Goal: Task Accomplishment & Management: Use online tool/utility

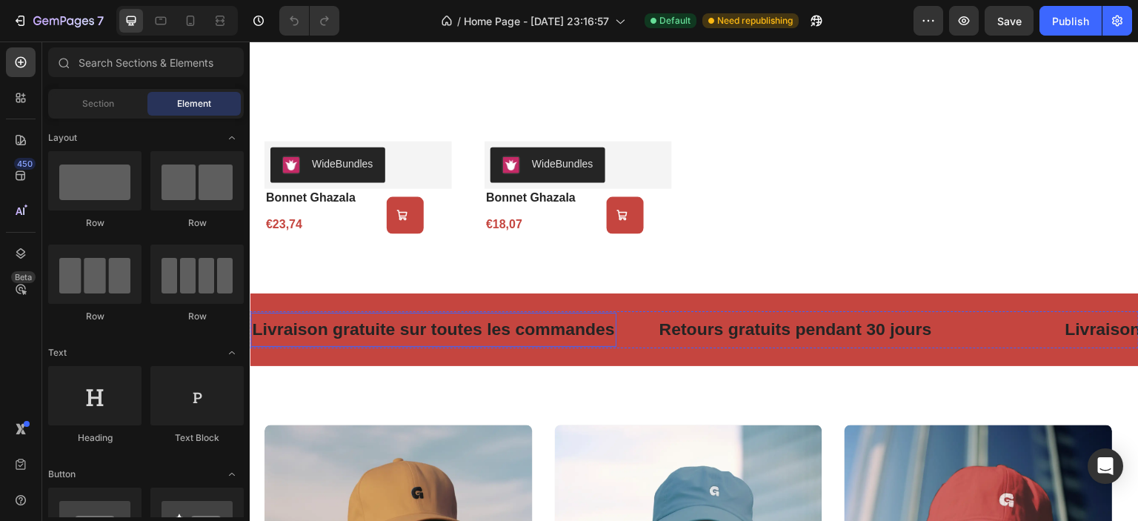
scroll to position [1112, 0]
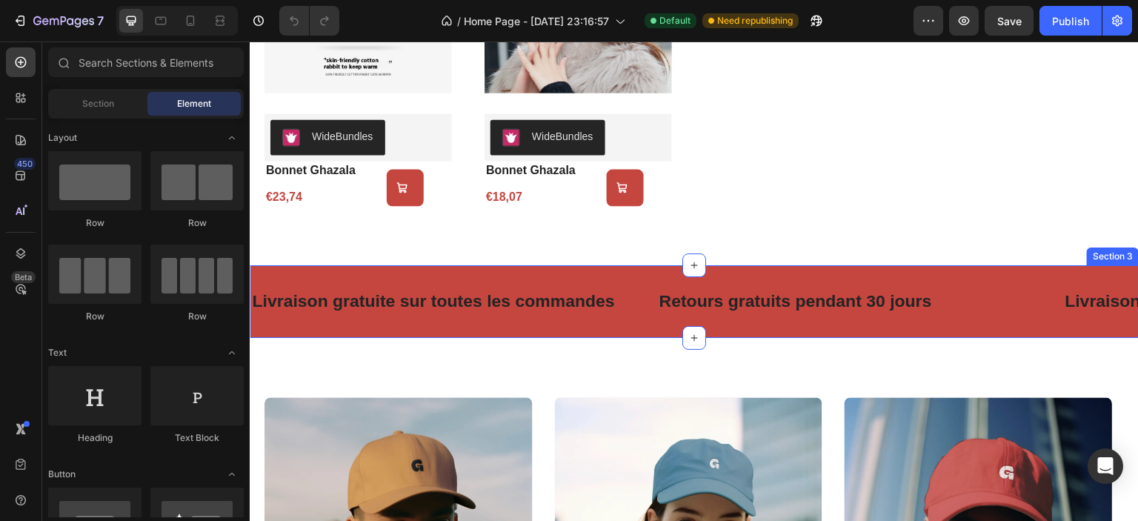
click at [532, 334] on div "Livraison gratuite sur toutes les commandes Text Retours gratuits pendant 30 jo…" at bounding box center [694, 301] width 889 height 73
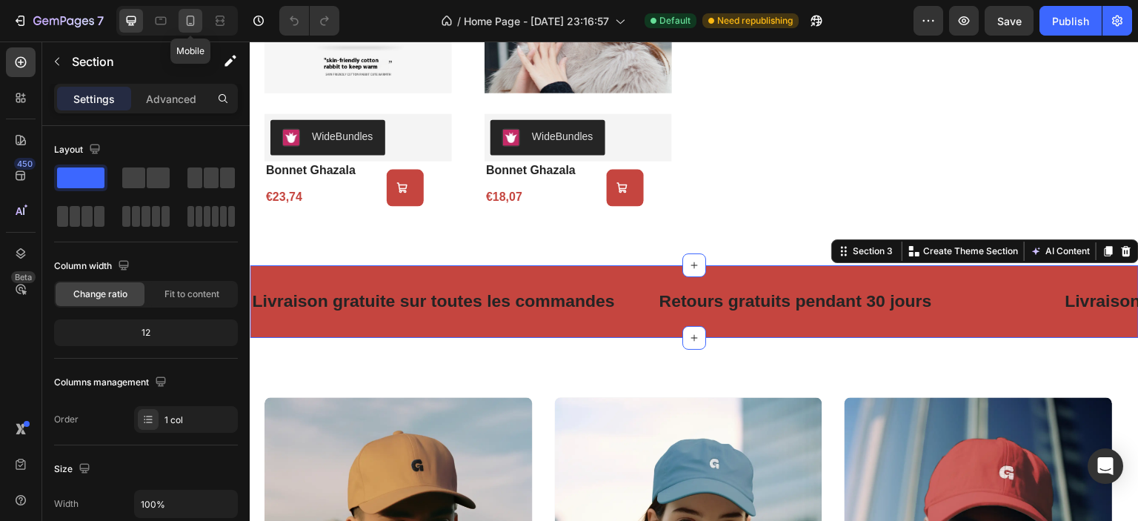
click at [190, 22] on icon at bounding box center [190, 20] width 15 height 15
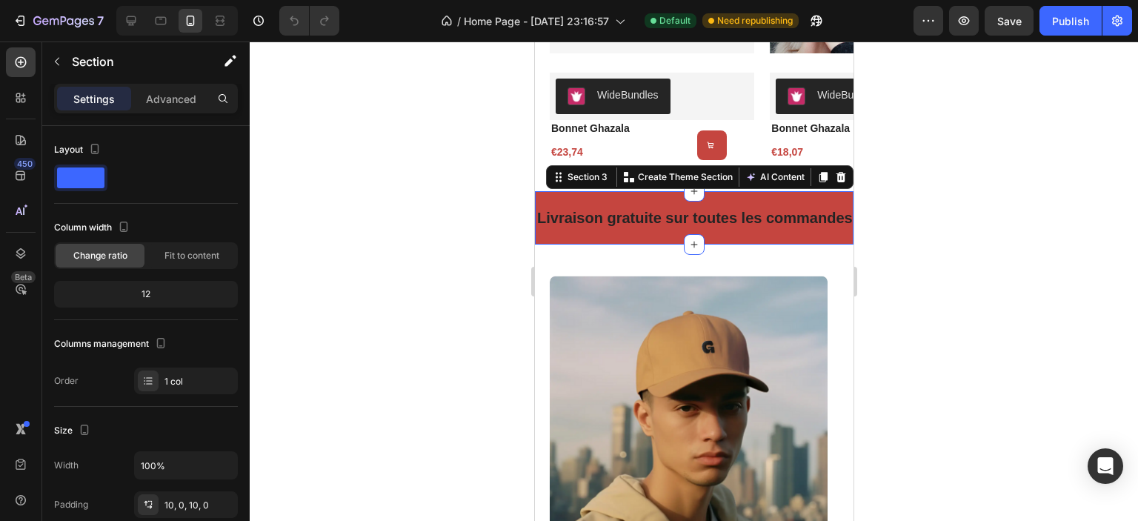
scroll to position [1210, 0]
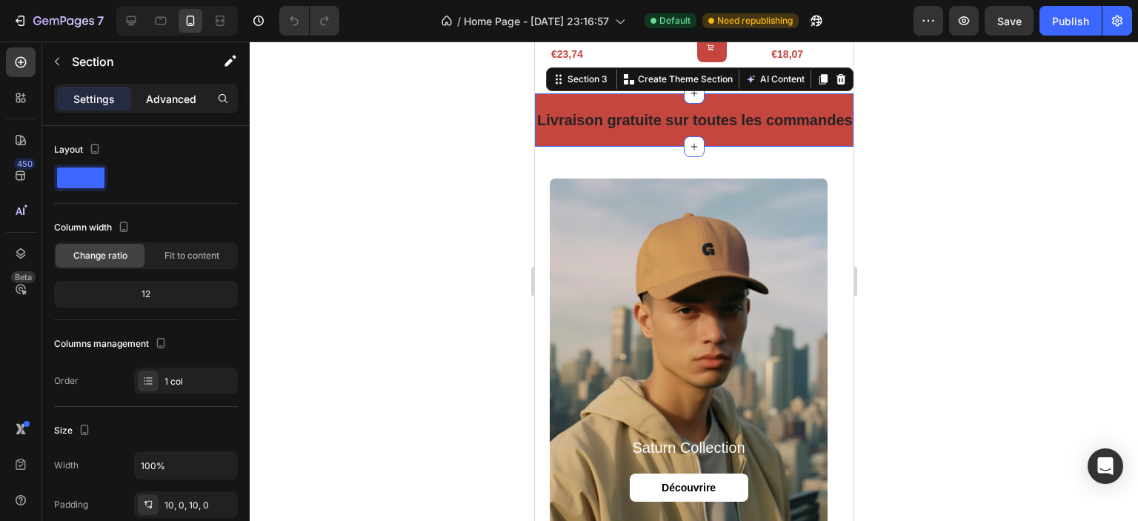
click at [165, 102] on p "Advanced" at bounding box center [171, 99] width 50 height 16
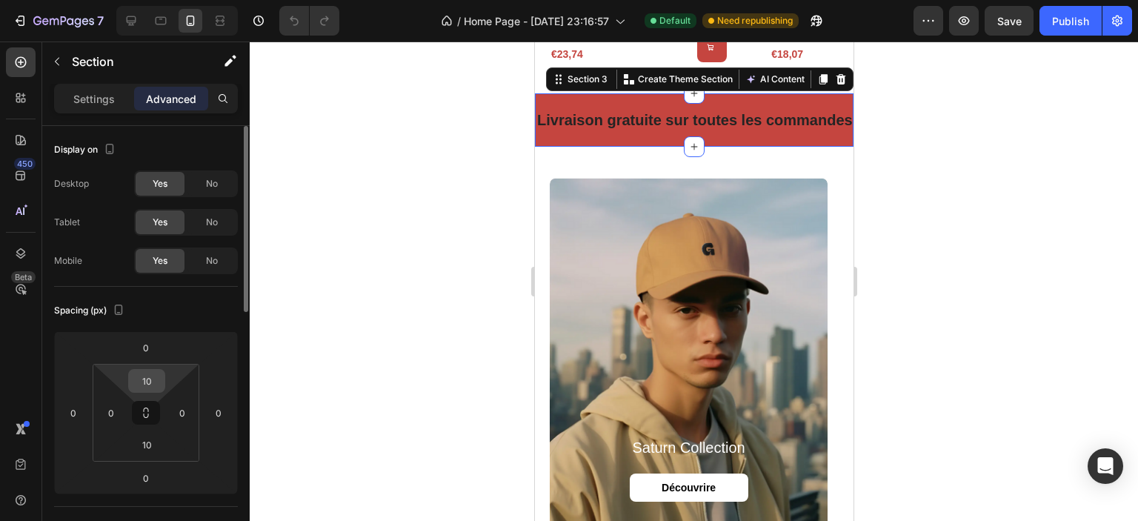
click at [143, 382] on input "10" at bounding box center [147, 381] width 30 height 22
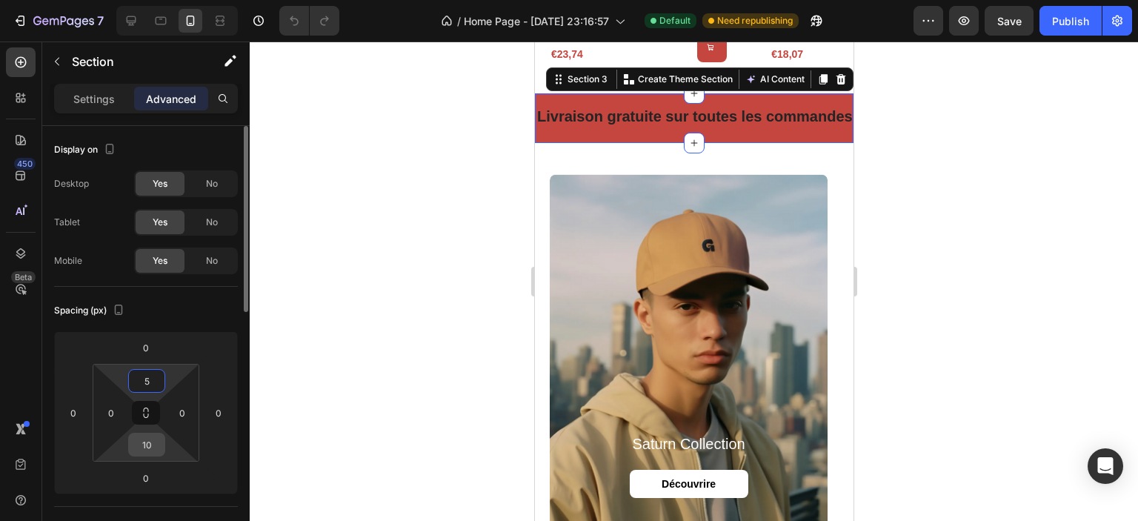
type input "5"
click at [145, 447] on input "10" at bounding box center [147, 445] width 30 height 22
type input "5"
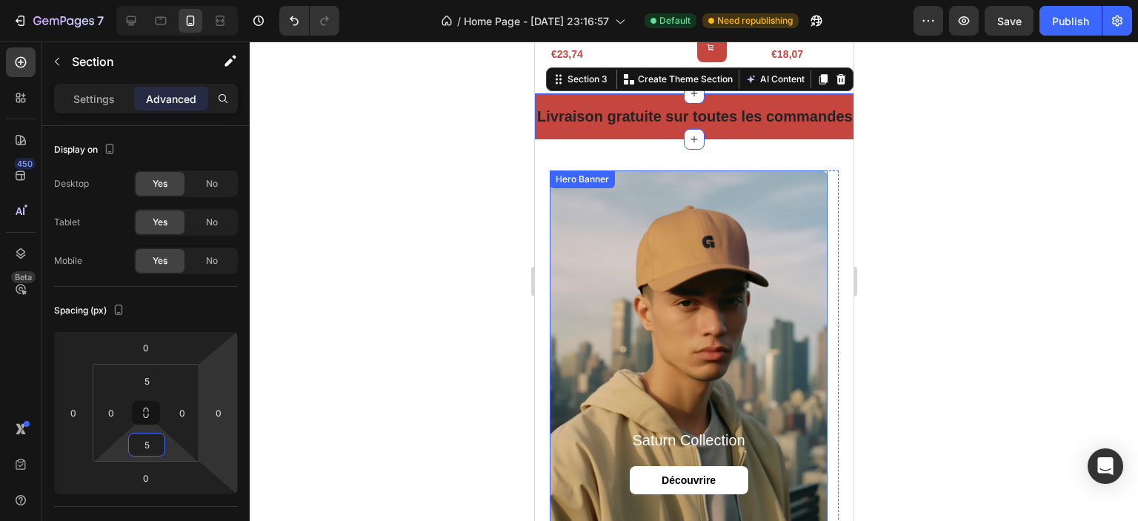
scroll to position [1061, 0]
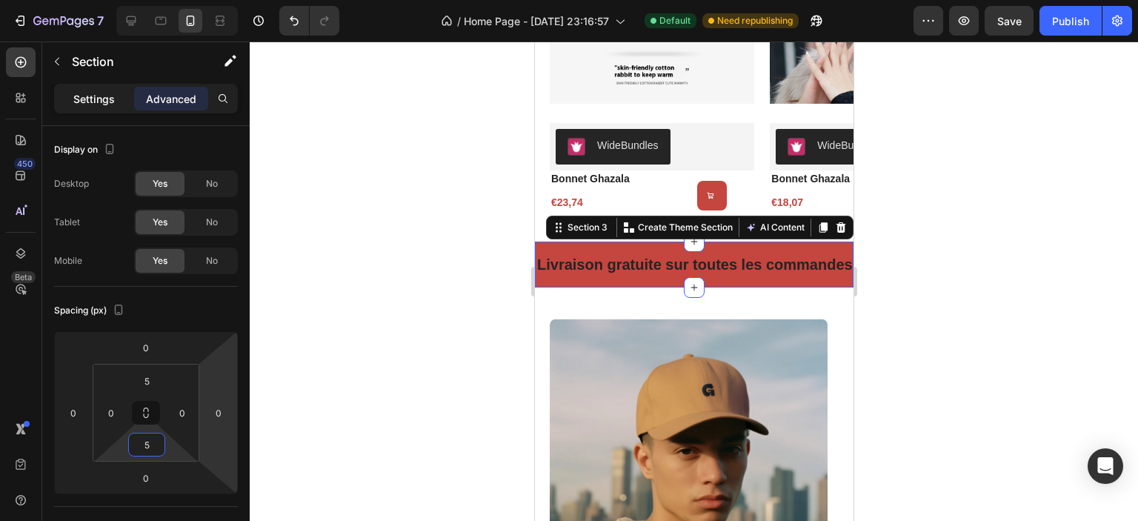
click at [98, 96] on p "Settings" at bounding box center [94, 99] width 42 height 16
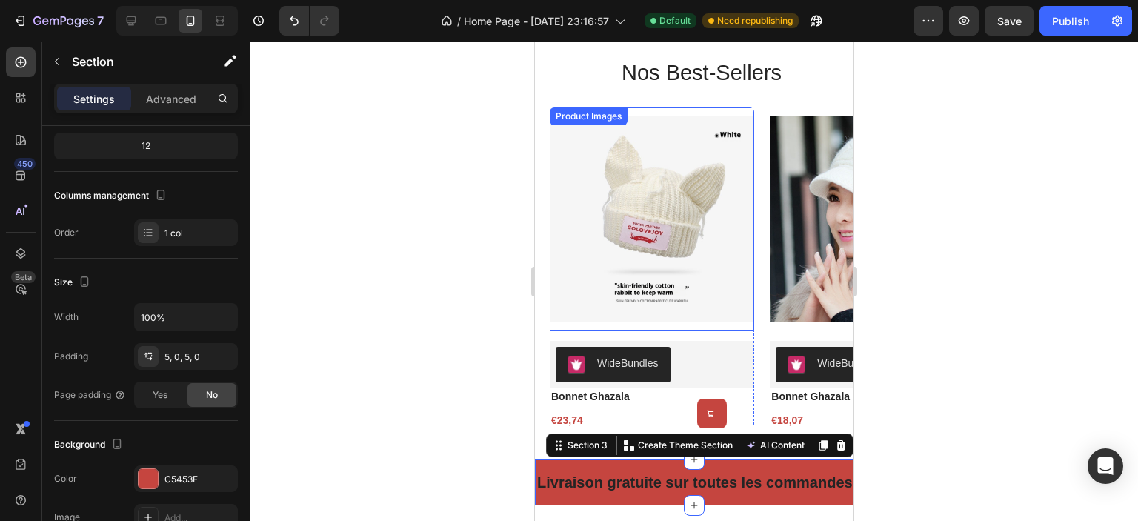
scroll to position [987, 0]
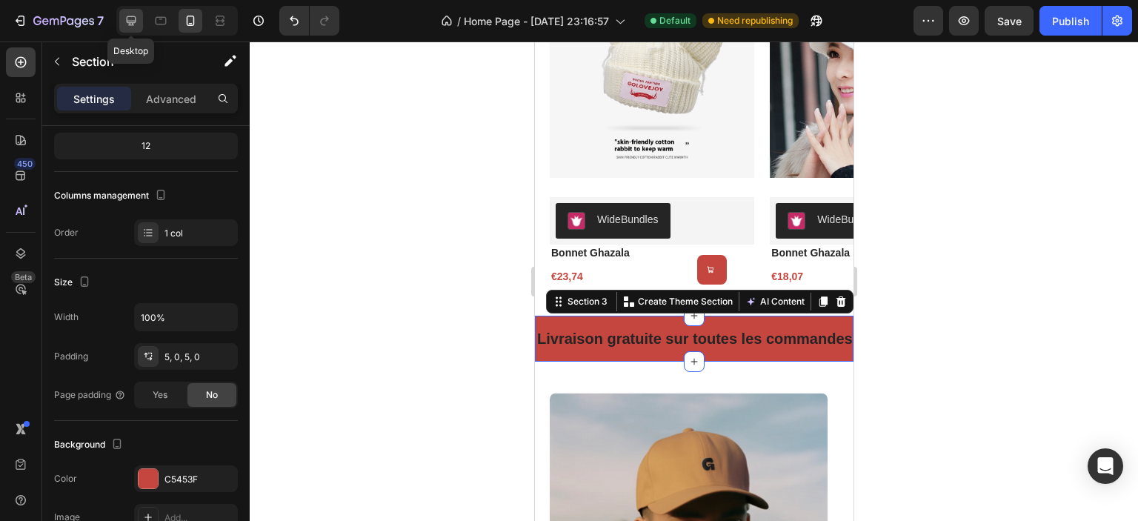
click at [133, 20] on icon at bounding box center [132, 21] width 10 height 10
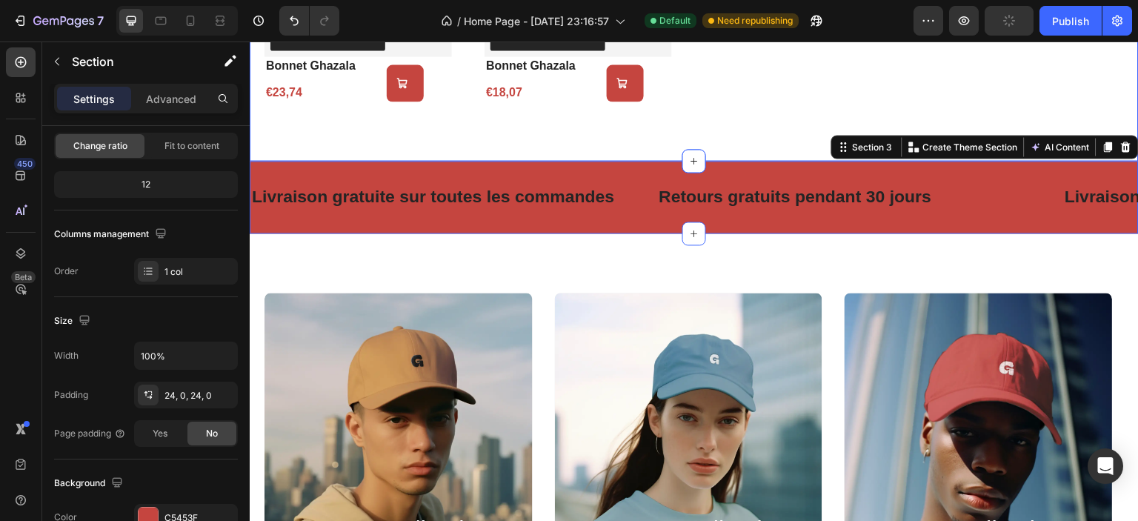
scroll to position [1284, 0]
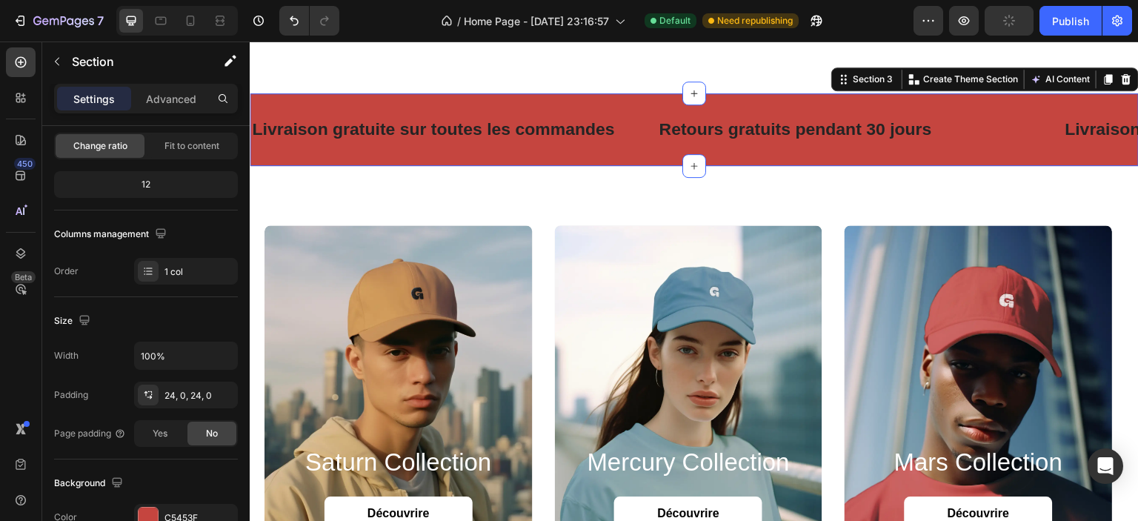
click at [437, 155] on div "Livraison gratuite sur toutes les commandes Text Retours gratuits pendant 30 jo…" at bounding box center [694, 129] width 889 height 73
click at [176, 102] on p "Advanced" at bounding box center [171, 99] width 50 height 16
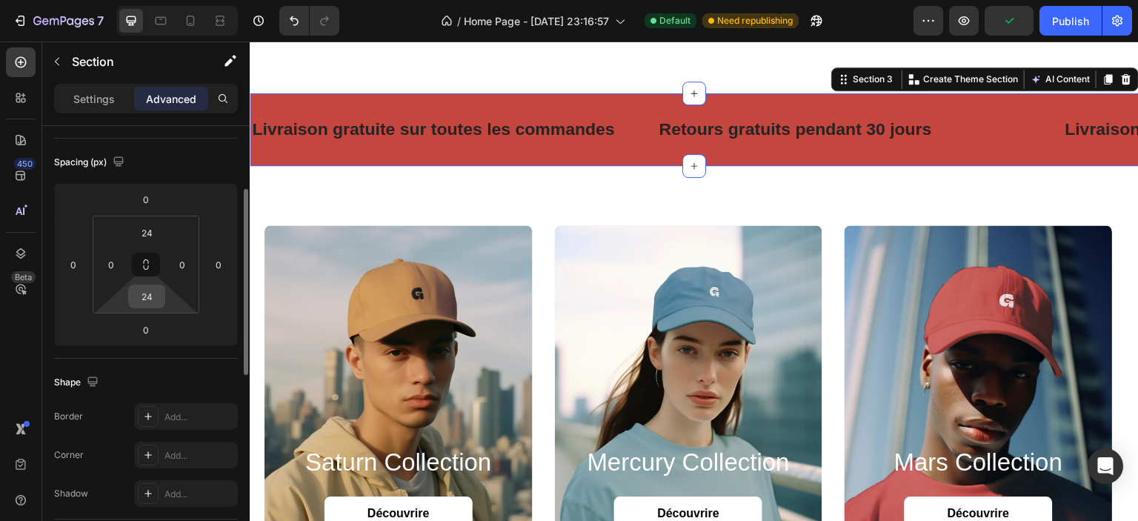
click at [149, 296] on input "24" at bounding box center [147, 296] width 30 height 22
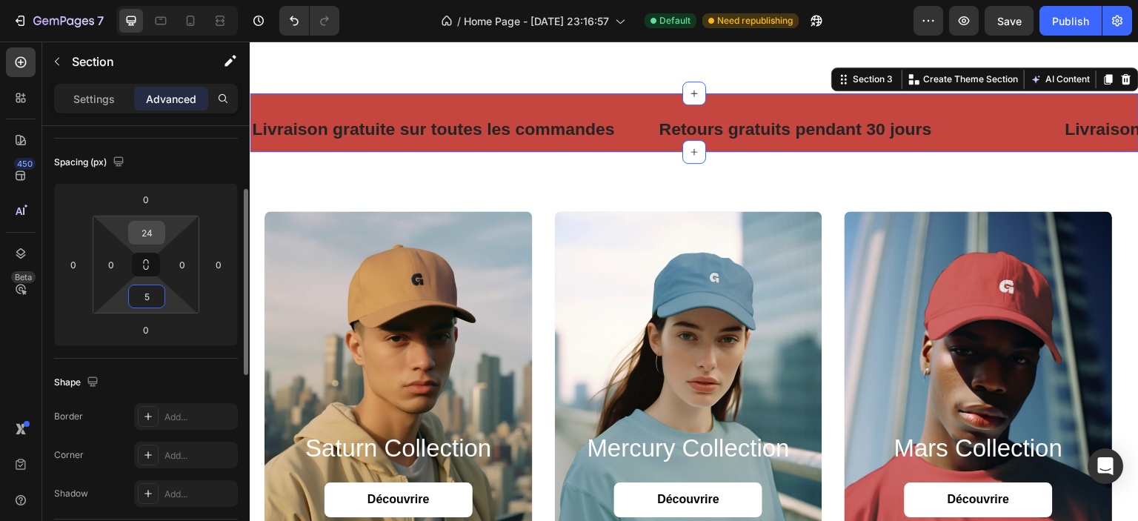
type input "5"
click at [153, 239] on input "24" at bounding box center [147, 233] width 30 height 22
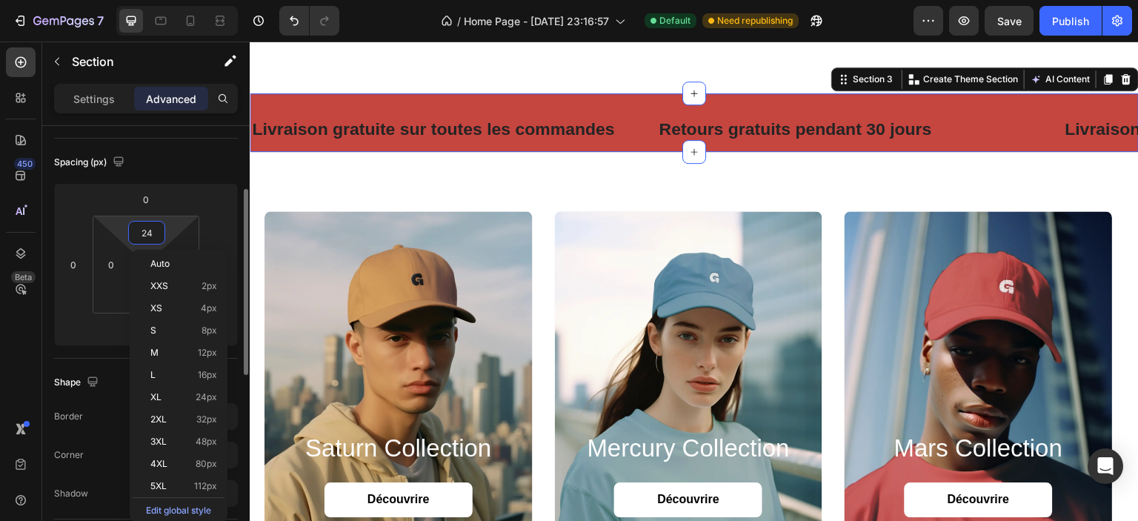
type input "5"
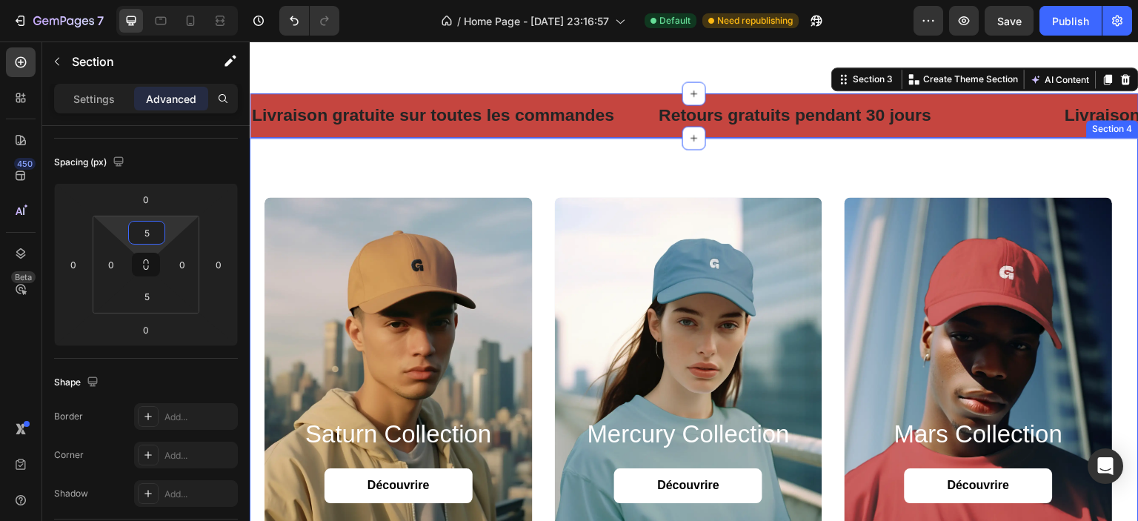
click at [415, 163] on div "saturn collection Heading Découvrire Button Hero Banner mercury collection Head…" at bounding box center [694, 368] width 889 height 460
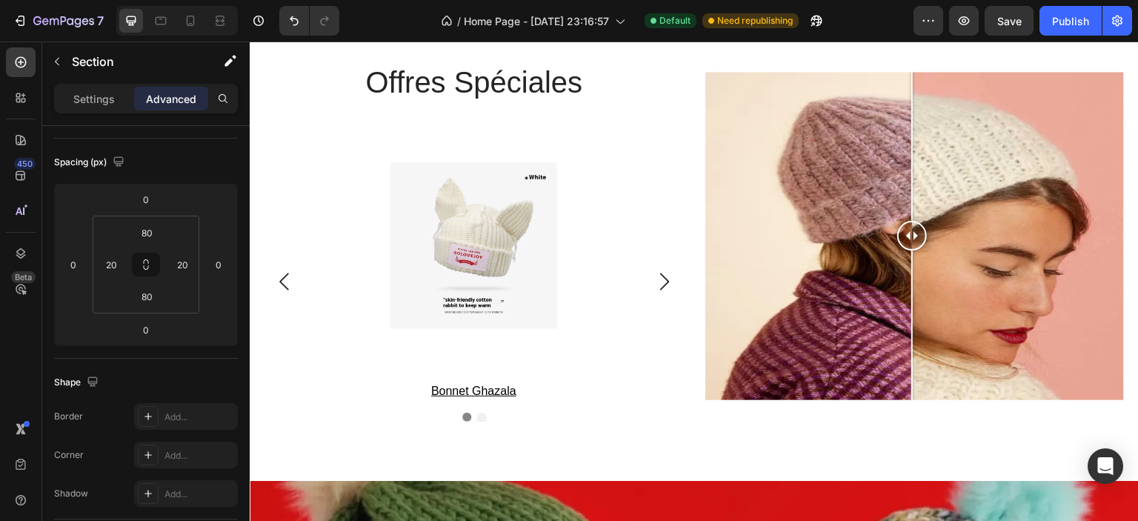
scroll to position [2544, 0]
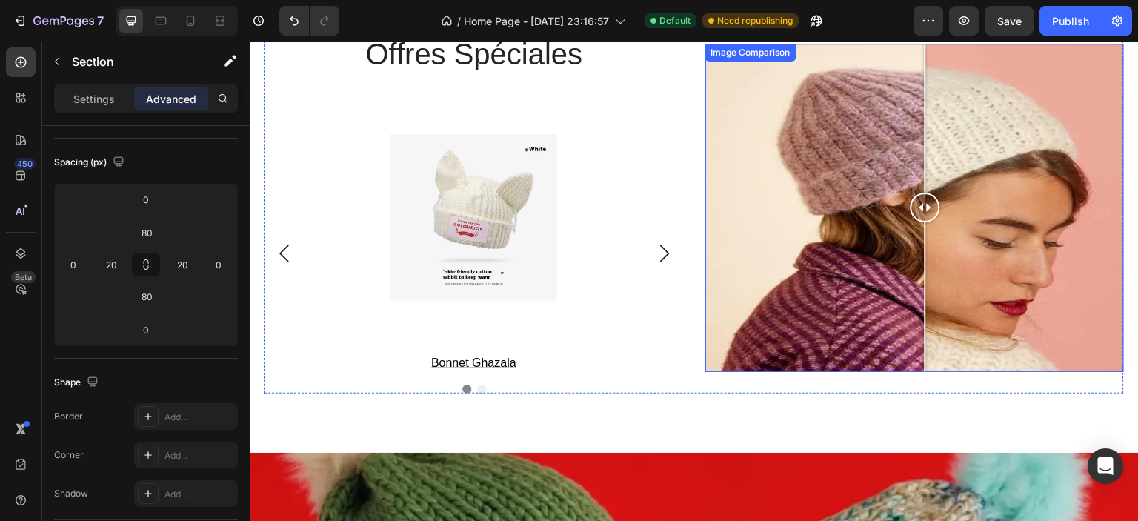
drag, startPoint x: 904, startPoint y: 205, endPoint x: 920, endPoint y: 228, distance: 28.4
click at [920, 228] on div at bounding box center [926, 208] width 30 height 328
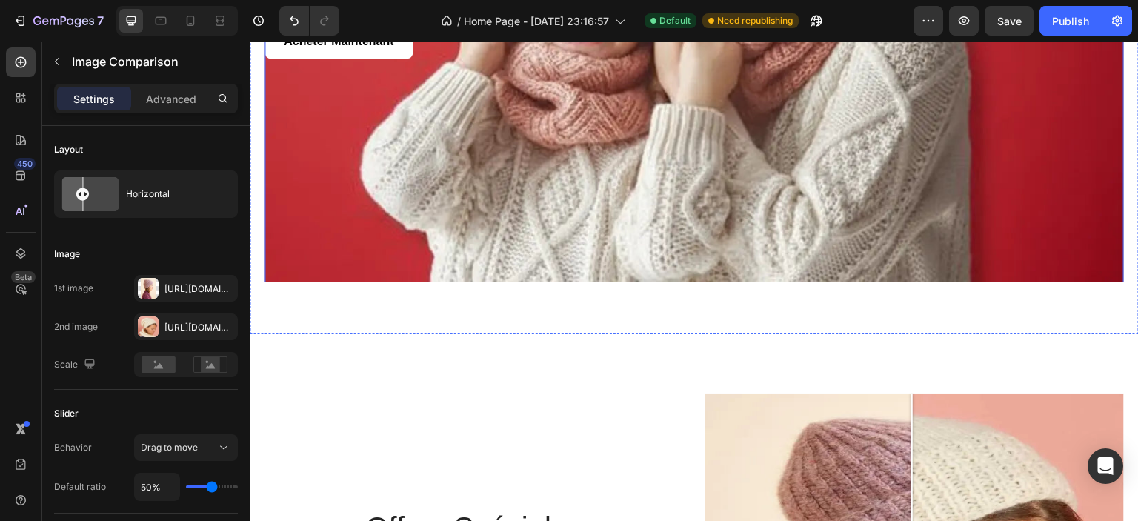
scroll to position [2469, 0]
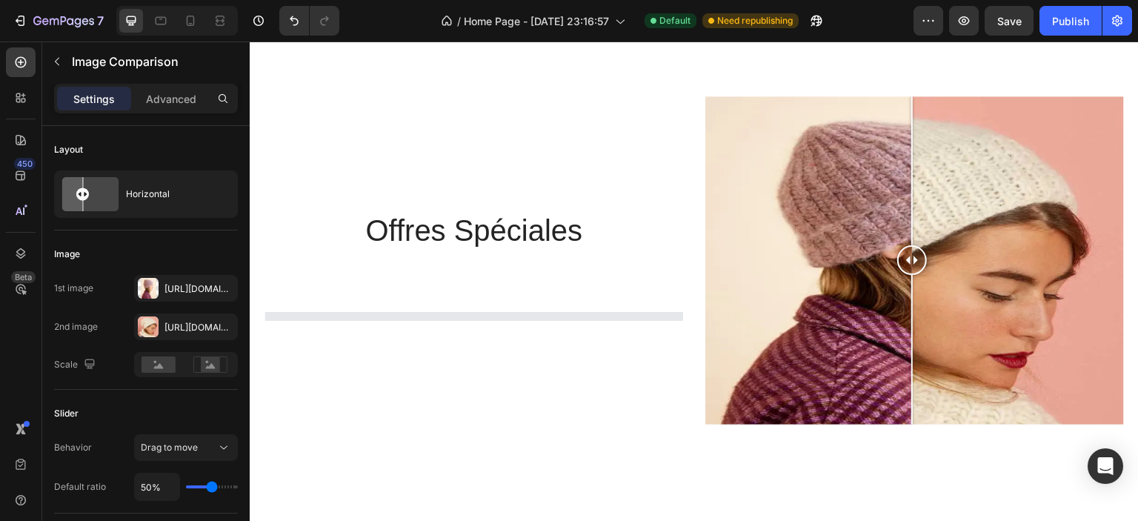
click at [815, 239] on div at bounding box center [915, 260] width 419 height 328
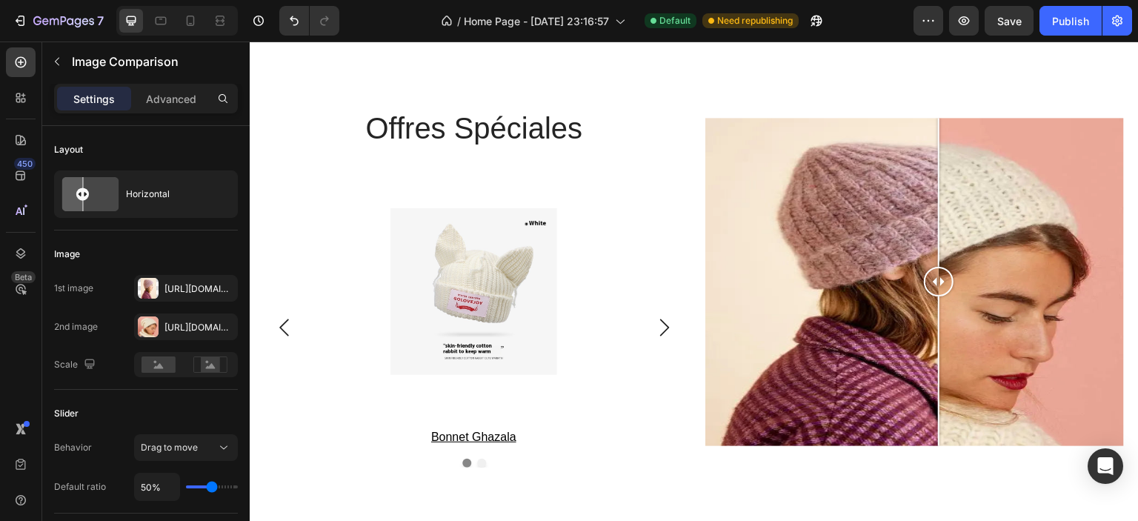
click at [942, 251] on div at bounding box center [939, 282] width 30 height 328
click at [780, 250] on div at bounding box center [915, 282] width 419 height 328
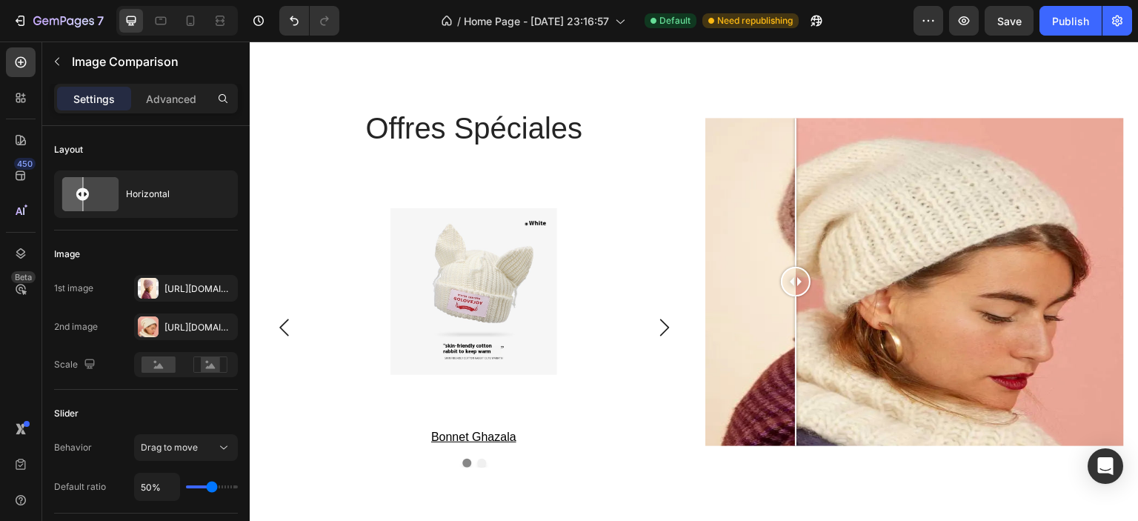
drag, startPoint x: 790, startPoint y: 250, endPoint x: 978, endPoint y: 242, distance: 187.7
click at [811, 243] on div at bounding box center [796, 282] width 30 height 328
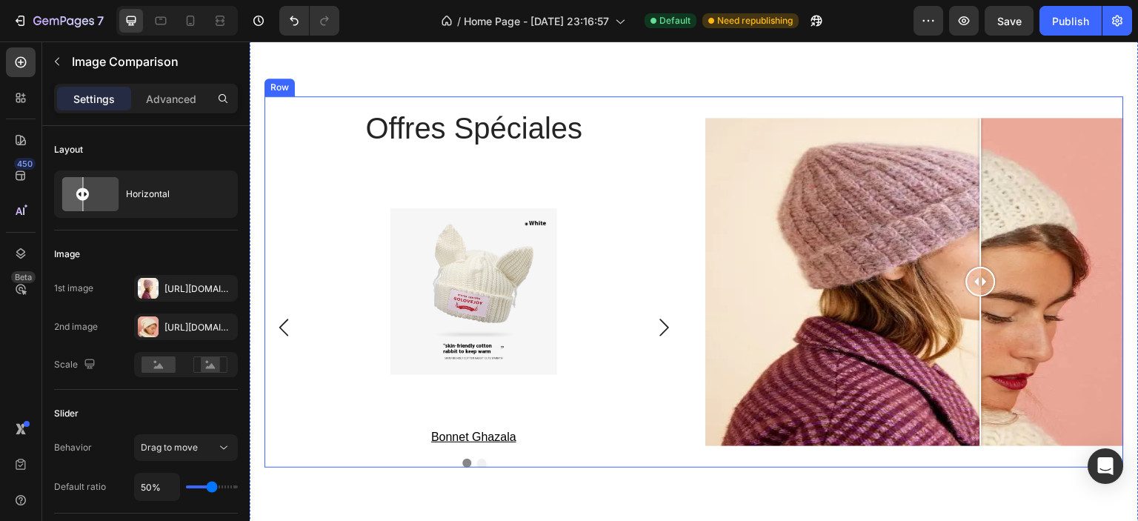
click at [305, 160] on div "offres spéciales Heading Product Images bonnet ghazala Product Title Row Produc…" at bounding box center [474, 281] width 419 height 371
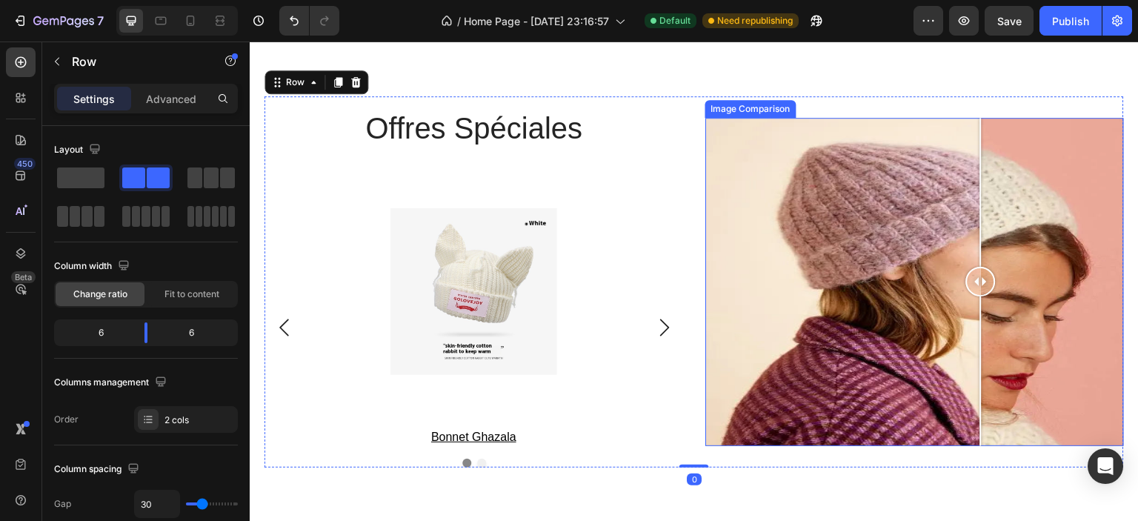
click at [722, 141] on div at bounding box center [915, 282] width 419 height 328
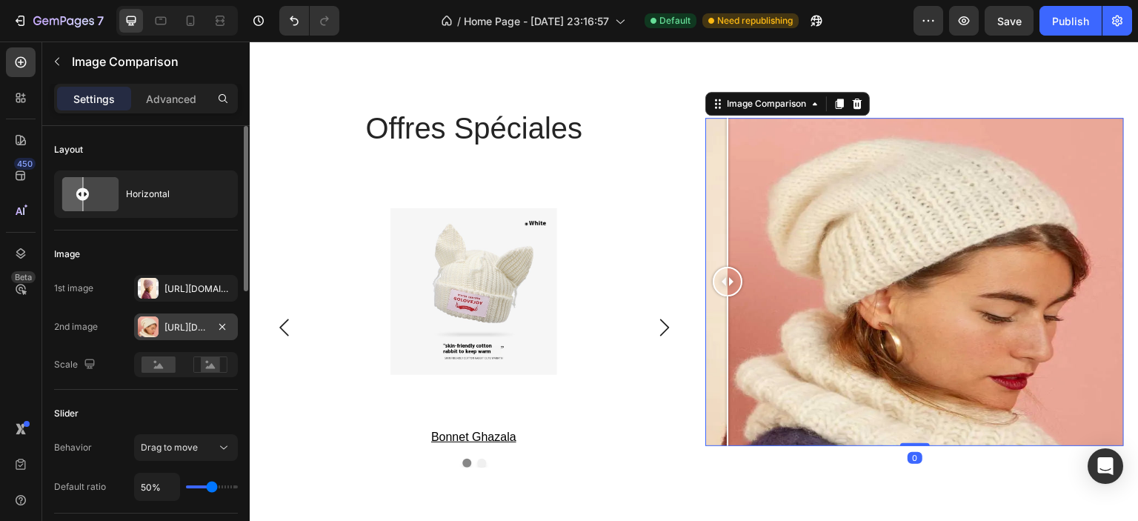
click at [175, 331] on div "Https://cdn.Shopify.Com/s/files/1/0826/8254/4162/files/gempages_585287611619213…" at bounding box center [186, 327] width 43 height 13
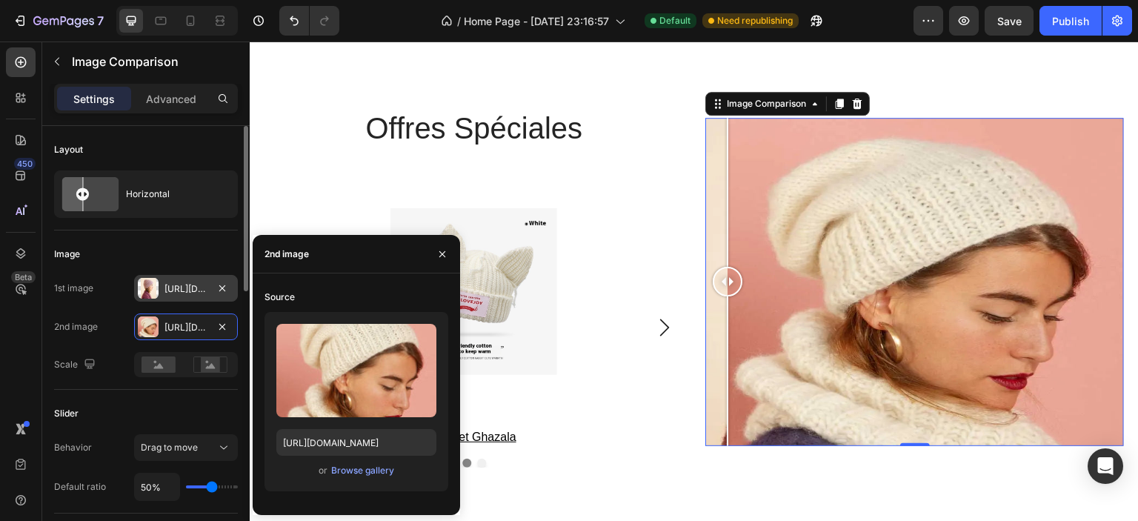
click at [173, 283] on div "Https://cdn.Shopify.Com/s/files/1/0826/8254/4162/files/gempages_585287611619213…" at bounding box center [186, 288] width 43 height 13
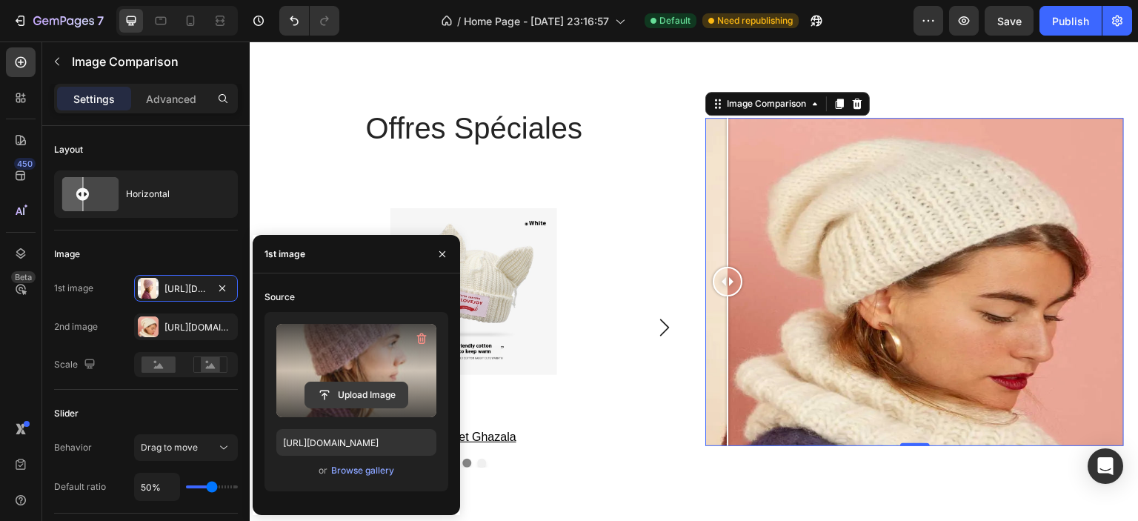
click at [347, 391] on input "file" at bounding box center [356, 394] width 102 height 25
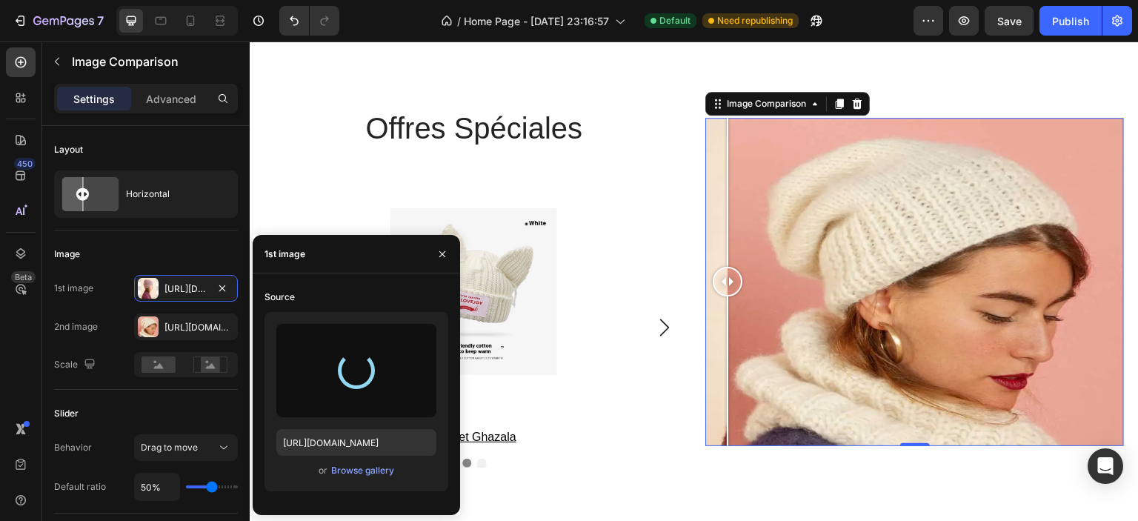
type input "https://cdn.shopify.com/s/files/1/0826/8254/4162/files/gempages_585287611619213…"
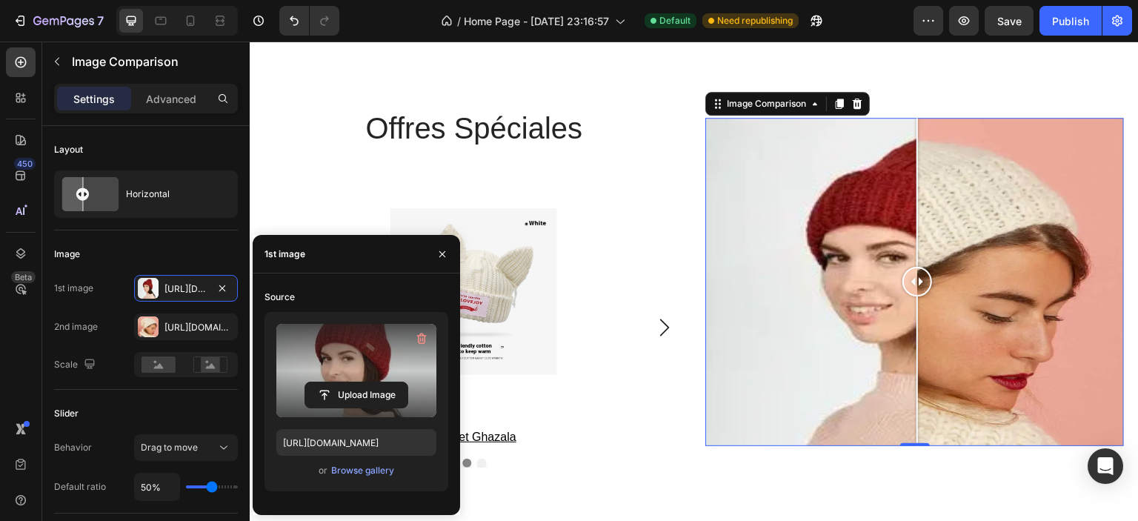
click at [912, 288] on div at bounding box center [918, 282] width 30 height 30
click at [443, 248] on icon "button" at bounding box center [443, 254] width 12 height 12
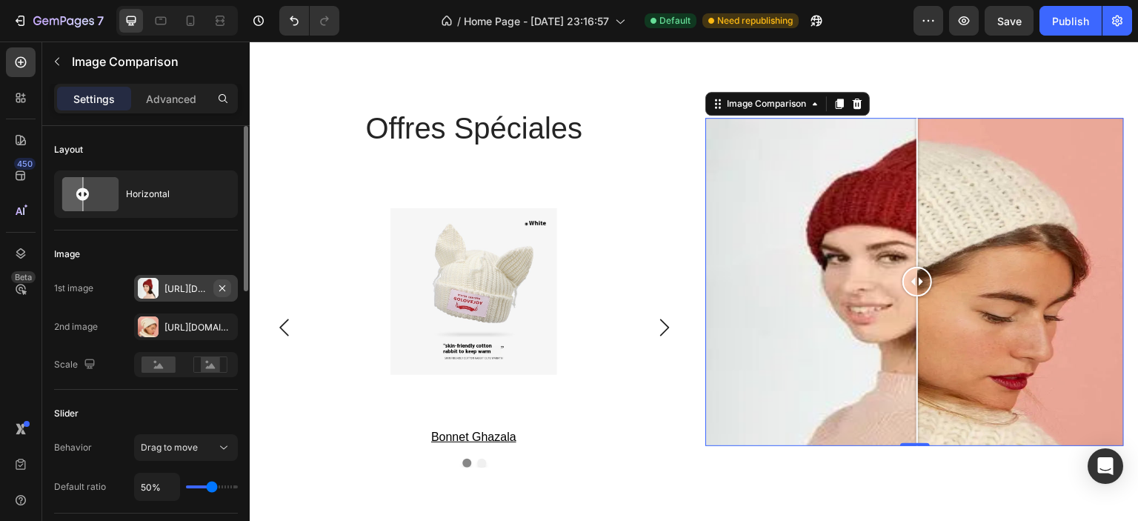
click at [216, 289] on icon "button" at bounding box center [222, 288] width 12 height 12
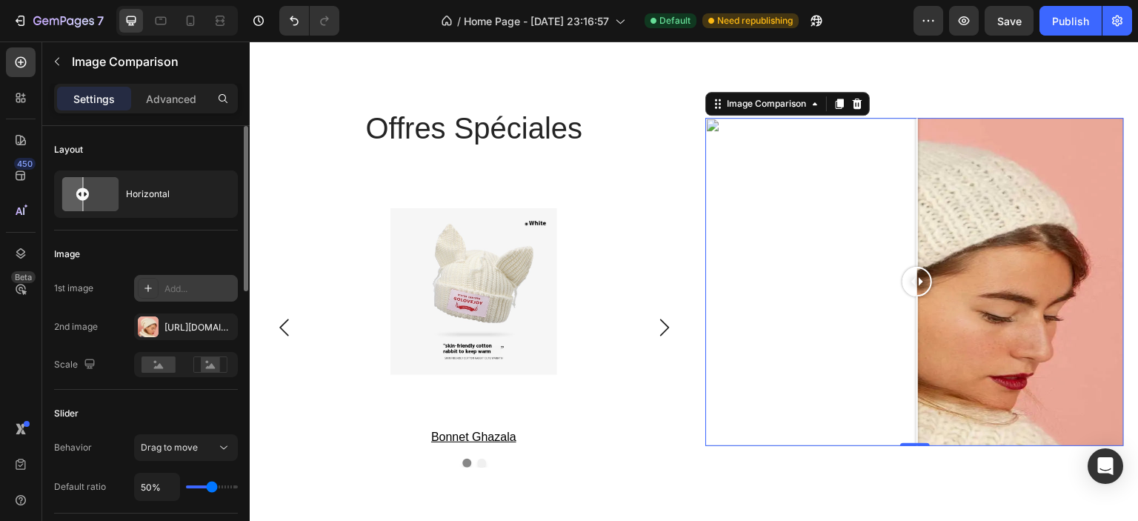
click at [177, 286] on div "Add..." at bounding box center [200, 288] width 70 height 13
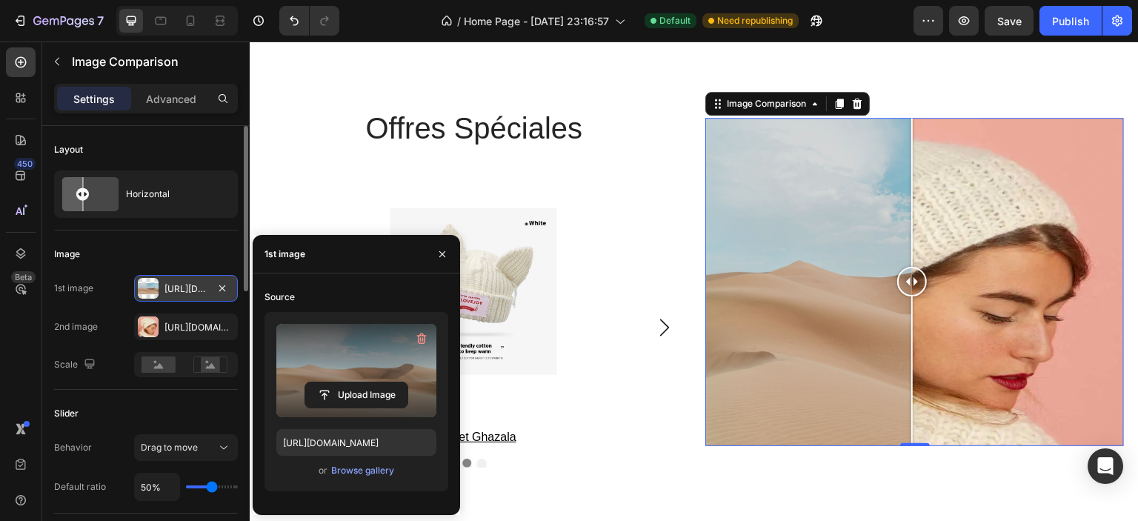
click at [356, 367] on label at bounding box center [356, 370] width 160 height 93
click at [356, 382] on input "file" at bounding box center [356, 394] width 102 height 25
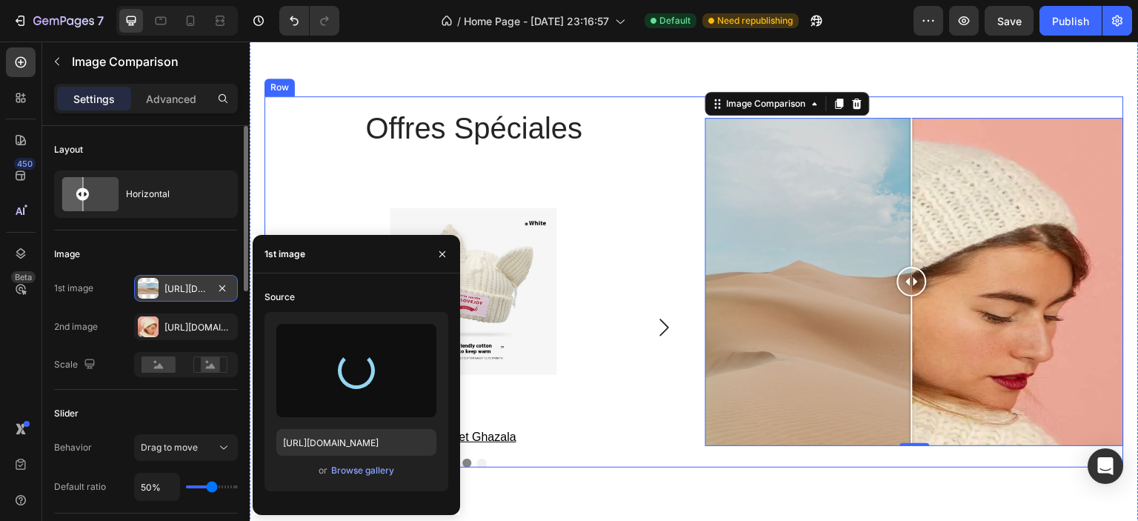
type input "https://cdn.shopify.com/s/files/1/0826/8254/4162/files/gempages_585287611619213…"
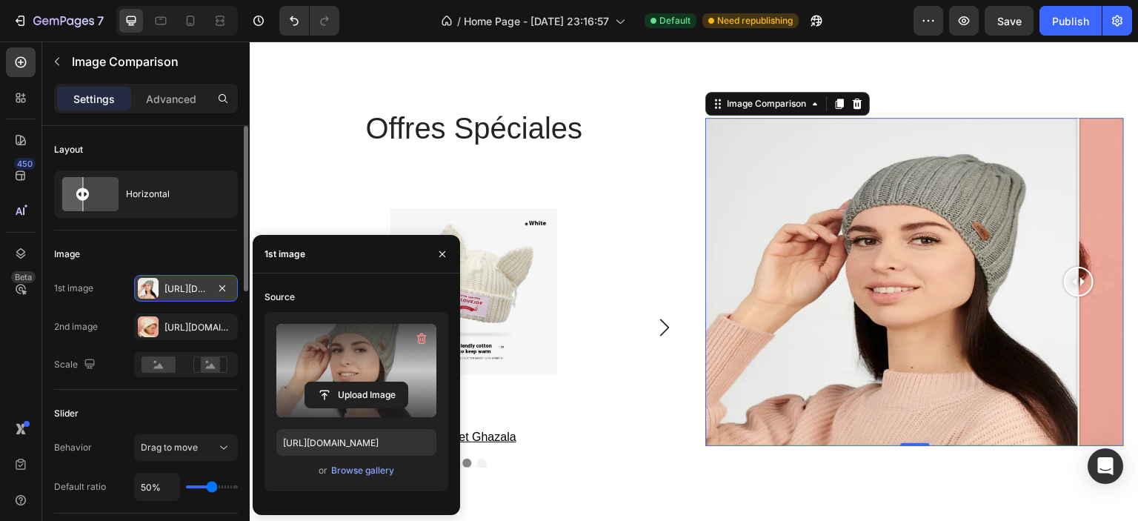
drag, startPoint x: 905, startPoint y: 285, endPoint x: 1073, endPoint y: 338, distance: 176.5
click at [1073, 338] on div at bounding box center [1079, 282] width 30 height 328
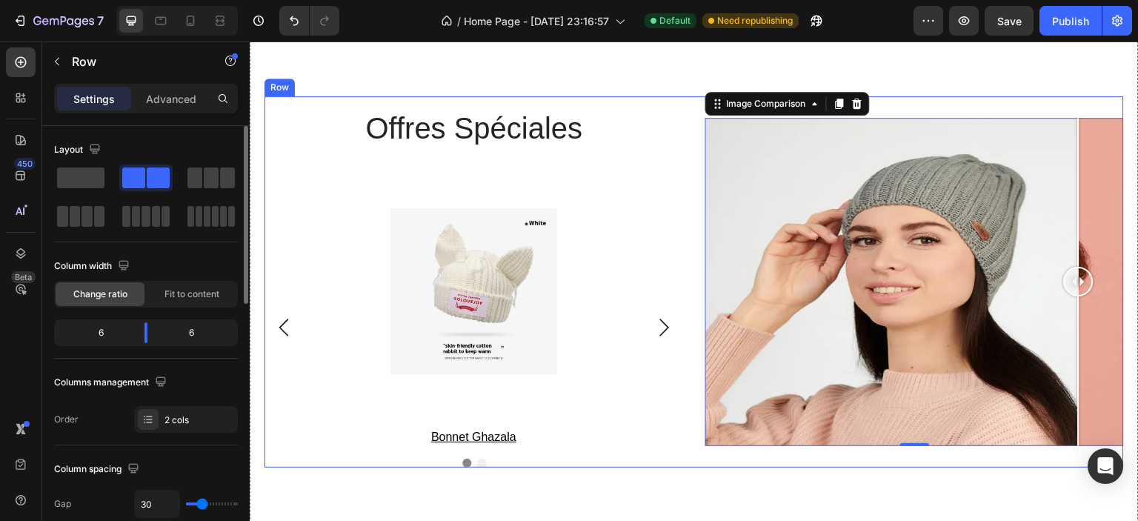
click at [316, 177] on div "offres spéciales Heading Product Images bonnet ghazala Product Title Row Produc…" at bounding box center [474, 281] width 419 height 371
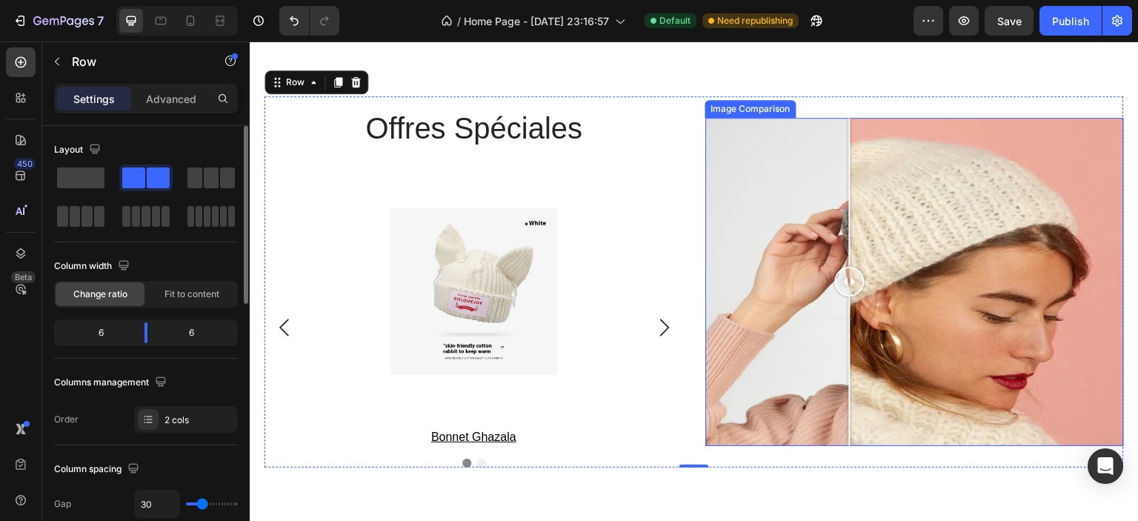
drag, startPoint x: 1069, startPoint y: 285, endPoint x: 885, endPoint y: 284, distance: 183.8
click at [844, 293] on div at bounding box center [850, 282] width 30 height 30
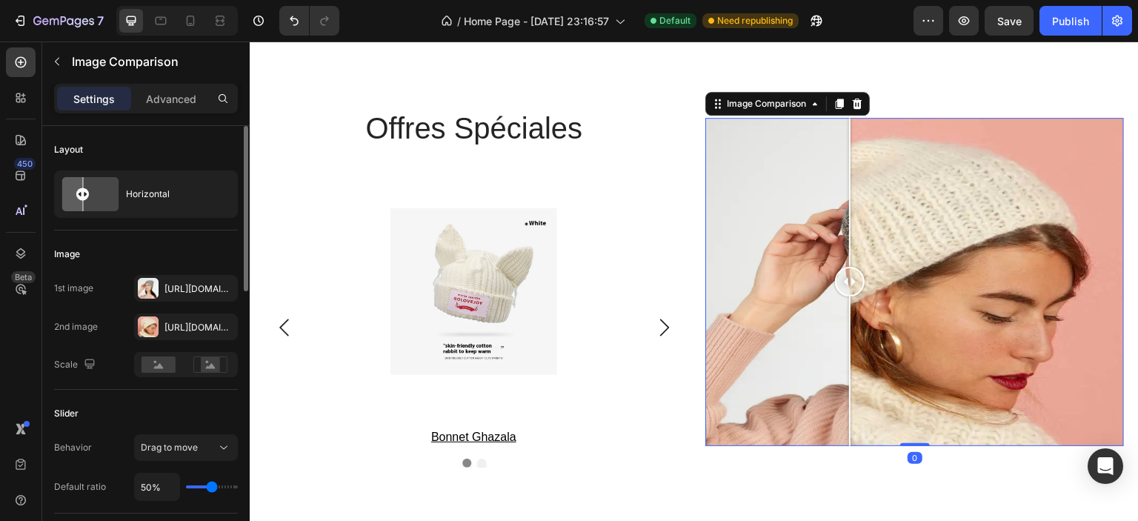
click at [981, 259] on div at bounding box center [915, 282] width 419 height 328
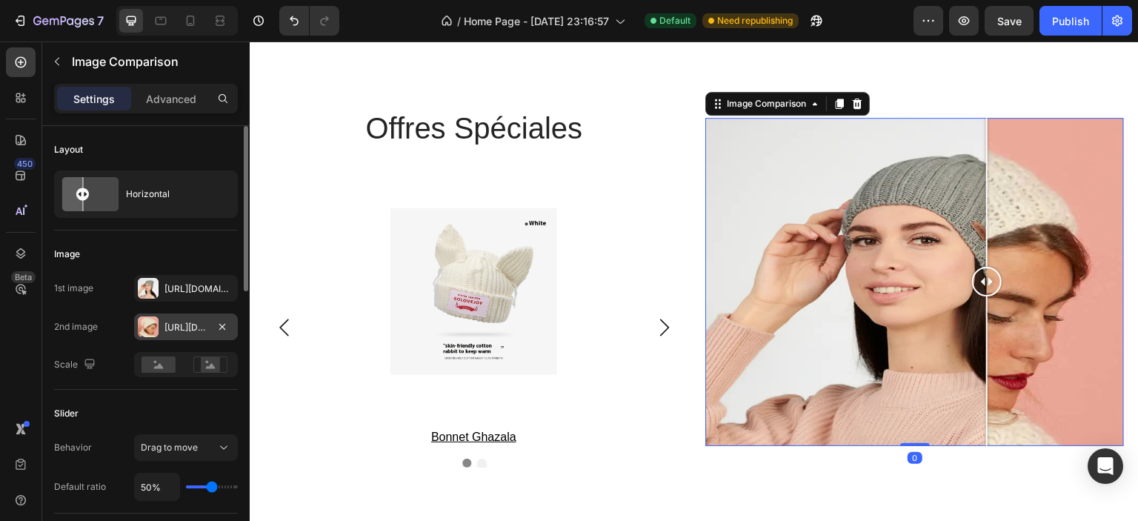
click at [165, 331] on div "Https://cdn.Shopify.Com/s/files/1/0826/8254/4162/files/gempages_585287611619213…" at bounding box center [186, 327] width 43 height 13
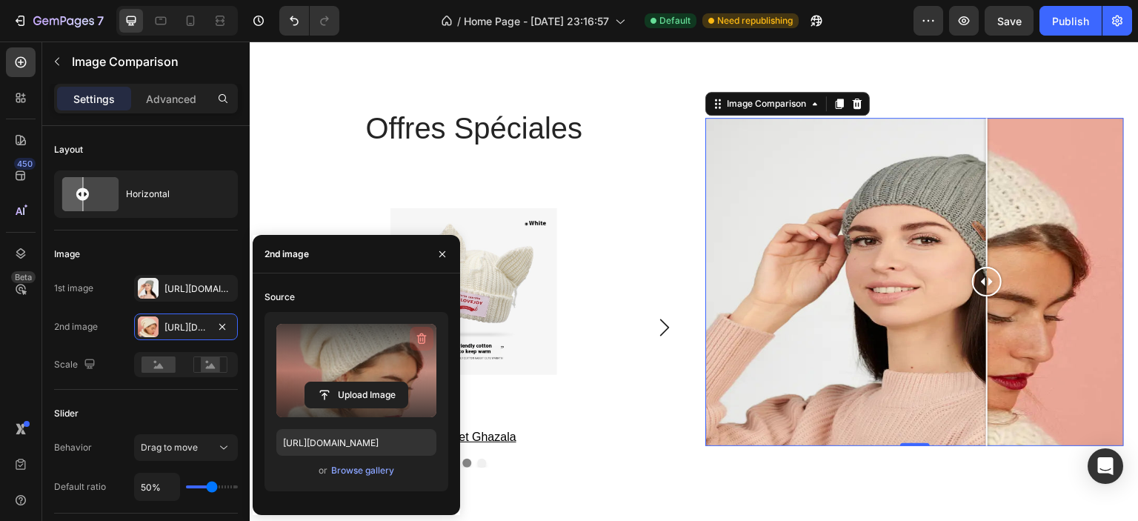
click at [416, 339] on icon "button" at bounding box center [421, 338] width 15 height 15
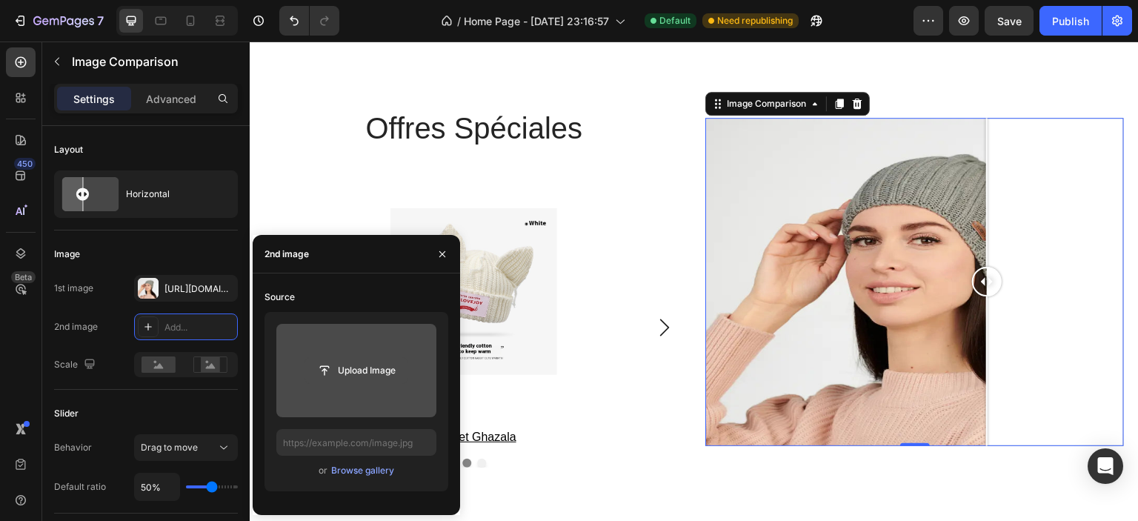
click at [360, 376] on input "file" at bounding box center [356, 370] width 102 height 25
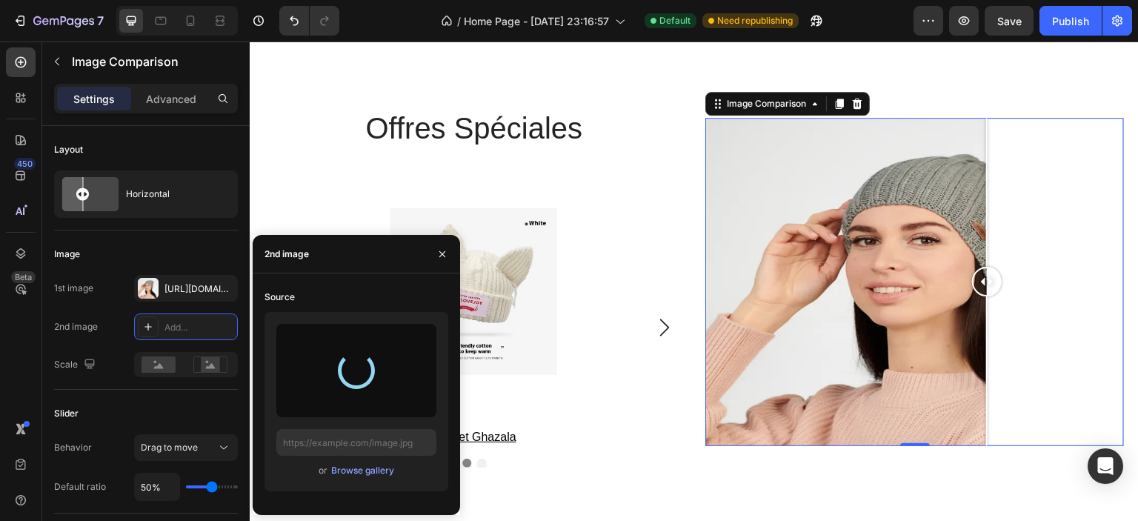
type input "[URL][DOMAIN_NAME]"
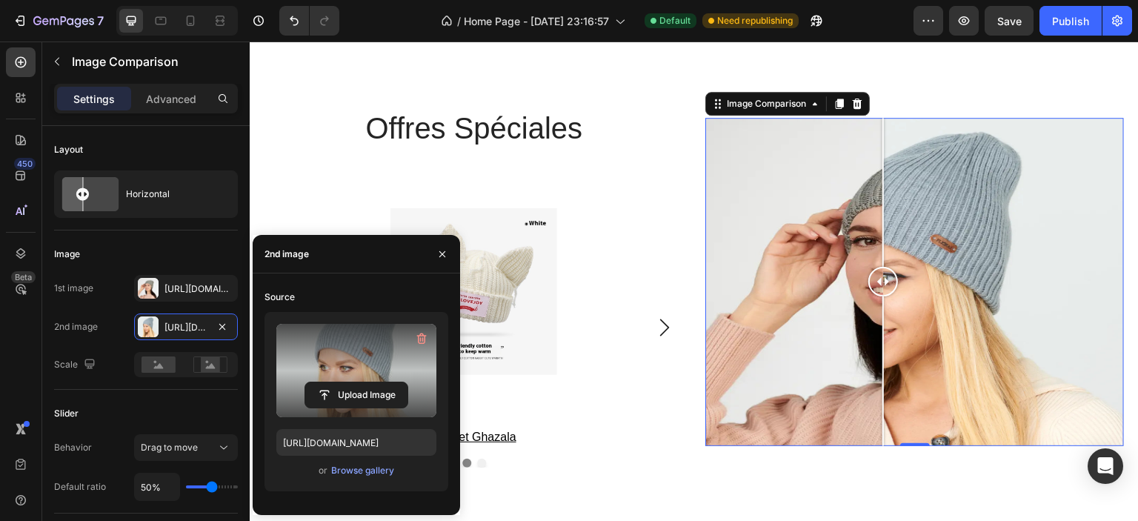
drag, startPoint x: 911, startPoint y: 288, endPoint x: 877, endPoint y: 300, distance: 35.4
click at [877, 300] on div at bounding box center [884, 282] width 30 height 328
click at [1077, 24] on div "Publish" at bounding box center [1070, 21] width 37 height 16
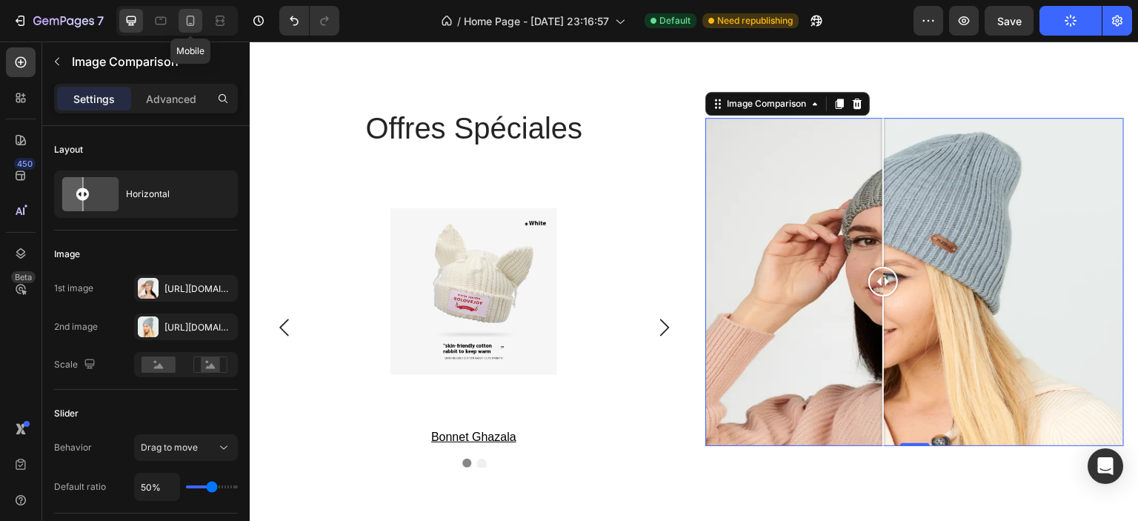
click at [188, 20] on icon at bounding box center [190, 20] width 15 height 15
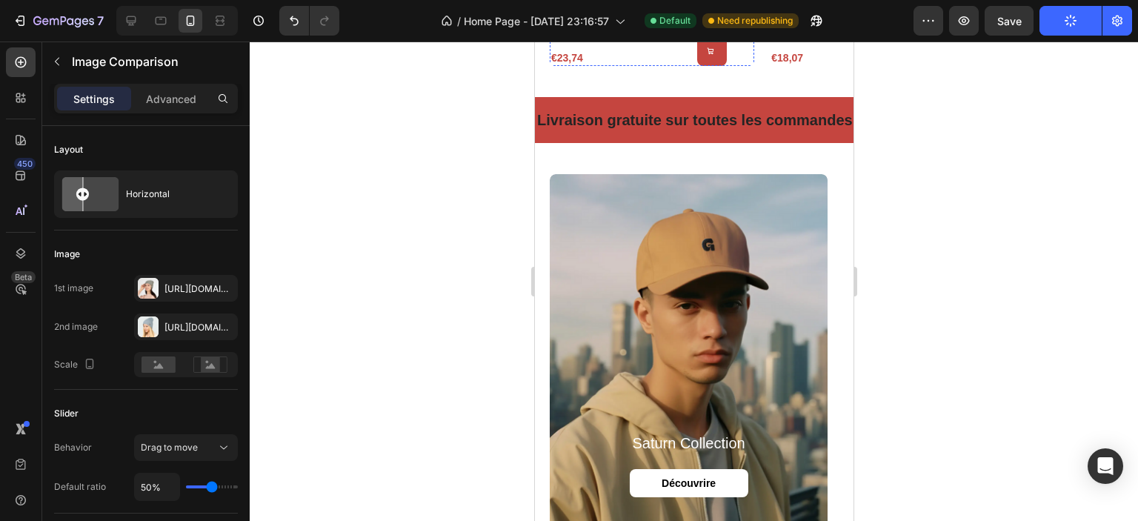
scroll to position [1408, 0]
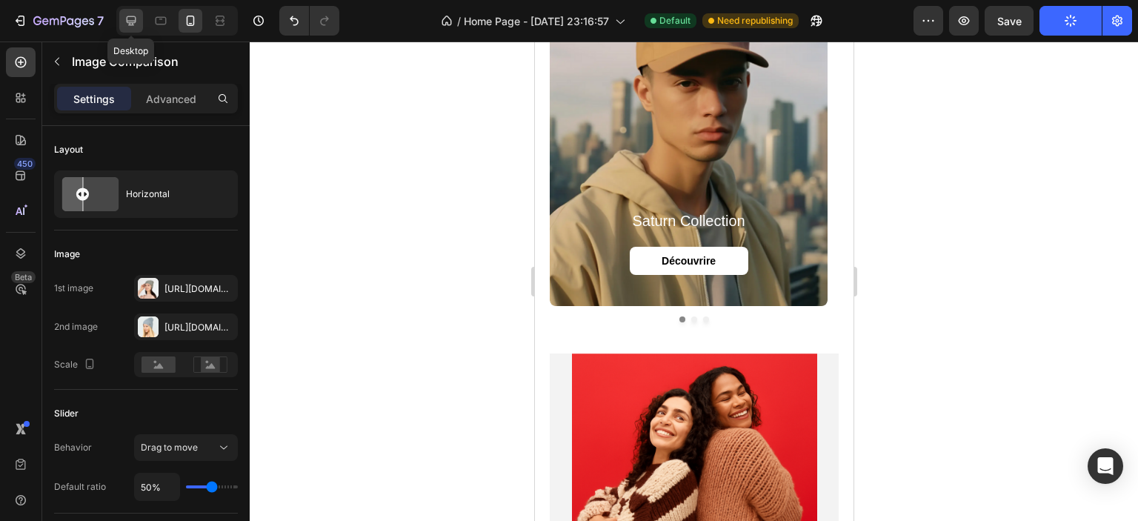
click at [136, 22] on icon at bounding box center [131, 20] width 15 height 15
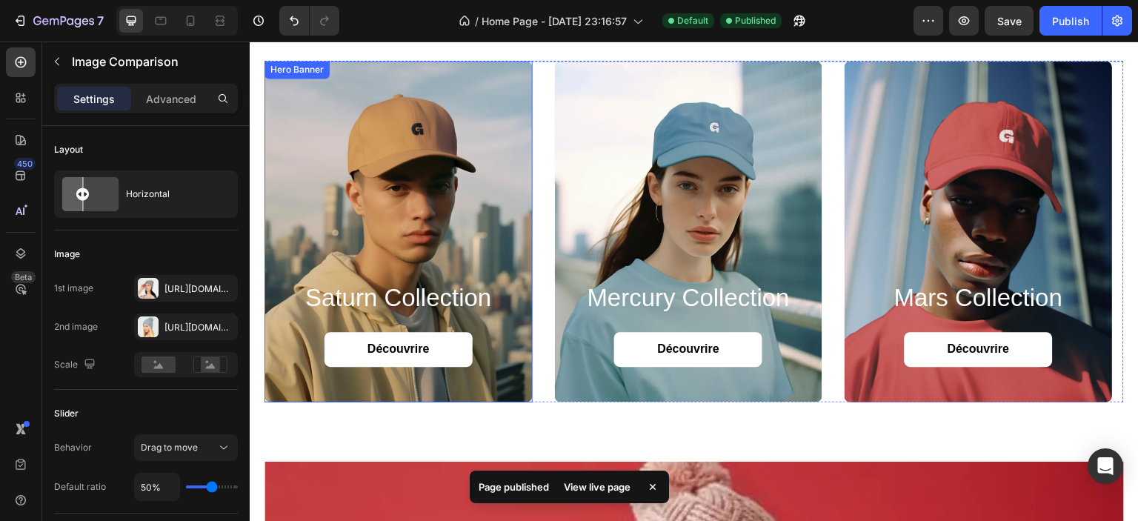
scroll to position [1334, 0]
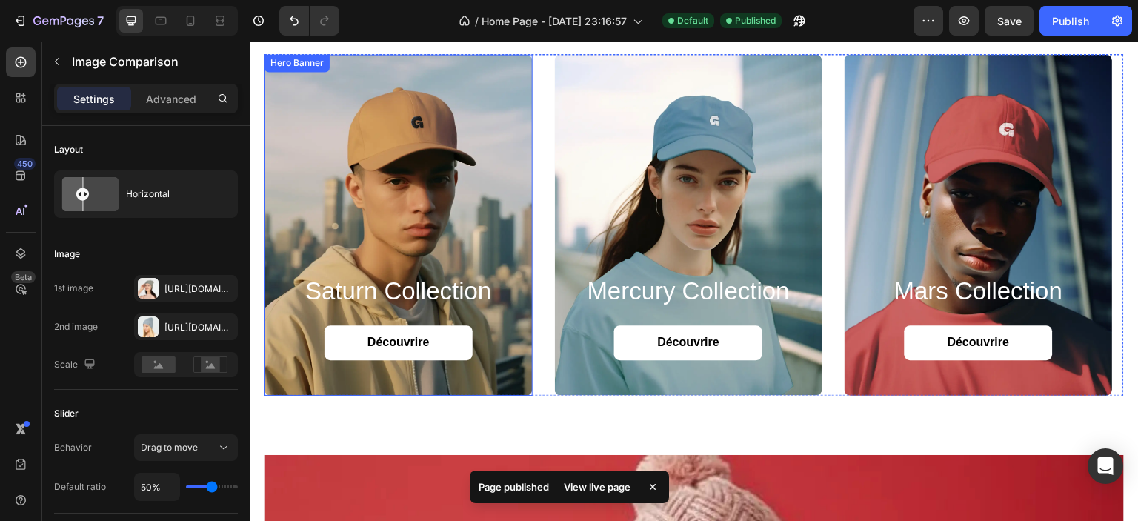
click at [445, 133] on div "Background Image" at bounding box center [399, 225] width 268 height 342
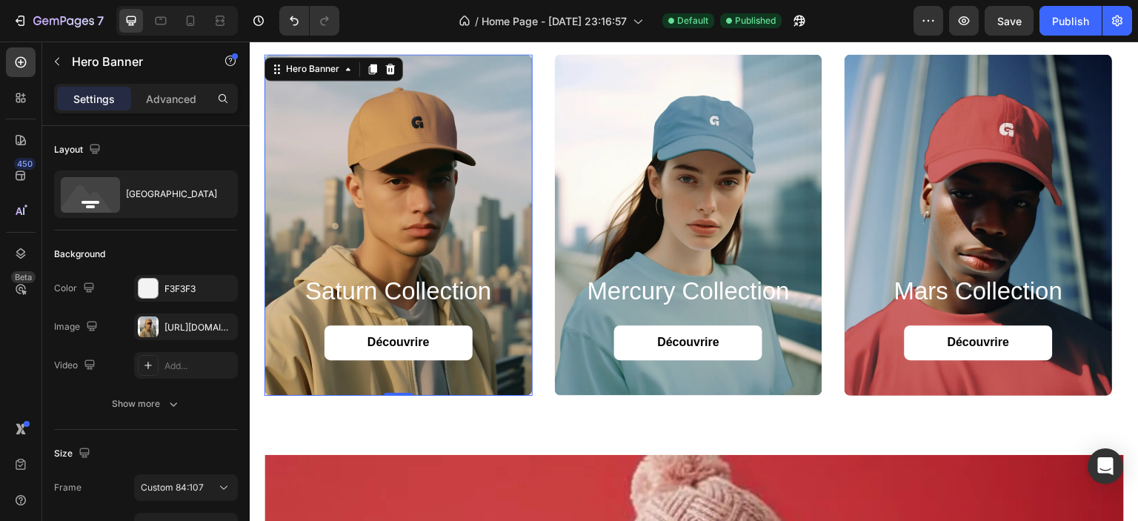
click at [425, 162] on div "Background Image" at bounding box center [399, 225] width 268 height 342
click at [179, 322] on div "https://cdn.shopify.com/s/files/1/0826/8254/4162/files/gempages_585287611619213…" at bounding box center [186, 327] width 43 height 13
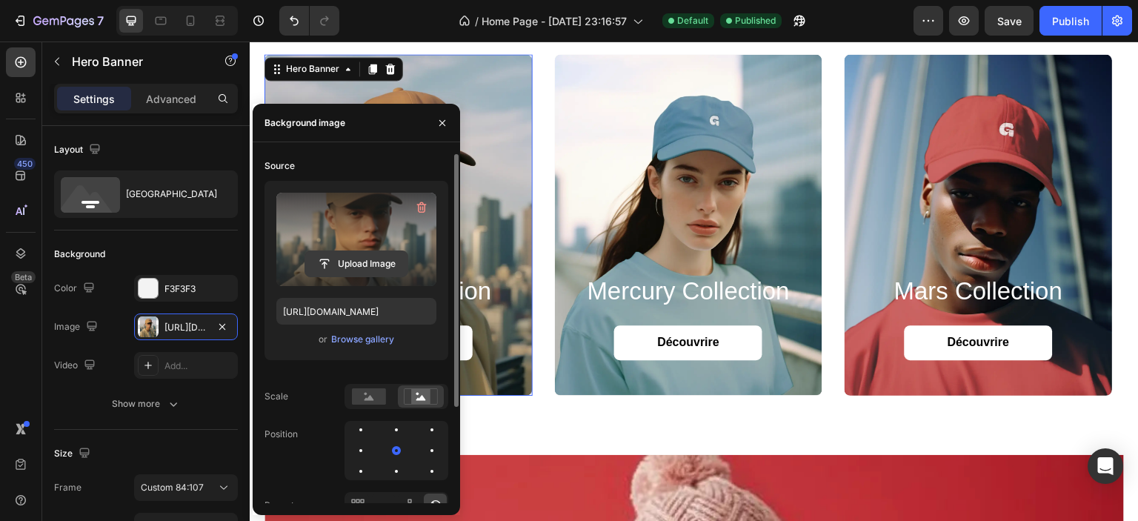
click at [365, 256] on input "file" at bounding box center [356, 263] width 102 height 25
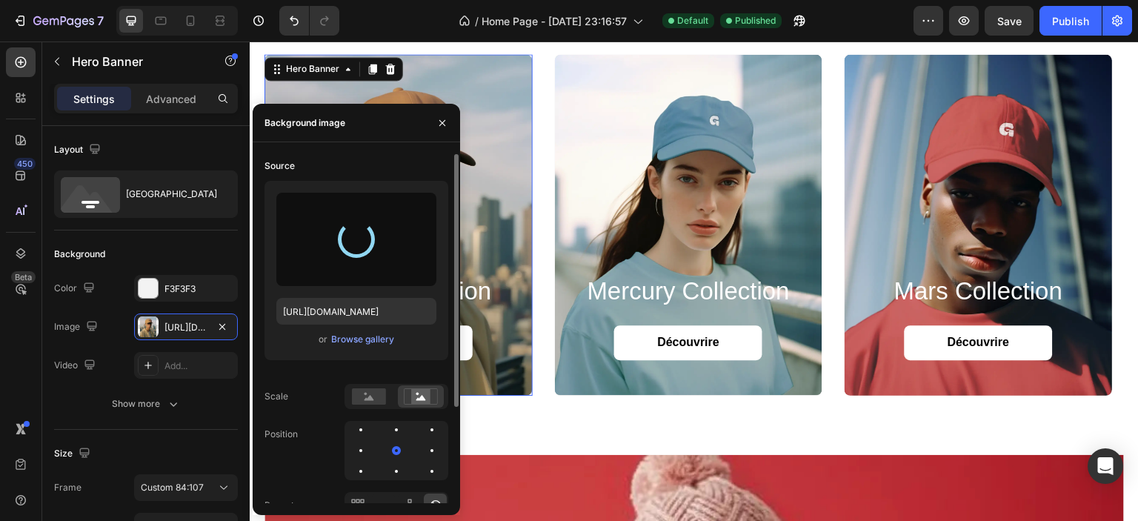
type input "https://cdn.shopify.com/s/files/1/0826/8254/4162/files/gempages_585287611619213…"
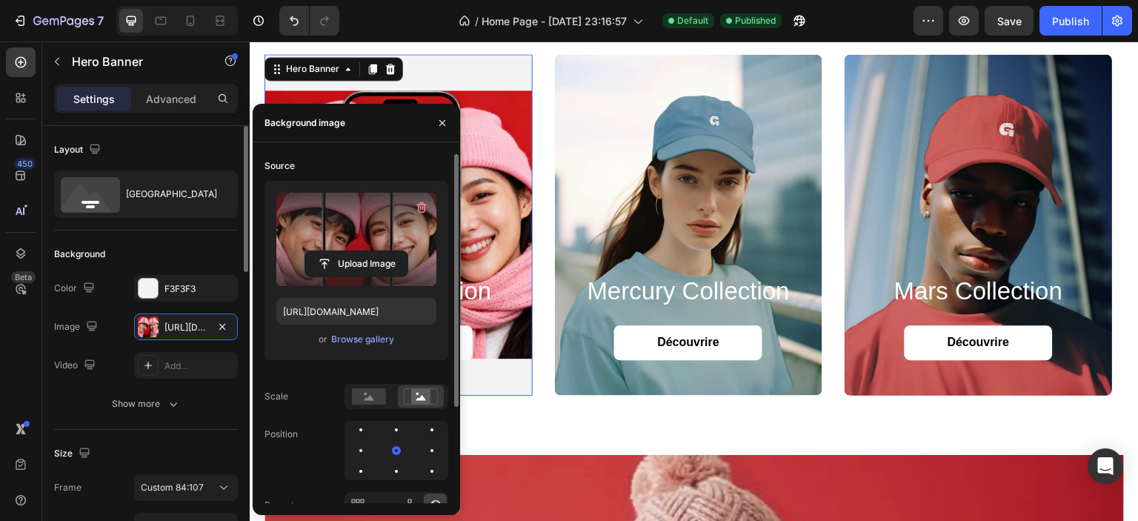
click at [202, 237] on div "Background The changes might be hidden by the image and the video. Color F3F3F3…" at bounding box center [146, 329] width 184 height 199
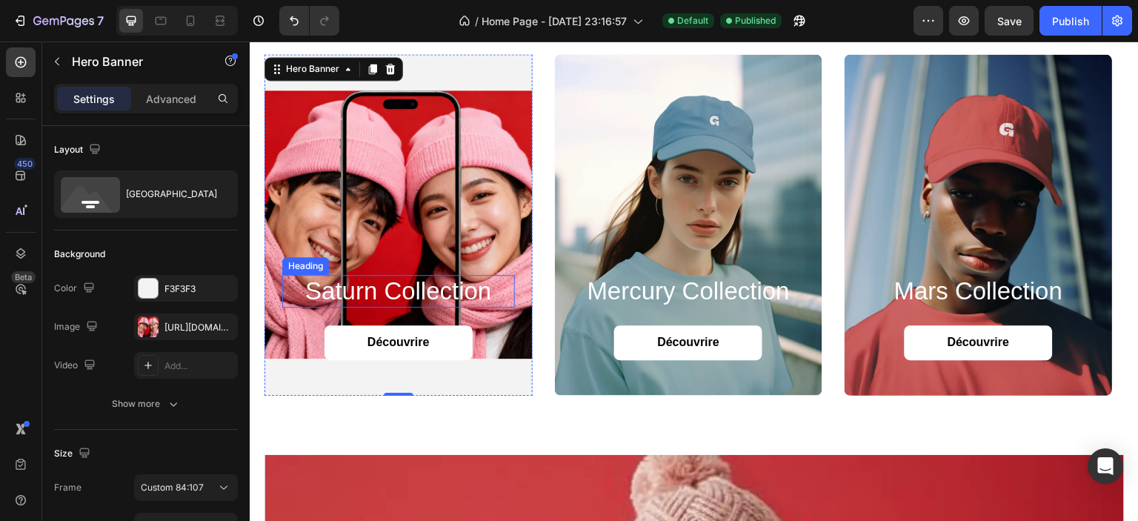
click at [390, 288] on h2 "saturn collection" at bounding box center [398, 291] width 233 height 33
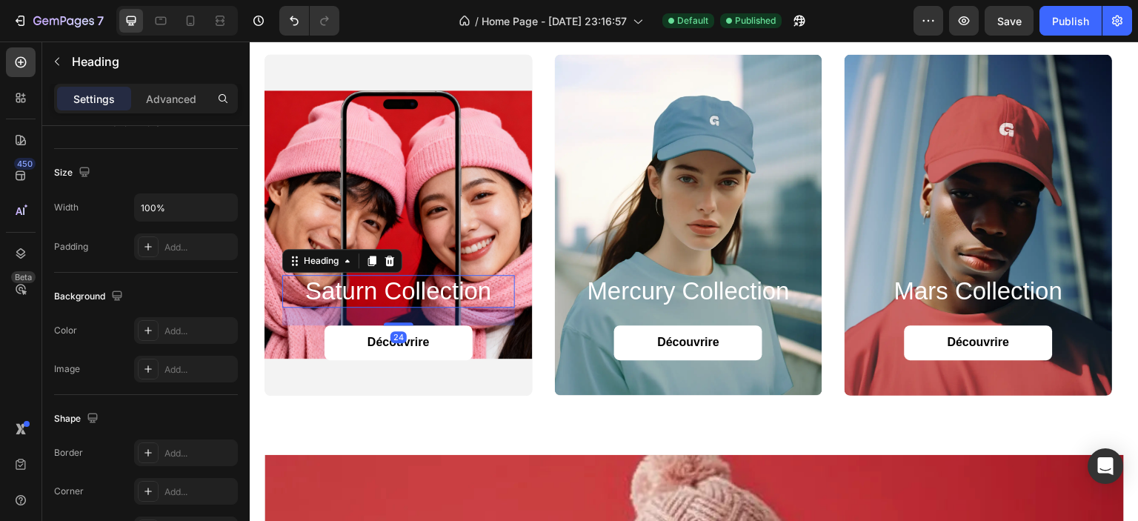
scroll to position [0, 0]
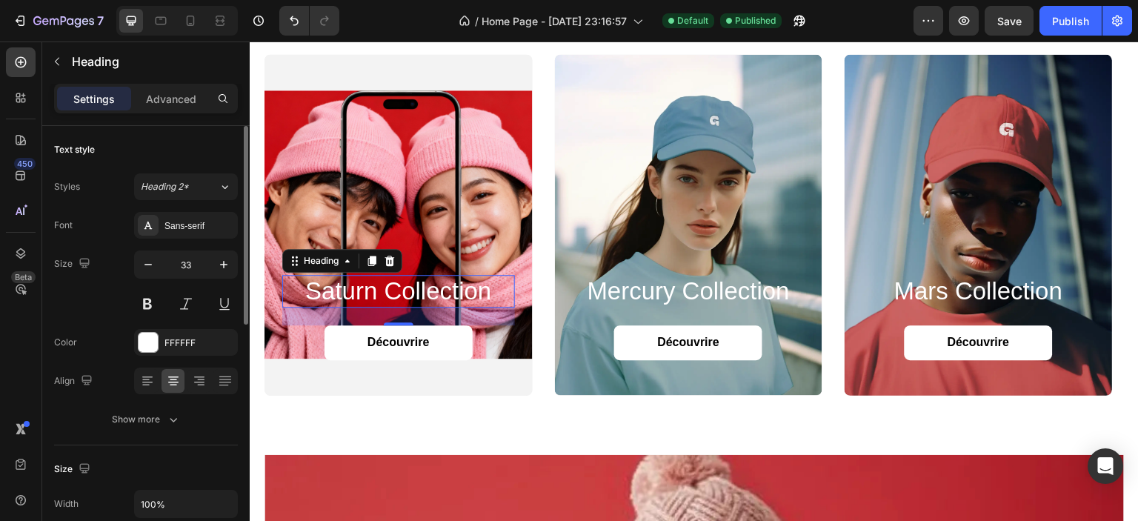
click at [371, 288] on h2 "saturn collection" at bounding box center [398, 291] width 233 height 33
click at [371, 288] on p "saturn collection" at bounding box center [399, 291] width 230 height 30
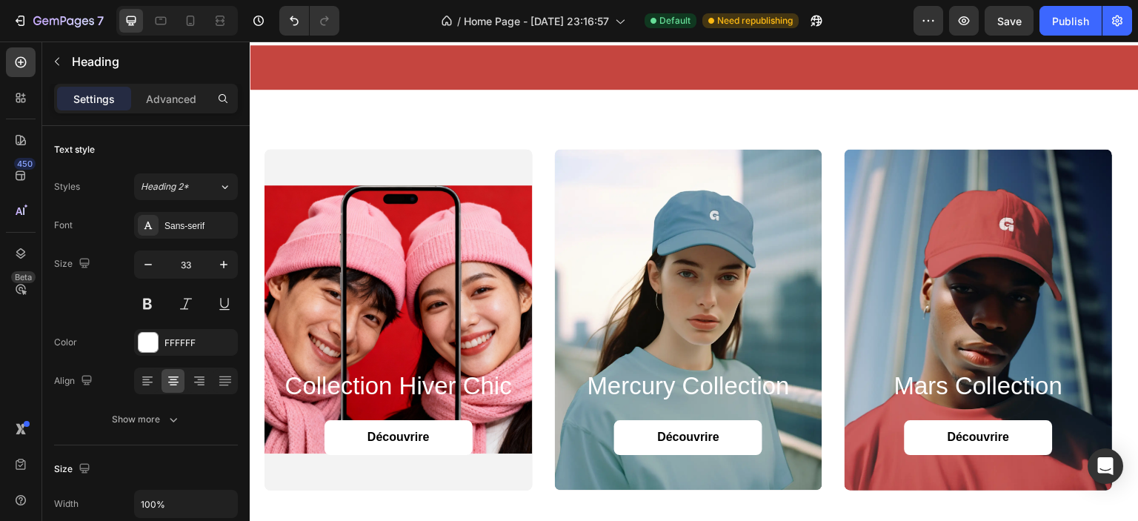
scroll to position [1408, 0]
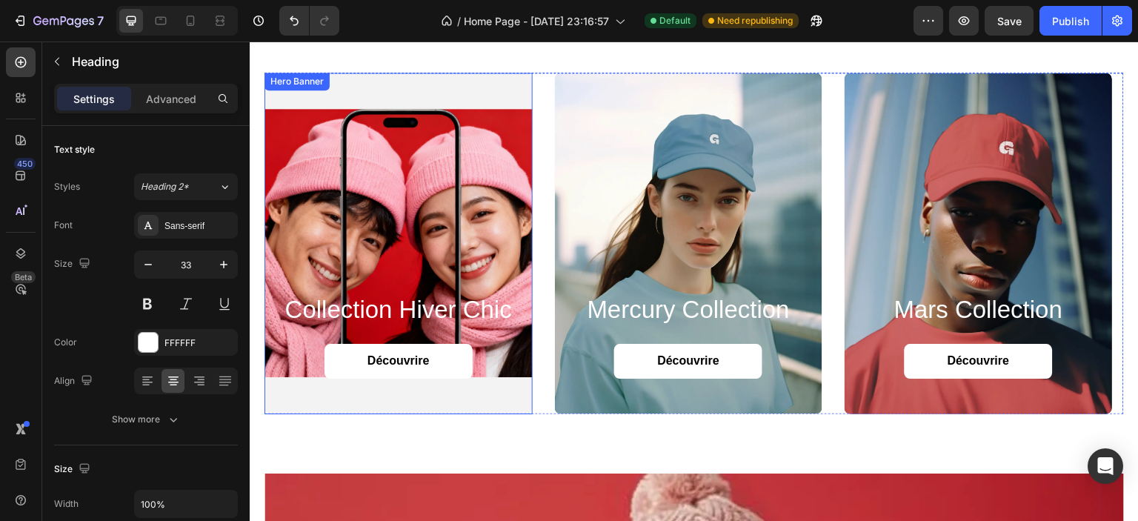
click at [303, 260] on div "Background Image" at bounding box center [399, 244] width 268 height 342
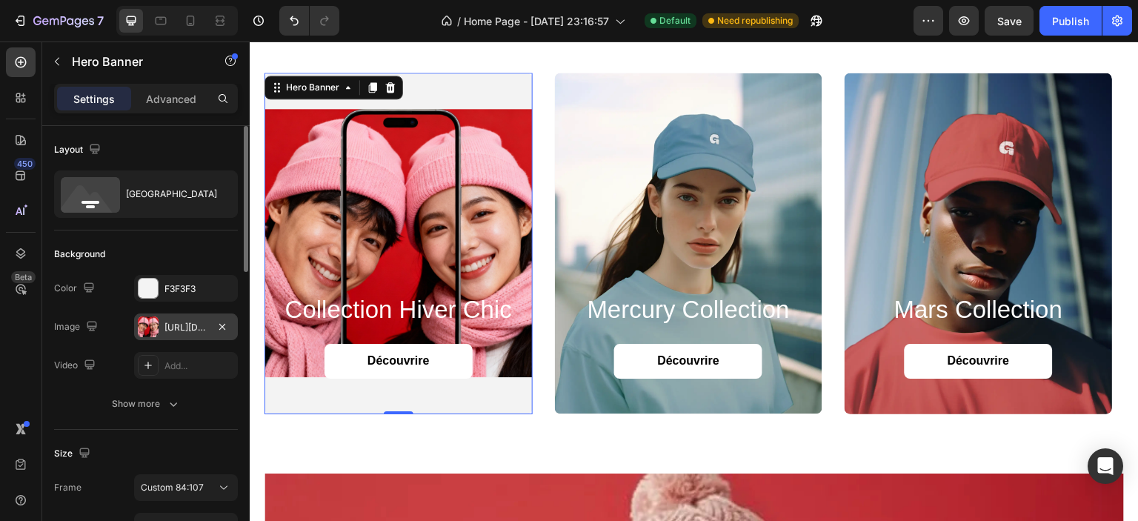
click at [169, 331] on div "https://cdn.shopify.com/s/files/1/0826/8254/4162/files/gempages_585287611619213…" at bounding box center [186, 327] width 43 height 13
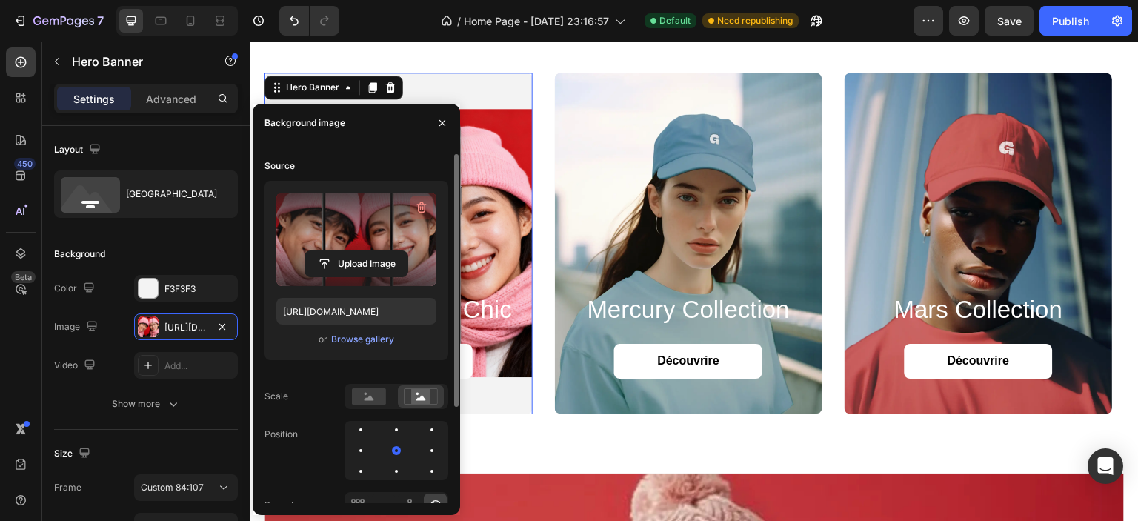
click at [421, 208] on icon "button" at bounding box center [420, 208] width 1 height 4
type input "Auto"
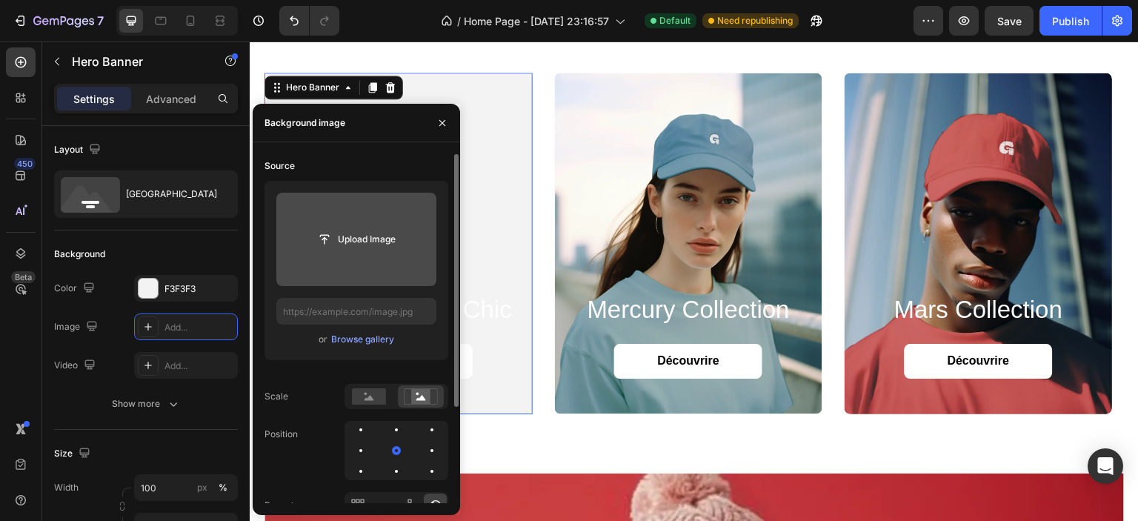
click at [356, 225] on input "file" at bounding box center [356, 239] width 160 height 93
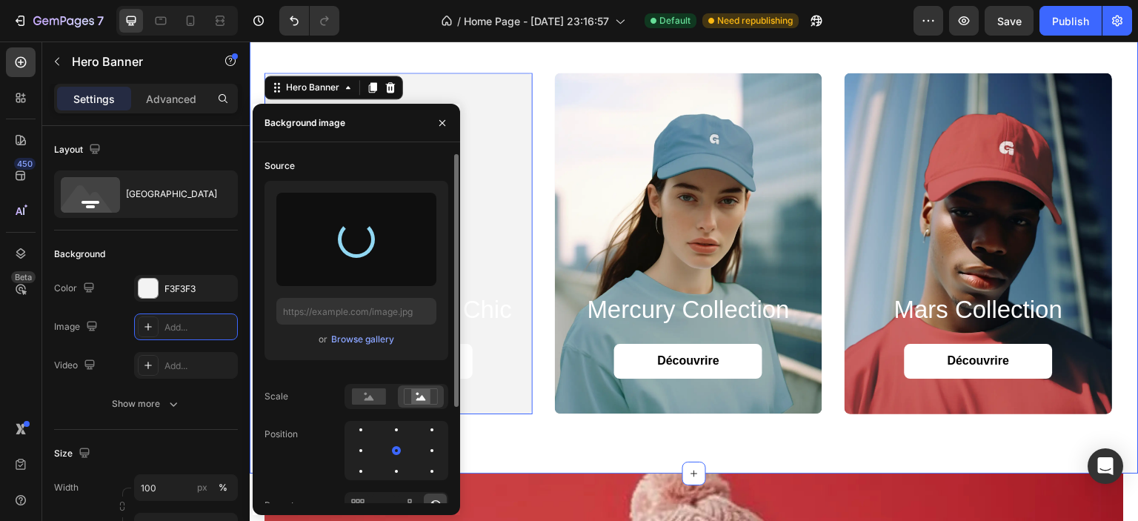
type input "https://cdn.shopify.com/s/files/1/0826/8254/4162/files/gempages_585287611619213…"
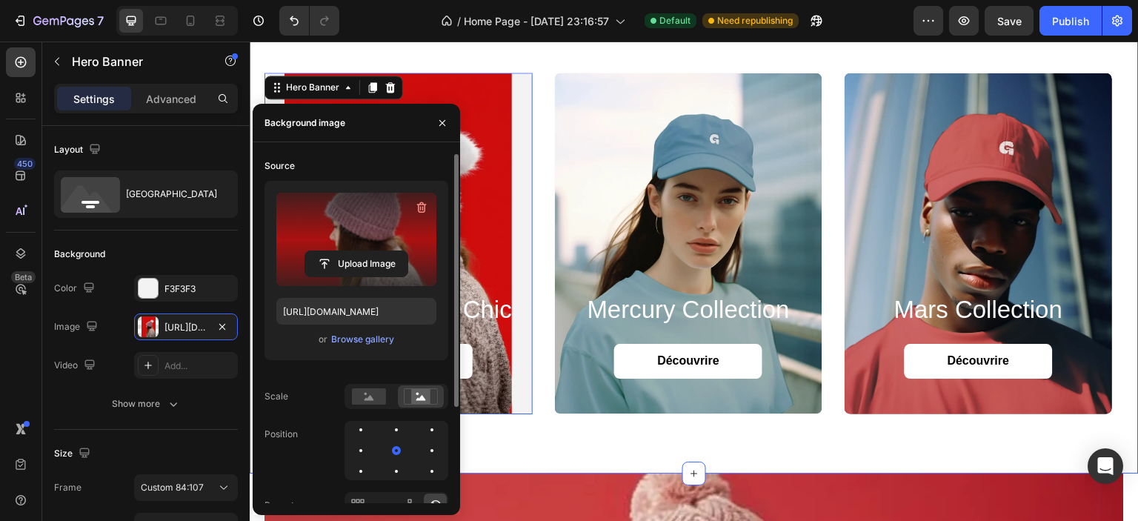
click at [513, 440] on div "collection hiver chic Heading Découvrire Button Hero Banner 0 mercury collectio…" at bounding box center [694, 243] width 889 height 460
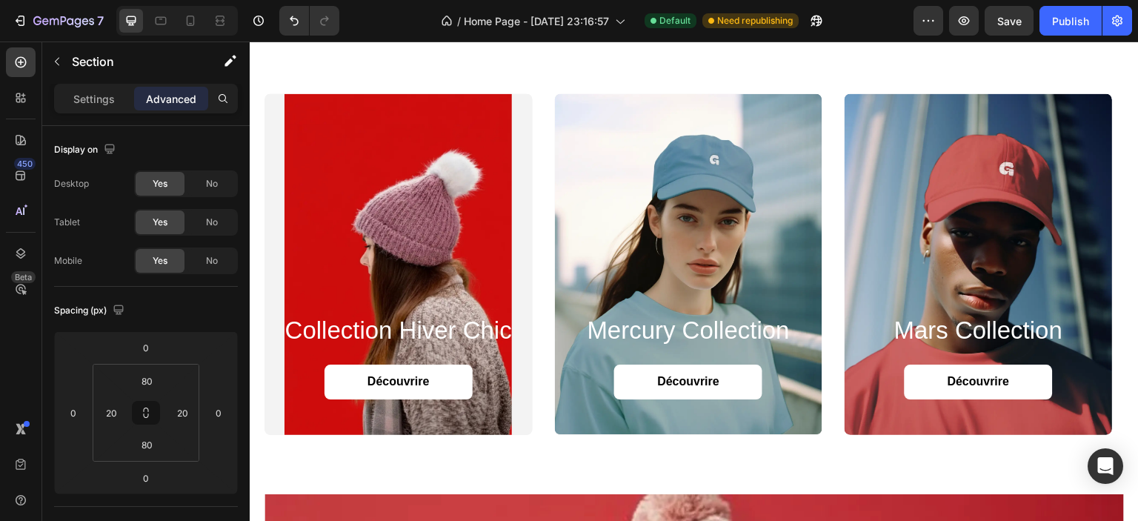
scroll to position [1482, 0]
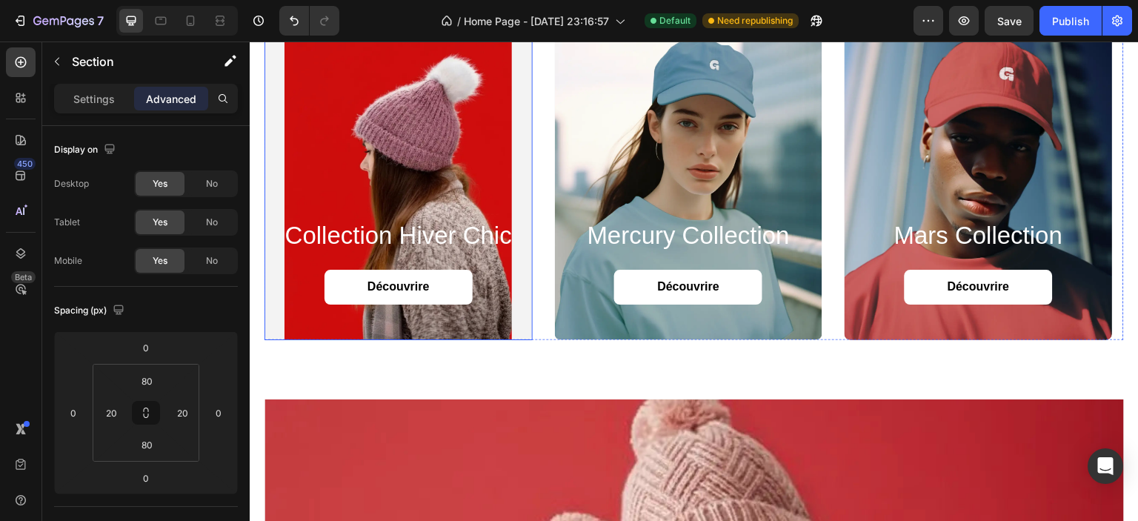
click at [328, 156] on div "Background Image" at bounding box center [399, 170] width 268 height 342
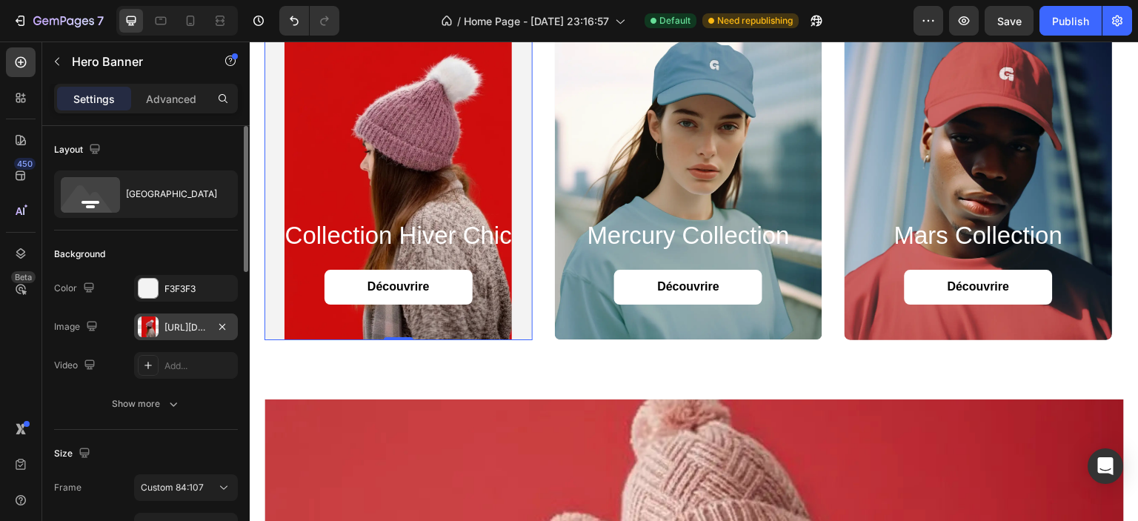
click at [190, 323] on div "https://cdn.shopify.com/s/files/1/0826/8254/4162/files/gempages_585287611619213…" at bounding box center [186, 327] width 43 height 13
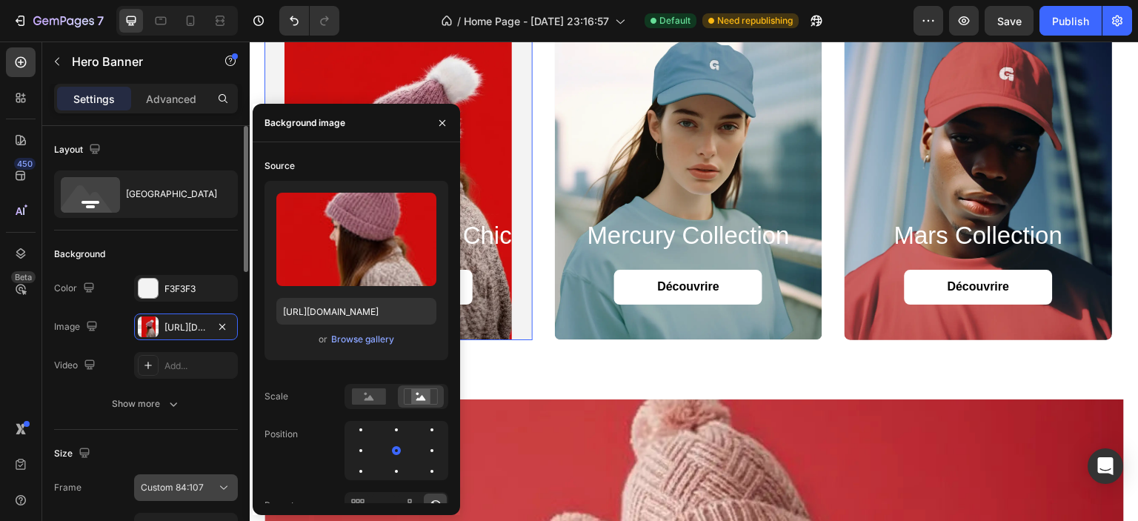
click at [220, 491] on icon at bounding box center [223, 487] width 15 height 15
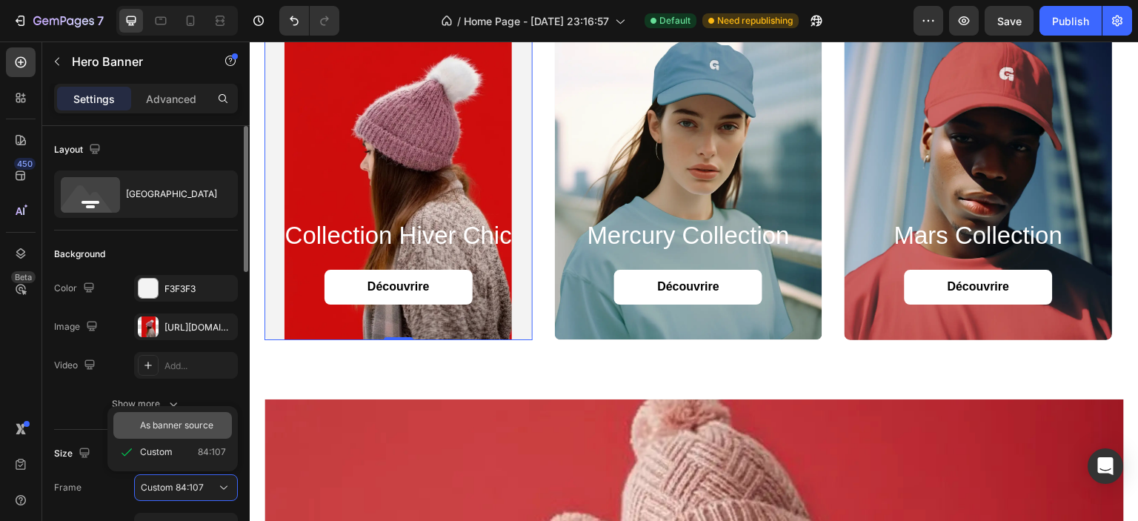
click at [190, 428] on span "As banner source" at bounding box center [176, 425] width 73 height 13
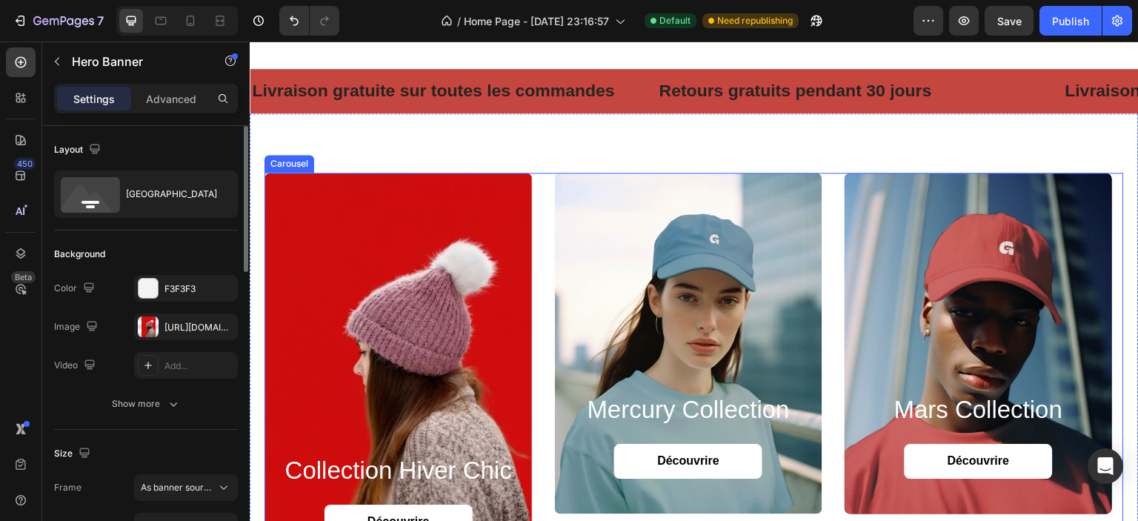
scroll to position [1408, 0]
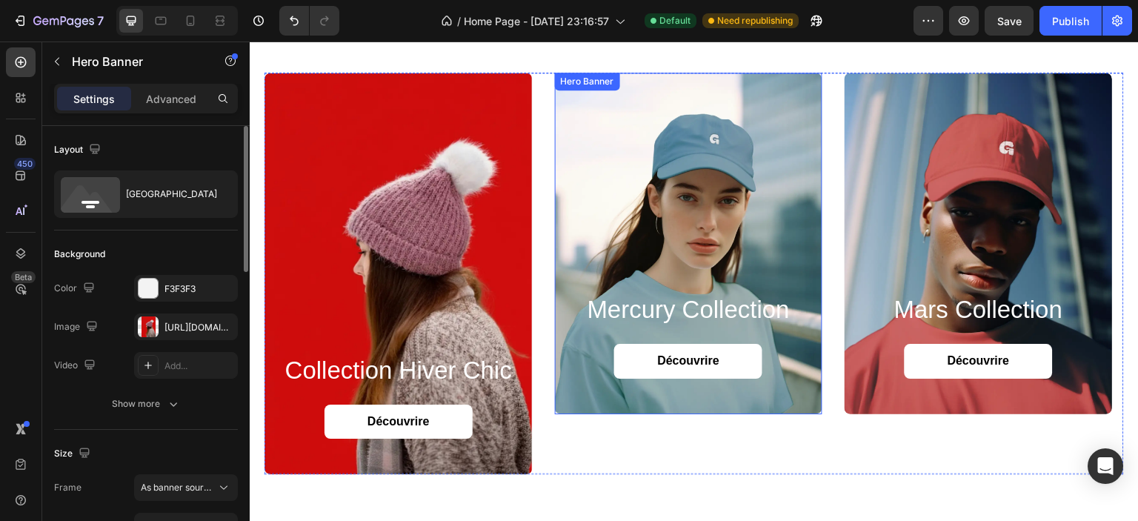
click at [626, 175] on div "Background Image" at bounding box center [689, 244] width 268 height 342
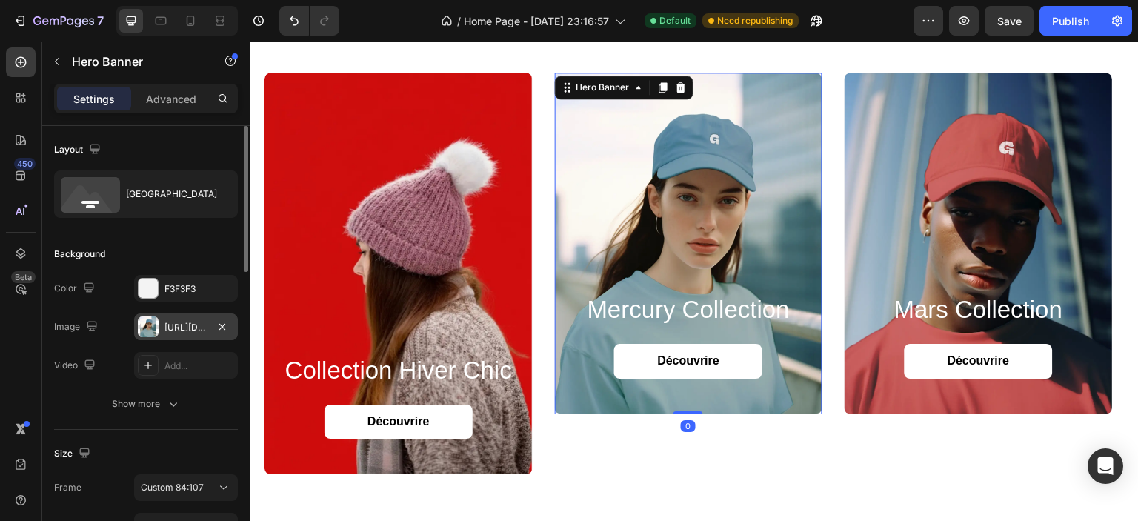
click at [180, 321] on div "https://cdn.shopify.com/s/files/1/0826/8254/4162/files/gempages_585287611619213…" at bounding box center [186, 327] width 43 height 13
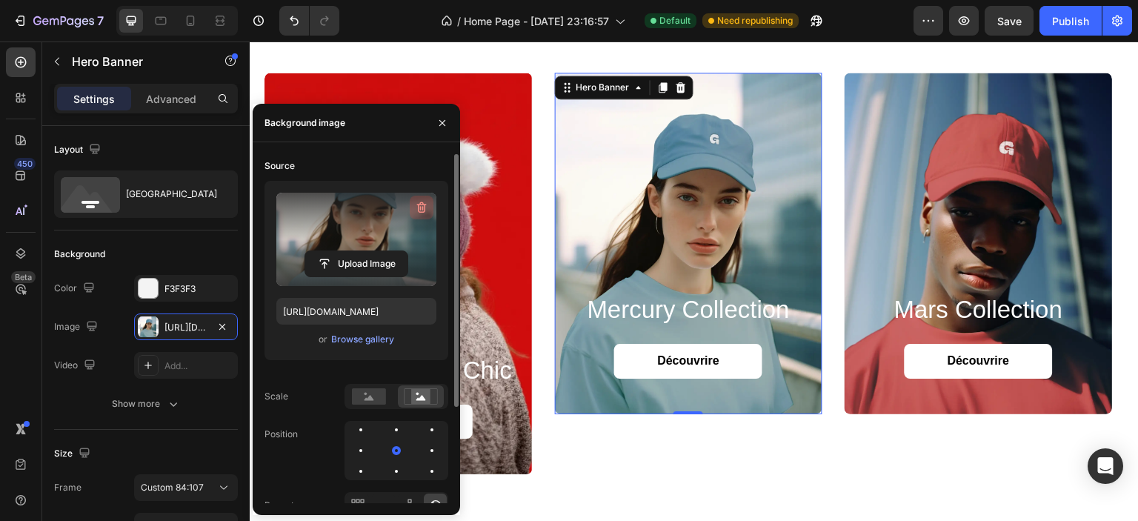
click at [421, 210] on icon "button" at bounding box center [421, 207] width 15 height 15
type input "Auto"
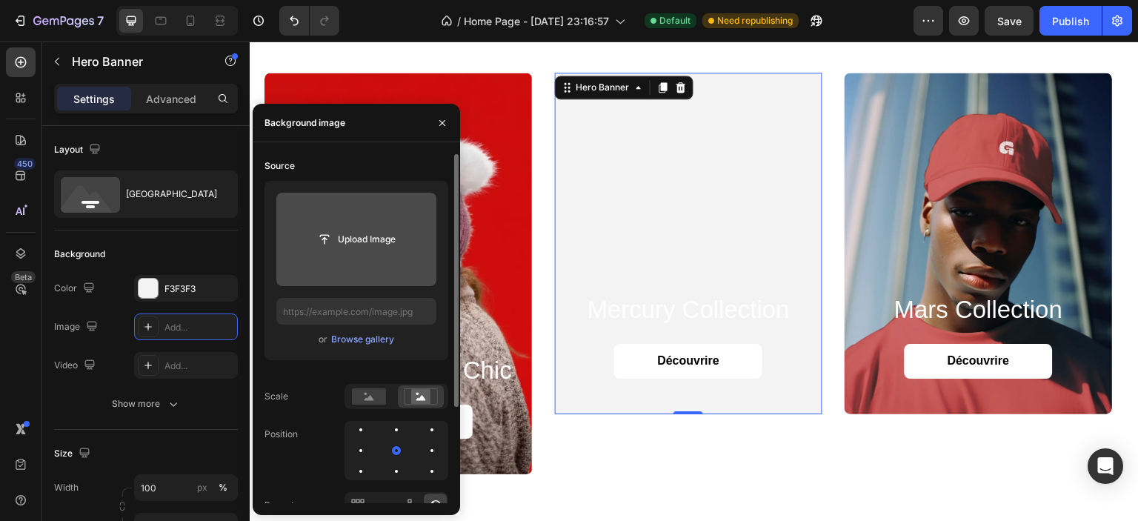
click at [359, 243] on input "file" at bounding box center [356, 239] width 102 height 25
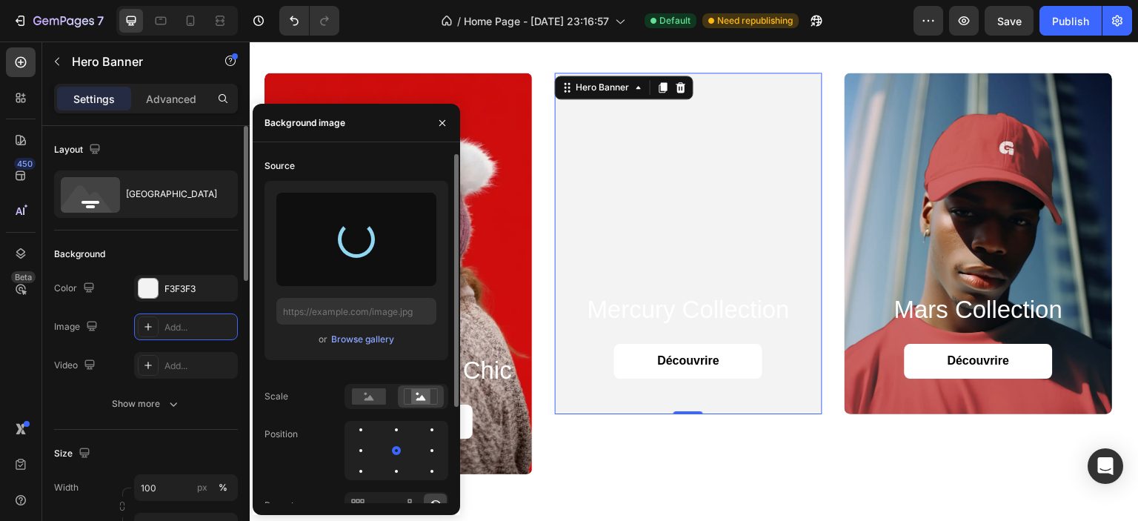
type input "https://cdn.shopify.com/s/files/1/0826/8254/4162/files/gempages_585287611619213…"
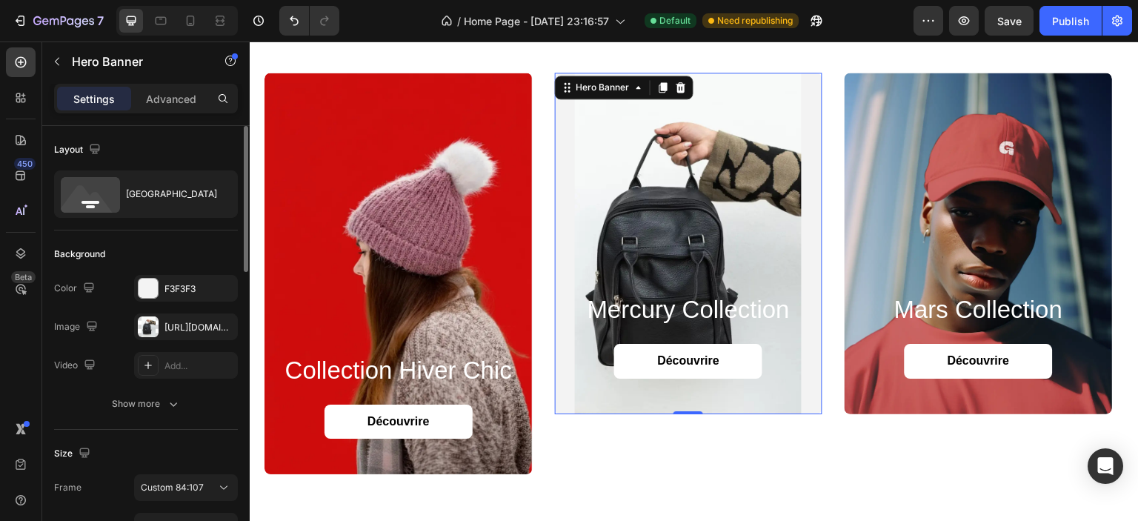
click at [222, 244] on div "Background" at bounding box center [146, 254] width 184 height 24
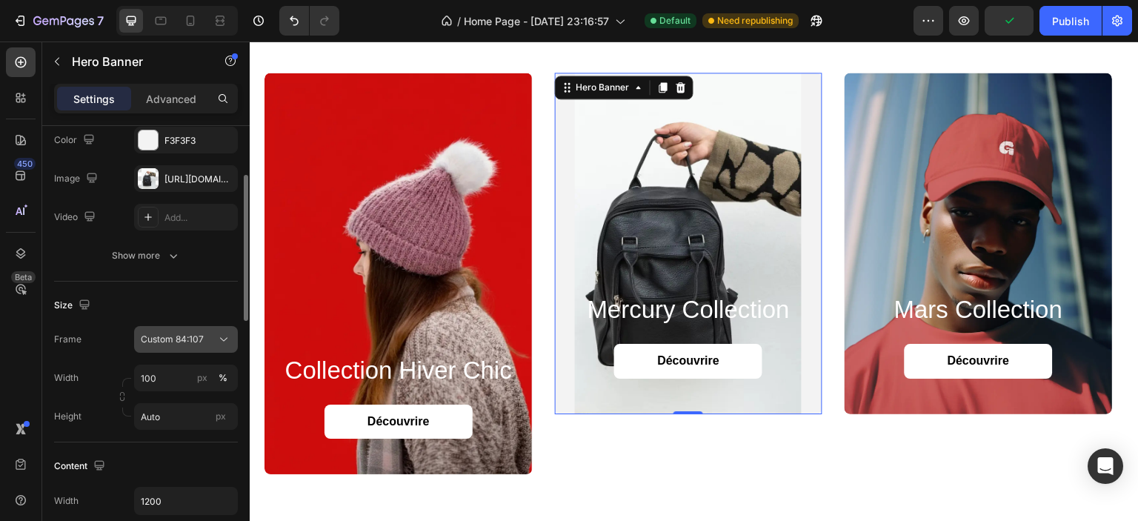
click at [205, 344] on div "Custom 84:107" at bounding box center [177, 339] width 73 height 13
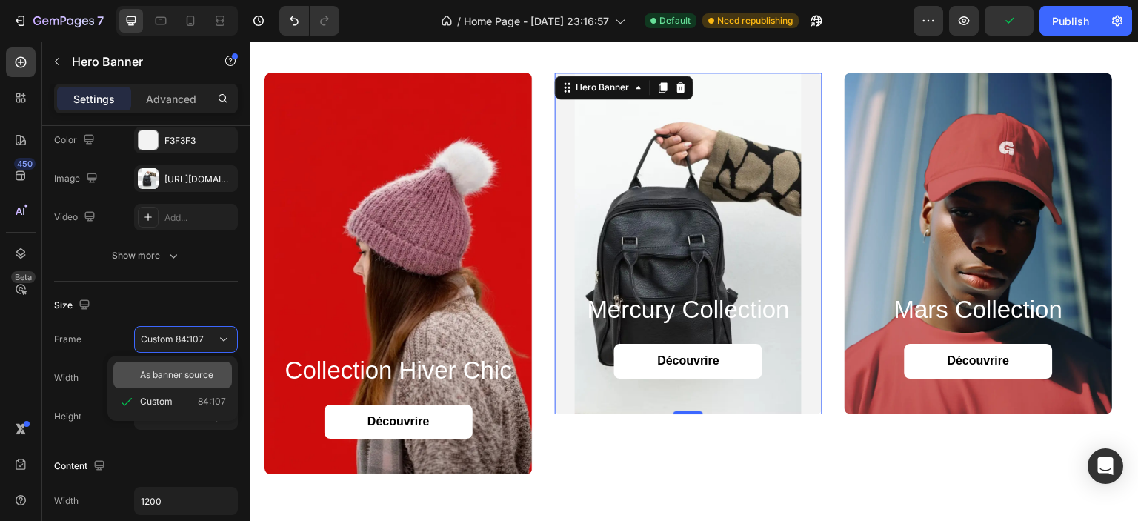
click at [196, 376] on span "As banner source" at bounding box center [176, 374] width 73 height 13
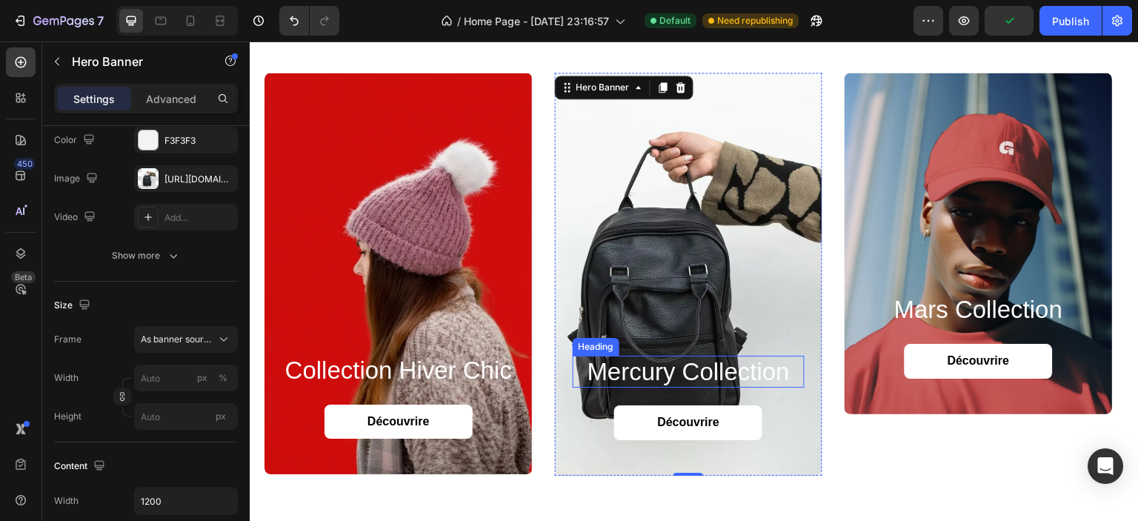
click at [706, 365] on h2 "mercury collection" at bounding box center [689, 372] width 233 height 33
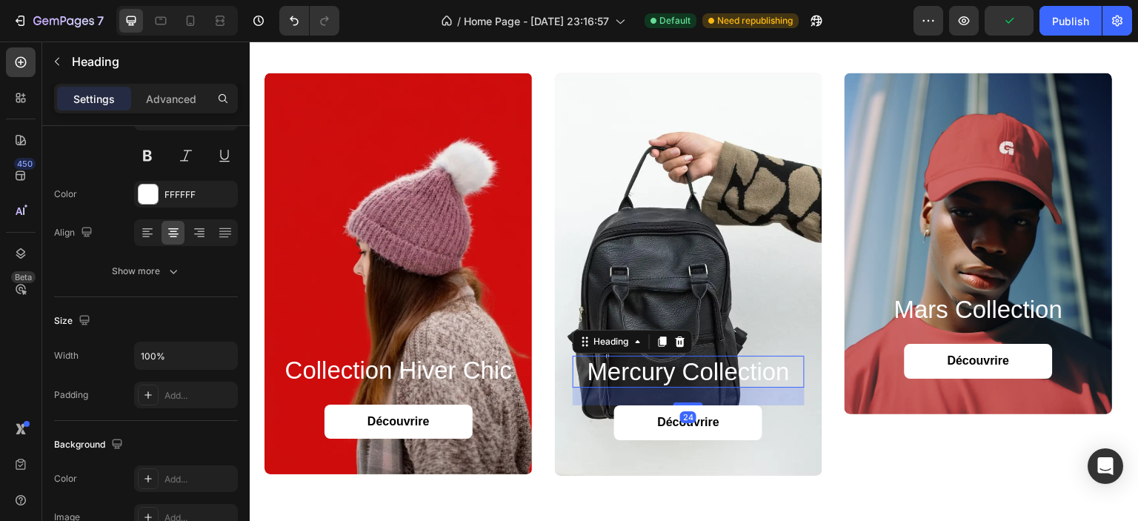
click at [706, 365] on h2 "mercury collection" at bounding box center [689, 372] width 233 height 33
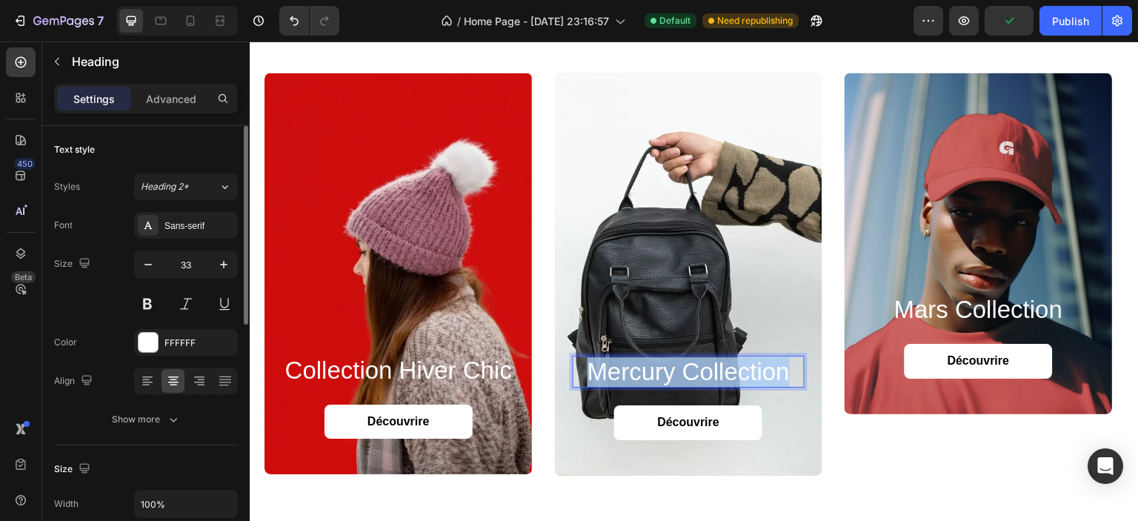
click at [706, 365] on p "mercury collection" at bounding box center [689, 372] width 230 height 30
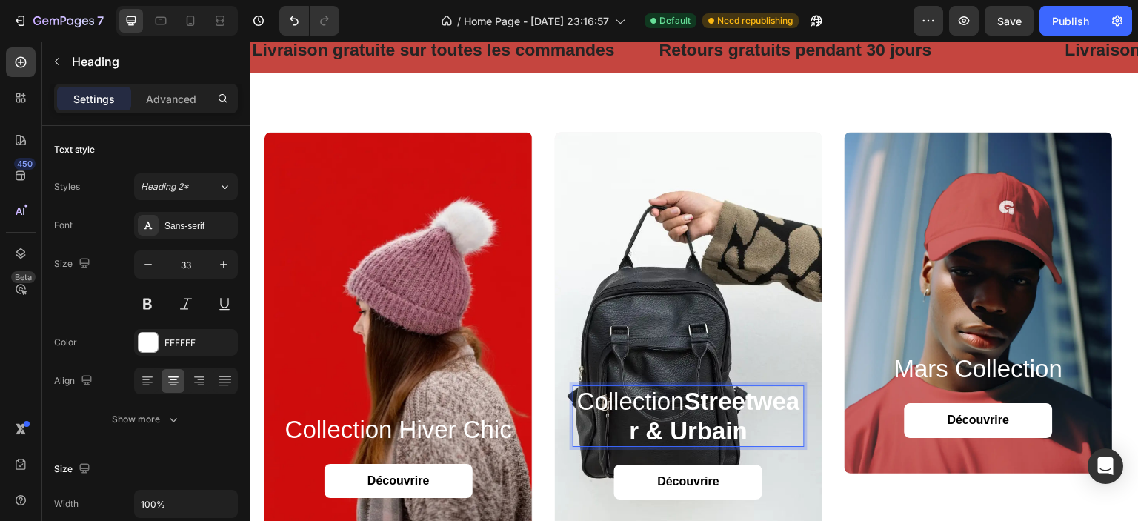
scroll to position [1379, 0]
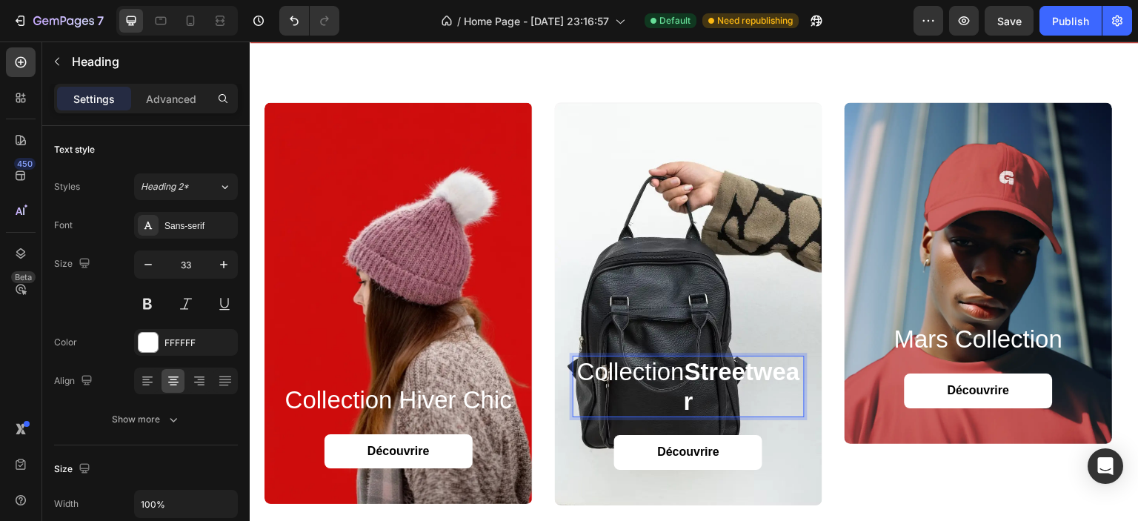
click at [750, 394] on strong "Streetwear" at bounding box center [742, 386] width 116 height 57
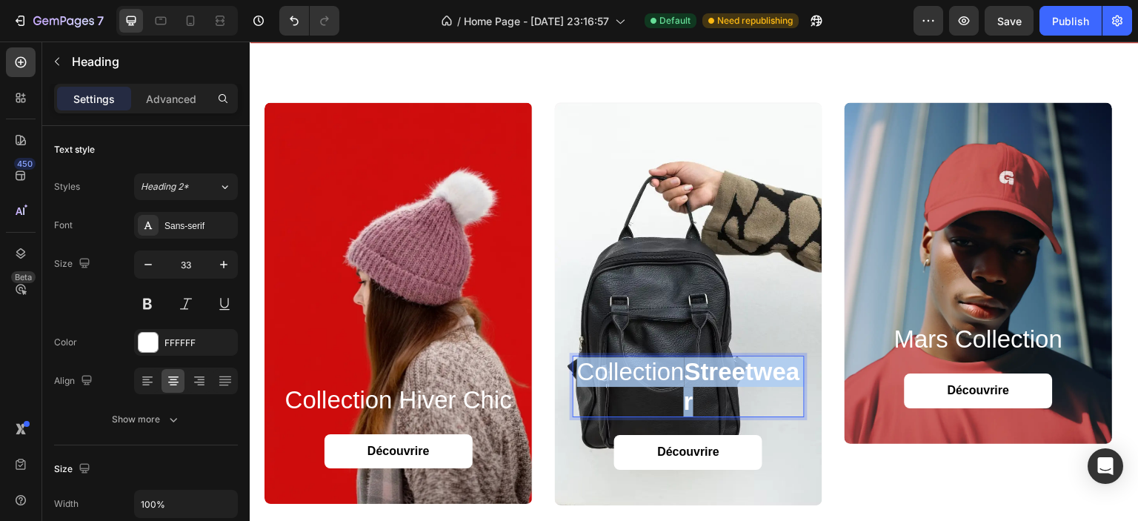
click at [750, 394] on strong "Streetwear" at bounding box center [742, 386] width 116 height 57
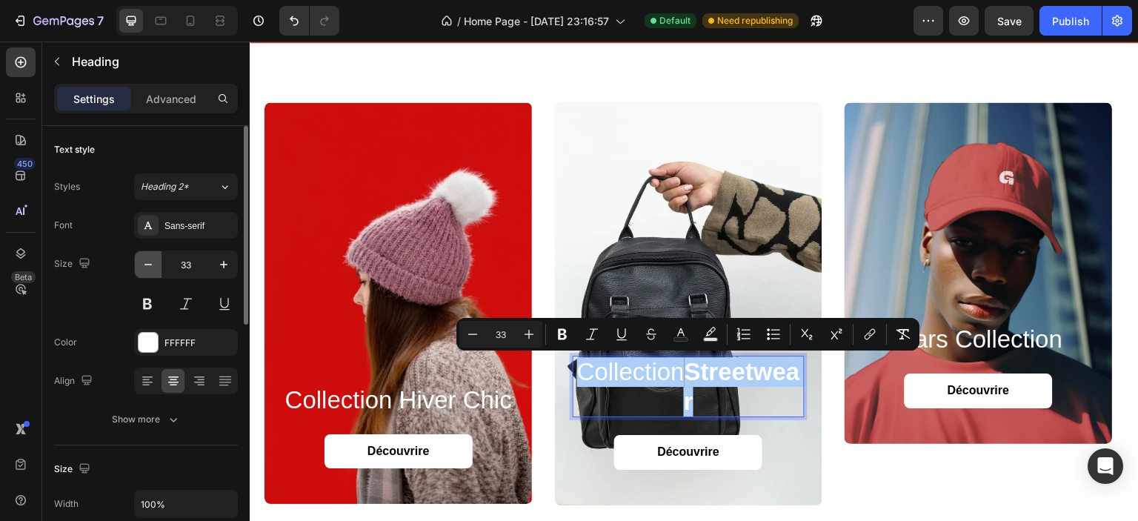
click at [156, 263] on button "button" at bounding box center [148, 264] width 27 height 27
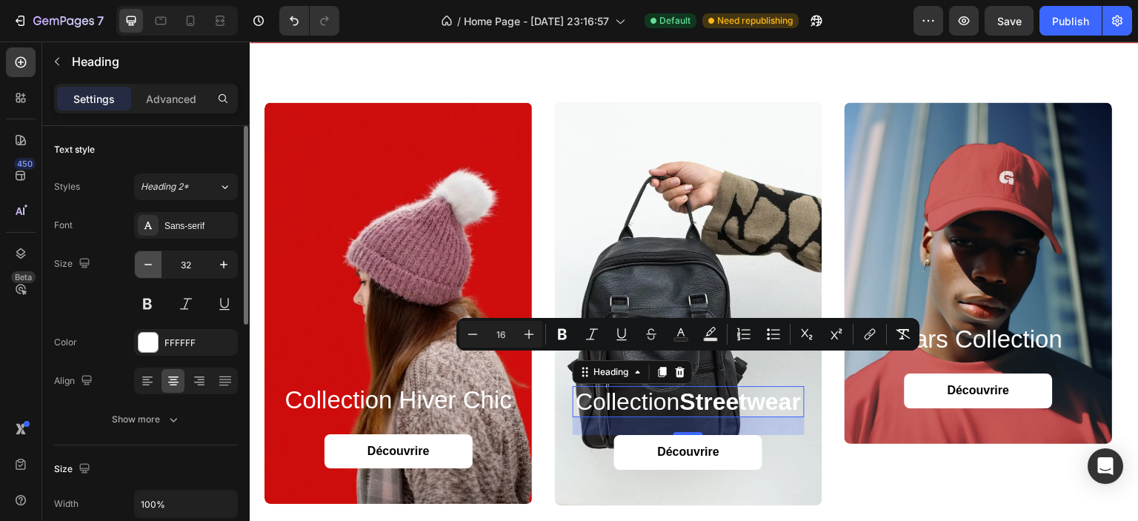
click at [154, 263] on icon "button" at bounding box center [148, 264] width 15 height 15
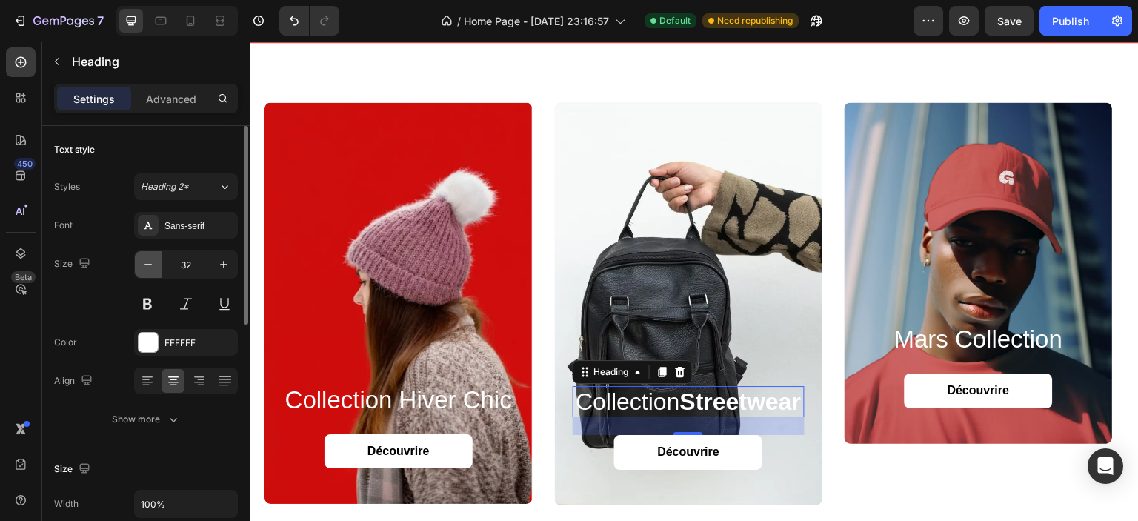
type input "31"
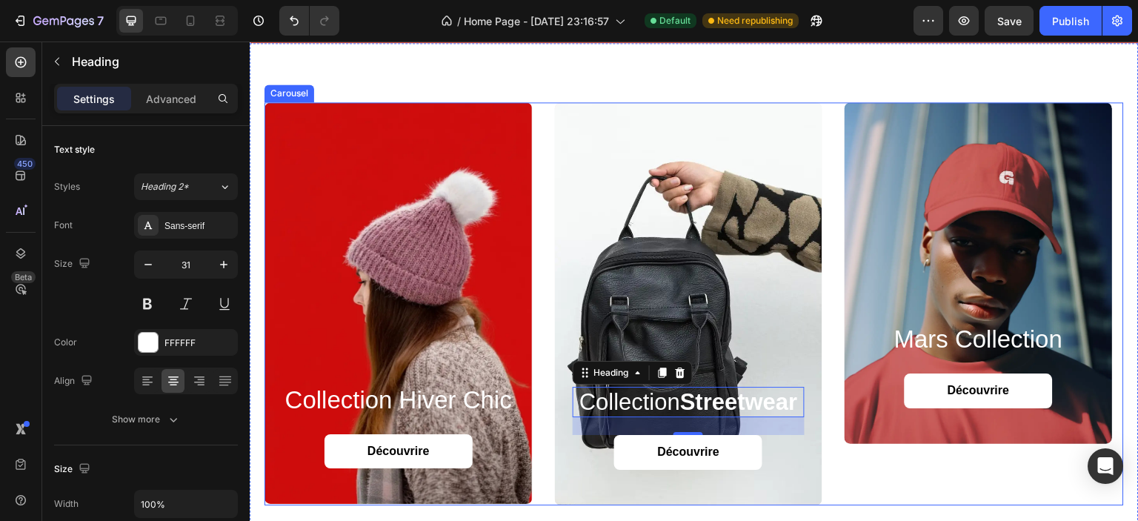
click at [901, 481] on div "mars collection Heading Découvrire Button Hero Banner" at bounding box center [979, 303] width 268 height 403
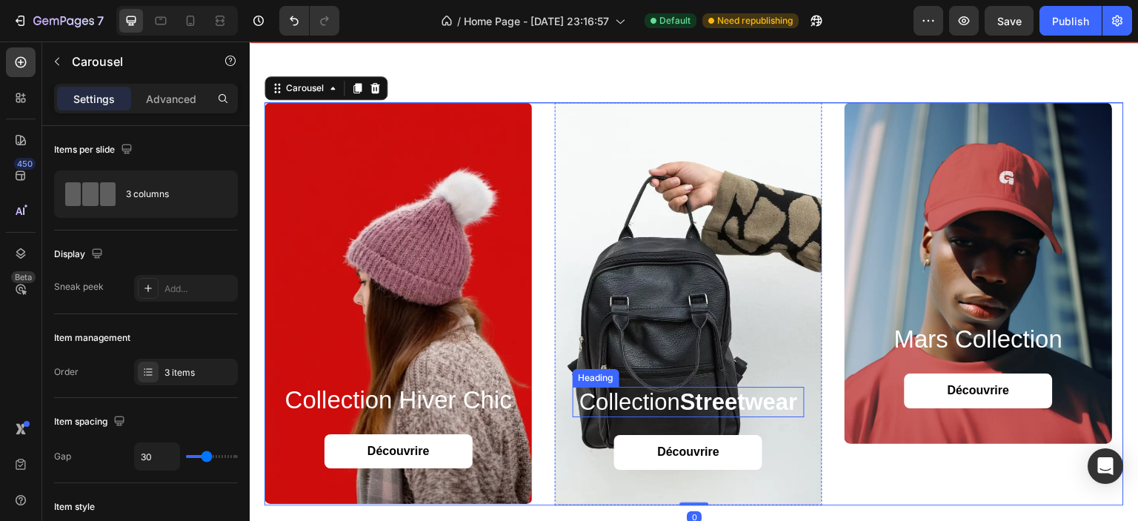
click at [719, 397] on strong "Streetwear" at bounding box center [739, 402] width 118 height 26
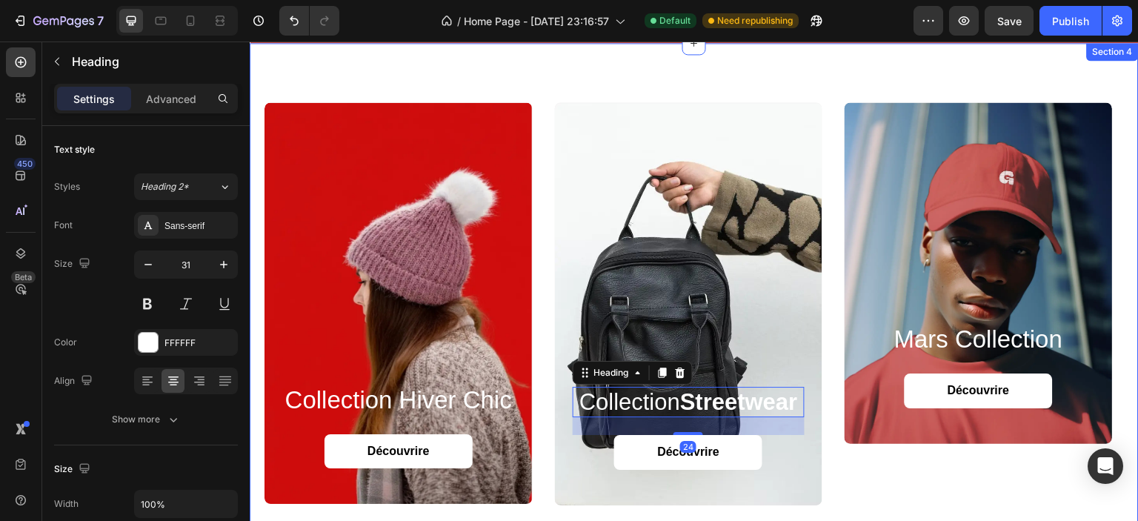
click at [688, 72] on div "collection hiver chic Heading Découvrire Button Hero Banner Collection Streetwe…" at bounding box center [694, 304] width 889 height 522
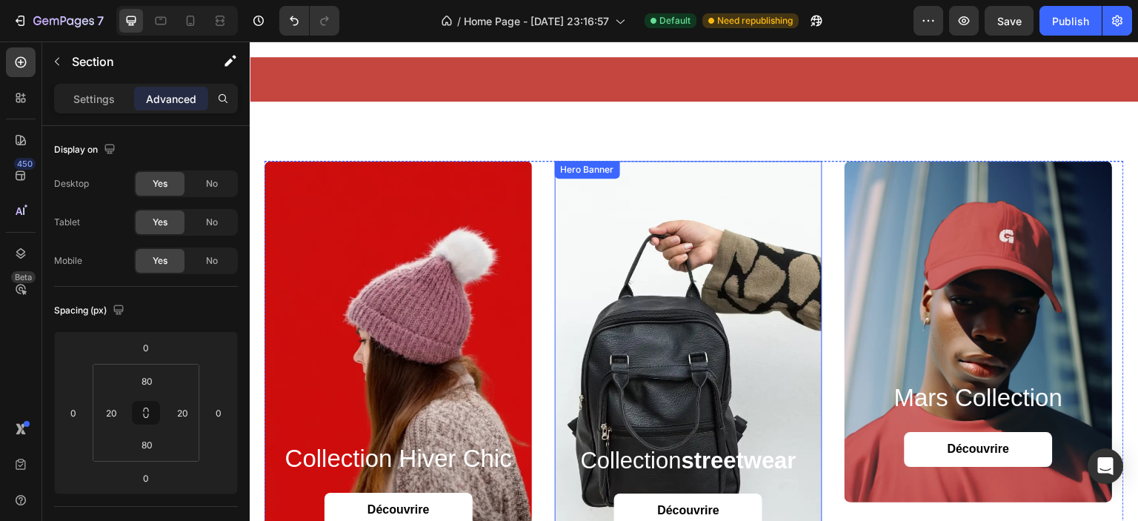
scroll to position [1530, 0]
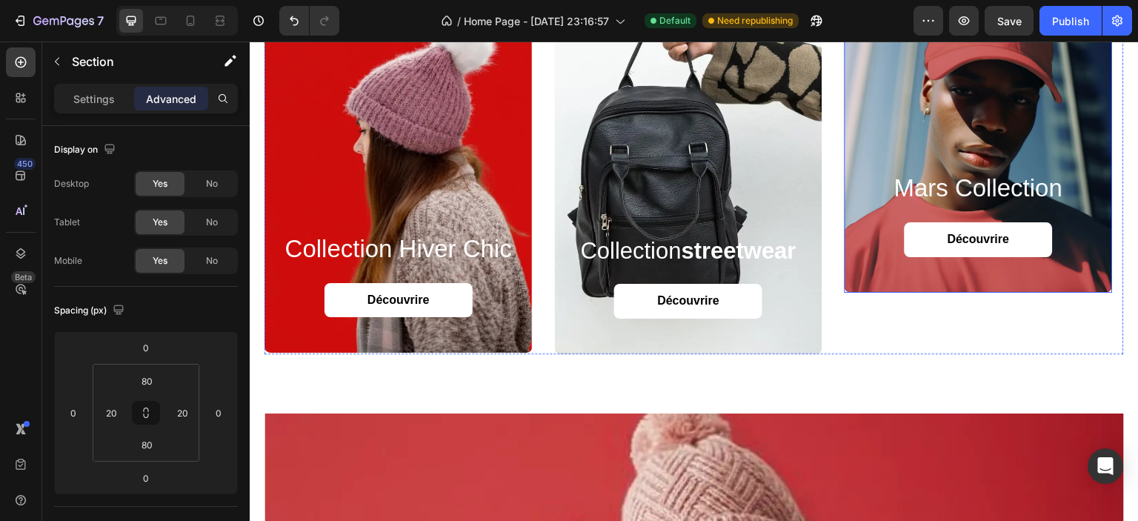
click at [859, 122] on div "Background Image" at bounding box center [979, 122] width 268 height 342
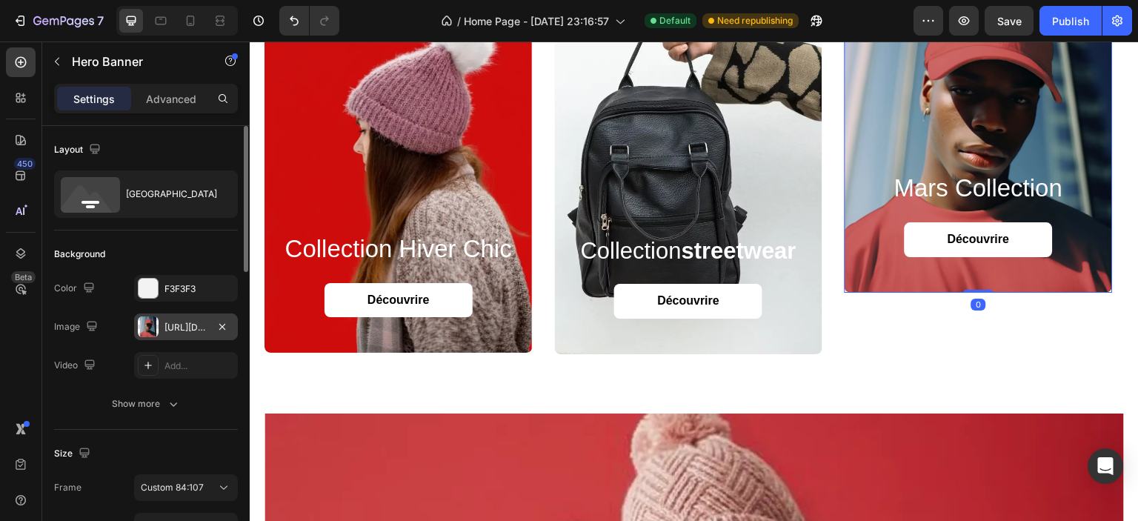
click at [187, 323] on div "https://cdn.shopify.com/s/files/1/0826/8254/4162/files/gempages_585287611619213…" at bounding box center [186, 327] width 43 height 13
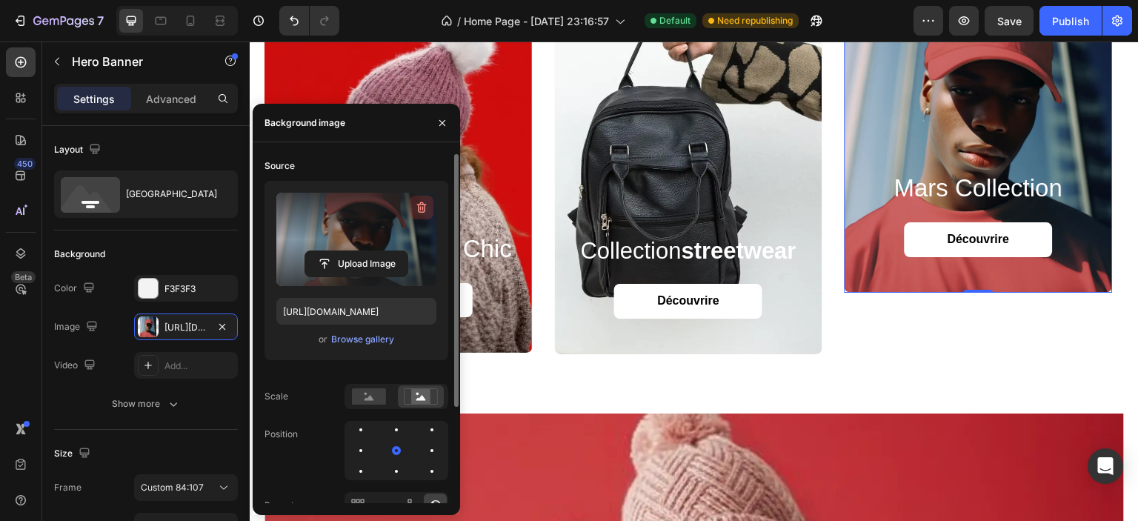
click at [424, 207] on icon "button" at bounding box center [421, 207] width 15 height 15
type input "Auto"
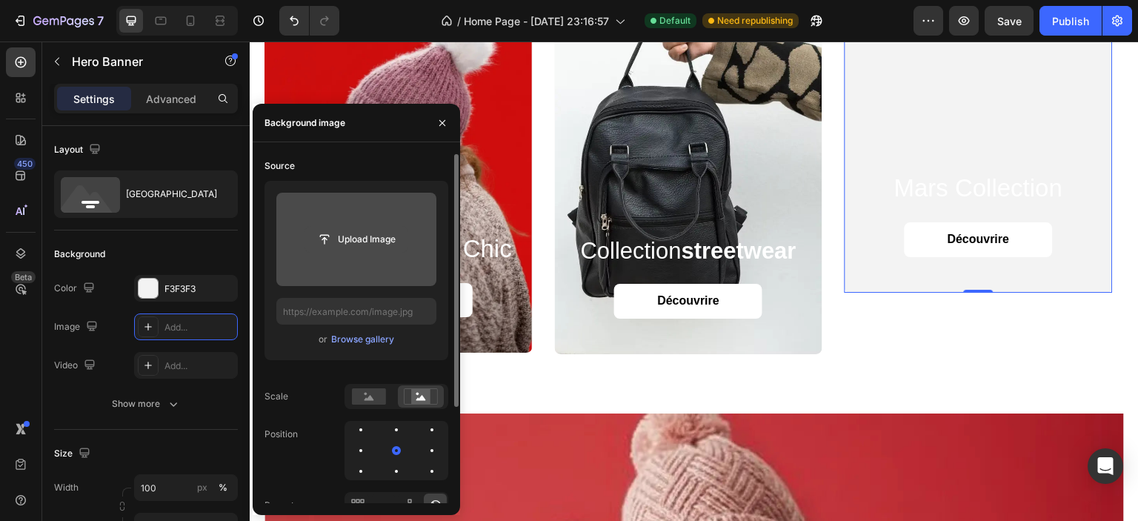
click at [360, 241] on input "file" at bounding box center [356, 239] width 102 height 25
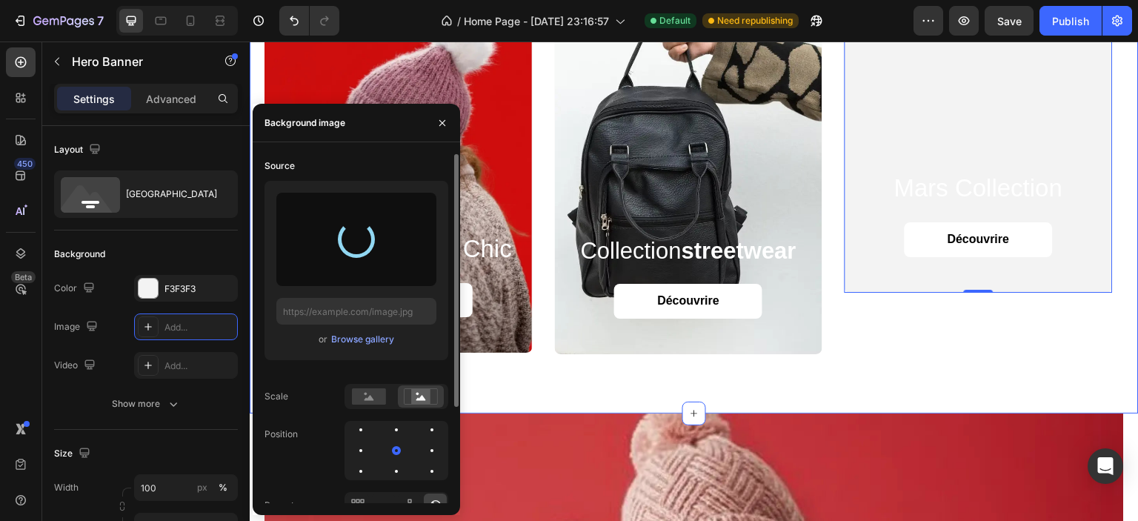
type input "https://cdn.shopify.com/s/files/1/0826/8254/4162/files/gempages_585287611619213…"
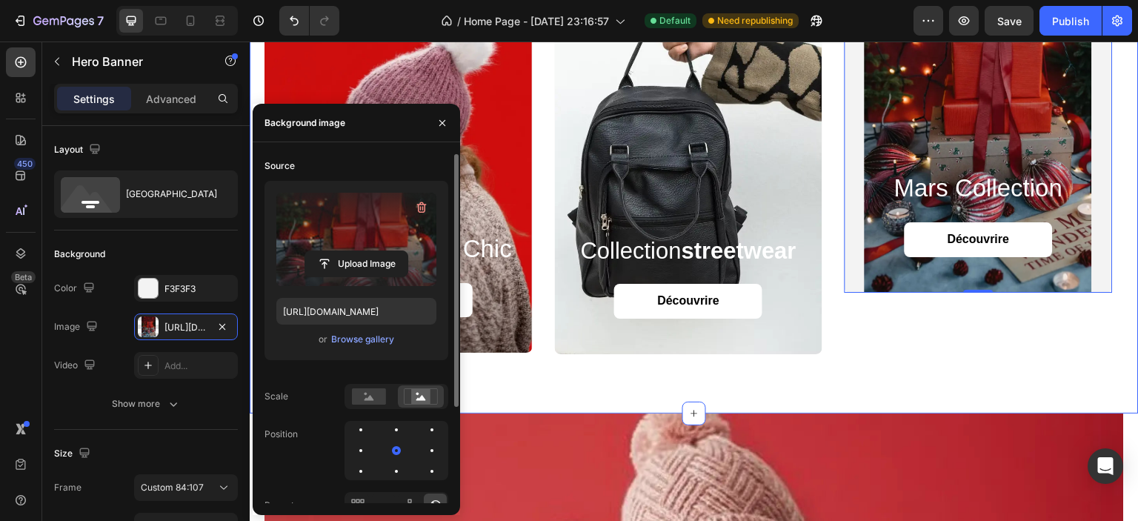
click at [538, 385] on div "collection hiver chic Heading Découvrire Button Hero Banner collection streetwe…" at bounding box center [694, 153] width 889 height 522
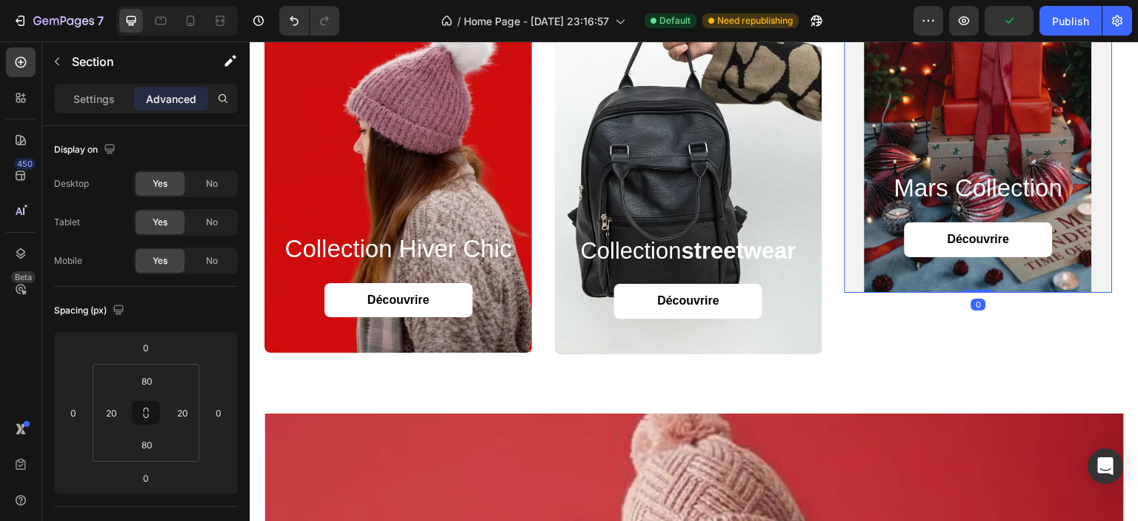
click at [903, 279] on div "mars collection Heading Découvrire Button" at bounding box center [979, 232] width 268 height 120
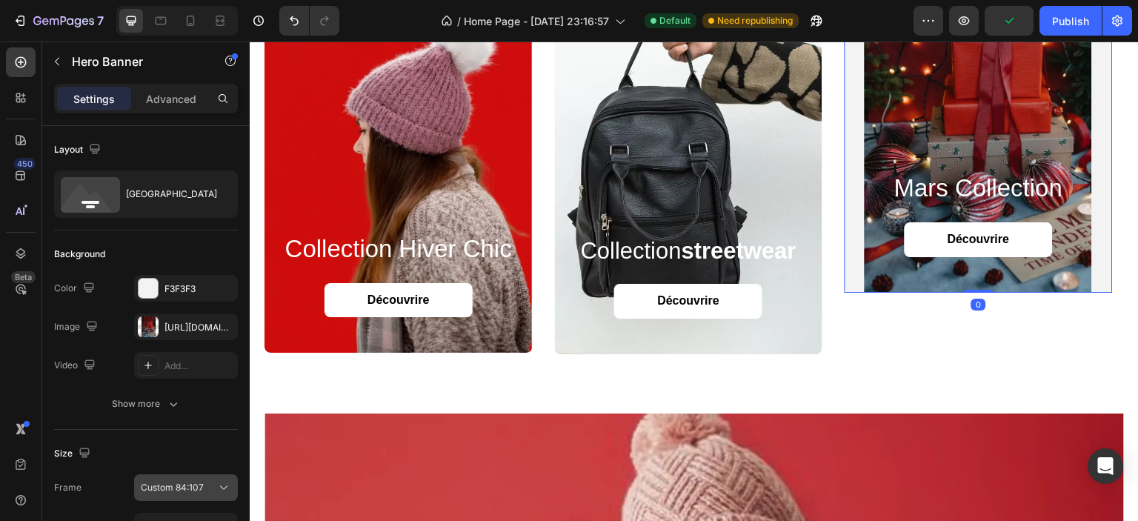
click at [164, 490] on span "Custom 84:107" at bounding box center [172, 487] width 63 height 13
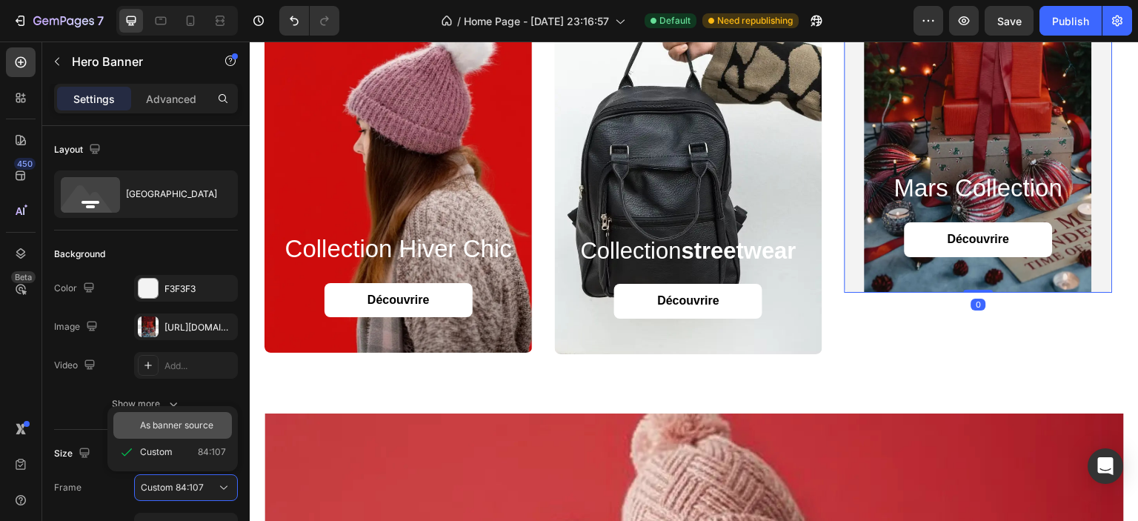
click at [171, 431] on span "As banner source" at bounding box center [176, 425] width 73 height 13
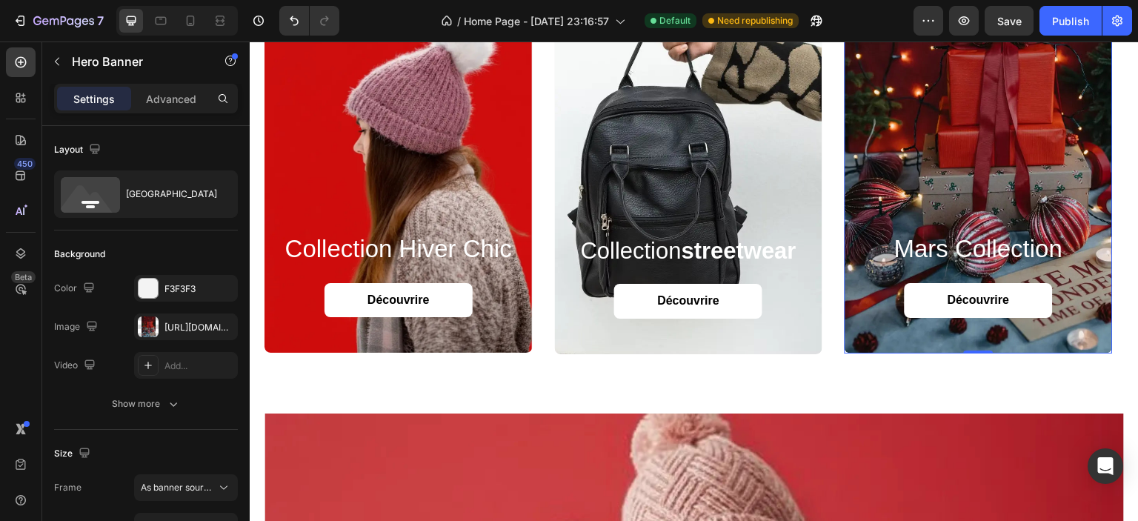
click at [980, 242] on h2 "mars collection" at bounding box center [979, 249] width 233 height 33
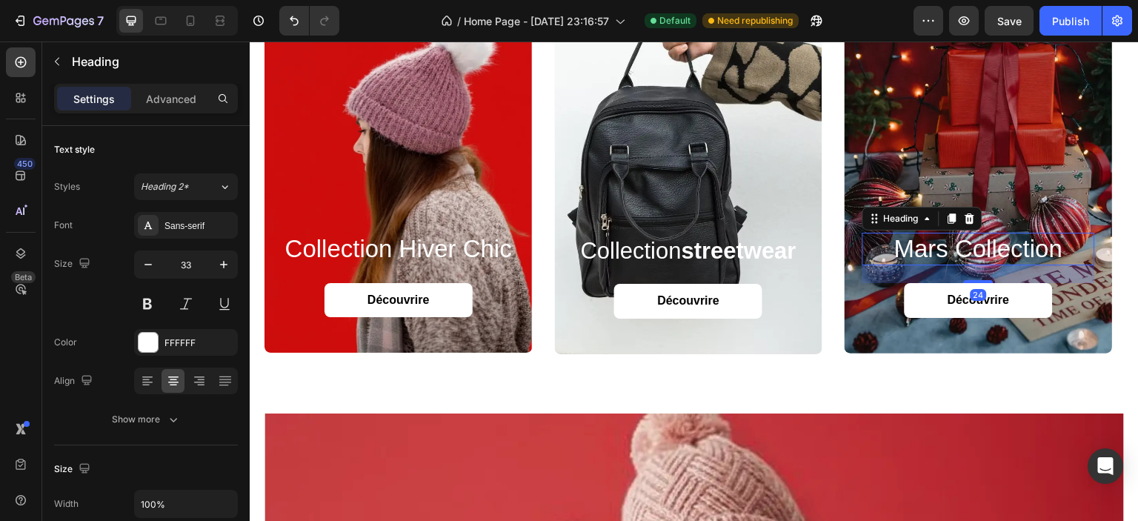
click at [980, 242] on h2 "mars collection" at bounding box center [979, 249] width 233 height 33
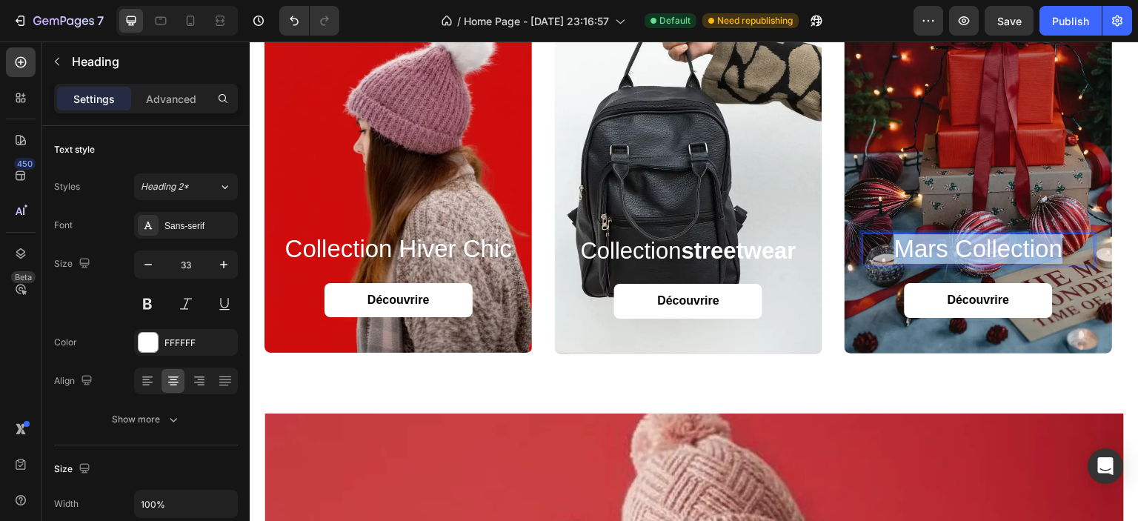
click at [980, 242] on p "mars collection" at bounding box center [979, 249] width 230 height 30
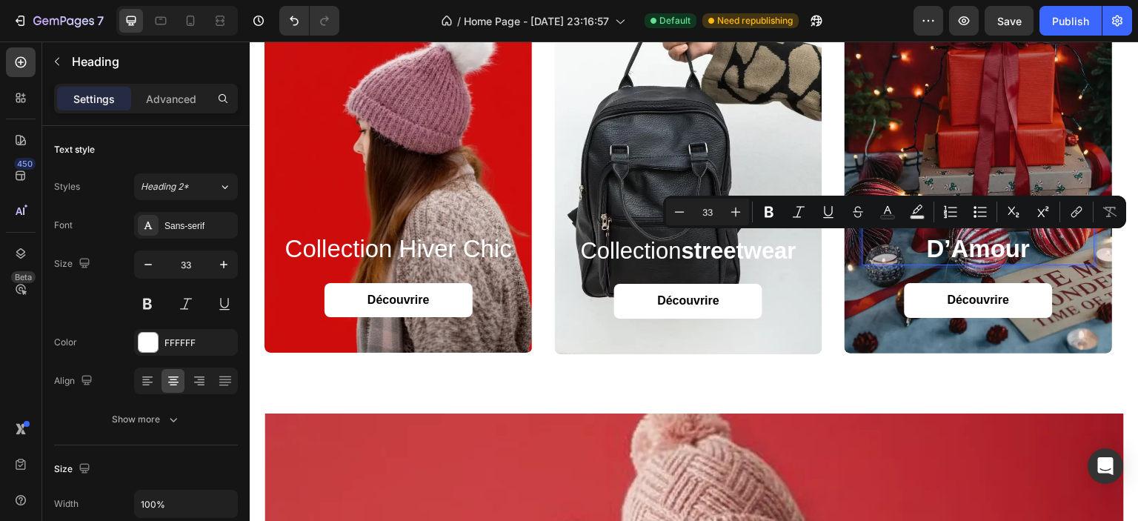
scroll to position [1500, 0]
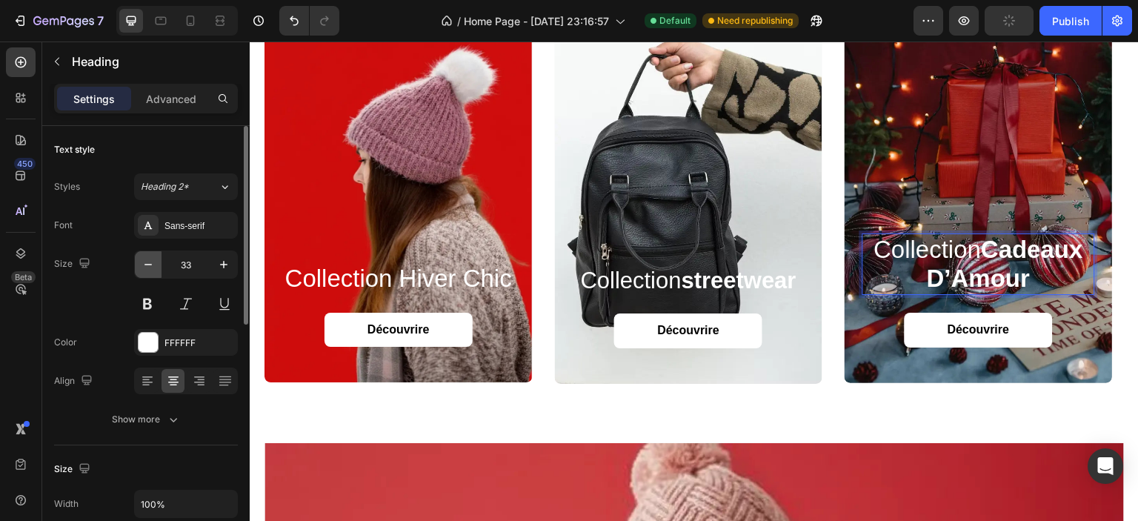
click at [148, 266] on icon "button" at bounding box center [148, 264] width 15 height 15
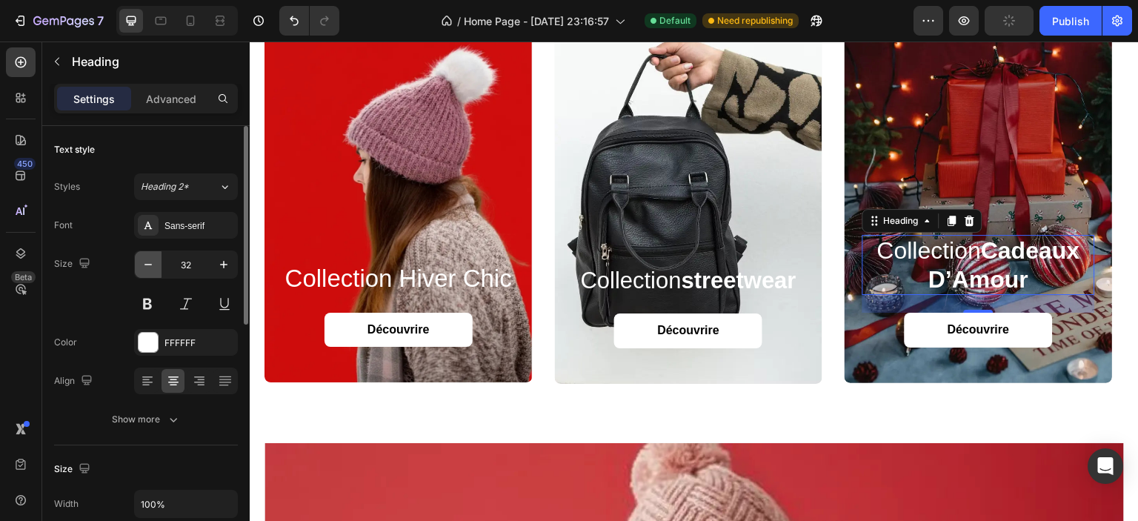
click at [148, 266] on icon "button" at bounding box center [148, 264] width 15 height 15
type input "28"
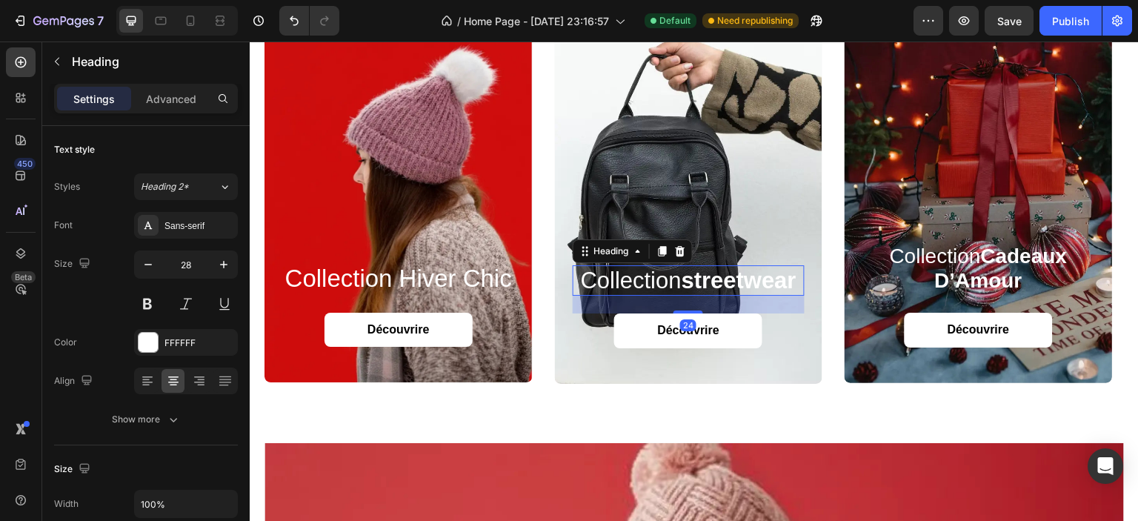
click at [743, 282] on strong "streetwear" at bounding box center [739, 281] width 115 height 26
click at [995, 256] on strong "Cadeaux d’Amour" at bounding box center [1001, 269] width 133 height 48
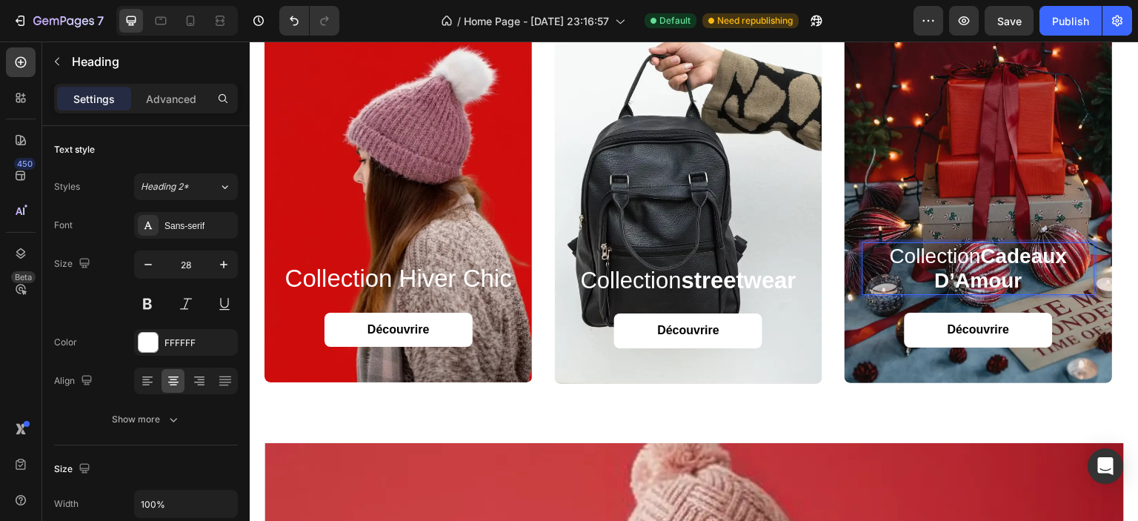
click at [993, 277] on strong "Cadeaux d’Amour" at bounding box center [1001, 269] width 133 height 48
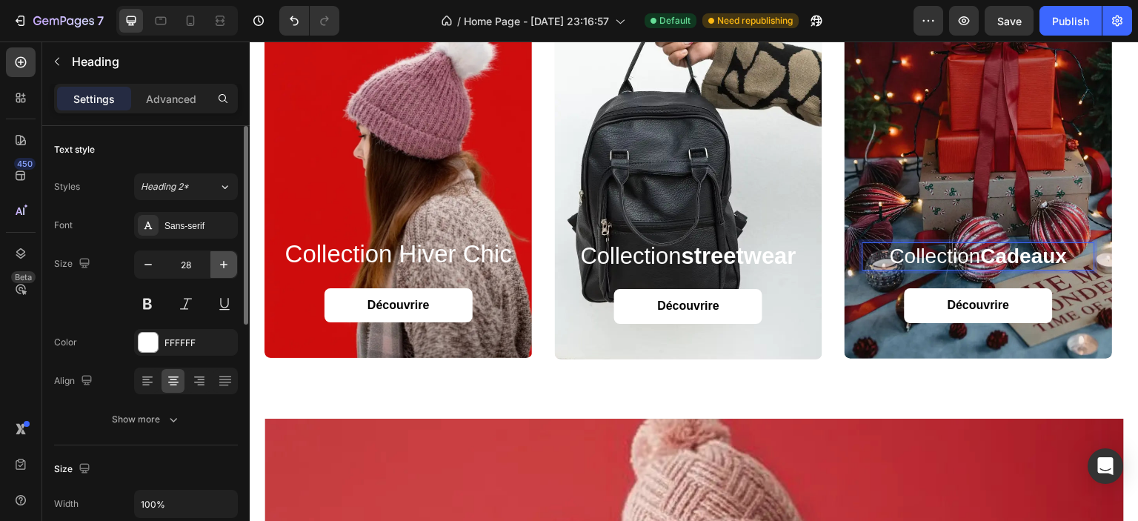
click at [224, 262] on icon "button" at bounding box center [223, 264] width 7 height 7
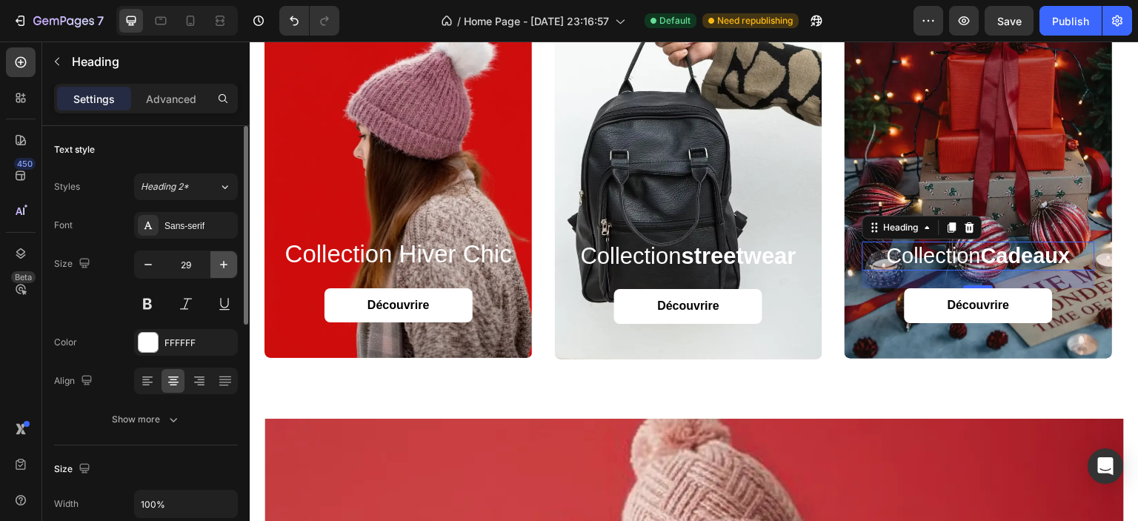
click at [224, 262] on icon "button" at bounding box center [223, 264] width 7 height 7
type input "33"
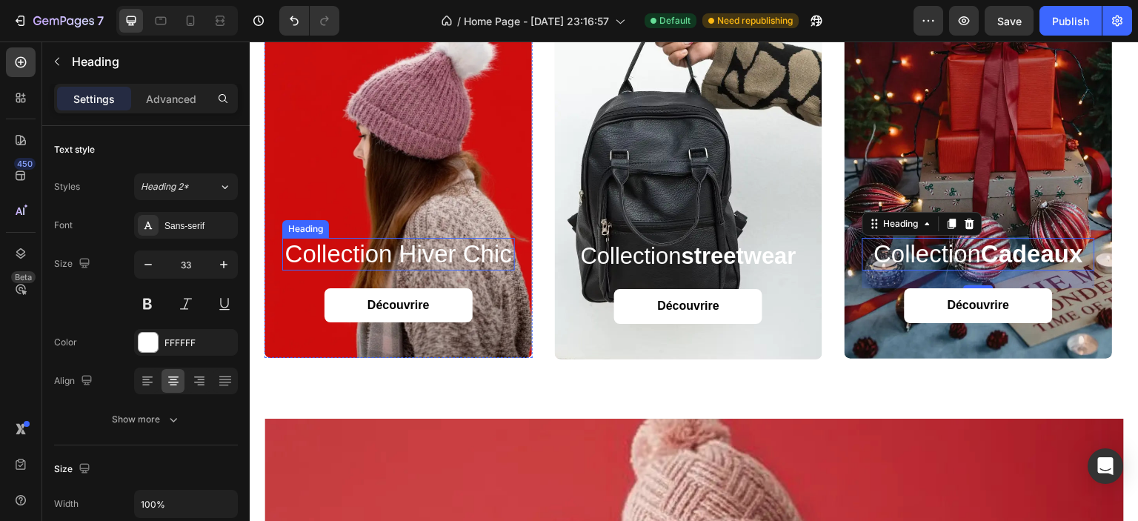
click at [369, 253] on h2 "collection hiver chic" at bounding box center [398, 254] width 233 height 33
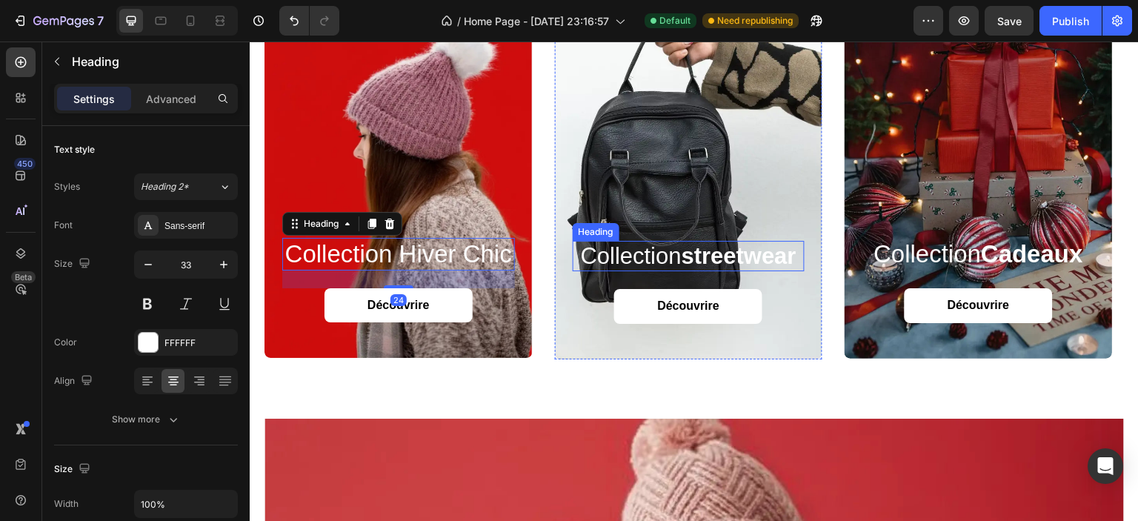
click at [640, 254] on h2 "collection streetwear" at bounding box center [689, 256] width 233 height 30
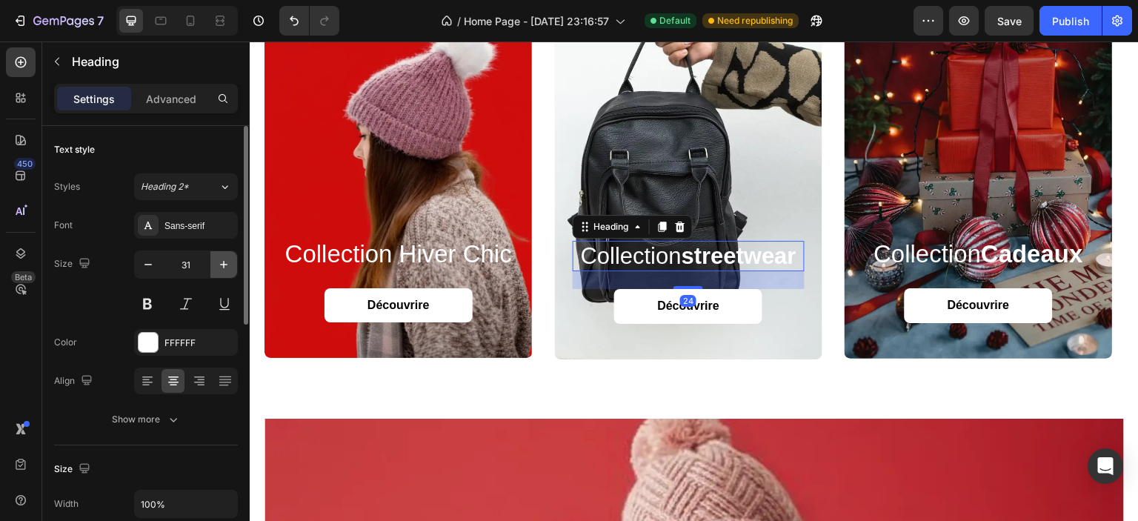
click at [219, 260] on icon "button" at bounding box center [223, 264] width 15 height 15
click at [148, 265] on icon "button" at bounding box center [148, 264] width 15 height 15
type input "31"
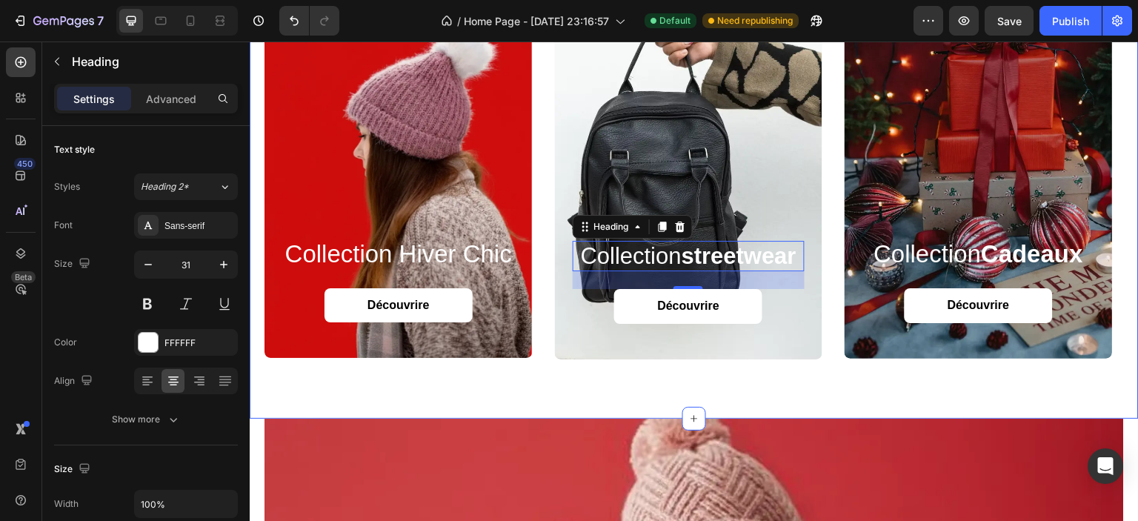
click at [837, 374] on div "collection hiver chic Heading Découvrire Button Hero Banner collection streetwe…" at bounding box center [694, 158] width 889 height 522
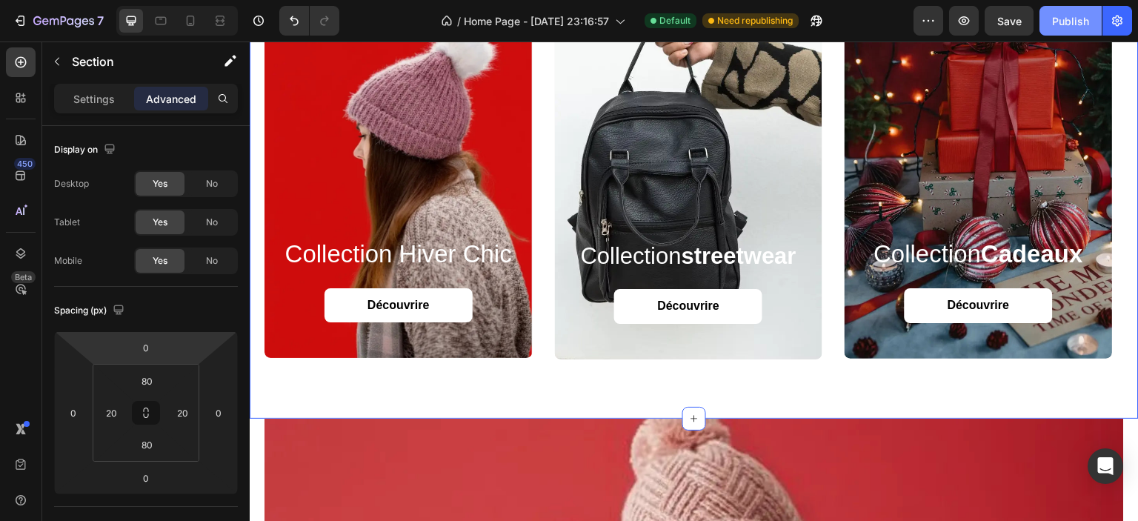
click at [1070, 13] on div "Publish" at bounding box center [1070, 21] width 37 height 16
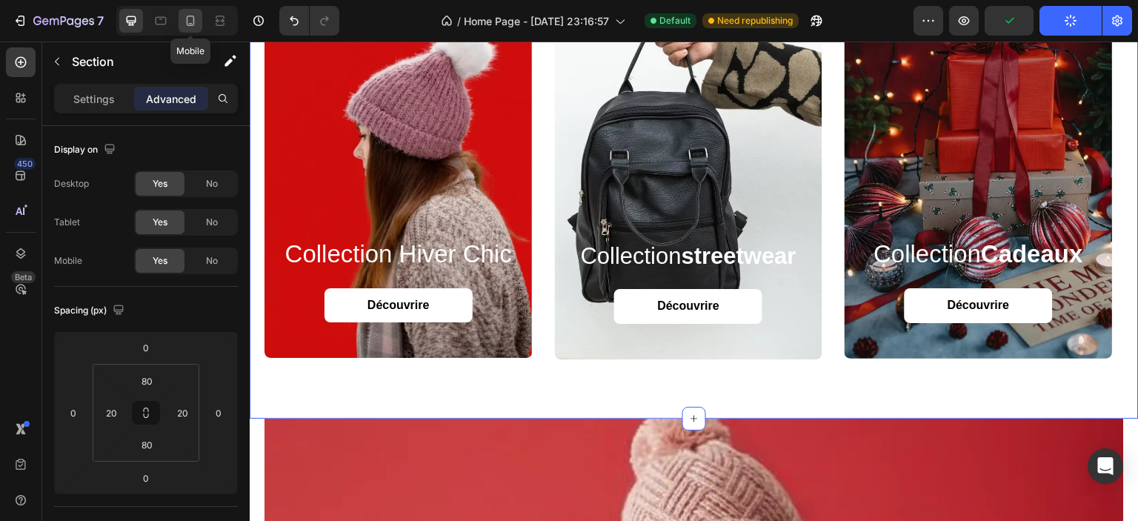
click at [188, 26] on icon at bounding box center [191, 21] width 8 height 10
type input "42"
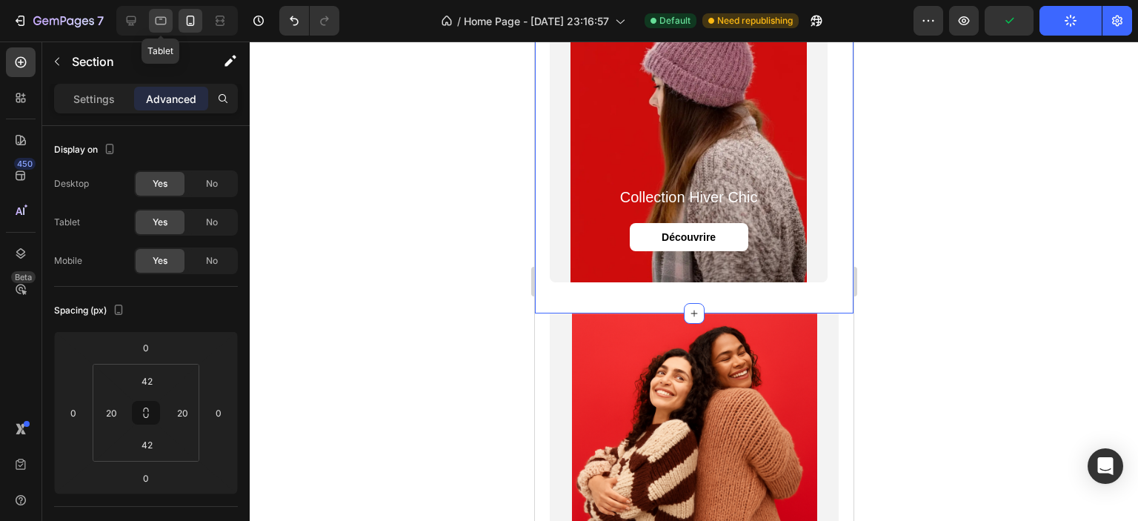
click at [160, 24] on icon at bounding box center [161, 21] width 11 height 8
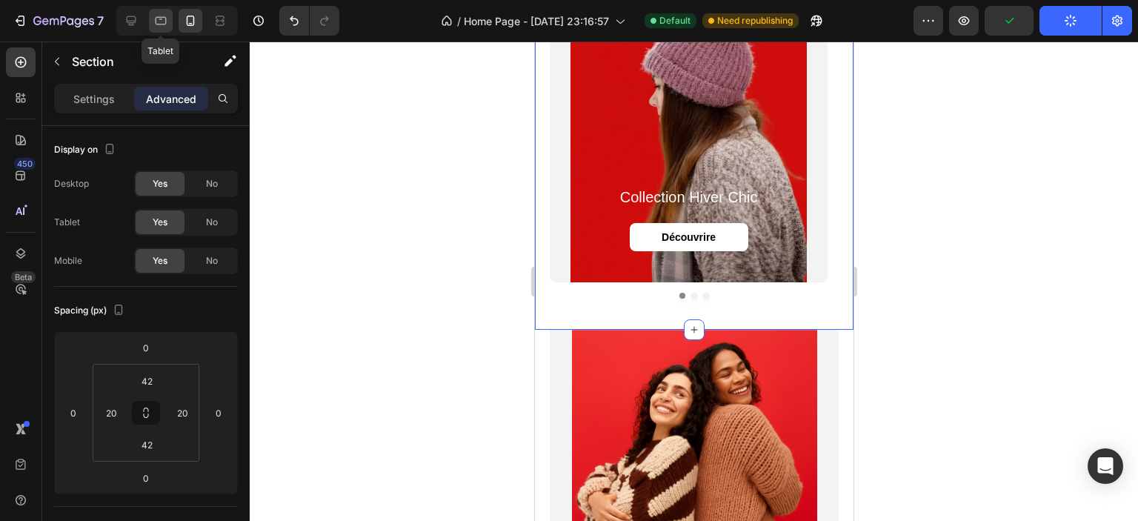
type input "80"
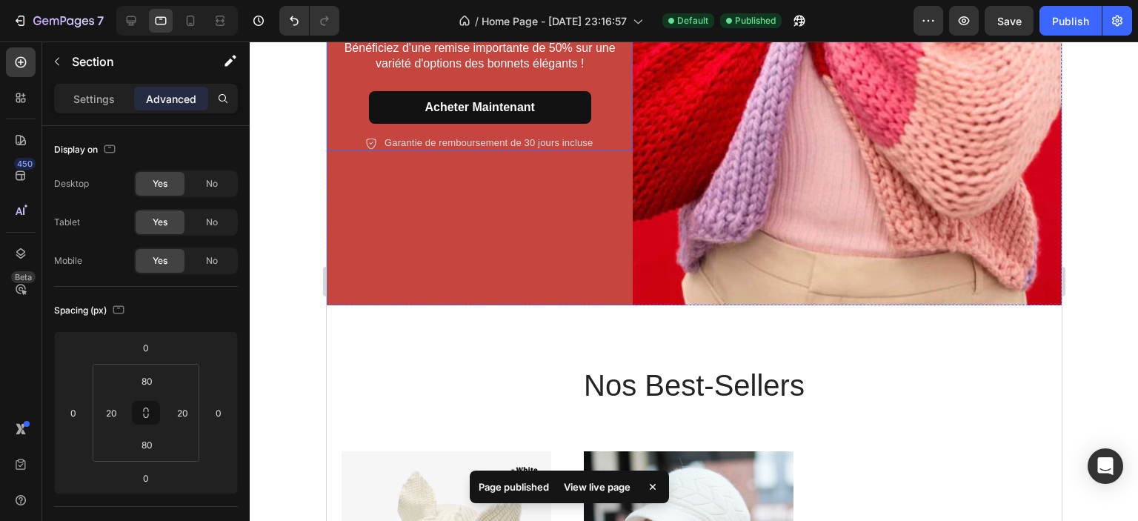
scroll to position [741, 0]
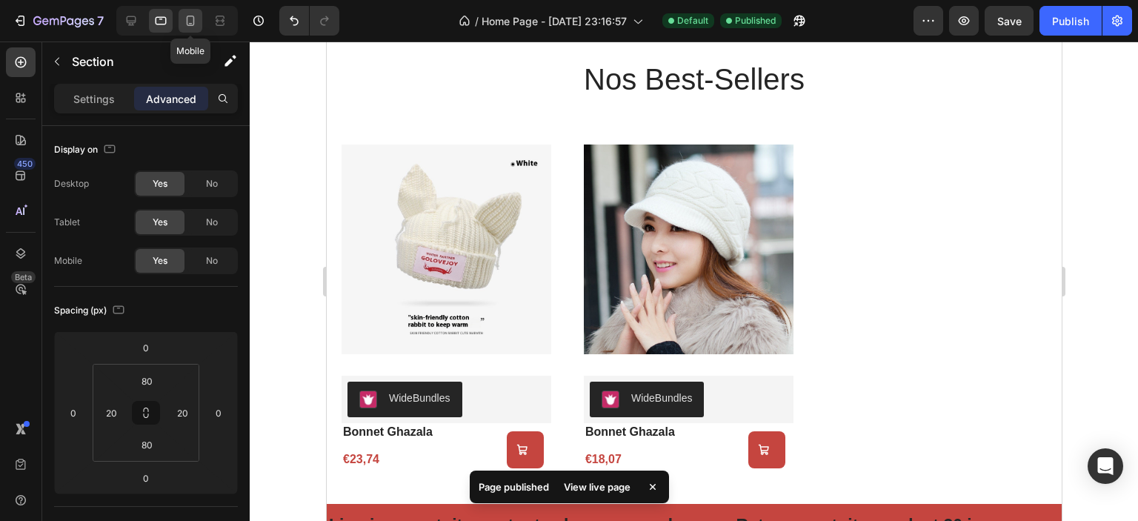
drag, startPoint x: 196, startPoint y: 24, endPoint x: 214, endPoint y: 69, distance: 48.2
click at [196, 24] on icon at bounding box center [190, 20] width 15 height 15
type input "42"
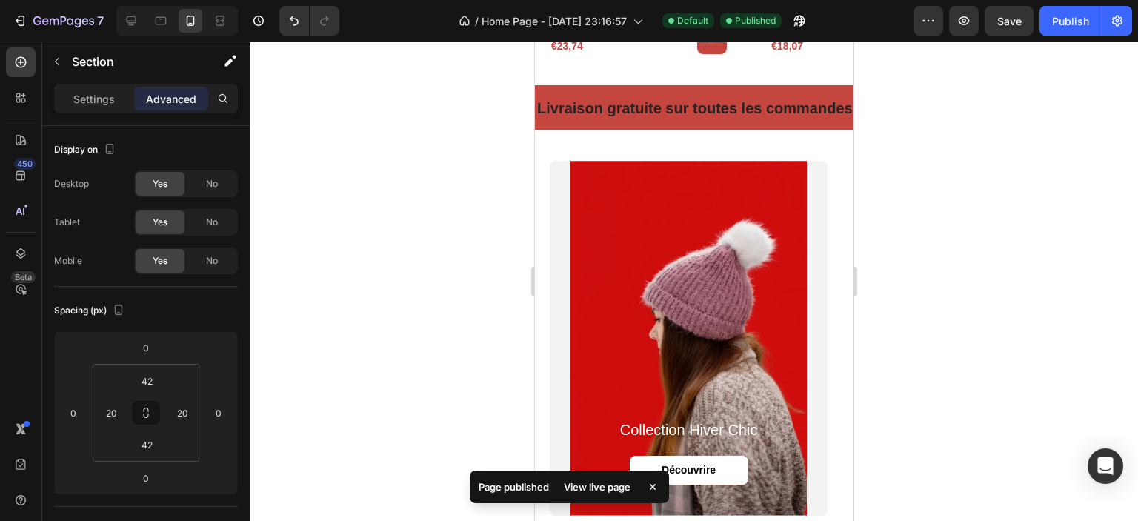
scroll to position [1234, 0]
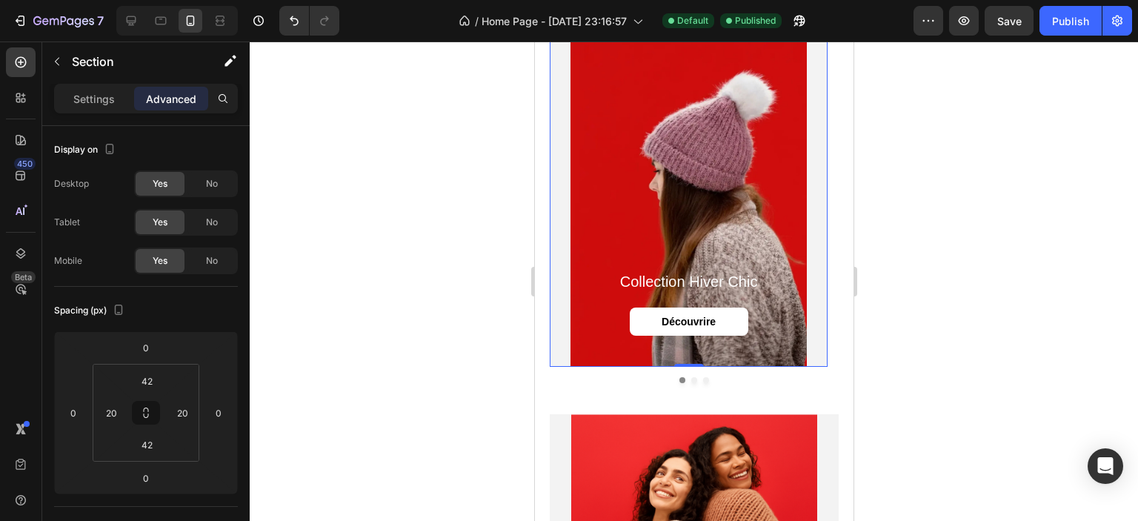
click at [563, 215] on div "Background Image" at bounding box center [688, 190] width 278 height 354
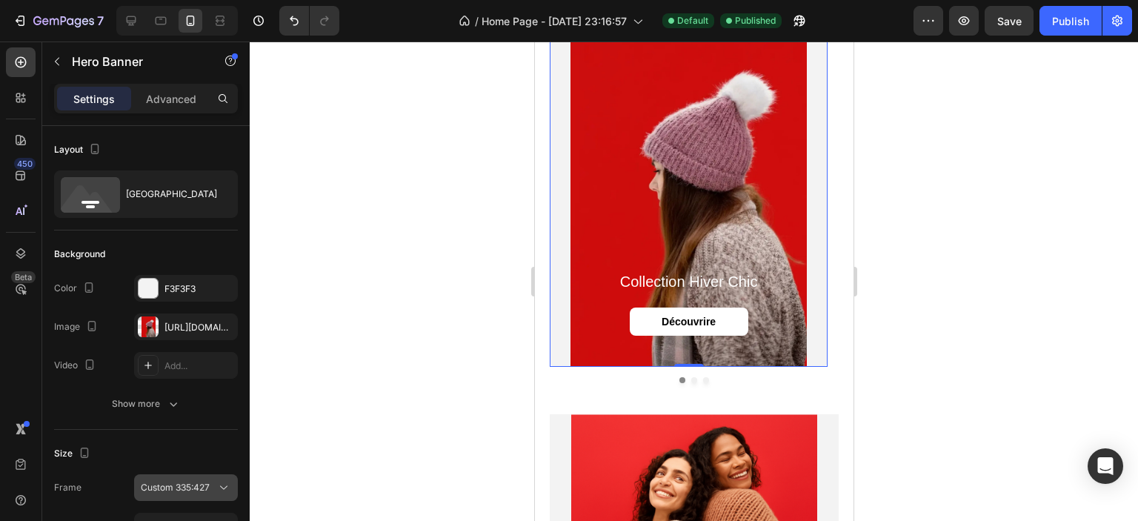
click at [179, 491] on span "Custom 335:427" at bounding box center [175, 487] width 69 height 13
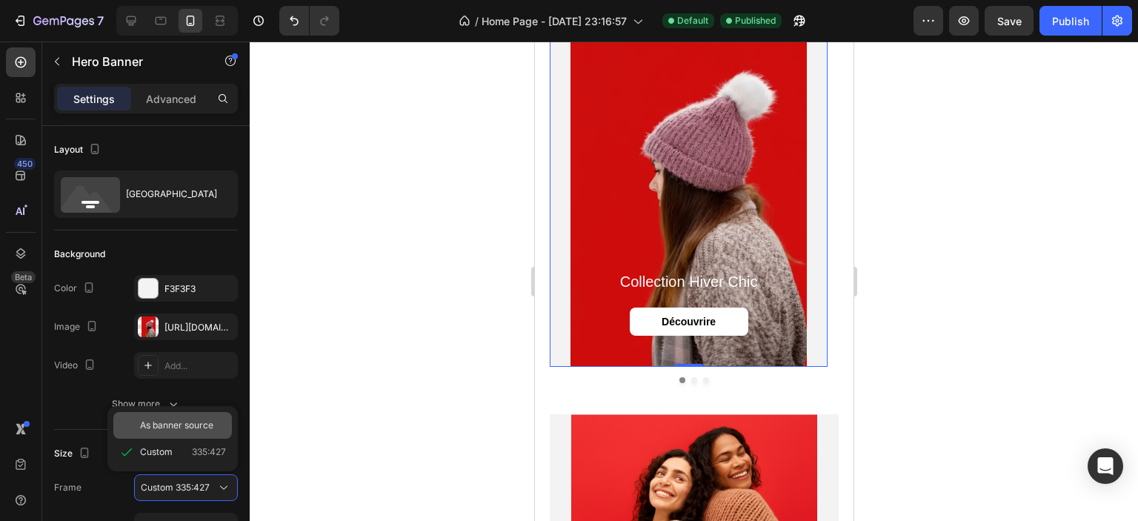
click at [167, 426] on span "As banner source" at bounding box center [176, 425] width 73 height 13
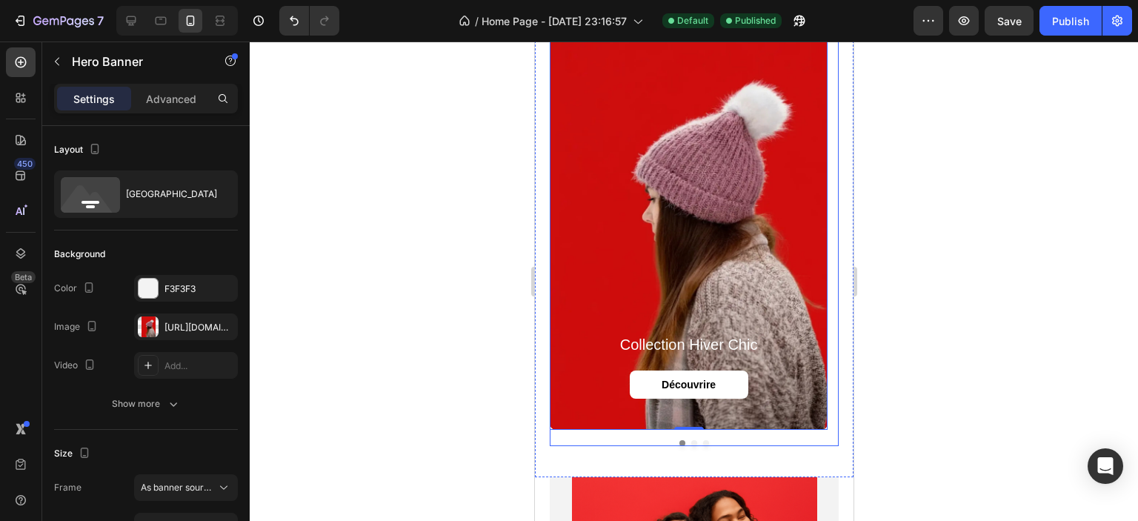
click at [691, 444] on button "Dot" at bounding box center [694, 443] width 6 height 6
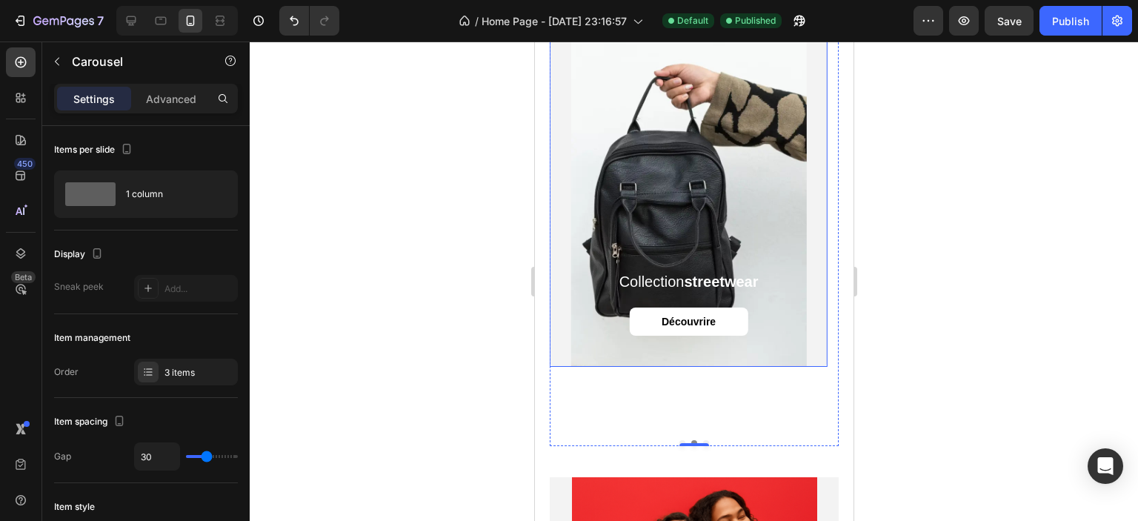
click at [582, 352] on div "collection streetwear Heading Découvrire Button" at bounding box center [688, 319] width 278 height 96
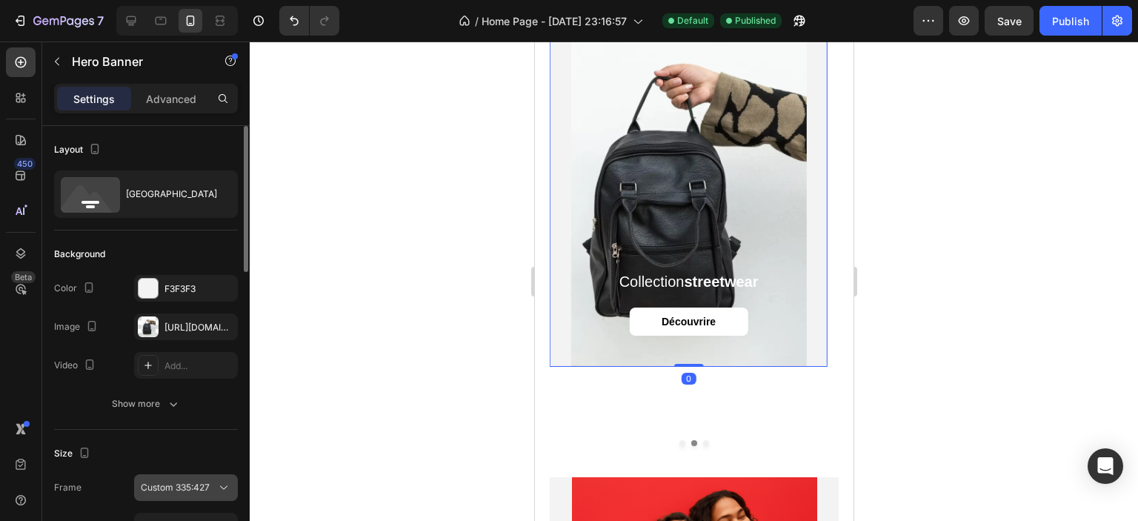
click at [169, 491] on span "Custom 335:427" at bounding box center [175, 487] width 69 height 13
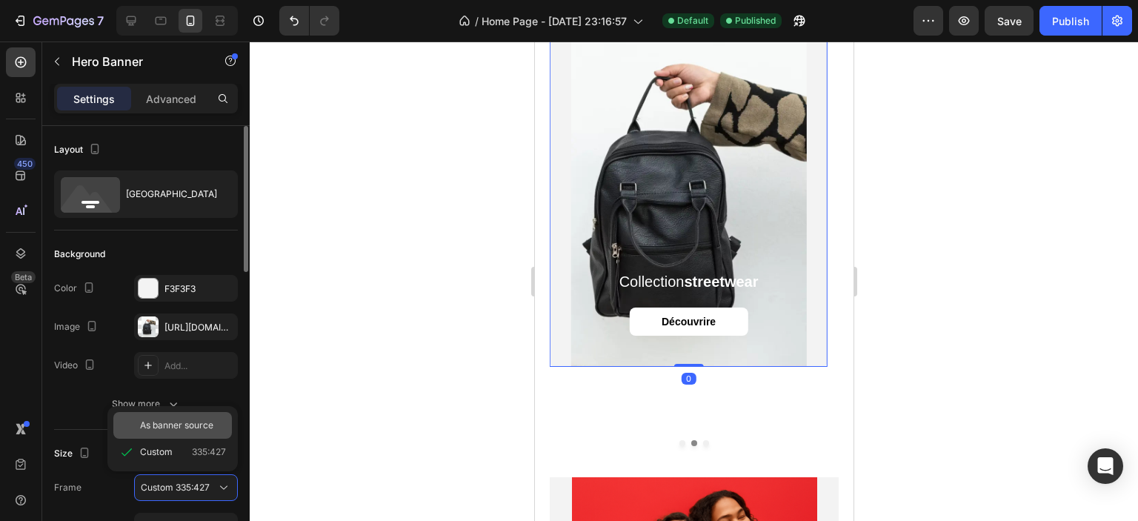
click at [165, 434] on div "As banner source" at bounding box center [172, 425] width 119 height 27
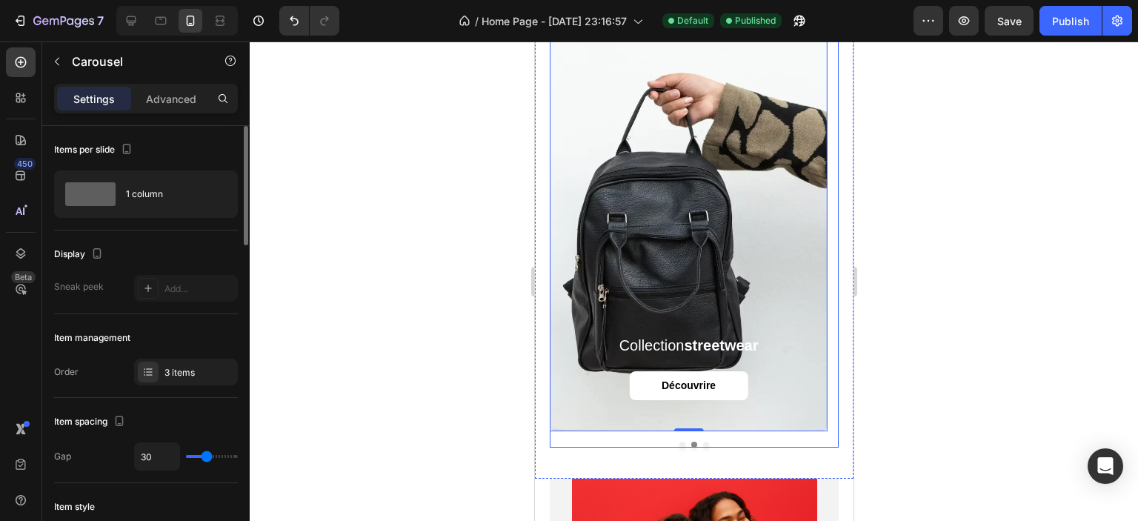
click at [701, 444] on div "collection hiver chic Heading Découvrire Button Hero Banner collection streetwe…" at bounding box center [693, 230] width 289 height 434
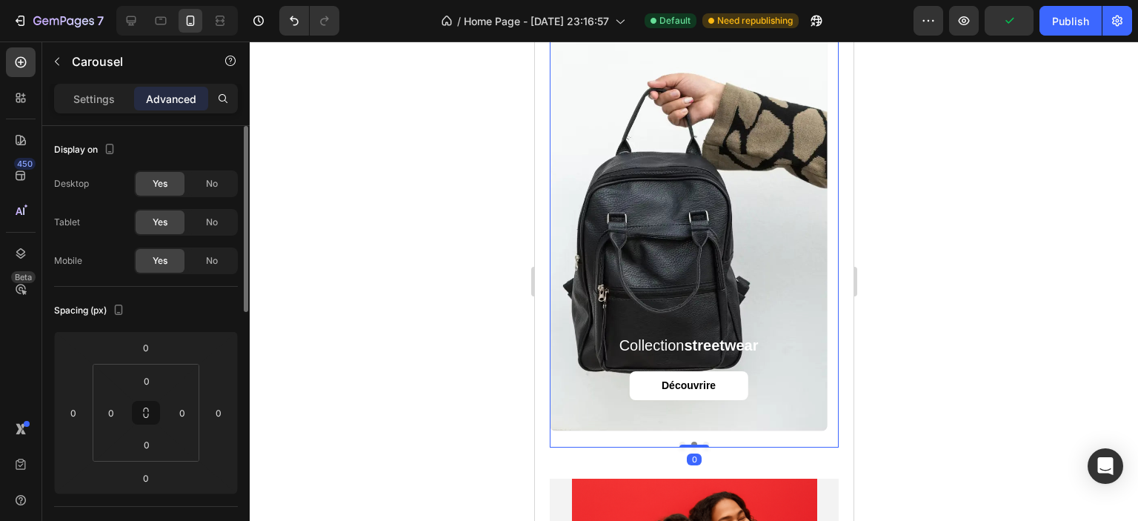
click at [703, 444] on button "Dot" at bounding box center [706, 445] width 6 height 6
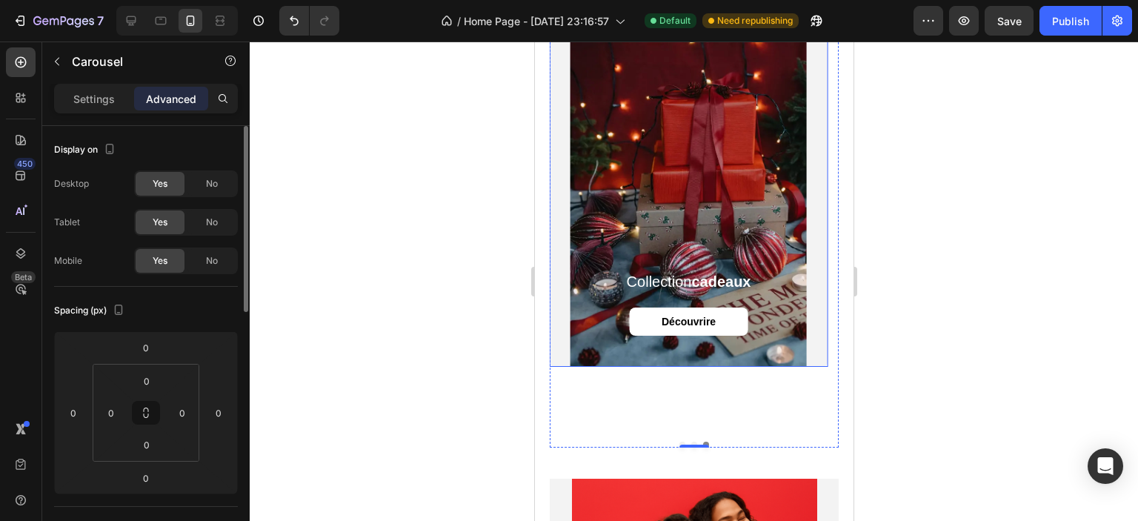
click at [611, 354] on div "collection cadeaux Heading Découvrire Button" at bounding box center [688, 319] width 278 height 96
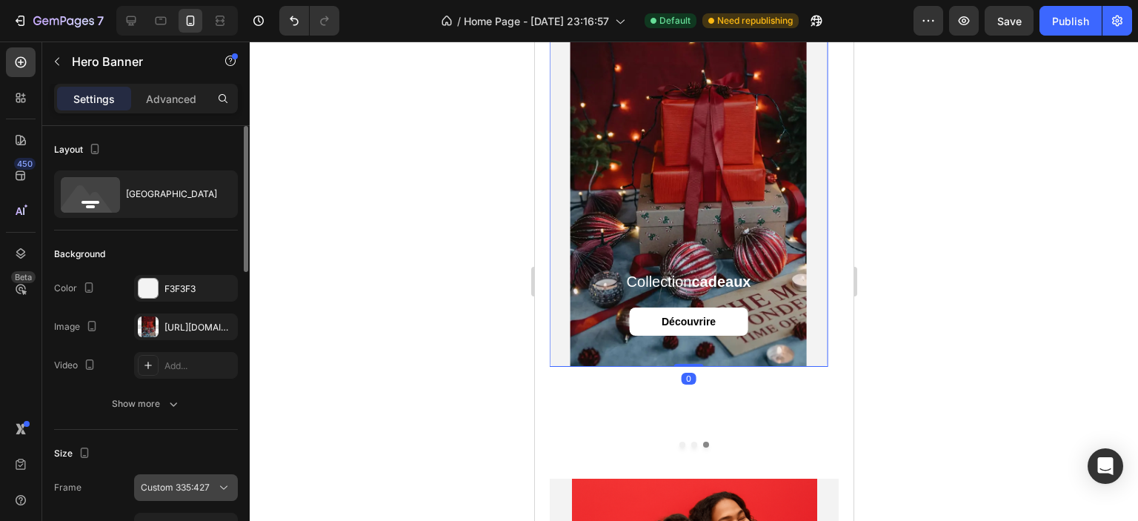
click at [184, 500] on button "Custom 335:427" at bounding box center [186, 487] width 104 height 27
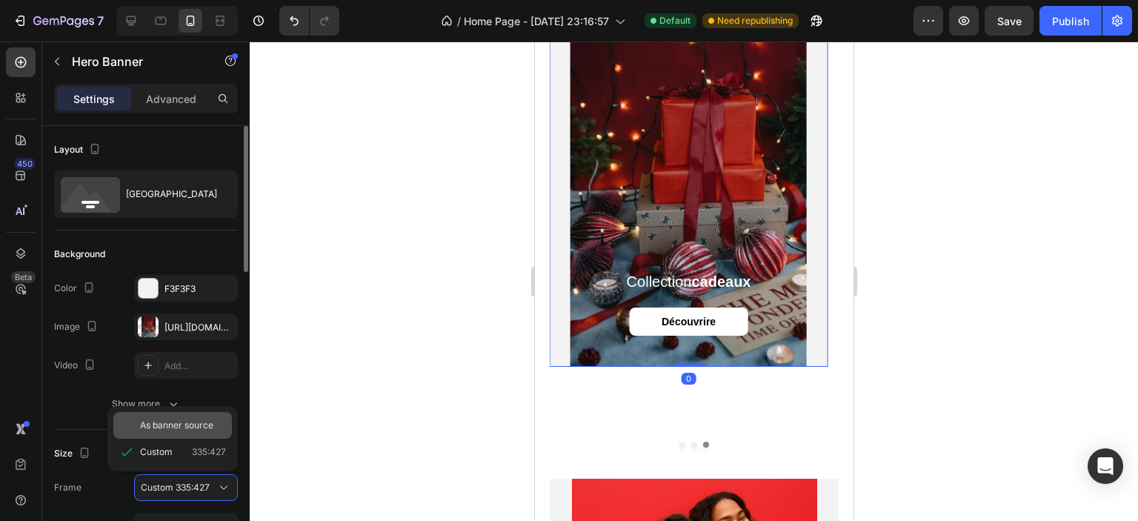
click at [181, 419] on span "As banner source" at bounding box center [176, 425] width 73 height 13
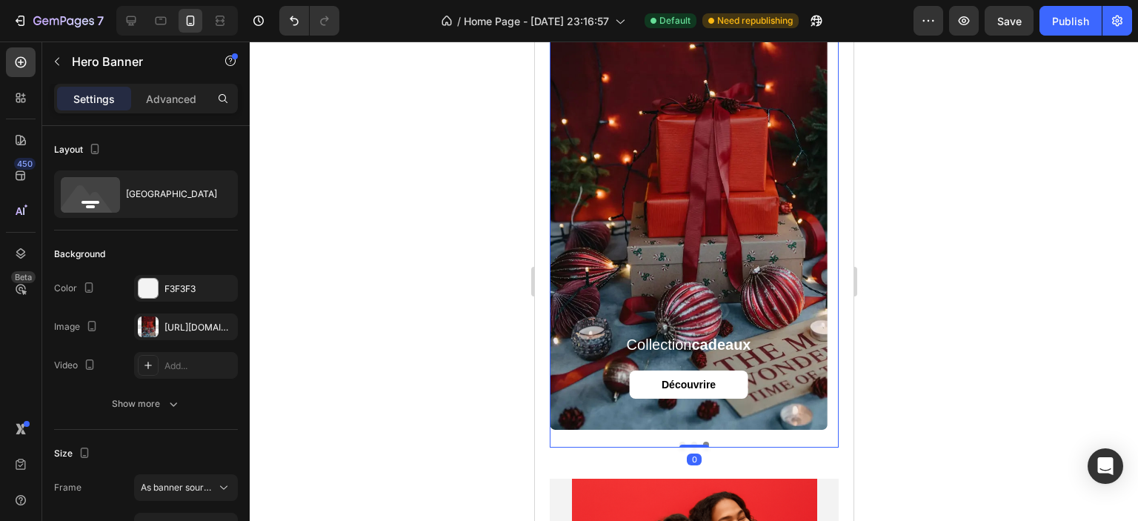
click at [677, 445] on div "collection hiver chic Heading Découvrire Button Hero Banner collection streetwe…" at bounding box center [693, 230] width 289 height 434
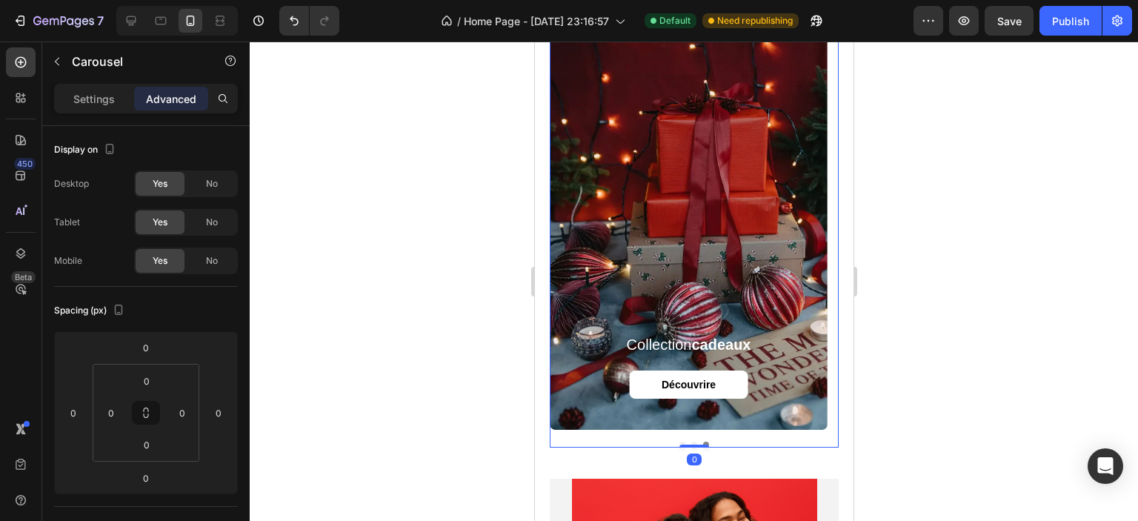
click at [371, 251] on div at bounding box center [694, 282] width 889 height 480
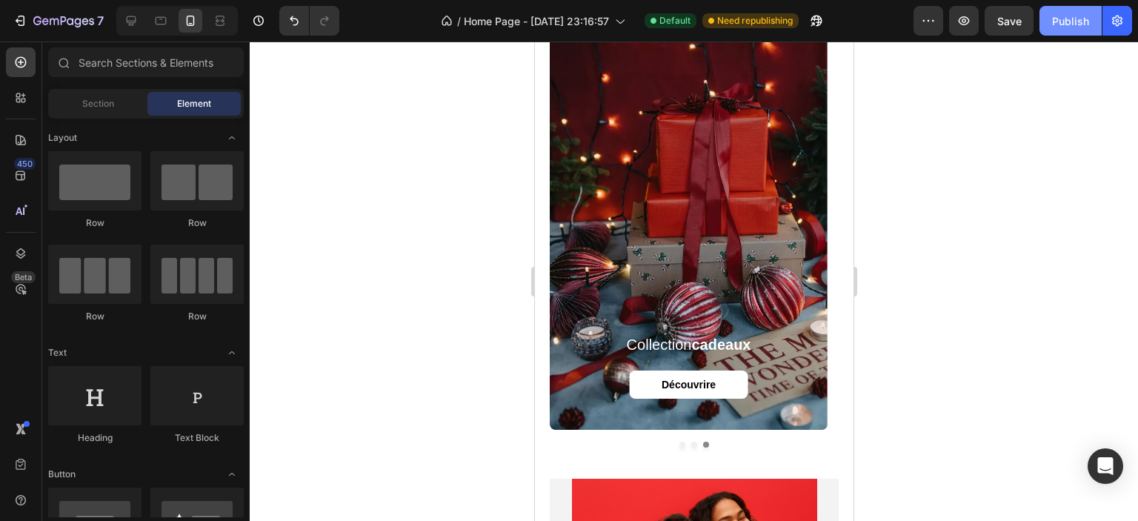
click at [1072, 25] on div "Publish" at bounding box center [1070, 21] width 37 height 16
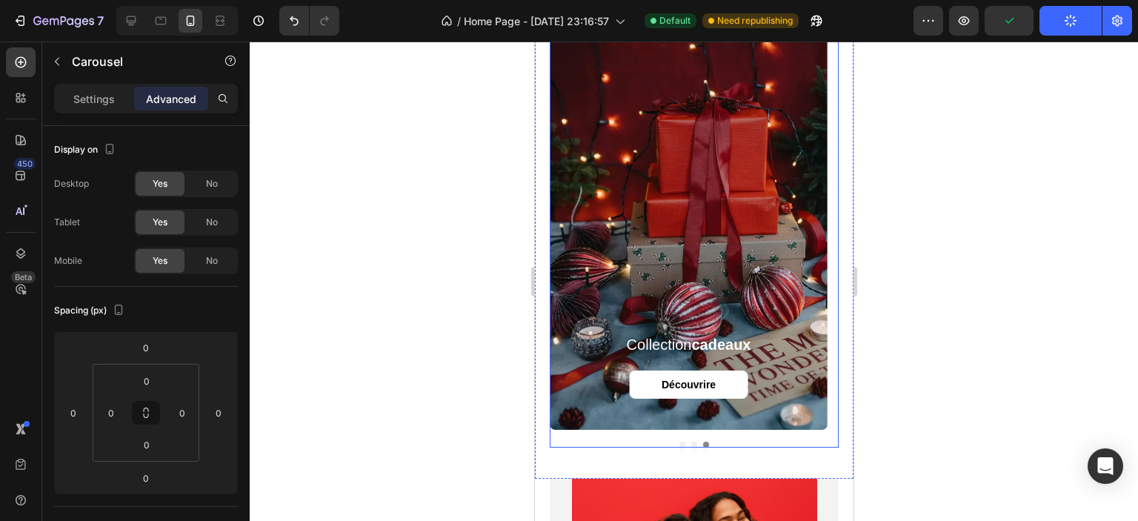
click at [677, 444] on div "collection hiver chic Heading Découvrire Button Hero Banner collection streetwe…" at bounding box center [693, 230] width 289 height 434
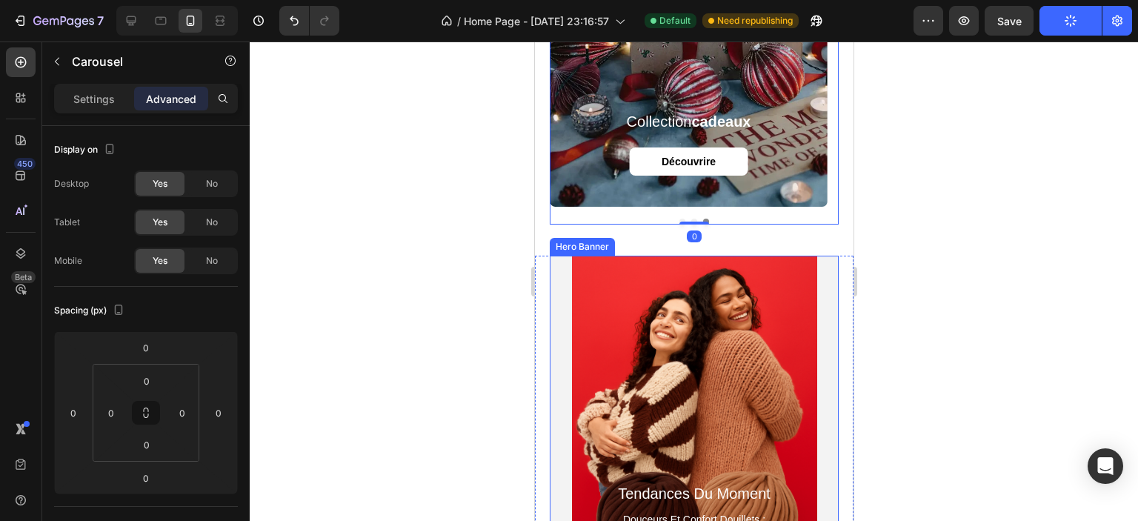
scroll to position [1530, 0]
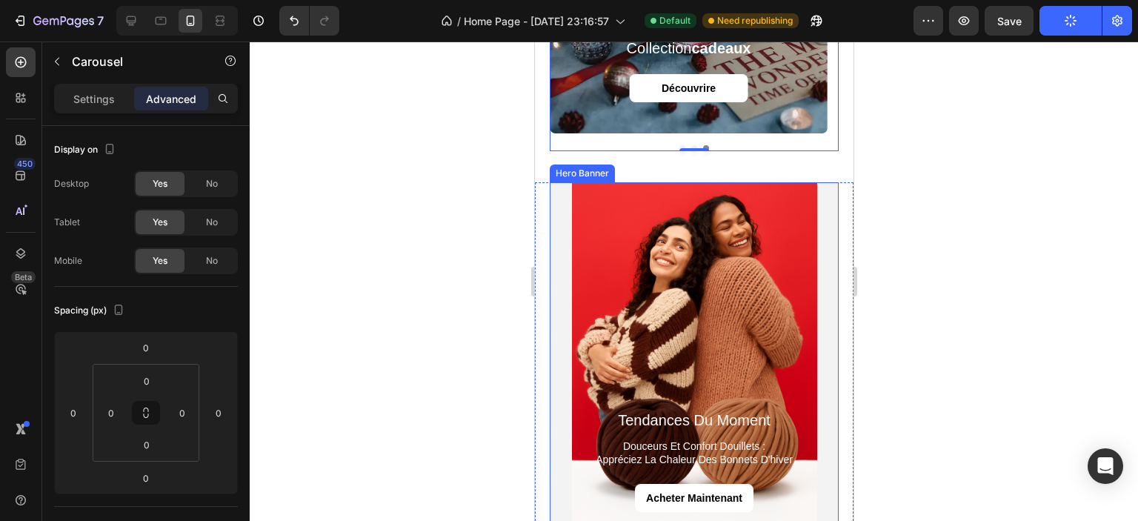
click at [560, 290] on div "Background Image" at bounding box center [693, 366] width 289 height 368
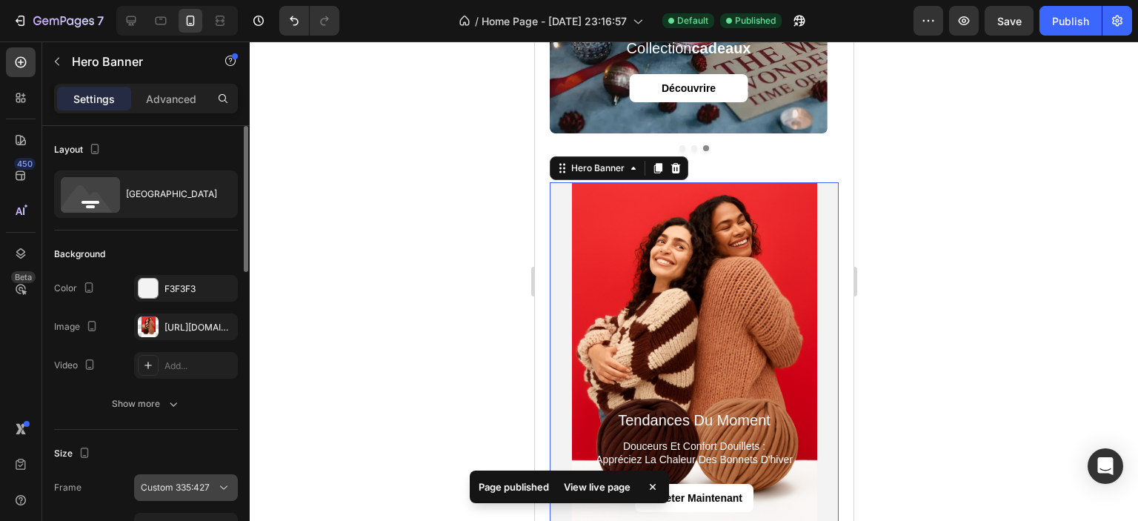
click at [176, 496] on button "Custom 335:427" at bounding box center [186, 487] width 104 height 27
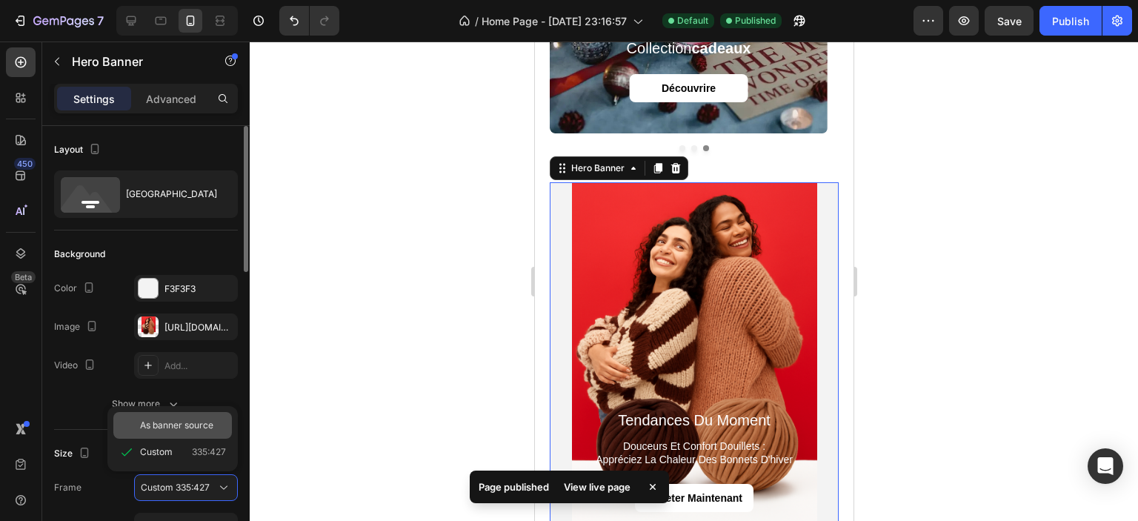
click at [172, 426] on span "As banner source" at bounding box center [176, 425] width 73 height 13
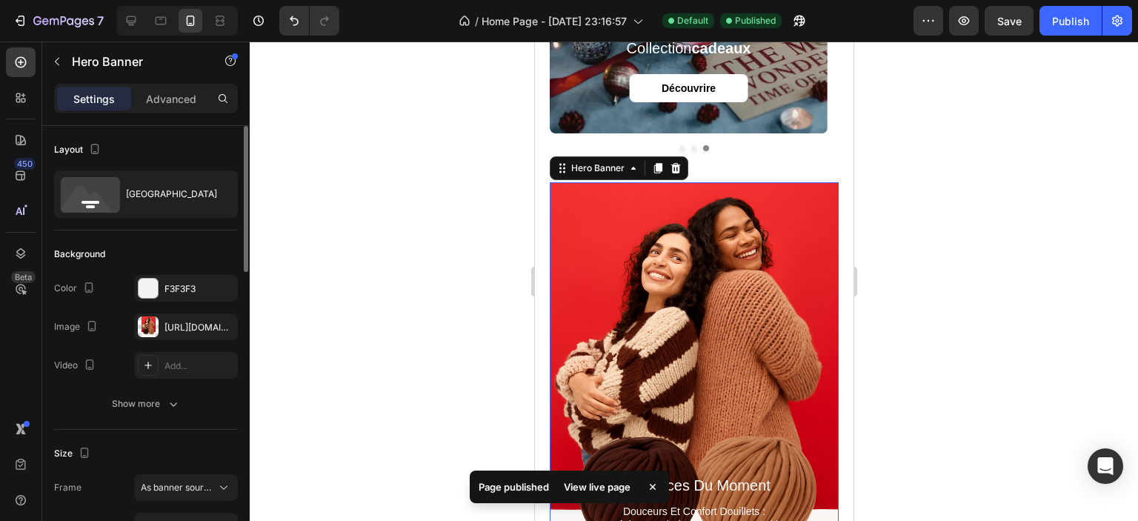
click at [965, 269] on div at bounding box center [694, 282] width 889 height 480
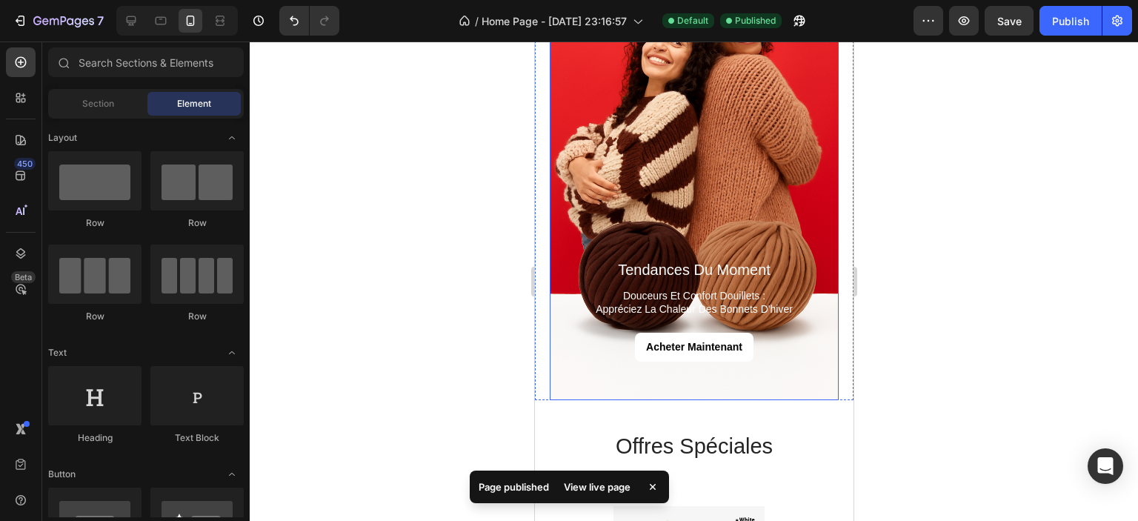
scroll to position [1827, 0]
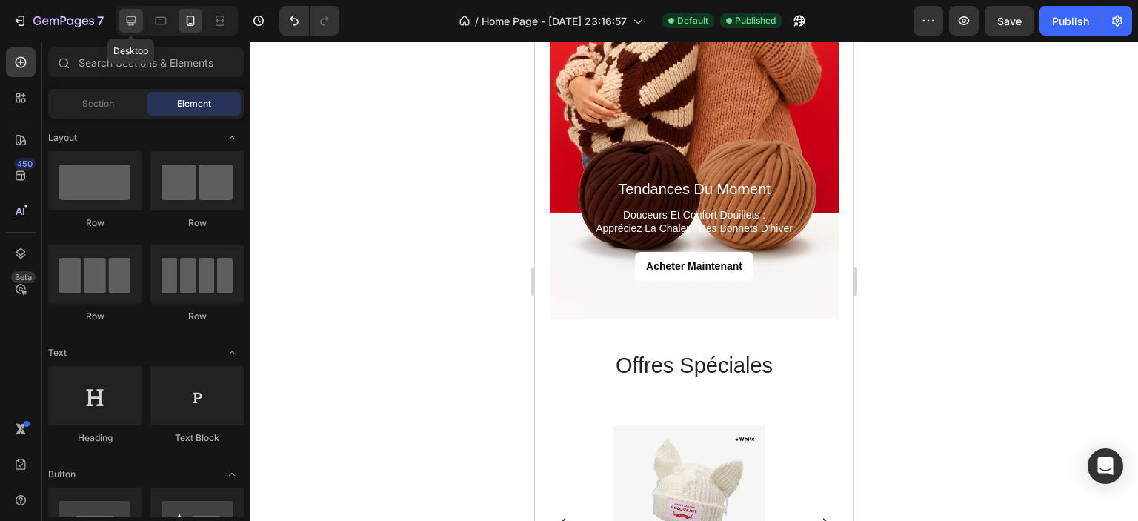
click at [139, 24] on div at bounding box center [131, 21] width 24 height 24
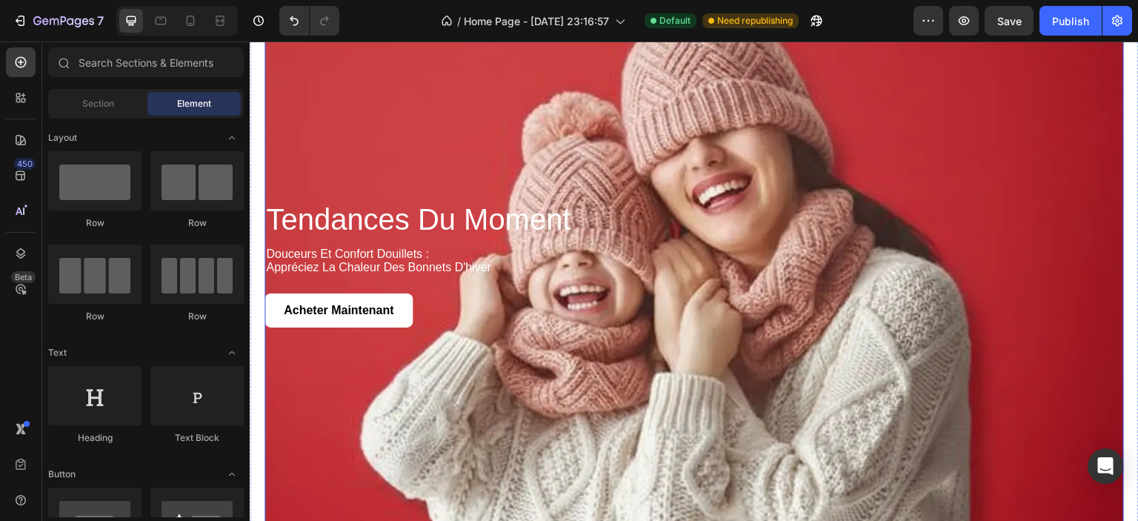
scroll to position [1827, 0]
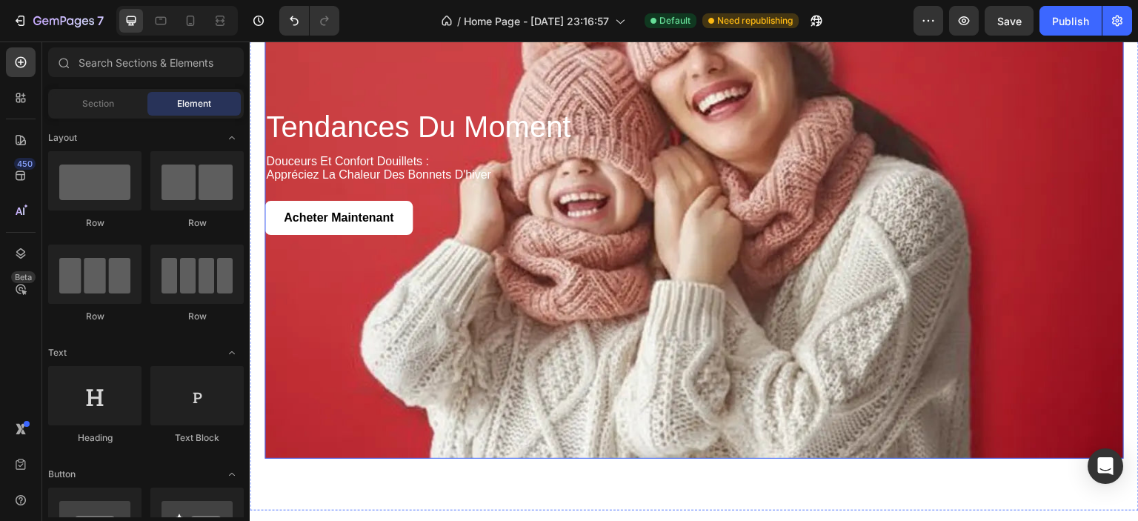
click at [359, 341] on div "Background Image" at bounding box center [695, 172] width 860 height 573
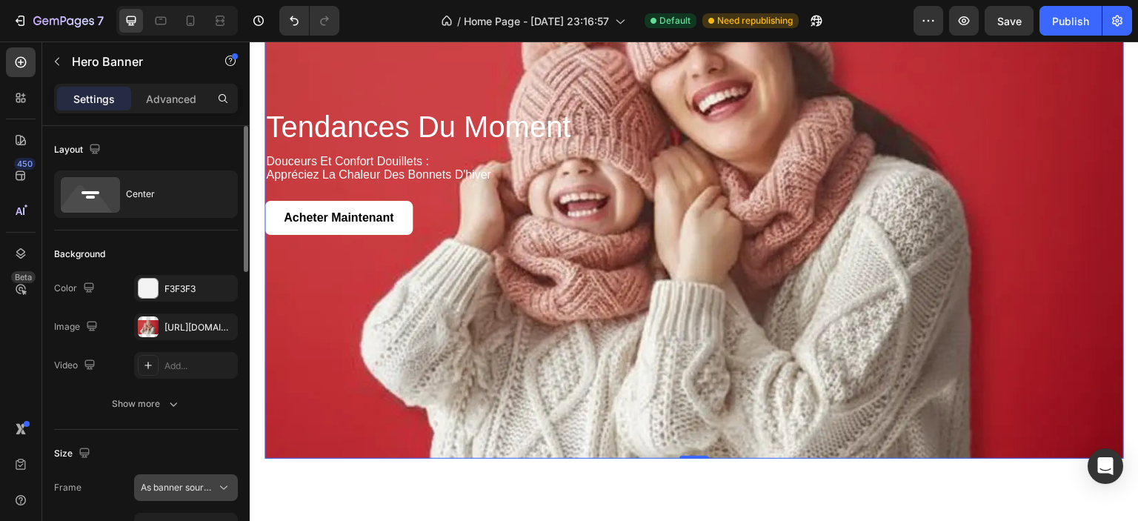
click at [169, 485] on span "As banner source" at bounding box center [177, 487] width 73 height 13
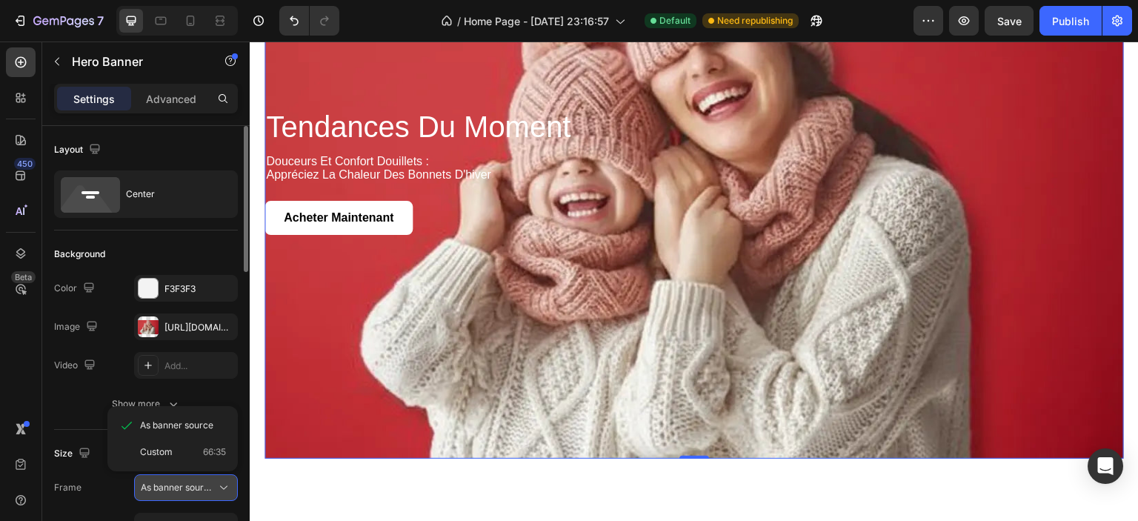
click at [168, 485] on span "As banner source" at bounding box center [177, 487] width 73 height 13
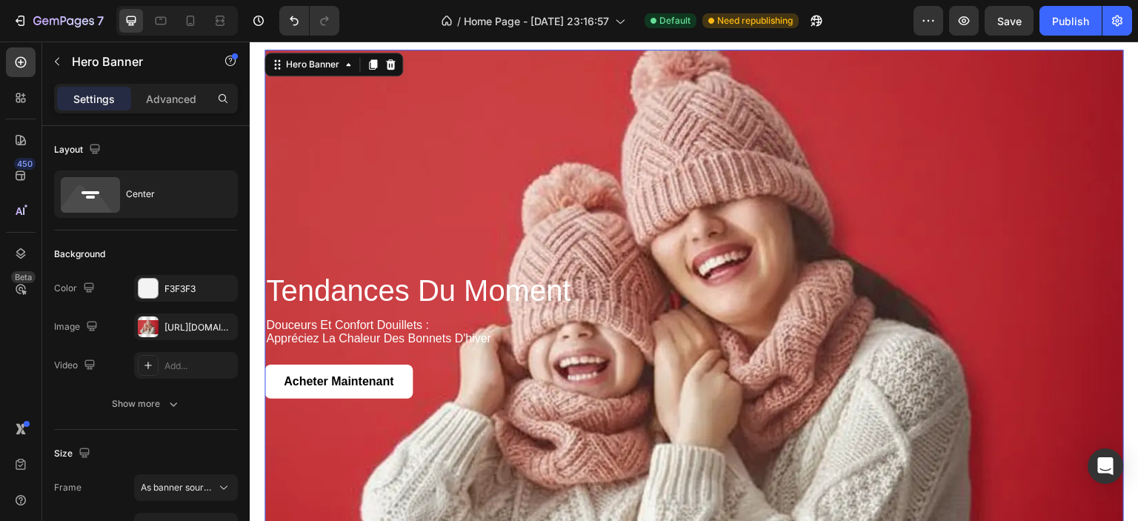
scroll to position [1605, 0]
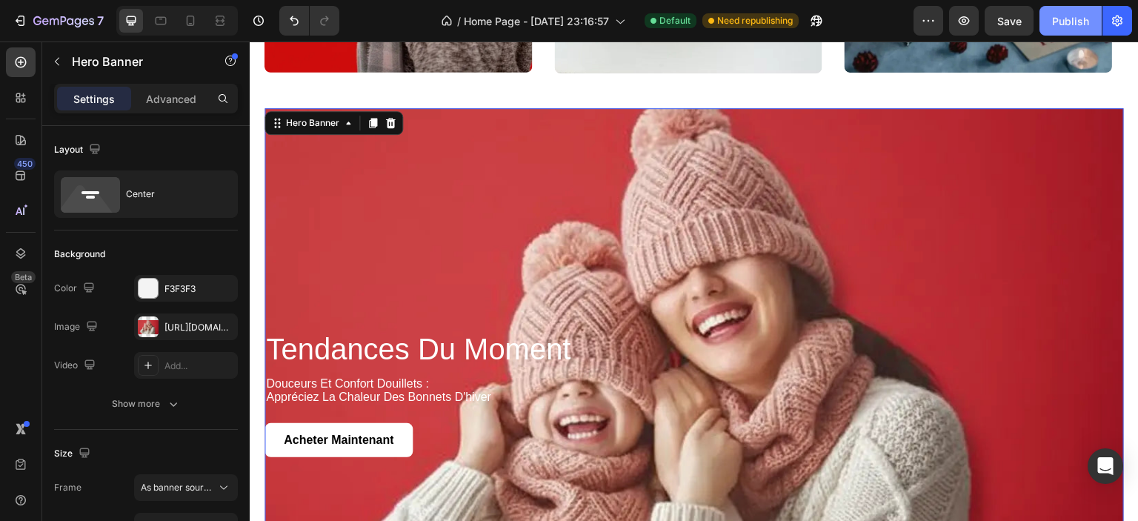
click at [1073, 14] on div "Publish" at bounding box center [1070, 21] width 37 height 16
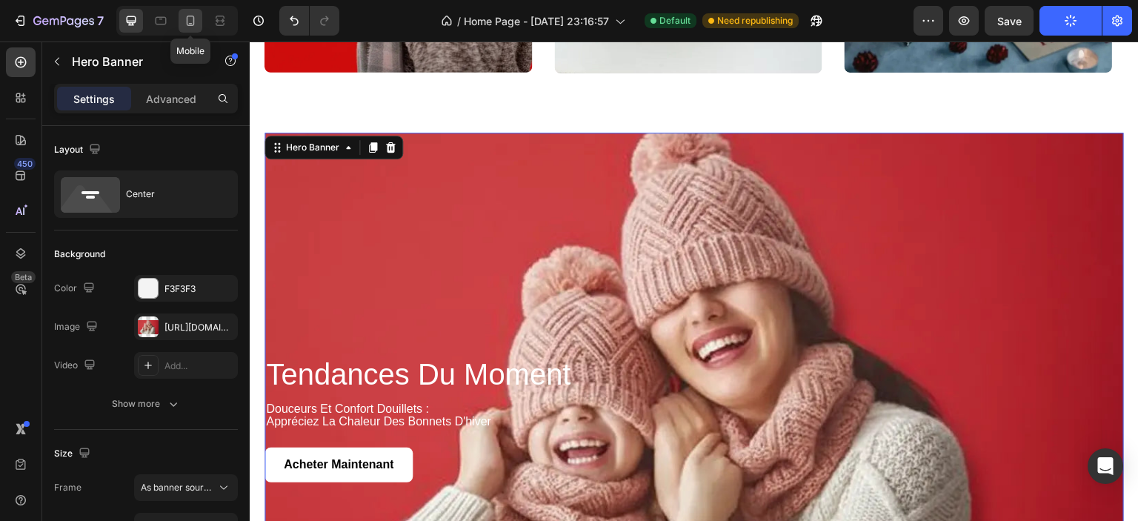
click at [196, 20] on icon at bounding box center [190, 20] width 15 height 15
type input "100%"
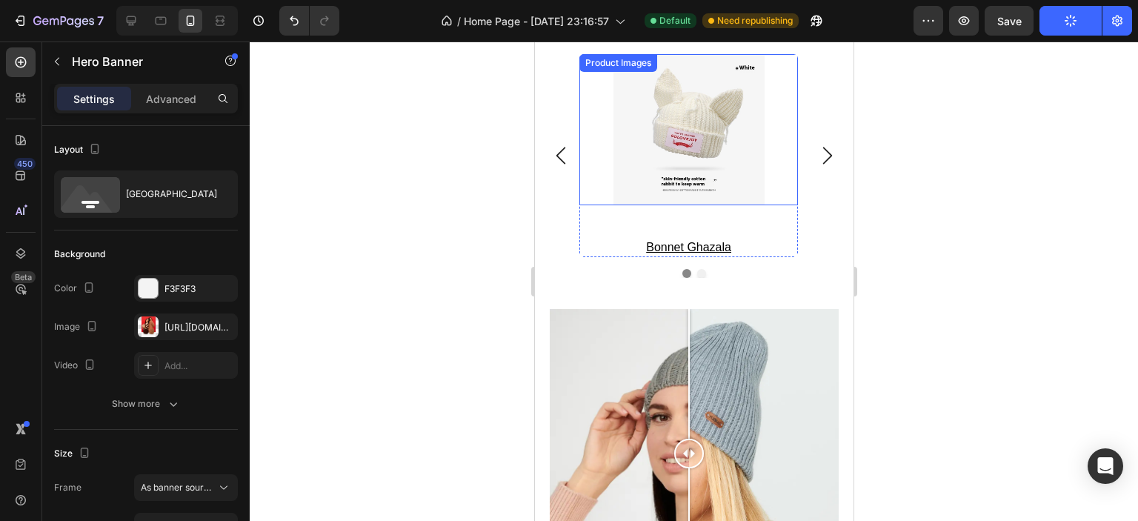
scroll to position [2269, 0]
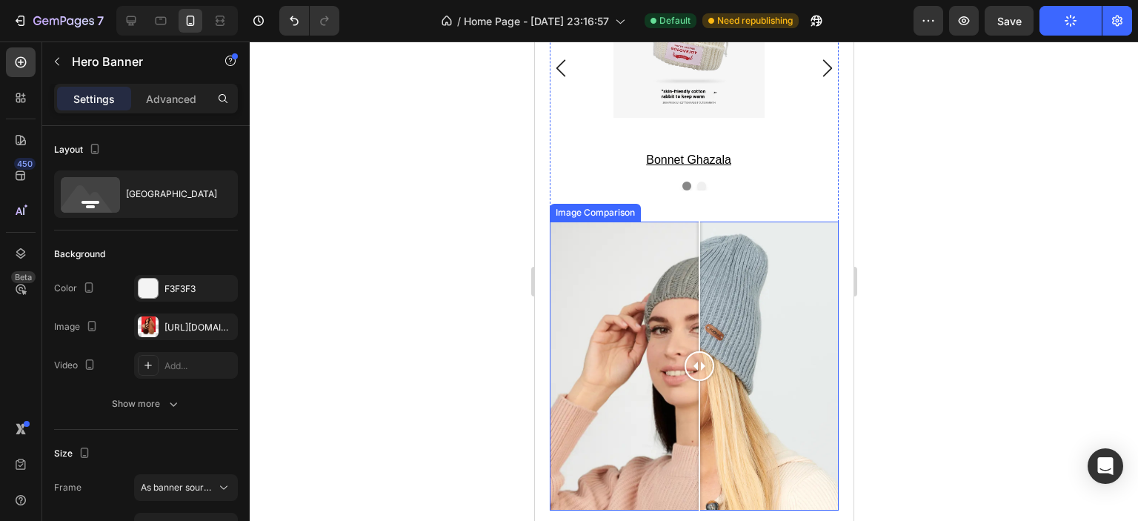
drag, startPoint x: 684, startPoint y: 364, endPoint x: 692, endPoint y: 373, distance: 12.1
click at [698, 373] on div at bounding box center [699, 366] width 30 height 30
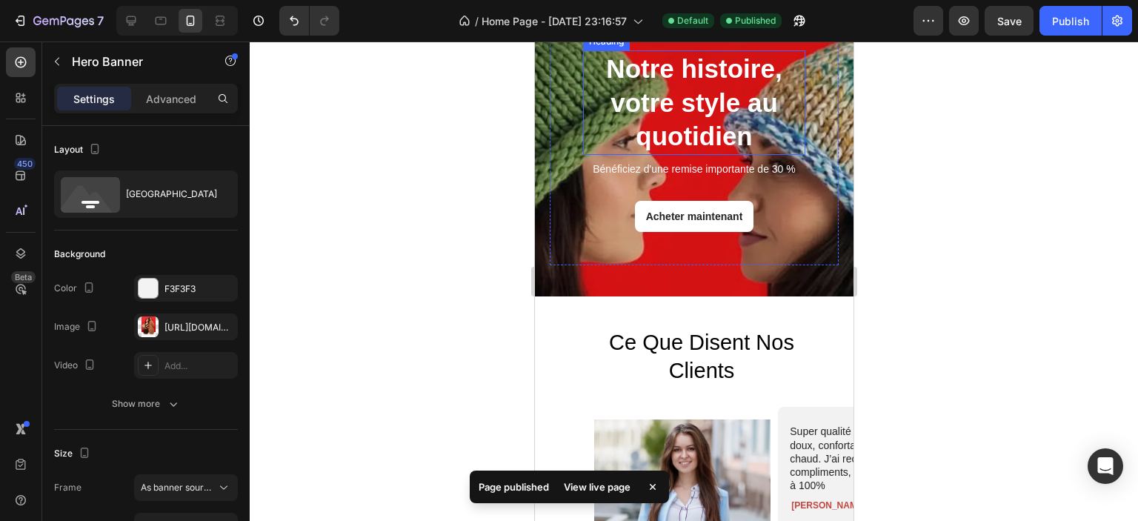
scroll to position [3010, 0]
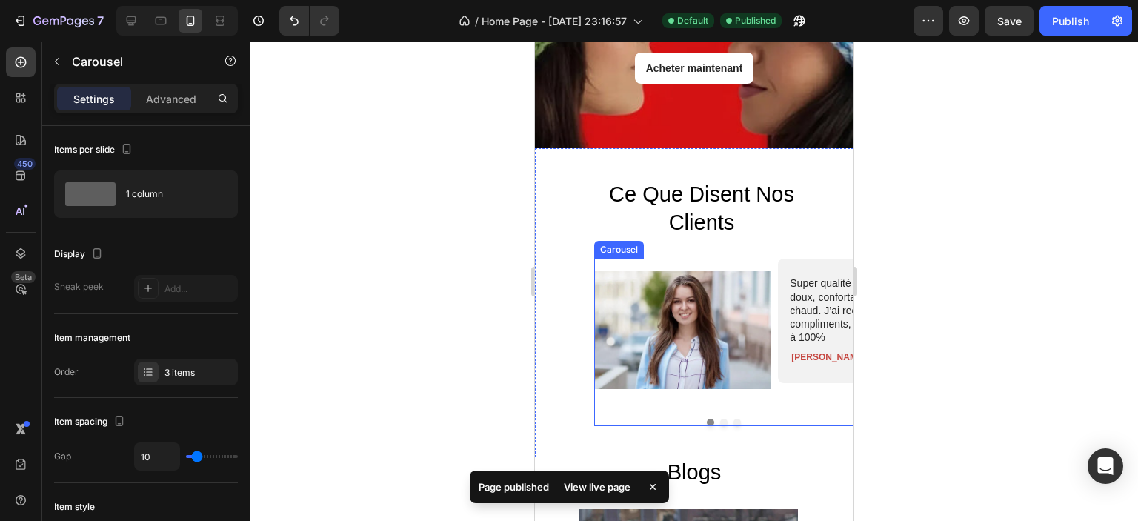
click at [709, 410] on div "Image Super qualité ! Le bonnet est doux, confortable et tient bien chaud. J’ai…" at bounding box center [723, 342] width 259 height 167
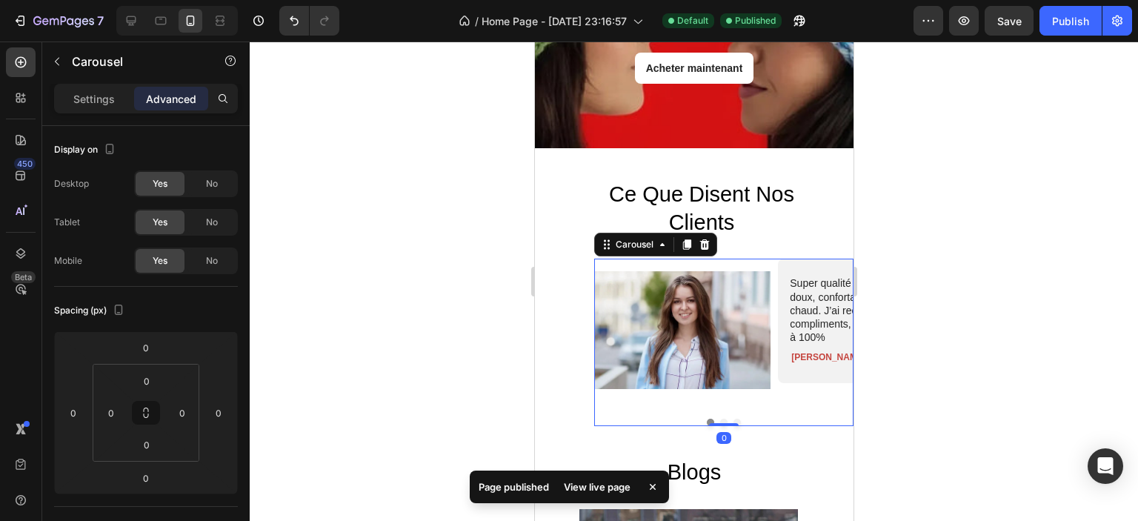
click at [720, 419] on button "Dot" at bounding box center [723, 422] width 7 height 7
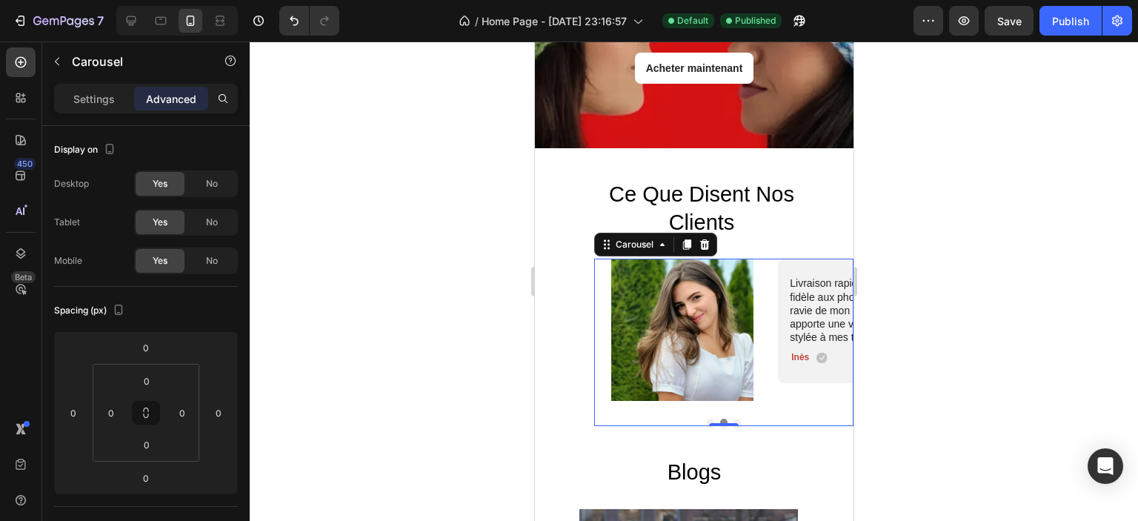
click at [733, 419] on button "Dot" at bounding box center [736, 422] width 7 height 7
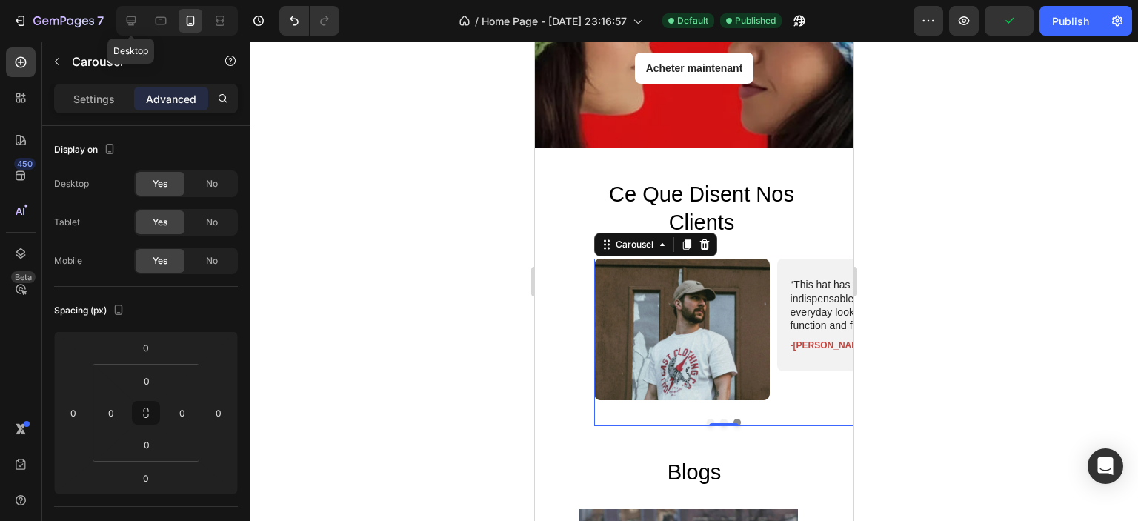
click at [133, 19] on icon at bounding box center [131, 20] width 15 height 15
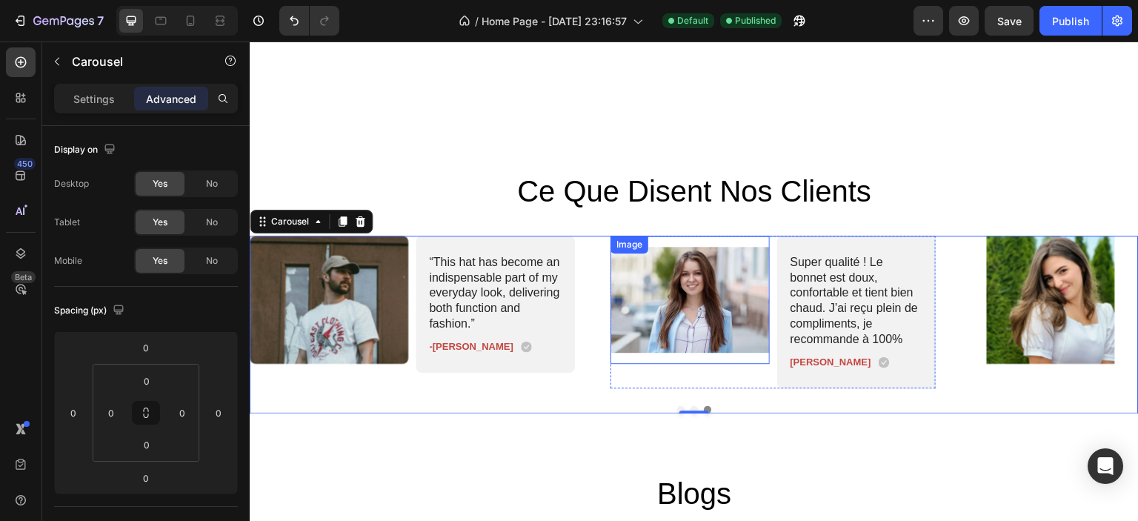
scroll to position [3048, 0]
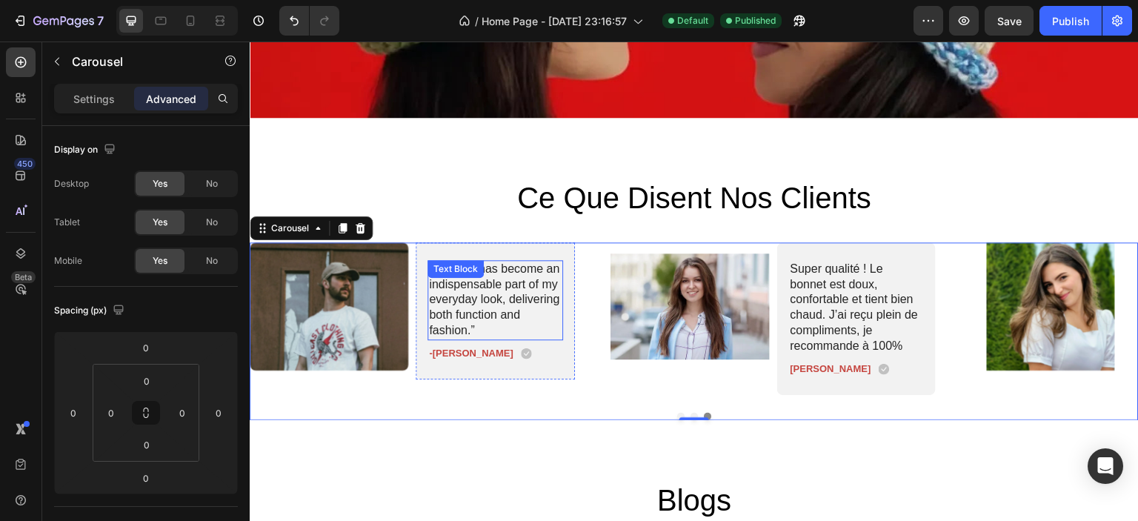
click at [448, 302] on p "“This hat has become an indispensable part of my everyday look, delivering both…" at bounding box center [496, 300] width 133 height 77
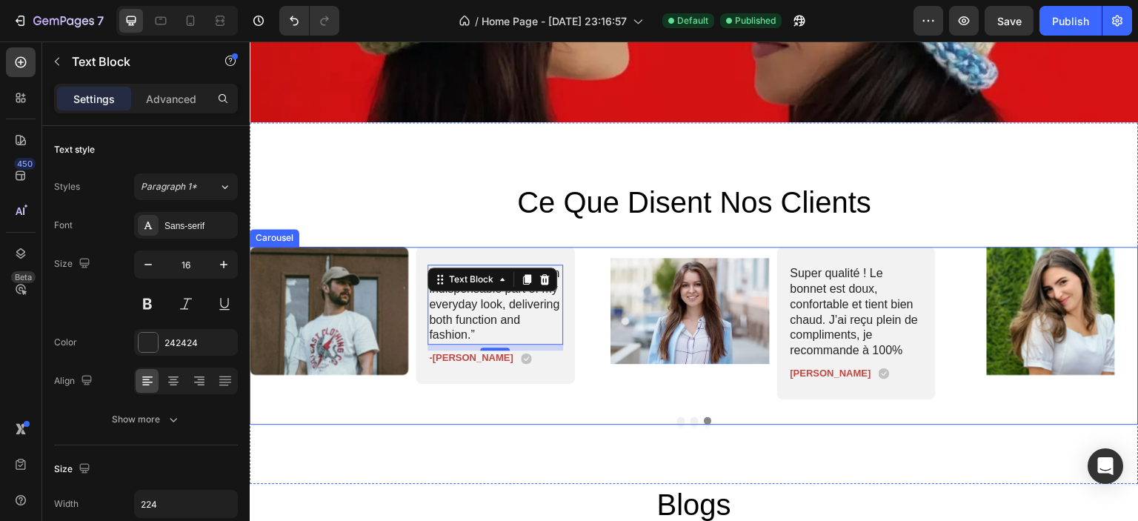
click at [691, 417] on button "Dot" at bounding box center [694, 420] width 7 height 7
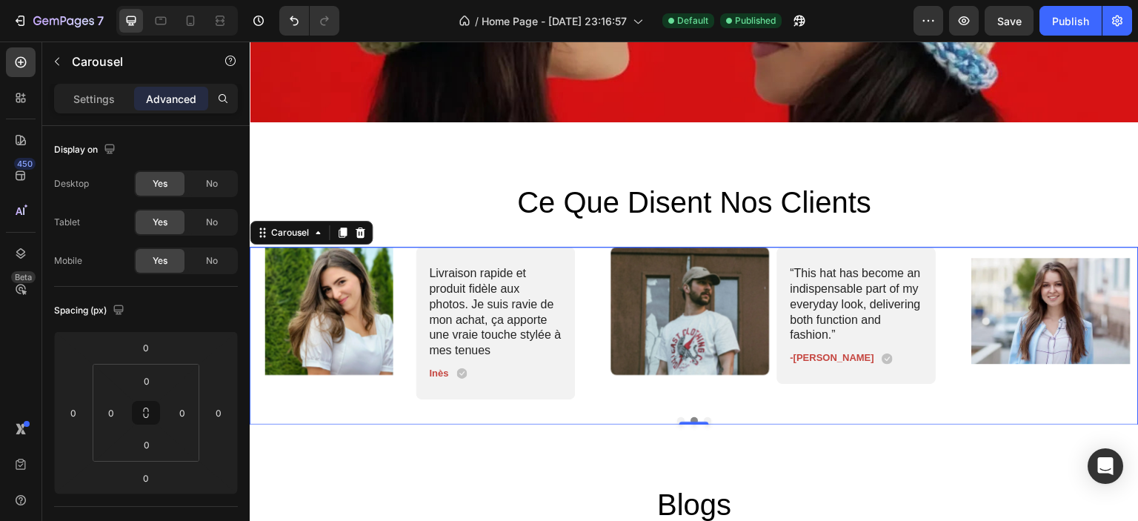
click at [677, 417] on button "Dot" at bounding box center [680, 420] width 7 height 7
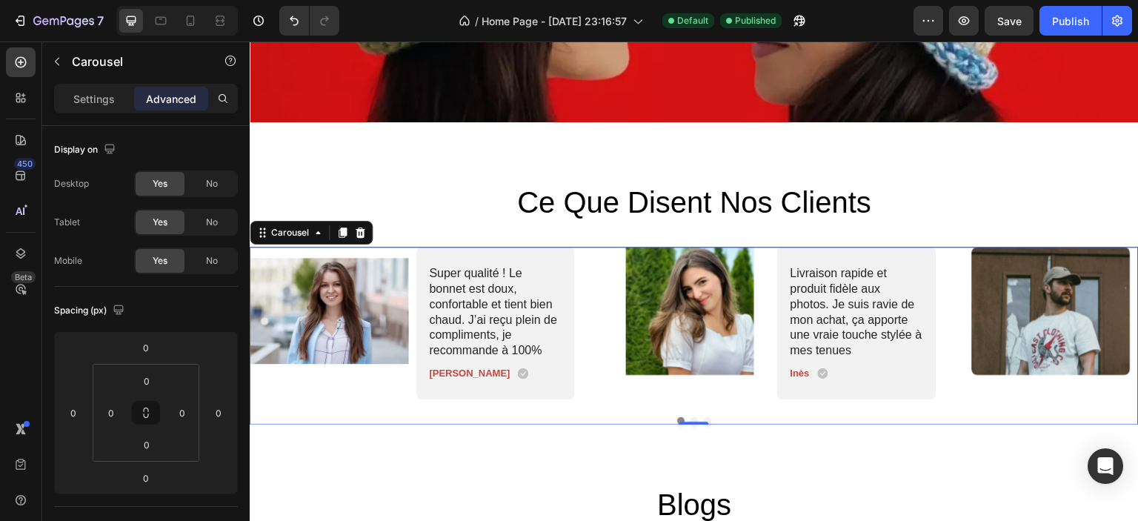
click at [704, 417] on button "Dot" at bounding box center [707, 420] width 7 height 7
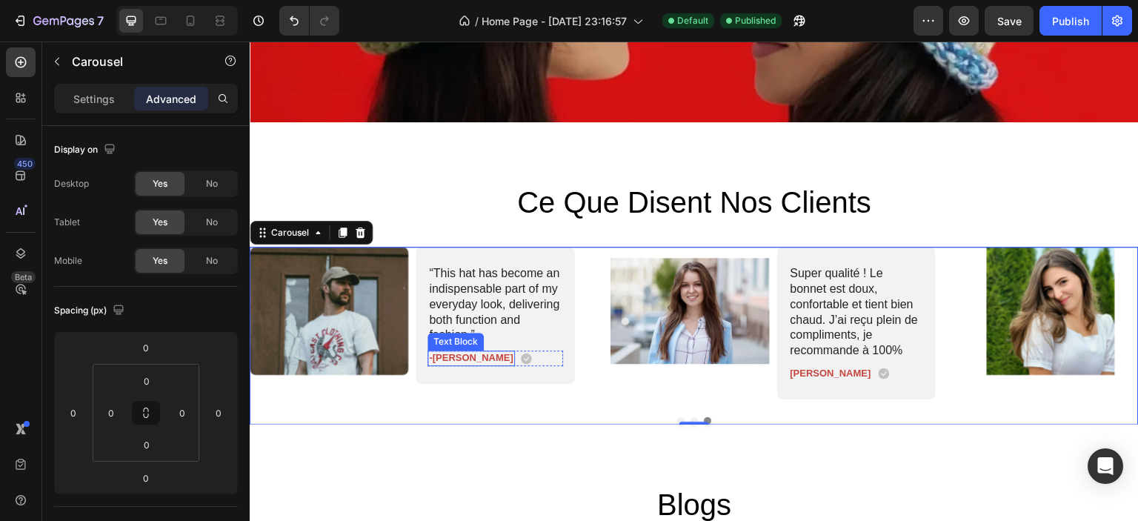
click at [454, 352] on p "-Ken K." at bounding box center [472, 358] width 84 height 13
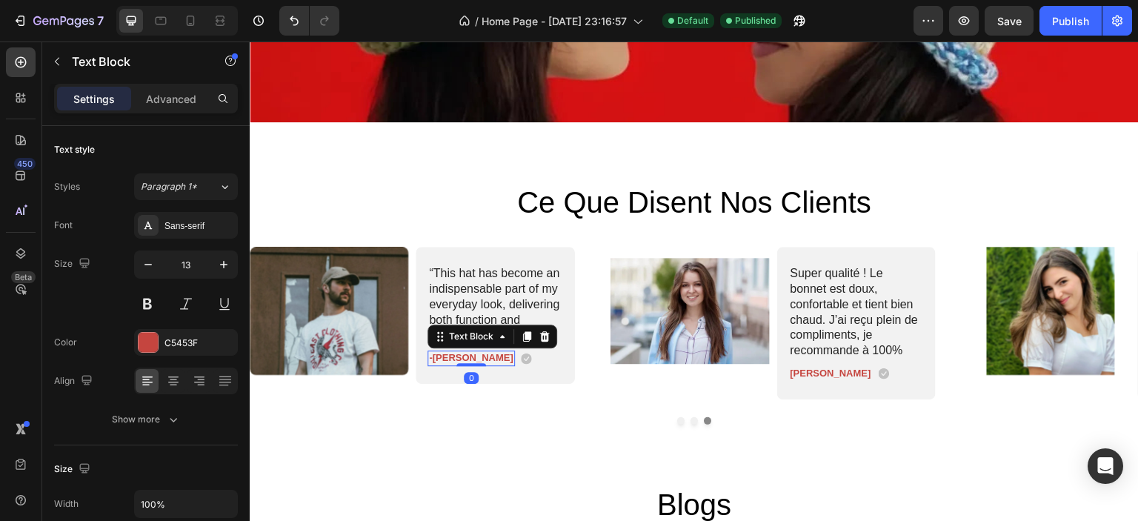
click at [454, 355] on p "-Ken K." at bounding box center [472, 358] width 84 height 13
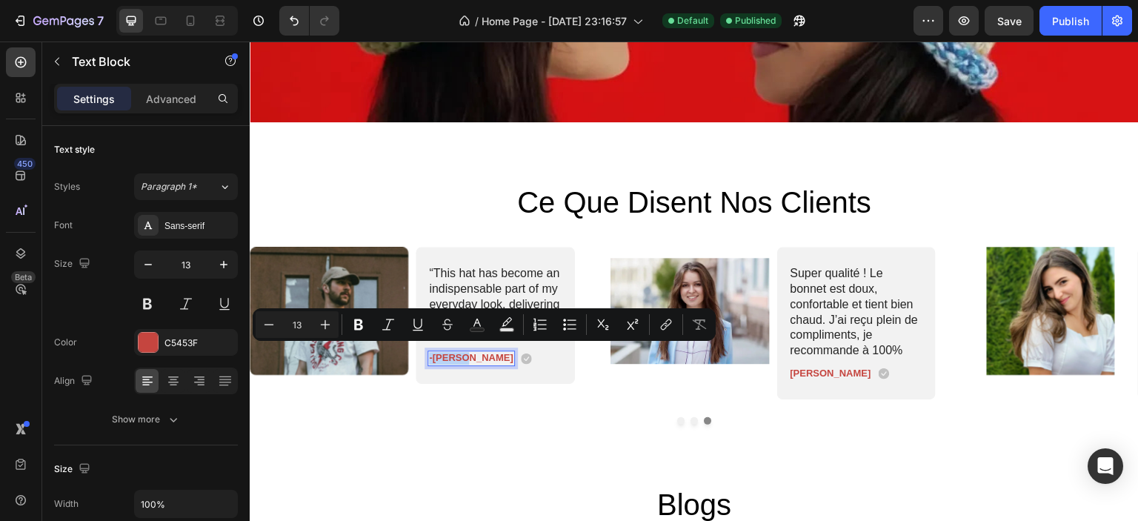
click at [454, 355] on p "-Ken K." at bounding box center [472, 358] width 84 height 13
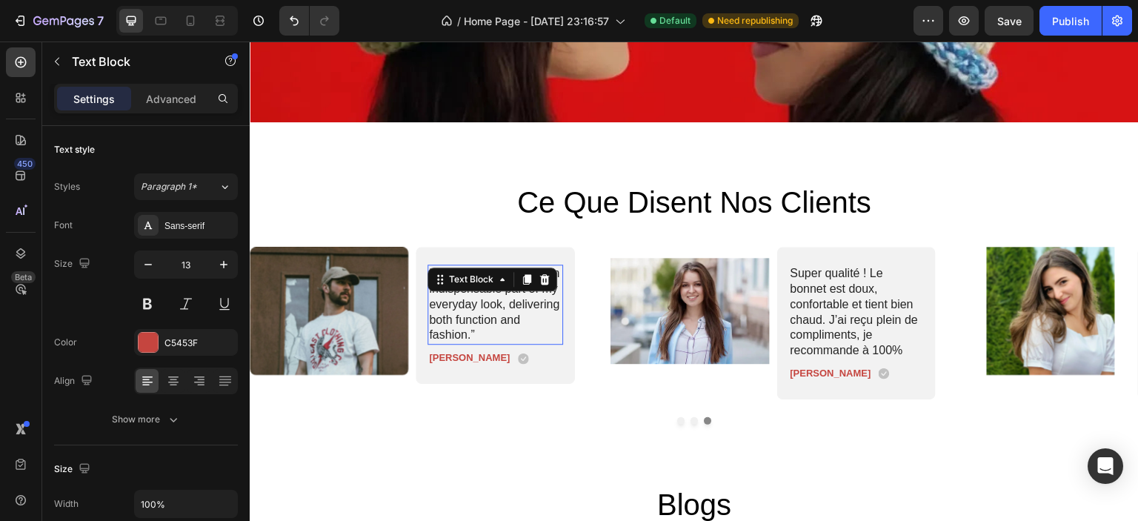
click at [468, 302] on p "“This hat has become an indispensable part of my everyday look, delivering both…" at bounding box center [496, 304] width 133 height 77
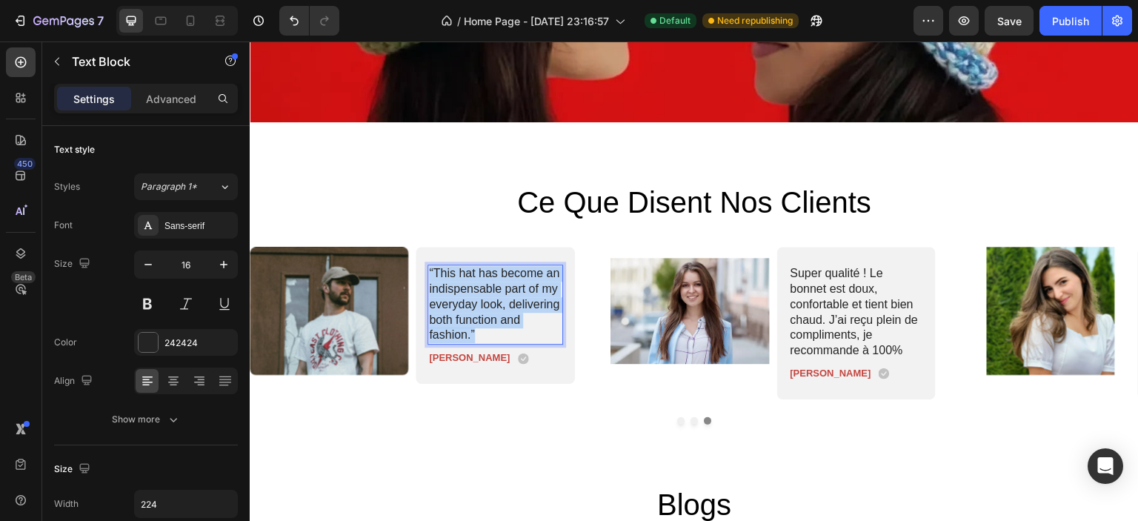
click at [468, 302] on p "“This hat has become an indispensable part of my everyday look, delivering both…" at bounding box center [496, 304] width 133 height 77
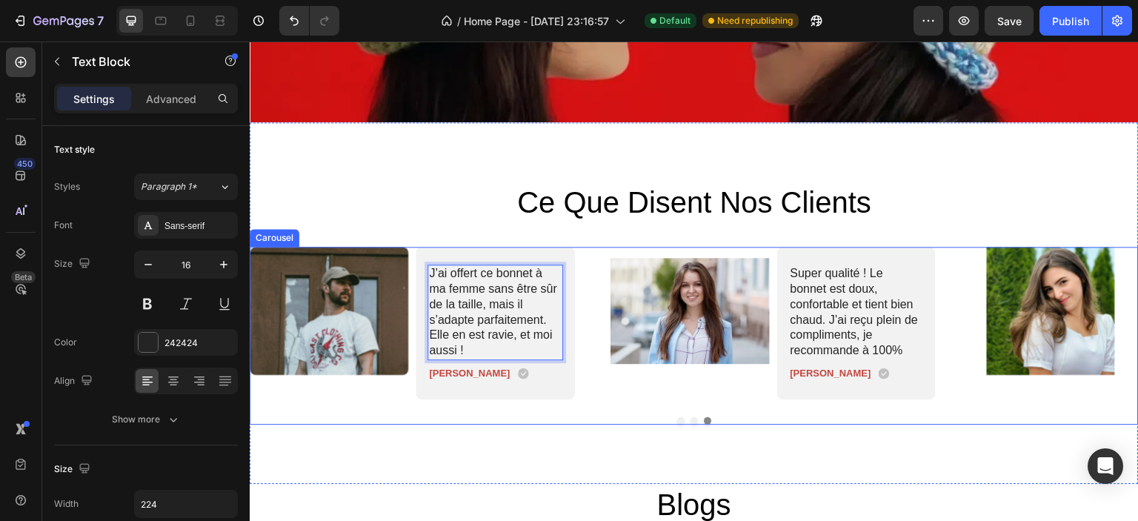
click at [691, 416] on div "Image Super qualité ! Le bonnet est doux, confortable et tient bien chaud. J’ai…" at bounding box center [694, 336] width 889 height 178
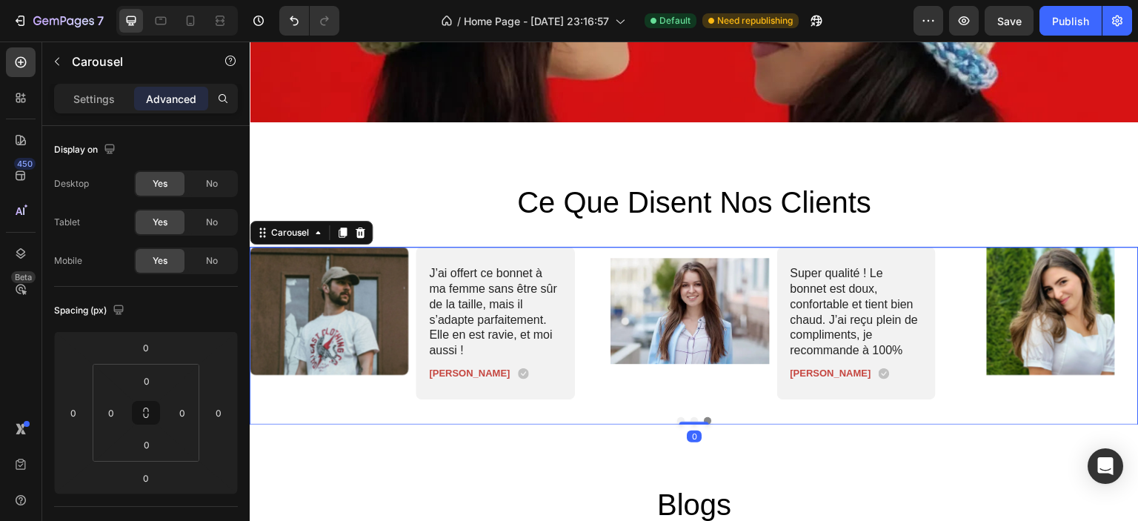
click at [704, 417] on button "Dot" at bounding box center [707, 420] width 7 height 7
click at [689, 420] on div at bounding box center [695, 422] width 30 height 4
click at [668, 404] on div "Image Super qualité ! Le bonnet est doux, confortable et tient bien chaud. J’ai…" at bounding box center [694, 336] width 889 height 178
click at [729, 407] on div "Image Super qualité ! Le bonnet est doux, confortable et tient bien chaud. J’ai…" at bounding box center [694, 336] width 889 height 178
click at [202, 23] on div at bounding box center [177, 21] width 122 height 30
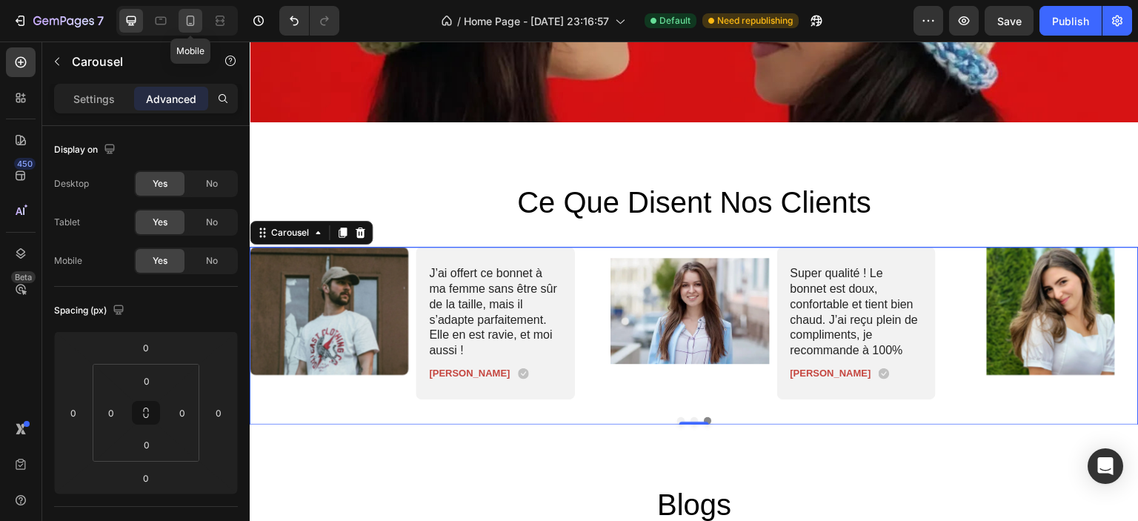
click at [197, 21] on icon at bounding box center [190, 20] width 15 height 15
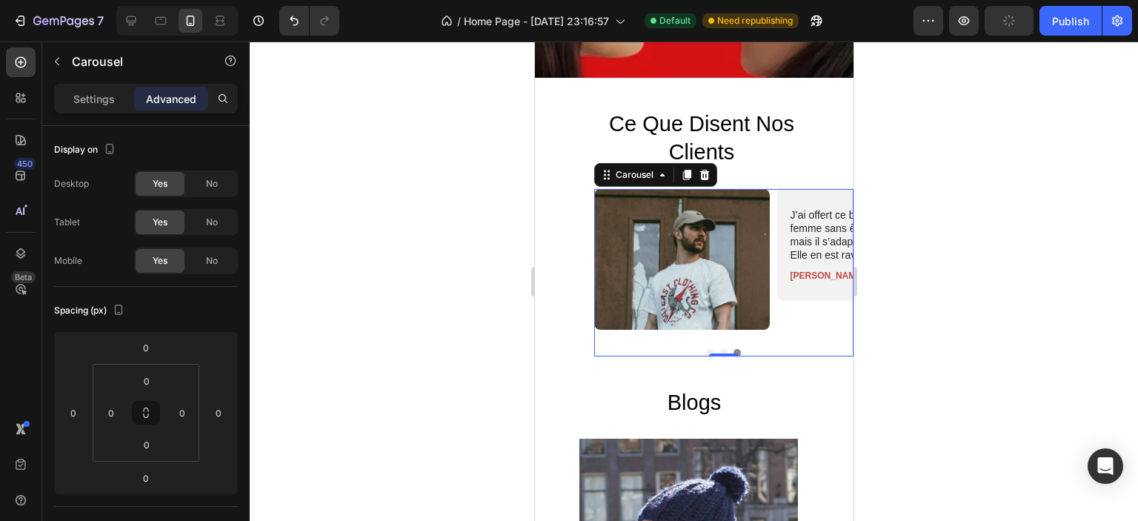
scroll to position [3014, 0]
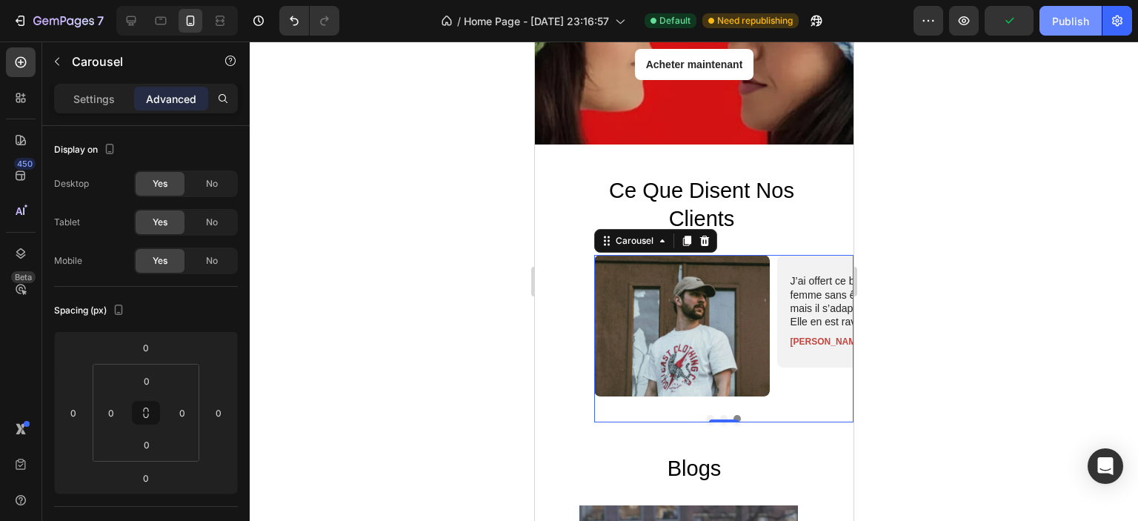
click at [1061, 28] on div "Publish" at bounding box center [1070, 21] width 37 height 16
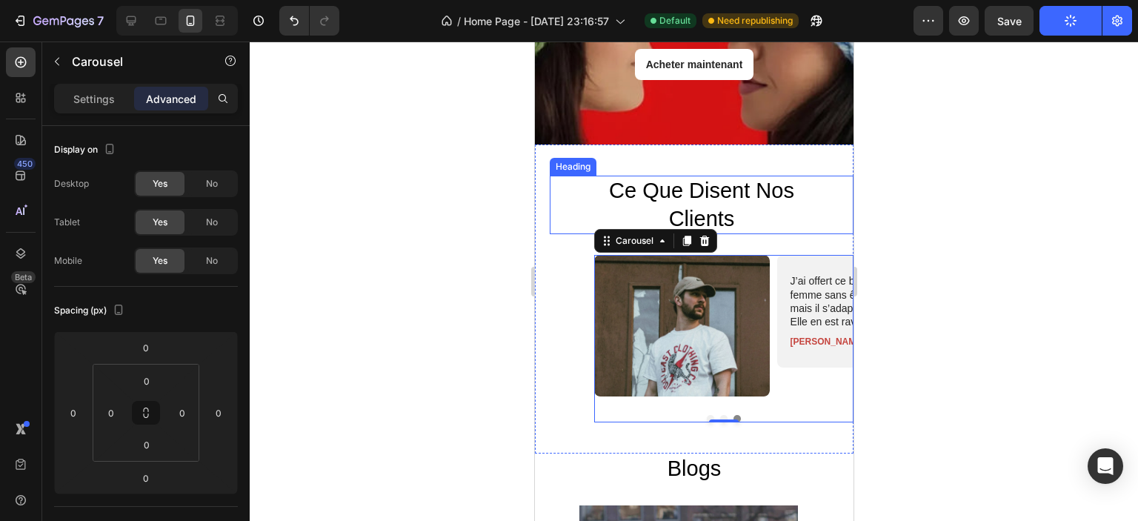
click at [715, 190] on h2 "ce que disent nos clients" at bounding box center [701, 205] width 248 height 59
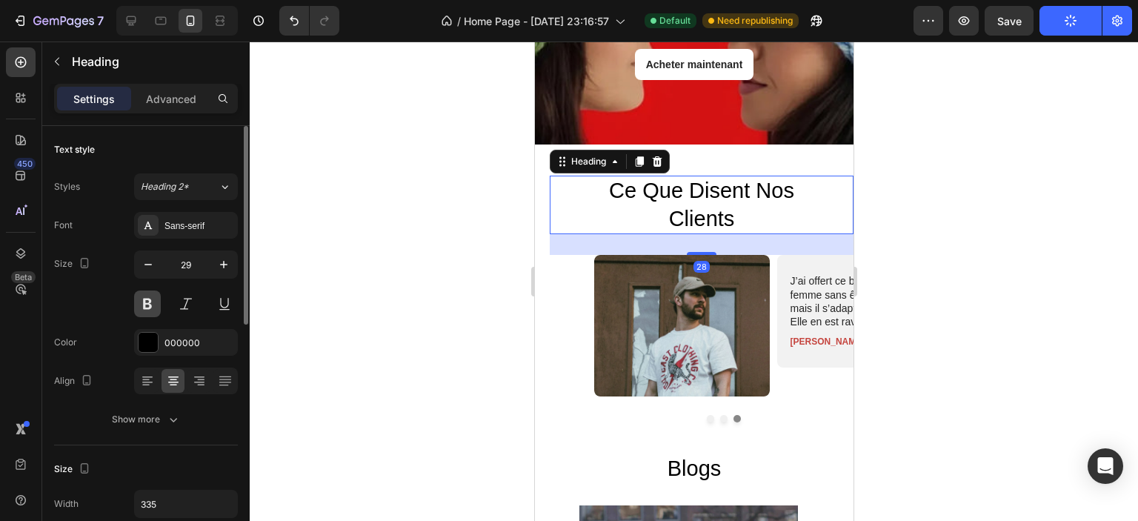
click at [151, 302] on button at bounding box center [147, 304] width 27 height 27
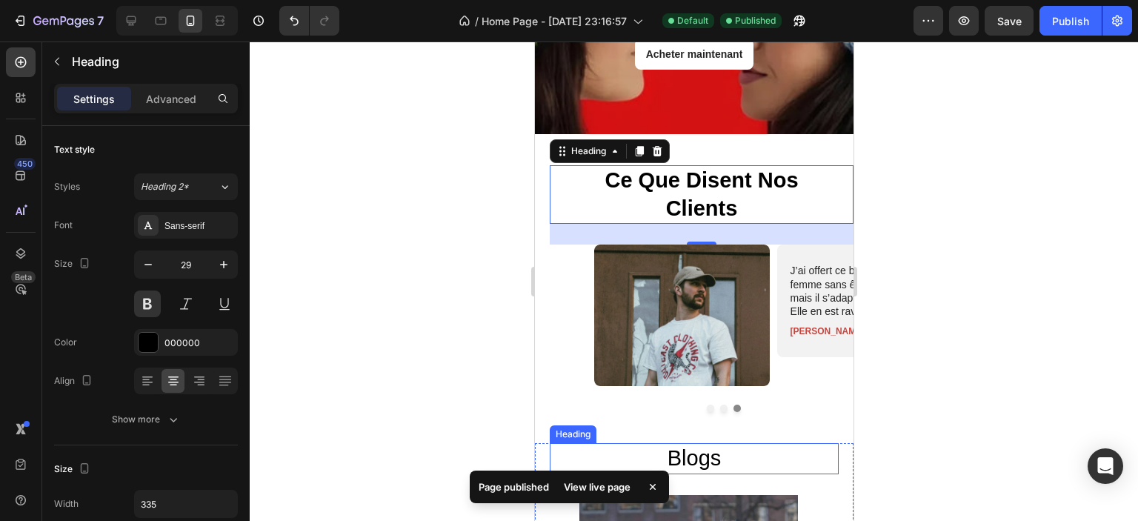
scroll to position [3088, 0]
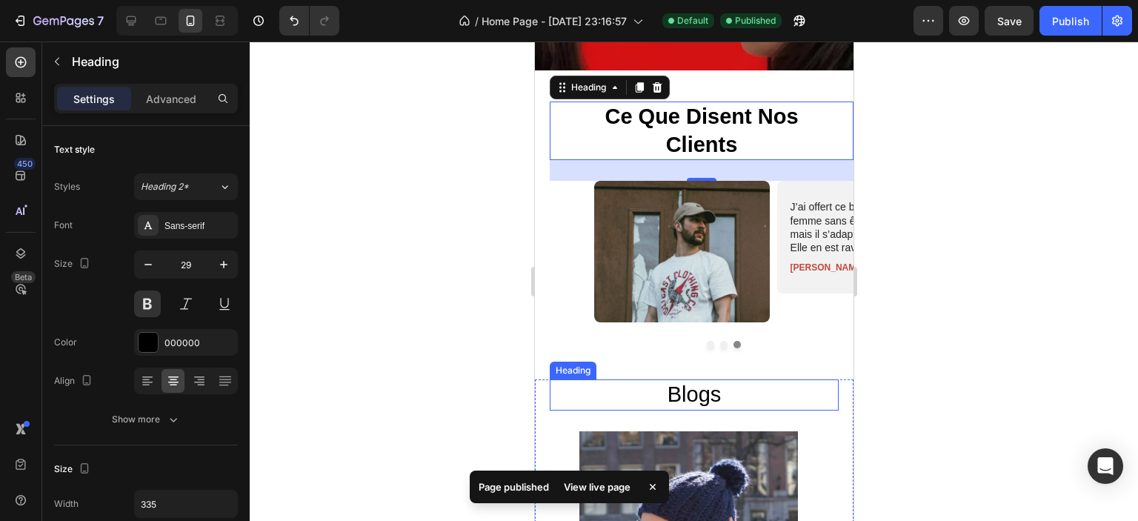
click at [680, 380] on h2 "Blogs" at bounding box center [693, 394] width 289 height 31
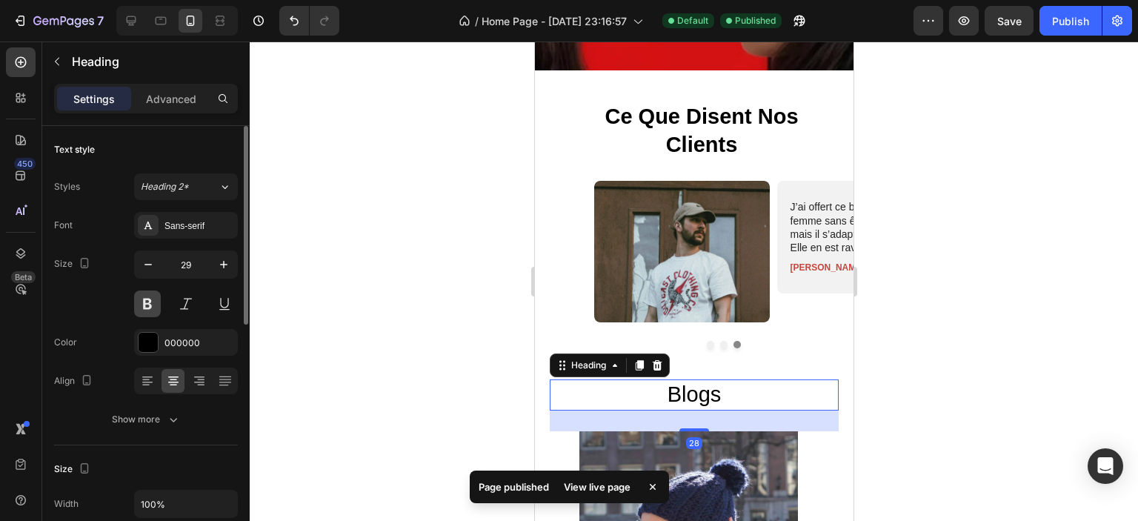
click at [145, 302] on button at bounding box center [147, 304] width 27 height 27
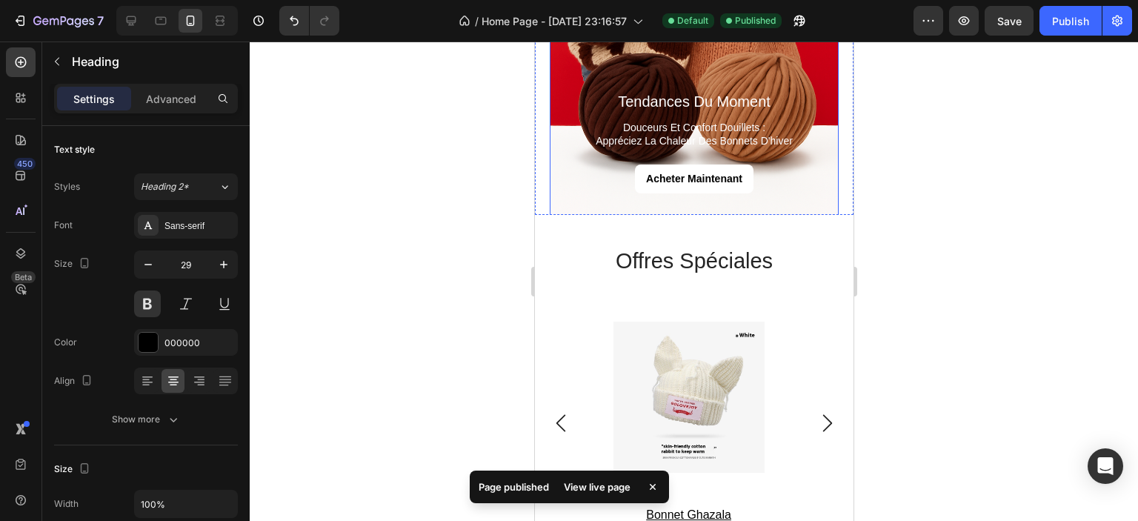
scroll to position [1977, 0]
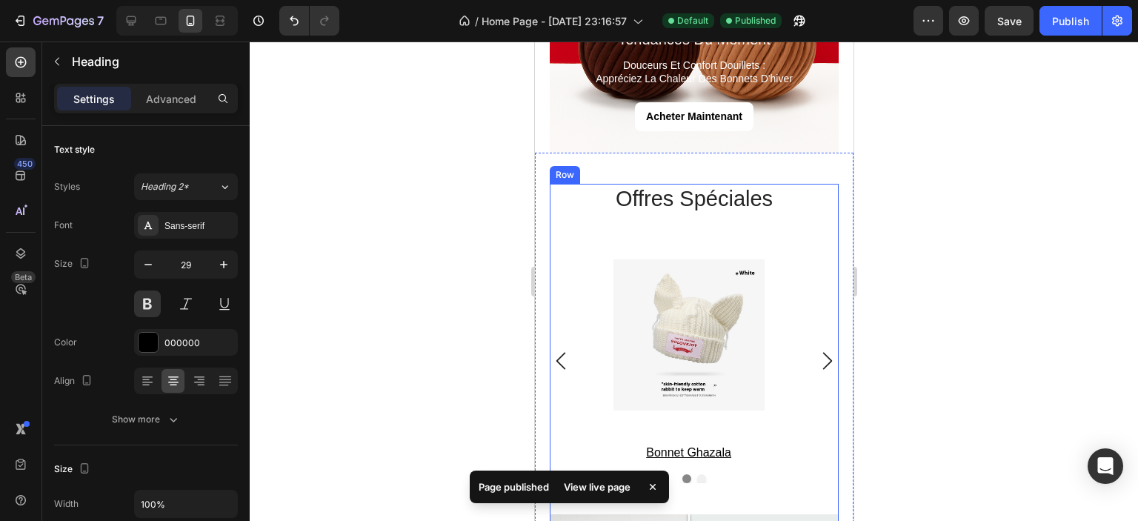
click at [645, 204] on h2 "offres spéciales" at bounding box center [693, 199] width 289 height 31
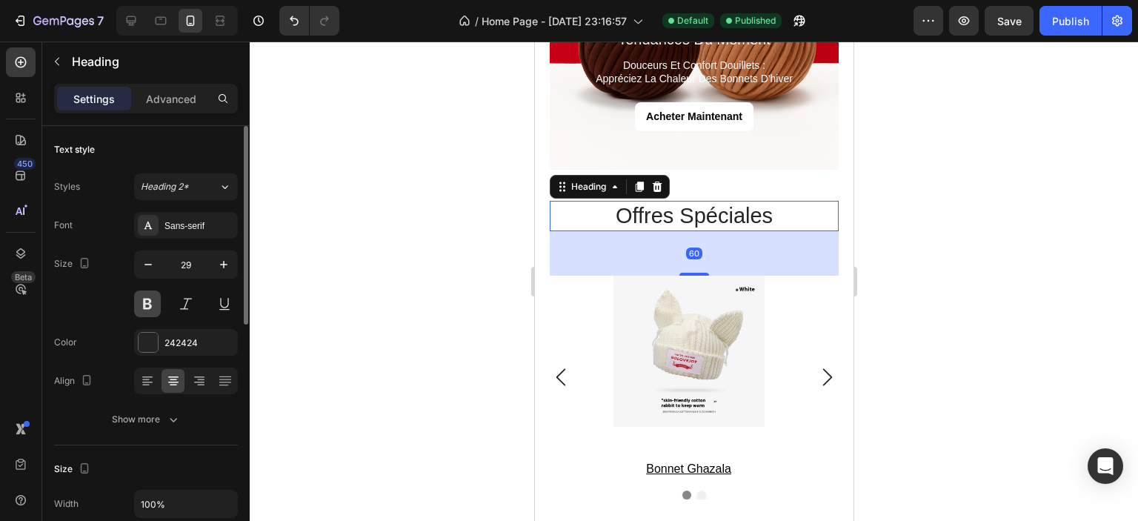
click at [139, 307] on button at bounding box center [147, 304] width 27 height 27
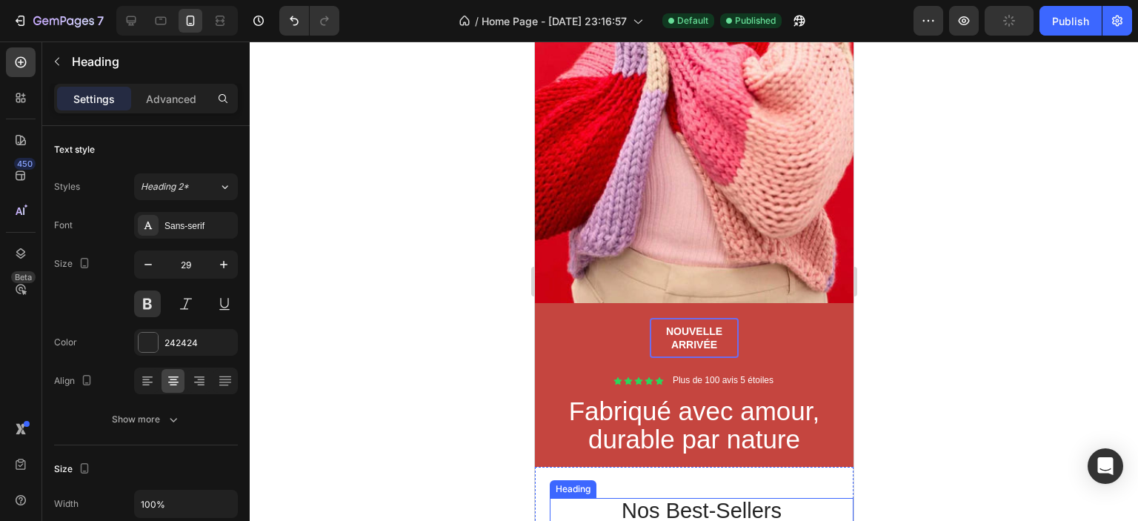
scroll to position [496, 0]
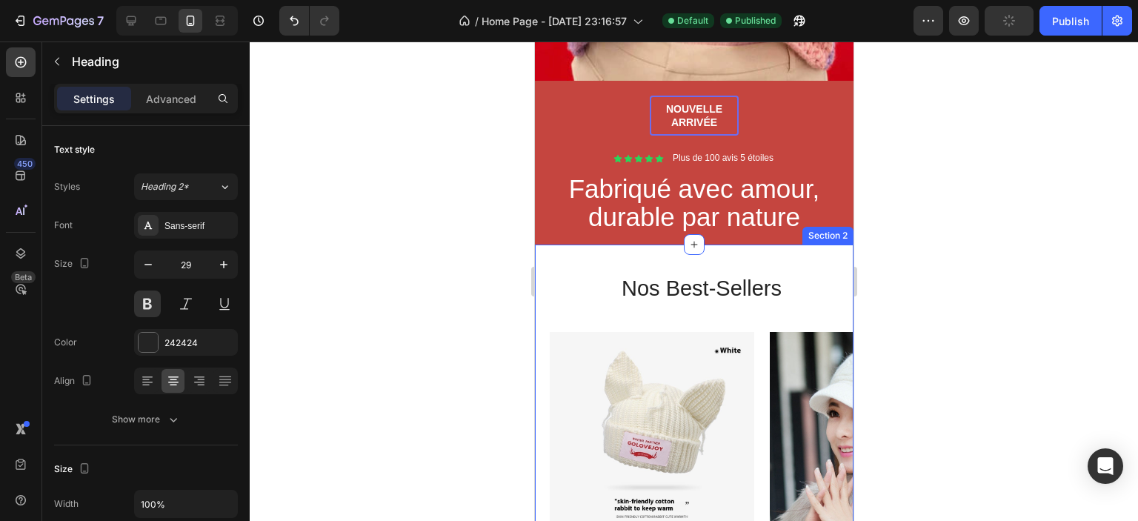
click at [648, 285] on h2 "nos best-sellers" at bounding box center [701, 289] width 304 height 27
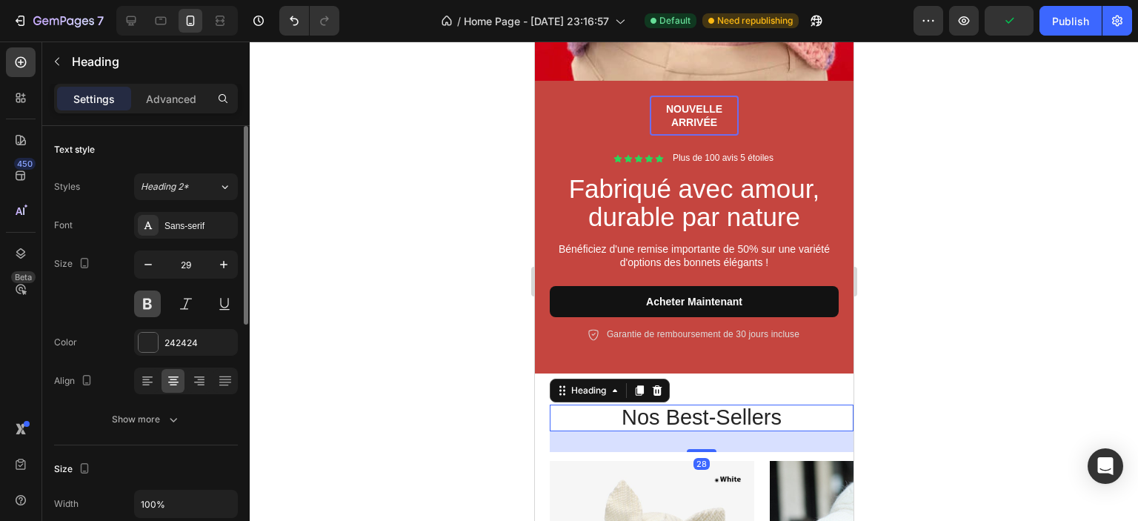
click at [147, 297] on button at bounding box center [147, 304] width 27 height 27
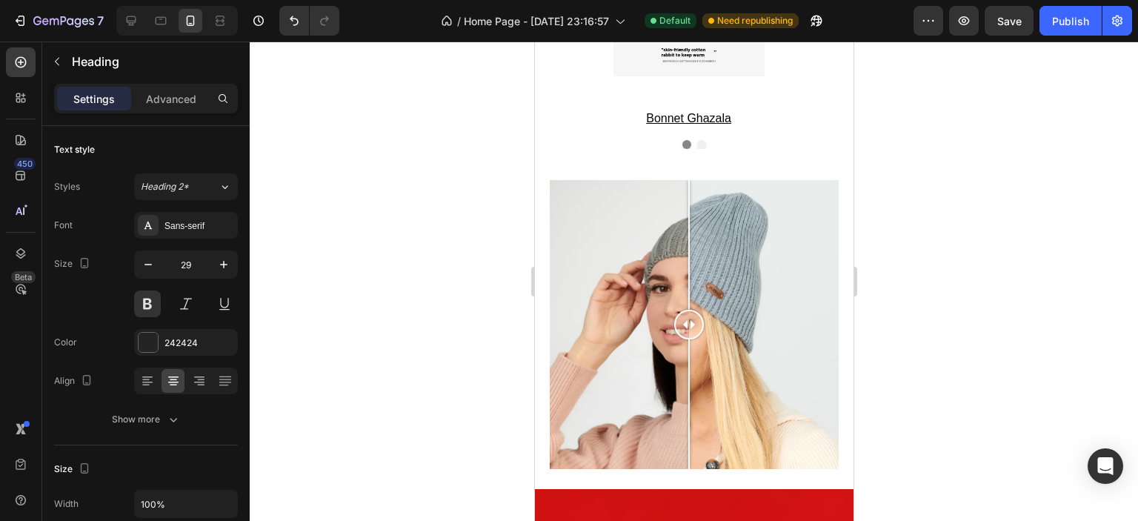
scroll to position [2497, 0]
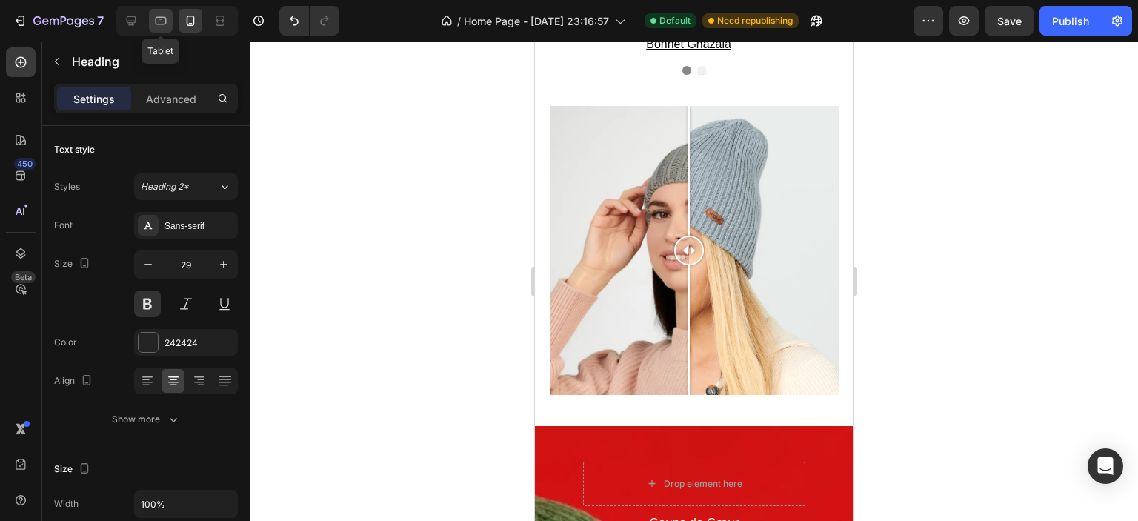
click at [167, 23] on icon at bounding box center [160, 20] width 15 height 15
type input "40"
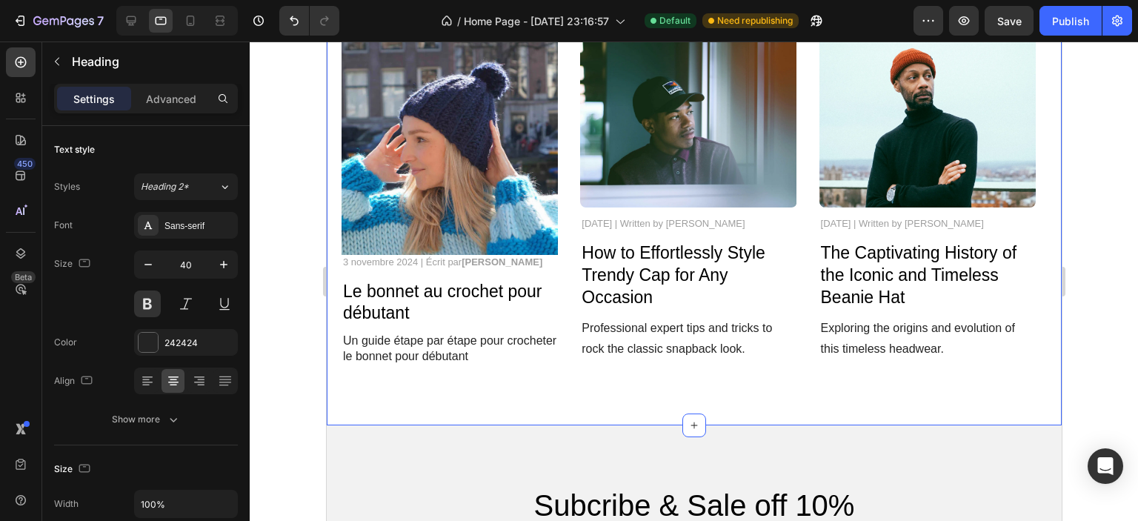
scroll to position [3312, 0]
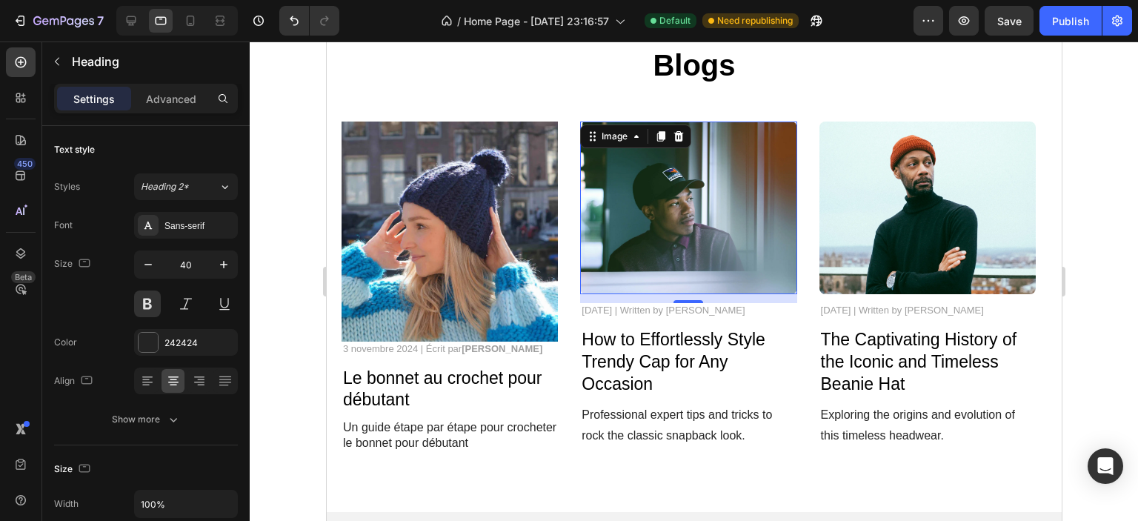
click at [674, 242] on img at bounding box center [688, 208] width 216 height 173
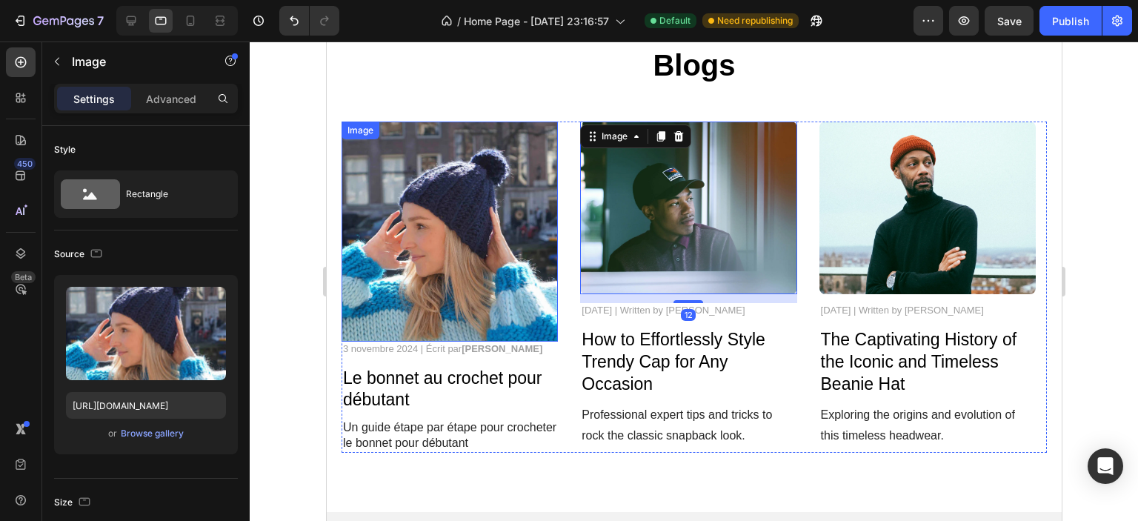
click at [466, 288] on img at bounding box center [449, 232] width 216 height 220
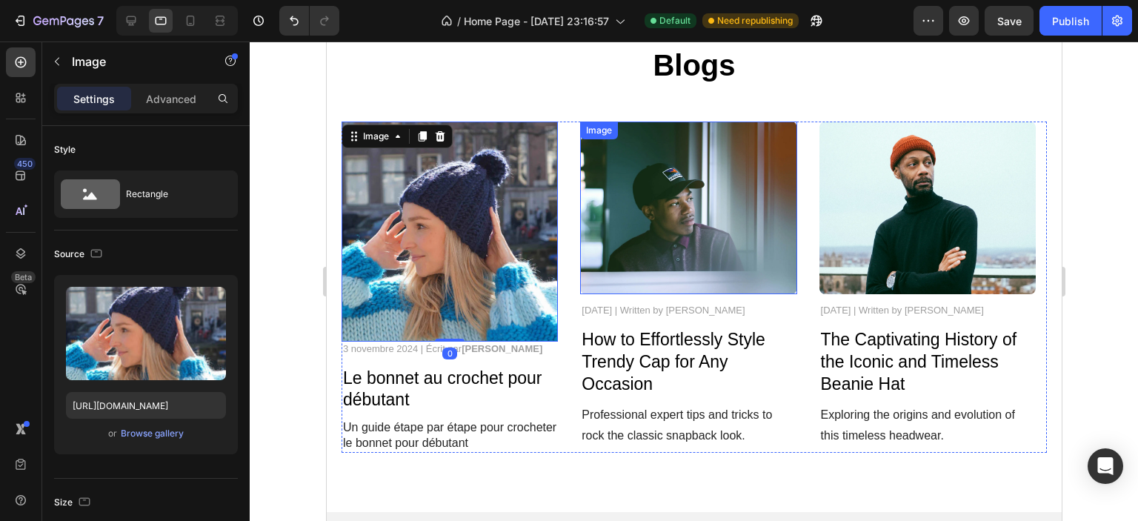
click at [689, 222] on img at bounding box center [688, 208] width 216 height 173
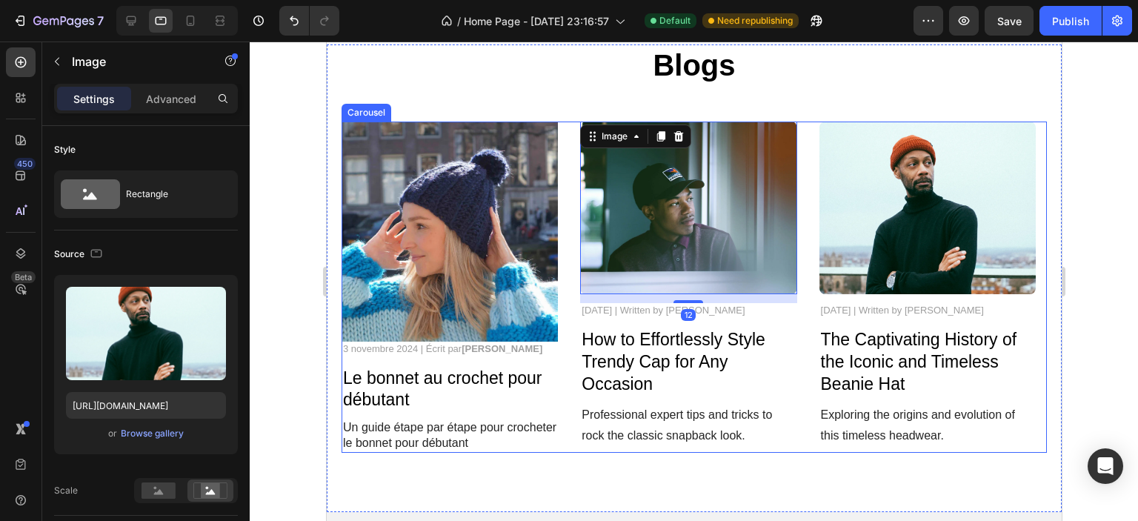
click at [846, 209] on img at bounding box center [927, 208] width 216 height 173
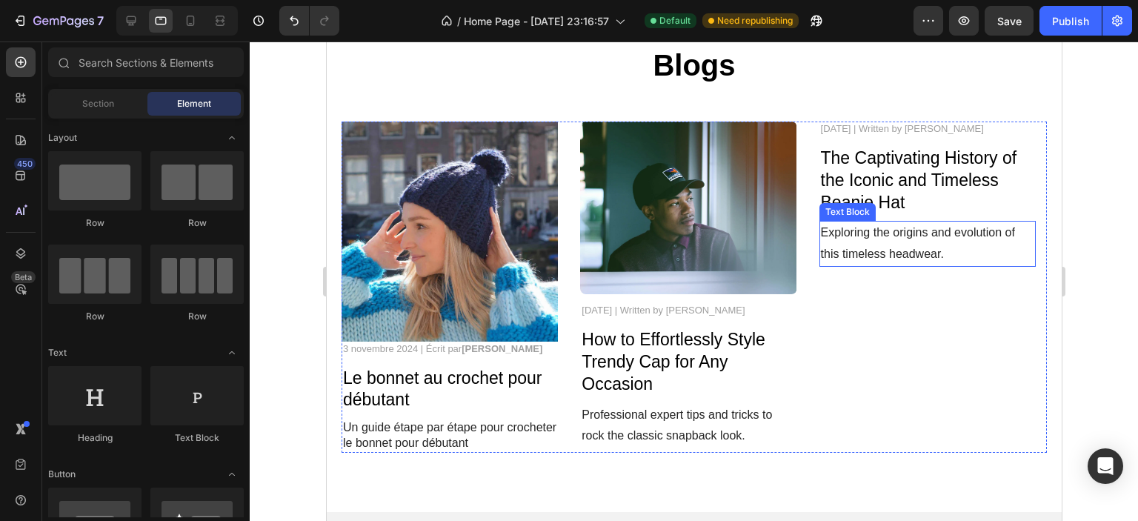
click at [859, 210] on div "Text Block" at bounding box center [847, 211] width 50 height 13
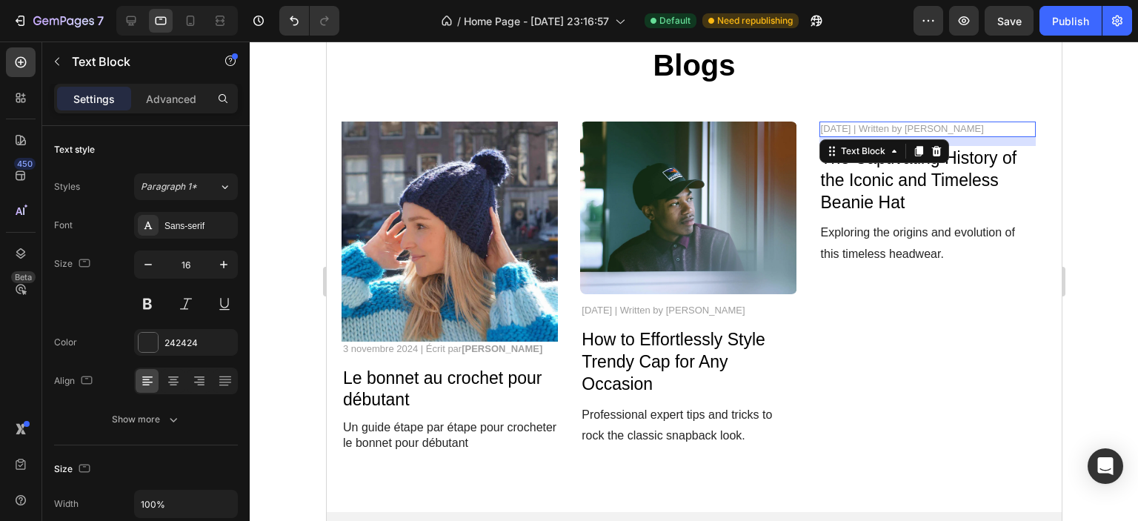
click at [917, 133] on p "November 7, 2024 | Written by Stella Hendriks" at bounding box center [926, 129] width 213 height 13
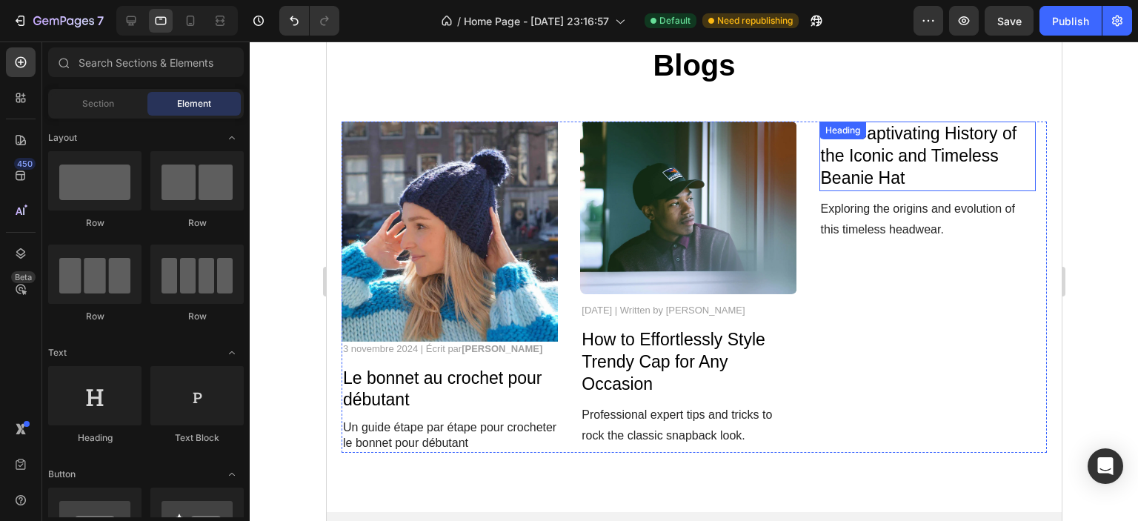
click at [956, 147] on h2 "The Captivating History of the Iconic and Timeless Beanie Hat" at bounding box center [927, 157] width 216 height 70
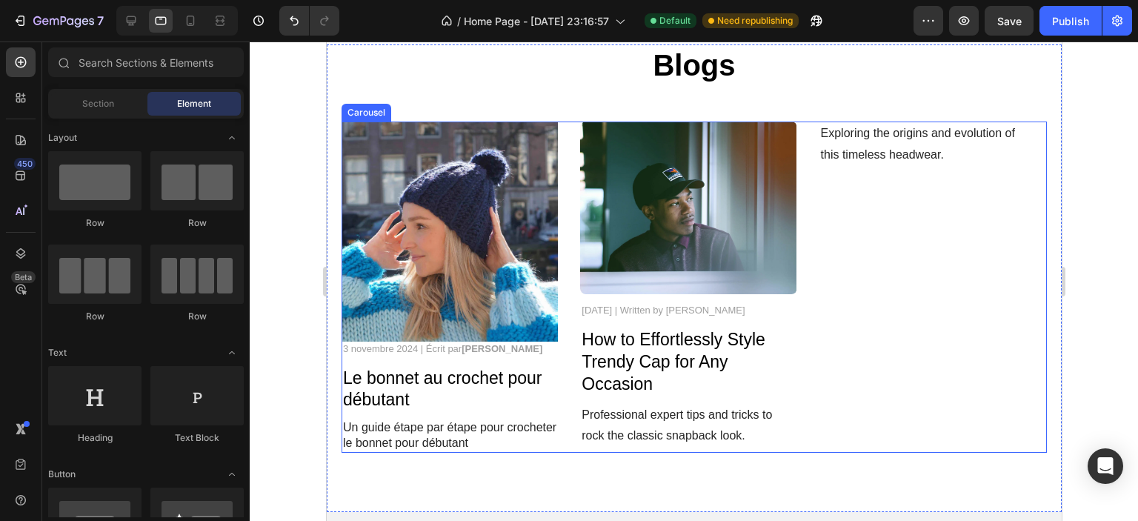
click at [917, 146] on p "Exploring the origins and evolution of this timeless headwear." at bounding box center [926, 144] width 213 height 43
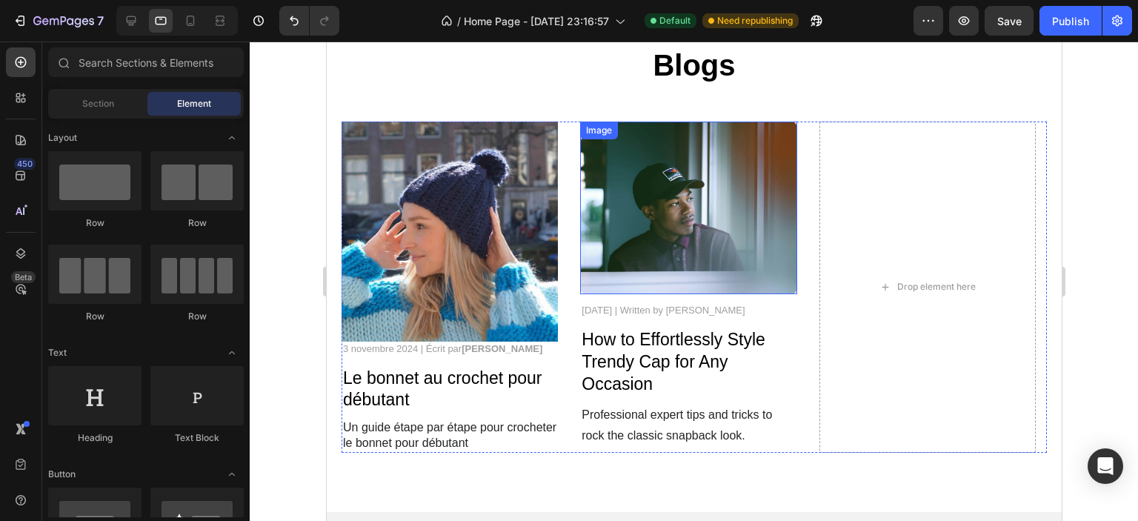
click at [715, 192] on img at bounding box center [688, 208] width 216 height 173
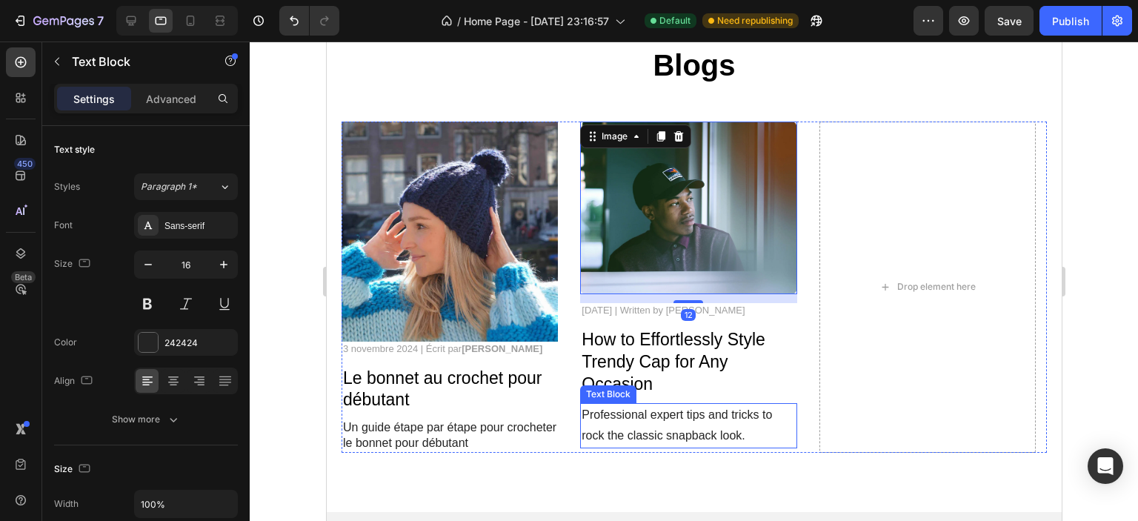
click at [740, 426] on p "Professional expert tips and tricks to rock the classic snapback look." at bounding box center [687, 426] width 213 height 43
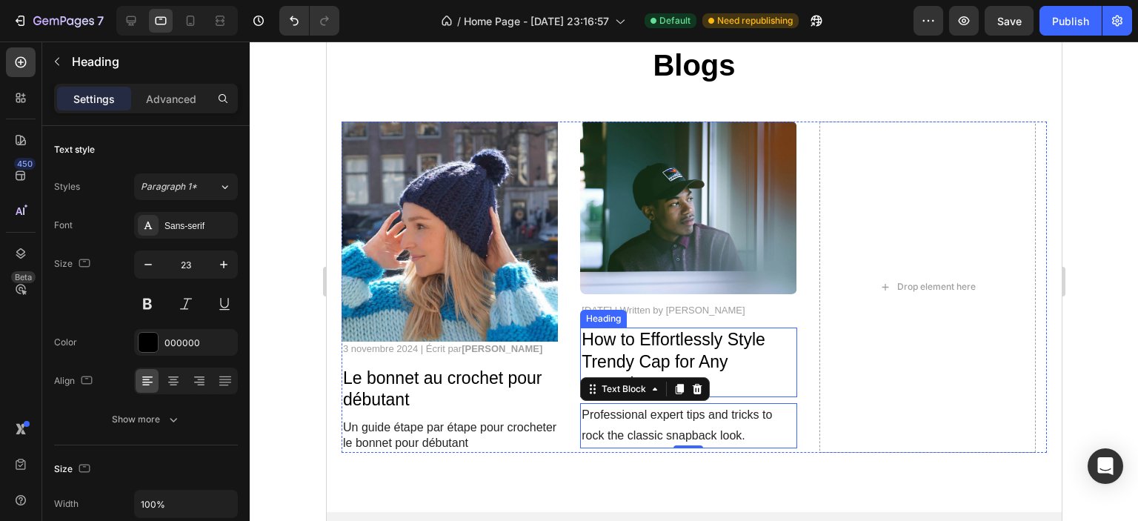
click at [710, 347] on h2 "How to Effortlessly Style Trendy Cap for Any Occasion" at bounding box center [688, 363] width 216 height 70
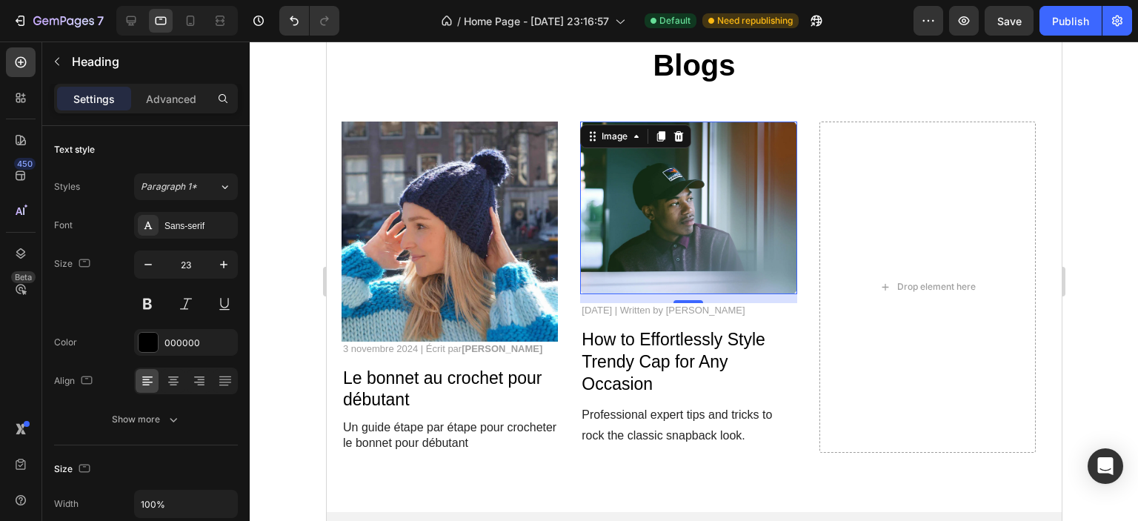
click at [711, 257] on img at bounding box center [688, 208] width 216 height 173
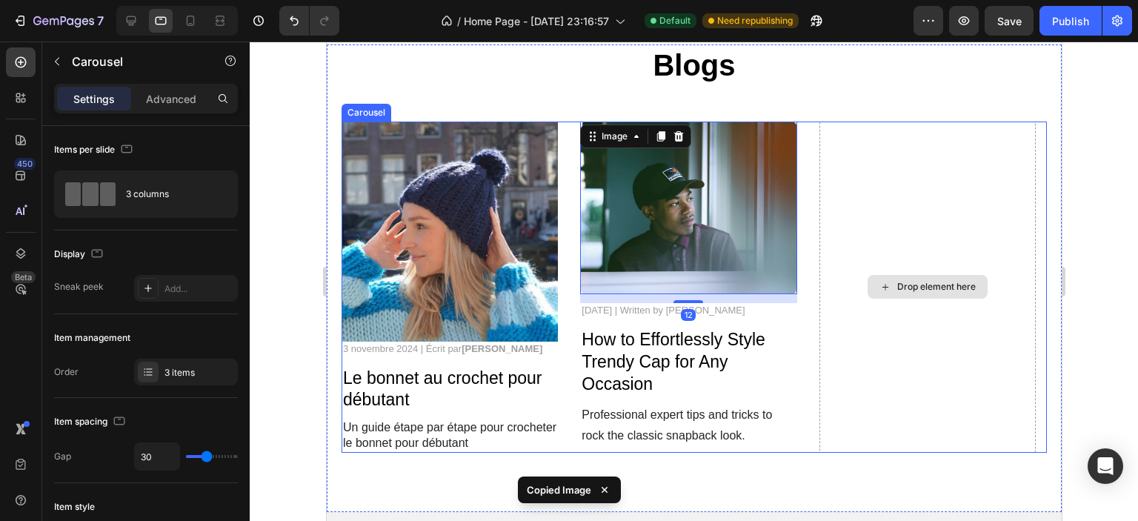
click at [895, 228] on div "Drop element here" at bounding box center [927, 287] width 216 height 331
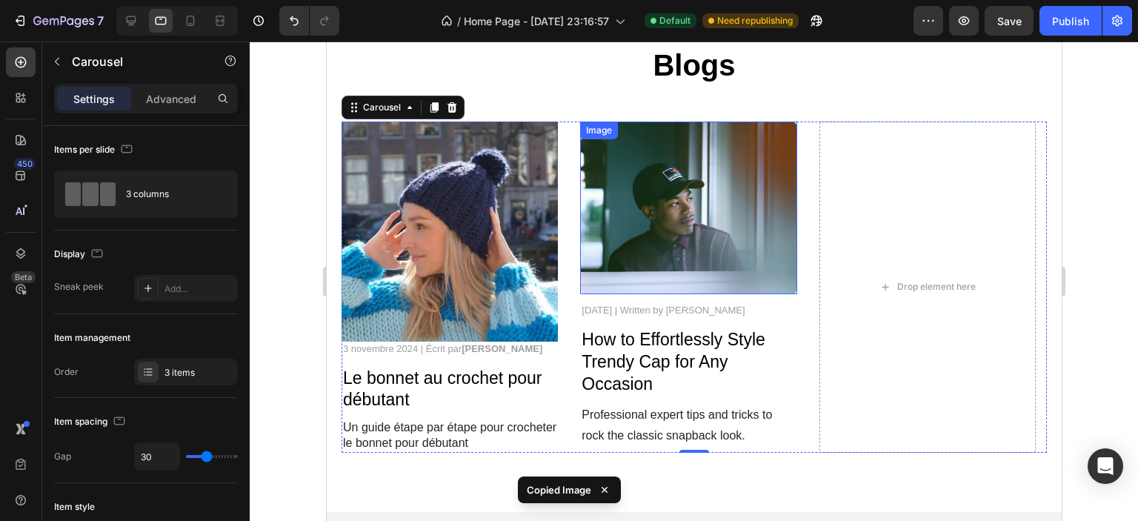
click at [703, 260] on img at bounding box center [688, 208] width 216 height 173
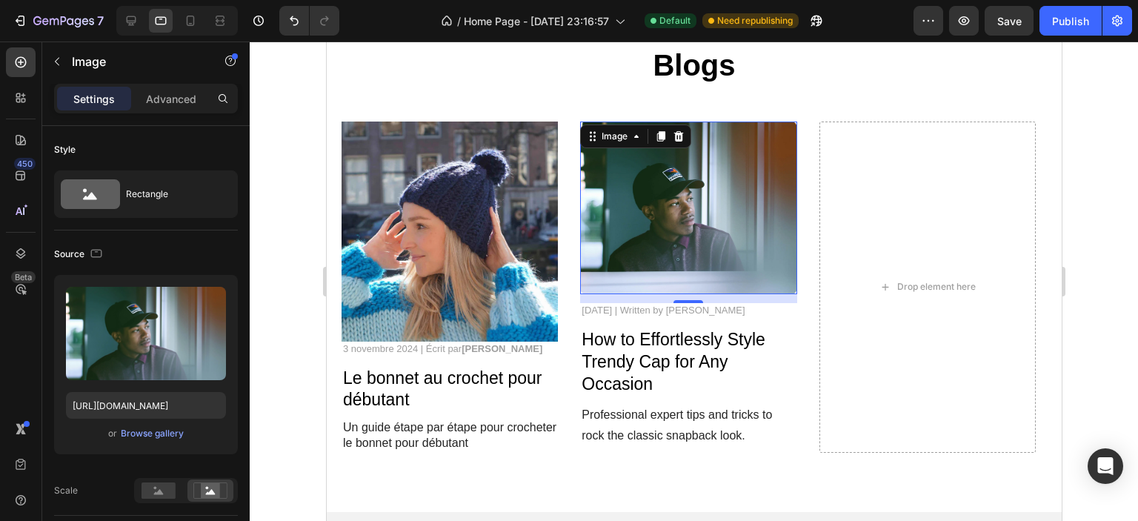
click at [703, 260] on img at bounding box center [688, 208] width 216 height 173
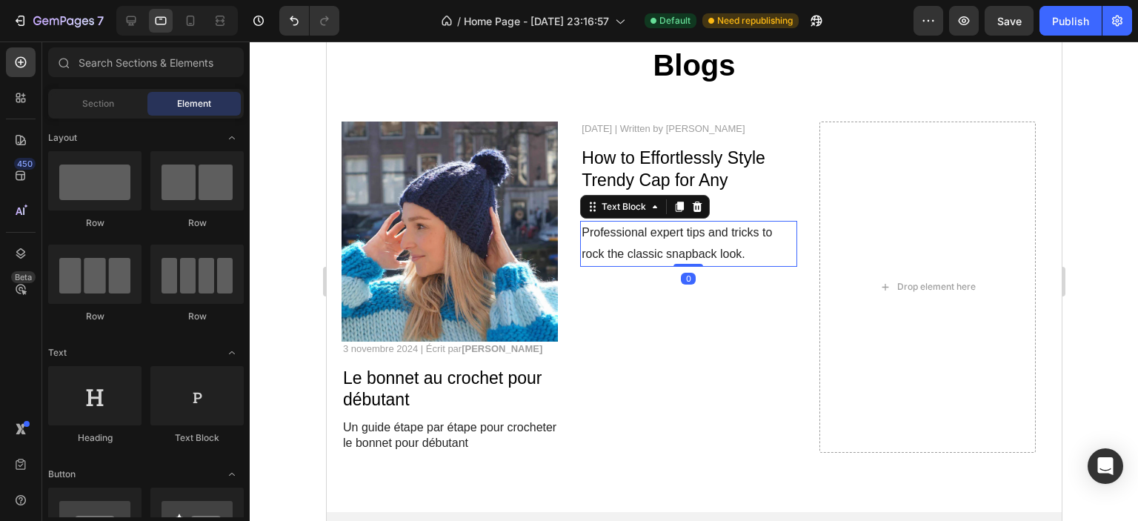
click at [674, 230] on p "Professional expert tips and tricks to rock the classic snapback look." at bounding box center [687, 243] width 213 height 43
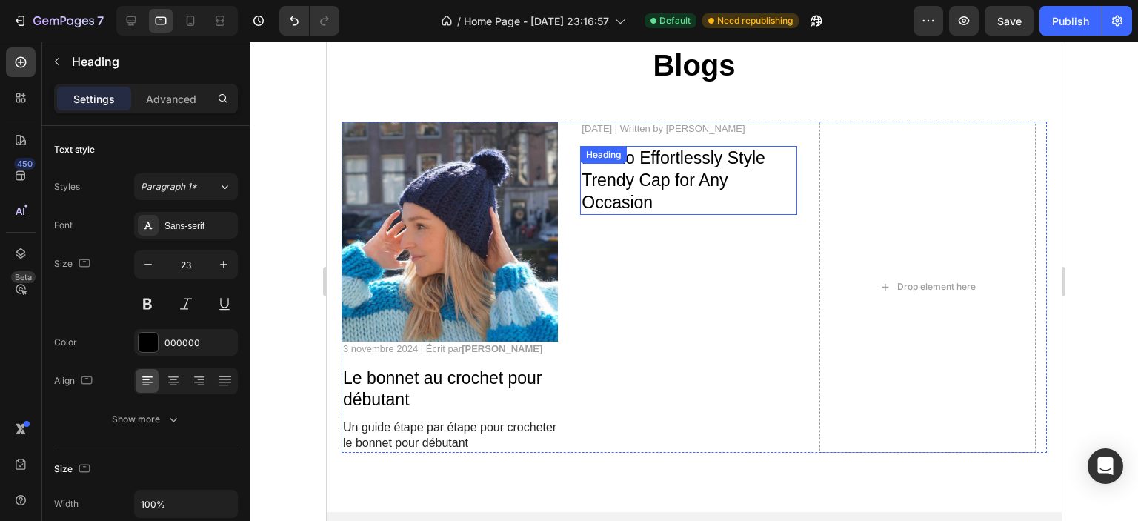
click at [624, 172] on h2 "How to Effortlessly Style Trendy Cap for Any Occasion" at bounding box center [688, 181] width 216 height 70
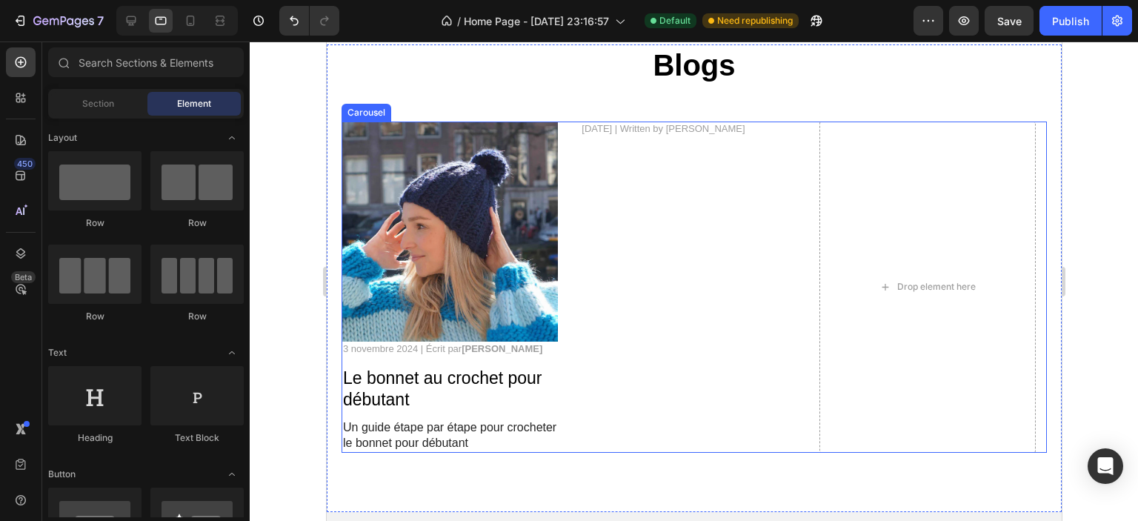
click at [657, 133] on p "November 5, 2024 | Written by Stella Hendriks" at bounding box center [687, 129] width 213 height 13
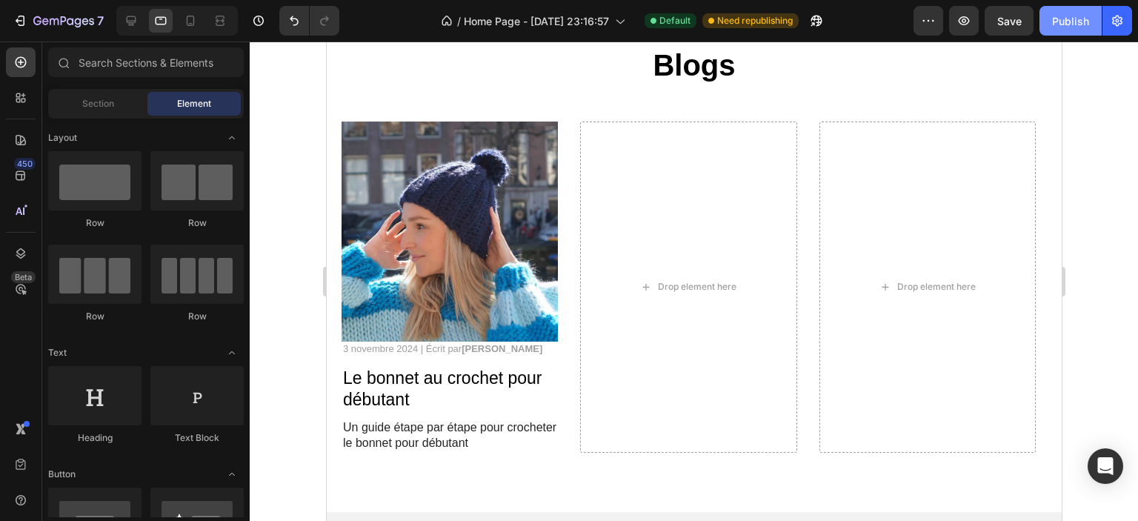
click at [1068, 30] on button "Publish" at bounding box center [1071, 21] width 62 height 30
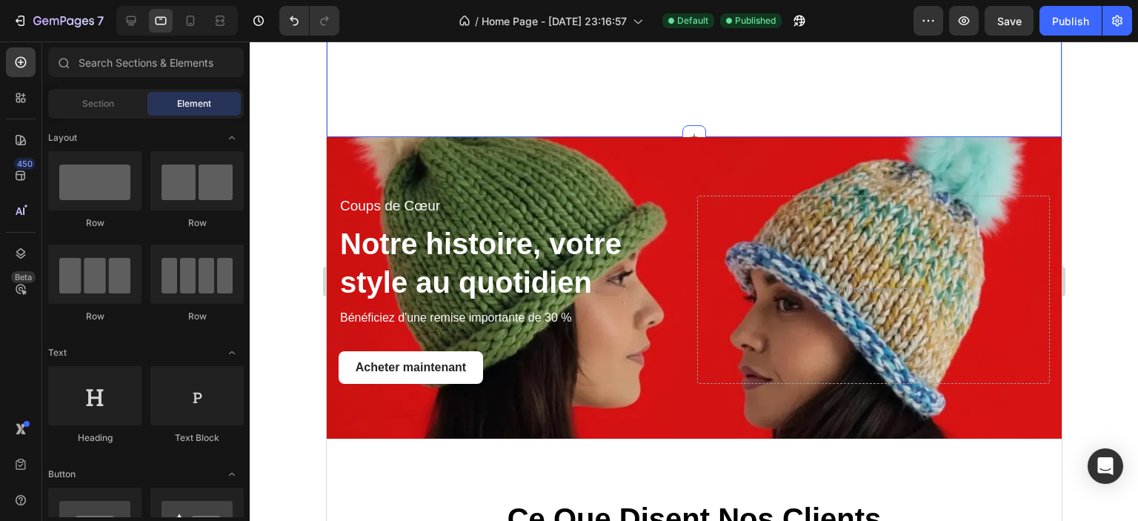
scroll to position [2645, 0]
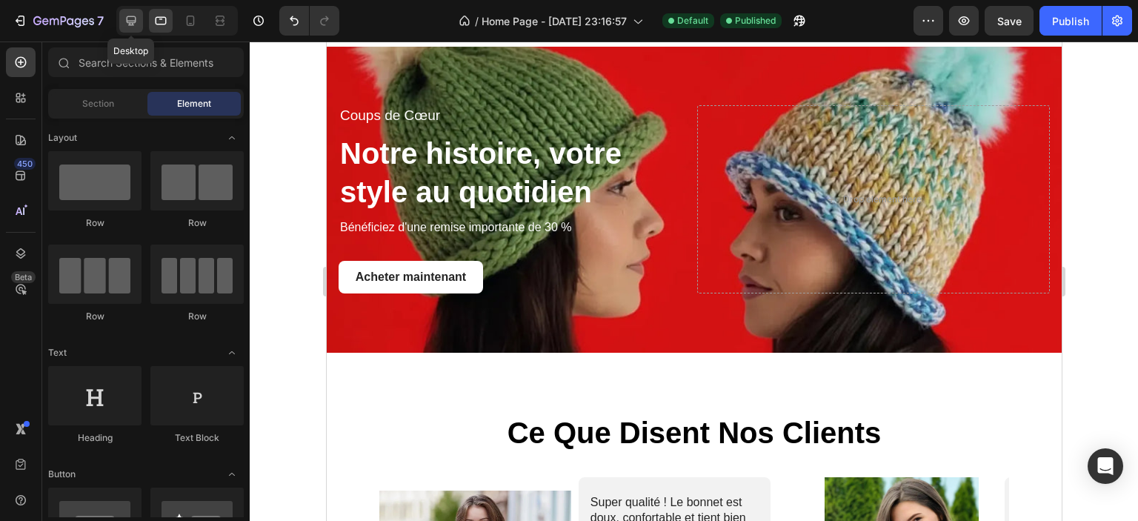
click at [133, 23] on icon at bounding box center [132, 21] width 10 height 10
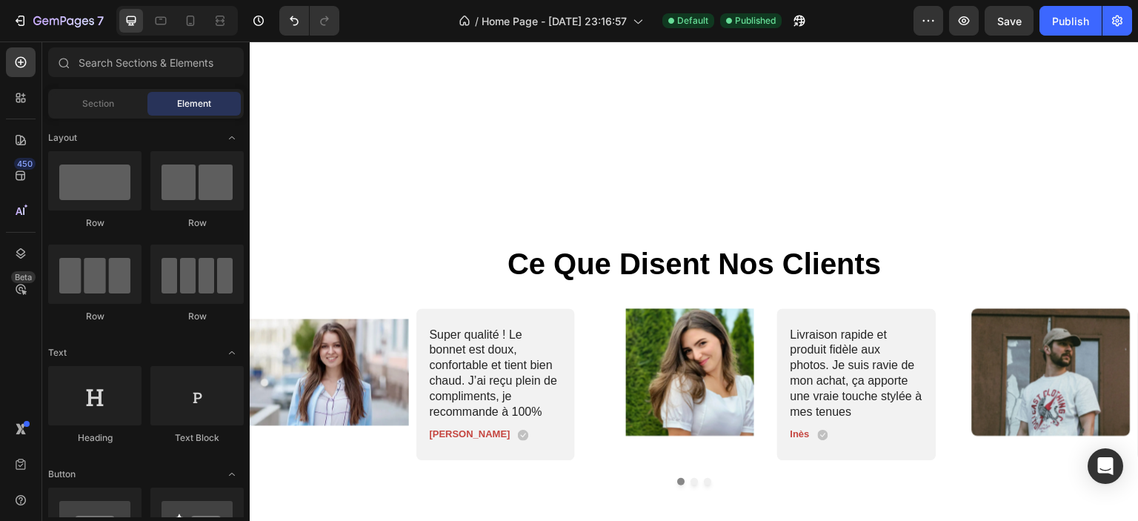
scroll to position [3202, 0]
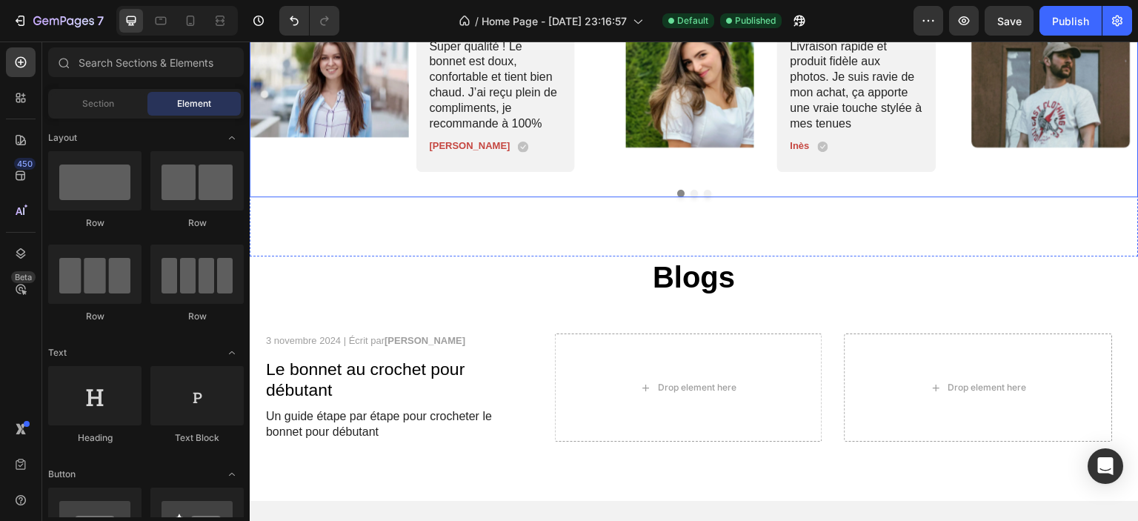
click at [704, 194] on button "Dot" at bounding box center [707, 193] width 7 height 7
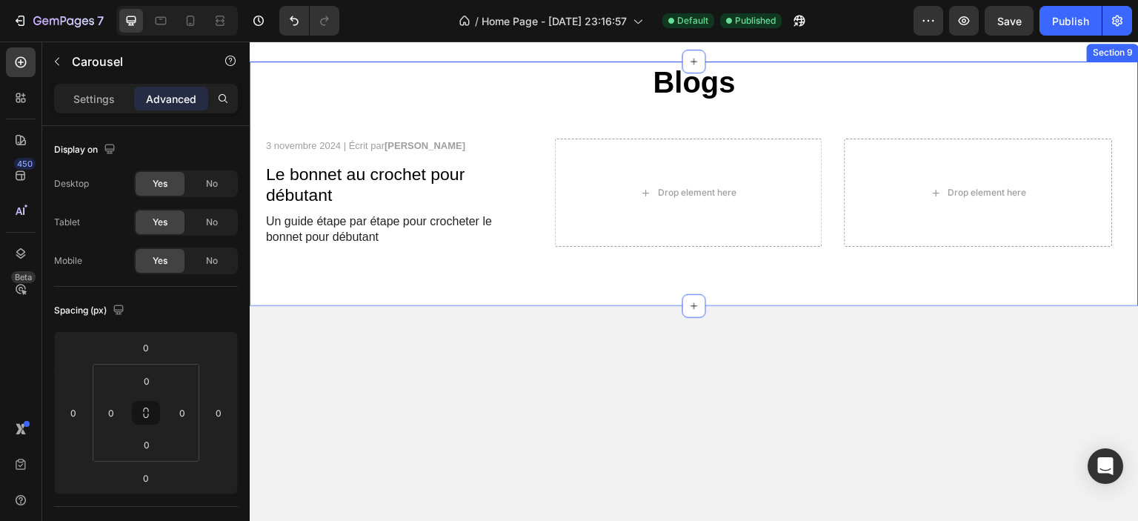
scroll to position [3572, 0]
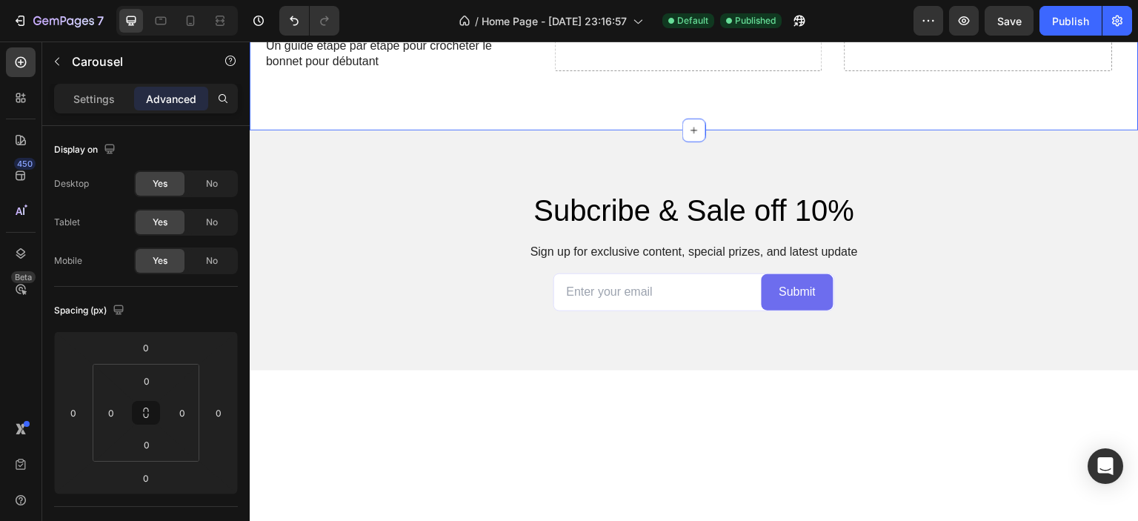
click at [544, 130] on div "Blogs Heading Image 3 novembre 2024 | Écrit par Camille Laurent Text Block Le b…" at bounding box center [694, 8] width 889 height 245
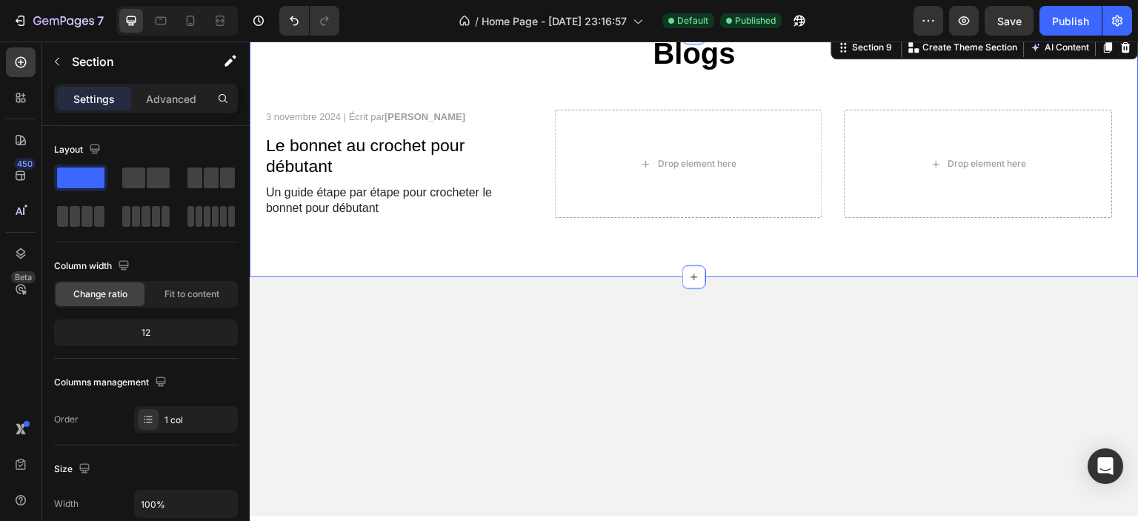
scroll to position [3424, 0]
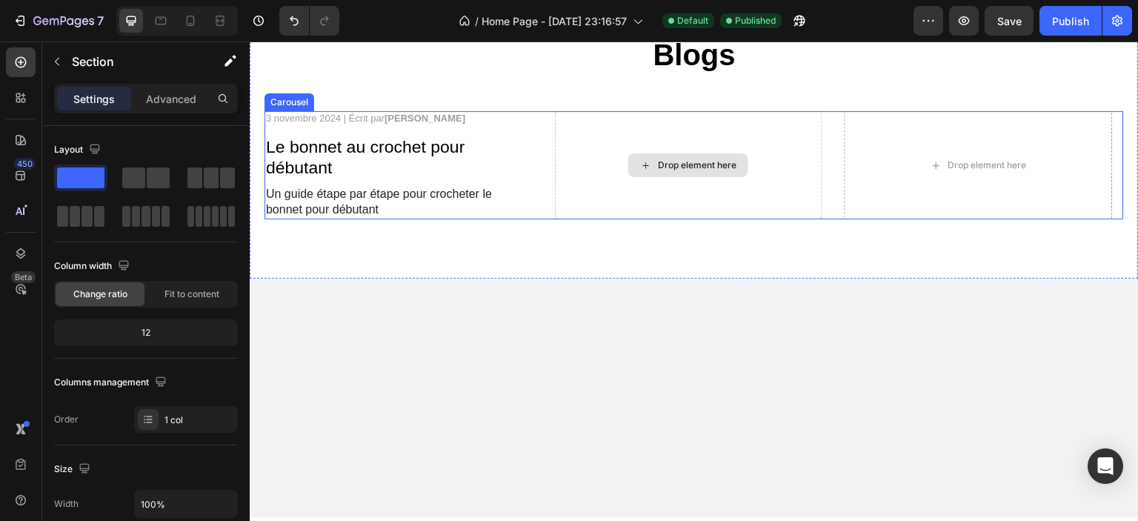
click at [668, 171] on div "Drop element here" at bounding box center [697, 165] width 79 height 12
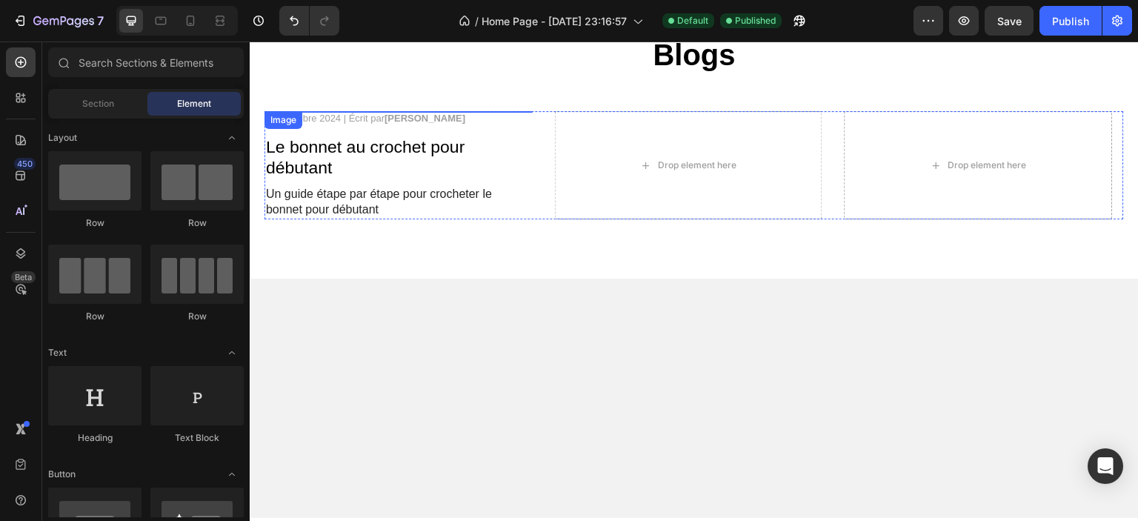
click at [399, 111] on img at bounding box center [399, 111] width 268 height 0
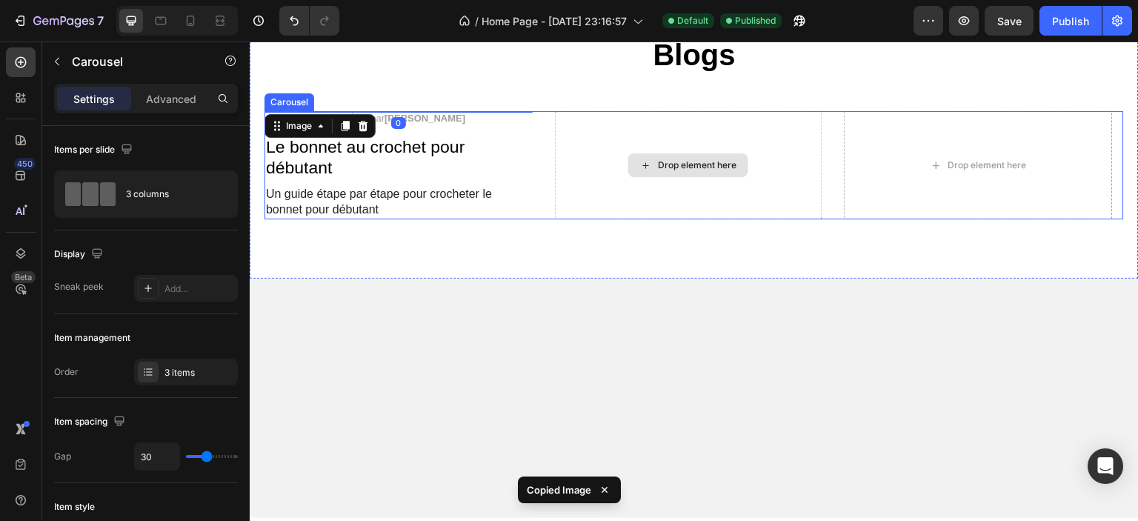
click at [635, 207] on div "Drop element here" at bounding box center [689, 165] width 268 height 108
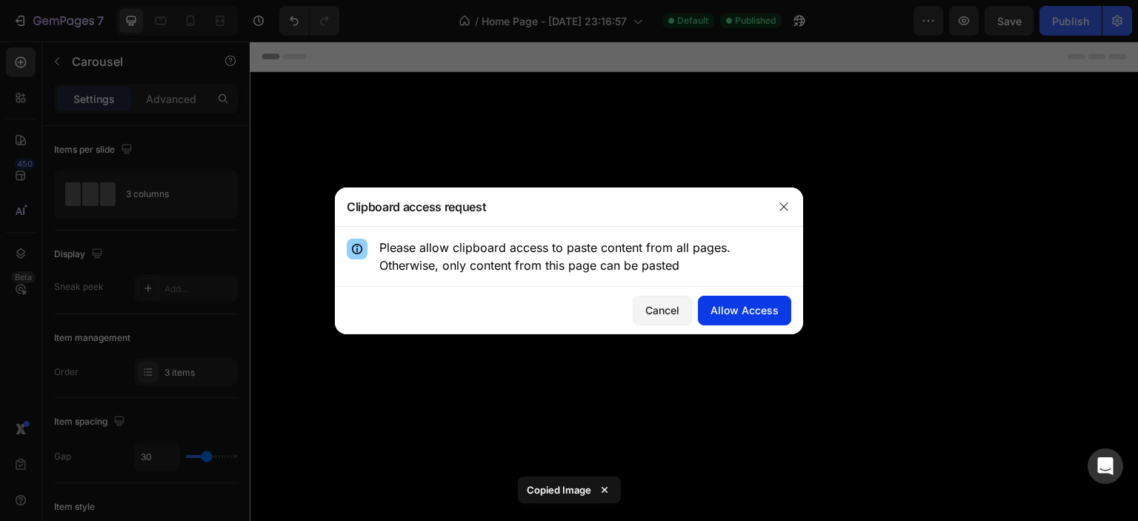
scroll to position [3424, 0]
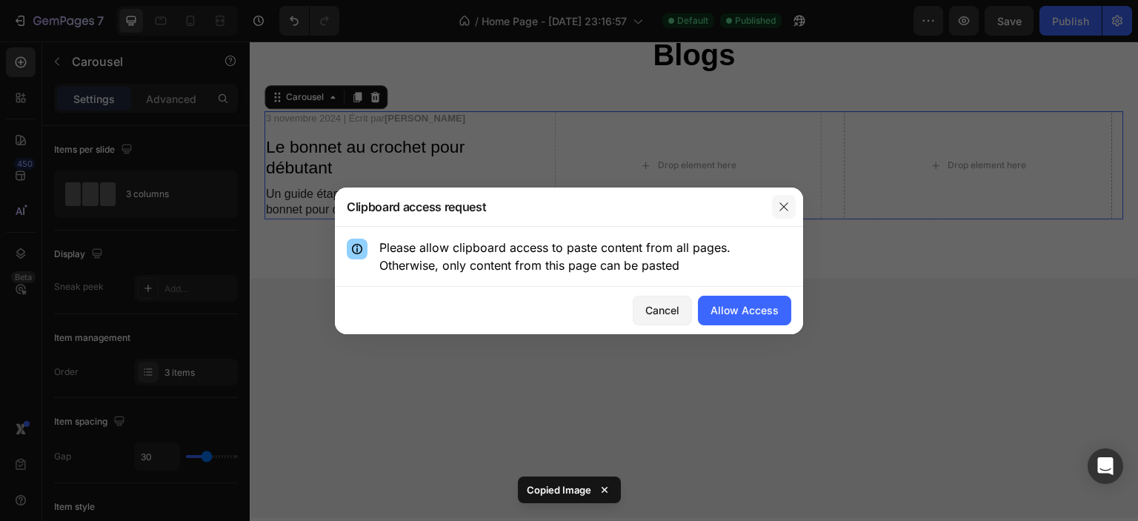
click at [786, 201] on icon "button" at bounding box center [784, 207] width 12 height 12
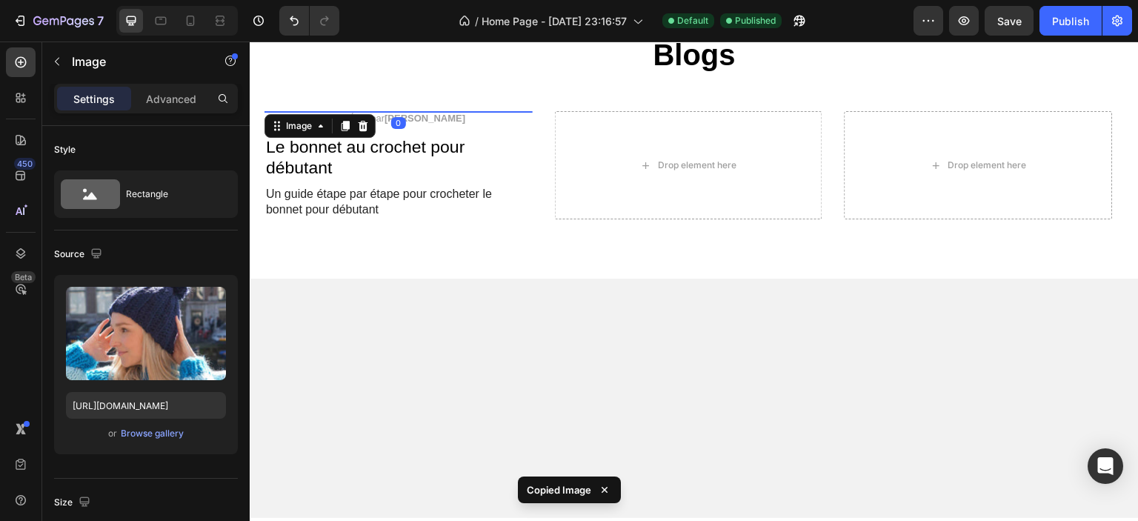
click at [402, 111] on img at bounding box center [399, 111] width 268 height 0
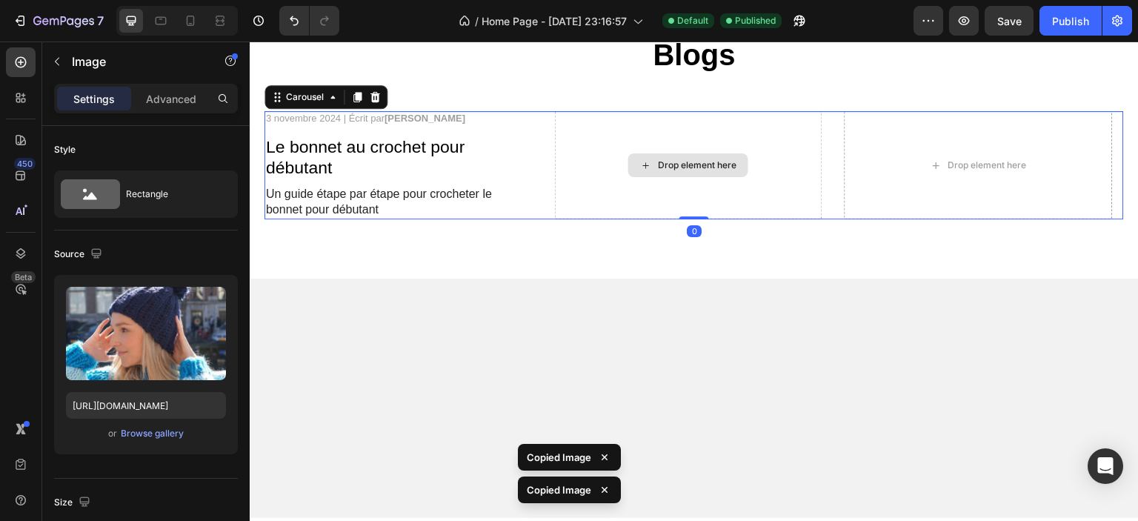
click at [607, 184] on div "Drop element here" at bounding box center [689, 165] width 268 height 108
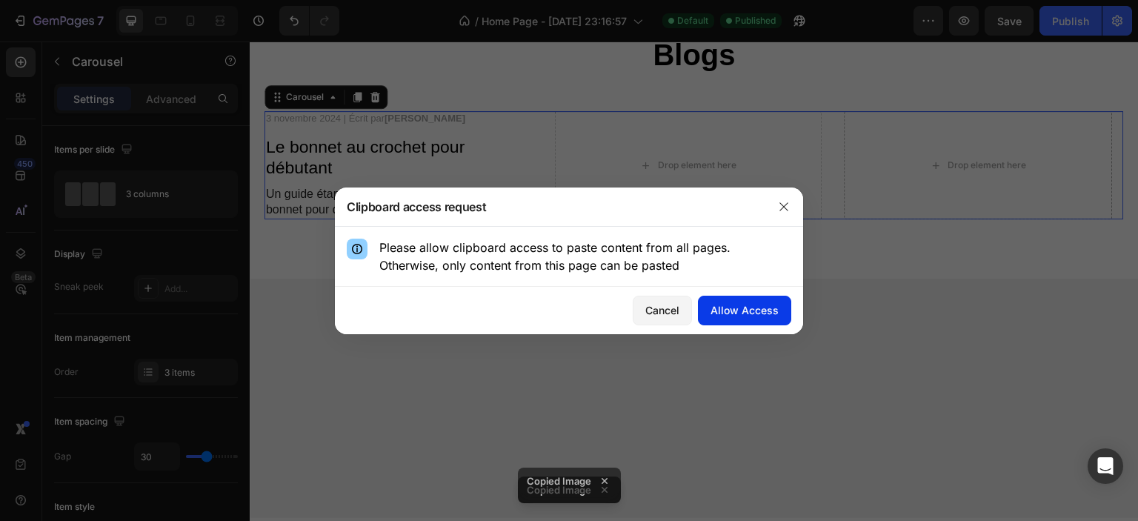
click at [740, 312] on div "Allow Access" at bounding box center [745, 310] width 68 height 16
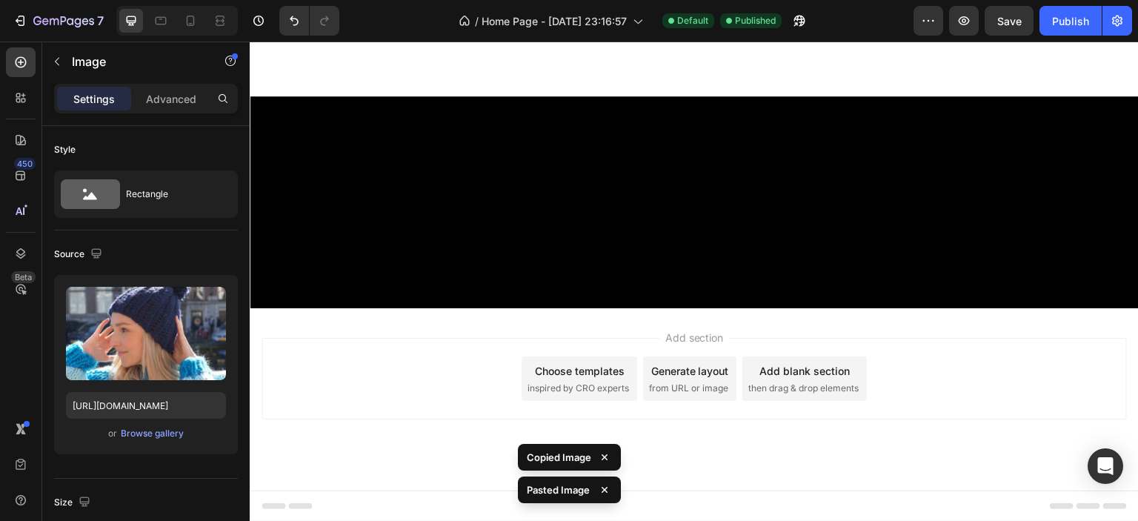
scroll to position [4266, 0]
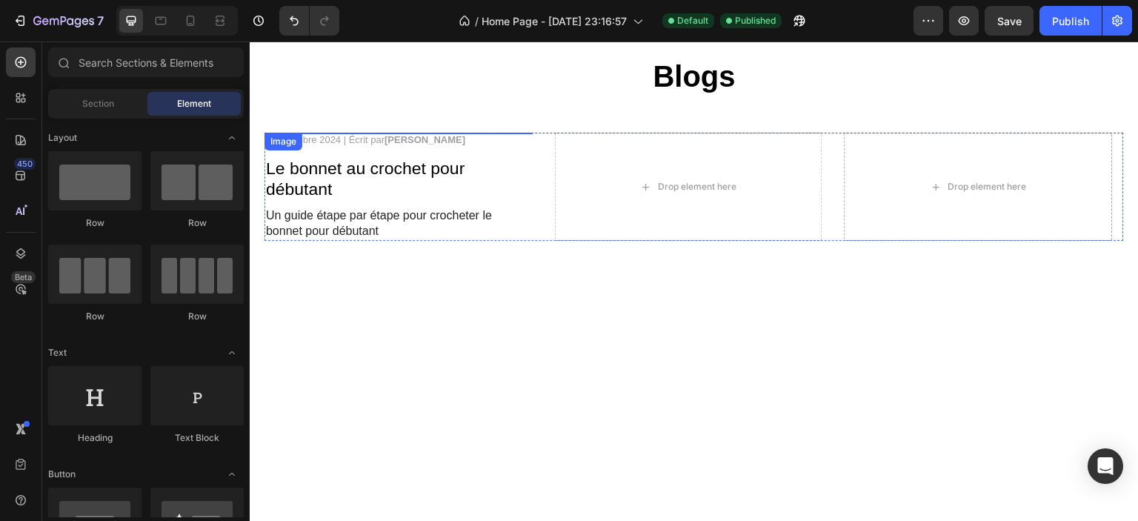
scroll to position [3525, 0]
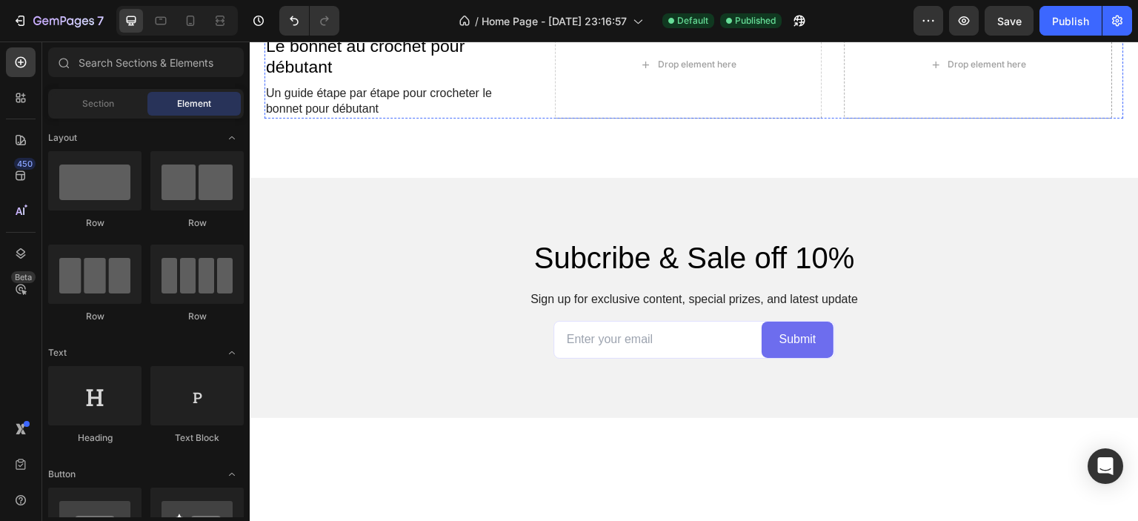
click at [379, 10] on img at bounding box center [399, 10] width 268 height 0
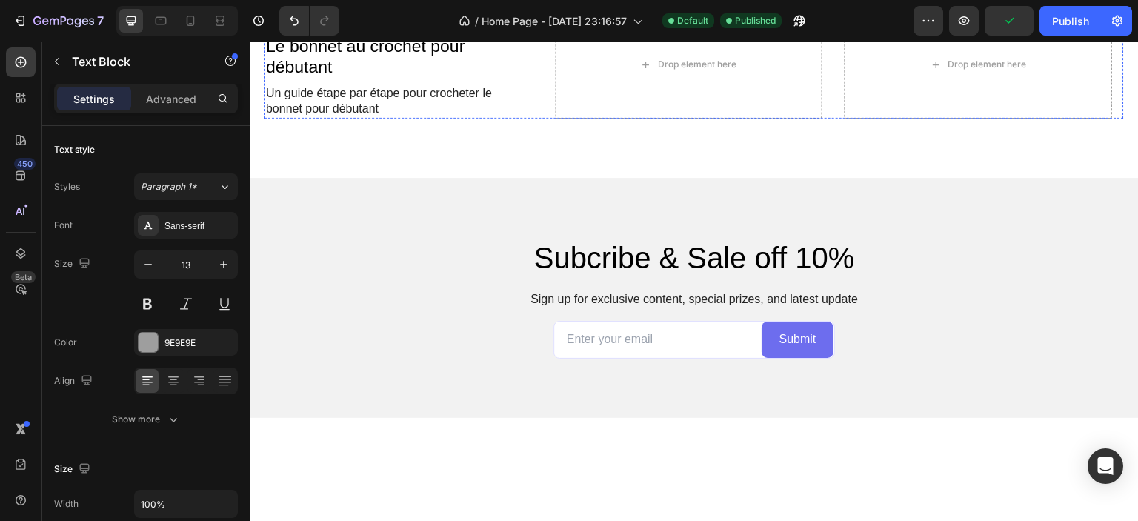
click at [356, 24] on p "[DATE] | Écrit par [PERSON_NAME]" at bounding box center [398, 18] width 265 height 13
click at [351, 79] on h2 "Le bonnet au crochet pour débutant" at bounding box center [399, 57] width 268 height 44
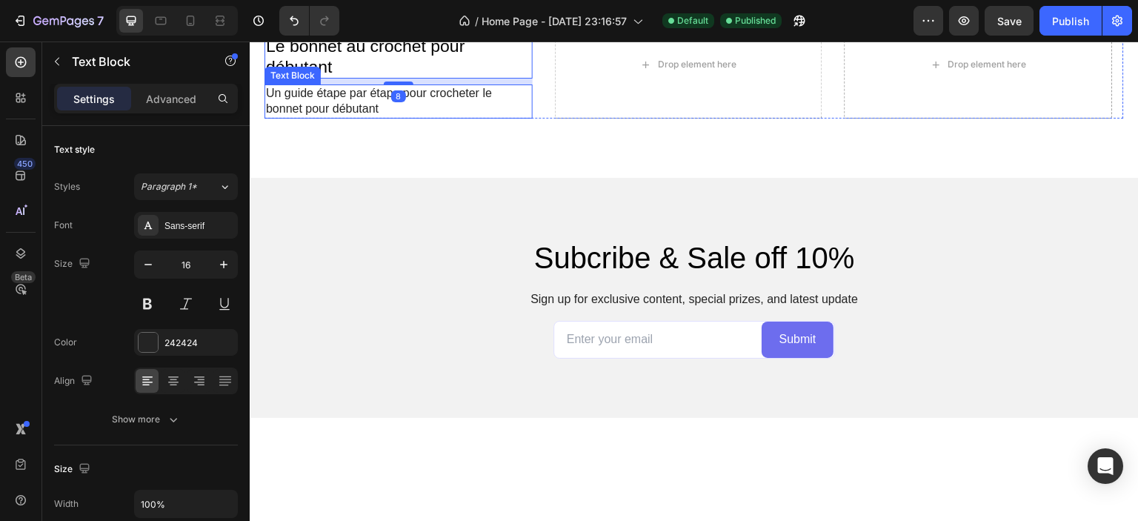
click at [347, 117] on p "Un guide étape par étape pour crocheter le bonnet pour débutant" at bounding box center [398, 101] width 265 height 31
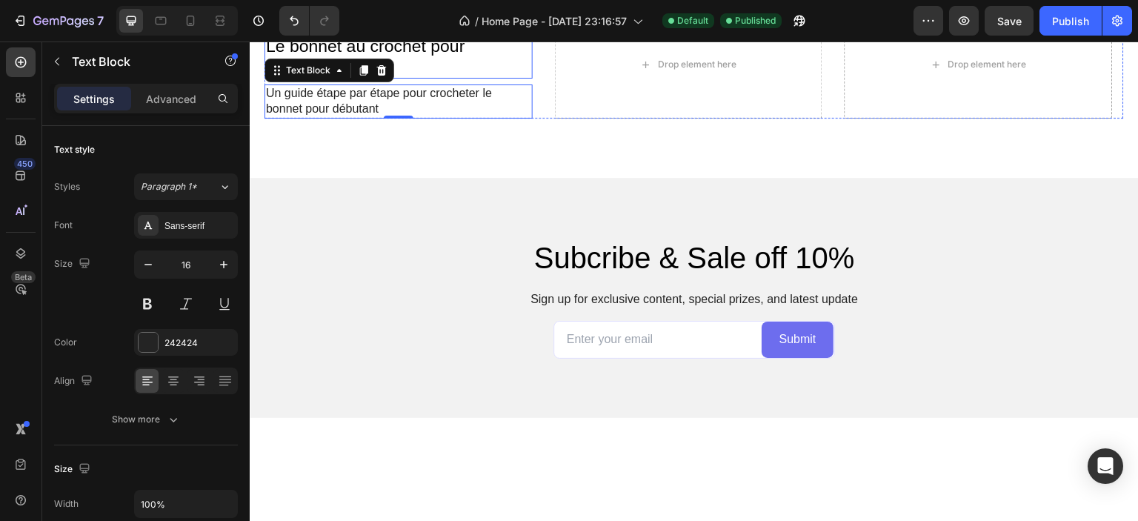
click at [777, 119] on div "Drop element here" at bounding box center [689, 64] width 268 height 108
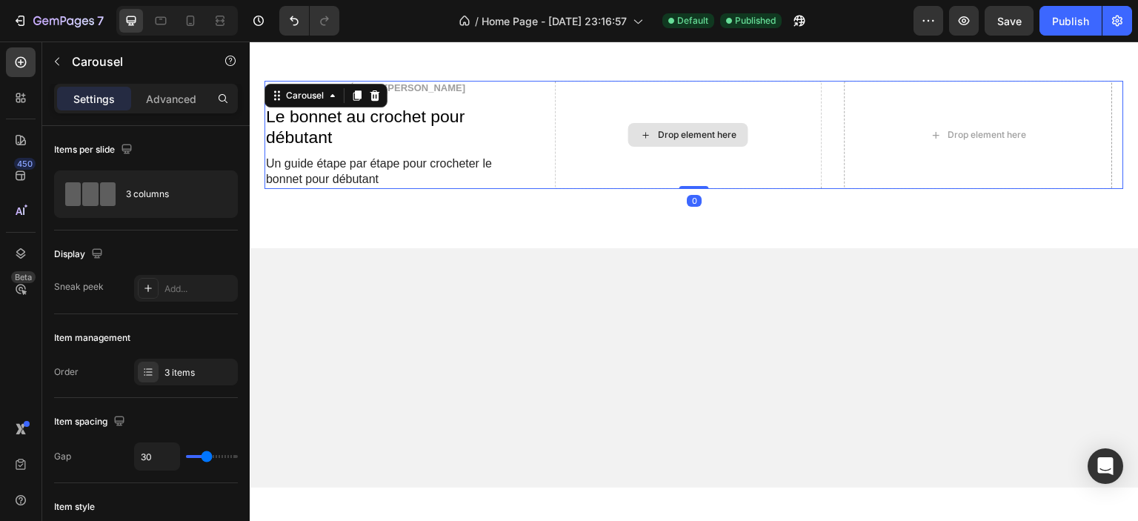
scroll to position [3377, 0]
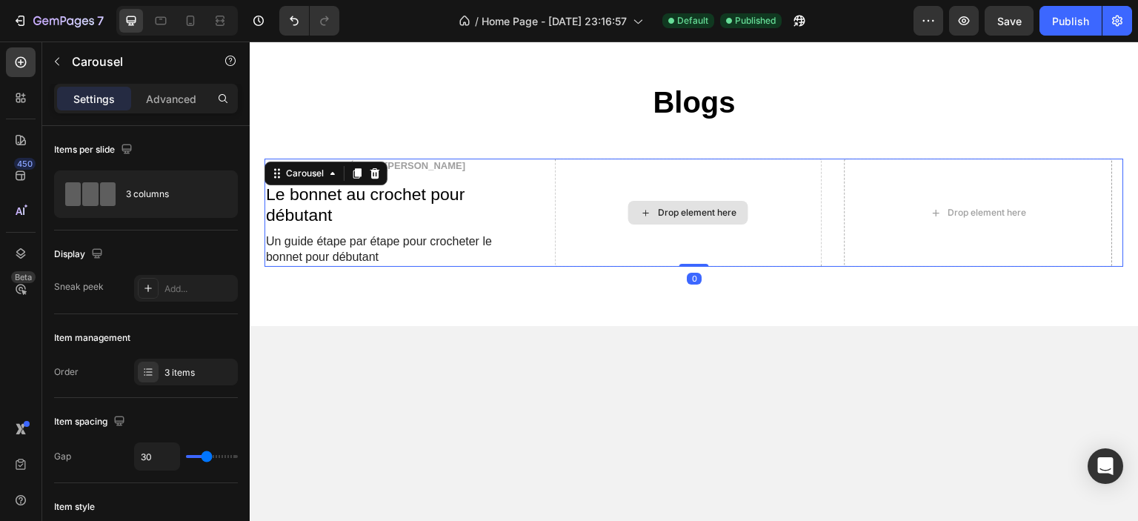
click at [661, 219] on div "Drop element here" at bounding box center [697, 213] width 79 height 12
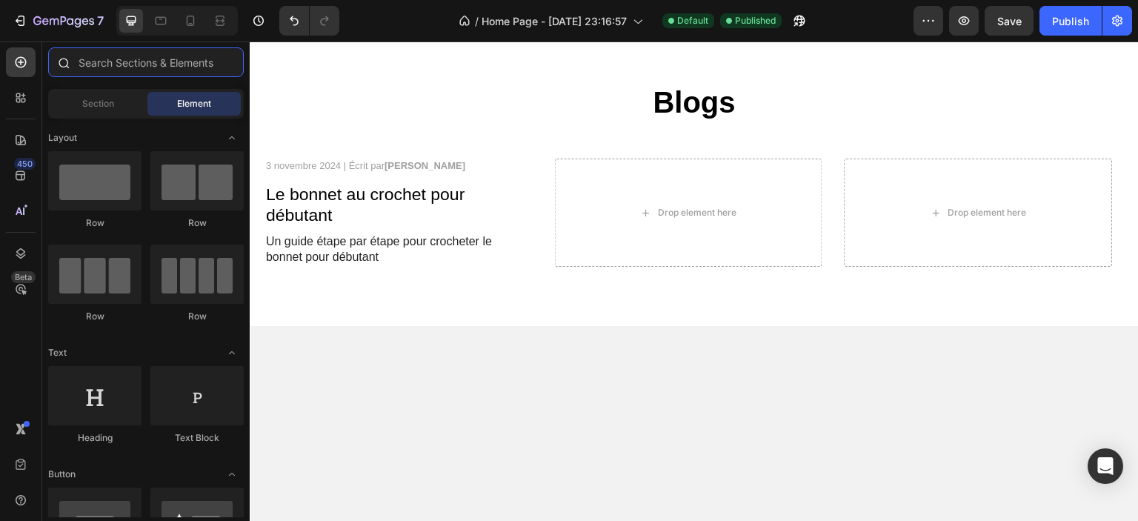
click at [107, 73] on input "text" at bounding box center [146, 62] width 196 height 30
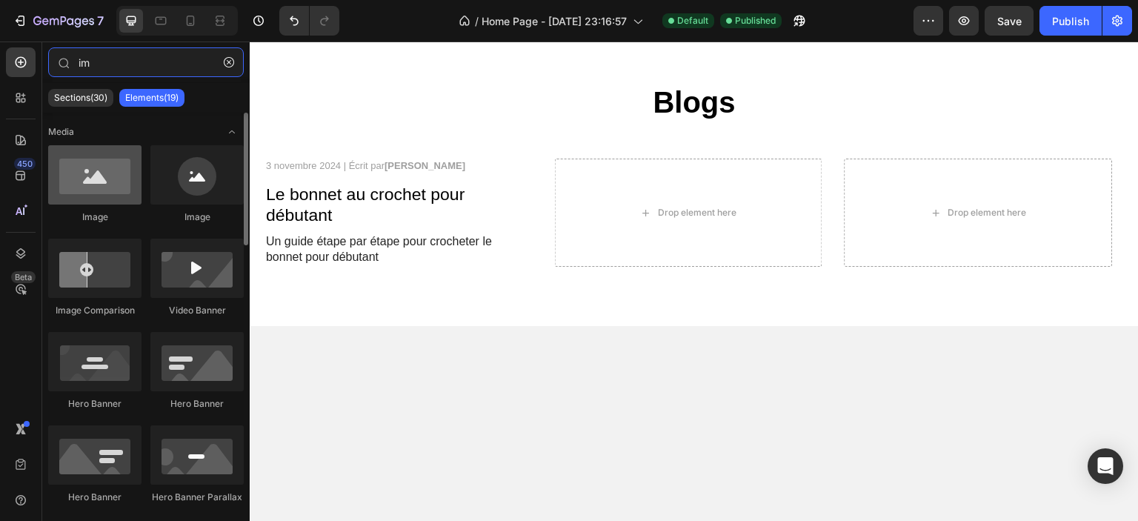
type input "im"
click at [113, 196] on div at bounding box center [94, 174] width 93 height 59
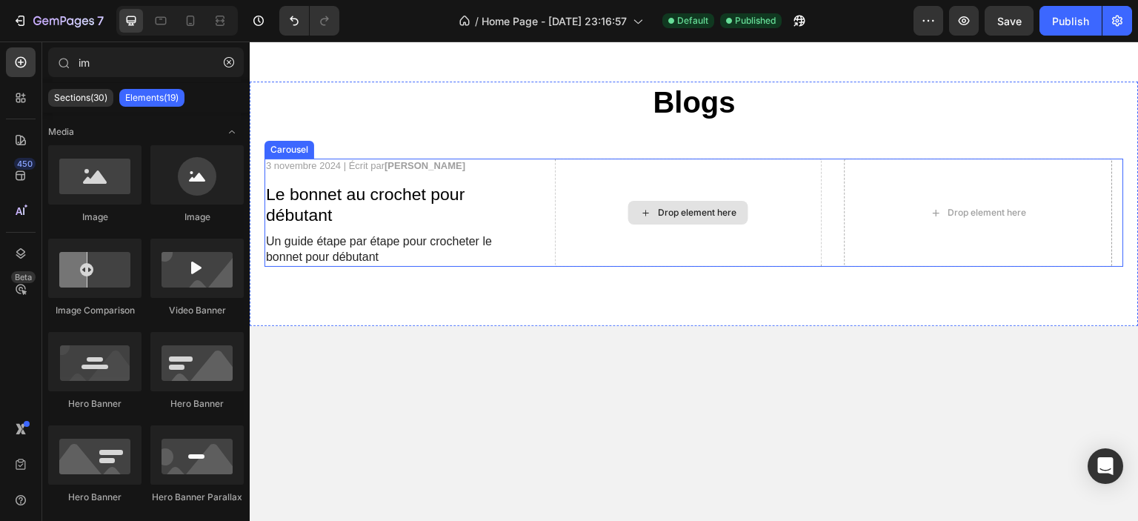
click at [709, 259] on div "Drop element here" at bounding box center [689, 213] width 268 height 108
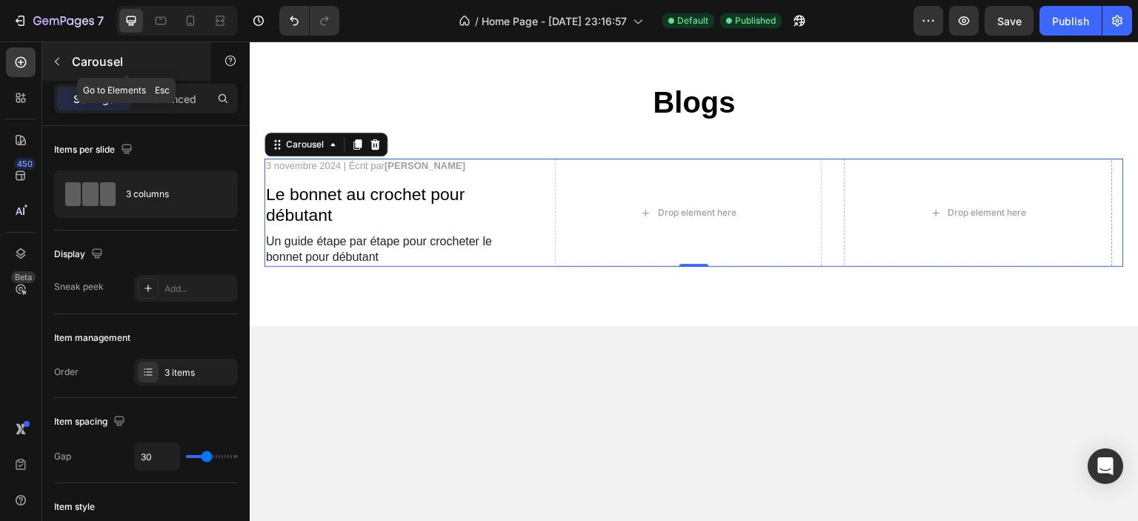
click at [58, 57] on icon "button" at bounding box center [57, 62] width 12 height 12
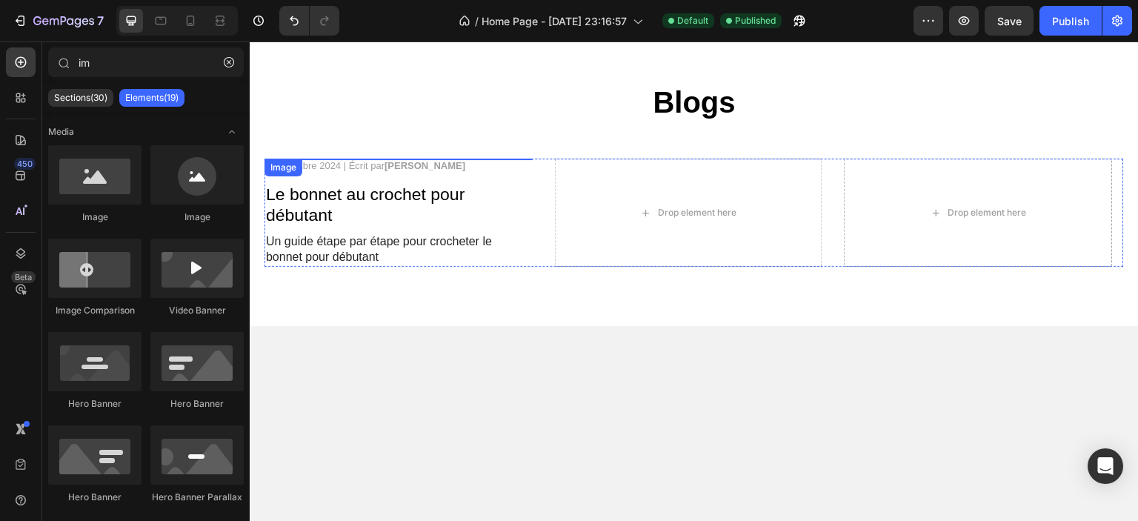
click at [686, 267] on div "Drop element here" at bounding box center [689, 213] width 268 height 108
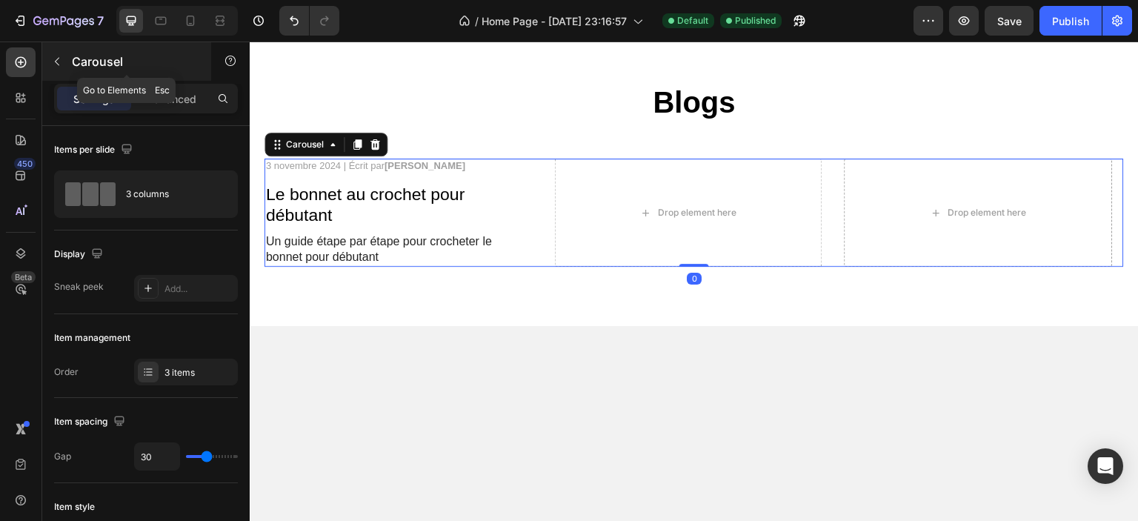
click at [55, 63] on icon "button" at bounding box center [57, 62] width 12 height 12
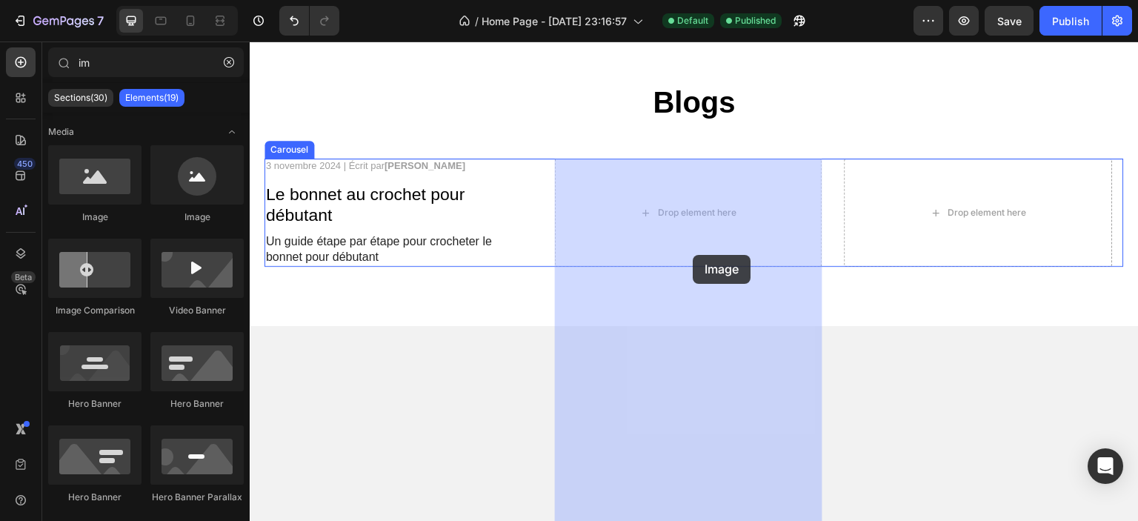
drag, startPoint x: 354, startPoint y: 232, endPoint x: 693, endPoint y: 255, distance: 340.2
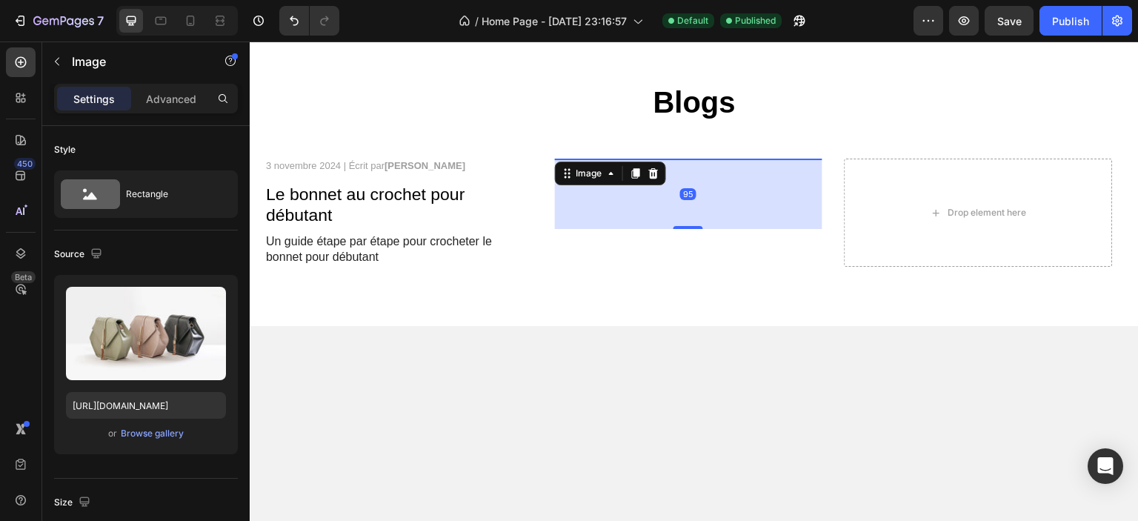
drag, startPoint x: 691, startPoint y: 358, endPoint x: 683, endPoint y: 428, distance: 70.9
click at [683, 229] on div at bounding box center [689, 227] width 30 height 3
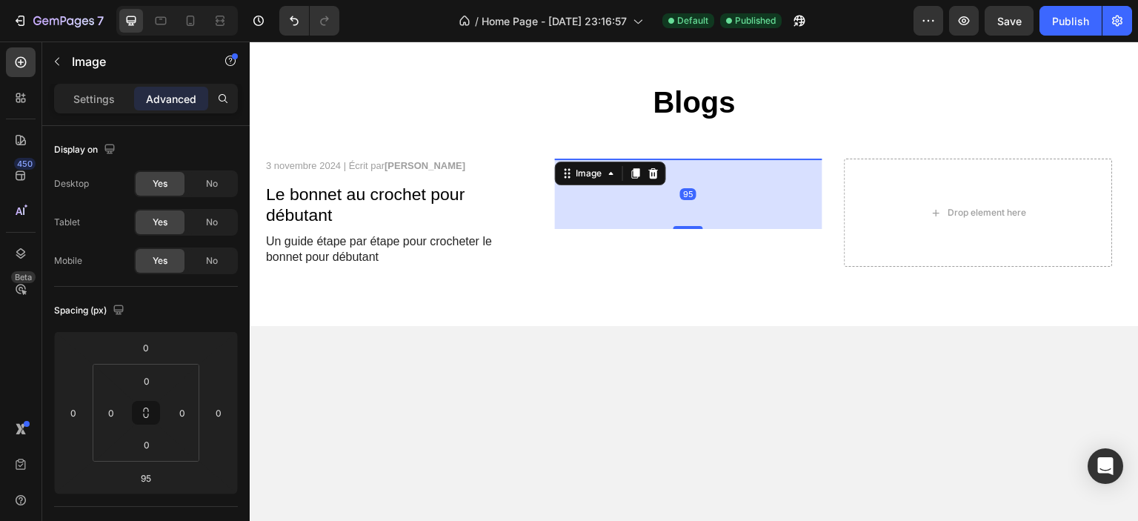
click at [613, 229] on div "95" at bounding box center [689, 194] width 268 height 70
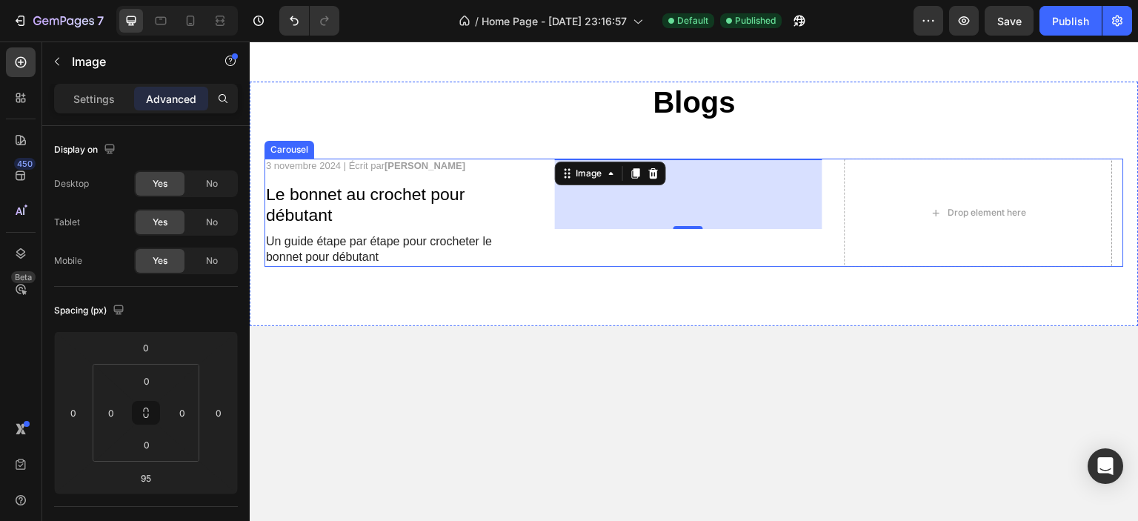
click at [674, 267] on div "Image 95" at bounding box center [689, 213] width 268 height 108
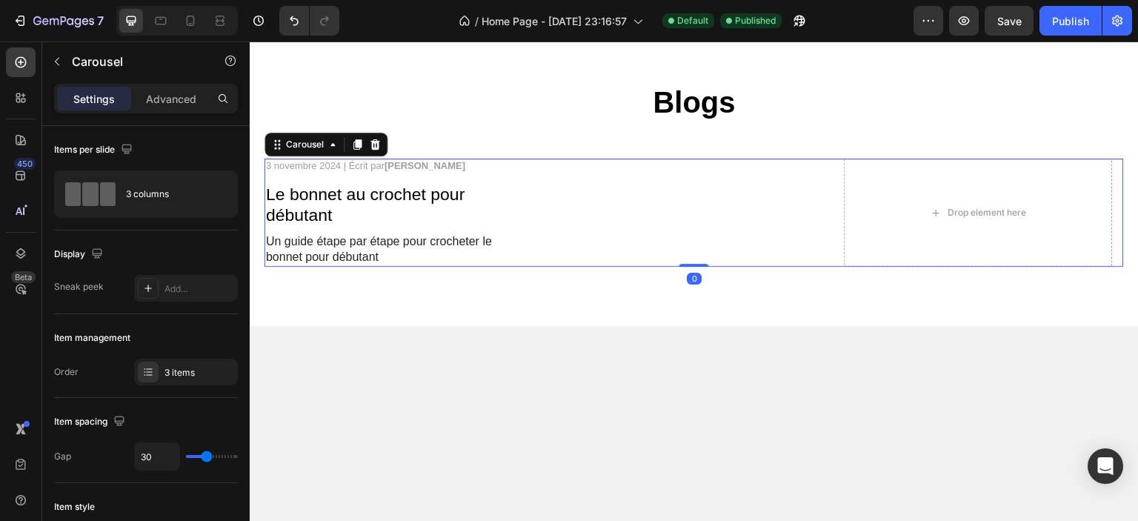
click at [627, 159] on img at bounding box center [689, 159] width 268 height 0
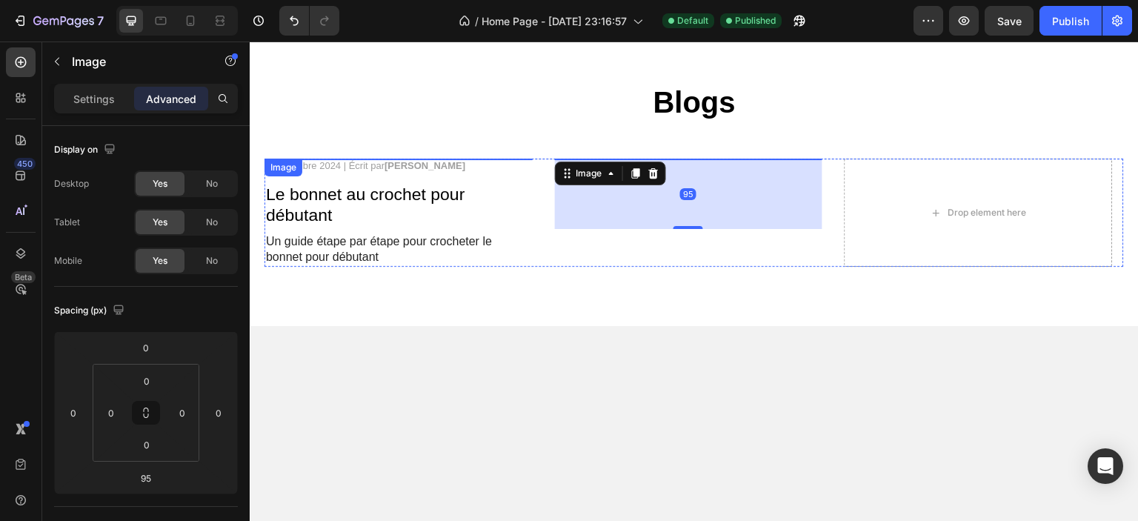
click at [418, 159] on img at bounding box center [399, 159] width 268 height 0
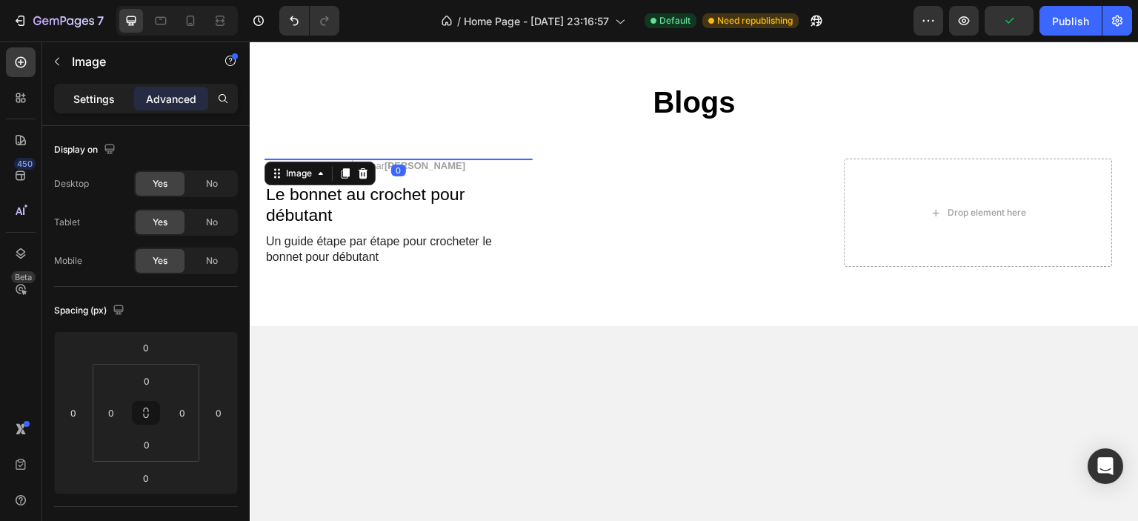
click at [75, 94] on p "Settings" at bounding box center [94, 99] width 42 height 16
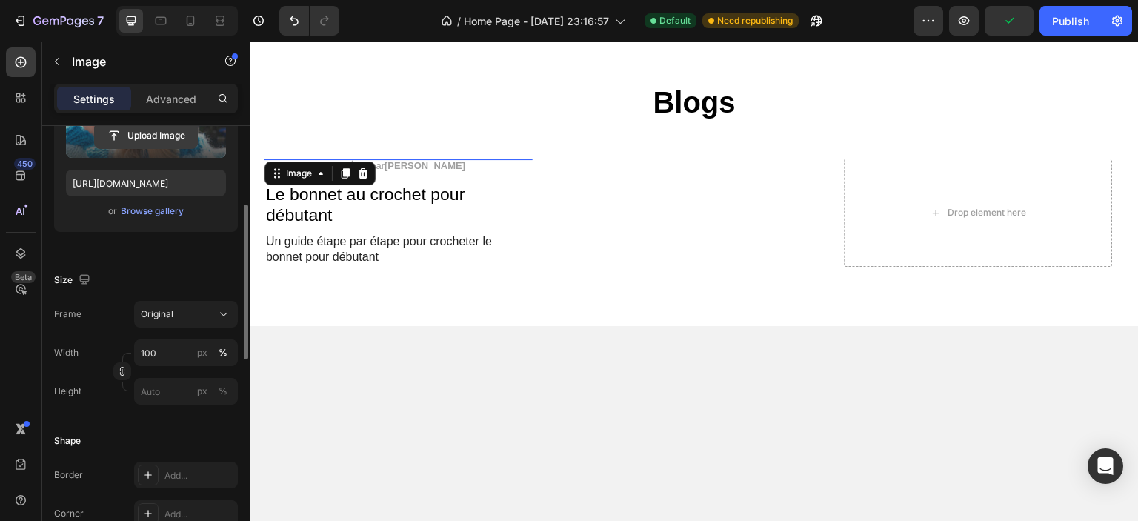
scroll to position [148, 0]
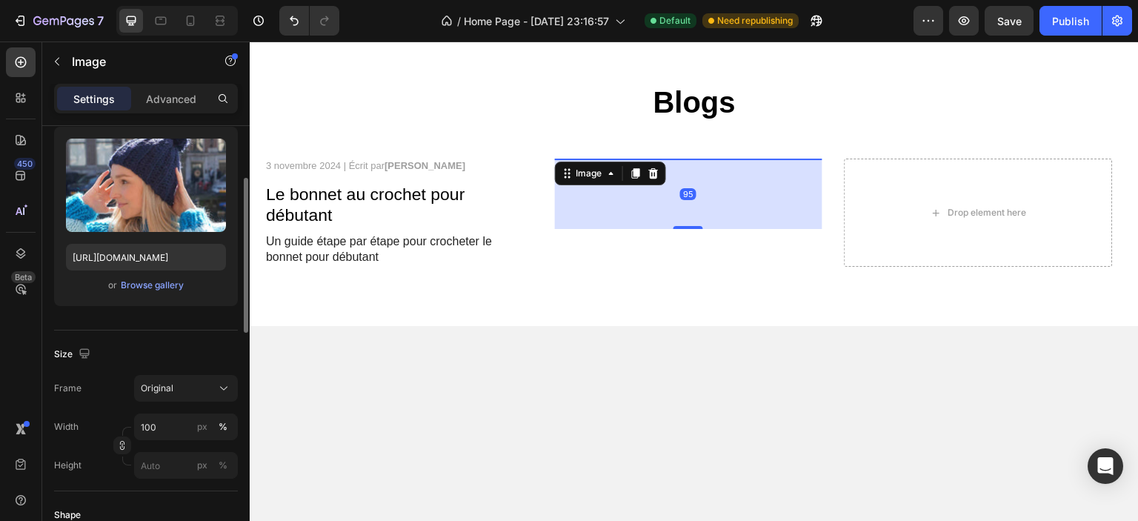
click at [671, 159] on img at bounding box center [689, 159] width 268 height 0
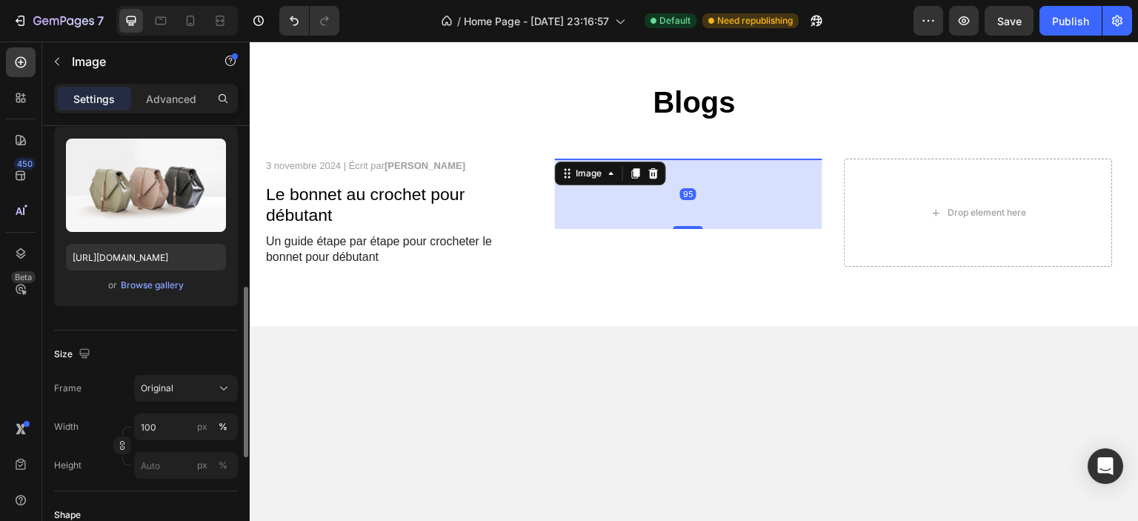
scroll to position [222, 0]
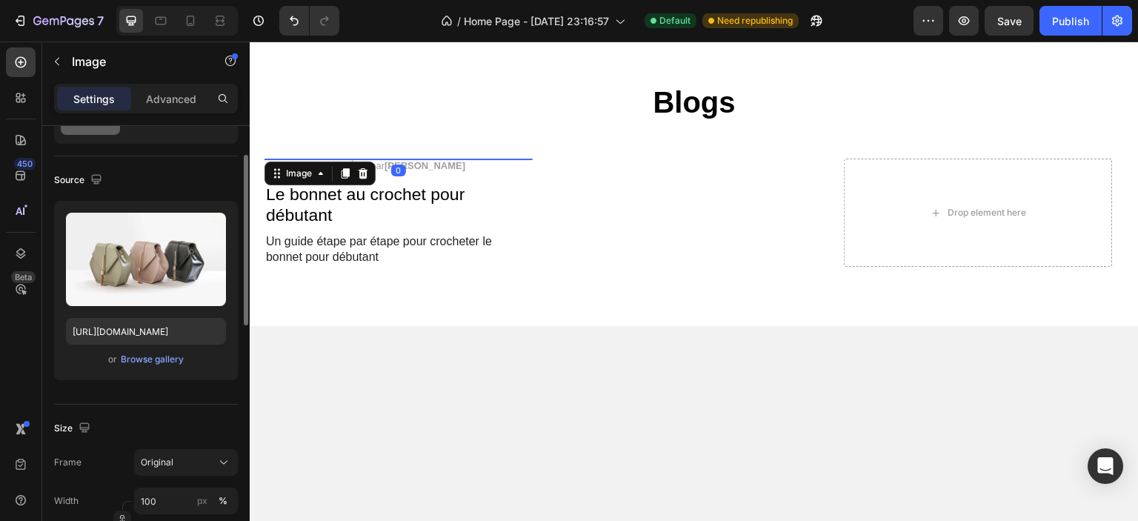
click at [433, 159] on img at bounding box center [399, 159] width 268 height 0
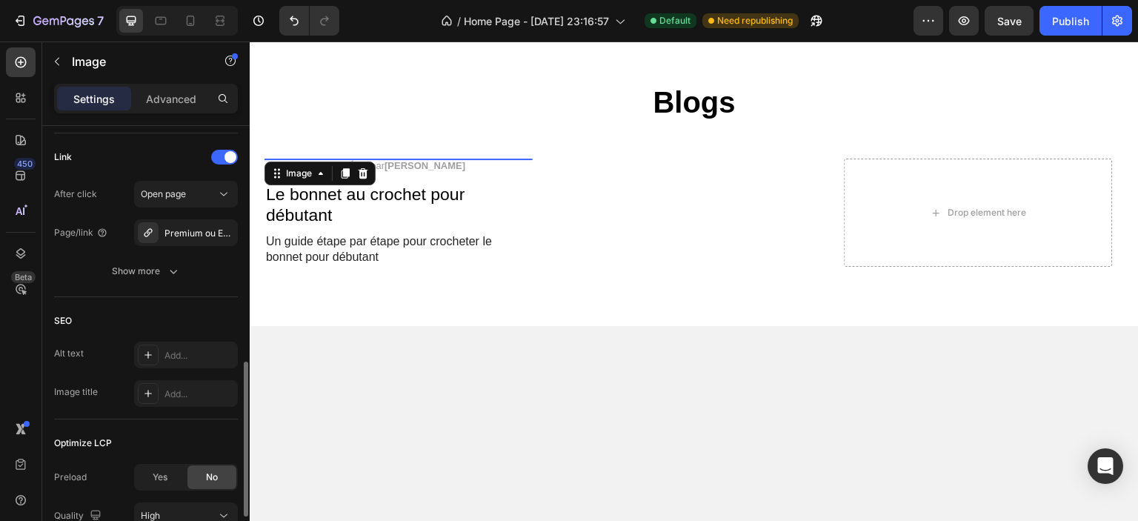
scroll to position [796, 0]
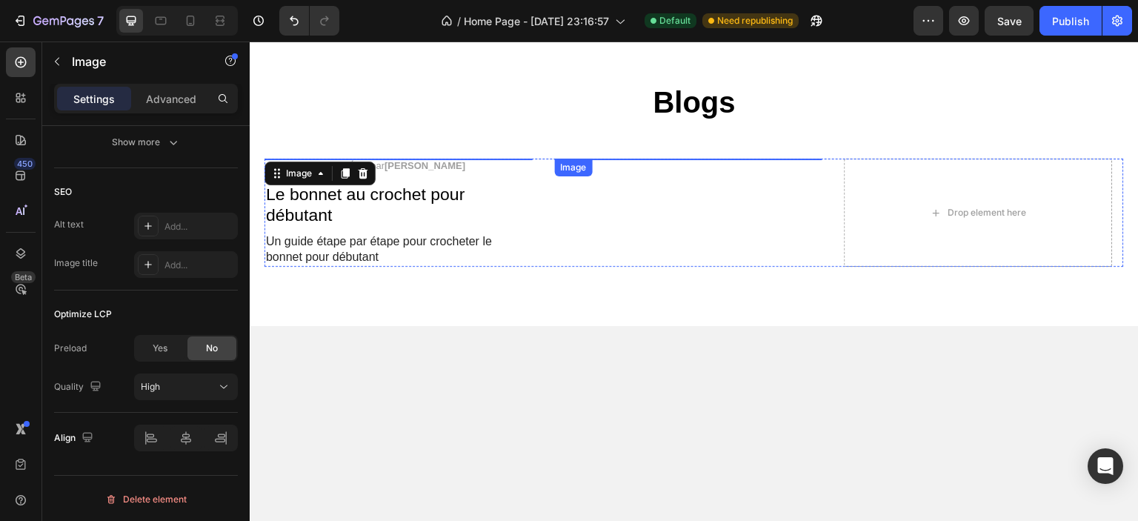
click at [671, 159] on img at bounding box center [689, 159] width 268 height 0
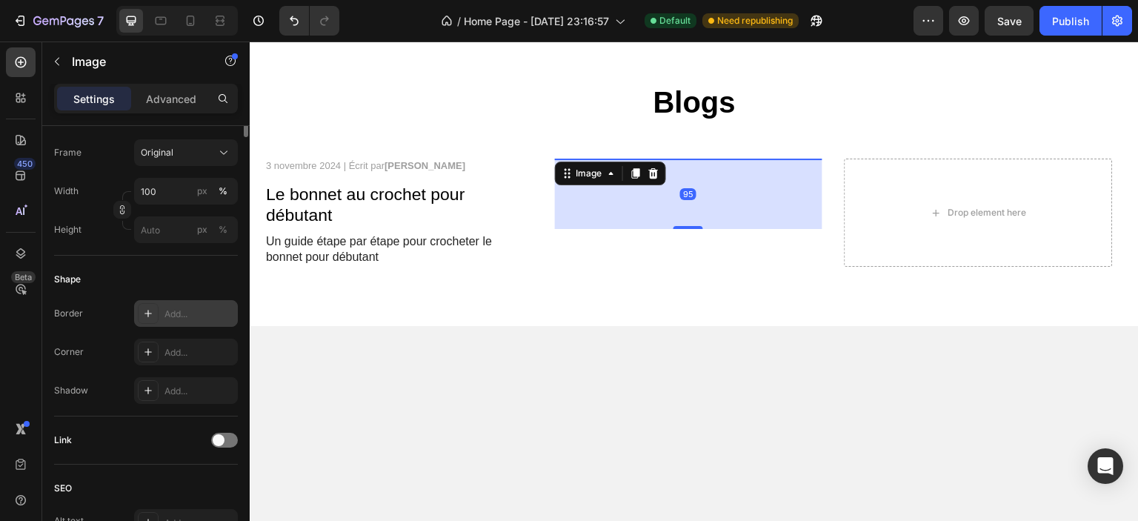
scroll to position [87, 0]
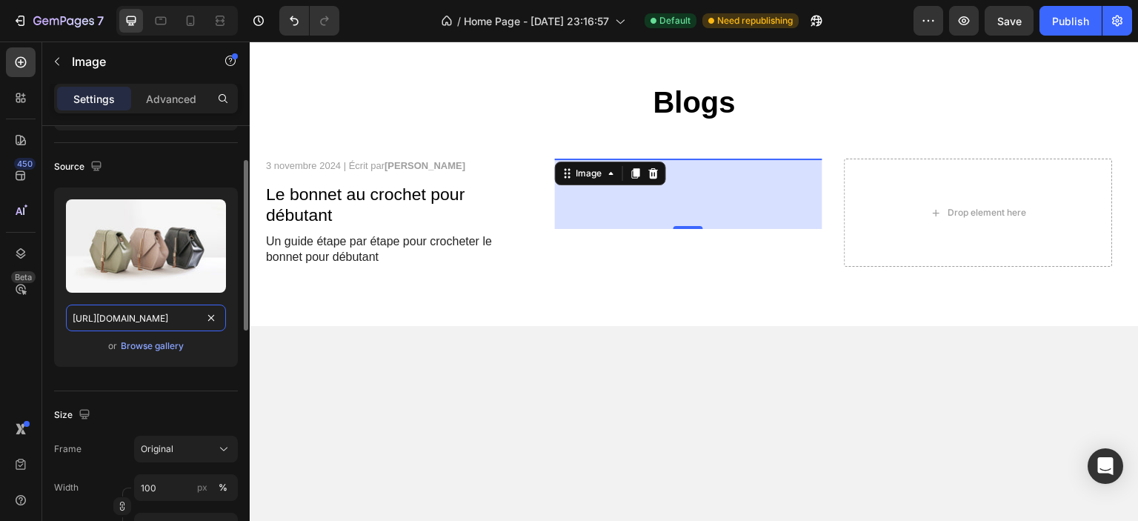
click at [162, 319] on input "[URL][DOMAIN_NAME]" at bounding box center [146, 318] width 160 height 27
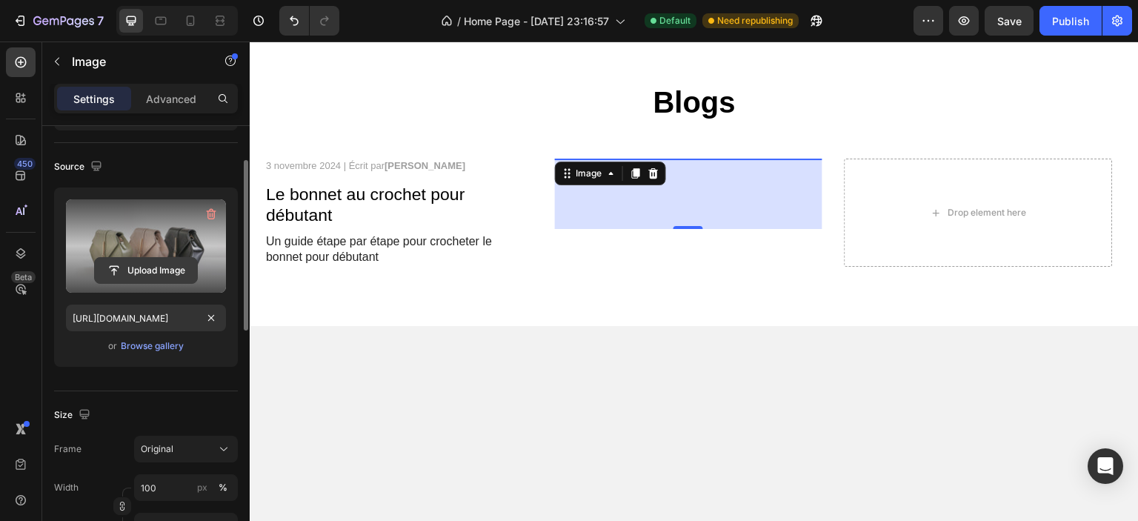
click at [149, 272] on input "file" at bounding box center [146, 270] width 102 height 25
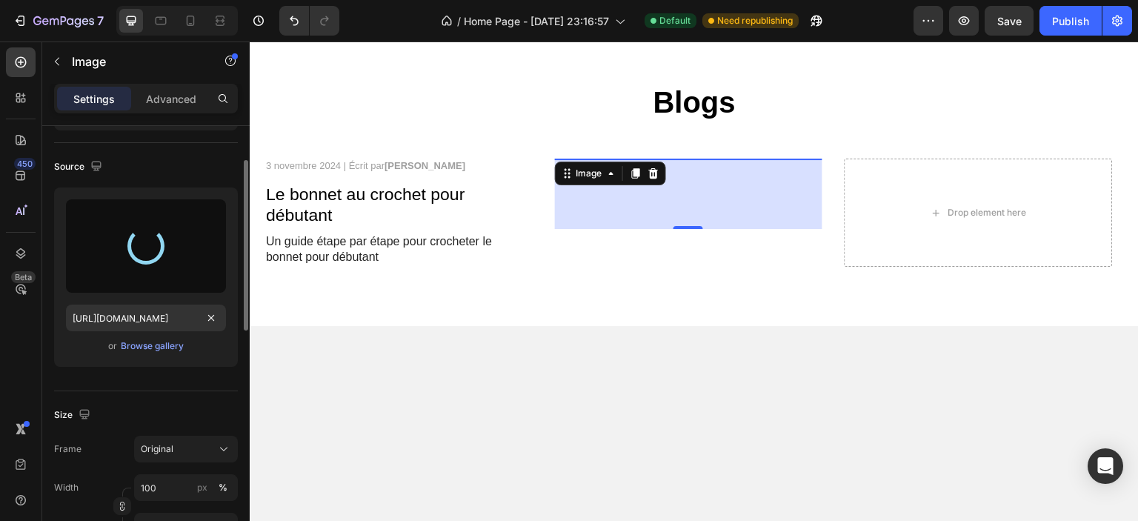
type input "[URL][DOMAIN_NAME]"
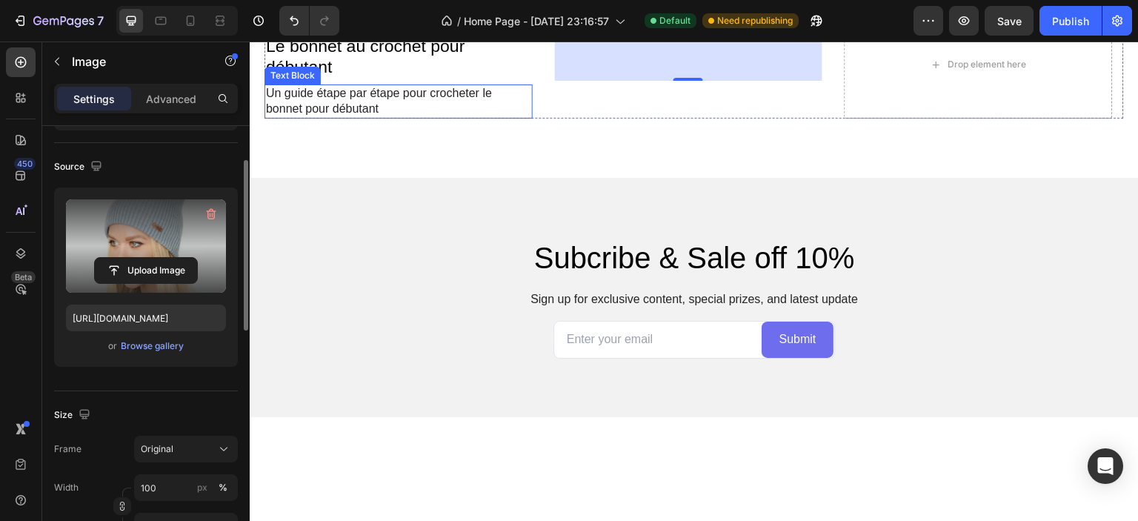
scroll to position [3525, 0]
click at [652, 10] on img at bounding box center [689, 10] width 268 height 0
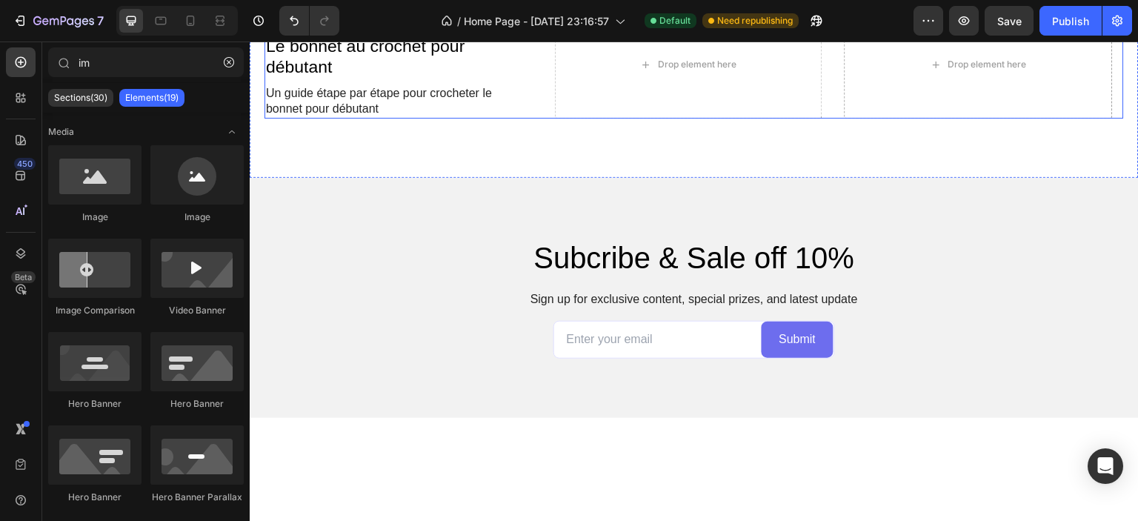
scroll to position [3747, 0]
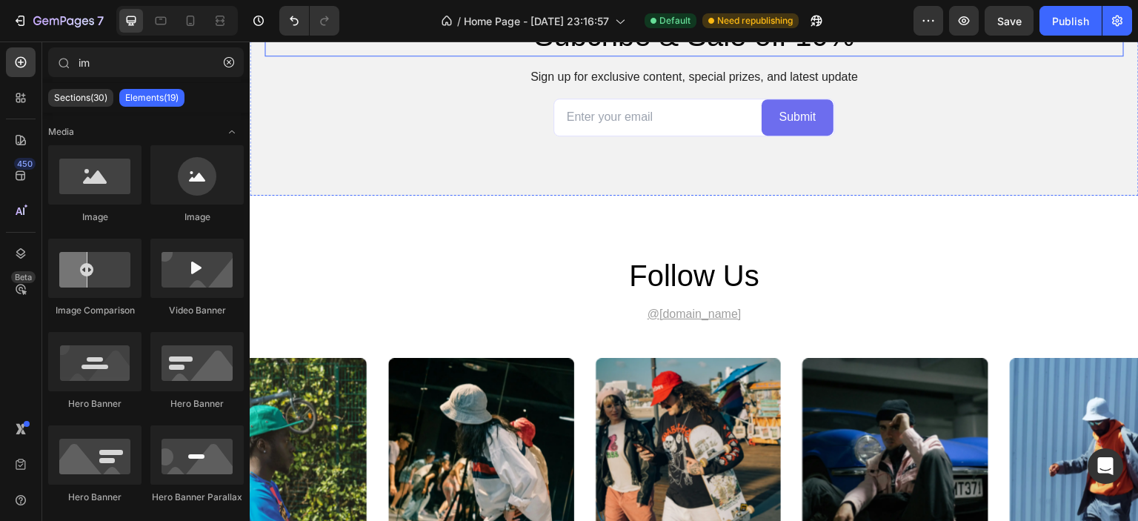
click at [574, 56] on h2 "Subcribe & Sale off 10%" at bounding box center [695, 36] width 860 height 42
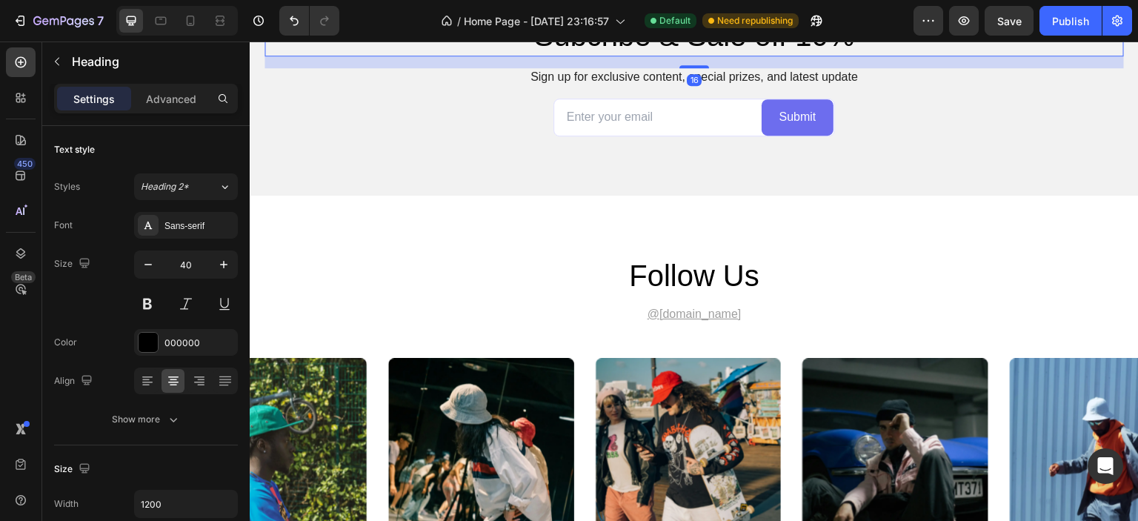
click at [696, 56] on h2 "Subcribe & Sale off 10%" at bounding box center [695, 36] width 860 height 42
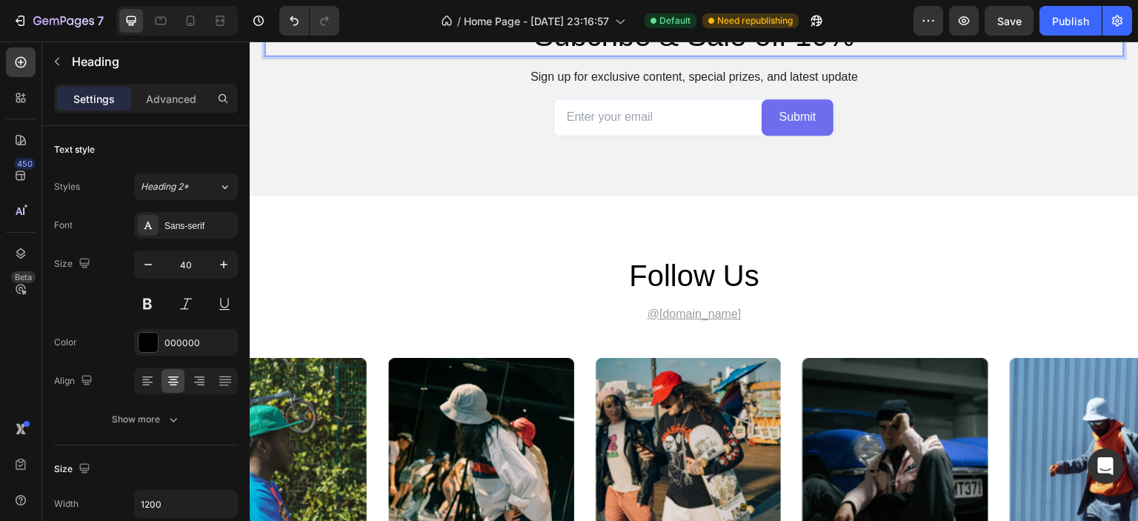
click at [696, 55] on p "Subcribe & Sale off 10%" at bounding box center [694, 35] width 857 height 39
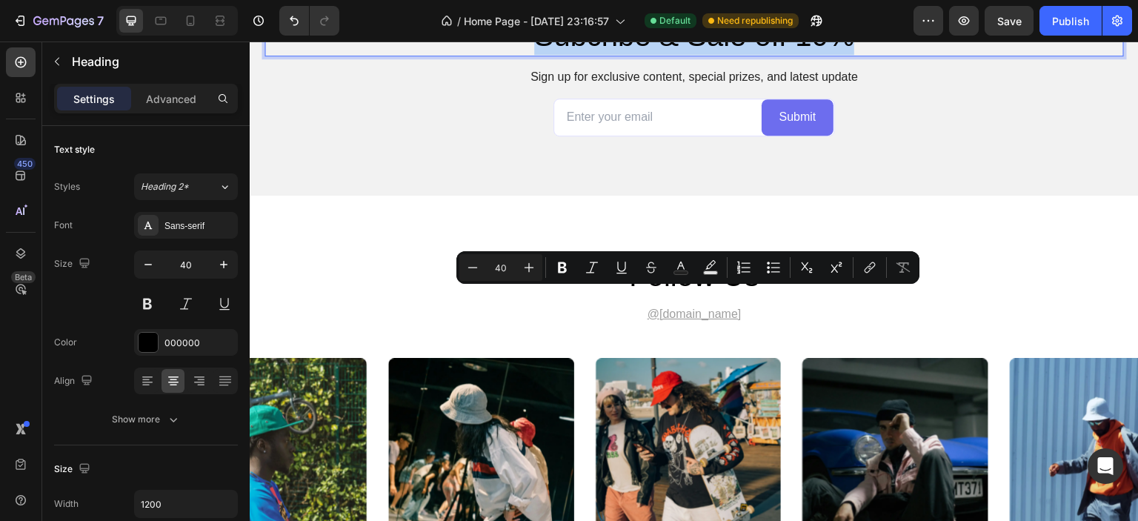
copy p "Subcribe & Sale off 10%"
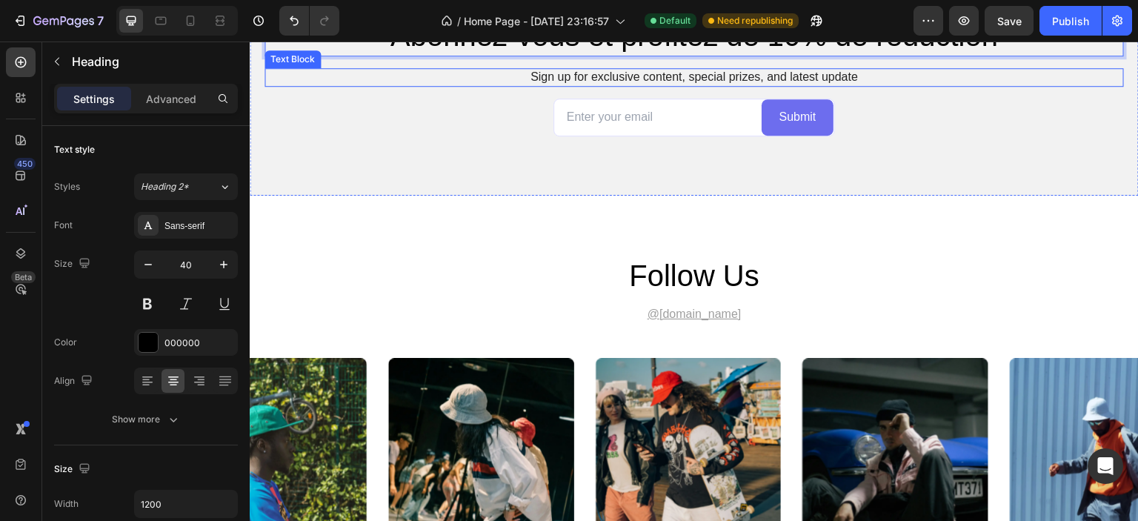
click at [742, 85] on p "Sign up for exclusive content, special prizes, and latest update" at bounding box center [694, 78] width 857 height 16
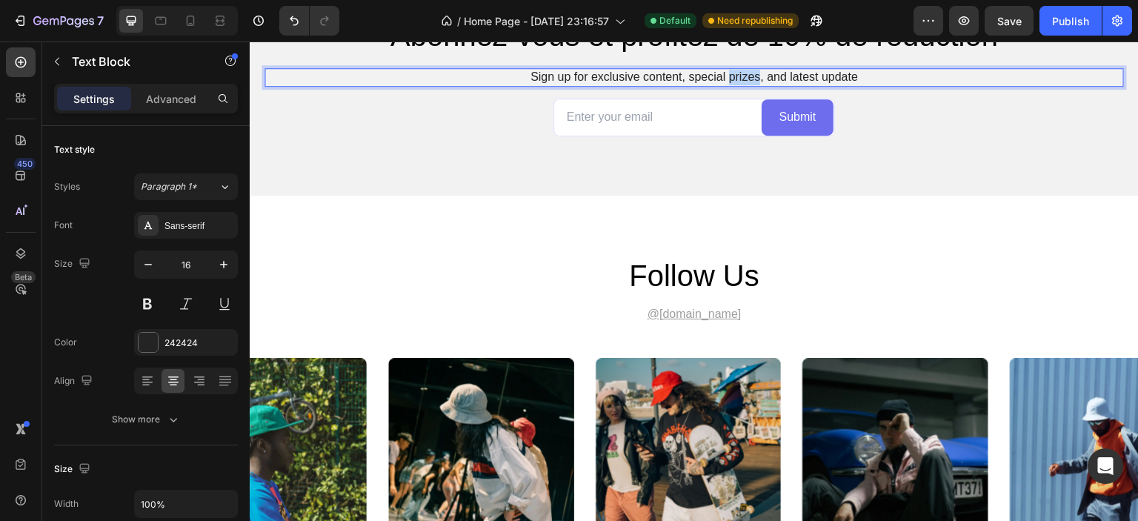
click at [742, 85] on p "Sign up for exclusive content, special prizes, and latest update" at bounding box center [694, 78] width 857 height 16
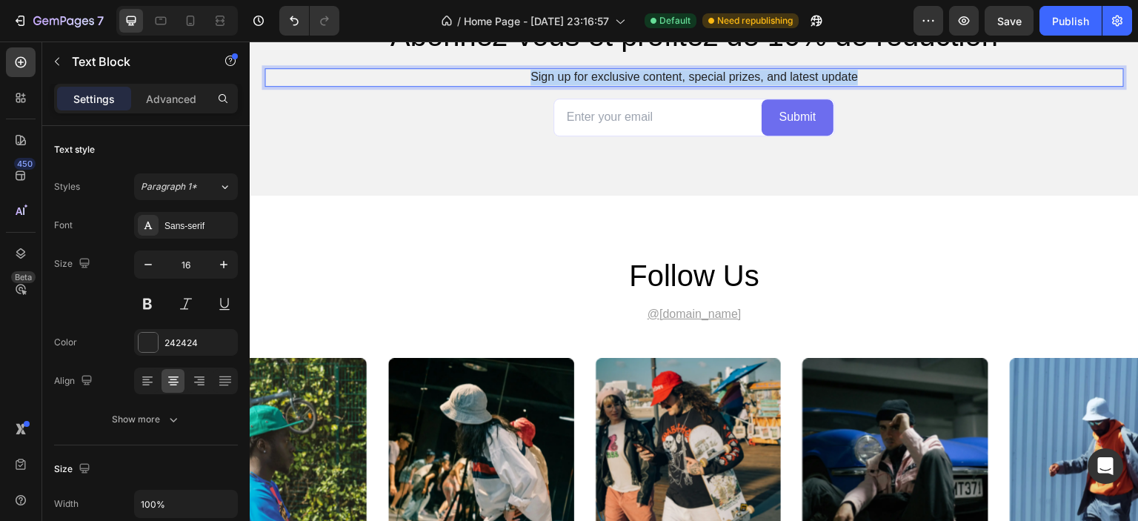
click at [742, 85] on p "Sign up for exclusive content, special prizes, and latest update" at bounding box center [694, 78] width 857 height 16
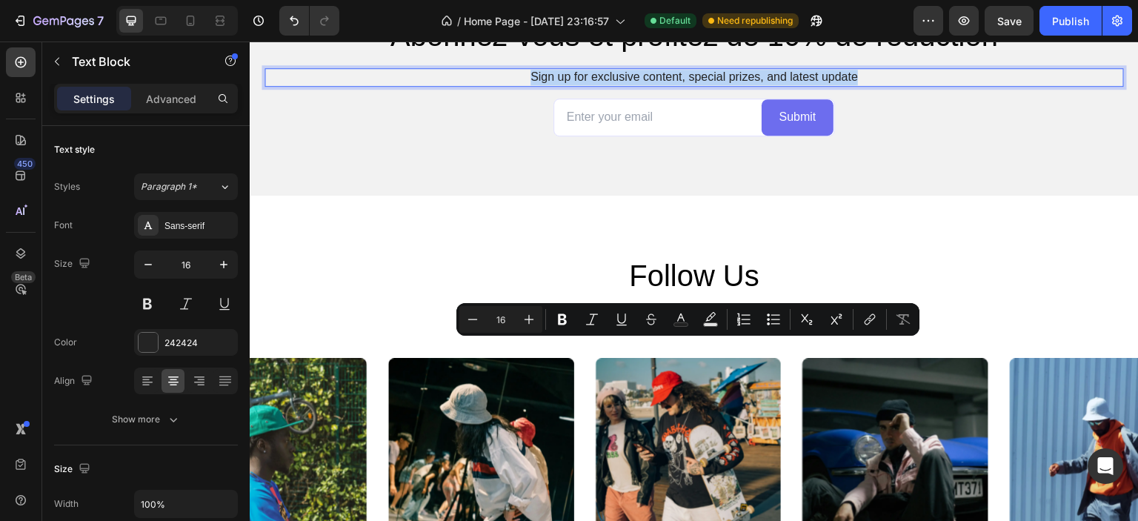
copy p "Sign up for exclusive content, special prizes, and latest update"
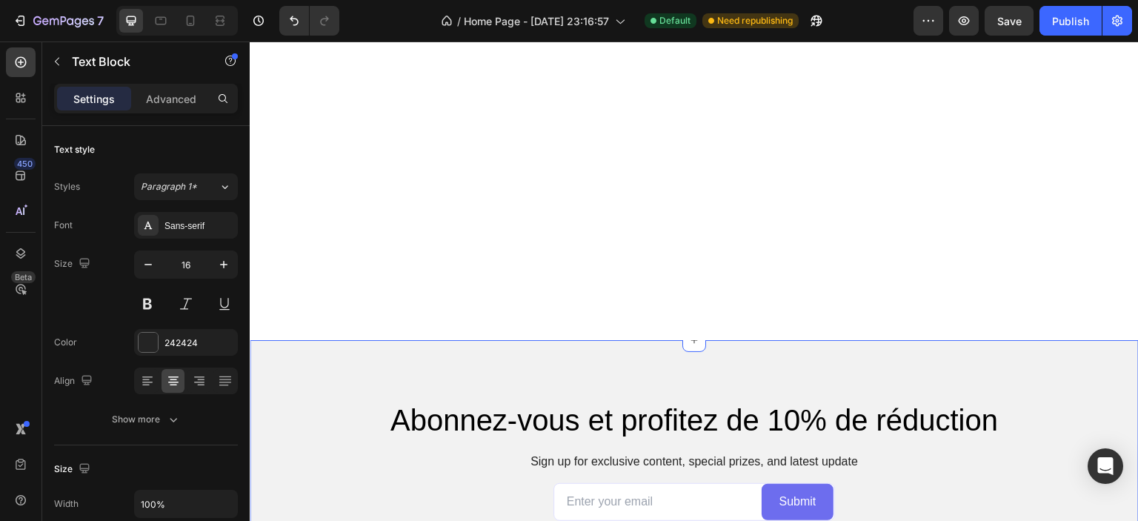
scroll to position [3712, 0]
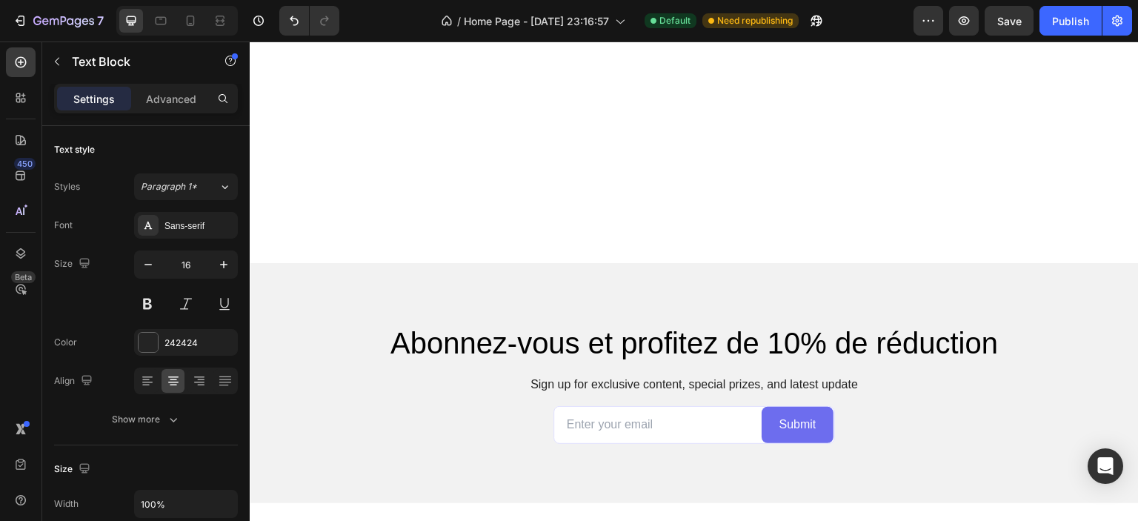
click at [707, 380] on p "Sign up for exclusive content, special prizes, and latest update" at bounding box center [694, 385] width 857 height 16
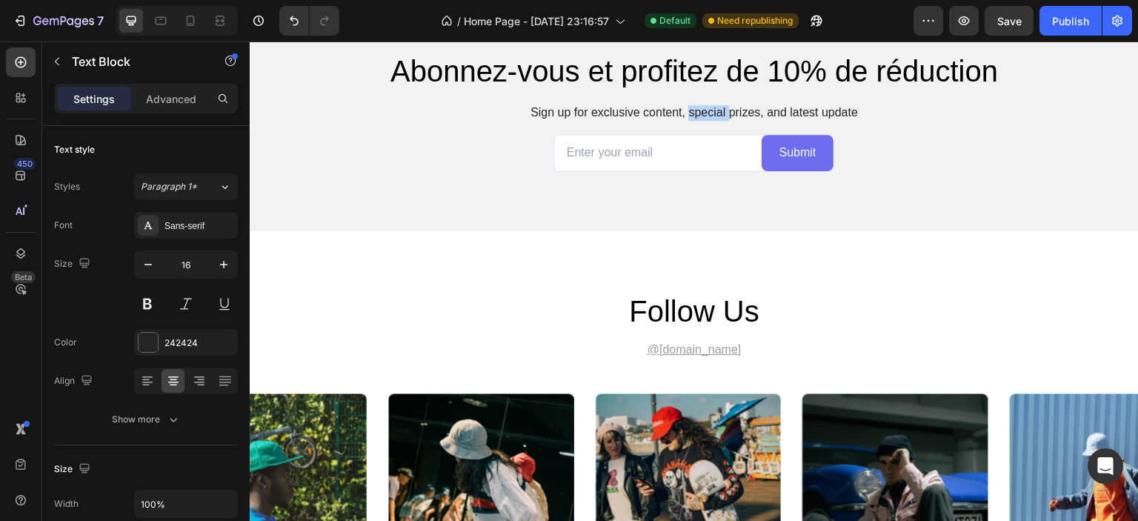
click at [707, 121] on p "Sign up for exclusive content, special prizes, and latest update" at bounding box center [694, 113] width 857 height 16
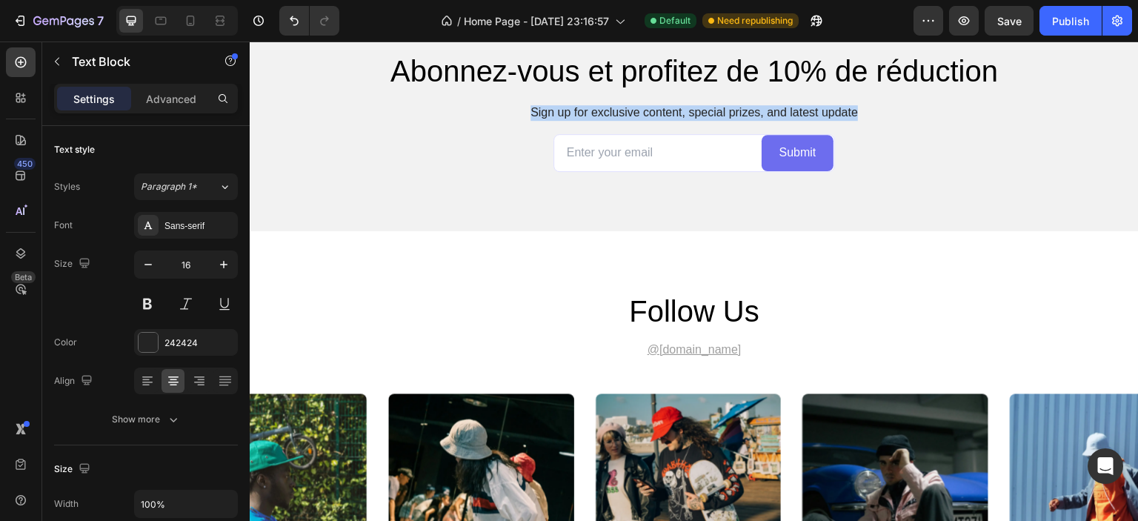
click at [707, 121] on p "Sign up for exclusive content, special prizes, and latest update" at bounding box center [694, 113] width 857 height 16
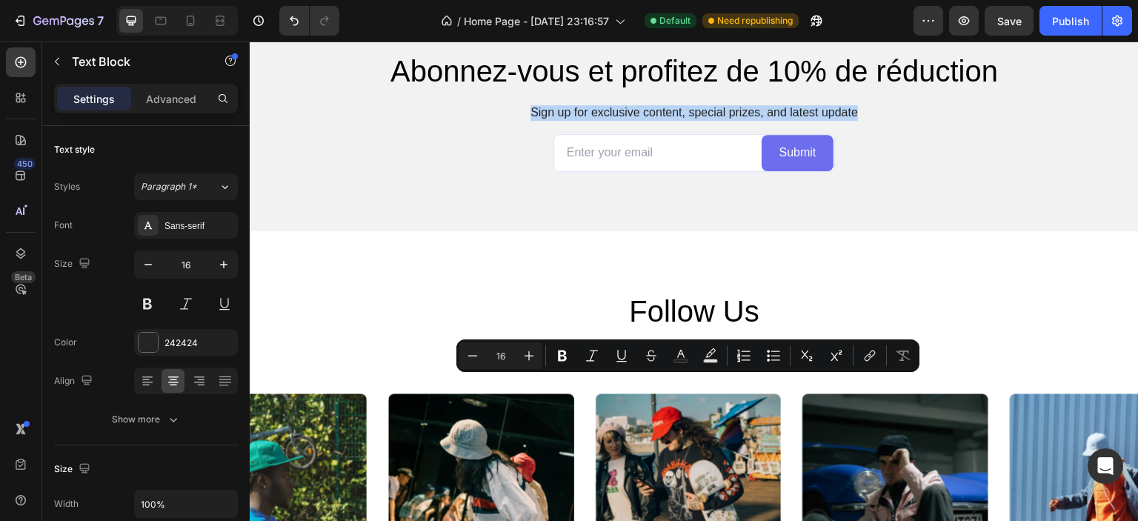
click at [707, 121] on p "Sign up for exclusive content, special prizes, and latest update" at bounding box center [694, 113] width 857 height 16
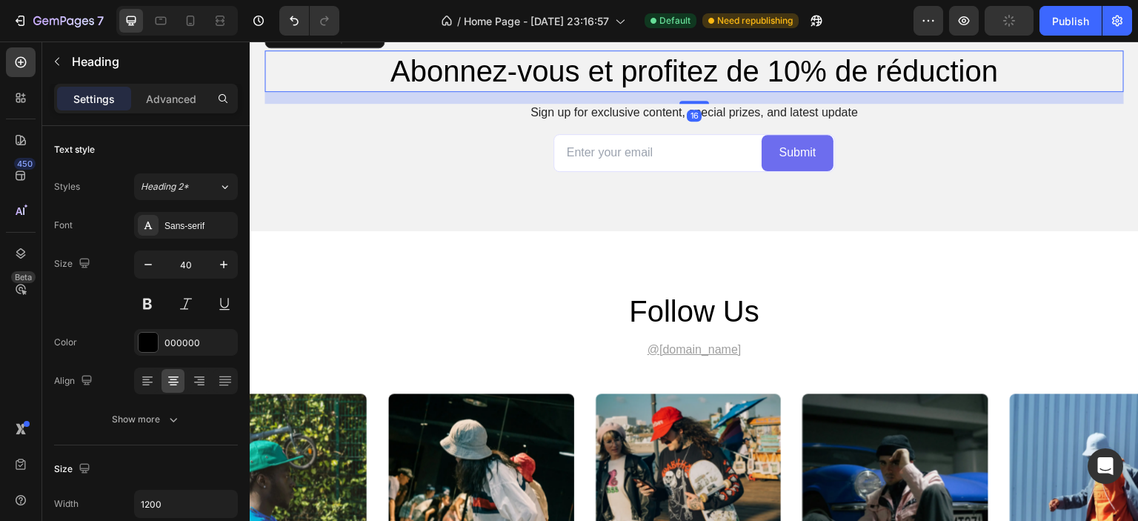
click at [409, 92] on h2 "Abonnez-vous et profitez de 10% de réduction" at bounding box center [695, 71] width 860 height 42
click at [140, 311] on button at bounding box center [147, 304] width 27 height 27
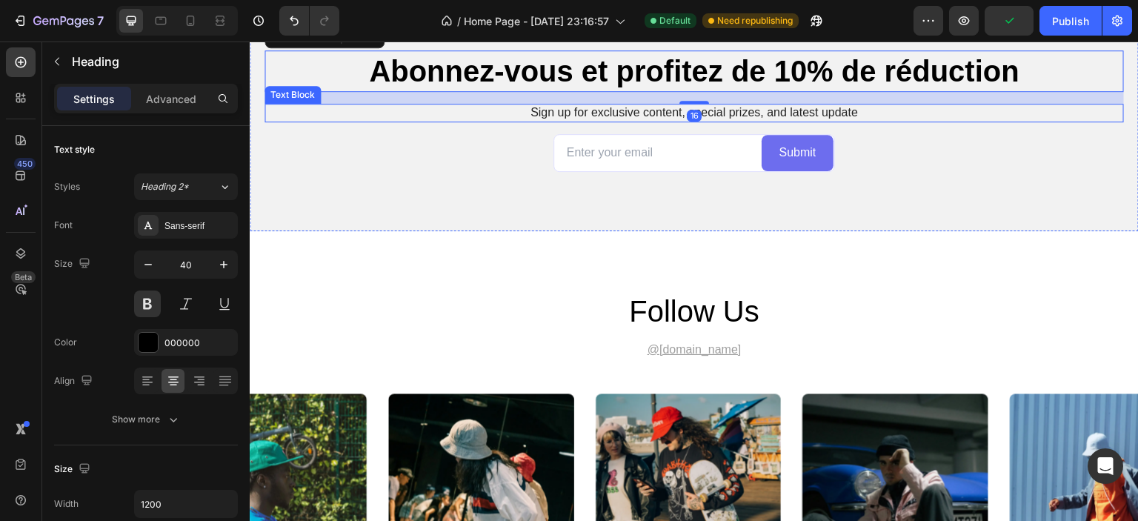
click at [623, 121] on p "Sign up for exclusive content, special prizes, and latest update" at bounding box center [694, 113] width 857 height 16
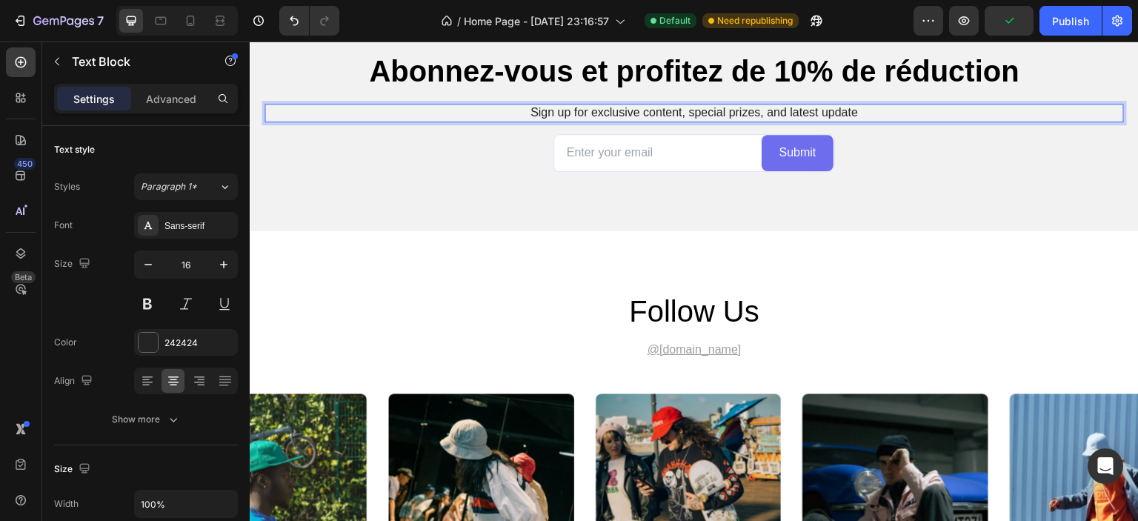
click at [623, 121] on p "Sign up for exclusive content, special prizes, and latest update" at bounding box center [694, 113] width 857 height 16
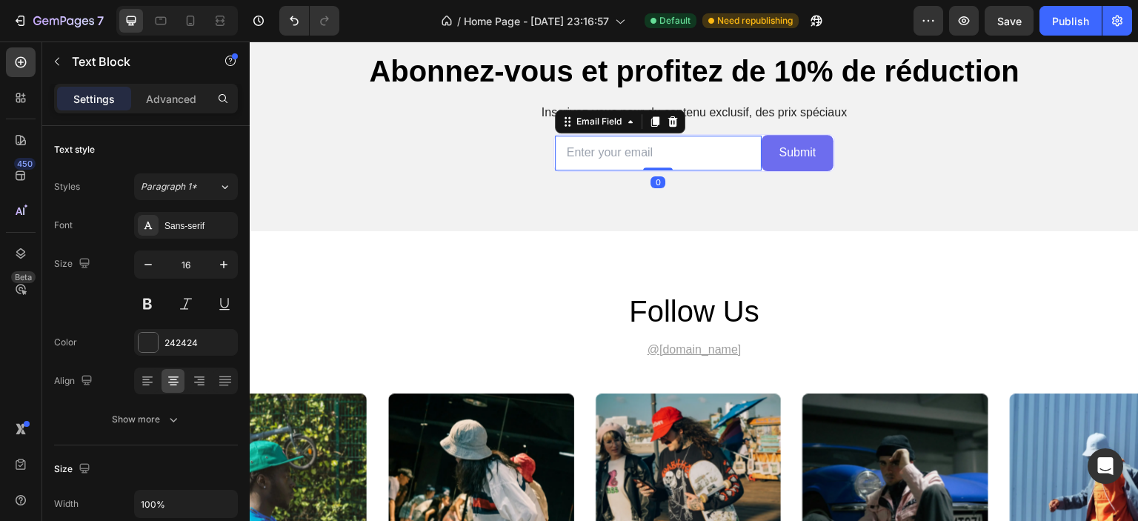
click at [668, 170] on input "email" at bounding box center [658, 153] width 207 height 35
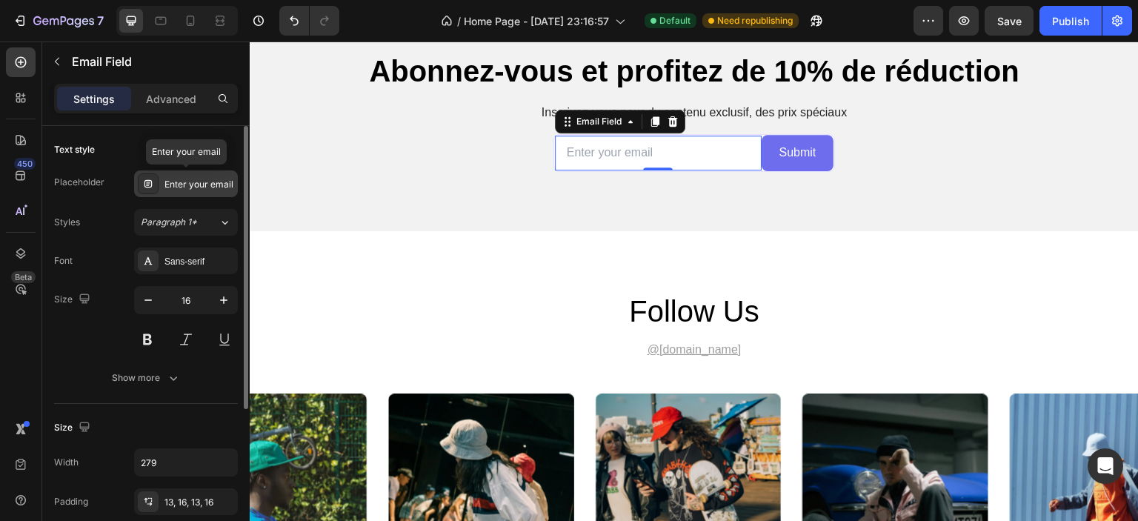
click at [150, 186] on icon at bounding box center [148, 184] width 12 height 12
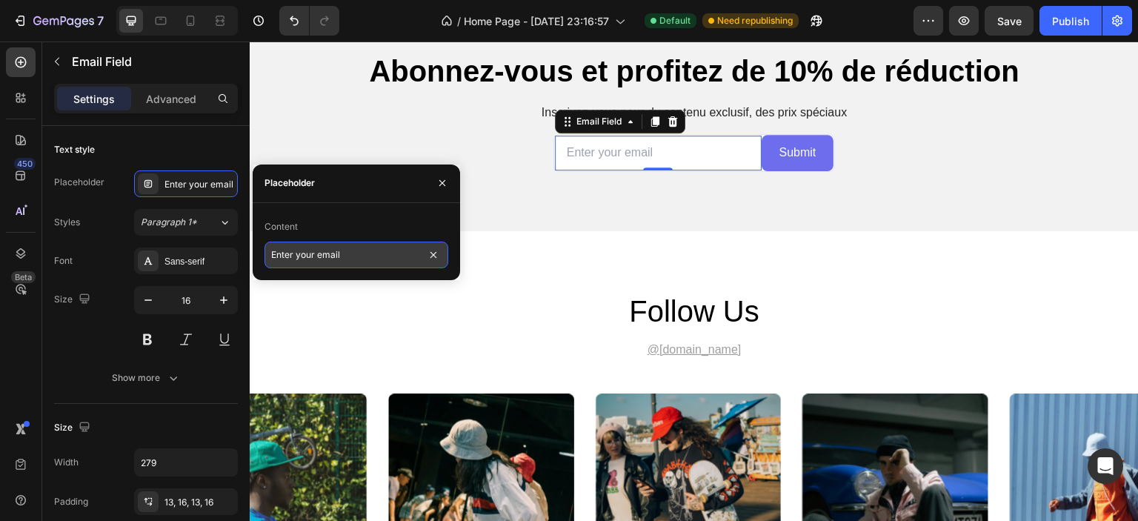
click at [317, 262] on input "Enter your email" at bounding box center [357, 255] width 184 height 27
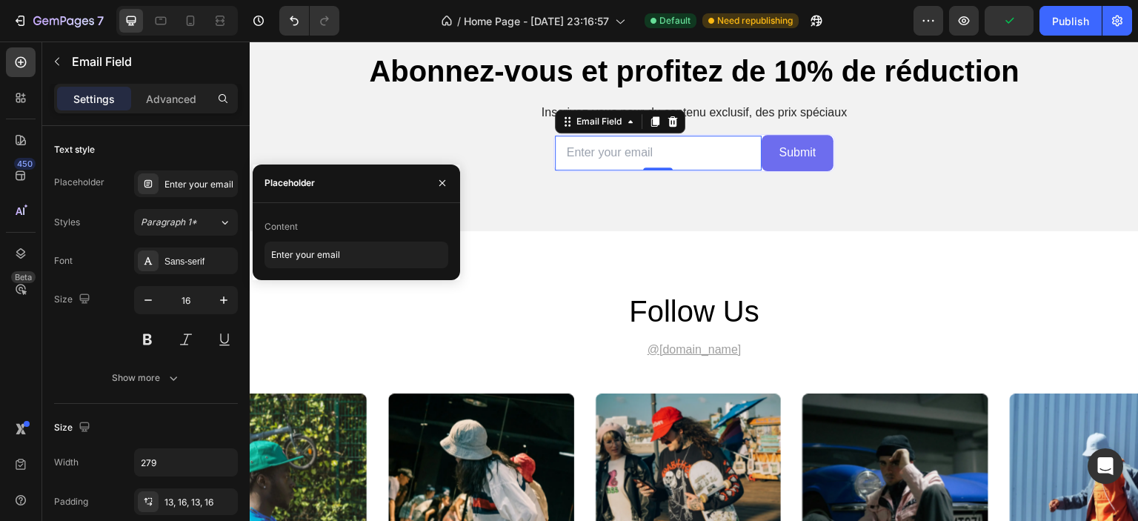
click at [608, 170] on input "email" at bounding box center [658, 153] width 207 height 35
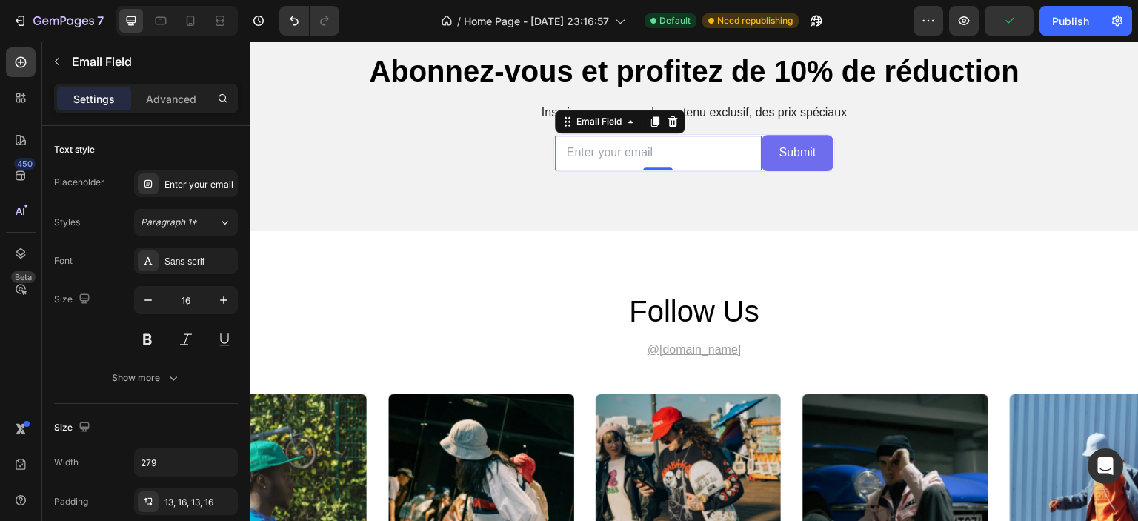
click at [608, 170] on input "email" at bounding box center [658, 153] width 207 height 35
click at [171, 187] on div "Enter your email" at bounding box center [200, 184] width 70 height 13
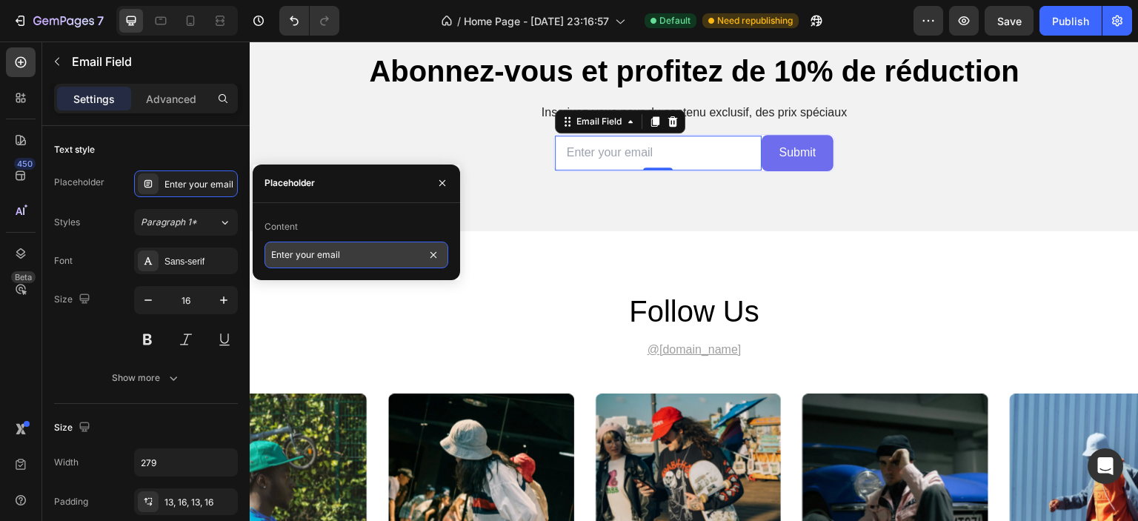
click at [352, 255] on input "Enter your email" at bounding box center [357, 255] width 184 height 27
click at [351, 255] on input "Enter your email" at bounding box center [357, 255] width 184 height 27
click at [325, 257] on input "Enter your email" at bounding box center [357, 255] width 184 height 27
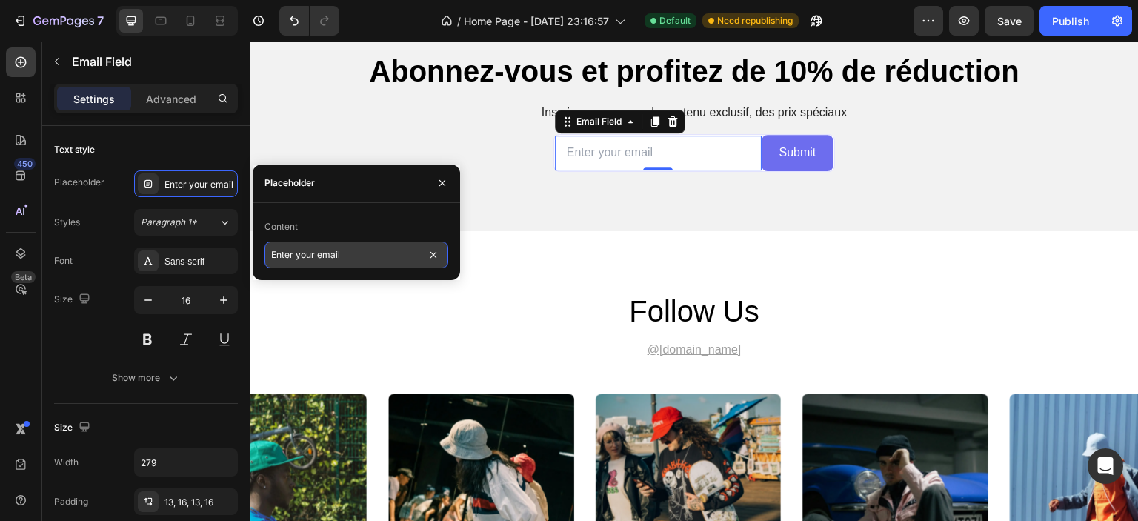
click at [325, 257] on input "Enter your email" at bounding box center [357, 255] width 184 height 27
paste input "Entrez votre email"
type input "Entrez votre email"
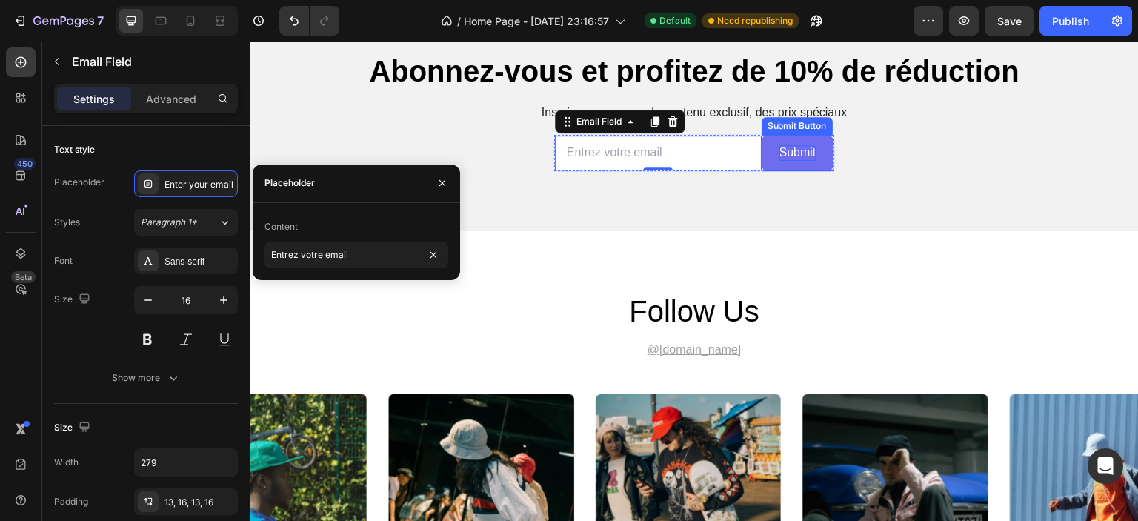
click at [787, 161] on div "Submit" at bounding box center [798, 153] width 37 height 16
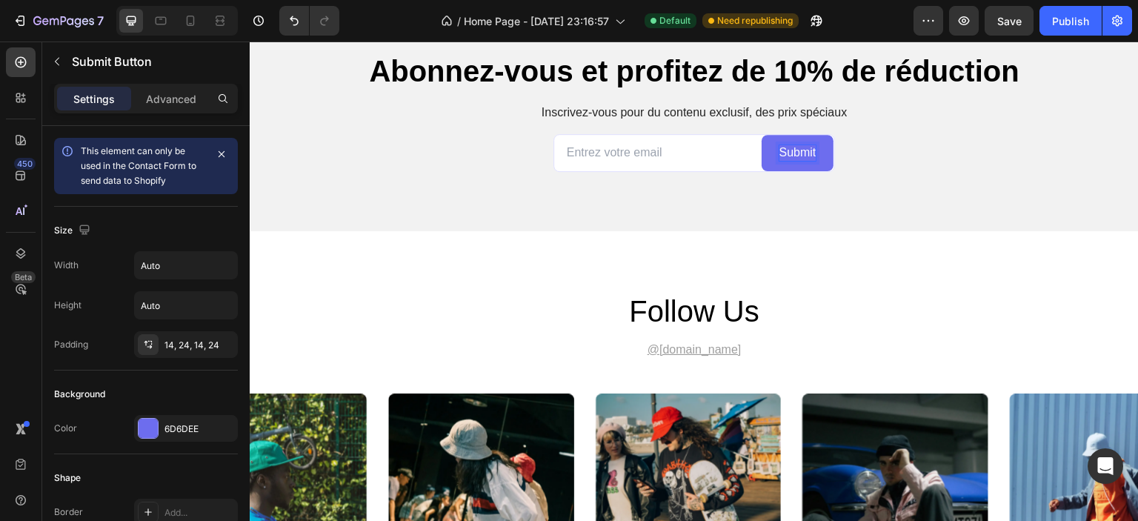
click at [795, 161] on div "Submit" at bounding box center [798, 153] width 37 height 16
click at [795, 161] on p "Submit" at bounding box center [798, 153] width 37 height 16
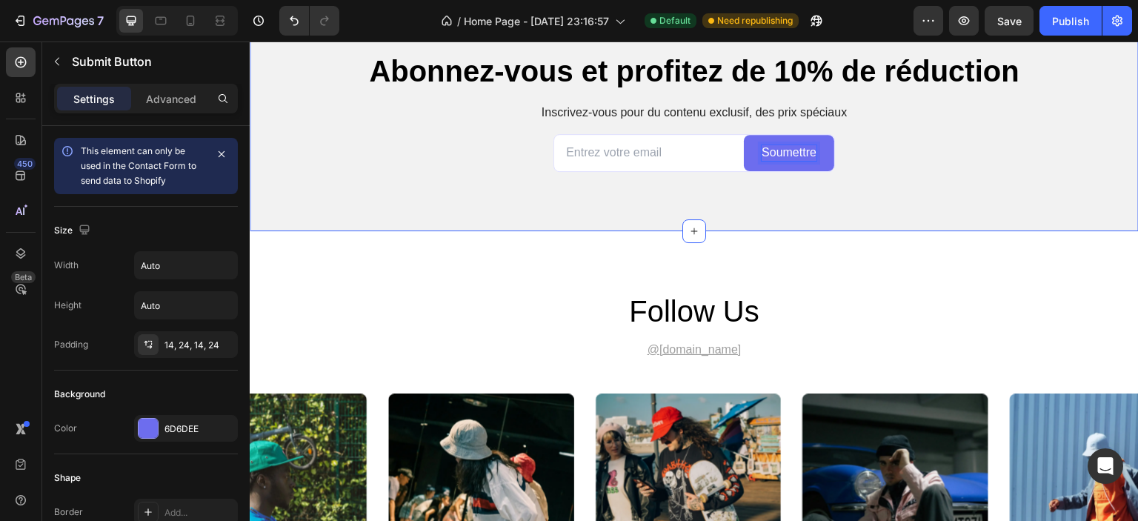
click at [749, 231] on div "Abonnez-vous et profitez de 10% de réduction Heading Inscrivez-vous pour du con…" at bounding box center [694, 111] width 889 height 240
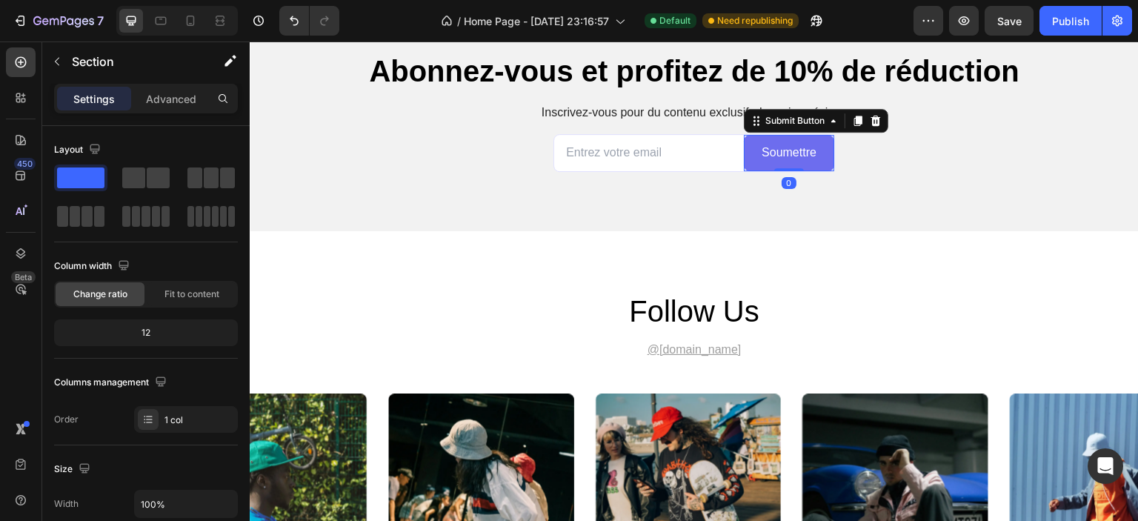
click at [749, 171] on button "Soumettre" at bounding box center [789, 153] width 90 height 36
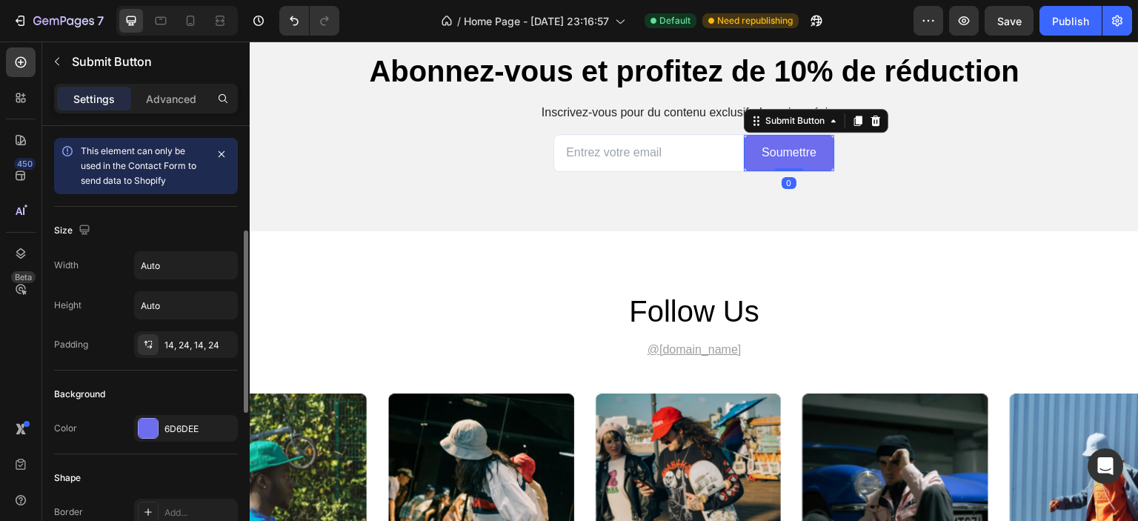
scroll to position [222, 0]
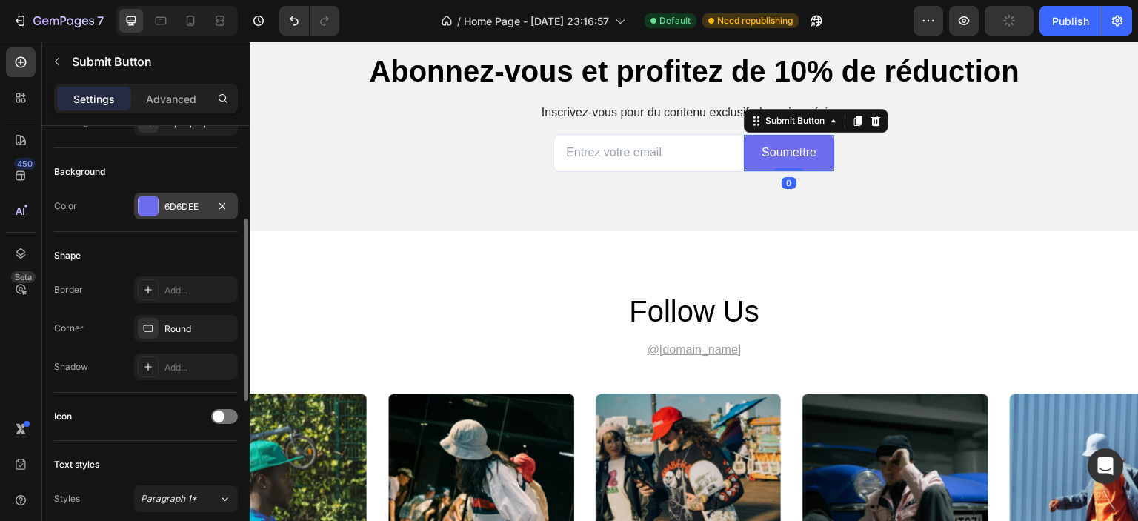
click at [142, 201] on div at bounding box center [148, 205] width 19 height 19
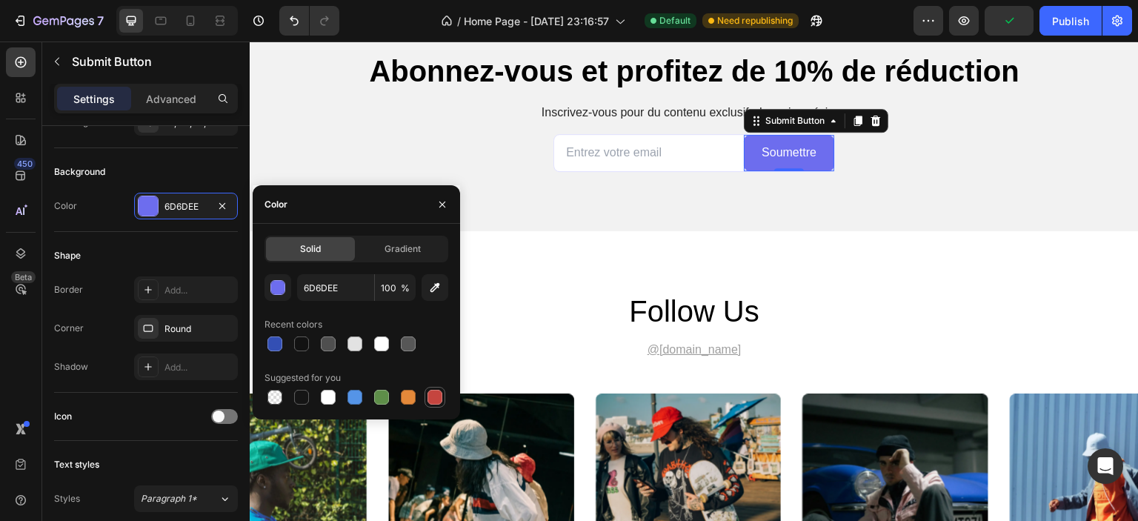
click at [439, 395] on div at bounding box center [435, 397] width 15 height 15
type input "C5453F"
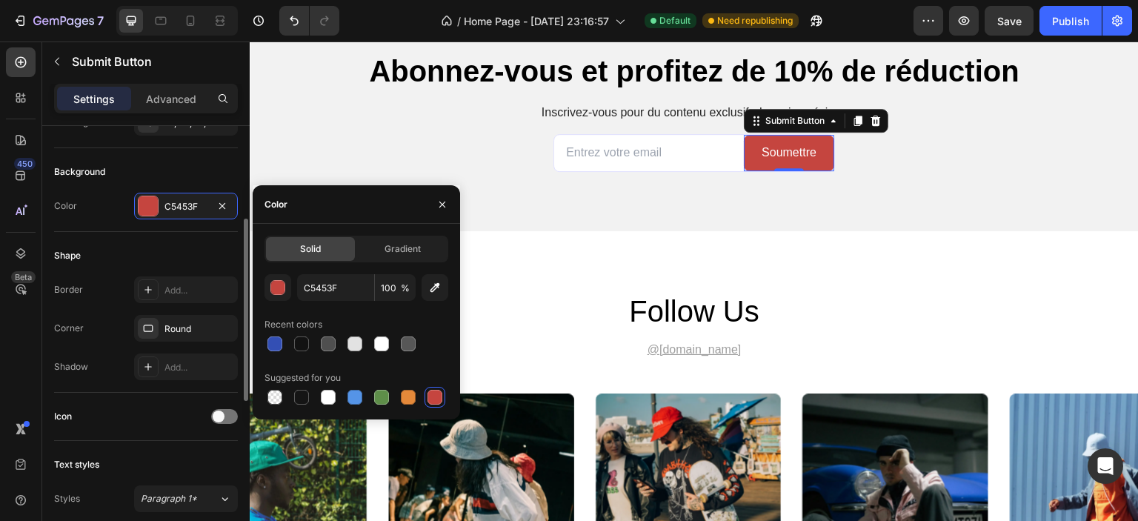
click at [130, 248] on div "Shape" at bounding box center [146, 256] width 184 height 24
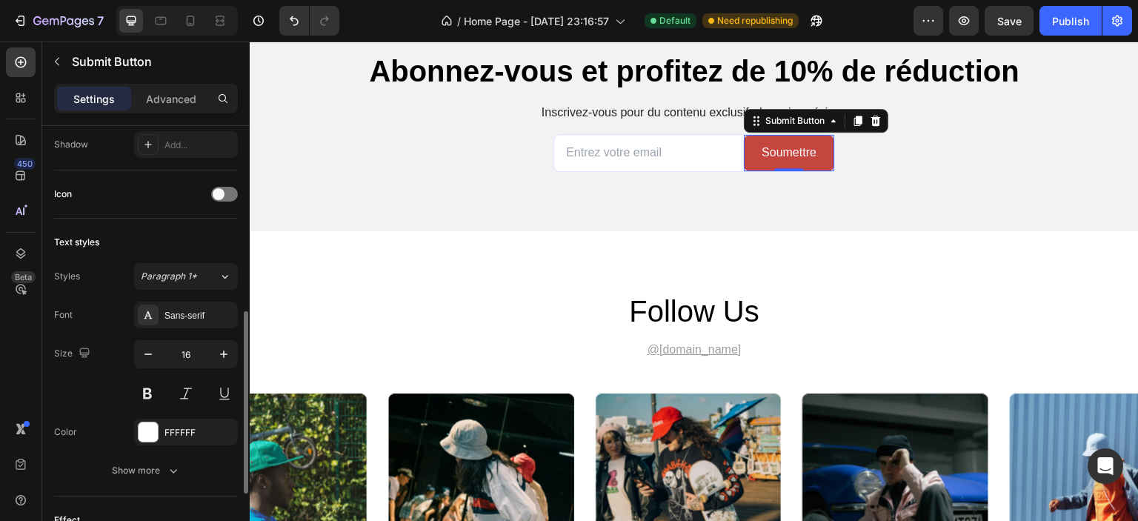
scroll to position [519, 0]
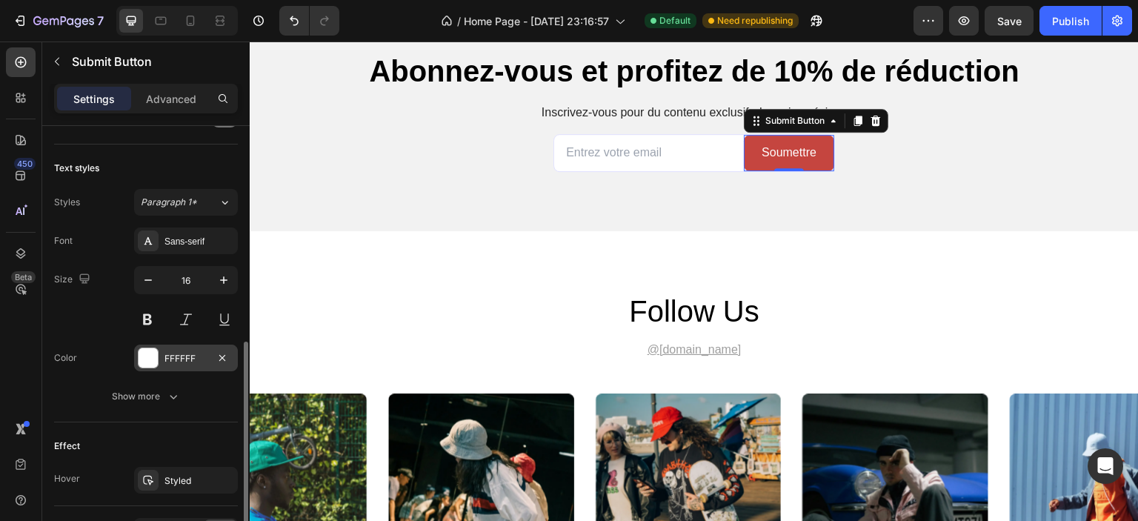
click at [174, 359] on div "FFFFFF" at bounding box center [186, 358] width 43 height 13
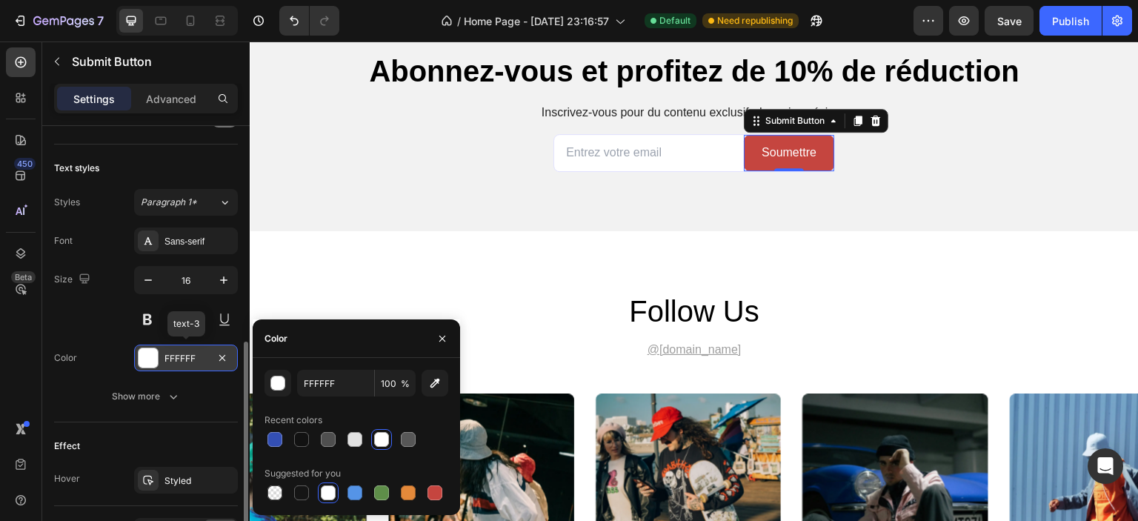
click at [174, 359] on div "FFFFFF" at bounding box center [186, 358] width 43 height 13
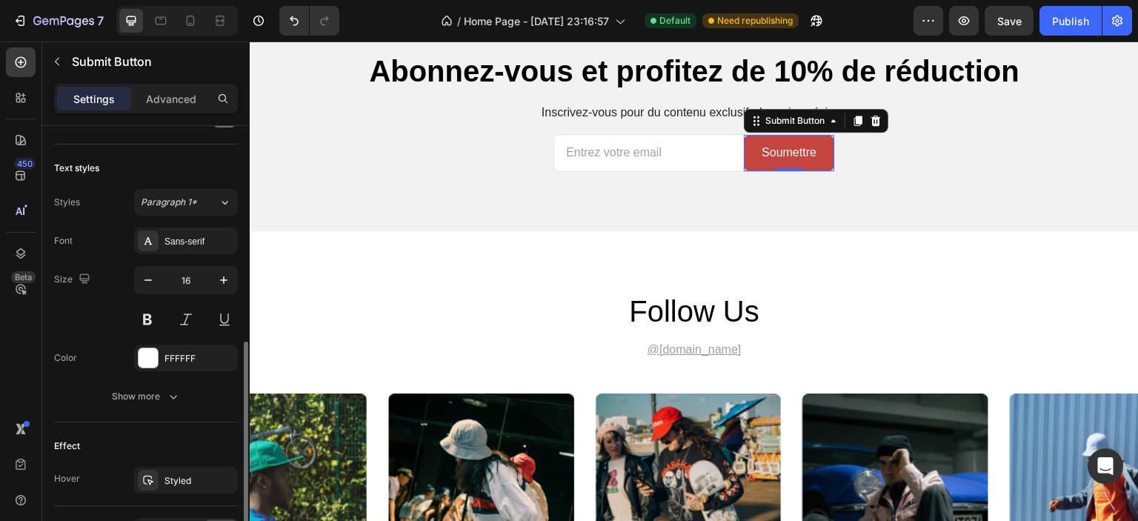
scroll to position [611, 0]
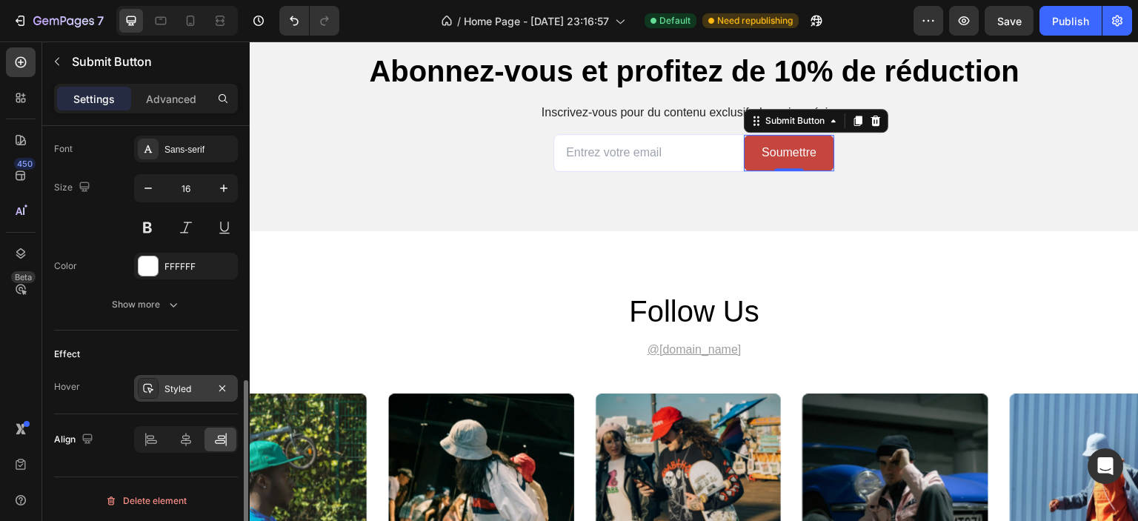
click at [178, 382] on div "Styled" at bounding box center [186, 388] width 43 height 13
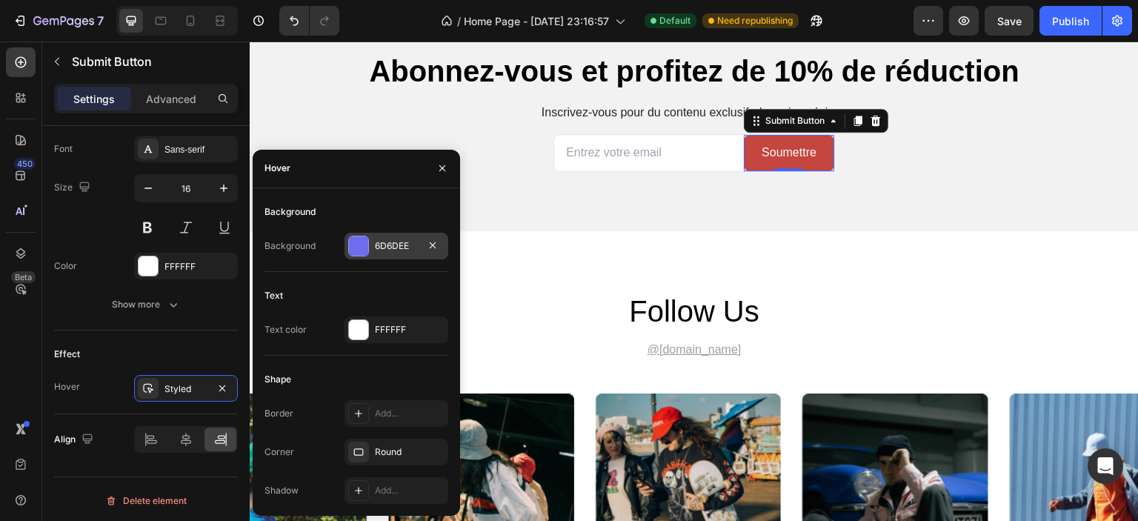
click at [385, 242] on div "6D6DEE" at bounding box center [396, 245] width 43 height 13
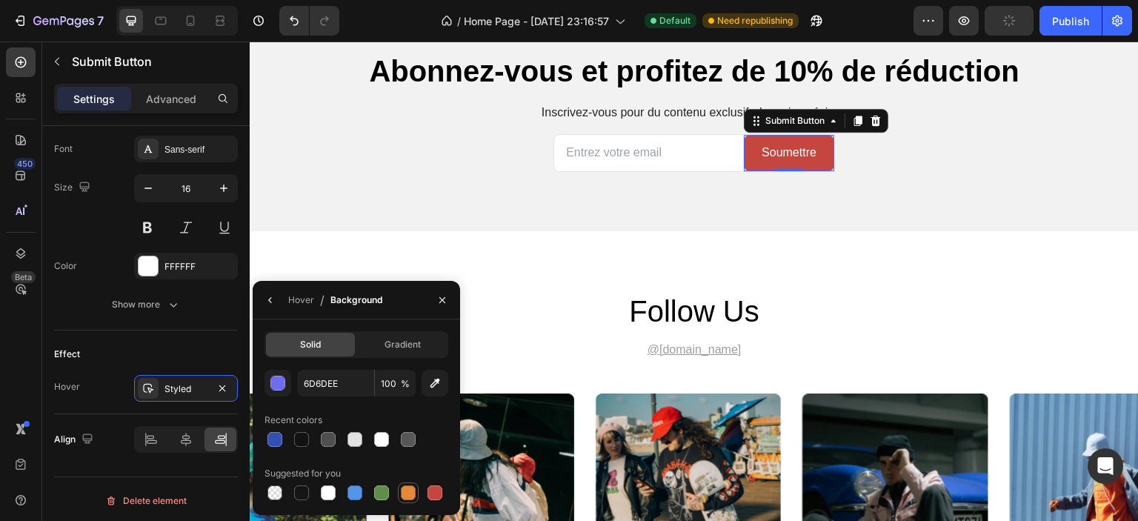
click at [409, 491] on div at bounding box center [408, 492] width 15 height 15
type input "E4893A"
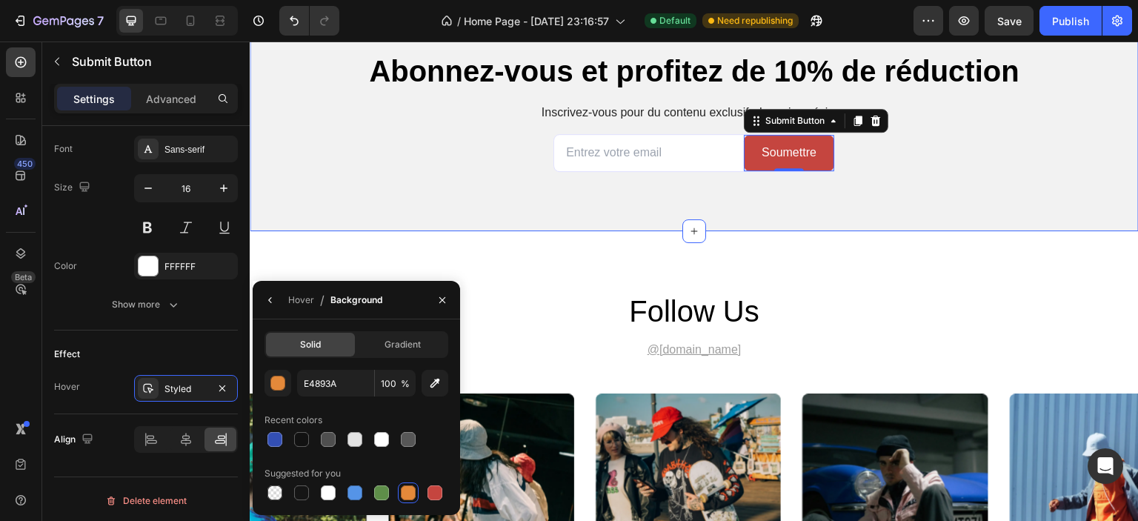
scroll to position [465, 0]
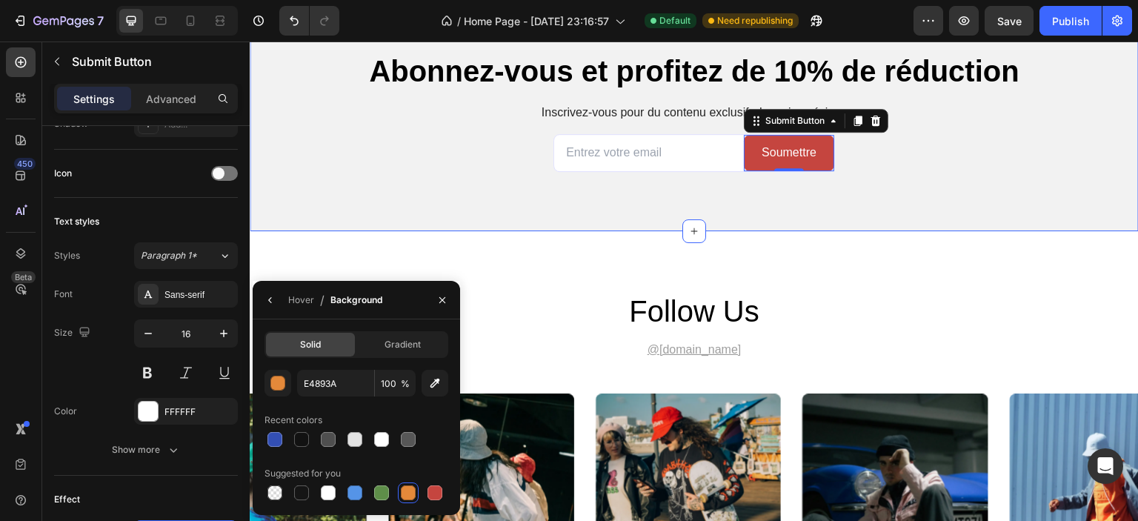
click at [746, 231] on div "Abonnez-vous et profitez de 10% de réduction Heading Inscrivez-vous pour du con…" at bounding box center [694, 111] width 889 height 240
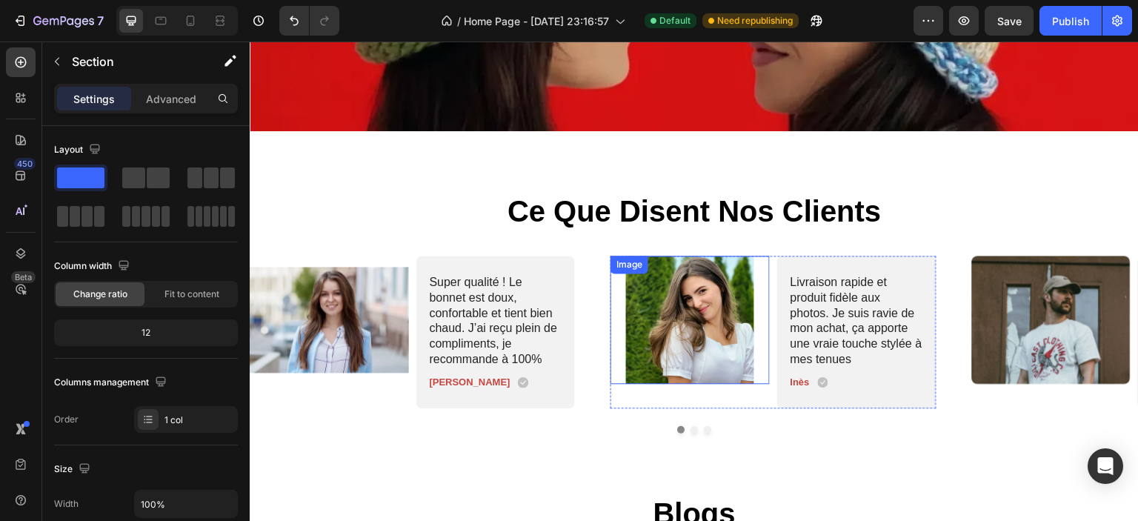
scroll to position [3267, 0]
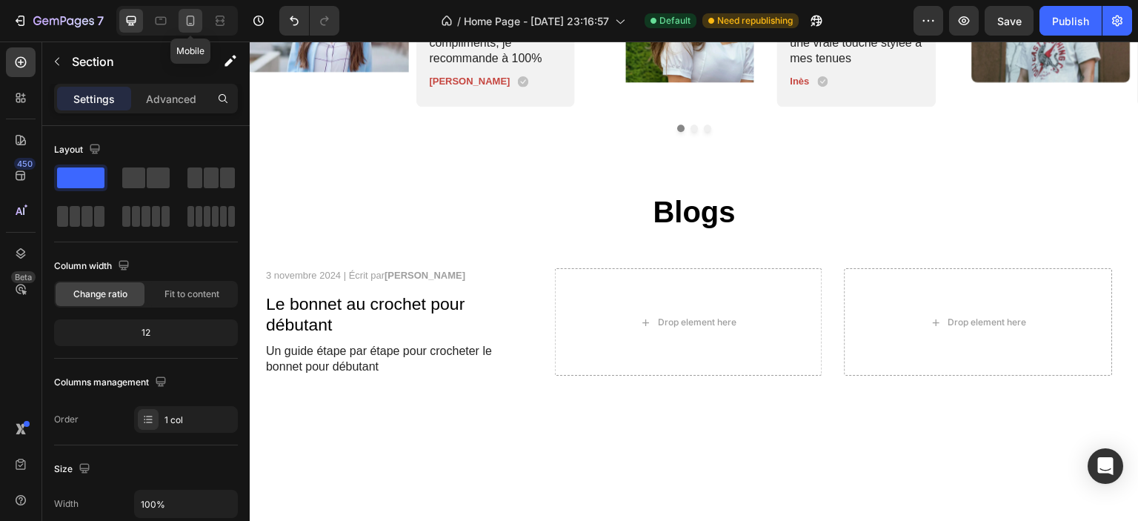
click at [187, 25] on icon at bounding box center [191, 21] width 8 height 10
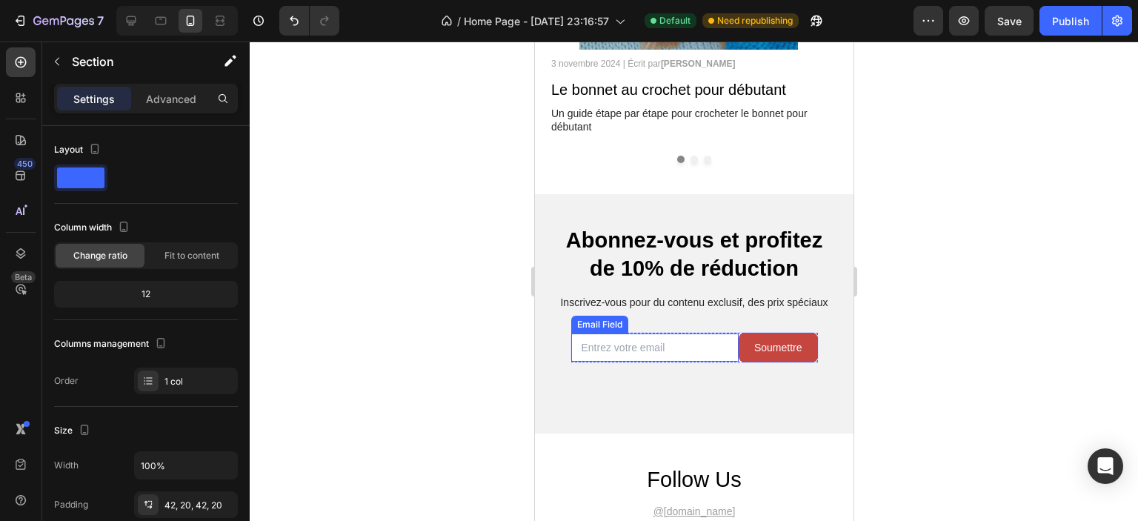
scroll to position [3682, 0]
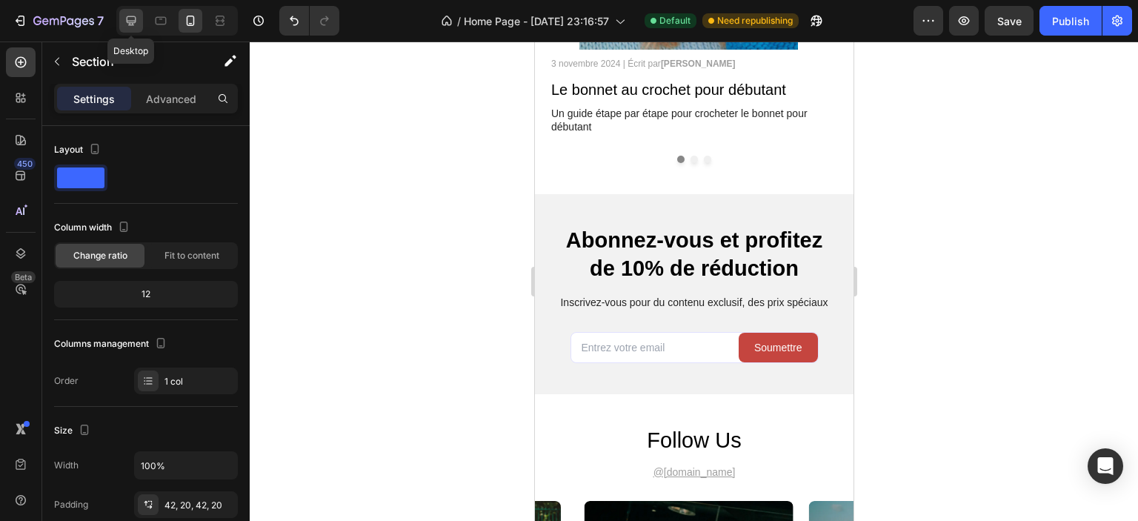
click at [133, 19] on icon at bounding box center [131, 20] width 15 height 15
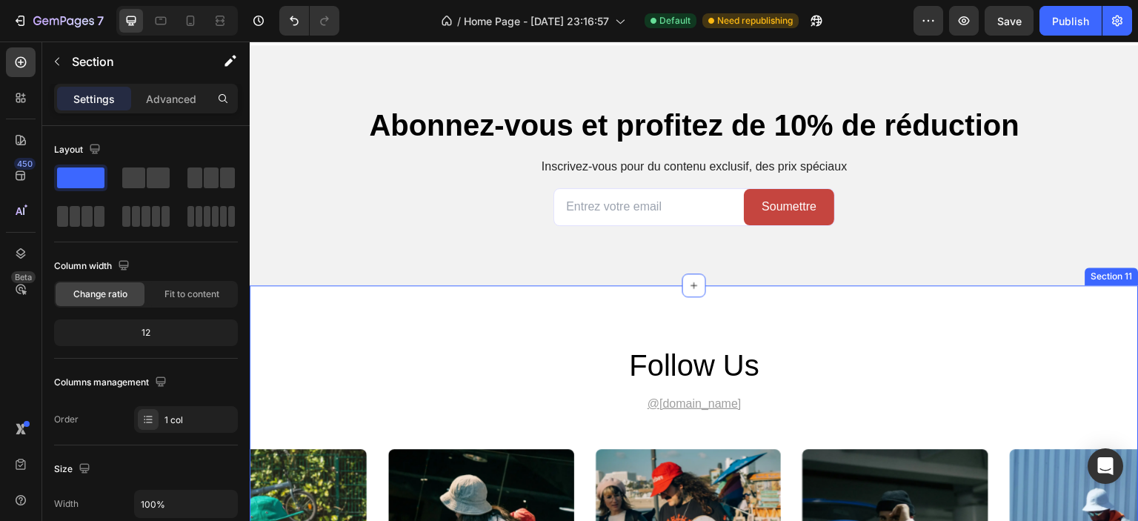
scroll to position [3955, 0]
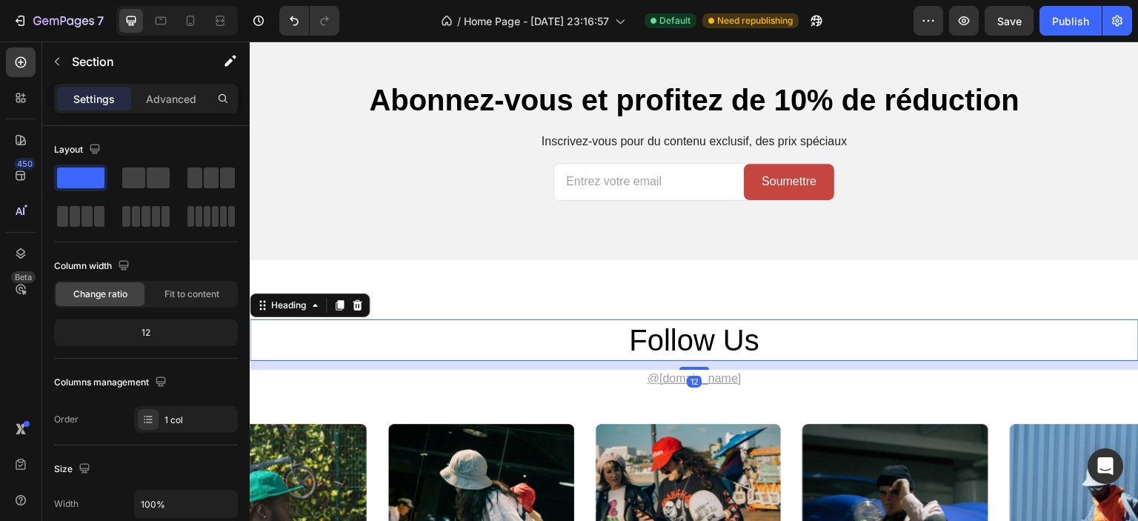
click at [685, 331] on h2 "follow us" at bounding box center [694, 340] width 889 height 42
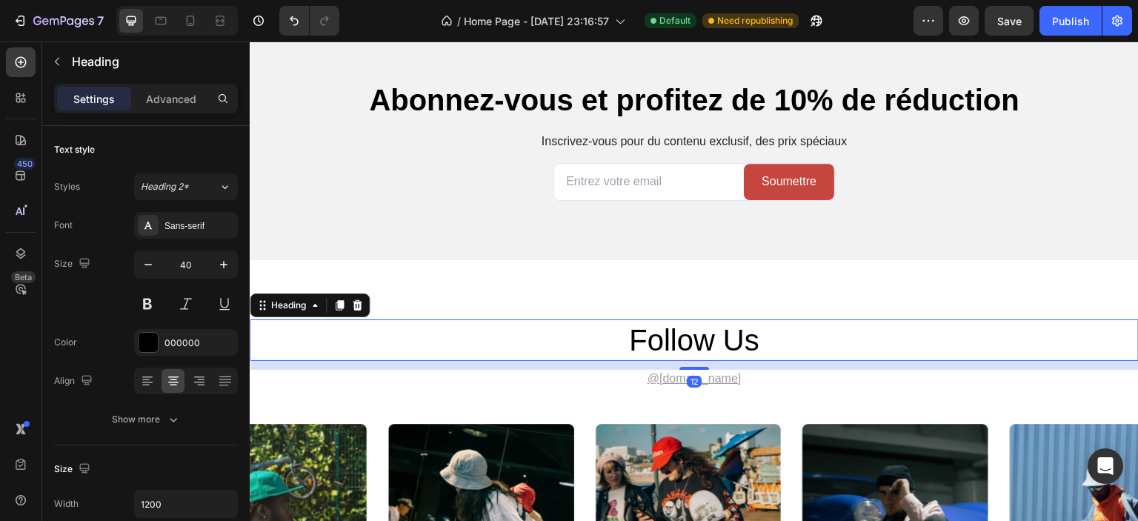
click at [703, 344] on h2 "follow us" at bounding box center [694, 340] width 889 height 42
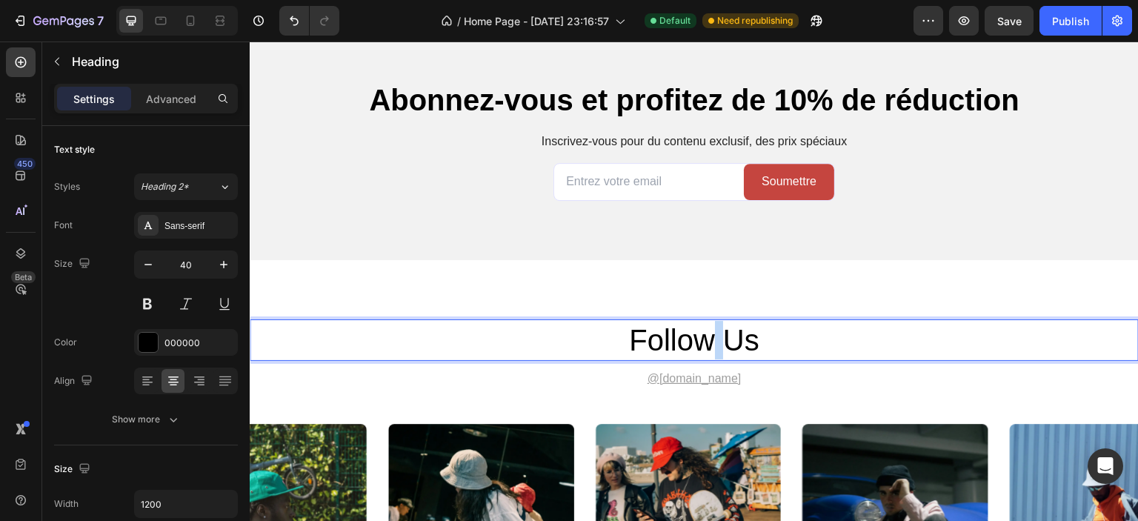
click at [703, 344] on p "follow us" at bounding box center [694, 340] width 886 height 39
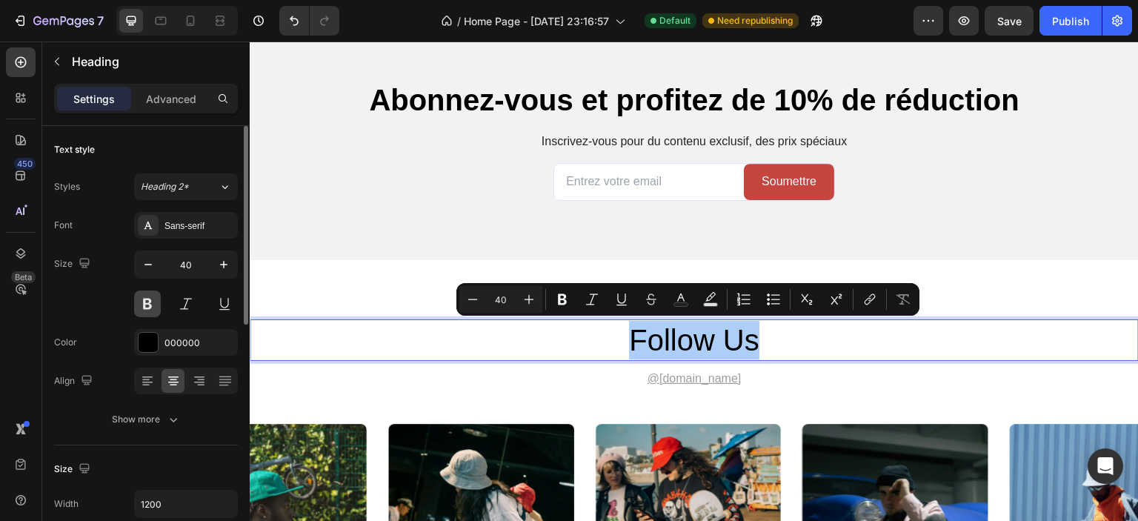
click at [148, 305] on button at bounding box center [147, 304] width 27 height 27
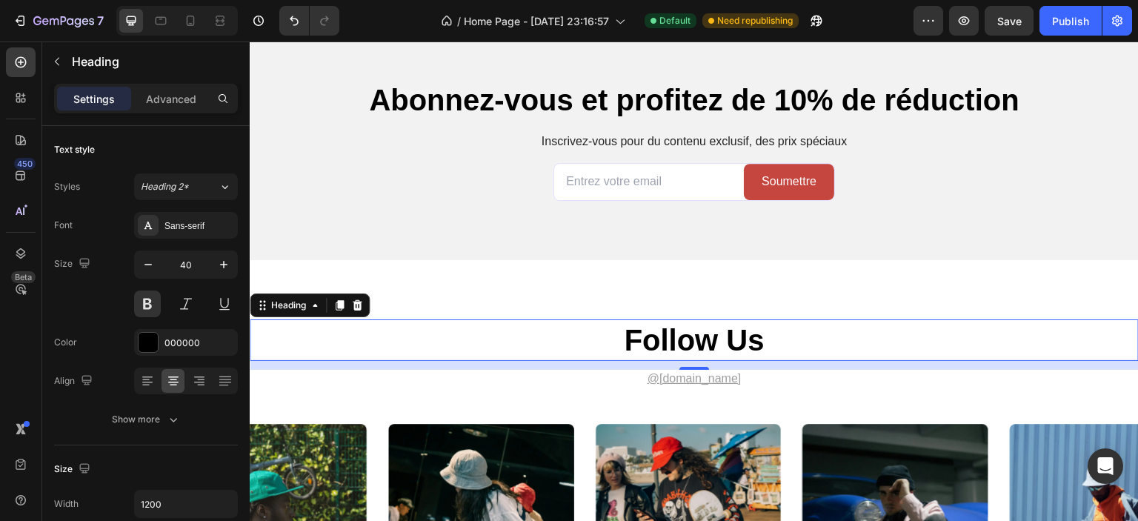
click at [647, 323] on p "follow us" at bounding box center [694, 340] width 886 height 39
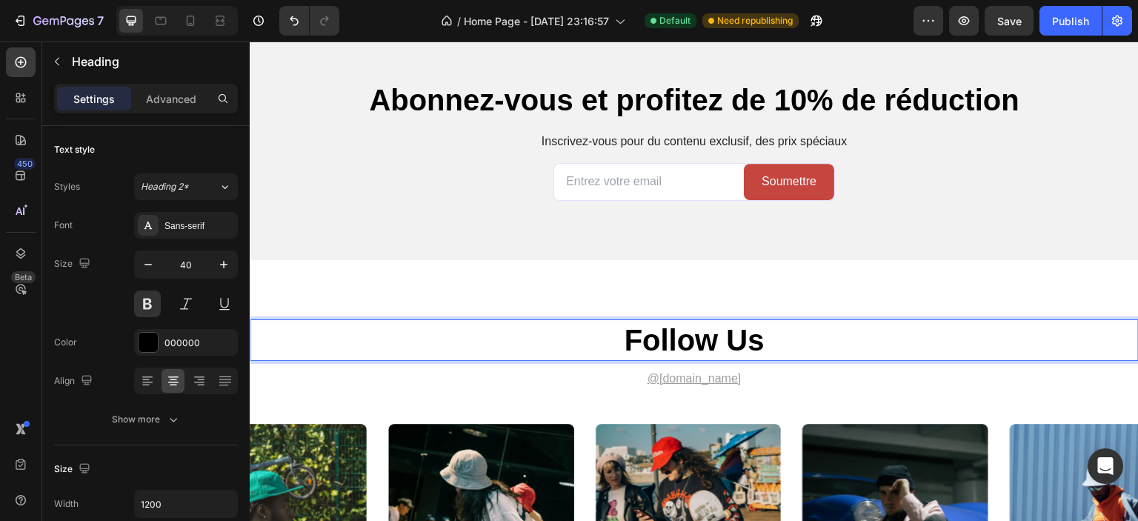
click at [646, 336] on p "follow us" at bounding box center [694, 340] width 886 height 39
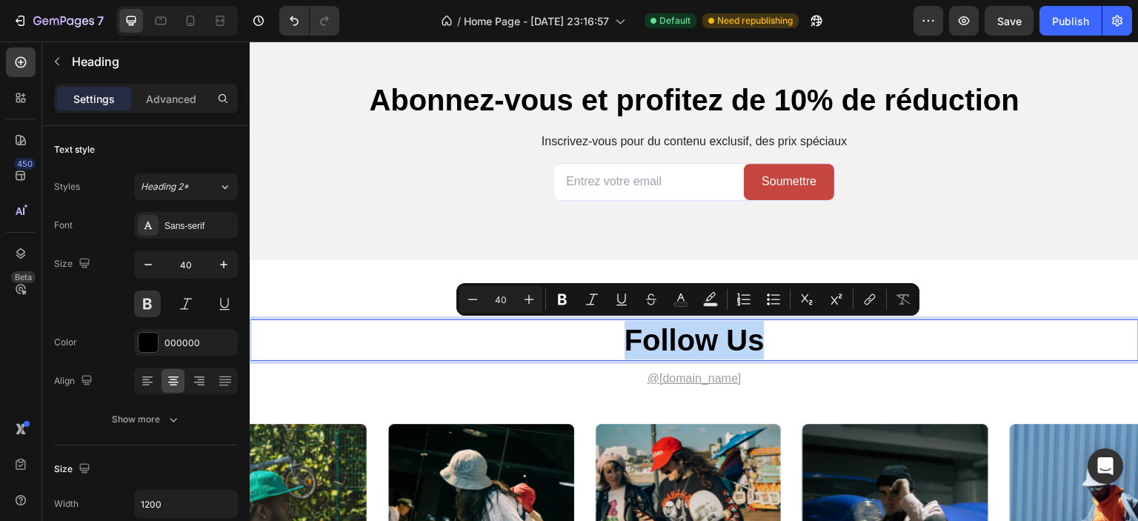
copy p "follow us"
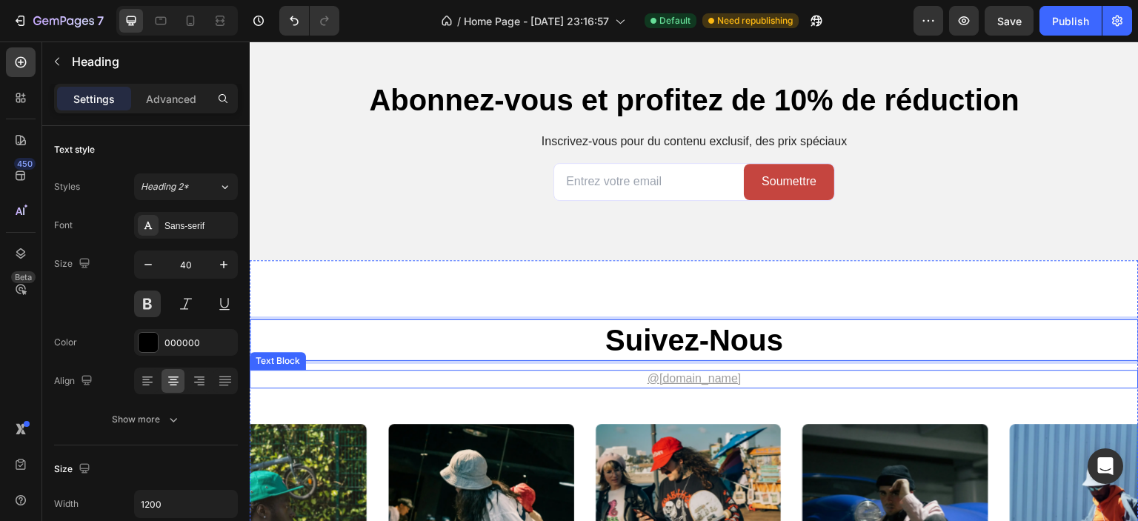
click at [689, 373] on u "@[DOMAIN_NAME]" at bounding box center [695, 378] width 94 height 13
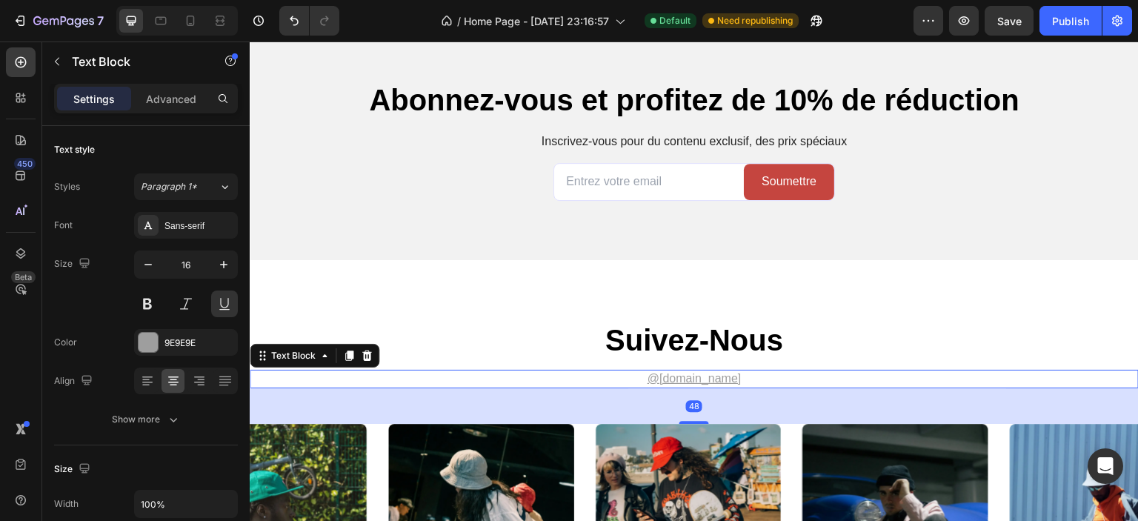
click at [704, 379] on u "@[DOMAIN_NAME]" at bounding box center [695, 378] width 94 height 13
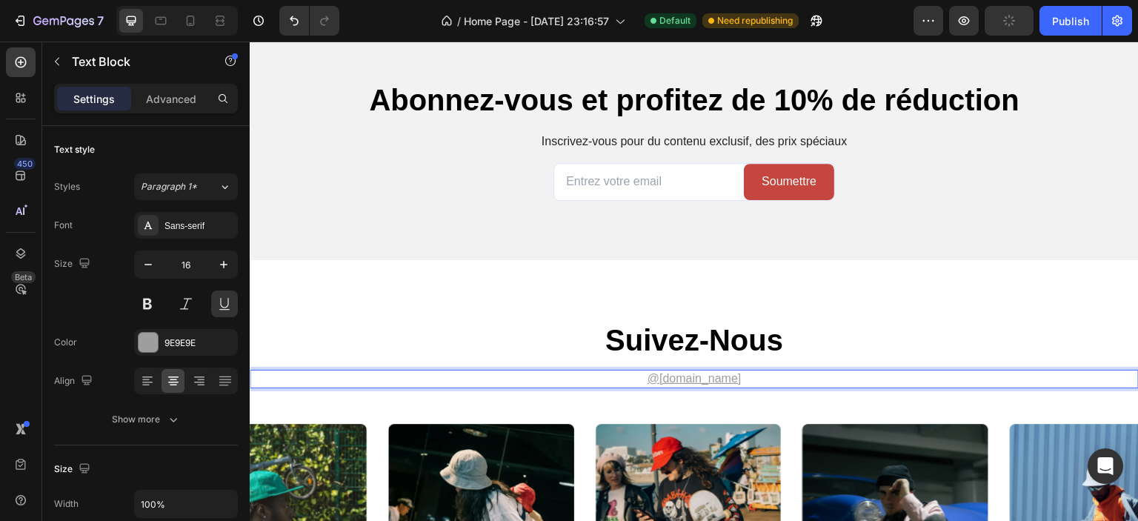
click at [755, 379] on p "@[DOMAIN_NAME] ⁠⁠⁠⁠⁠⁠⁠" at bounding box center [694, 379] width 886 height 16
click at [707, 376] on u "@[DOMAIN_NAME]" at bounding box center [695, 378] width 94 height 13
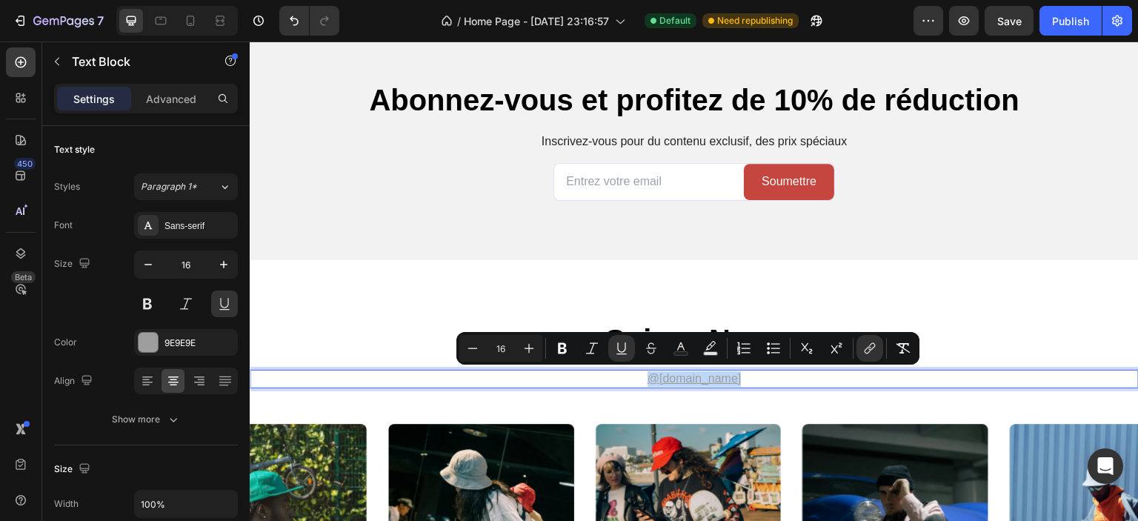
click at [742, 374] on p "@[DOMAIN_NAME]" at bounding box center [694, 379] width 886 height 16
click at [740, 378] on p "@[DOMAIN_NAME]" at bounding box center [694, 379] width 886 height 16
click at [704, 376] on u "@[DOMAIN_NAME]" at bounding box center [695, 378] width 94 height 13
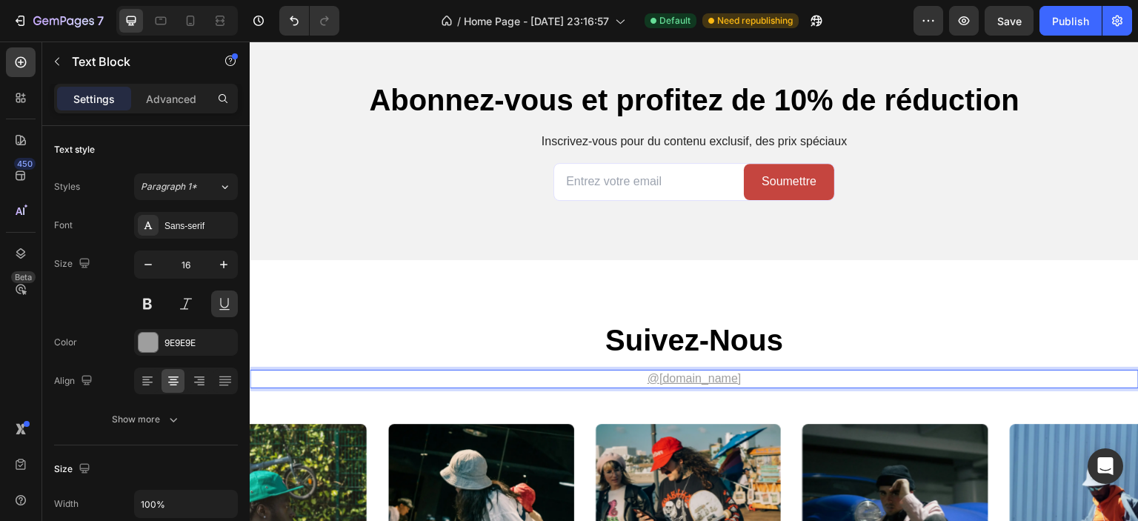
click at [740, 376] on p "@[DOMAIN_NAME] ⁠⁠⁠⁠⁠⁠⁠" at bounding box center [694, 379] width 886 height 16
click at [689, 371] on p "@ Techaption" at bounding box center [694, 379] width 886 height 16
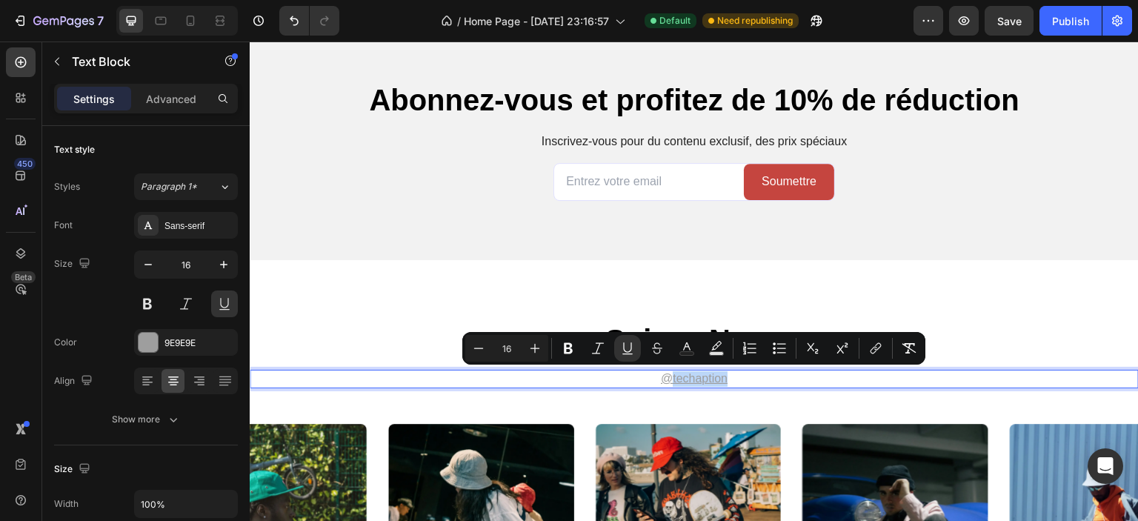
click at [687, 378] on u "Techaption" at bounding box center [700, 378] width 55 height 13
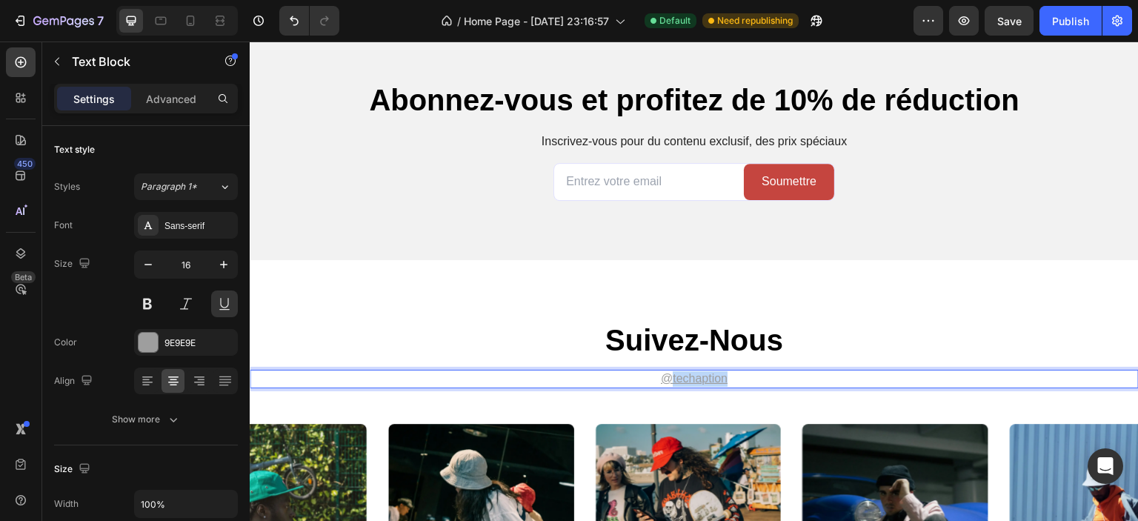
click at [687, 379] on u "Techaption" at bounding box center [700, 378] width 55 height 13
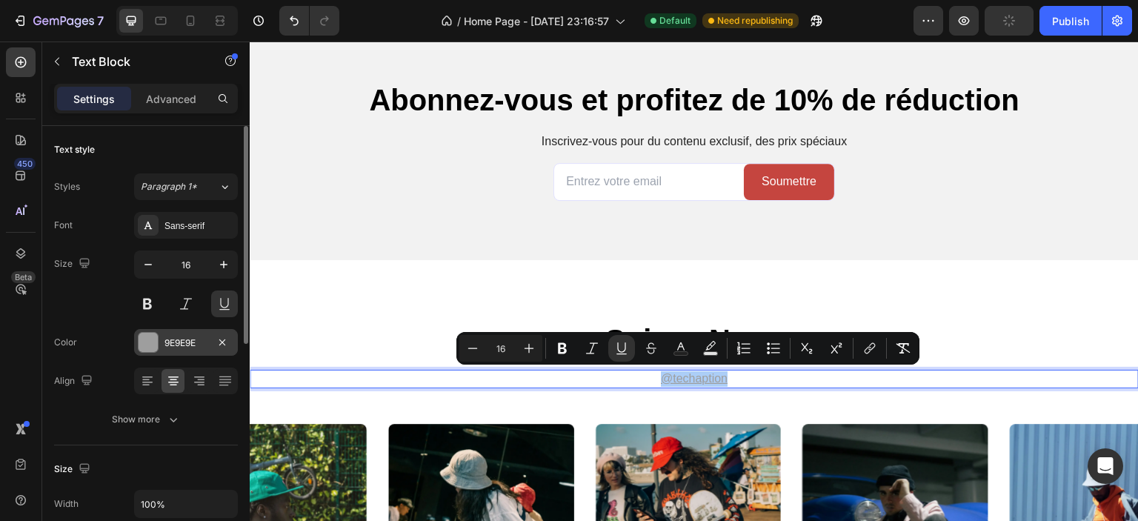
click at [150, 333] on div at bounding box center [148, 342] width 19 height 19
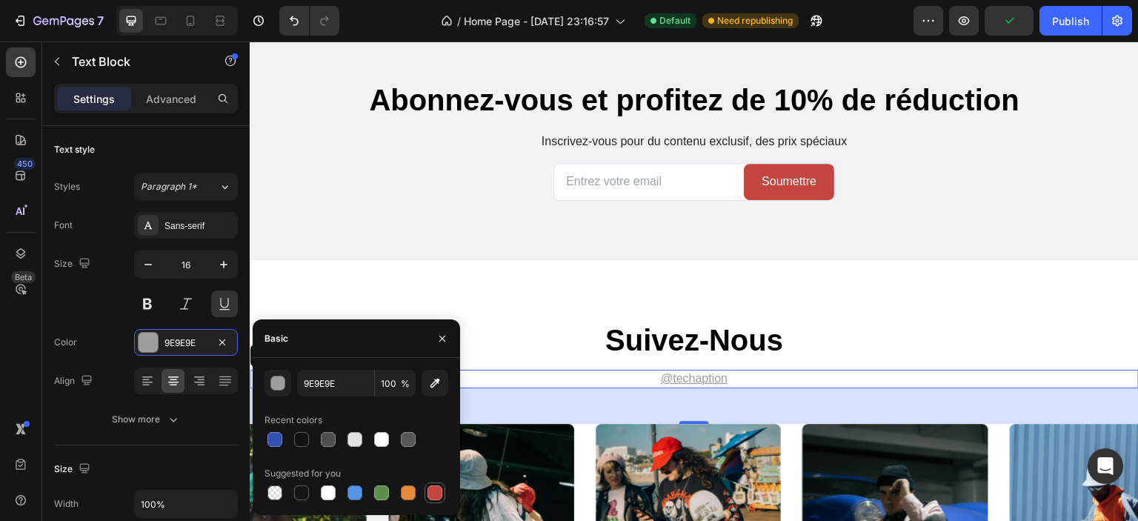
click at [434, 495] on div at bounding box center [435, 492] width 15 height 15
type input "C5453F"
click at [148, 295] on button at bounding box center [147, 304] width 27 height 27
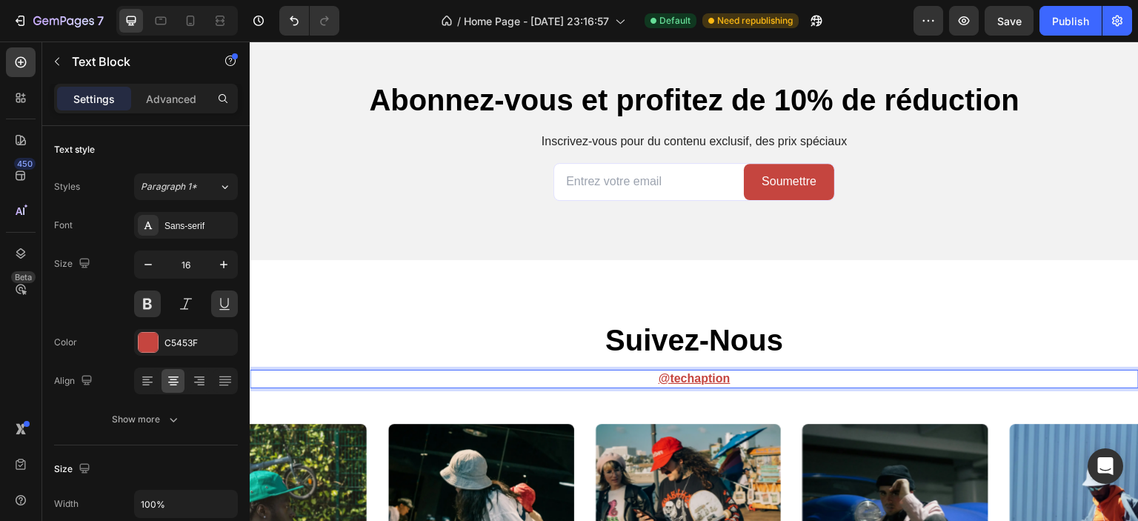
click at [725, 379] on p "@ Techaption" at bounding box center [694, 379] width 886 height 16
click at [670, 377] on u "Techaption" at bounding box center [700, 378] width 60 height 13
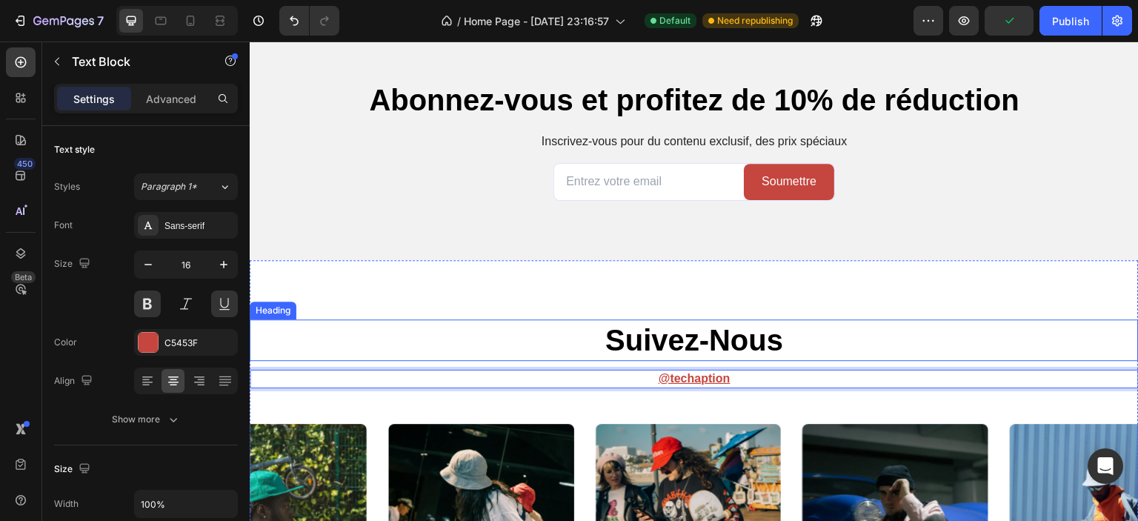
click at [828, 321] on p "Suivez-nous" at bounding box center [694, 340] width 886 height 39
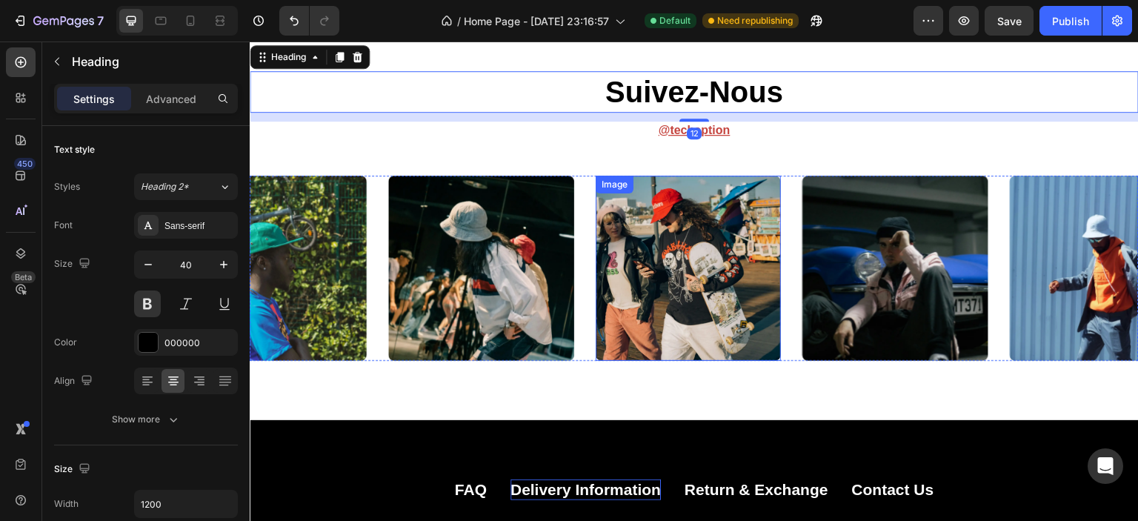
scroll to position [4325, 0]
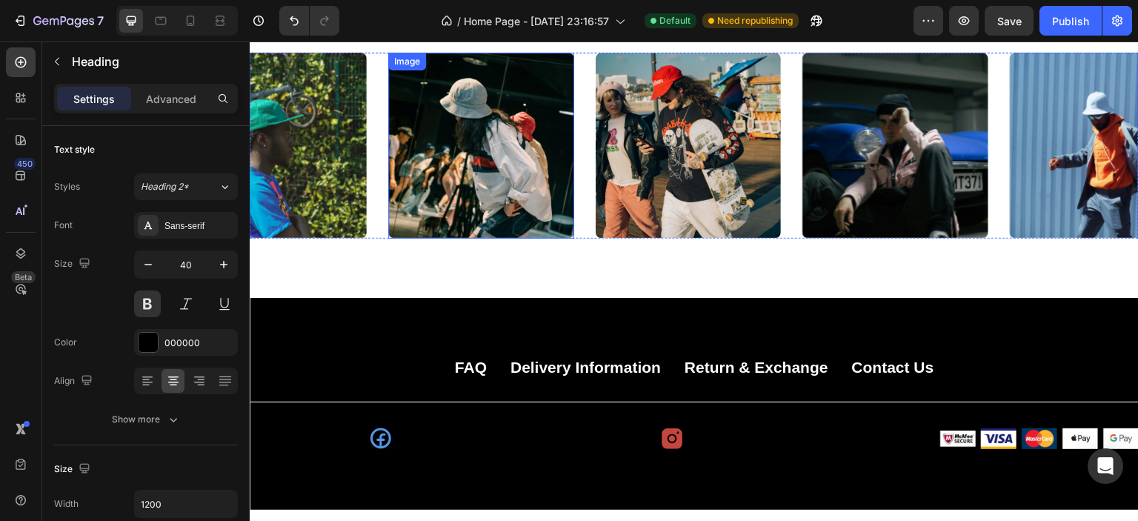
click at [505, 216] on img at bounding box center [481, 146] width 186 height 186
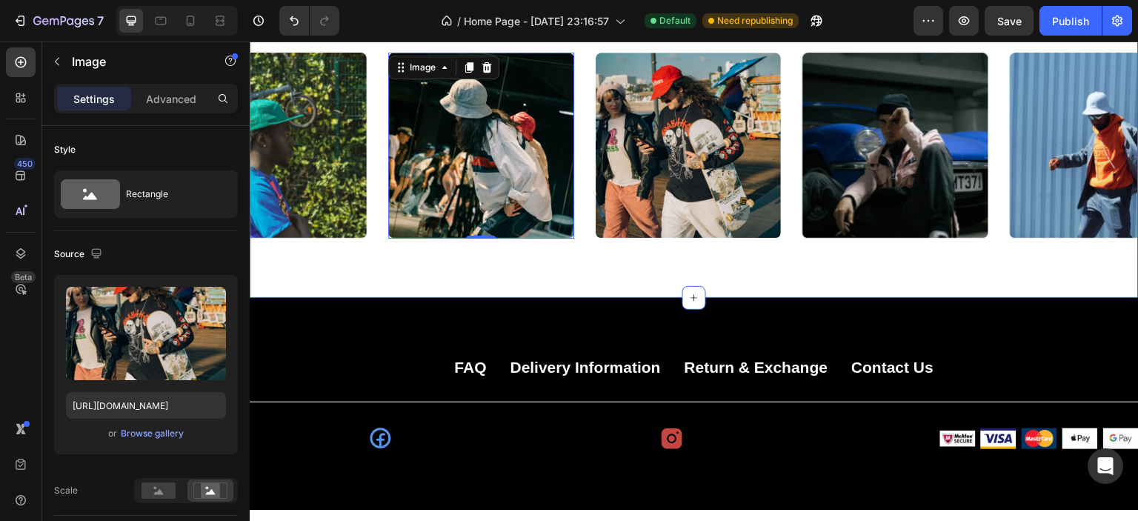
click at [717, 206] on img at bounding box center [689, 146] width 186 height 186
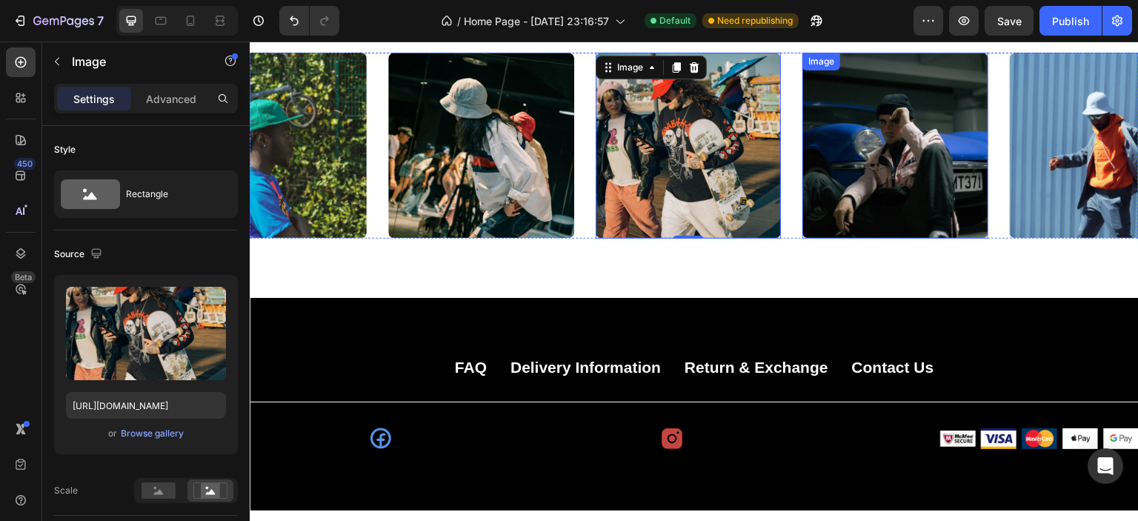
click at [916, 196] on img at bounding box center [896, 146] width 186 height 186
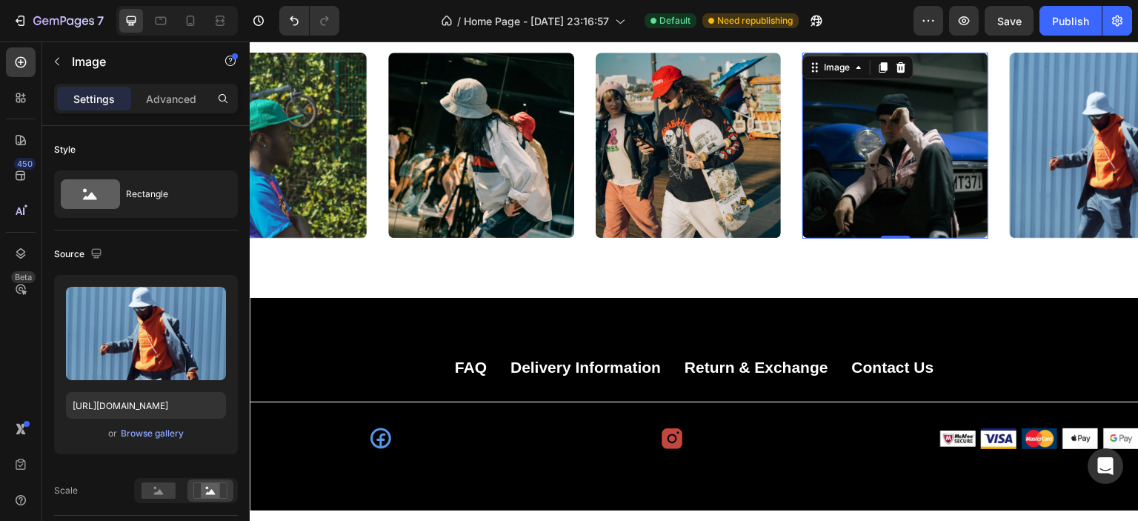
click at [1038, 200] on img at bounding box center [1103, 146] width 186 height 186
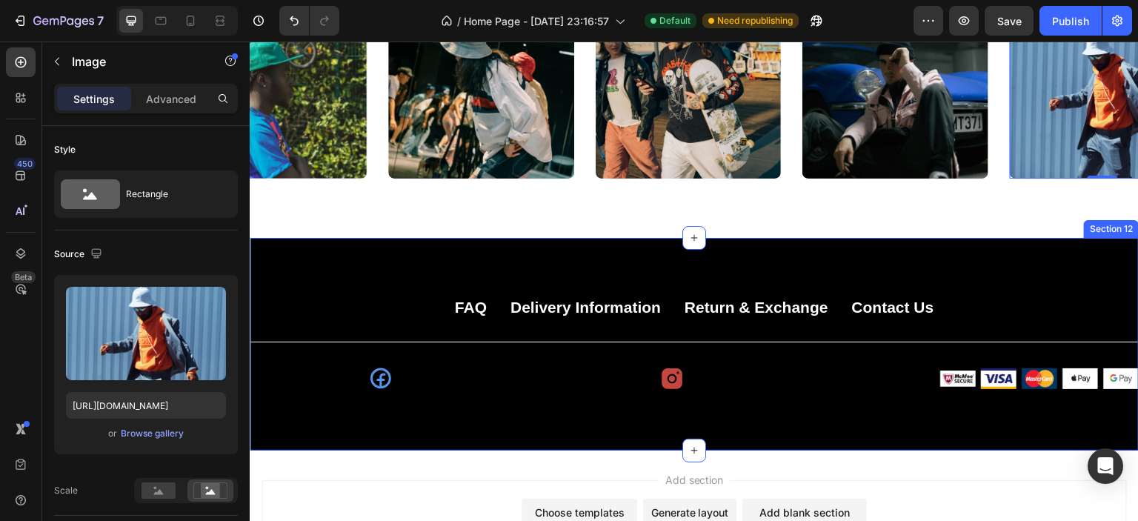
scroll to position [4473, 0]
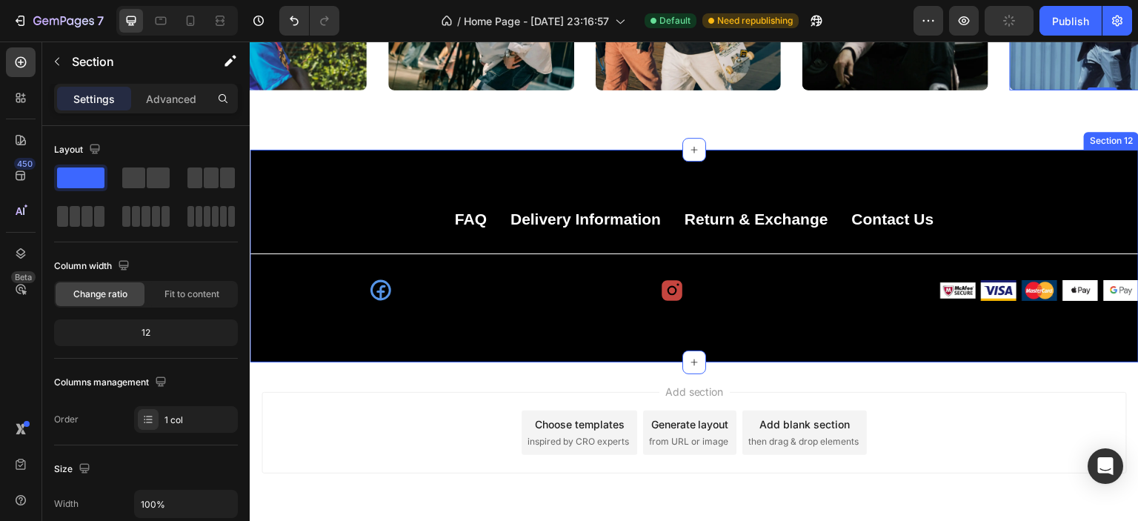
click at [356, 177] on div "FAQ Button Delivery Information Button Return & Exchange Button Contact Us Butt…" at bounding box center [694, 256] width 889 height 213
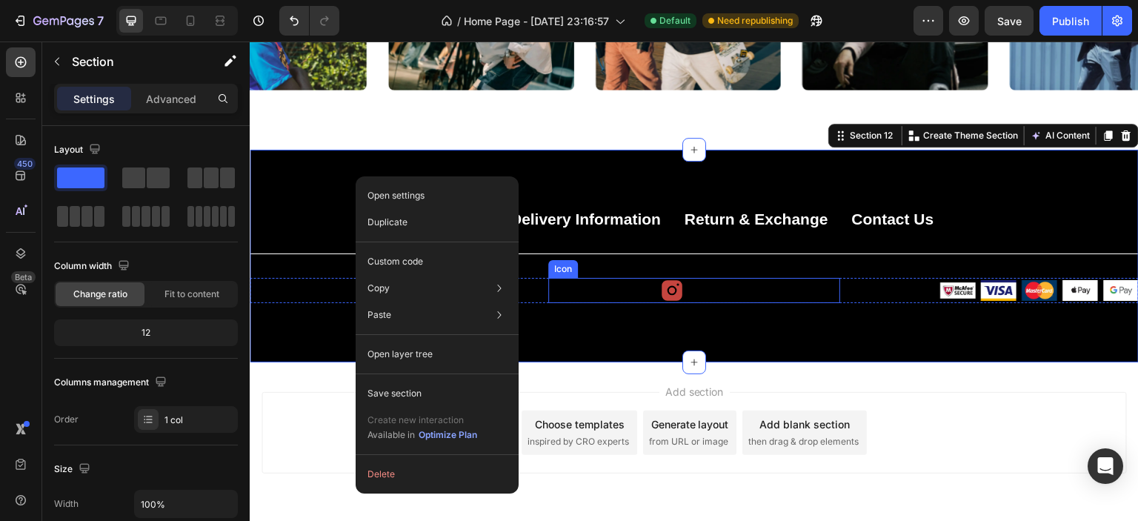
click at [677, 291] on icon at bounding box center [672, 290] width 21 height 21
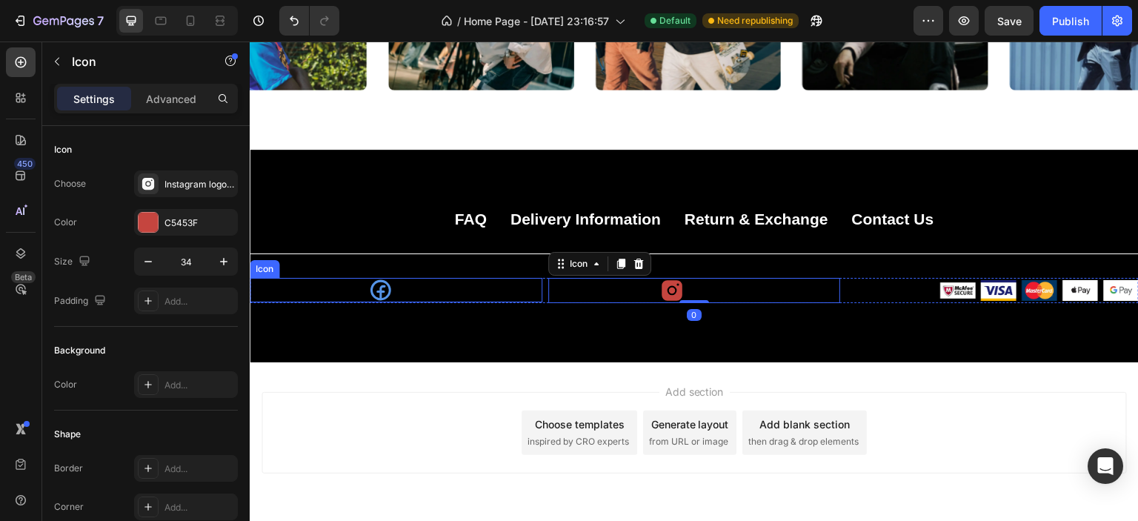
click at [391, 291] on icon at bounding box center [380, 290] width 24 height 24
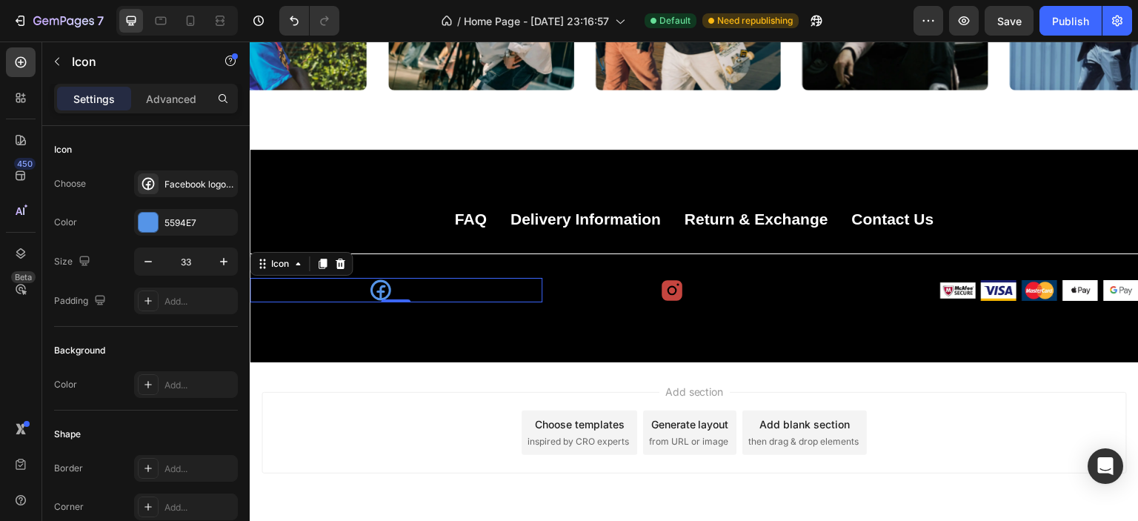
click at [373, 291] on icon at bounding box center [380, 290] width 24 height 24
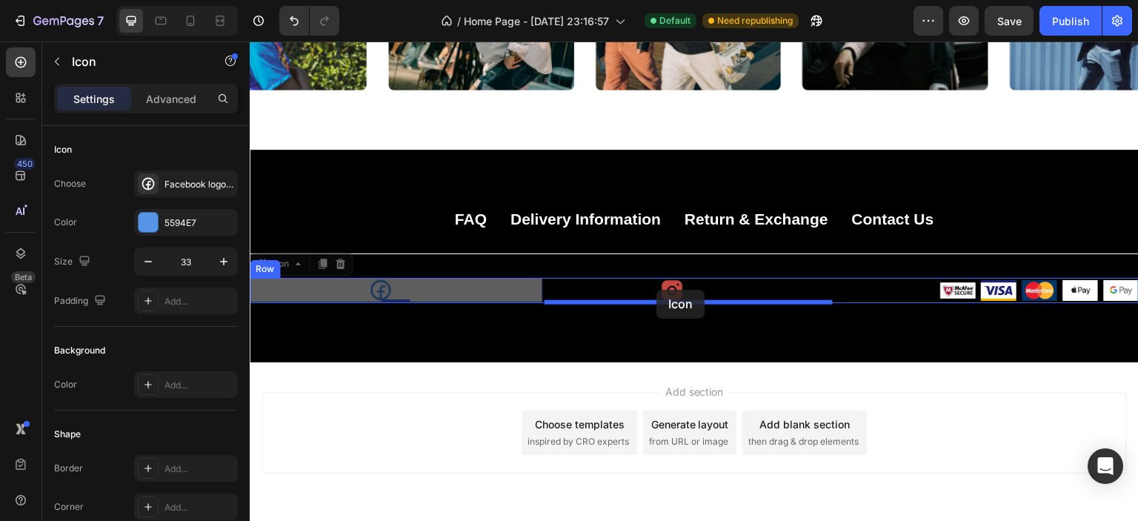
drag, startPoint x: 375, startPoint y: 288, endPoint x: 657, endPoint y: 290, distance: 281.6
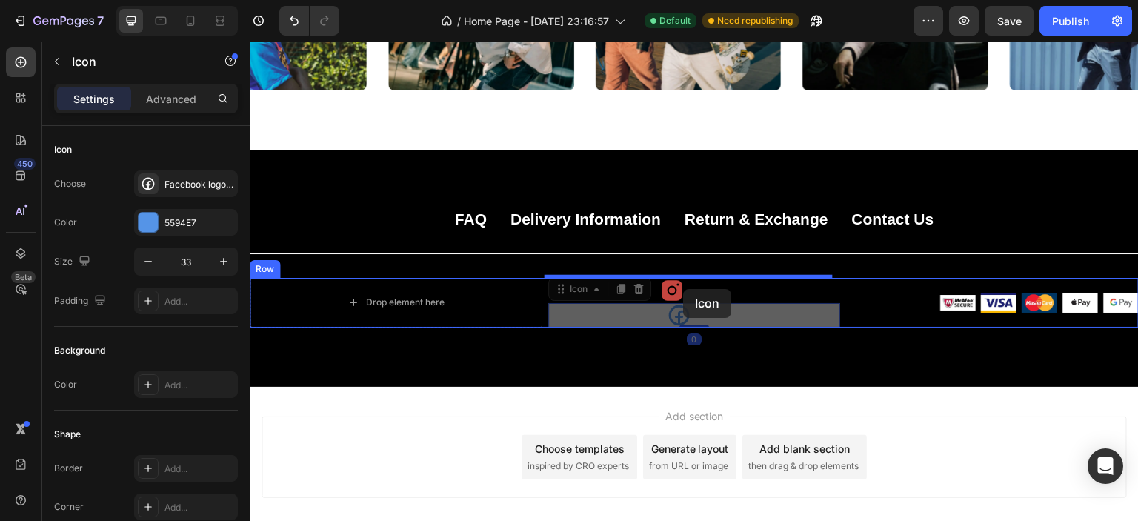
drag, startPoint x: 671, startPoint y: 314, endPoint x: 683, endPoint y: 287, distance: 30.2
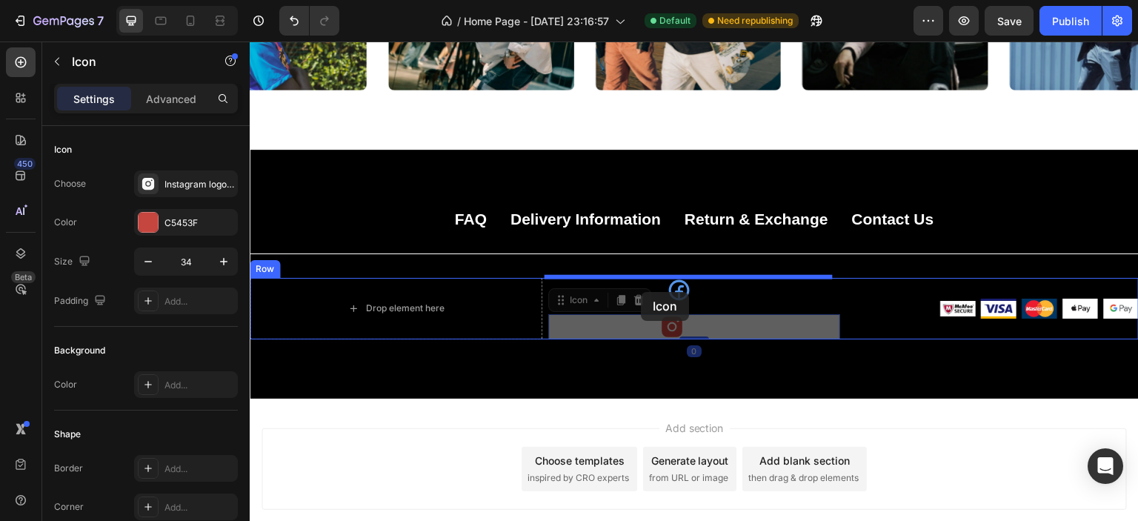
drag, startPoint x: 666, startPoint y: 322, endPoint x: 641, endPoint y: 292, distance: 39.0
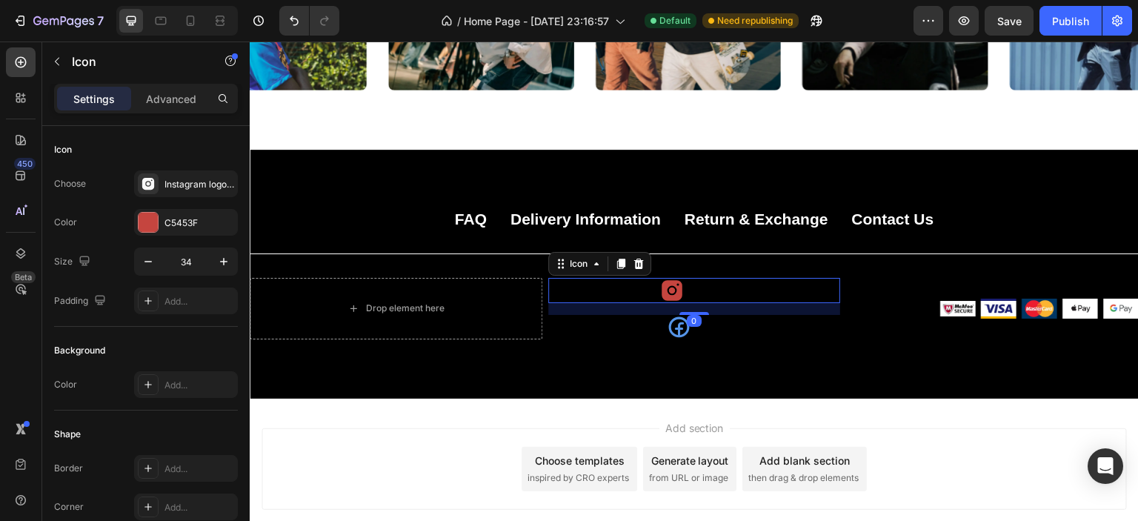
click at [713, 296] on div "Icon 0" at bounding box center [694, 290] width 293 height 25
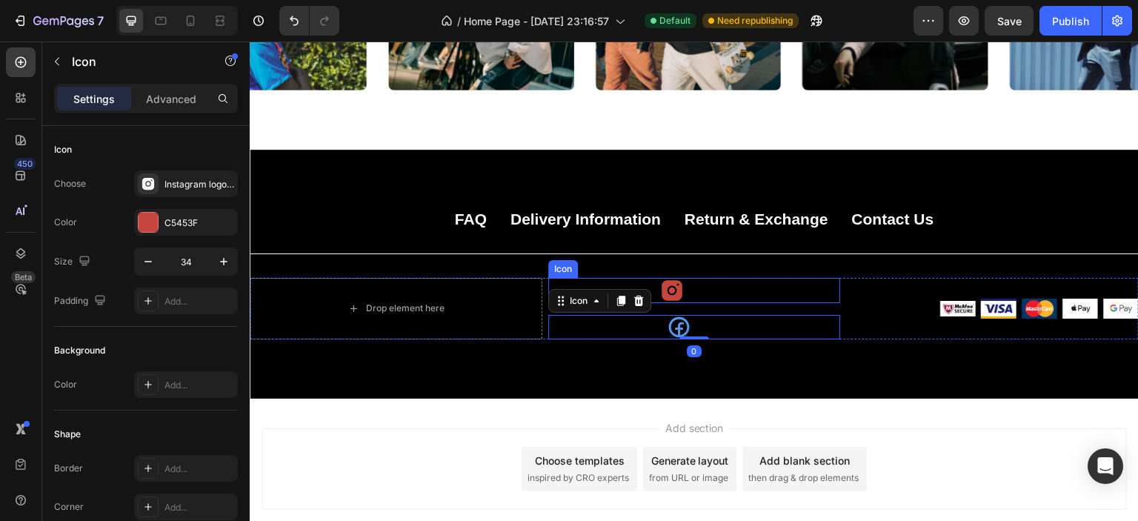
click at [709, 296] on div "Icon" at bounding box center [694, 290] width 293 height 25
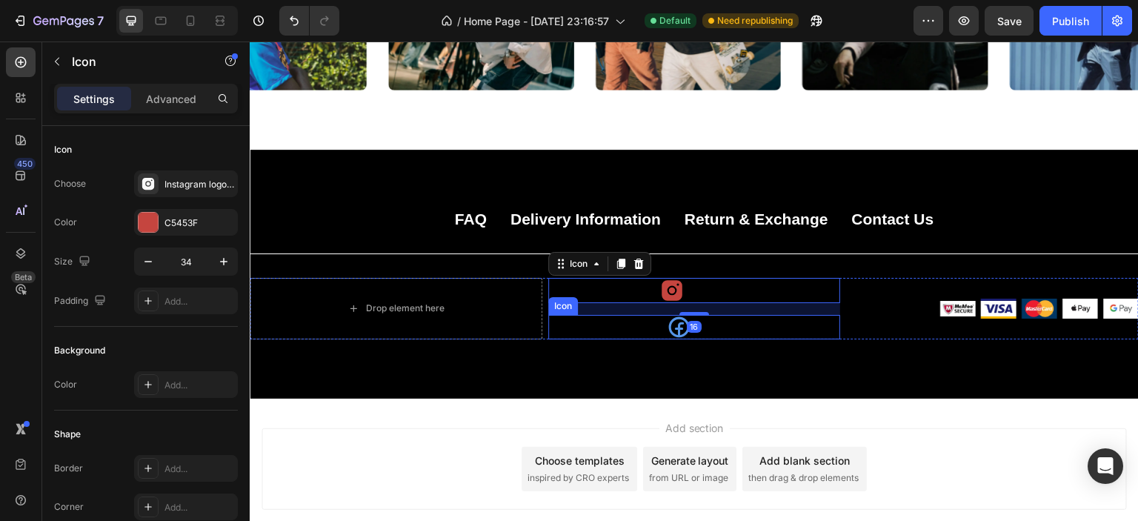
click at [725, 324] on div "Icon" at bounding box center [694, 327] width 293 height 24
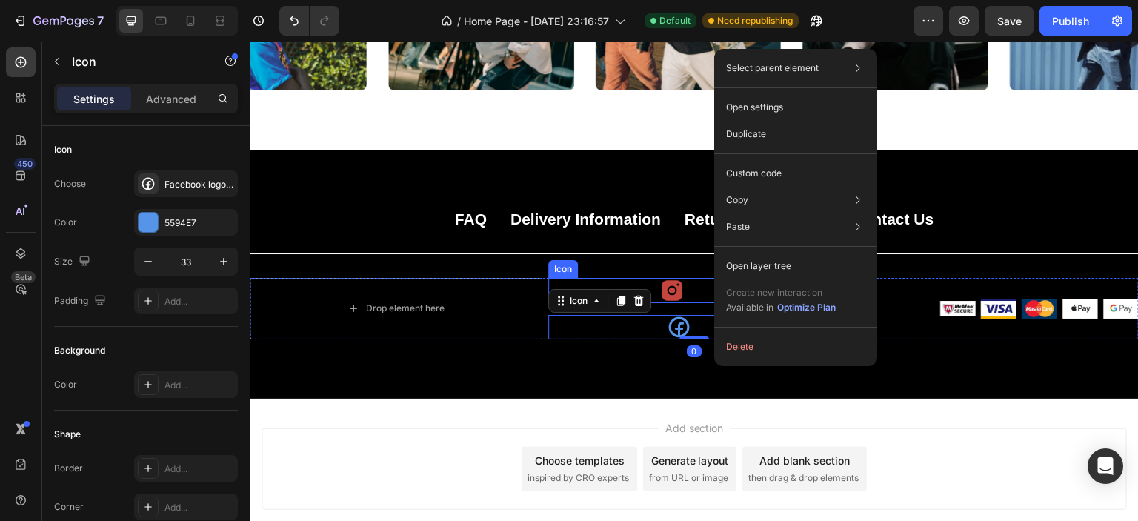
click at [689, 282] on div "Icon" at bounding box center [694, 290] width 293 height 25
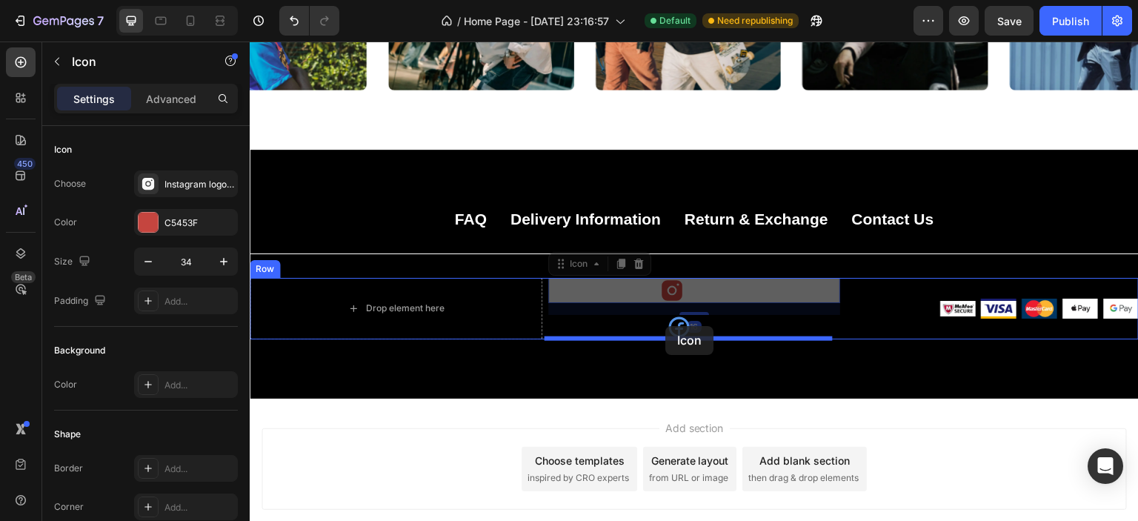
drag, startPoint x: 662, startPoint y: 290, endPoint x: 666, endPoint y: 326, distance: 36.5
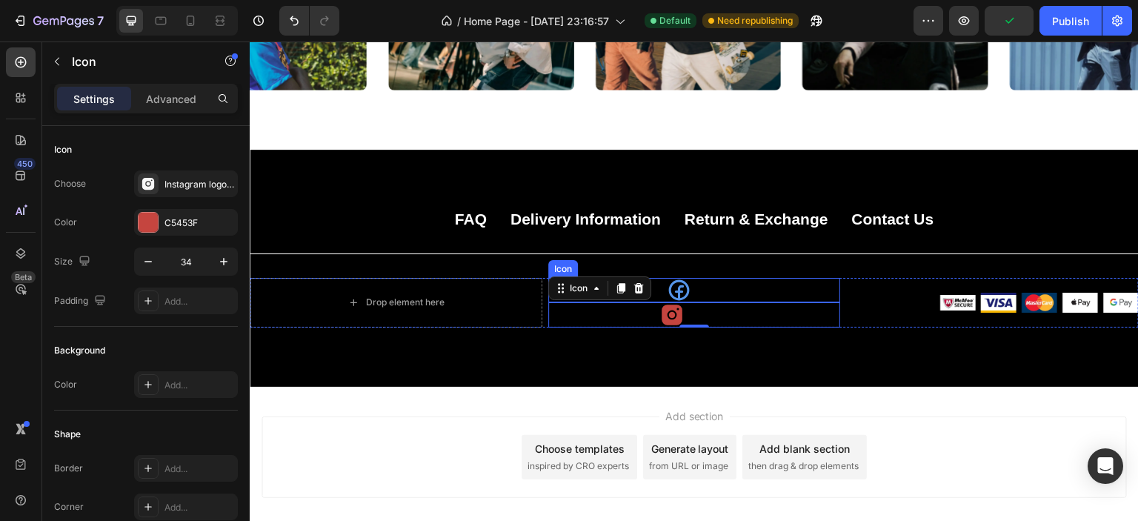
click at [674, 288] on icon at bounding box center [678, 290] width 21 height 21
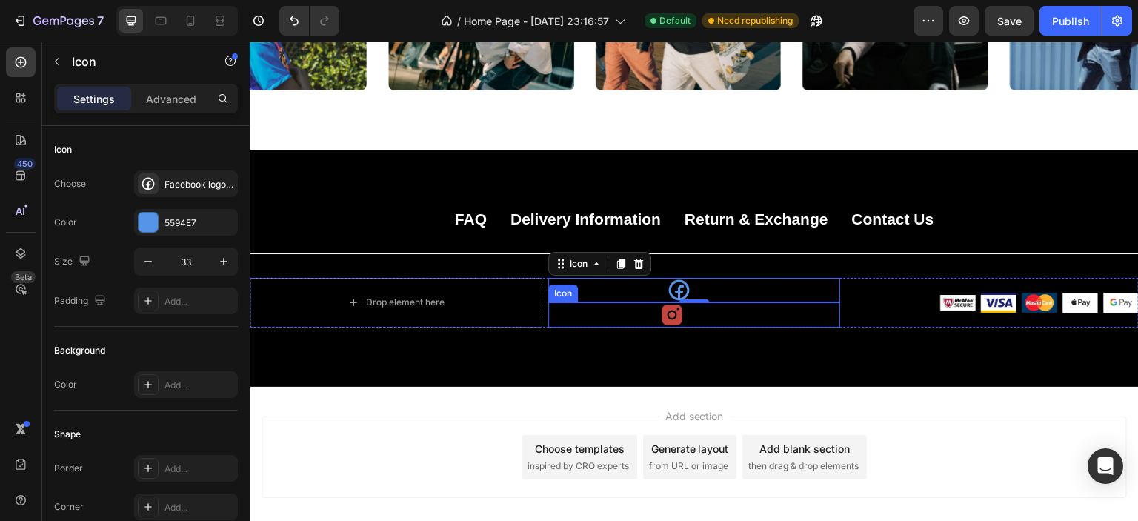
click at [666, 316] on icon at bounding box center [672, 315] width 21 height 21
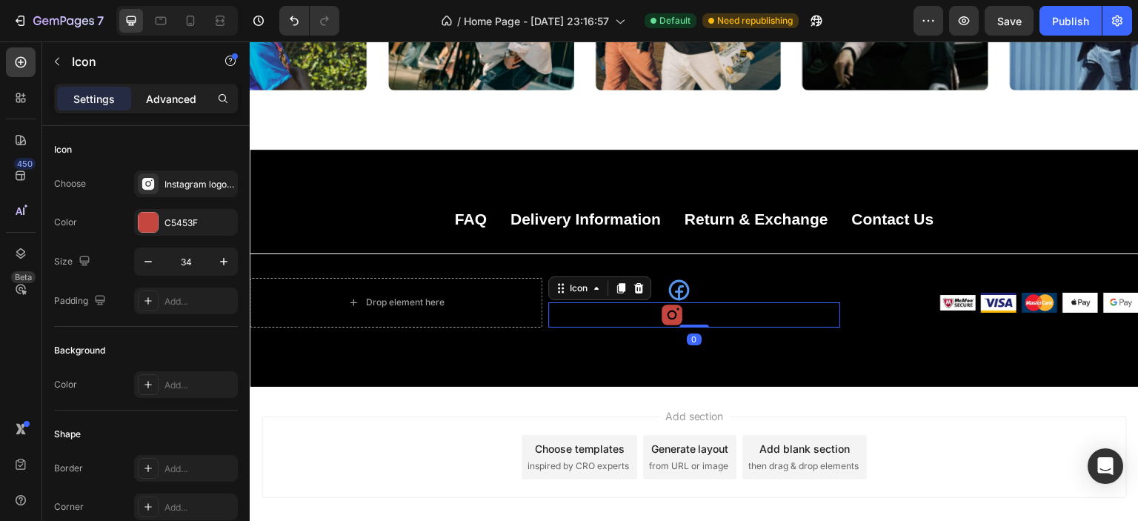
click at [182, 89] on div "Advanced" at bounding box center [171, 99] width 74 height 24
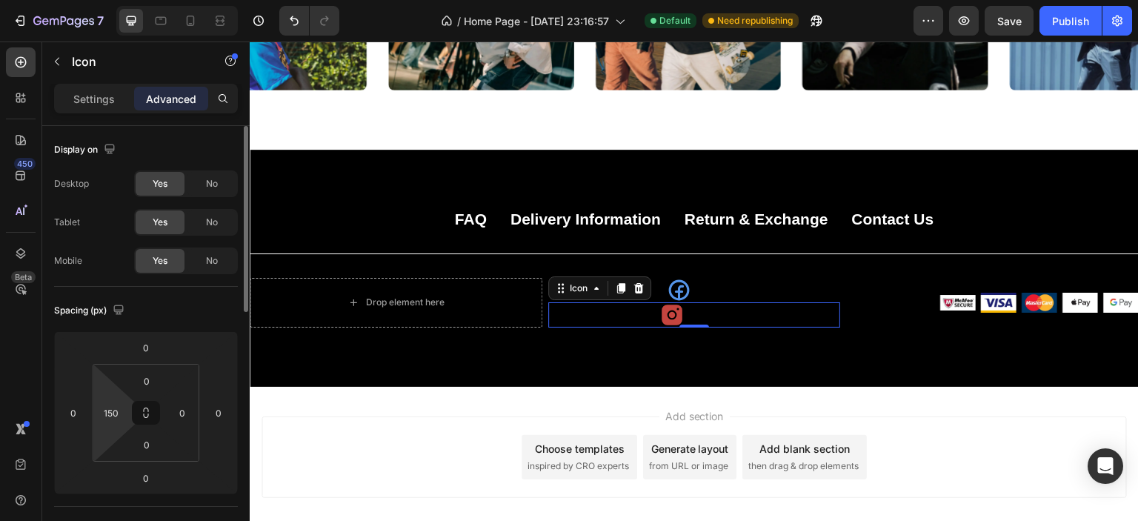
click at [127, 265] on html "7 / Home Page - [DATE] 23:16:57 Default Need republishing Preview Save Publish …" at bounding box center [569, 132] width 1138 height 265
click at [119, 411] on input "150" at bounding box center [111, 413] width 22 height 22
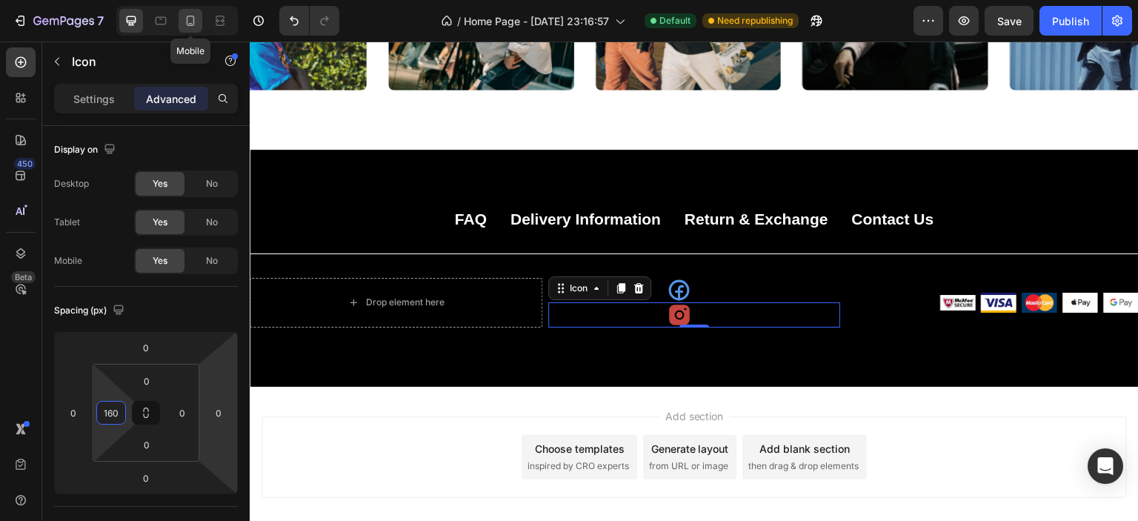
click at [188, 20] on icon at bounding box center [190, 20] width 15 height 15
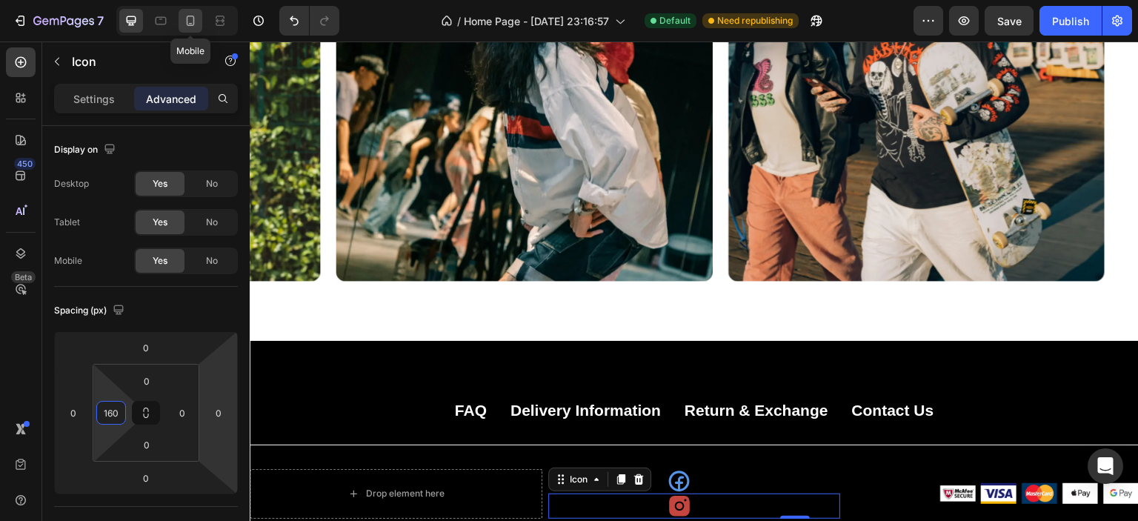
type input "24"
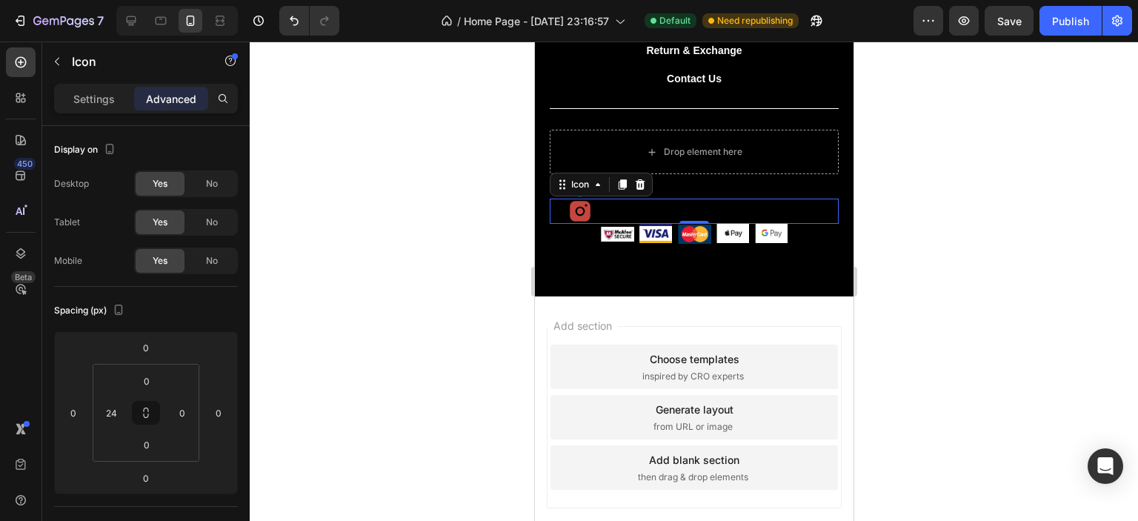
scroll to position [4515, 0]
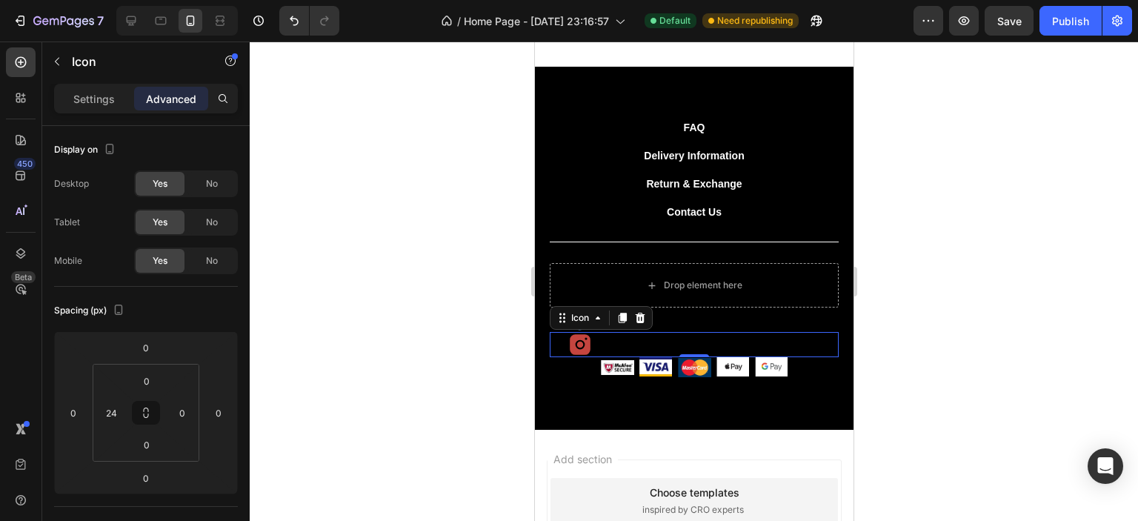
click at [925, 276] on div at bounding box center [694, 282] width 889 height 480
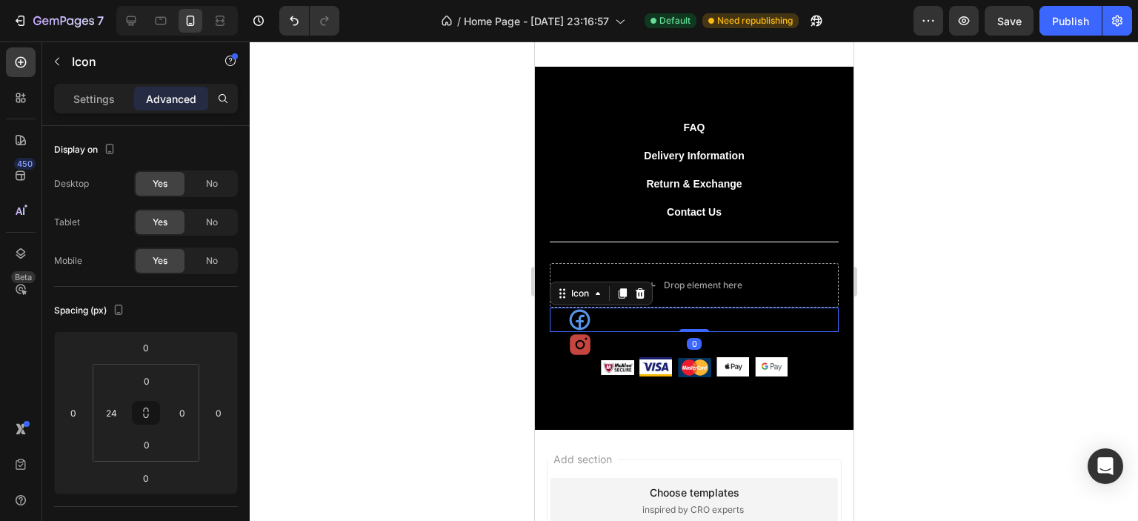
click at [619, 319] on div "Icon 0" at bounding box center [693, 320] width 289 height 24
click at [119, 408] on input "24" at bounding box center [111, 413] width 22 height 22
type input "5"
type input "165"
click at [583, 345] on icon at bounding box center [579, 344] width 25 height 25
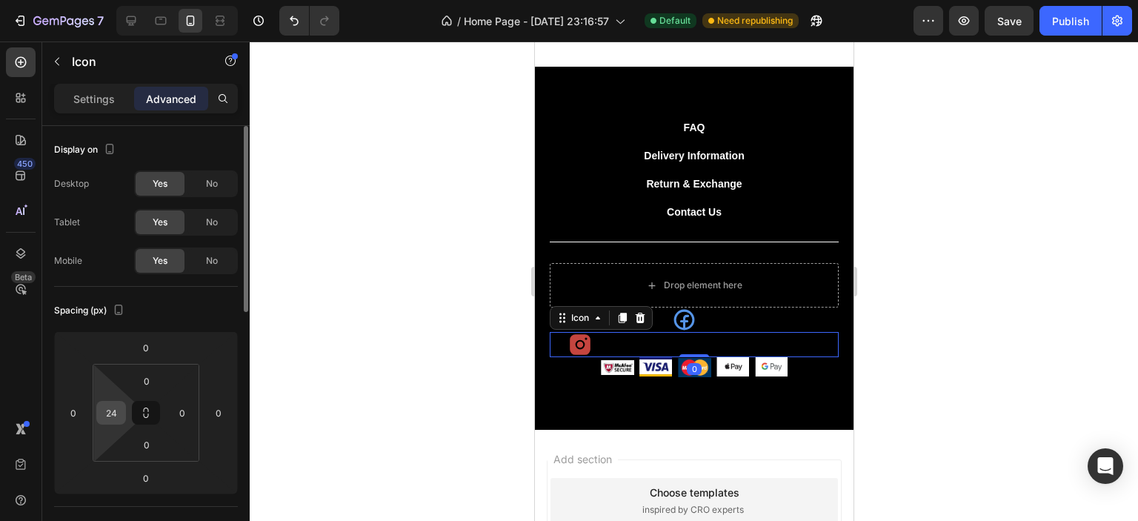
click at [120, 418] on input "24" at bounding box center [111, 413] width 22 height 22
type input "165"
click at [987, 303] on div at bounding box center [694, 282] width 889 height 480
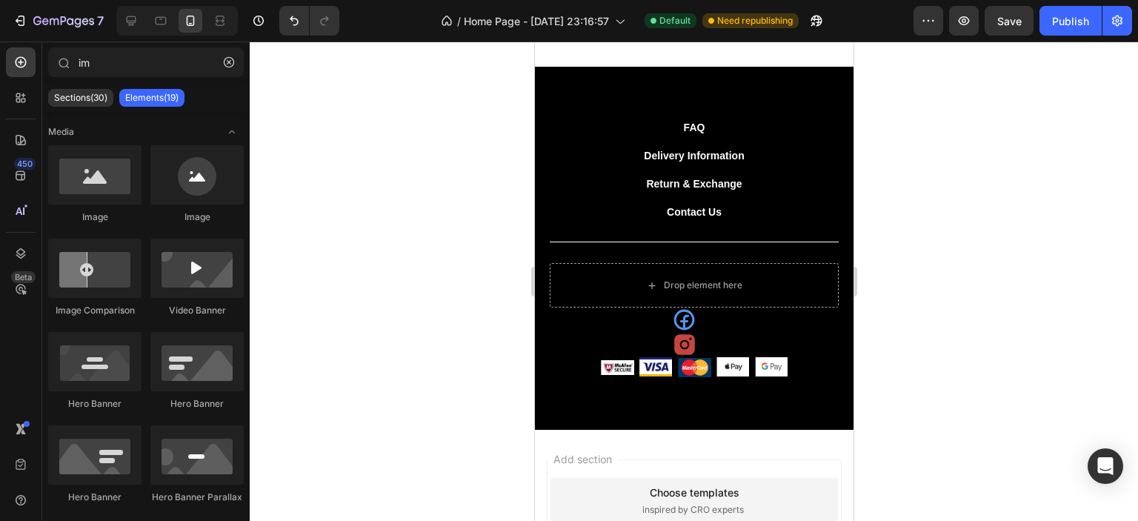
click at [961, 302] on div at bounding box center [694, 282] width 889 height 480
click at [734, 334] on div "Icon 0" at bounding box center [693, 344] width 289 height 25
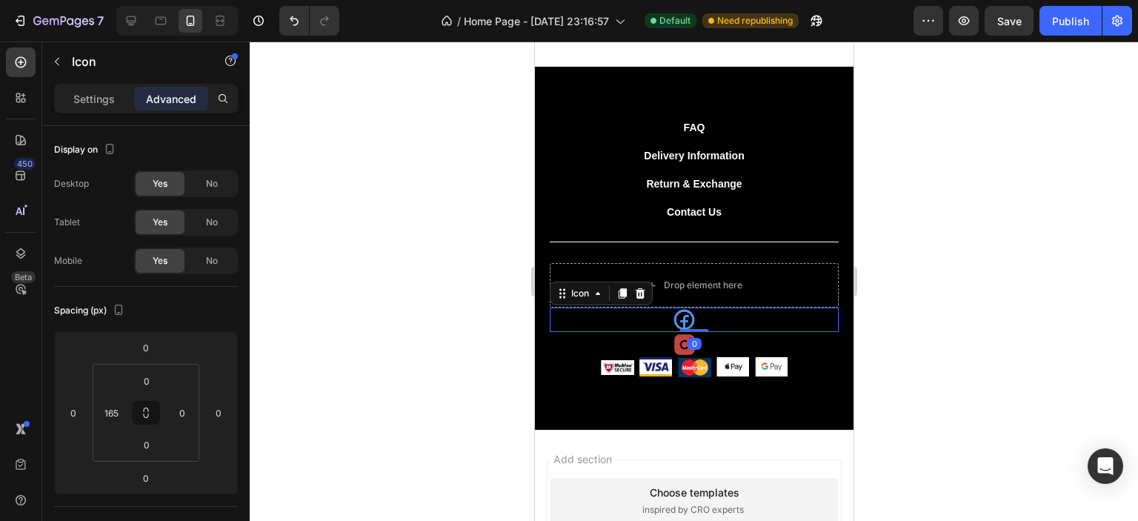
click at [726, 316] on div "Icon 0" at bounding box center [693, 320] width 289 height 24
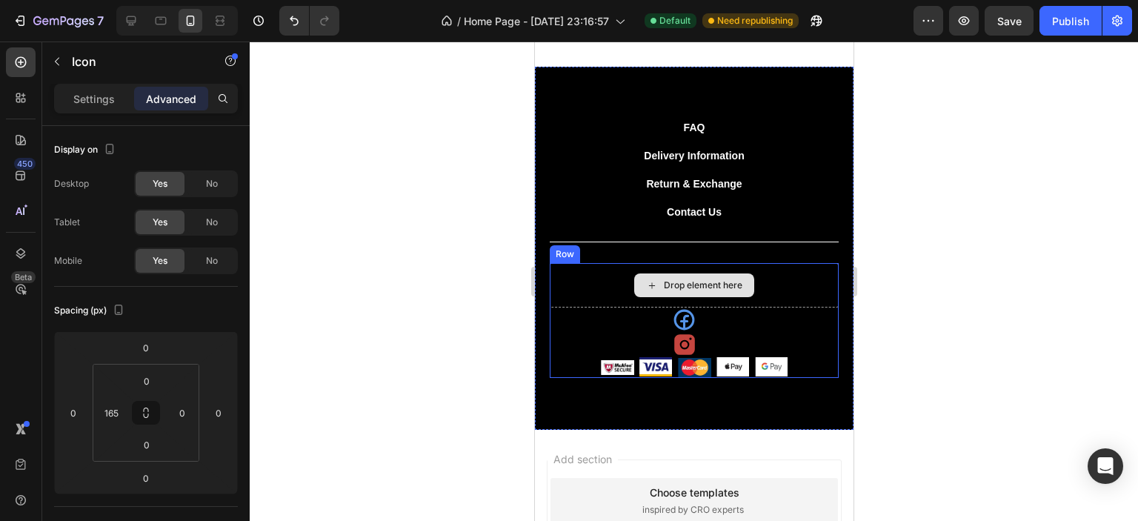
click at [721, 289] on div "Drop element here" at bounding box center [702, 285] width 79 height 12
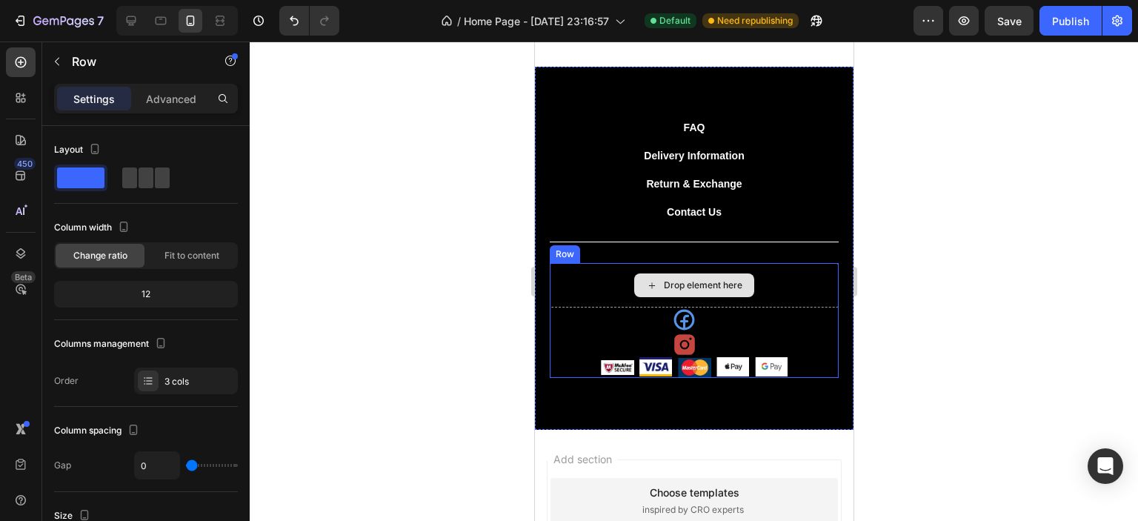
click at [800, 287] on div "Drop element here" at bounding box center [693, 285] width 289 height 44
click at [912, 296] on div at bounding box center [694, 282] width 889 height 480
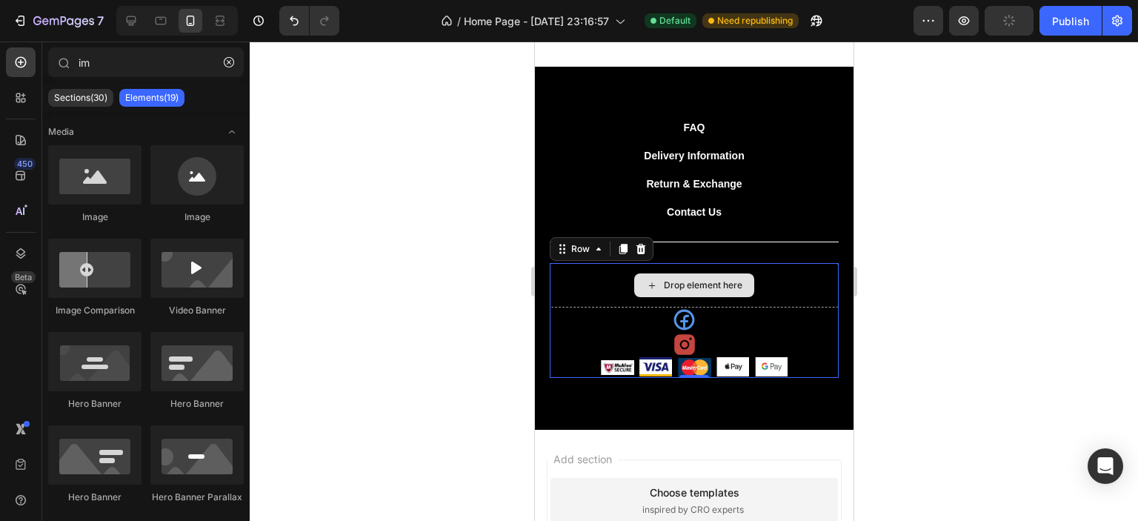
click at [786, 303] on div "Drop element here" at bounding box center [693, 285] width 289 height 44
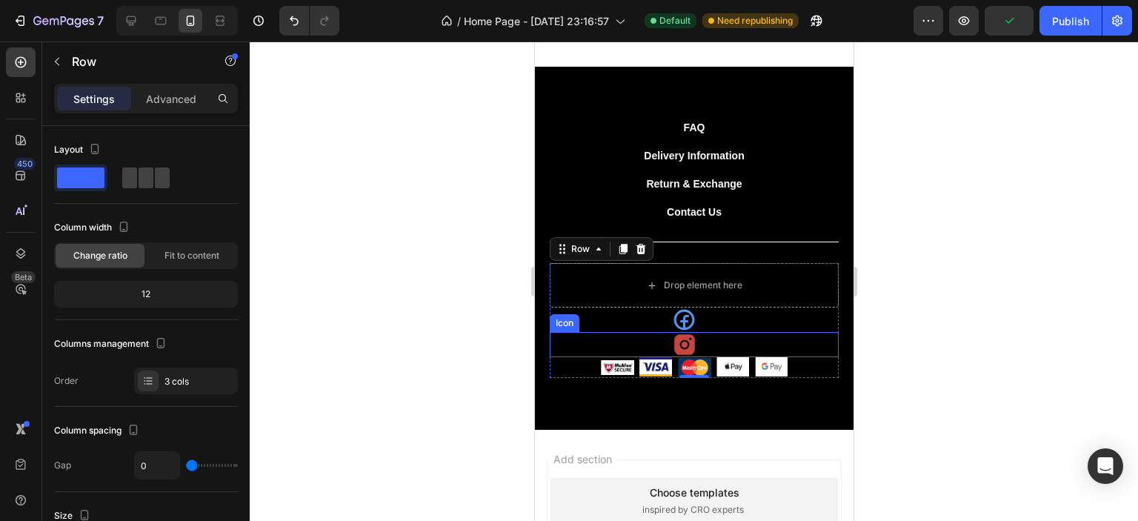
click at [606, 340] on div "Icon" at bounding box center [693, 344] width 289 height 25
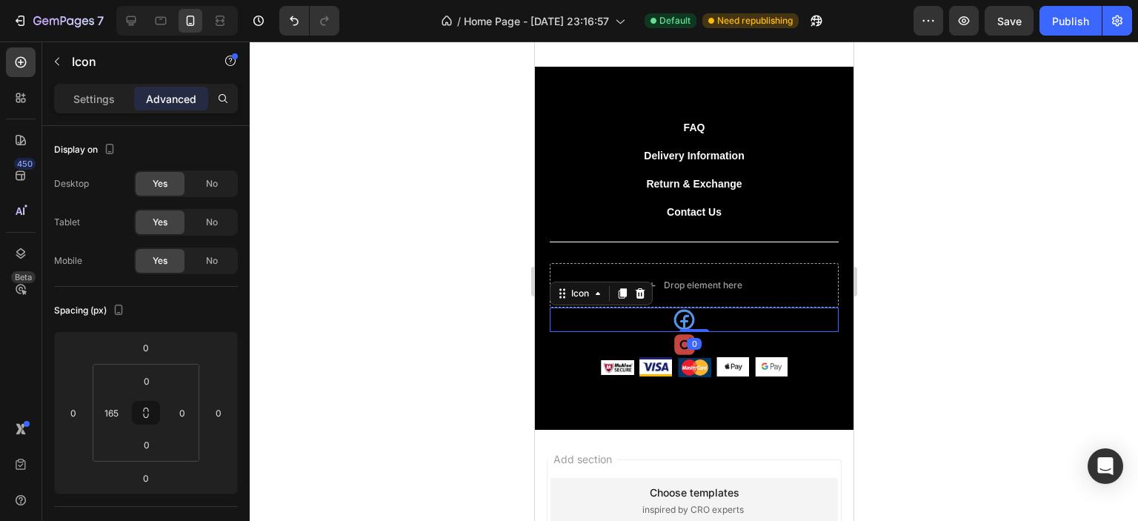
click at [754, 318] on div "Icon 0" at bounding box center [693, 320] width 289 height 24
click at [151, 380] on input "0" at bounding box center [147, 381] width 30 height 22
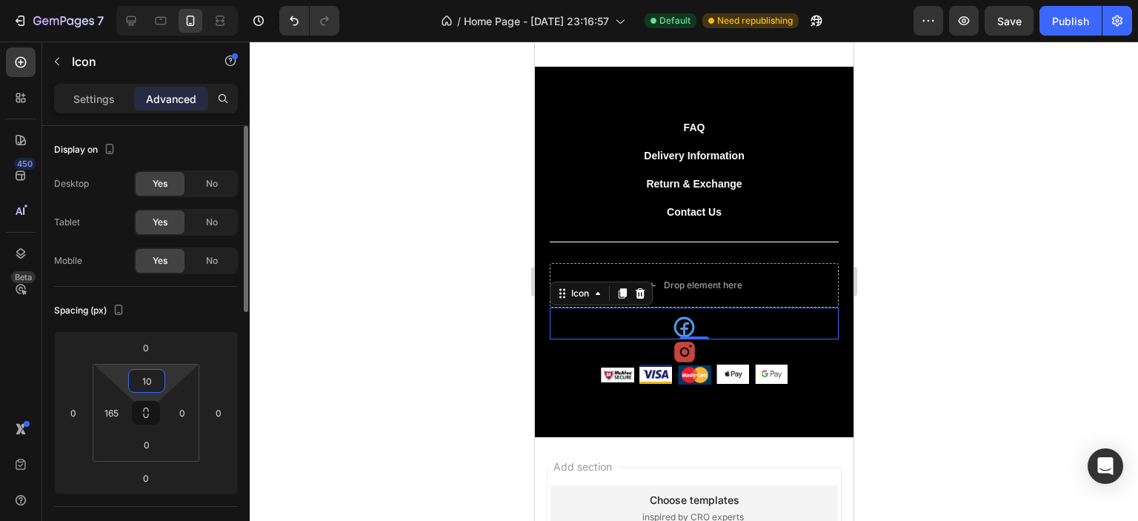
type input "1"
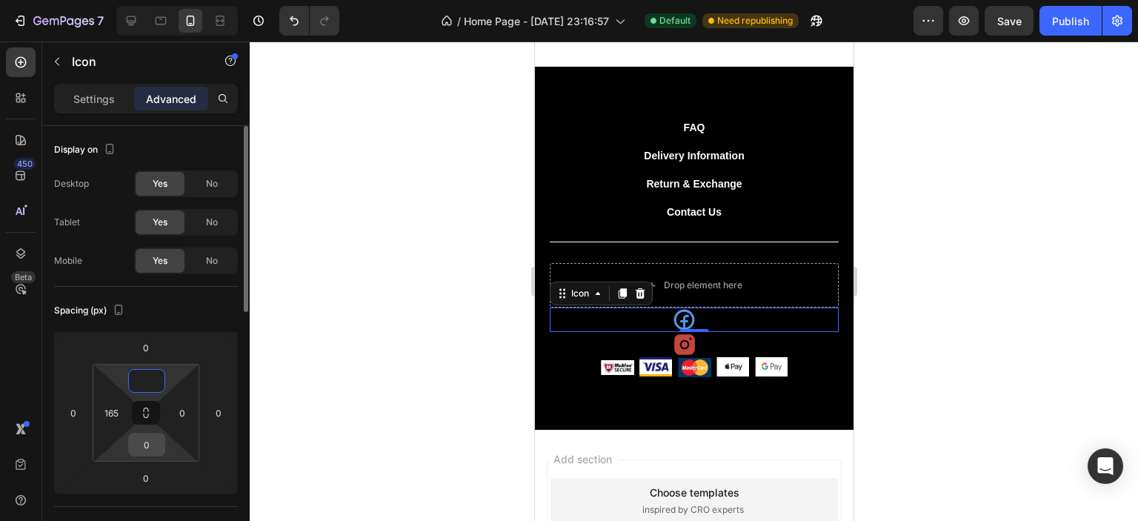
click at [150, 441] on input "0" at bounding box center [147, 445] width 30 height 22
type input "0"
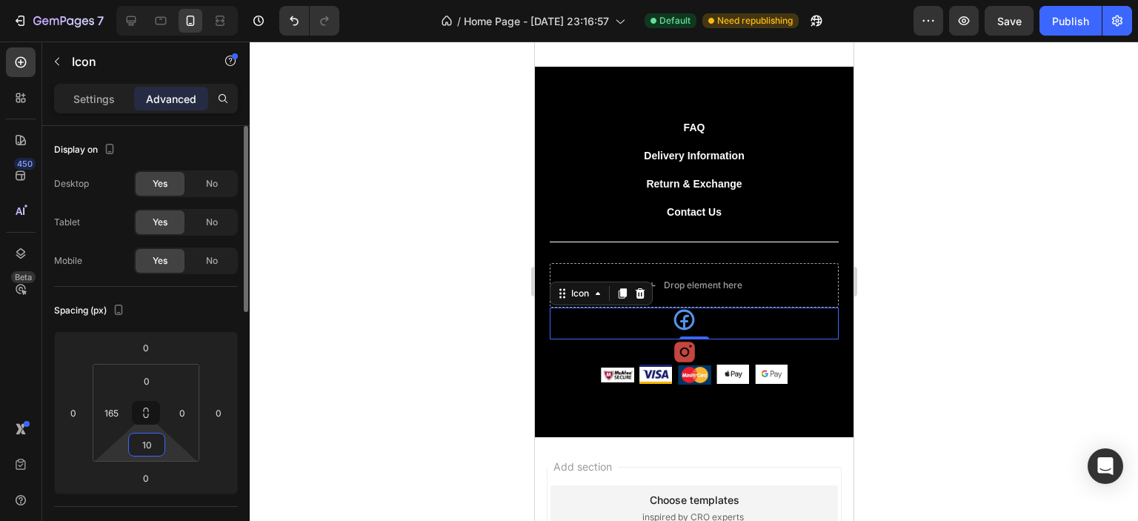
type input "1"
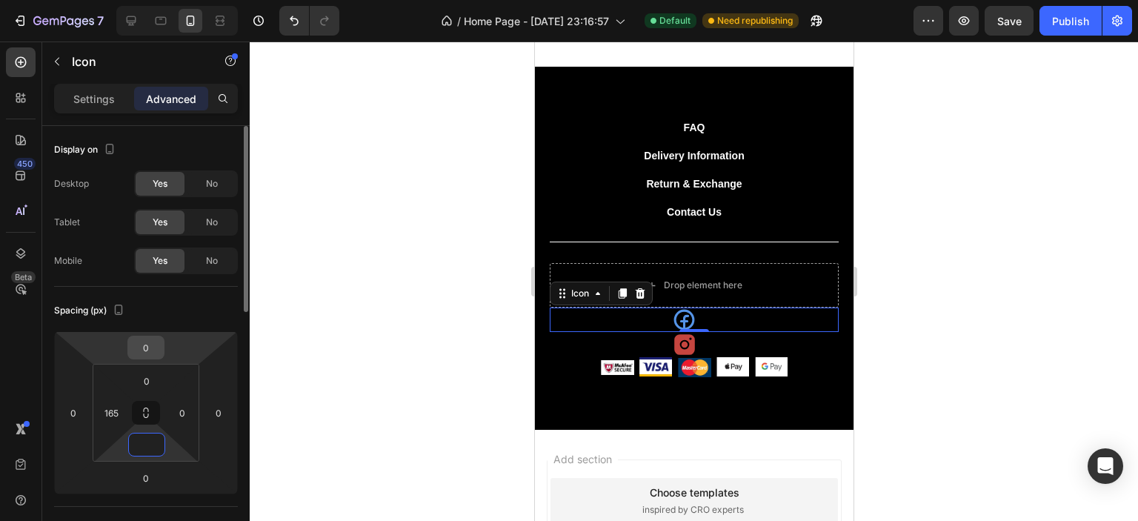
type input "0"
click at [150, 348] on input "0" at bounding box center [146, 347] width 30 height 22
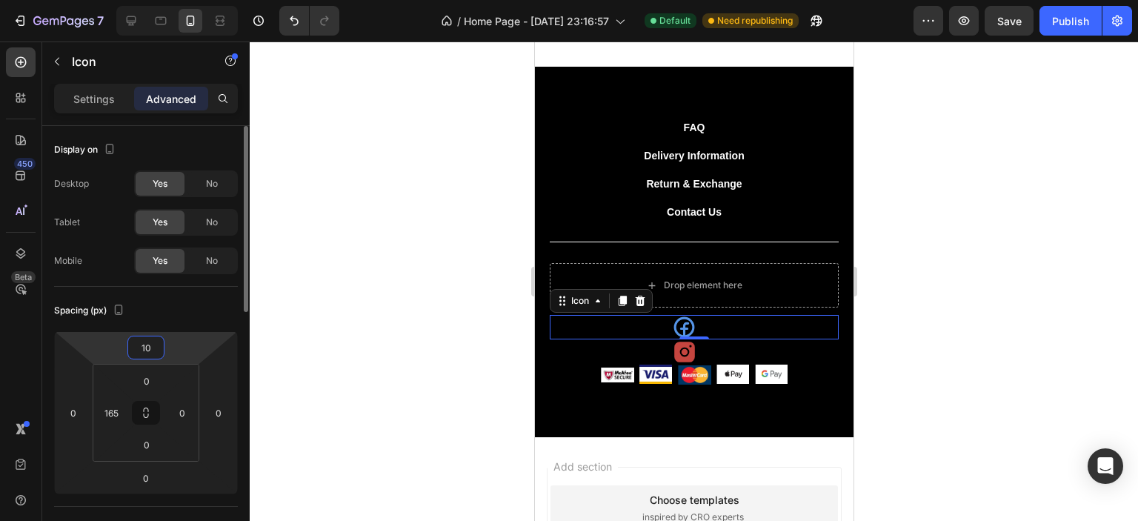
type input "1"
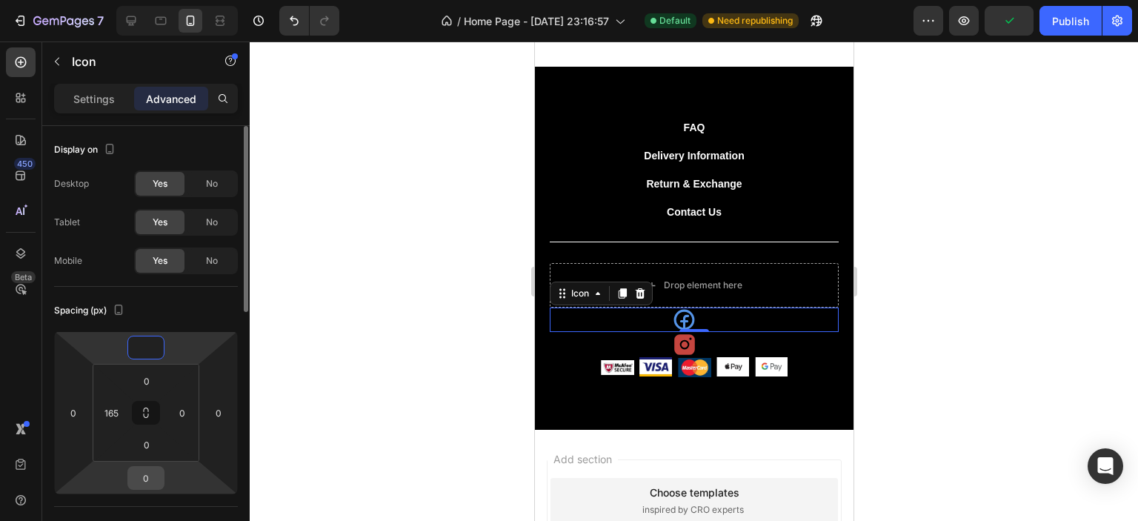
click at [155, 475] on input "0" at bounding box center [146, 478] width 30 height 22
type input "0"
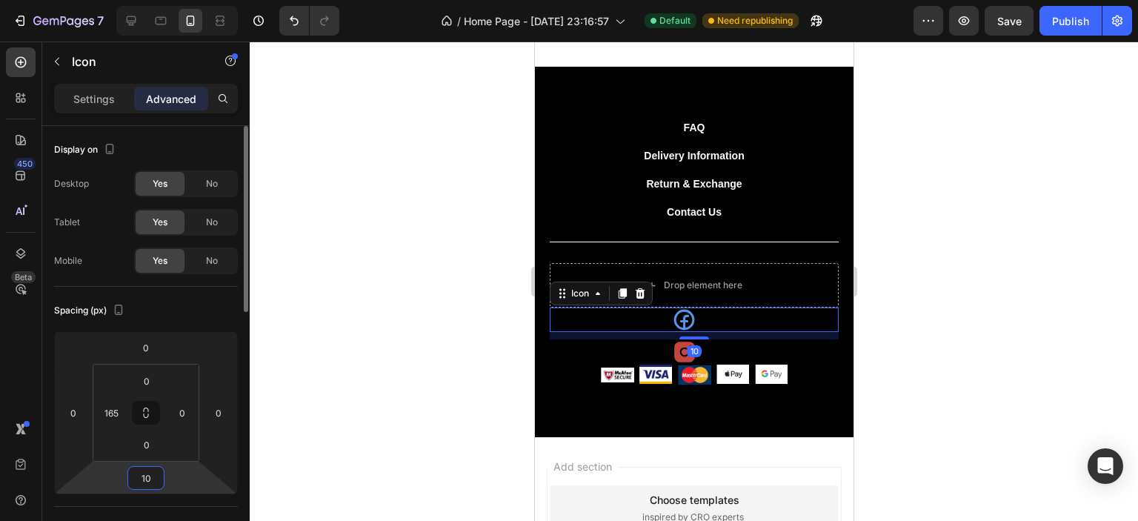
type input "1"
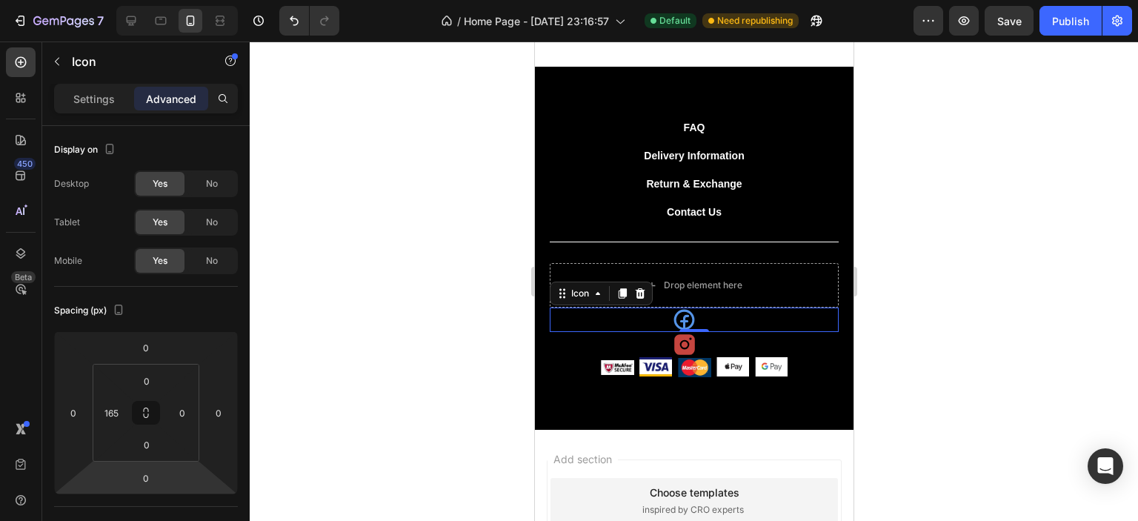
click at [880, 264] on div at bounding box center [694, 282] width 889 height 480
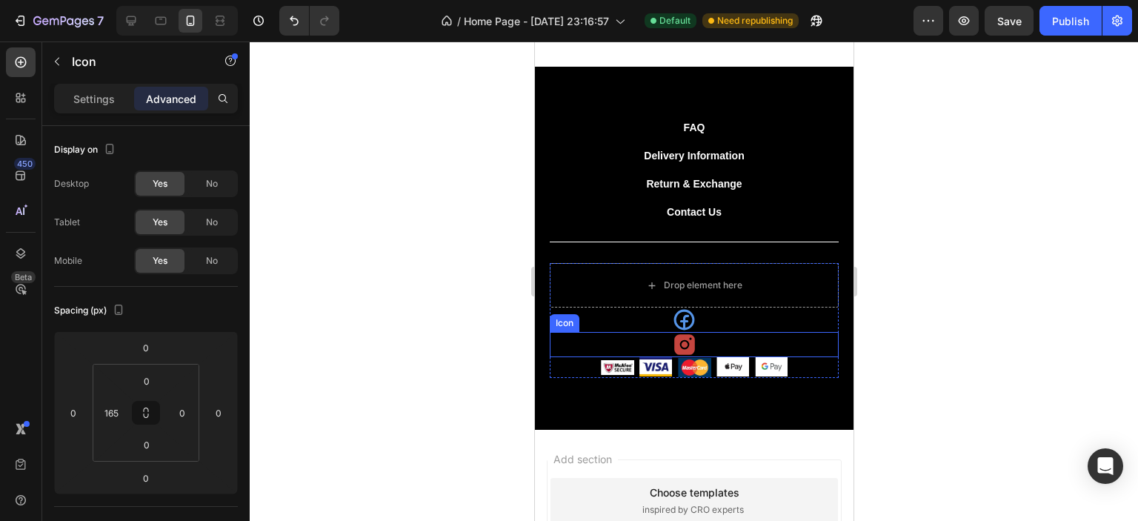
click at [746, 340] on div "Icon" at bounding box center [693, 344] width 289 height 25
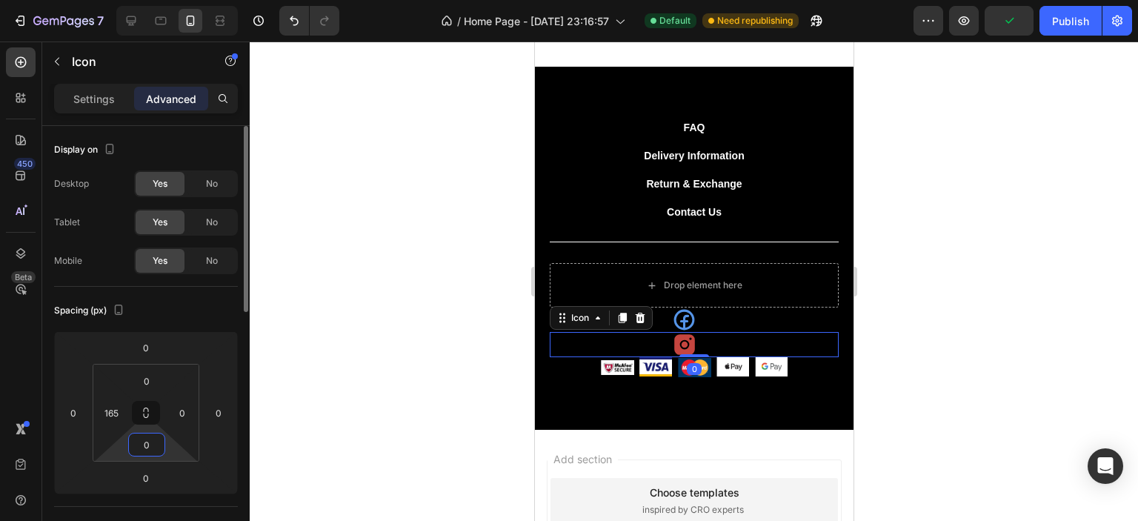
click at [139, 450] on input "0" at bounding box center [147, 445] width 30 height 22
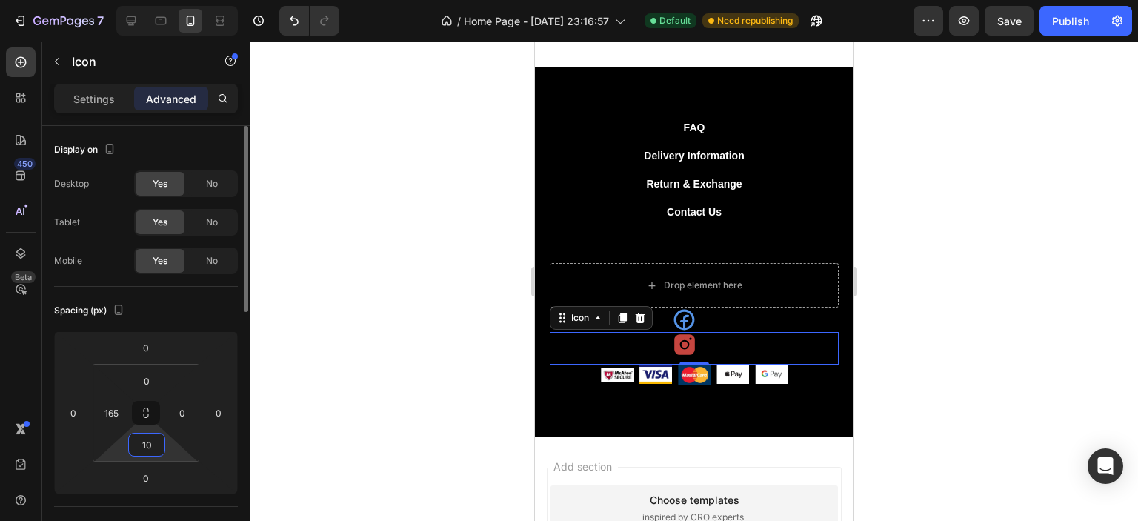
type input "1"
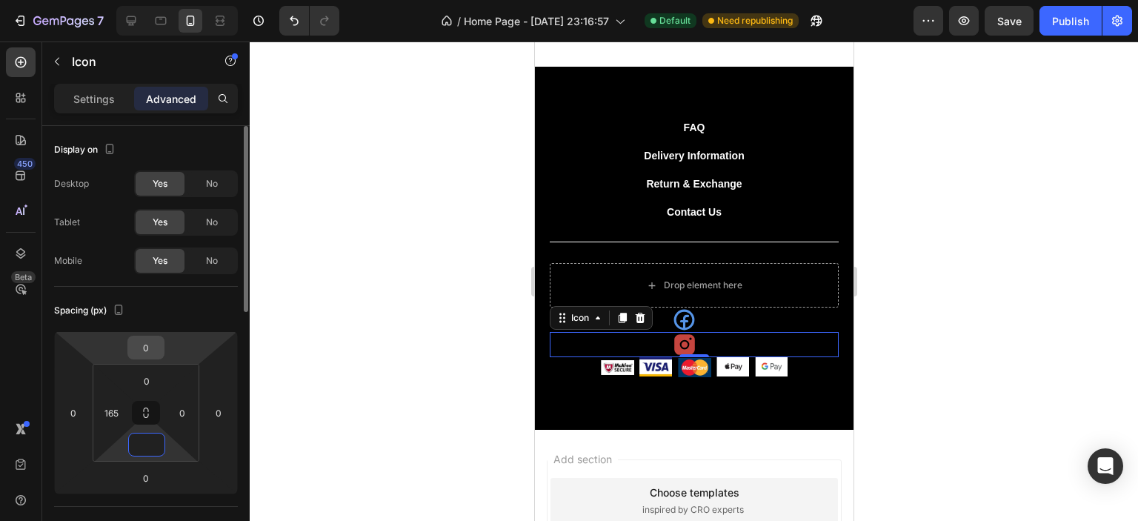
click at [154, 343] on input "0" at bounding box center [146, 347] width 30 height 22
type input "0"
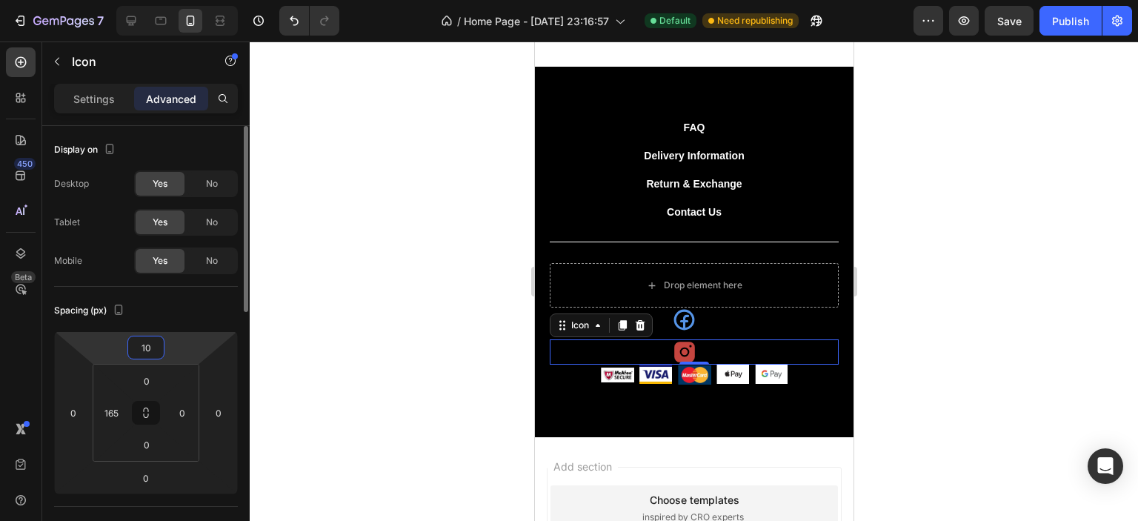
type input "1"
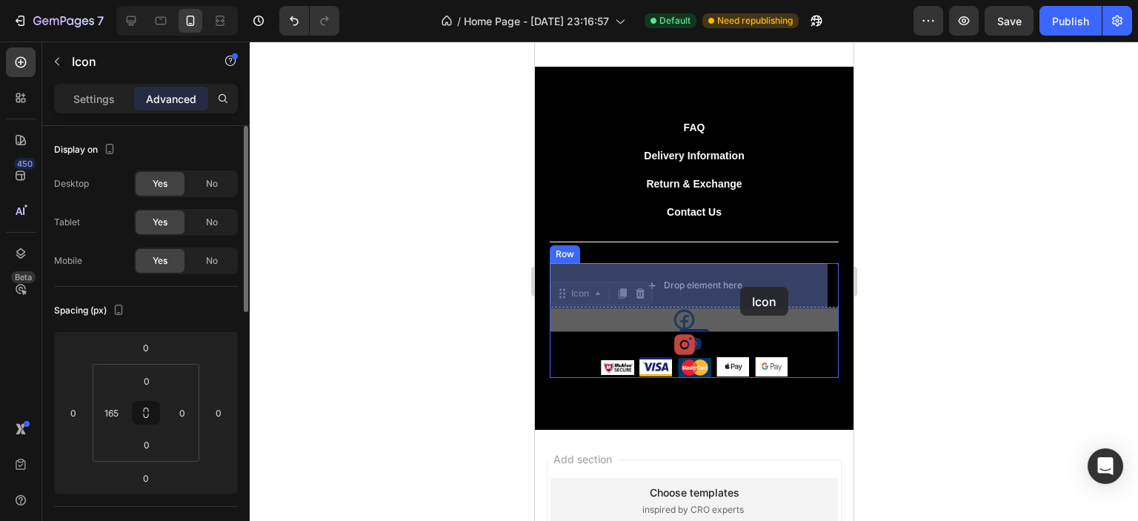
drag, startPoint x: 748, startPoint y: 316, endPoint x: 740, endPoint y: 287, distance: 30.7
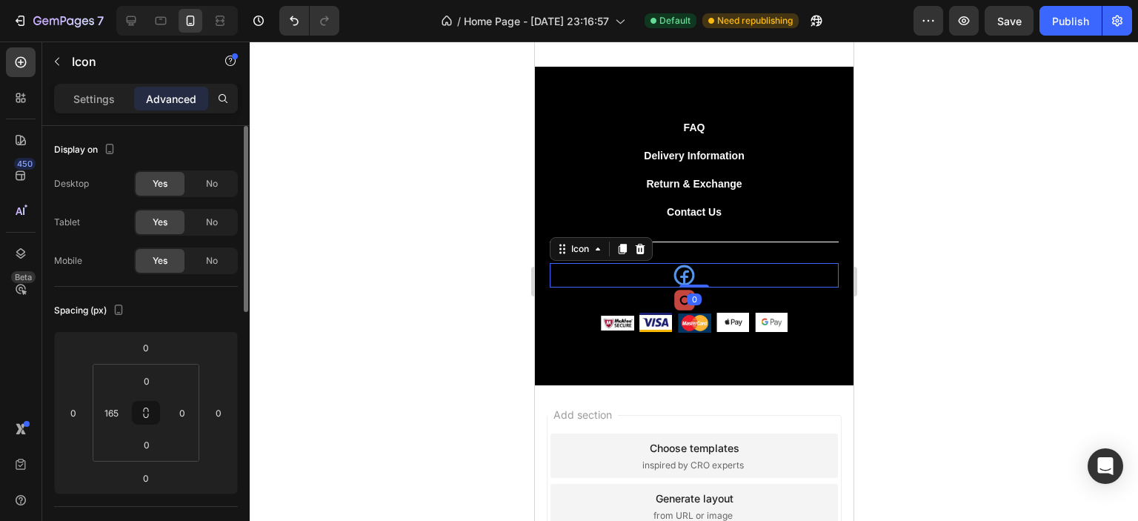
click at [966, 271] on div at bounding box center [694, 282] width 889 height 480
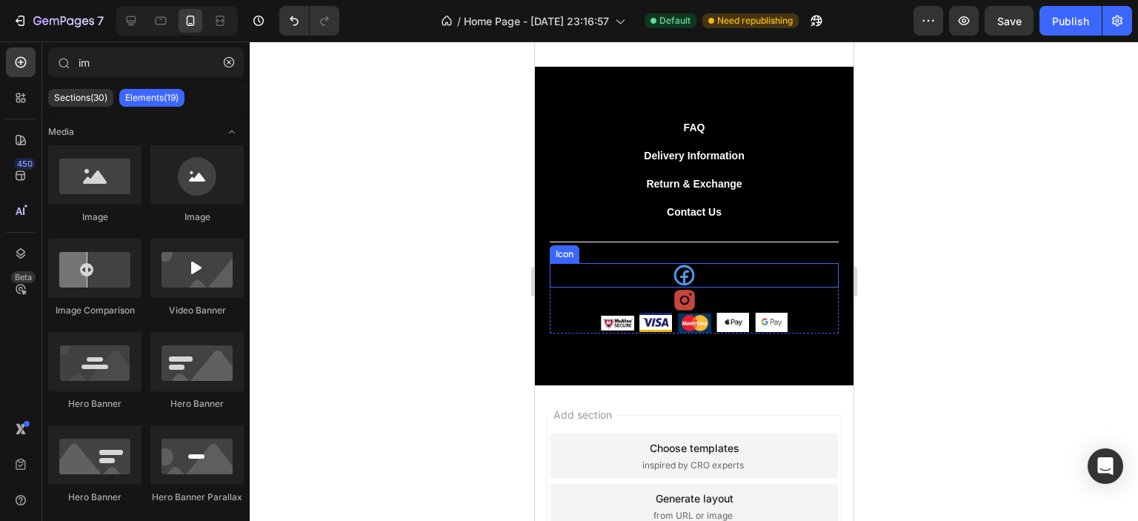
click at [743, 272] on div "Icon" at bounding box center [693, 275] width 289 height 24
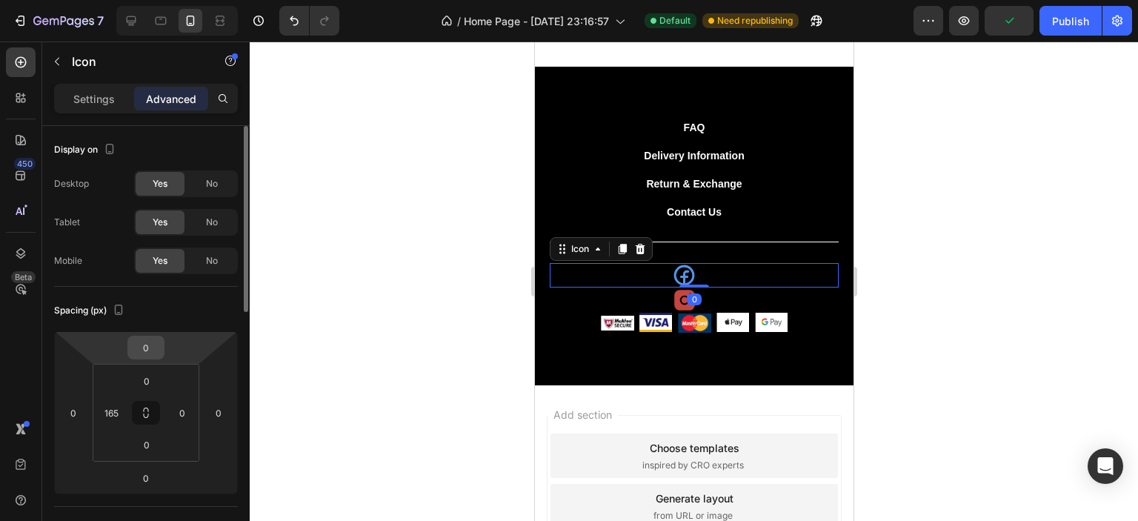
click at [159, 358] on div "0" at bounding box center [145, 348] width 37 height 24
click at [154, 351] on input "0" at bounding box center [146, 347] width 30 height 22
type input "5"
click at [157, 379] on input "0" at bounding box center [147, 381] width 30 height 22
type input "0"
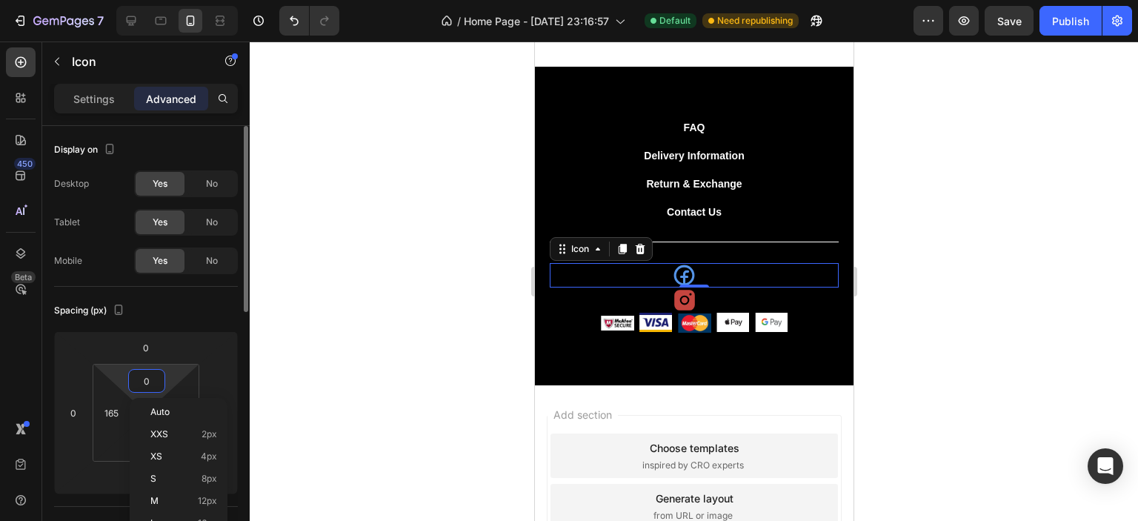
type input "5"
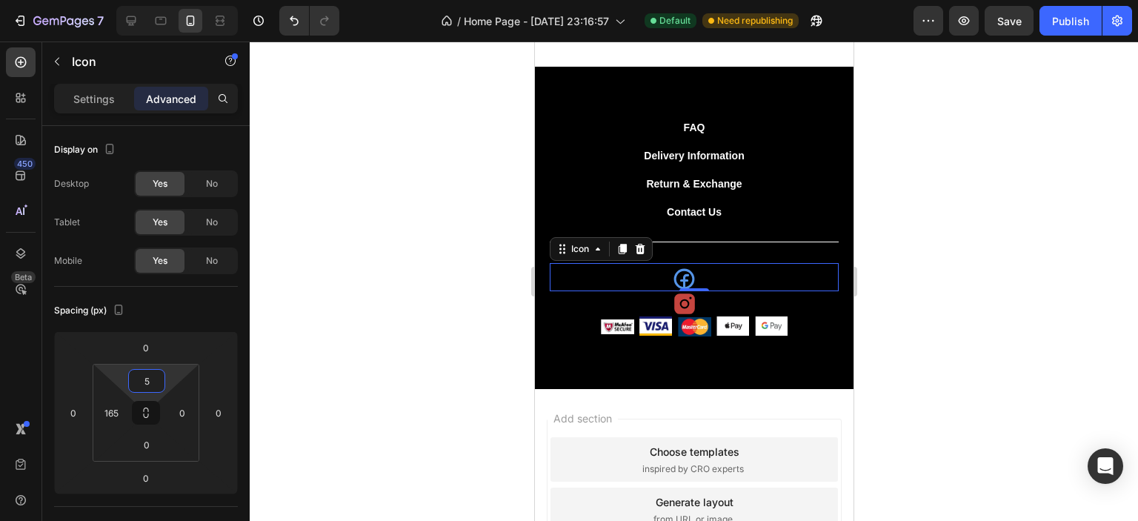
click at [932, 229] on div at bounding box center [694, 282] width 889 height 480
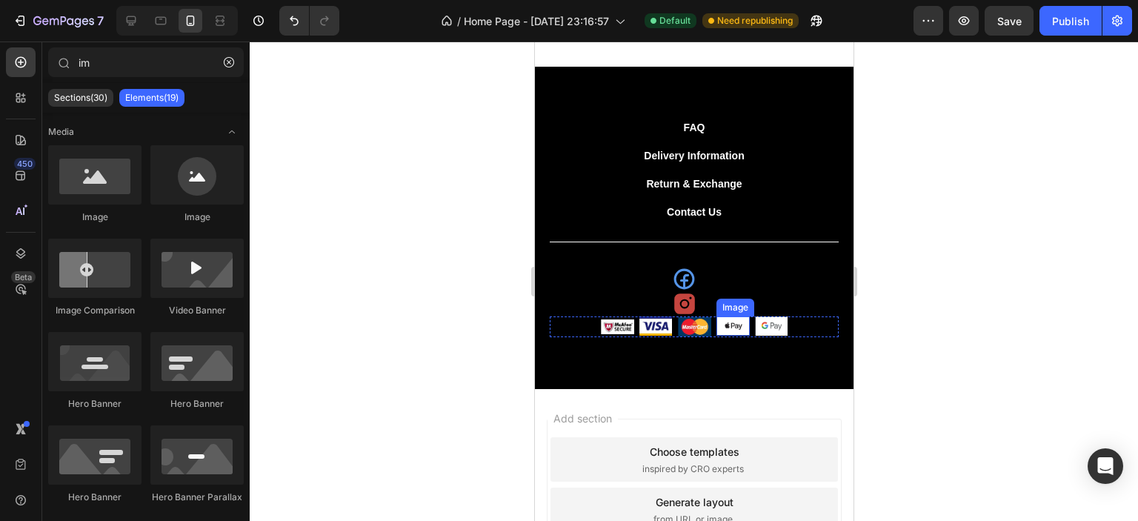
click at [740, 323] on img at bounding box center [732, 325] width 33 height 19
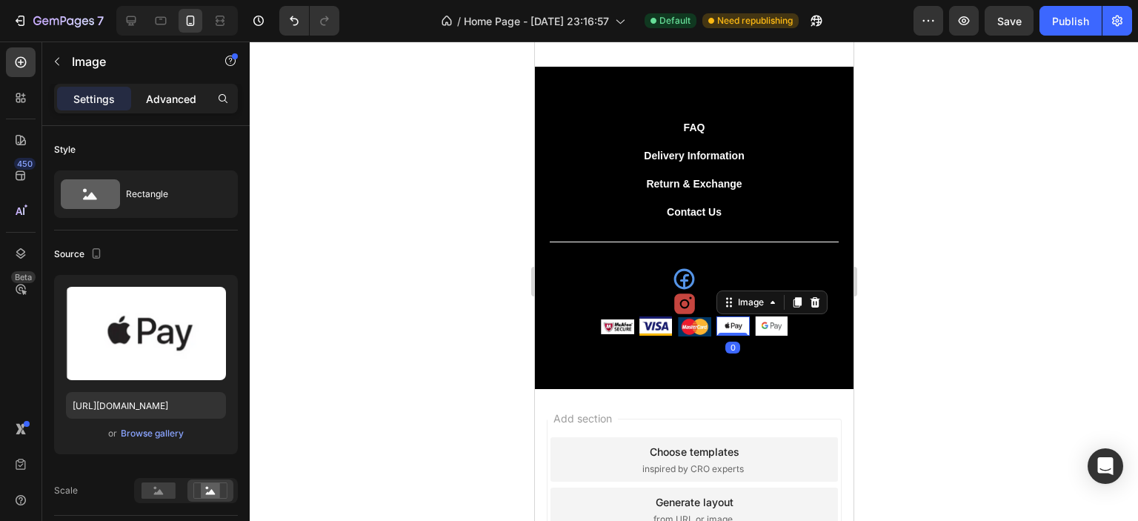
click at [181, 107] on div "Advanced" at bounding box center [171, 99] width 74 height 24
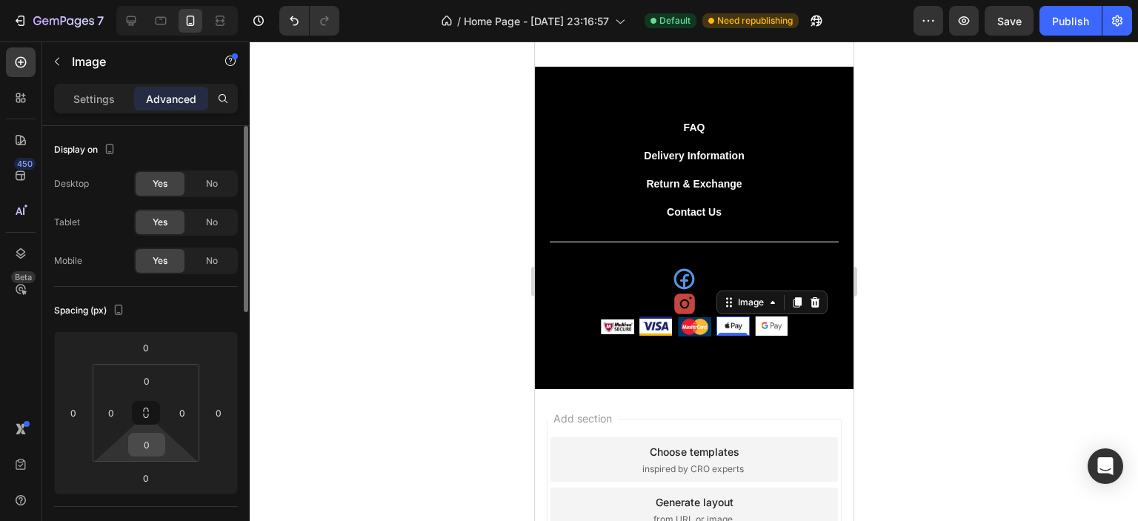
click at [157, 446] on input "0" at bounding box center [147, 445] width 30 height 22
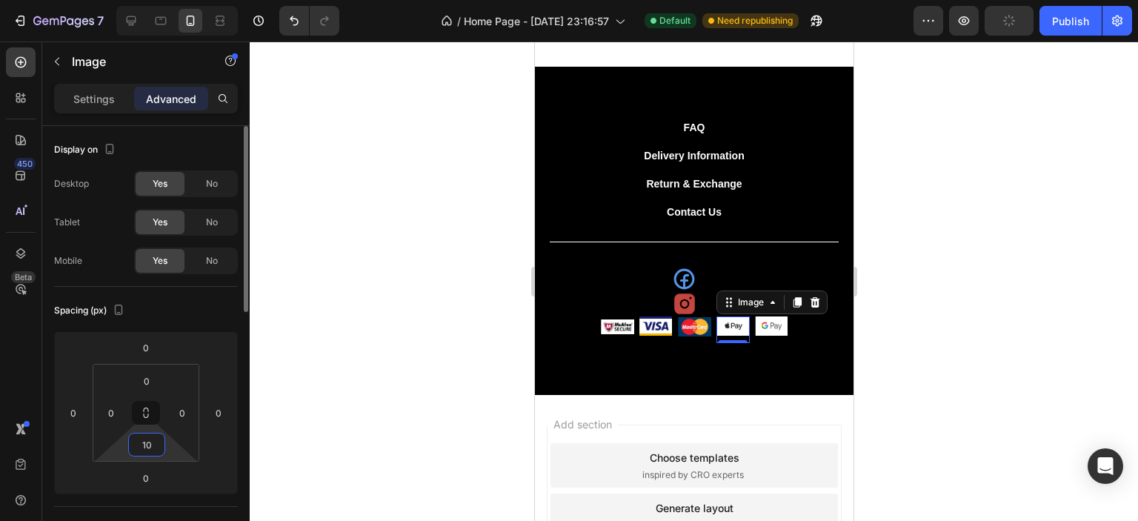
type input "1"
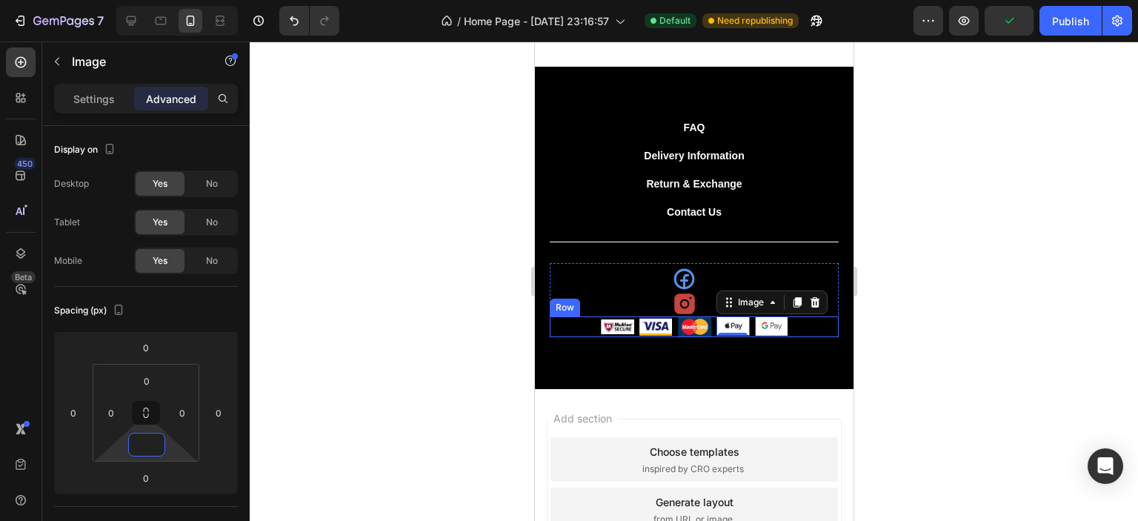
click at [566, 319] on div "Image Image Image Image 0 Image Row" at bounding box center [693, 326] width 289 height 21
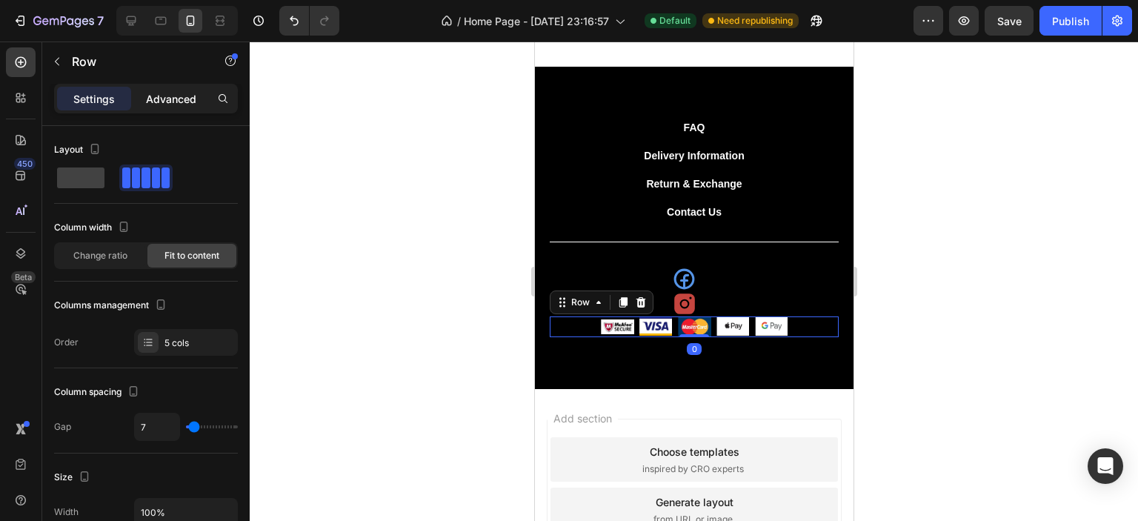
click at [158, 93] on p "Advanced" at bounding box center [171, 99] width 50 height 16
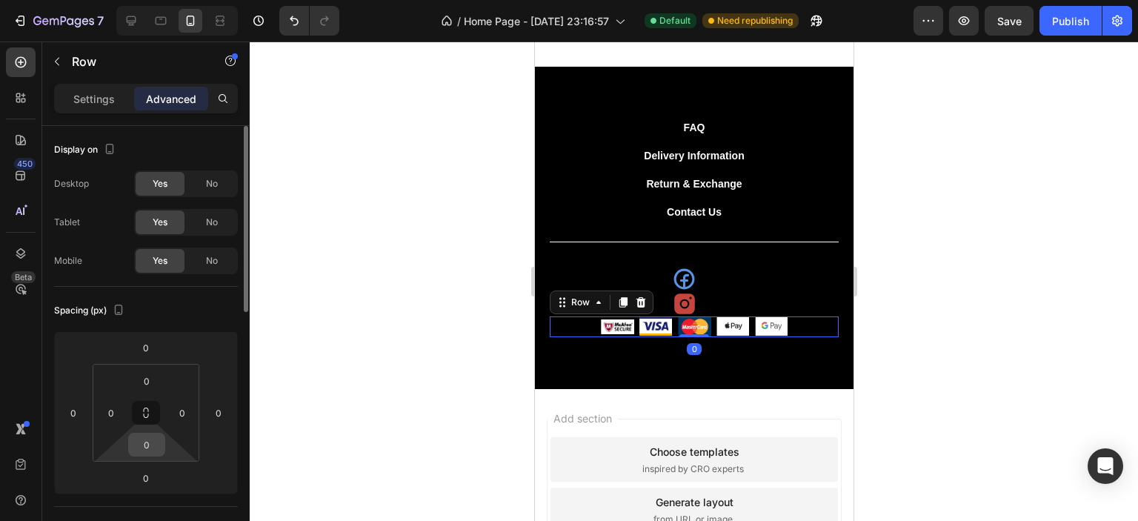
click at [153, 451] on input "0" at bounding box center [147, 445] width 30 height 22
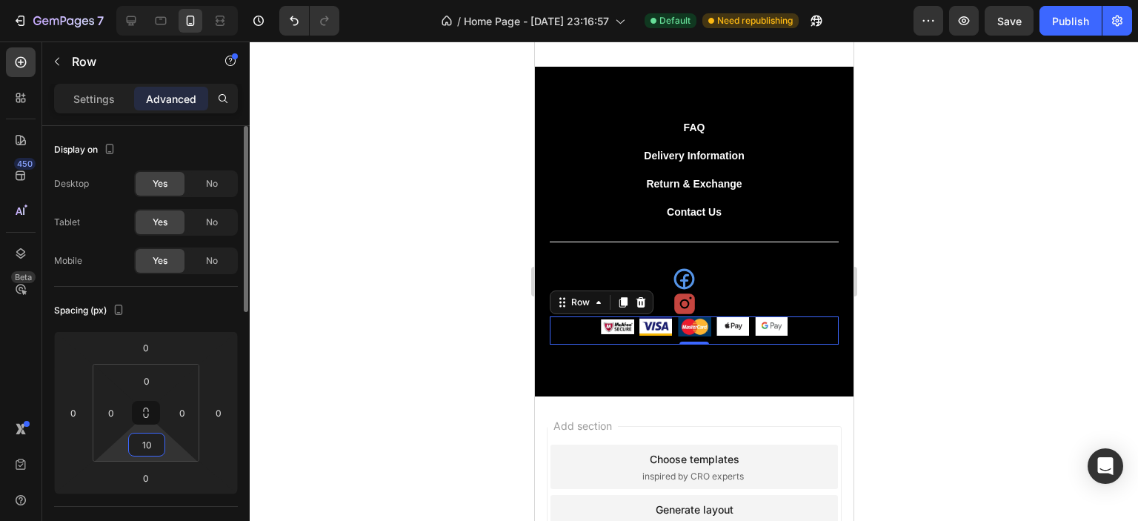
type input "1"
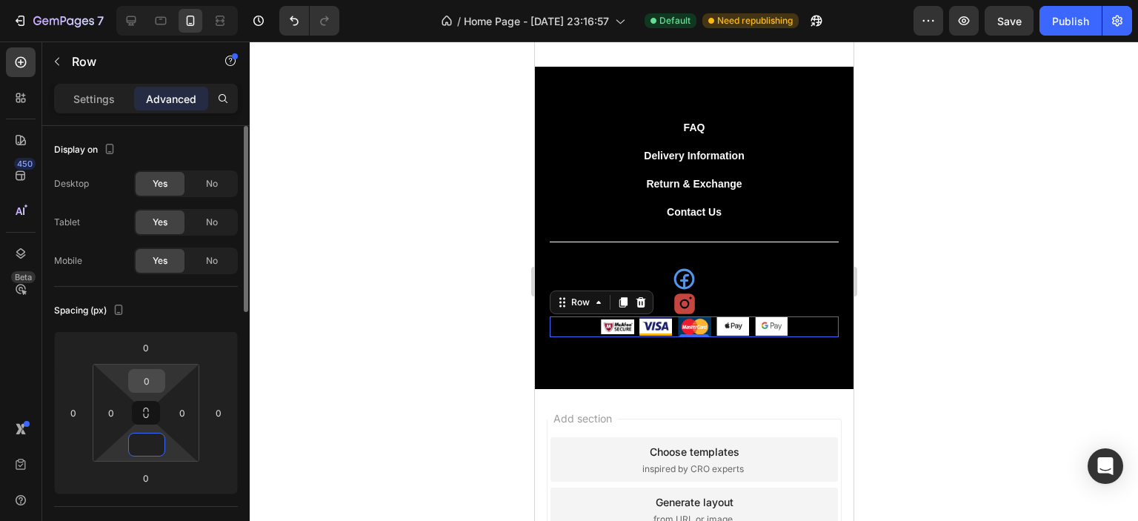
click at [157, 376] on input "0" at bounding box center [147, 381] width 30 height 22
type input "0"
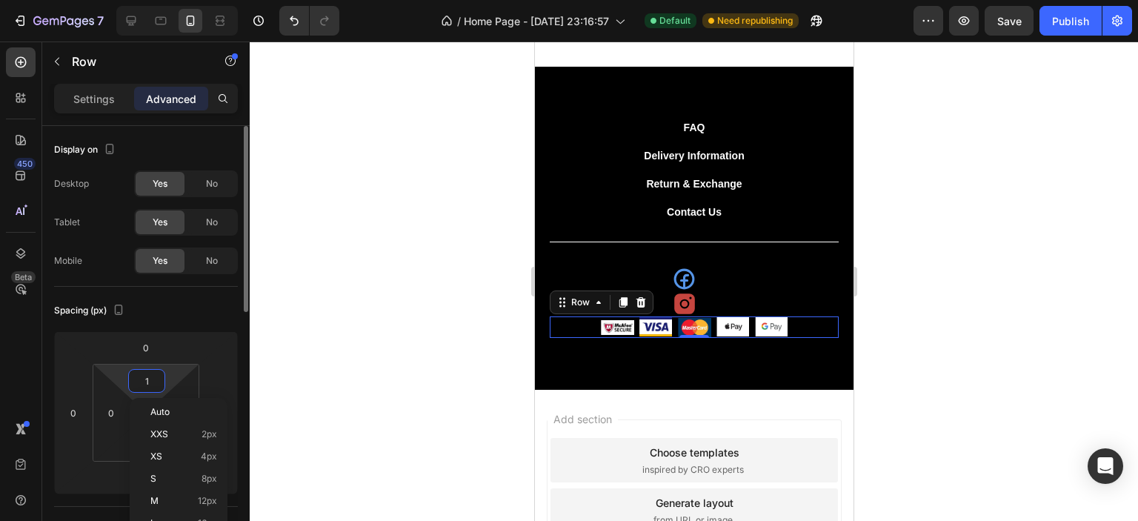
type input "10"
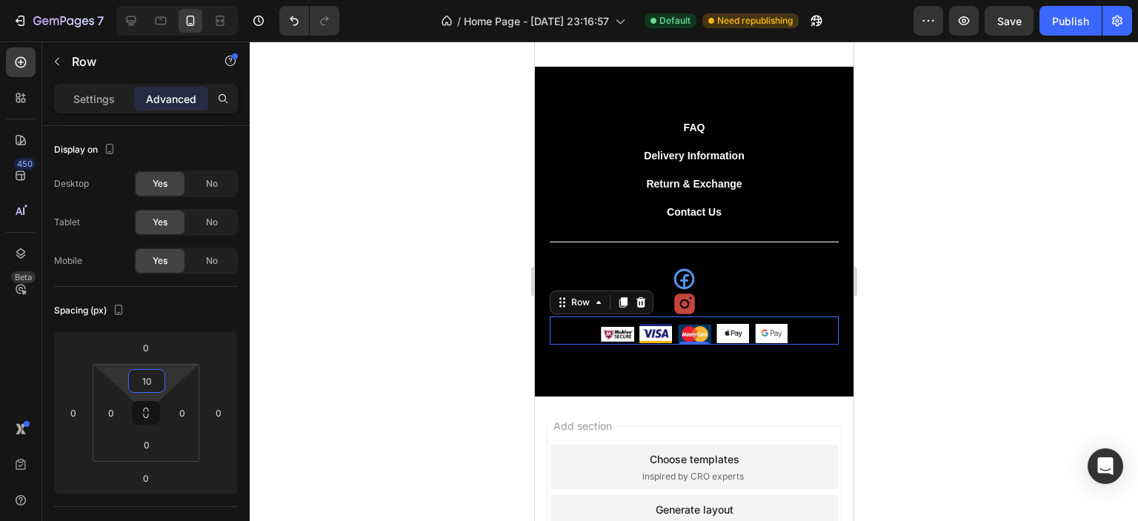
click at [892, 253] on div at bounding box center [694, 282] width 889 height 480
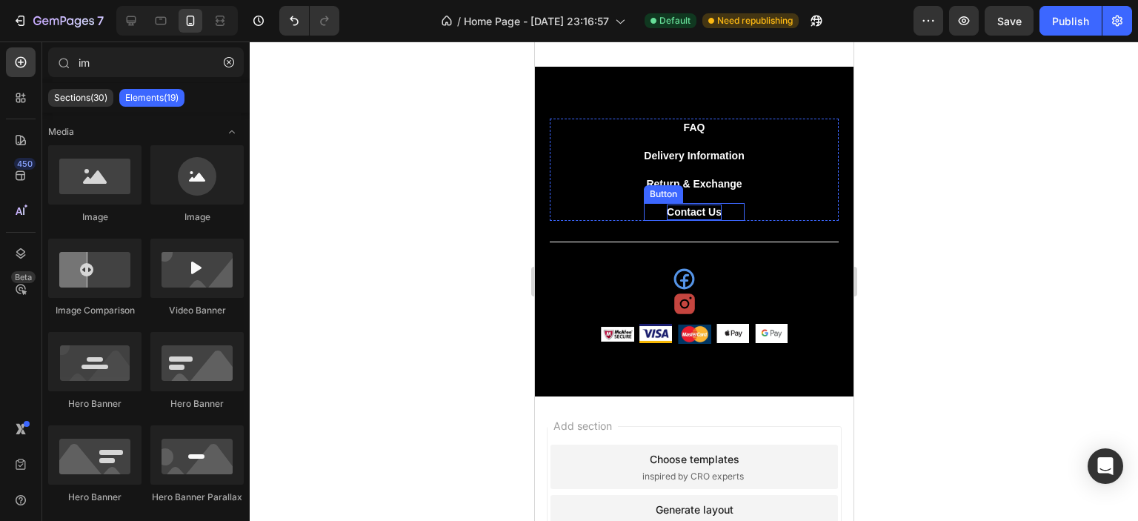
click at [701, 214] on p "Contact Us" at bounding box center [693, 213] width 55 height 16
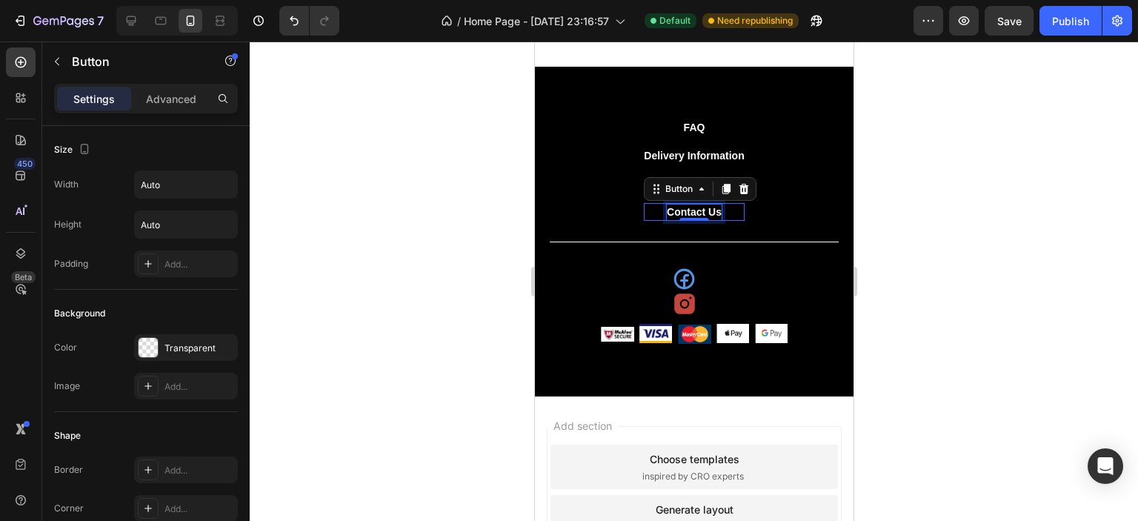
click at [670, 207] on p "Contact Us" at bounding box center [693, 213] width 55 height 16
copy p "Contact Us"
click at [944, 213] on div at bounding box center [694, 282] width 889 height 480
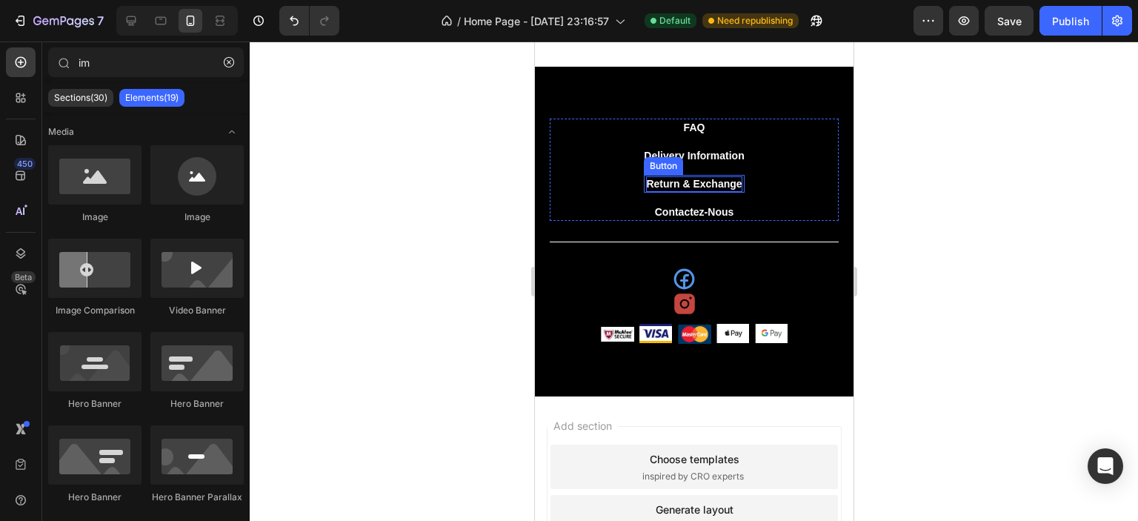
click at [664, 181] on p "Return & Exchange" at bounding box center [694, 184] width 96 height 16
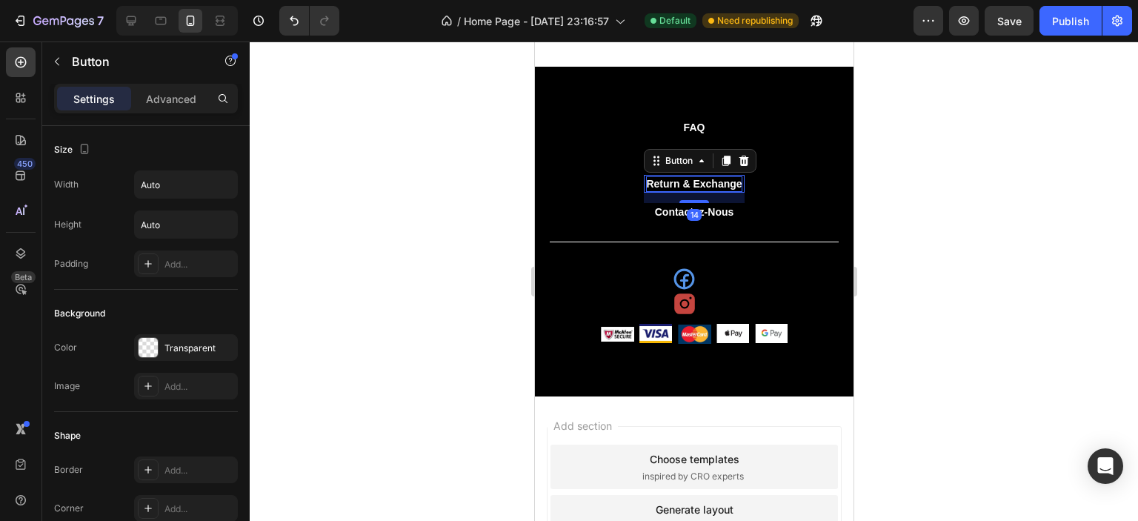
click at [663, 181] on p "Return & Exchange" at bounding box center [694, 184] width 96 height 16
drag, startPoint x: 1068, startPoint y: 324, endPoint x: 1046, endPoint y: 311, distance: 25.3
click at [1068, 322] on div at bounding box center [694, 282] width 889 height 480
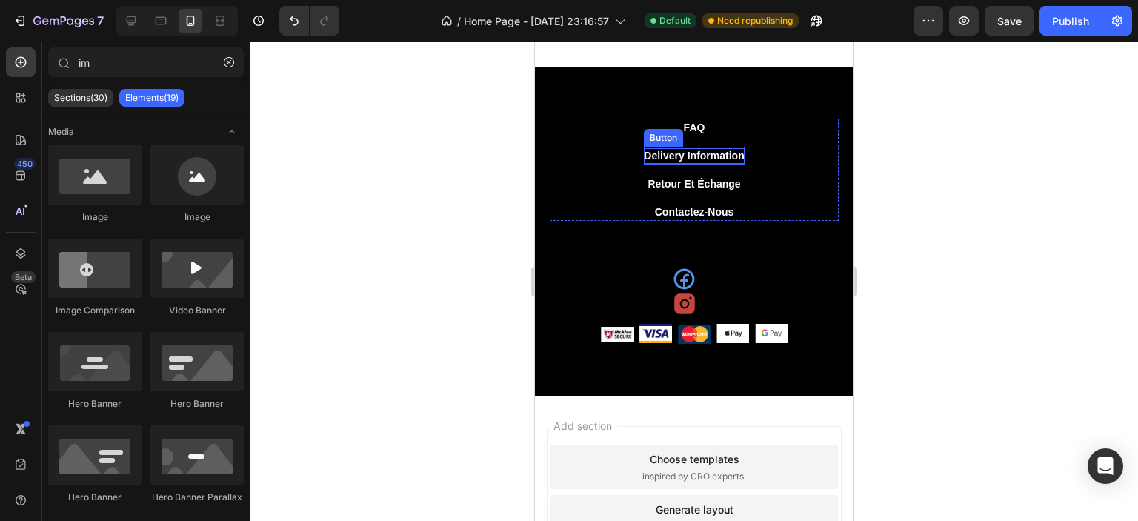
click at [680, 153] on p "Delivery Information" at bounding box center [693, 156] width 100 height 16
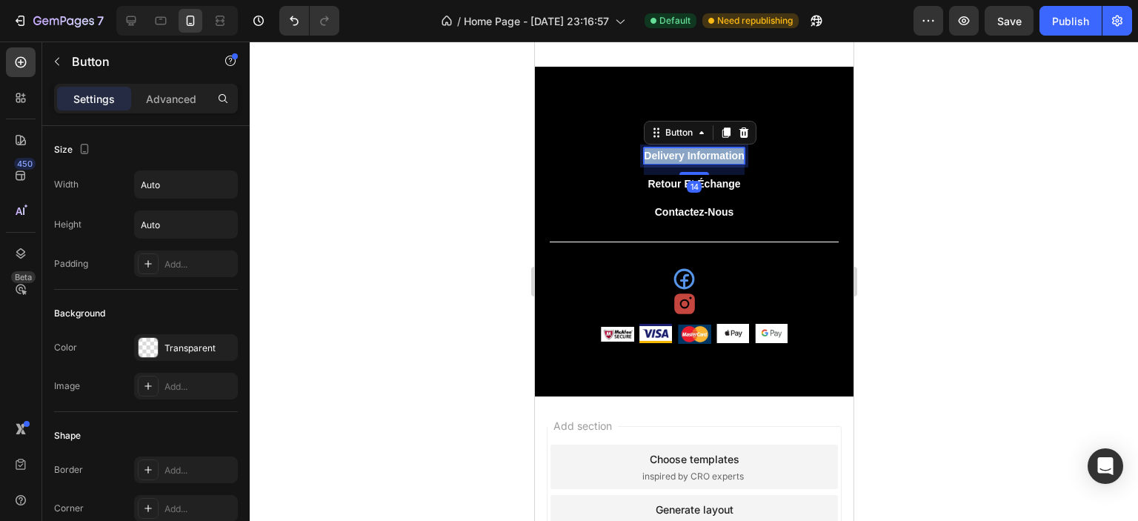
click at [680, 153] on p "Delivery Information" at bounding box center [693, 156] width 100 height 16
copy p "Delivery Information"
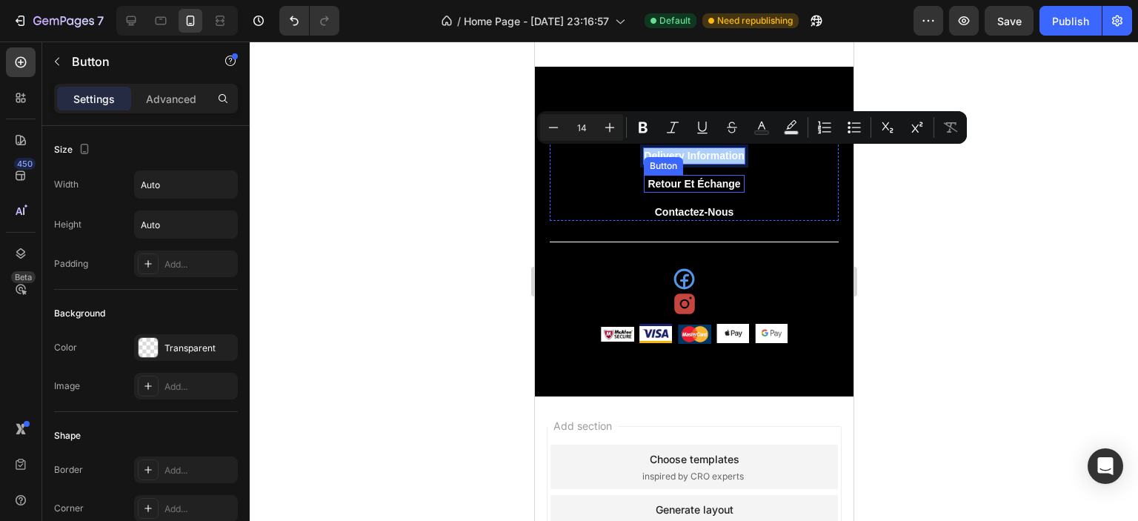
click at [665, 162] on div "Button" at bounding box center [662, 165] width 33 height 13
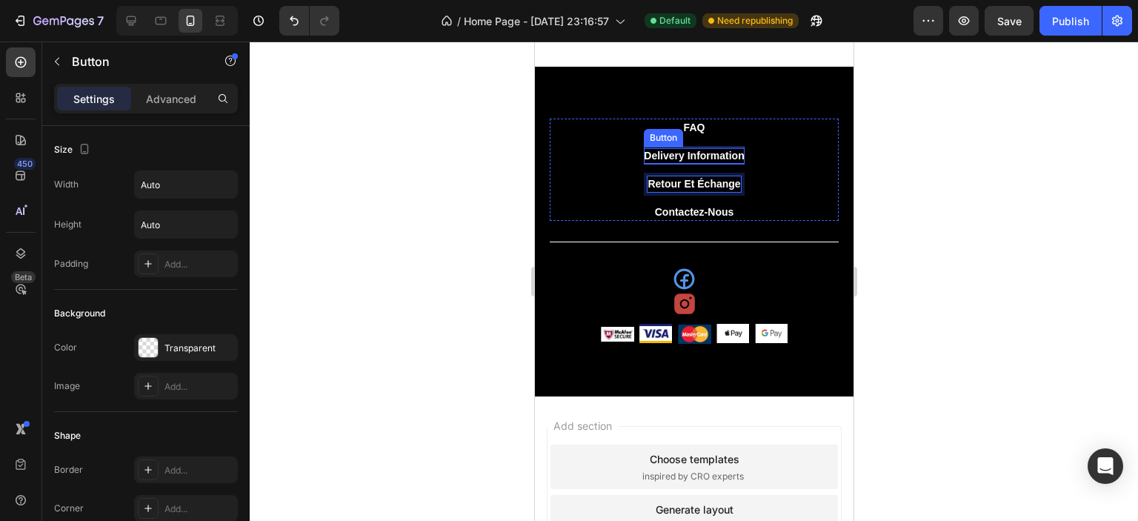
click at [675, 156] on p "Delivery Information" at bounding box center [693, 156] width 100 height 16
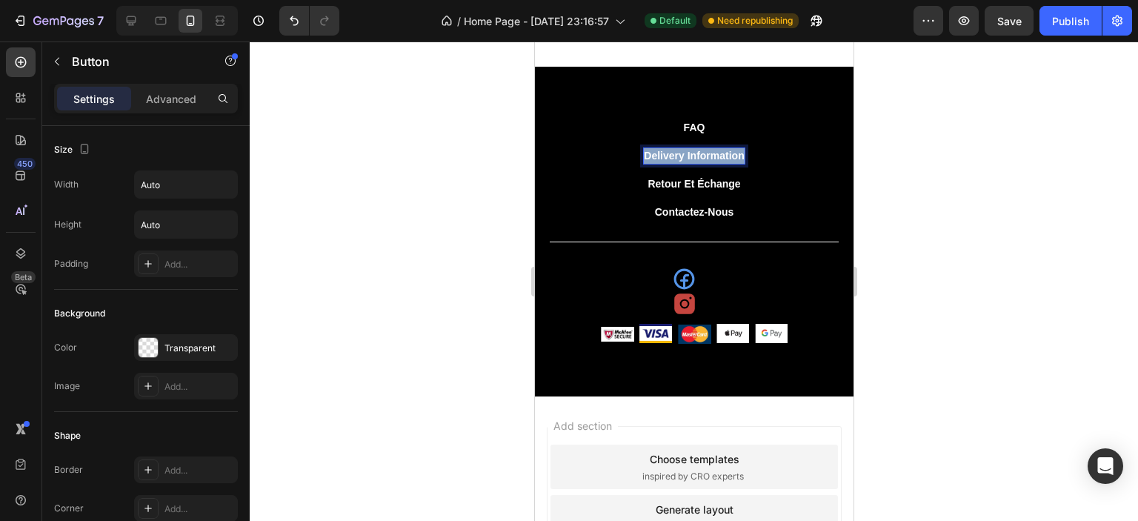
click at [675, 156] on p "Delivery Information" at bounding box center [693, 156] width 100 height 16
click at [964, 225] on div at bounding box center [694, 282] width 889 height 480
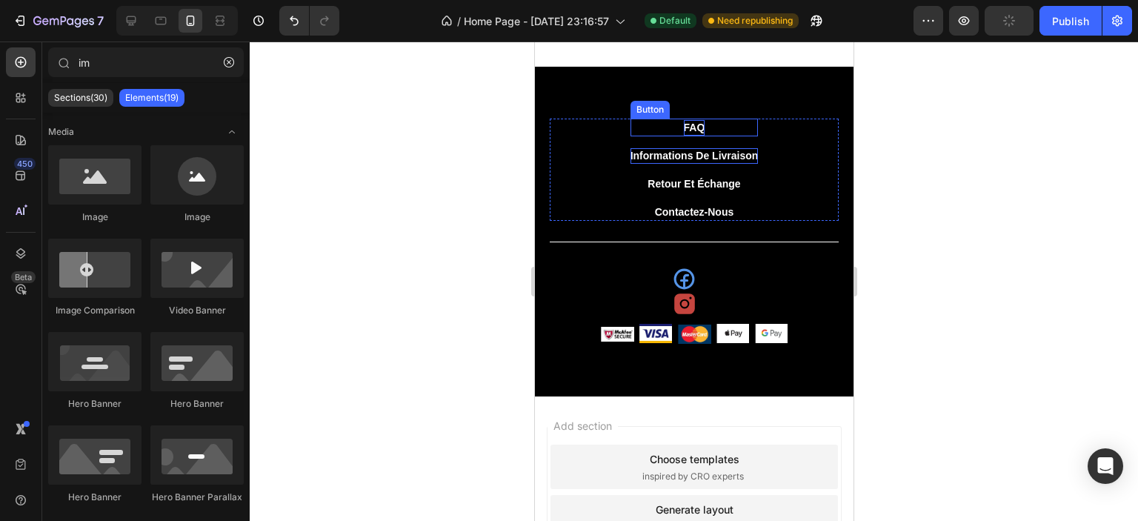
click at [683, 130] on p "FAQ" at bounding box center [693, 128] width 21 height 16
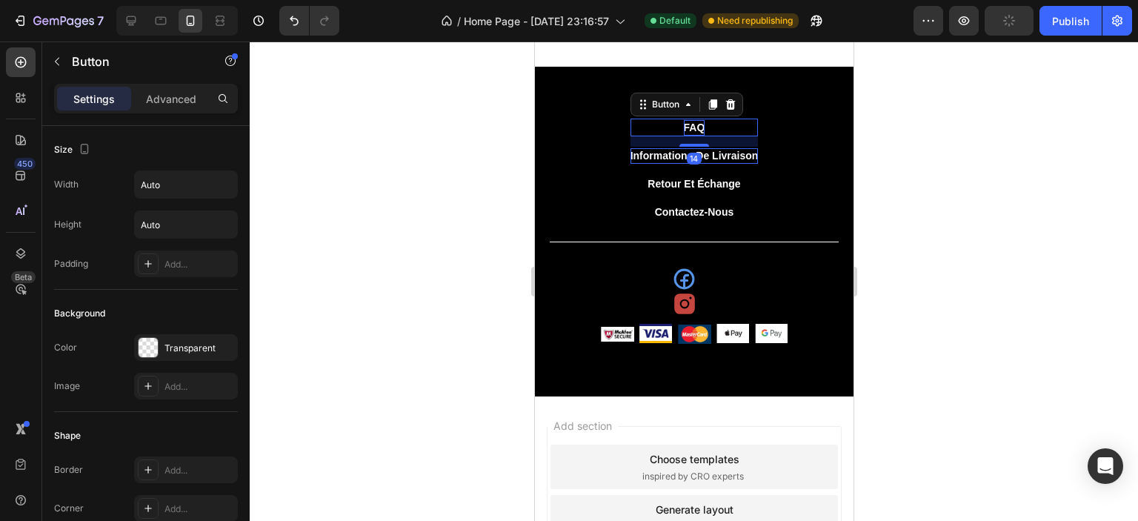
click at [683, 130] on p "FAQ" at bounding box center [693, 128] width 21 height 16
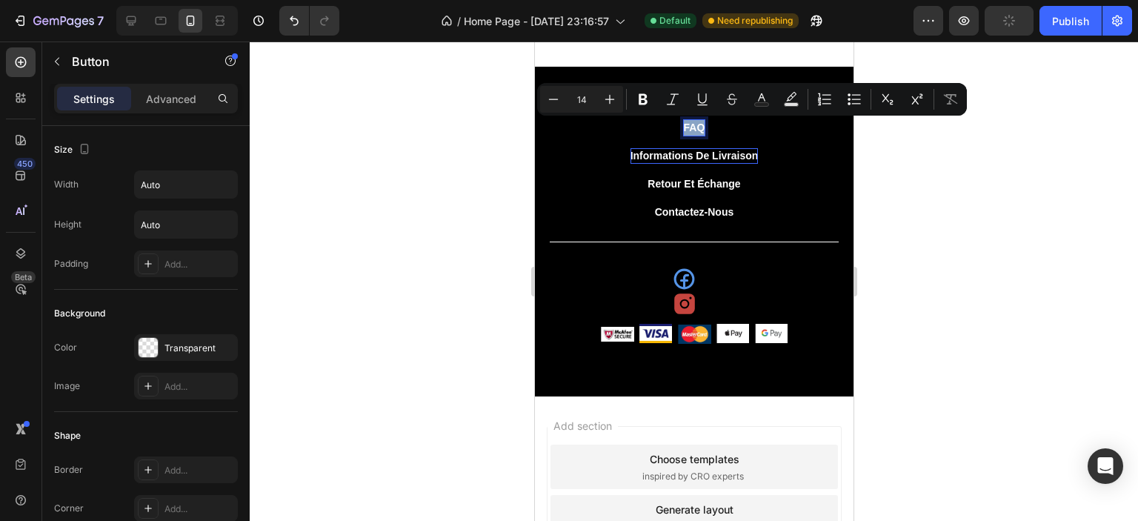
copy p "FAQ"
click at [1006, 186] on div at bounding box center [694, 282] width 889 height 480
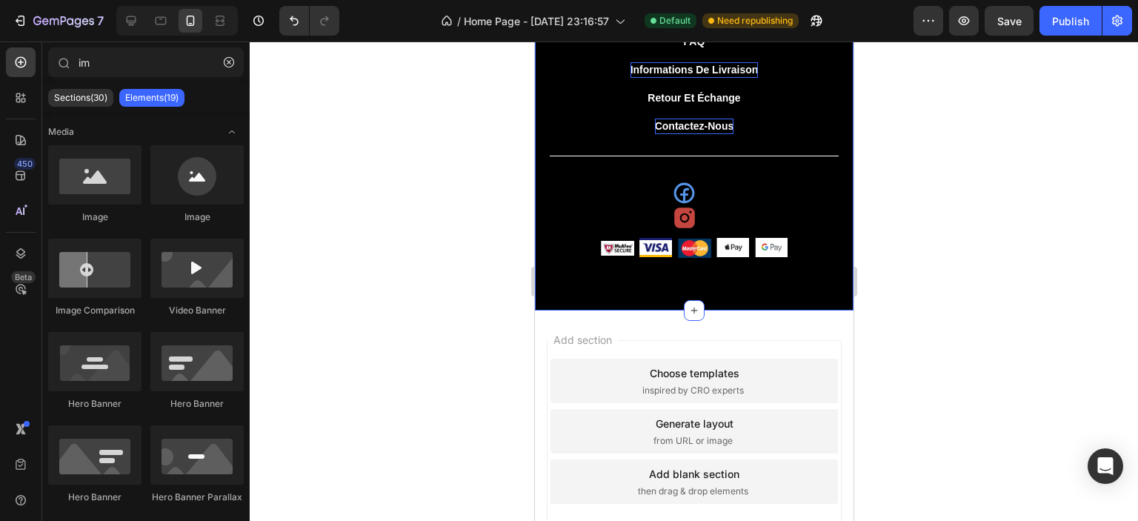
scroll to position [4407, 0]
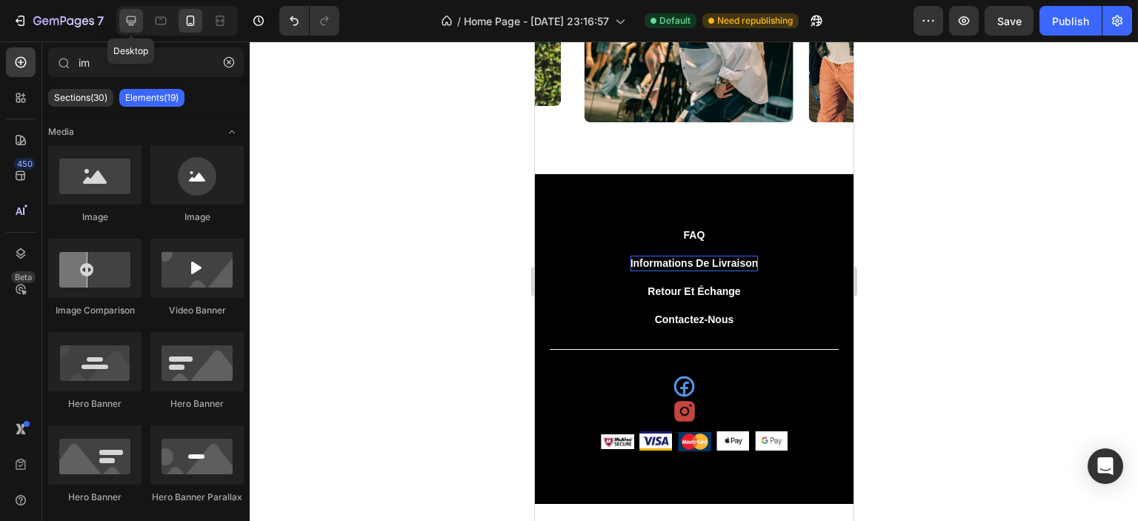
click at [133, 24] on icon at bounding box center [131, 20] width 15 height 15
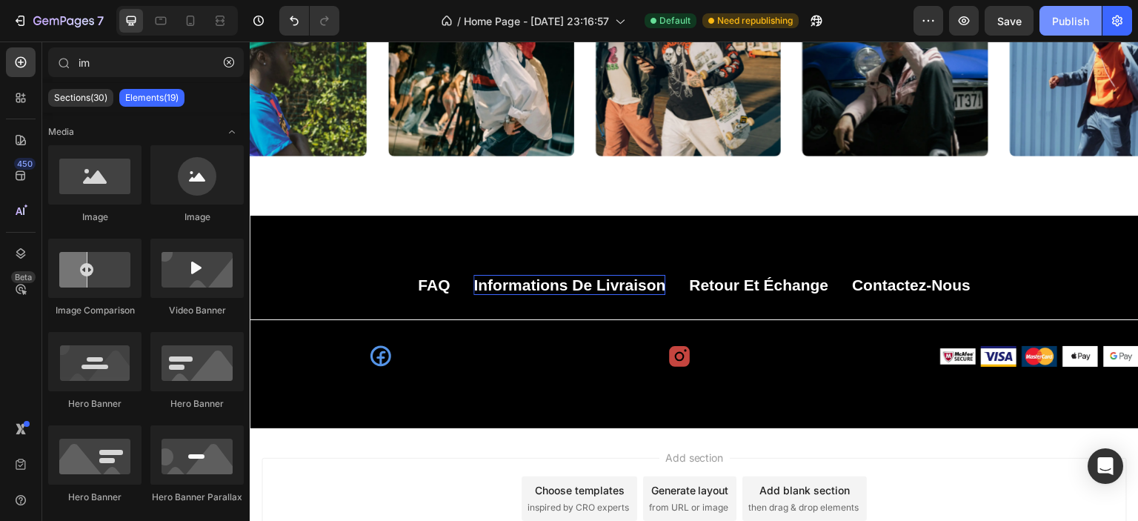
click at [1064, 21] on div "Publish" at bounding box center [1070, 21] width 37 height 16
click at [1118, 353] on img at bounding box center [1122, 356] width 36 height 21
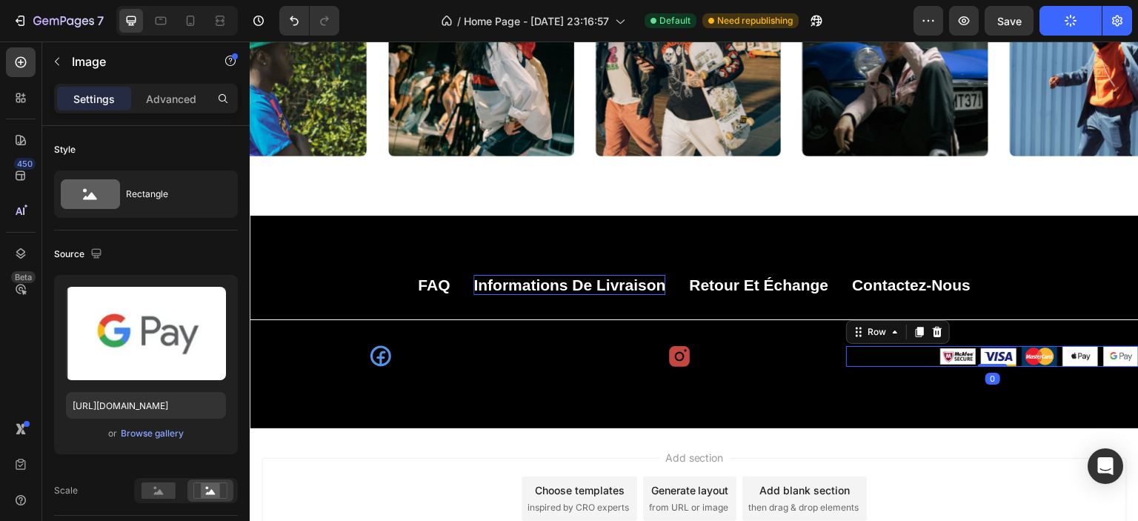
click at [910, 356] on div "Image Image Image Image Image Row 0" at bounding box center [992, 356] width 293 height 21
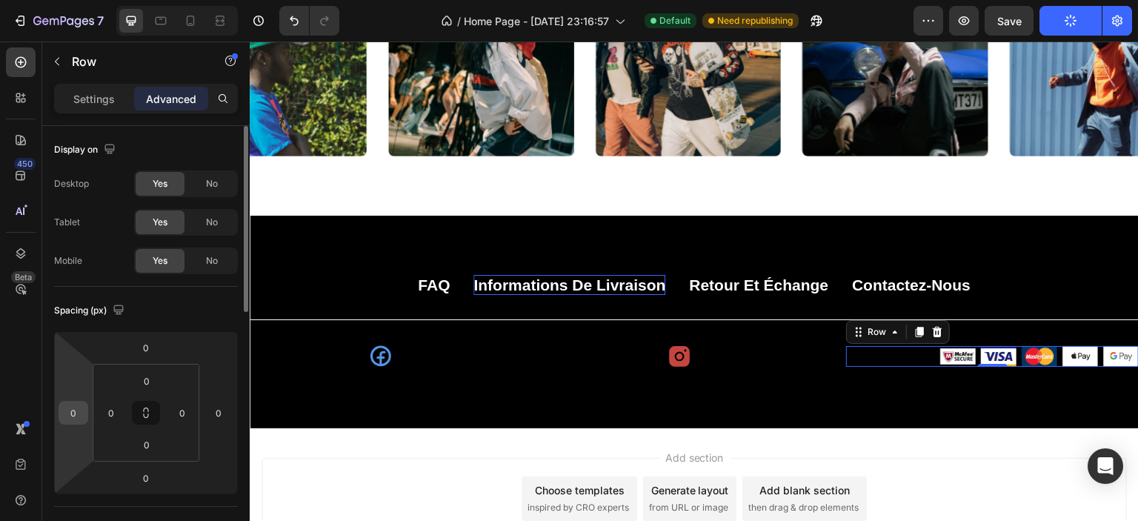
click at [84, 414] on div "0" at bounding box center [74, 413] width 30 height 24
click at [79, 411] on input "0" at bounding box center [73, 413] width 22 height 22
type input "1"
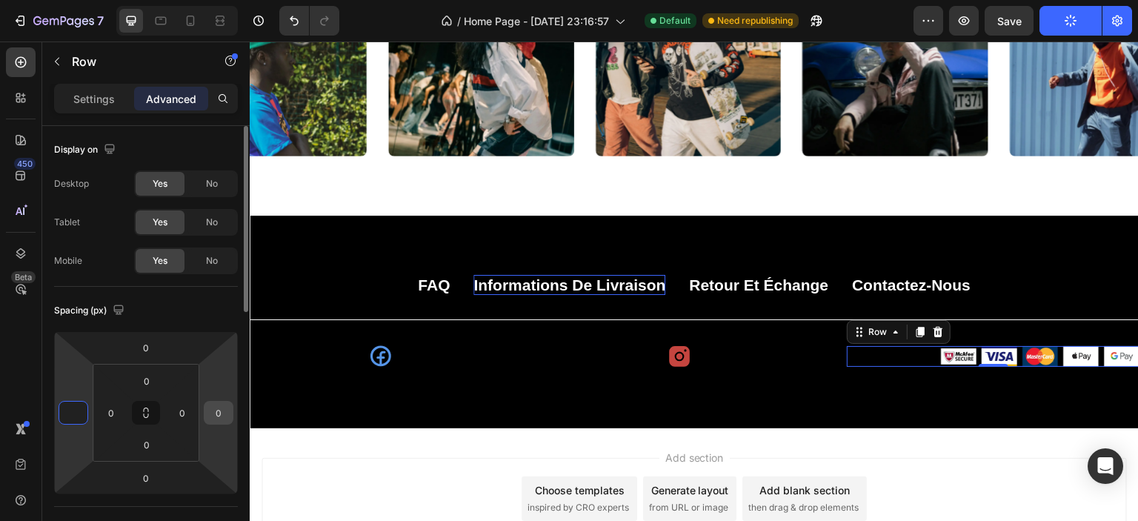
type input "0"
click at [216, 416] on input "0" at bounding box center [219, 413] width 22 height 22
type input "1"
click at [185, 408] on input "0" at bounding box center [182, 413] width 22 height 22
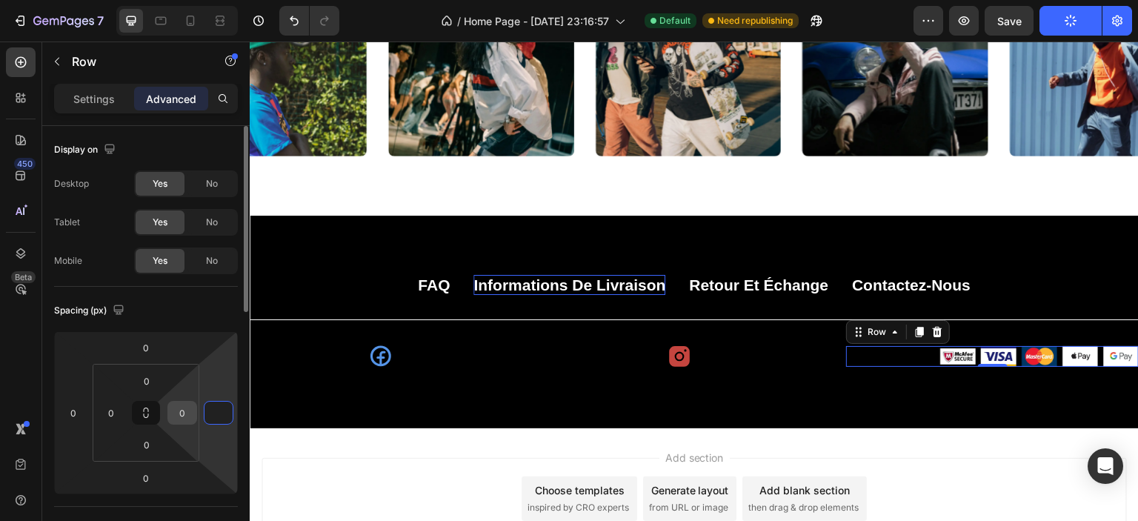
type input "0"
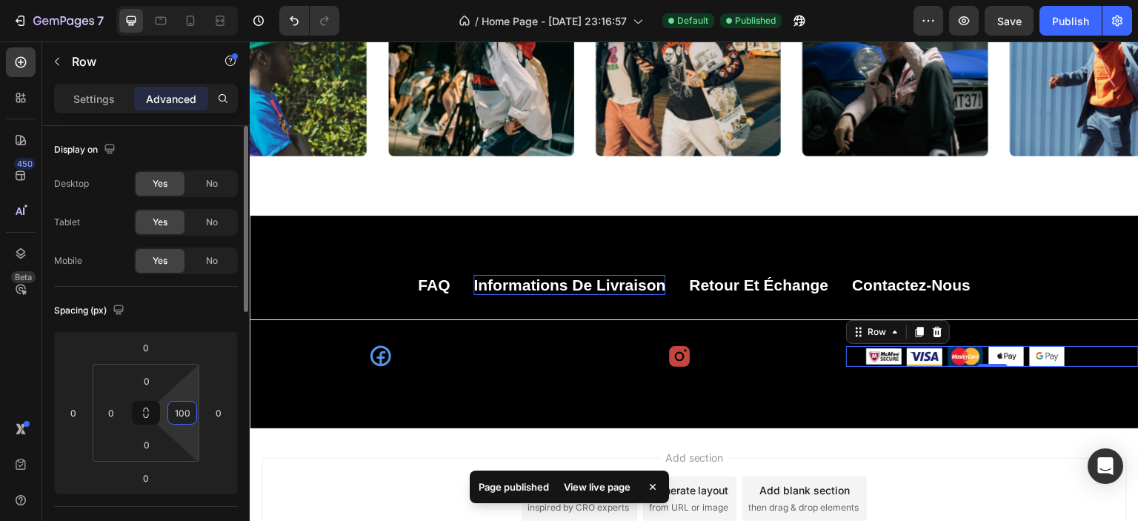
type input "10"
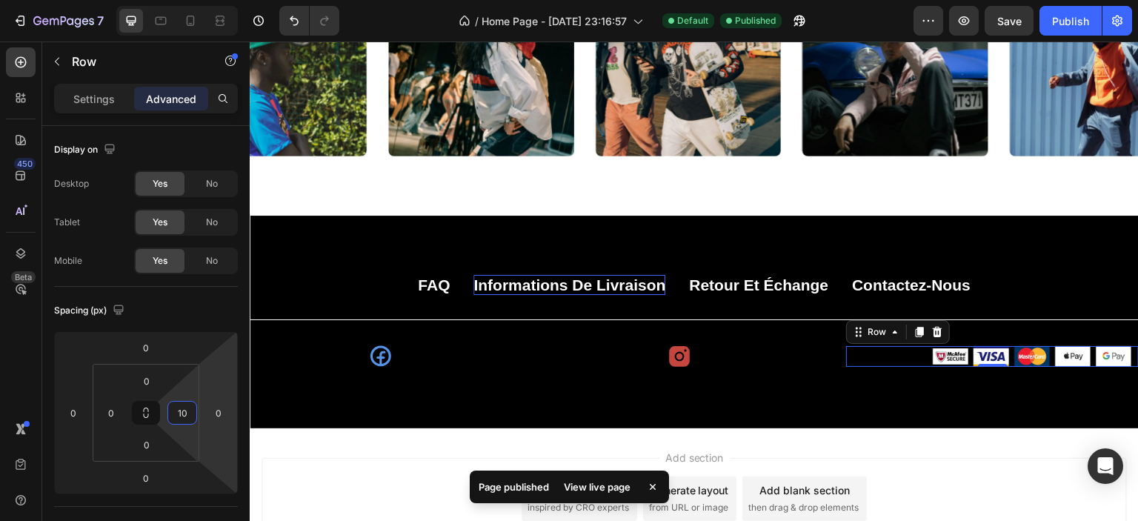
click at [325, 446] on div "Add section Choose templates inspired by CRO experts Generate layout from URL o…" at bounding box center [694, 519] width 889 height 182
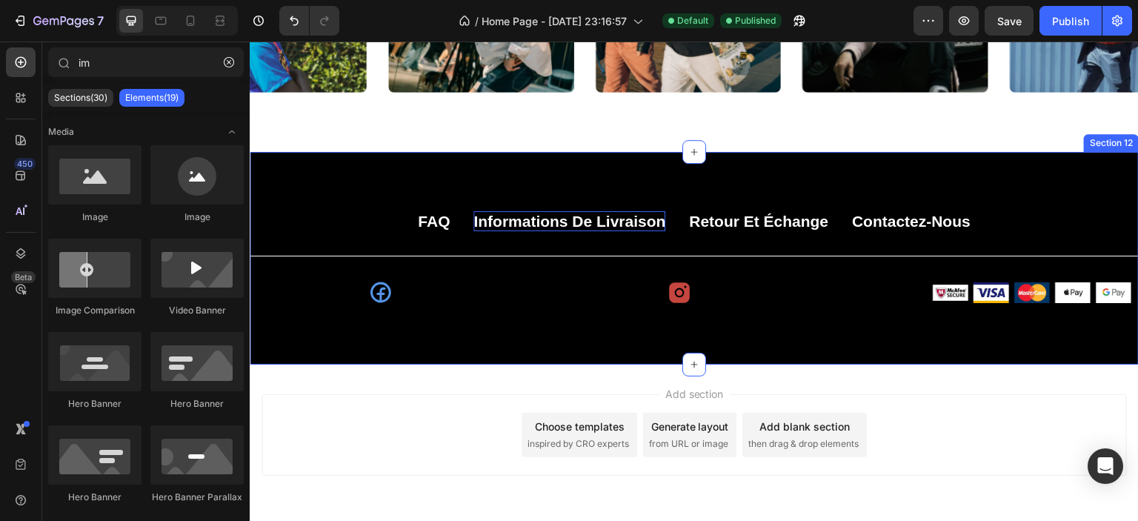
scroll to position [4527, 0]
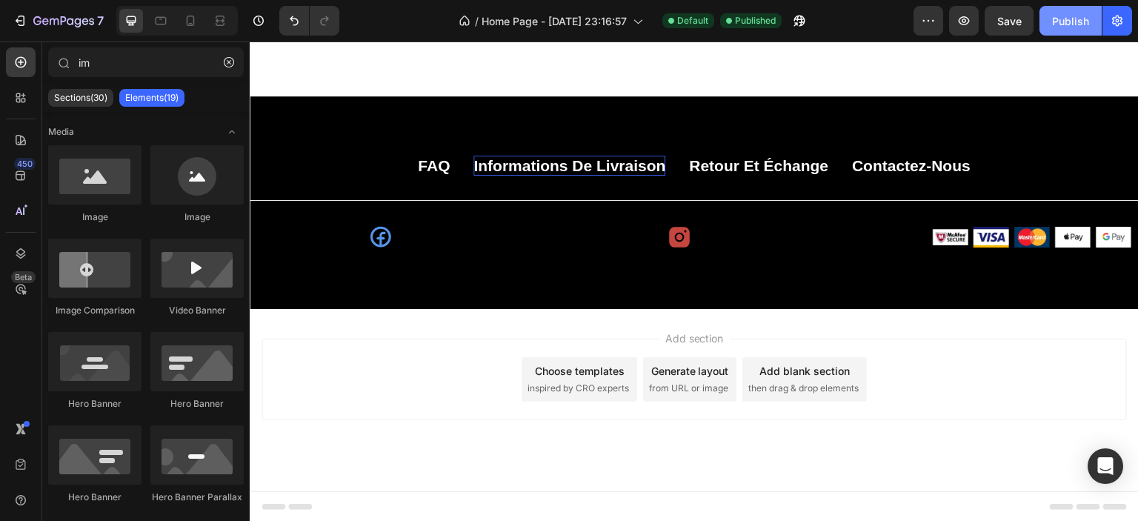
click at [1064, 20] on div "Publish" at bounding box center [1070, 21] width 37 height 16
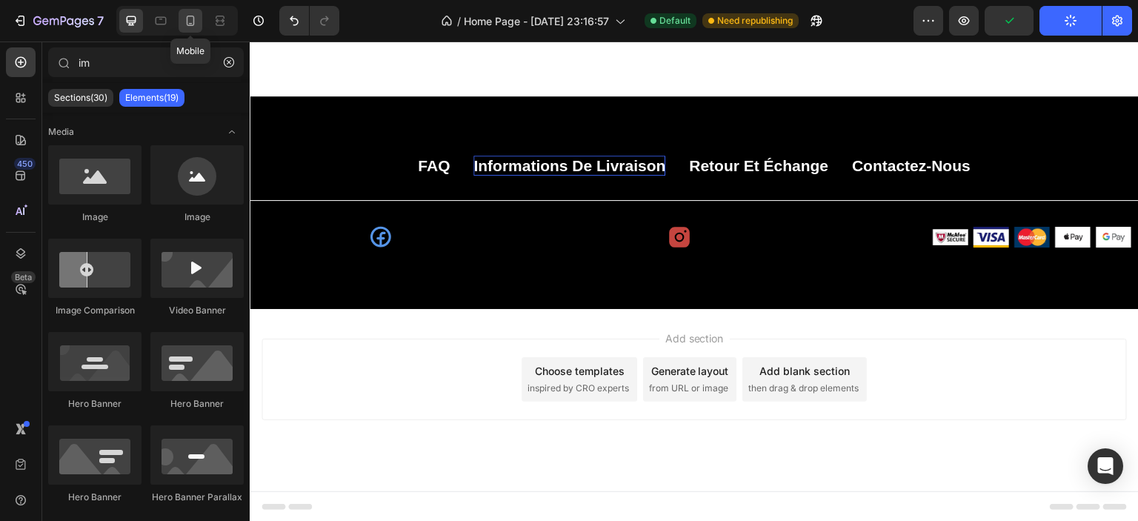
click at [192, 23] on icon at bounding box center [190, 20] width 15 height 15
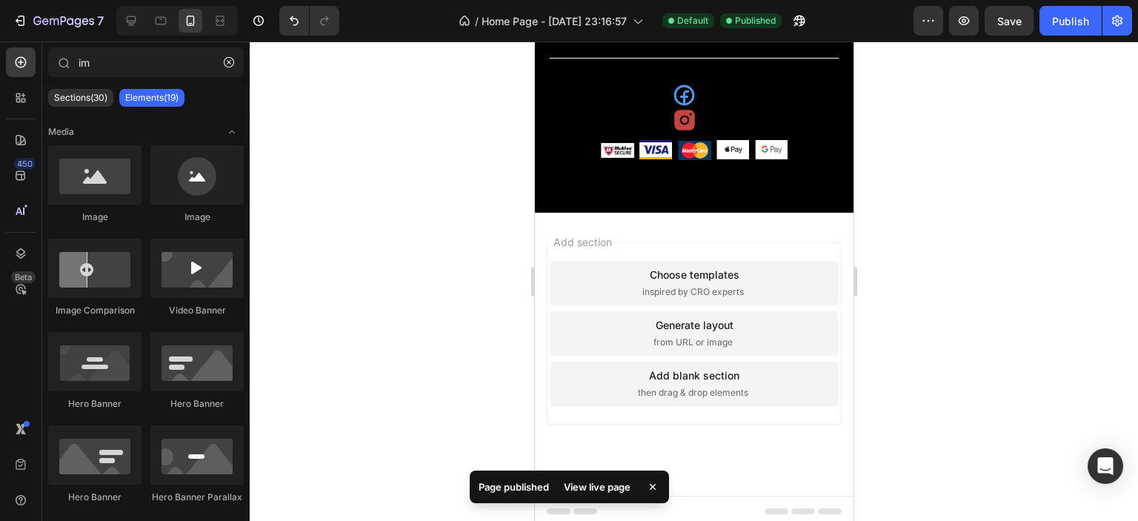
scroll to position [4710, 0]
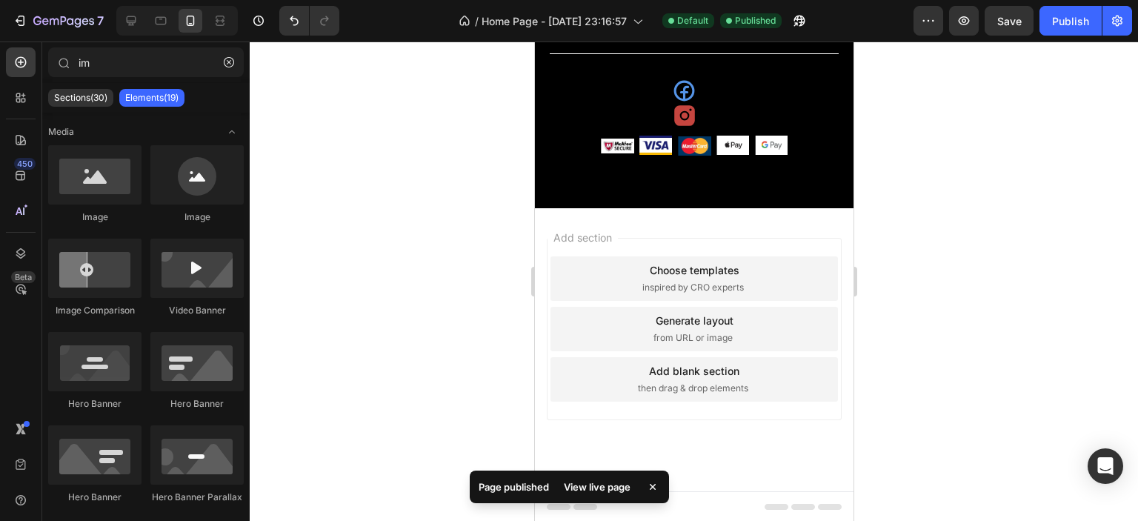
click at [1055, 36] on div "7 / Home Page - Sep 24, 23:16:57 Default Published Preview Save Publish" at bounding box center [569, 21] width 1138 height 42
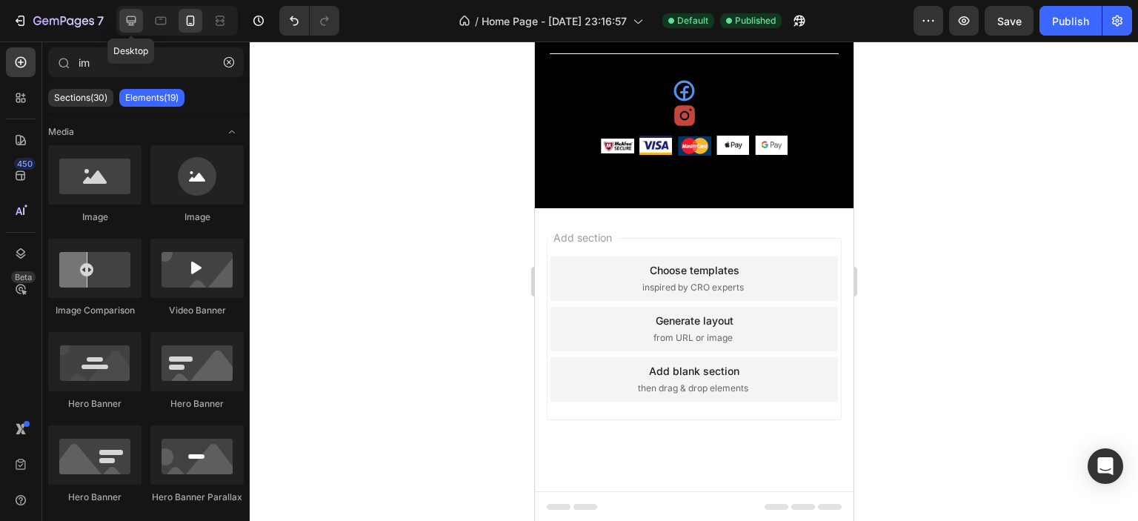
click at [133, 17] on icon at bounding box center [132, 21] width 10 height 10
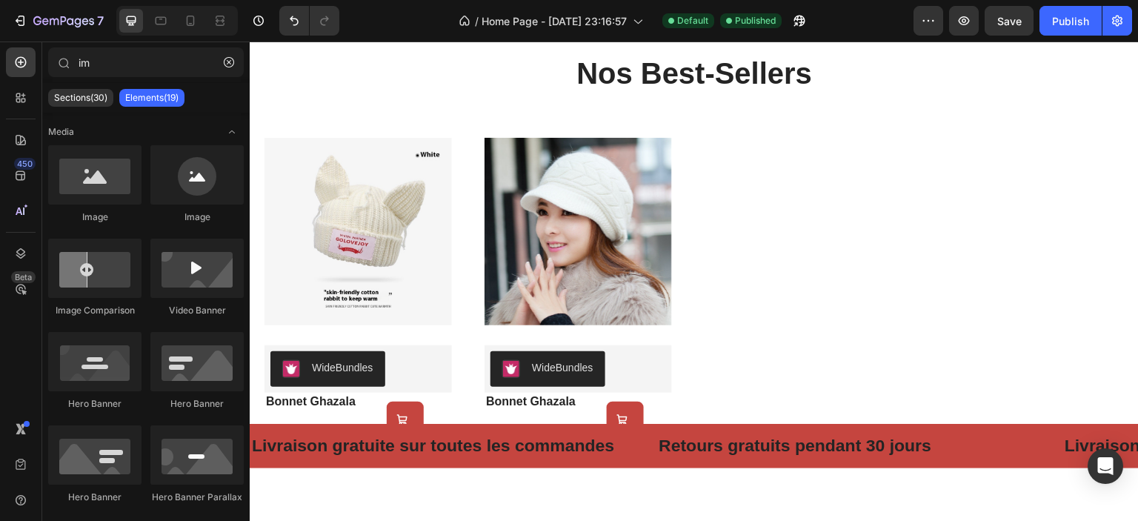
scroll to position [711, 0]
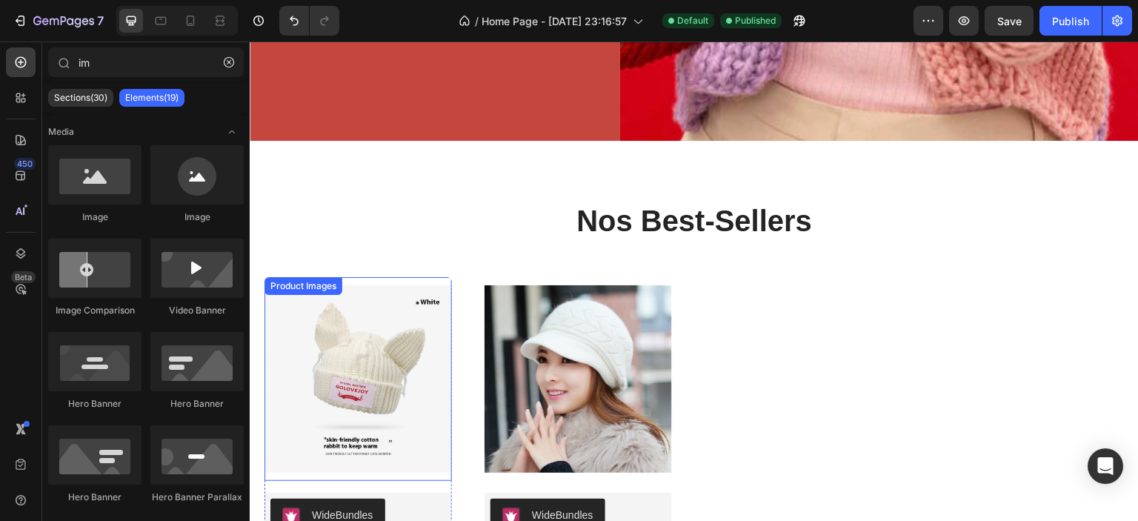
click at [402, 312] on img at bounding box center [359, 379] width 188 height 204
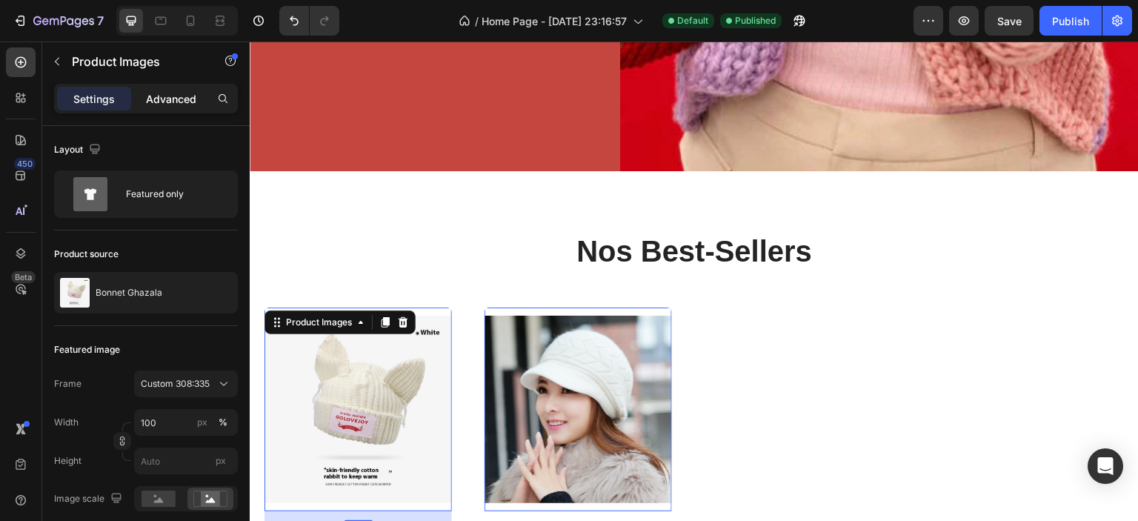
click at [162, 94] on p "Advanced" at bounding box center [171, 99] width 50 height 16
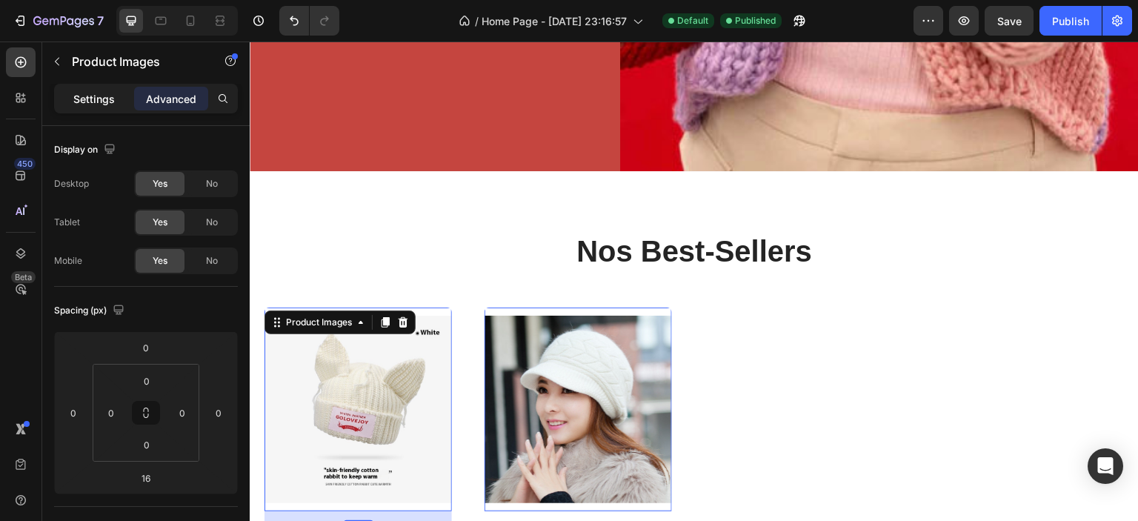
click at [92, 96] on p "Settings" at bounding box center [94, 99] width 42 height 16
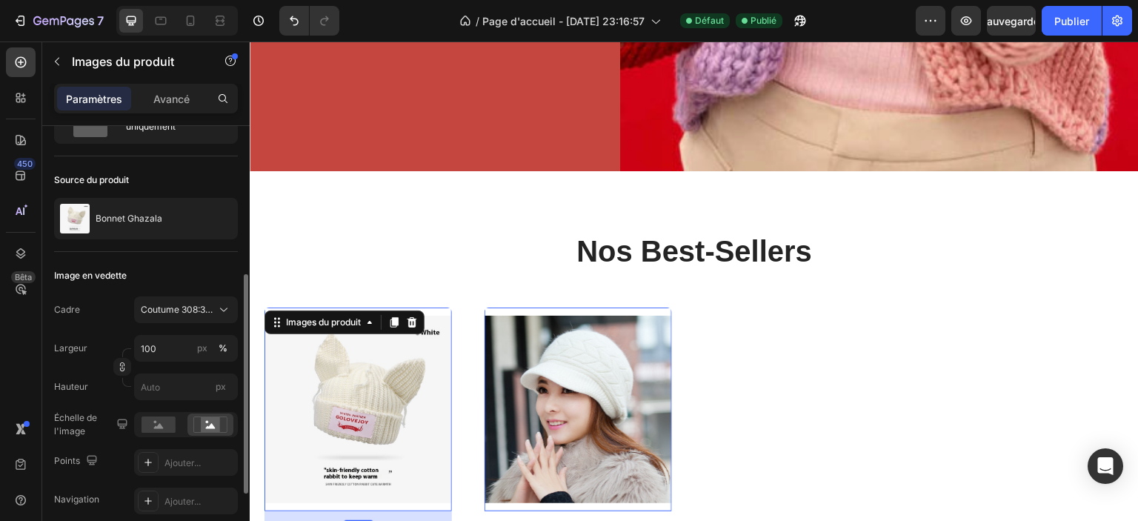
scroll to position [222, 0]
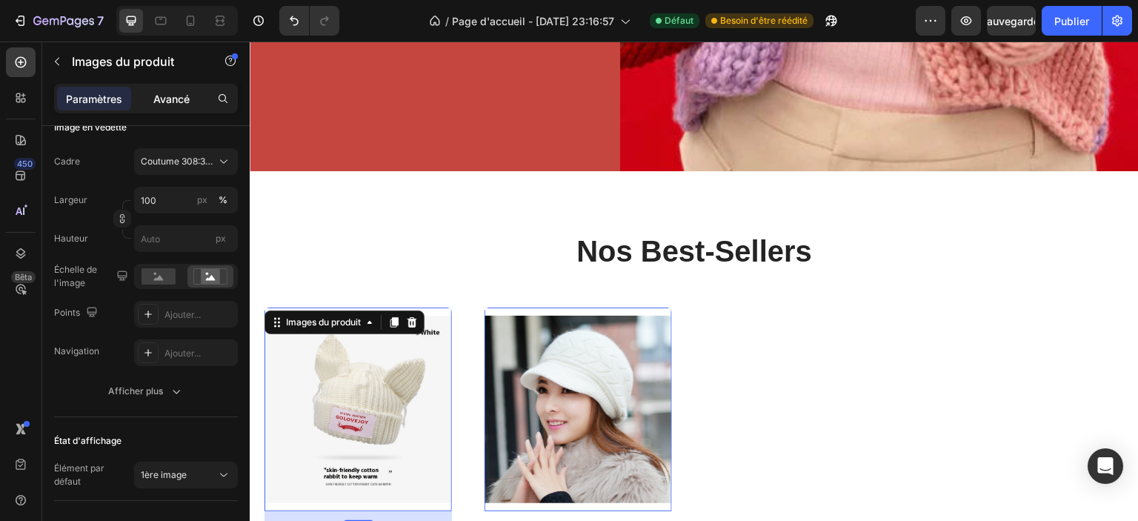
click at [173, 103] on font "Avancé" at bounding box center [171, 99] width 36 height 13
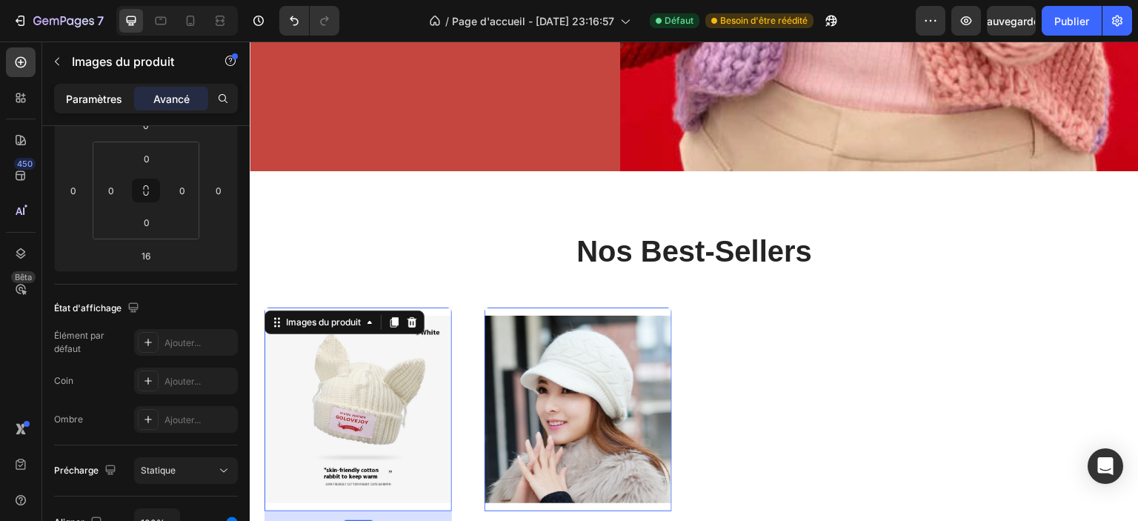
click at [116, 93] on font "Paramètres" at bounding box center [94, 99] width 56 height 13
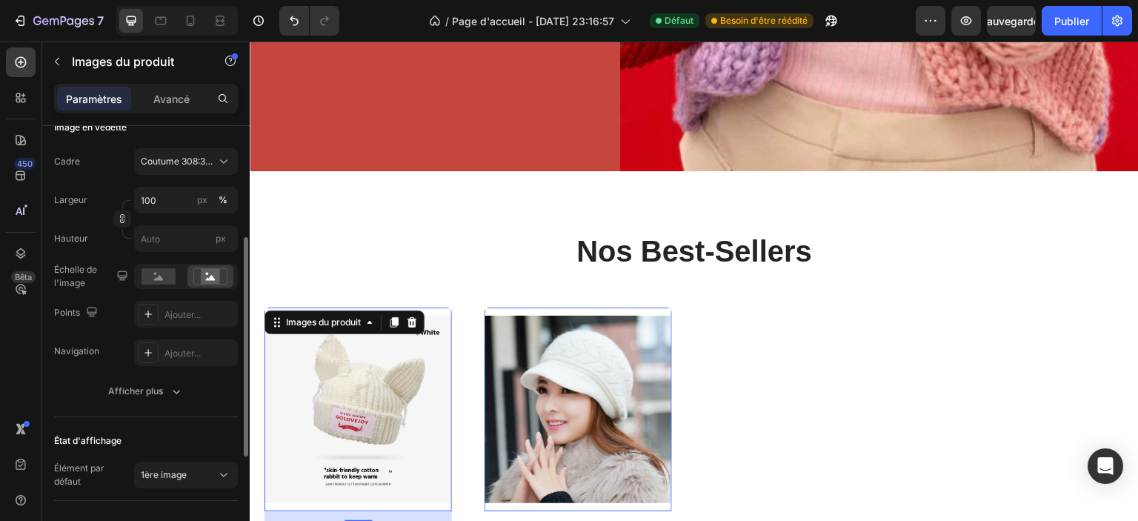
scroll to position [0, 0]
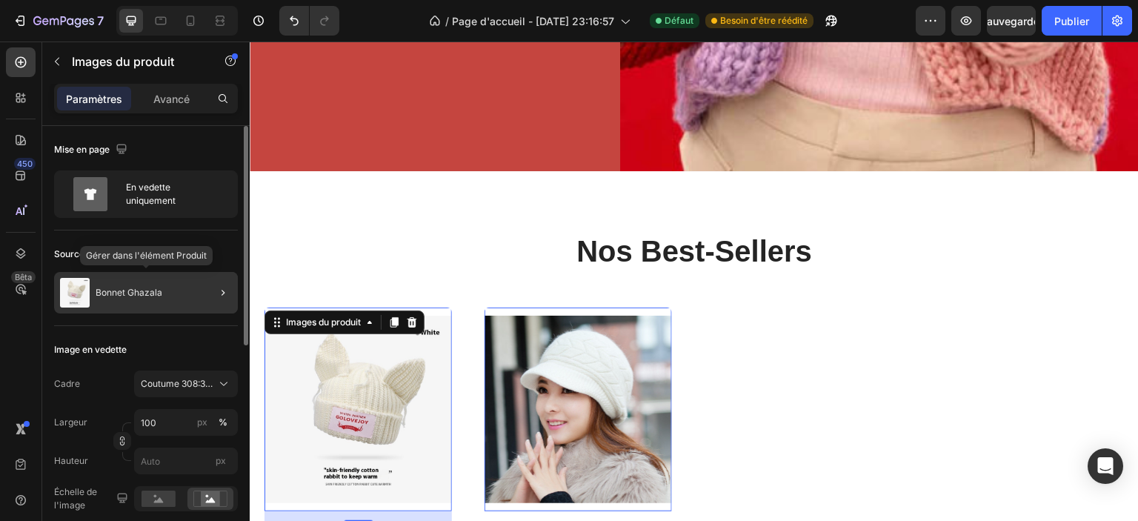
click at [160, 299] on div "Bonnet Ghazala" at bounding box center [146, 293] width 184 height 42
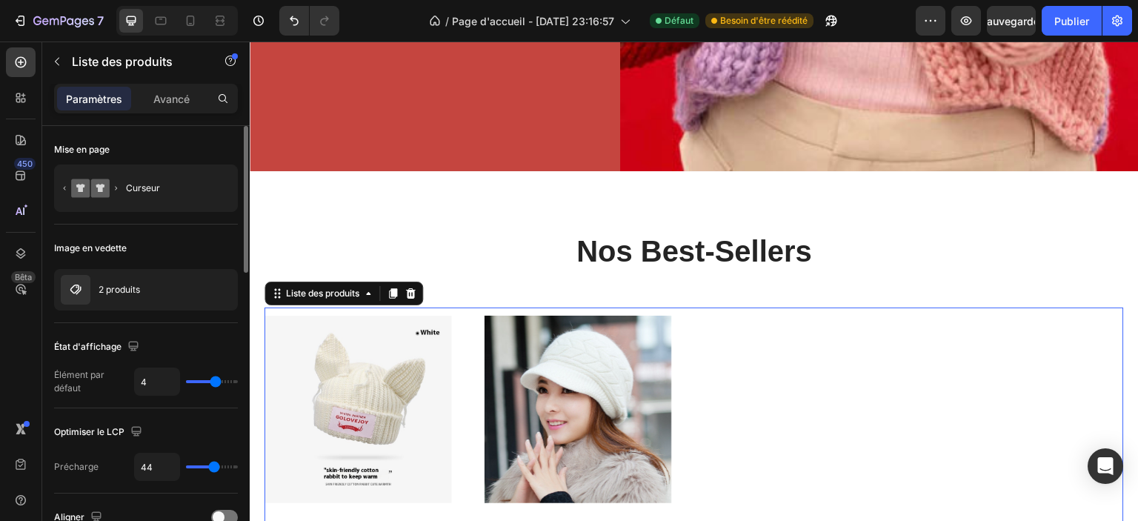
click at [187, 241] on div "Image en vedette" at bounding box center [146, 248] width 184 height 24
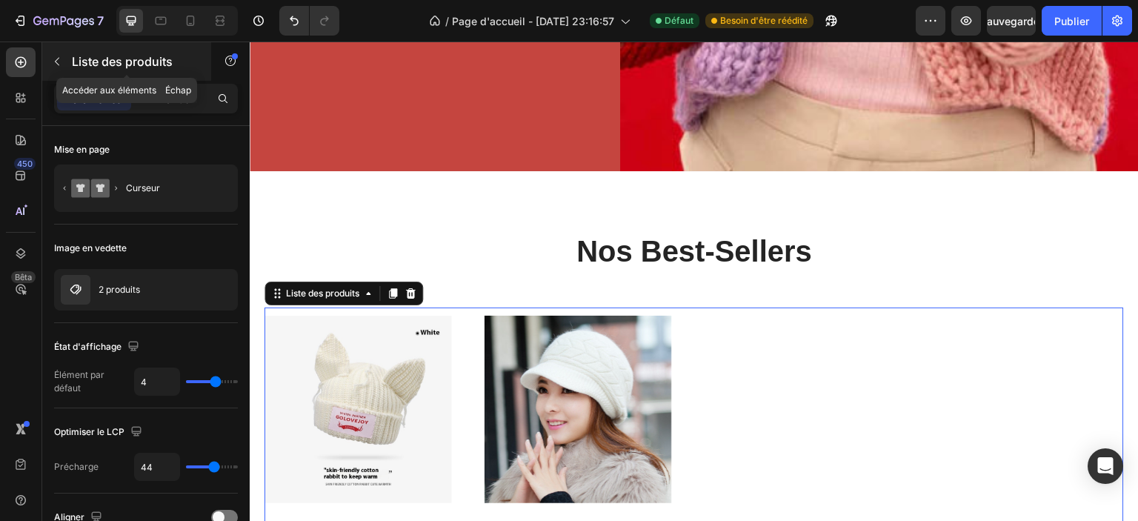
click at [55, 64] on icon "button" at bounding box center [57, 62] width 12 height 12
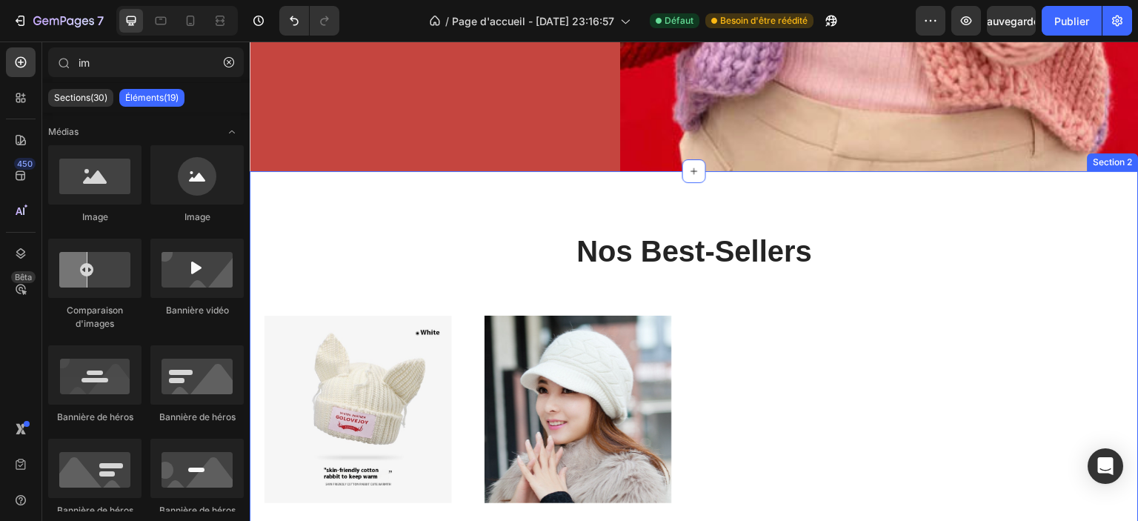
click at [373, 339] on img at bounding box center [359, 410] width 188 height 204
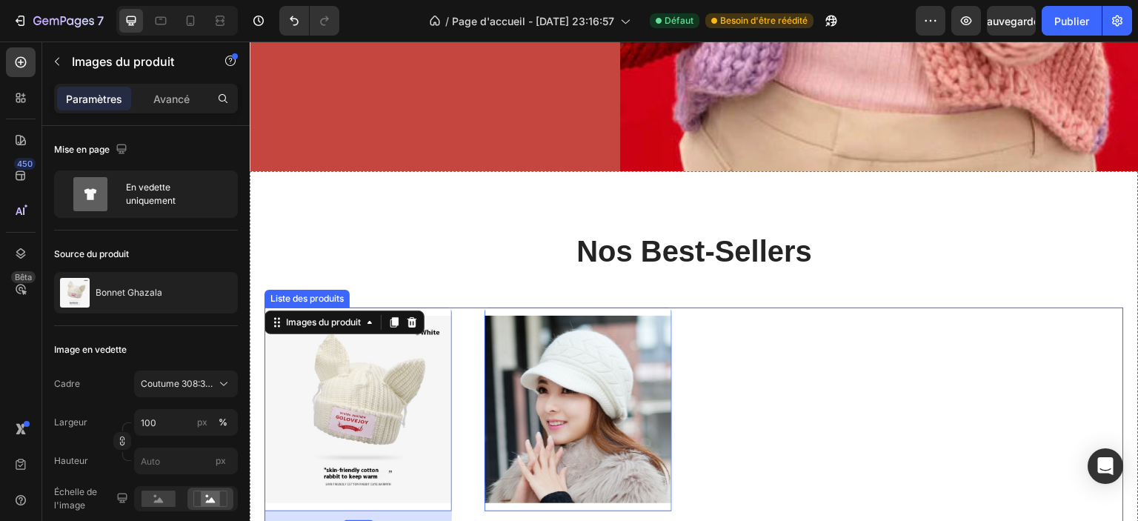
click at [813, 337] on div "Images du produit 16 Offres groupées larges Offres groupées larges bonnet ghaza…" at bounding box center [695, 462] width 860 height 309
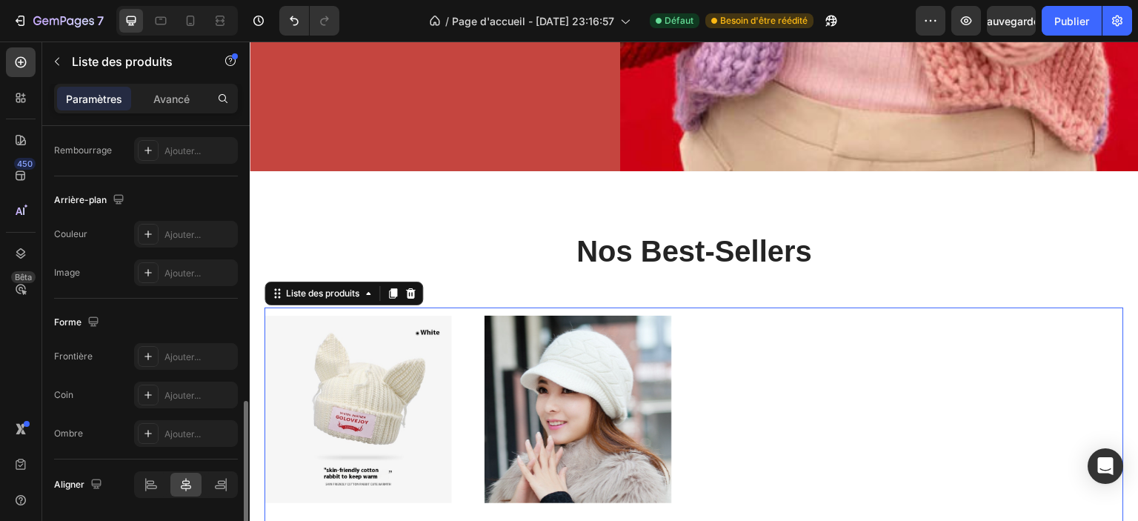
scroll to position [860, 0]
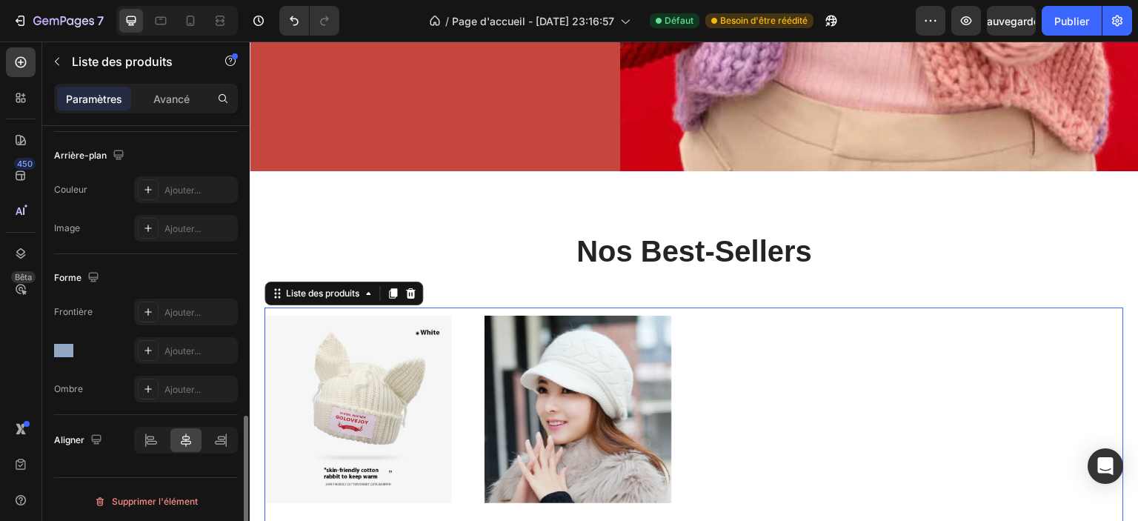
drag, startPoint x: 69, startPoint y: 345, endPoint x: 50, endPoint y: 345, distance: 18.5
copy font "Coin"
click at [151, 347] on icon at bounding box center [148, 350] width 7 height 7
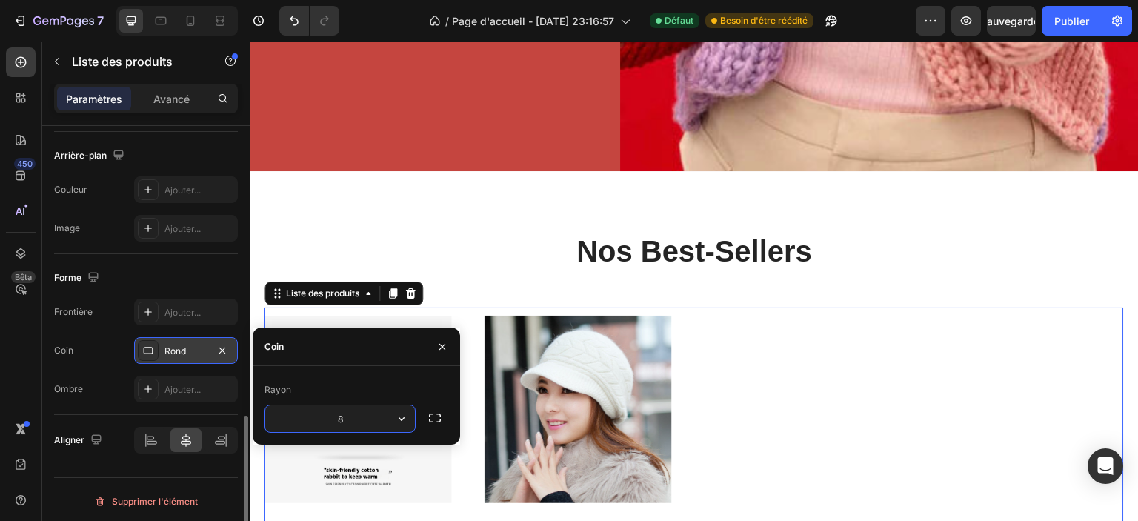
click at [358, 417] on input "8" at bounding box center [340, 418] width 150 height 27
click at [390, 419] on button "button" at bounding box center [401, 418] width 27 height 27
click at [397, 419] on icon "button" at bounding box center [401, 418] width 15 height 15
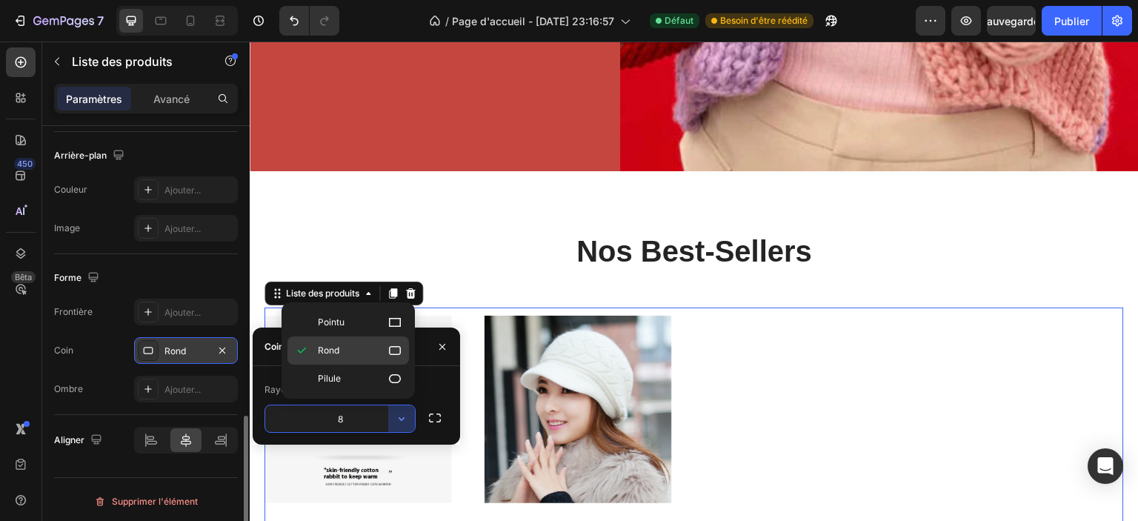
click at [343, 349] on p "Rond" at bounding box center [360, 350] width 84 height 15
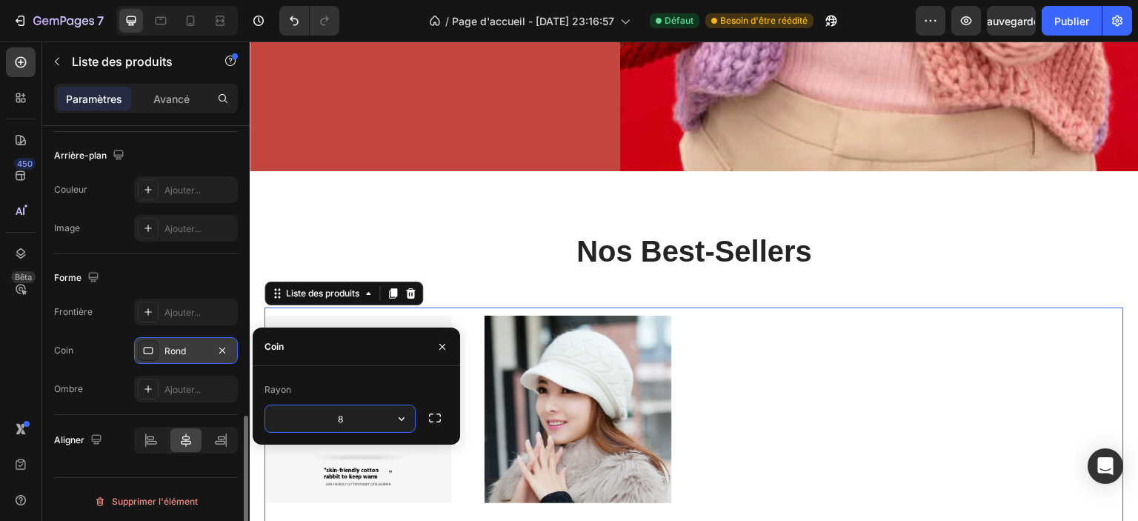
click at [355, 416] on input "8" at bounding box center [340, 418] width 150 height 27
type input "10"
click at [114, 349] on div "Coin Rond" at bounding box center [146, 350] width 184 height 27
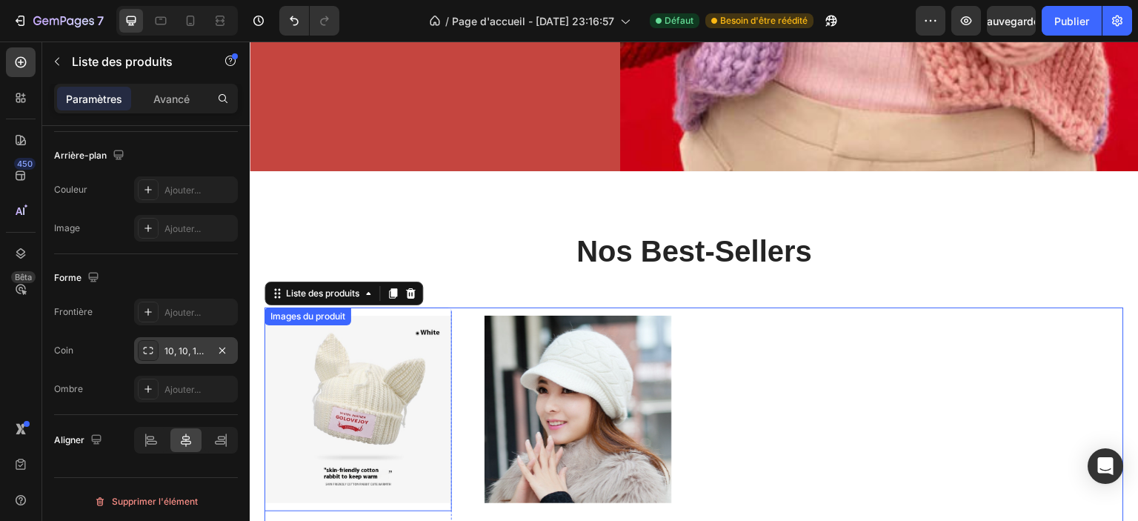
click at [400, 368] on img at bounding box center [359, 410] width 188 height 204
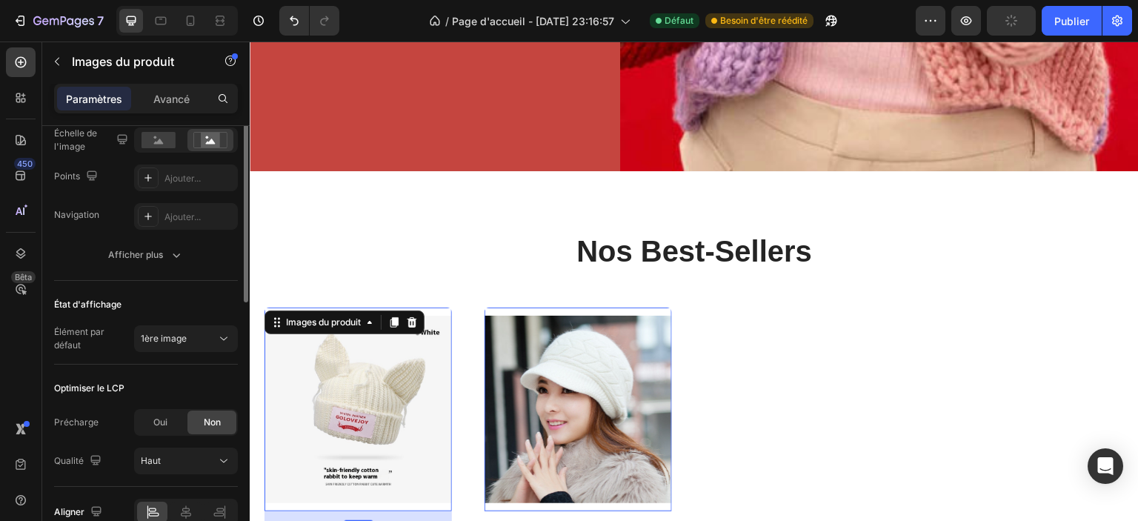
scroll to position [210, 0]
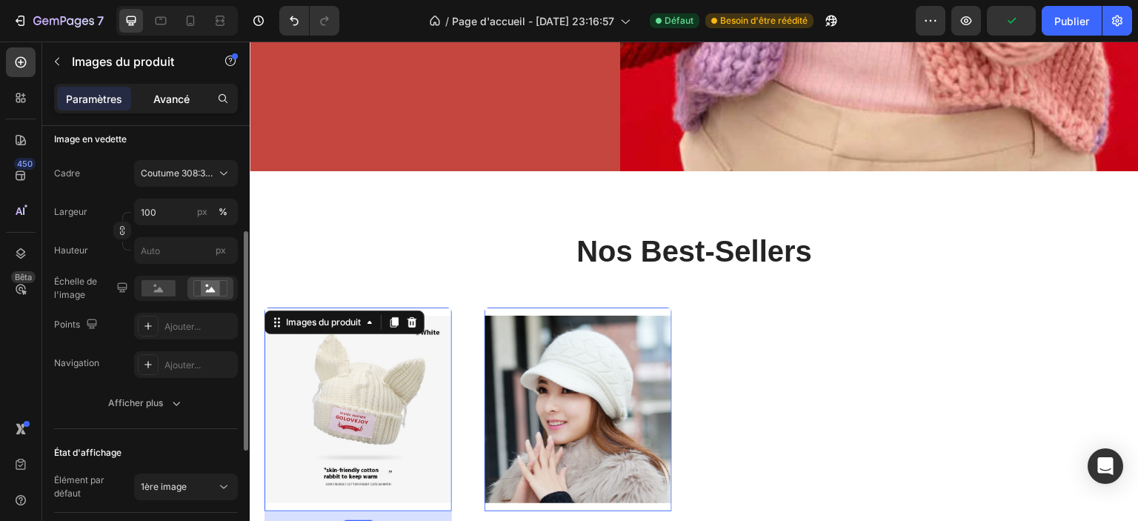
click at [165, 87] on div "Avancé" at bounding box center [171, 99] width 74 height 24
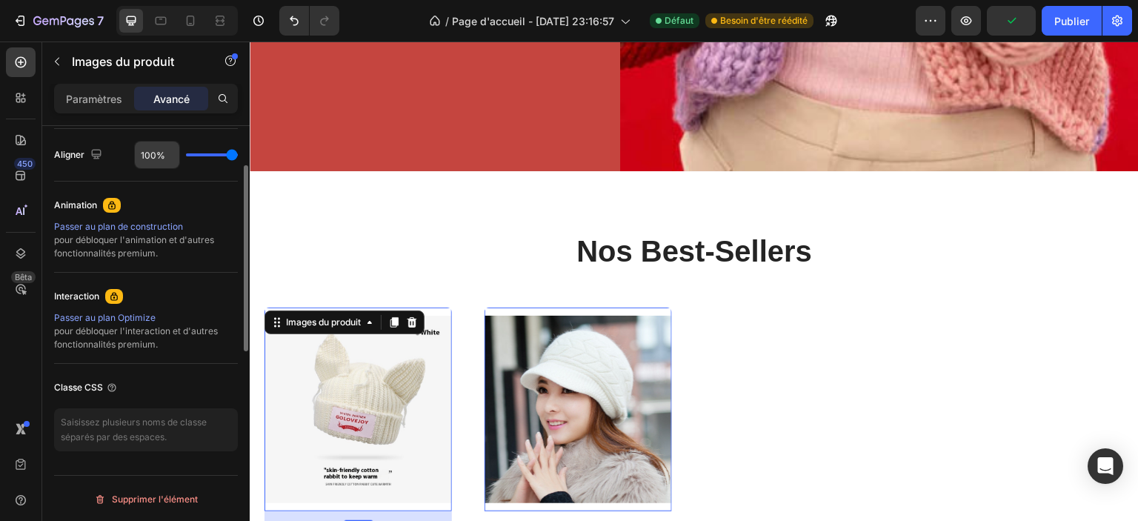
scroll to position [368, 0]
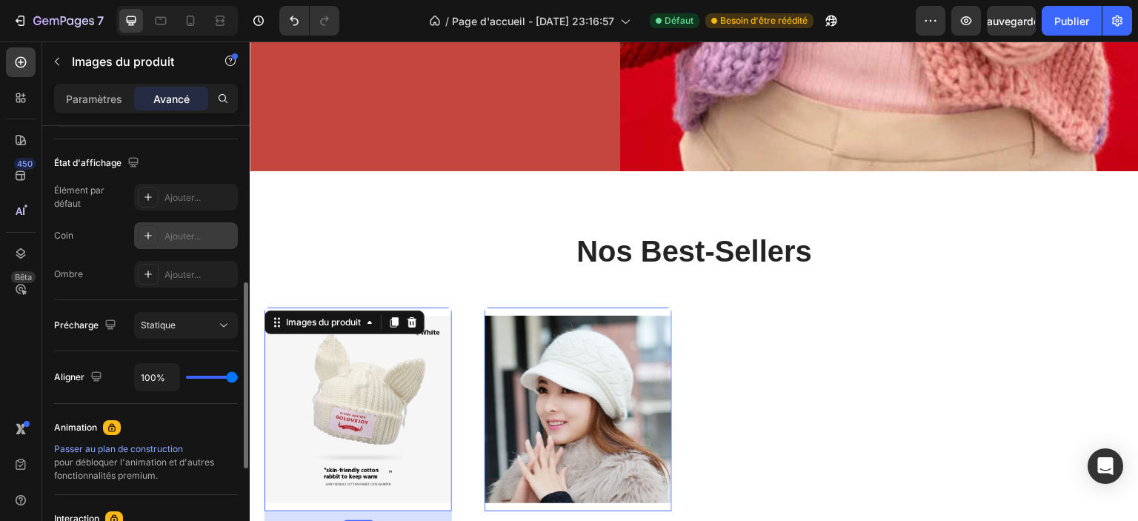
click at [185, 244] on div "Ajouter..." at bounding box center [186, 235] width 104 height 27
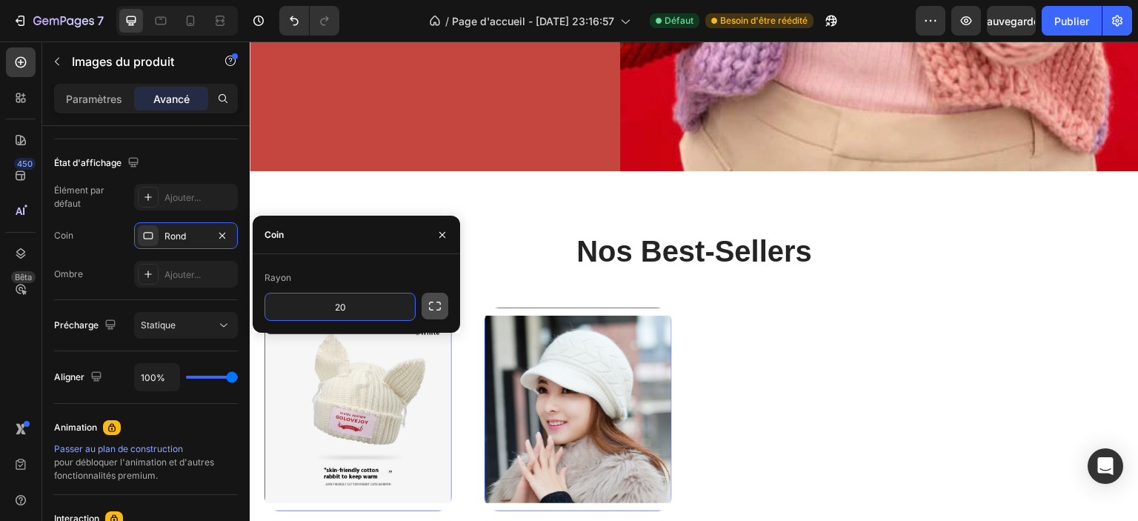
click at [444, 305] on button "button" at bounding box center [435, 306] width 27 height 27
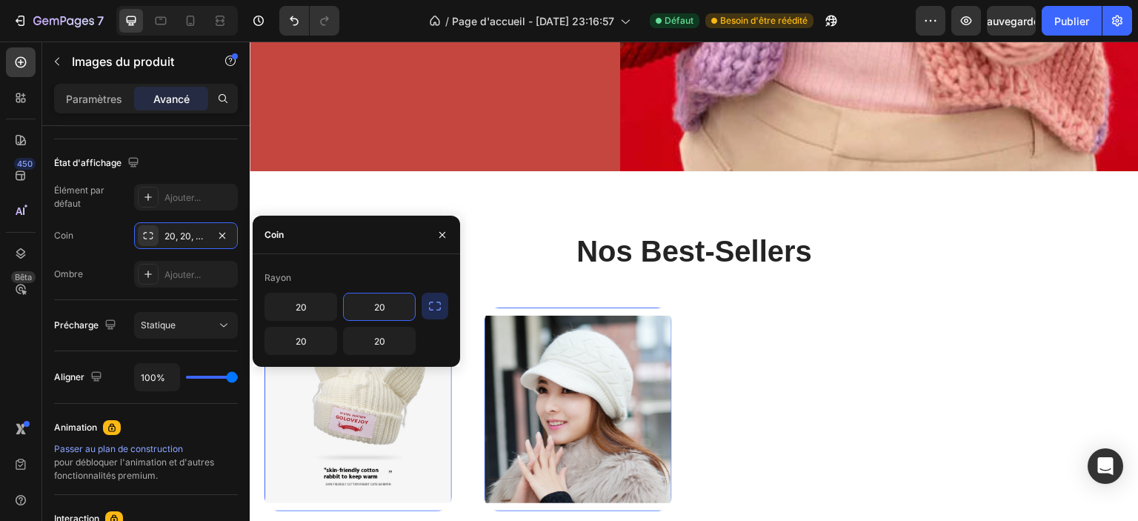
click at [391, 302] on input "20" at bounding box center [379, 306] width 71 height 27
click at [299, 319] on input "20" at bounding box center [300, 306] width 71 height 27
click at [107, 247] on div "Coin 20, 20, 20, 20" at bounding box center [146, 235] width 184 height 27
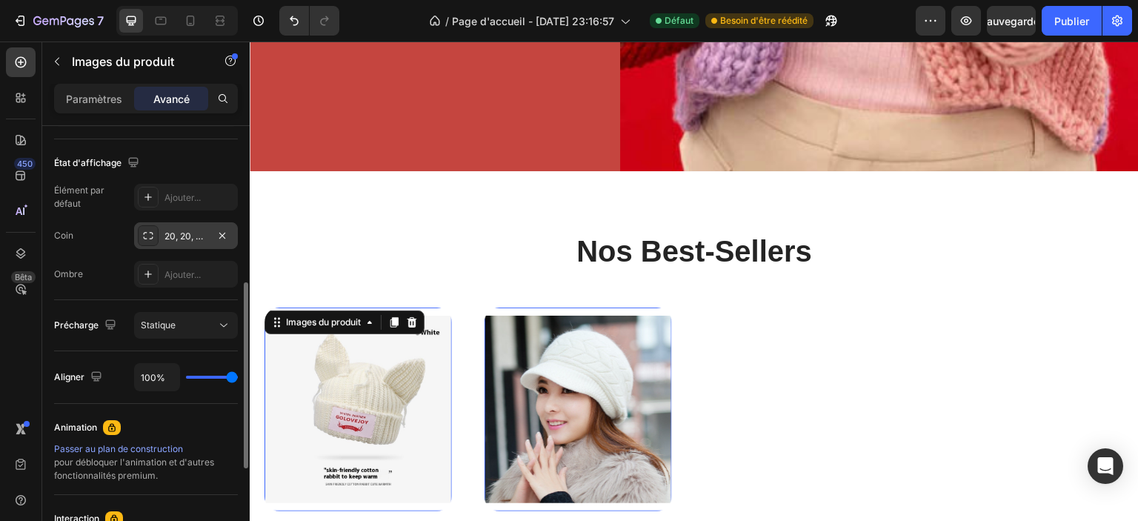
click at [178, 239] on font "20, 20, 20, 20" at bounding box center [194, 235] width 58 height 11
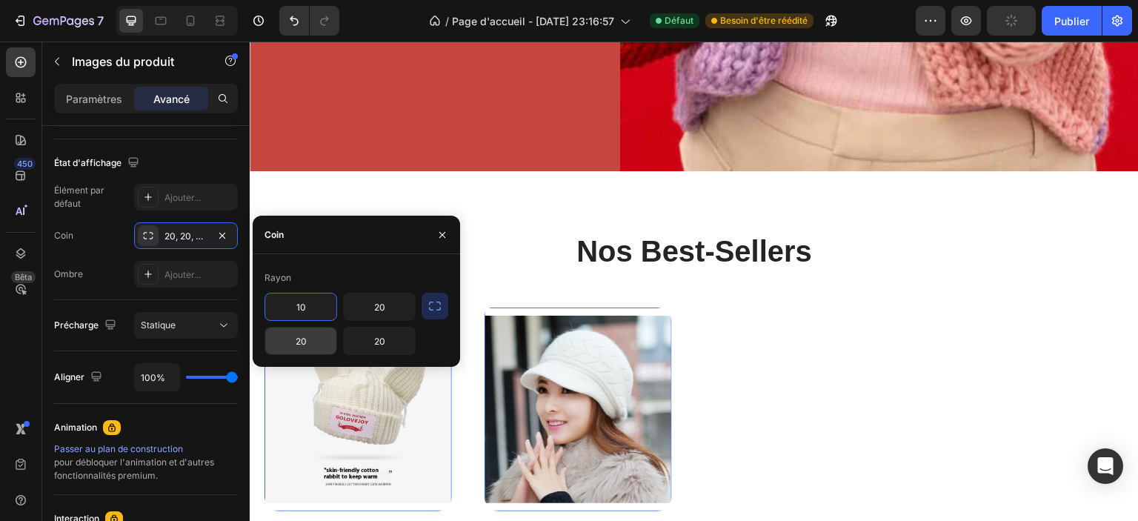
type input "10"
click at [313, 342] on input "20" at bounding box center [300, 341] width 71 height 27
type input "10"
click at [377, 342] on input "20" at bounding box center [379, 341] width 71 height 27
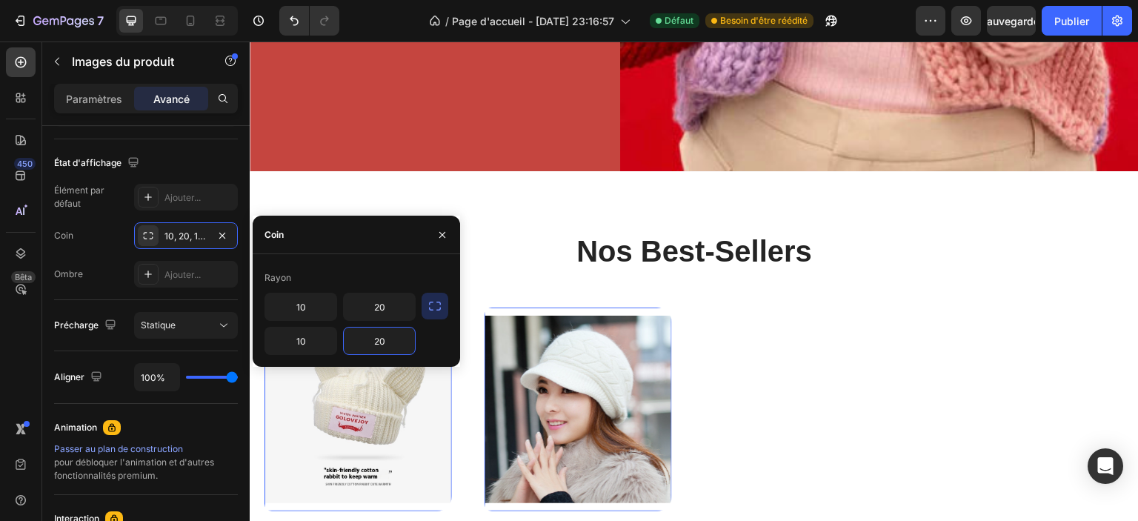
click at [377, 342] on input "20" at bounding box center [379, 341] width 71 height 27
type input "10"
click at [385, 310] on input "20" at bounding box center [379, 306] width 71 height 27
type input "10"
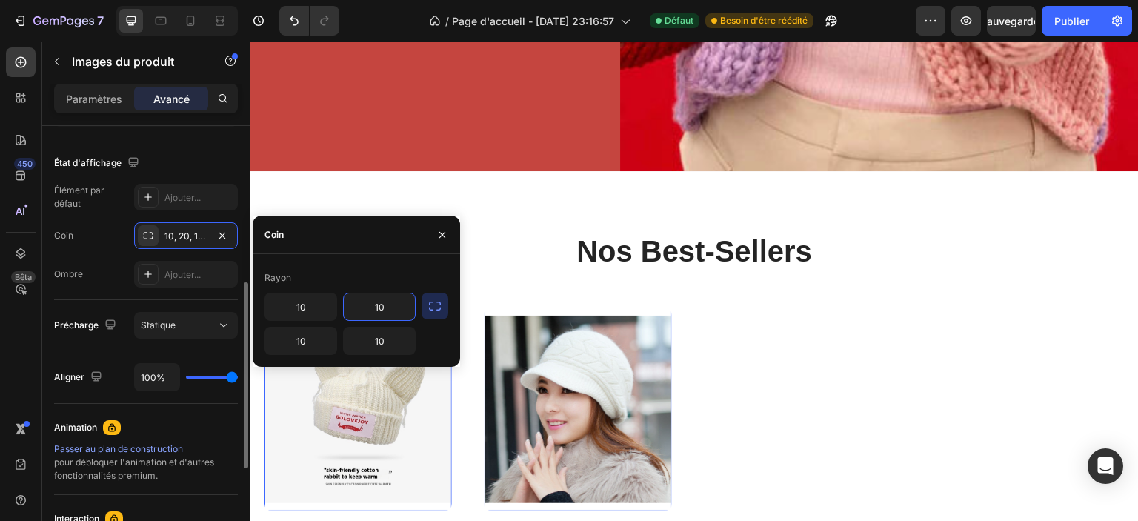
click at [117, 248] on div "Élément par défaut Ajouter... Coin 10, 20, 10, 10 Ombre Ajouter..." at bounding box center [146, 236] width 184 height 104
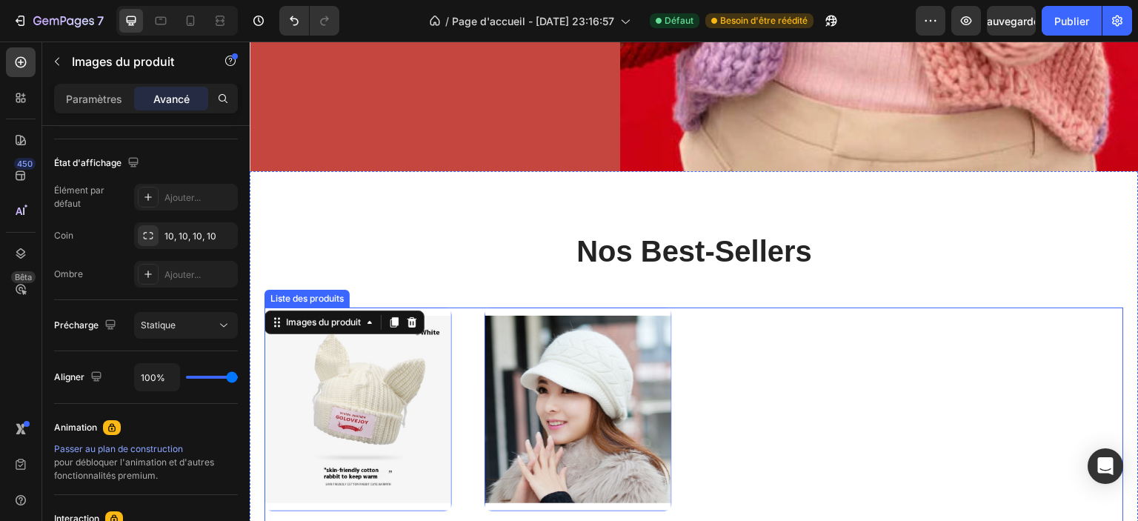
click at [787, 375] on div "Images du produit 16 Offres groupées larges Offres groupées larges bonnet ghaza…" at bounding box center [695, 462] width 860 height 309
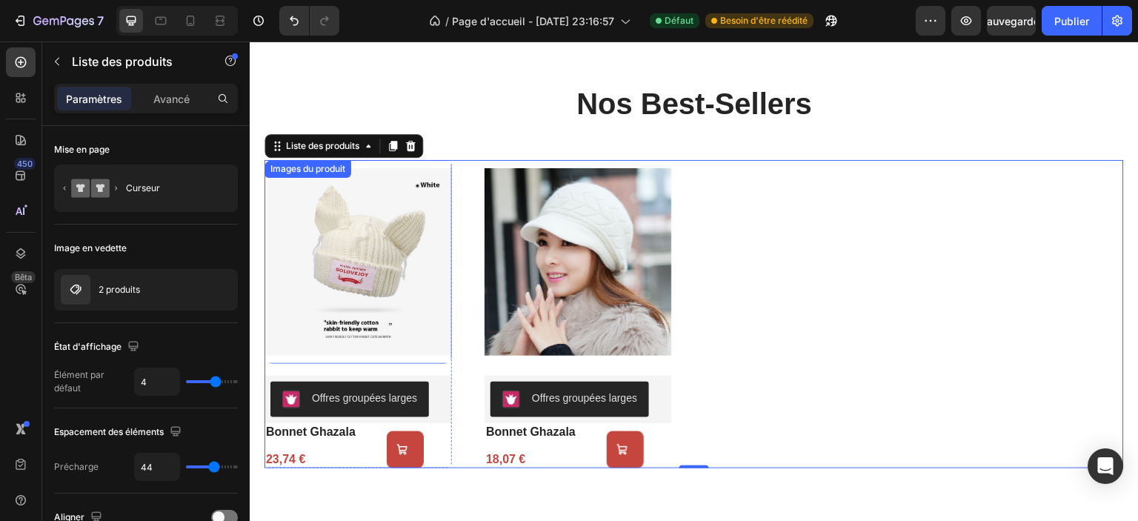
scroll to position [860, 0]
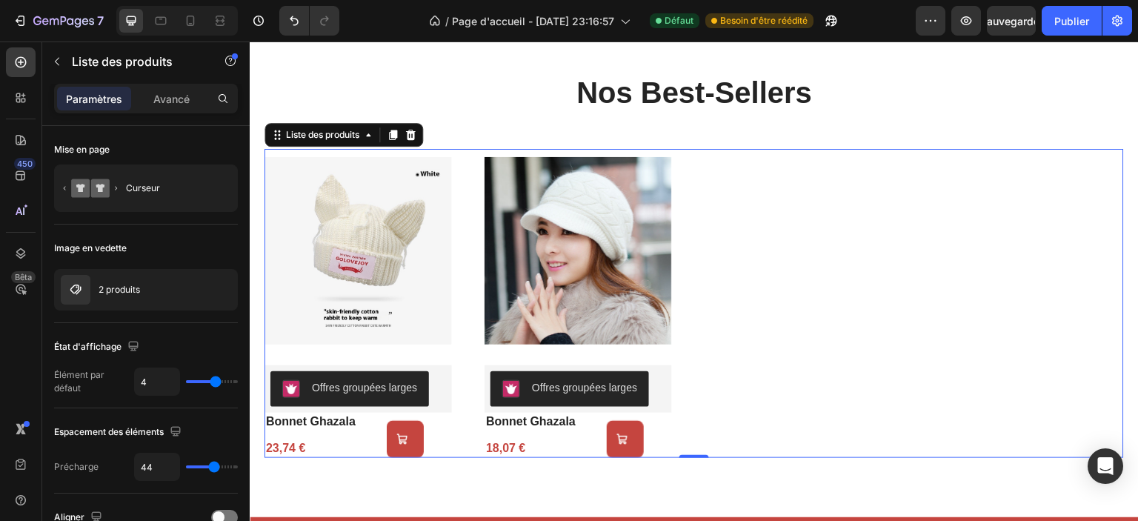
click at [826, 259] on div "Images du produit Offres groupées larges Offres groupées larges bonnet ghazala …" at bounding box center [695, 303] width 860 height 309
click at [153, 97] on font "Avancé" at bounding box center [171, 99] width 36 height 13
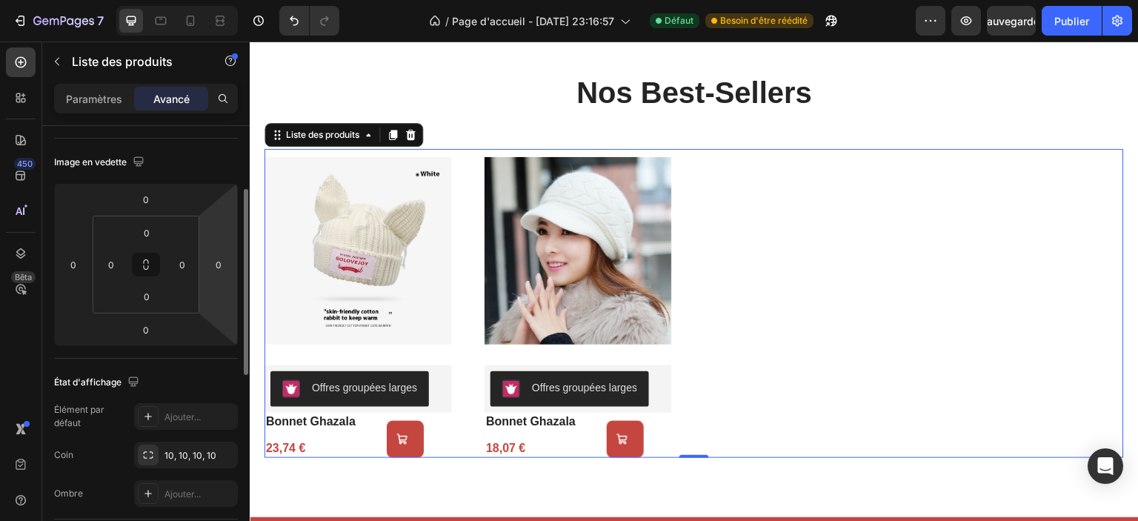
scroll to position [296, 0]
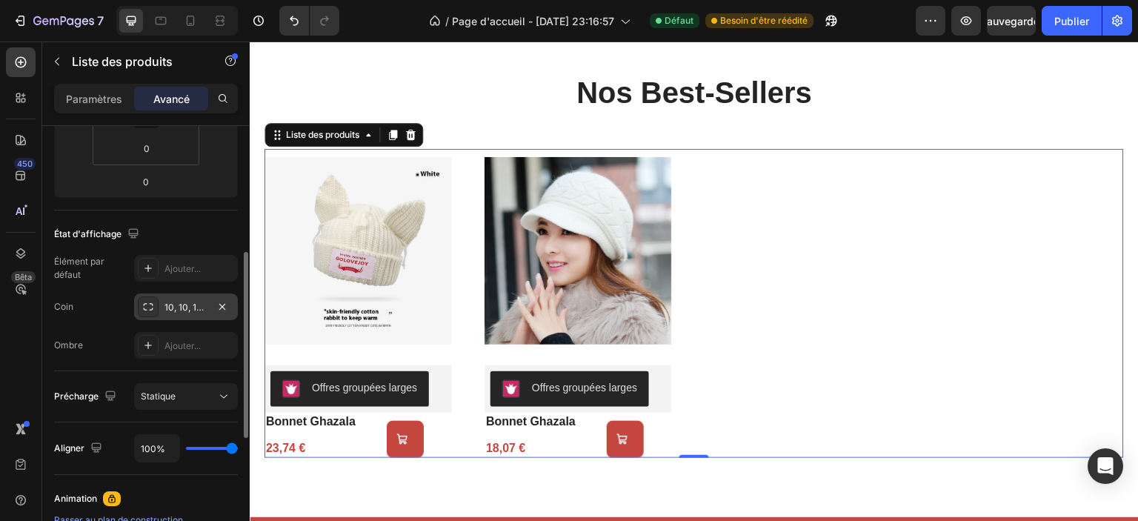
click at [185, 304] on font "10, 10, 10, 10" at bounding box center [191, 307] width 52 height 11
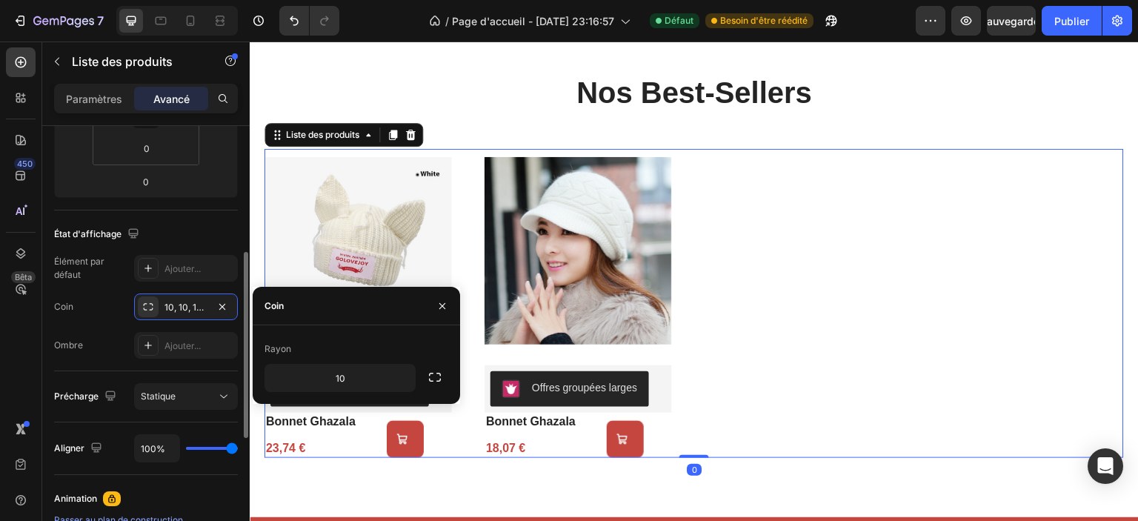
click at [95, 309] on div "Coin 10, 10, 10, 10" at bounding box center [146, 306] width 184 height 27
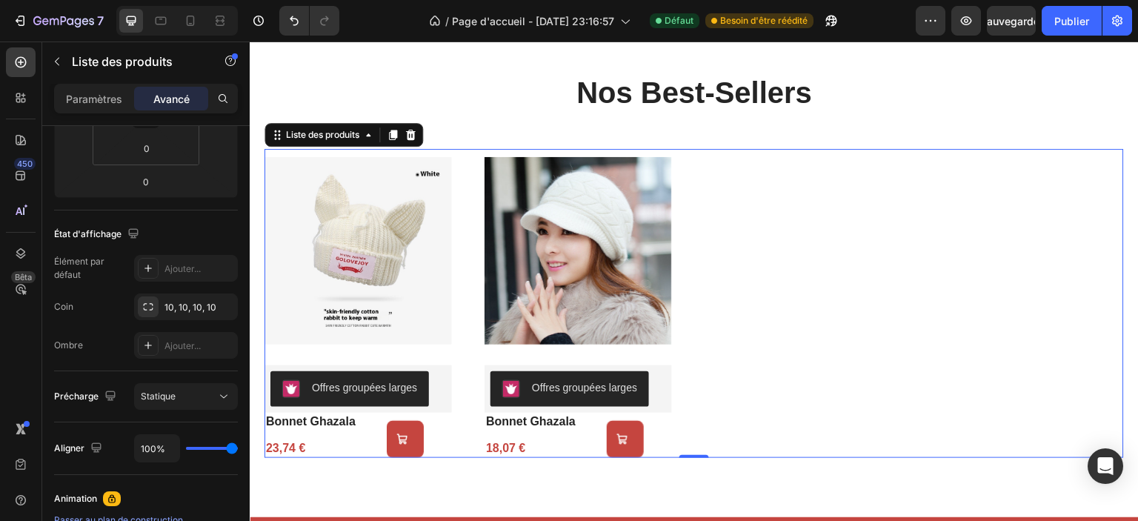
click at [832, 289] on div "Images du produit Offres groupées larges Offres groupées larges bonnet ghazala …" at bounding box center [695, 303] width 860 height 309
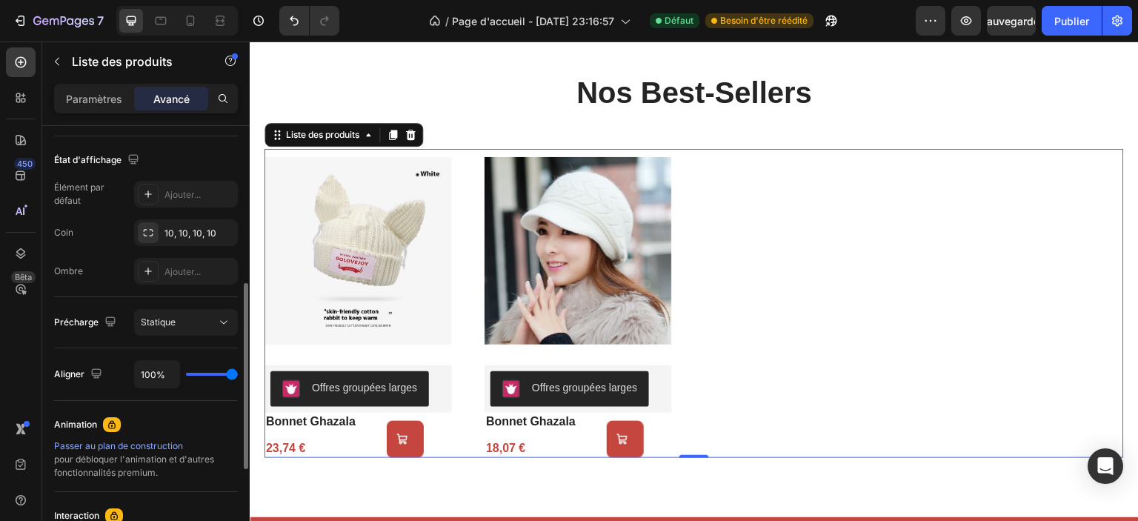
scroll to position [445, 0]
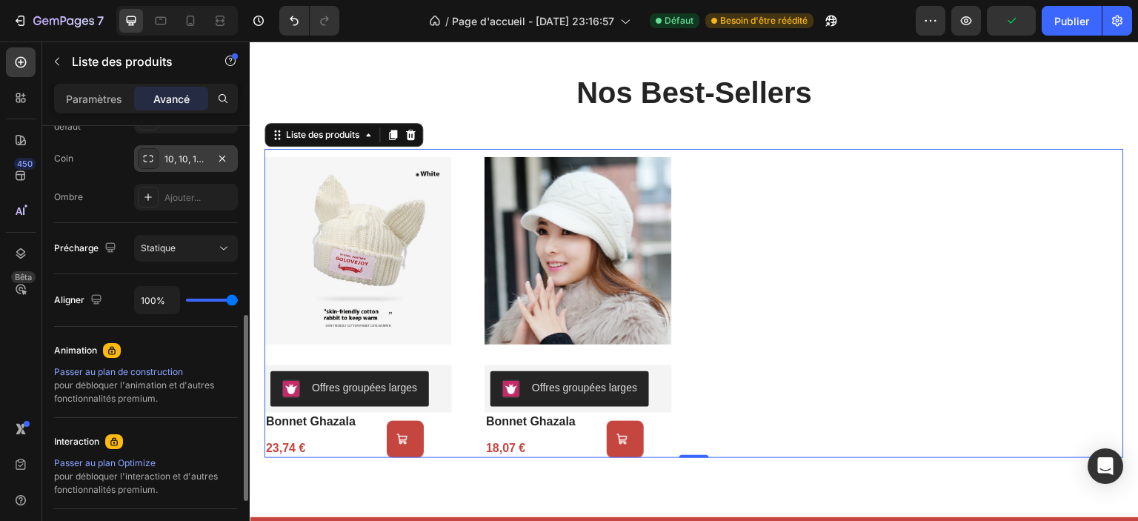
click at [175, 164] on div "10, 10, 10, 10" at bounding box center [186, 159] width 43 height 13
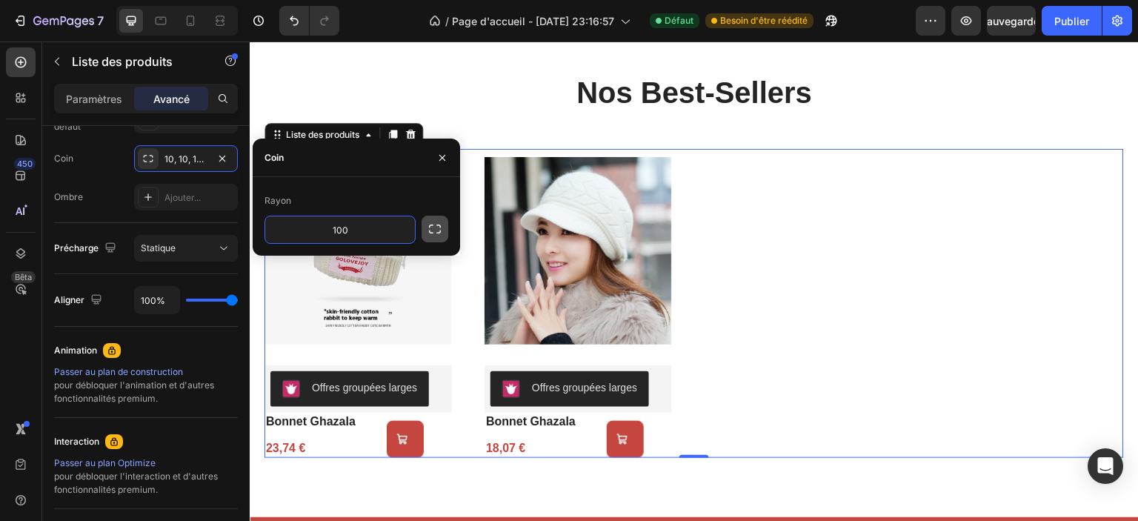
type input "100"
click at [439, 225] on icon "button" at bounding box center [435, 229] width 12 height 9
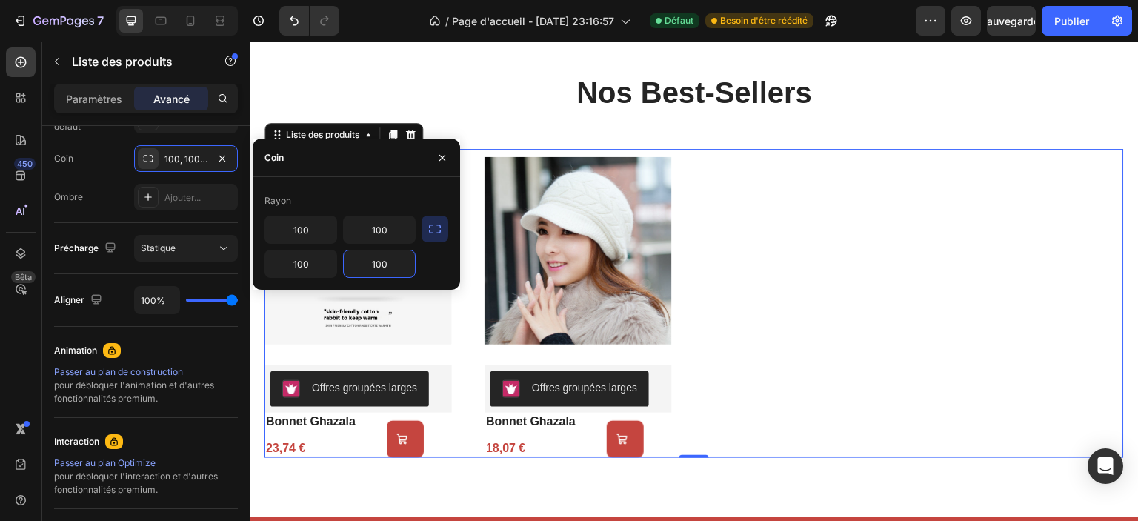
click at [391, 267] on input "100" at bounding box center [379, 264] width 71 height 27
click at [305, 266] on input "100" at bounding box center [300, 264] width 71 height 27
click at [291, 237] on input "100" at bounding box center [300, 229] width 71 height 27
click at [362, 228] on input "100" at bounding box center [379, 229] width 71 height 27
type input "34%"
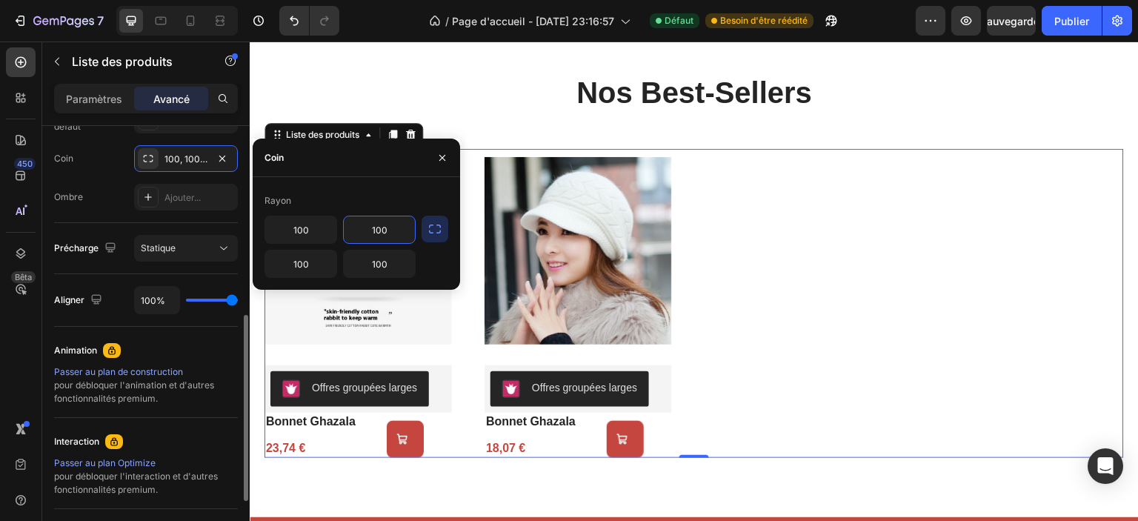
type input "34"
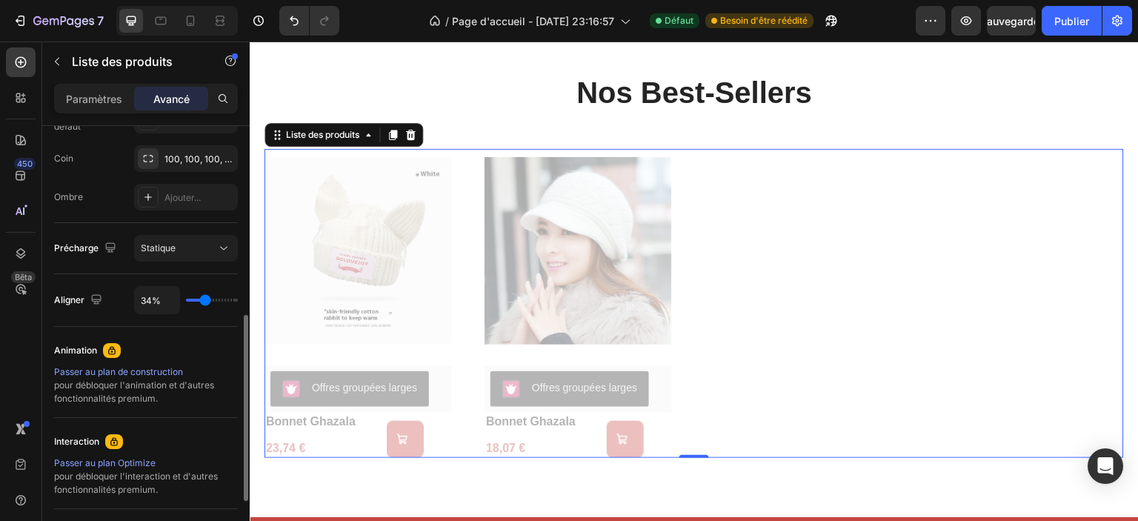
type input "94%"
type input "94"
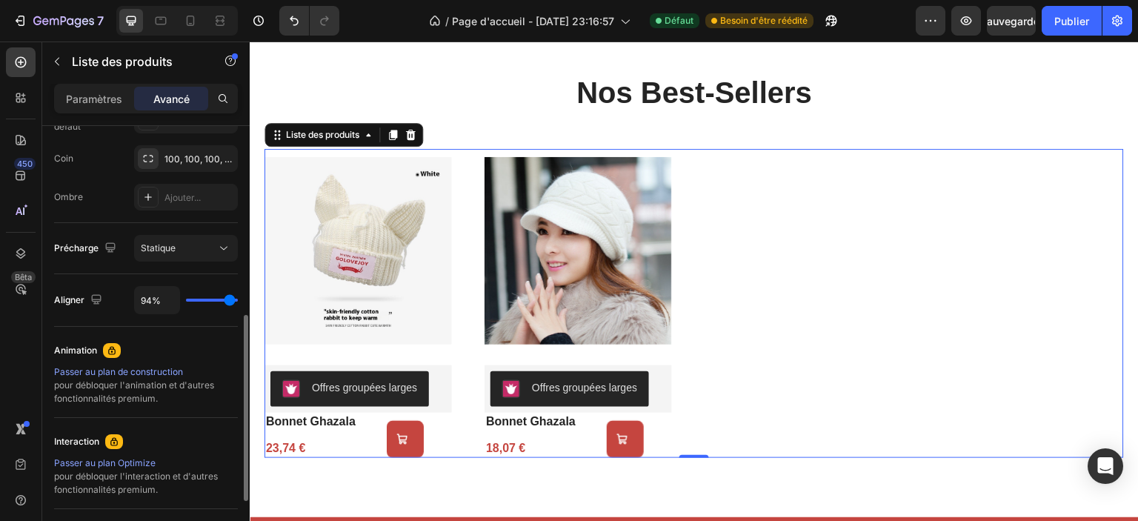
type input "100%"
type input "100"
type input "24%"
type input "24"
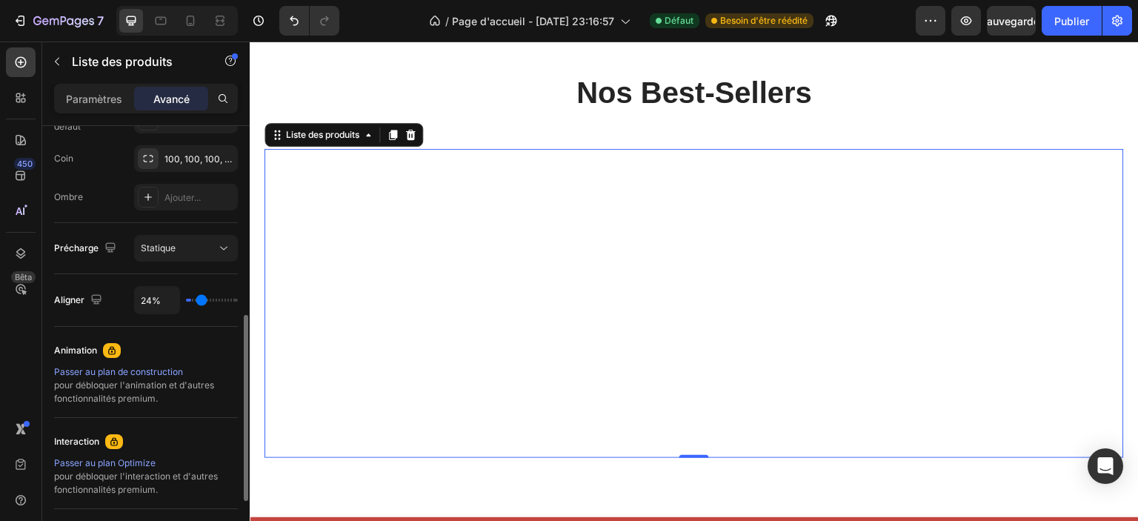
type input "0%"
type input "0"
type input "34%"
type input "34"
type input "52%"
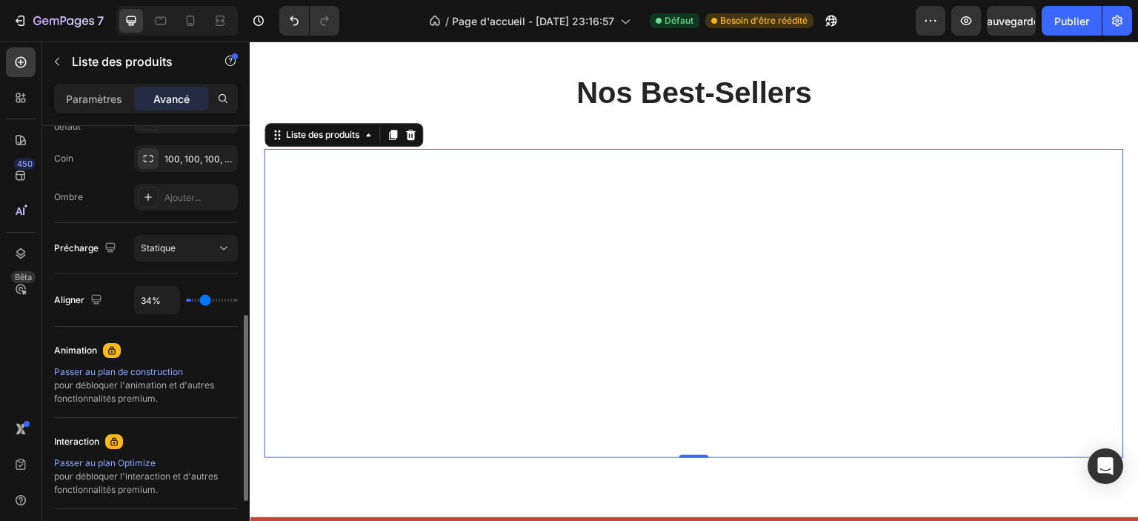
type input "52"
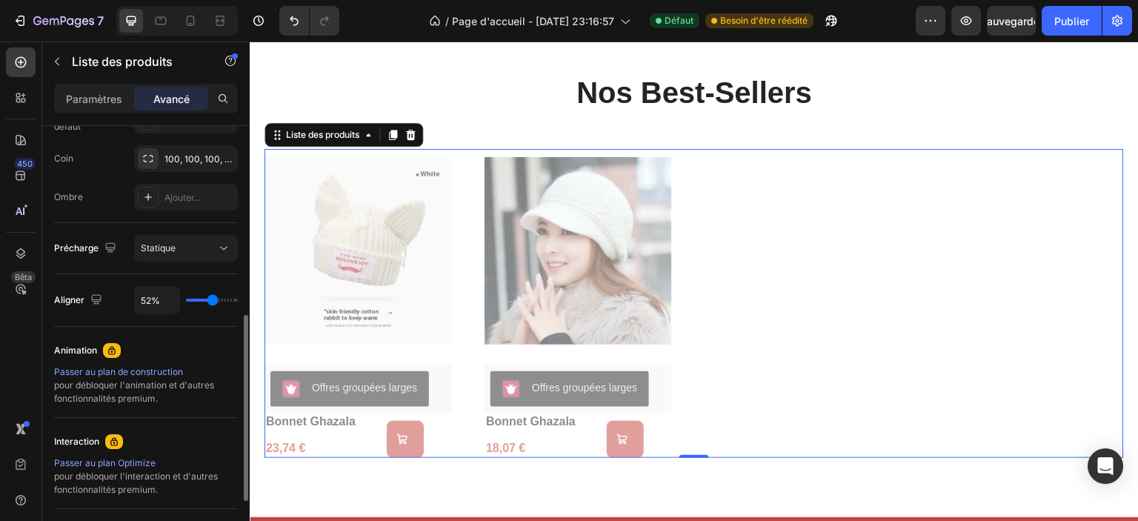
type input "71%"
type input "71"
type input "97%"
type input "97"
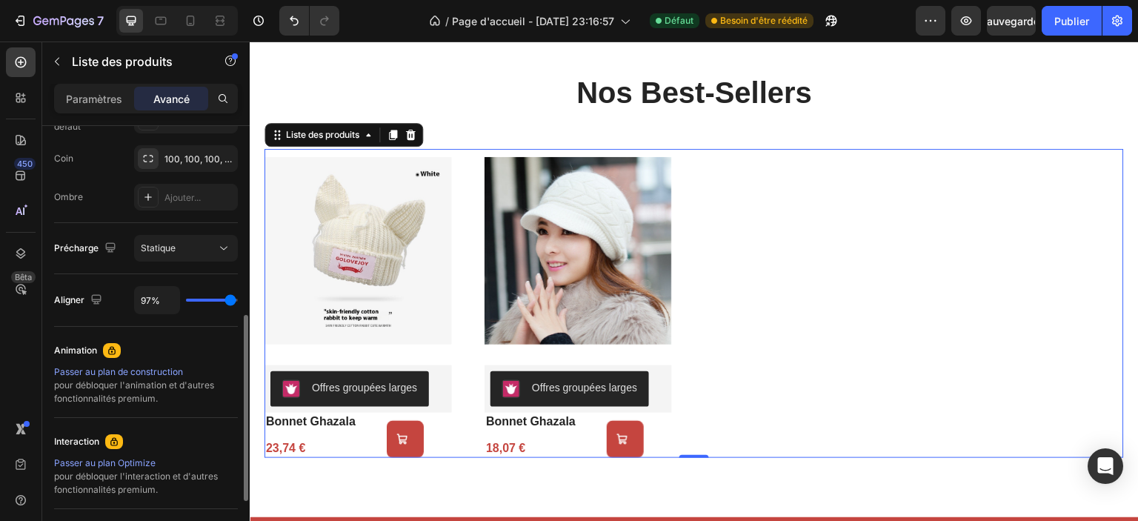
type input "100%"
type input "100"
drag, startPoint x: 230, startPoint y: 301, endPoint x: 248, endPoint y: 299, distance: 17.9
click at [238, 299] on input "range" at bounding box center [212, 300] width 52 height 3
click at [205, 247] on div "Statique" at bounding box center [179, 248] width 76 height 13
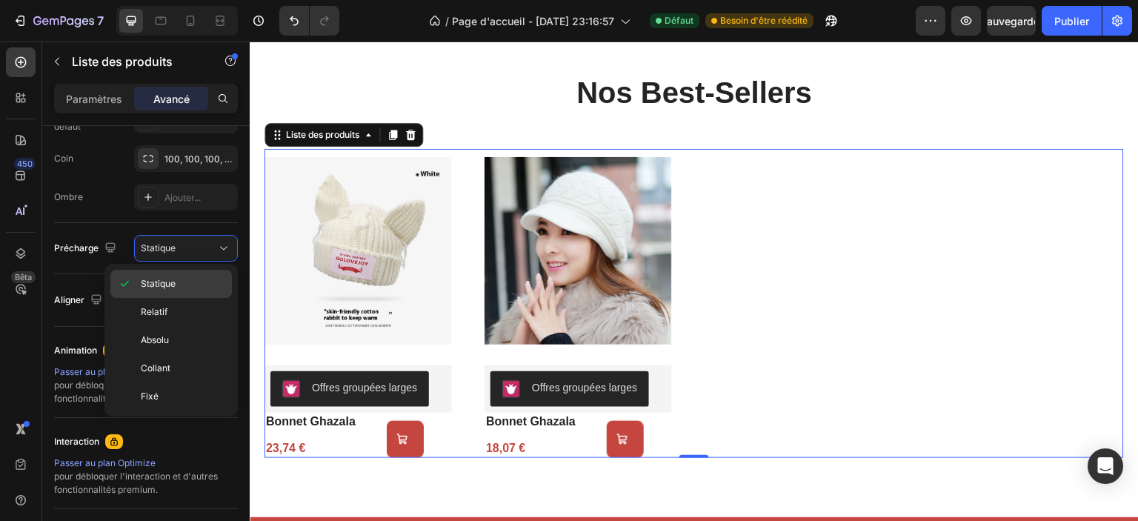
click at [184, 279] on p "Statique" at bounding box center [183, 283] width 84 height 13
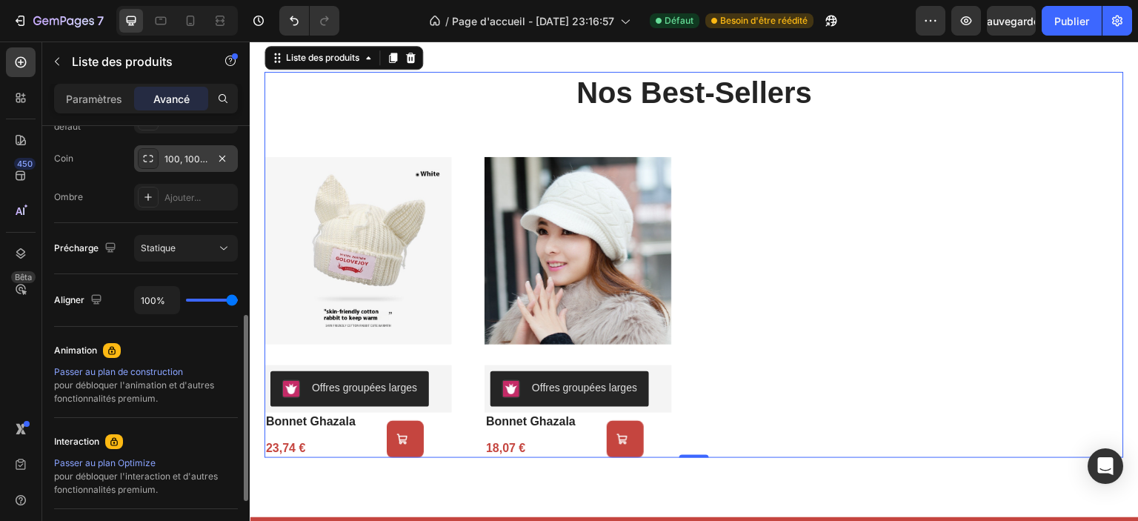
click at [193, 156] on font "100, 100, 100, 100" at bounding box center [203, 158] width 76 height 11
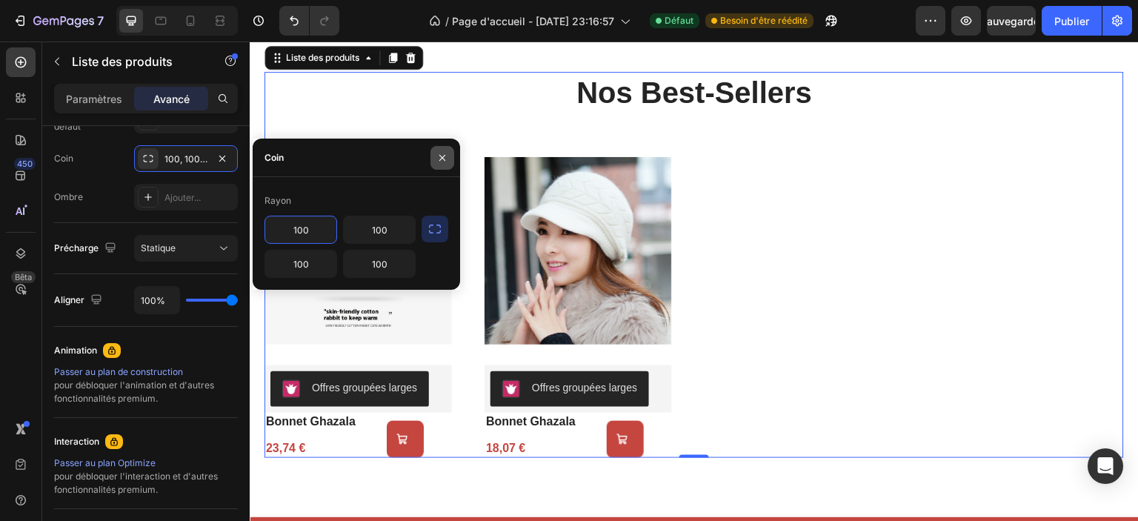
click at [439, 152] on icon "button" at bounding box center [443, 158] width 12 height 12
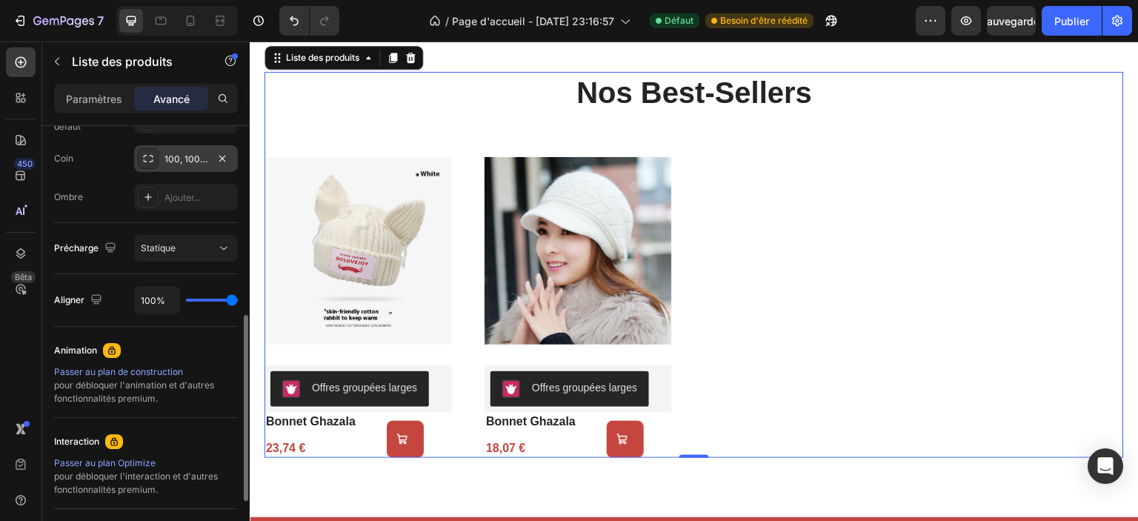
click at [210, 170] on div "100, 100, 100, 100" at bounding box center [186, 158] width 104 height 27
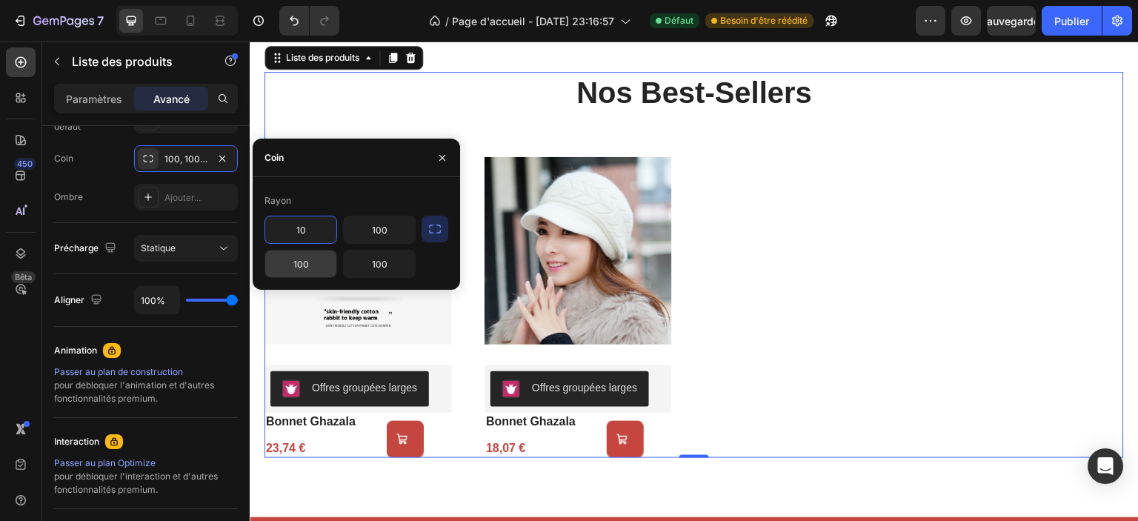
type input "10"
click at [336, 257] on input "100" at bounding box center [300, 264] width 71 height 27
type input "10"
click at [393, 230] on input "100" at bounding box center [379, 229] width 71 height 27
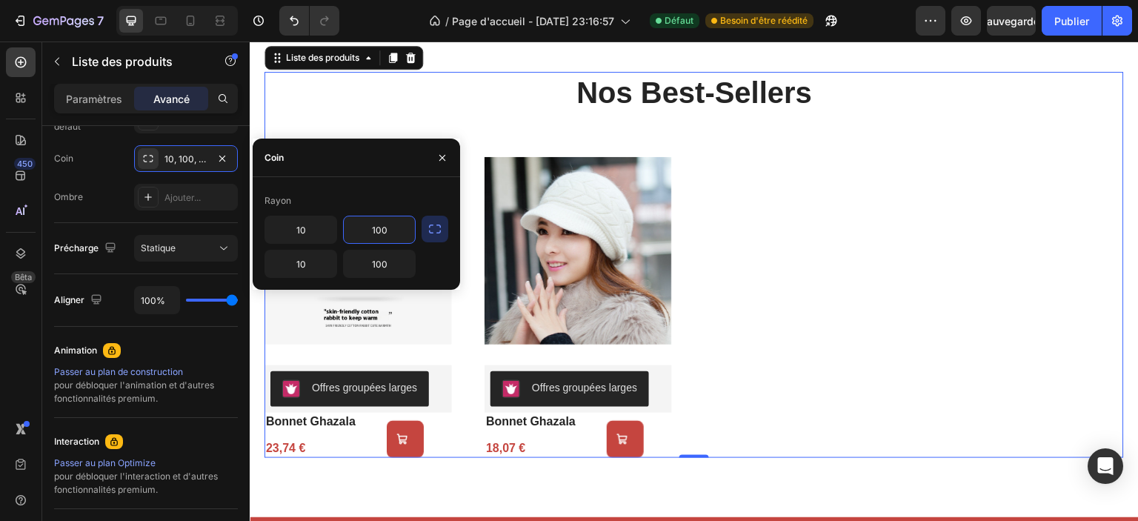
click at [393, 230] on input "100" at bounding box center [379, 229] width 71 height 27
type input "10"
click at [379, 254] on input "100" at bounding box center [379, 264] width 71 height 27
type input "10"
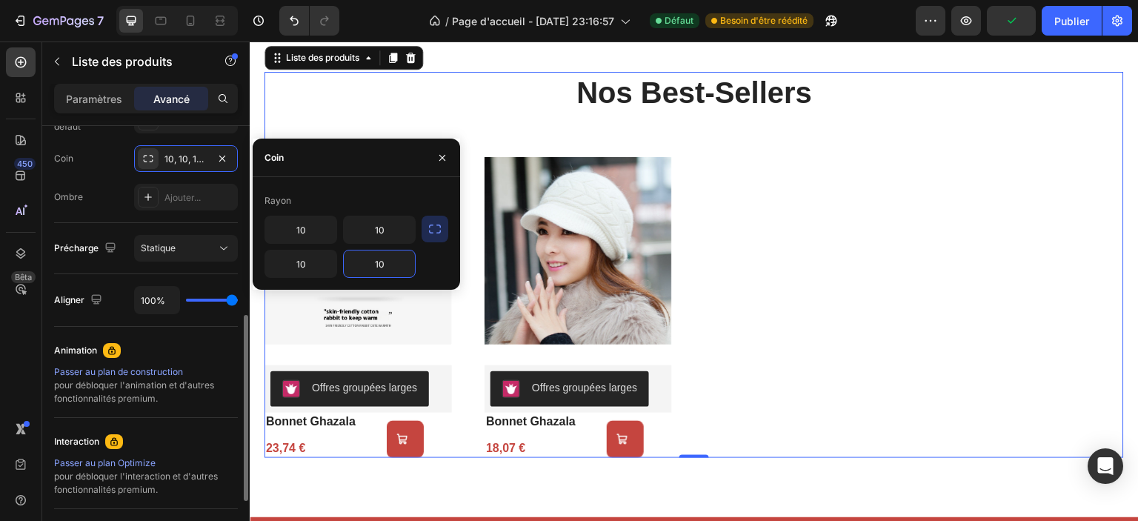
click at [90, 149] on div "Coin 10, 10, 10, 100" at bounding box center [146, 158] width 184 height 27
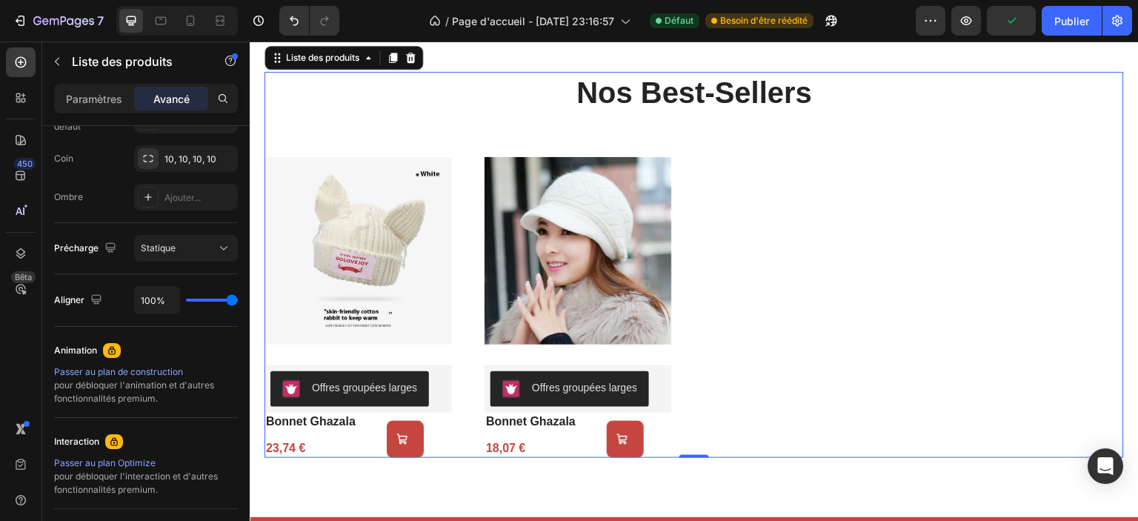
click at [918, 279] on div "Images du produit Offres groupées larges Offres groupées larges bonnet ghazala …" at bounding box center [695, 303] width 860 height 309
click at [412, 442] on div "Ajouter au panier" at bounding box center [406, 439] width 18 height 267
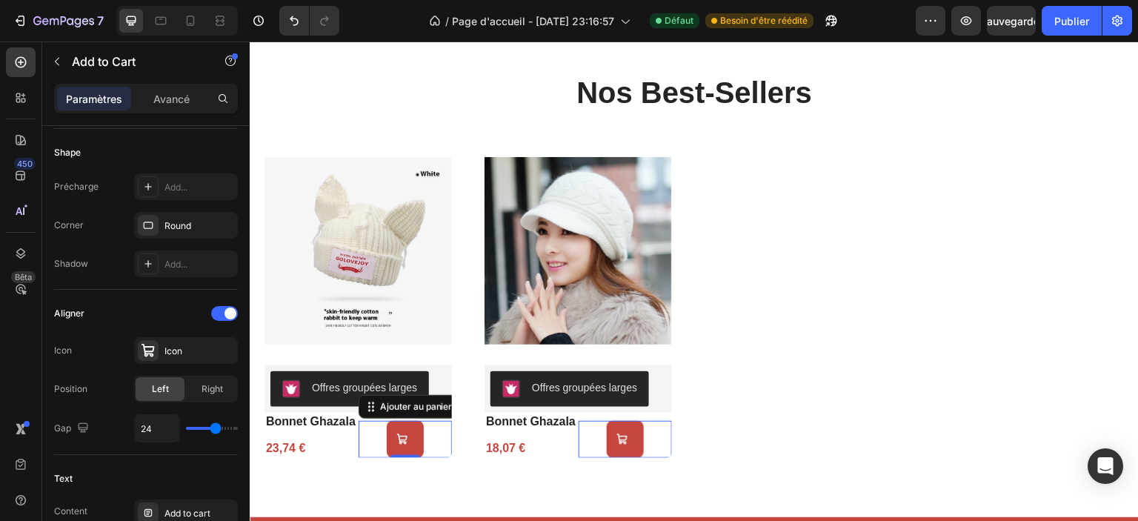
scroll to position [0, 0]
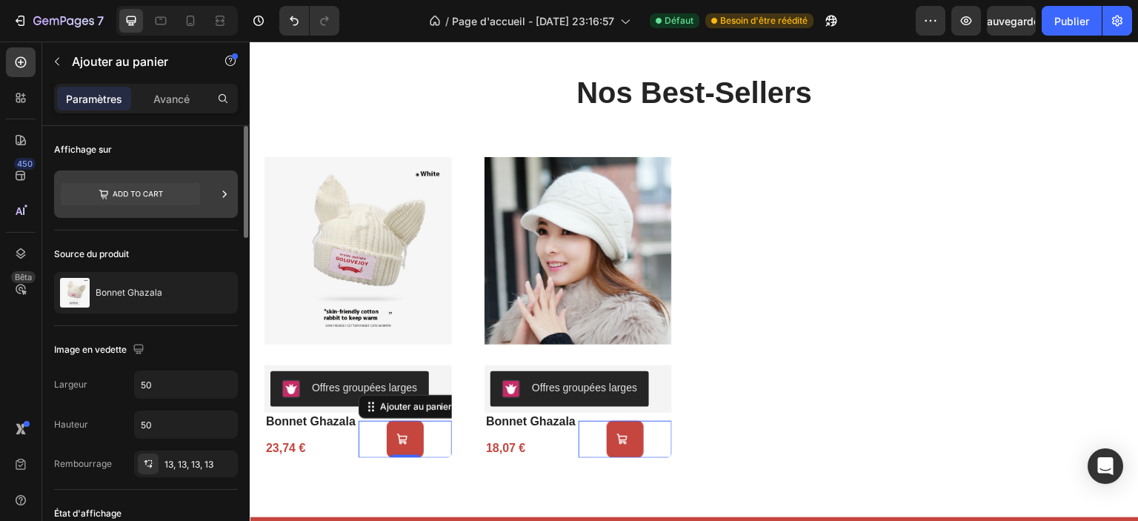
click at [210, 189] on div at bounding box center [146, 193] width 184 height 47
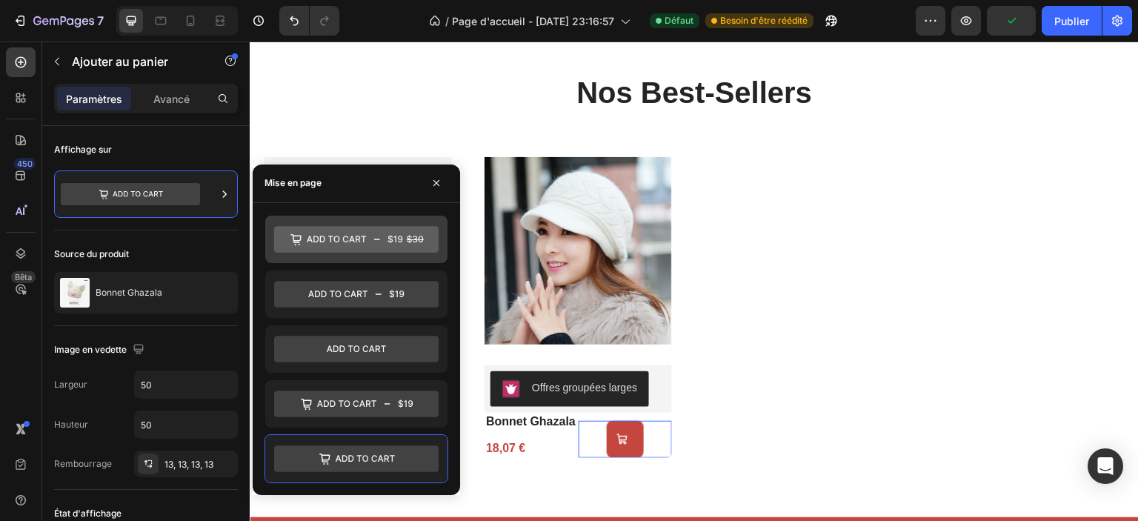
click at [405, 241] on icon at bounding box center [356, 239] width 165 height 27
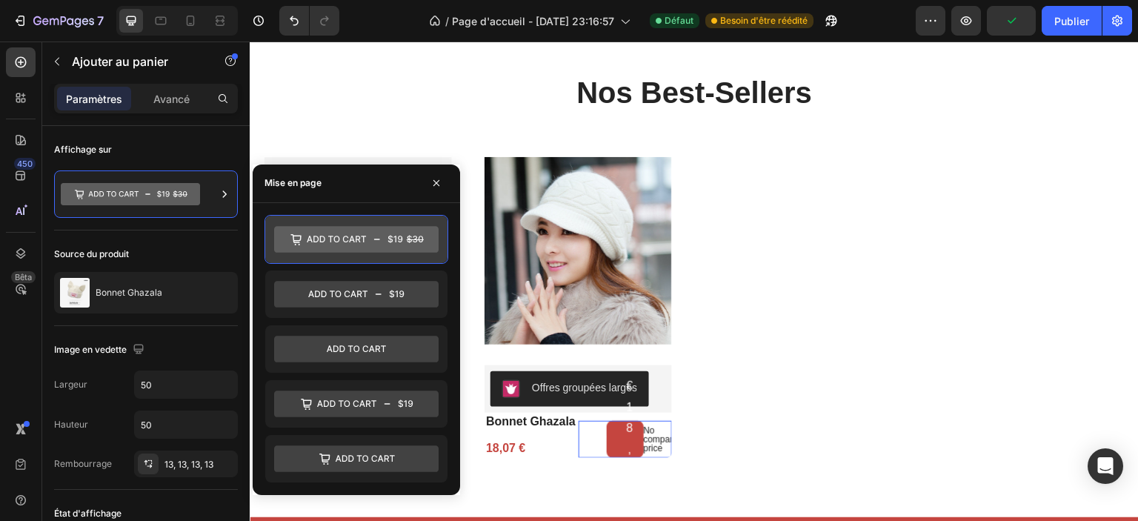
click at [405, 241] on icon at bounding box center [356, 239] width 165 height 27
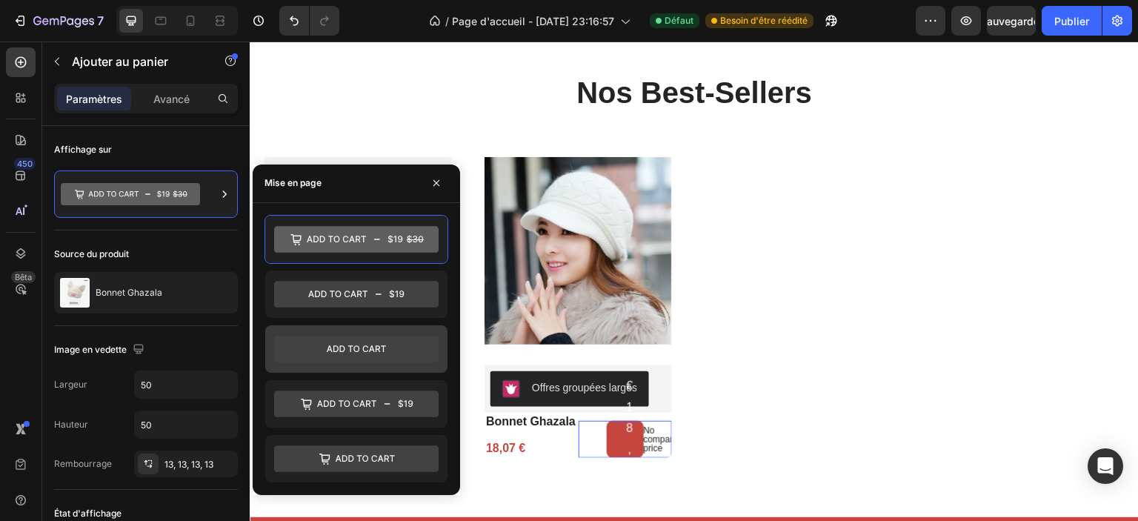
click at [407, 340] on icon at bounding box center [356, 349] width 165 height 27
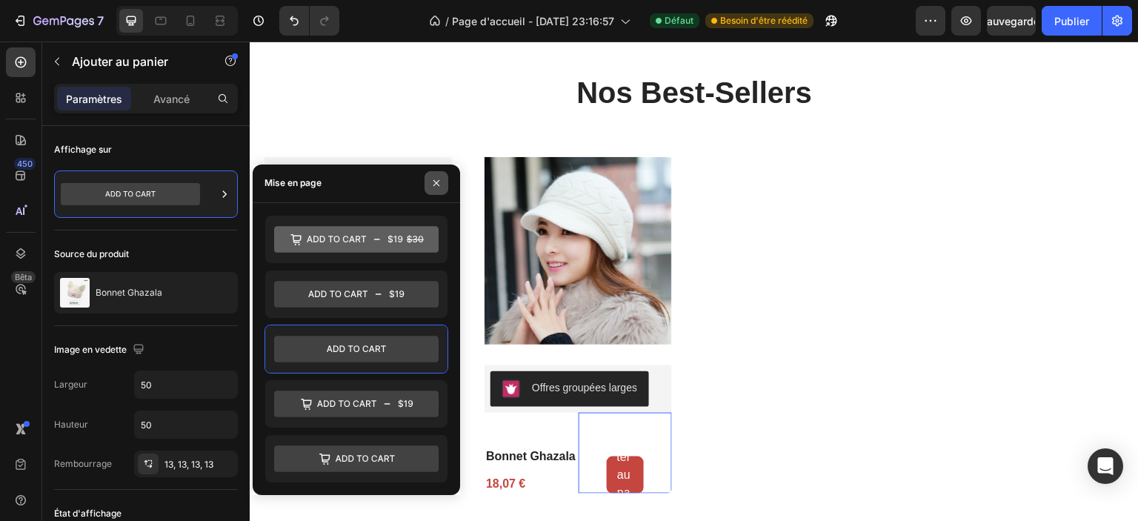
click at [436, 182] on icon "button" at bounding box center [437, 183] width 6 height 6
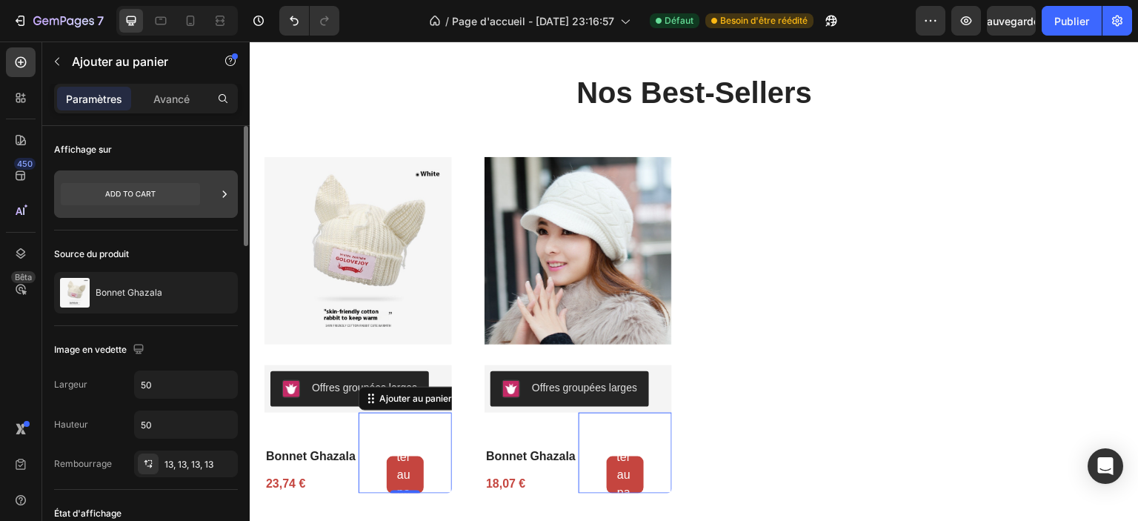
click at [148, 195] on icon at bounding box center [130, 194] width 139 height 22
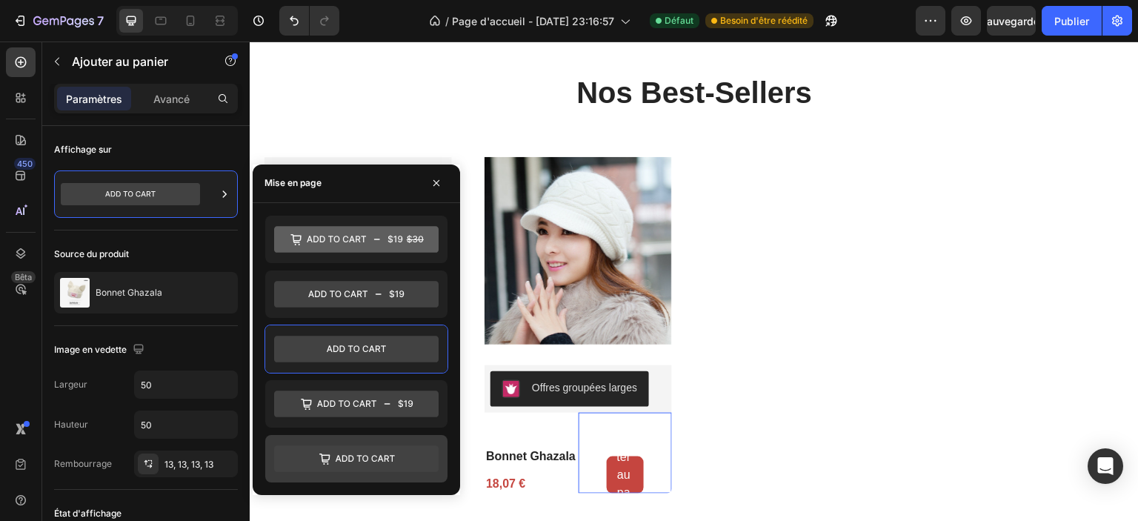
click at [385, 451] on icon at bounding box center [356, 458] width 165 height 27
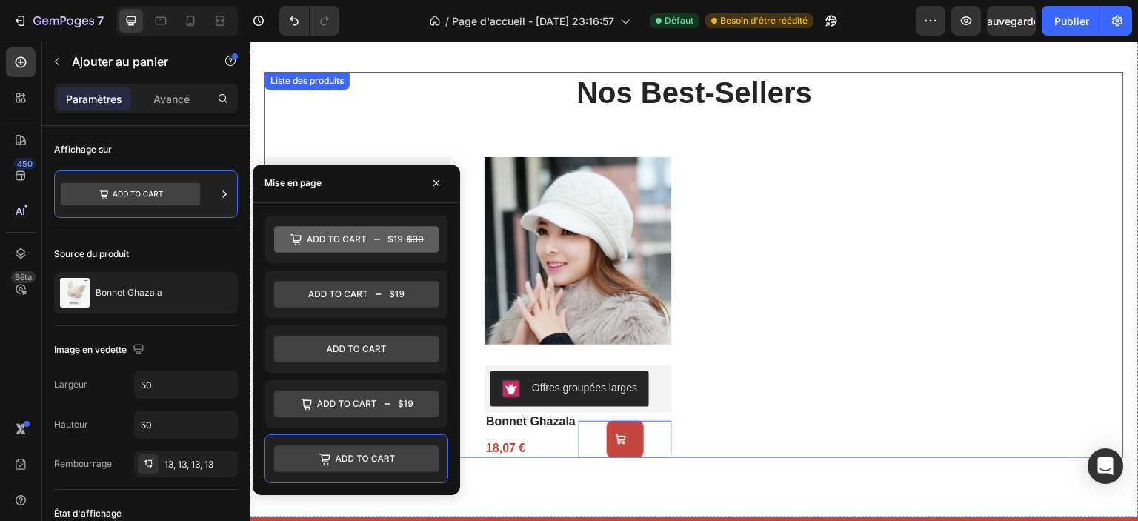
click at [912, 329] on div "Images du produit Offres groupées larges Offres groupées larges bonnet ghazala …" at bounding box center [695, 303] width 860 height 309
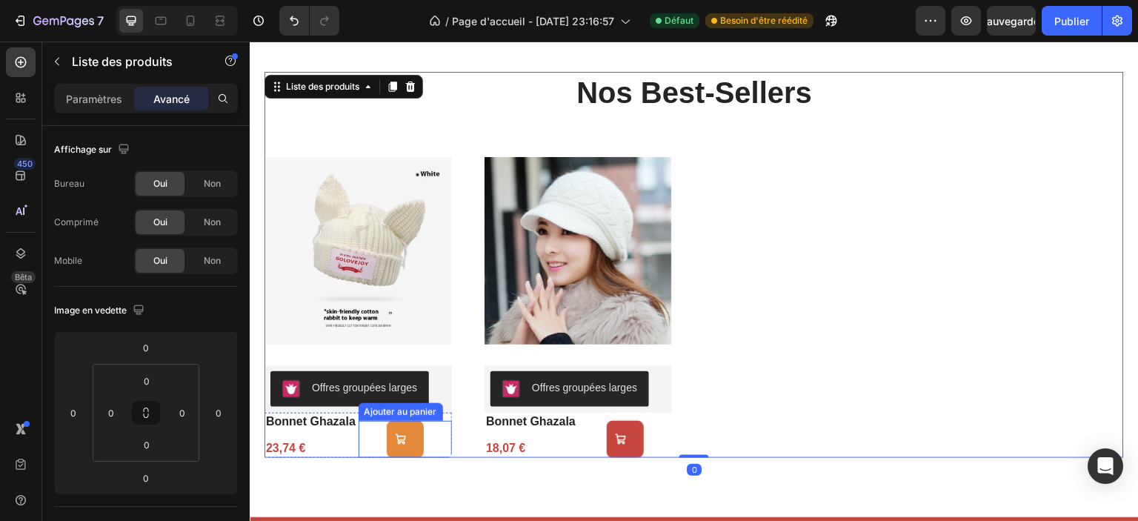
click at [417, 450] on button "Ajouter au panier" at bounding box center [405, 439] width 37 height 37
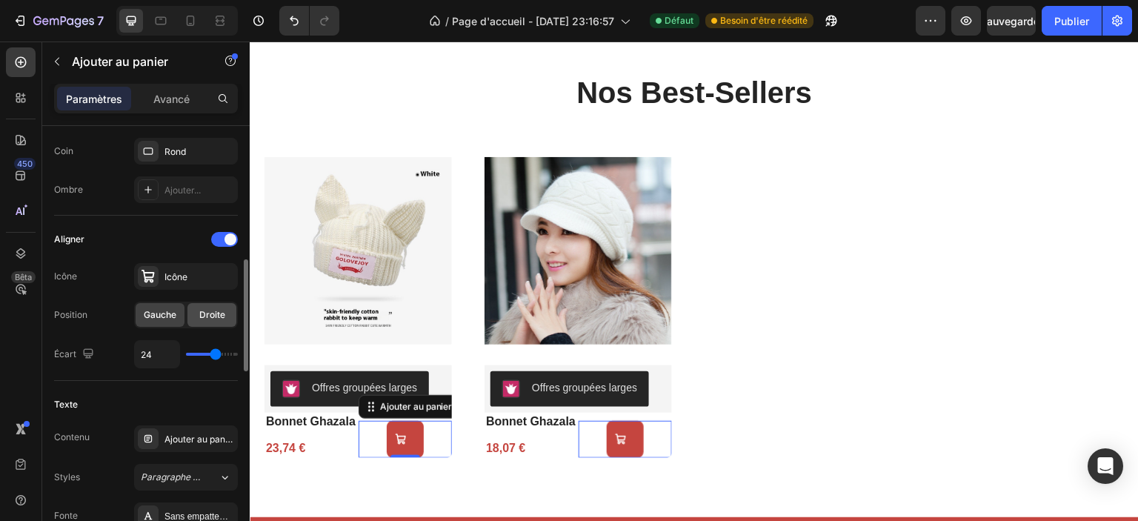
scroll to position [667, 0]
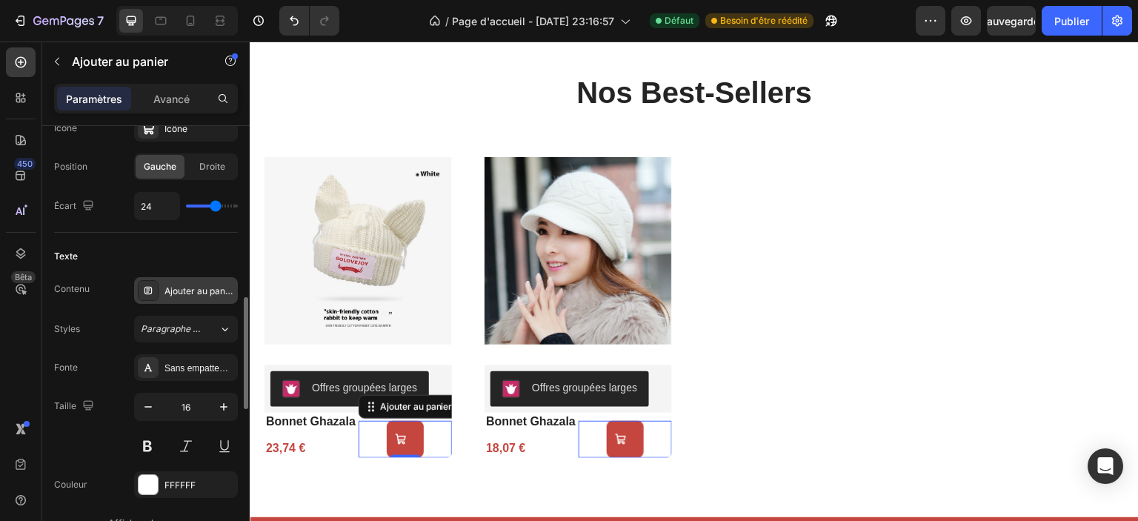
click at [190, 289] on font "Ajouter au panier" at bounding box center [201, 290] width 72 height 11
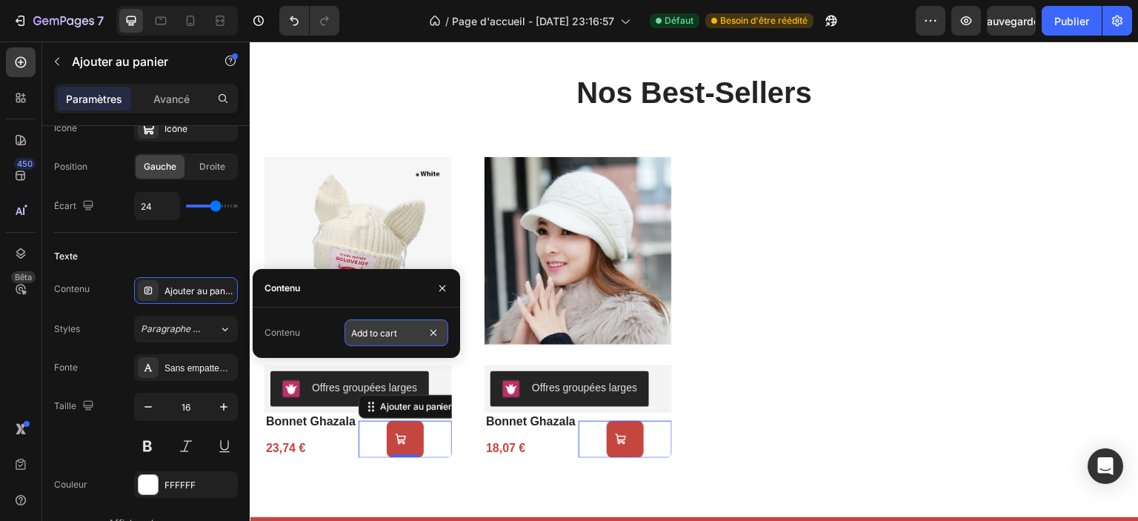
click at [363, 323] on input "Add to cart" at bounding box center [397, 332] width 104 height 27
paste input "jouter au panier"
type input "Ajouter au panier"
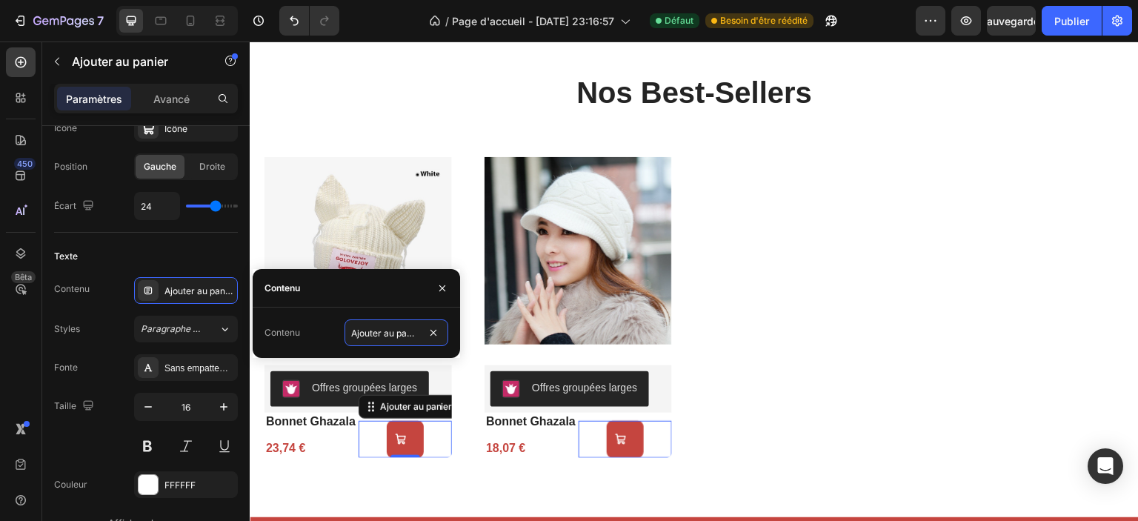
scroll to position [0, 4]
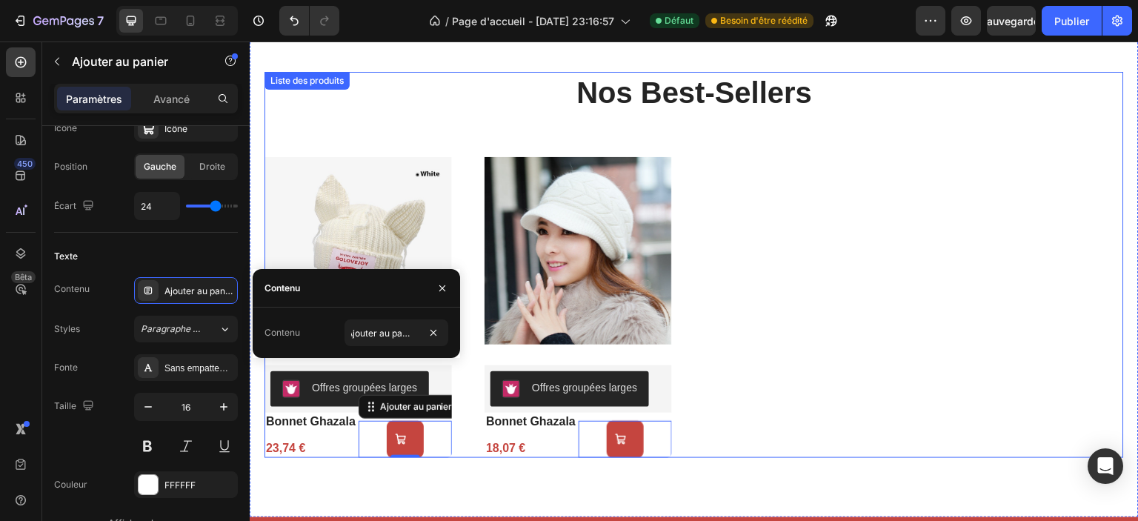
click at [889, 332] on div "Images du produit Offres groupées larges Offres groupées larges bonnet ghazala …" at bounding box center [695, 303] width 860 height 309
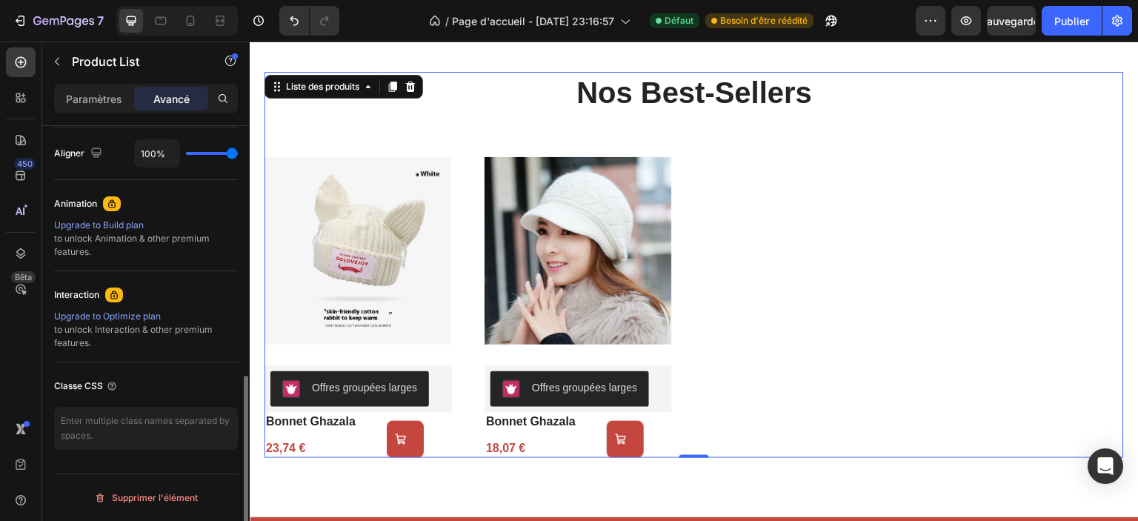
scroll to position [0, 0]
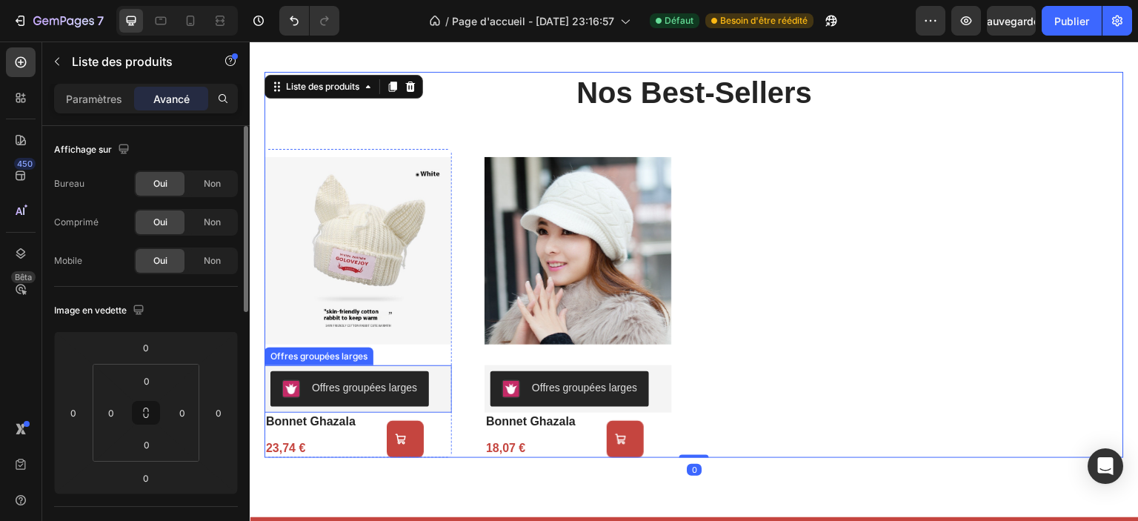
click at [376, 390] on font "Offres groupées larges" at bounding box center [364, 388] width 105 height 12
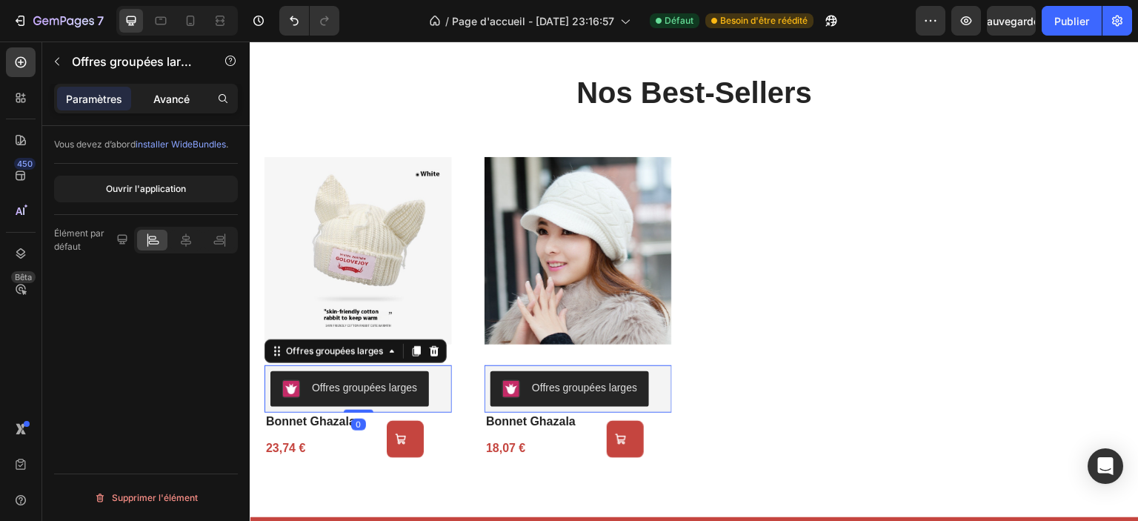
click at [178, 102] on font "Avancé" at bounding box center [171, 99] width 36 height 13
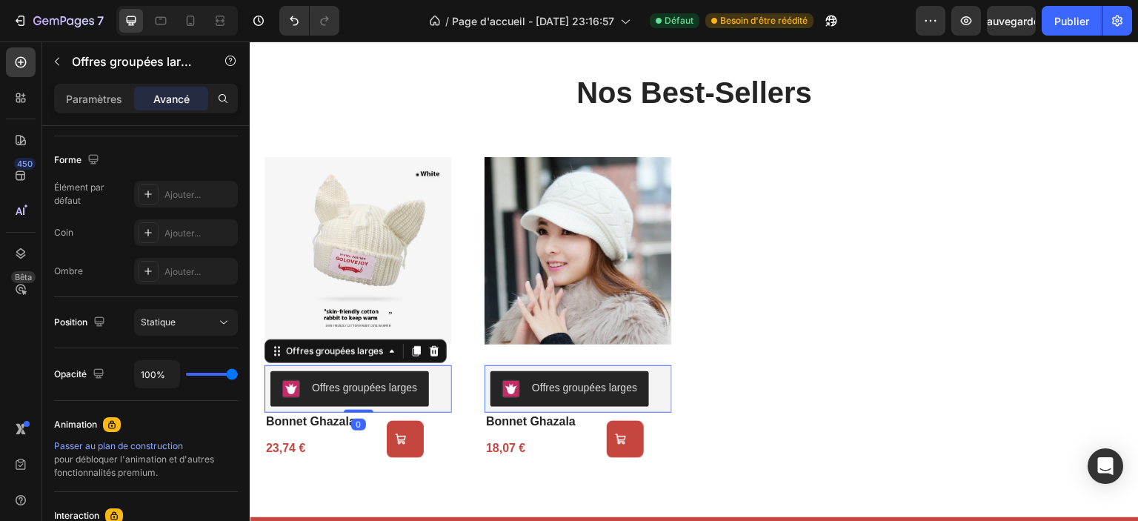
scroll to position [590, 0]
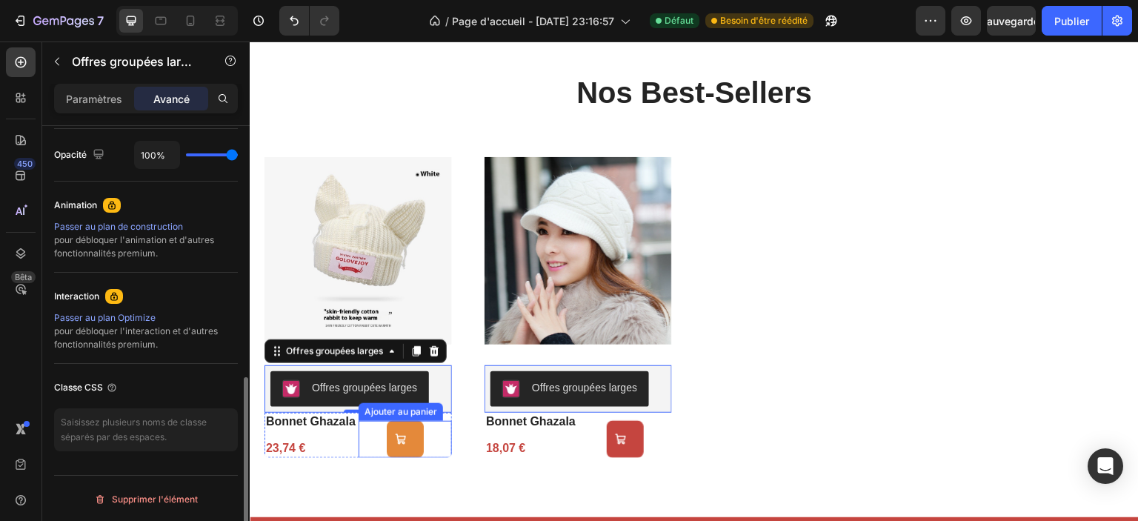
click at [414, 437] on button "Ajouter au panier" at bounding box center [405, 439] width 37 height 37
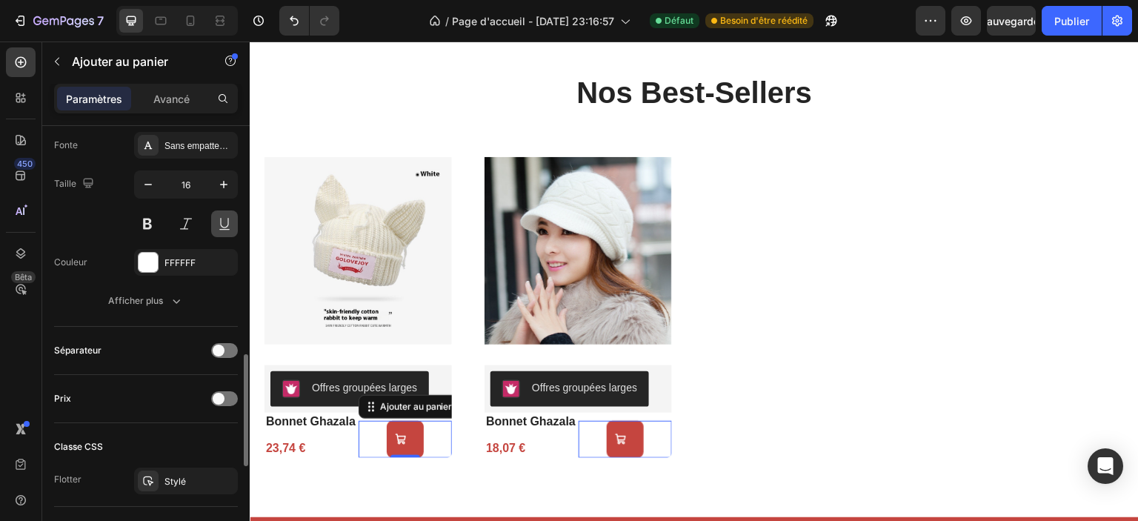
scroll to position [741, 0]
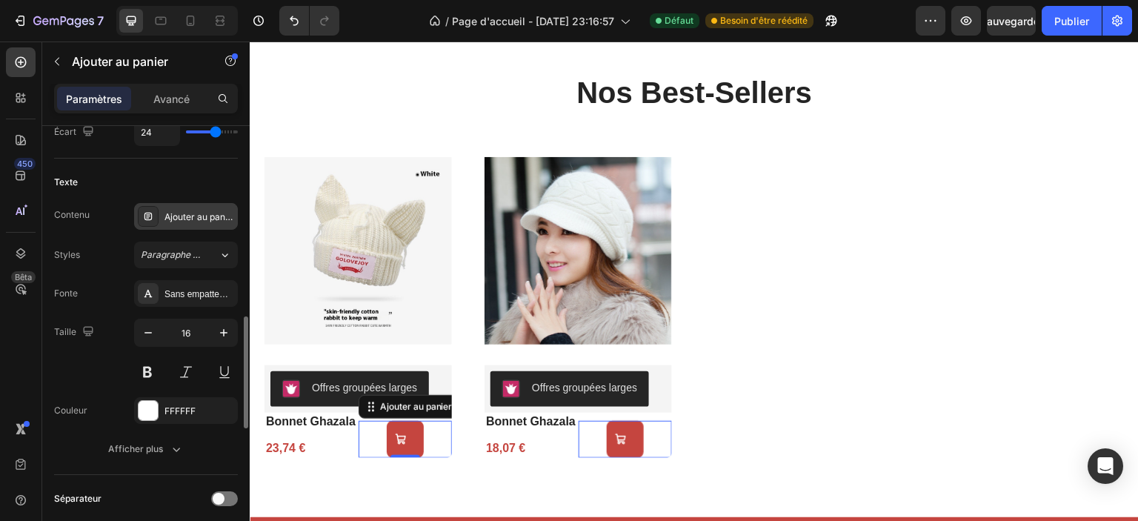
click at [185, 216] on font "Ajouter au panier" at bounding box center [201, 216] width 72 height 11
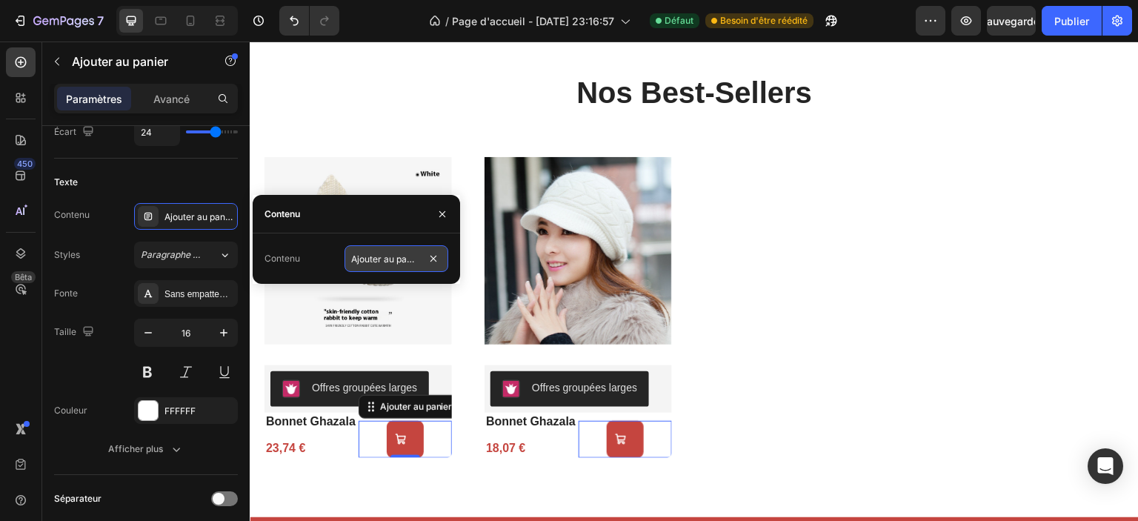
click at [418, 259] on input "Ajouter au panier" at bounding box center [397, 258] width 104 height 27
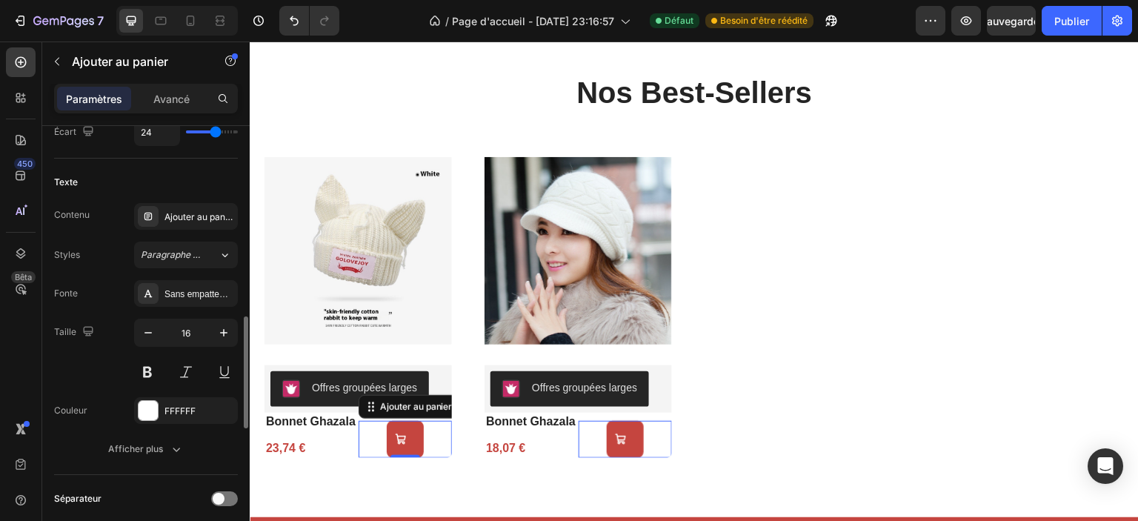
click at [94, 250] on div "Styles Paragraphe 1*" at bounding box center [146, 255] width 184 height 27
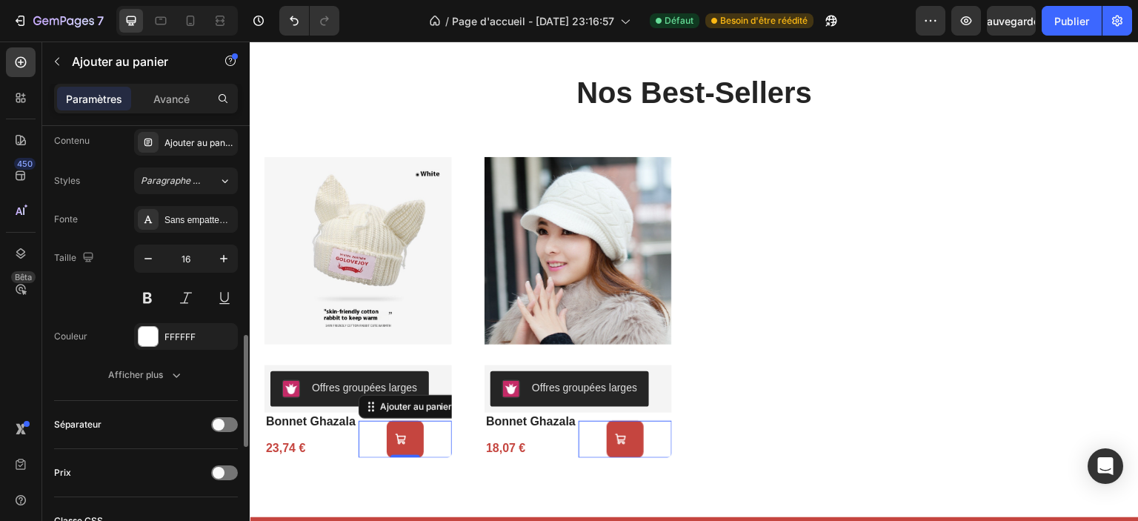
scroll to position [889, 0]
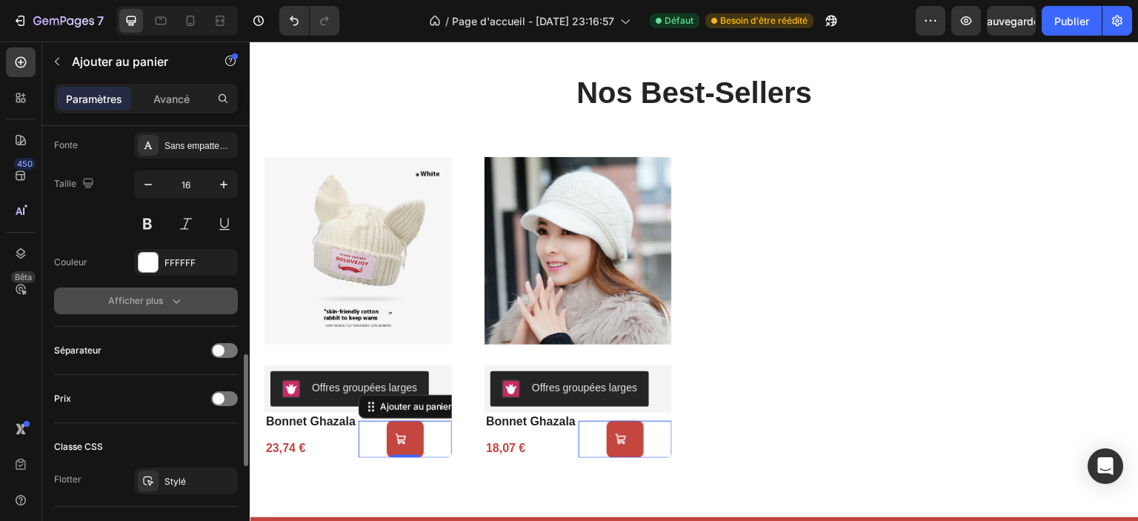
click at [156, 299] on font "Afficher plus" at bounding box center [135, 300] width 55 height 11
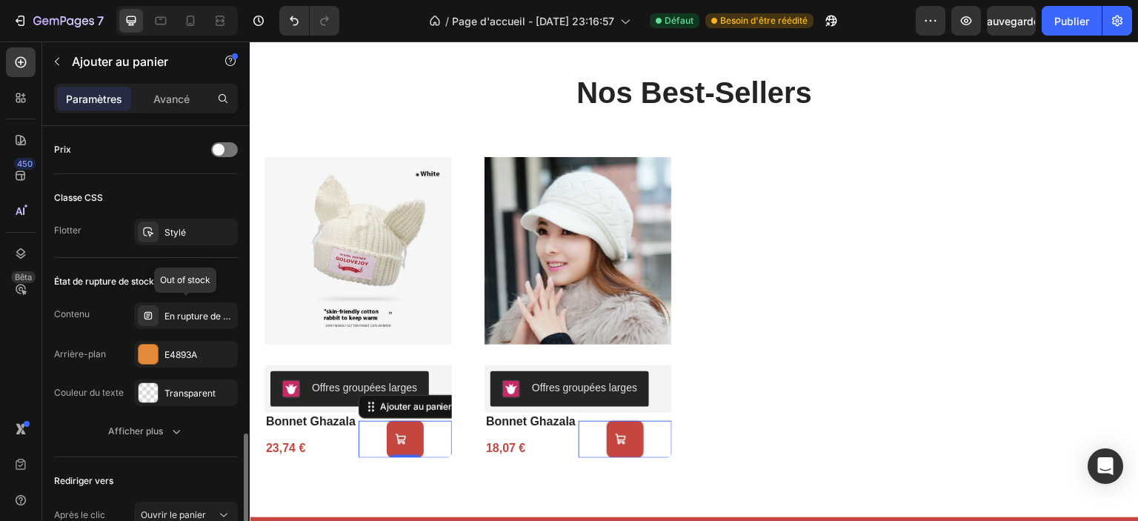
scroll to position [1260, 0]
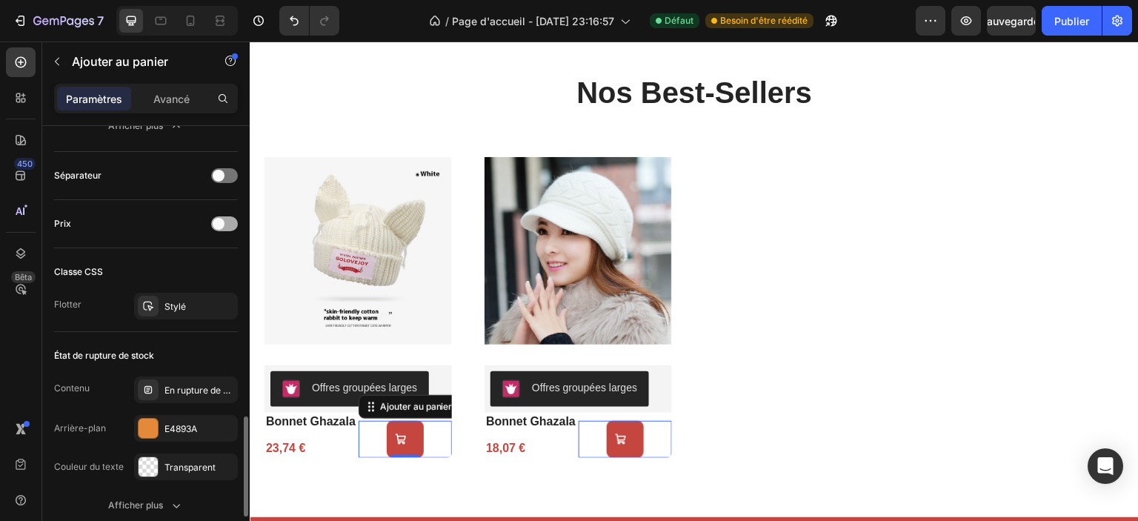
click at [221, 219] on span at bounding box center [219, 224] width 12 height 12
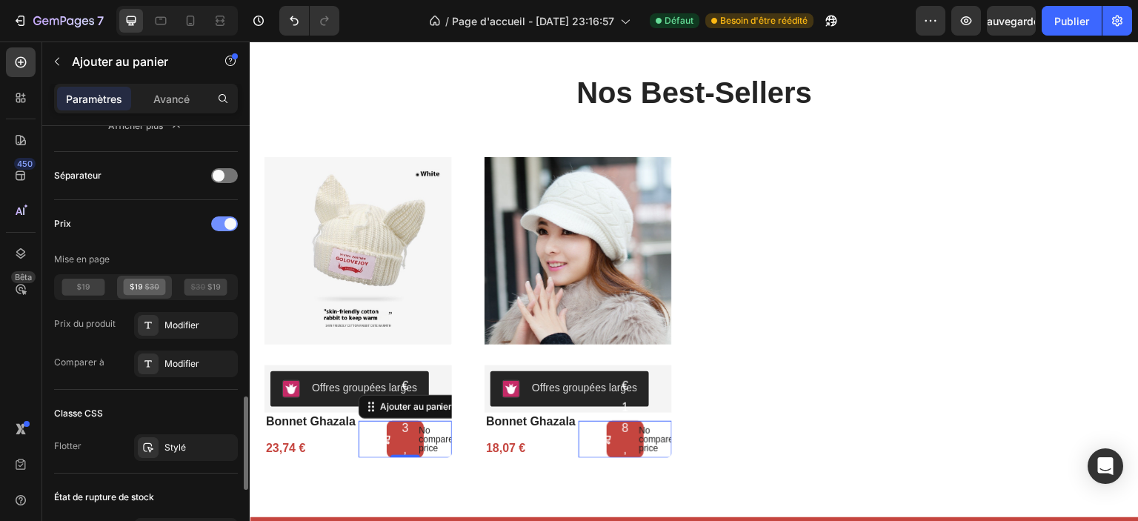
click at [215, 219] on div at bounding box center [224, 223] width 27 height 15
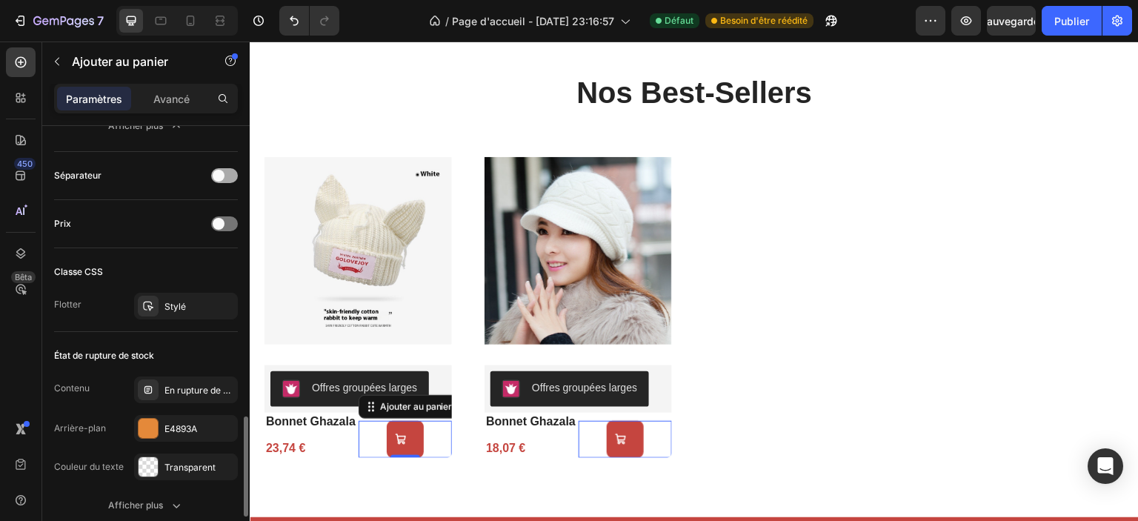
click at [230, 170] on div at bounding box center [224, 175] width 27 height 15
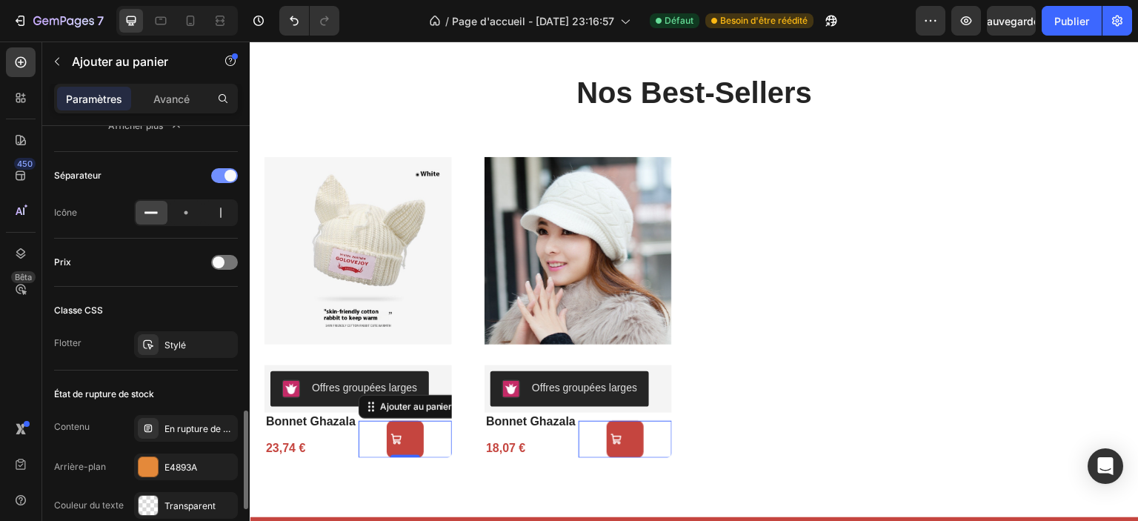
click at [218, 170] on div at bounding box center [224, 175] width 27 height 15
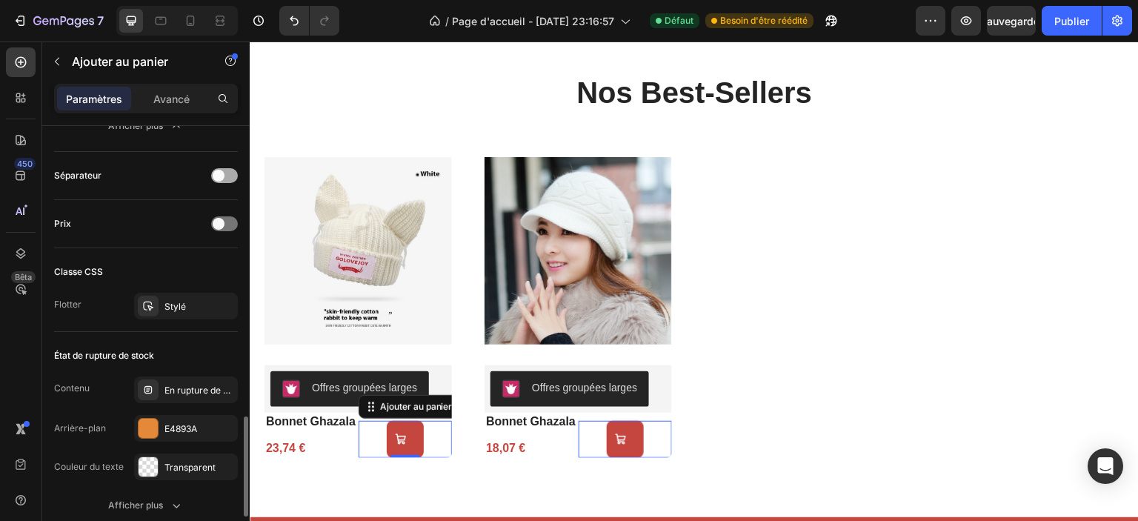
click at [234, 176] on div at bounding box center [224, 175] width 27 height 15
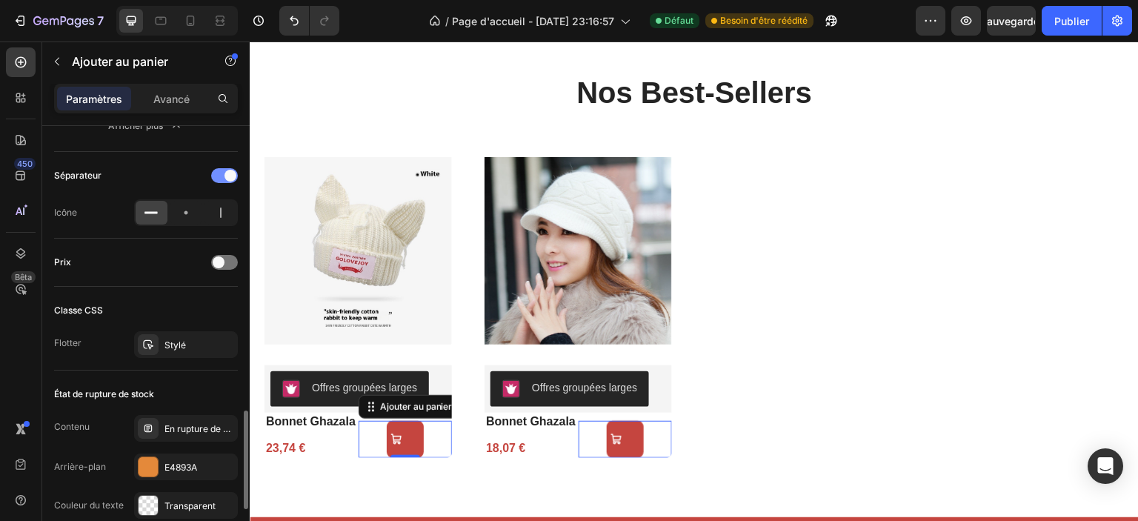
click at [217, 170] on div at bounding box center [224, 175] width 27 height 15
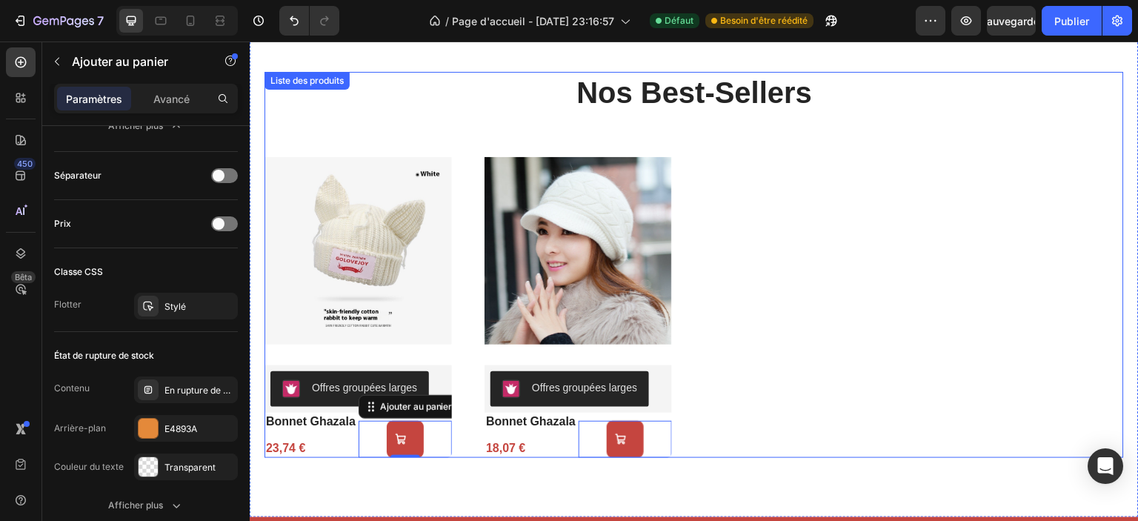
click at [906, 271] on div "Images du produit Offres groupées larges Offres groupées larges bonnet ghazala …" at bounding box center [695, 303] width 860 height 309
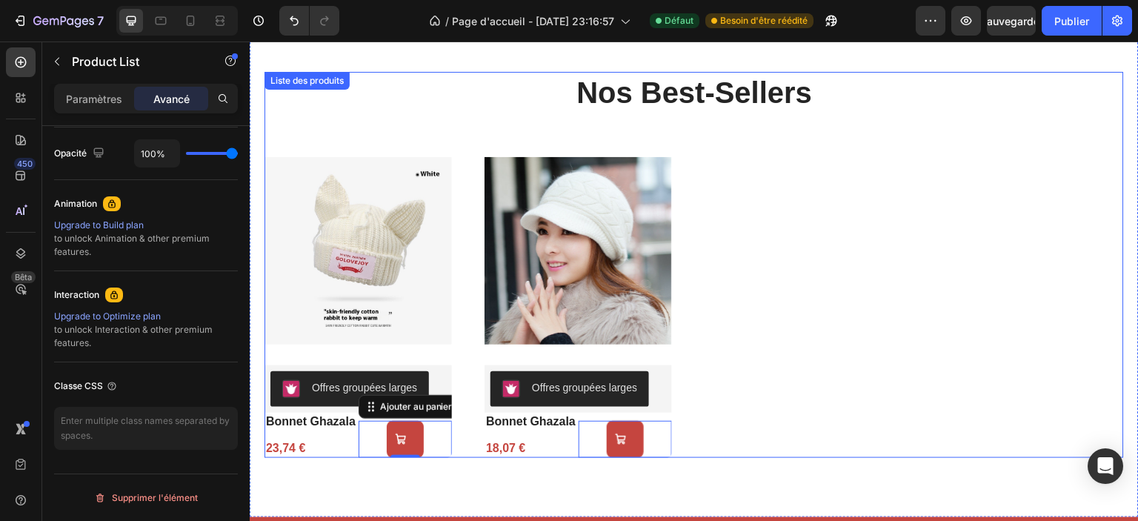
scroll to position [0, 0]
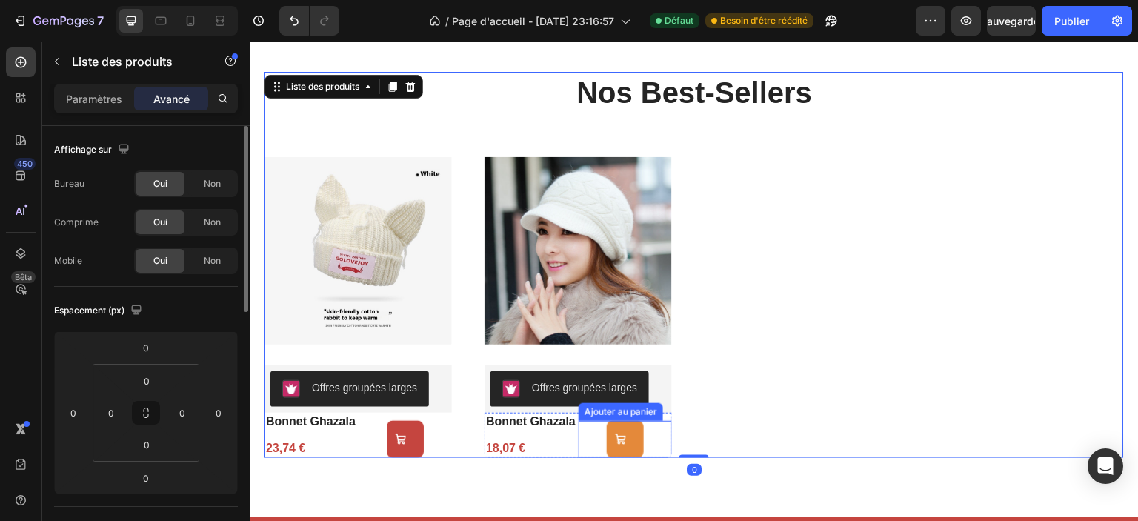
click at [623, 439] on icon "Ajouter au panier" at bounding box center [621, 439] width 10 height 10
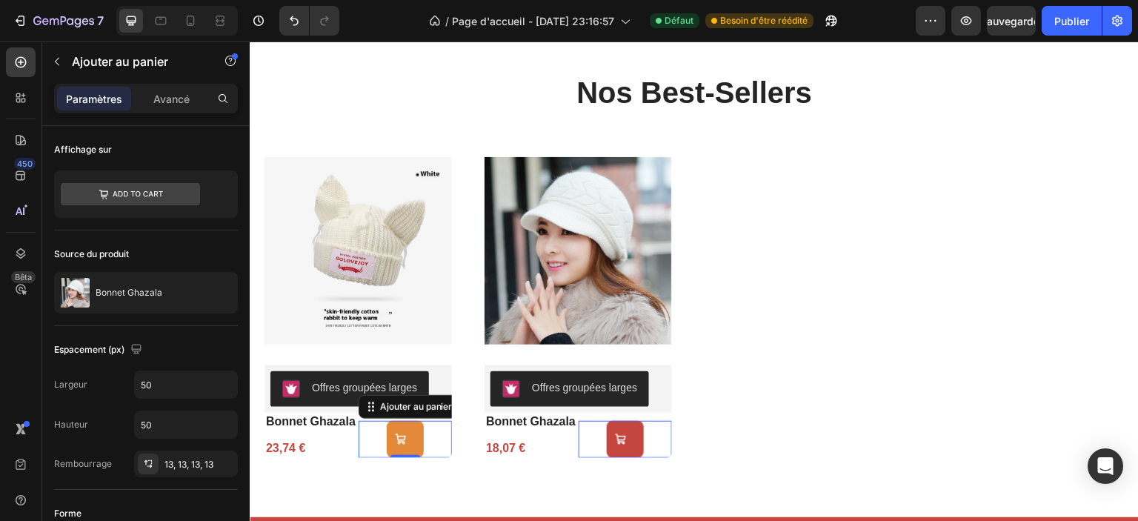
click at [403, 442] on icon "Ajouter au panier" at bounding box center [401, 440] width 12 height 12
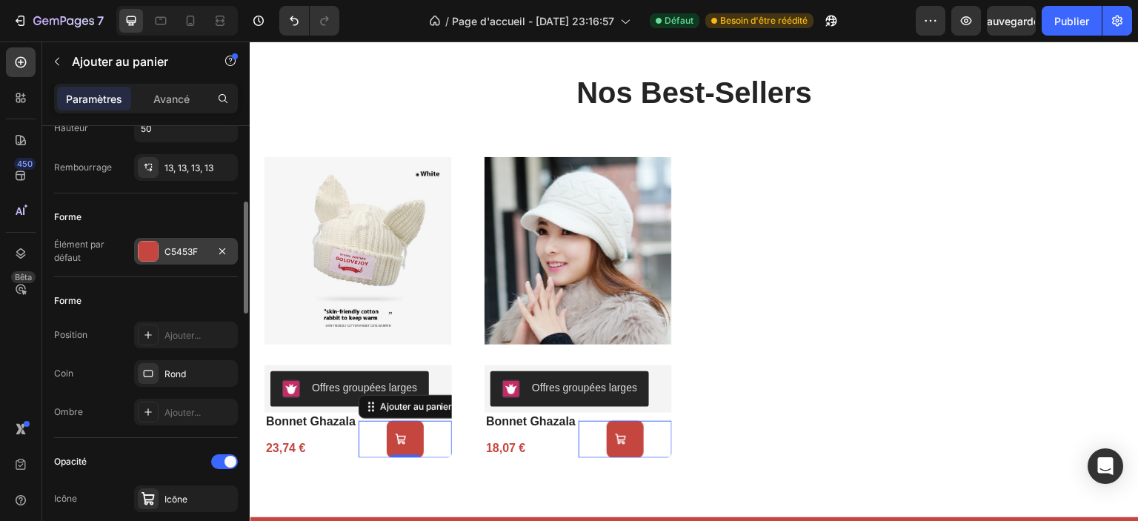
scroll to position [445, 0]
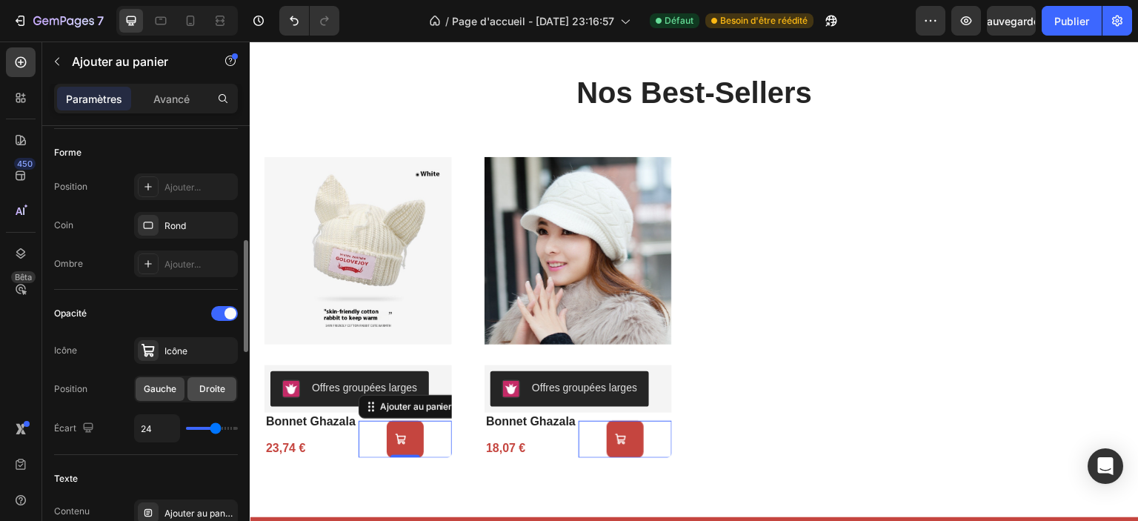
click at [208, 391] on font "Droite" at bounding box center [212, 388] width 26 height 11
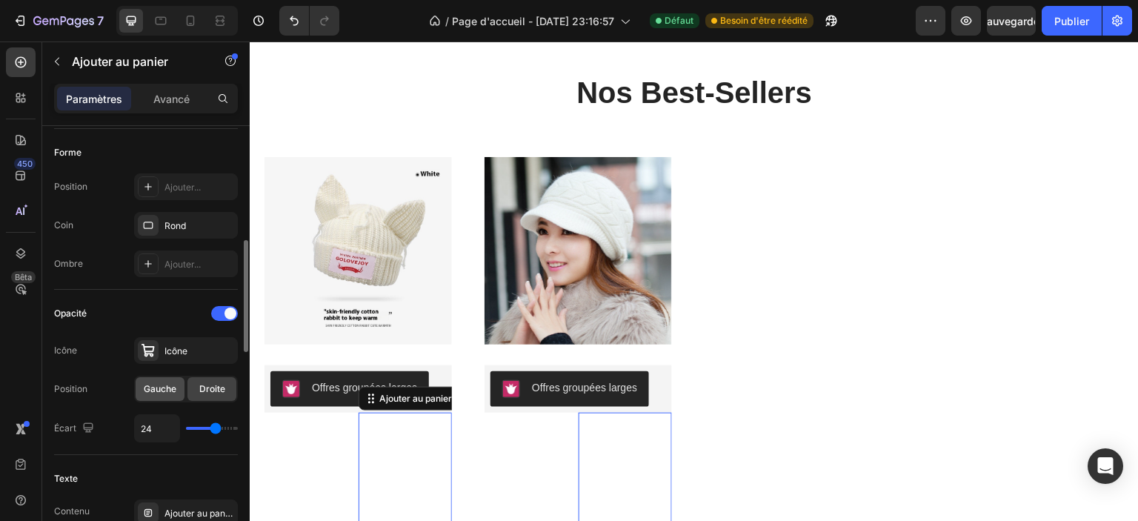
click at [174, 391] on font "Gauche" at bounding box center [160, 388] width 33 height 11
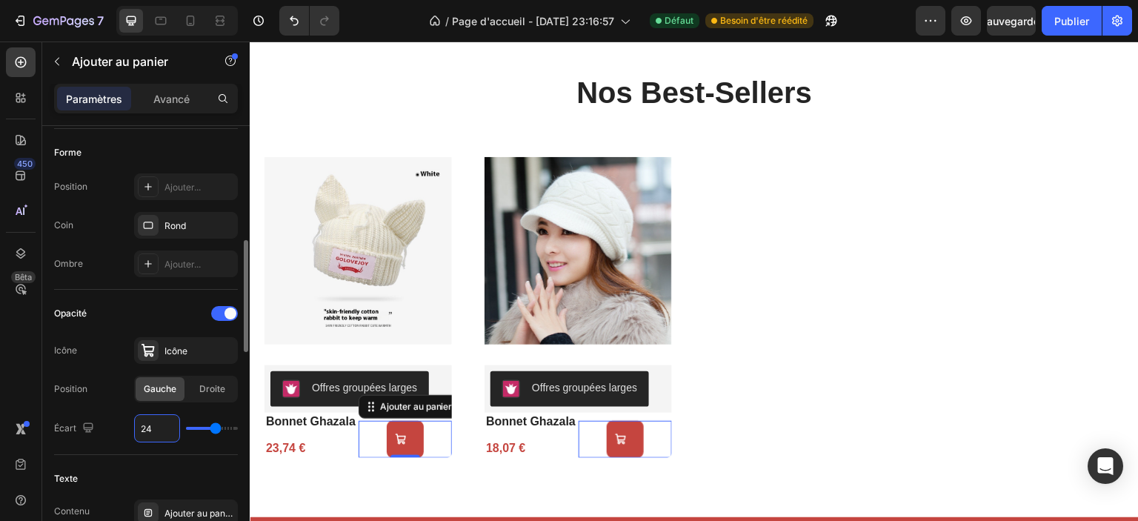
click at [168, 425] on input "24" at bounding box center [157, 428] width 44 height 27
type input "2"
type input "20"
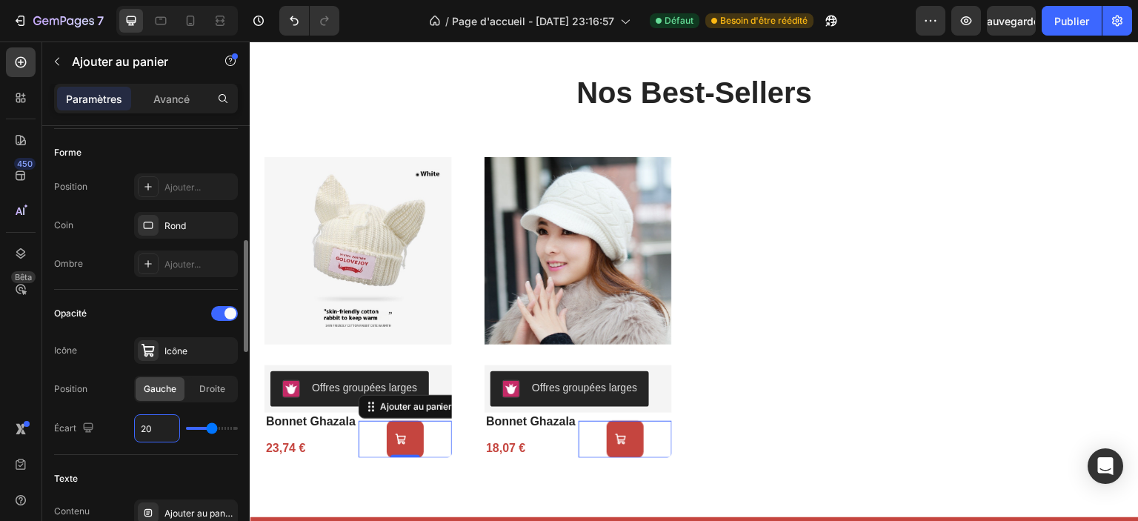
type input "19"
type input "15"
type input "13"
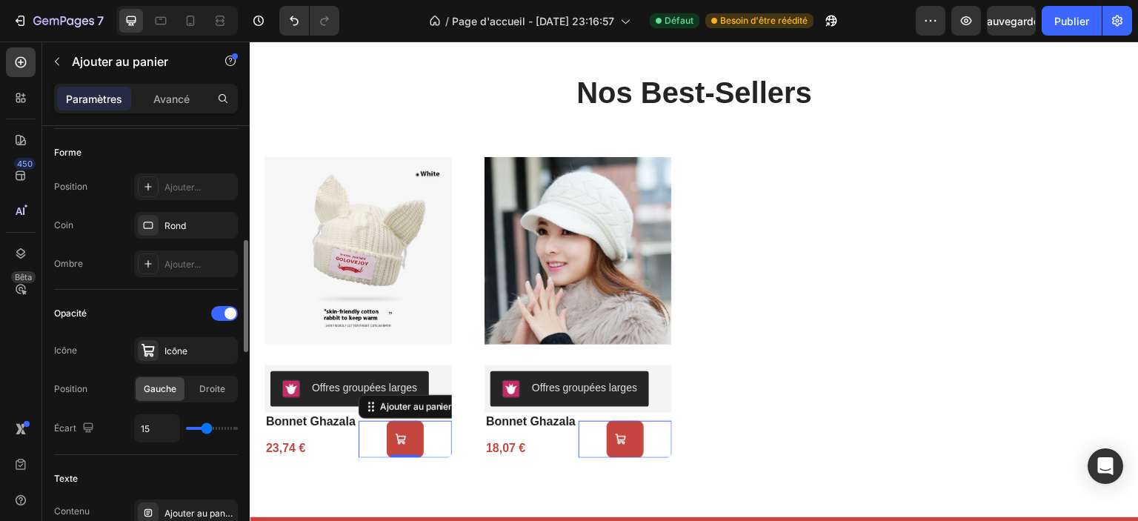
type input "13"
type input "12"
type input "11"
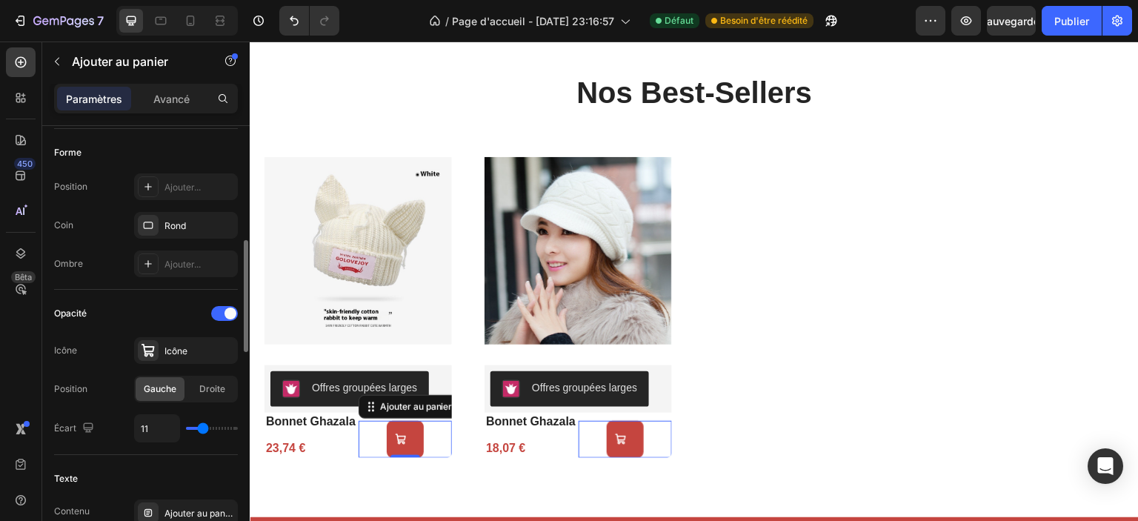
type input "10"
type input "12"
type input "22"
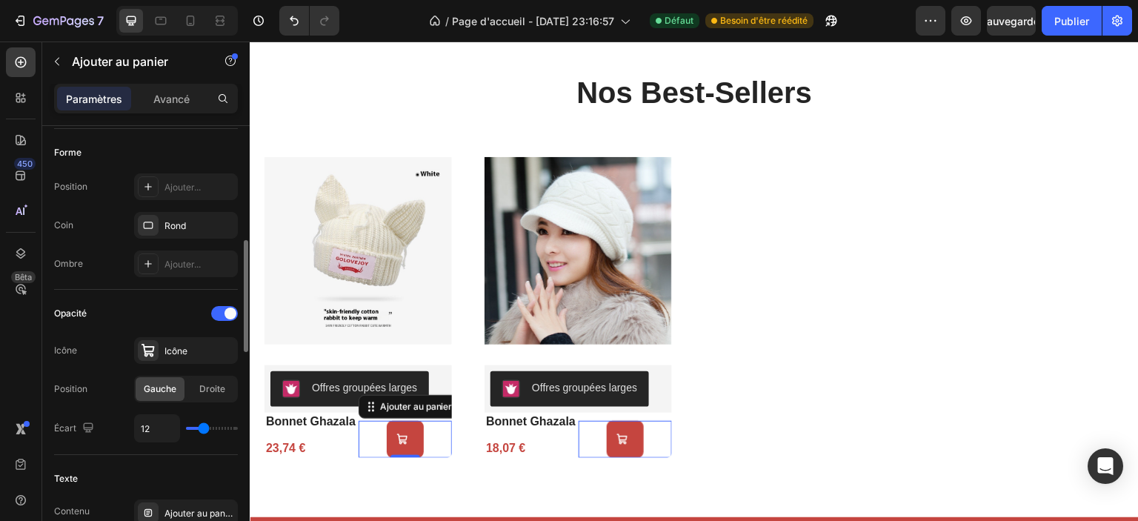
type input "22"
type input "29"
type input "30"
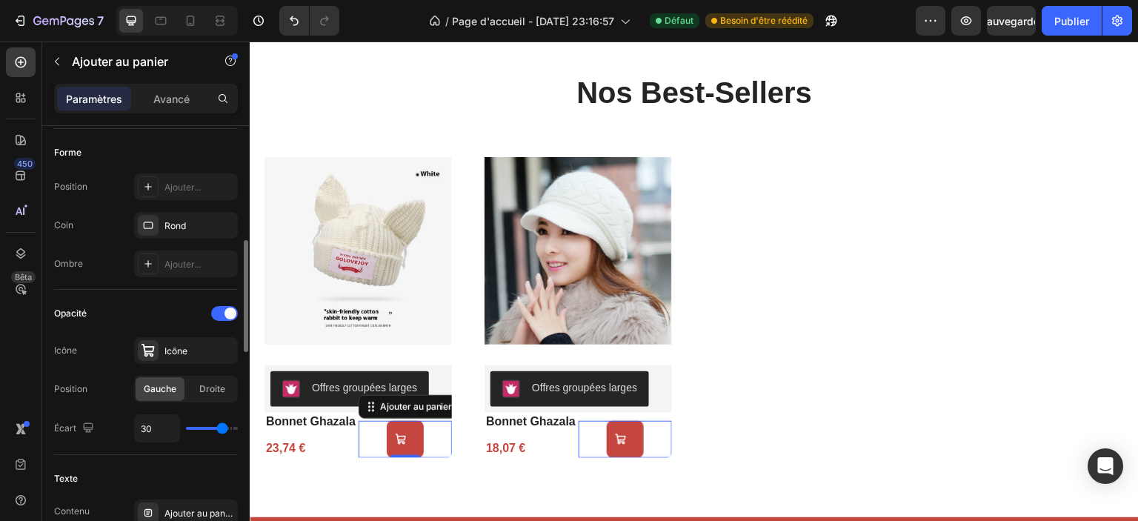
type input "32"
type input "35"
type input "34"
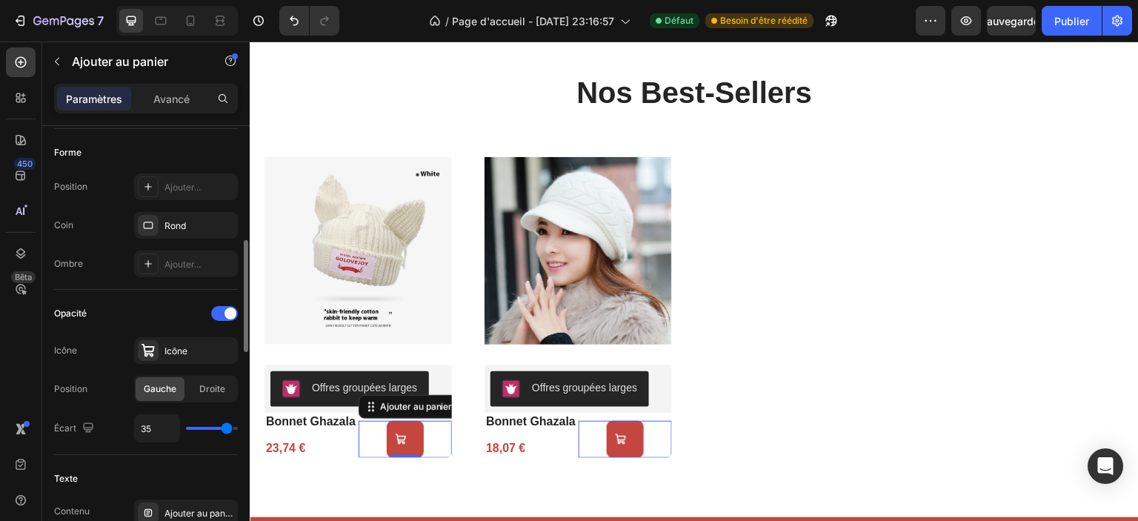
type input "34"
type input "29"
type input "22"
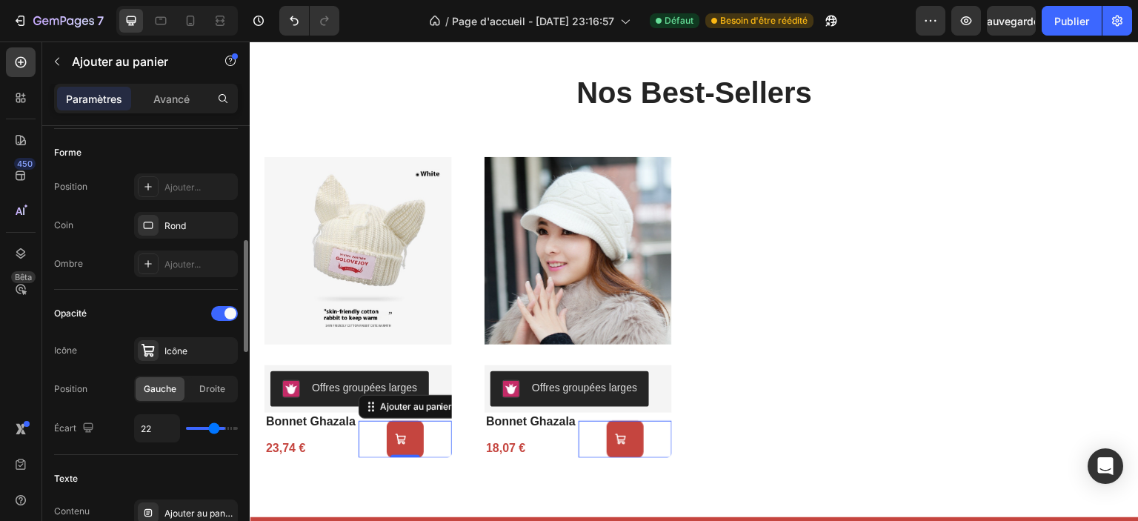
type input "18"
type input "16"
type input "10"
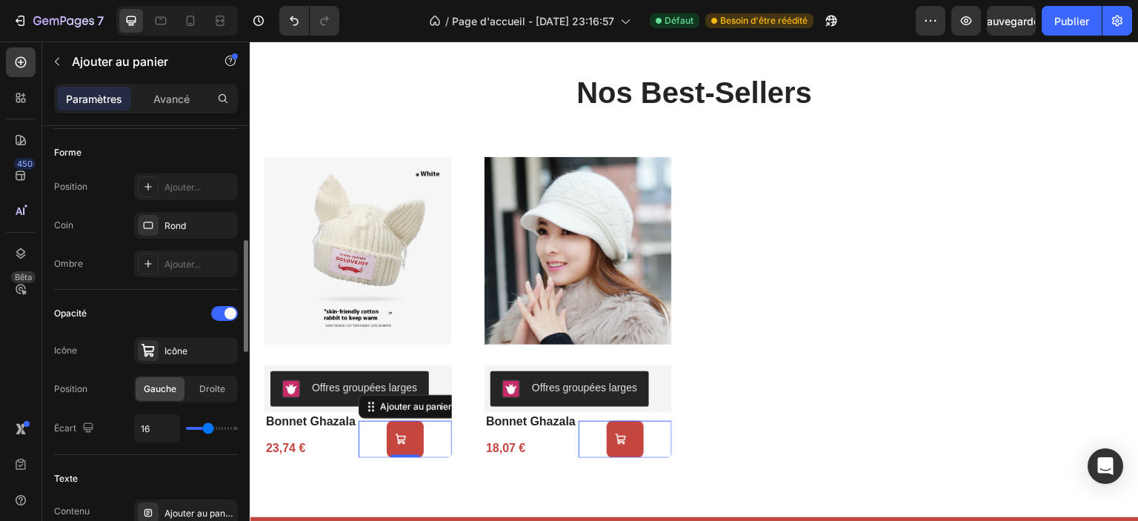
type input "10"
type input "9"
type input "7"
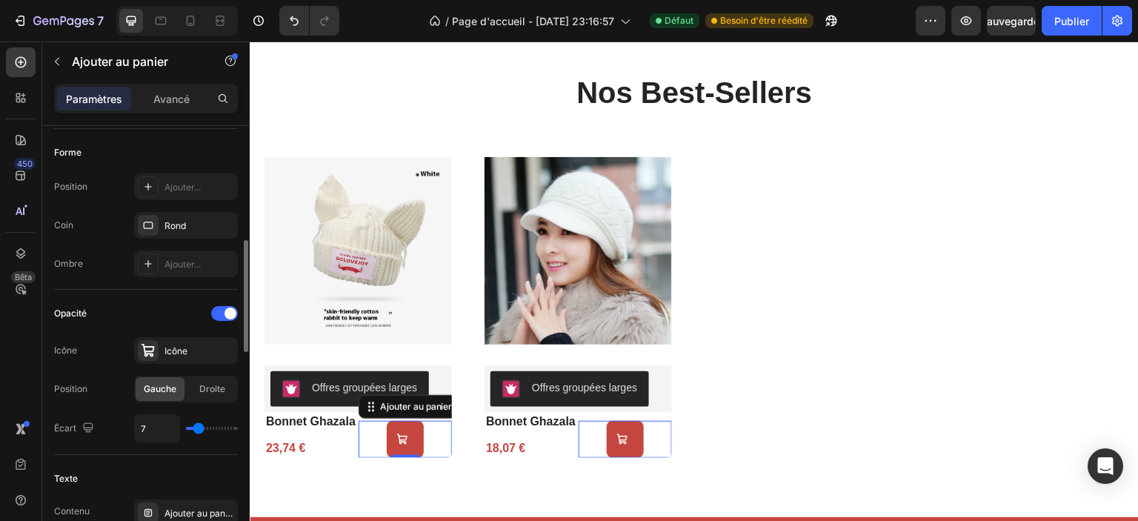
type input "6"
type input "4"
type input "3"
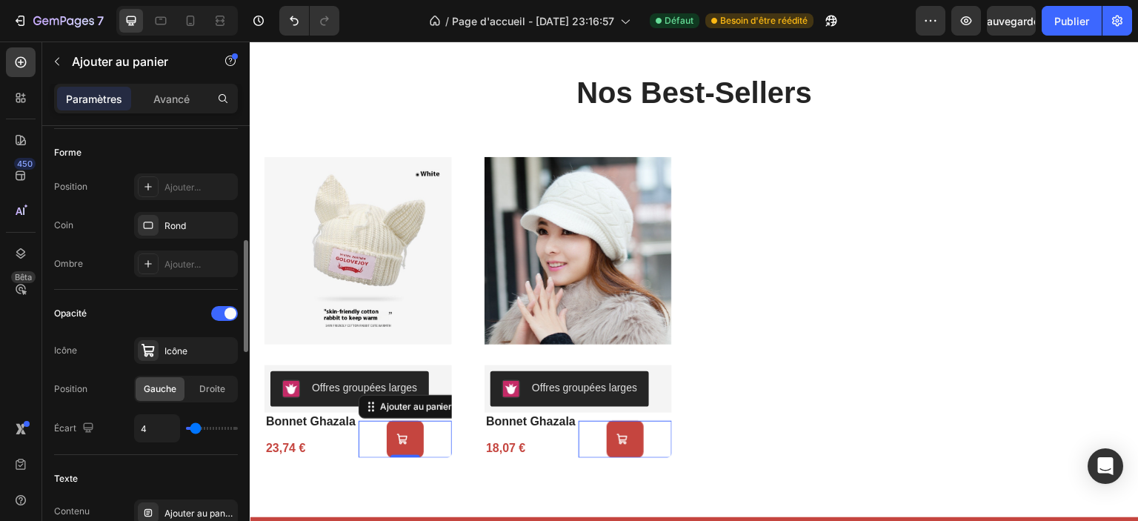
type input "3"
type input "2"
type input "0"
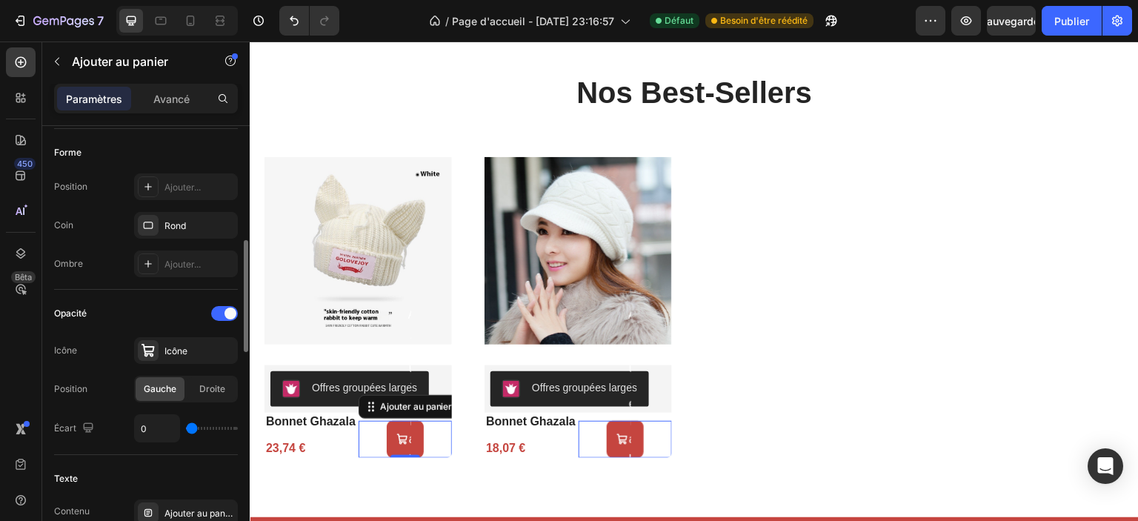
type input "4"
type input "30"
type input "35"
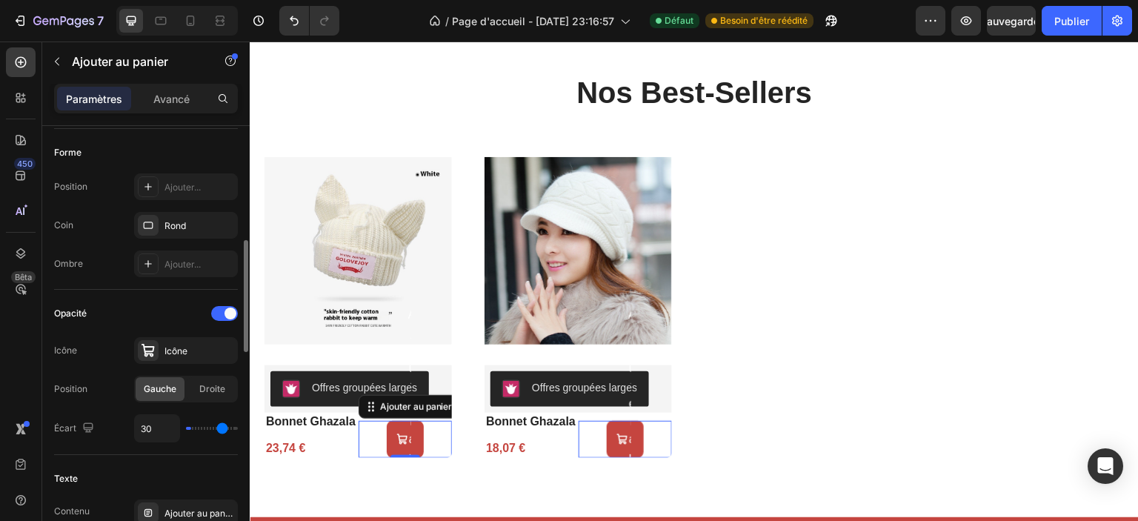
type input "35"
type input "37"
type input "40"
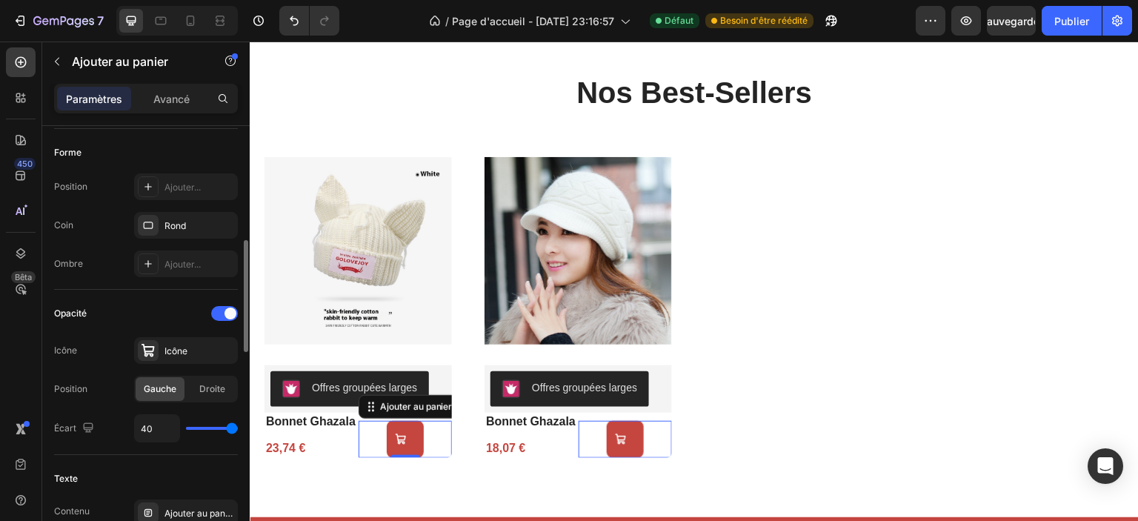
type input "39"
type input "29"
type input "19"
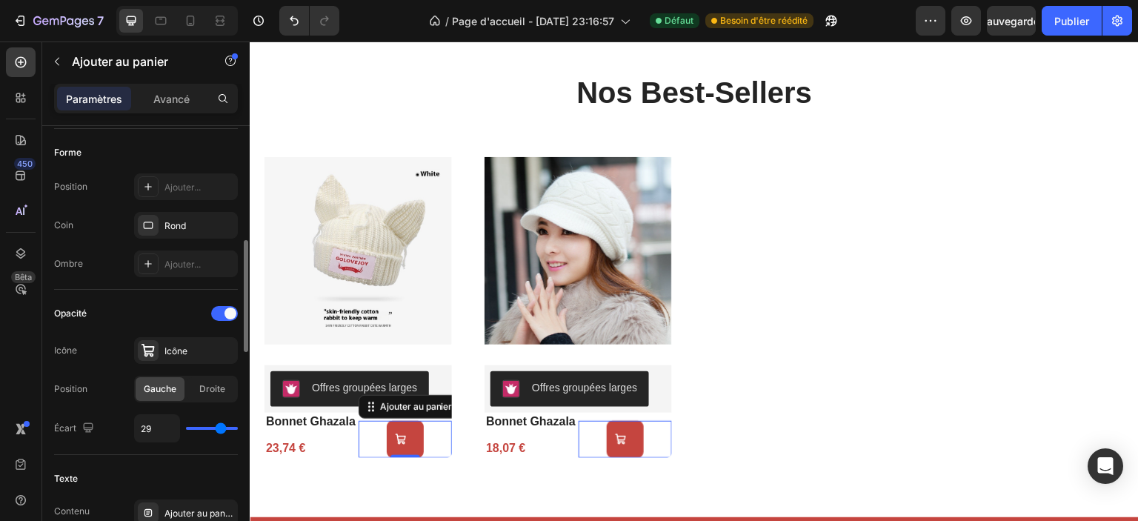
type input "19"
type input "13"
type input "6"
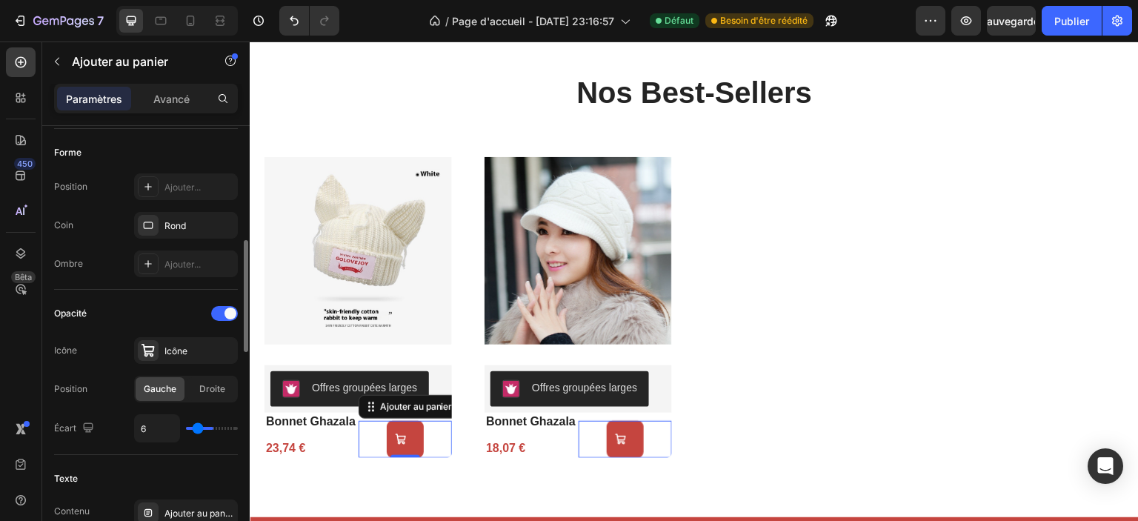
type input "0"
type input "4"
type input "27"
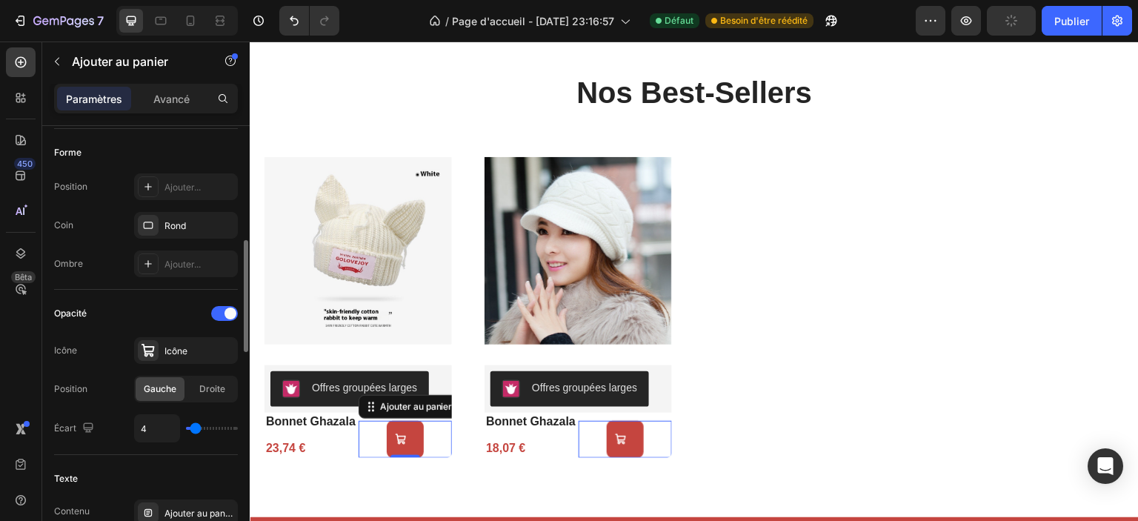
type input "27"
type input "36"
type input "40"
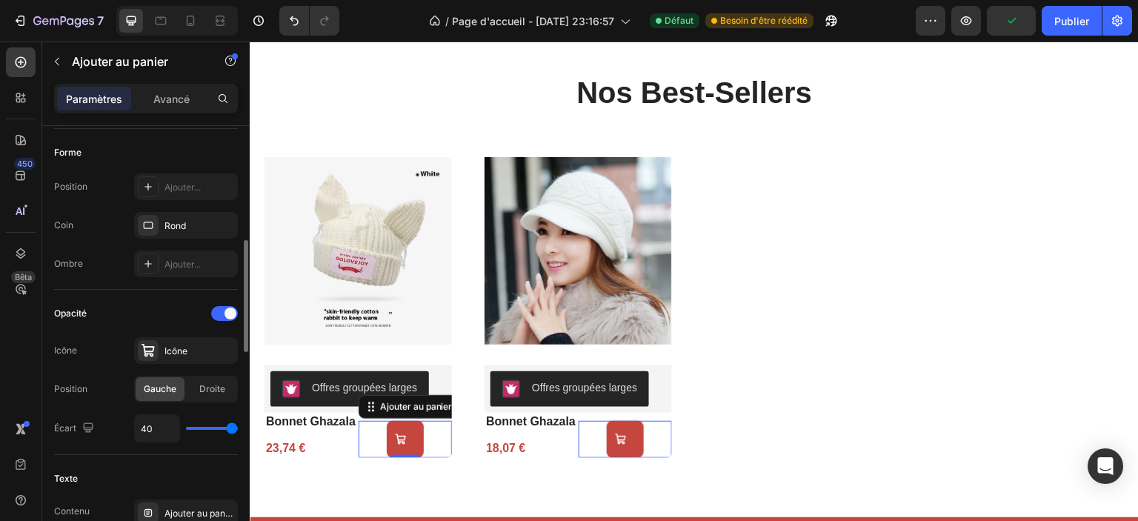
type input "37"
type input "31"
type input "27"
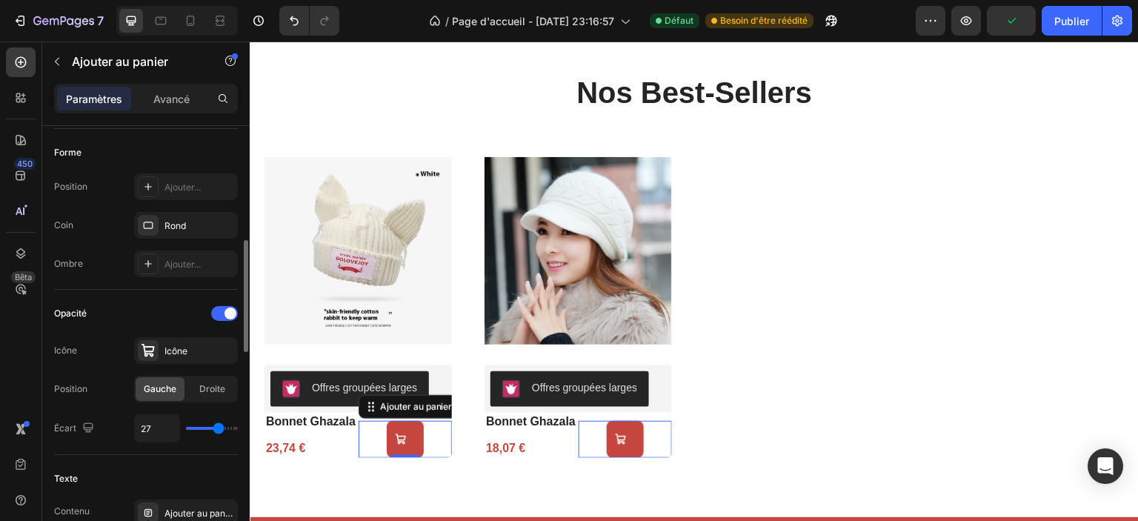
drag, startPoint x: 212, startPoint y: 427, endPoint x: 219, endPoint y: 433, distance: 8.9
type input "27"
click at [219, 430] on input "range" at bounding box center [212, 428] width 52 height 3
click at [196, 228] on div "Rond" at bounding box center [186, 225] width 43 height 13
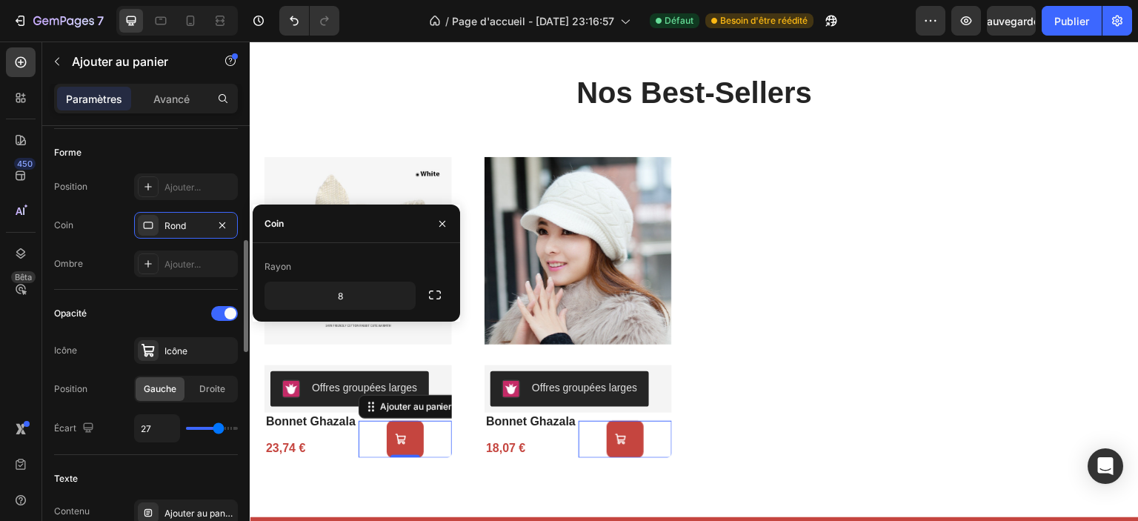
click at [168, 314] on div "Opacité" at bounding box center [146, 314] width 184 height 24
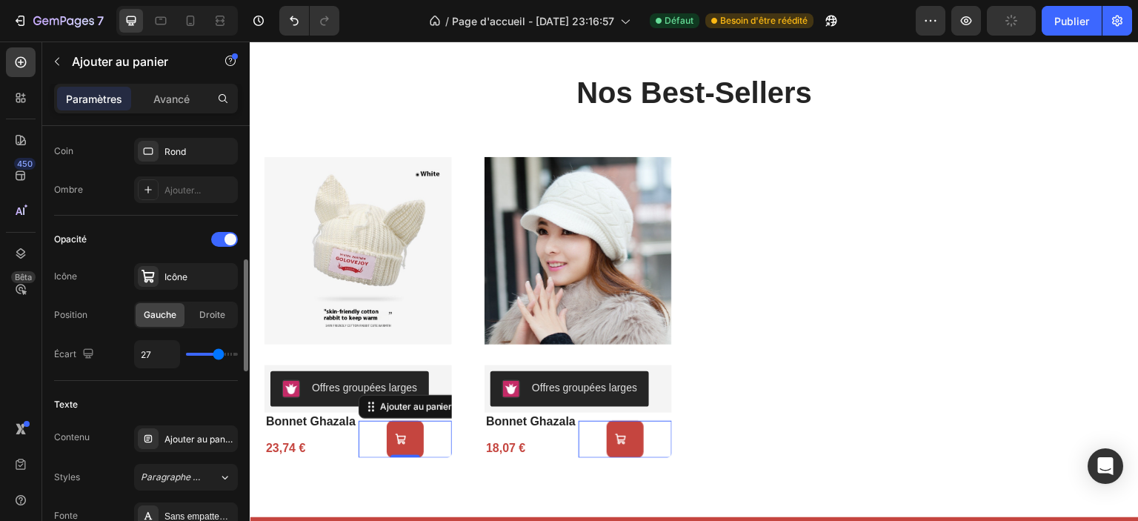
scroll to position [593, 0]
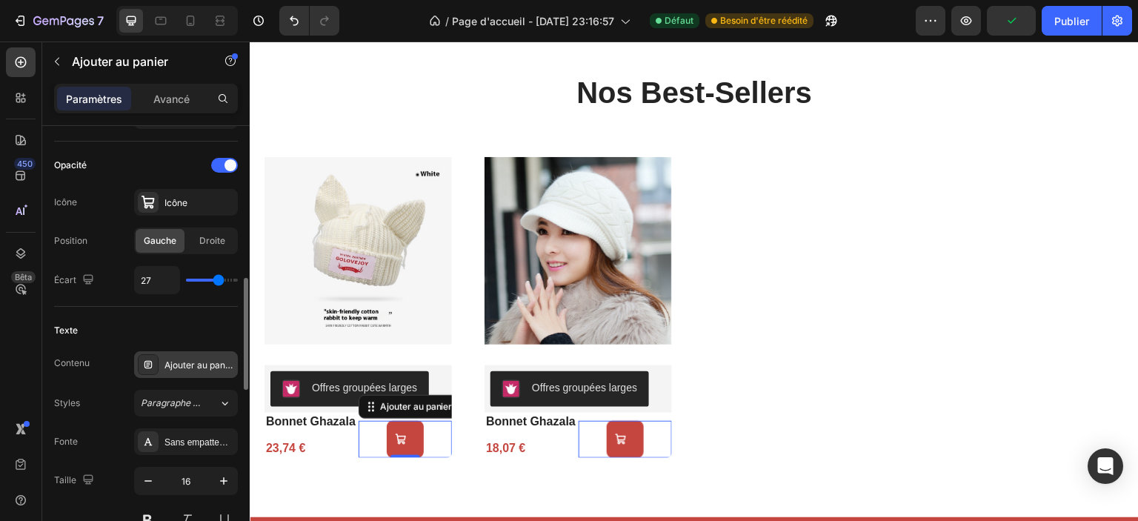
click at [219, 364] on font "Ajouter au panier" at bounding box center [201, 364] width 72 height 11
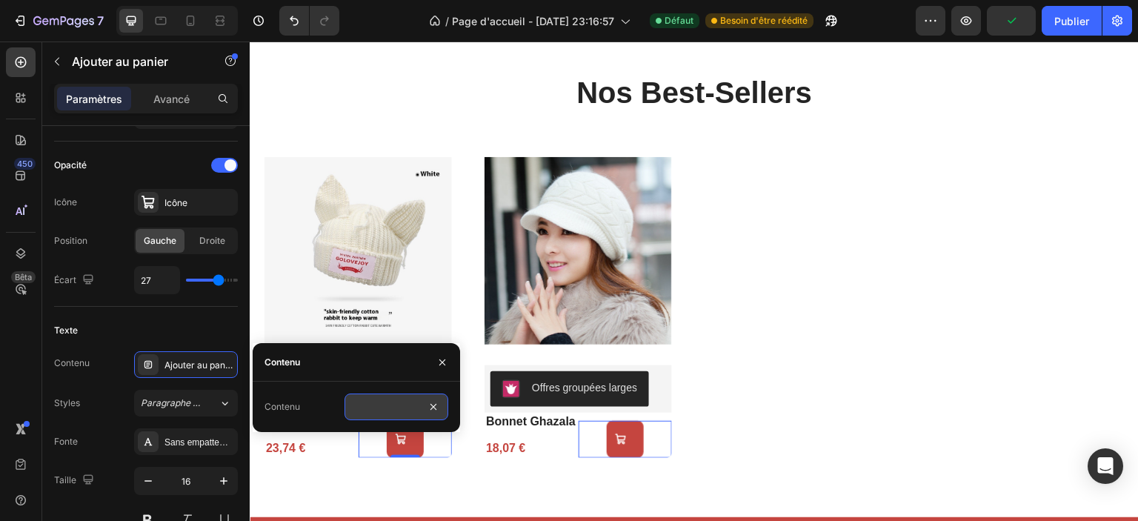
scroll to position [0, 0]
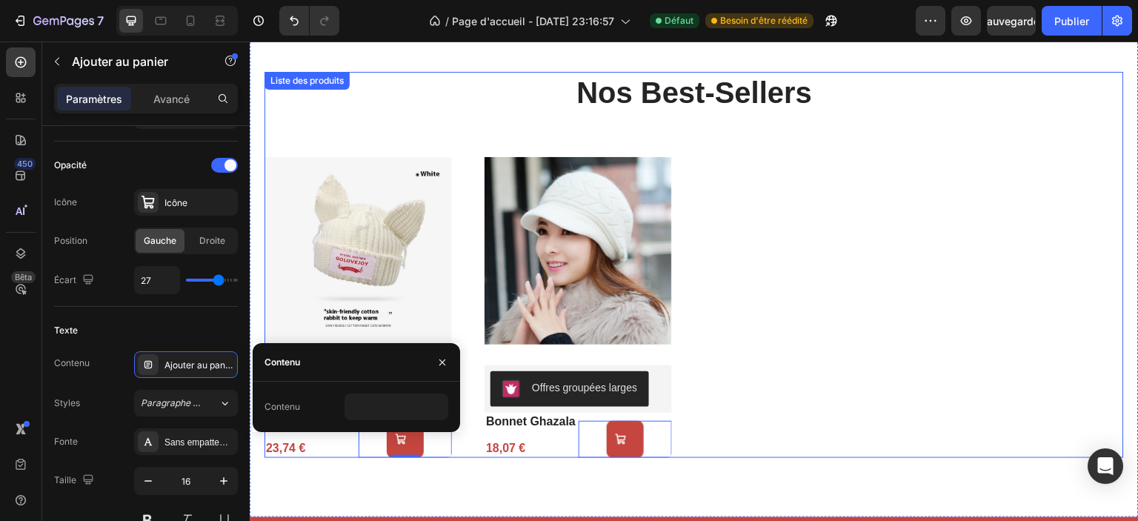
click at [847, 398] on div "Images du produit Offres groupées larges Offres groupées larges bonnet ghazala …" at bounding box center [695, 303] width 860 height 309
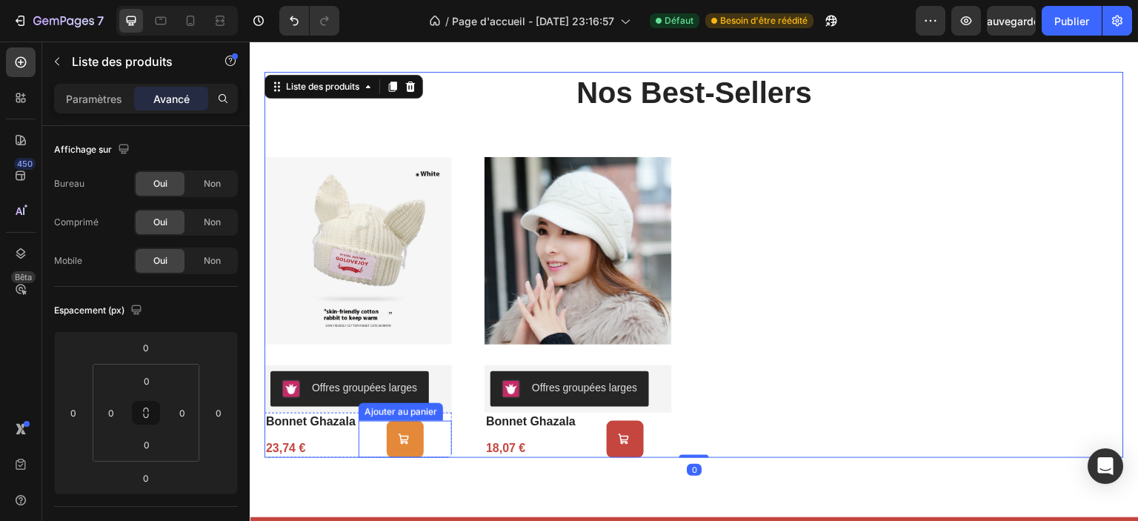
click at [408, 442] on icon at bounding box center [404, 440] width 12 height 12
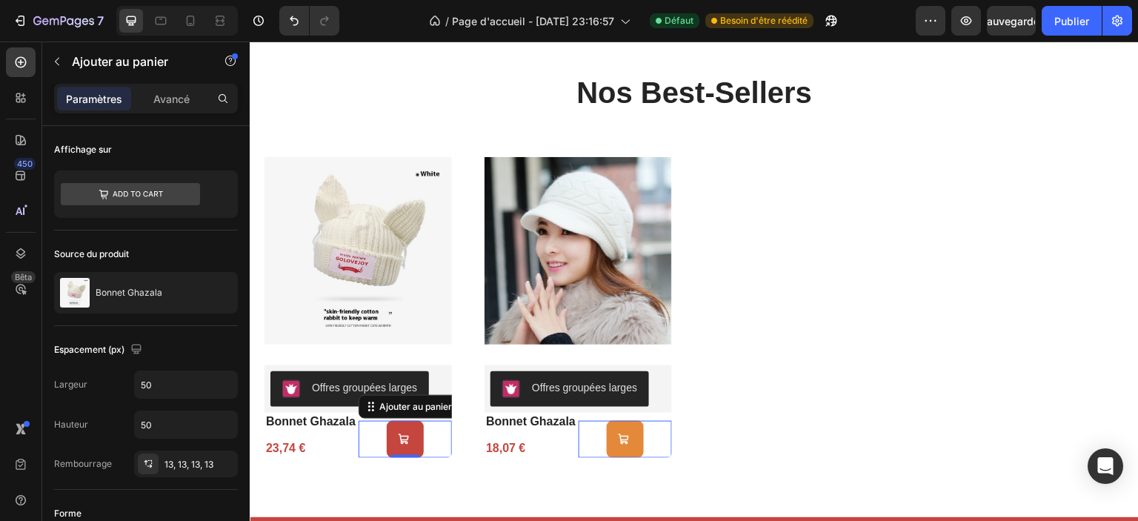
click at [628, 447] on button at bounding box center [625, 439] width 37 height 37
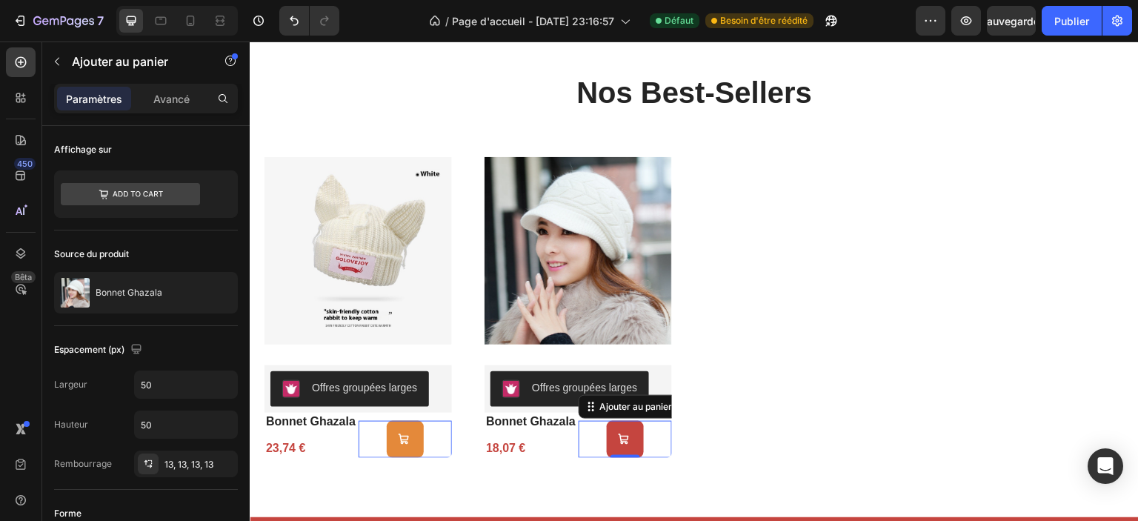
click at [417, 439] on button at bounding box center [405, 439] width 37 height 37
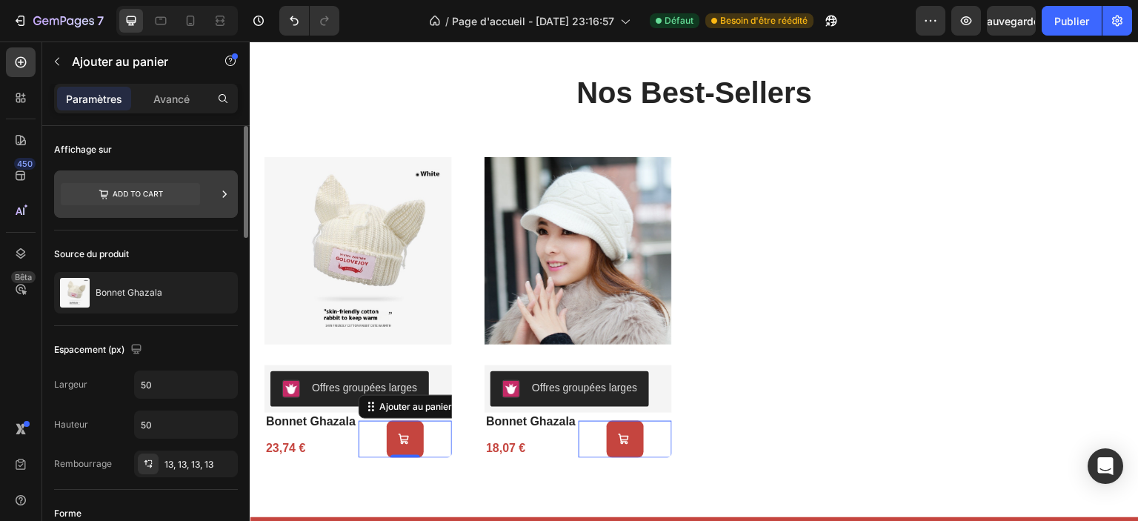
click at [151, 196] on icon at bounding box center [130, 194] width 139 height 22
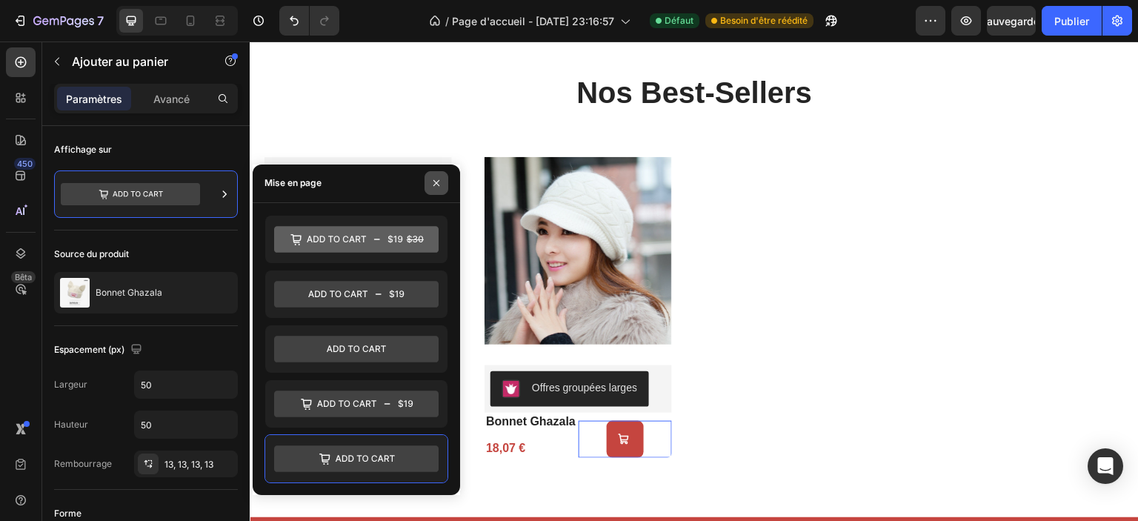
click at [437, 180] on icon "button" at bounding box center [437, 183] width 12 height 12
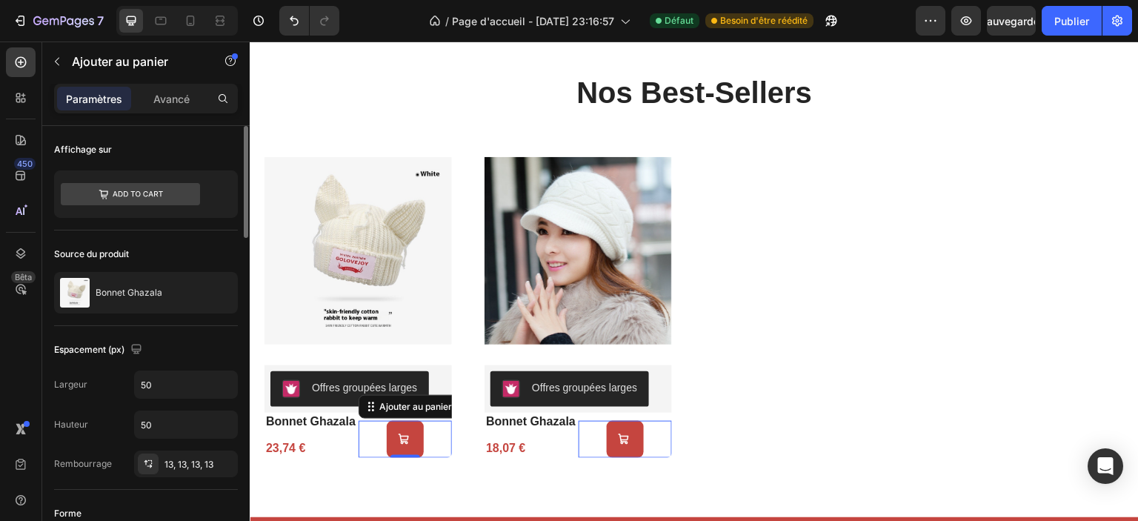
click at [174, 334] on div "Espacement (px) Largeur 50 Hauteur 50 Rembourrage 13, 13, 13, 13" at bounding box center [146, 408] width 184 height 164
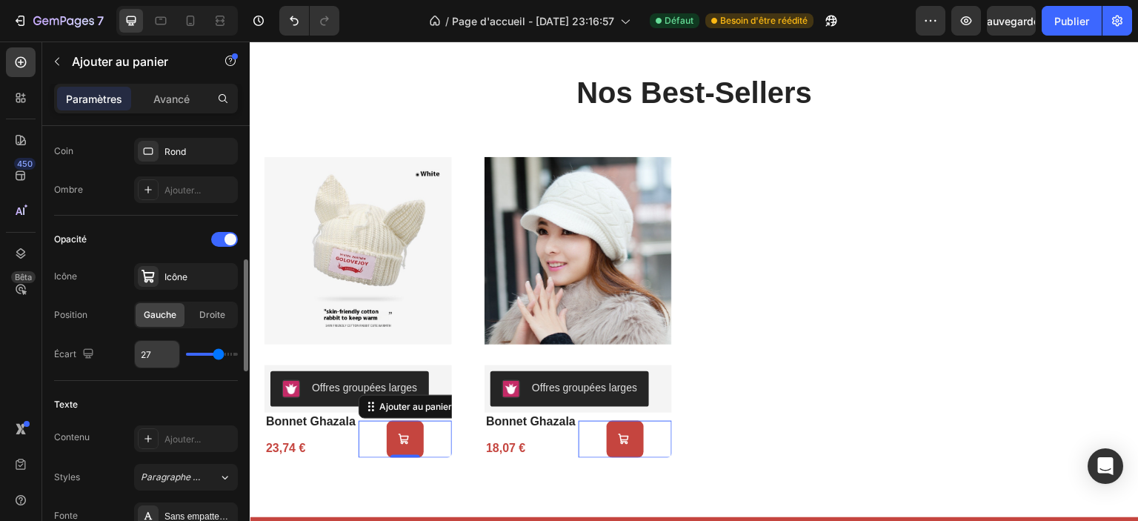
scroll to position [593, 0]
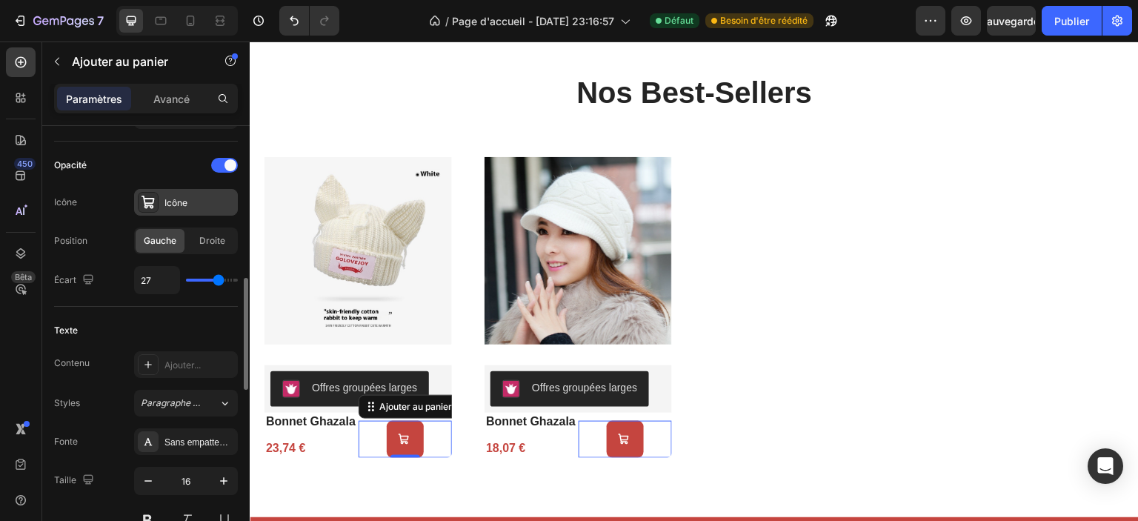
click at [199, 197] on div "Icône" at bounding box center [200, 202] width 70 height 13
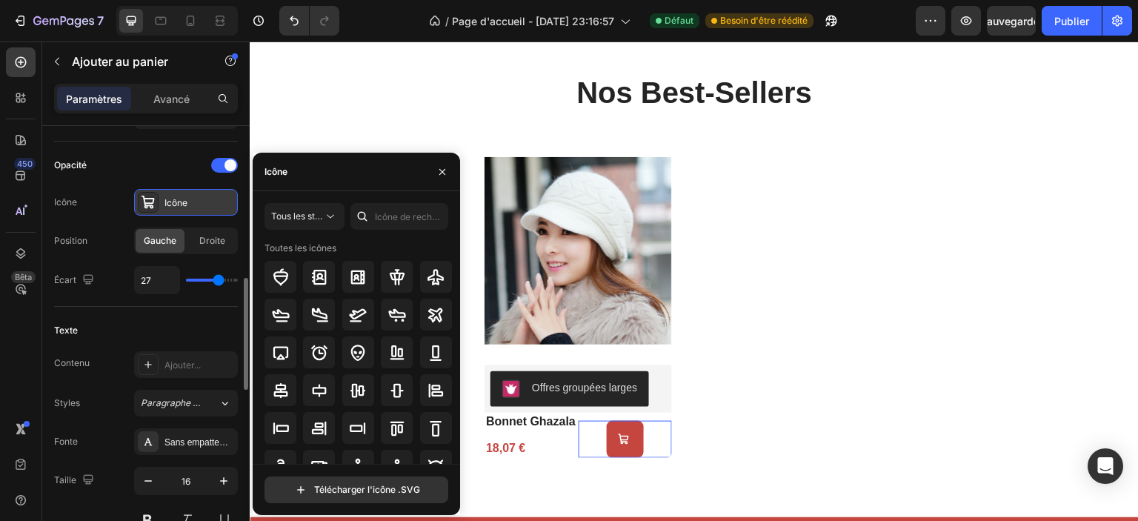
click at [199, 197] on div "Icône" at bounding box center [200, 202] width 70 height 13
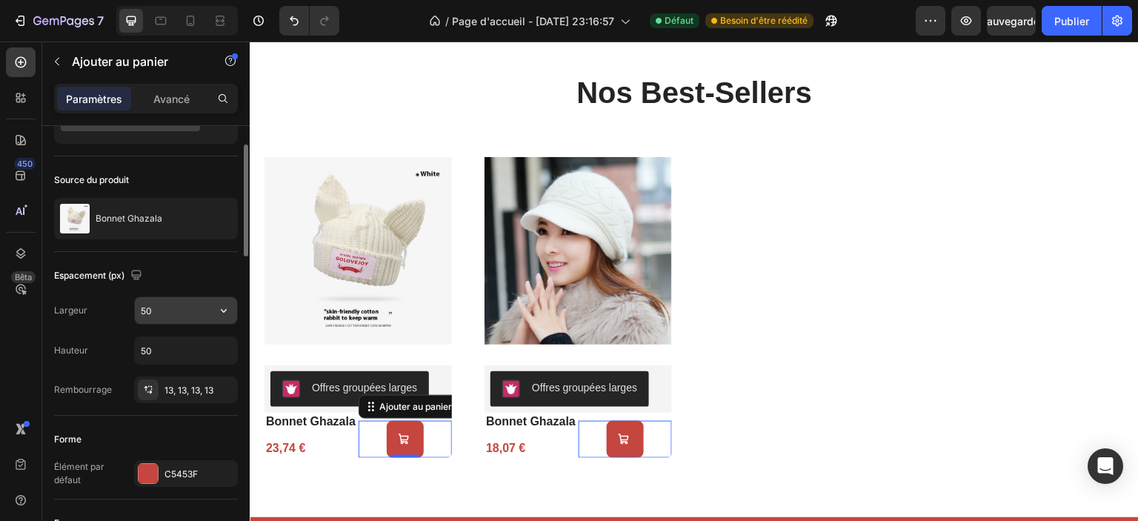
scroll to position [0, 0]
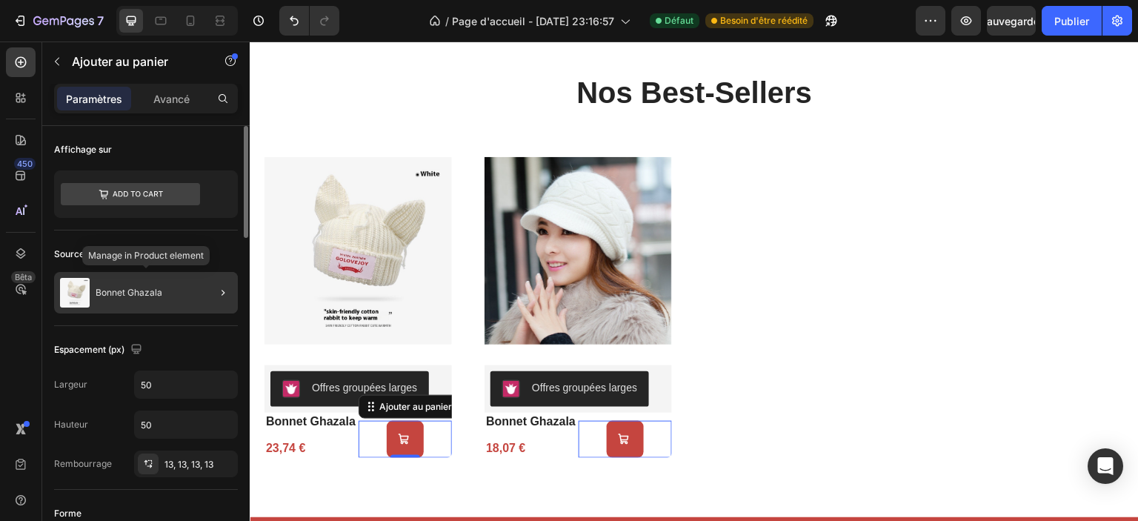
click at [133, 293] on font "Bonnet Ghazala" at bounding box center [129, 292] width 67 height 11
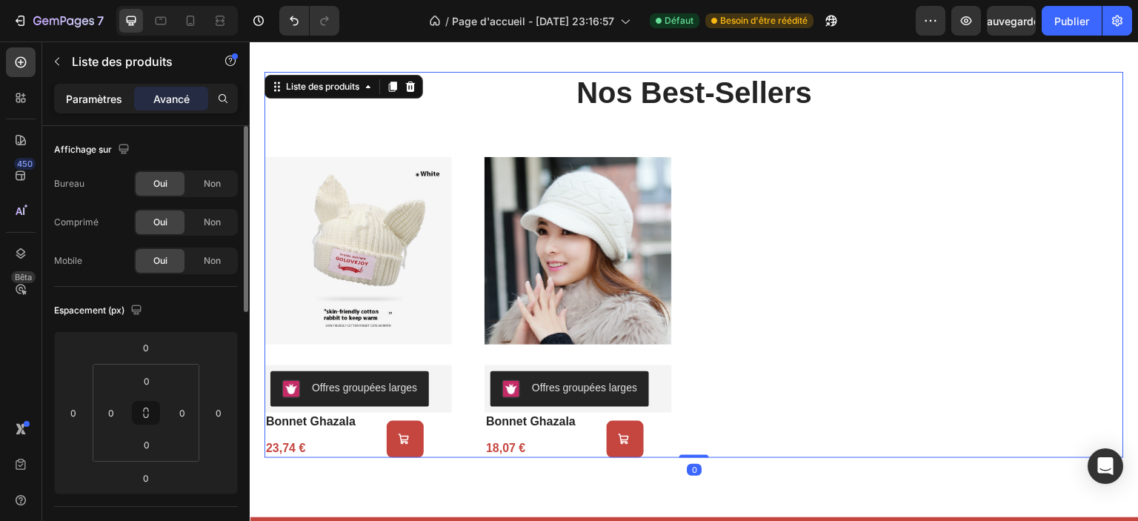
click at [104, 98] on font "Paramètres" at bounding box center [94, 99] width 56 height 13
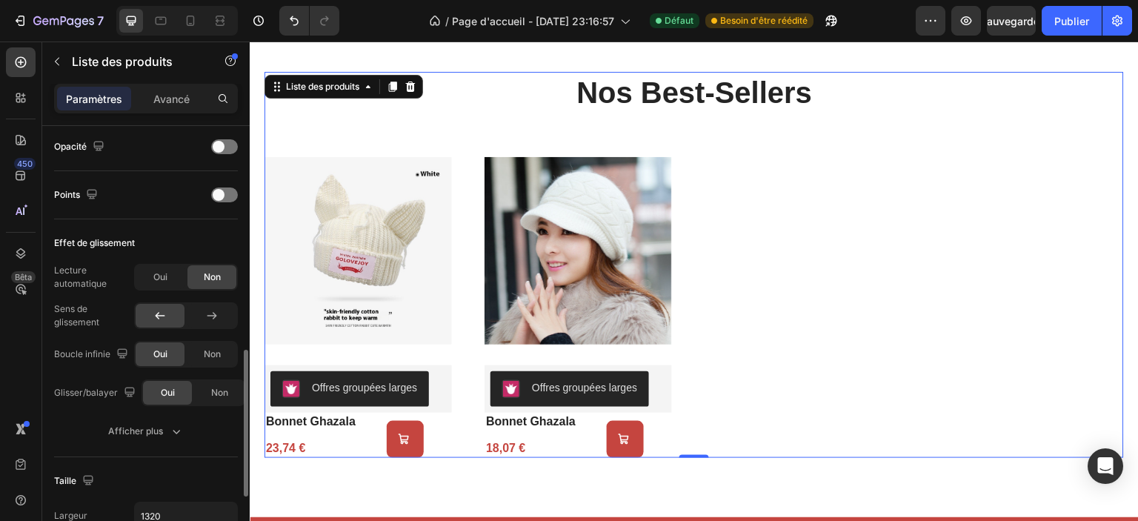
scroll to position [519, 0]
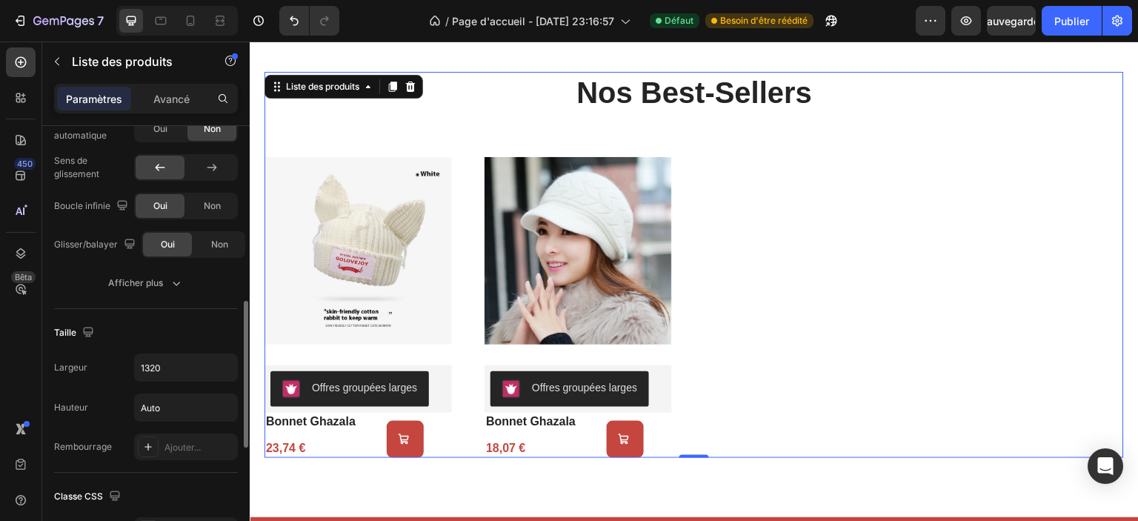
click at [900, 331] on div "Images du produit Offres groupées larges Offres groupées larges bonnet ghazala …" at bounding box center [695, 303] width 860 height 309
click at [900, 330] on div "Images du produit Offres groupées larges Offres groupées larges bonnet ghazala …" at bounding box center [695, 303] width 860 height 309
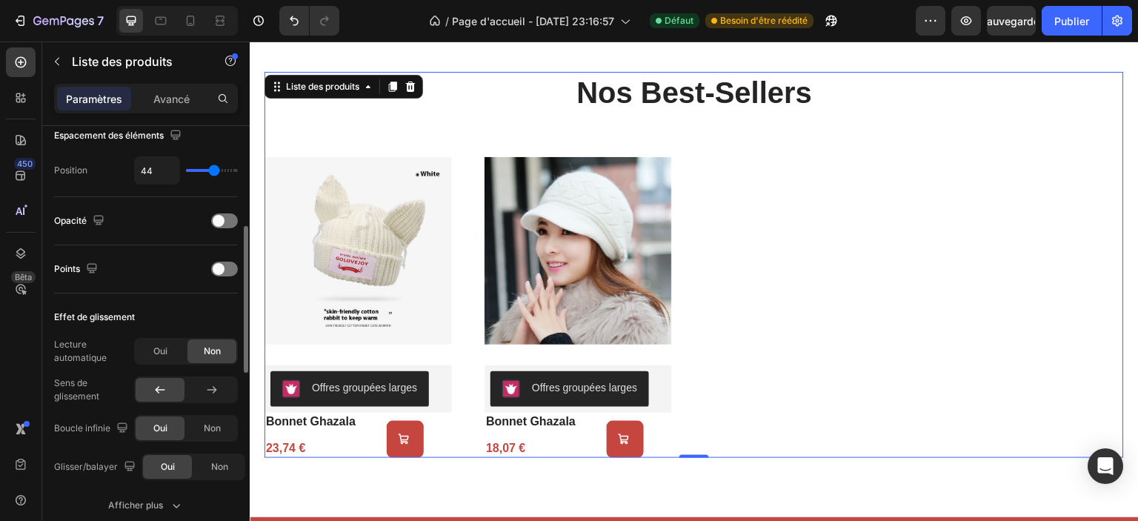
scroll to position [0, 0]
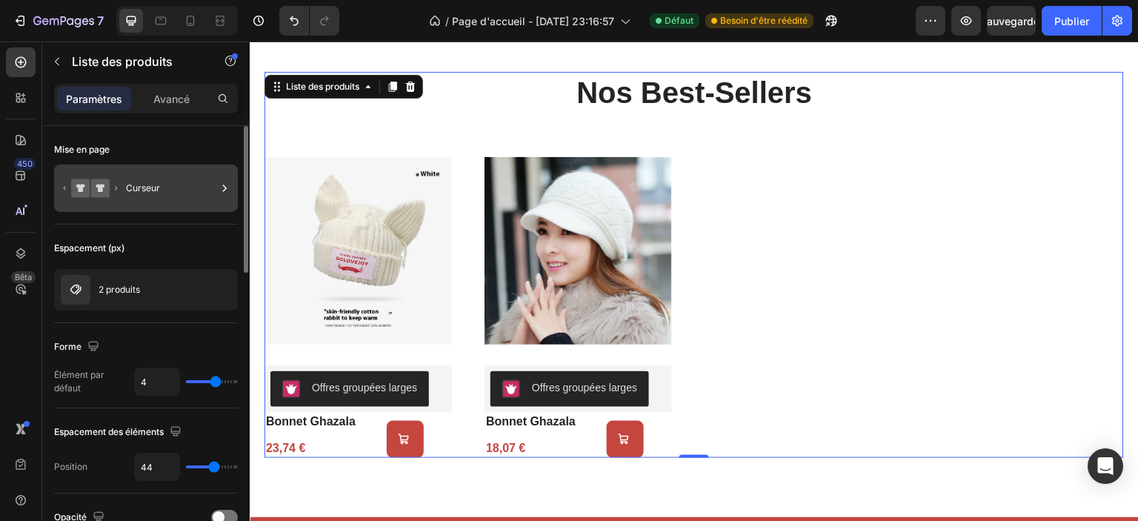
click at [196, 189] on div "Curseur" at bounding box center [171, 188] width 90 height 34
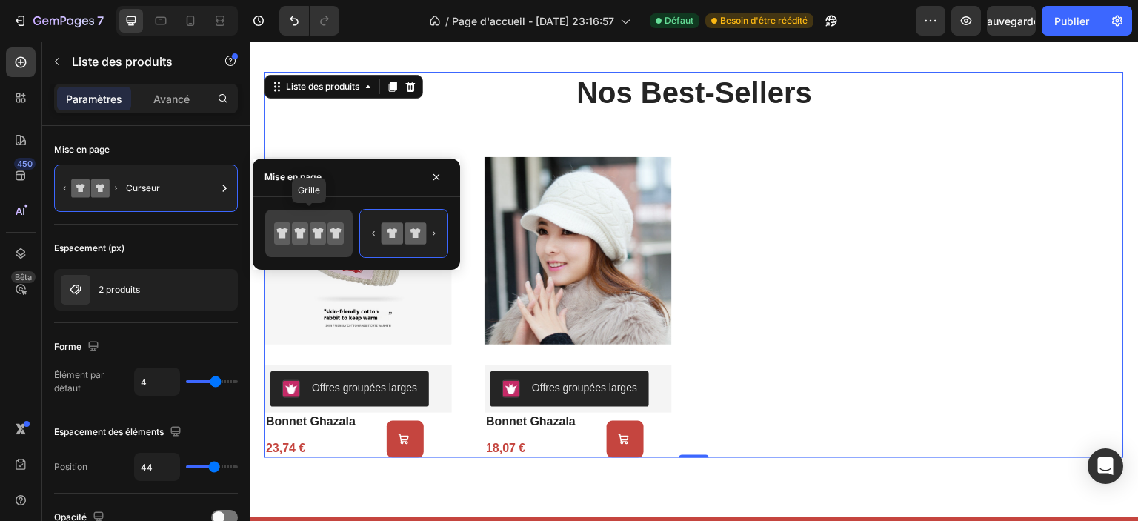
click at [288, 238] on icon at bounding box center [282, 233] width 16 height 22
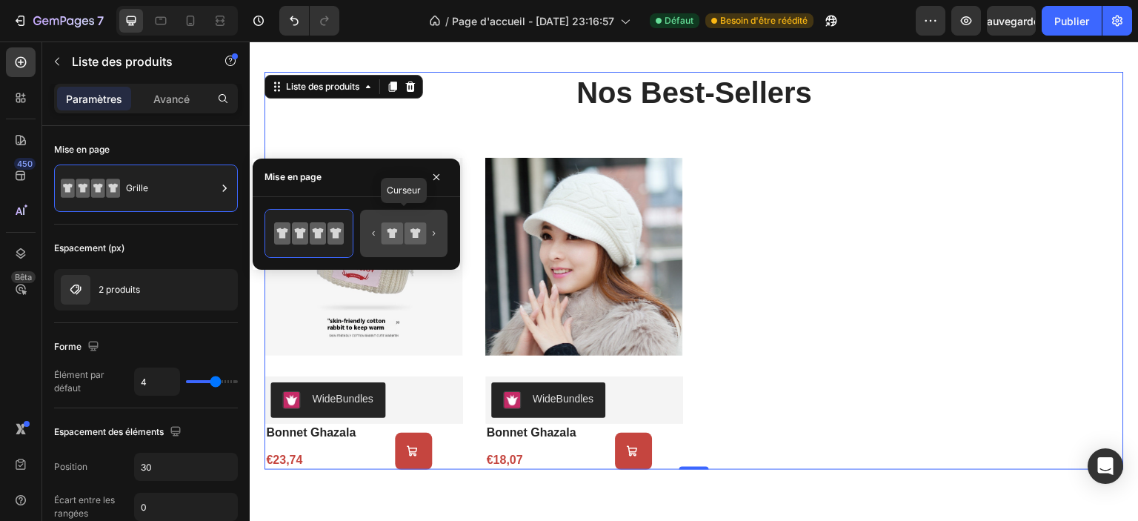
click at [388, 236] on icon at bounding box center [392, 232] width 21 height 21
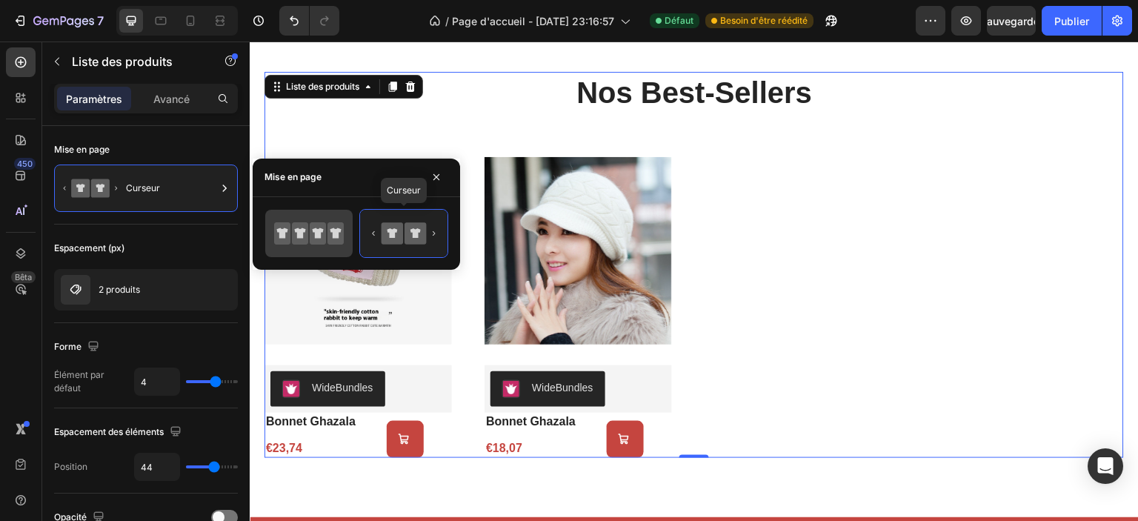
click at [311, 230] on icon at bounding box center [318, 233] width 16 height 22
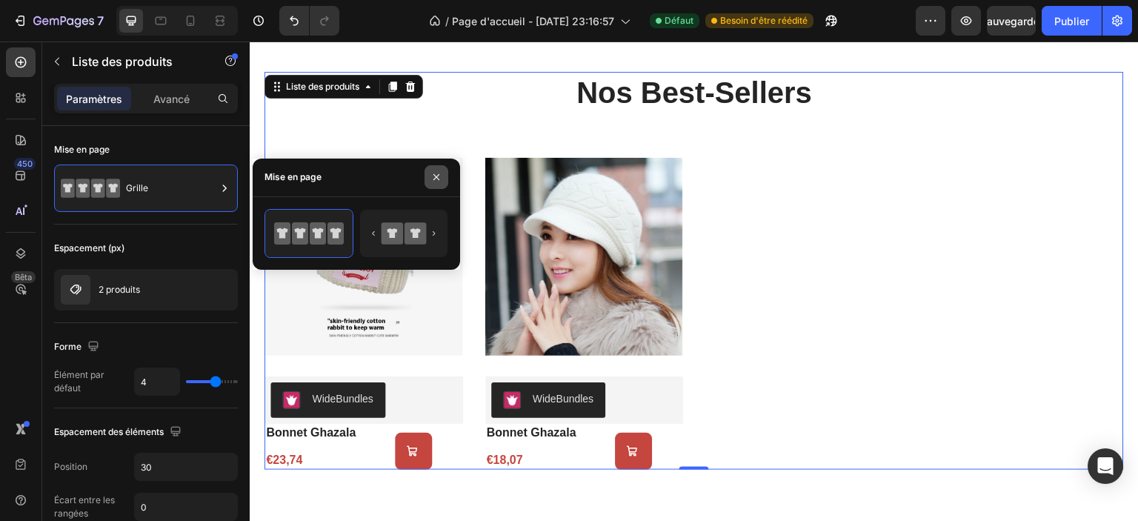
click at [438, 175] on icon "button" at bounding box center [437, 177] width 6 height 6
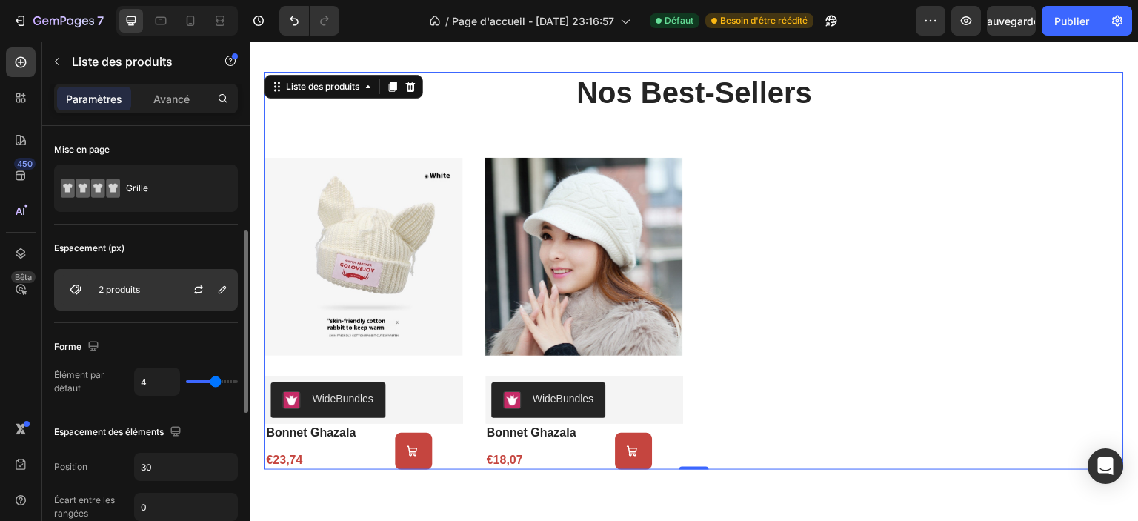
scroll to position [74, 0]
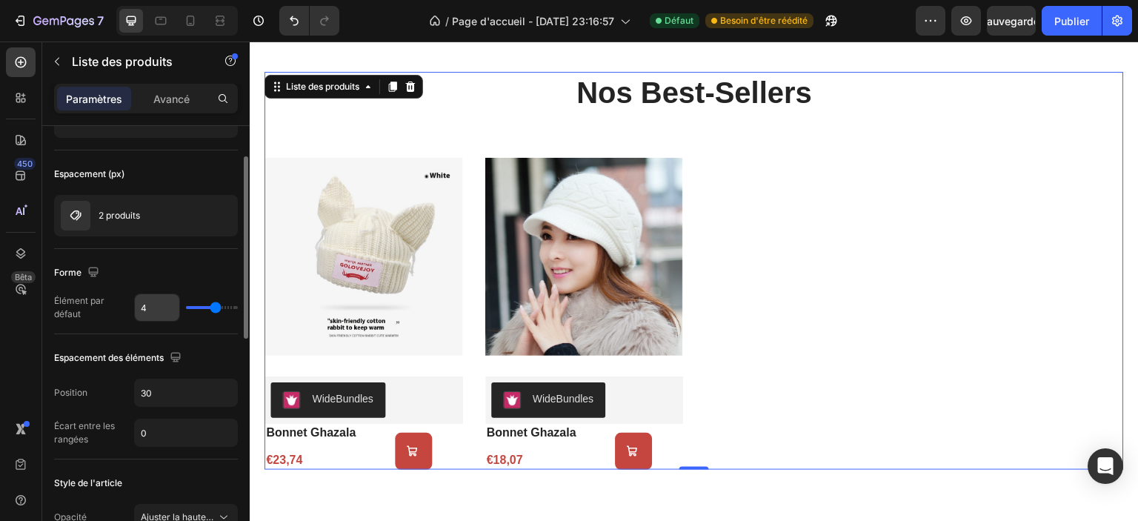
click at [159, 308] on input "4" at bounding box center [157, 307] width 44 height 27
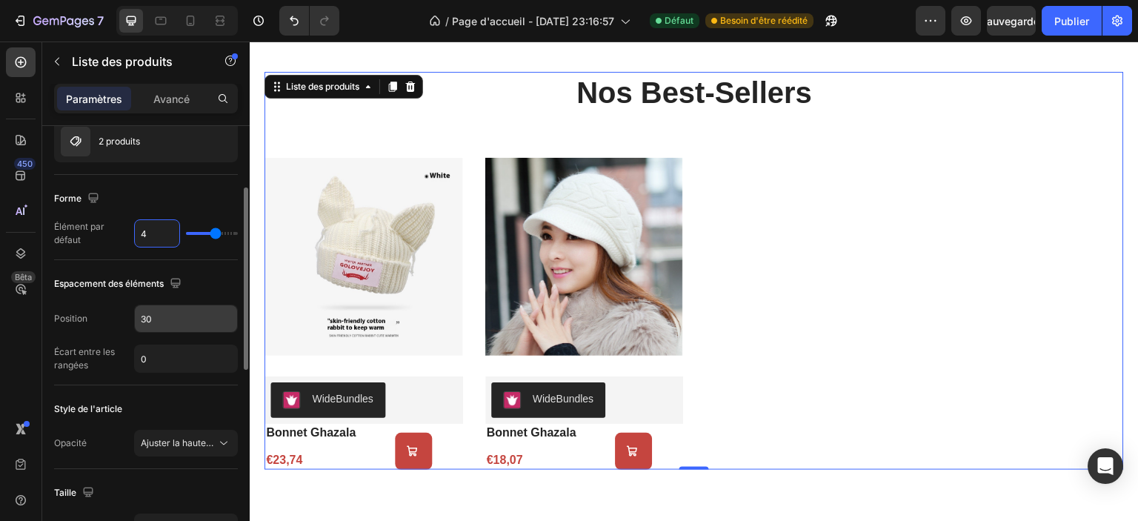
click at [166, 313] on input "30" at bounding box center [186, 318] width 102 height 27
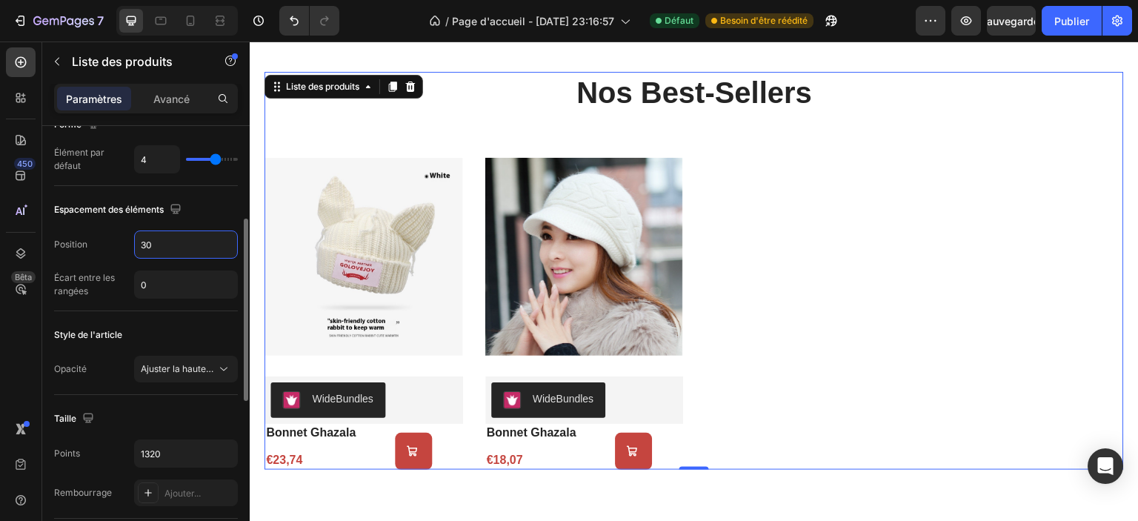
scroll to position [296, 0]
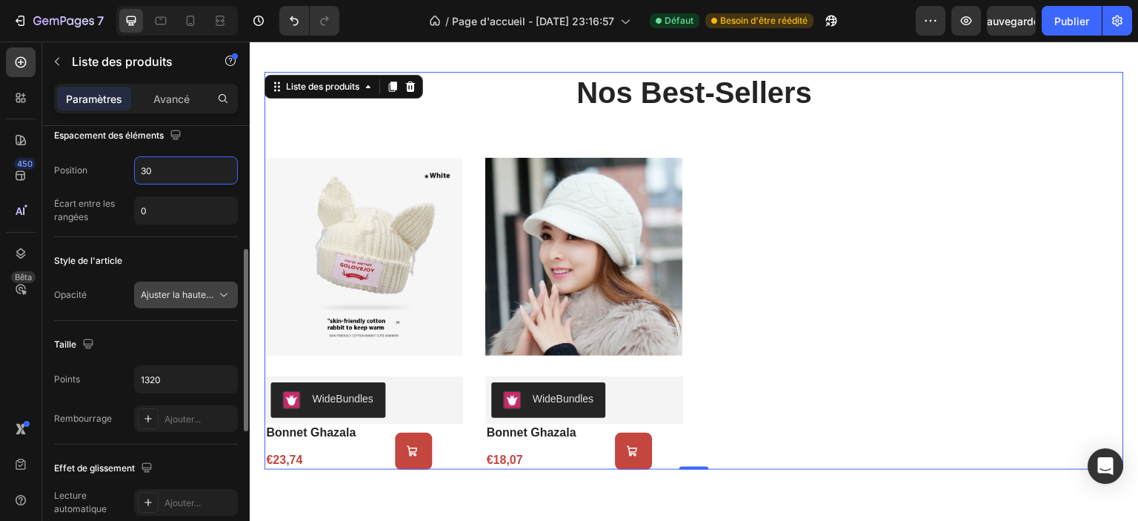
click at [222, 298] on icon at bounding box center [223, 295] width 15 height 15
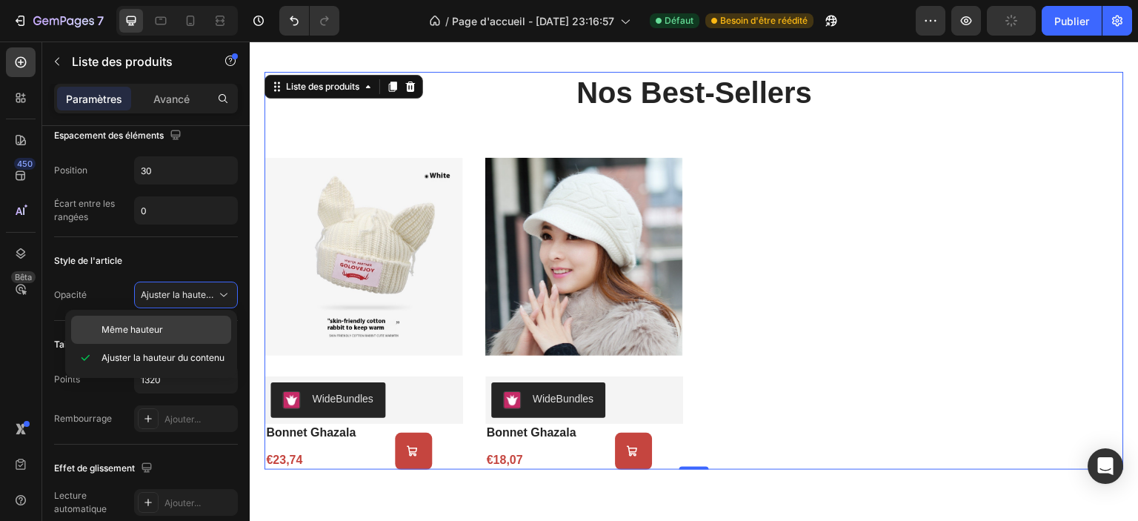
click at [178, 319] on div "Même hauteur" at bounding box center [151, 330] width 160 height 28
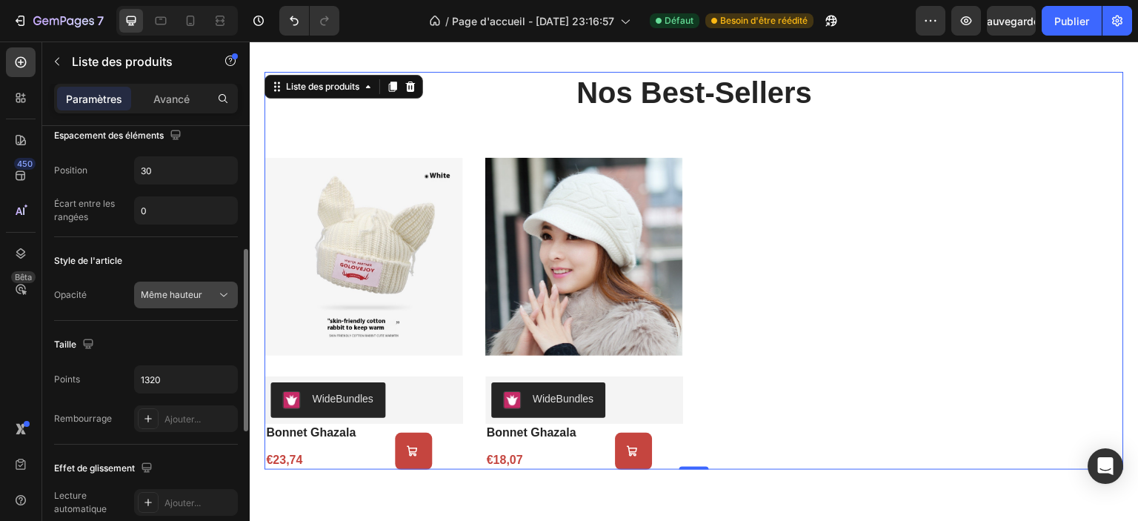
click at [192, 298] on font "Même hauteur" at bounding box center [172, 294] width 62 height 11
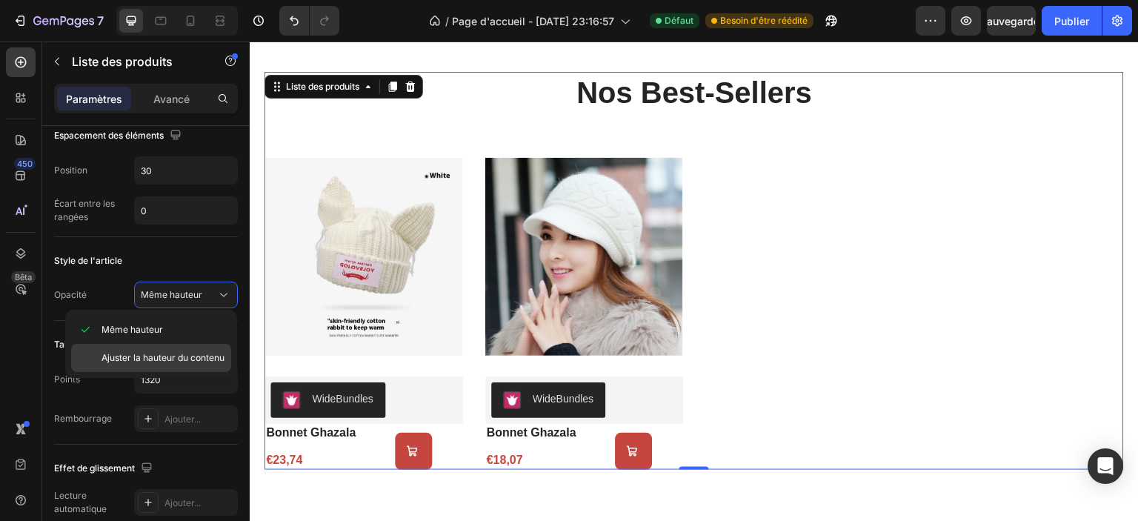
click at [170, 356] on font "Ajuster la hauteur du contenu" at bounding box center [163, 357] width 123 height 11
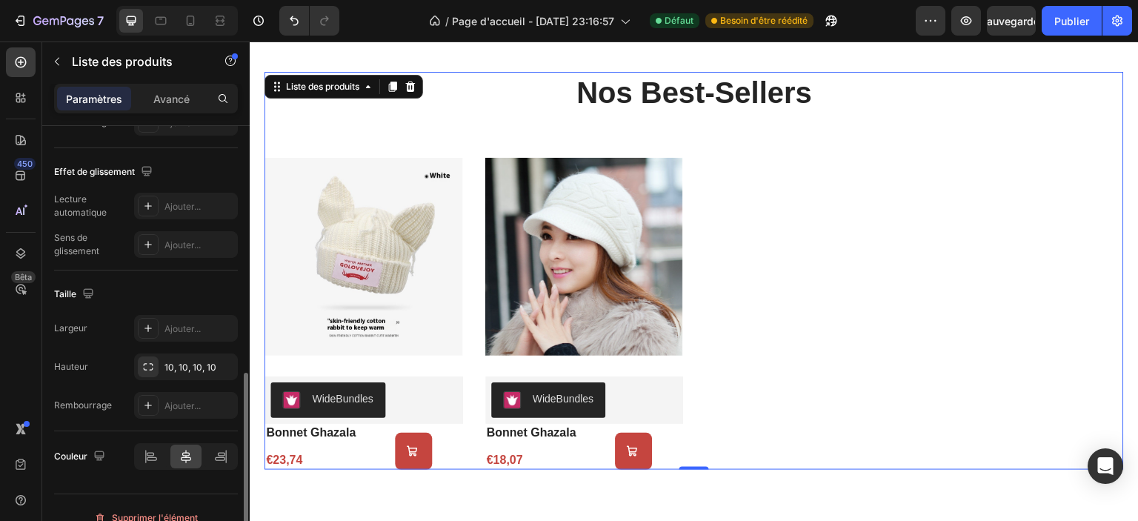
scroll to position [610, 0]
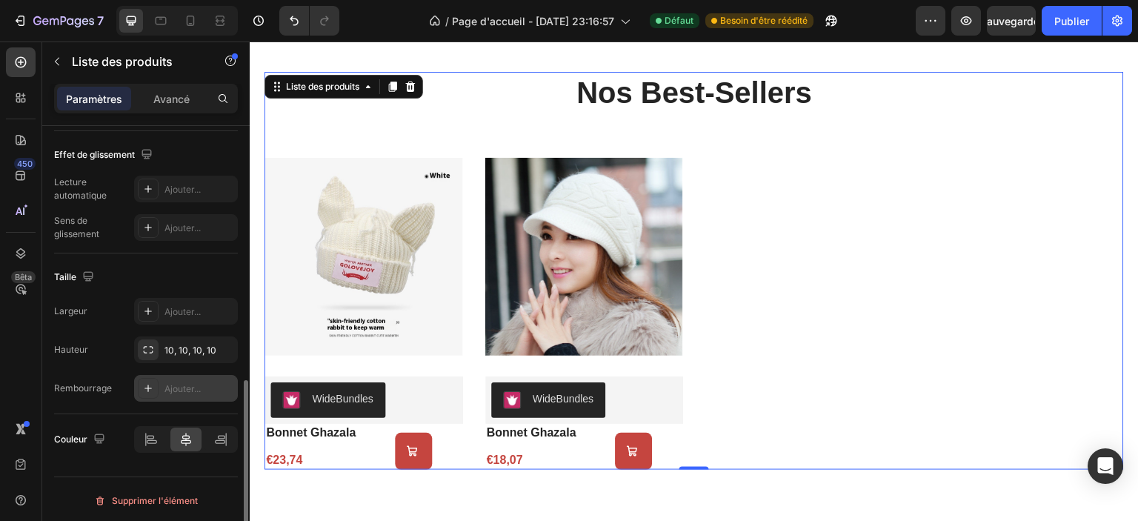
click at [153, 382] on icon at bounding box center [148, 388] width 12 height 12
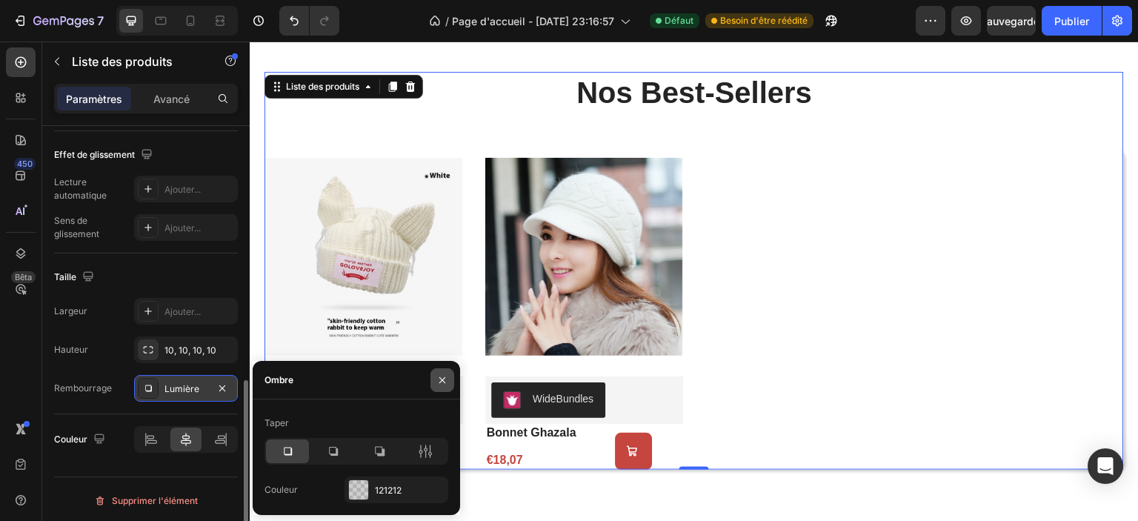
click at [439, 383] on icon "button" at bounding box center [443, 380] width 12 height 12
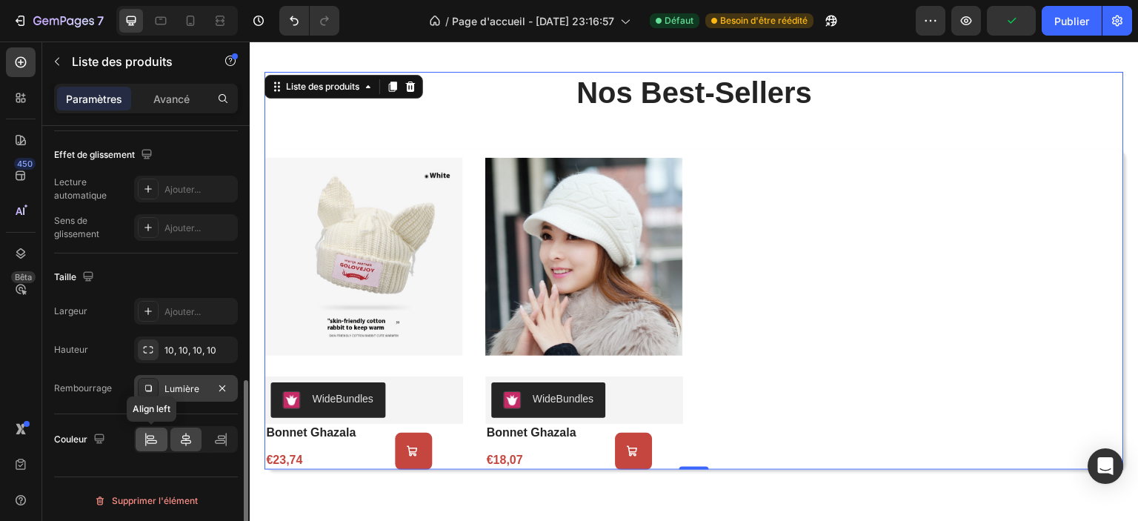
click at [152, 442] on icon at bounding box center [151, 439] width 15 height 15
click at [185, 436] on icon at bounding box center [186, 439] width 15 height 15
click at [216, 440] on icon at bounding box center [220, 442] width 10 height 4
click at [184, 437] on icon at bounding box center [186, 439] width 10 height 13
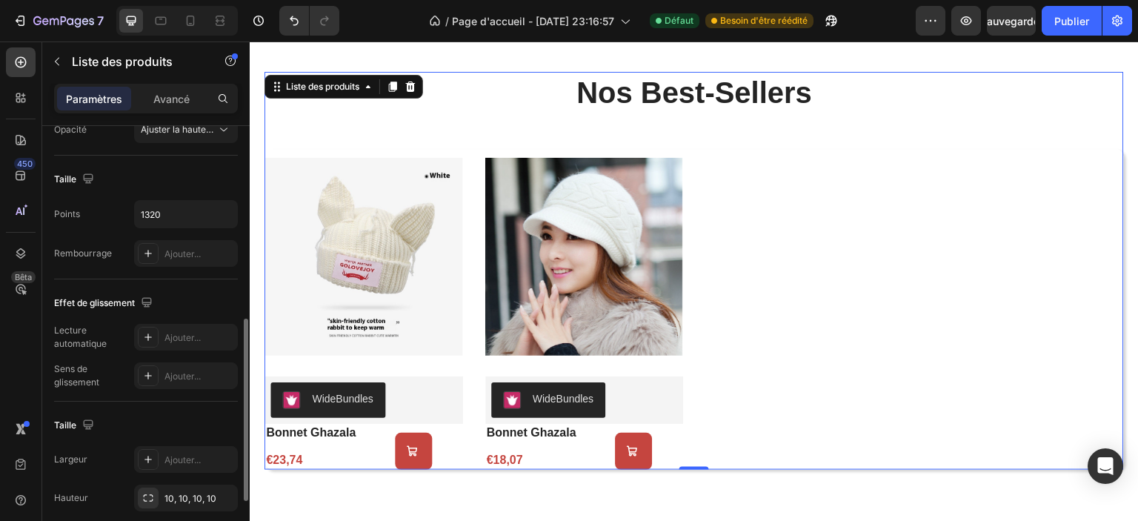
scroll to position [388, 0]
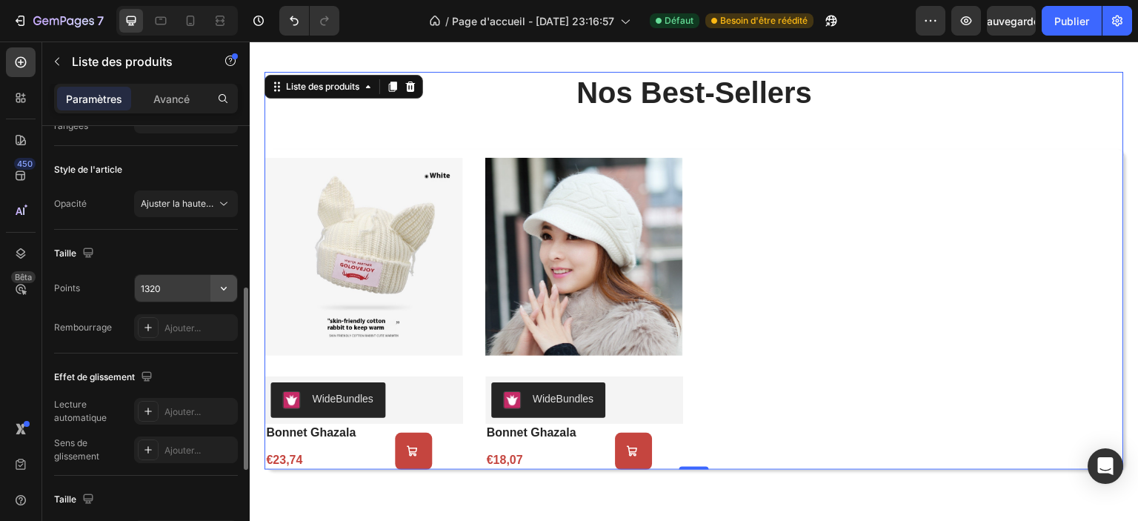
click at [228, 291] on icon "button" at bounding box center [223, 288] width 15 height 15
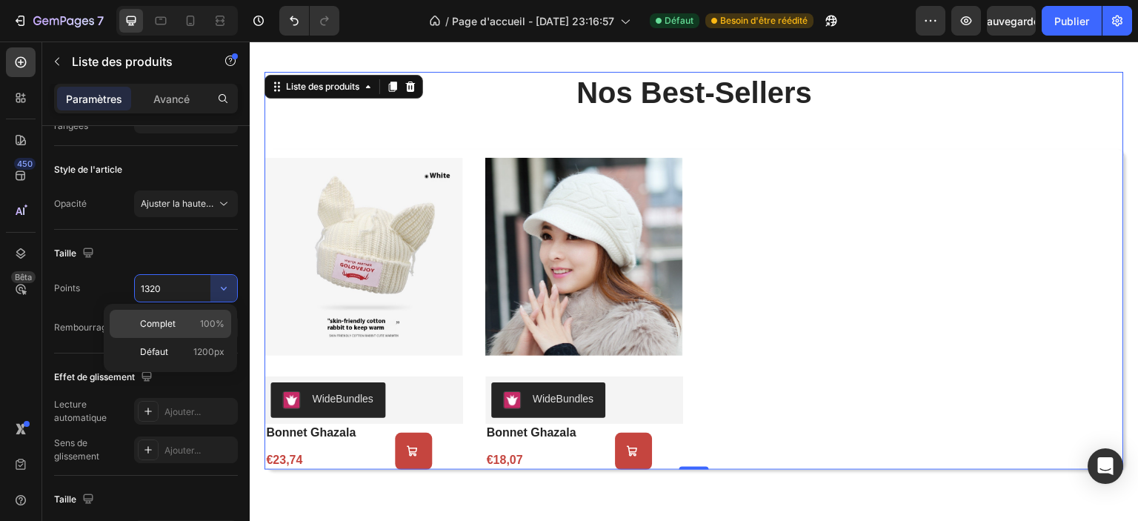
click at [207, 318] on font "100%" at bounding box center [212, 323] width 24 height 11
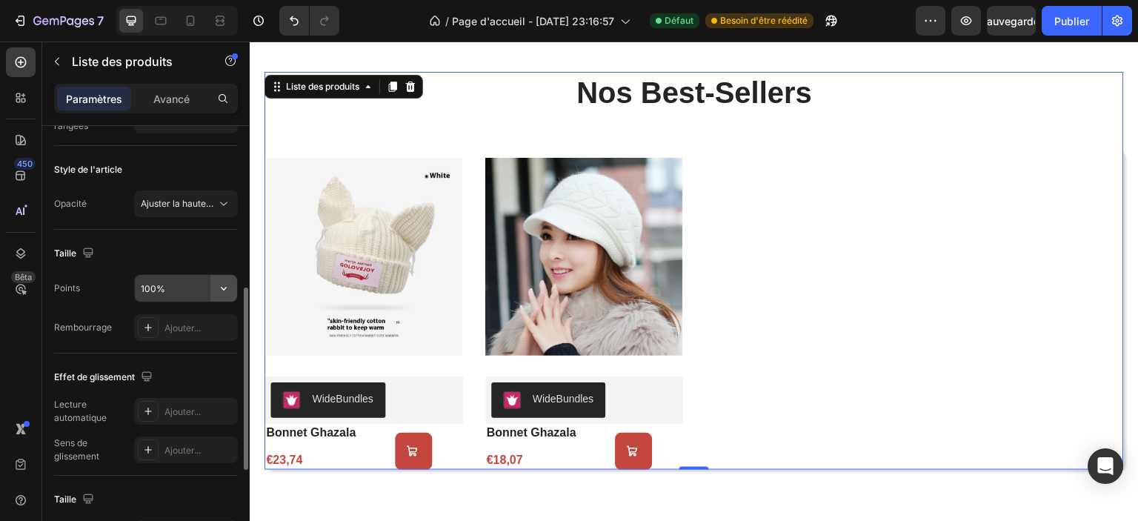
click at [212, 285] on button "button" at bounding box center [223, 288] width 27 height 27
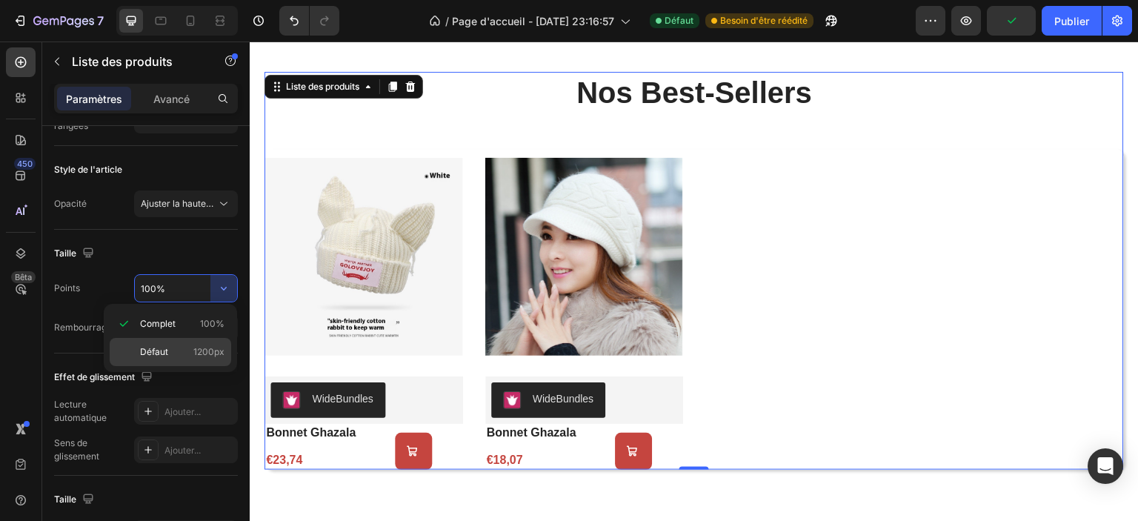
click at [172, 351] on p "Défaut 1200px" at bounding box center [182, 351] width 84 height 13
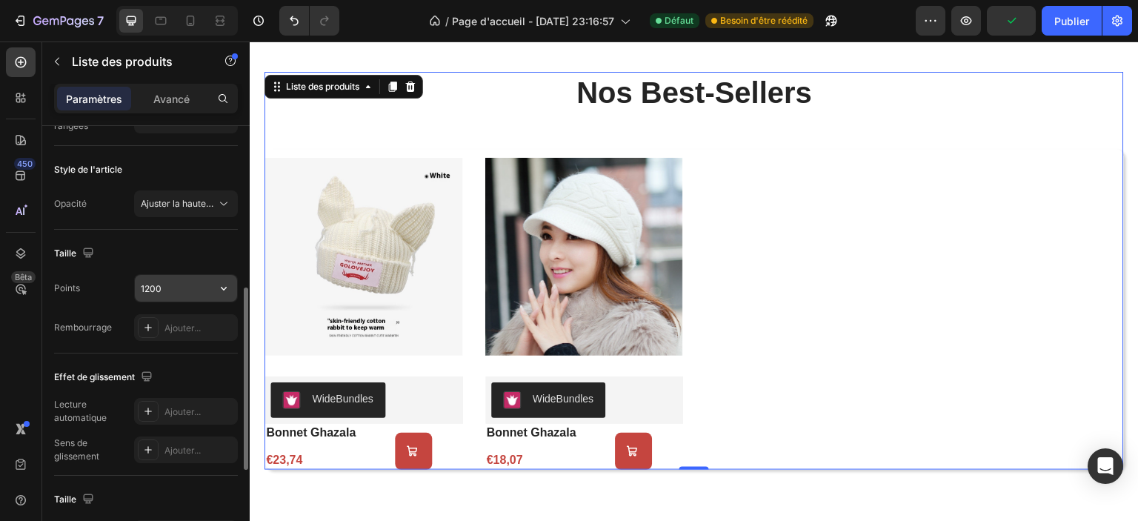
click at [189, 288] on input "1200" at bounding box center [186, 288] width 102 height 27
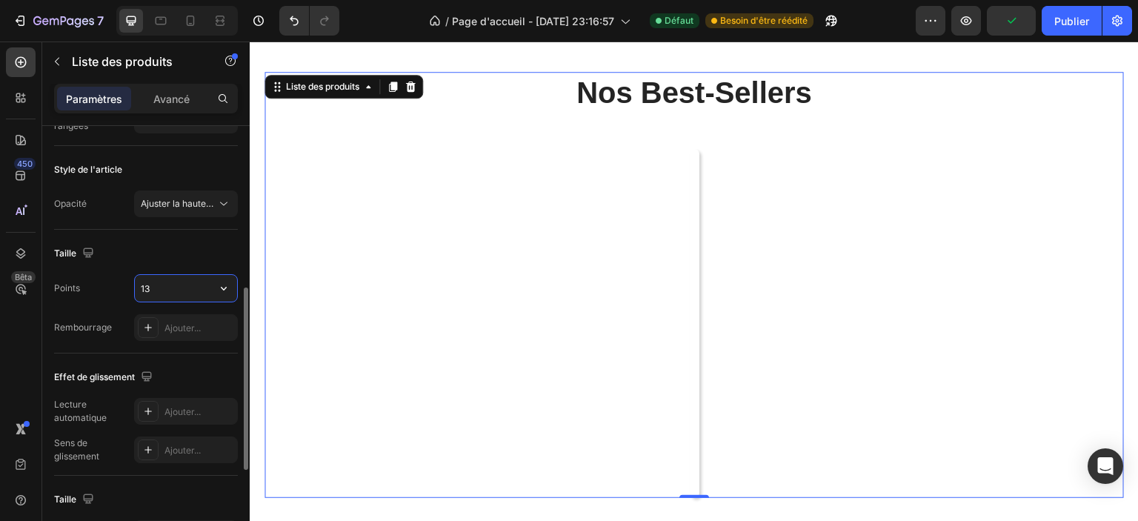
type input "1"
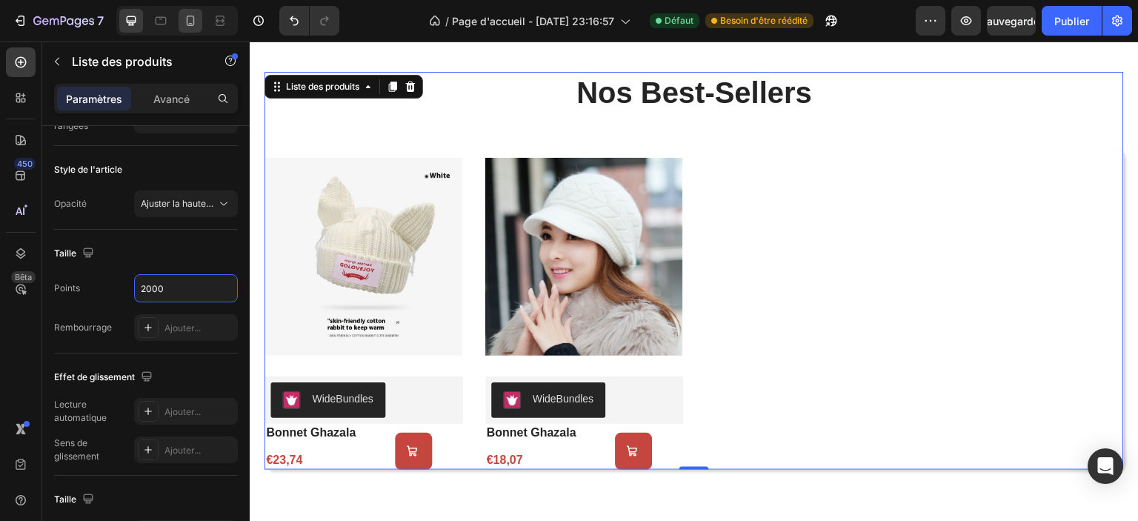
type input "2000"
click at [191, 10] on div at bounding box center [191, 21] width 24 height 24
click at [188, 18] on icon at bounding box center [190, 20] width 15 height 15
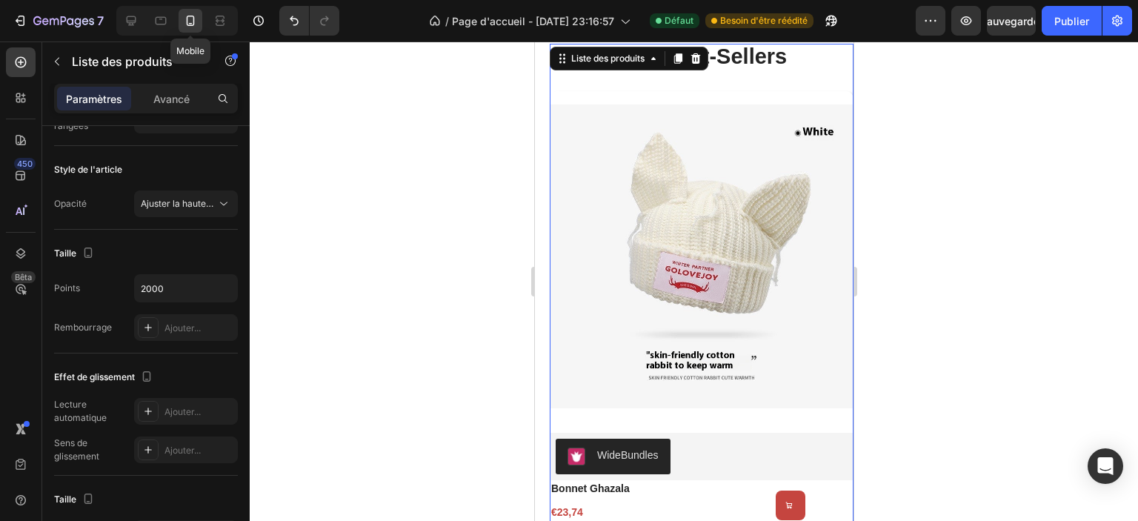
type input "1.4"
type input "1"
type input "16"
type input "8"
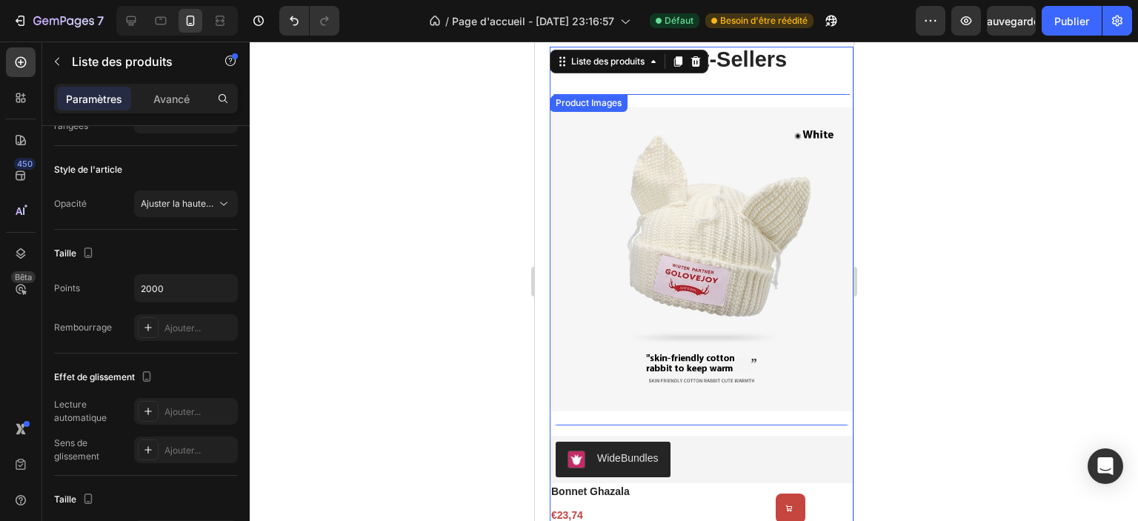
scroll to position [931, 0]
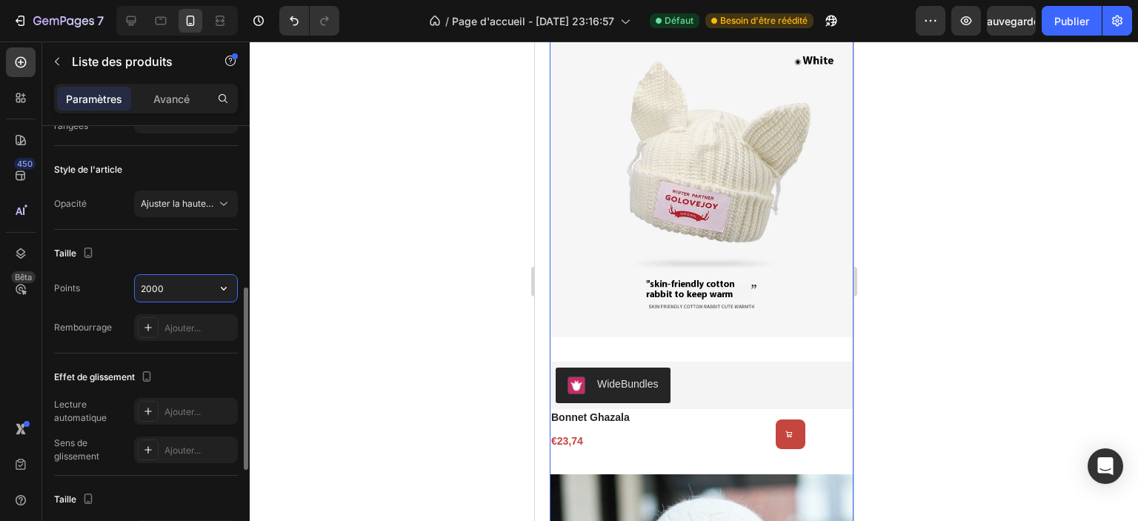
click at [166, 279] on input "2000" at bounding box center [186, 288] width 102 height 27
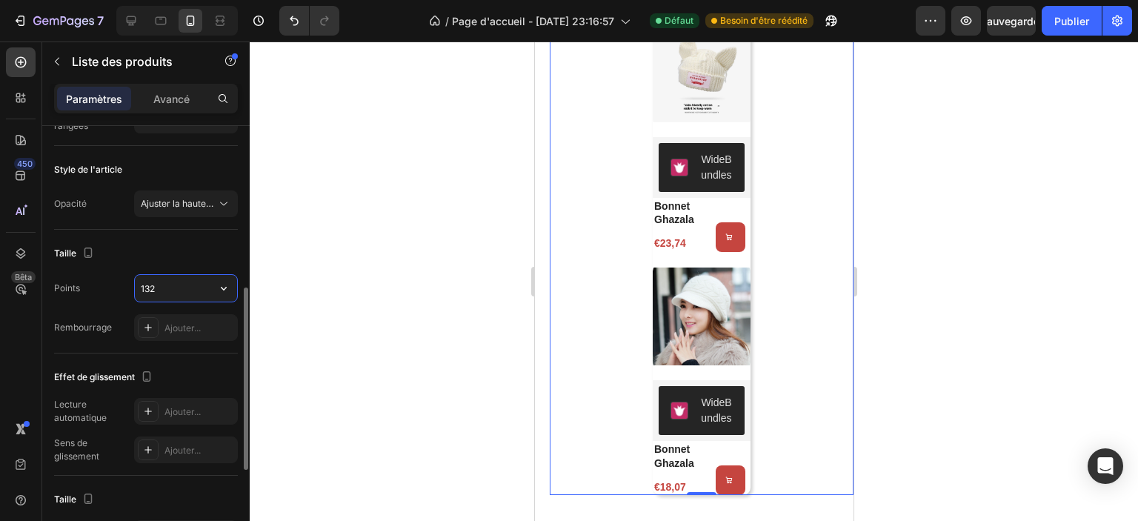
type input "1320"
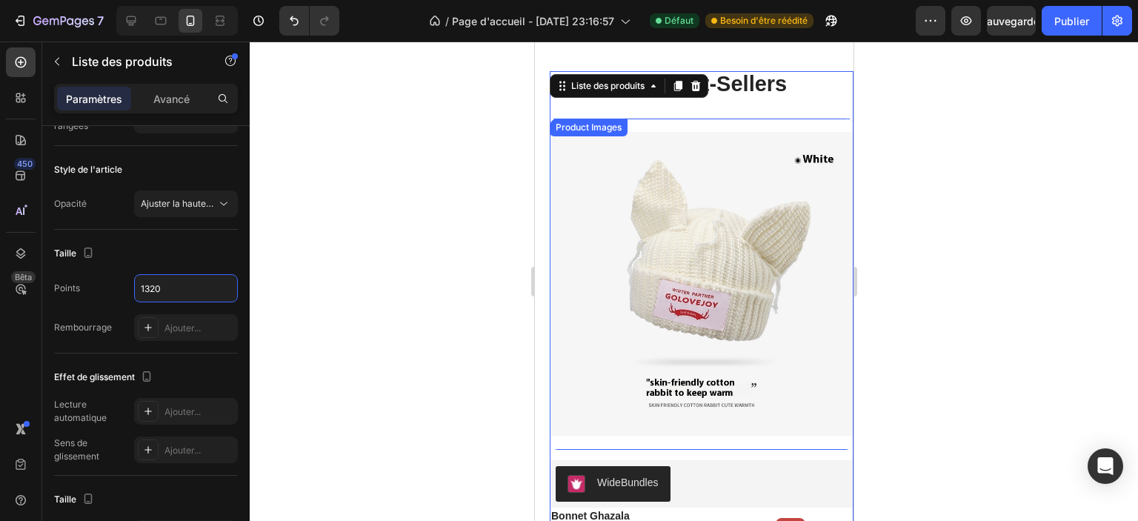
scroll to position [857, 0]
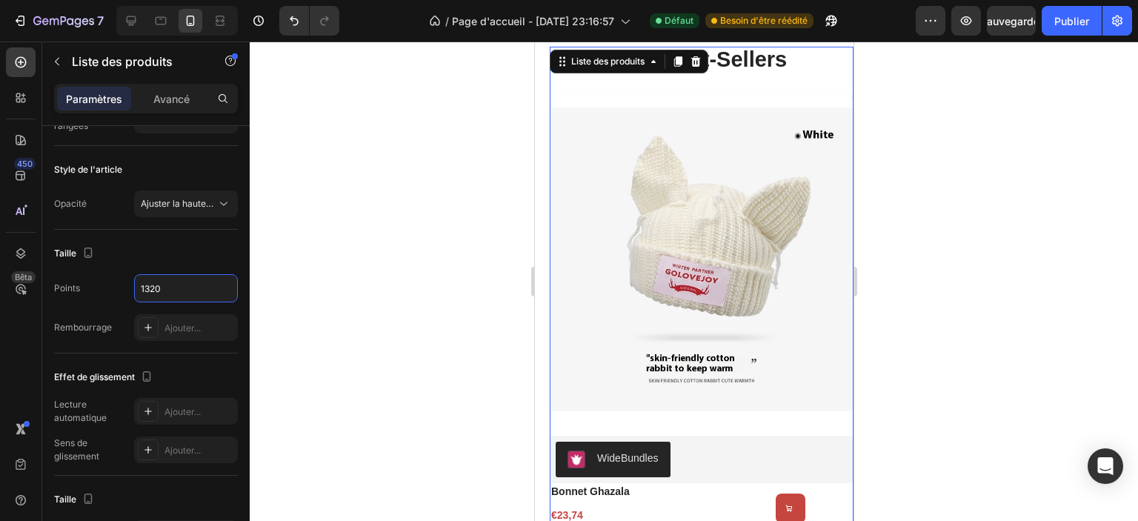
click at [998, 232] on div at bounding box center [694, 282] width 889 height 480
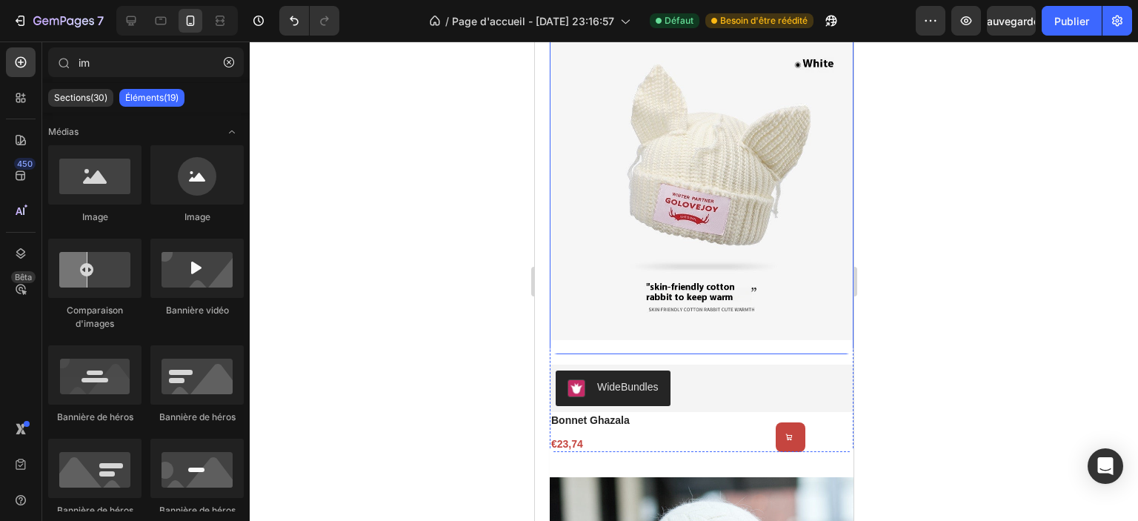
scroll to position [931, 0]
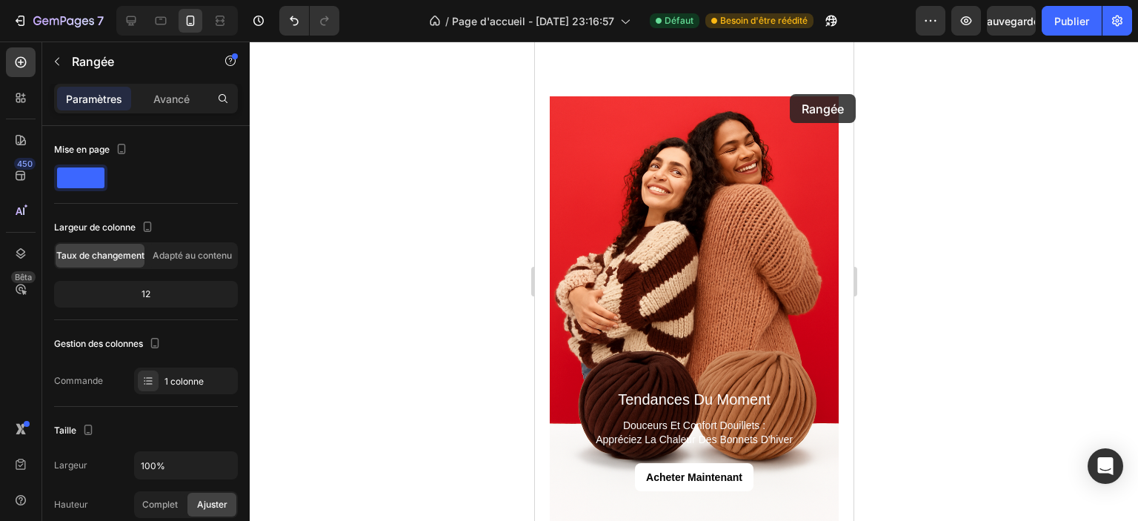
drag, startPoint x: 743, startPoint y: 340, endPoint x: 803, endPoint y: 86, distance: 261.2
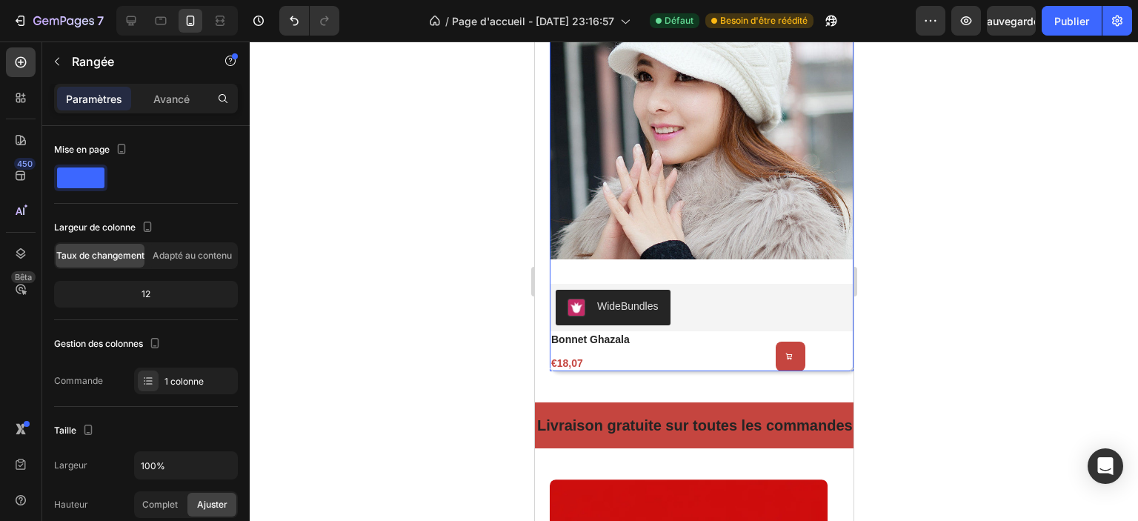
scroll to position [1476, 0]
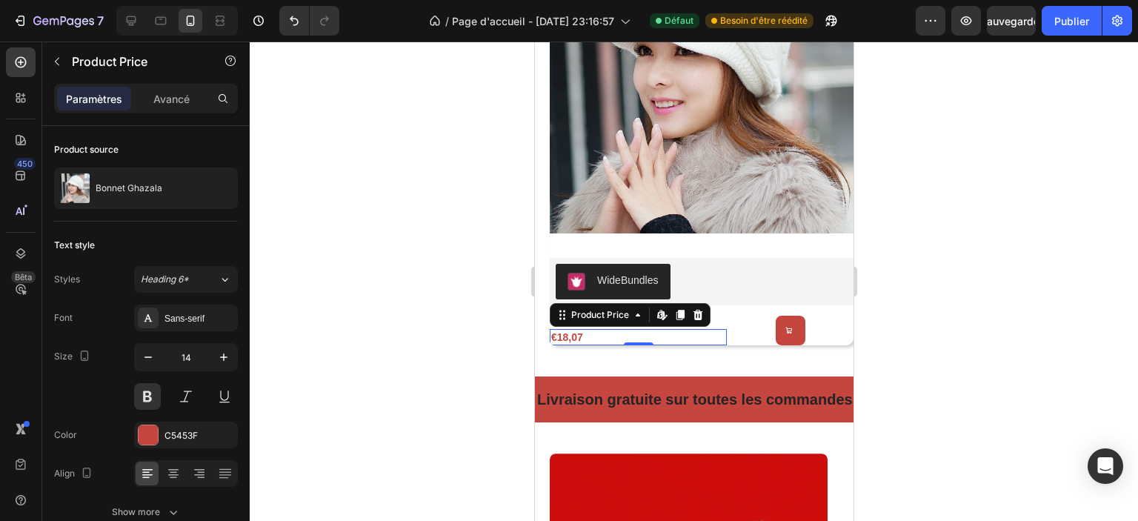
click at [650, 329] on div "€18,07" at bounding box center [637, 337] width 177 height 16
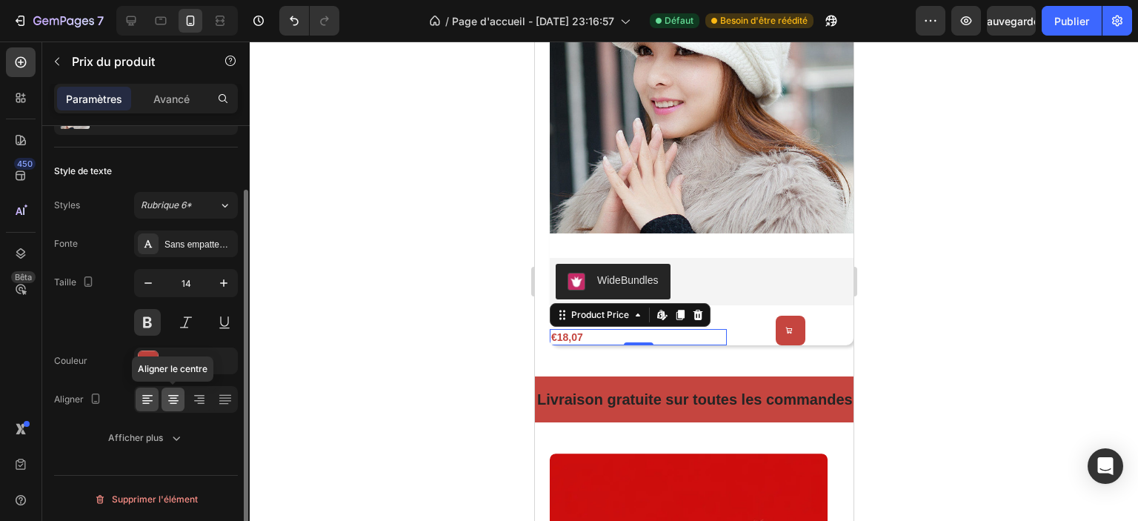
click at [172, 401] on icon at bounding box center [173, 399] width 15 height 15
click at [205, 402] on icon at bounding box center [199, 399] width 15 height 15
click at [173, 399] on icon at bounding box center [173, 399] width 15 height 15
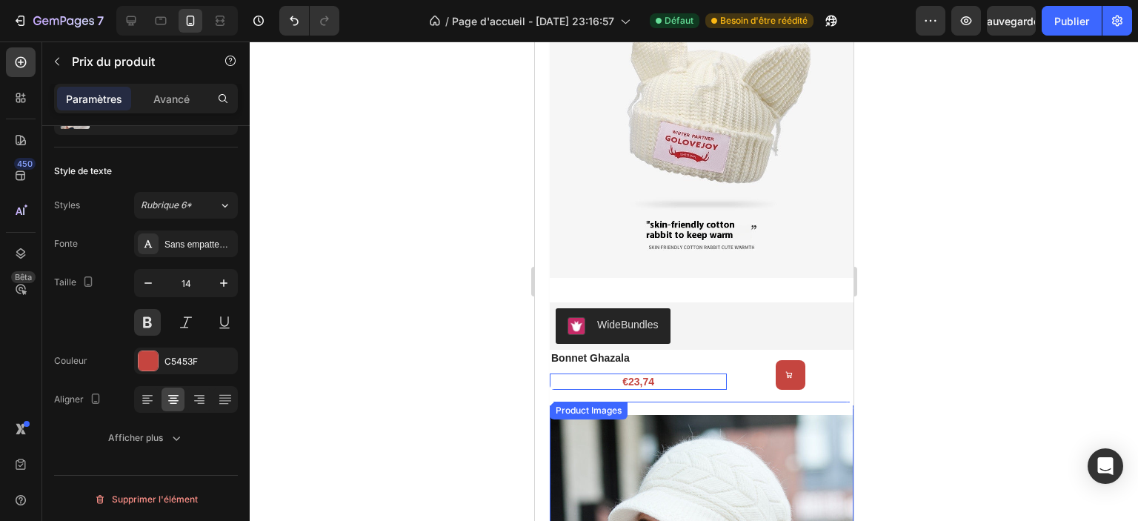
scroll to position [957, 0]
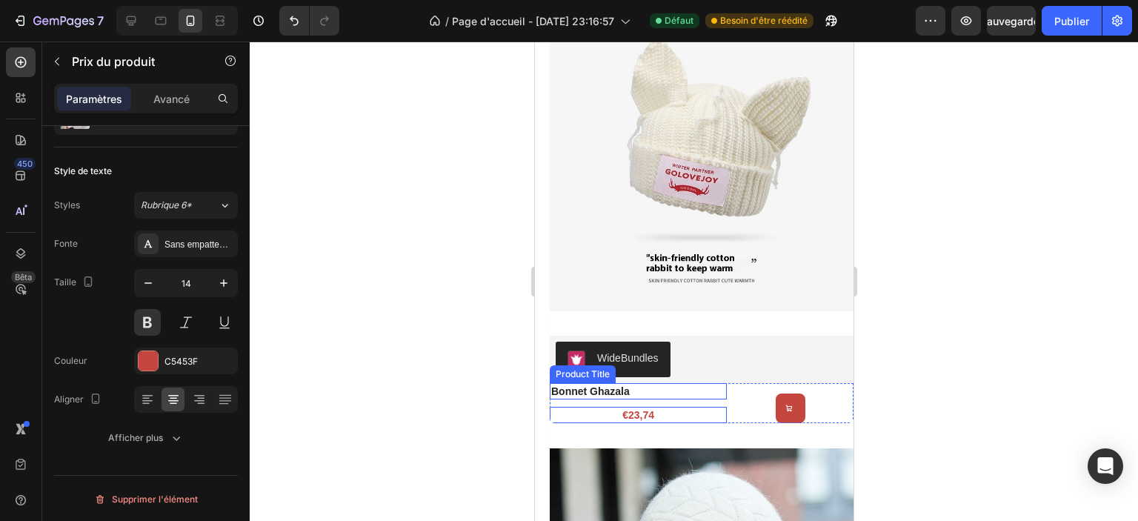
click at [688, 383] on h2 "bonnet ghazala" at bounding box center [637, 391] width 177 height 16
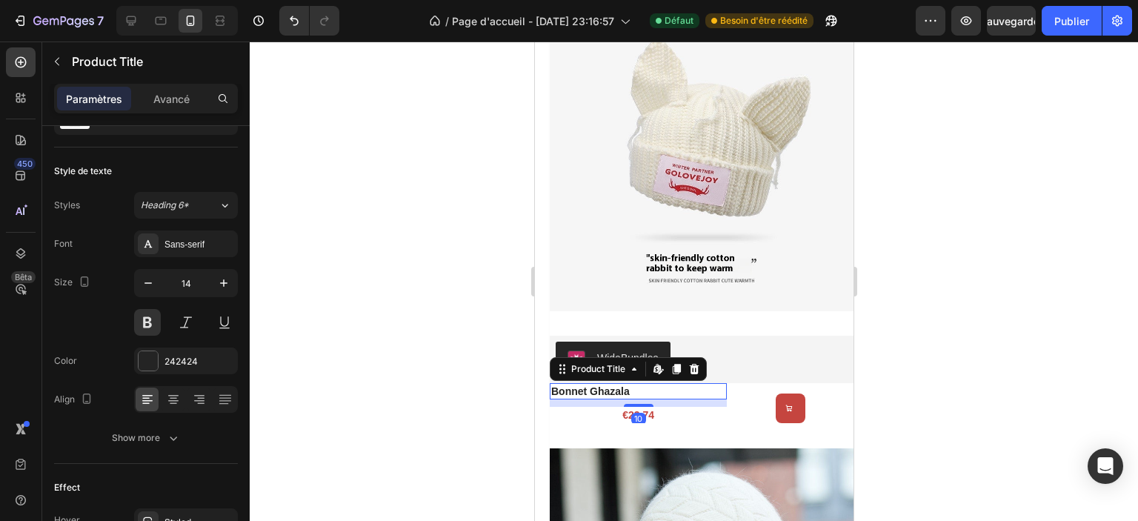
scroll to position [0, 0]
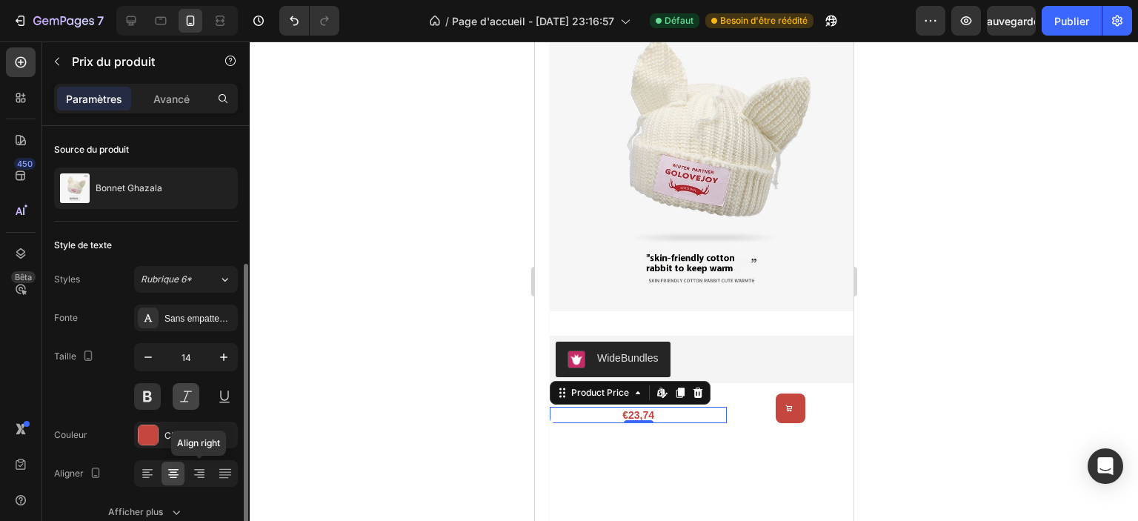
scroll to position [74, 0]
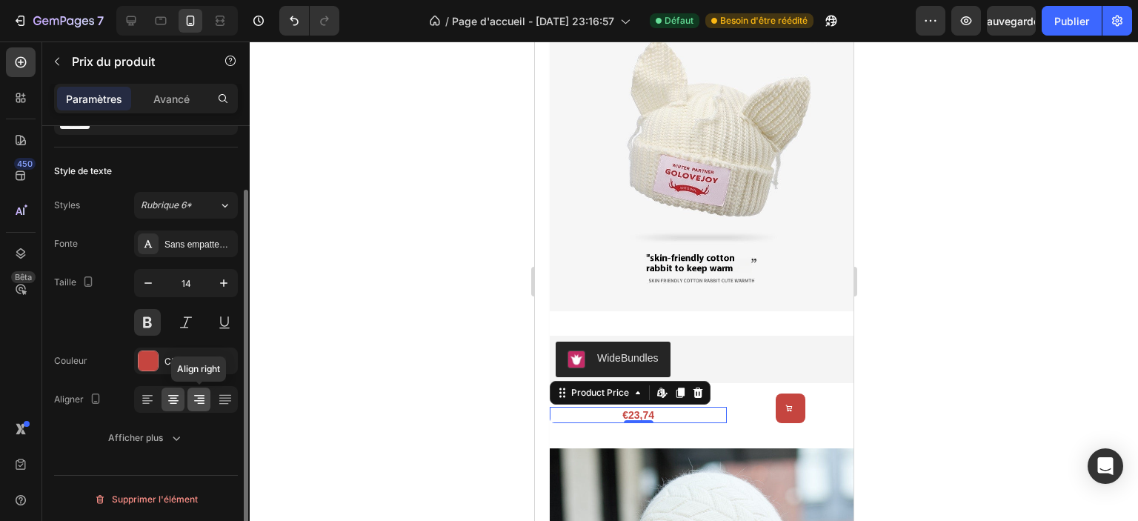
click at [202, 398] on icon at bounding box center [200, 398] width 7 height 1
click at [180, 399] on icon at bounding box center [173, 399] width 15 height 15
click at [944, 329] on div at bounding box center [694, 282] width 889 height 480
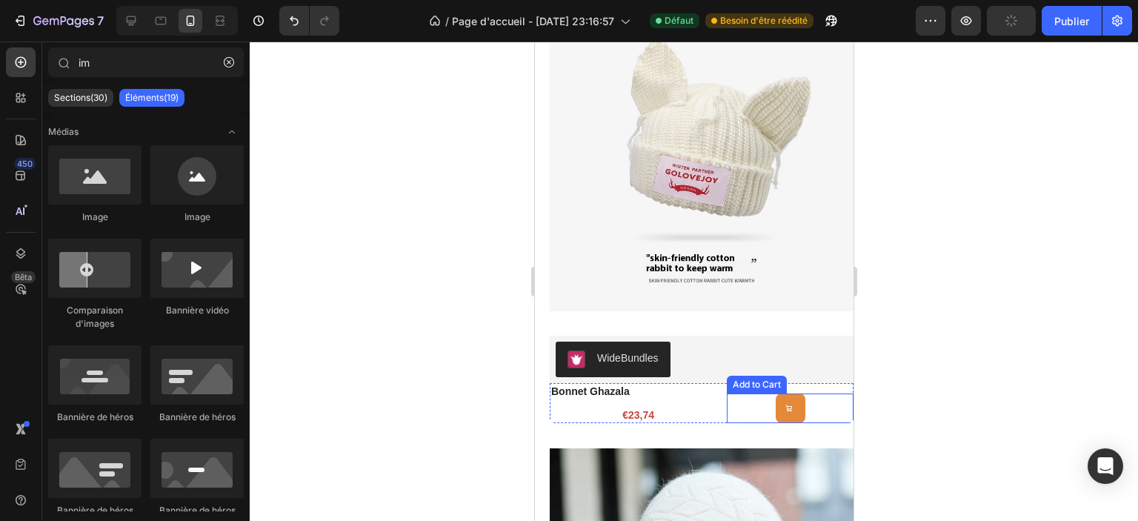
click at [785, 405] on icon at bounding box center [788, 408] width 7 height 7
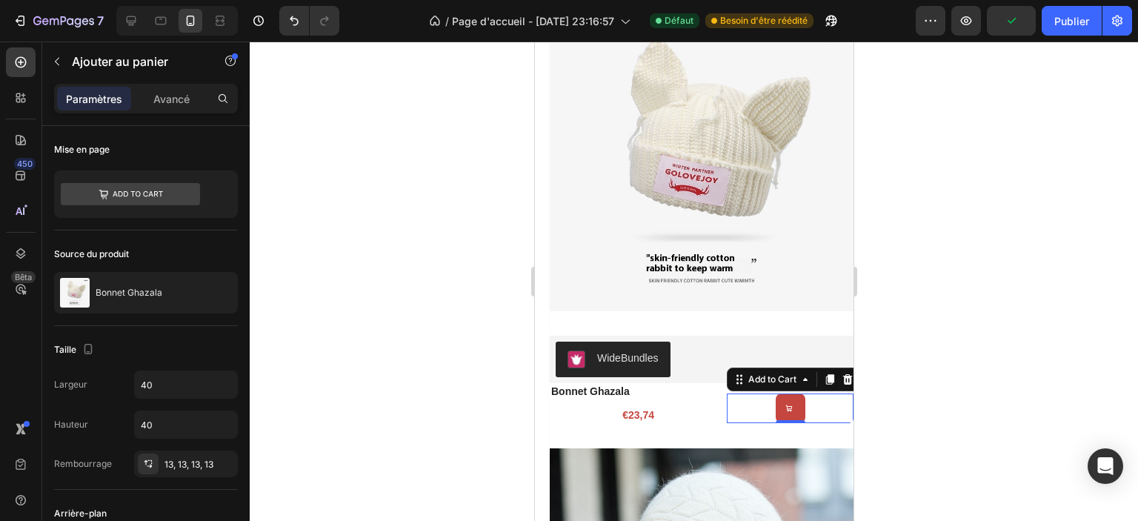
click at [1012, 367] on div at bounding box center [694, 282] width 889 height 480
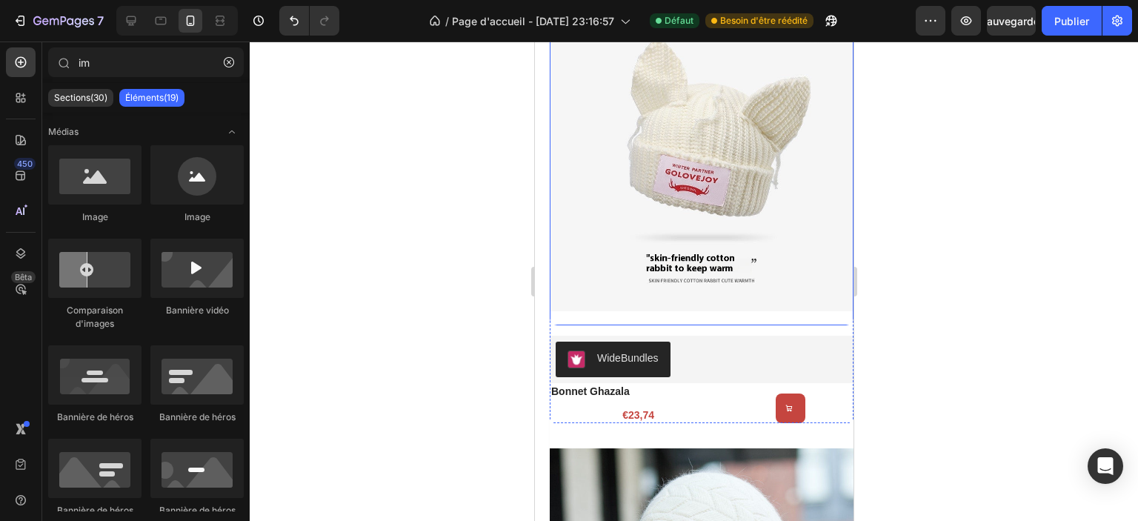
scroll to position [1105, 0]
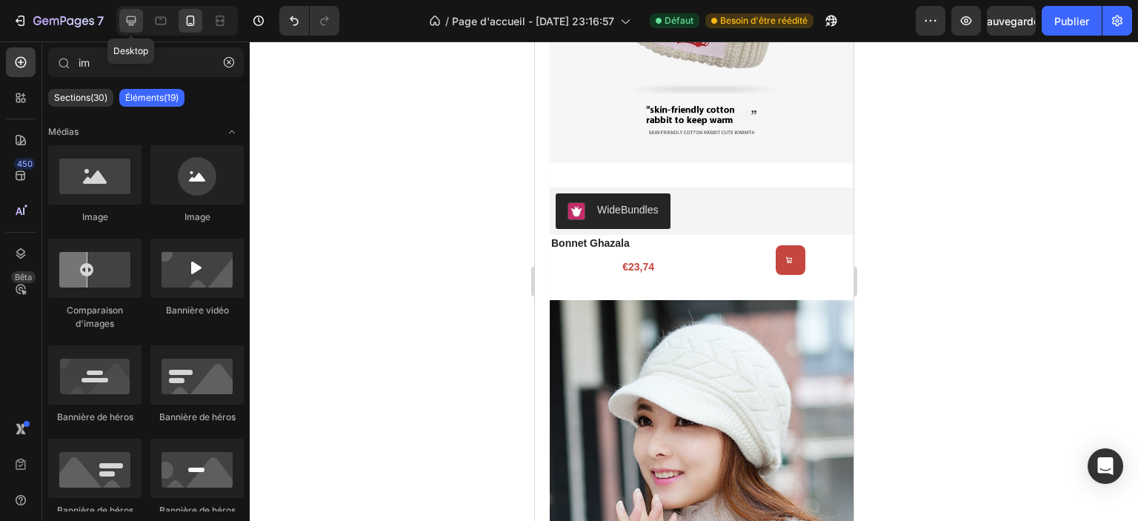
click at [127, 24] on icon at bounding box center [131, 20] width 15 height 15
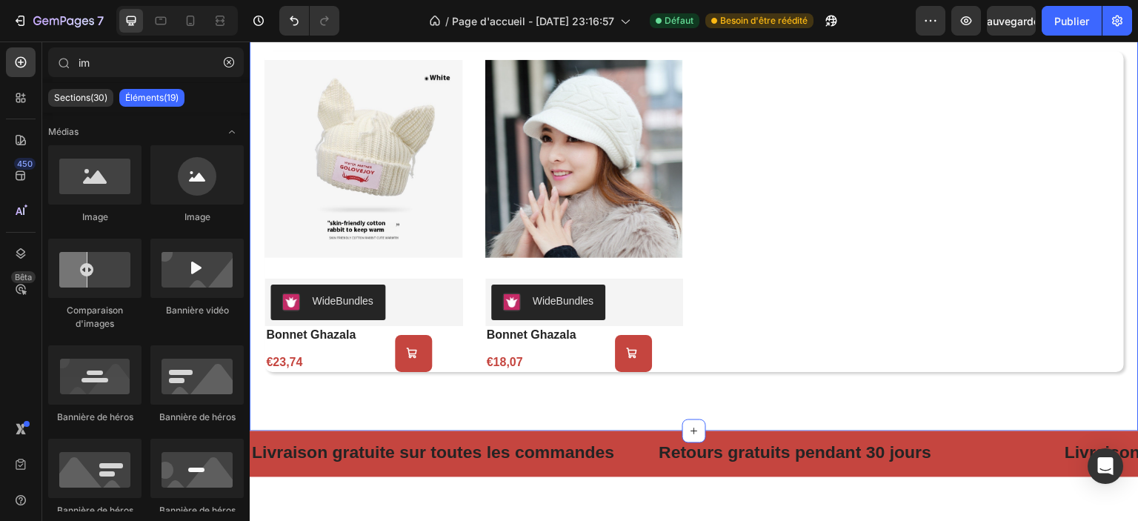
scroll to position [957, 0]
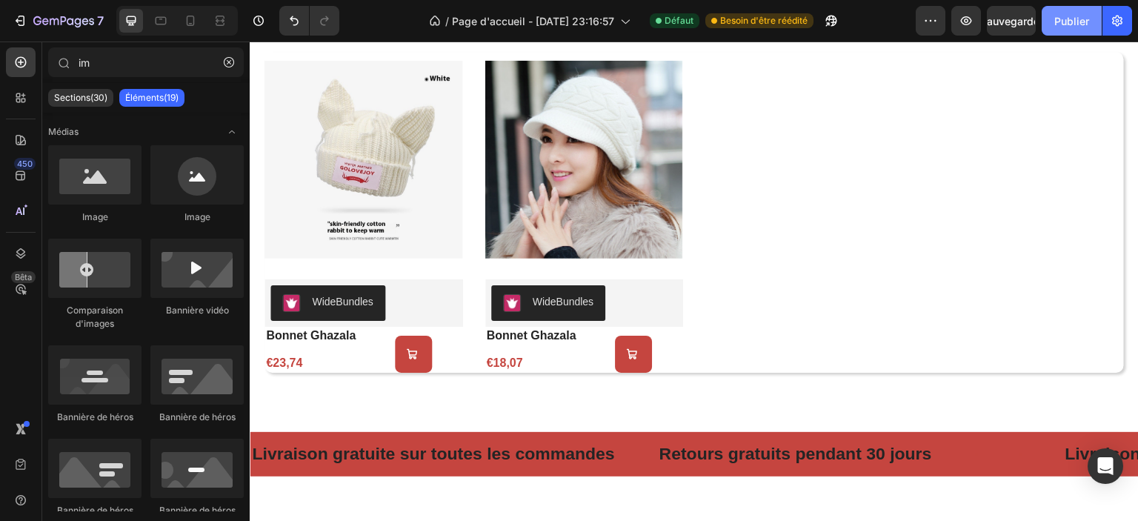
click at [1063, 16] on font "Publier" at bounding box center [1072, 21] width 35 height 13
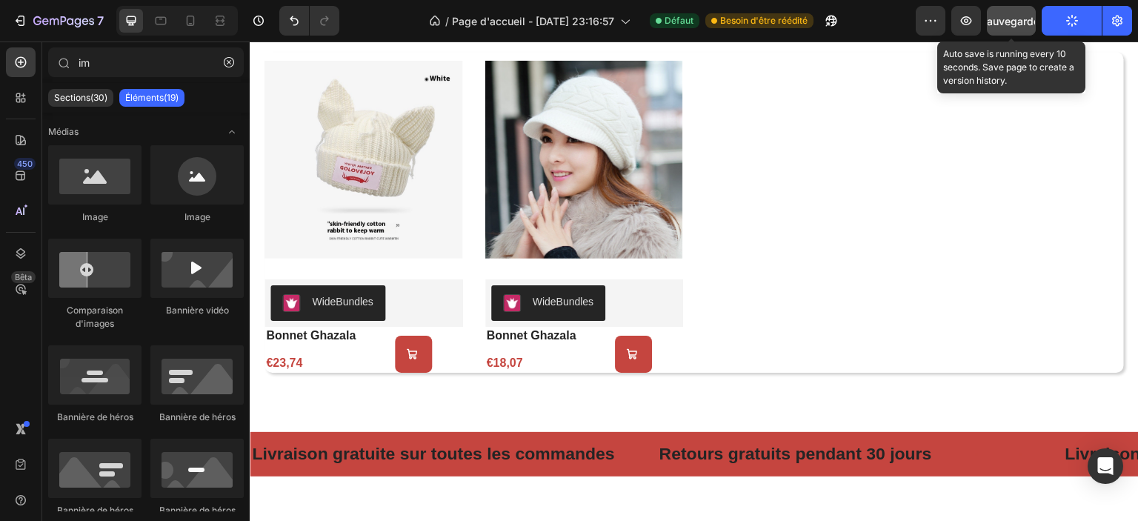
click at [1018, 24] on font "Sauvegarder" at bounding box center [1012, 21] width 63 height 13
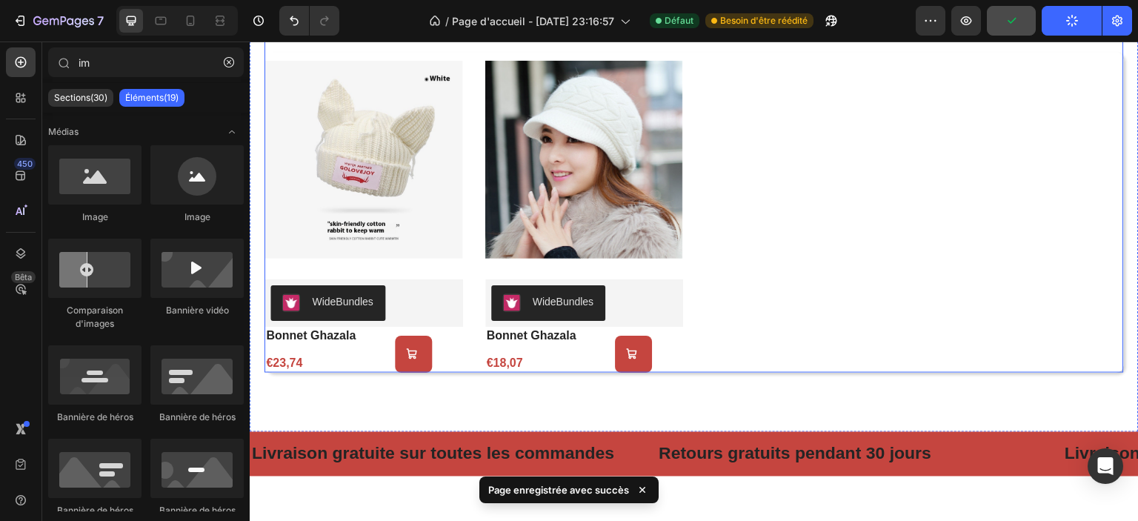
click at [920, 188] on div "Product Images WideBundles WideBundles bonnet ghazala Product Title €23,74 Prod…" at bounding box center [695, 212] width 860 height 321
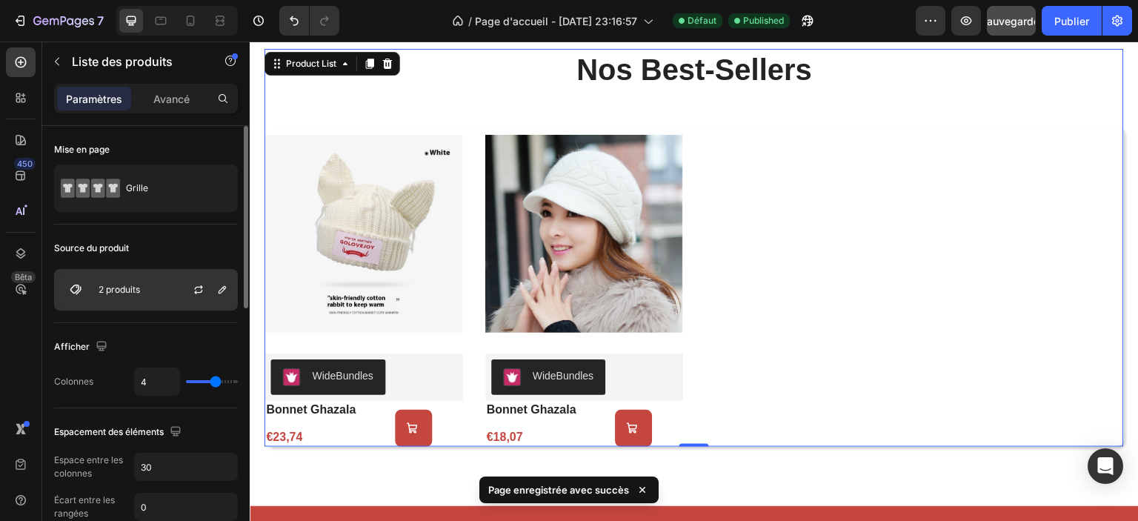
scroll to position [74, 0]
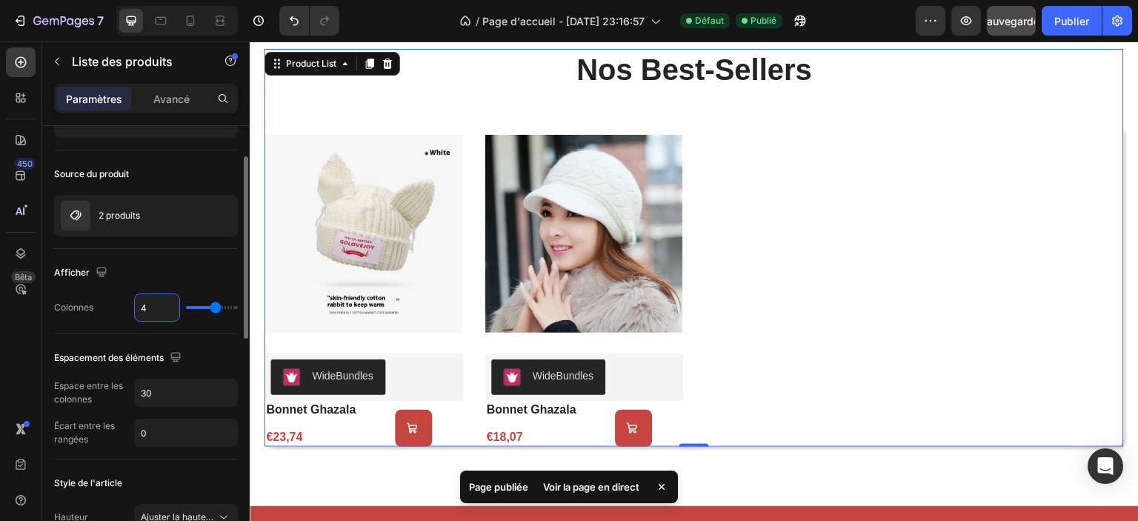
click at [157, 310] on input "4" at bounding box center [157, 307] width 44 height 27
type input "1"
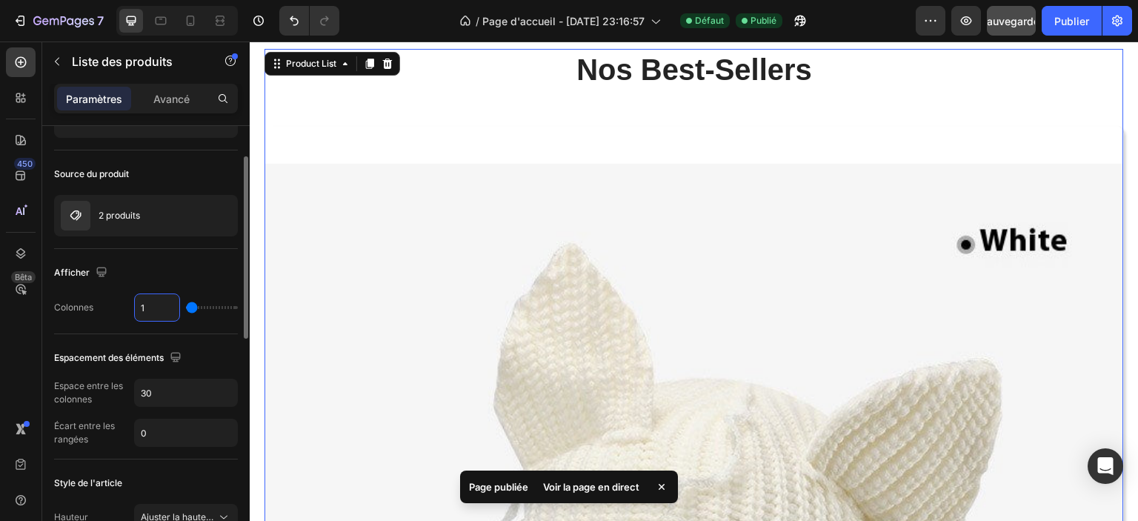
type input "10"
type input "6"
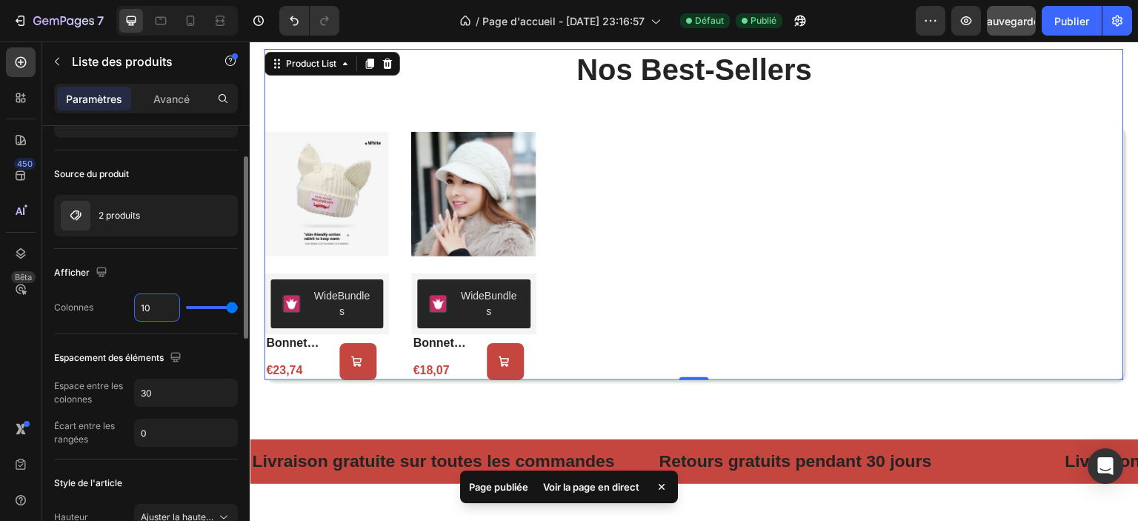
type input "1"
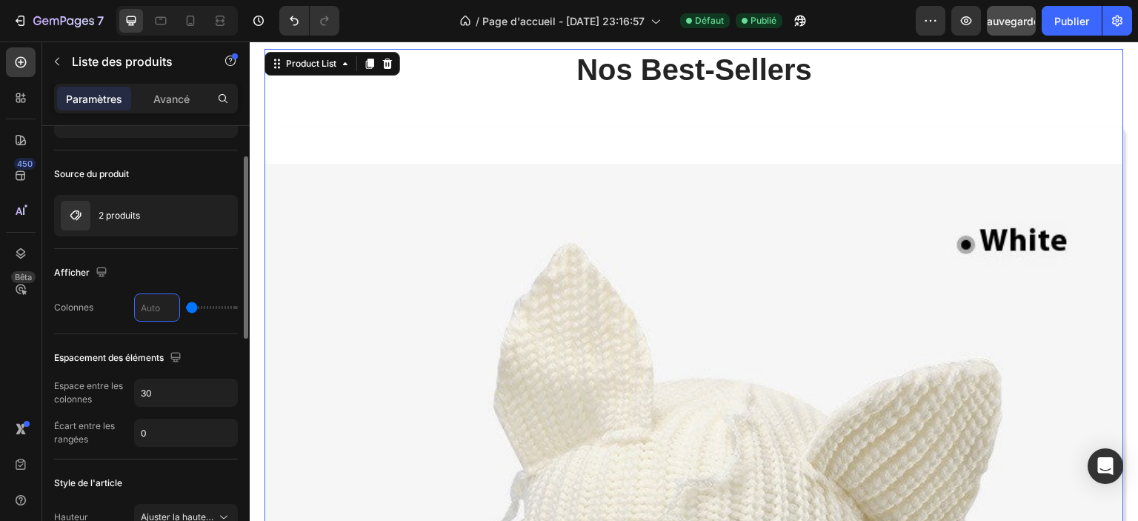
type input "4"
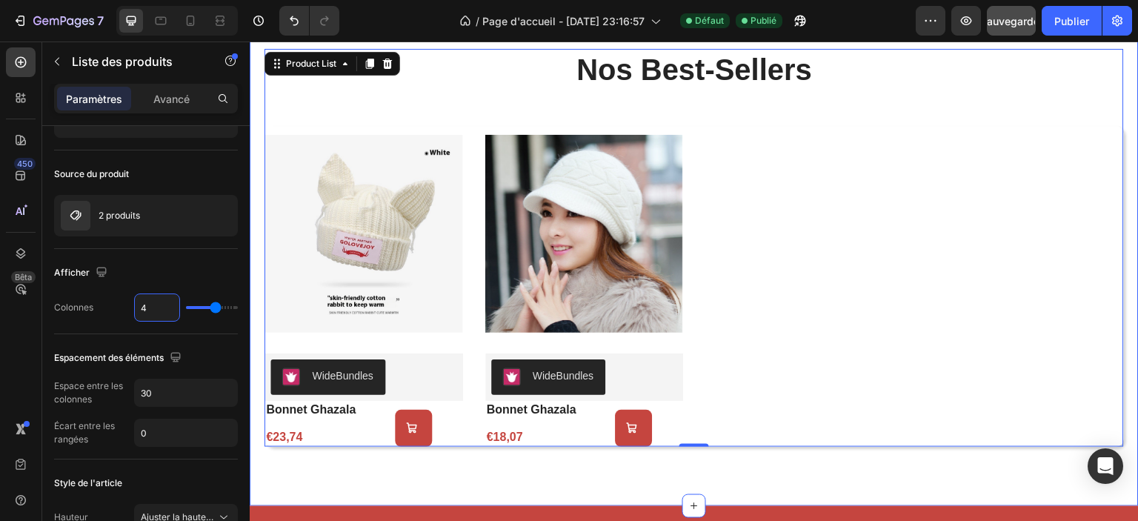
click at [258, 261] on div "nos best-sellers Heading Product Images WideBundles WideBundles bonnet ghazala …" at bounding box center [694, 248] width 889 height 517
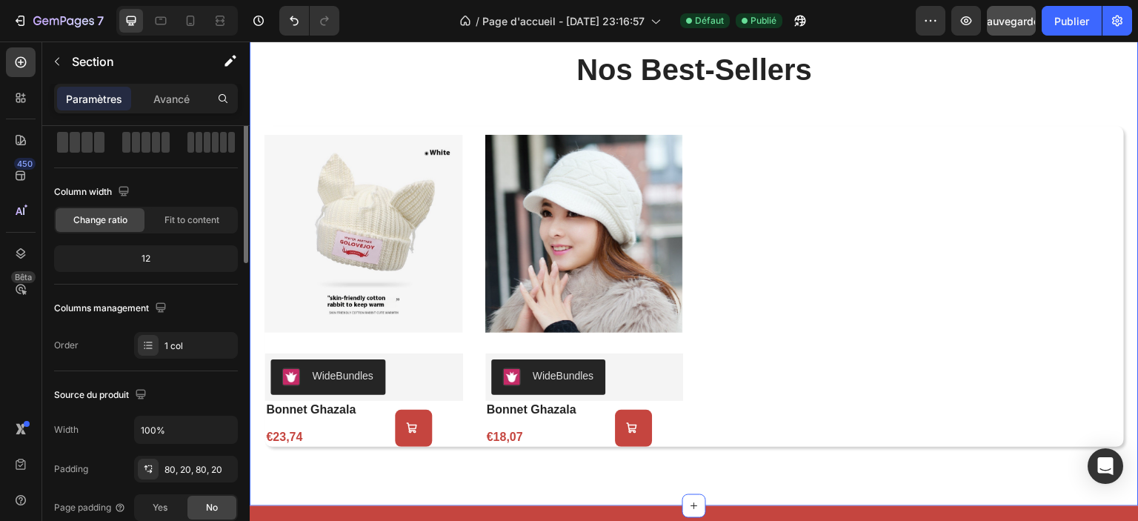
scroll to position [0, 0]
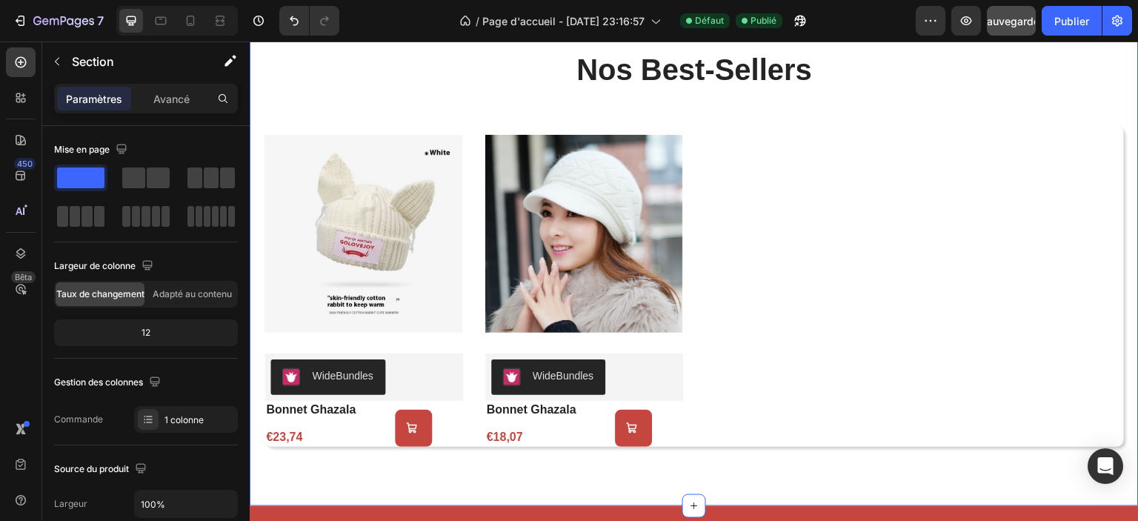
click at [178, 84] on div "Paramètres Avancé" at bounding box center [146, 99] width 184 height 30
click at [165, 95] on font "Avancé" at bounding box center [171, 99] width 36 height 13
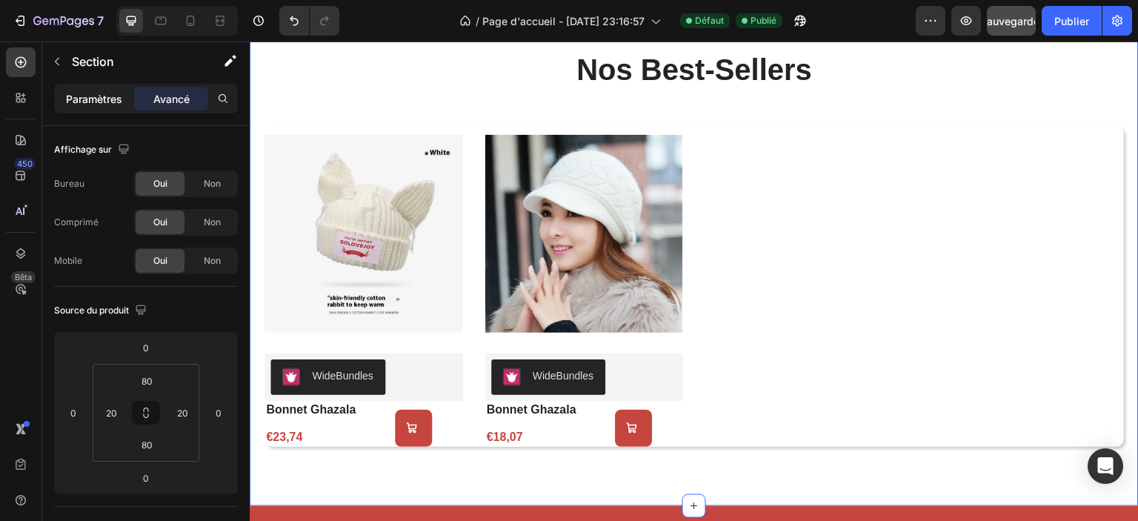
click at [104, 97] on font "Paramètres" at bounding box center [94, 99] width 56 height 13
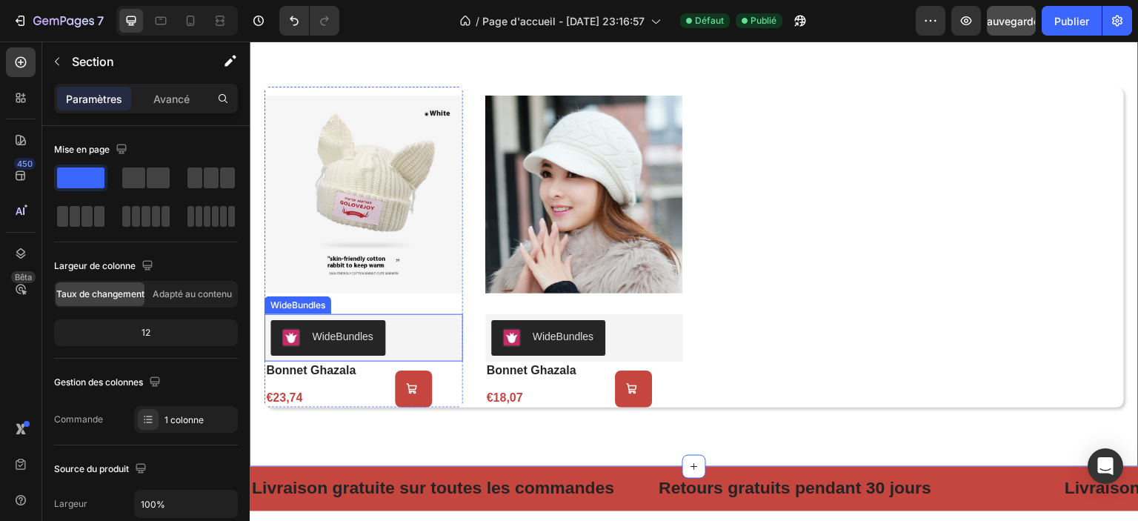
scroll to position [1031, 0]
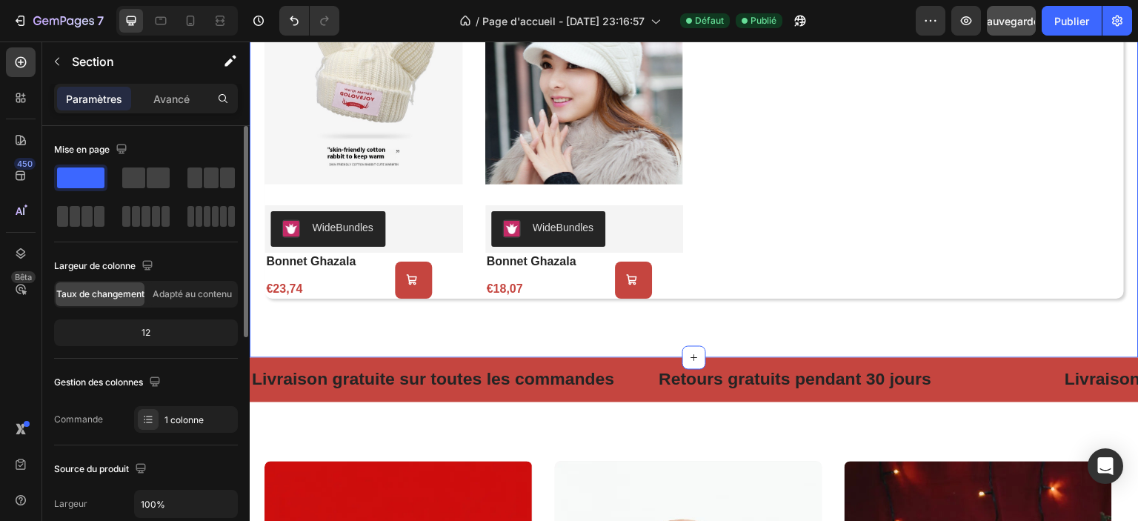
click at [174, 334] on div "12" at bounding box center [146, 332] width 178 height 21
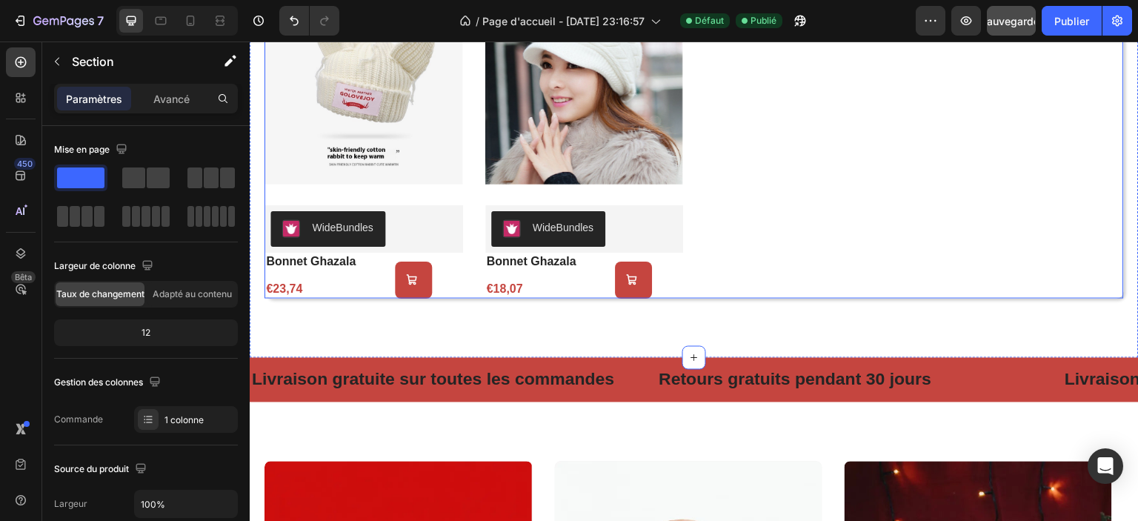
click at [723, 200] on div "Product Images WideBundles WideBundles bonnet ghazala Product Title €23,74 Prod…" at bounding box center [695, 138] width 860 height 321
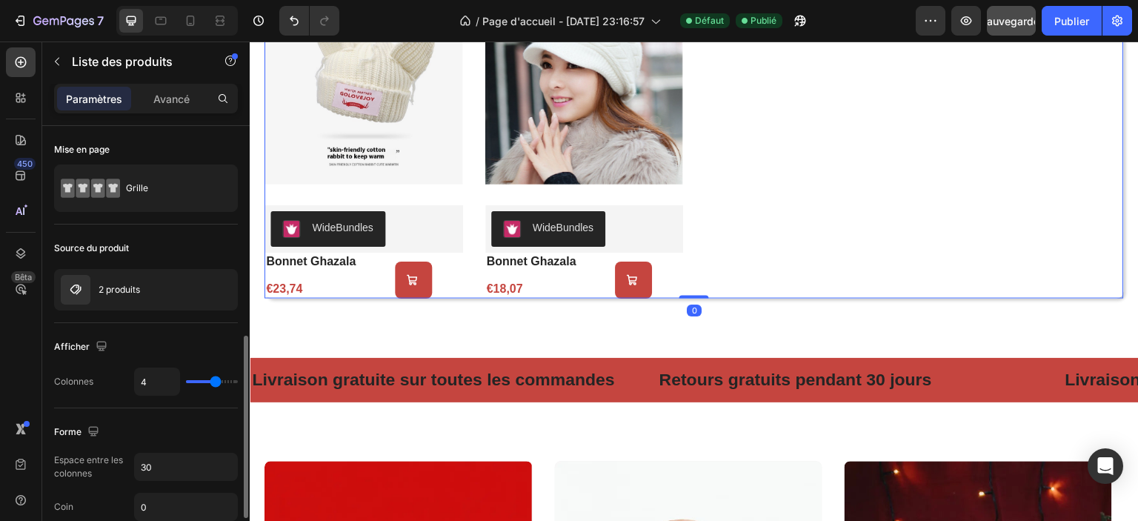
scroll to position [148, 0]
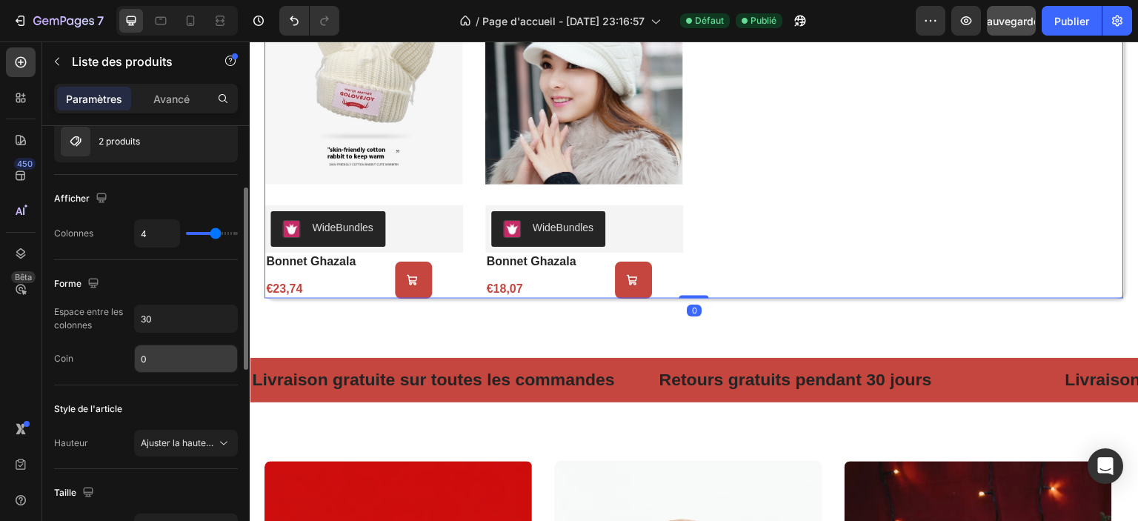
click at [166, 352] on input "0" at bounding box center [186, 358] width 102 height 27
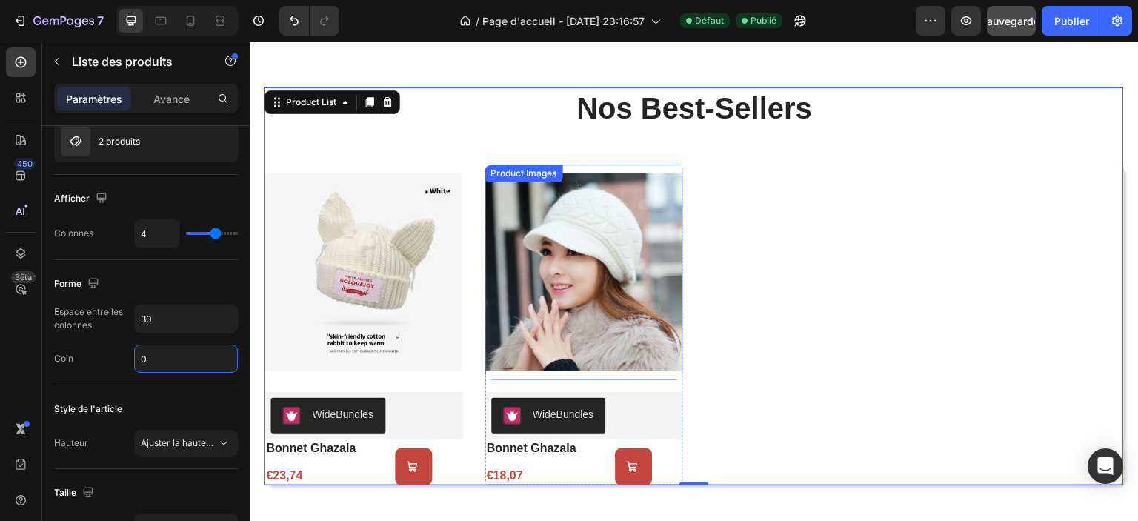
scroll to position [809, 0]
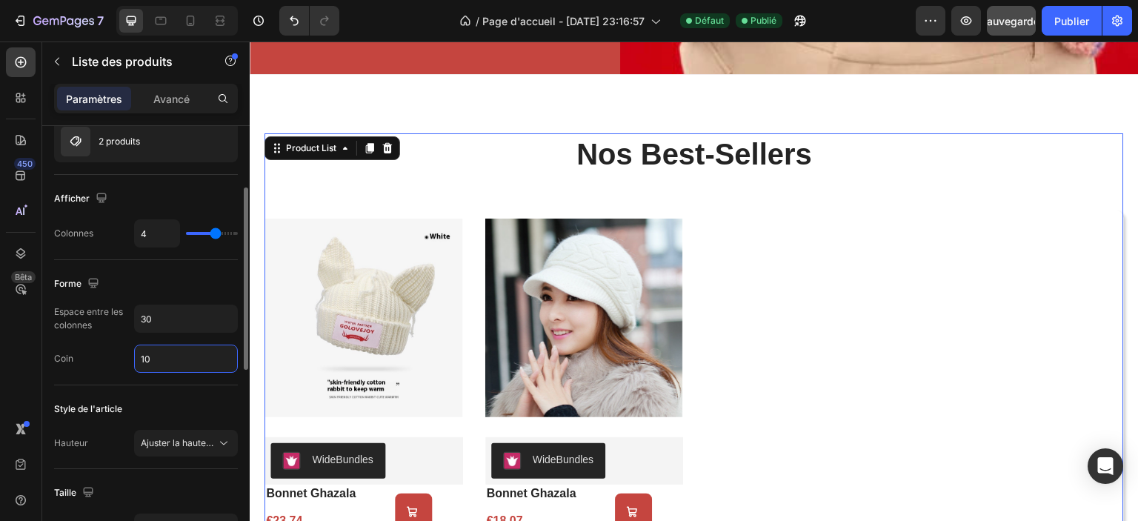
click at [122, 369] on div "Coin 10" at bounding box center [146, 359] width 184 height 28
click at [152, 356] on input "10" at bounding box center [186, 358] width 102 height 27
type input "100"
click at [154, 358] on input "100" at bounding box center [186, 358] width 102 height 27
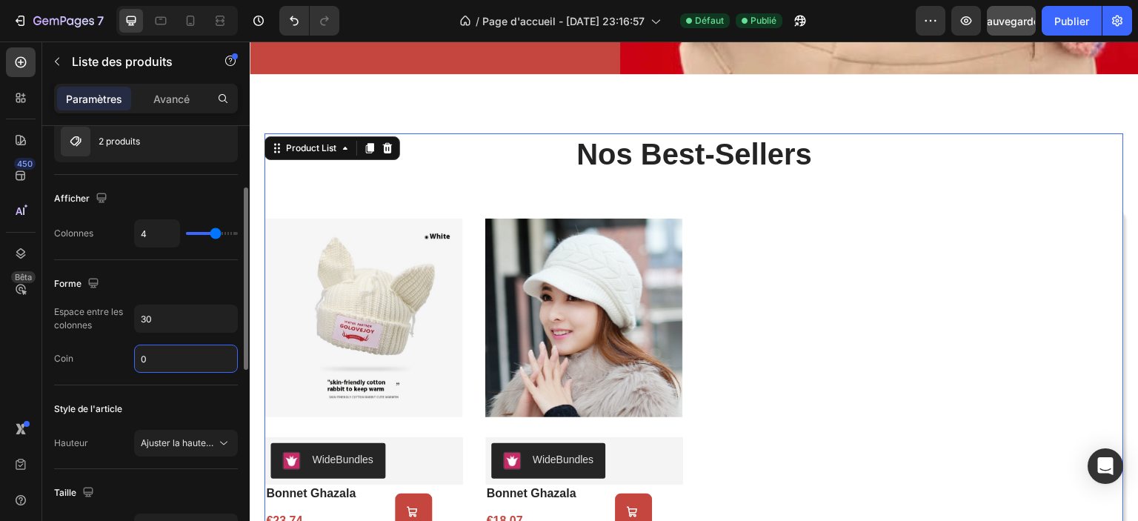
type input "0"
click at [103, 345] on div "Coin 0" at bounding box center [146, 359] width 184 height 28
click at [146, 321] on input "30" at bounding box center [186, 318] width 102 height 27
click at [166, 319] on input "30" at bounding box center [186, 318] width 102 height 27
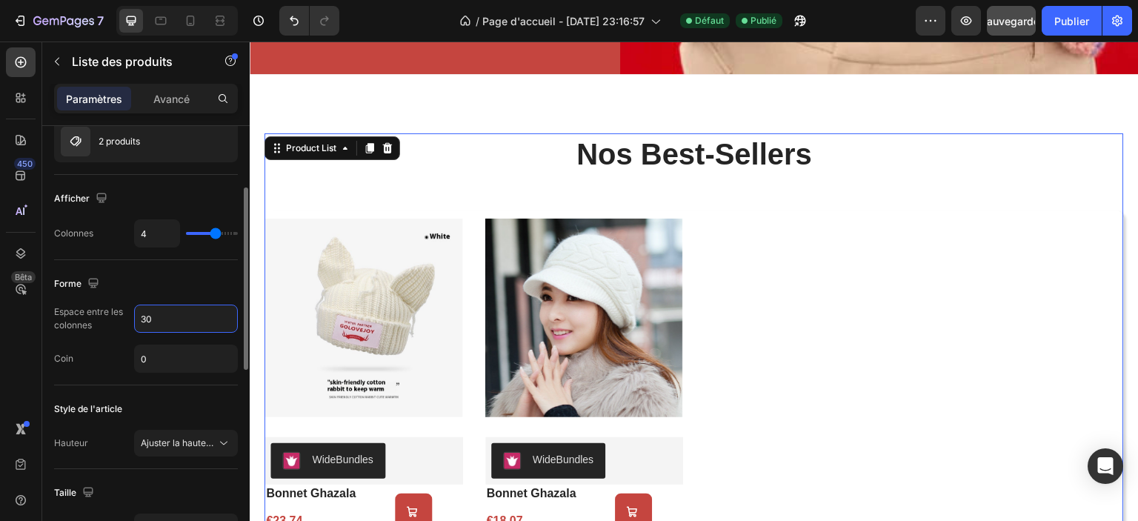
click at [166, 319] on input "30" at bounding box center [186, 318] width 102 height 27
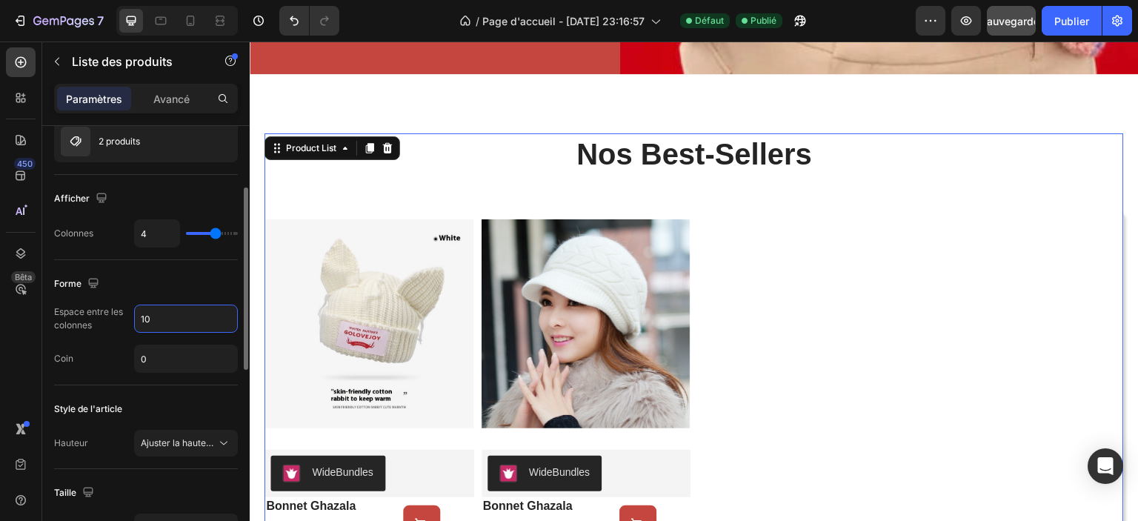
type input "1"
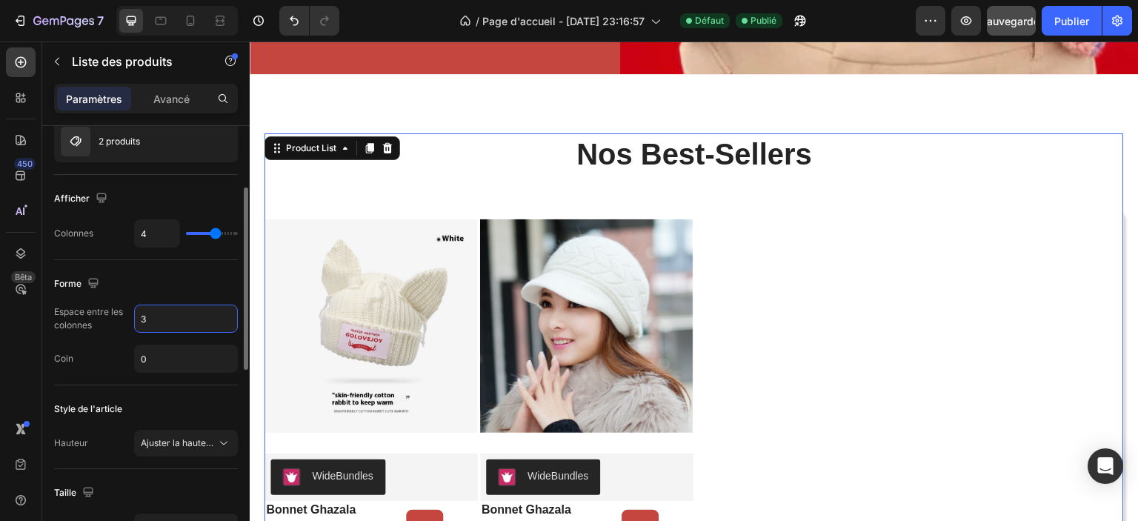
type input "30"
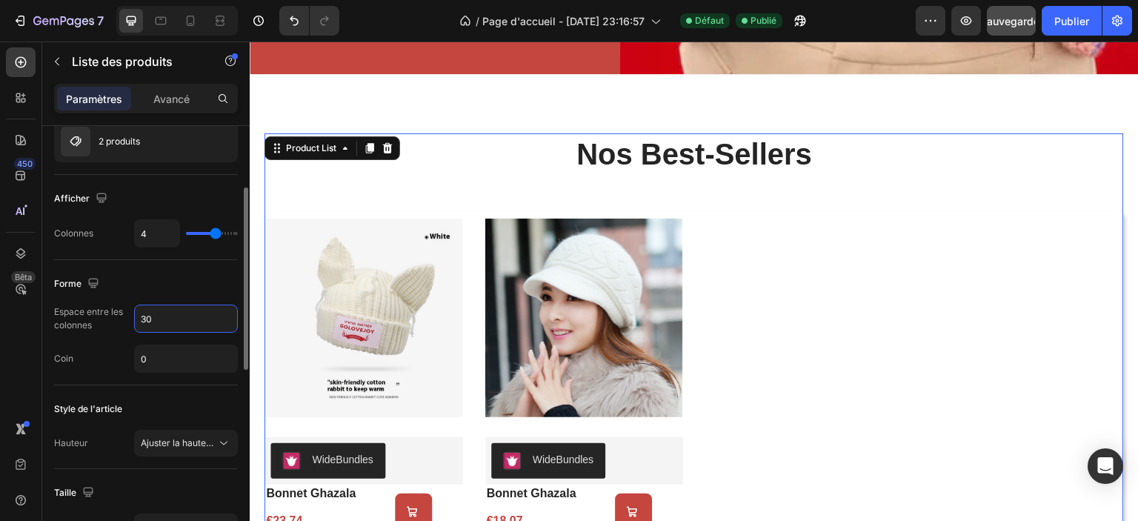
click at [121, 339] on div "Espace entre les colonnes 30 Coin 0" at bounding box center [146, 339] width 184 height 68
click at [327, 255] on img at bounding box center [364, 318] width 199 height 216
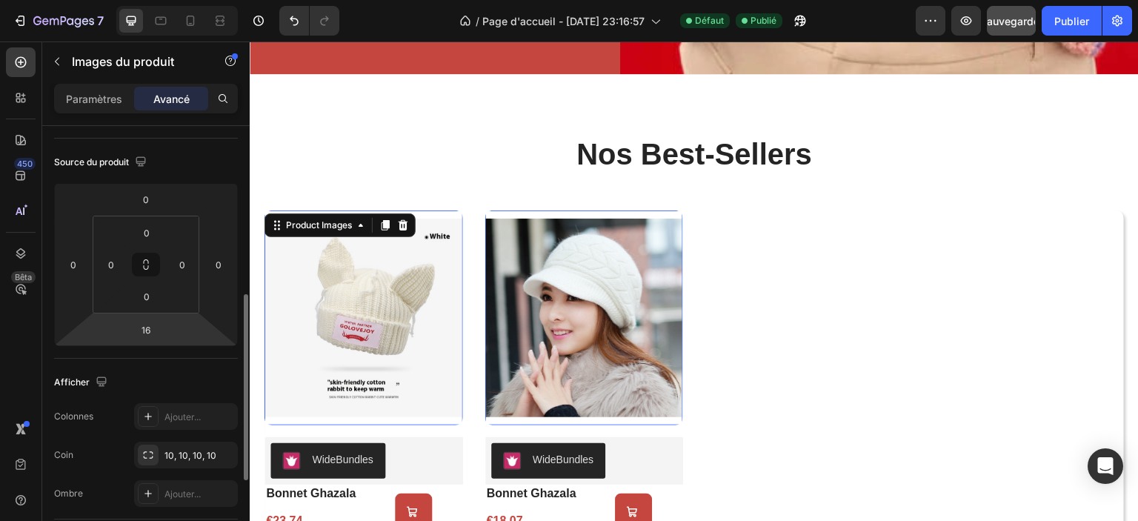
scroll to position [222, 0]
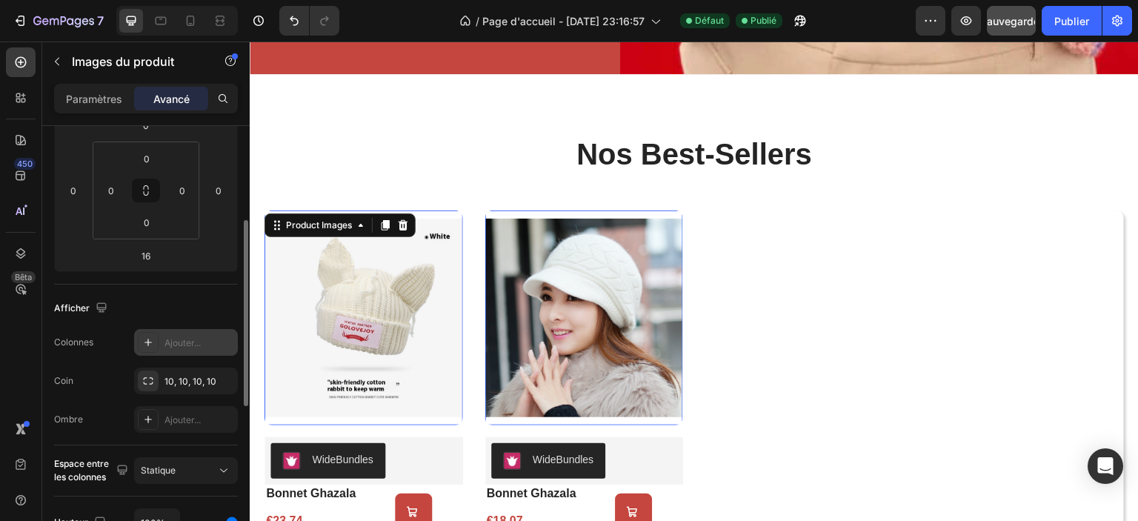
click at [144, 339] on icon at bounding box center [148, 342] width 12 height 12
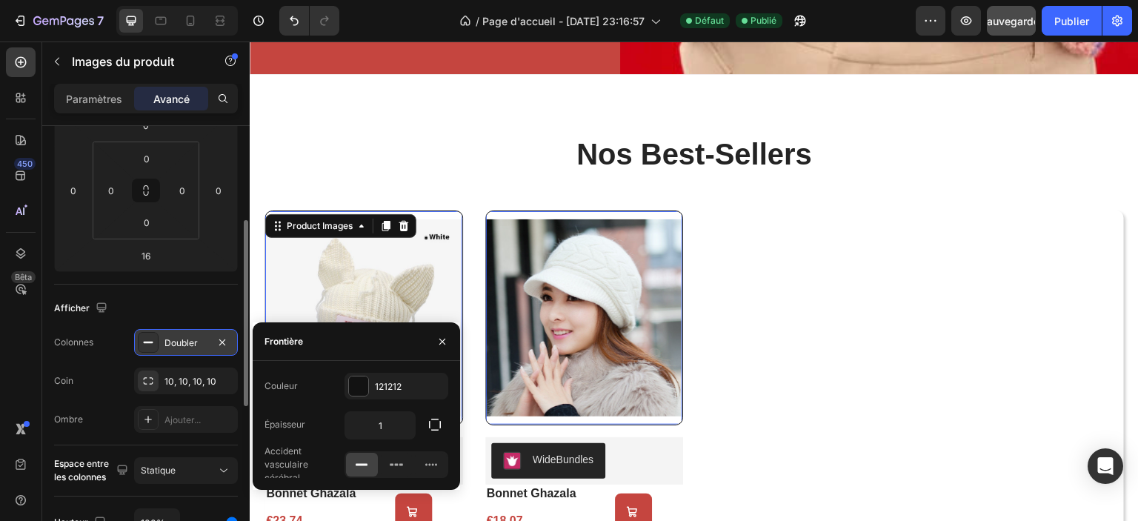
click at [144, 339] on icon at bounding box center [148, 342] width 12 height 12
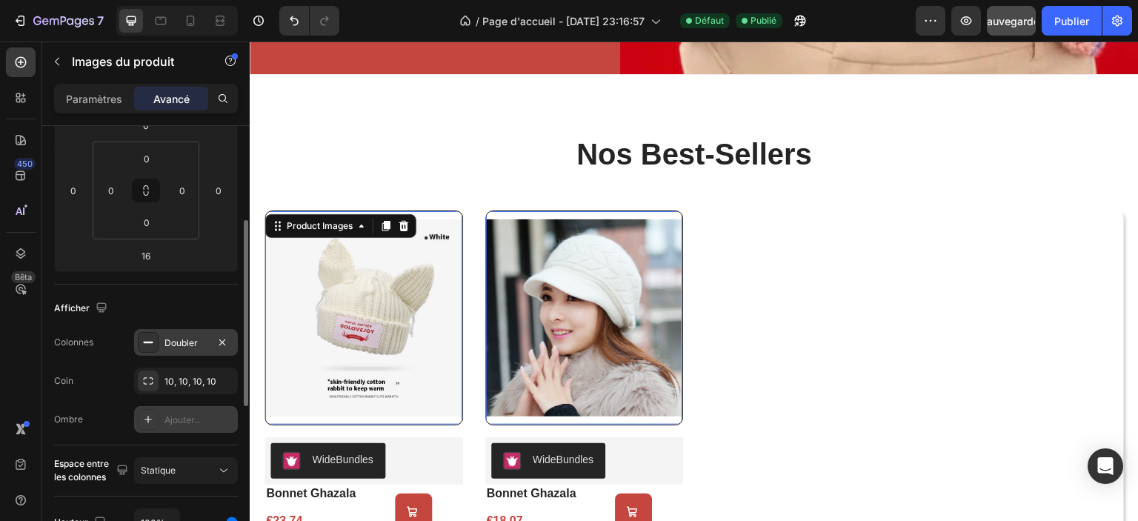
click at [150, 414] on icon at bounding box center [148, 420] width 12 height 12
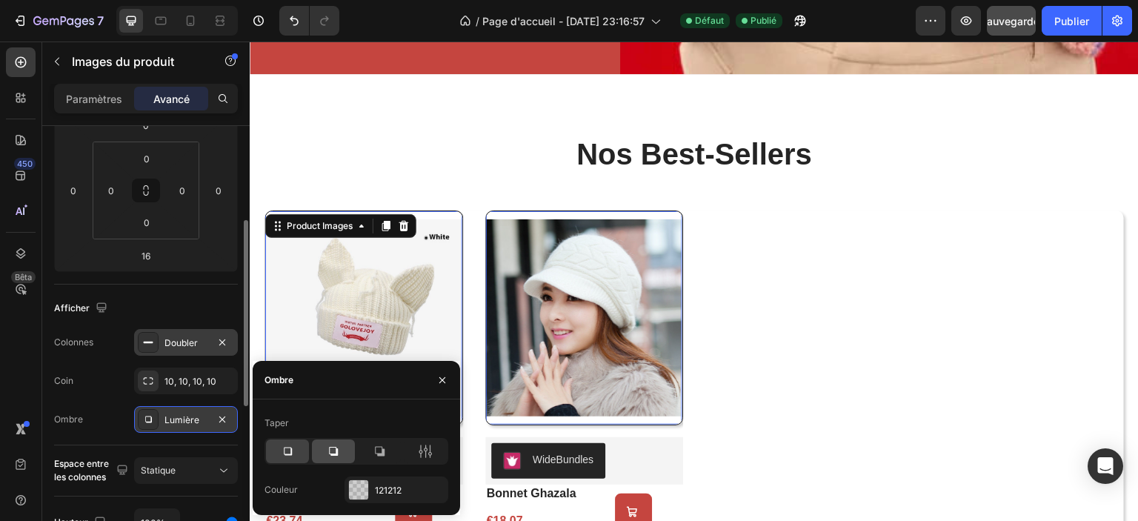
click at [343, 454] on div at bounding box center [333, 451] width 43 height 24
click at [288, 450] on icon at bounding box center [287, 451] width 15 height 15
click at [328, 450] on icon at bounding box center [333, 451] width 15 height 15
click at [376, 451] on icon at bounding box center [379, 451] width 15 height 15
click at [332, 452] on icon at bounding box center [333, 451] width 15 height 15
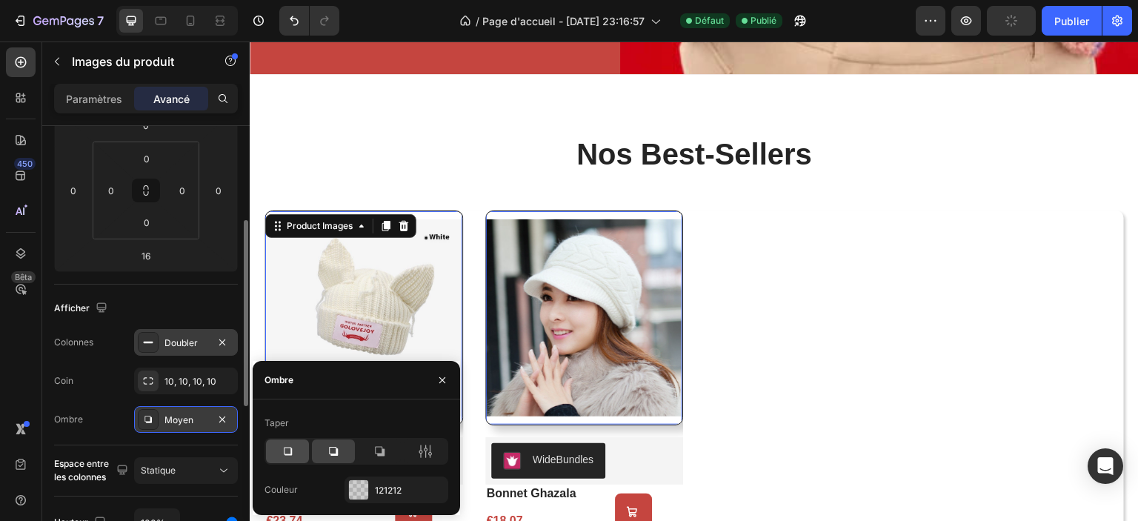
click at [282, 451] on icon at bounding box center [287, 451] width 15 height 15
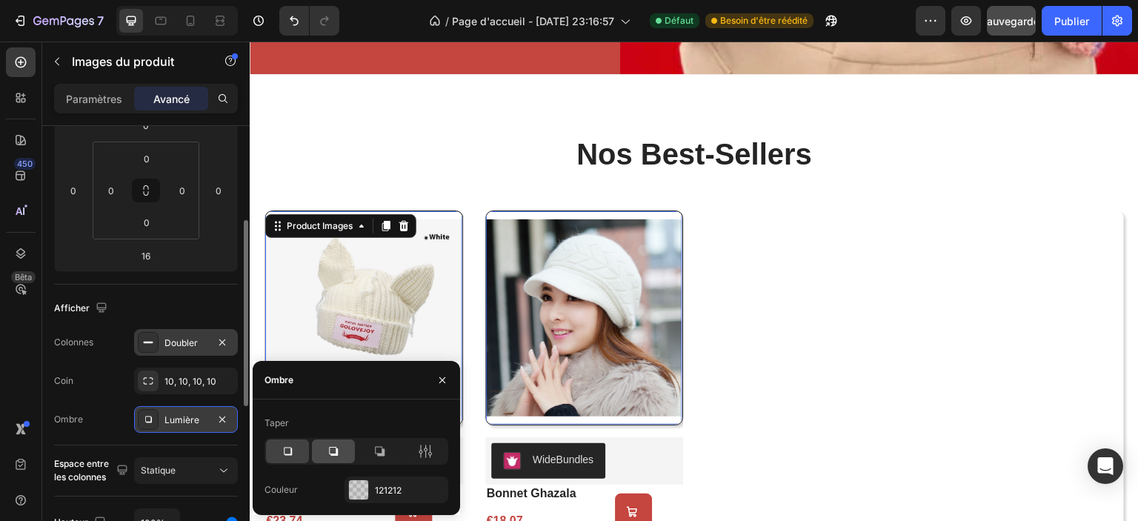
click at [340, 451] on icon at bounding box center [333, 451] width 15 height 15
click at [104, 391] on div "Coin 10, 10, 10, 10" at bounding box center [146, 381] width 184 height 27
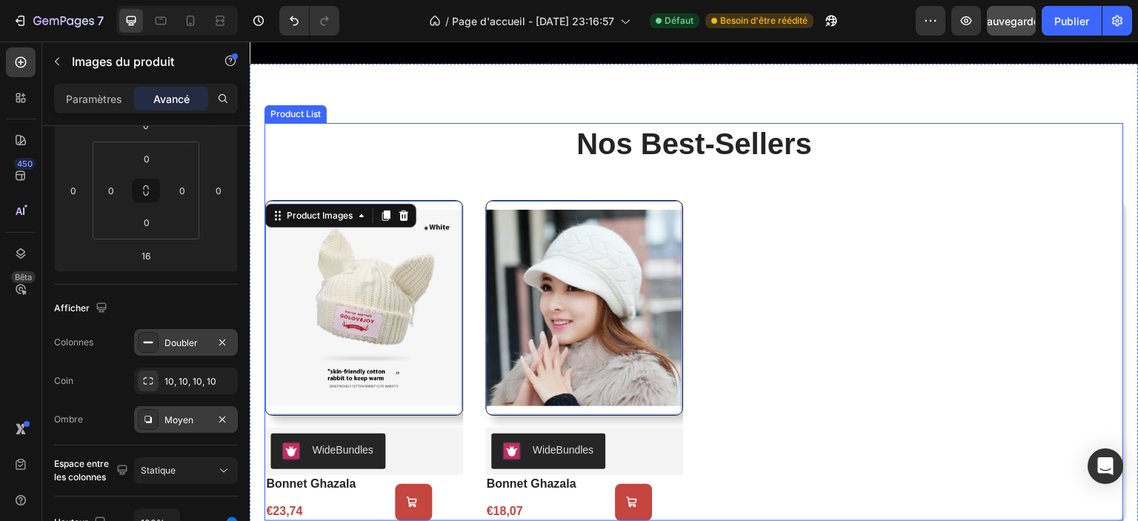
scroll to position [957, 0]
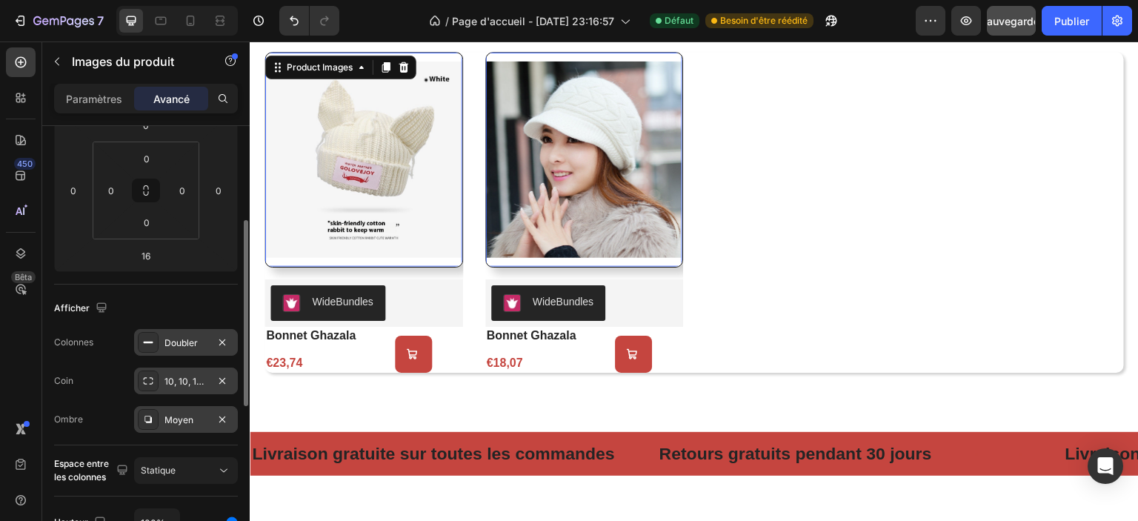
click at [185, 385] on font "10, 10, 10, 10" at bounding box center [191, 381] width 52 height 11
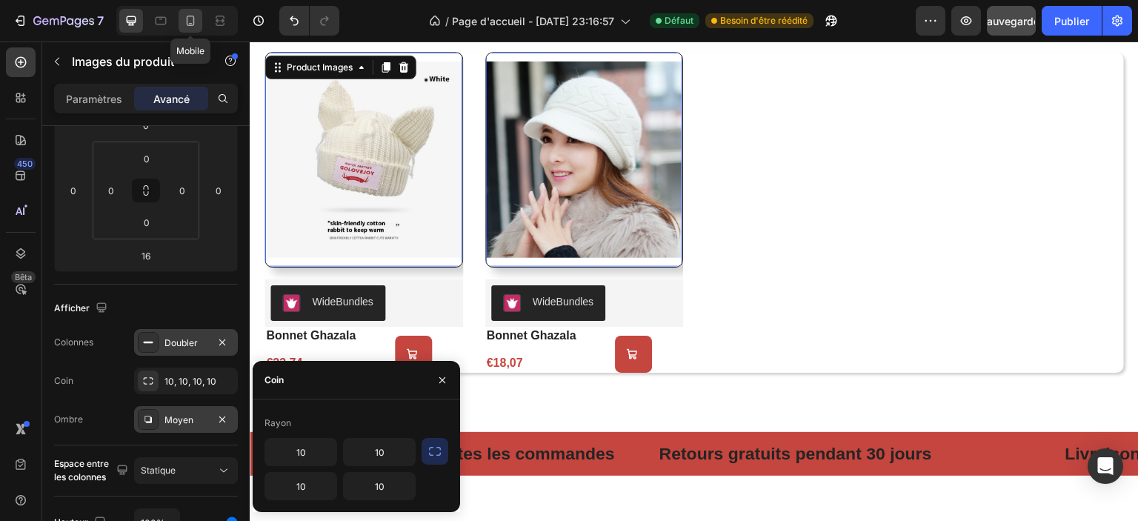
click at [194, 16] on icon at bounding box center [190, 20] width 15 height 15
type input "14"
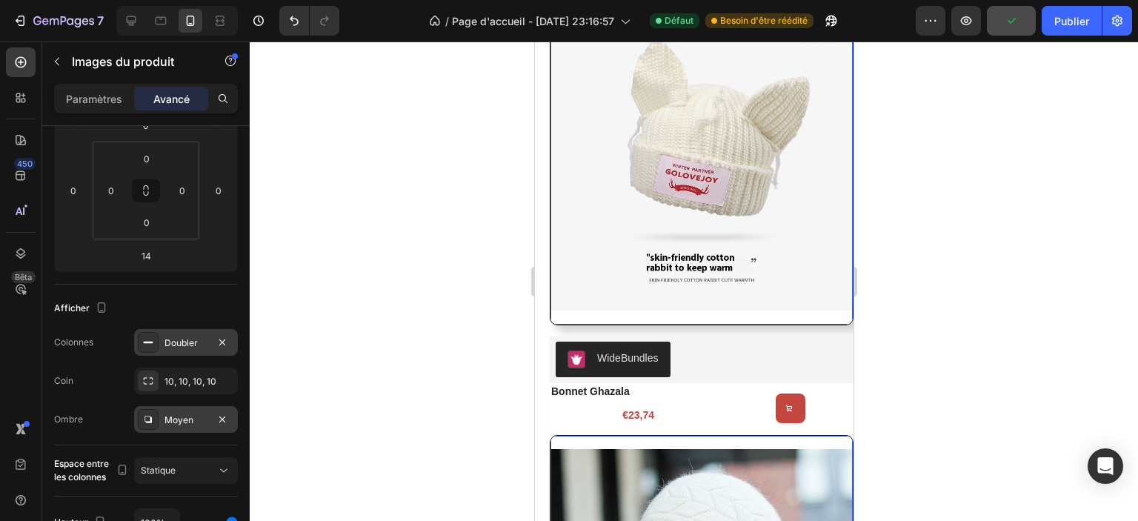
scroll to position [857, 0]
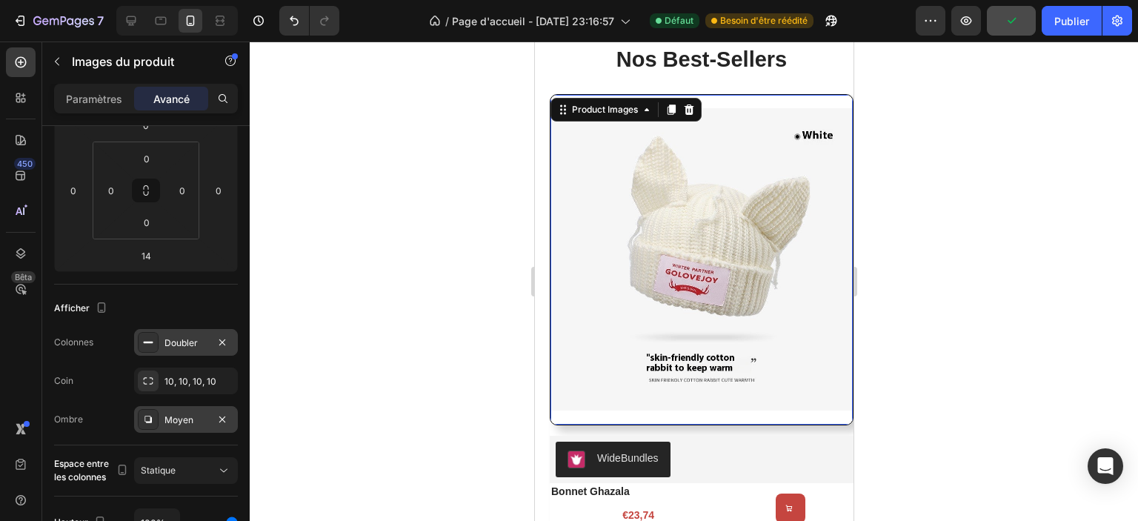
click at [987, 260] on div at bounding box center [694, 282] width 889 height 480
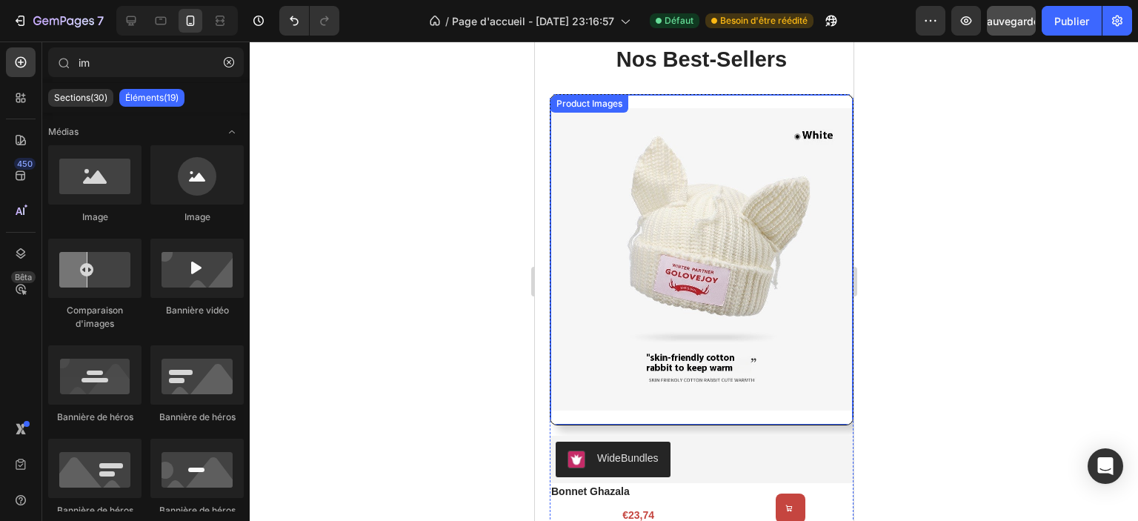
click at [576, 226] on img at bounding box center [701, 259] width 302 height 329
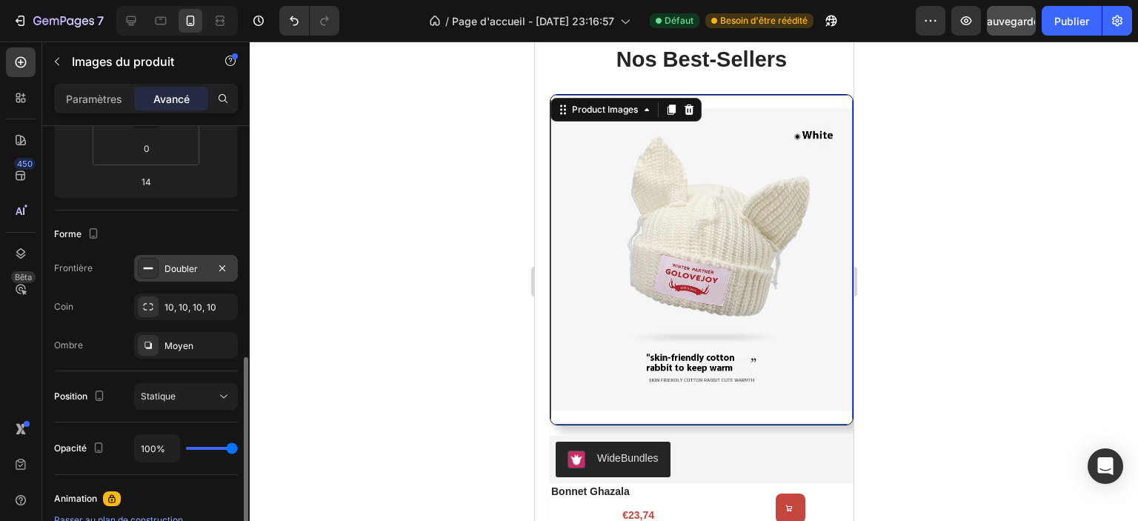
scroll to position [371, 0]
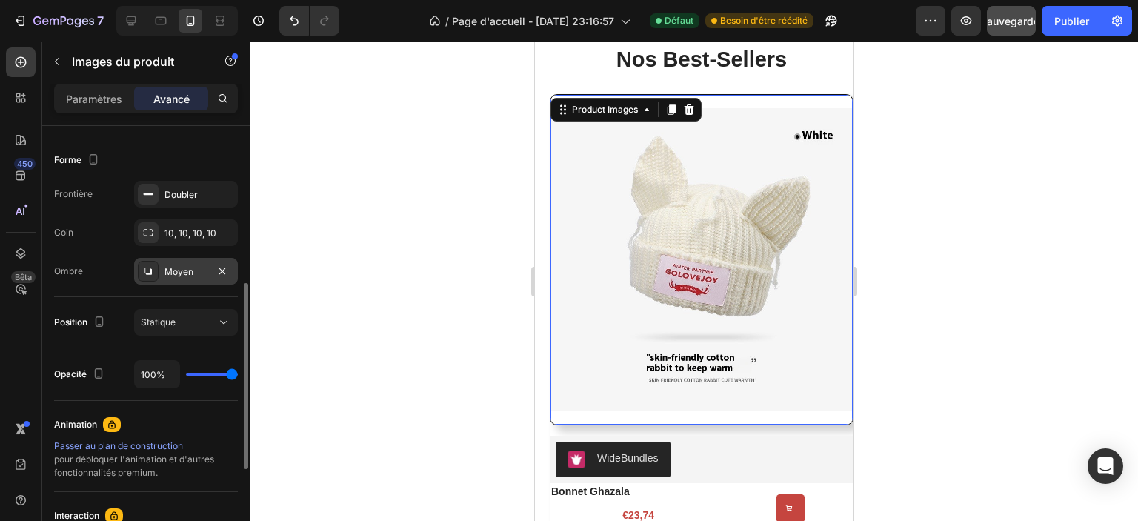
click at [195, 273] on div "Moyen" at bounding box center [186, 271] width 43 height 13
click at [190, 325] on div "Statique" at bounding box center [179, 322] width 76 height 13
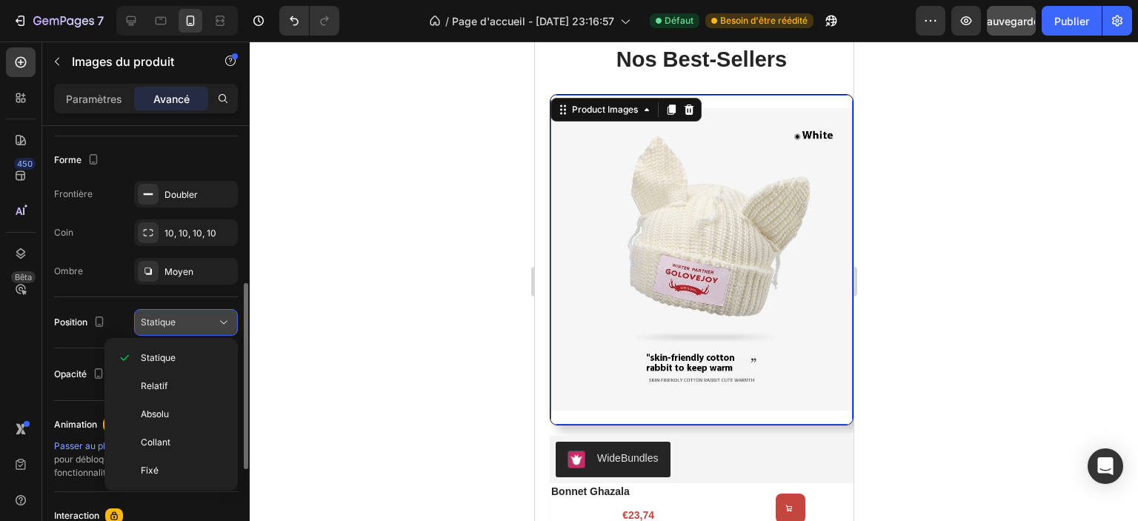
click at [190, 325] on div "Statique" at bounding box center [179, 322] width 76 height 13
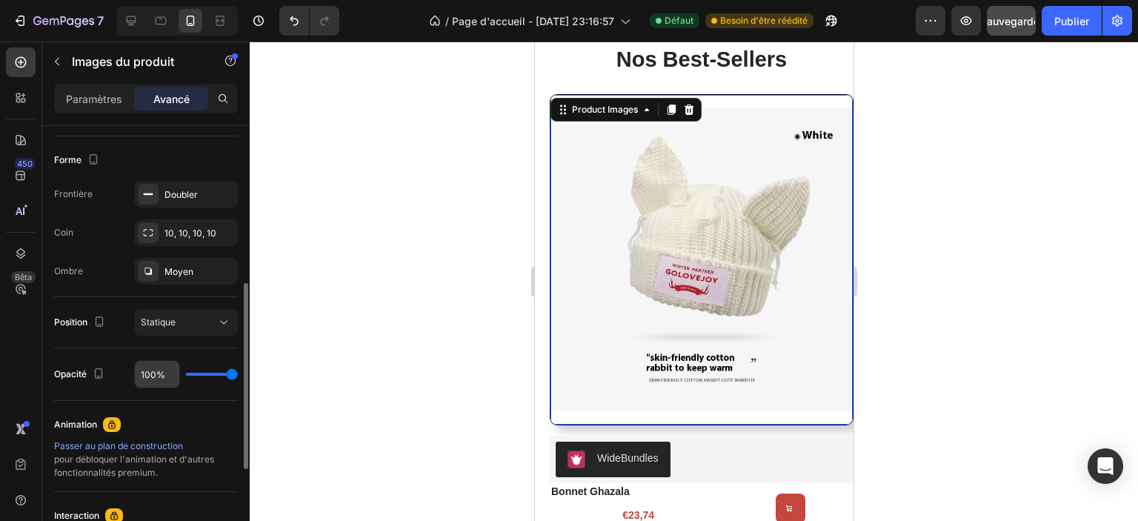
click at [153, 373] on input "100%" at bounding box center [157, 374] width 44 height 27
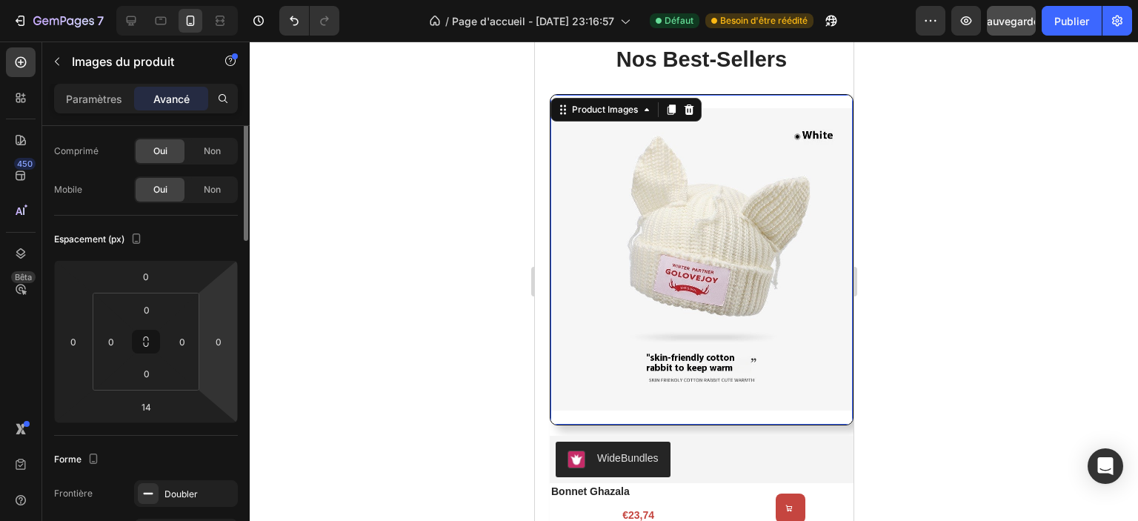
scroll to position [0, 0]
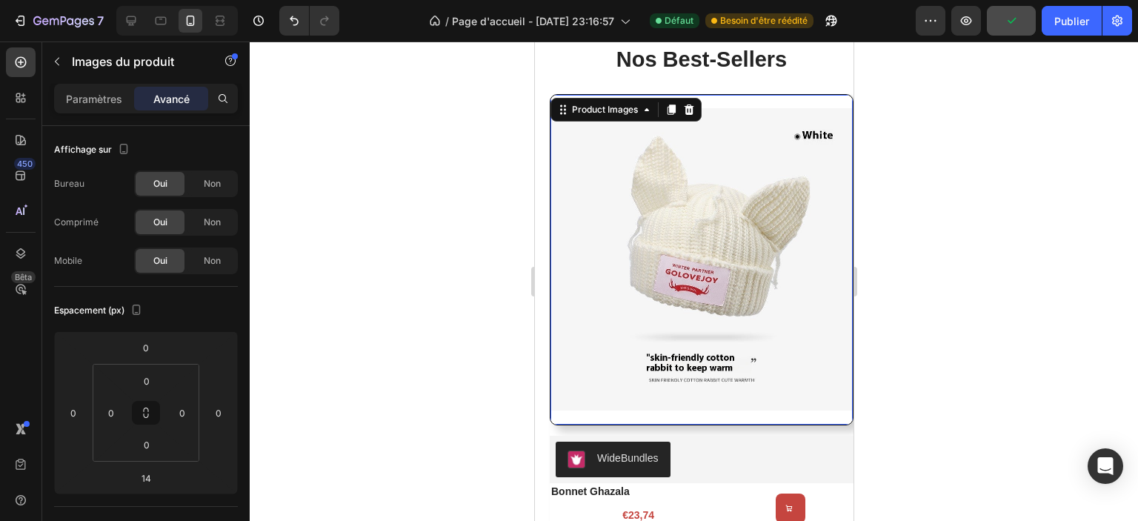
click at [582, 405] on img at bounding box center [701, 259] width 302 height 329
click at [645, 173] on img at bounding box center [701, 259] width 302 height 329
click at [653, 117] on div "Product Images" at bounding box center [605, 110] width 102 height 18
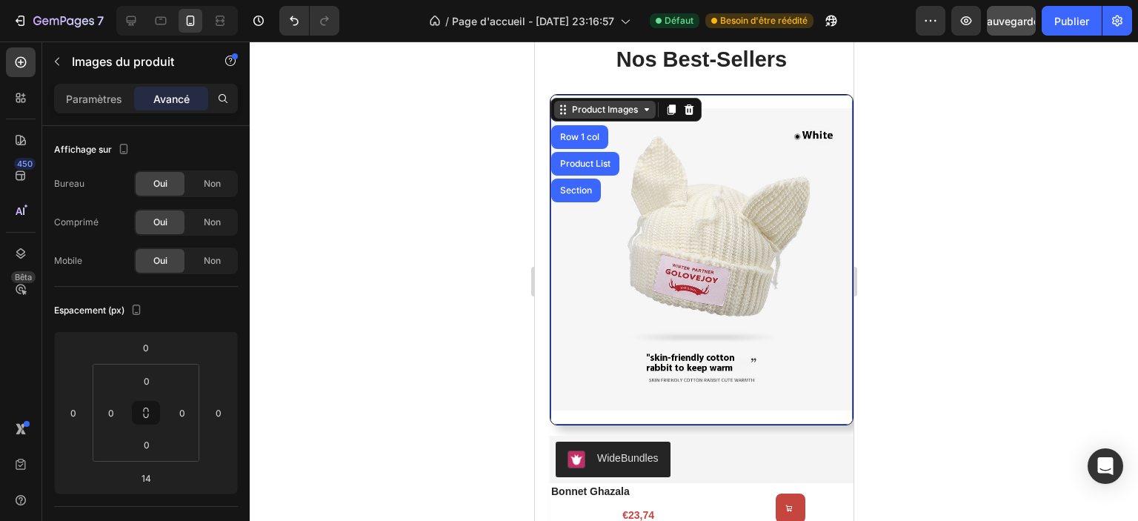
click at [652, 117] on div "Product Images" at bounding box center [605, 110] width 102 height 18
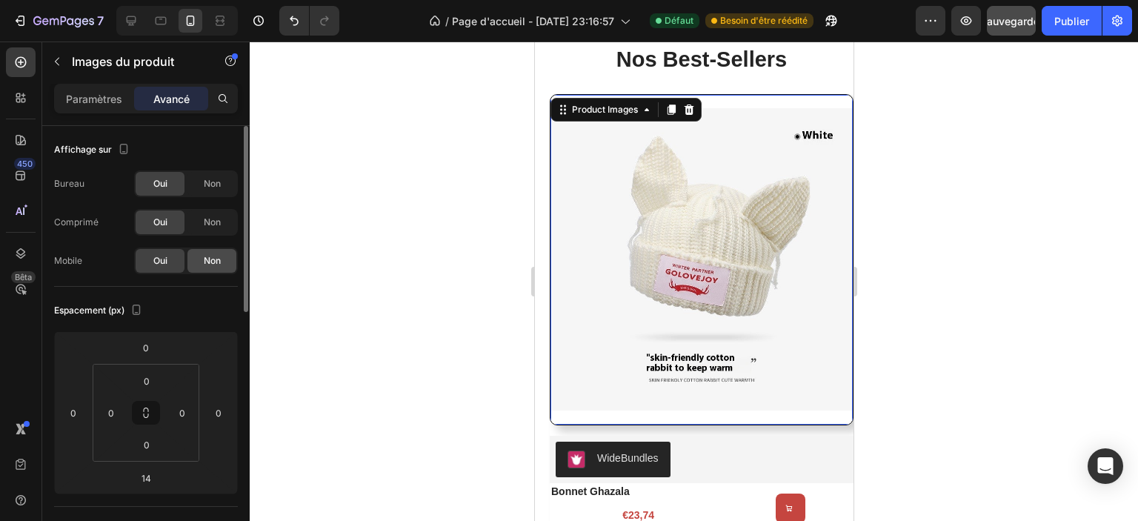
click at [207, 260] on font "Non" at bounding box center [212, 260] width 17 height 11
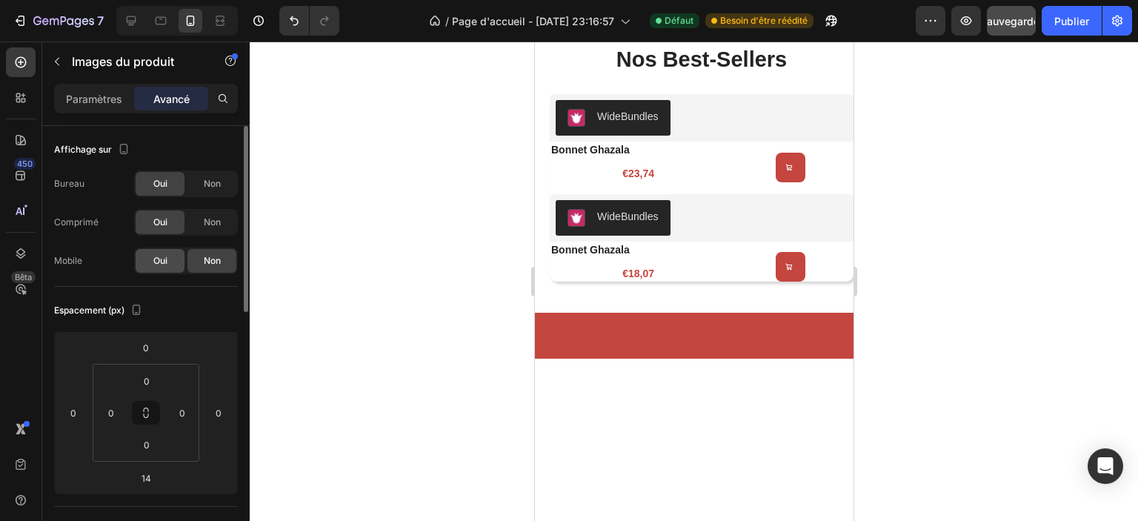
click at [171, 260] on div "Oui" at bounding box center [160, 261] width 49 height 24
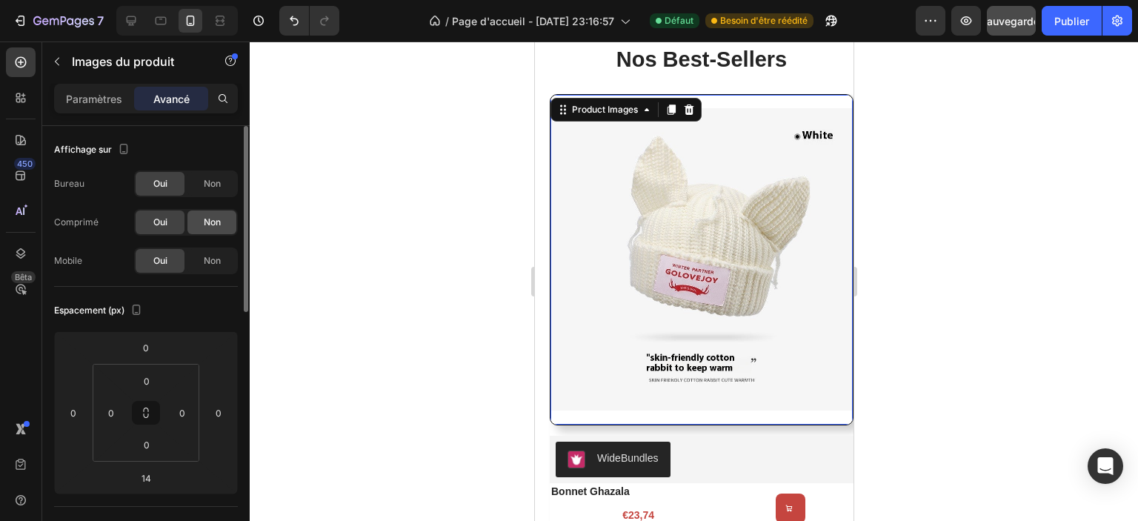
click at [216, 218] on font "Non" at bounding box center [212, 221] width 17 height 11
click at [164, 222] on font "Oui" at bounding box center [160, 221] width 14 height 11
click at [206, 185] on font "Non" at bounding box center [212, 183] width 17 height 11
click at [171, 185] on div "Oui" at bounding box center [160, 184] width 49 height 24
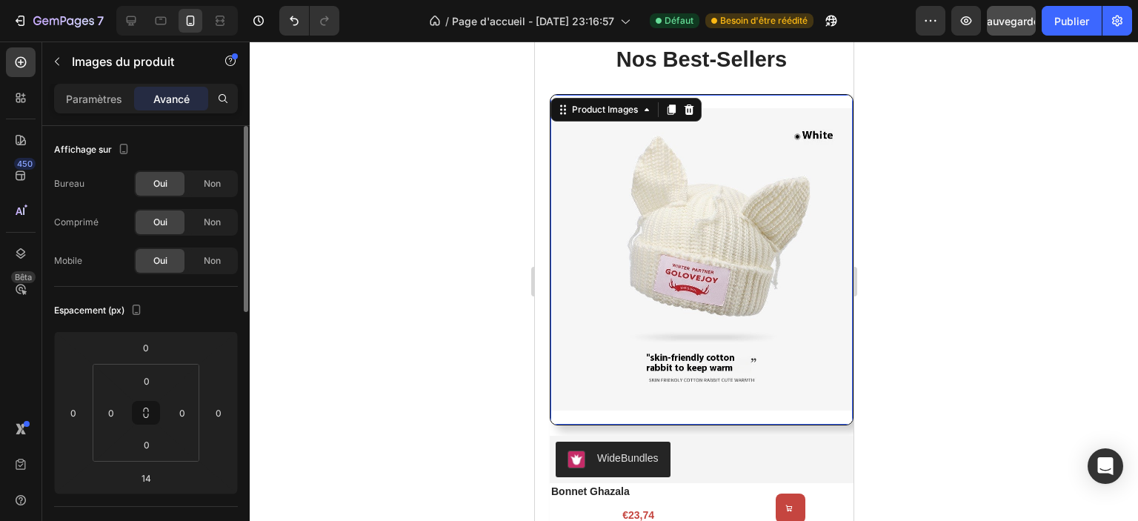
scroll to position [222, 0]
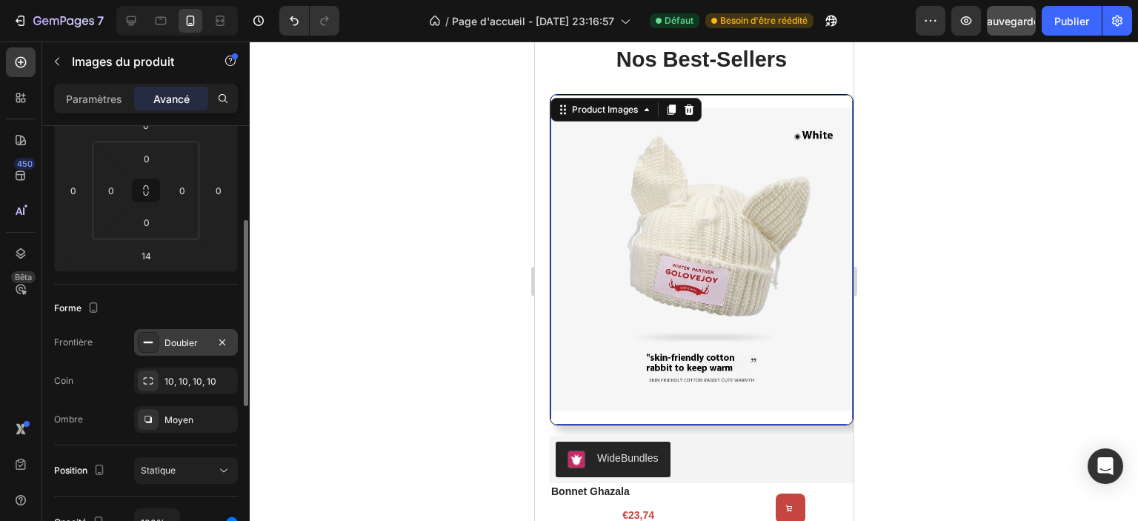
click at [190, 346] on font "Doubler" at bounding box center [181, 342] width 33 height 11
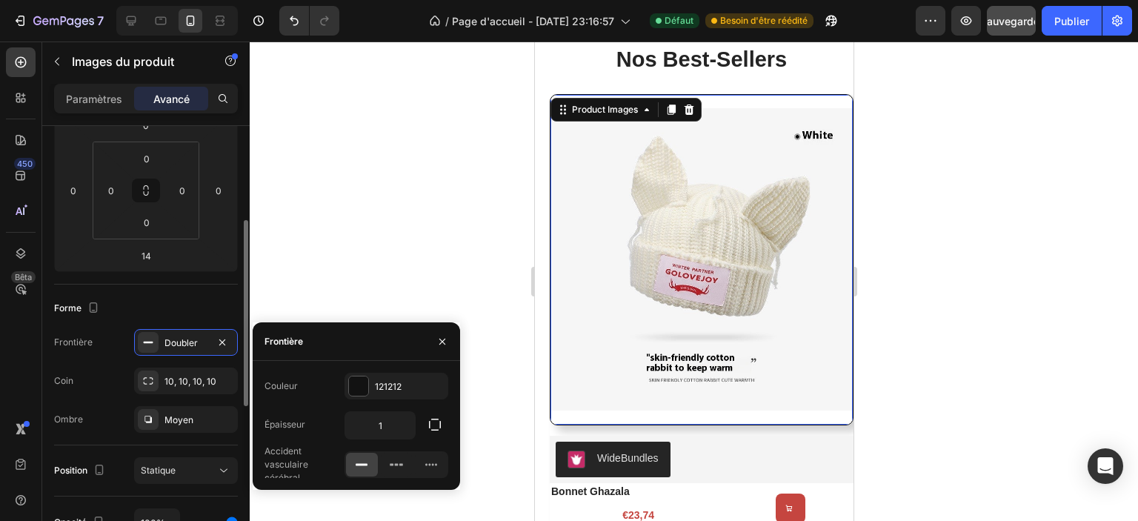
click at [102, 342] on div "Frontière Doubler" at bounding box center [146, 342] width 184 height 27
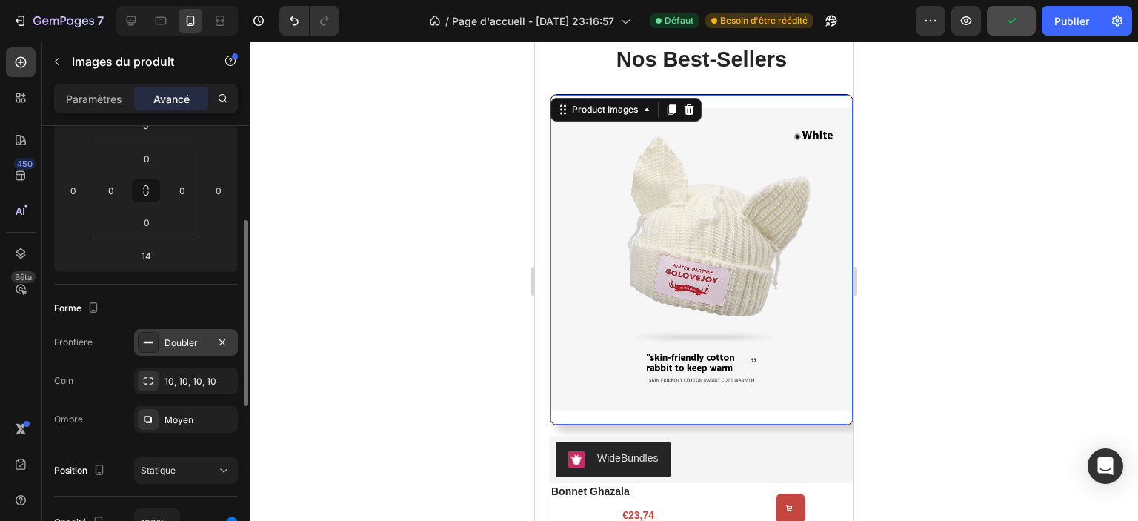
click at [167, 341] on font "Doubler" at bounding box center [181, 342] width 33 height 11
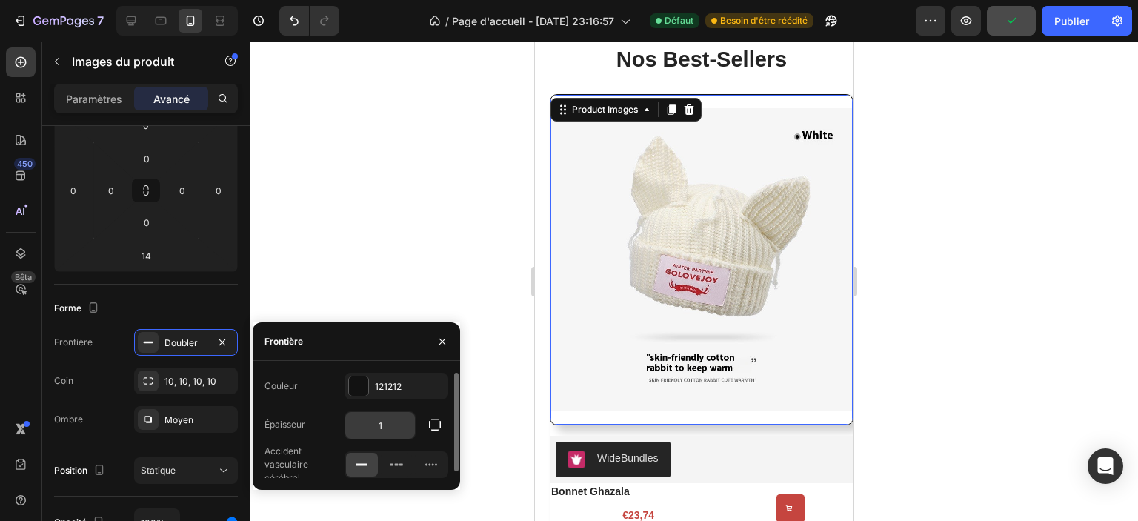
click at [391, 419] on input "1" at bounding box center [380, 425] width 70 height 27
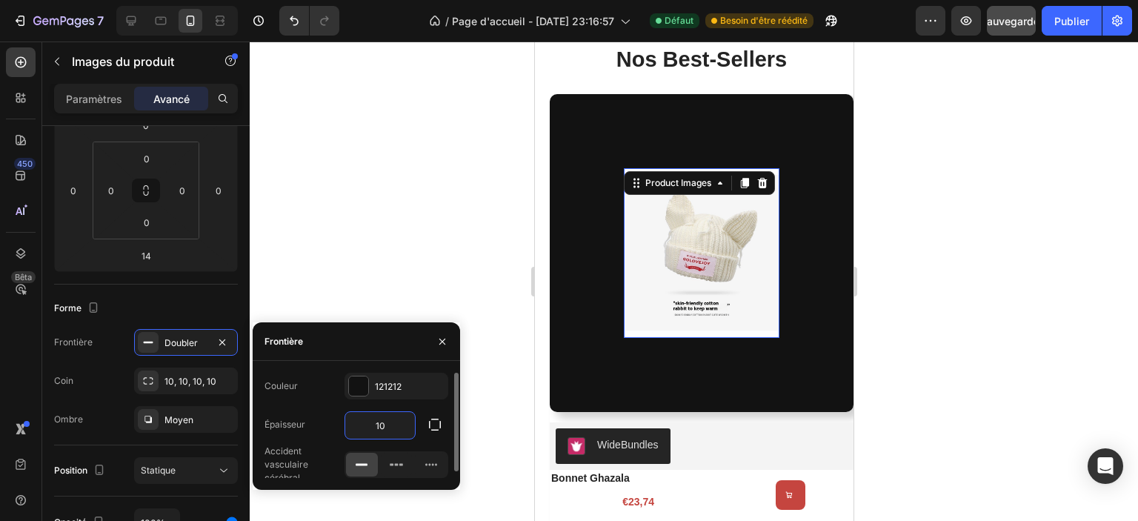
type input "1"
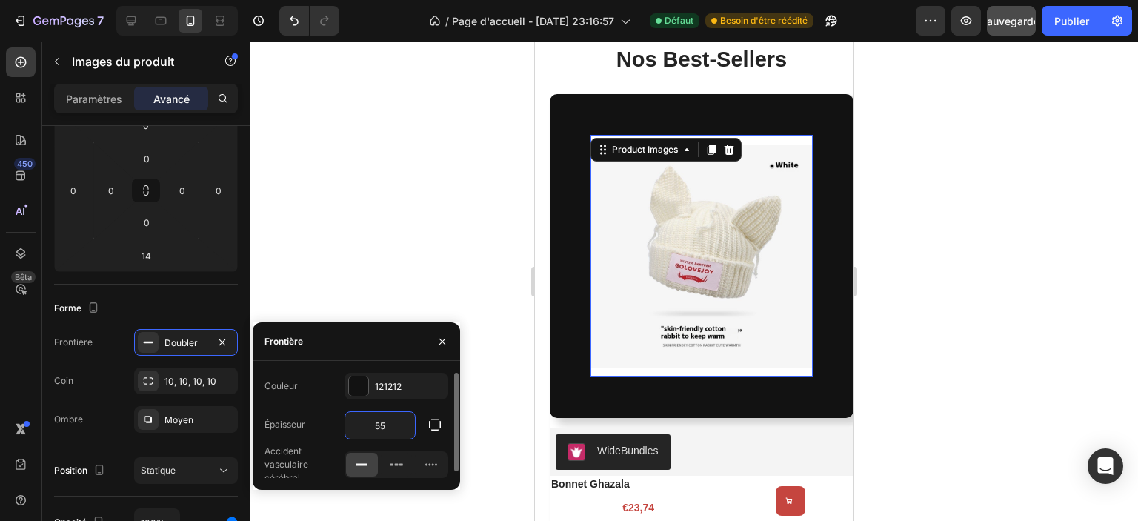
type input "5"
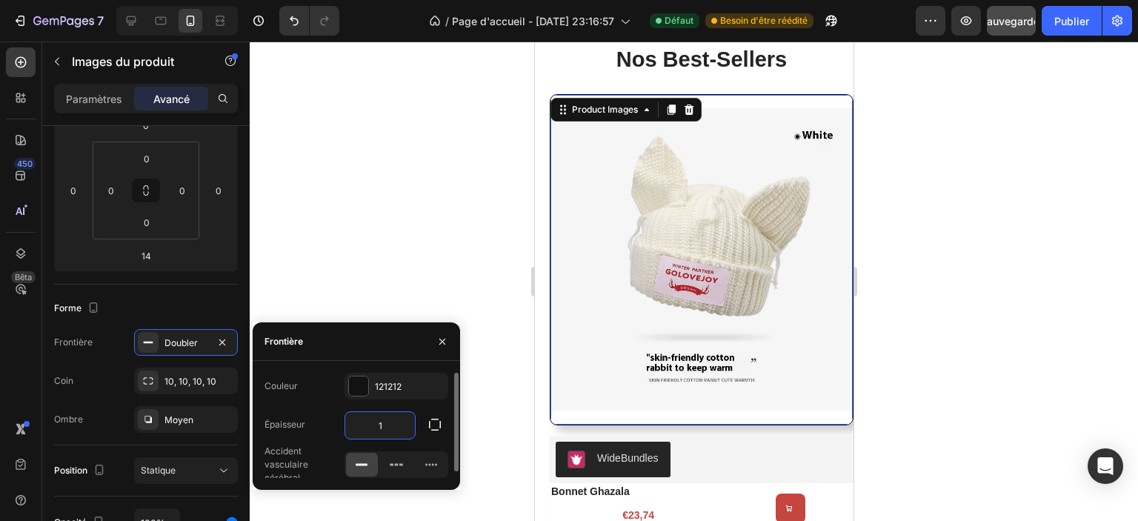
type input "10"
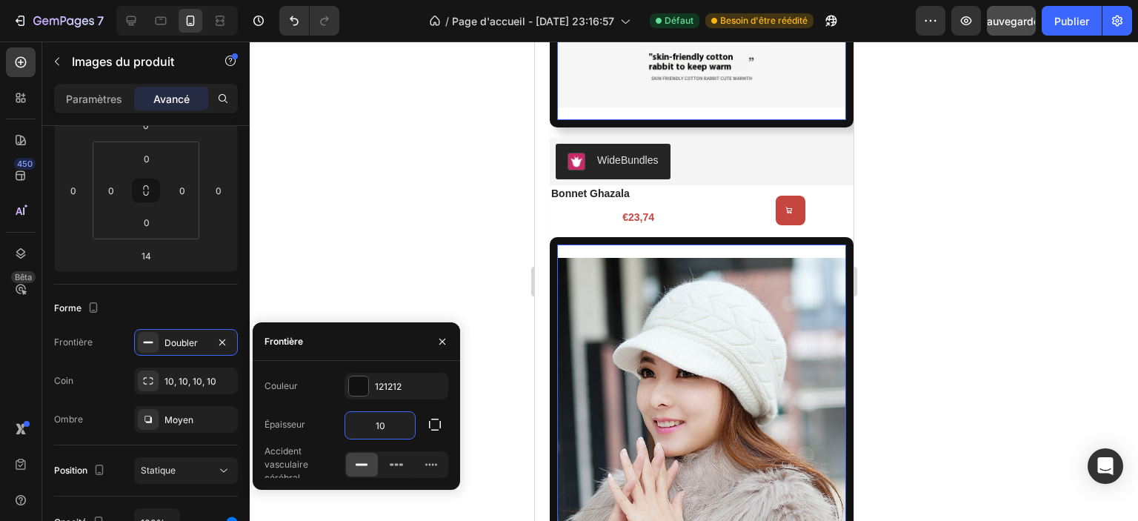
scroll to position [1227, 0]
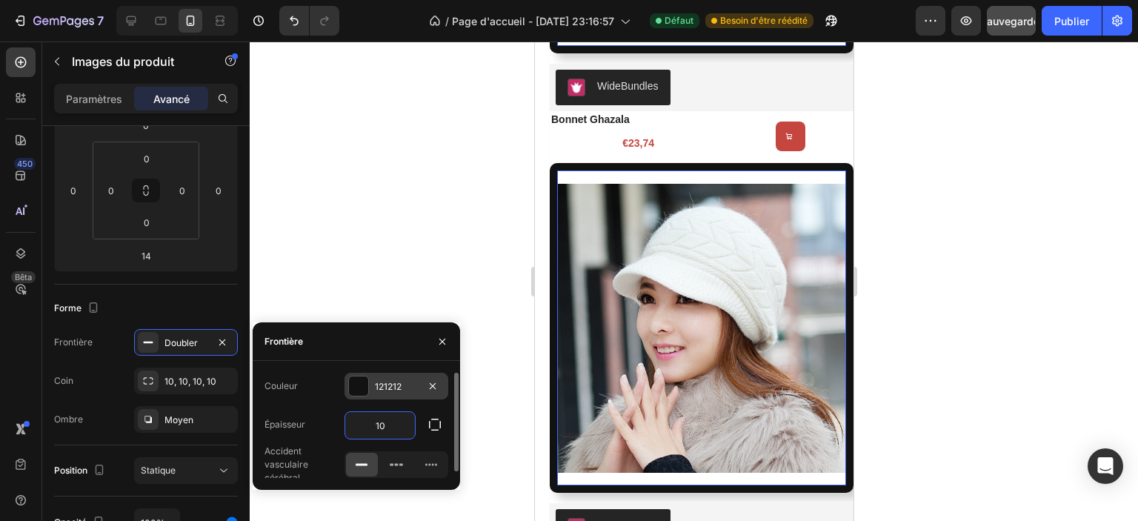
click at [356, 384] on div at bounding box center [358, 385] width 19 height 19
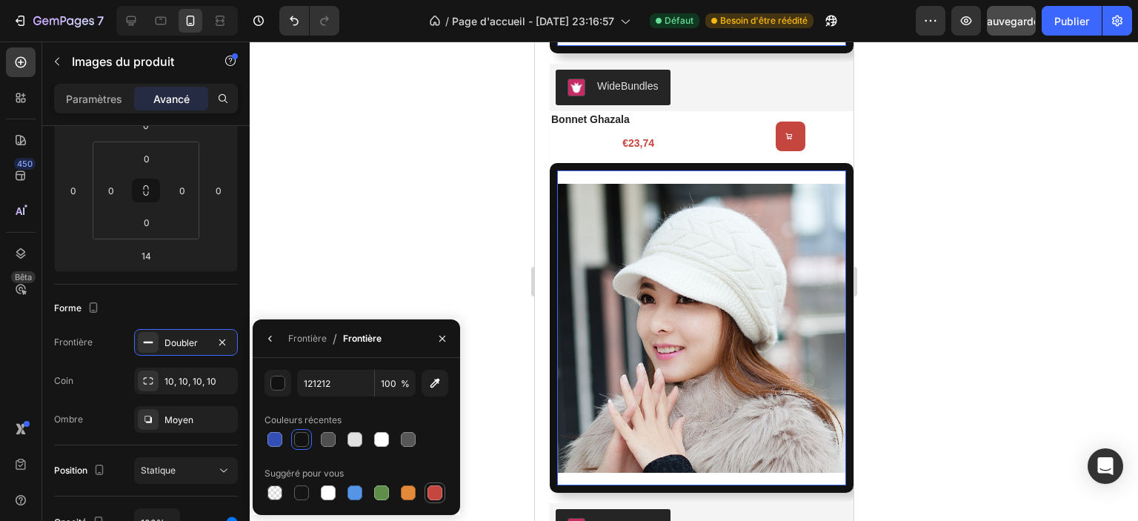
click at [442, 491] on div at bounding box center [435, 493] width 18 height 18
type input "C5453F"
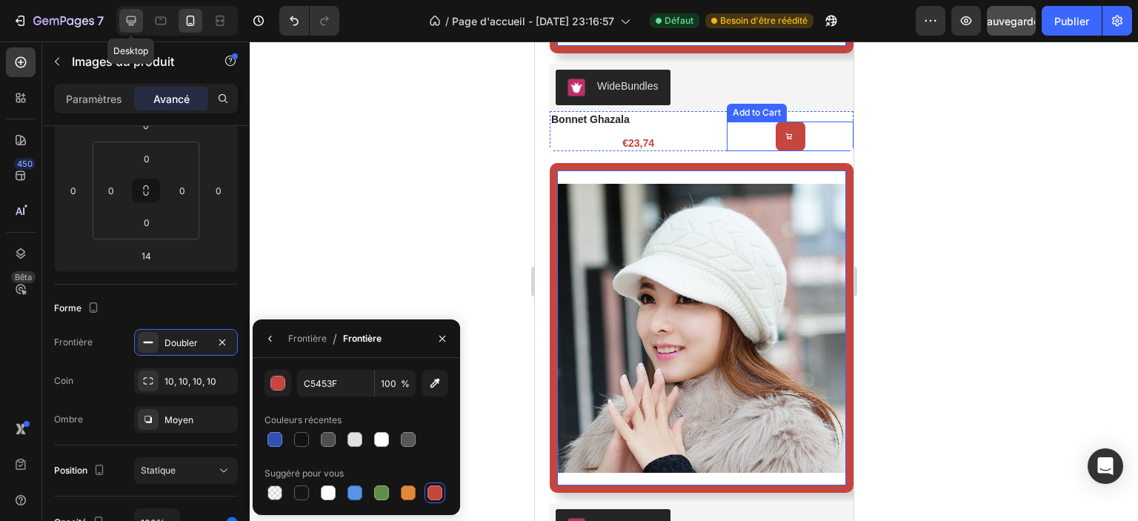
click at [127, 24] on icon at bounding box center [131, 20] width 15 height 15
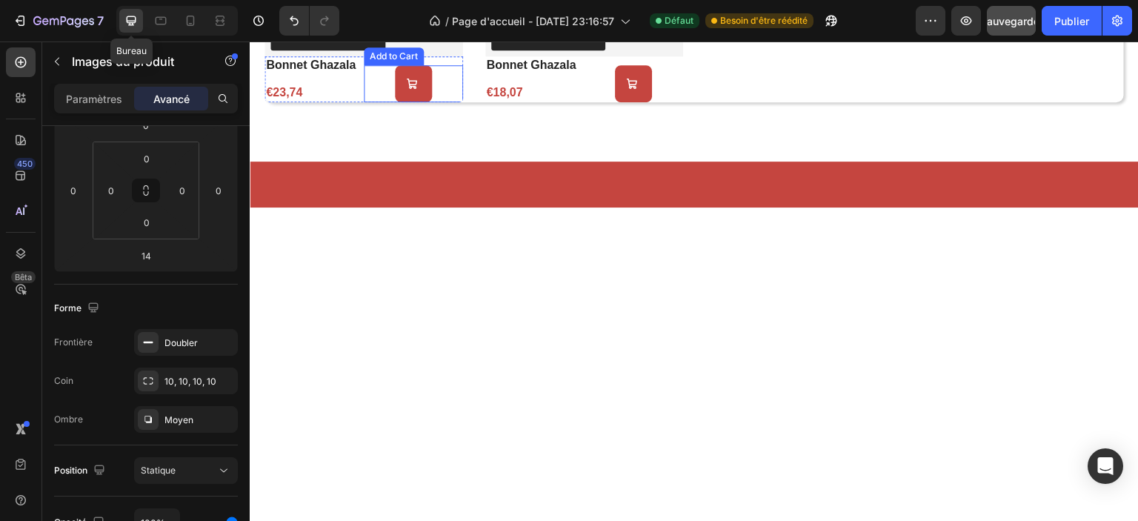
type input "16"
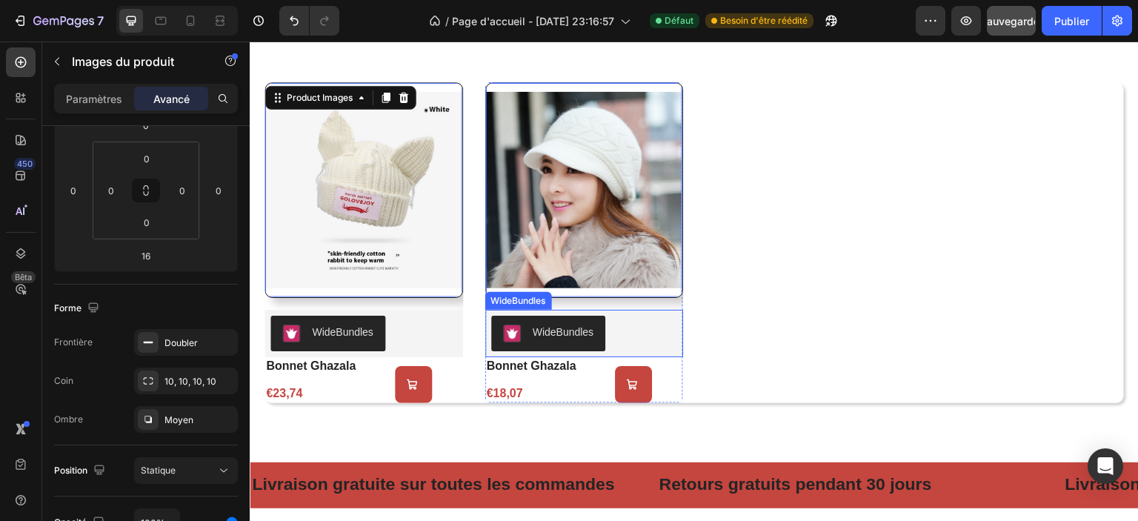
scroll to position [915, 0]
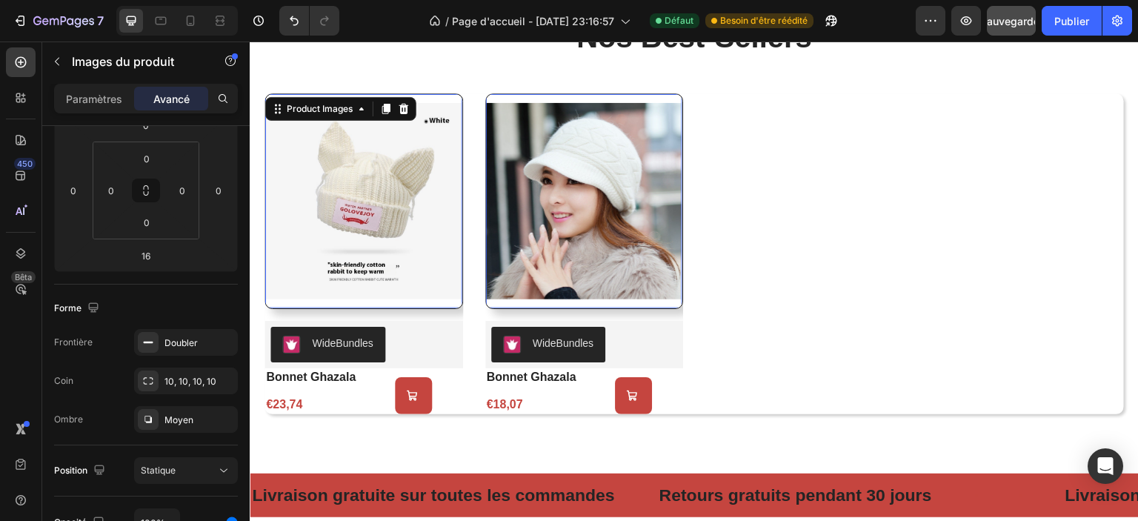
click at [358, 156] on img at bounding box center [363, 201] width 197 height 214
click at [193, 345] on font "Doubler" at bounding box center [181, 342] width 33 height 11
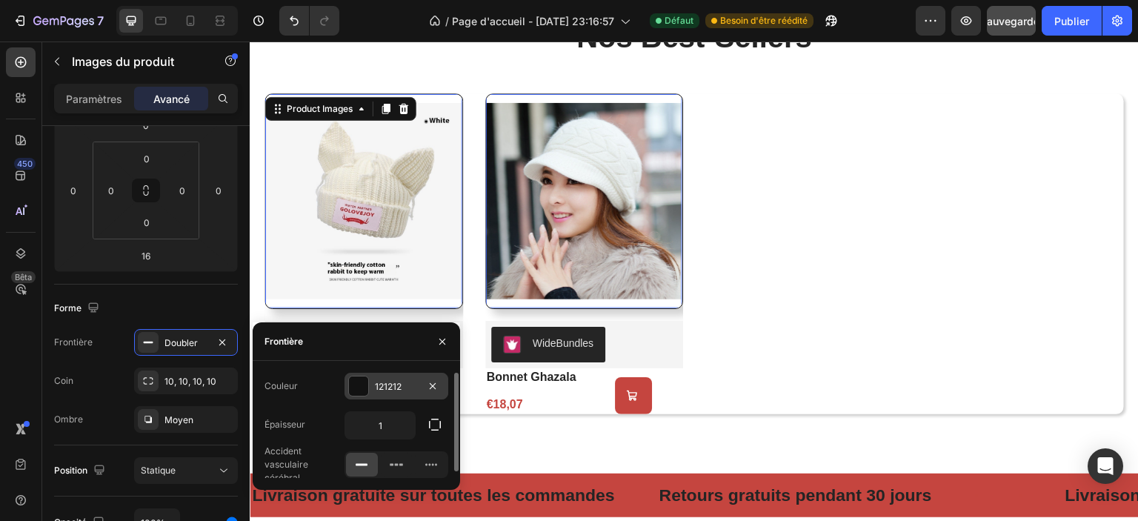
click at [362, 391] on div at bounding box center [358, 385] width 19 height 19
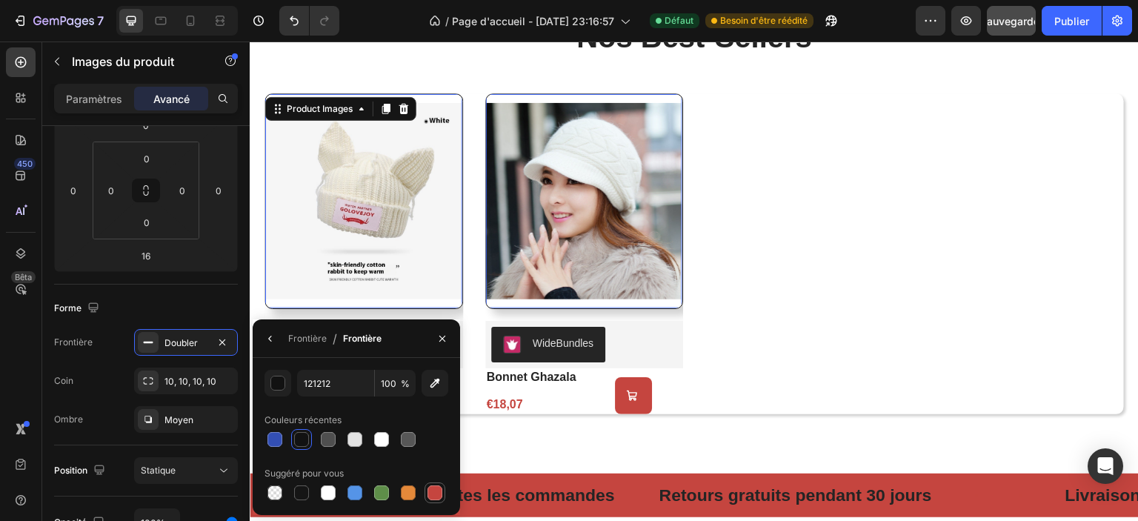
click at [437, 495] on div at bounding box center [435, 492] width 15 height 15
type input "C5453F"
click at [276, 337] on icon "button" at bounding box center [271, 339] width 12 height 12
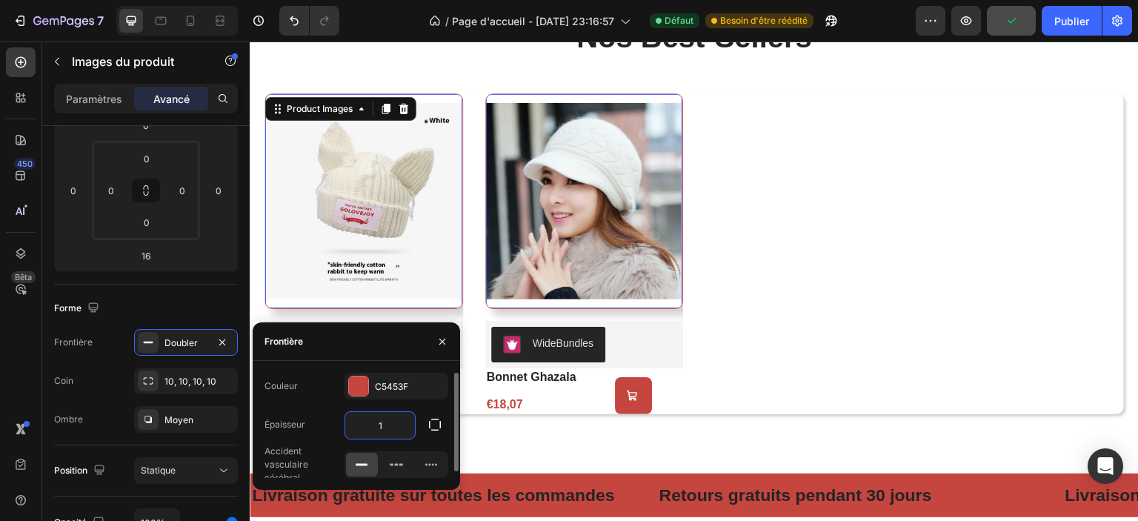
click at [385, 426] on input "1" at bounding box center [380, 425] width 70 height 27
type input "10"
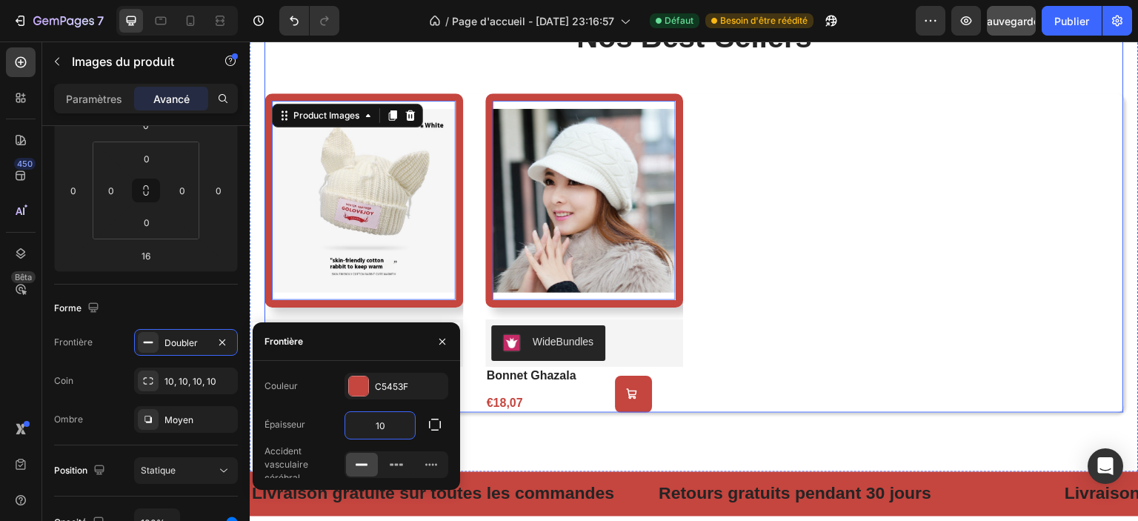
click at [871, 220] on div "Product Images 14 WideBundles WideBundles bonnet ghazala Product Title €23,74 P…" at bounding box center [695, 252] width 860 height 319
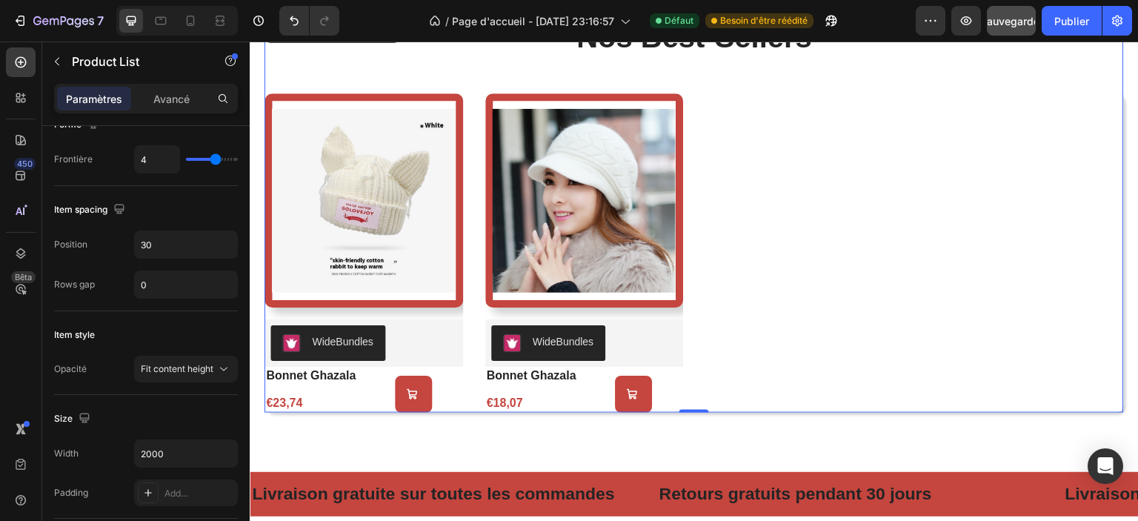
scroll to position [0, 0]
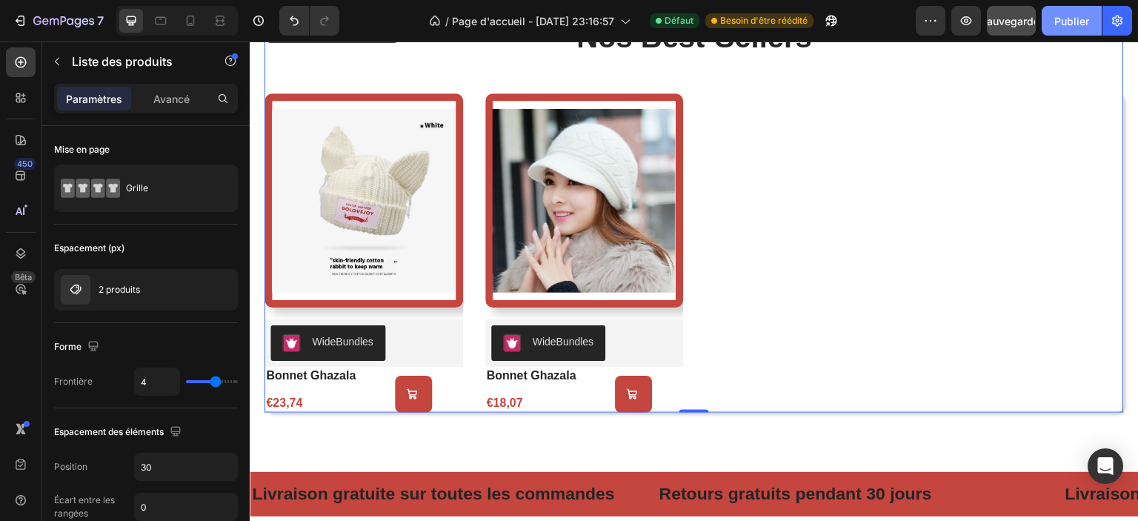
click at [1073, 21] on font "Publier" at bounding box center [1072, 21] width 35 height 13
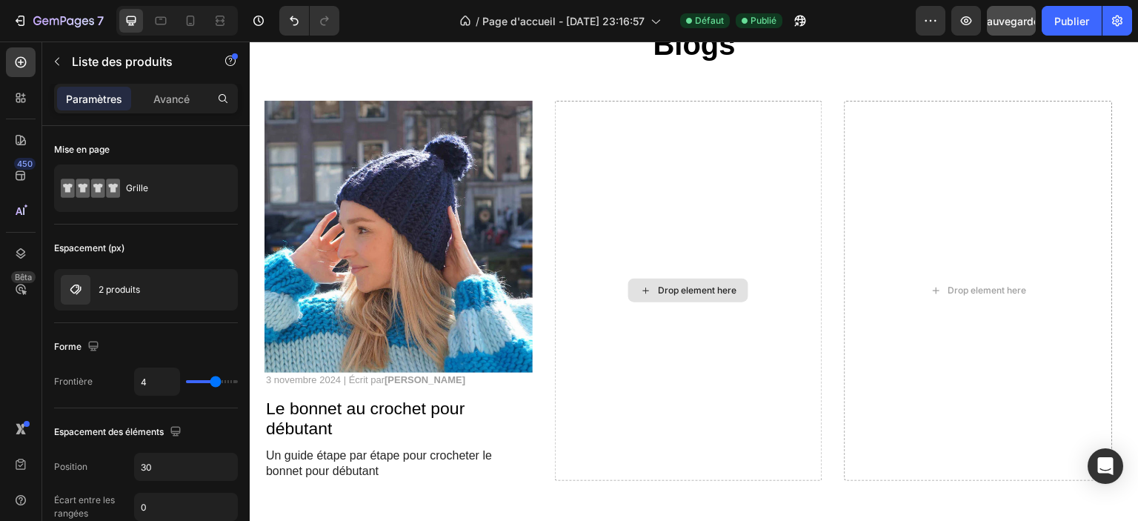
scroll to position [3657, 0]
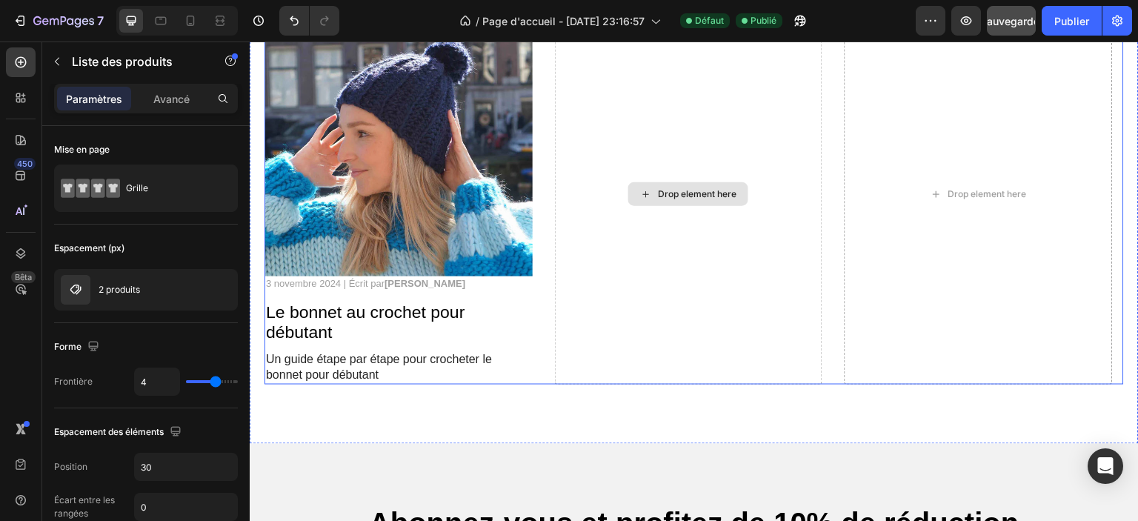
click at [607, 297] on div "Drop element here" at bounding box center [689, 194] width 268 height 380
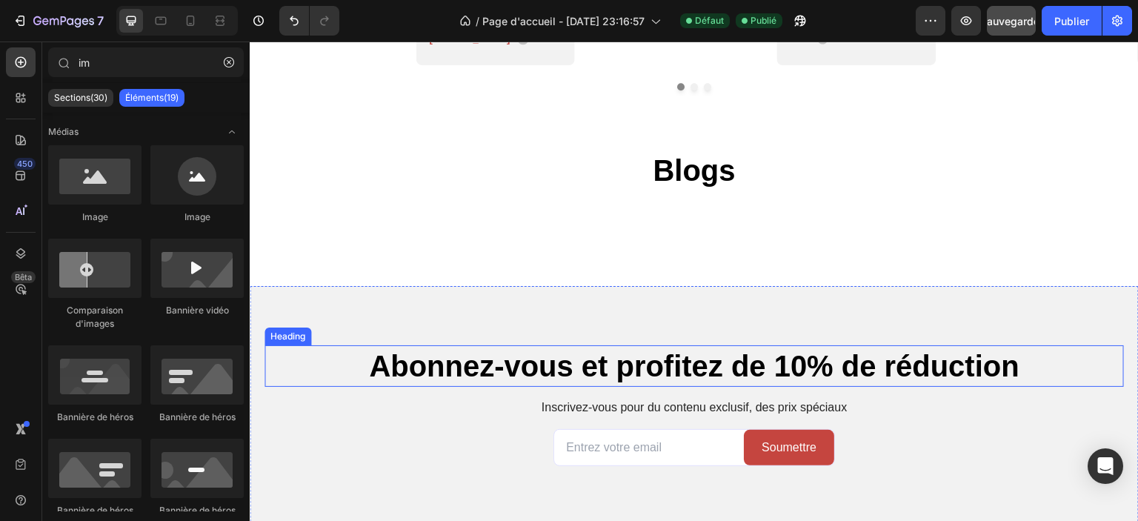
scroll to position [3806, 0]
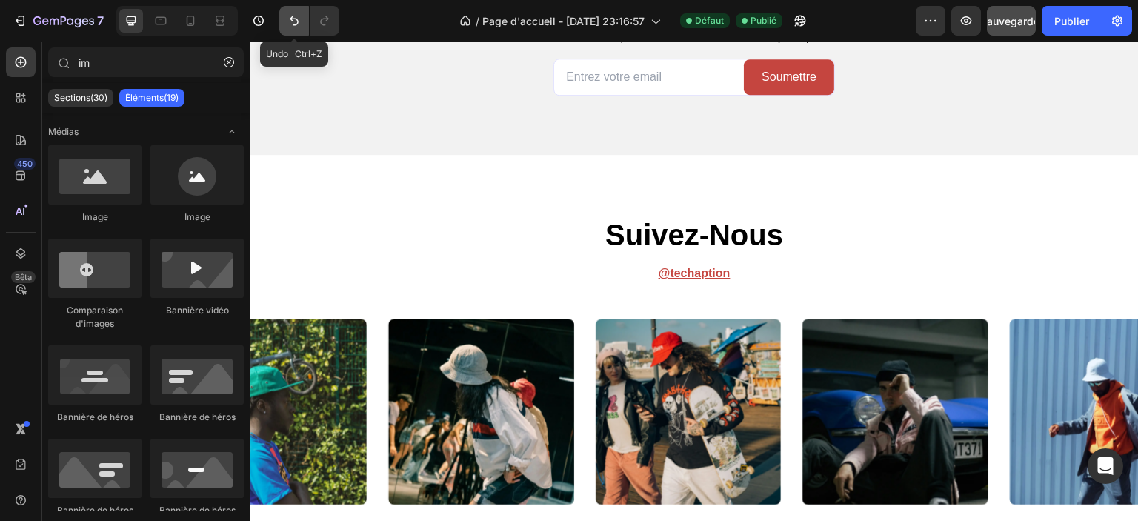
click at [296, 26] on icon "Annuler/Rétablir" at bounding box center [294, 20] width 15 height 15
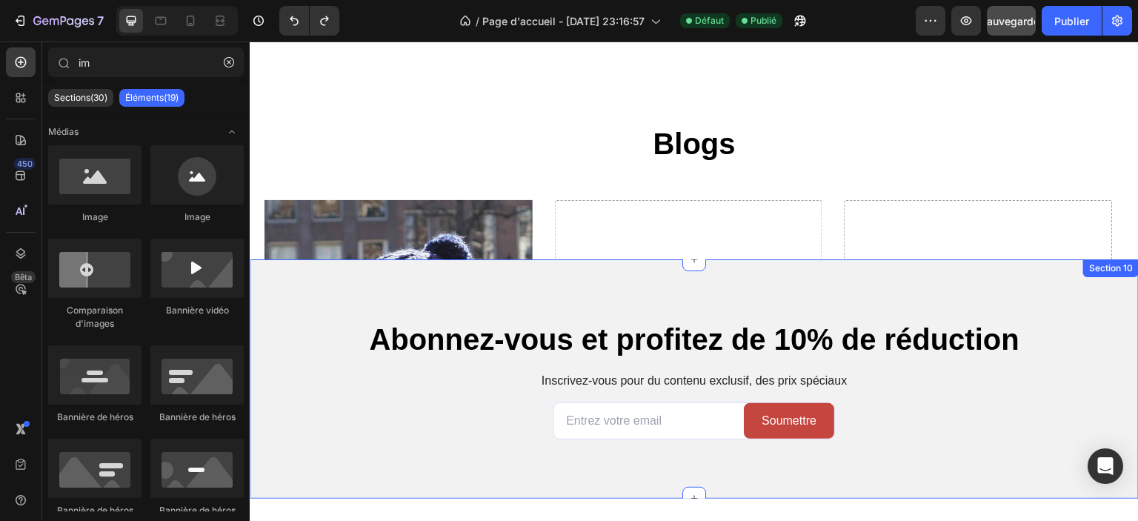
scroll to position [3657, 0]
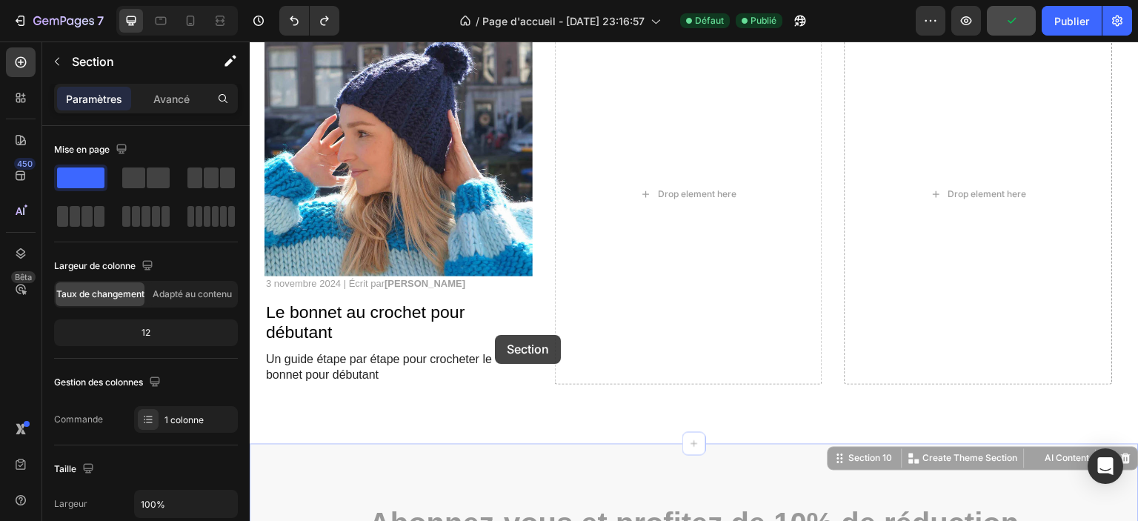
drag, startPoint x: 494, startPoint y: 267, endPoint x: 495, endPoint y: 335, distance: 68.2
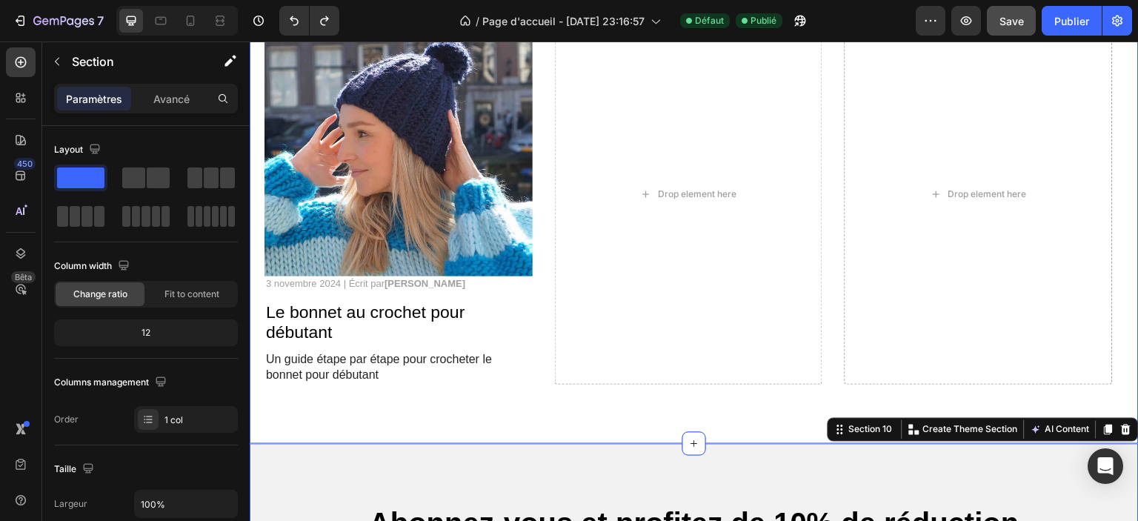
click at [565, 410] on div "Blogs Heading Image 3 novembre 2024 | Écrit par Camille Laurent Text Block Le b…" at bounding box center [694, 185] width 889 height 517
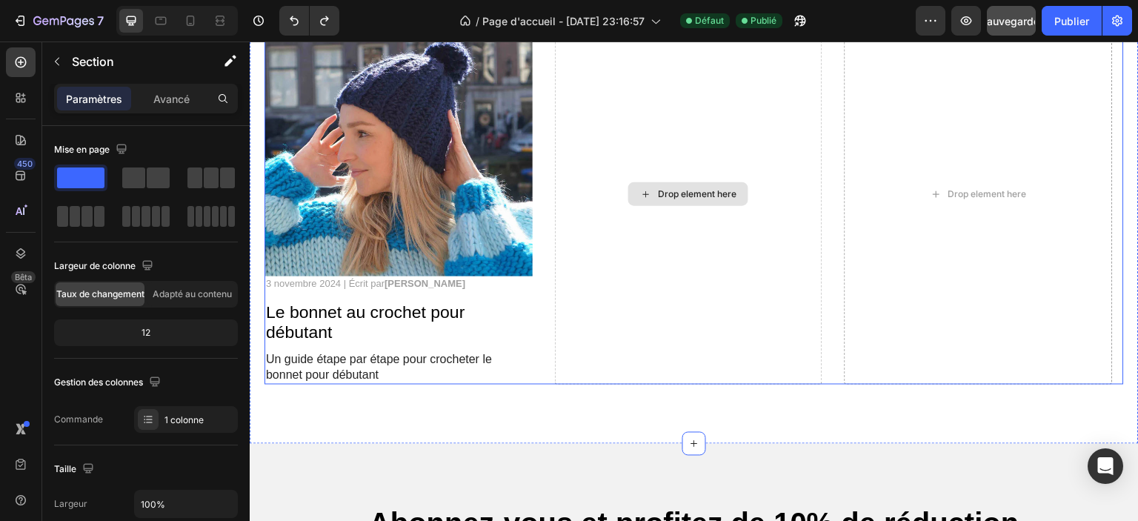
click at [599, 342] on div "Drop element here" at bounding box center [689, 194] width 268 height 380
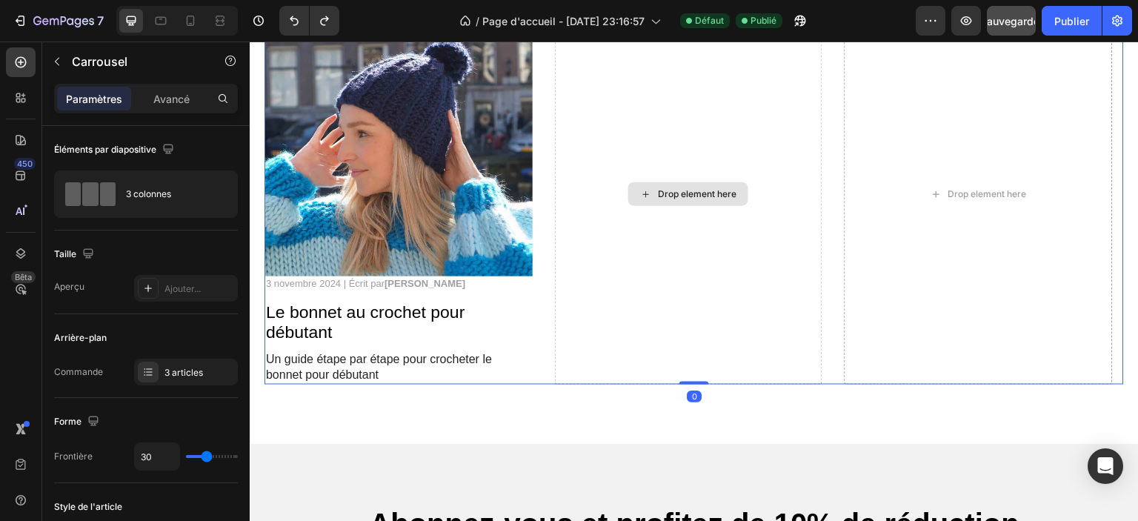
click at [609, 243] on div "Drop element here" at bounding box center [689, 194] width 268 height 380
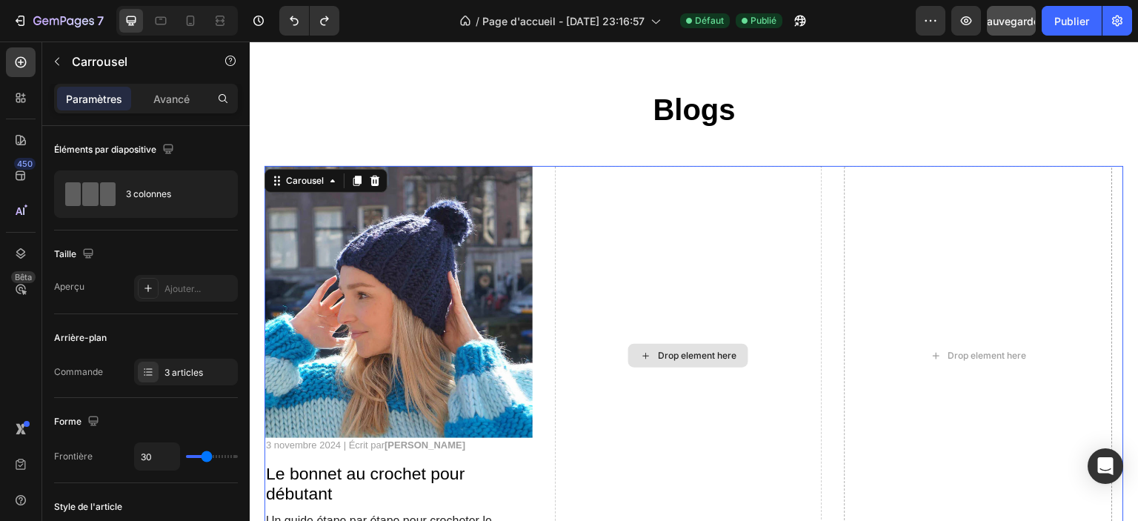
scroll to position [3583, 0]
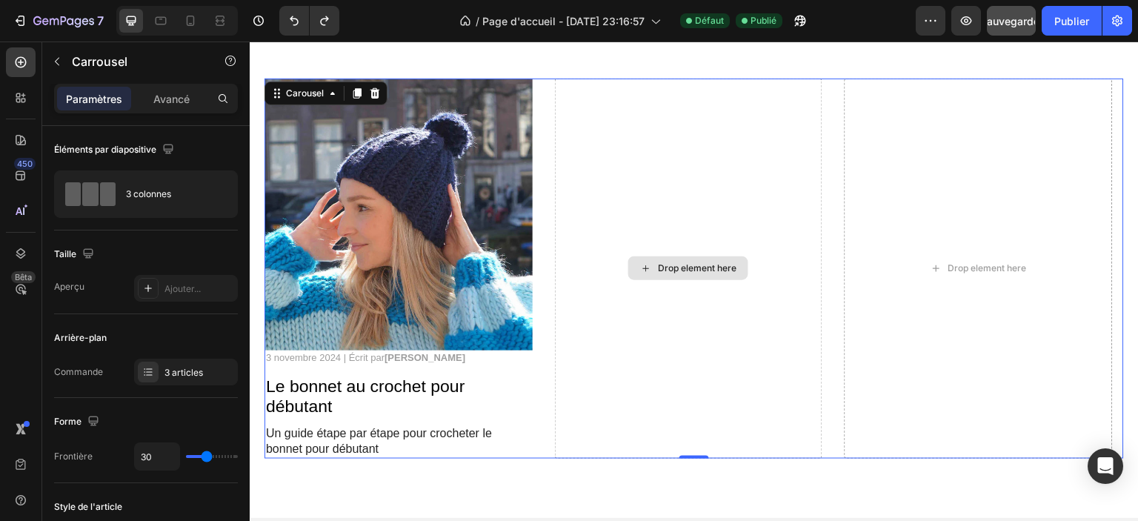
click at [686, 310] on div "Drop element here" at bounding box center [689, 269] width 268 height 380
click at [399, 282] on img at bounding box center [399, 215] width 268 height 272
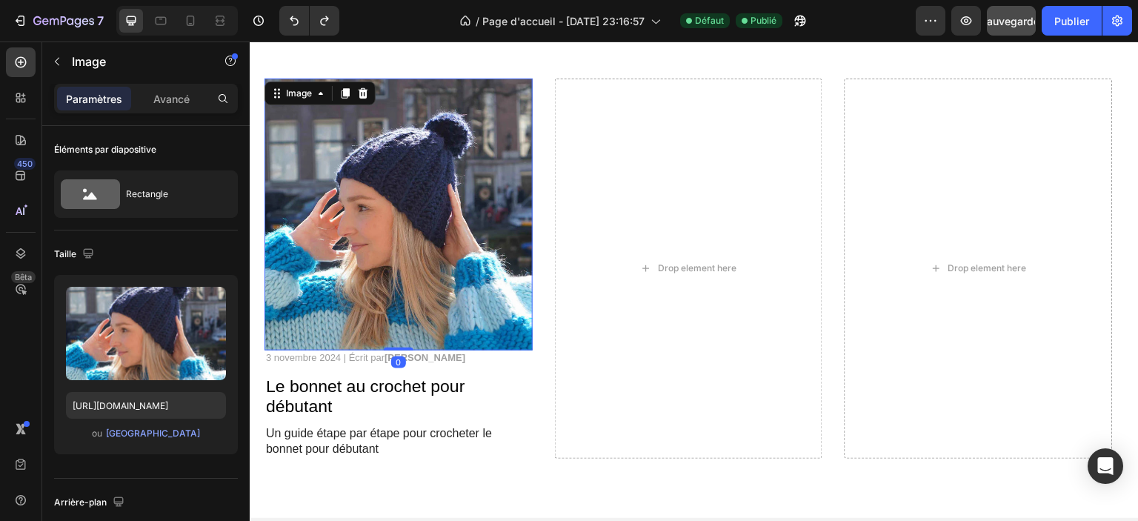
click at [640, 179] on div "Drop element here" at bounding box center [689, 269] width 268 height 380
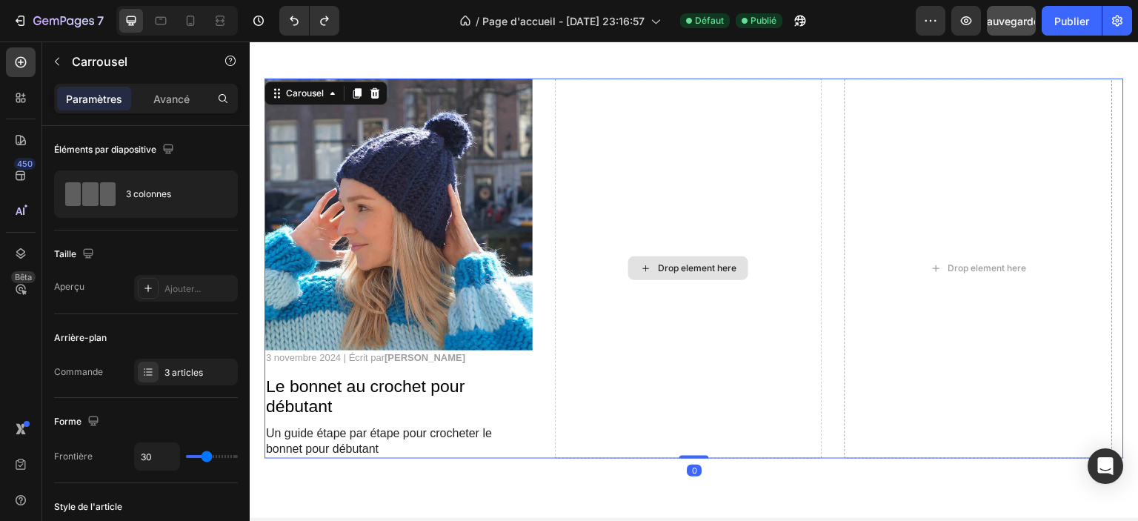
drag, startPoint x: 687, startPoint y: 456, endPoint x: 686, endPoint y: 428, distance: 28.2
click at [686, 428] on div "Image 3 novembre 2024 | Écrit par Camille Laurent Text Block Le bonnet au croch…" at bounding box center [695, 269] width 860 height 380
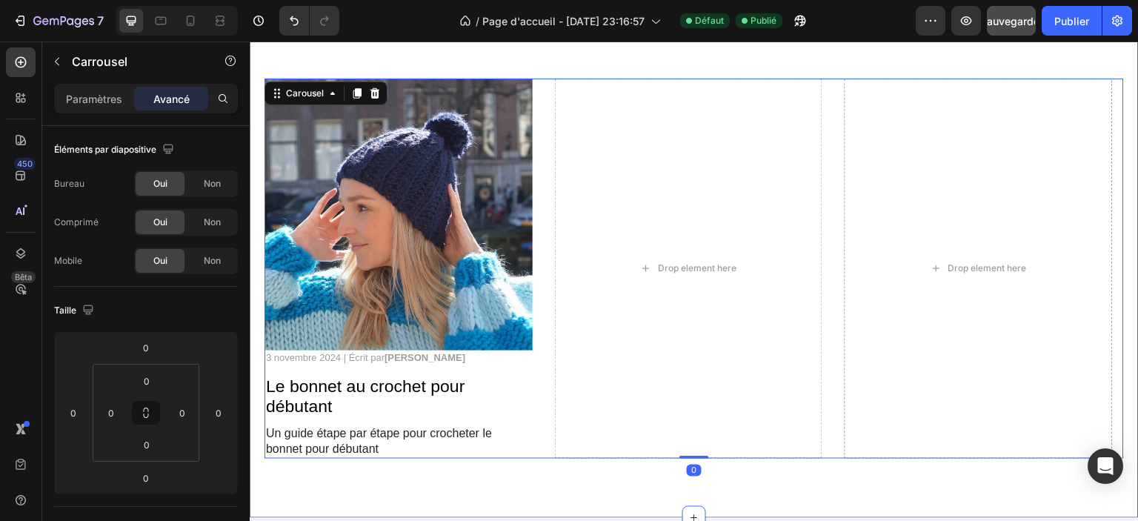
click at [651, 476] on div "Blogs Heading Image 3 novembre 2024 | Écrit par Camille Laurent Text Block Le b…" at bounding box center [694, 259] width 889 height 517
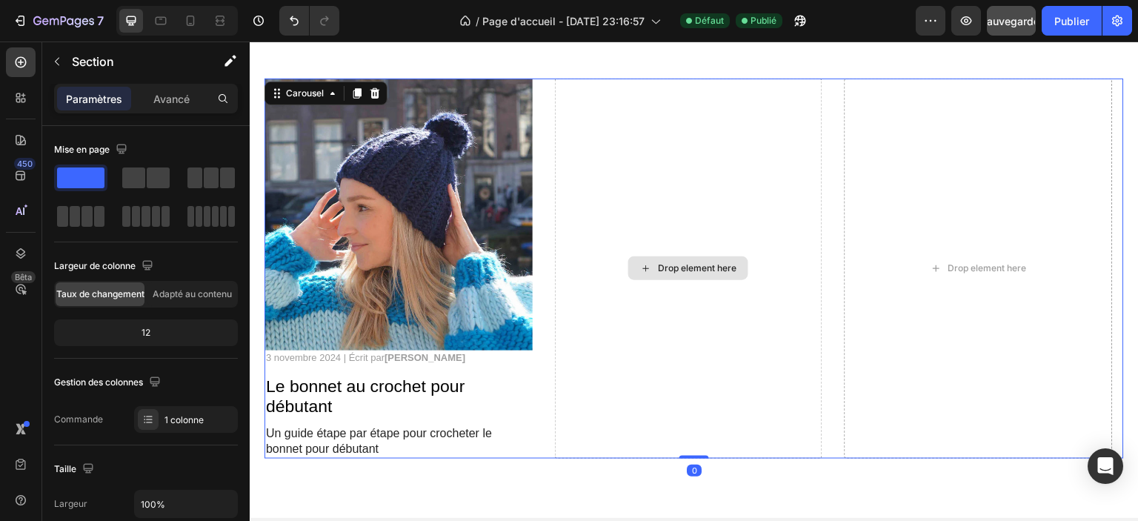
click at [661, 409] on div "Drop element here" at bounding box center [689, 269] width 268 height 380
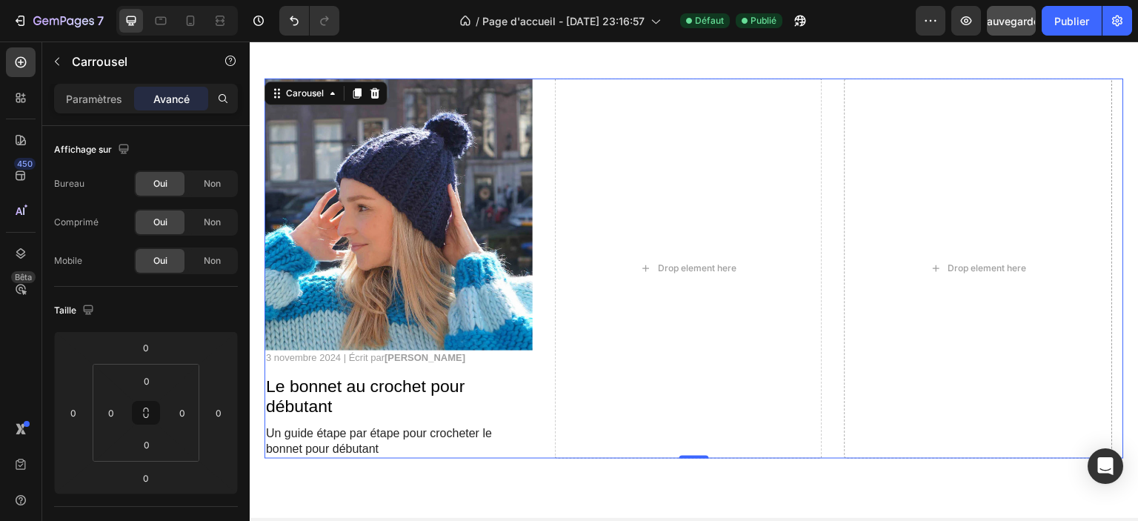
click at [539, 431] on div "Image 3 novembre 2024 | Écrit par Camille Laurent Text Block Le bonnet au croch…" at bounding box center [695, 269] width 860 height 380
click at [677, 351] on div "Drop element here" at bounding box center [689, 269] width 268 height 380
click at [88, 104] on font "Paramètres" at bounding box center [94, 99] width 56 height 13
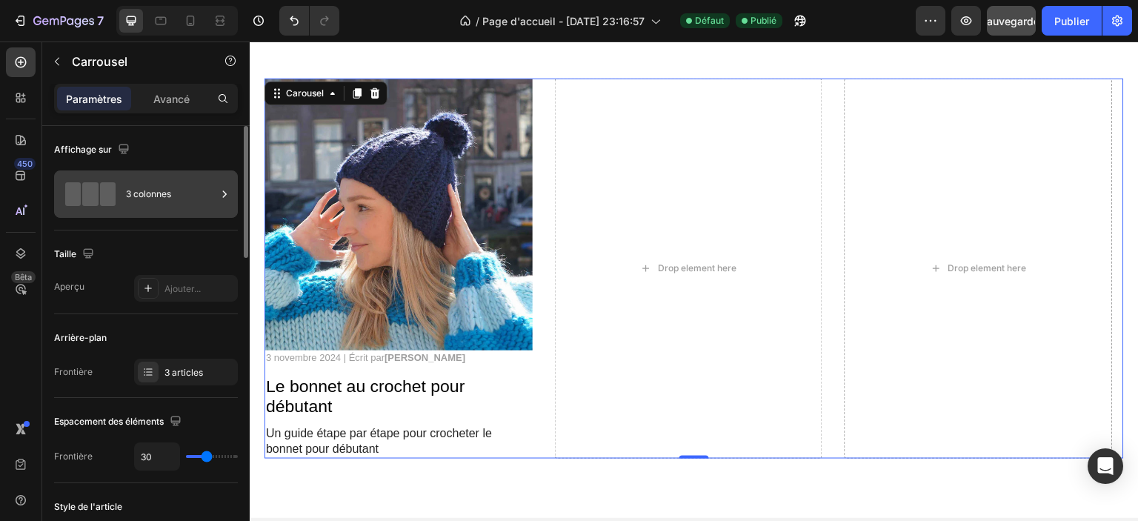
click at [219, 194] on icon at bounding box center [224, 194] width 15 height 15
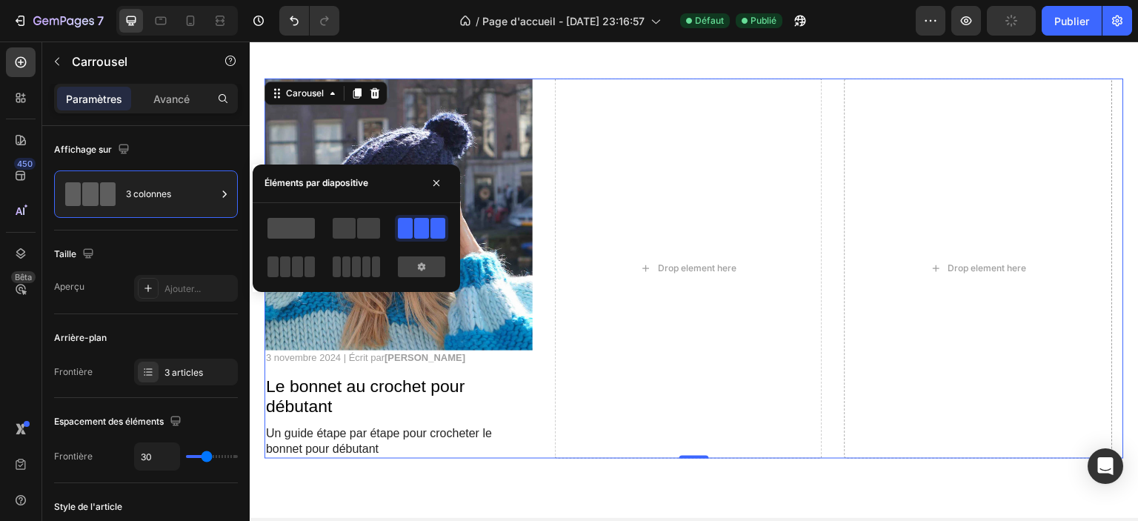
click at [280, 224] on span at bounding box center [291, 228] width 47 height 21
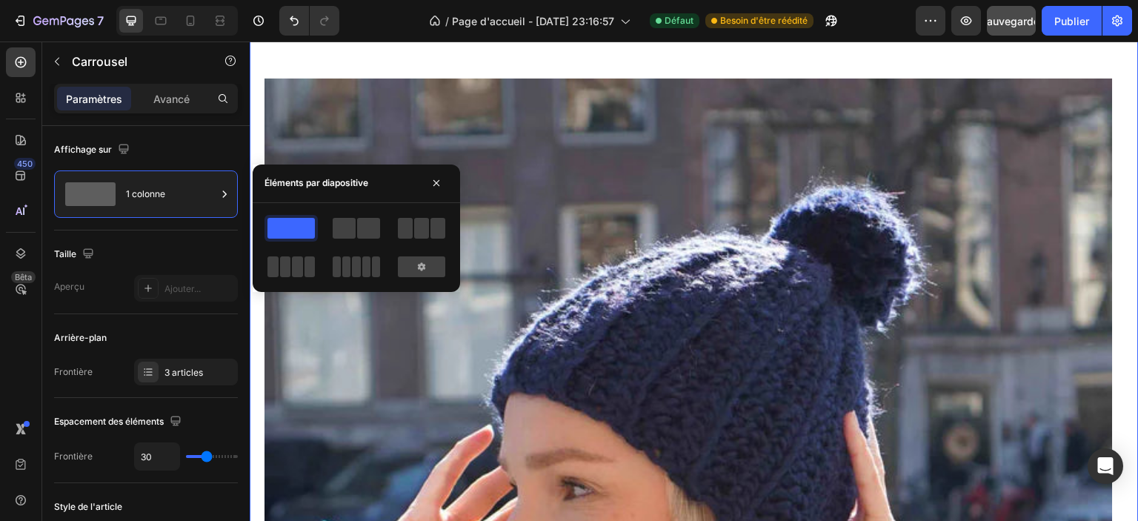
click at [591, 57] on div "Blogs Heading Image 3 novembre 2024 | Écrit par Camille Laurent Text Block Le b…" at bounding box center [695, 506] width 860 height 1011
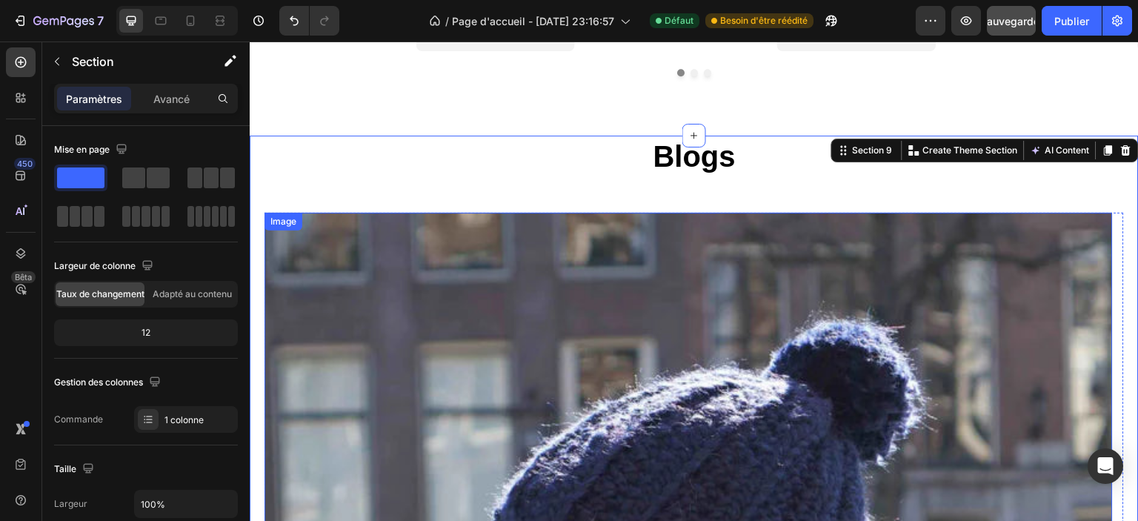
scroll to position [3361, 0]
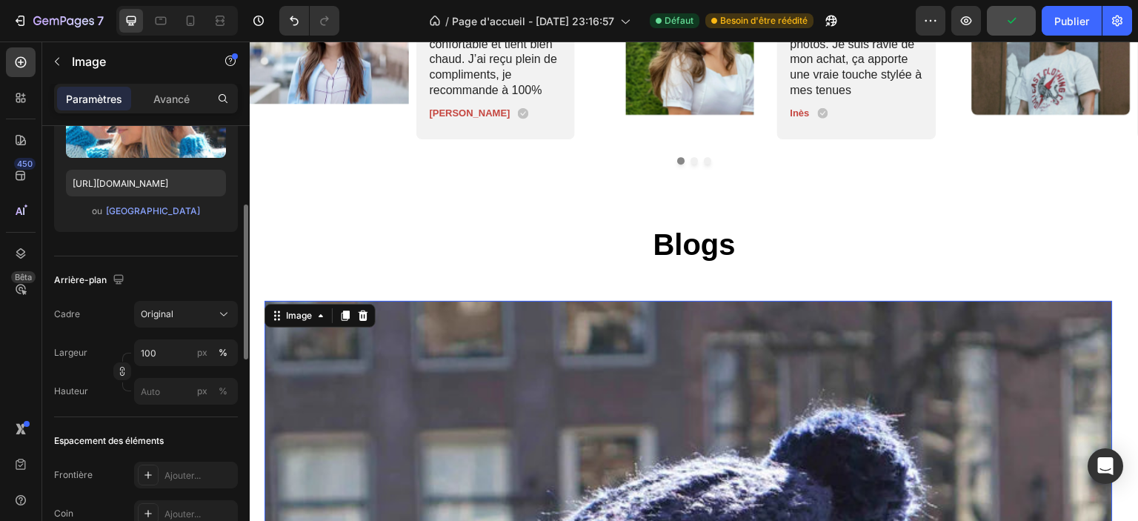
scroll to position [371, 0]
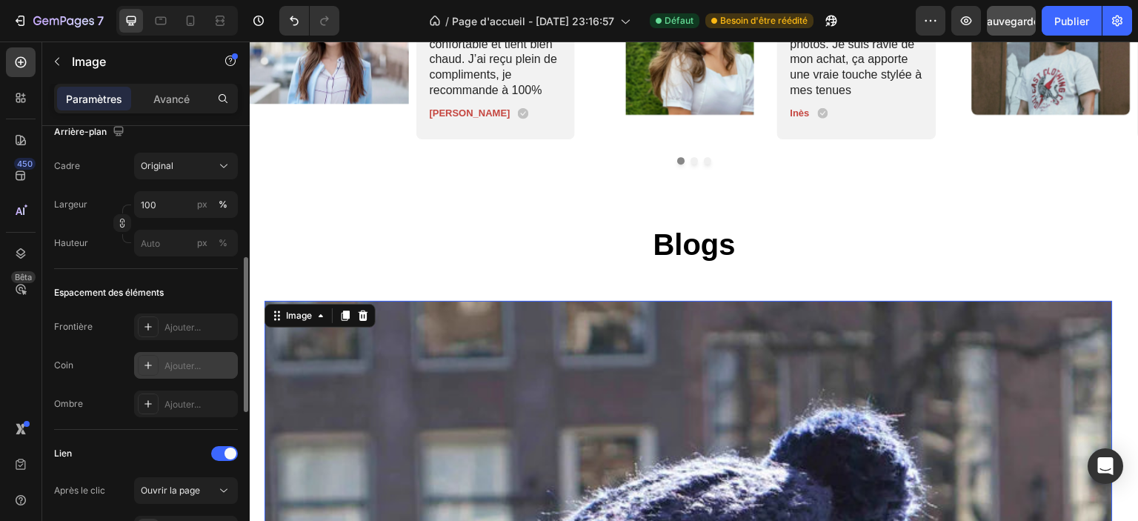
click at [150, 367] on icon at bounding box center [148, 365] width 12 height 12
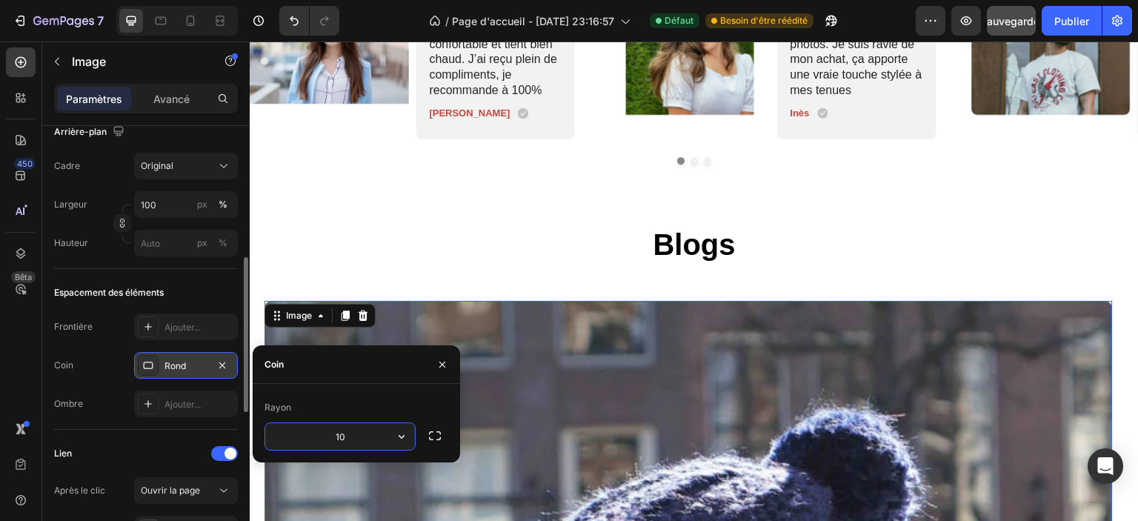
type input "1"
type input "50"
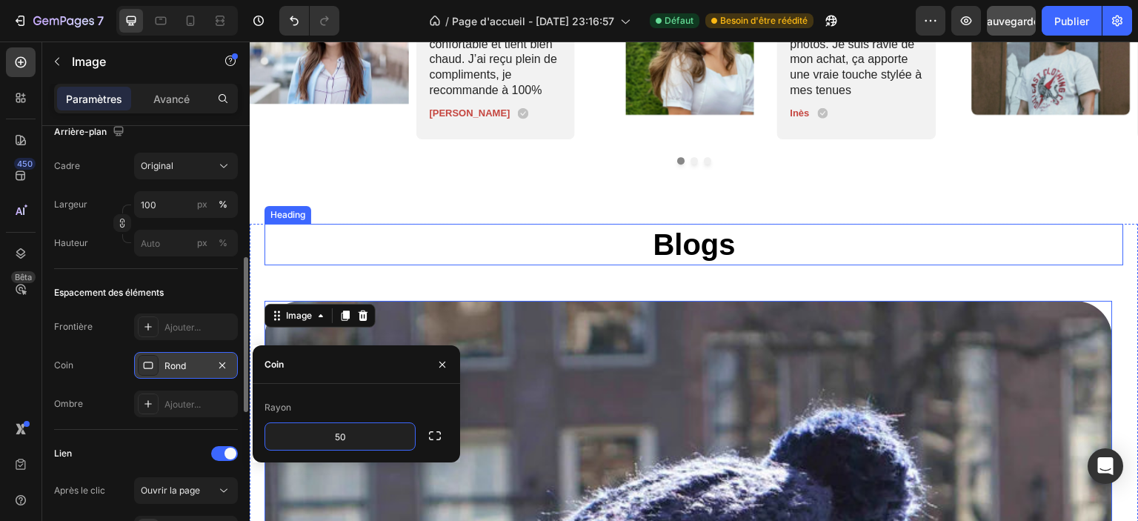
click at [437, 261] on h2 "Blogs" at bounding box center [695, 245] width 860 height 42
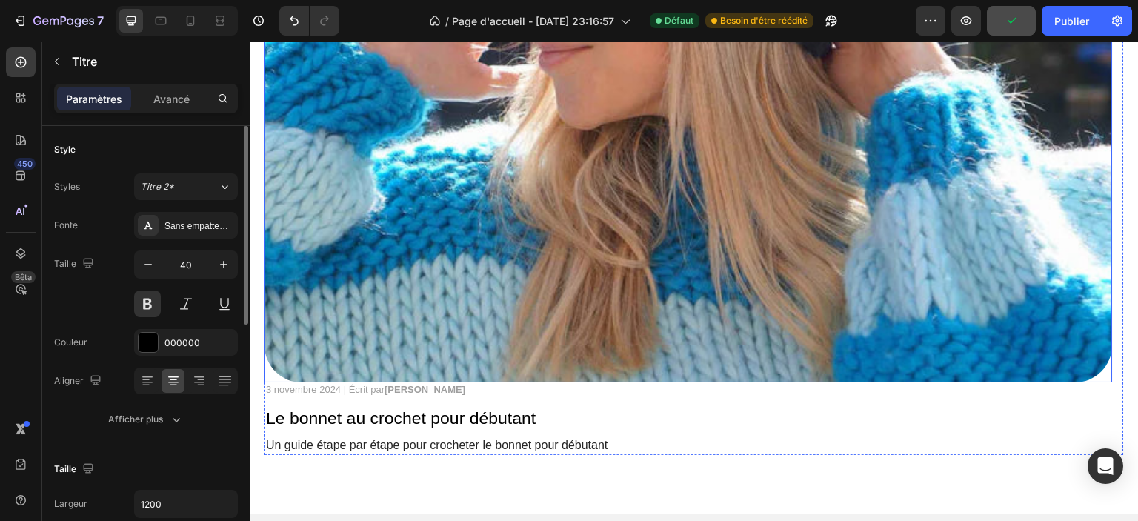
scroll to position [4176, 0]
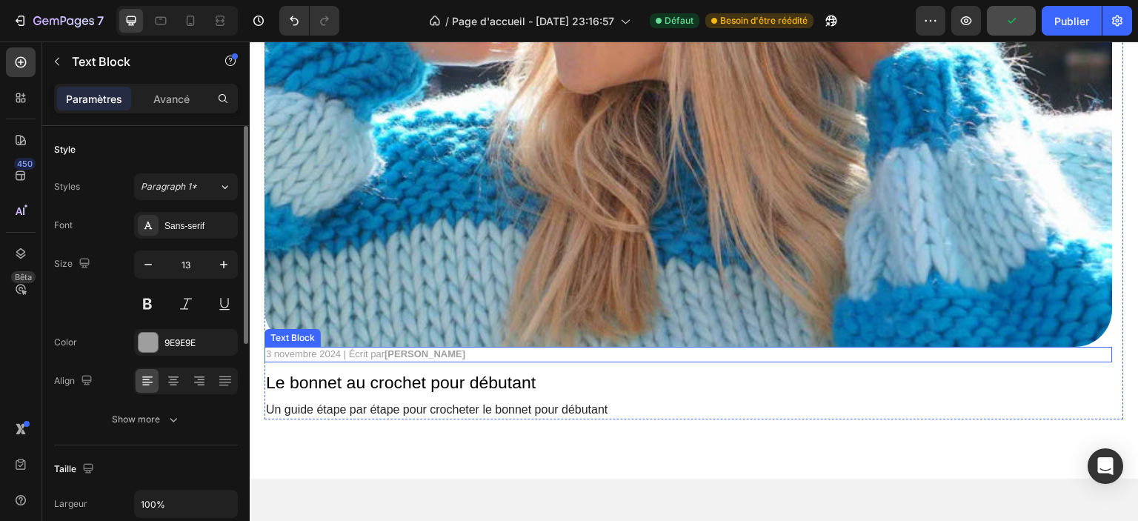
click at [466, 349] on p "[DATE] | Écrit par [PERSON_NAME]" at bounding box center [689, 354] width 846 height 13
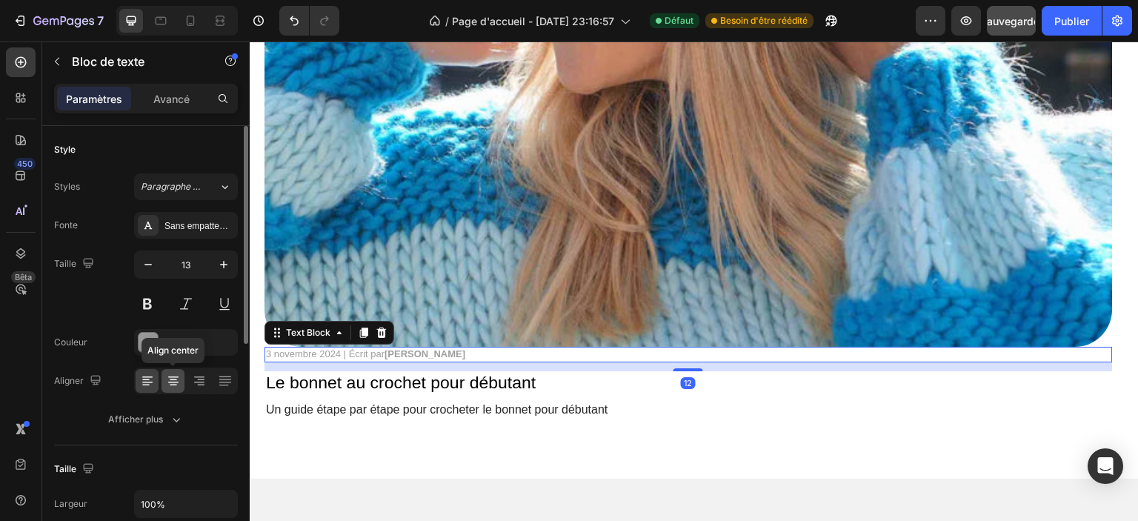
click at [179, 379] on icon at bounding box center [173, 381] width 15 height 15
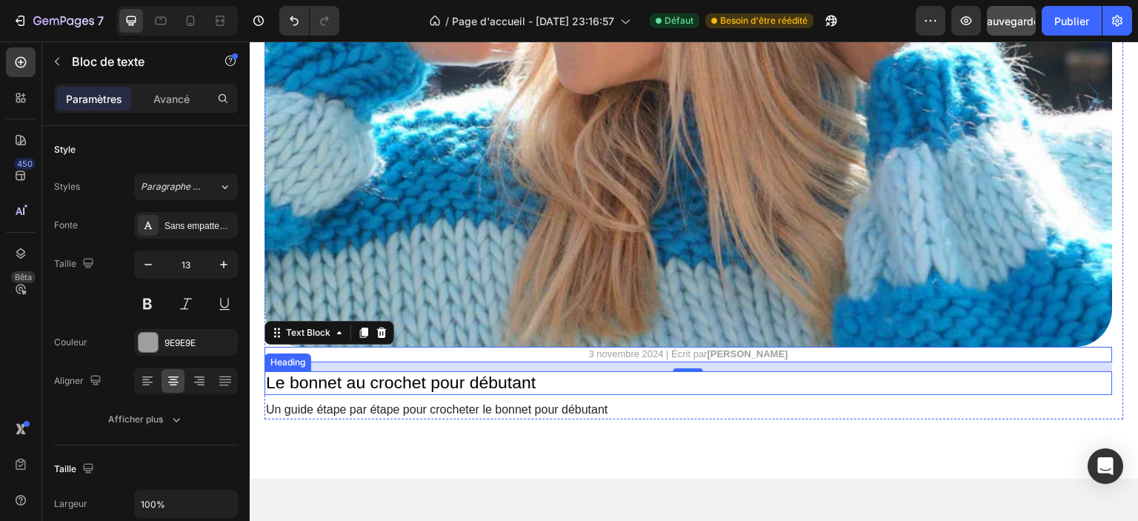
click at [410, 385] on h2 "Le bonnet au crochet pour débutant" at bounding box center [689, 383] width 849 height 24
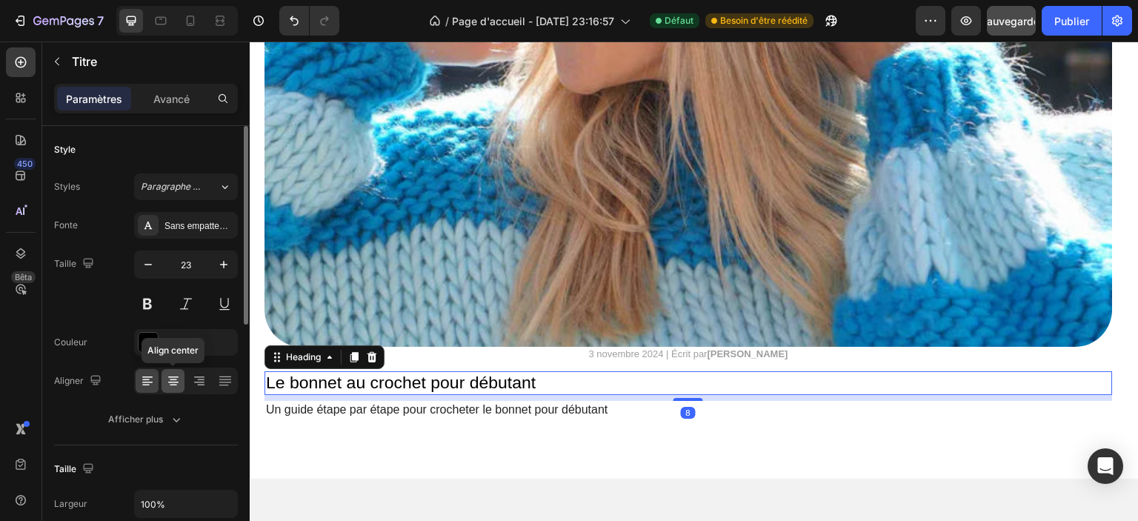
click at [170, 379] on icon at bounding box center [173, 379] width 7 height 1
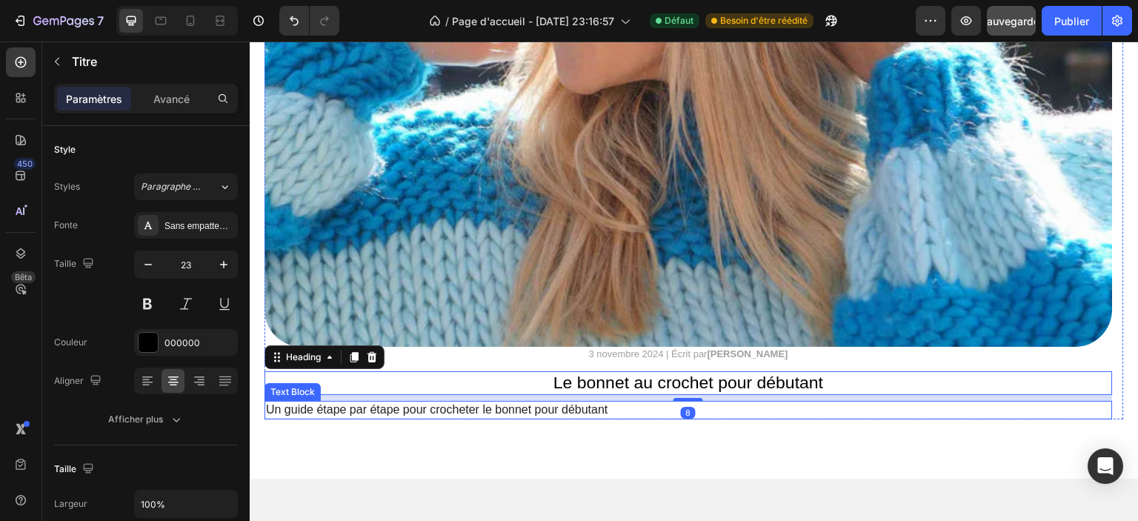
click at [338, 407] on p "Un guide étape par étape pour crocheter le bonnet pour débutant" at bounding box center [689, 410] width 846 height 16
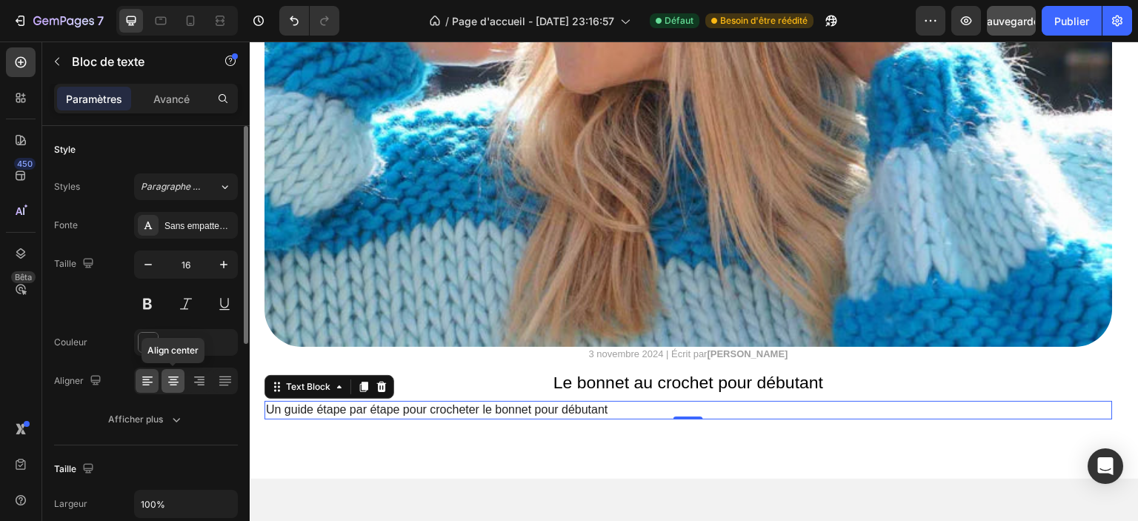
click at [169, 384] on icon at bounding box center [173, 381] width 15 height 15
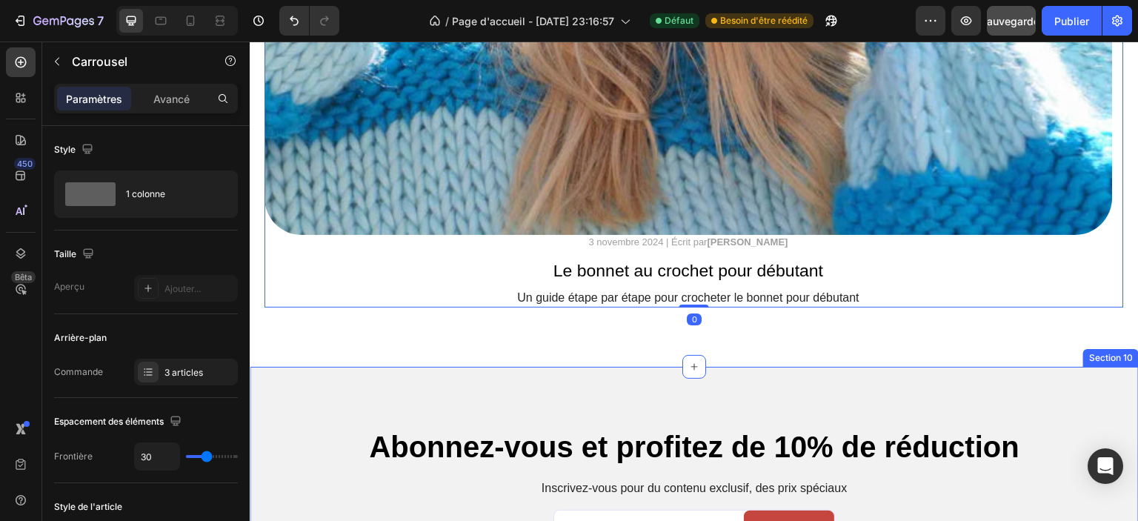
scroll to position [4473, 0]
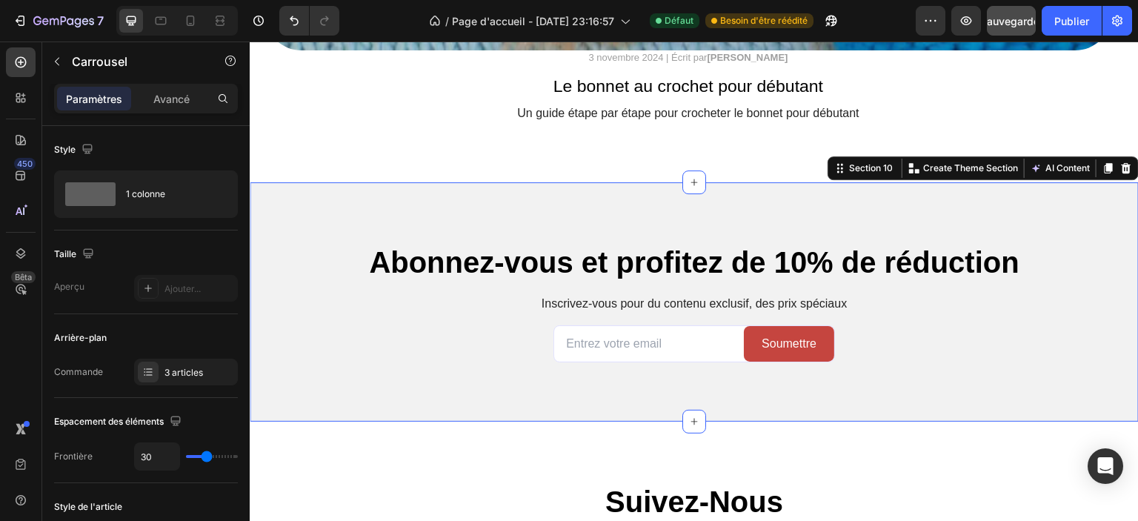
click at [366, 371] on div "Abonnez-vous et profitez de 10% de réduction Heading Inscrivez-vous pour du con…" at bounding box center [694, 302] width 889 height 240
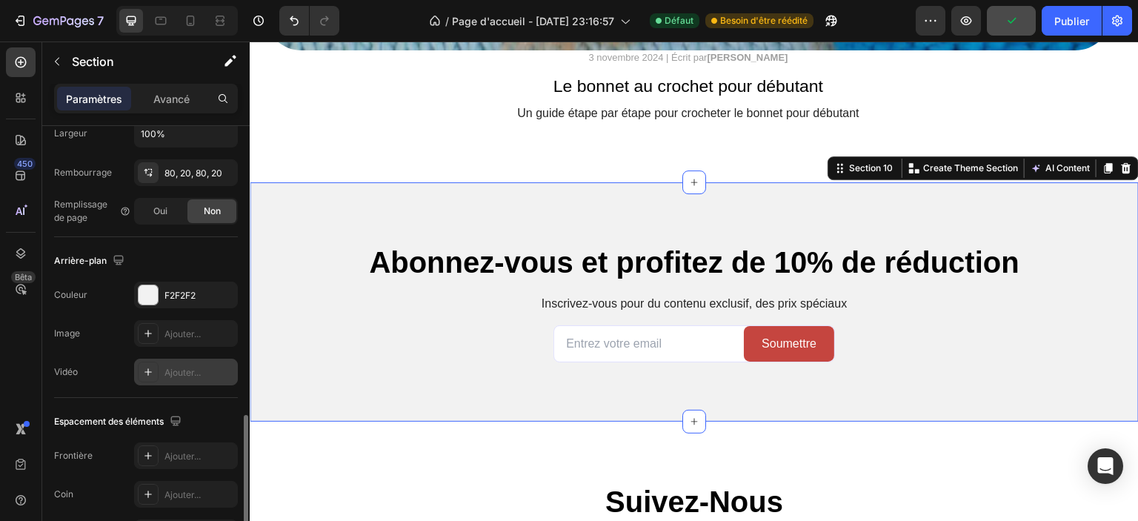
scroll to position [445, 0]
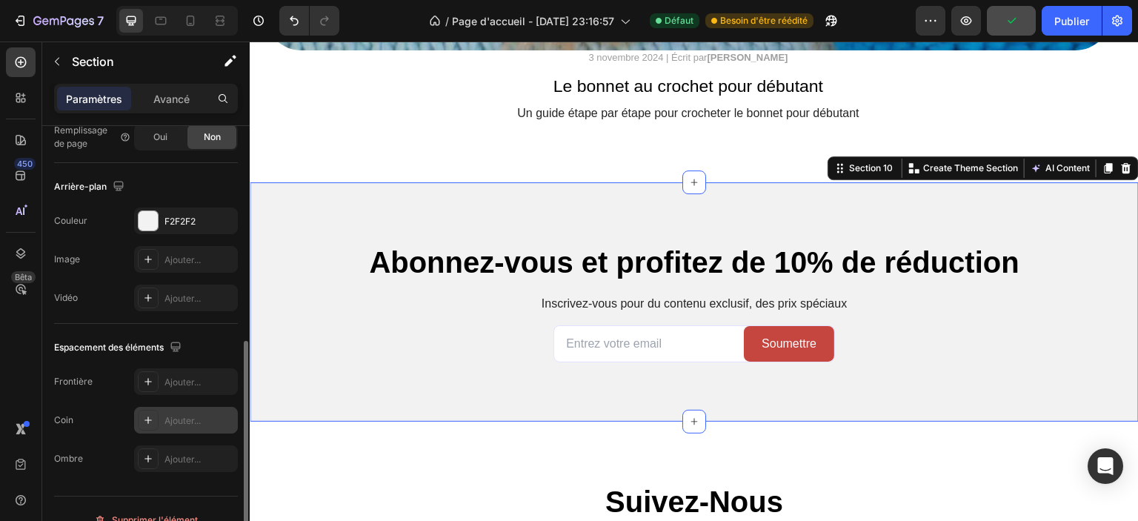
click at [150, 417] on icon at bounding box center [148, 420] width 12 height 12
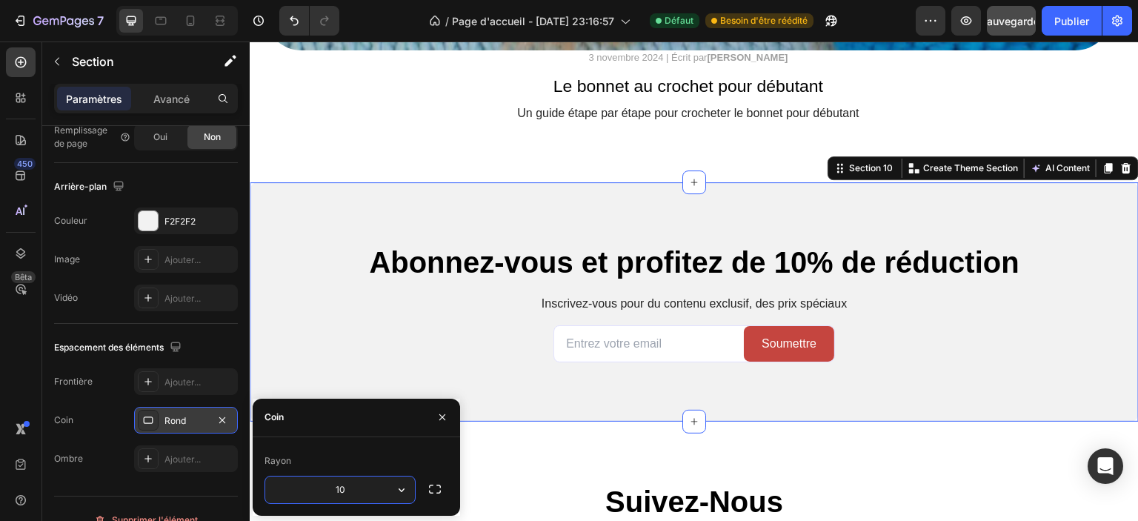
type input "1"
type input "50"
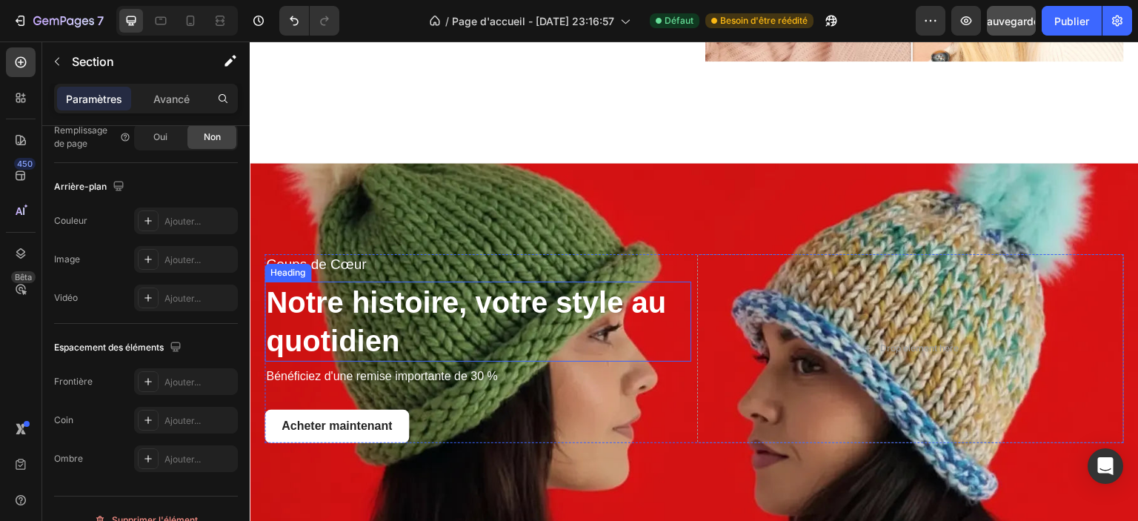
scroll to position [2620, 0]
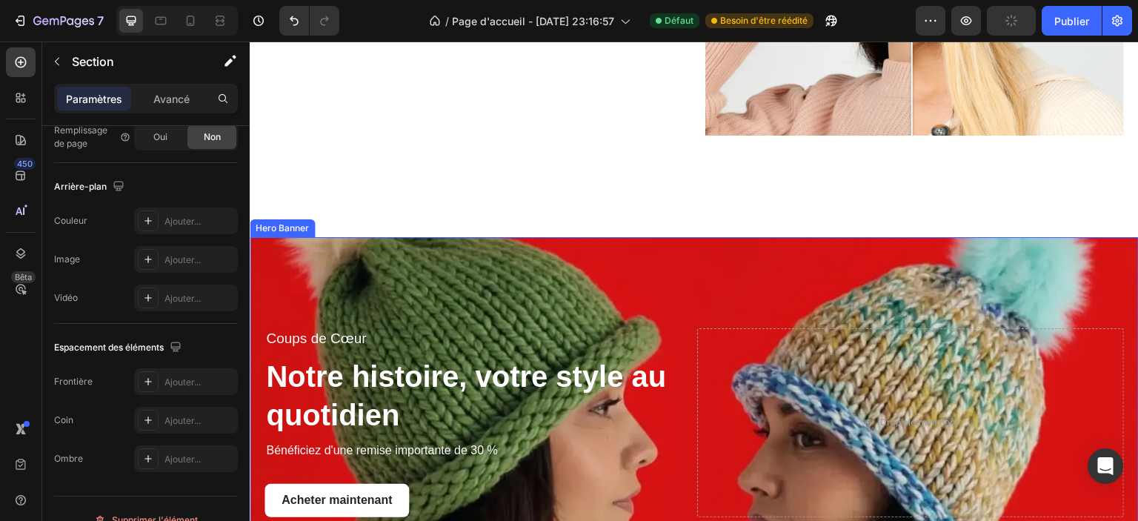
click at [898, 293] on div "Background Image" at bounding box center [694, 422] width 889 height 371
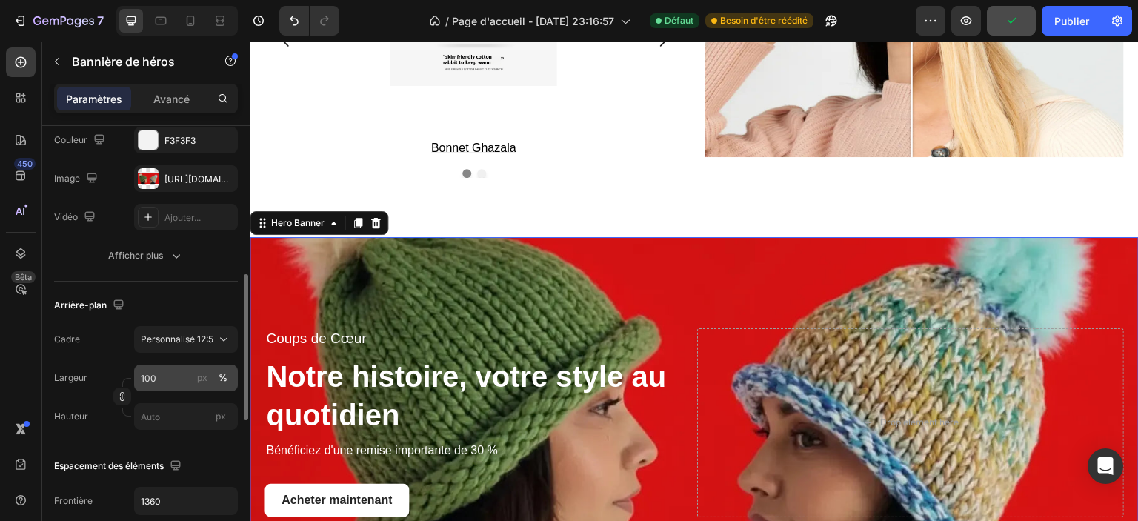
scroll to position [296, 0]
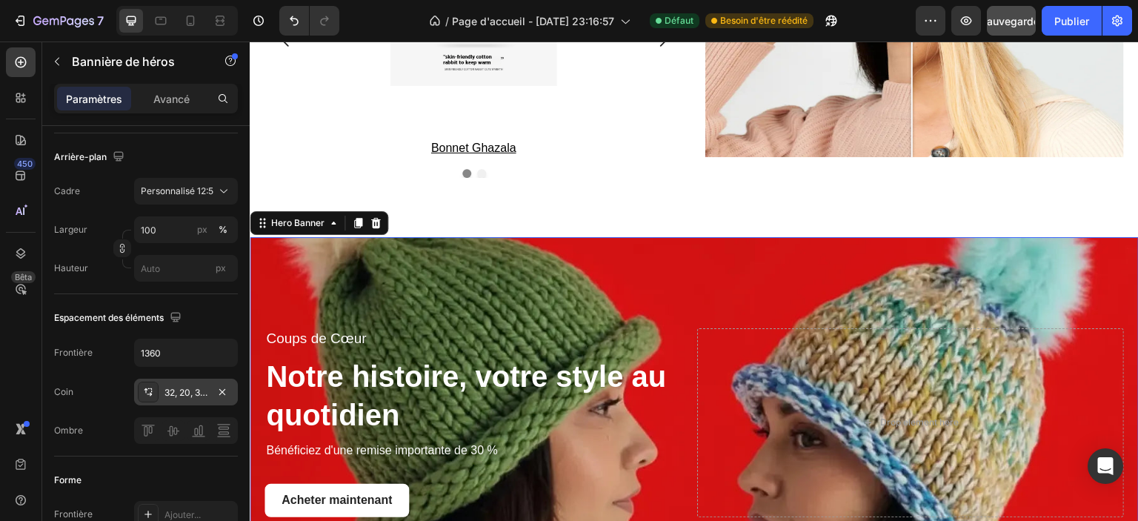
click at [156, 392] on div at bounding box center [148, 392] width 21 height 21
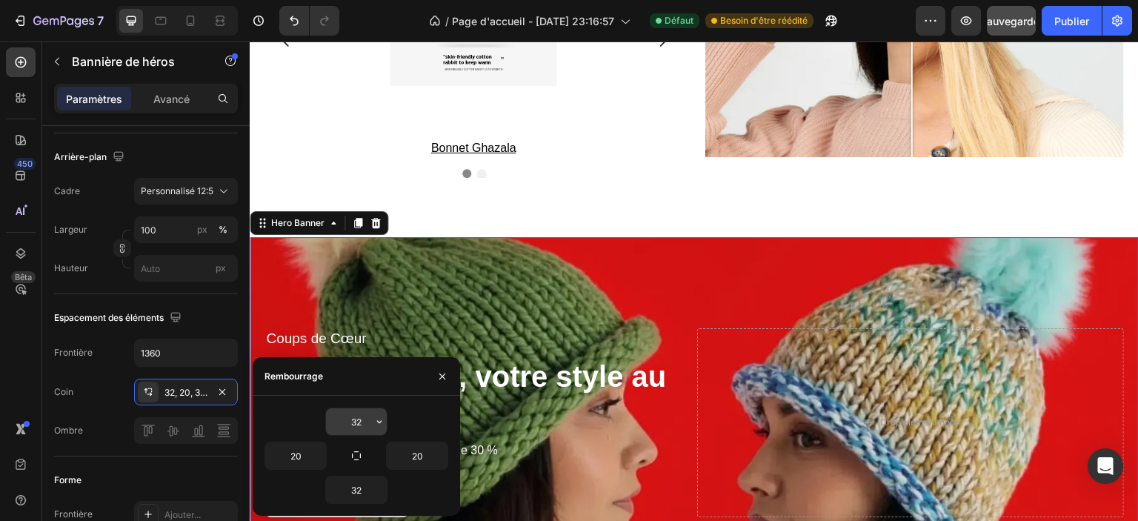
click at [351, 423] on input "32" at bounding box center [356, 421] width 61 height 27
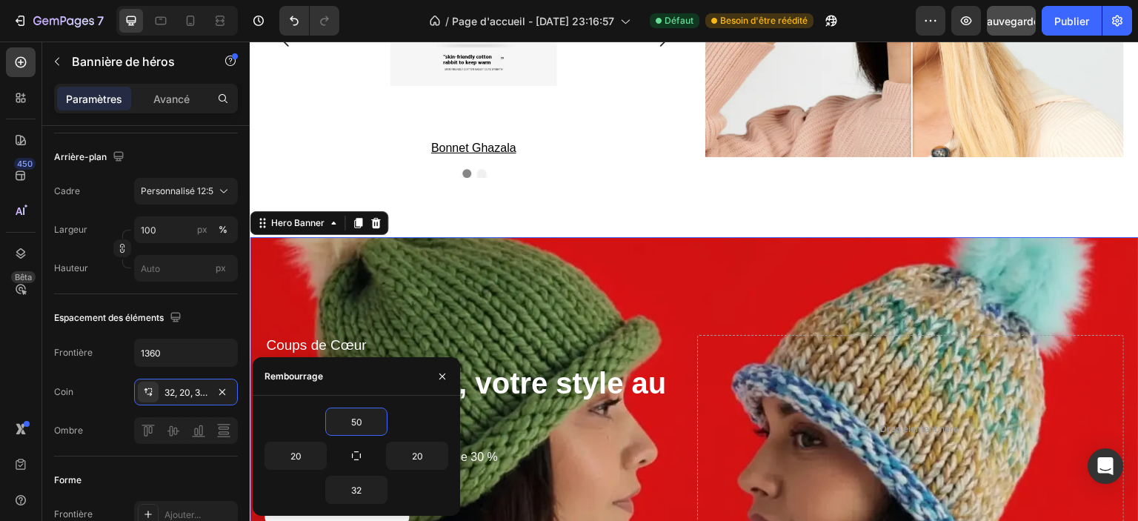
type input "5"
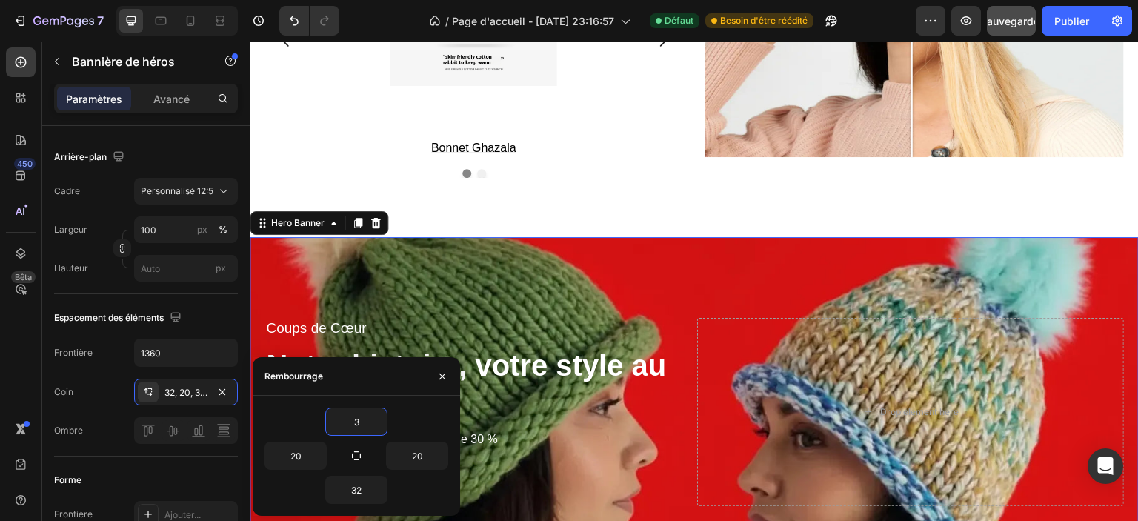
type input "32"
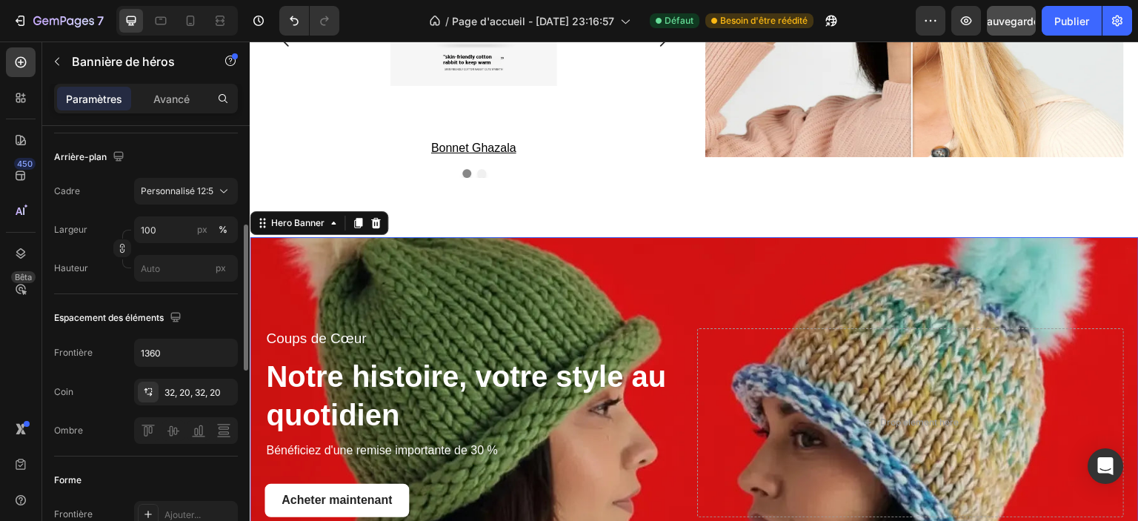
click at [107, 404] on div "Coin 32, 20, 32, 20" at bounding box center [146, 392] width 184 height 27
click at [253, 282] on div "Background Image" at bounding box center [694, 422] width 889 height 371
click at [259, 271] on div "Background Image" at bounding box center [694, 422] width 889 height 371
click at [168, 91] on p "Avancé" at bounding box center [171, 99] width 36 height 16
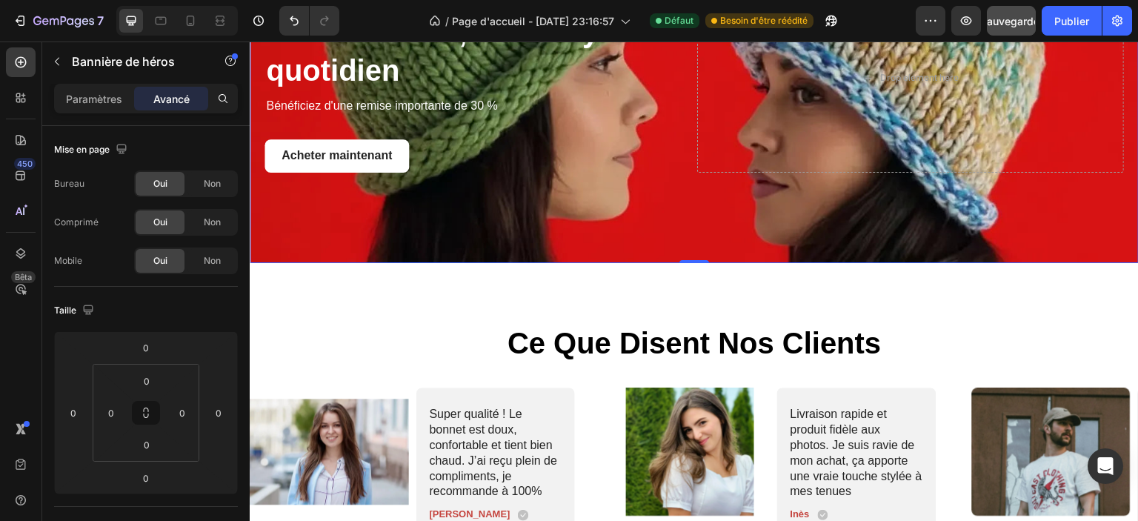
scroll to position [2990, 0]
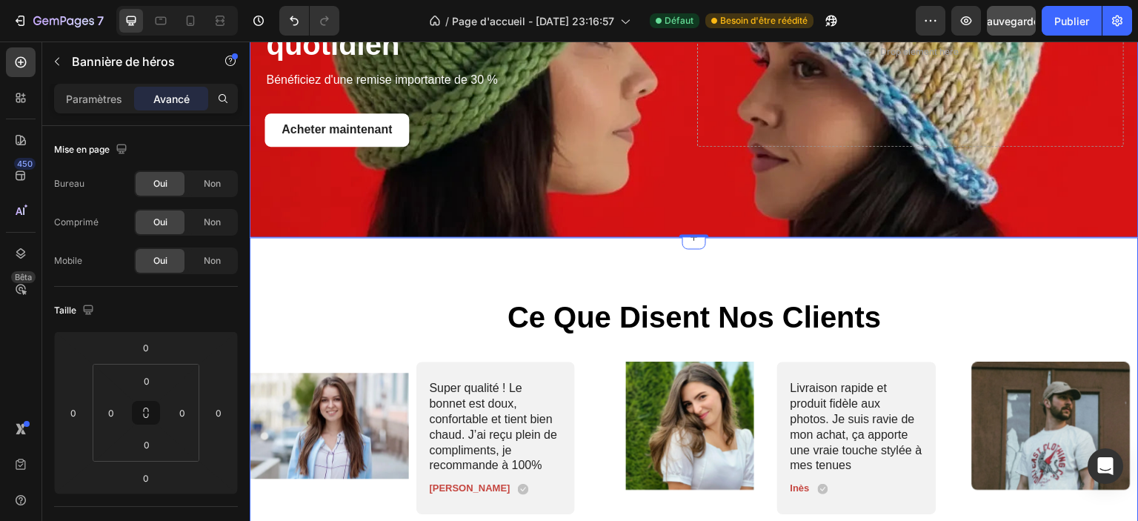
click at [528, 185] on div "Background Image" at bounding box center [694, 52] width 889 height 371
click at [93, 104] on font "Paramètres" at bounding box center [94, 99] width 56 height 13
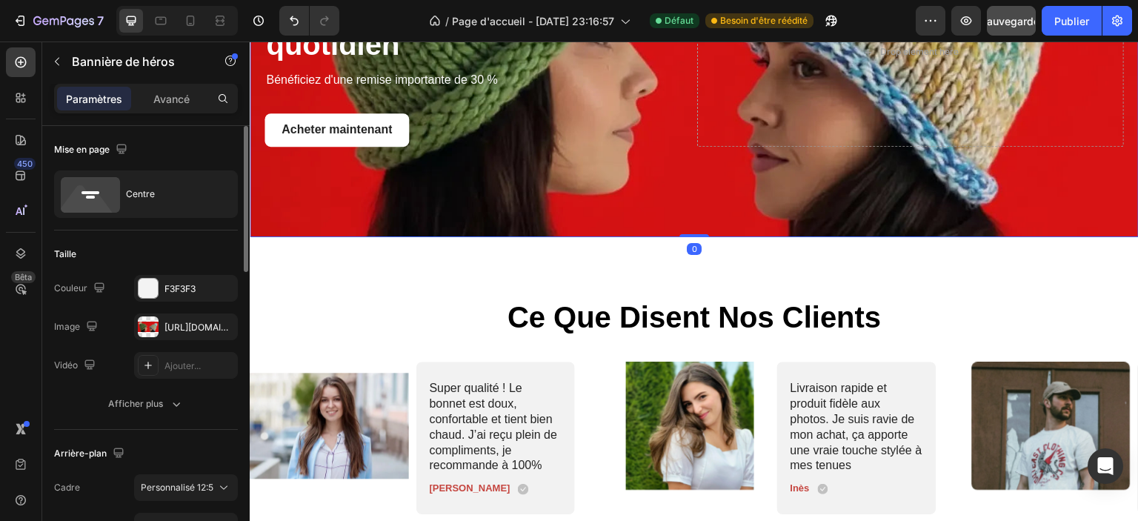
scroll to position [148, 0]
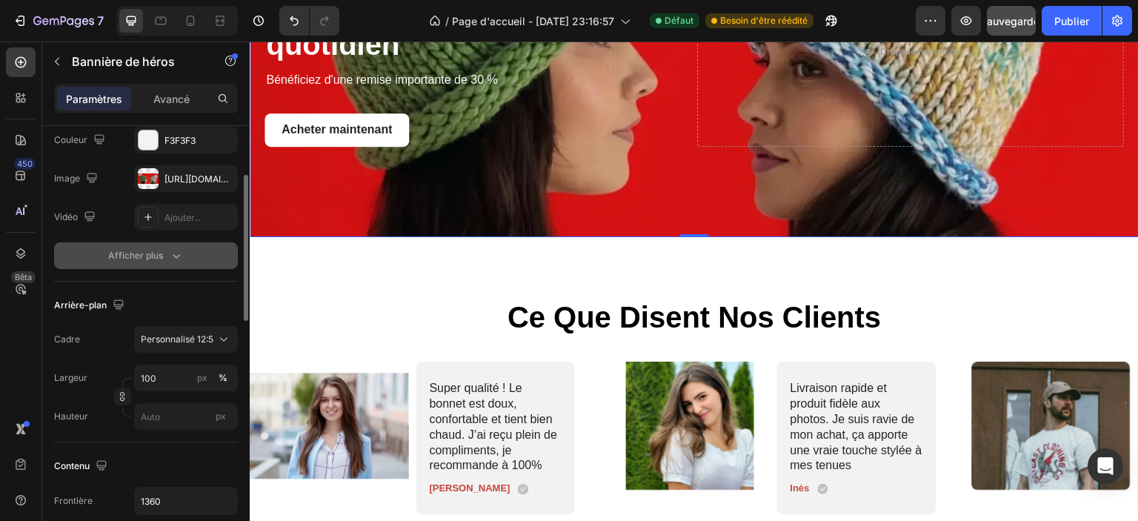
click at [163, 256] on div "Afficher plus" at bounding box center [146, 255] width 76 height 15
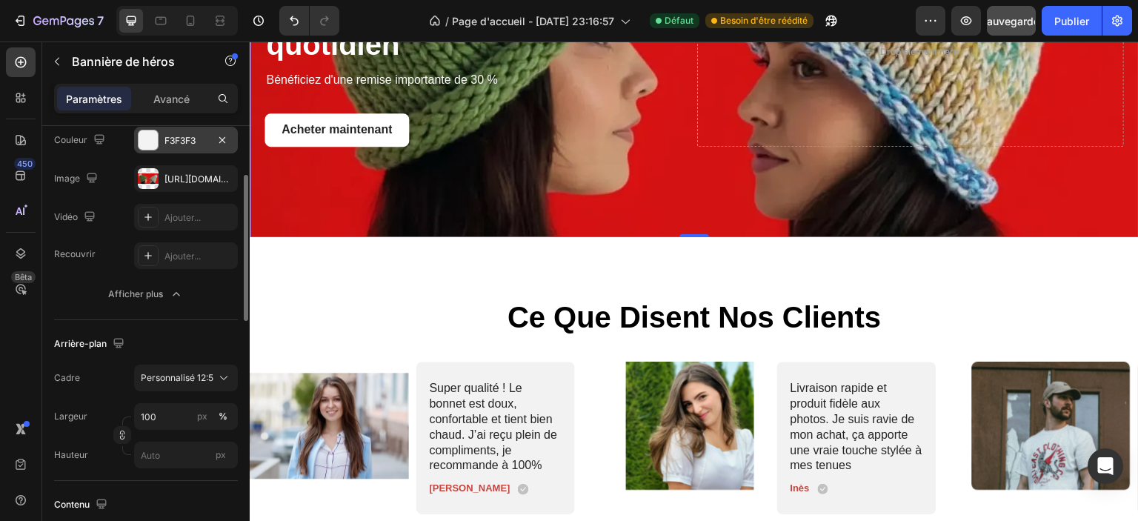
click at [188, 136] on font "F3F3F3" at bounding box center [180, 140] width 31 height 11
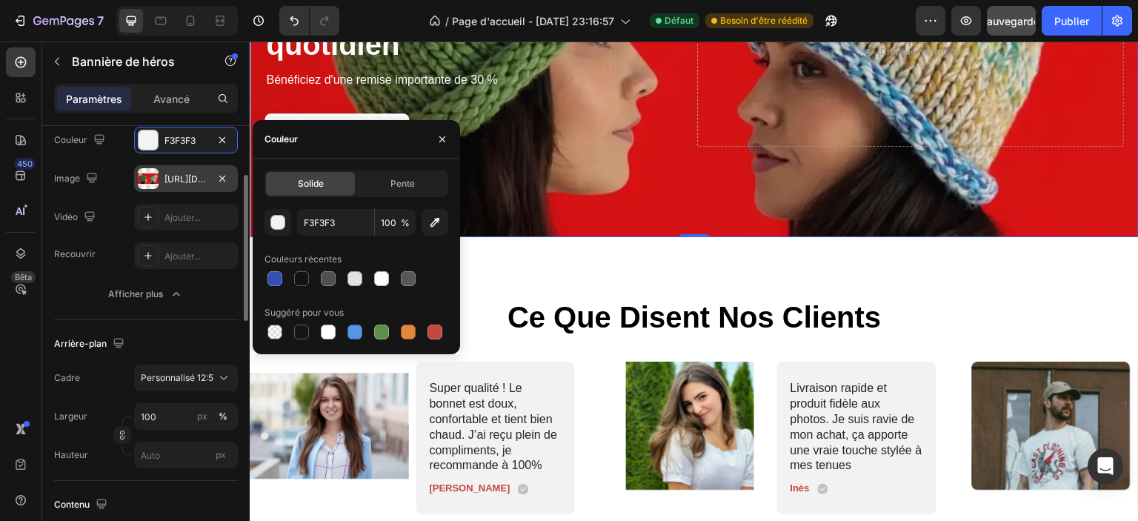
click at [181, 183] on font "https://cdn.shopify.com/s/files/1/0826/8254/4162/files/gempages_585287611619213…" at bounding box center [213, 178] width 96 height 11
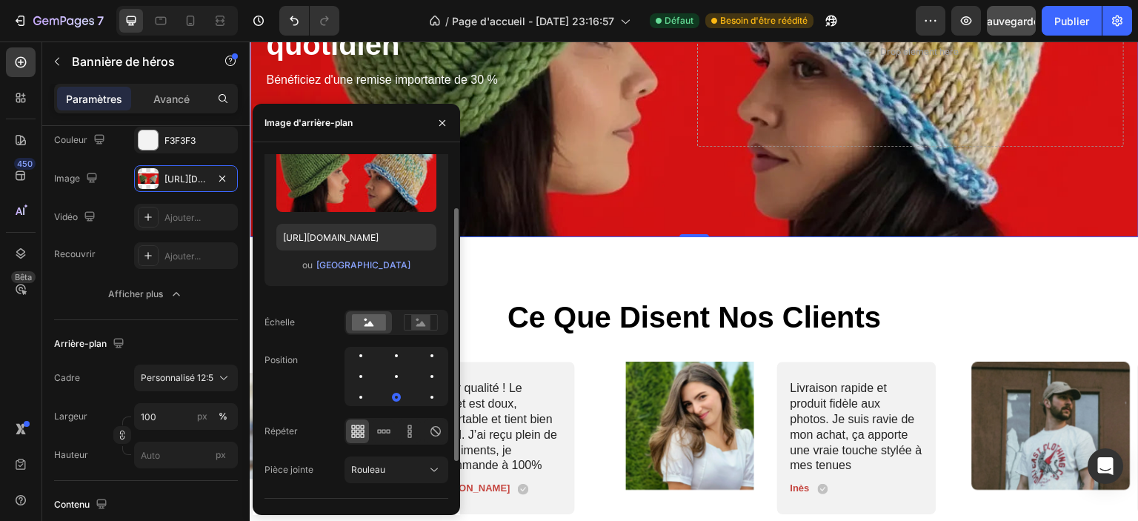
scroll to position [131, 0]
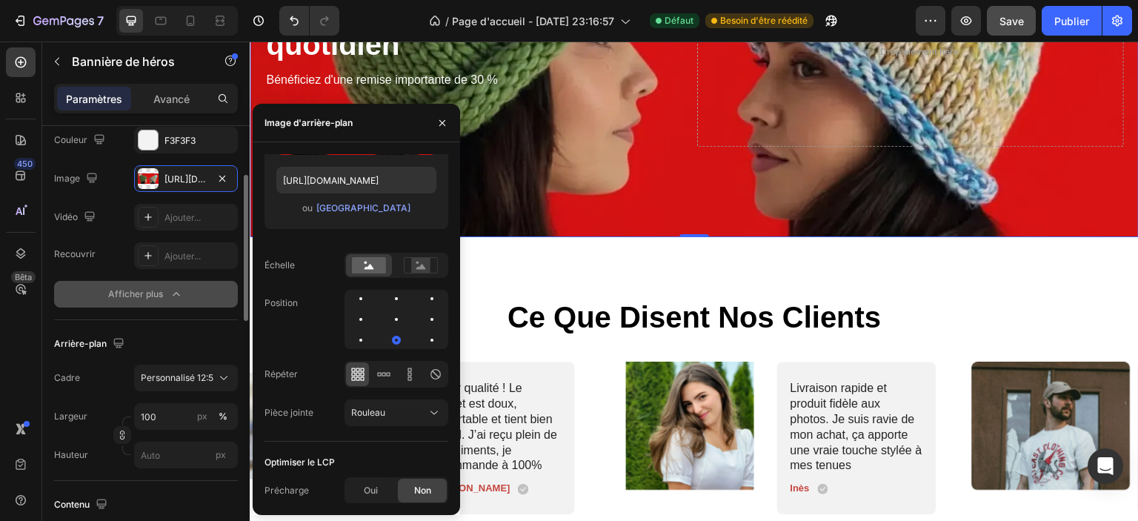
click at [177, 293] on icon "button" at bounding box center [176, 294] width 7 height 4
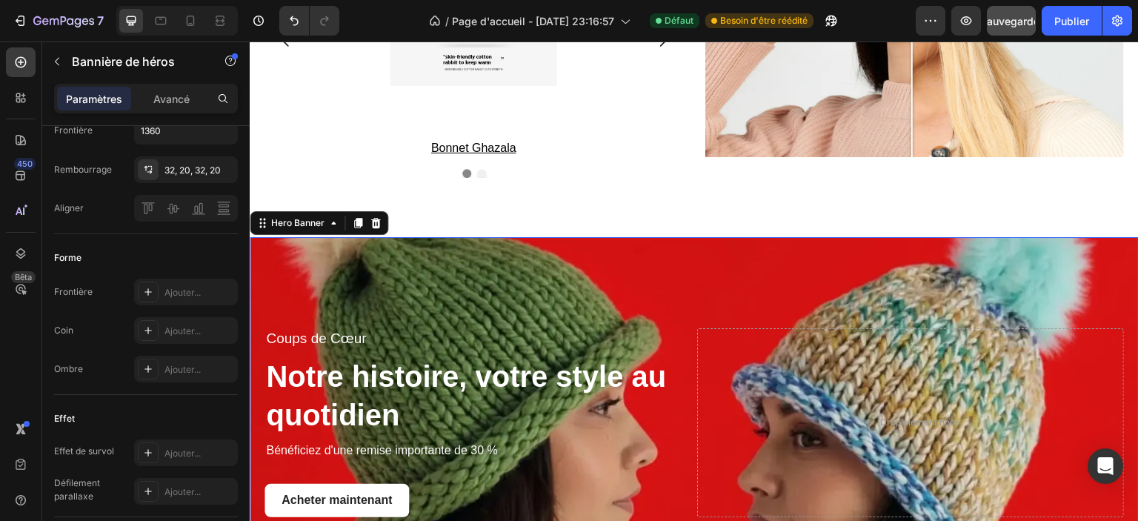
scroll to position [2694, 0]
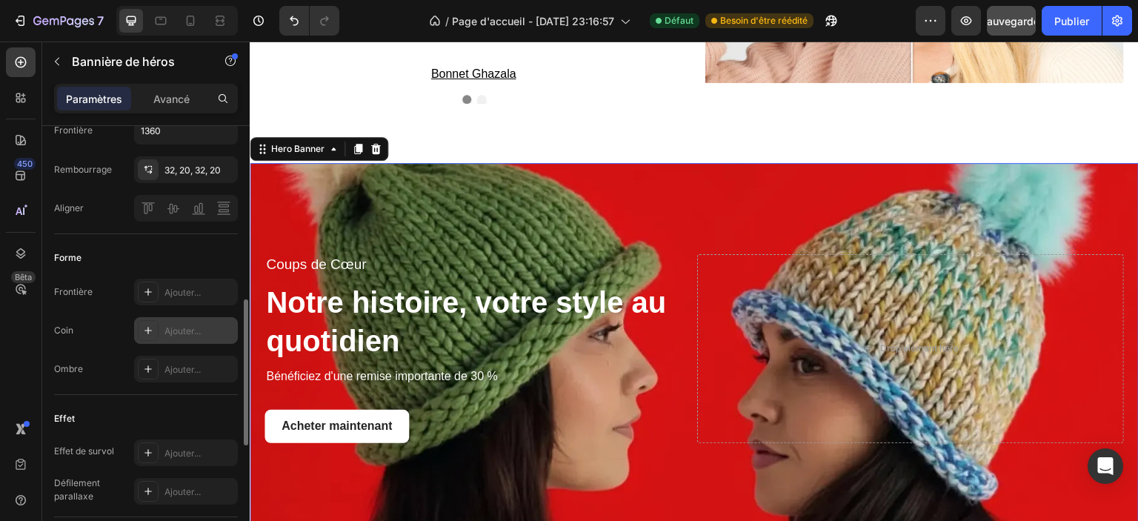
click at [145, 329] on icon at bounding box center [148, 330] width 7 height 7
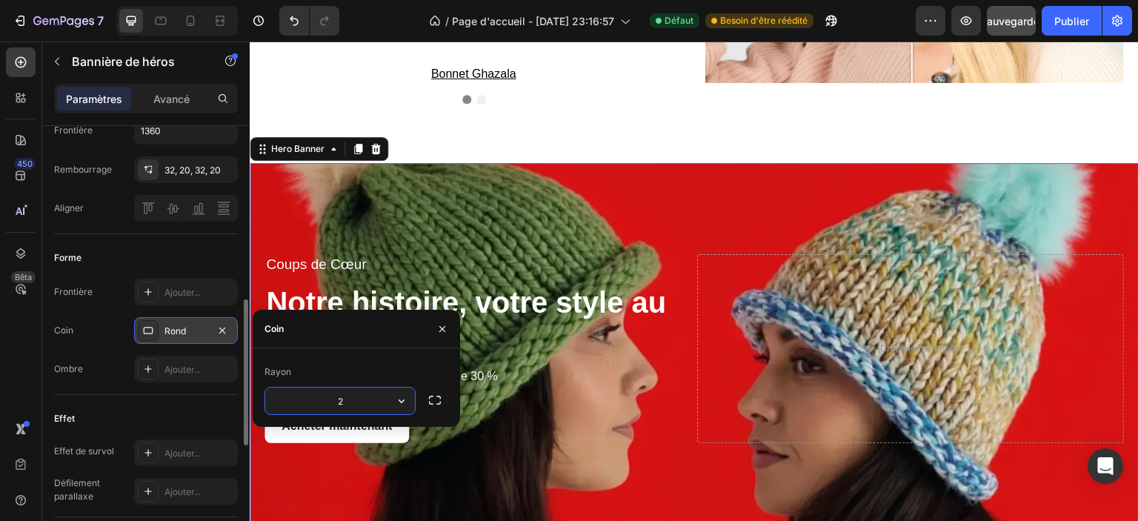
type input "20"
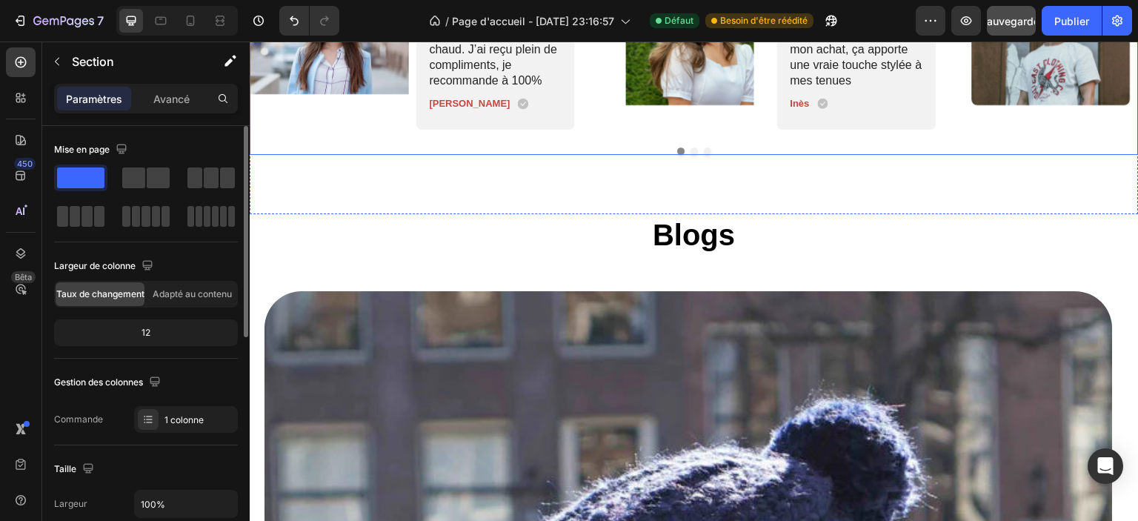
scroll to position [3435, 0]
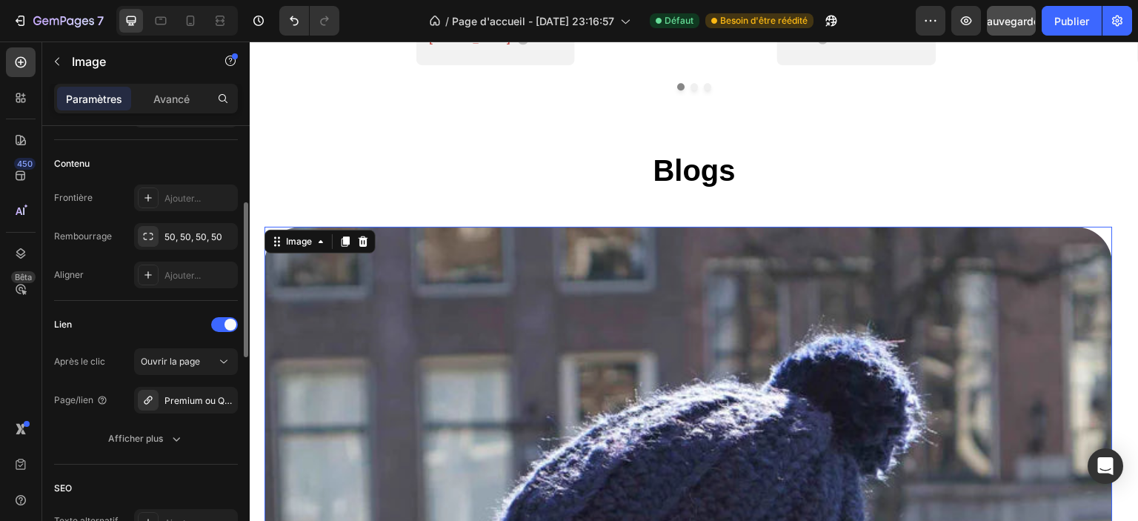
scroll to position [425, 0]
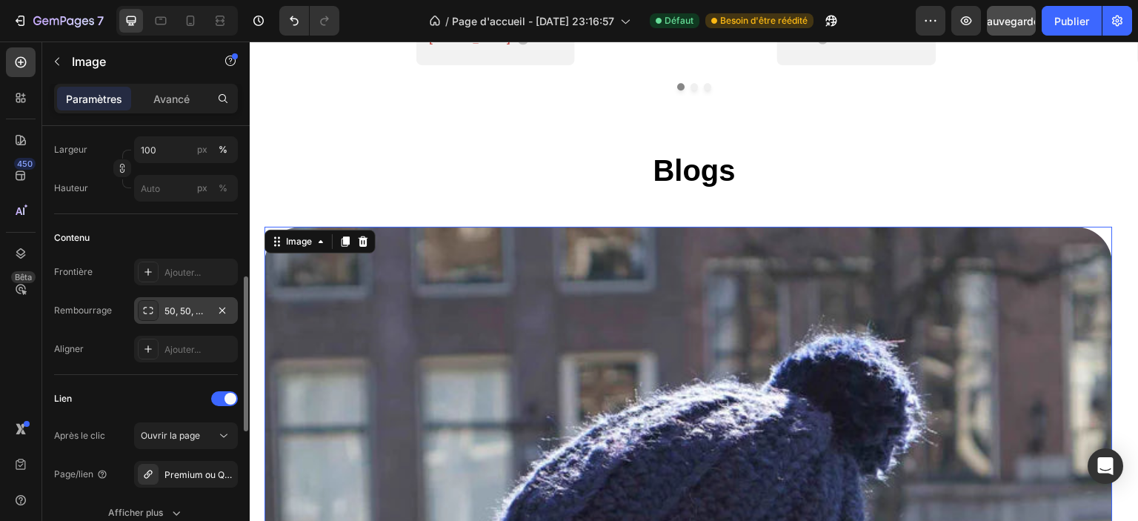
click at [145, 312] on icon at bounding box center [149, 310] width 10 height 7
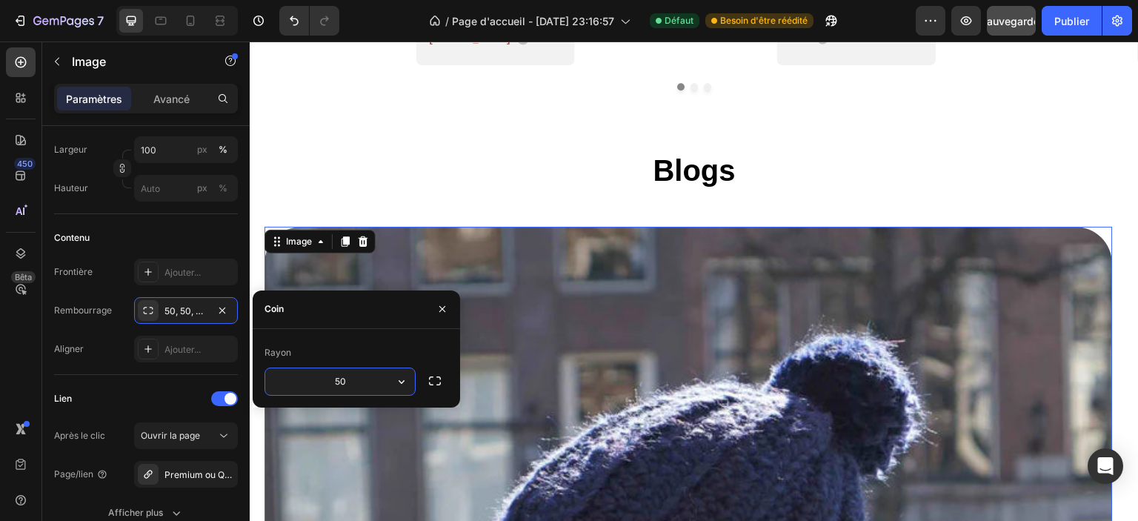
click at [344, 376] on input "50" at bounding box center [340, 381] width 150 height 27
type input "20"
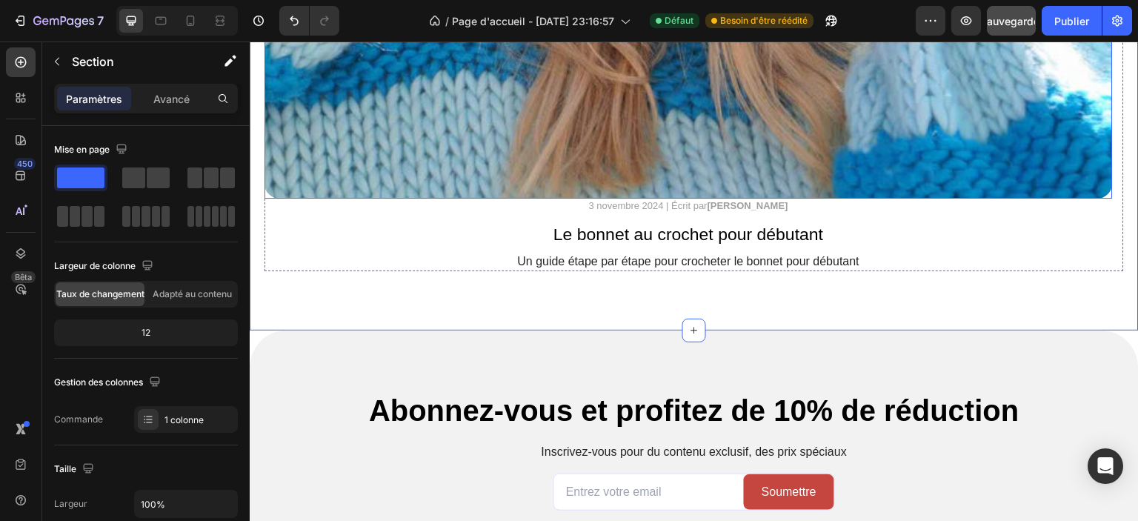
scroll to position [4547, 0]
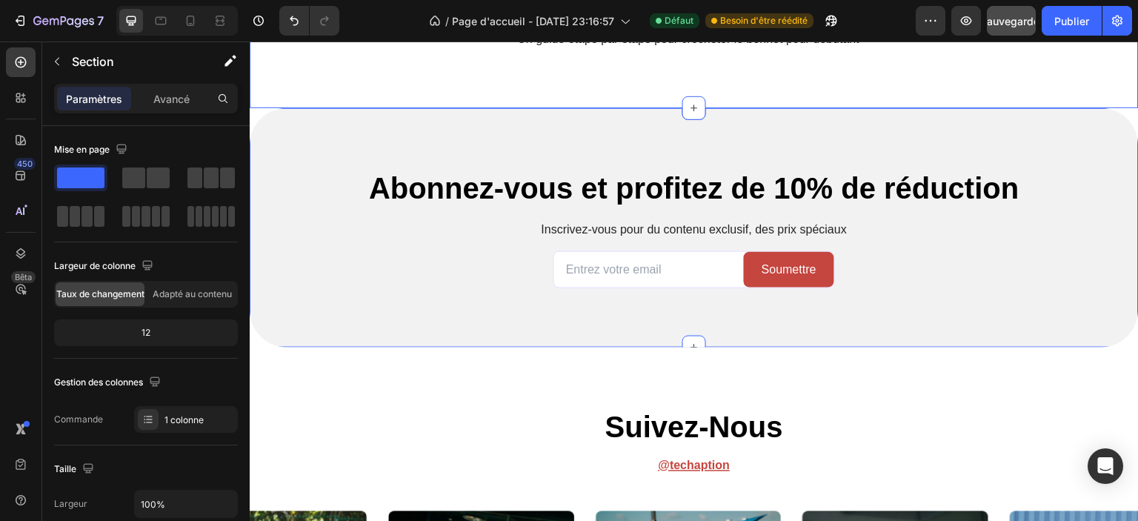
click at [399, 291] on div "Abonnez-vous et profitez de 10% de réduction Heading Inscrivez-vous pour du con…" at bounding box center [694, 227] width 889 height 239
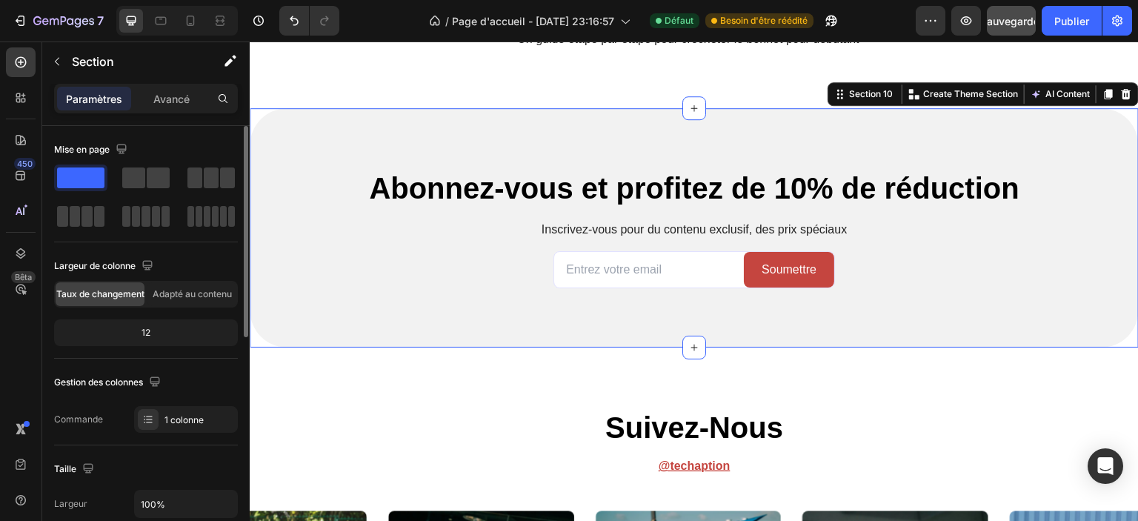
click at [152, 331] on div "12" at bounding box center [146, 332] width 178 height 21
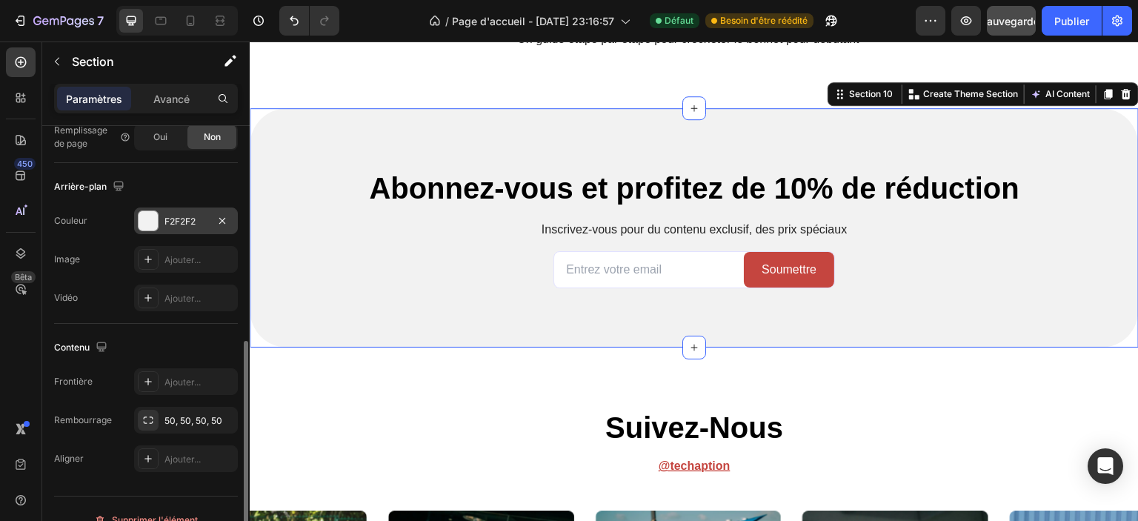
scroll to position [465, 0]
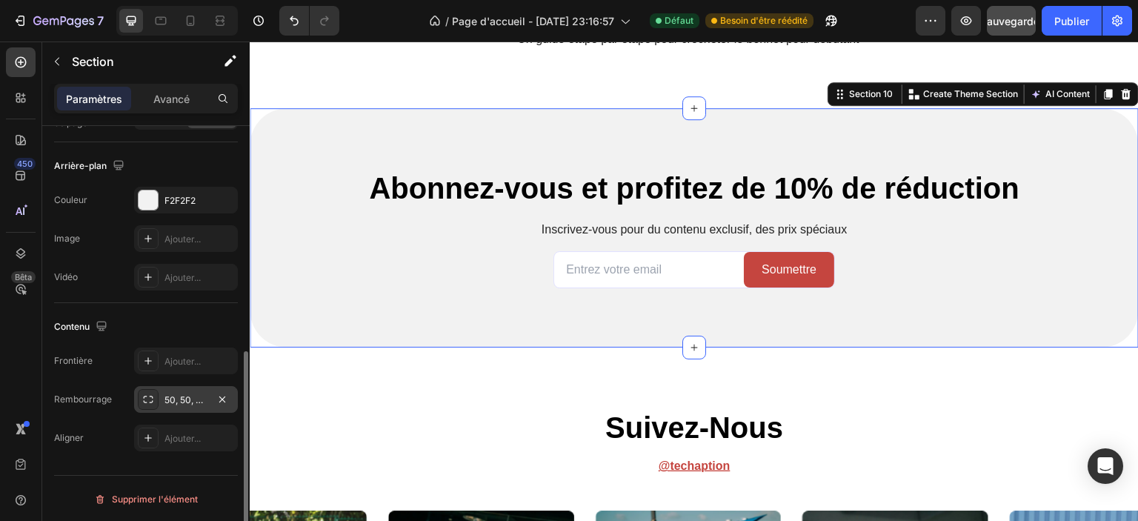
click at [179, 397] on font "50, 50, 50, 50" at bounding box center [194, 399] width 58 height 11
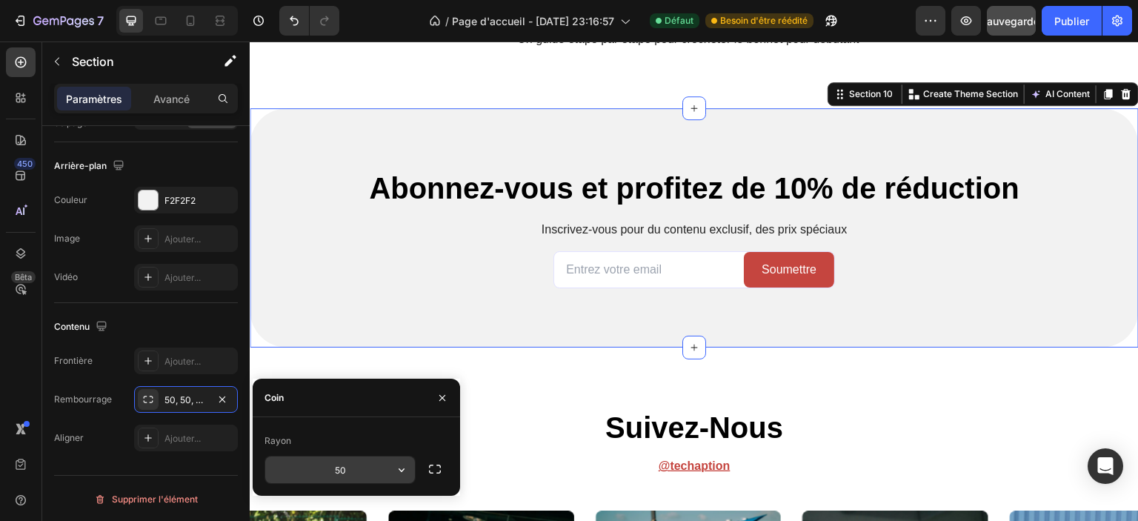
click at [353, 468] on input "50" at bounding box center [340, 470] width 150 height 27
type input "20"
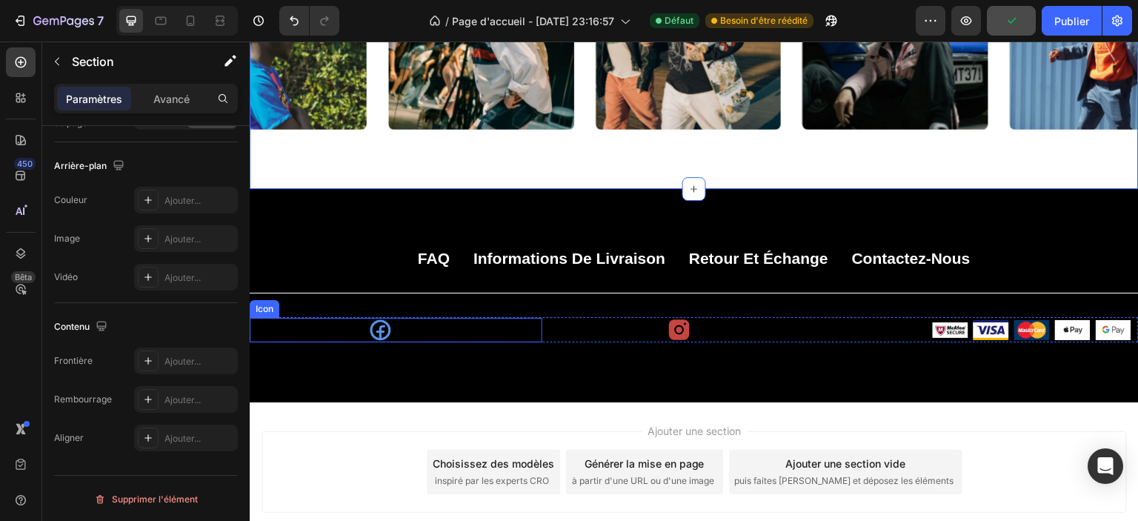
scroll to position [5206, 0]
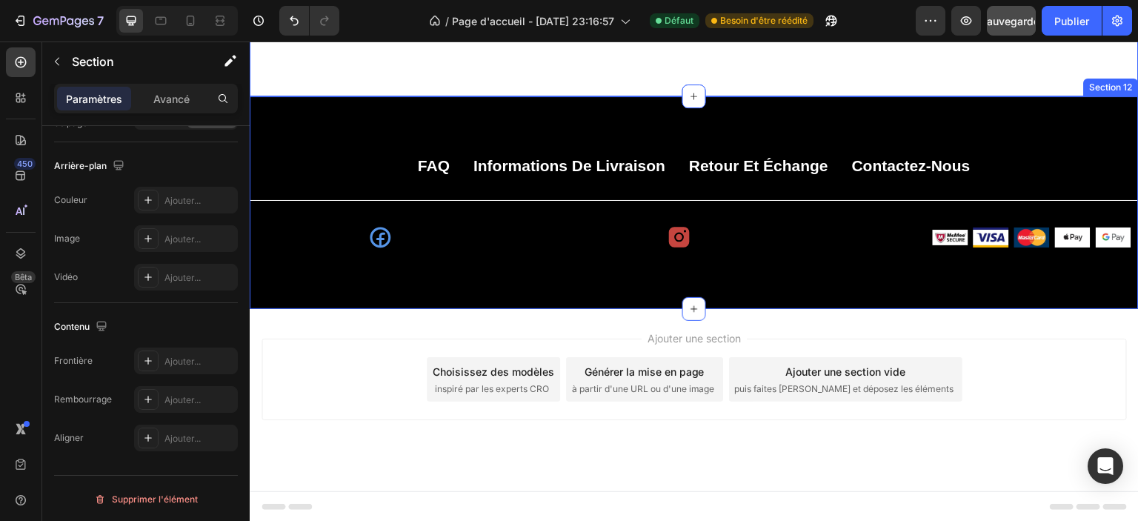
click at [308, 290] on div "FAQ Button Informations de livraison Button Retour et échange Button Contactez-…" at bounding box center [694, 202] width 889 height 213
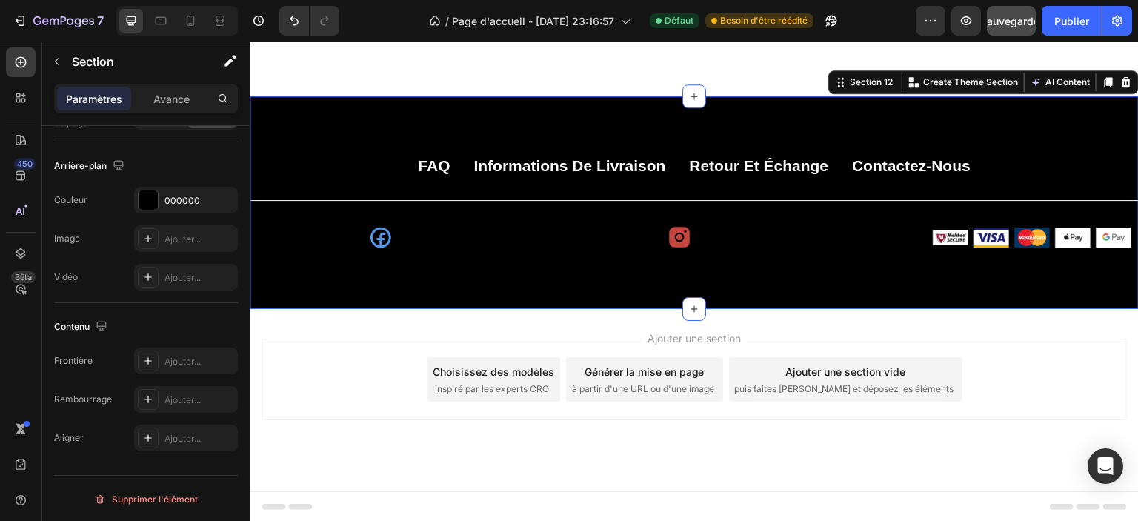
click at [268, 287] on div "FAQ Button Informations de livraison Button Retour et échange Button Contactez-…" at bounding box center [694, 202] width 889 height 213
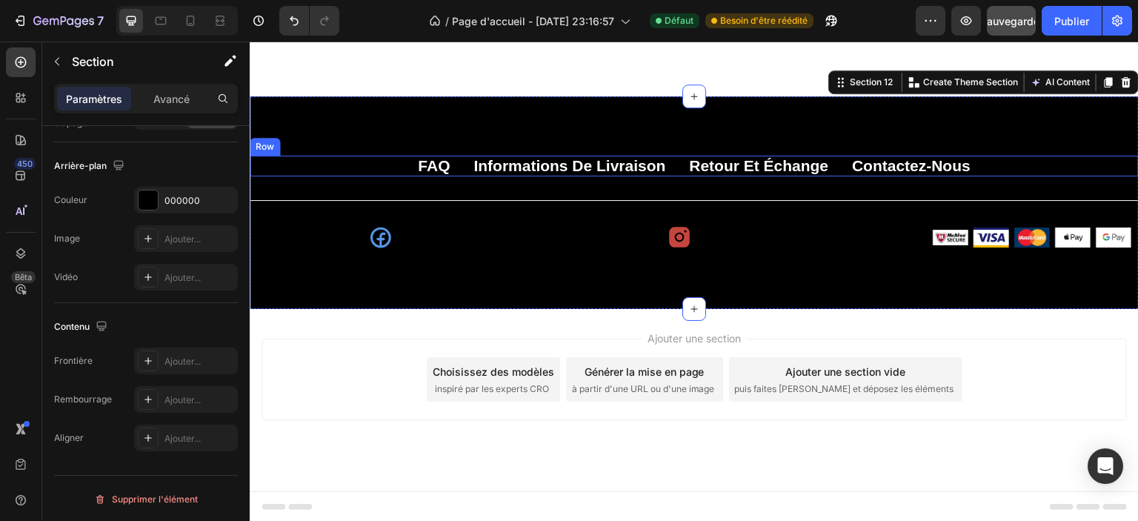
click at [297, 156] on div "FAQ Button Informations de livraison Button Retour et échange Button Contactez-…" at bounding box center [694, 166] width 889 height 21
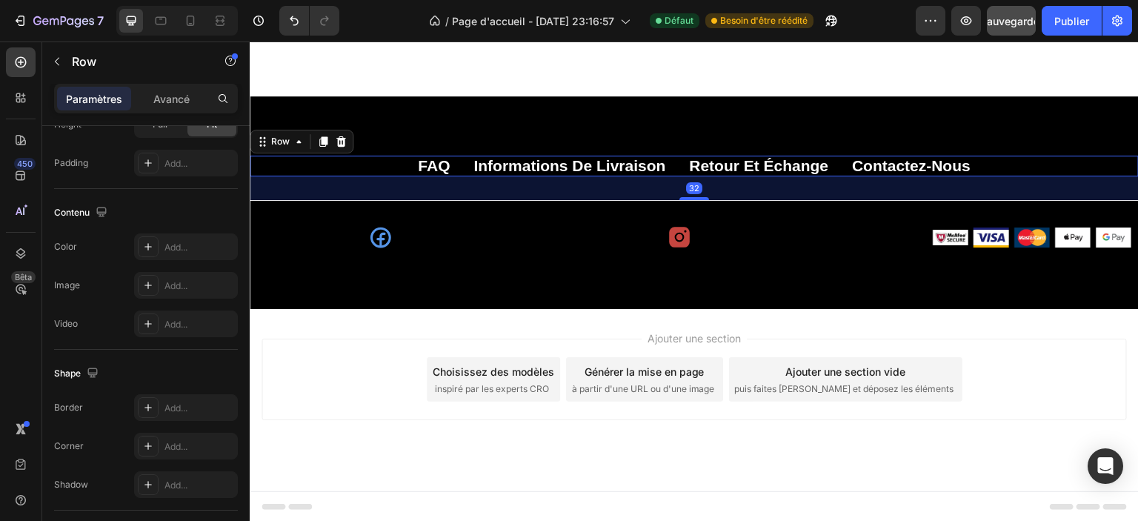
scroll to position [0, 0]
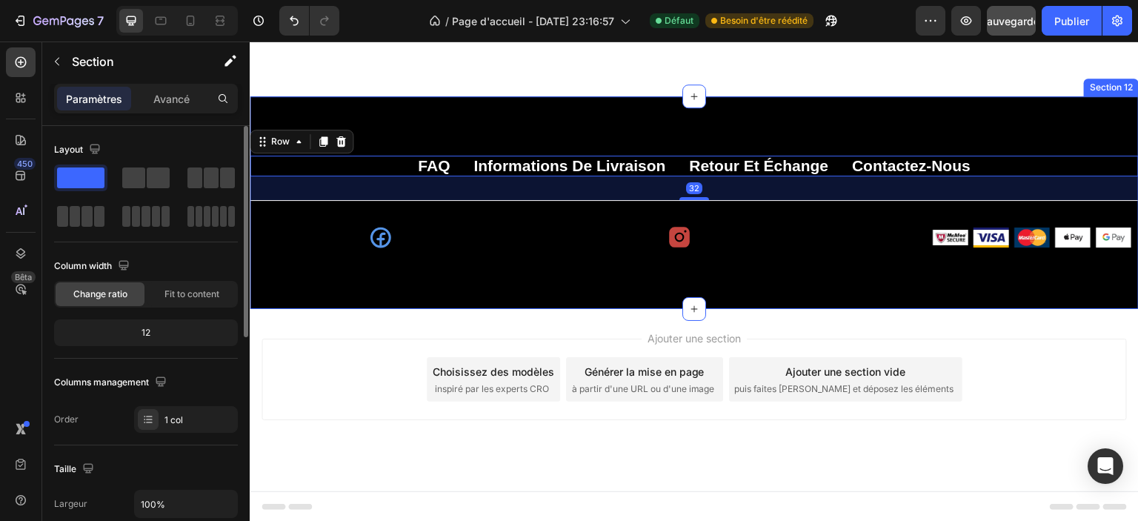
click at [337, 109] on div "FAQ Button Informations de livraison Button Retour et échange Button Contactez-…" at bounding box center [694, 202] width 889 height 213
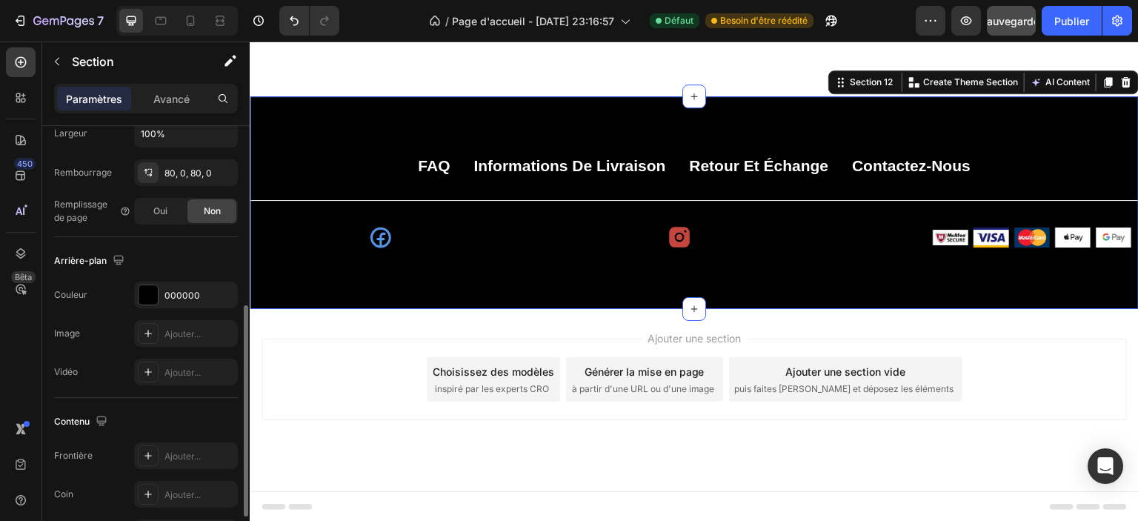
scroll to position [445, 0]
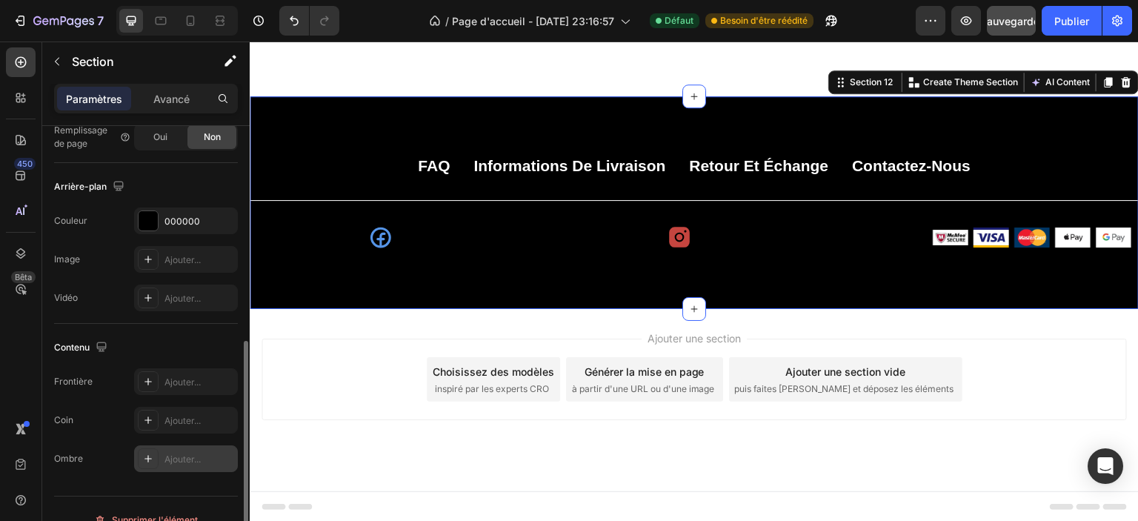
click at [146, 462] on icon at bounding box center [148, 459] width 12 height 12
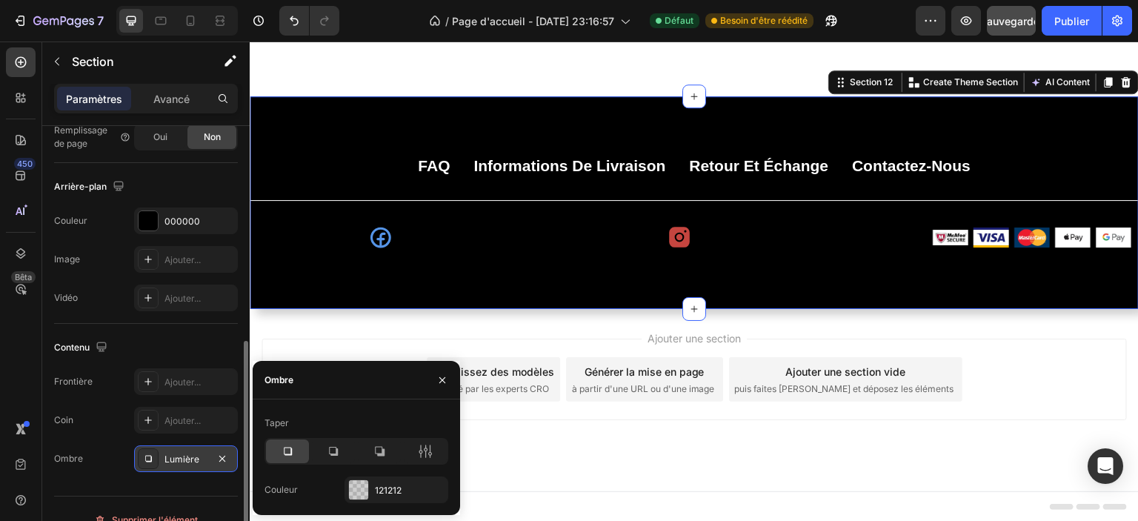
click at [144, 462] on icon at bounding box center [148, 459] width 12 height 12
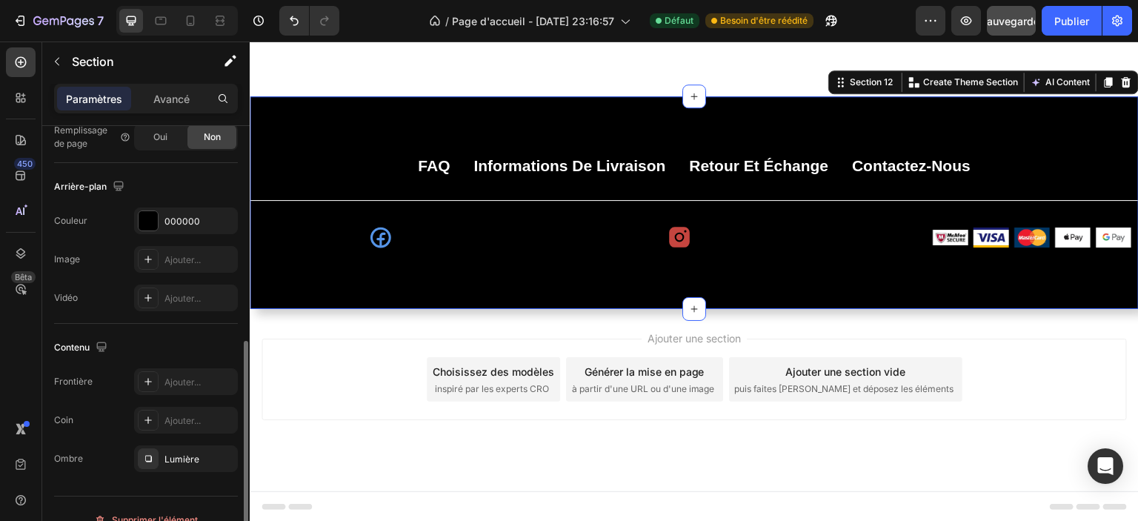
scroll to position [465, 0]
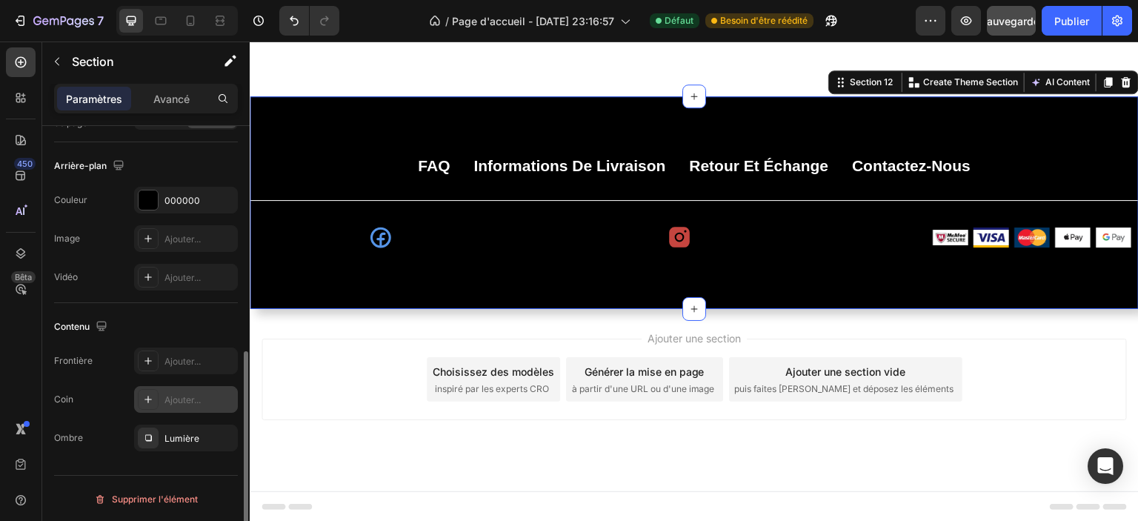
click at [134, 398] on div "Ajouter..." at bounding box center [186, 399] width 104 height 27
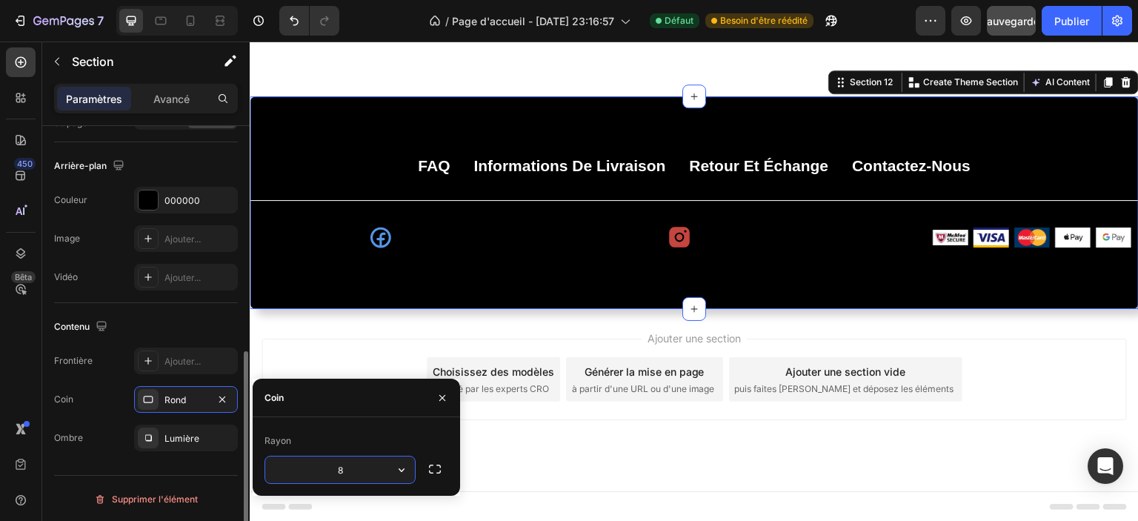
click at [113, 398] on div "Coin Rond" at bounding box center [146, 399] width 184 height 27
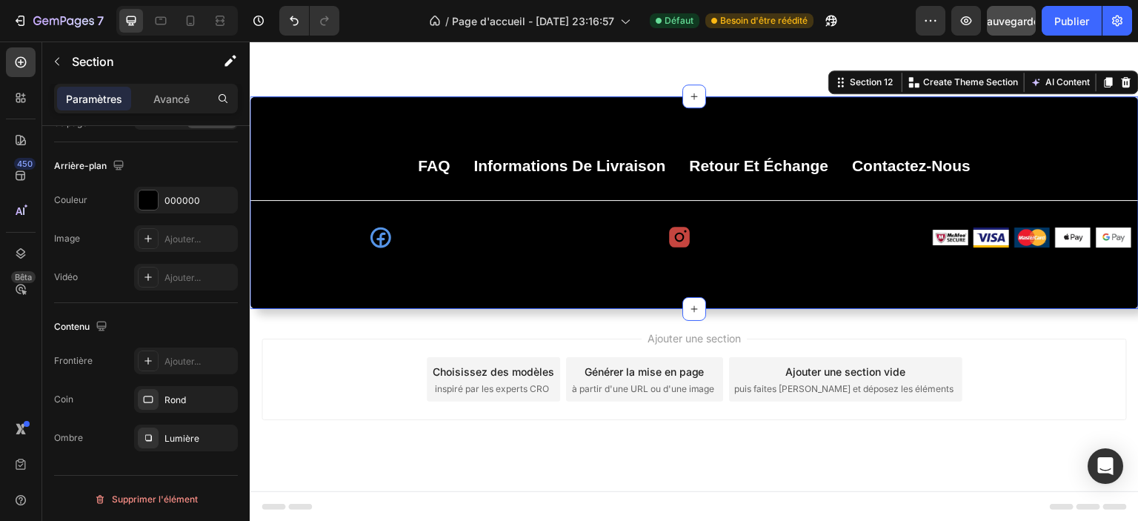
click at [357, 319] on div "Ajouter une section Choisissez des modèles inspiré par les experts CRO Générer …" at bounding box center [694, 400] width 889 height 182
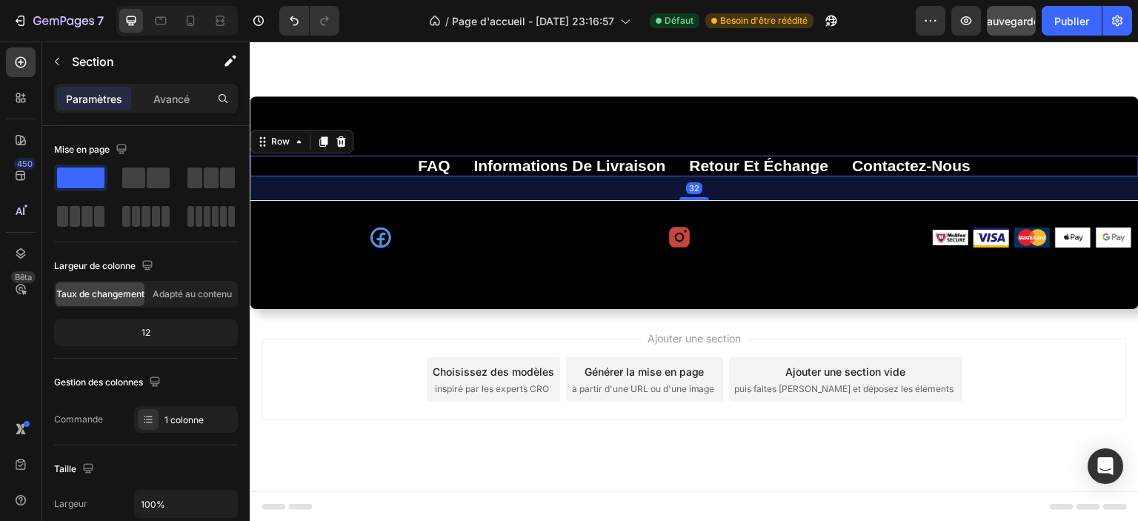
click at [302, 161] on div "FAQ Button Informations de livraison Button Retour et échange Button Contactez-…" at bounding box center [694, 166] width 889 height 21
click at [319, 109] on div "FAQ Button Informations de livraison Button Retour et échange Button Contactez-…" at bounding box center [694, 202] width 889 height 213
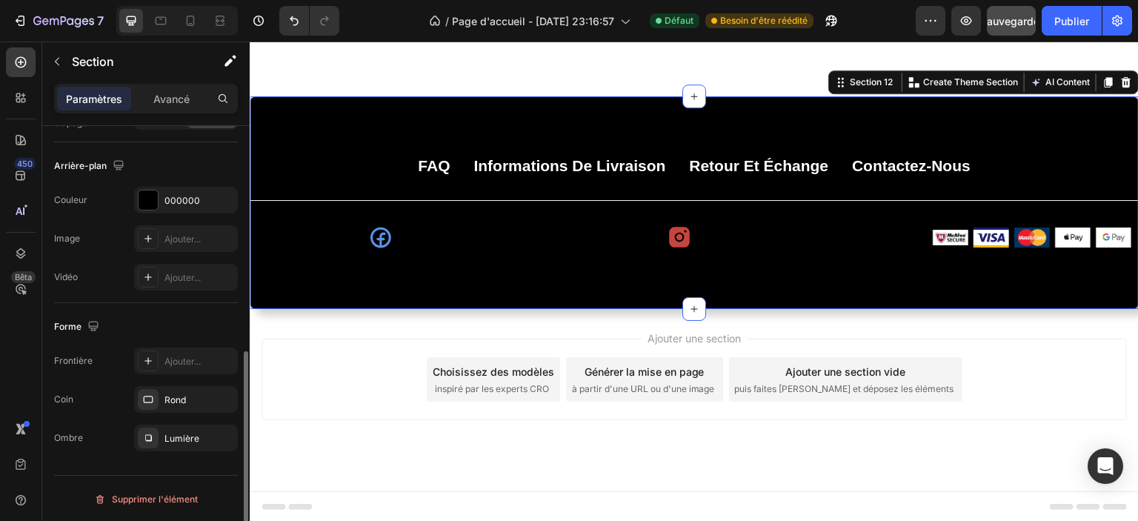
click at [285, 273] on div "FAQ Button Informations de livraison Button Retour et échange Button Contactez-…" at bounding box center [694, 202] width 889 height 213
click at [185, 405] on div "Rond" at bounding box center [186, 399] width 104 height 27
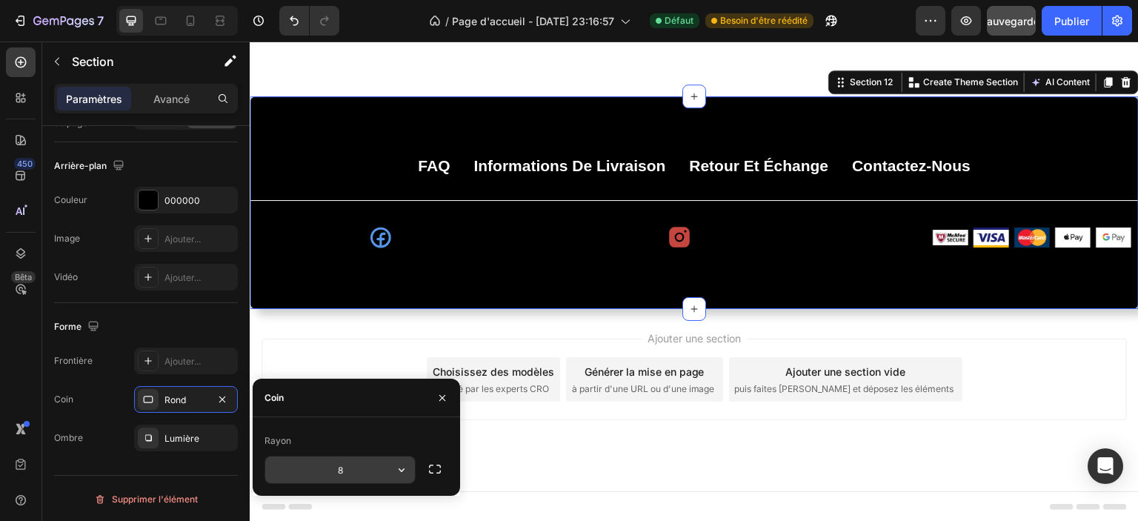
click at [368, 471] on input "8" at bounding box center [340, 470] width 150 height 27
type input "10"
click at [348, 351] on div "Ajouter une section Choisissez des modèles inspiré par les experts CRO Générer …" at bounding box center [695, 380] width 866 height 82
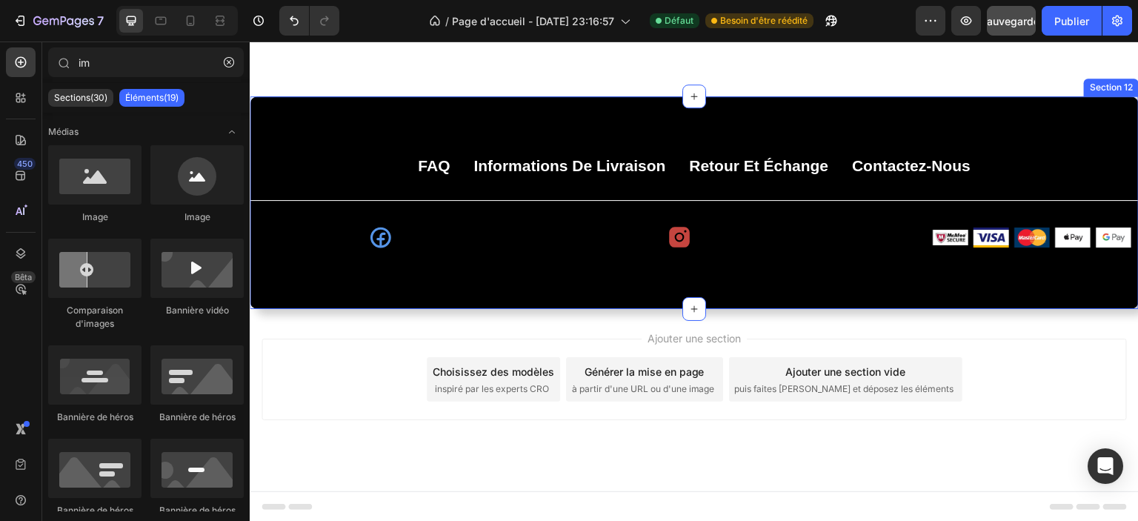
click at [288, 150] on div "FAQ Button Informations de livraison Button Retour et échange Button Contactez-…" at bounding box center [694, 202] width 889 height 213
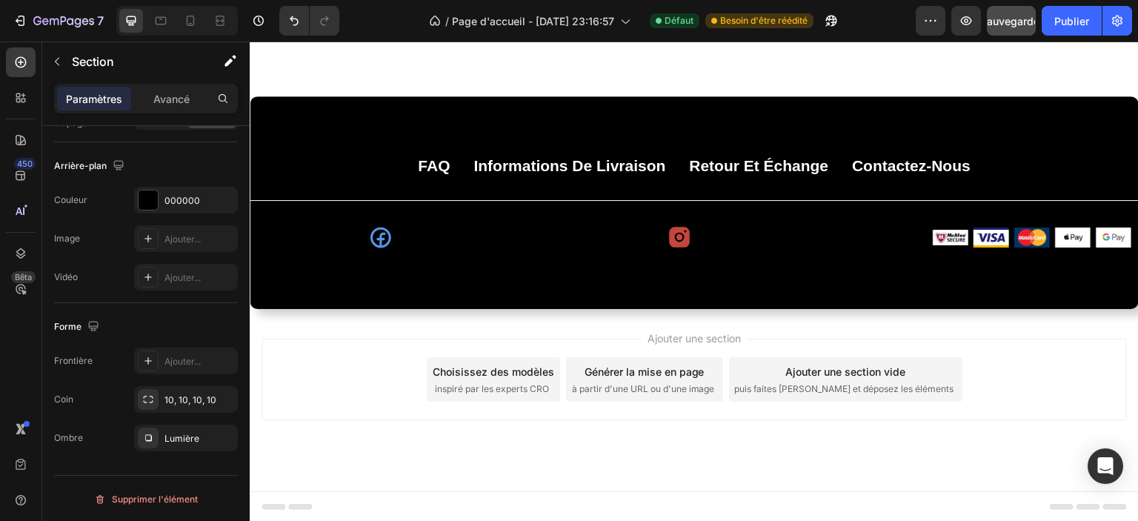
click at [354, 325] on div "Ajouter une section Choisissez des modèles inspiré par les experts CRO Générer …" at bounding box center [694, 400] width 889 height 182
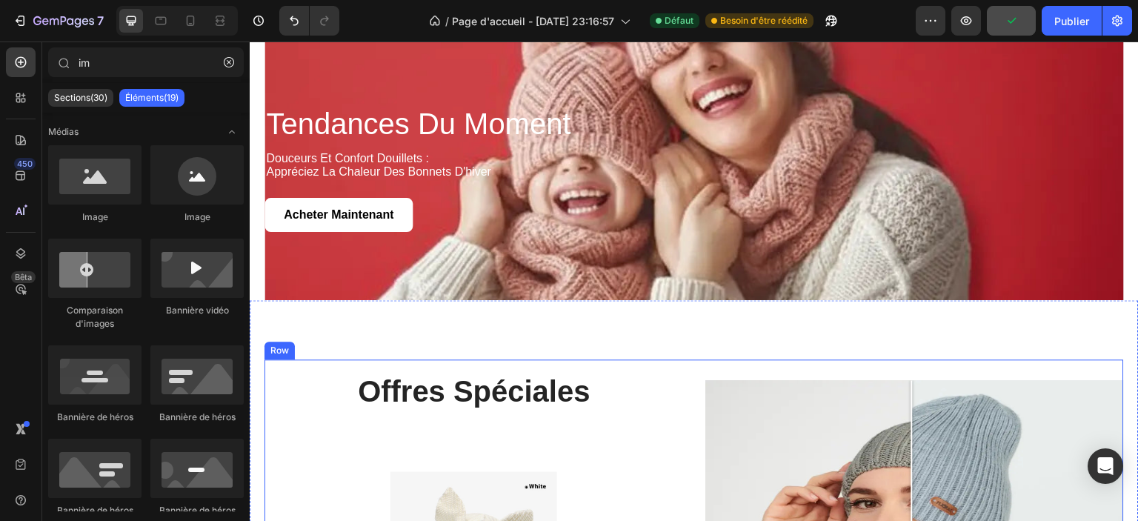
scroll to position [2216, 0]
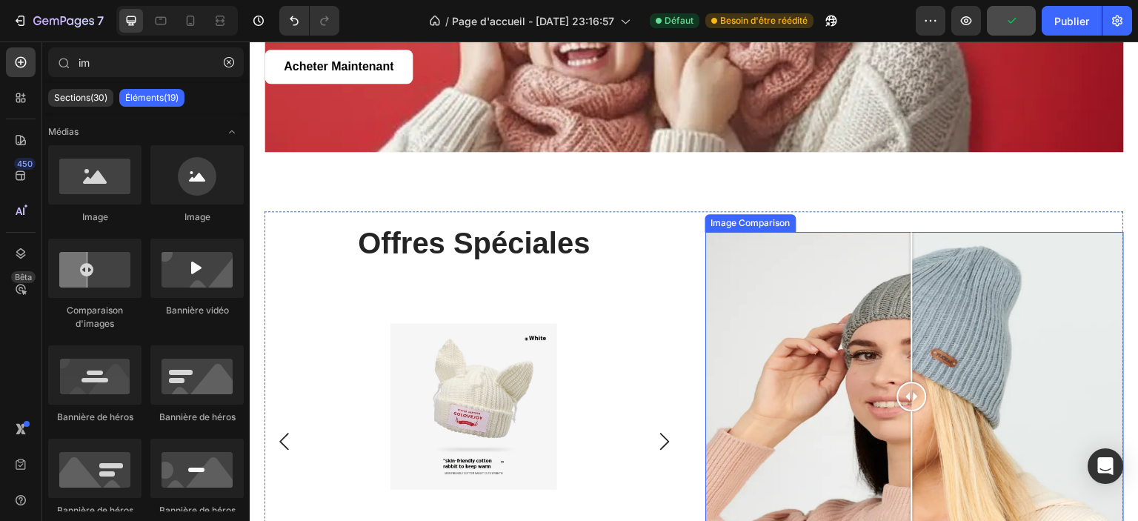
click at [737, 277] on div at bounding box center [915, 396] width 419 height 328
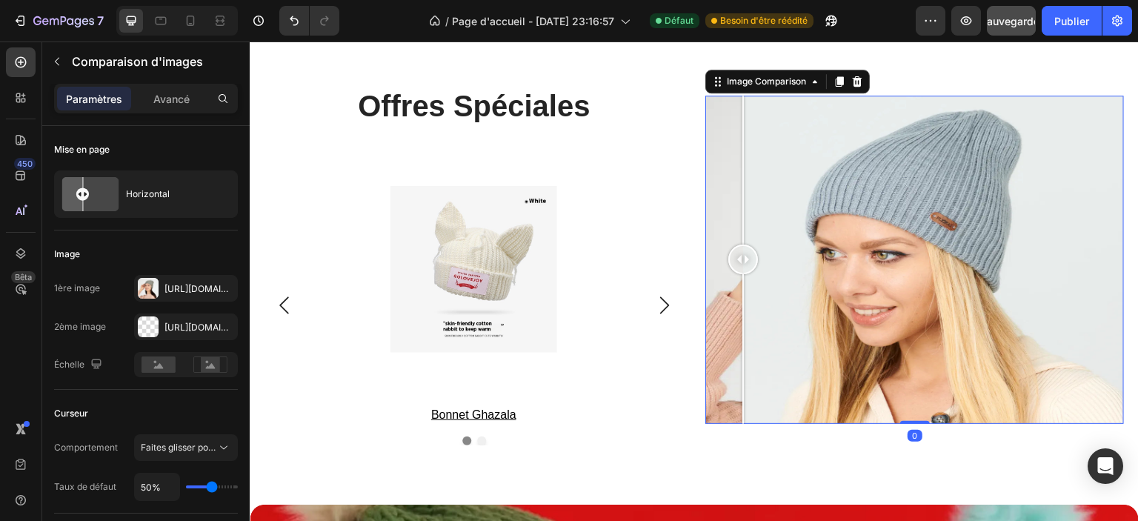
scroll to position [2587, 0]
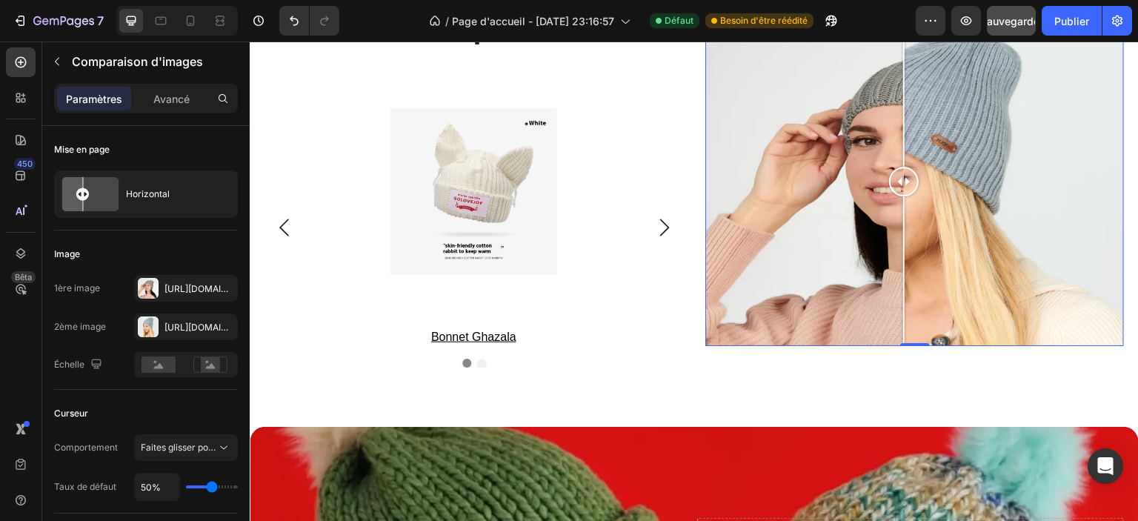
drag, startPoint x: 731, startPoint y: 244, endPoint x: 898, endPoint y: 243, distance: 166.8
click at [898, 243] on div at bounding box center [904, 182] width 30 height 328
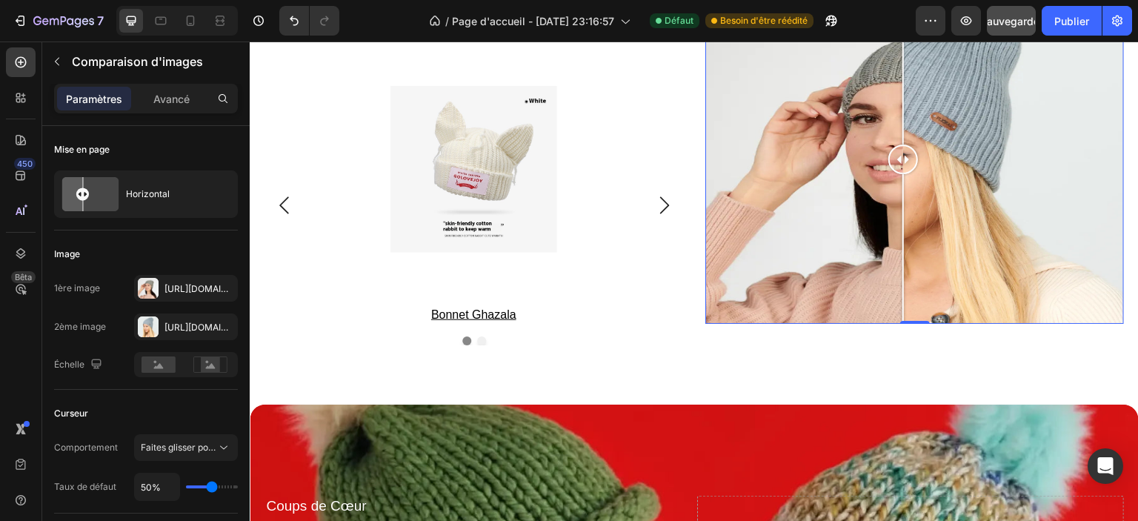
click at [789, 184] on div at bounding box center [915, 160] width 419 height 328
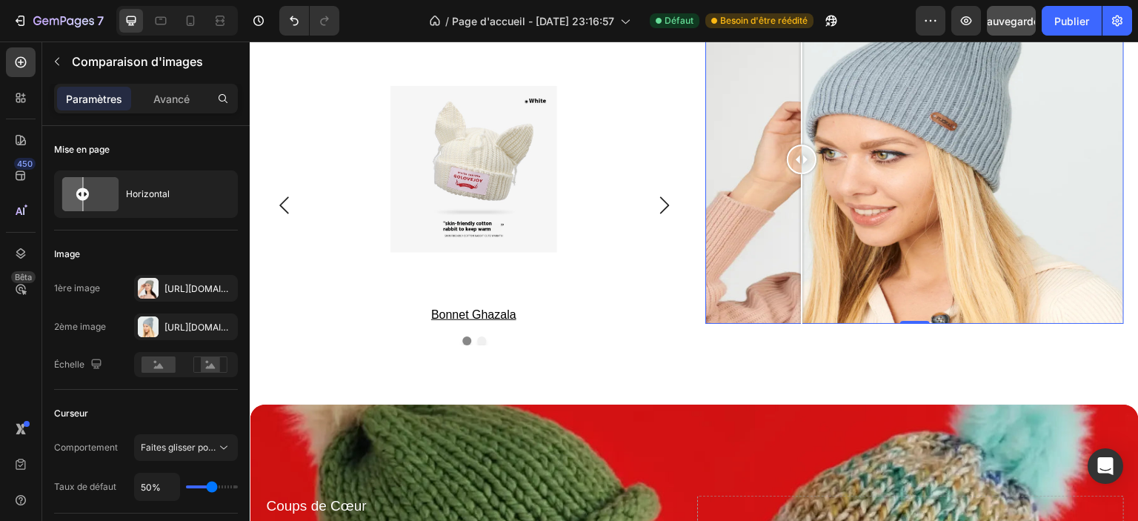
drag, startPoint x: 789, startPoint y: 186, endPoint x: 856, endPoint y: 193, distance: 67.8
click at [803, 196] on div at bounding box center [801, 249] width 1 height 150
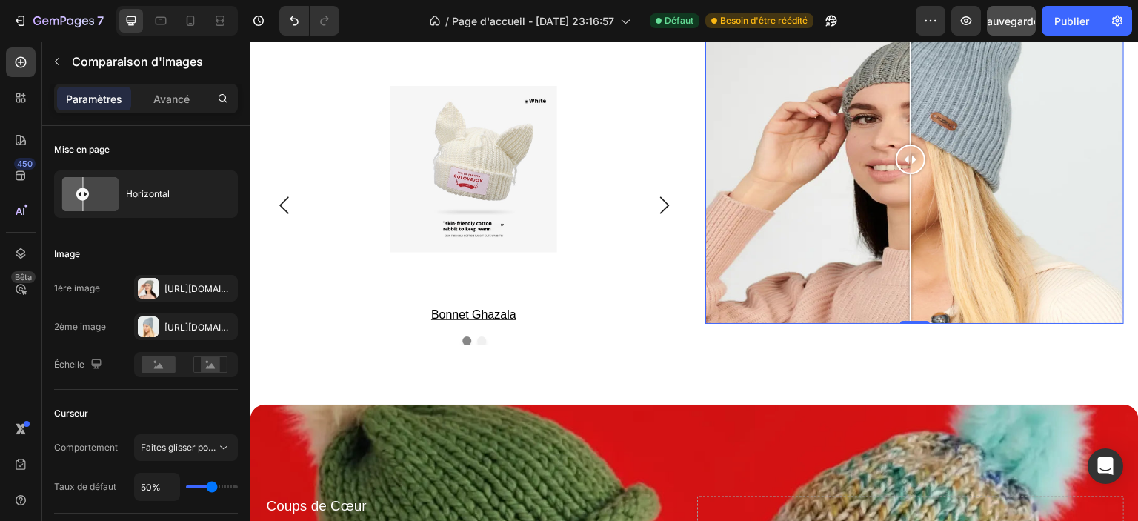
click at [743, 168] on div at bounding box center [915, 160] width 419 height 328
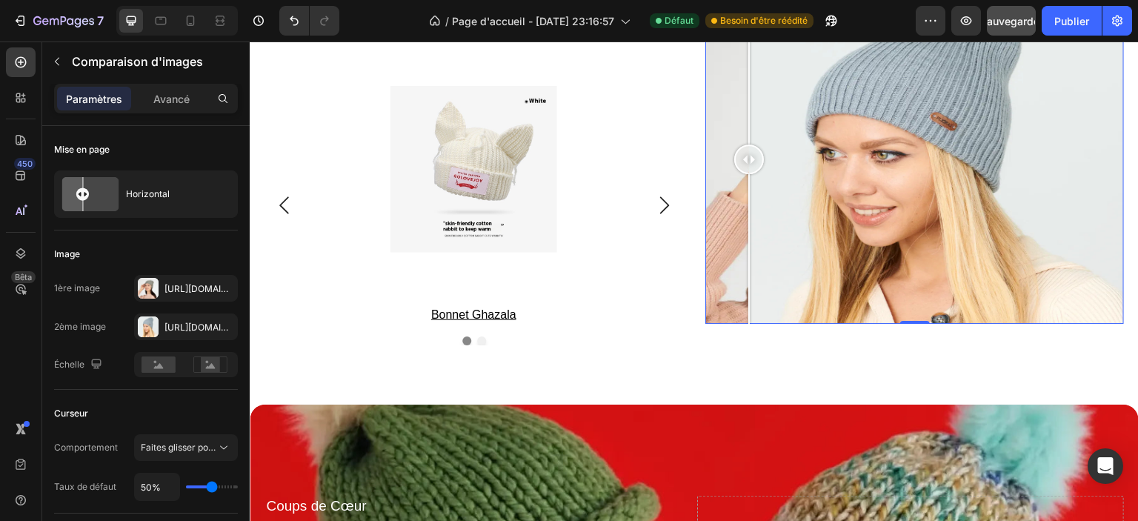
click at [969, 180] on div at bounding box center [915, 160] width 419 height 328
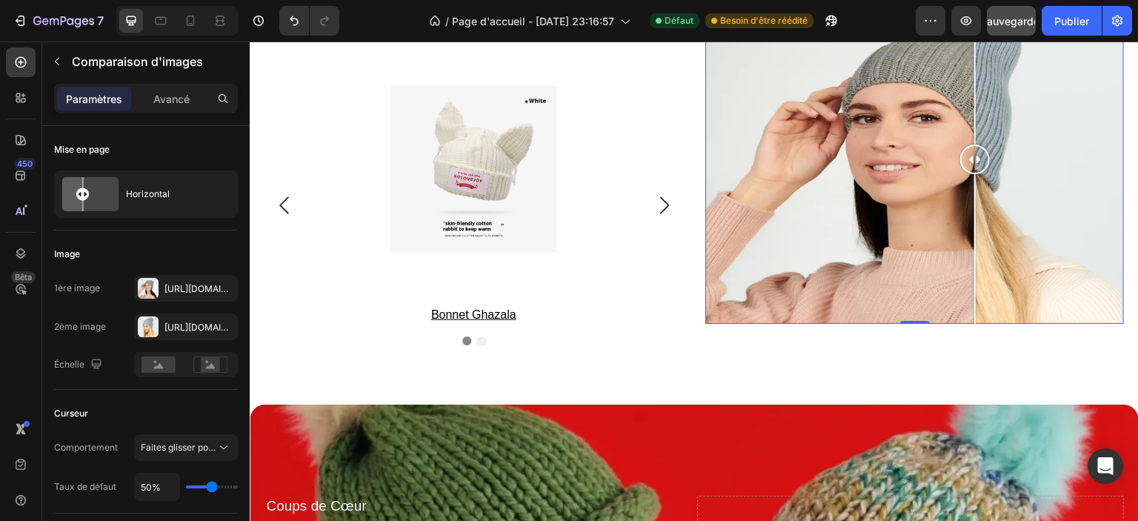
click at [763, 193] on div at bounding box center [915, 160] width 419 height 328
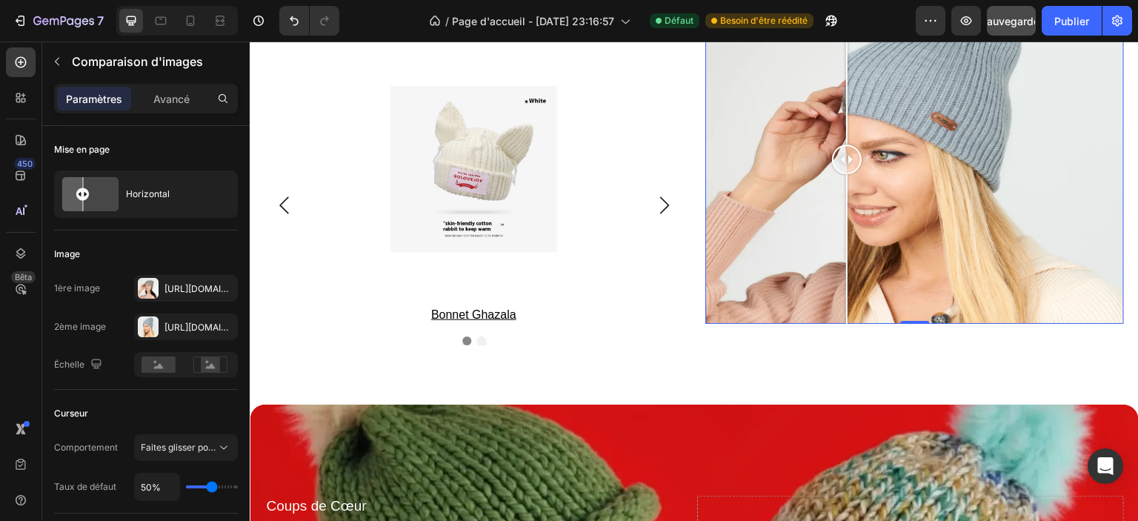
drag, startPoint x: 763, startPoint y: 192, endPoint x: 855, endPoint y: 193, distance: 91.2
click at [848, 193] on div at bounding box center [846, 249] width 1 height 150
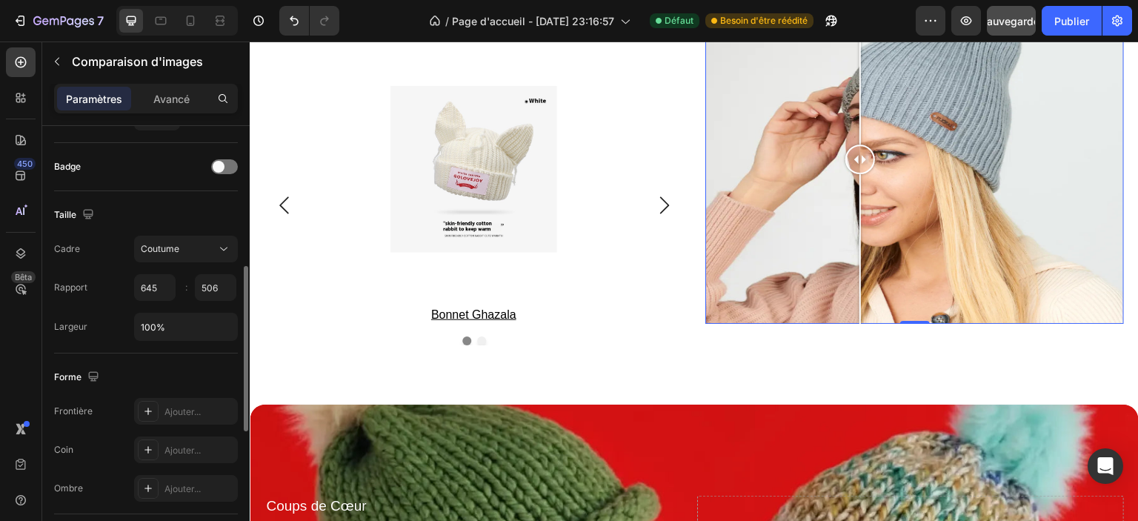
scroll to position [445, 0]
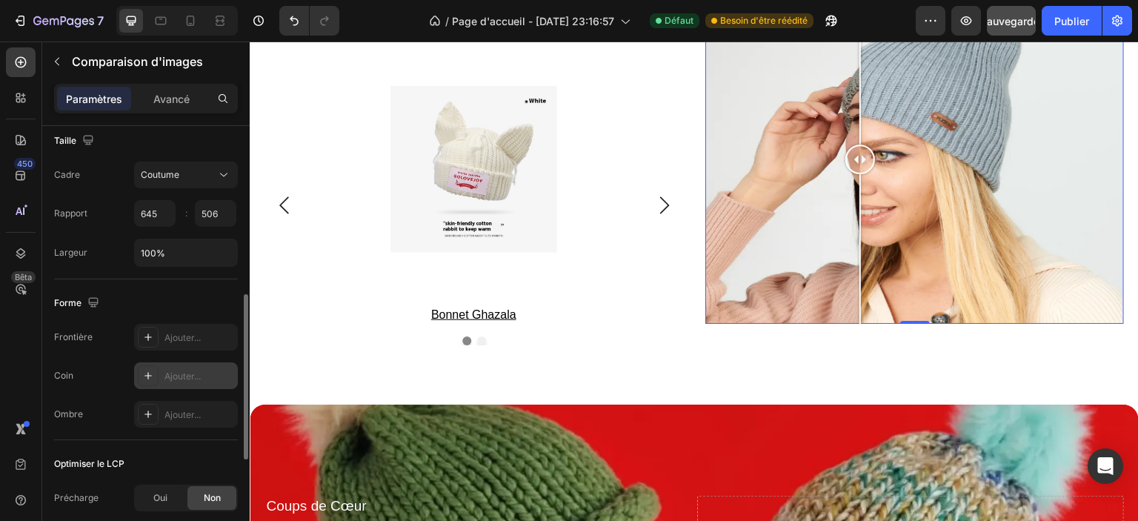
click at [147, 372] on icon at bounding box center [148, 375] width 7 height 7
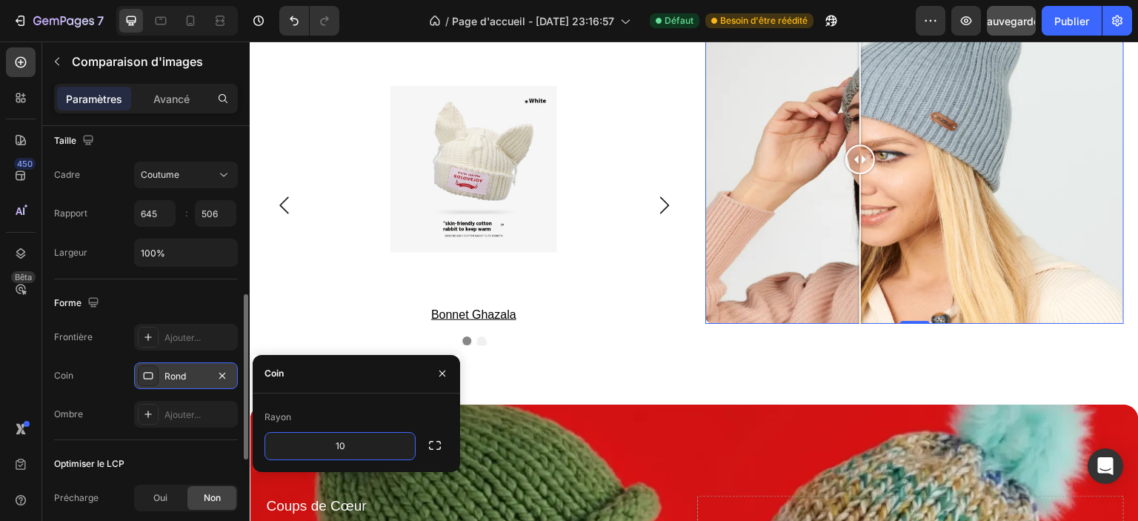
click at [374, 399] on div "Rayon 10" at bounding box center [357, 433] width 208 height 79
click at [369, 450] on input "10" at bounding box center [340, 446] width 150 height 27
type input "15"
click at [344, 409] on div "Rayon" at bounding box center [357, 417] width 184 height 24
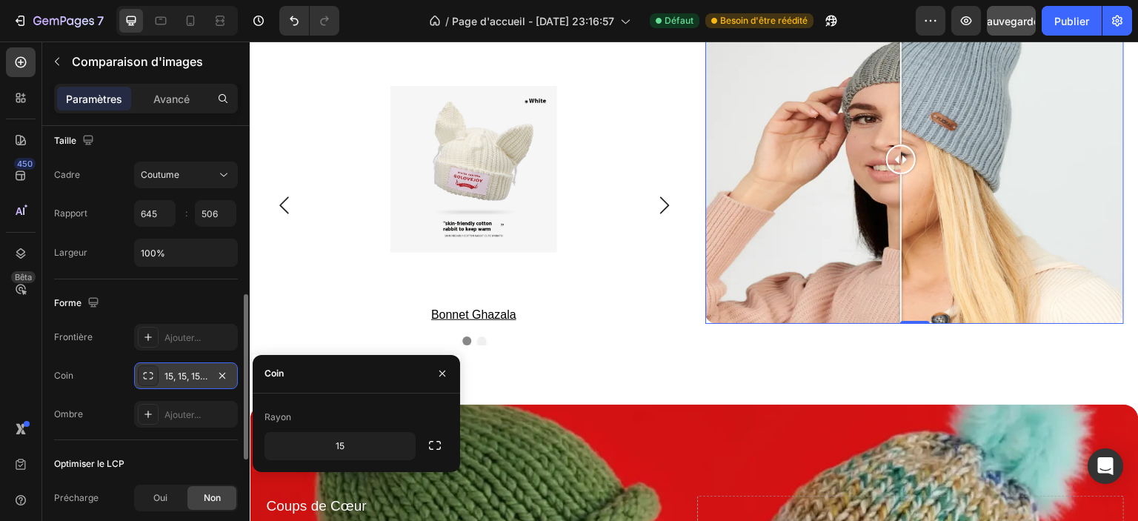
drag, startPoint x: 853, startPoint y: 162, endPoint x: 895, endPoint y: 159, distance: 42.3
click at [895, 159] on div at bounding box center [901, 160] width 30 height 30
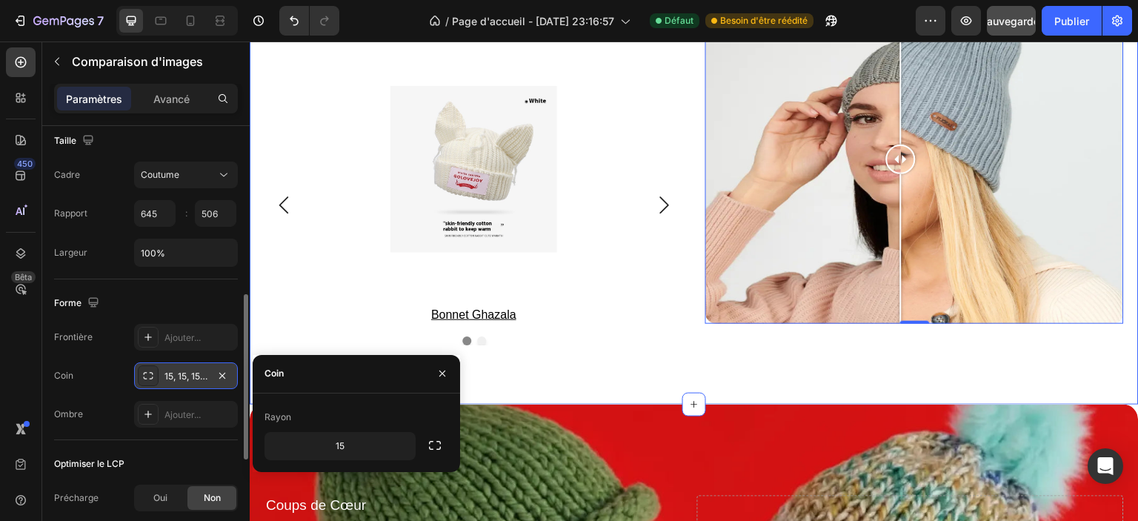
click at [855, 351] on div "offres spéciales Heading Product Images bonnet ghazala Product Title Row Produc…" at bounding box center [694, 160] width 889 height 490
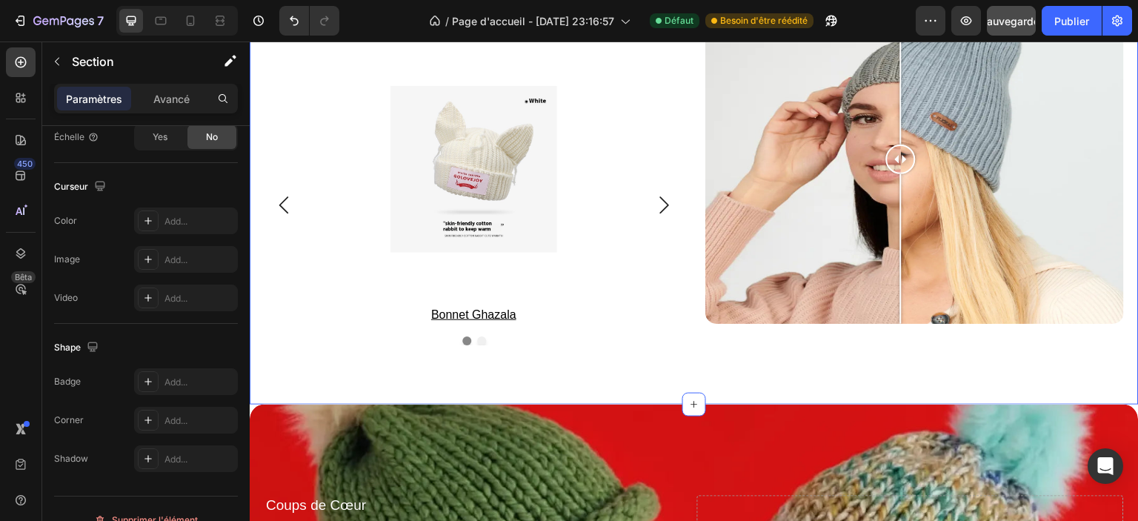
scroll to position [0, 0]
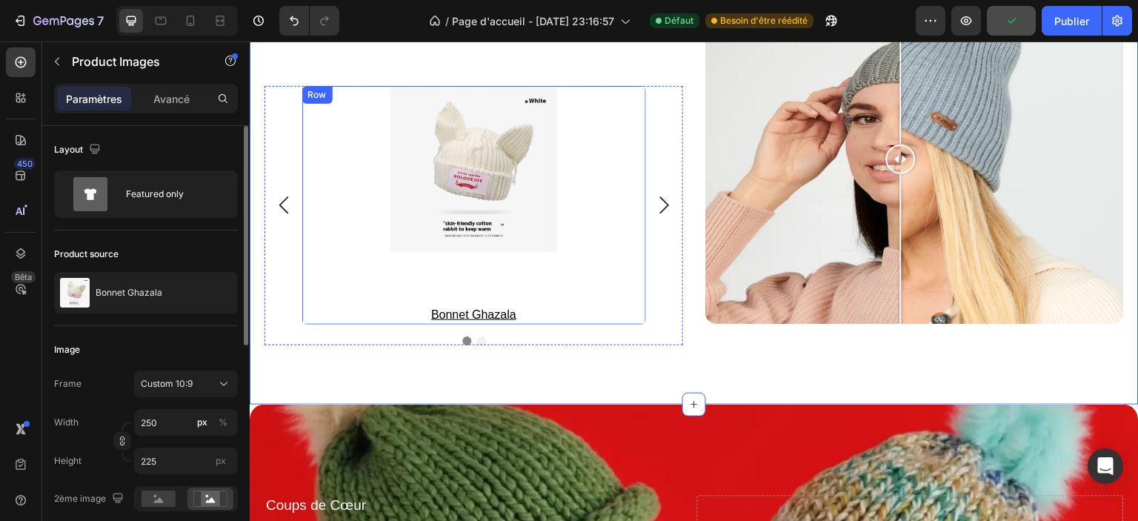
click at [484, 205] on img at bounding box center [474, 169] width 185 height 167
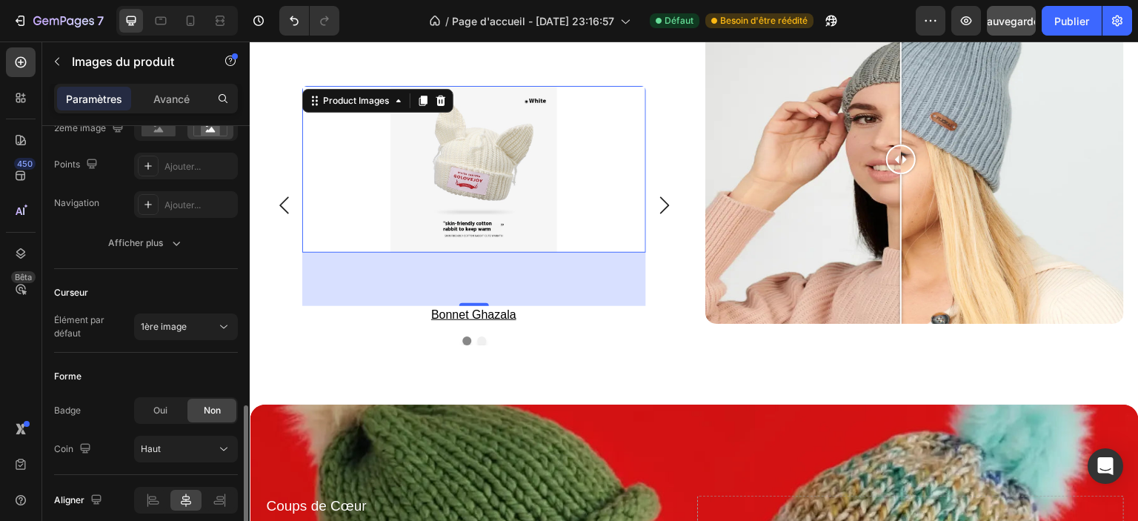
scroll to position [433, 0]
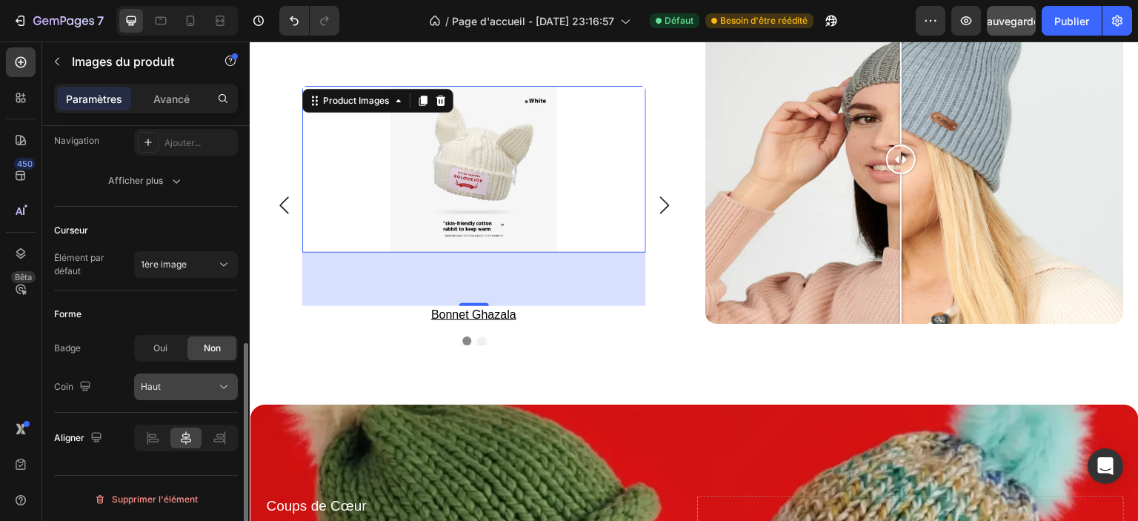
click at [185, 385] on div "Haut" at bounding box center [179, 386] width 76 height 13
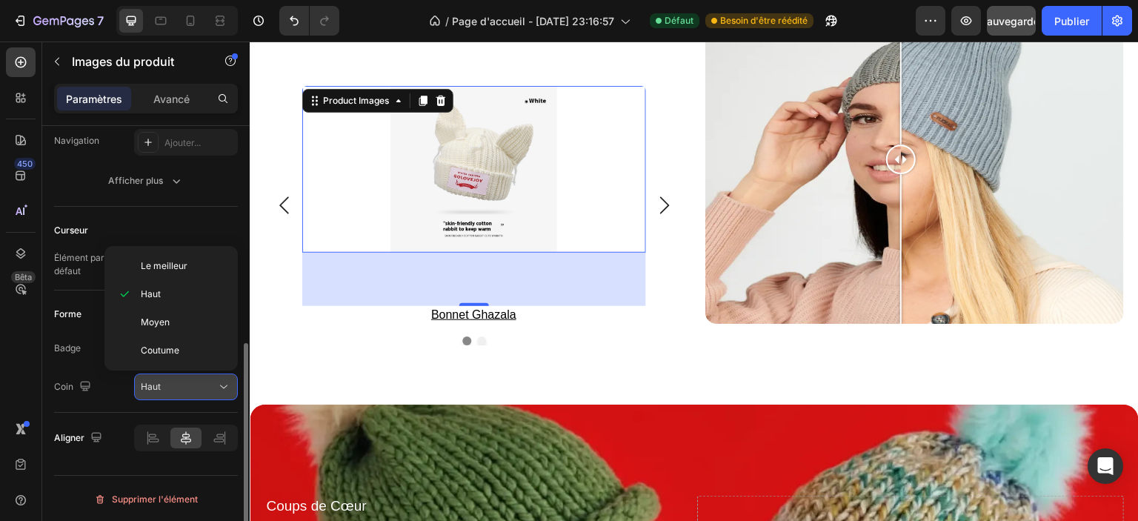
click at [176, 388] on div "Haut" at bounding box center [179, 386] width 76 height 13
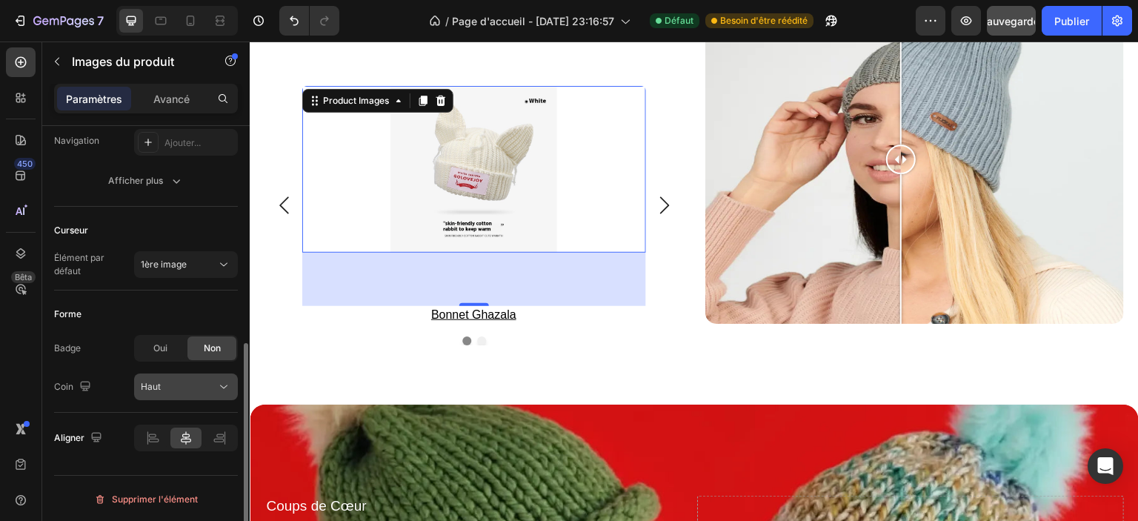
click at [172, 386] on div "Haut" at bounding box center [179, 386] width 76 height 13
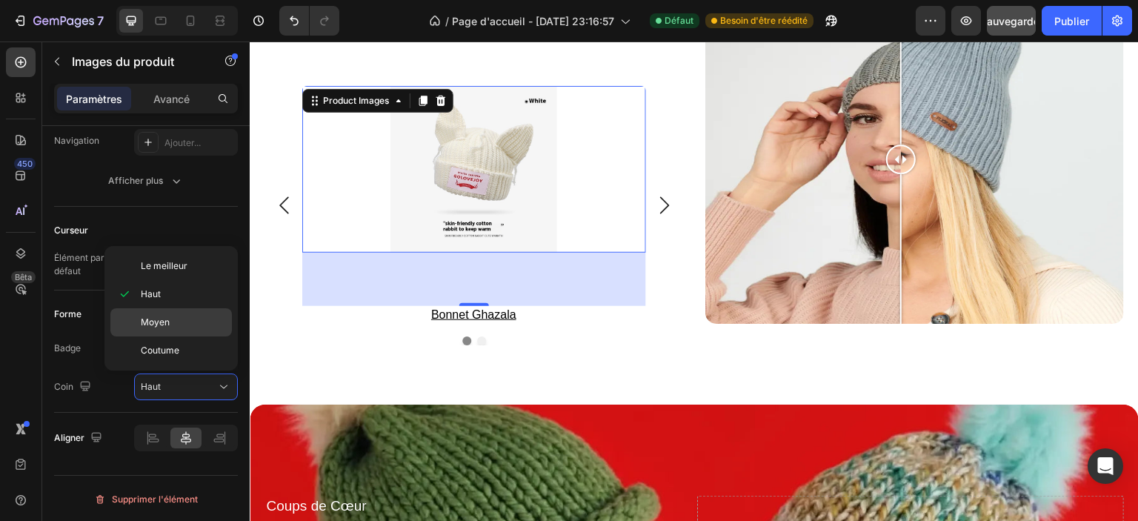
click at [160, 319] on font "Moyen" at bounding box center [155, 321] width 29 height 11
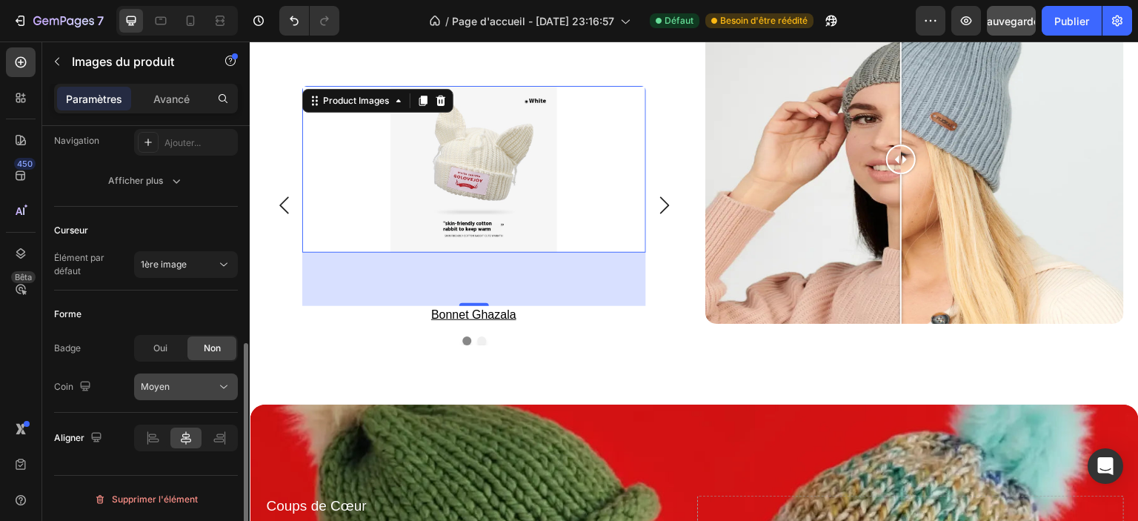
click at [170, 382] on div "Moyen" at bounding box center [179, 386] width 76 height 13
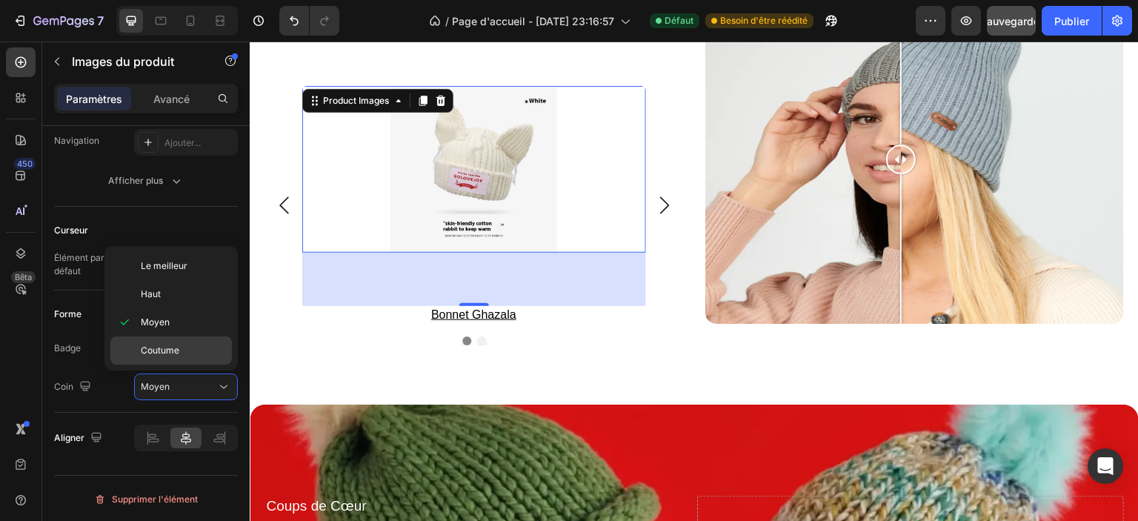
click at [159, 347] on font "Coutume" at bounding box center [160, 350] width 39 height 11
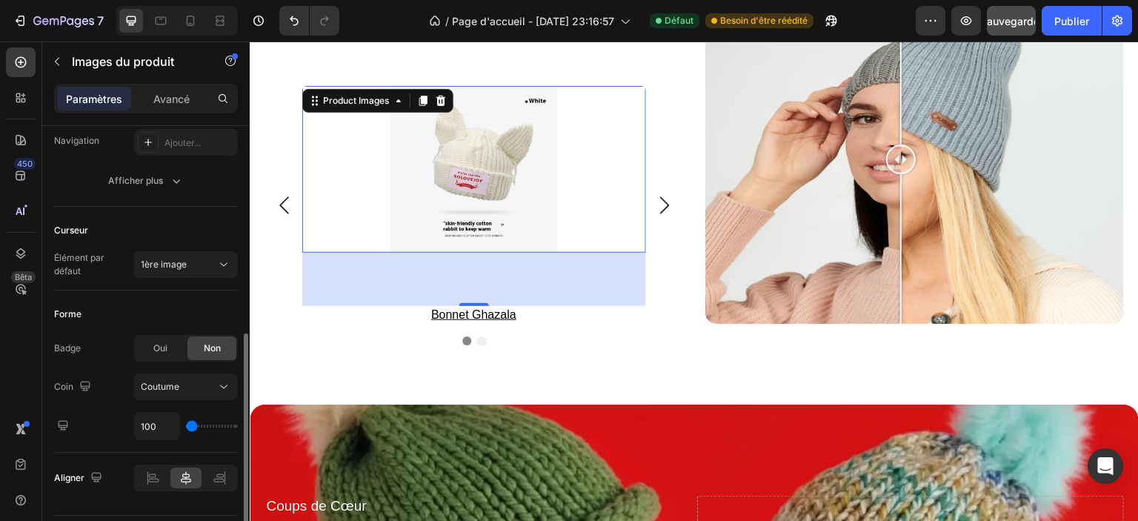
click at [119, 314] on div "Forme" at bounding box center [146, 314] width 184 height 24
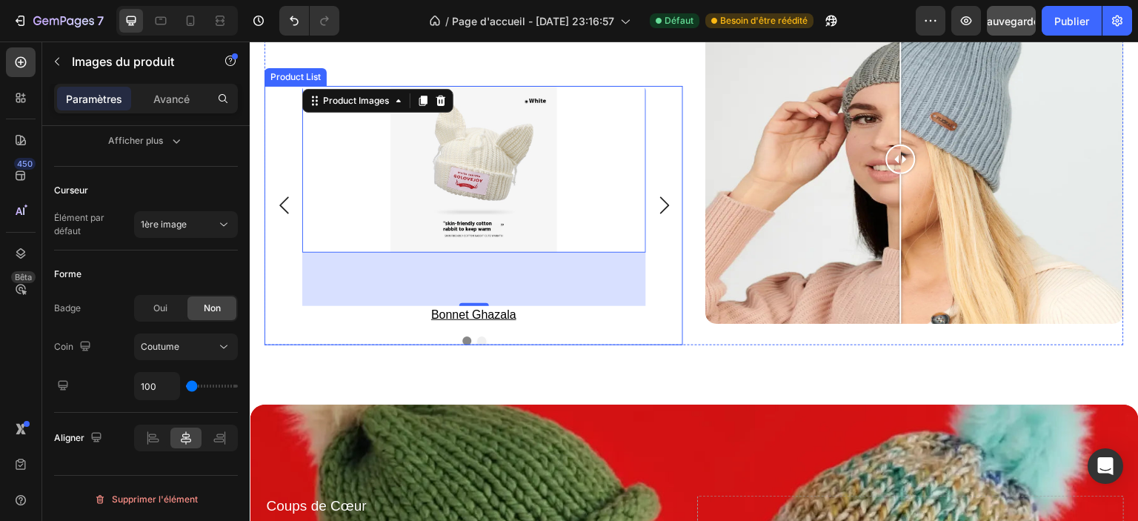
click at [666, 203] on icon "Carousel Next Arrow" at bounding box center [665, 205] width 18 height 18
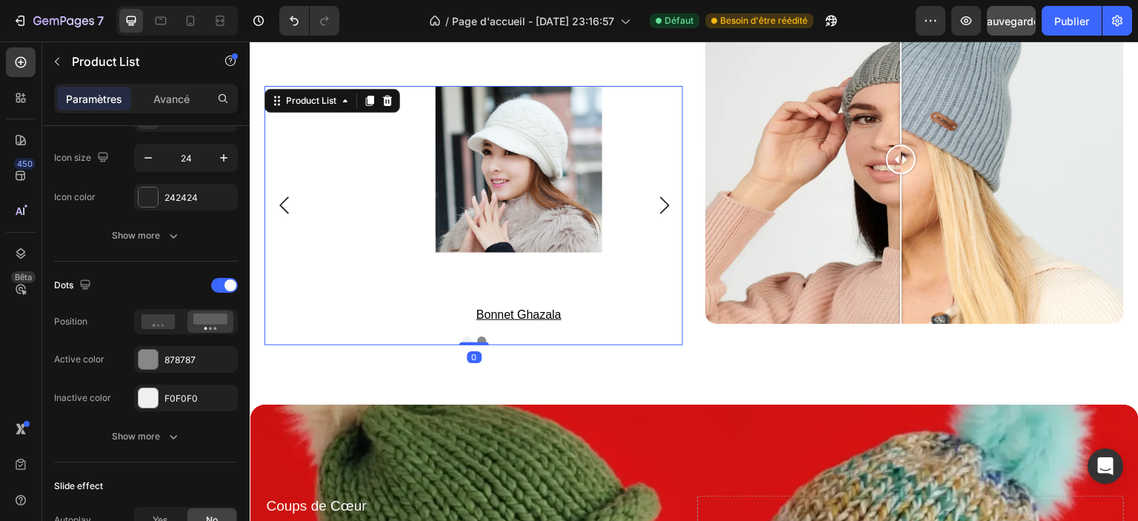
scroll to position [0, 0]
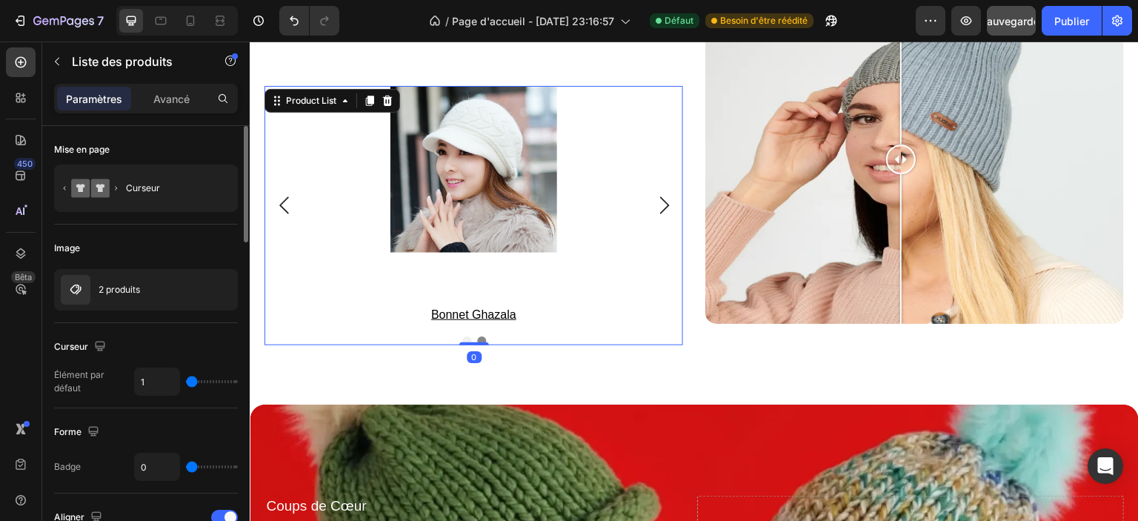
click at [475, 192] on img at bounding box center [474, 169] width 185 height 167
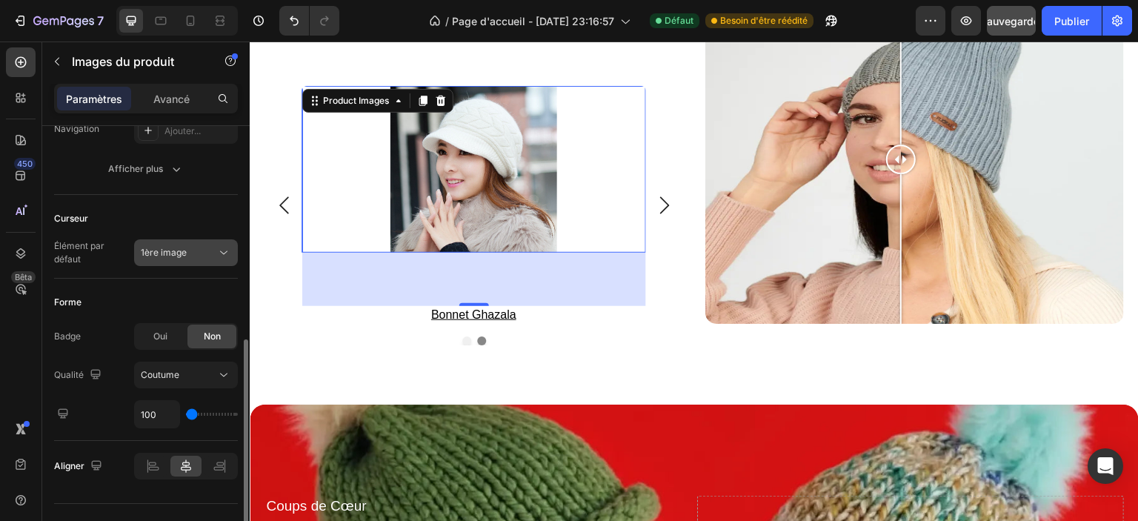
scroll to position [473, 0]
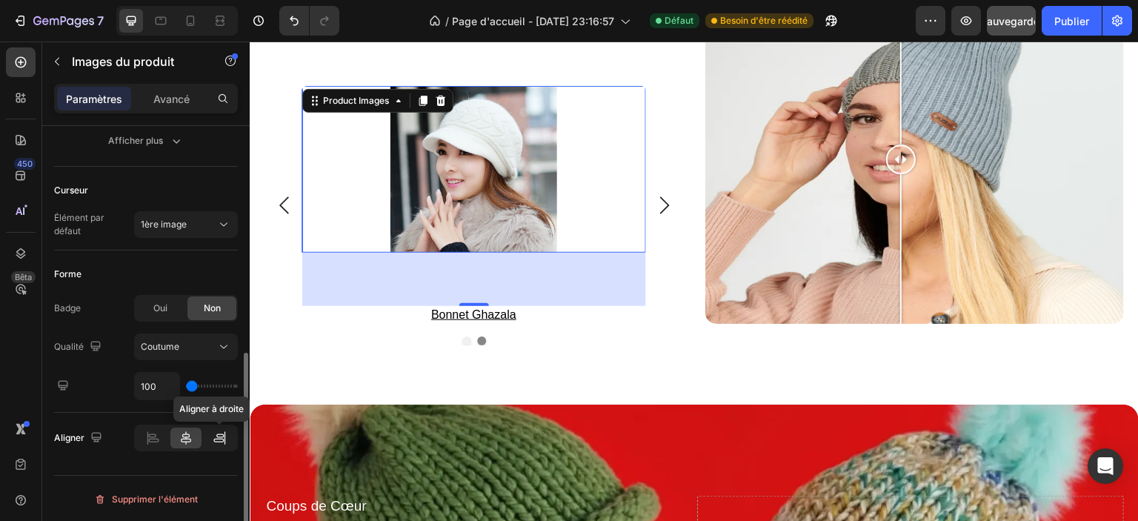
click at [219, 431] on icon at bounding box center [219, 438] width 15 height 15
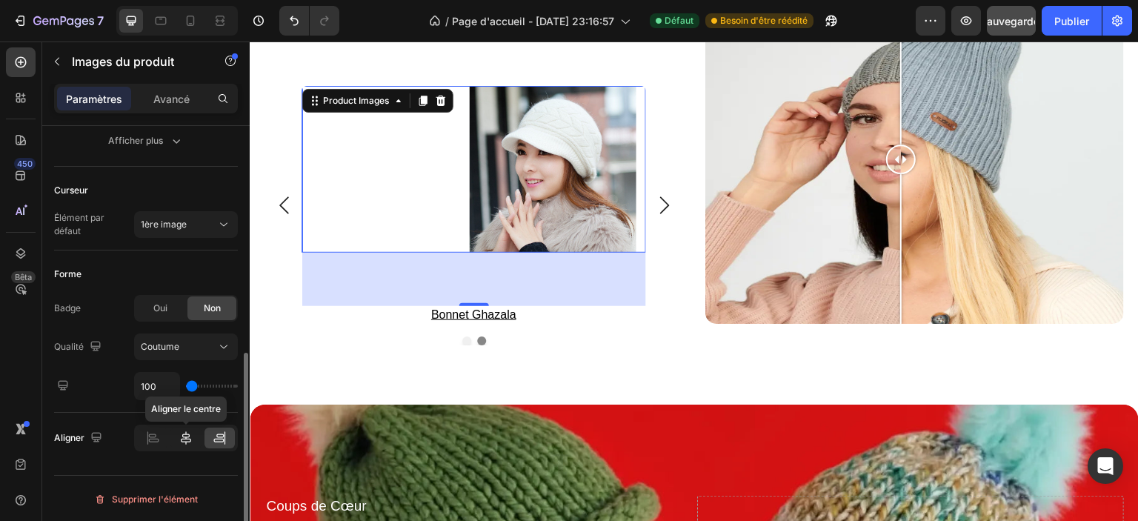
click at [184, 434] on icon at bounding box center [186, 438] width 15 height 15
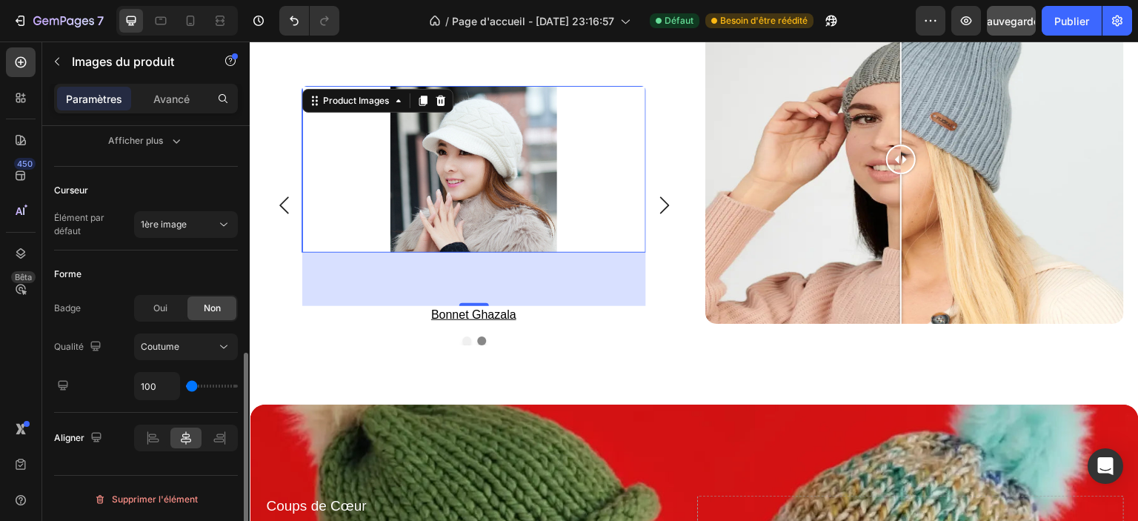
scroll to position [399, 0]
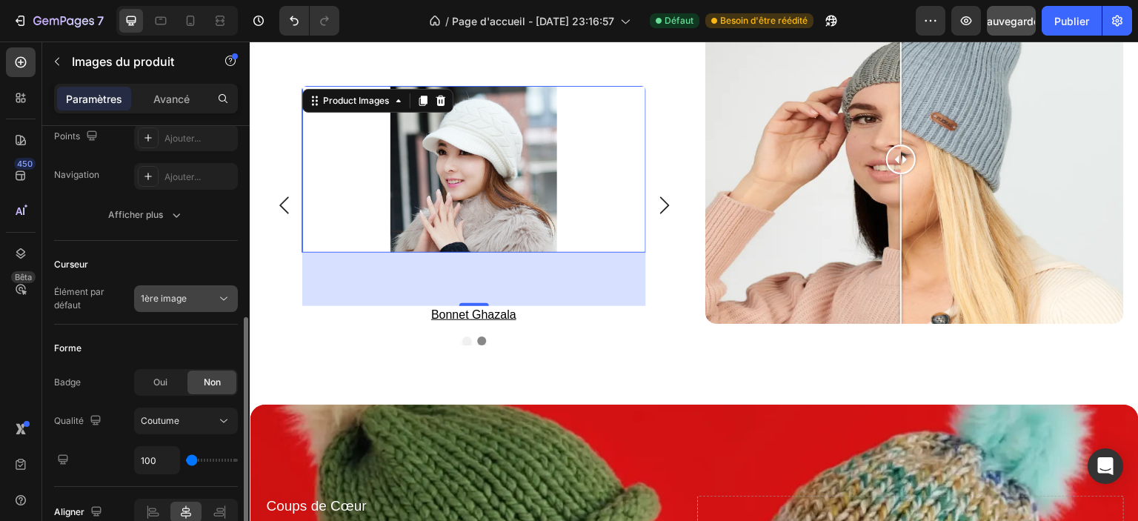
click at [183, 302] on font "1ère image" at bounding box center [164, 298] width 46 height 11
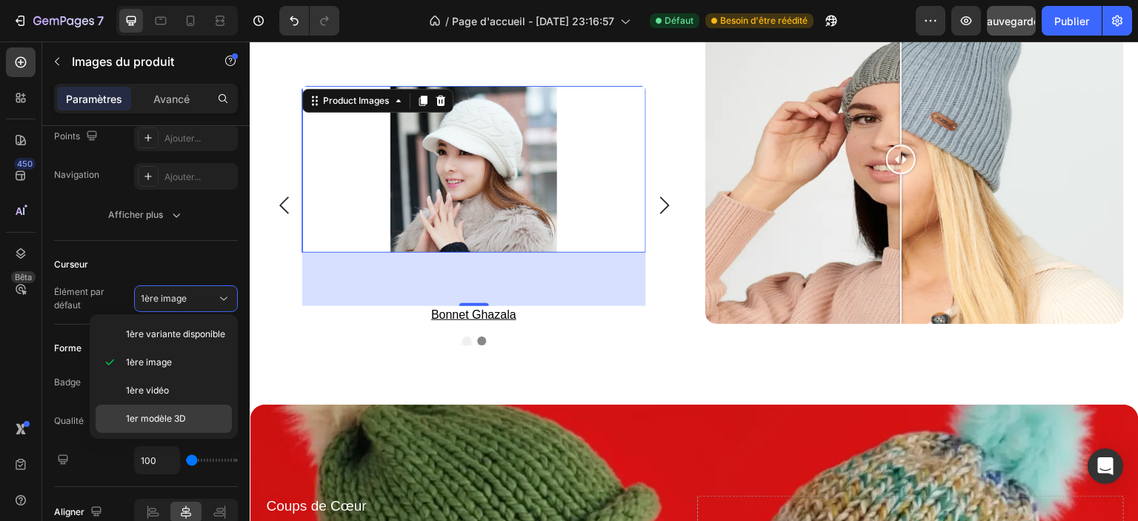
click at [175, 418] on font "1er modèle 3D" at bounding box center [156, 418] width 60 height 11
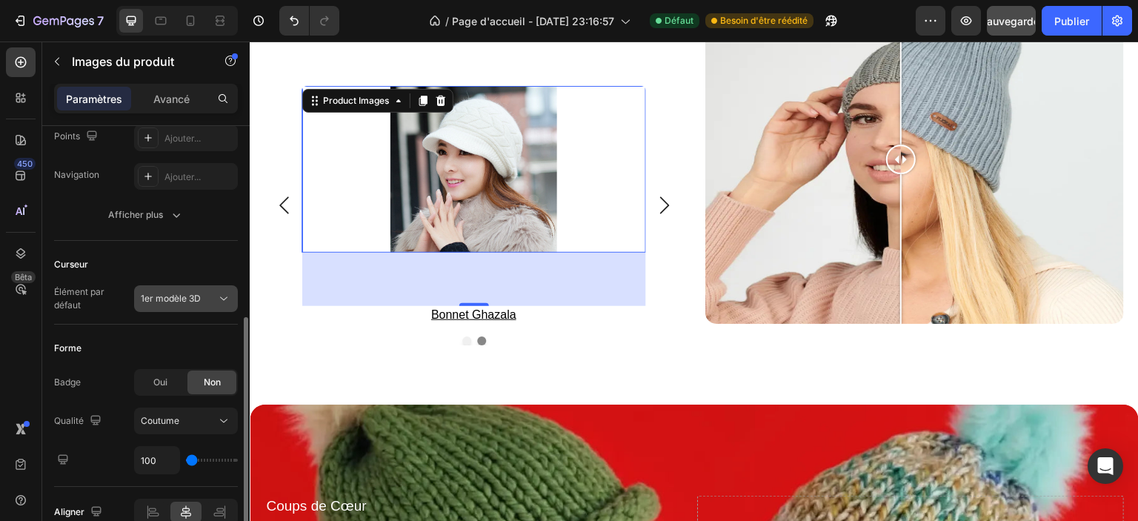
click at [186, 301] on font "1er modèle 3D" at bounding box center [171, 298] width 60 height 11
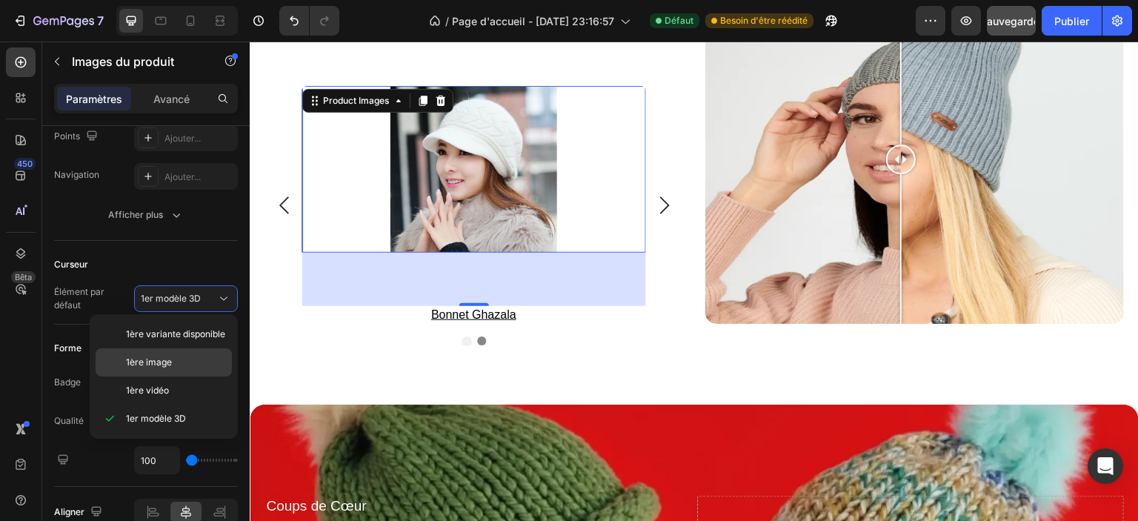
click at [174, 361] on p "1ère image" at bounding box center [175, 362] width 99 height 13
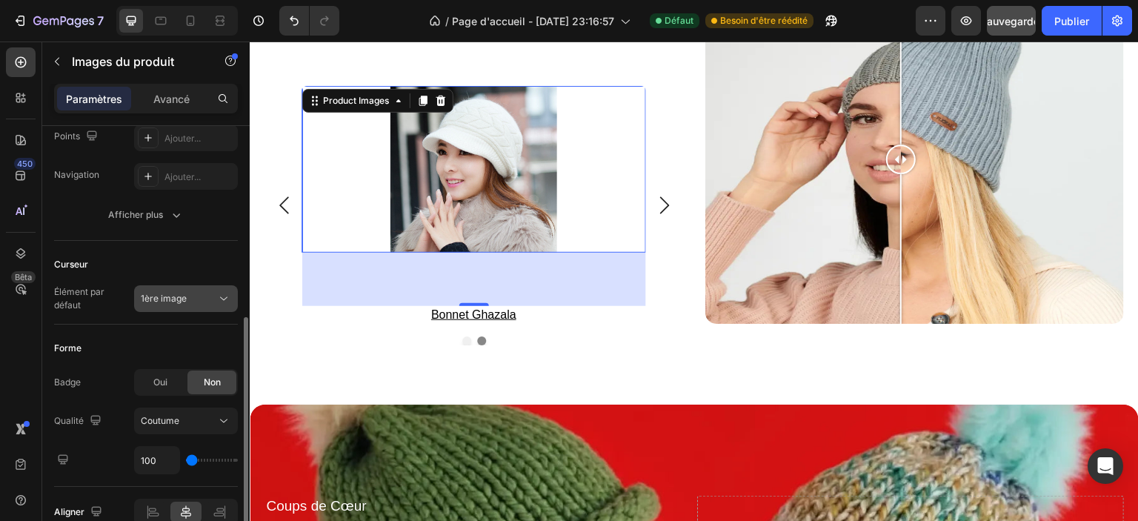
click at [204, 303] on div "1ère image" at bounding box center [179, 298] width 76 height 13
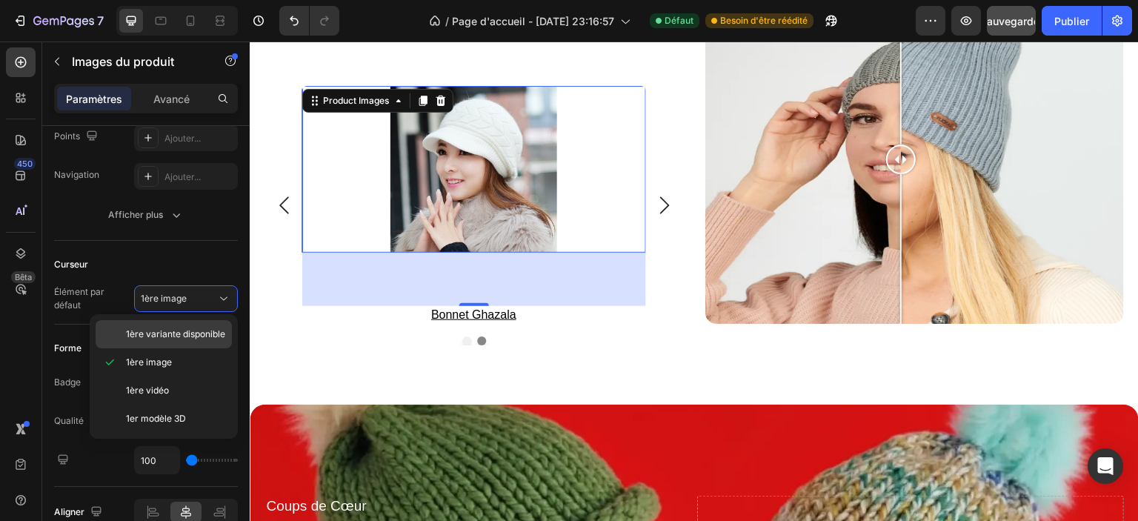
click at [193, 328] on font "1ère variante disponible" at bounding box center [175, 333] width 99 height 11
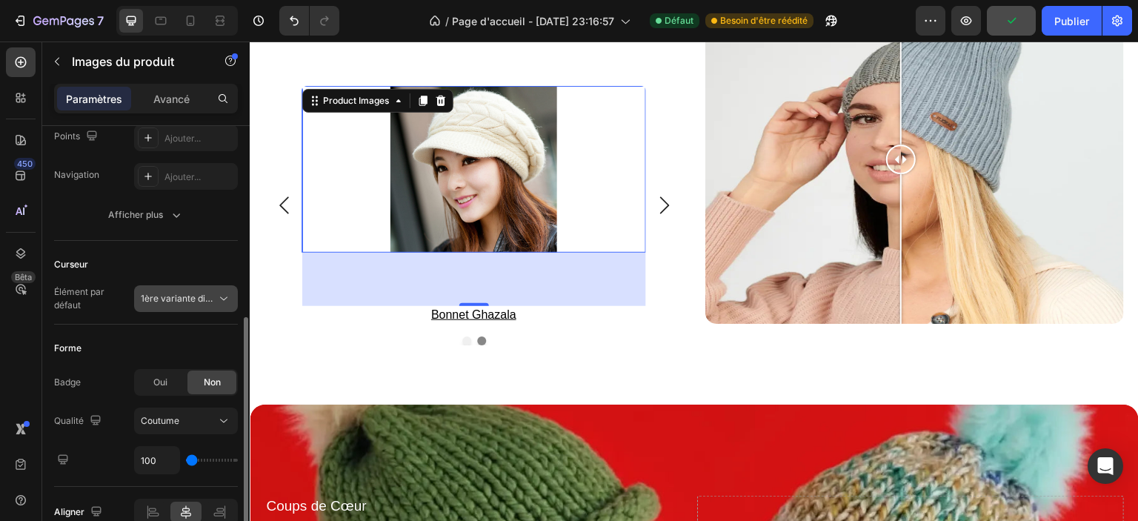
click at [198, 296] on font "1ère variante disponible" at bounding box center [190, 298] width 99 height 11
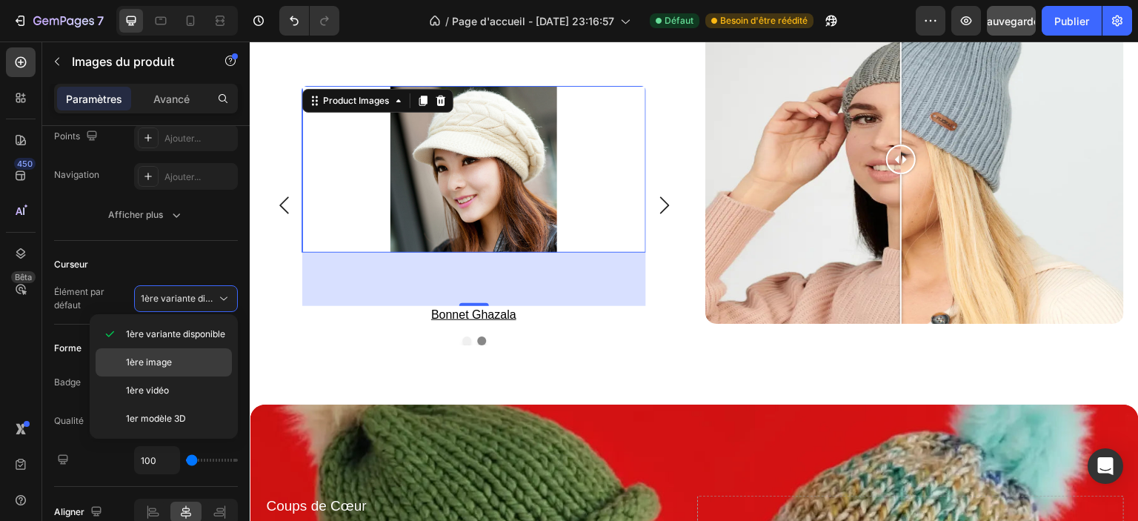
click at [153, 364] on font "1ère image" at bounding box center [149, 361] width 46 height 11
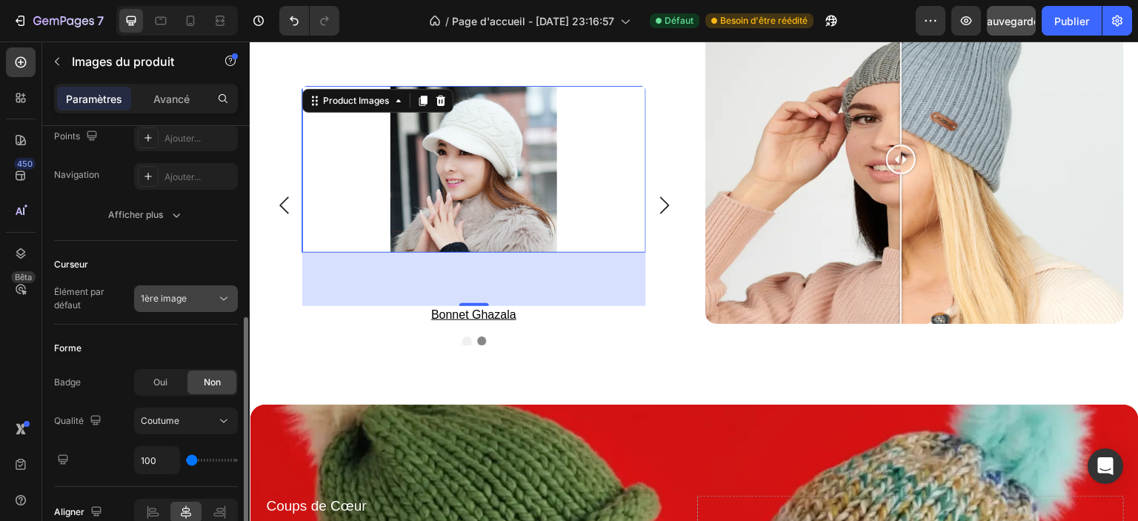
click at [186, 302] on button "1ère image" at bounding box center [186, 298] width 104 height 27
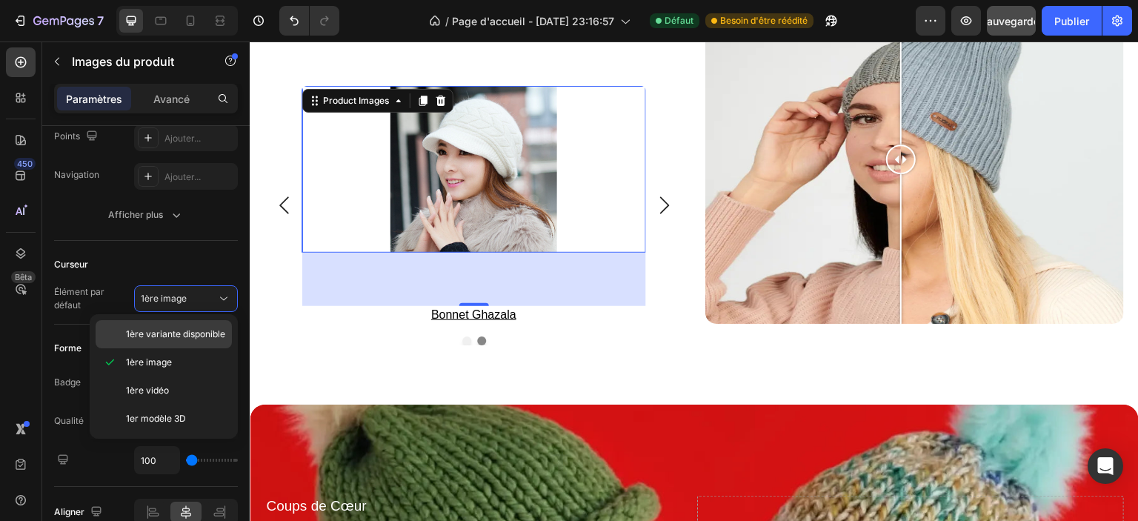
click at [189, 337] on font "1ère variante disponible" at bounding box center [175, 333] width 99 height 11
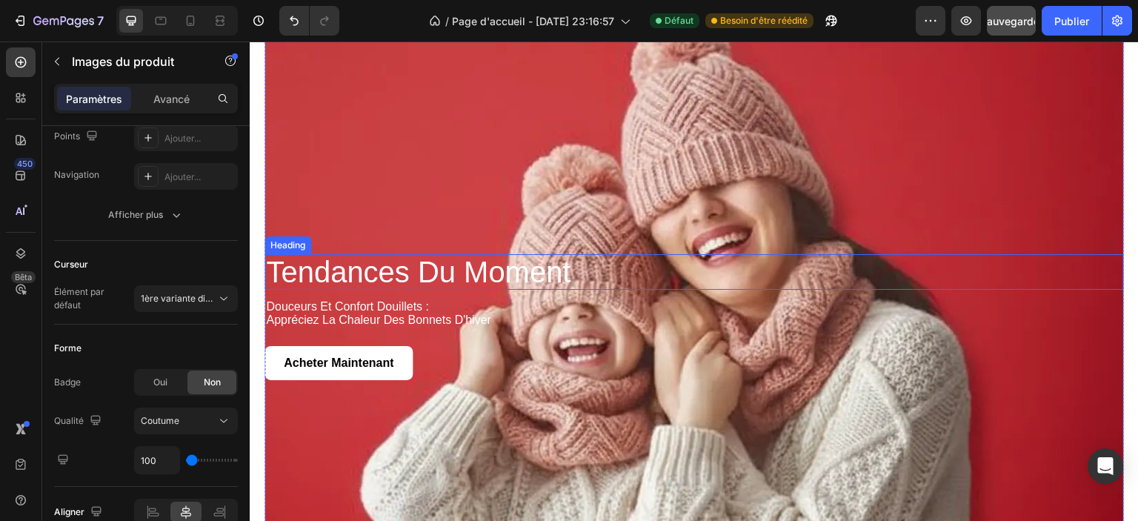
scroll to position [1697, 0]
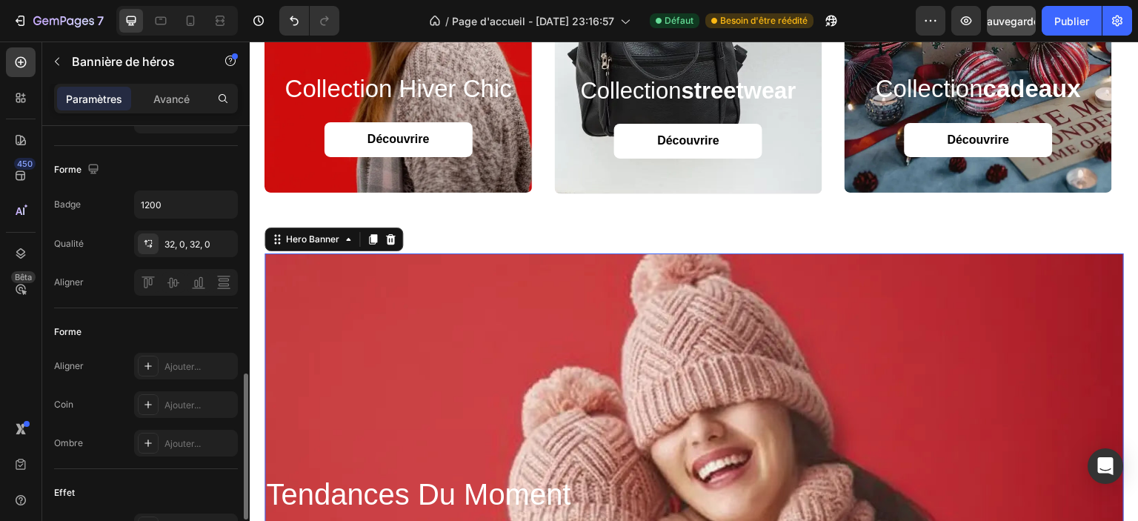
scroll to position [519, 0]
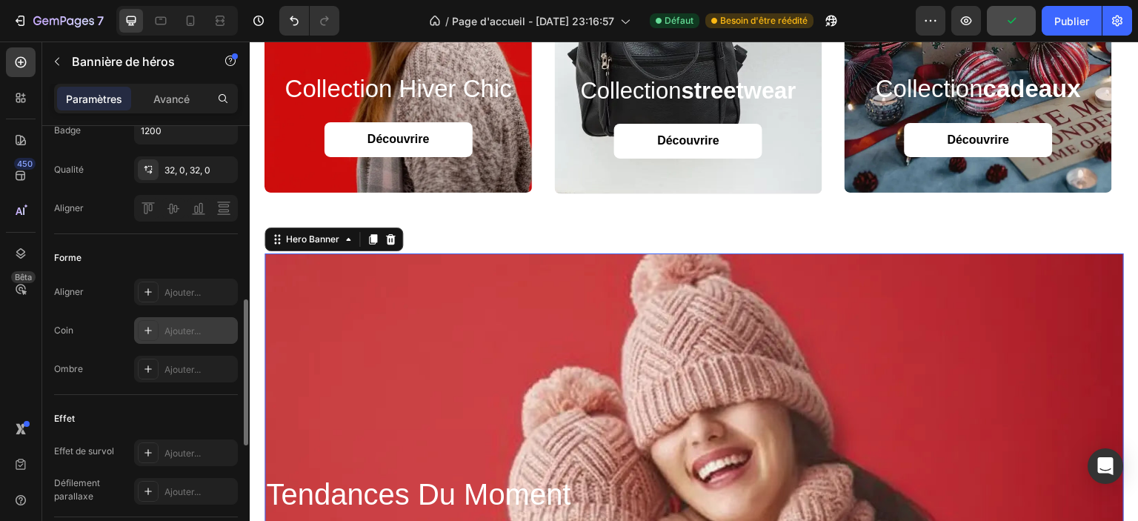
click at [175, 335] on div "Ajouter..." at bounding box center [200, 331] width 70 height 13
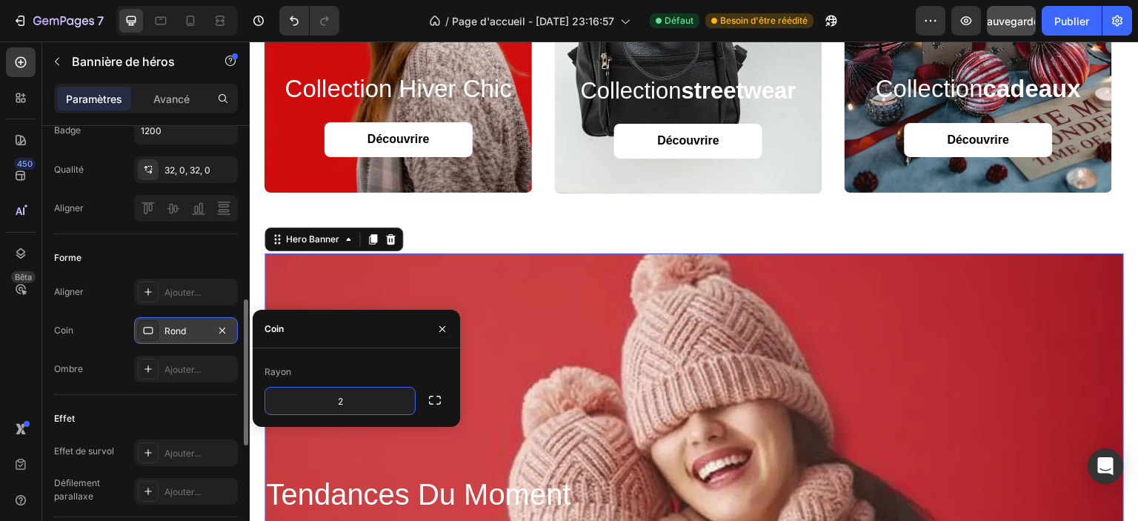
type input "20"
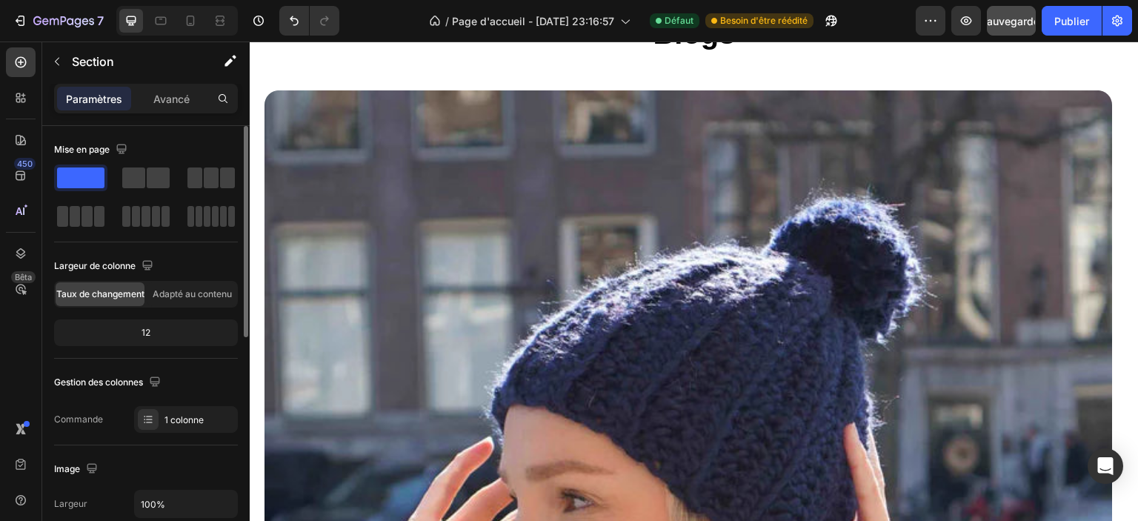
scroll to position [3335, 0]
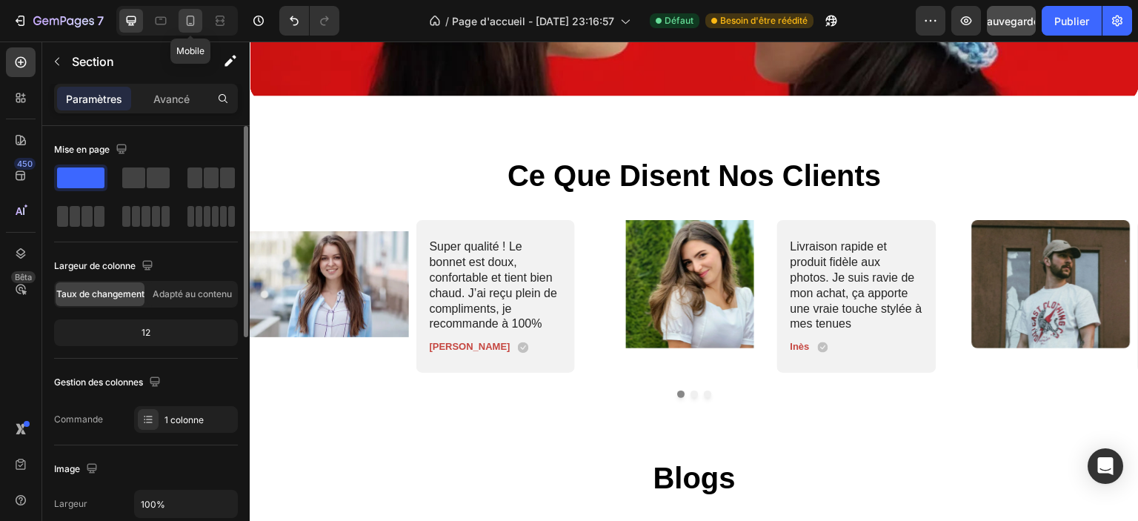
click at [193, 20] on icon at bounding box center [190, 20] width 15 height 15
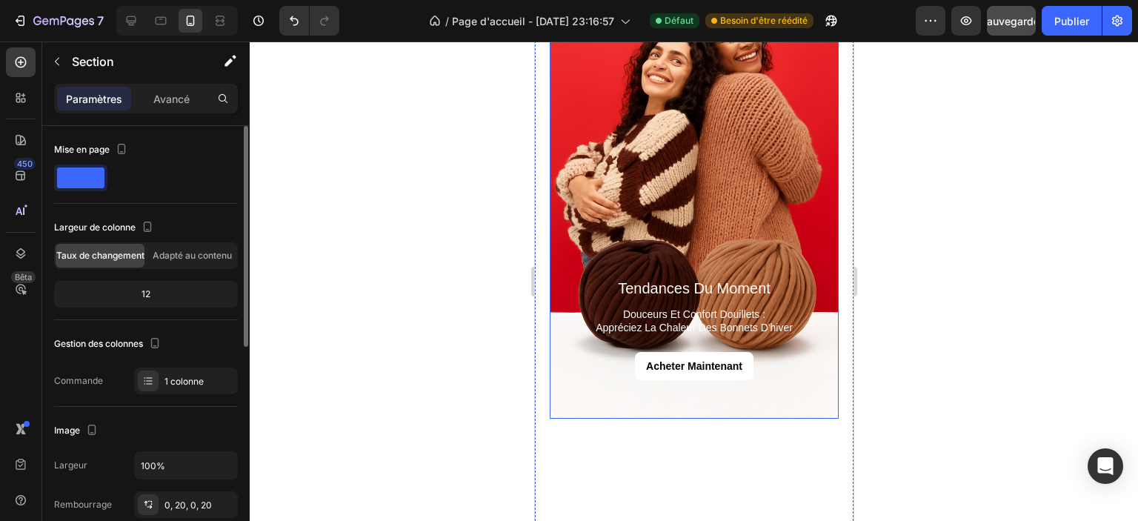
scroll to position [1857, 0]
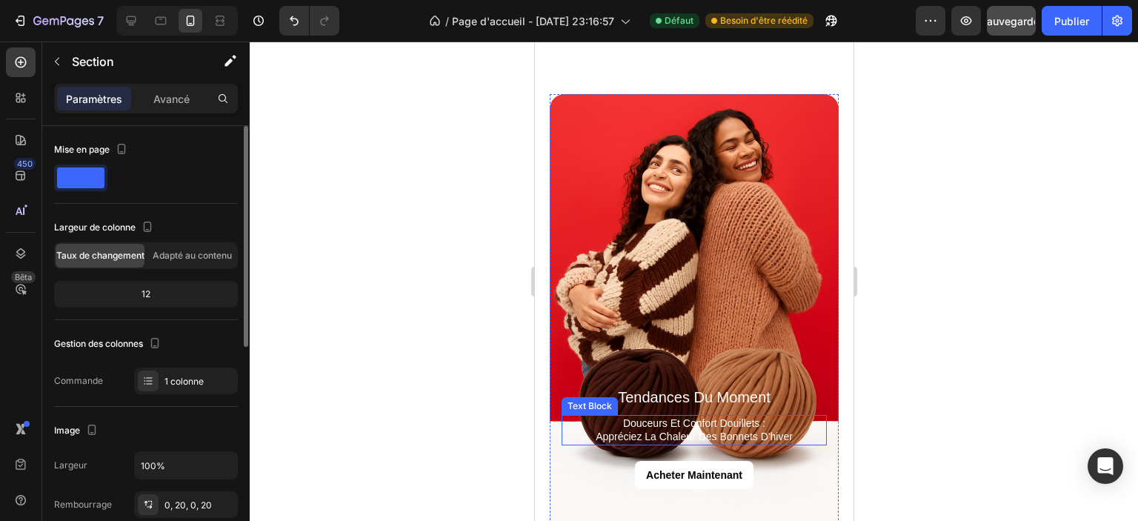
click at [632, 417] on p "douceurs et confort douillets : appréciez la chaleur des bonnets d'hiver" at bounding box center [694, 430] width 262 height 27
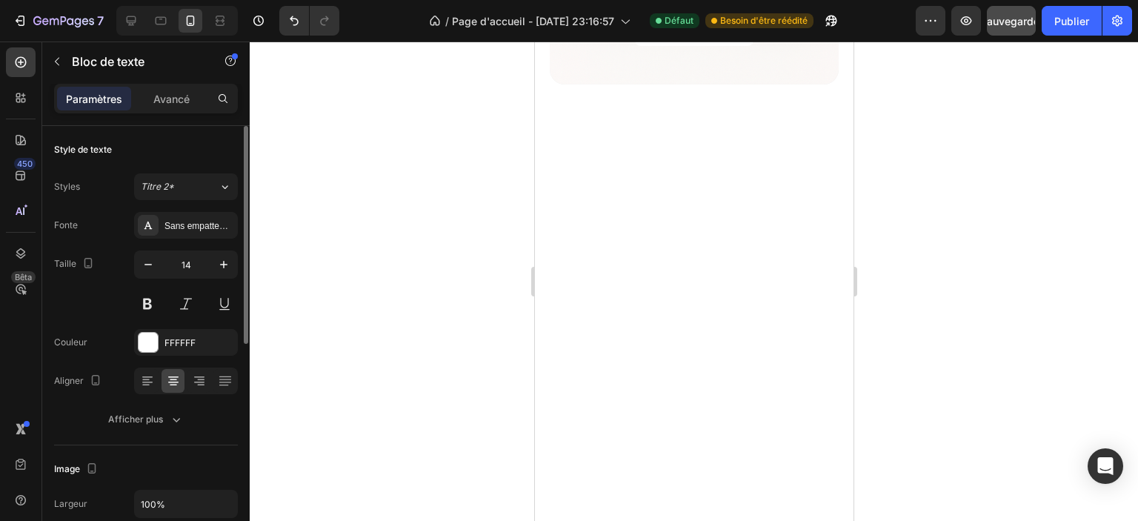
click at [995, 248] on div at bounding box center [694, 282] width 889 height 480
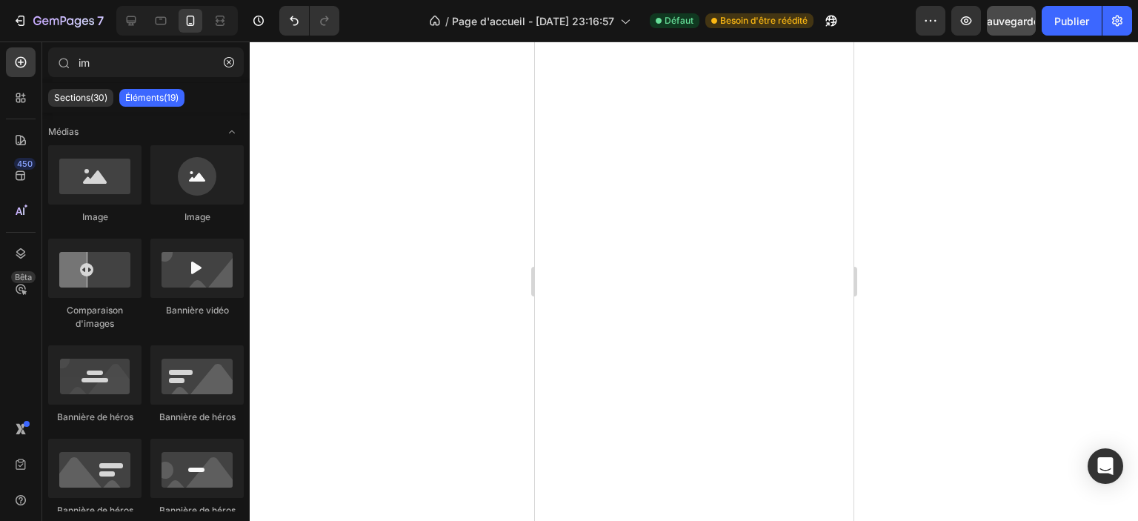
scroll to position [1041, 0]
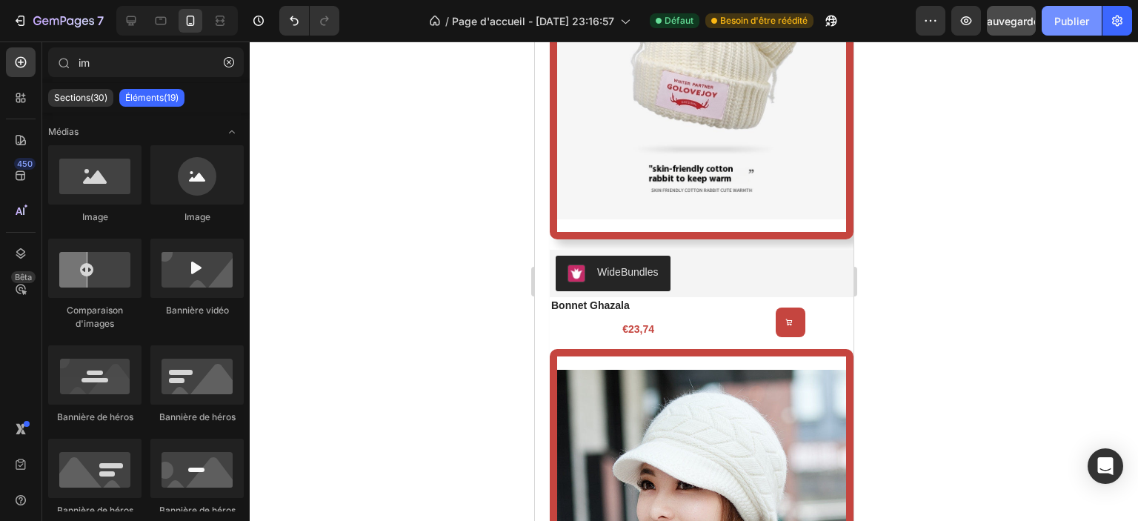
click at [1064, 19] on font "Publier" at bounding box center [1072, 21] width 35 height 13
click at [128, 25] on icon at bounding box center [132, 21] width 10 height 10
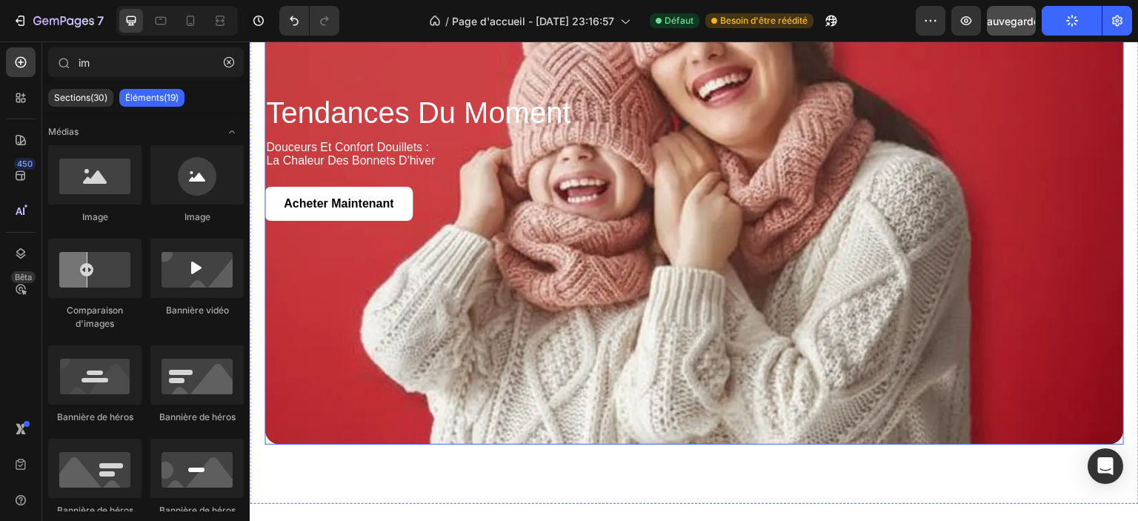
scroll to position [2449, 0]
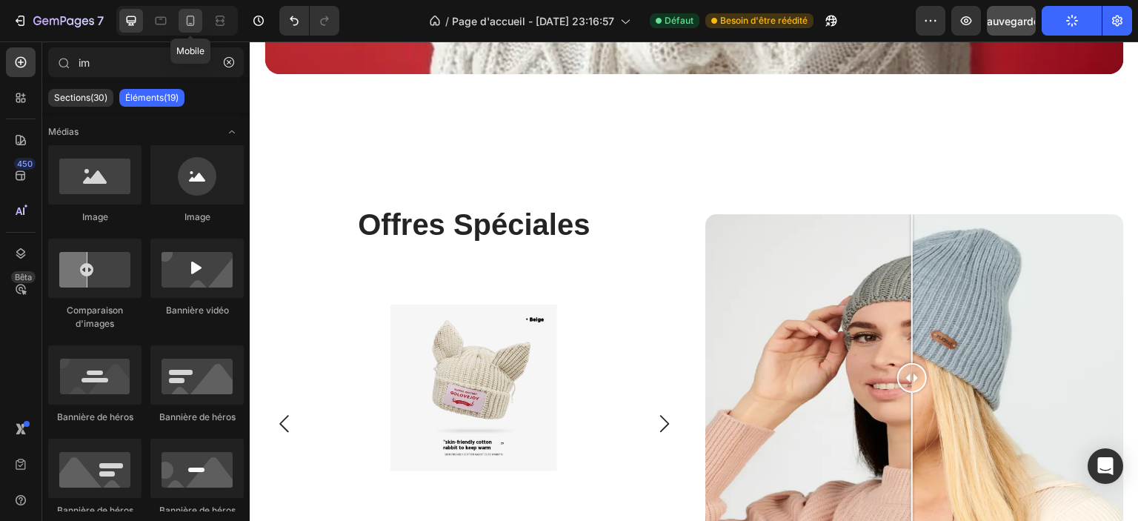
click at [190, 17] on icon at bounding box center [190, 20] width 15 height 15
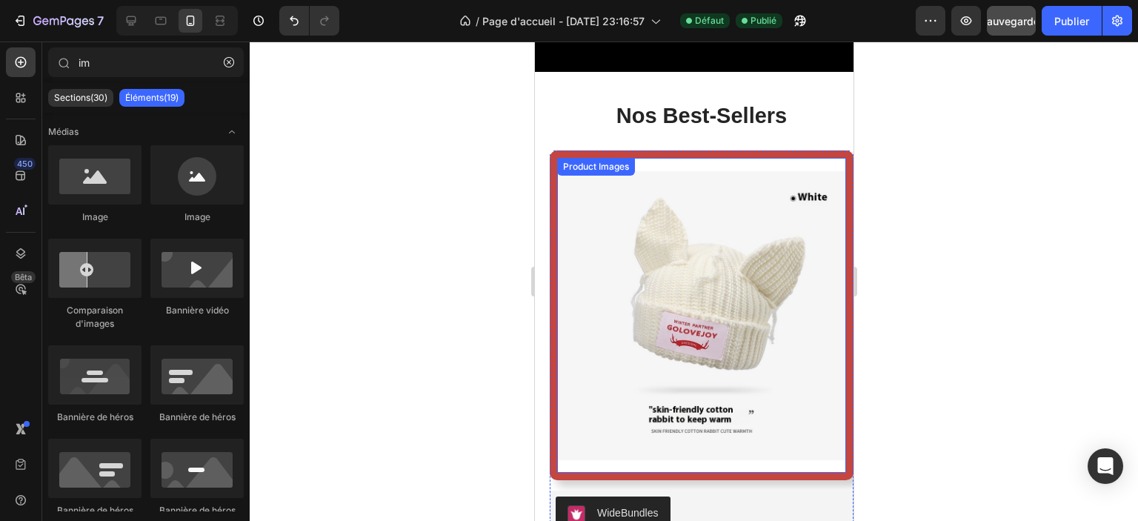
scroll to position [893, 0]
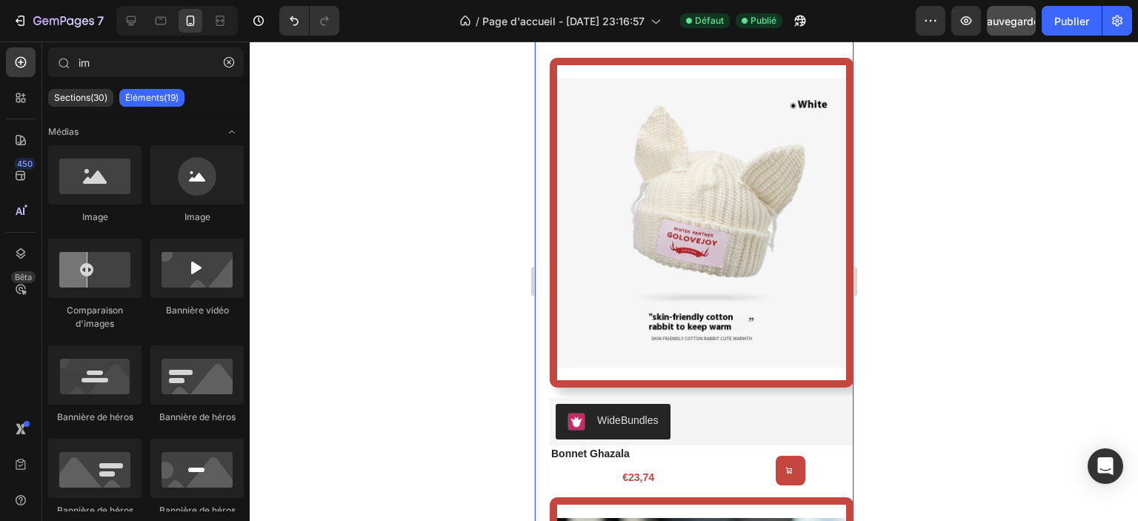
click at [540, 329] on div "nos best-sellers Heading Product Images WideBundles WideBundles bonnet ghazala …" at bounding box center [693, 467] width 319 height 977
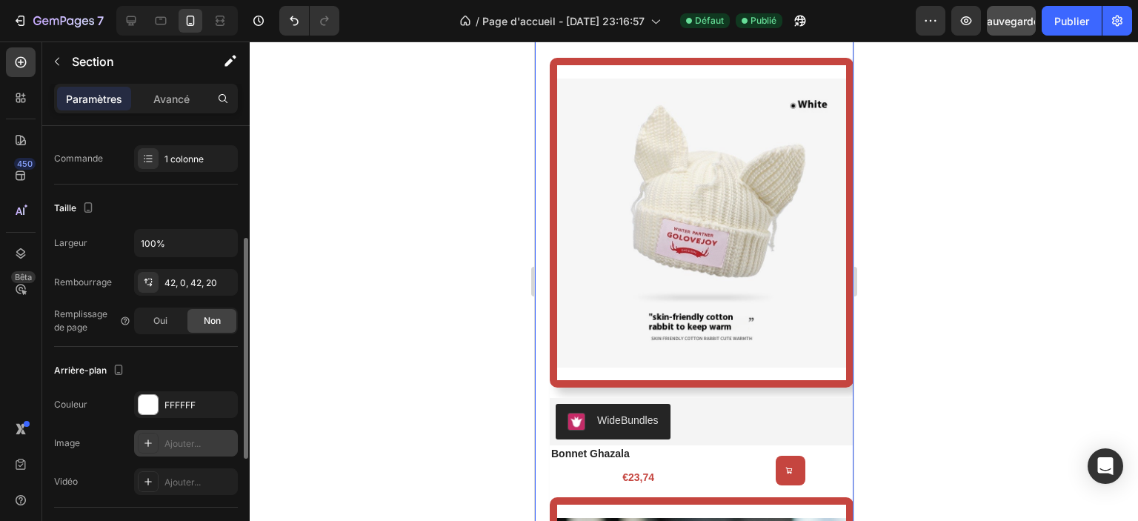
scroll to position [0, 0]
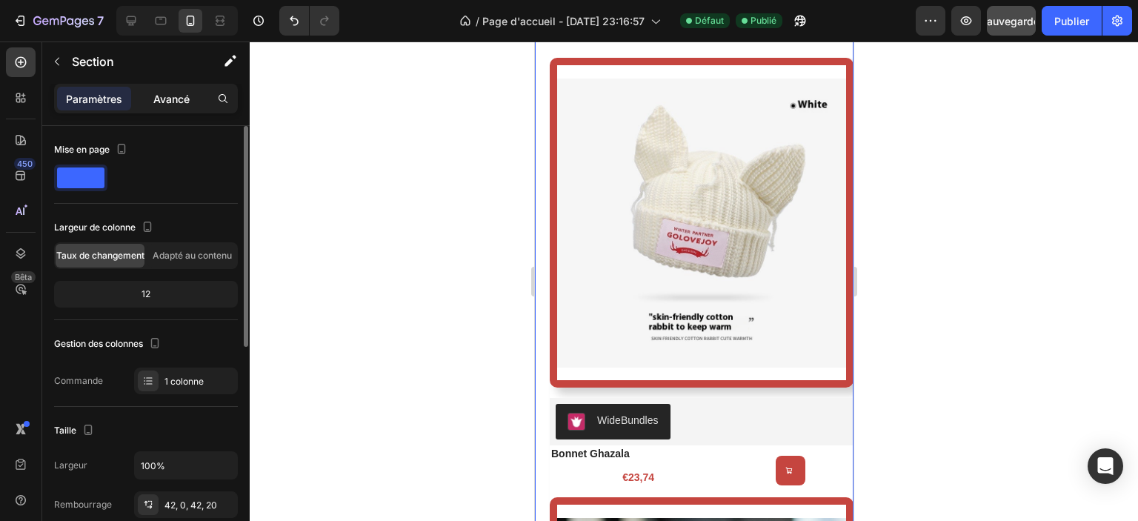
click at [164, 103] on font "Avancé" at bounding box center [171, 99] width 36 height 13
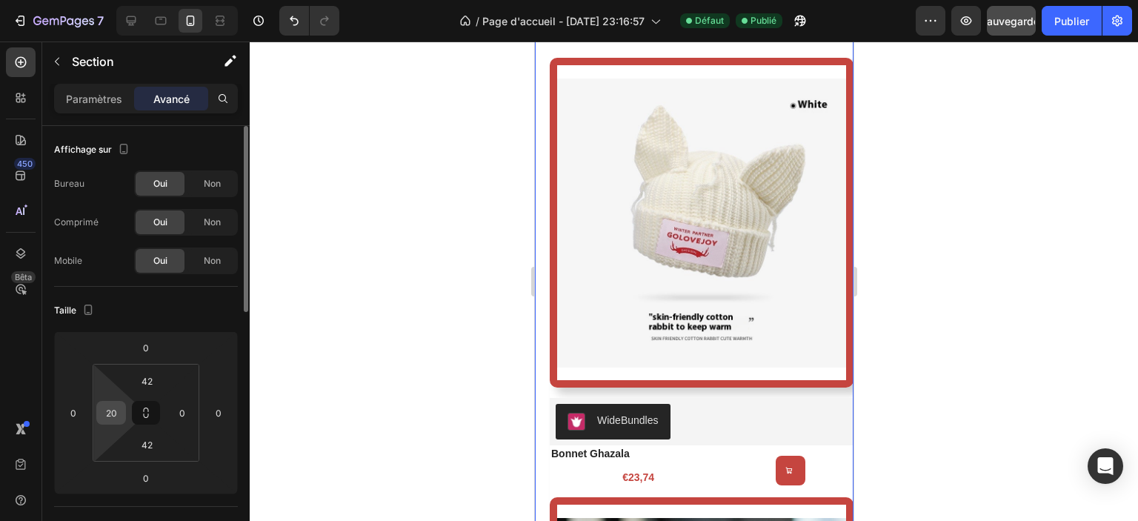
click at [113, 415] on input "20" at bounding box center [111, 413] width 22 height 22
type input "0"
click at [402, 351] on div at bounding box center [694, 282] width 889 height 480
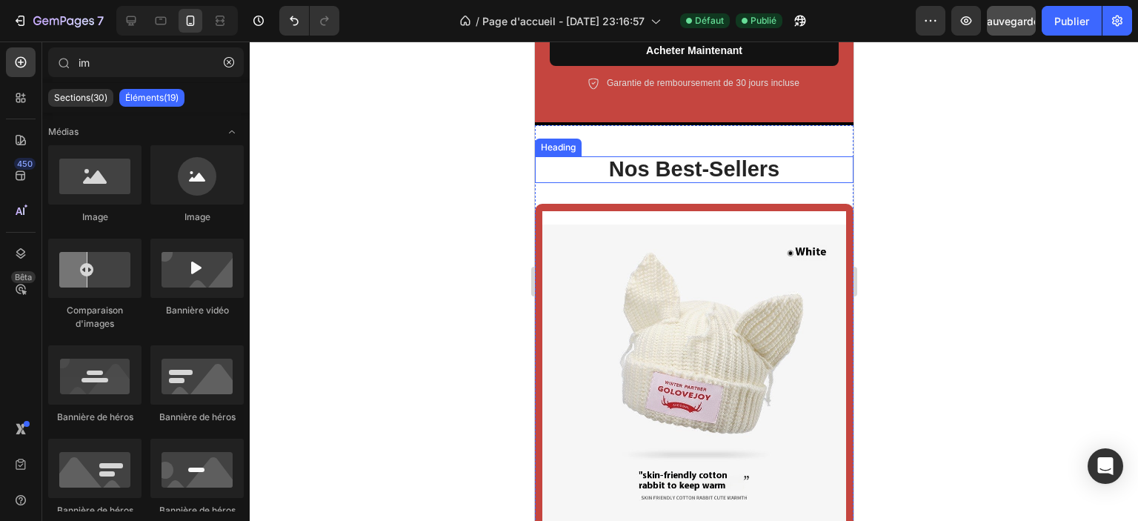
scroll to position [671, 0]
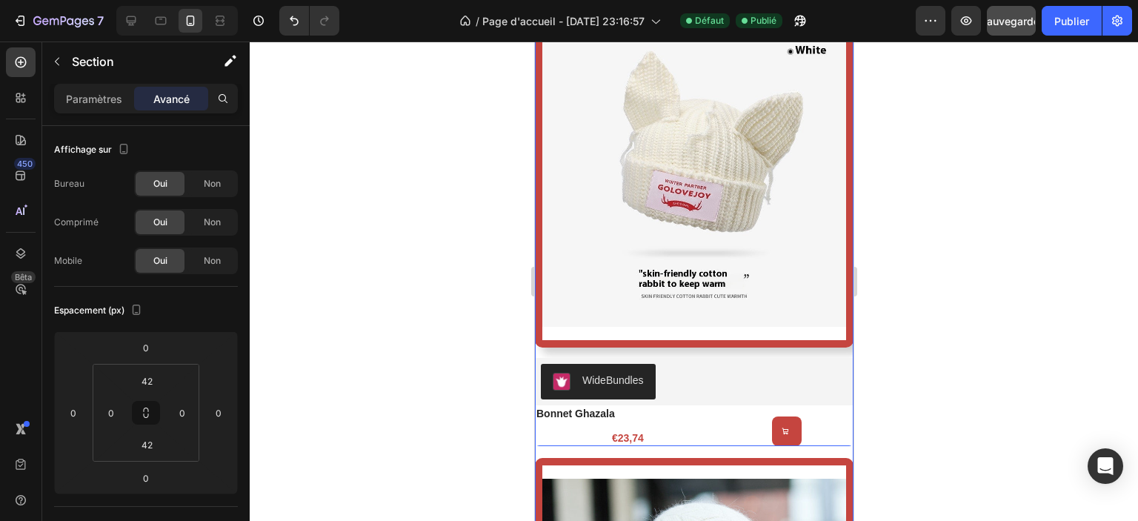
scroll to position [967, 0]
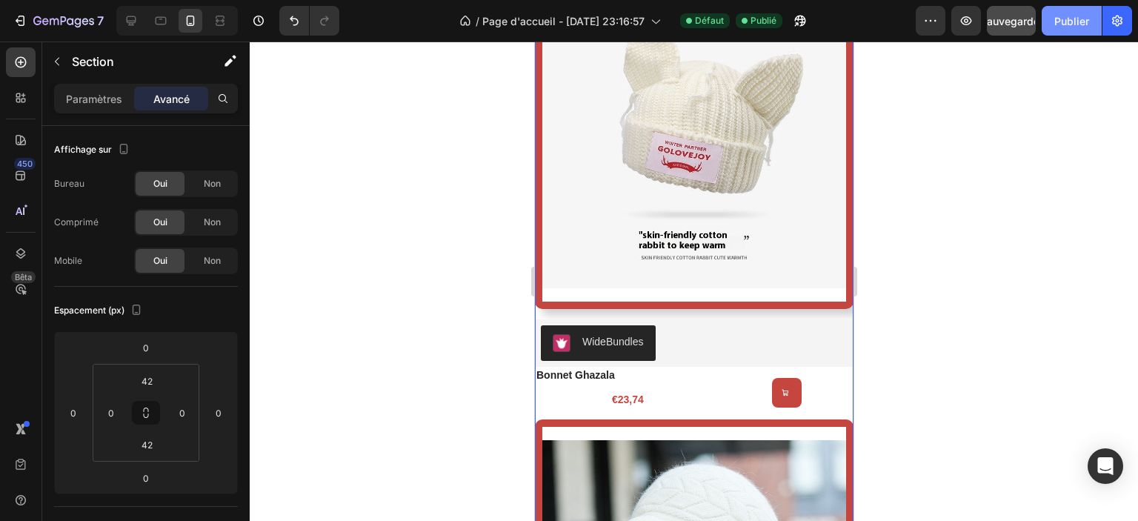
click at [1058, 15] on font "Publier" at bounding box center [1072, 21] width 35 height 13
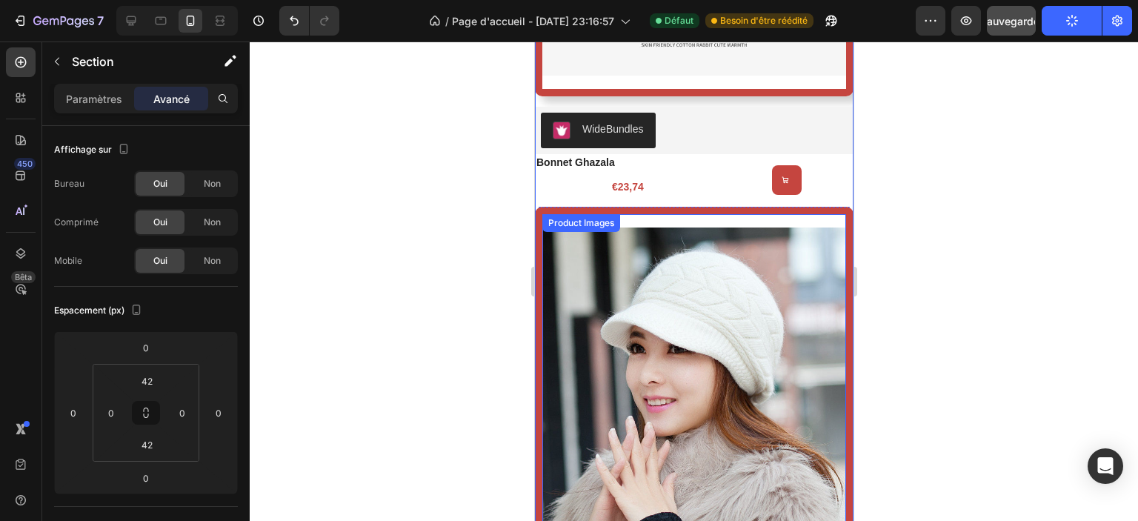
scroll to position [1115, 0]
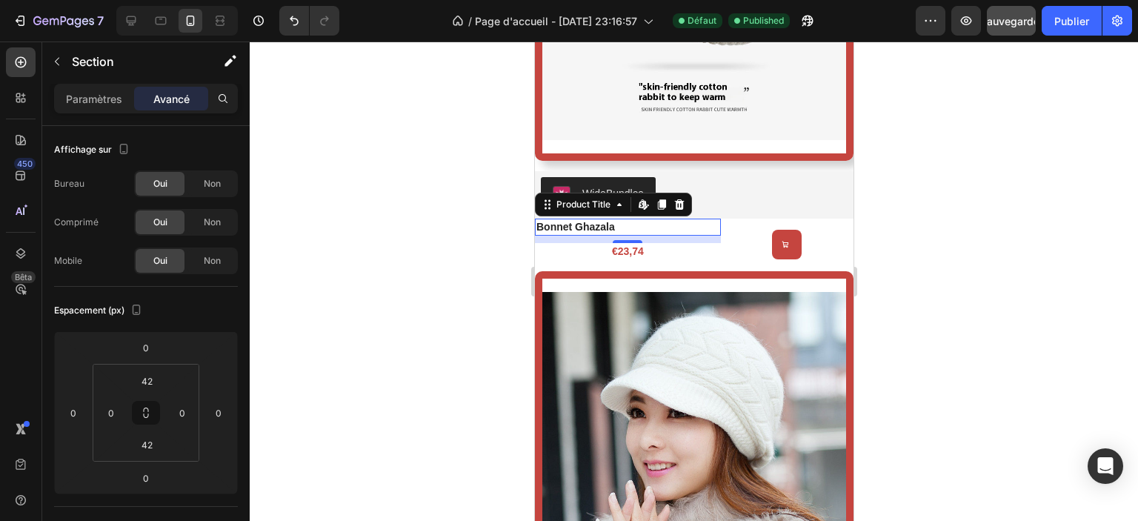
click at [671, 219] on h2 "bonnet ghazala" at bounding box center [627, 227] width 186 height 16
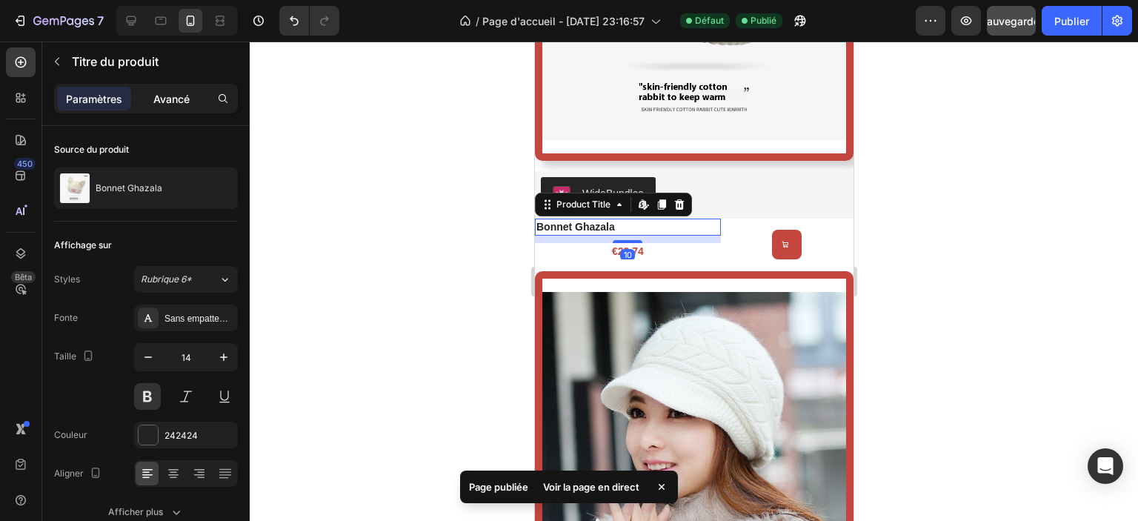
click at [169, 104] on font "Avancé" at bounding box center [171, 99] width 36 height 13
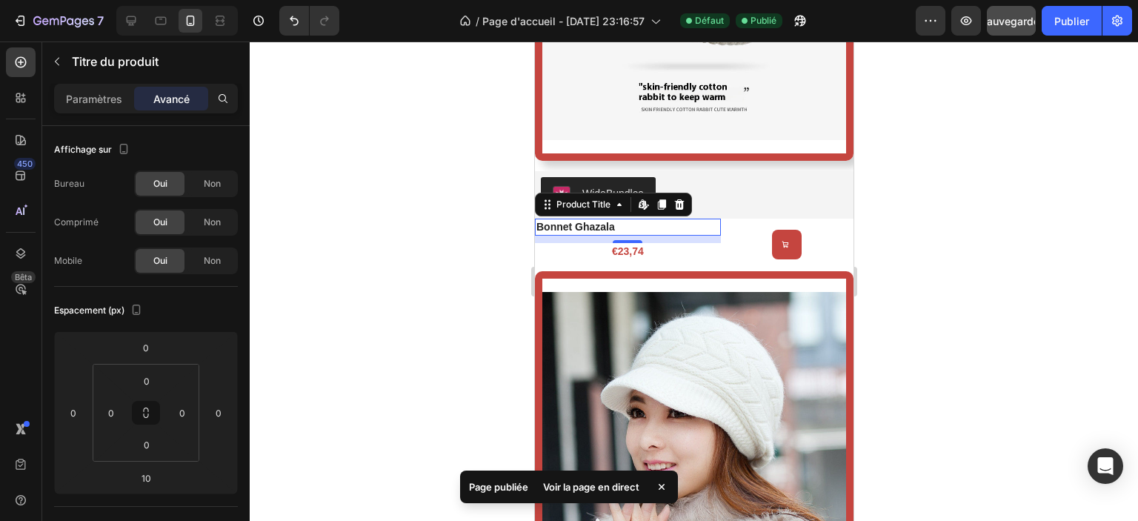
click at [98, 97] on font "Paramètres" at bounding box center [94, 99] width 56 height 13
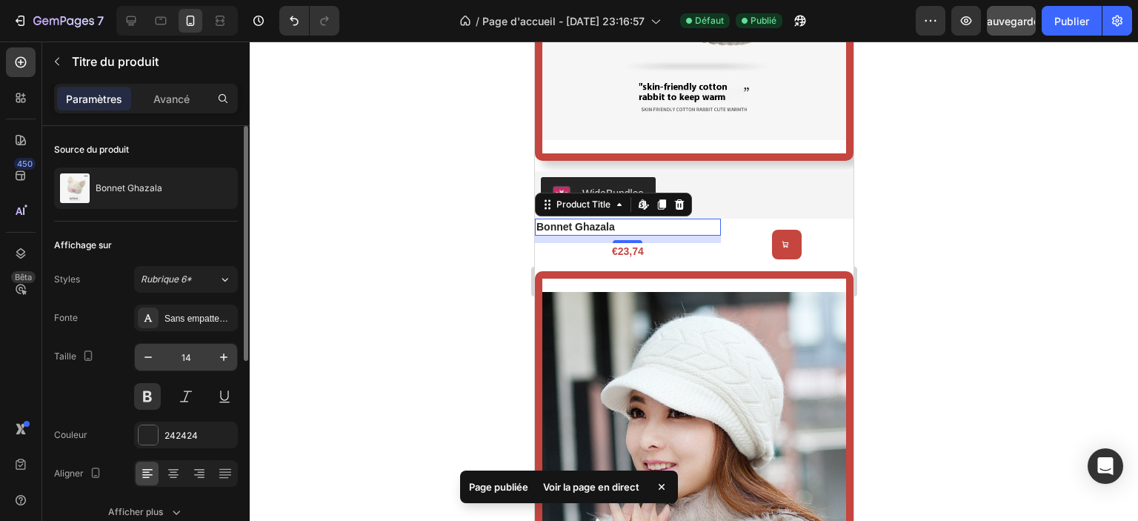
scroll to position [74, 0]
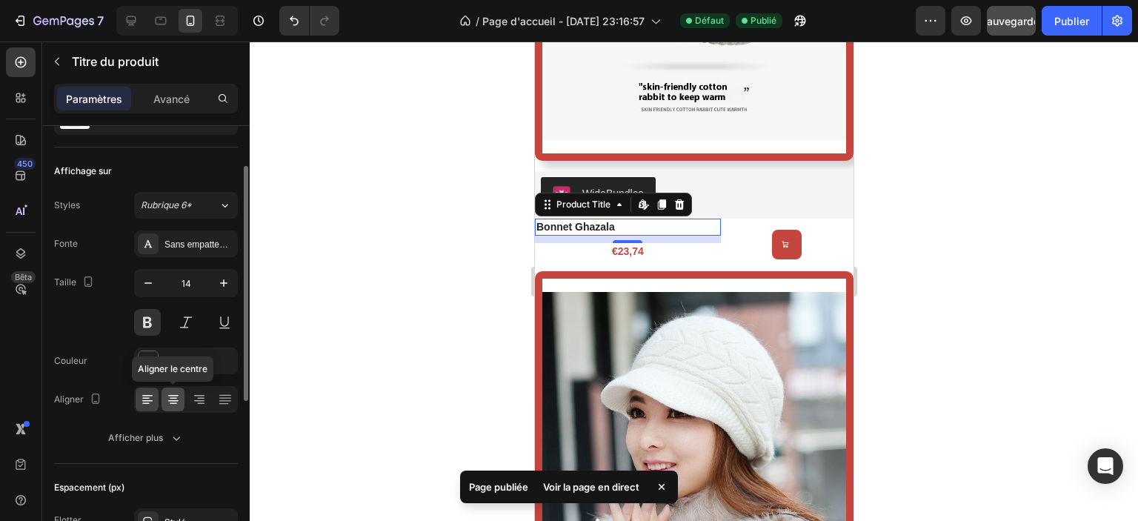
click at [174, 400] on icon at bounding box center [173, 399] width 15 height 15
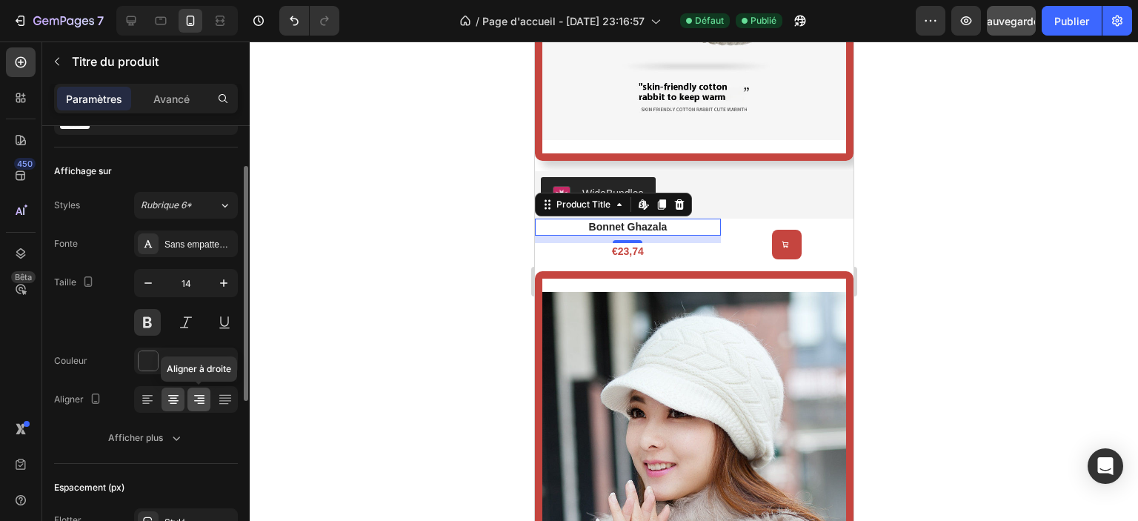
click at [198, 405] on icon at bounding box center [199, 399] width 15 height 15
click at [170, 401] on icon at bounding box center [173, 399] width 15 height 15
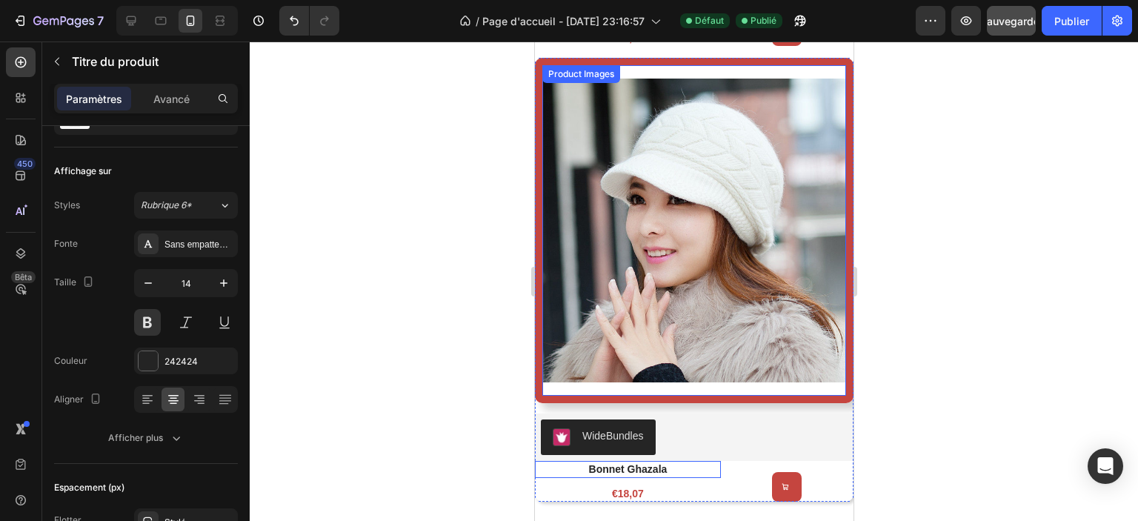
scroll to position [1412, 0]
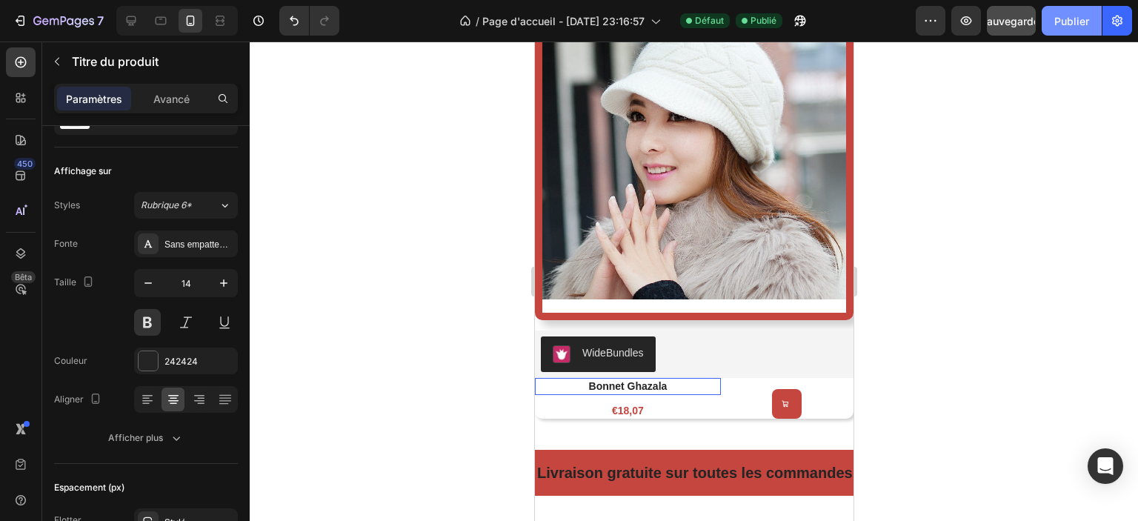
click at [1064, 10] on button "Publier" at bounding box center [1072, 21] width 60 height 30
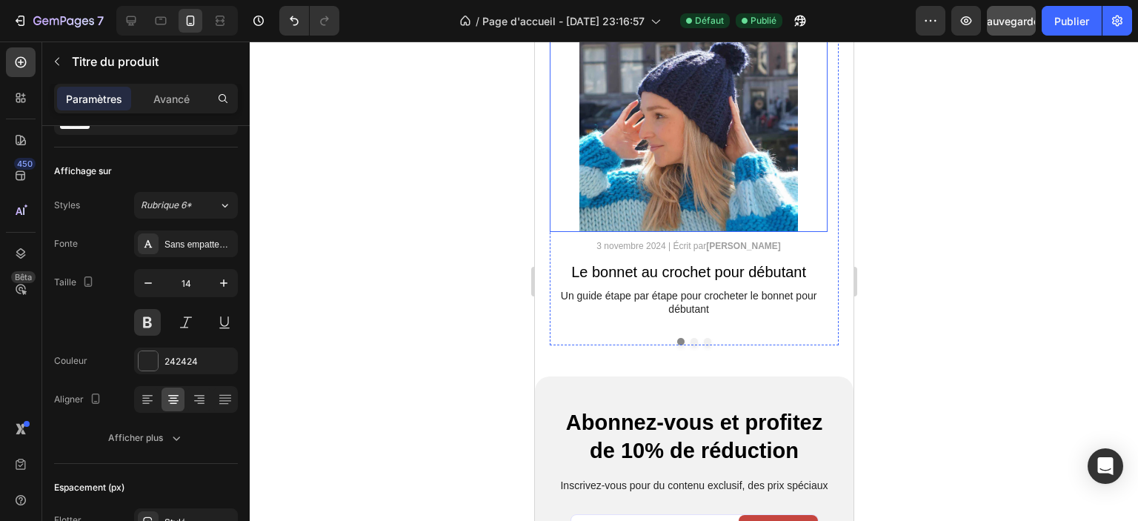
scroll to position [4228, 0]
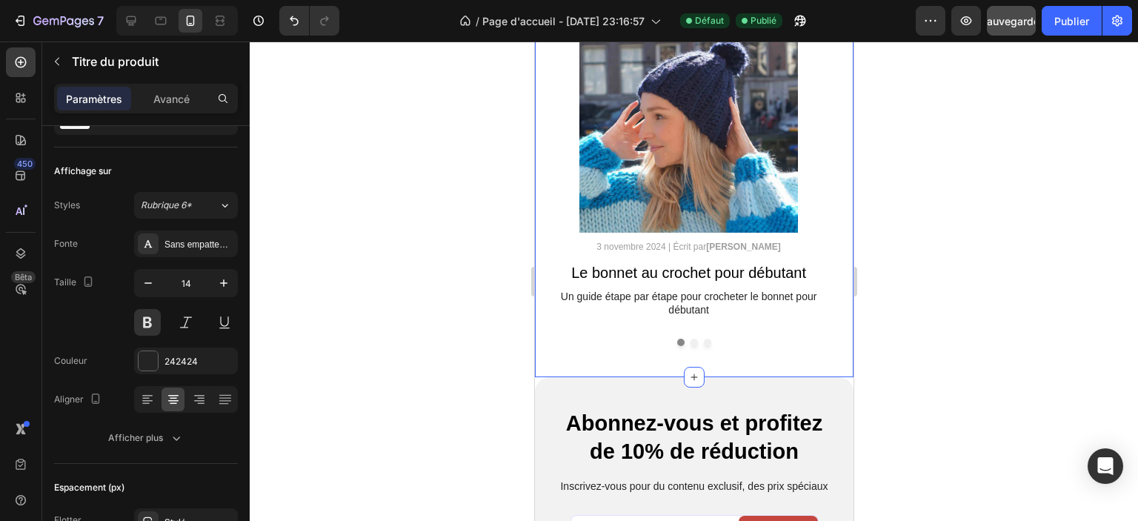
click at [803, 368] on div "Blogs Heading Image 3 novembre 2024 | Écrit par Camille Laurent Text Block Le b…" at bounding box center [693, 168] width 319 height 418
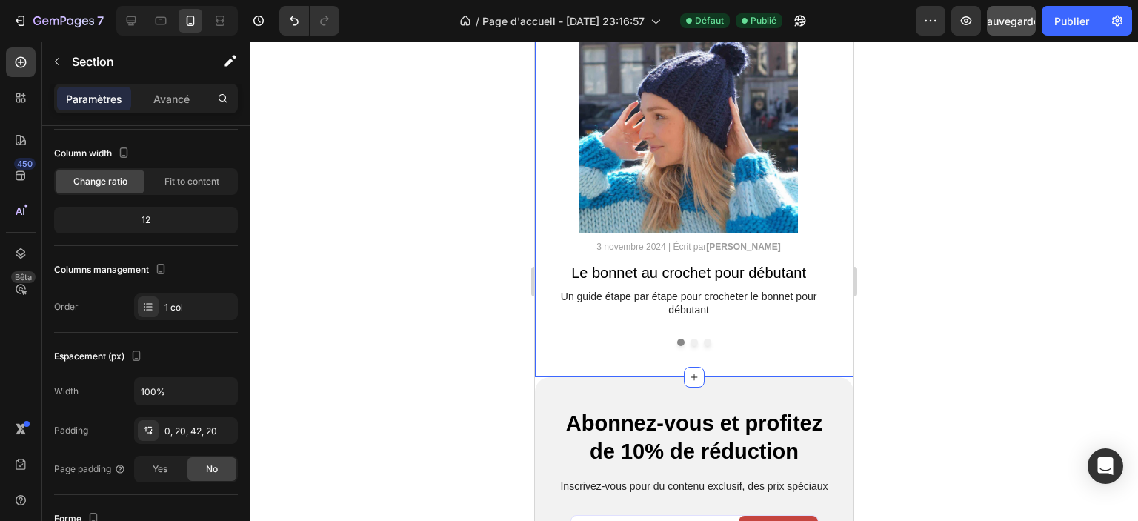
scroll to position [0, 0]
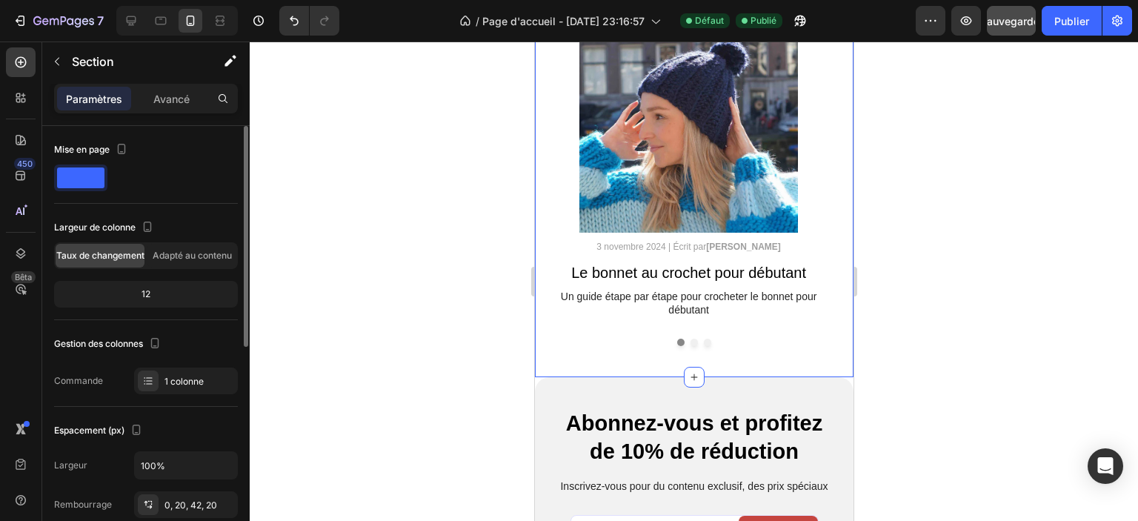
click at [91, 174] on span at bounding box center [80, 177] width 47 height 21
click at [158, 101] on font "Avancé" at bounding box center [171, 99] width 36 height 13
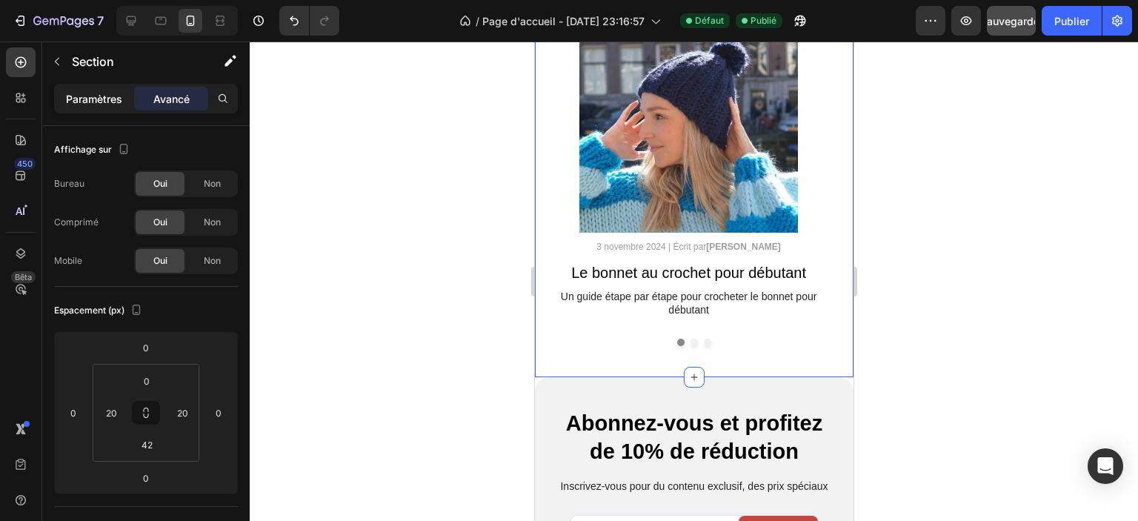
click at [93, 102] on font "Paramètres" at bounding box center [94, 99] width 56 height 13
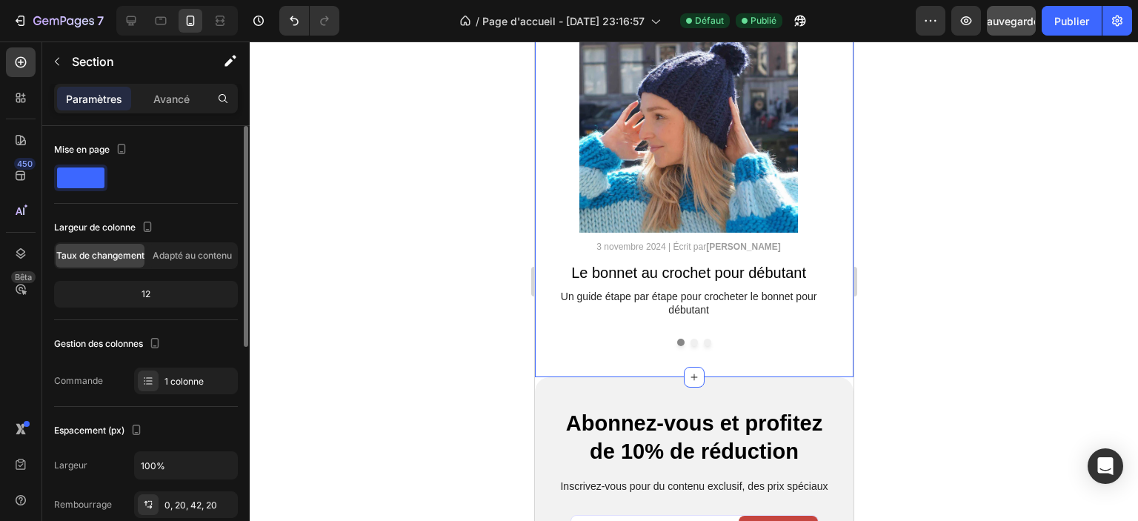
click at [84, 183] on span at bounding box center [80, 177] width 47 height 21
click at [125, 157] on div at bounding box center [122, 150] width 18 height 20
click at [123, 149] on icon "button" at bounding box center [121, 149] width 15 height 15
click at [85, 171] on span at bounding box center [80, 177] width 47 height 21
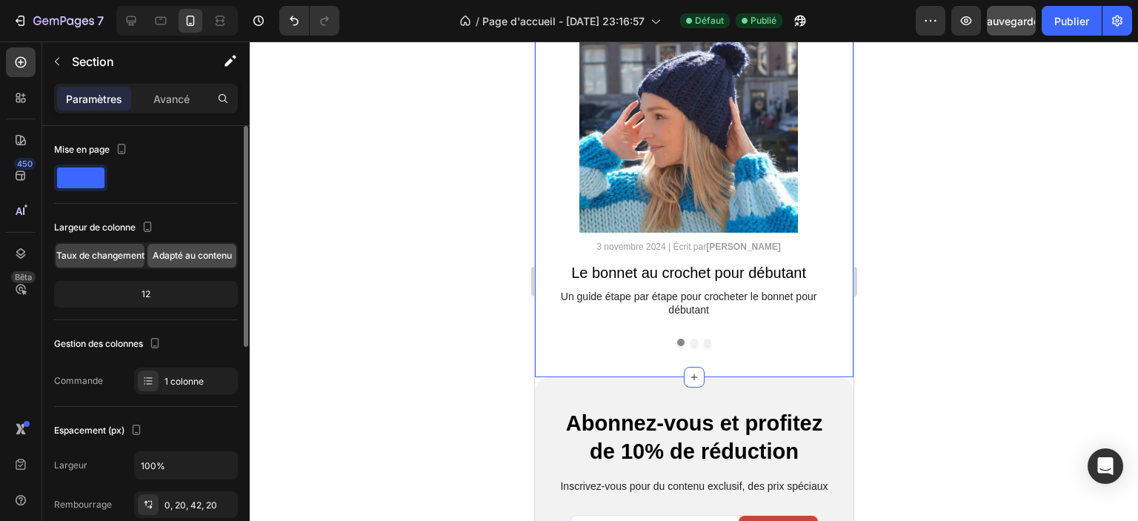
click at [202, 256] on font "Adapté au contenu" at bounding box center [192, 255] width 79 height 11
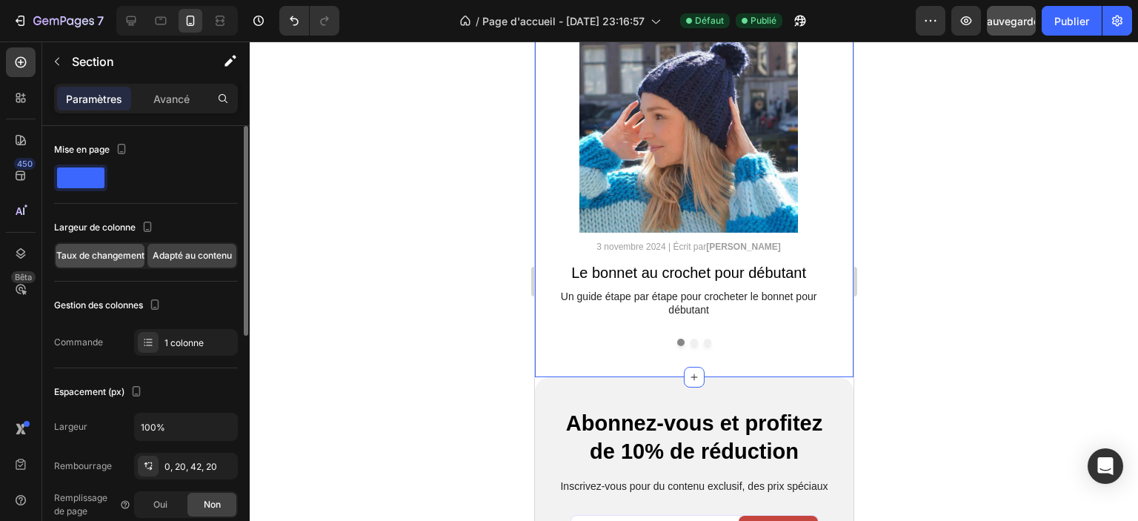
click at [110, 258] on font "Taux de changement" at bounding box center [100, 255] width 88 height 11
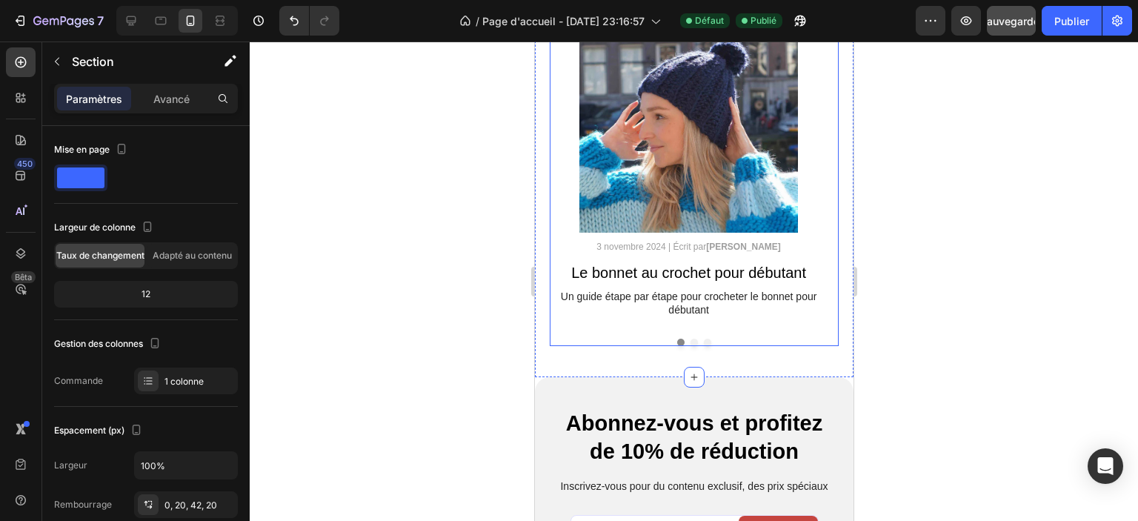
click at [690, 343] on button "Dot" at bounding box center [693, 342] width 7 height 7
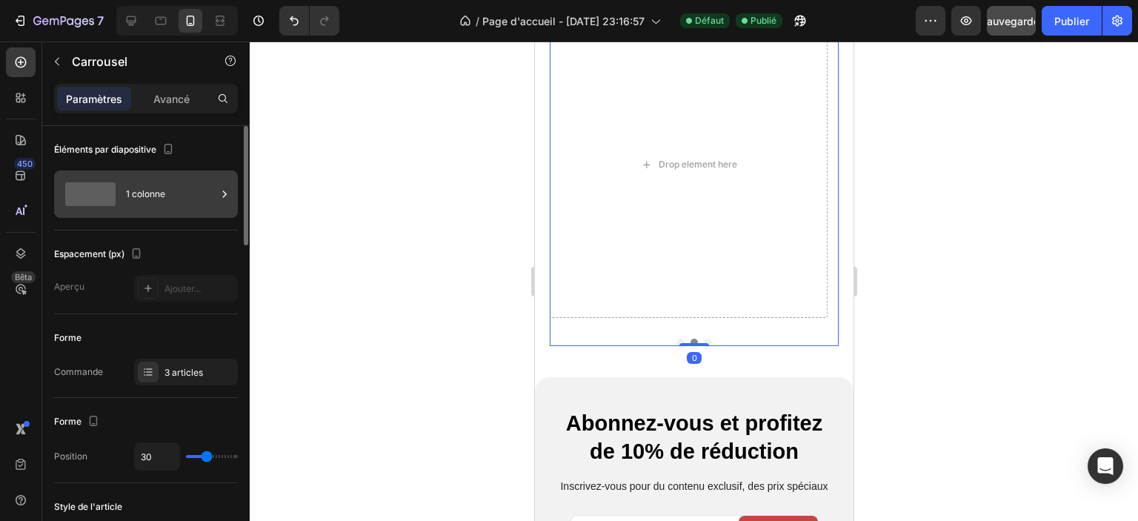
click at [107, 197] on span at bounding box center [90, 194] width 50 height 24
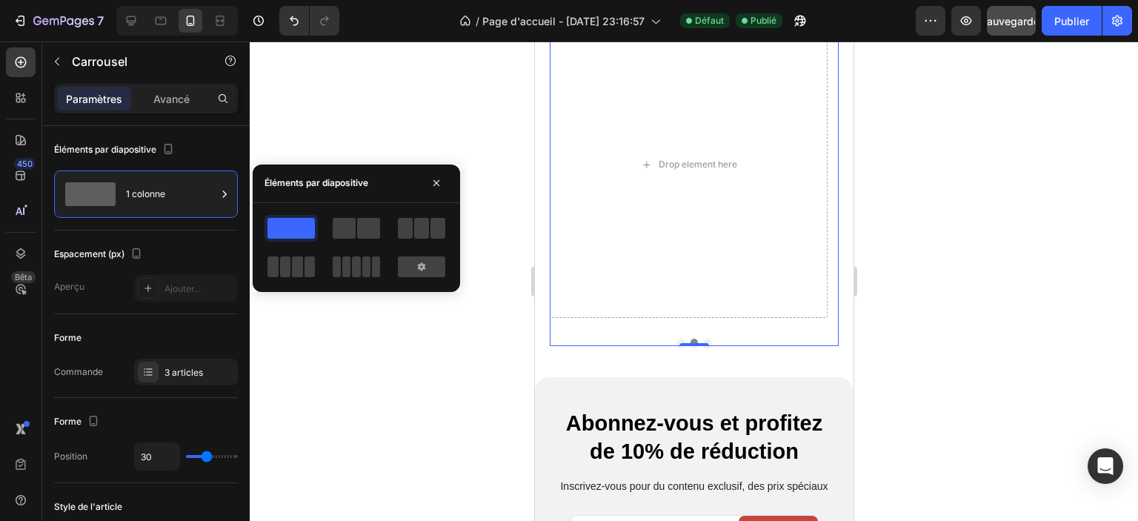
click at [759, 337] on div "Image 3 novembre 2024 | Écrit par Camille Laurent Text Block Le bonnet au croch…" at bounding box center [693, 178] width 289 height 335
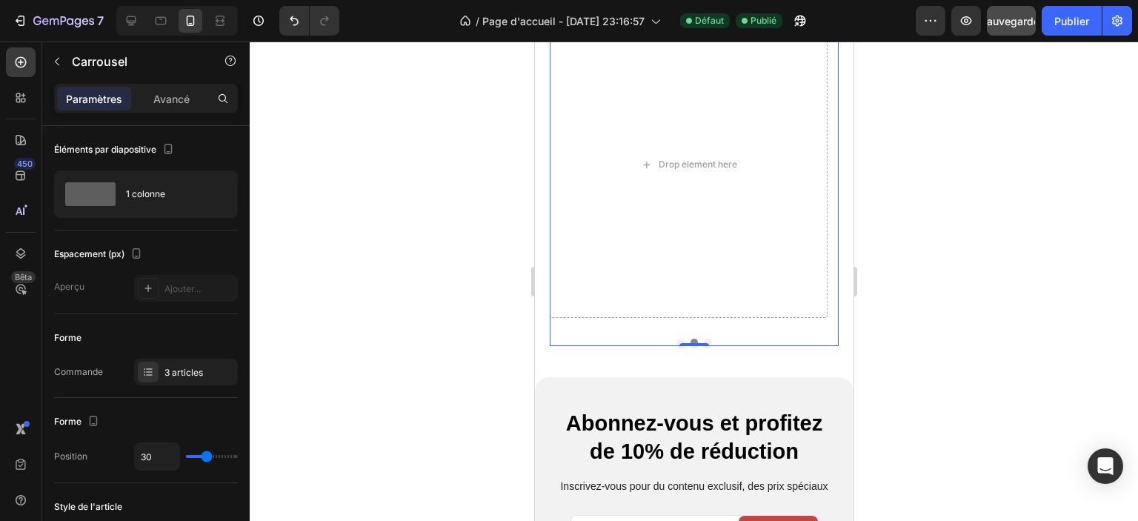
click at [703, 341] on button "Dot" at bounding box center [706, 342] width 7 height 7
click at [621, 331] on div "Image 3 novembre 2024 | Écrit par Camille Laurent Text Block Le bonnet au croch…" at bounding box center [693, 178] width 289 height 335
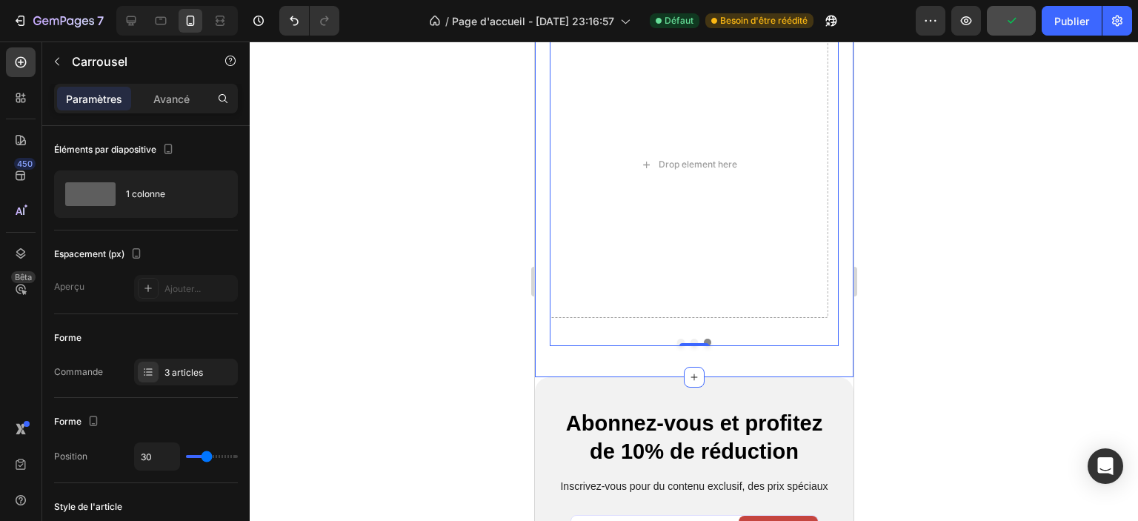
click at [536, 325] on div "Blogs Heading Image 3 novembre 2024 | Écrit par Camille Laurent Text Block Le b…" at bounding box center [693, 168] width 319 height 418
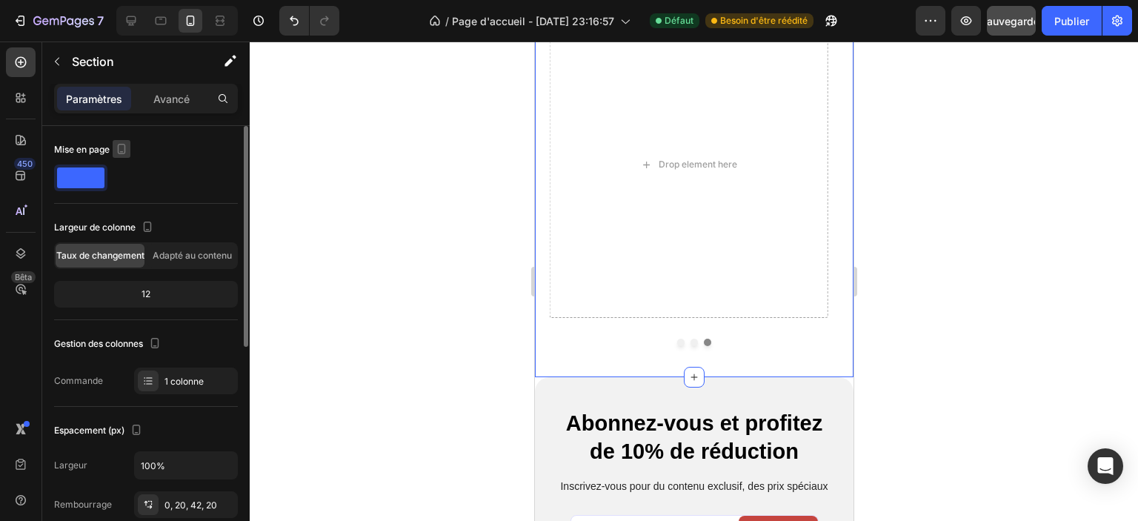
click at [119, 155] on icon "button" at bounding box center [121, 149] width 15 height 15
click at [127, 192] on icon "button" at bounding box center [124, 199] width 15 height 15
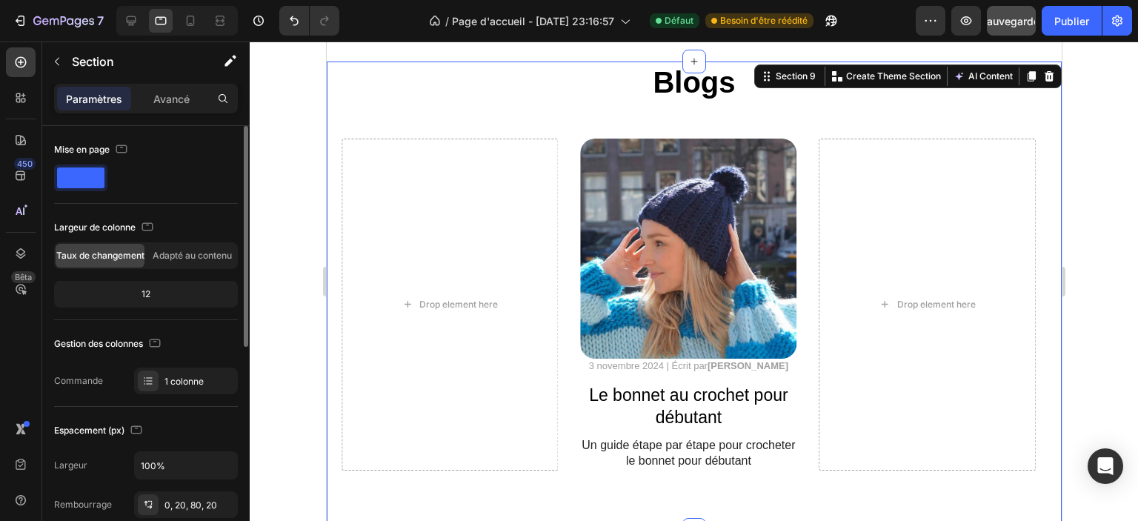
scroll to position [4094, 0]
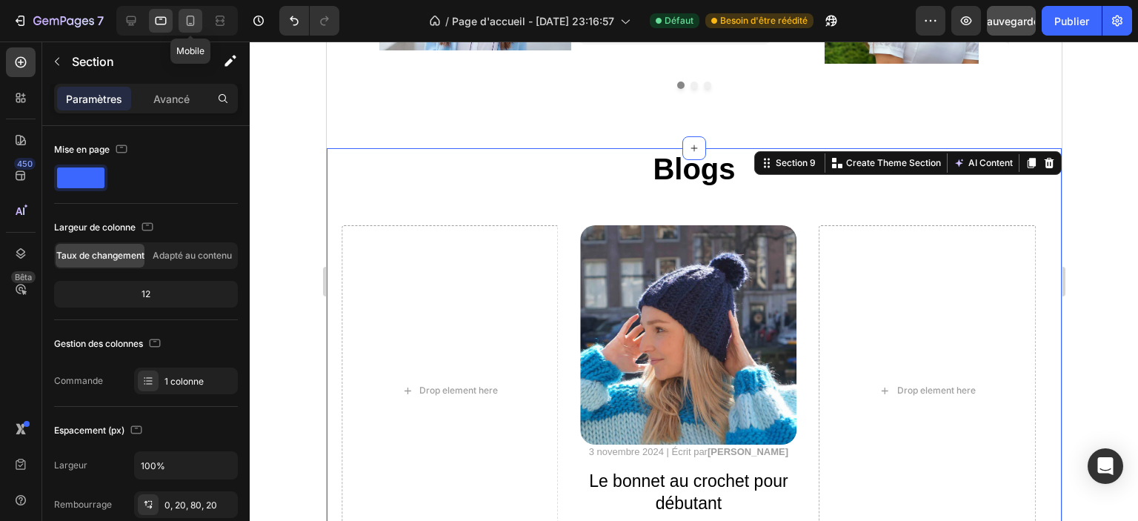
click at [196, 21] on icon at bounding box center [190, 20] width 15 height 15
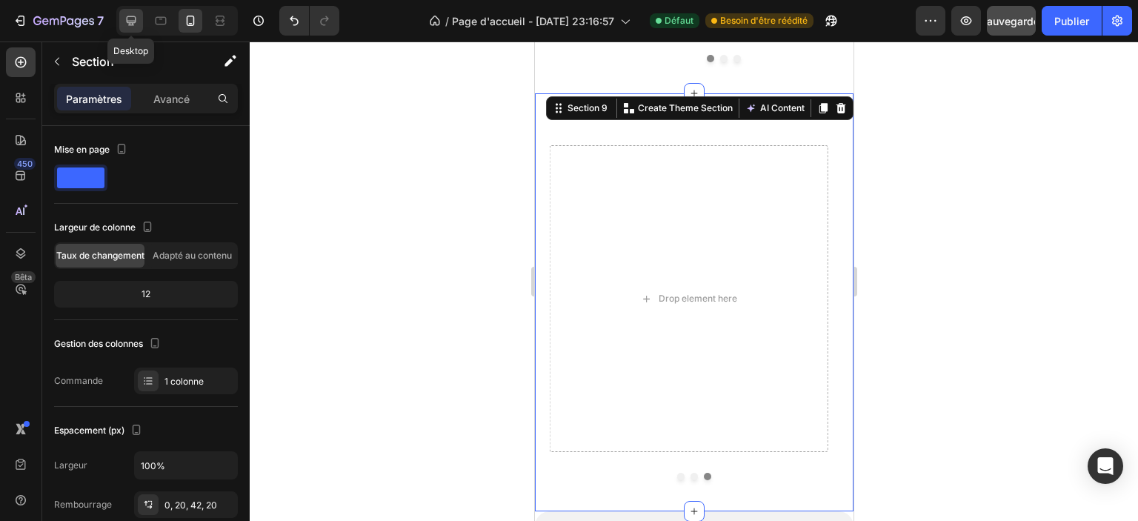
click at [127, 24] on icon at bounding box center [131, 20] width 15 height 15
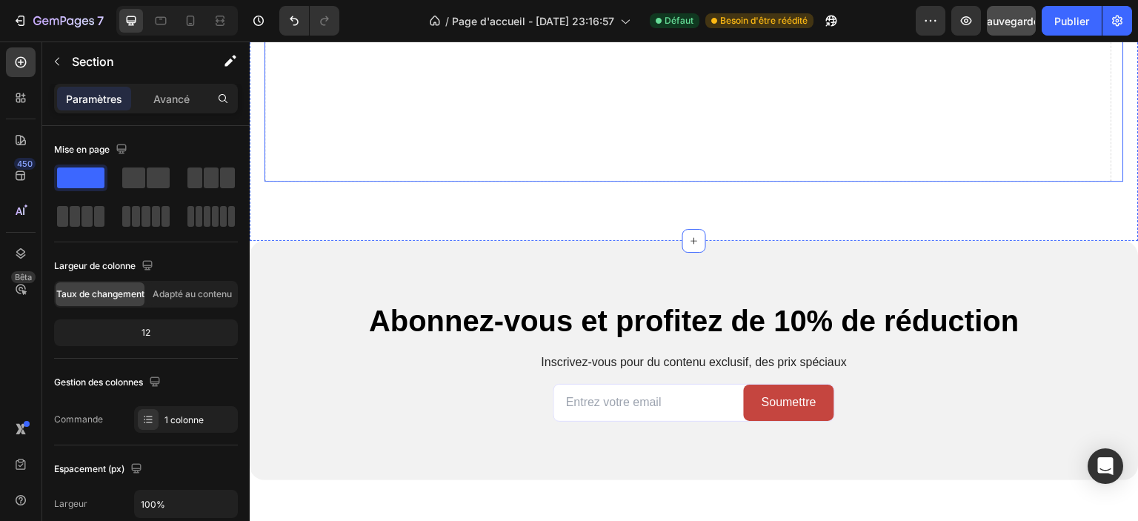
scroll to position [4814, 0]
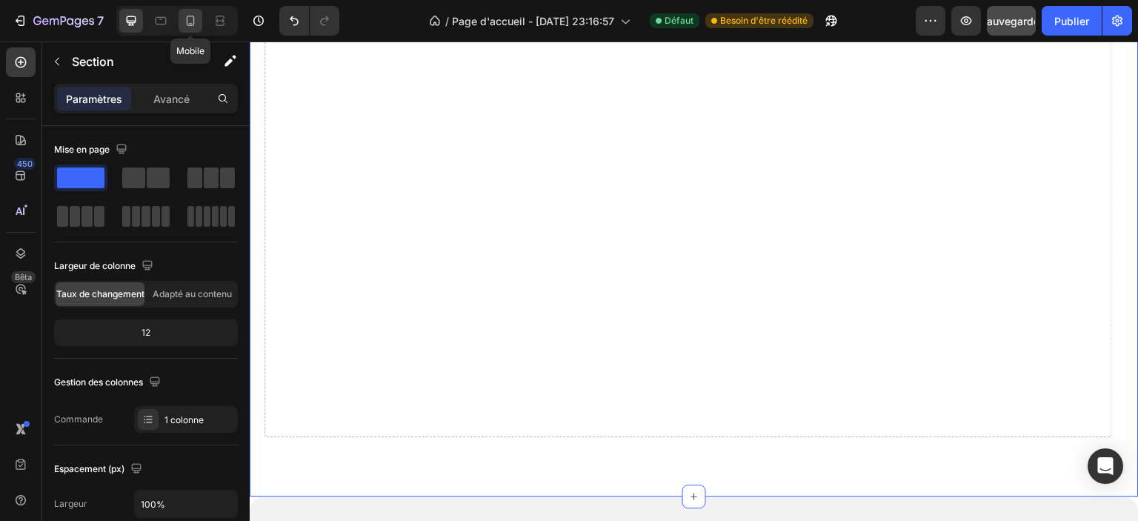
click at [193, 26] on icon at bounding box center [191, 21] width 8 height 10
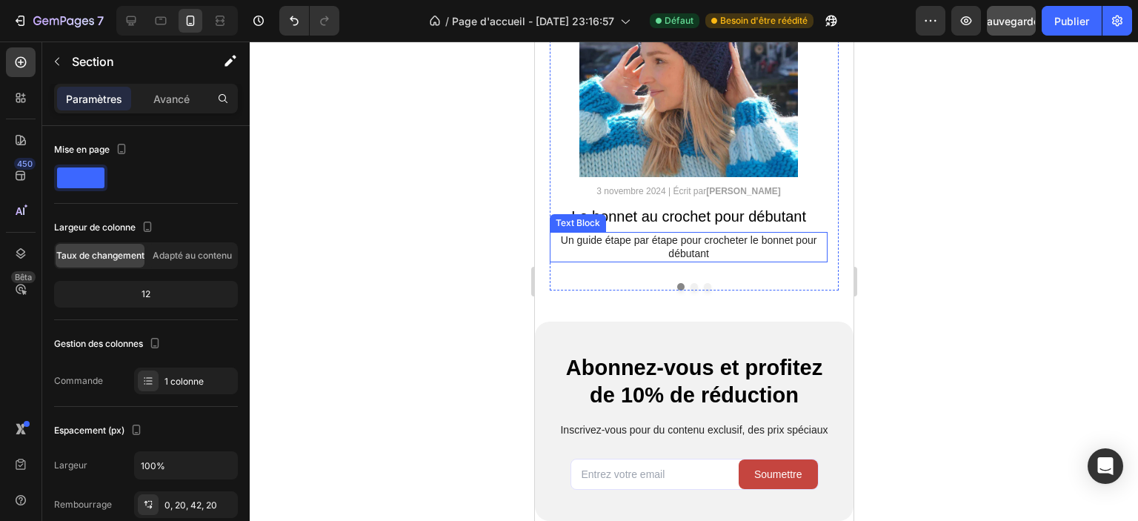
scroll to position [4369, 0]
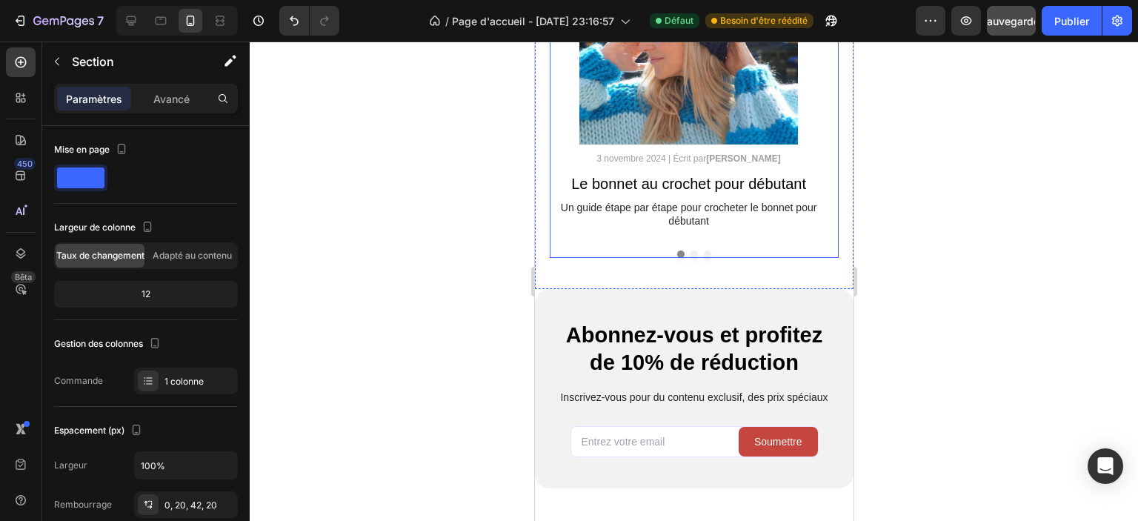
click at [579, 241] on div "Image 3 novembre 2024 | Écrit par Camille Laurent Text Block Le bonnet au croch…" at bounding box center [693, 90] width 289 height 335
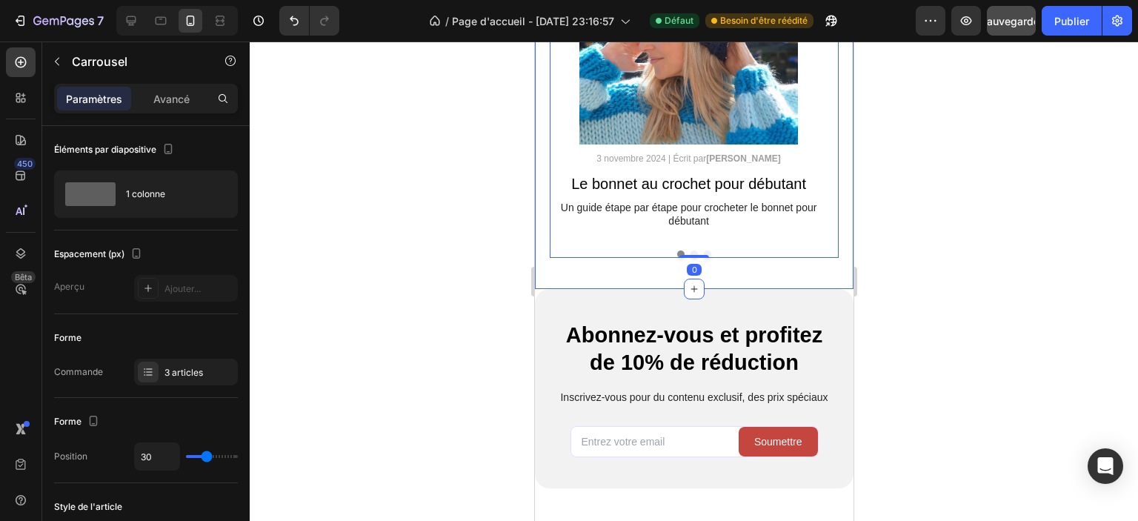
click at [543, 266] on div "Blogs Heading Image 3 novembre 2024 | Écrit par Camille Laurent Text Block Le b…" at bounding box center [693, 80] width 319 height 418
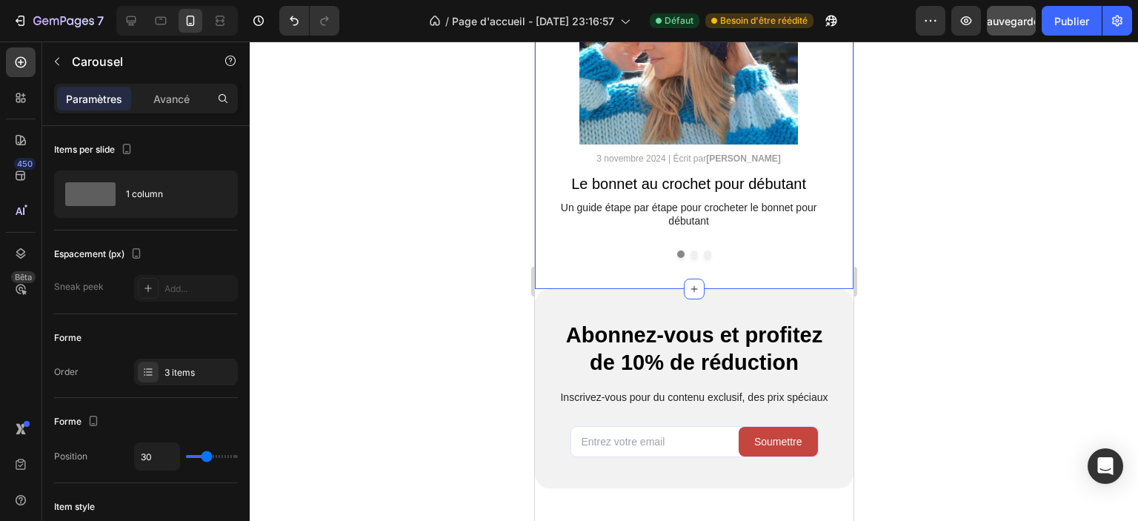
click at [685, 256] on div "Image 3 novembre 2024 | Écrit par Camille Laurent Text Block Le bonnet au croch…" at bounding box center [693, 90] width 289 height 335
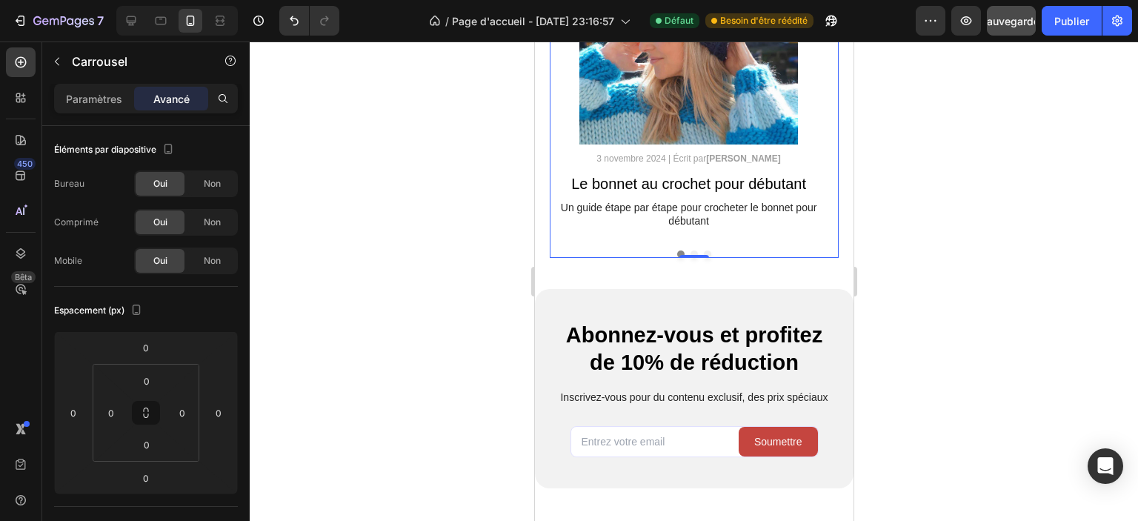
click at [689, 246] on div "Image 3 novembre 2024 | Écrit par Camille Laurent Text Block Le bonnet au croch…" at bounding box center [693, 90] width 289 height 335
click at [690, 251] on button "Dot" at bounding box center [693, 254] width 7 height 7
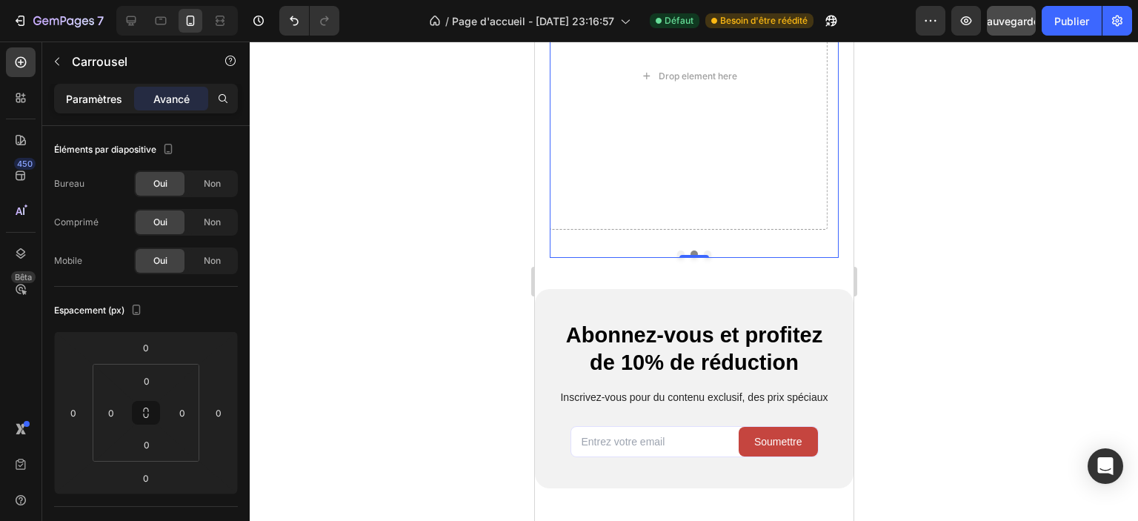
click at [96, 93] on font "Paramètres" at bounding box center [94, 99] width 56 height 13
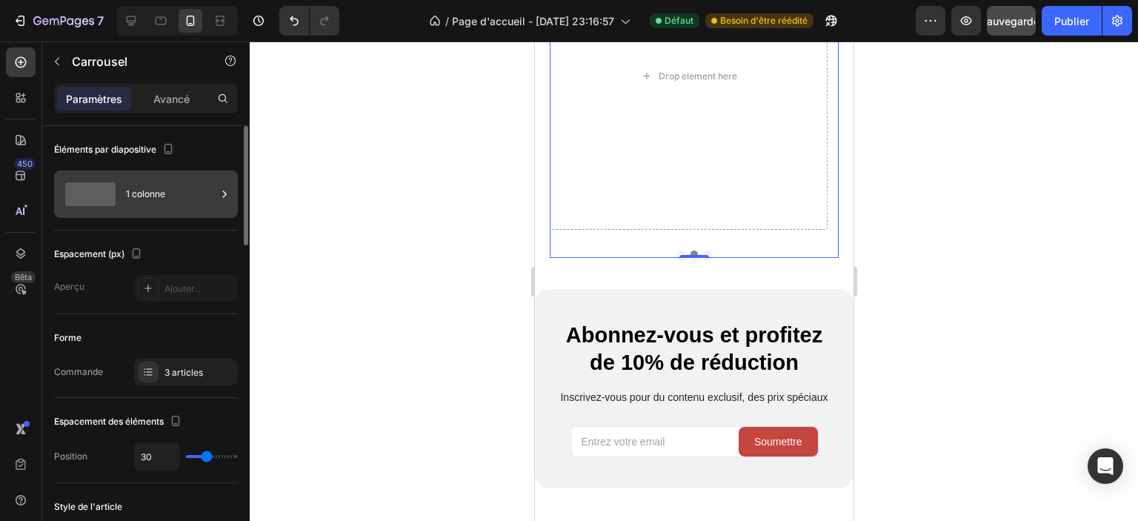
click at [139, 189] on font "1 colonne" at bounding box center [145, 193] width 39 height 11
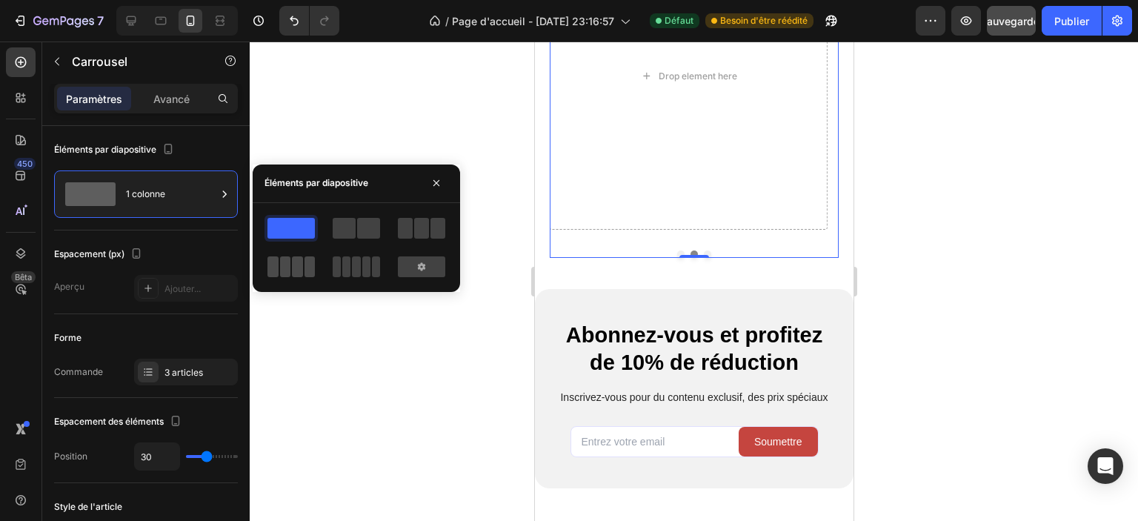
click at [302, 260] on div at bounding box center [291, 266] width 47 height 21
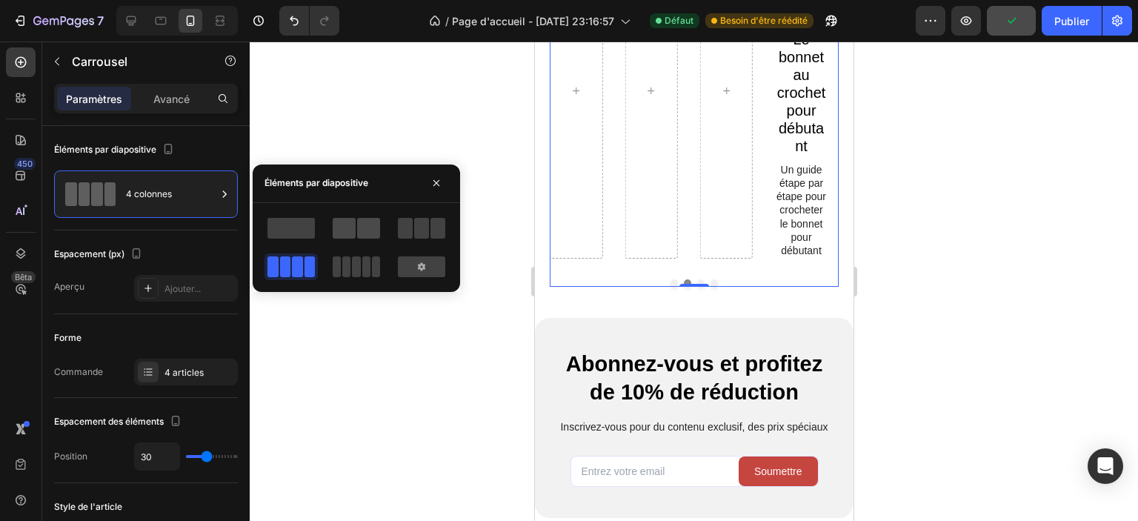
click at [371, 234] on span at bounding box center [368, 228] width 23 height 21
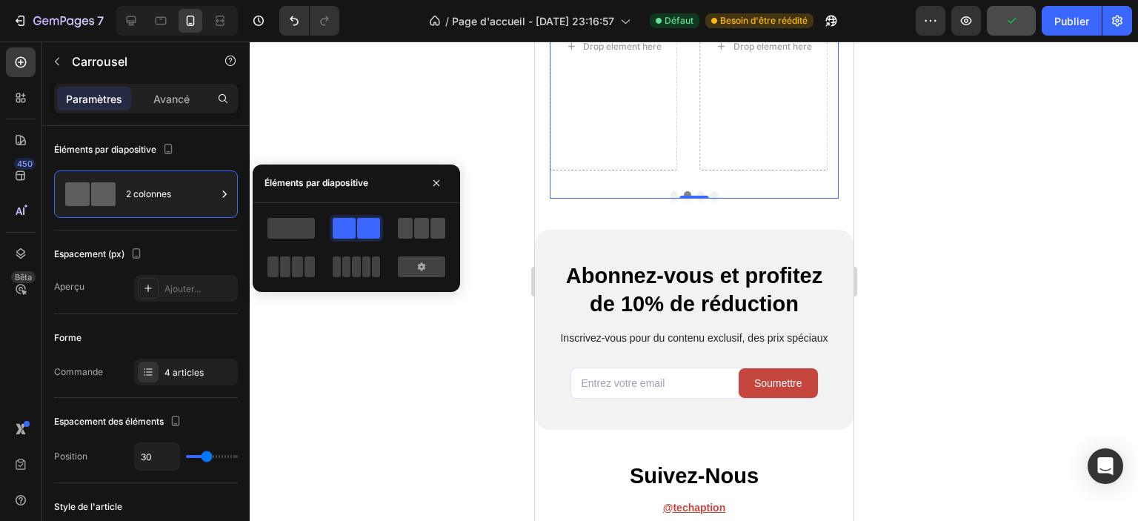
click at [425, 228] on span at bounding box center [421, 228] width 15 height 21
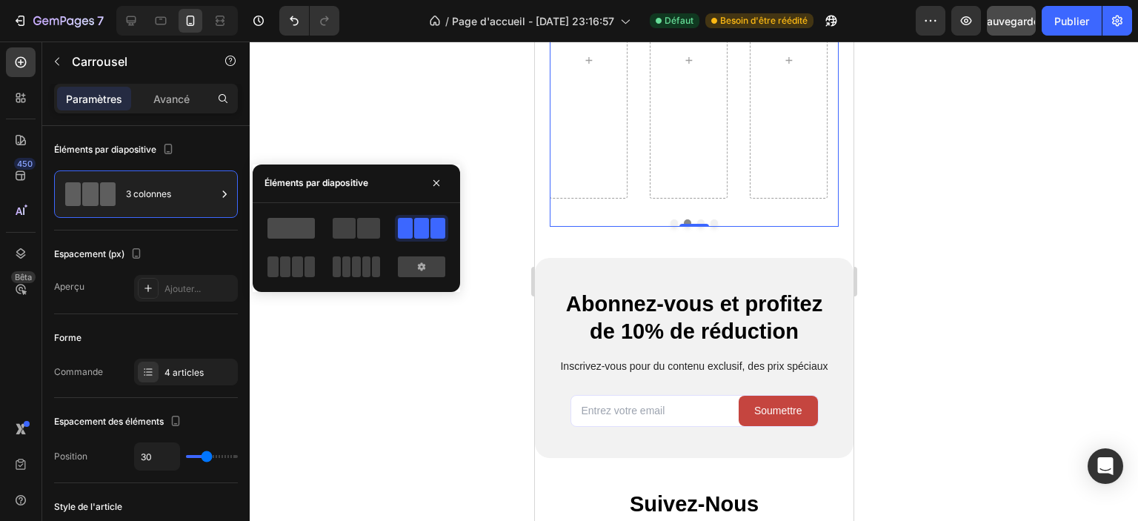
click at [285, 230] on span at bounding box center [291, 228] width 47 height 21
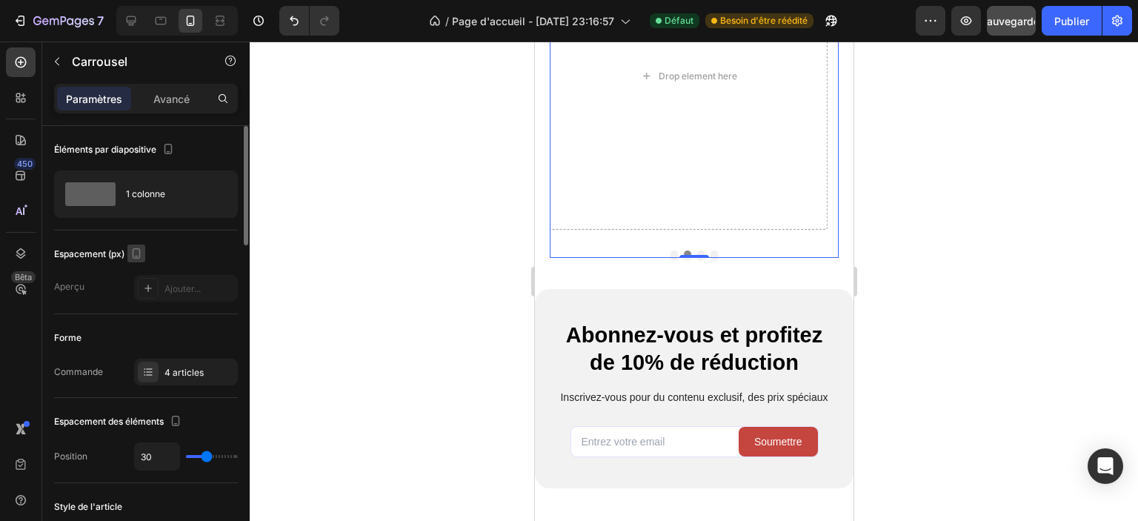
click at [142, 253] on icon "button" at bounding box center [136, 253] width 15 height 15
click at [145, 279] on icon "button" at bounding box center [139, 277] width 15 height 15
type input "1320"
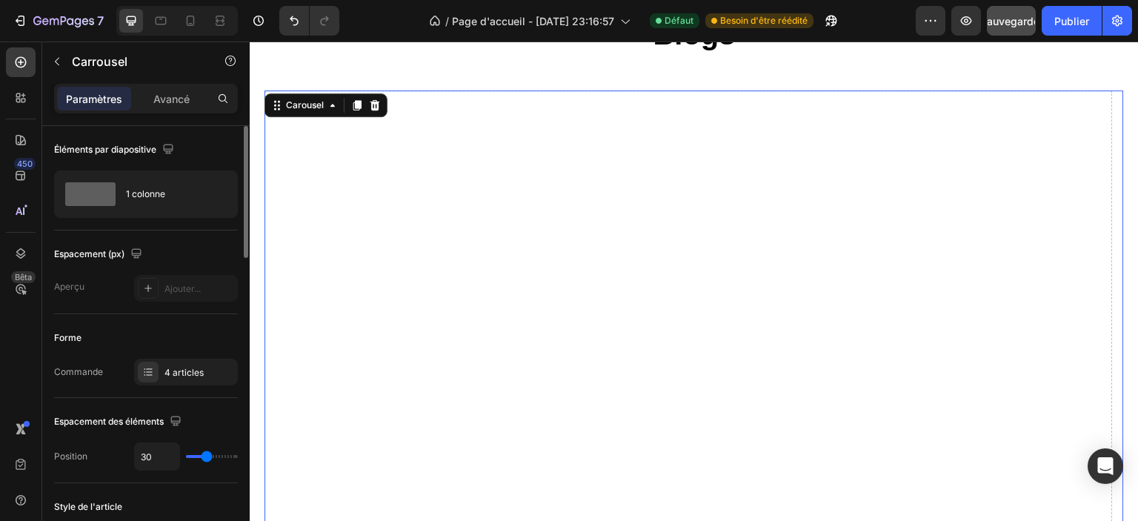
scroll to position [4224, 0]
click at [137, 253] on icon "button" at bounding box center [136, 253] width 15 height 15
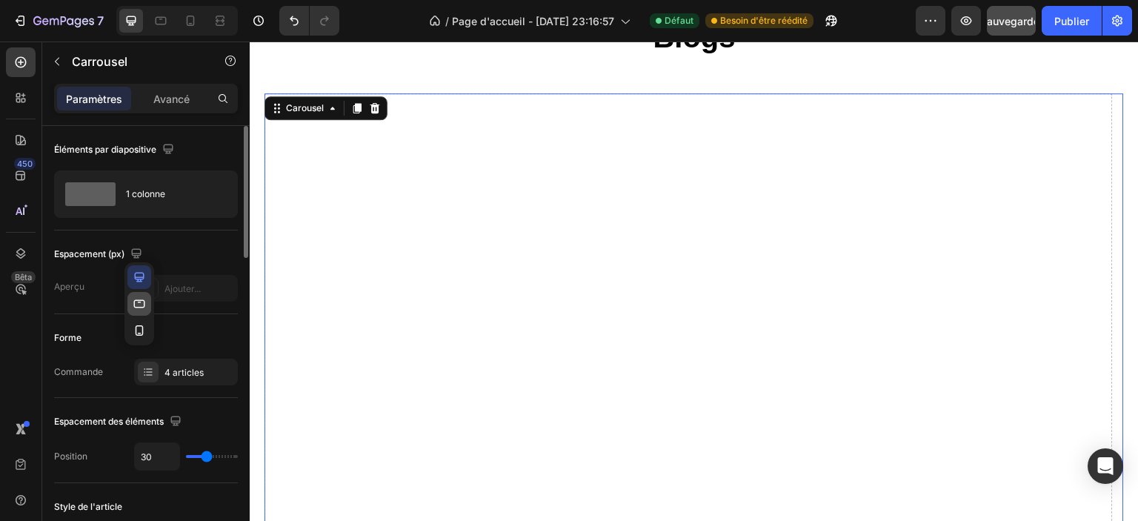
click at [143, 305] on icon "button" at bounding box center [139, 303] width 15 height 15
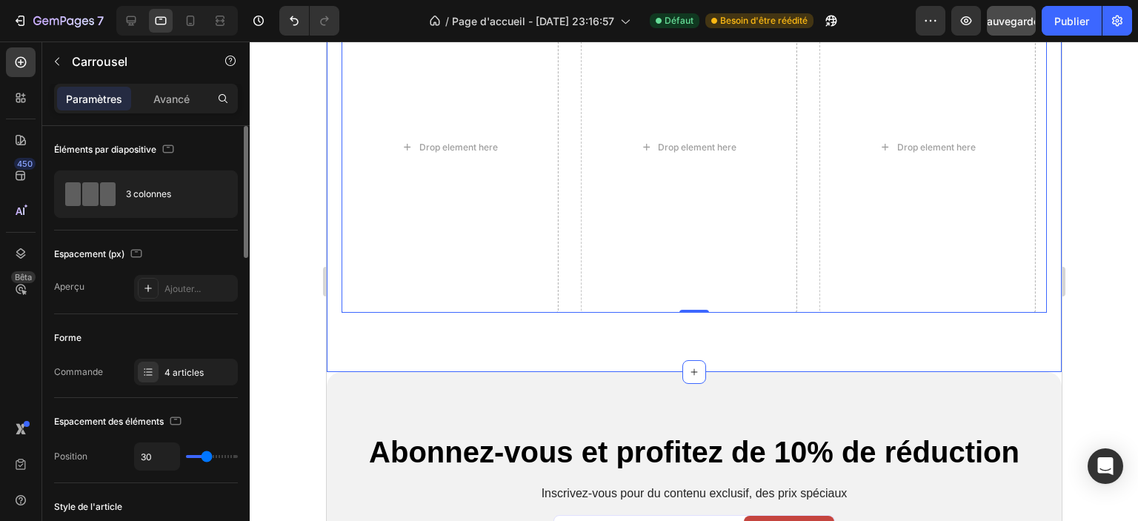
scroll to position [4446, 0]
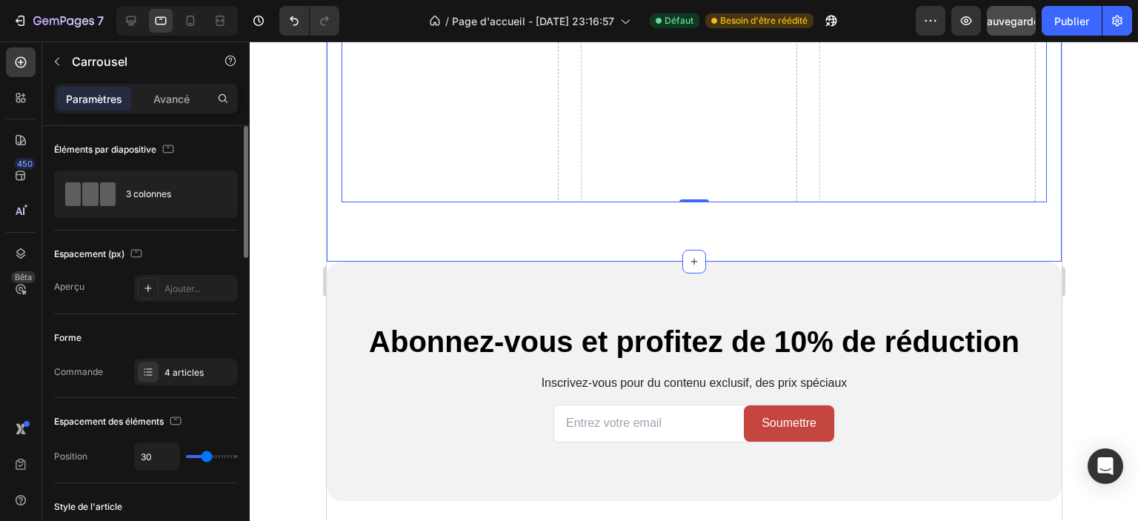
click at [660, 222] on div "Blogs Heading Image 3 novembre 2024 | Écrit par Camille Laurent Text Block Le b…" at bounding box center [693, 28] width 735 height 468
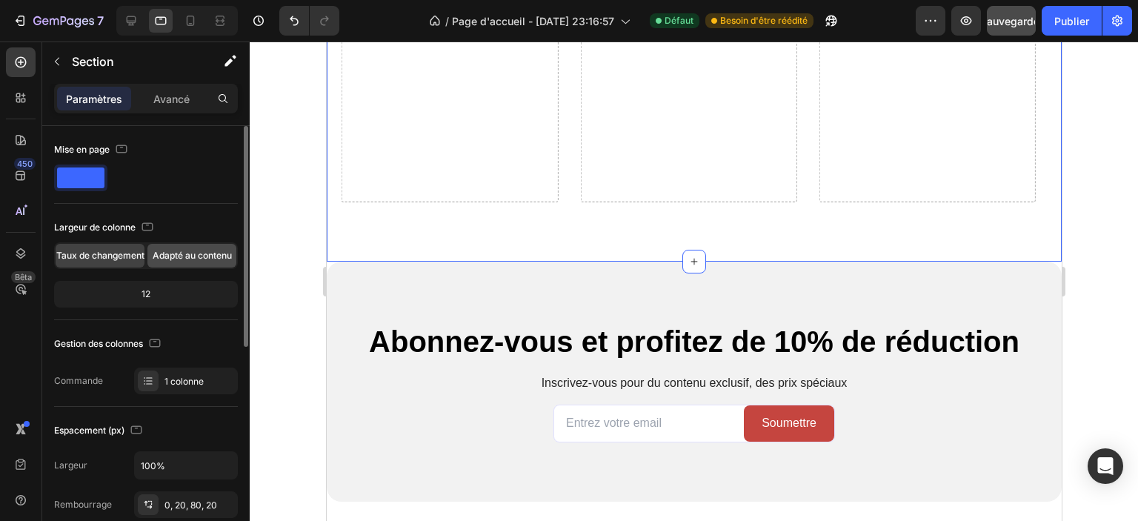
click at [164, 251] on font "Adapté au contenu" at bounding box center [192, 255] width 79 height 11
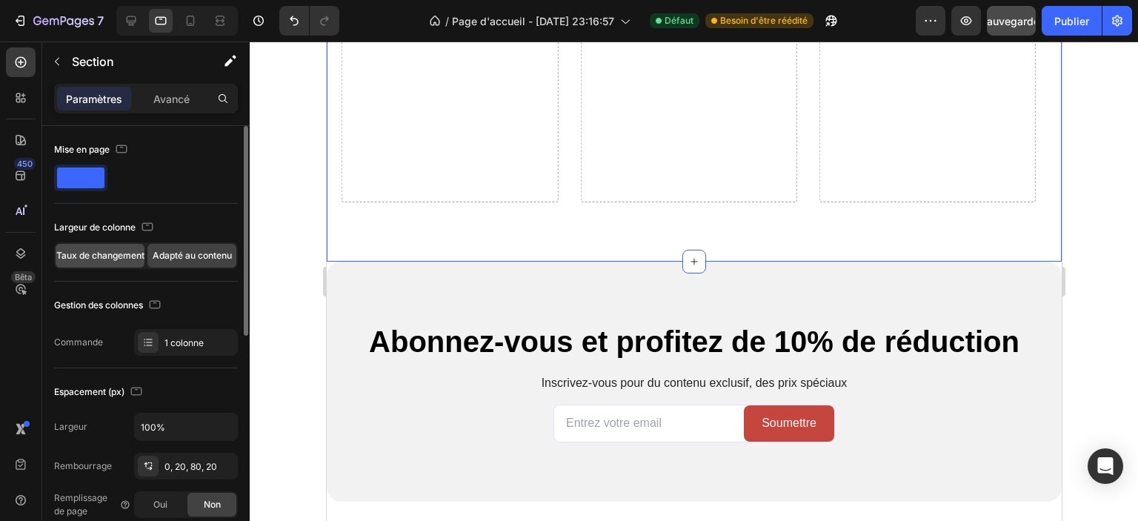
click at [112, 259] on font "Taux de changement" at bounding box center [100, 255] width 88 height 11
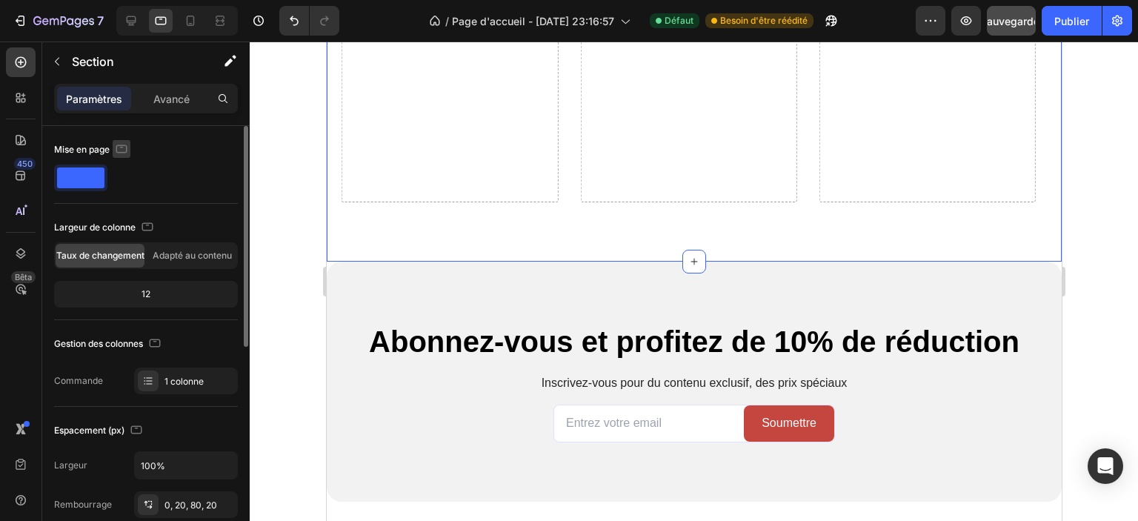
click at [119, 146] on icon "button" at bounding box center [121, 149] width 15 height 15
click at [122, 174] on icon "button" at bounding box center [125, 172] width 10 height 10
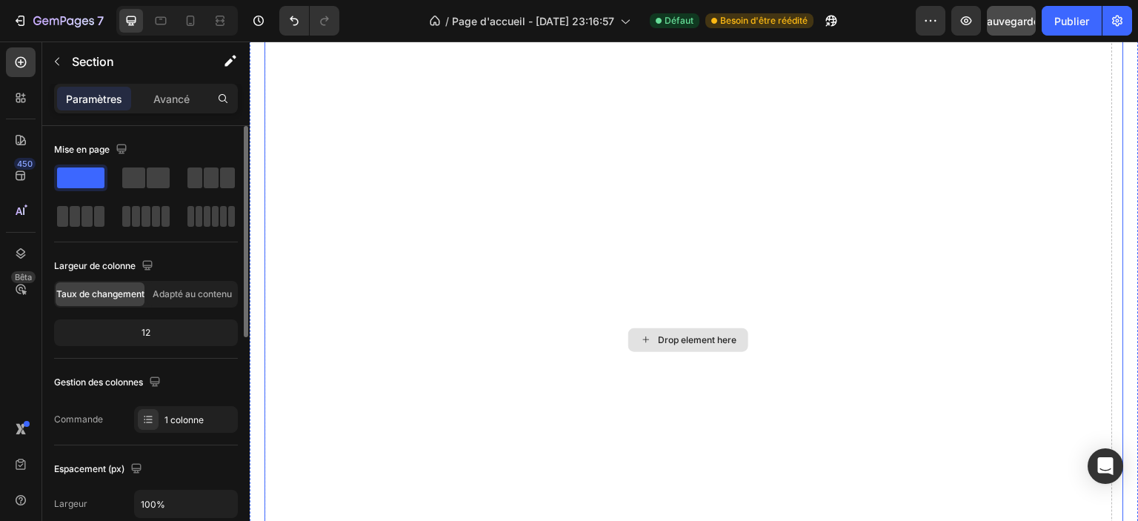
scroll to position [4517, 0]
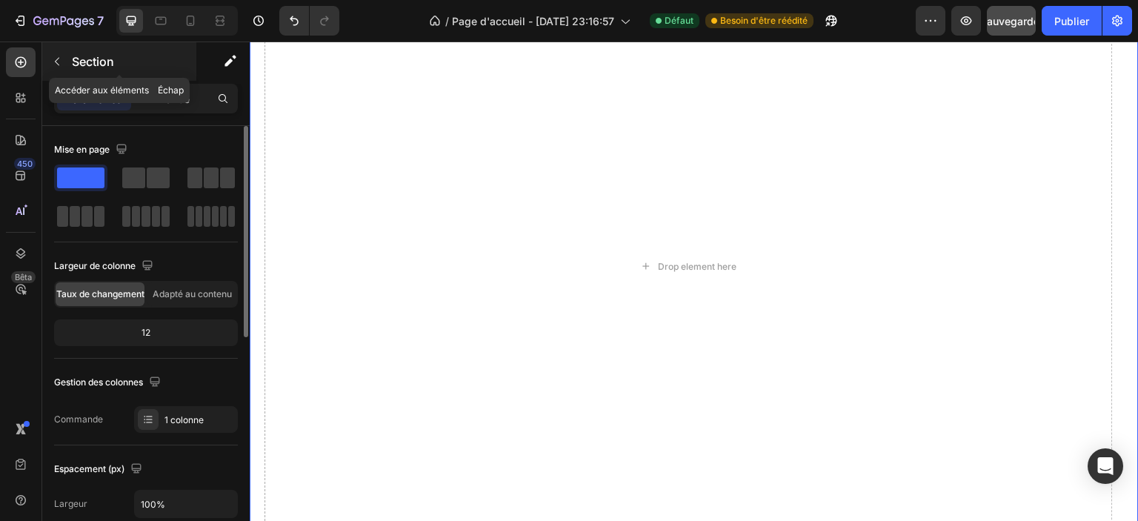
click at [58, 64] on icon "button" at bounding box center [57, 62] width 4 height 8
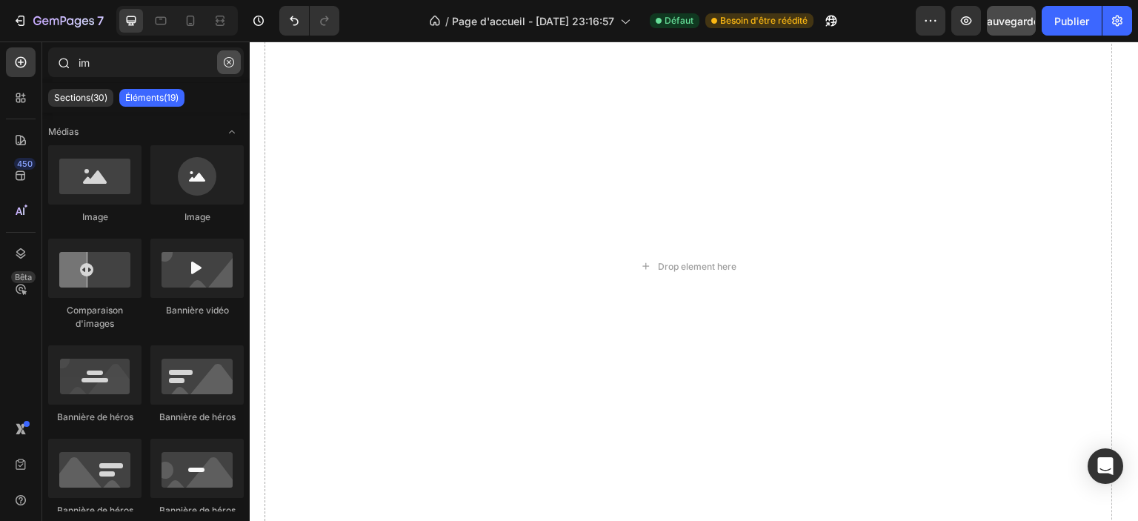
click at [225, 65] on icon "button" at bounding box center [229, 62] width 10 height 10
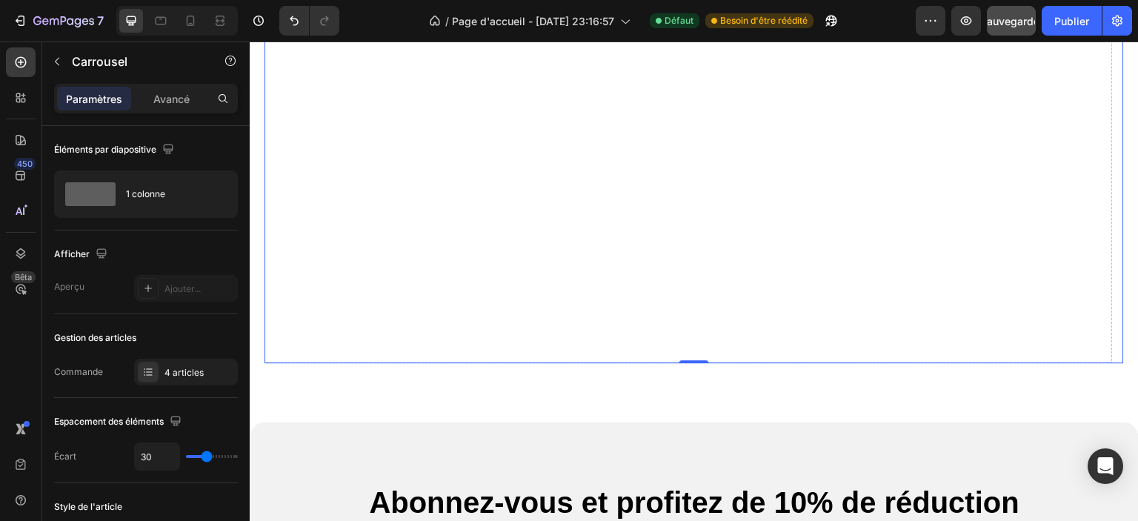
scroll to position [5036, 0]
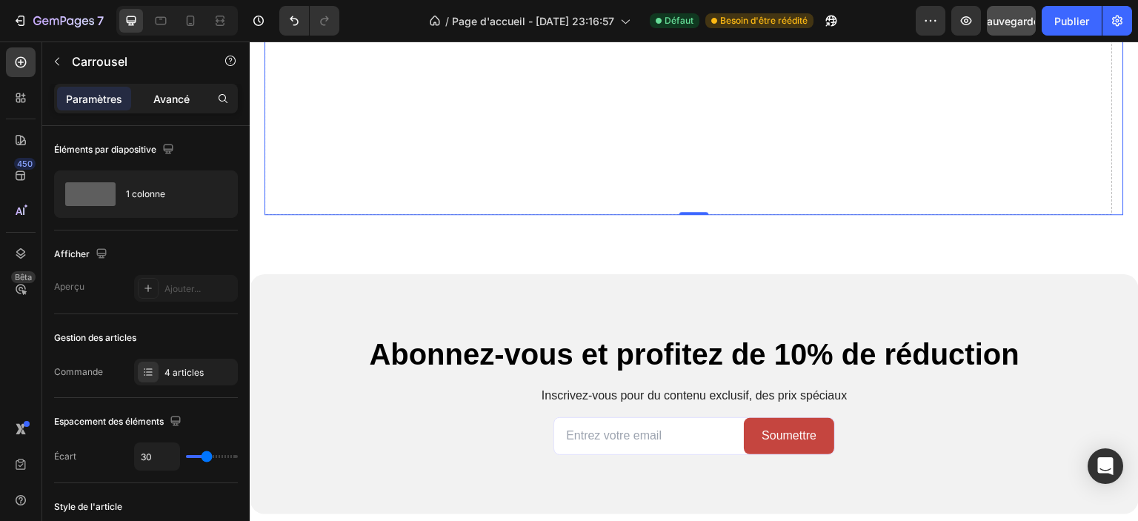
click at [163, 96] on font "Avancé" at bounding box center [171, 99] width 36 height 13
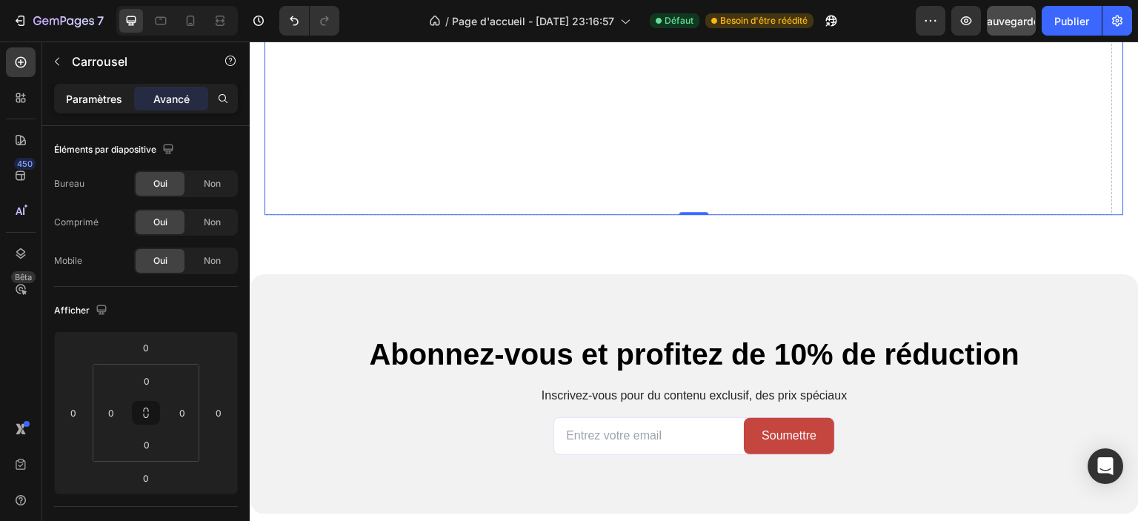
click at [89, 101] on font "Paramètres" at bounding box center [94, 99] width 56 height 13
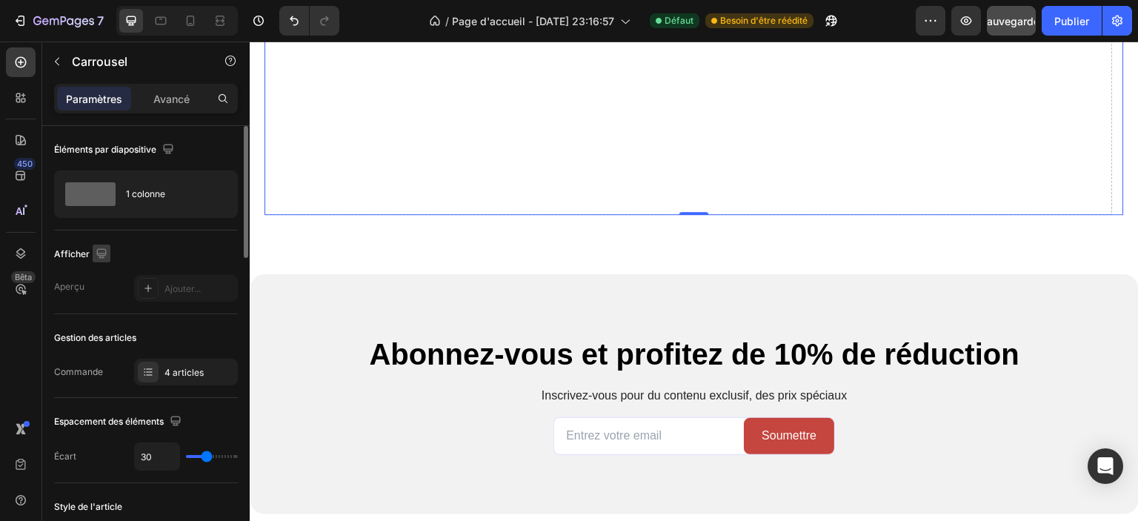
click at [103, 256] on icon "button" at bounding box center [101, 253] width 15 height 15
click at [101, 327] on icon "button" at bounding box center [105, 330] width 8 height 10
type input "100%"
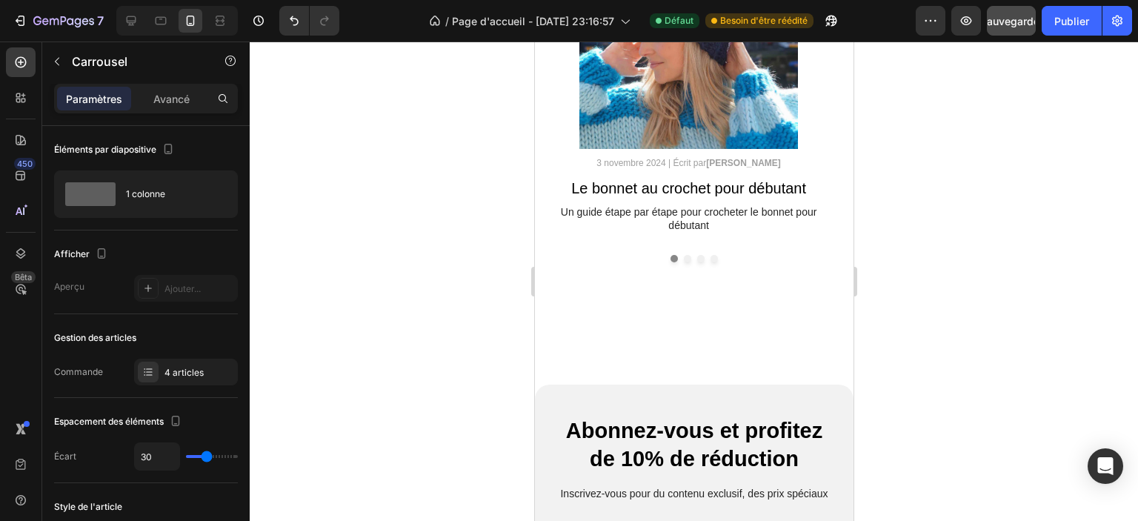
scroll to position [4297, 0]
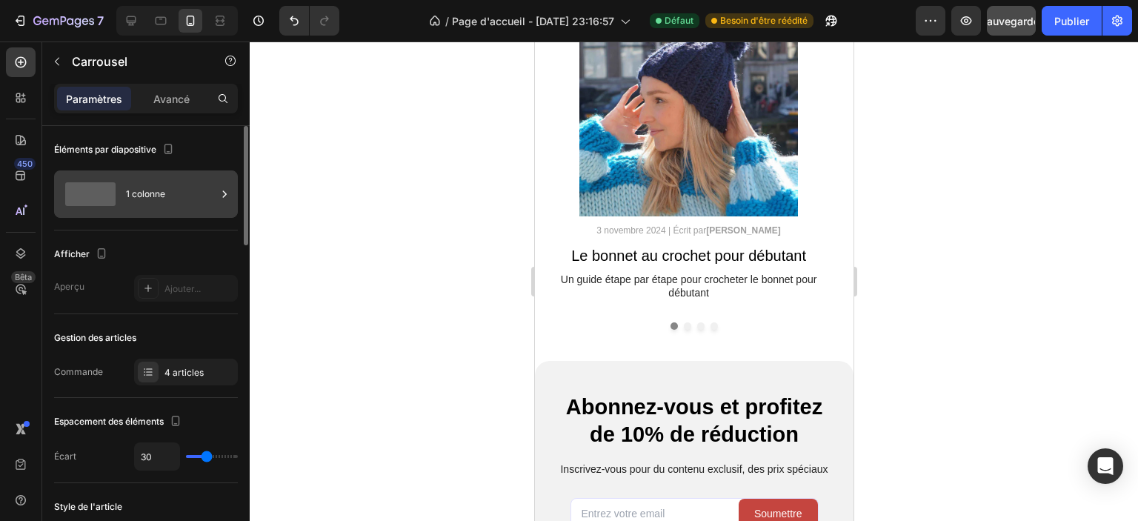
click at [150, 196] on font "1 colonne" at bounding box center [145, 193] width 39 height 11
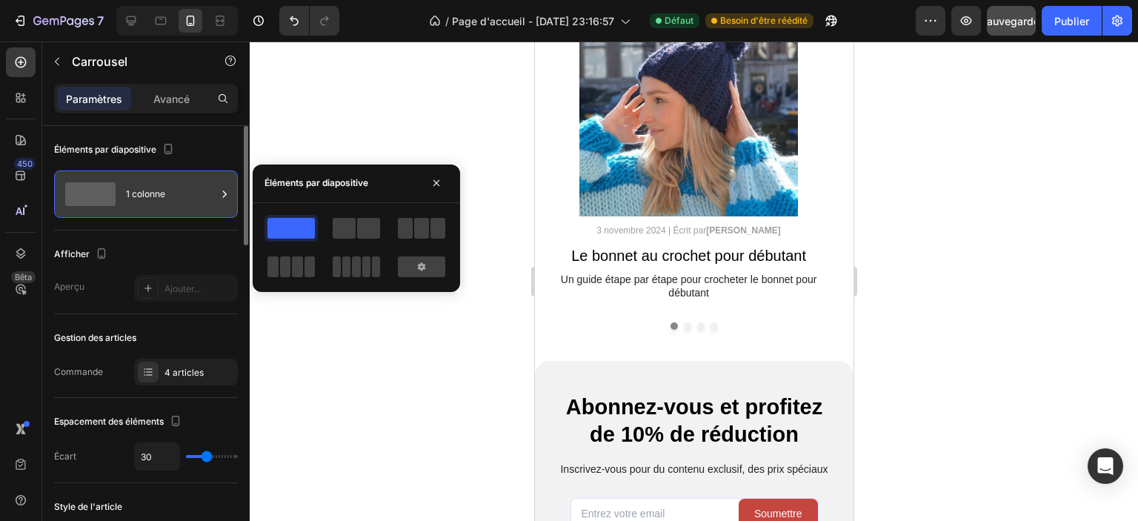
click at [150, 196] on font "1 colonne" at bounding box center [145, 193] width 39 height 11
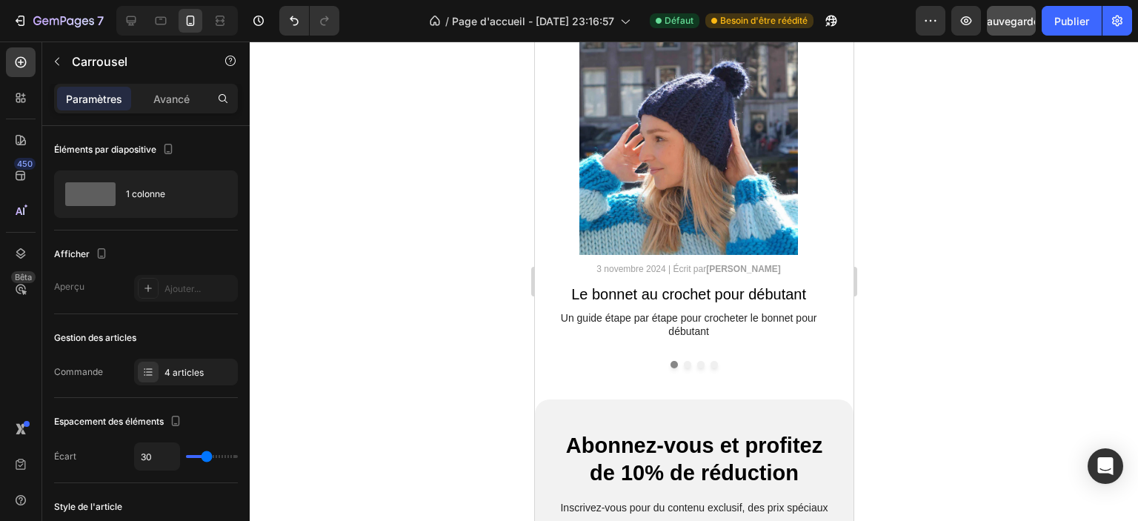
scroll to position [4223, 0]
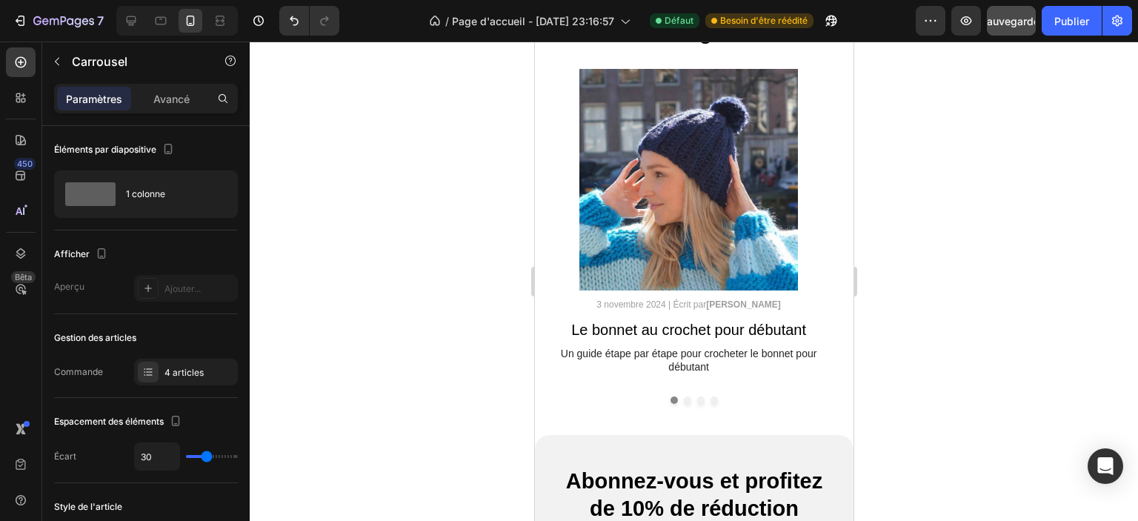
click at [710, 399] on button "Dot" at bounding box center [713, 400] width 7 height 7
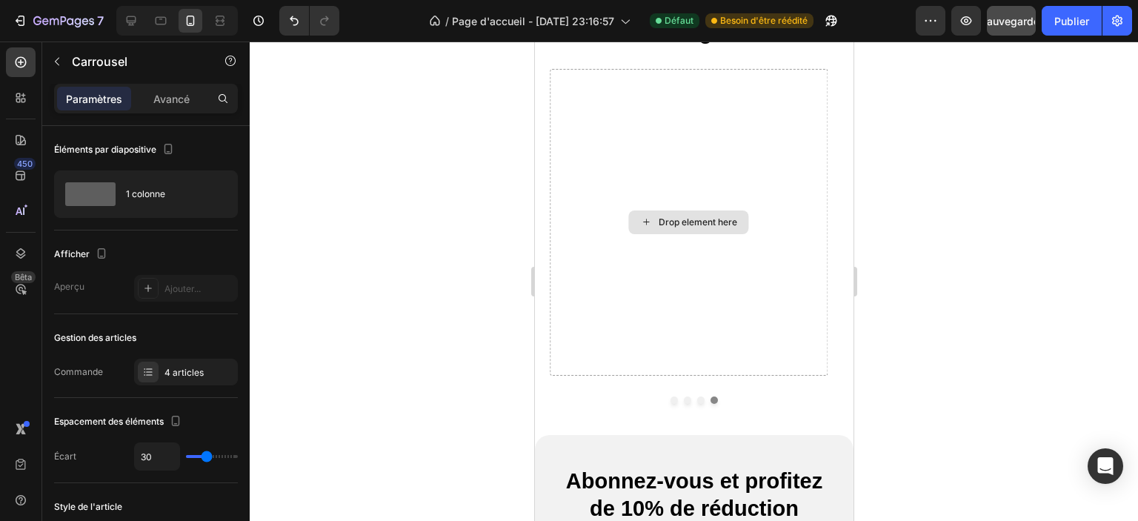
click at [631, 328] on div "Drop element here" at bounding box center [688, 222] width 278 height 307
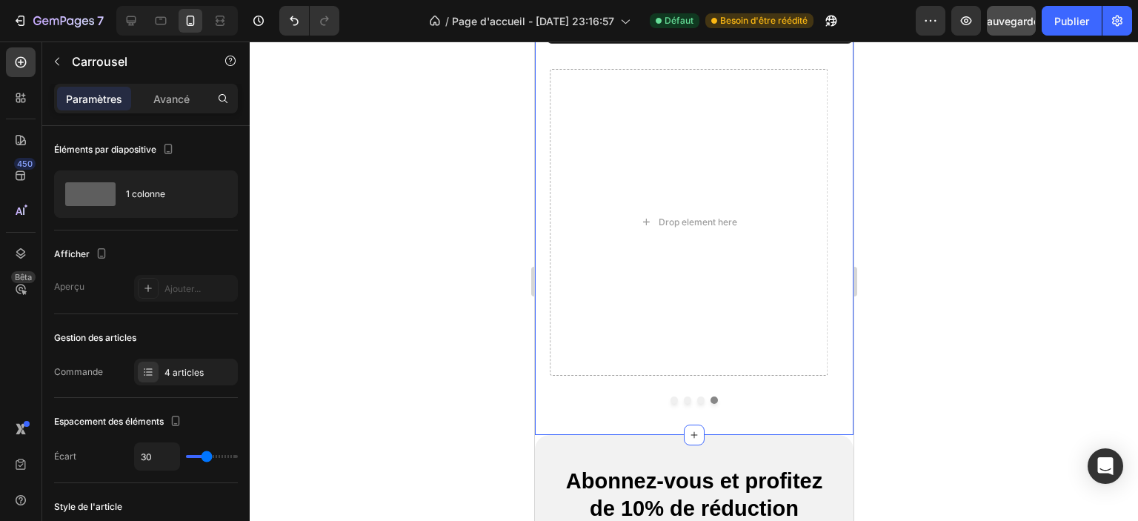
click at [581, 417] on div "Blogs Heading Image 3 novembre 2024 | Écrit par Camille Laurent Text Block Le b…" at bounding box center [693, 226] width 319 height 418
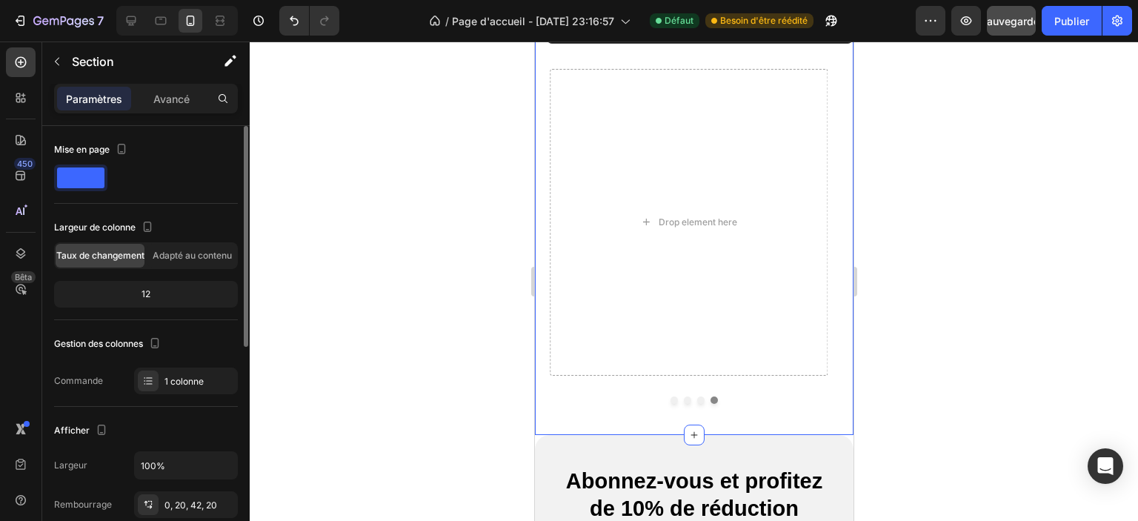
click at [157, 293] on div "12" at bounding box center [146, 294] width 178 height 21
click at [190, 260] on font "Adapté au contenu" at bounding box center [192, 255] width 79 height 11
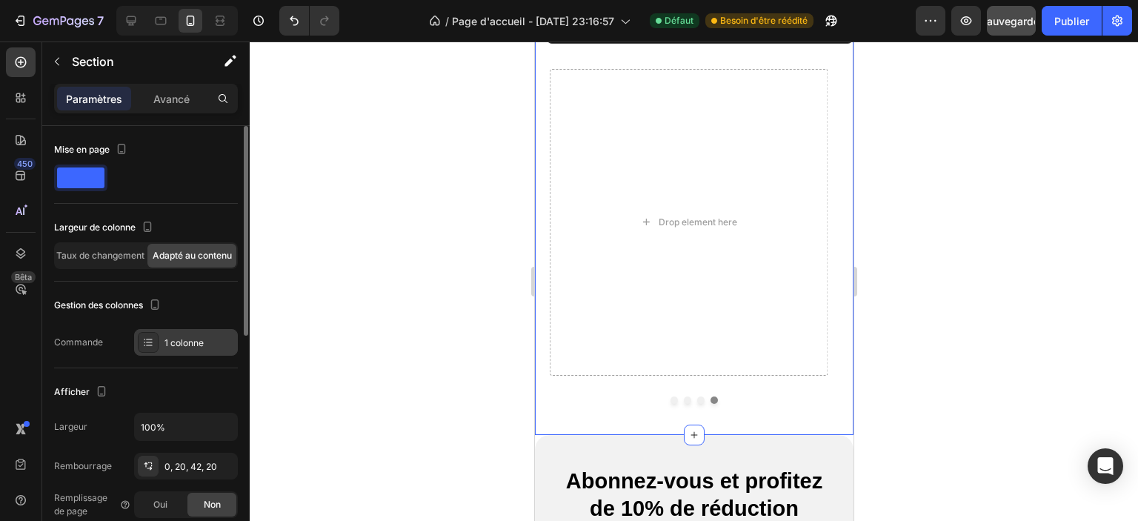
click at [183, 340] on font "1 colonne" at bounding box center [184, 342] width 39 height 11
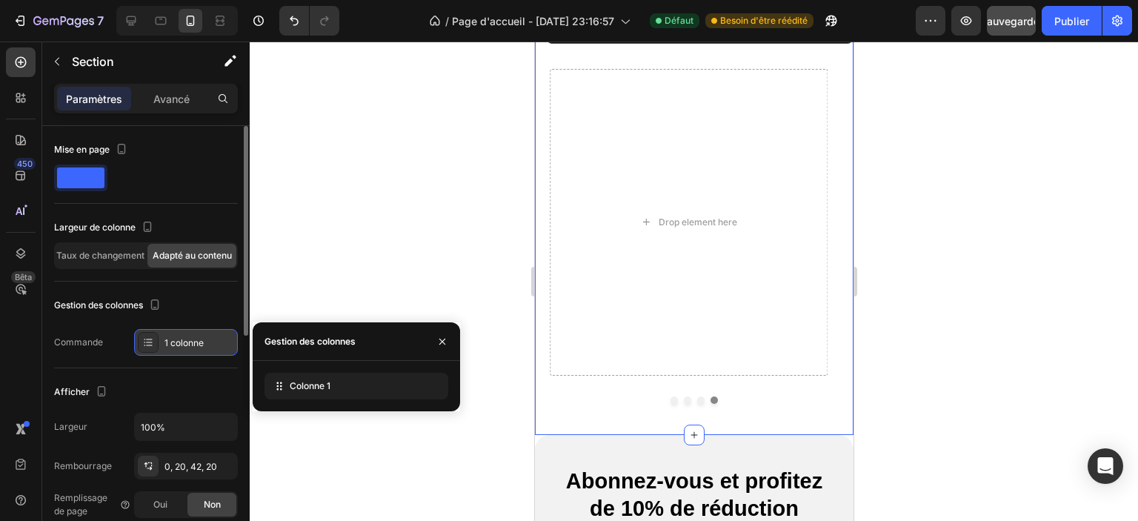
click at [183, 340] on font "1 colonne" at bounding box center [184, 342] width 39 height 11
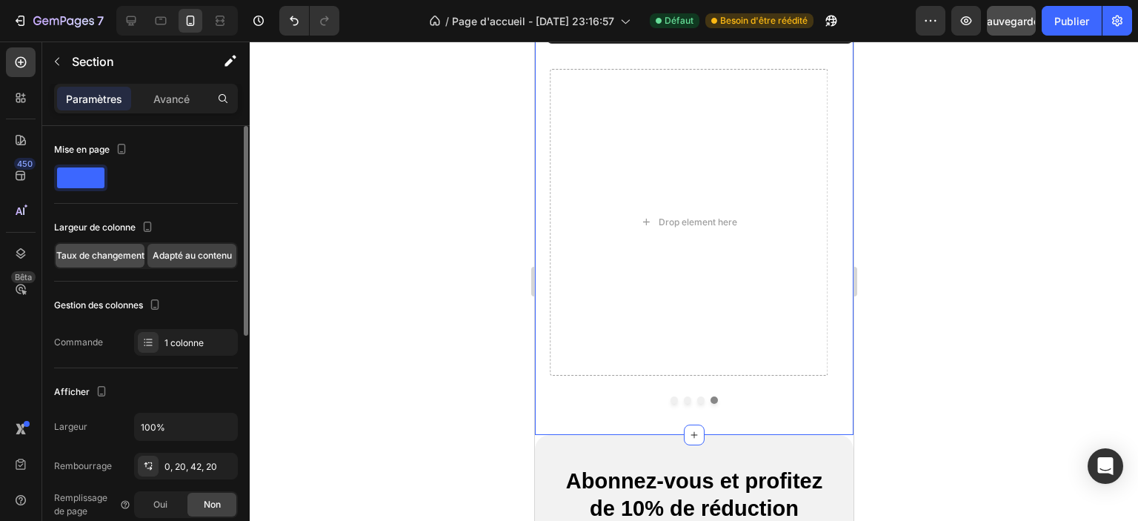
click at [130, 259] on span "Taux de changement" at bounding box center [100, 255] width 88 height 13
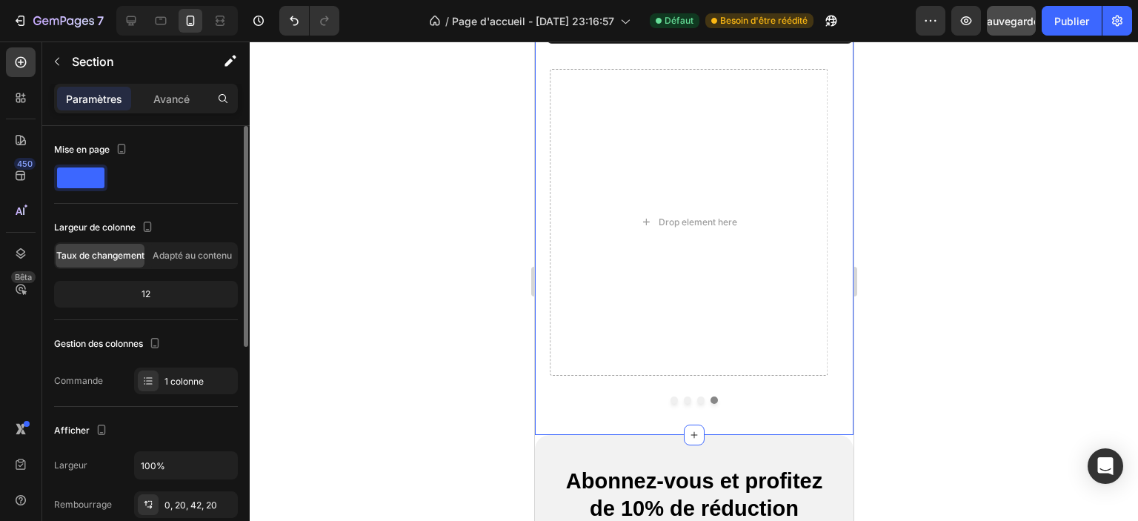
click at [187, 291] on div "12" at bounding box center [146, 294] width 178 height 21
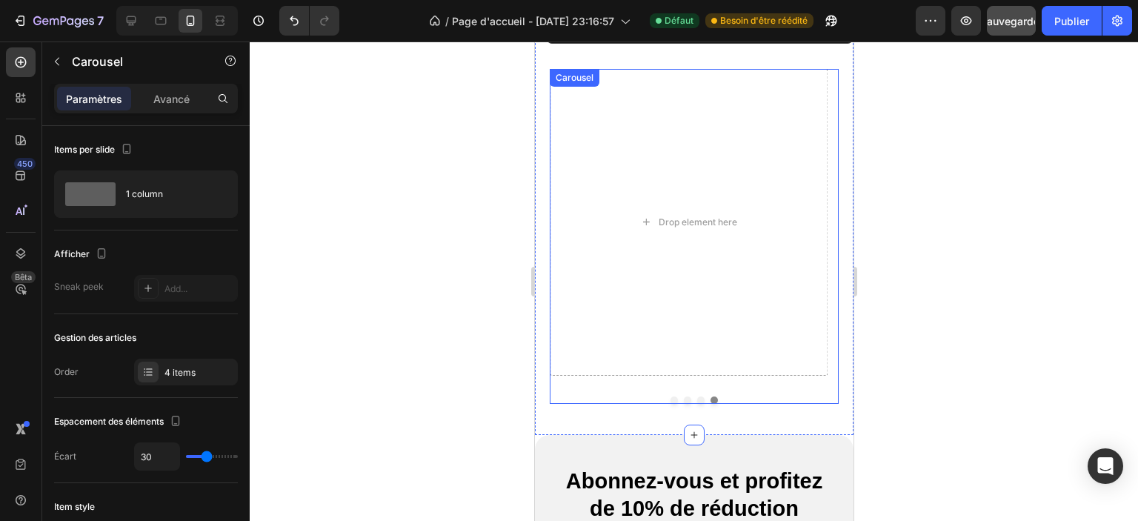
click at [671, 399] on button "Dot" at bounding box center [673, 400] width 7 height 7
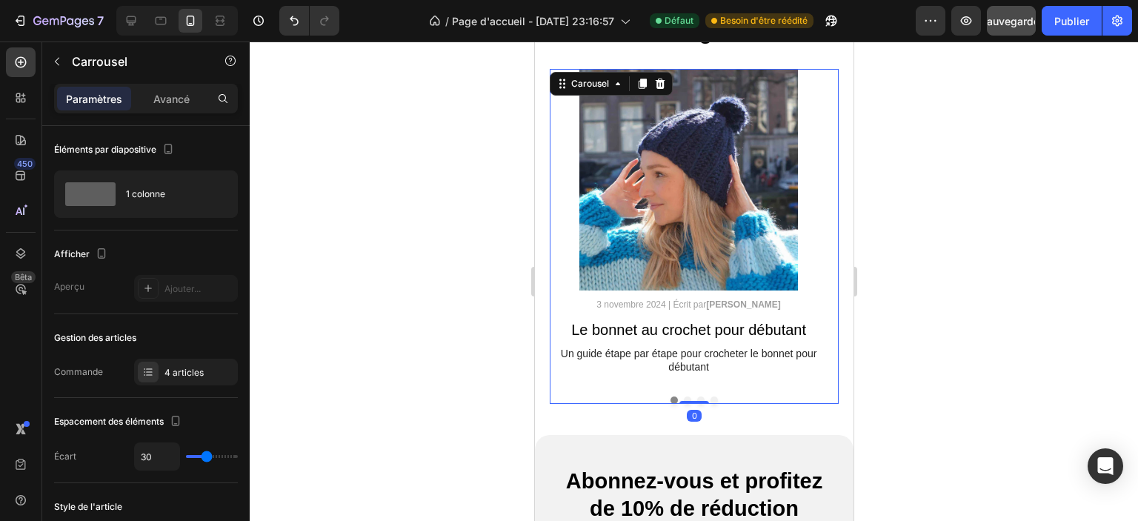
click at [683, 397] on button "Dot" at bounding box center [686, 400] width 7 height 7
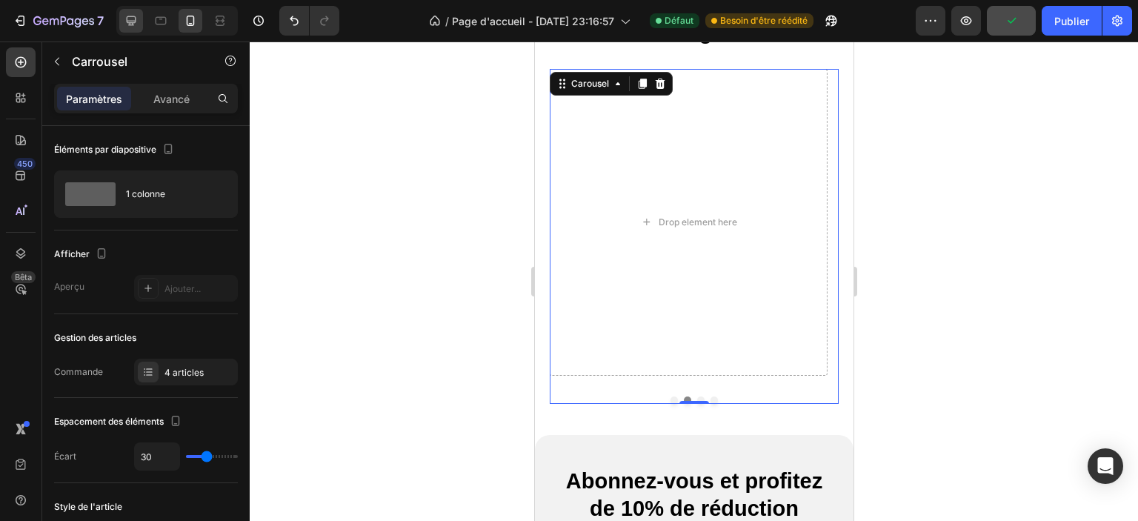
click at [125, 25] on icon at bounding box center [131, 20] width 15 height 15
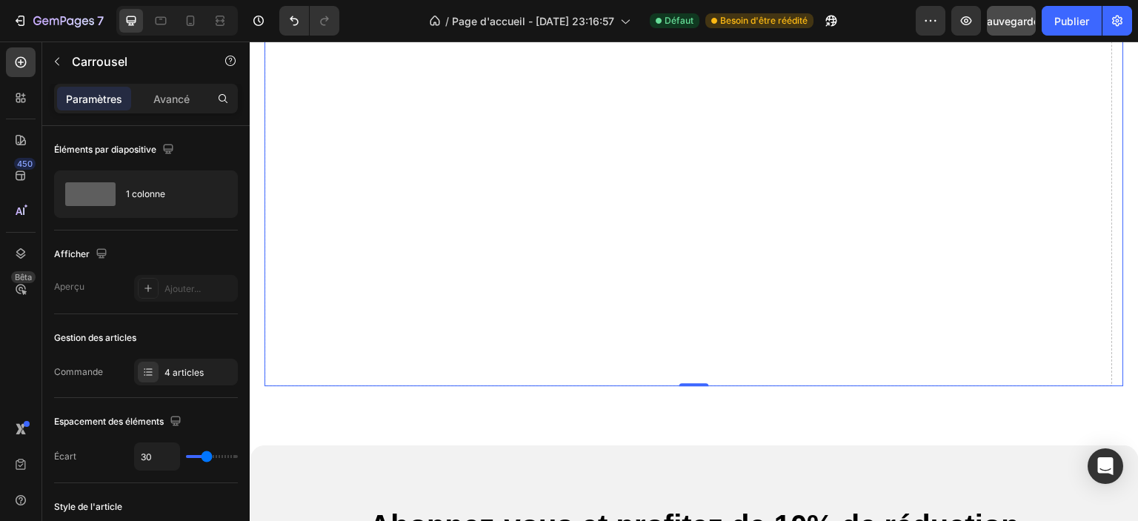
scroll to position [4742, 0]
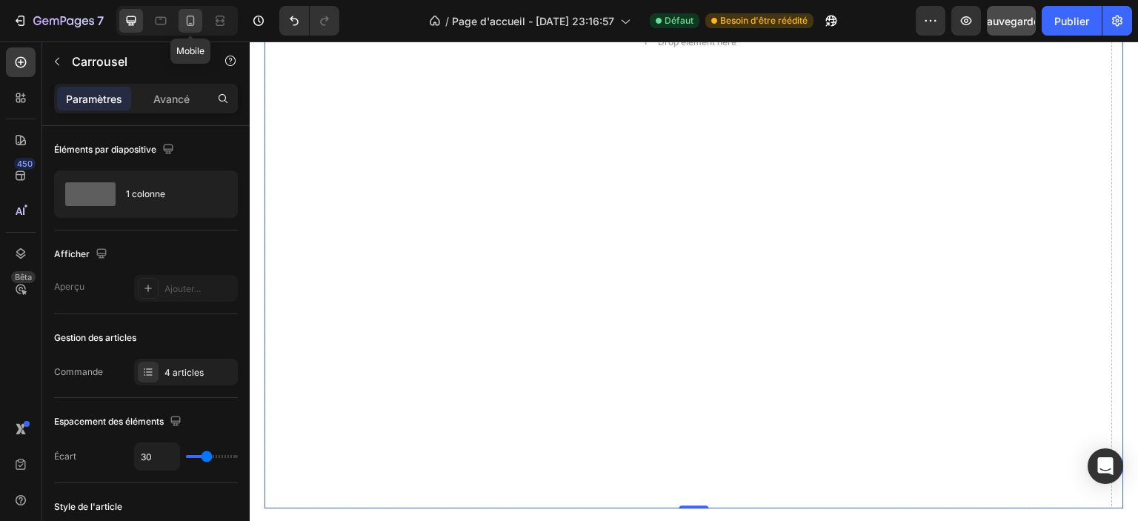
click at [196, 23] on icon at bounding box center [190, 20] width 15 height 15
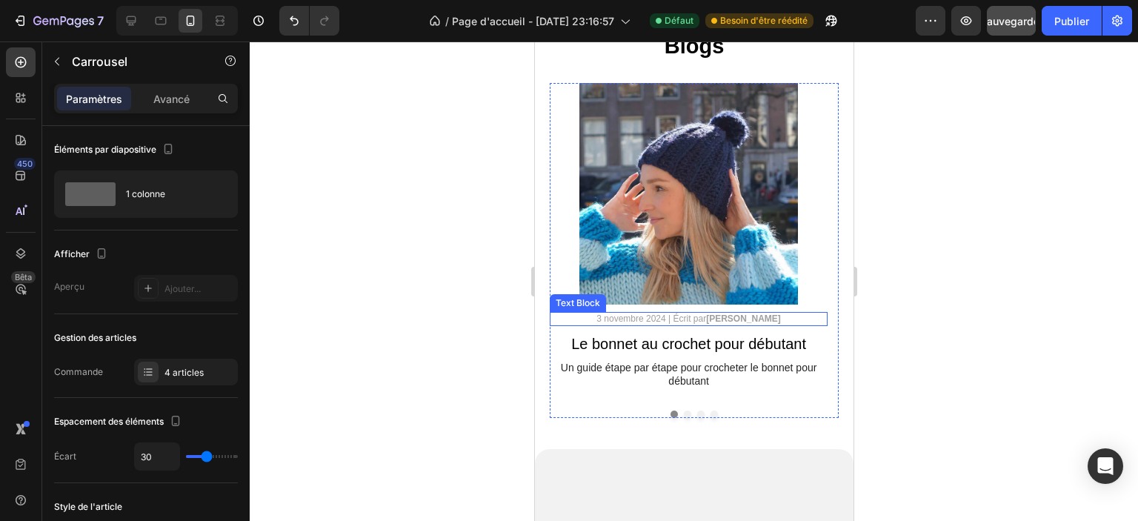
scroll to position [4075, 0]
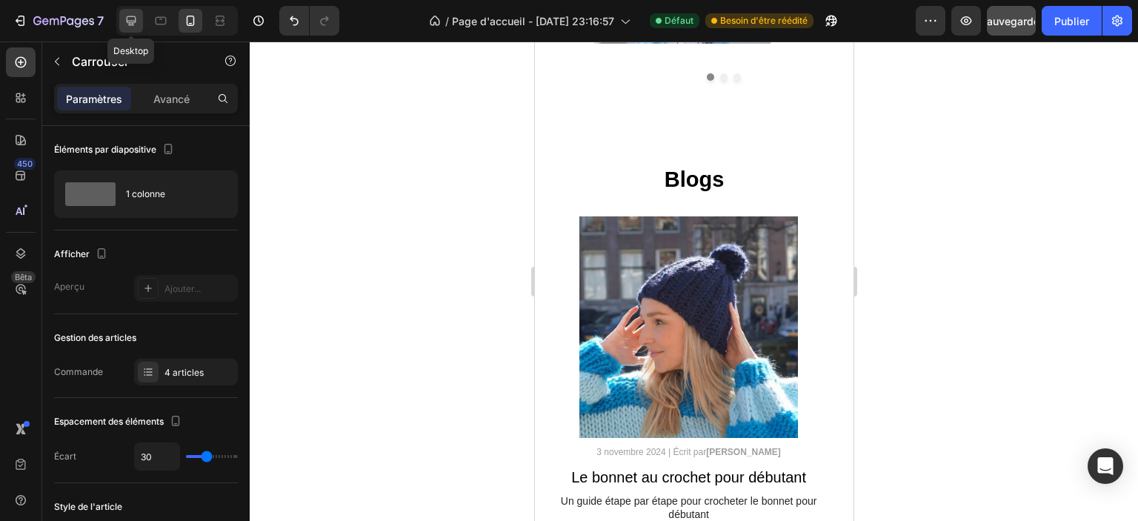
click at [125, 21] on icon at bounding box center [131, 20] width 15 height 15
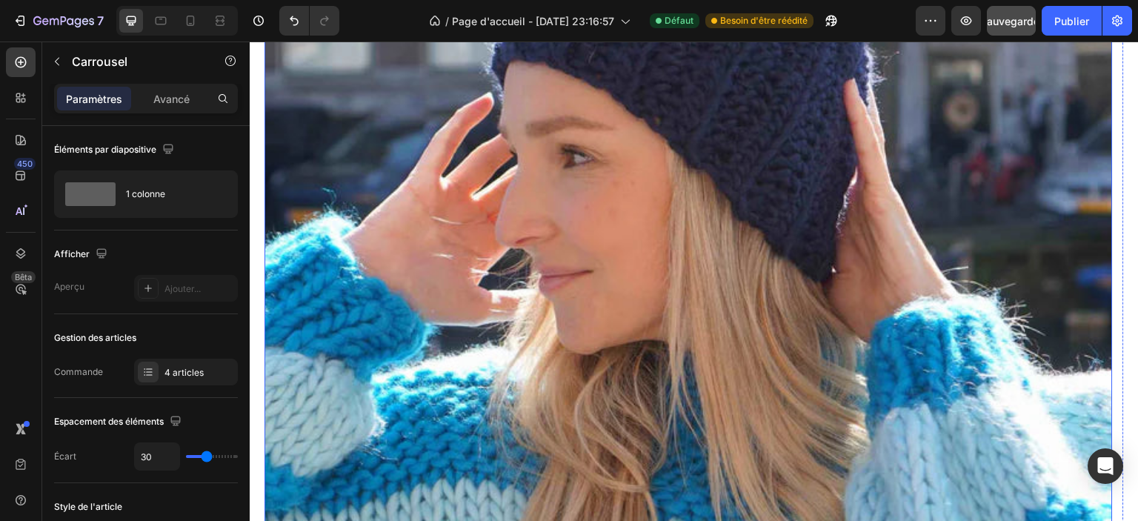
scroll to position [4594, 0]
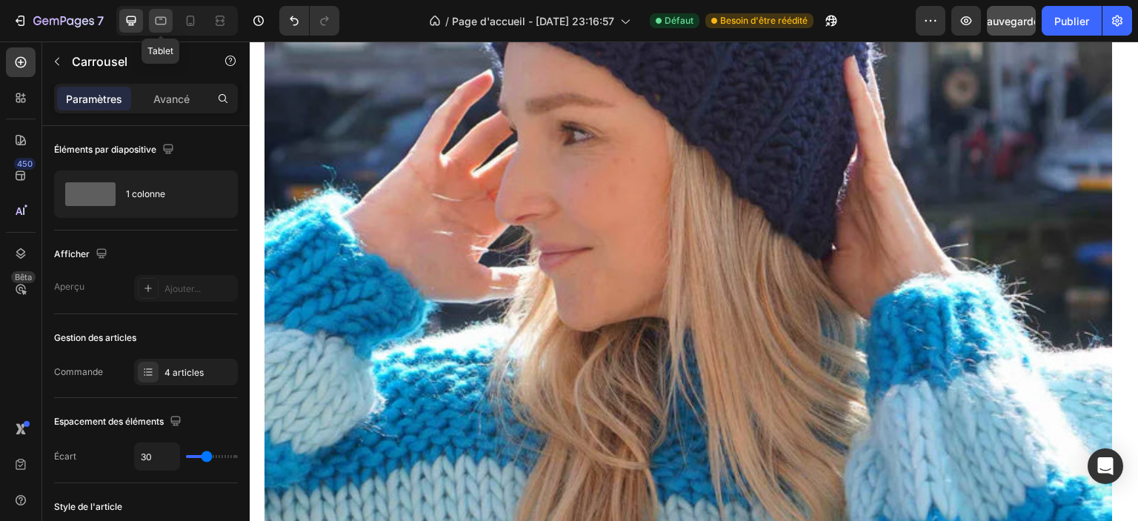
click at [161, 24] on icon at bounding box center [161, 21] width 11 height 8
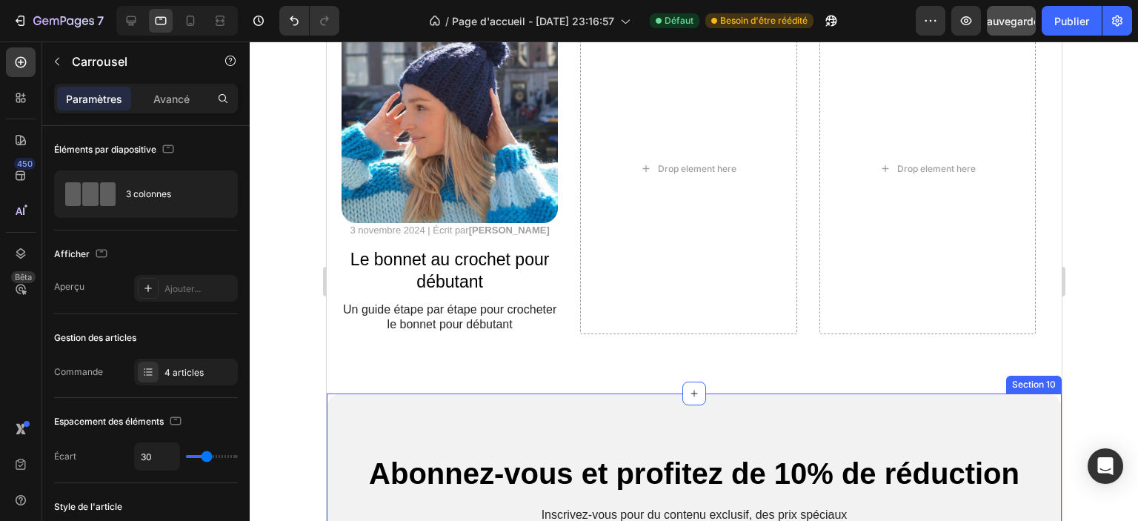
scroll to position [4372, 0]
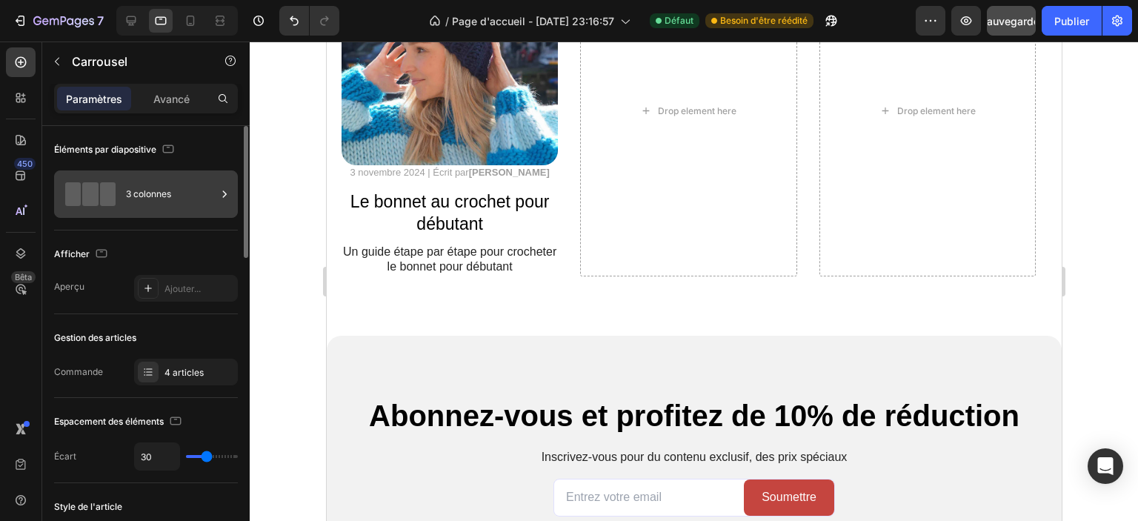
click at [107, 195] on span at bounding box center [108, 194] width 16 height 24
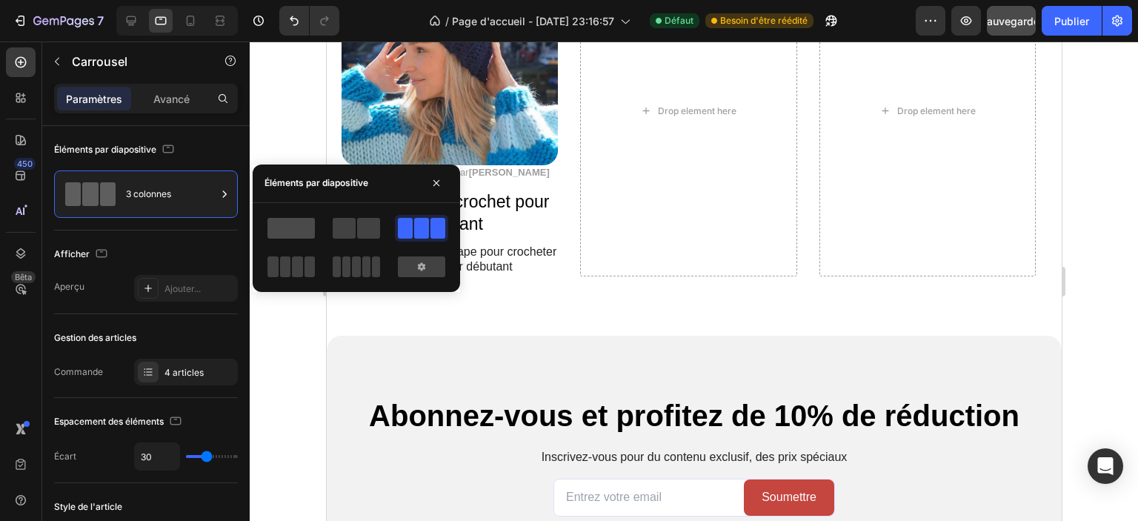
click at [285, 232] on span at bounding box center [291, 228] width 47 height 21
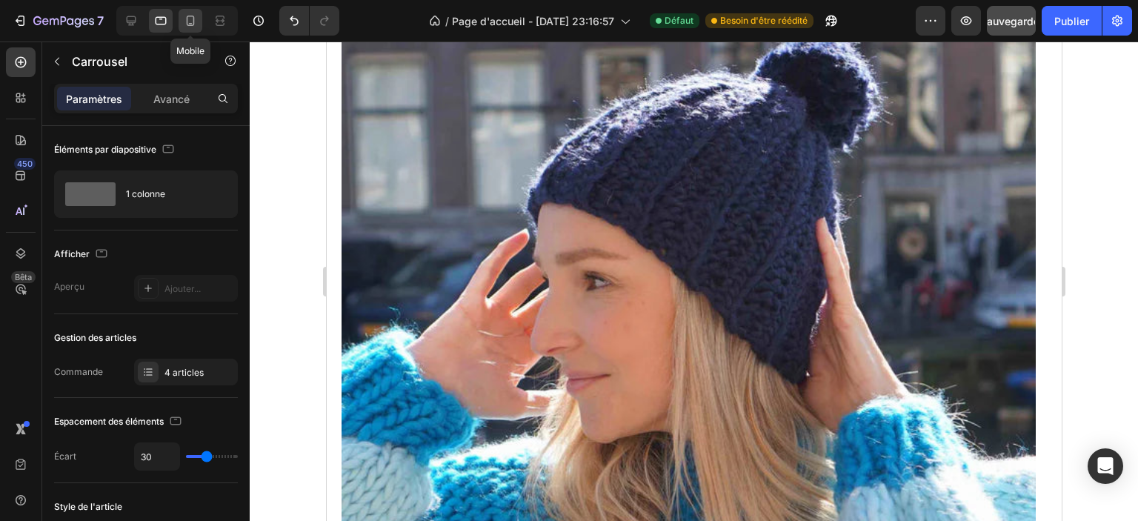
click at [192, 20] on icon at bounding box center [190, 20] width 15 height 15
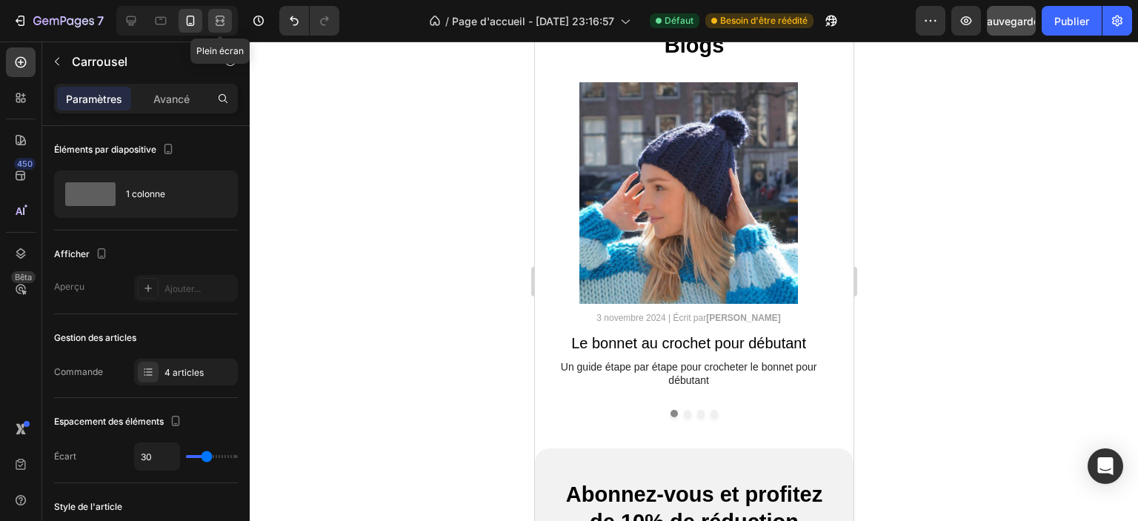
scroll to position [4198, 0]
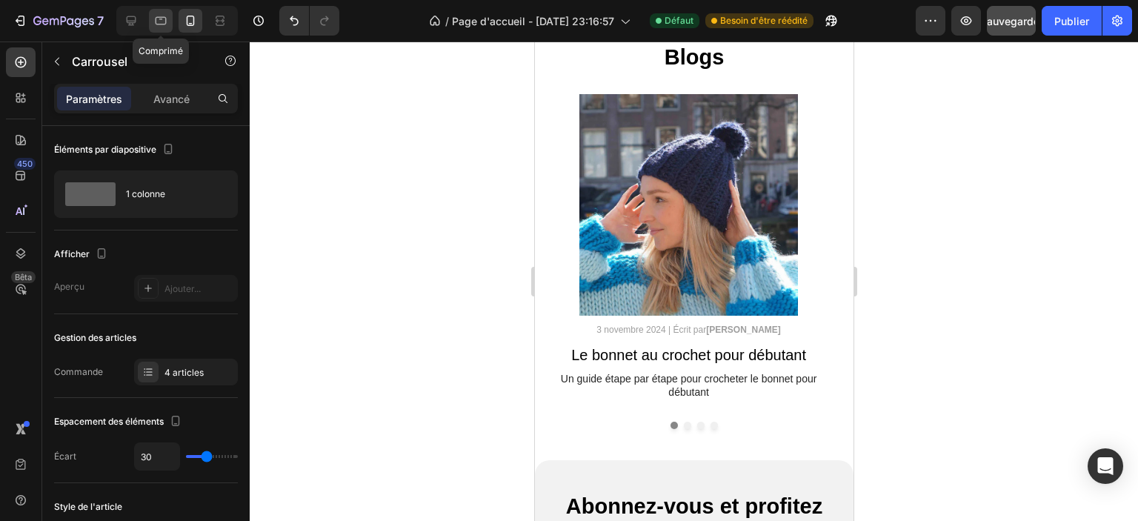
click at [170, 24] on div at bounding box center [161, 21] width 24 height 24
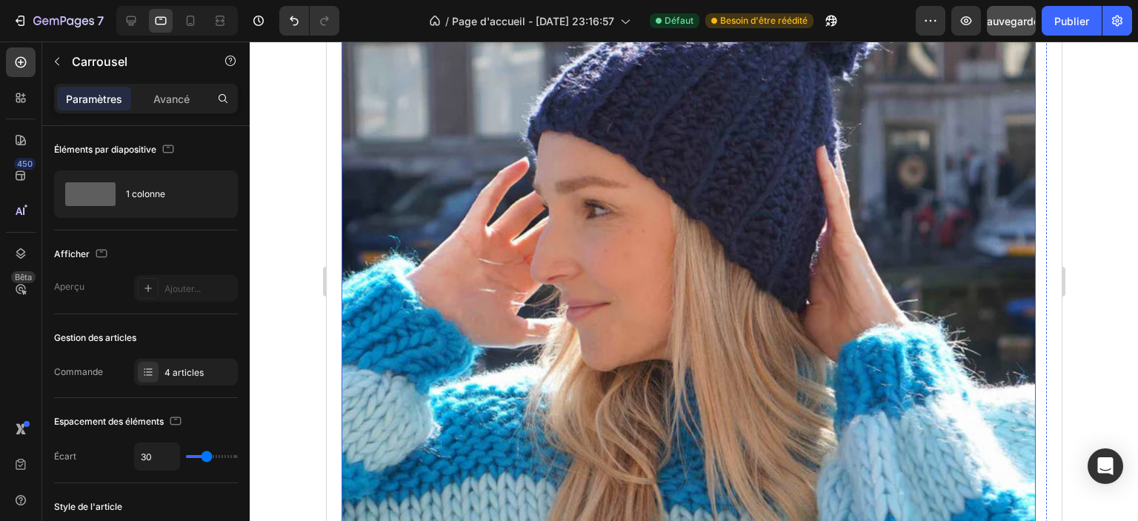
scroll to position [4668, 0]
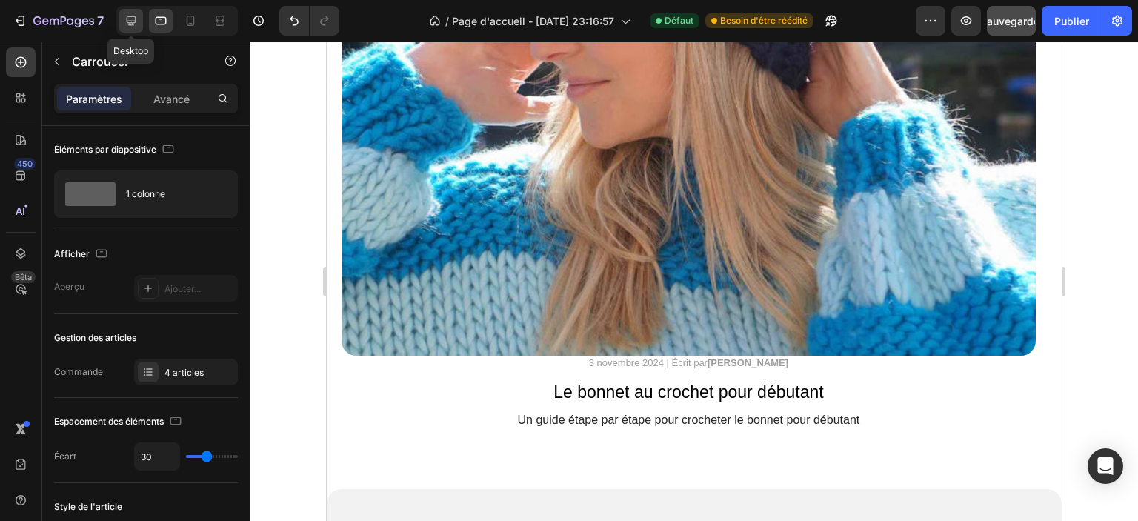
click at [133, 25] on icon at bounding box center [132, 21] width 10 height 10
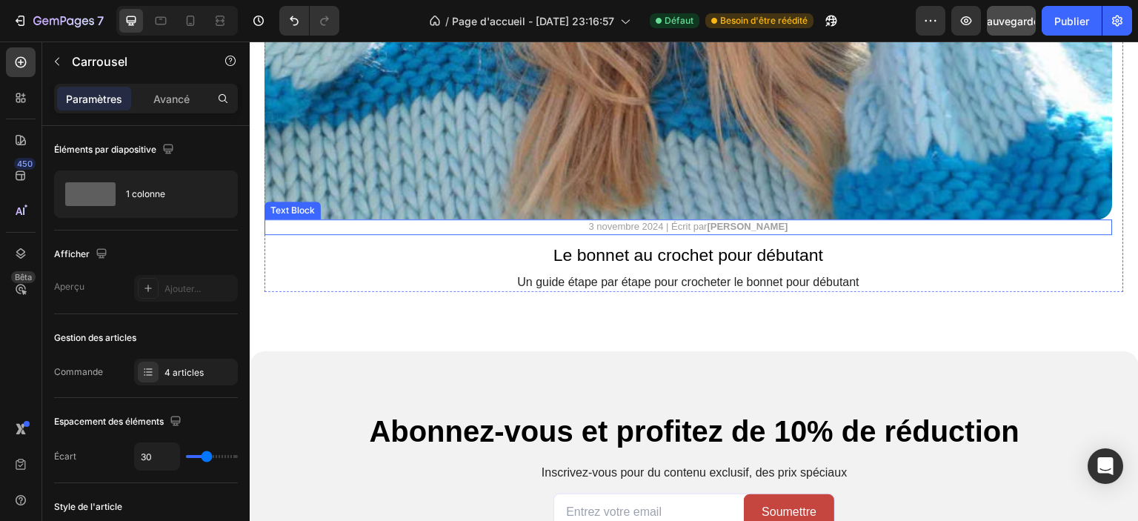
scroll to position [5040, 0]
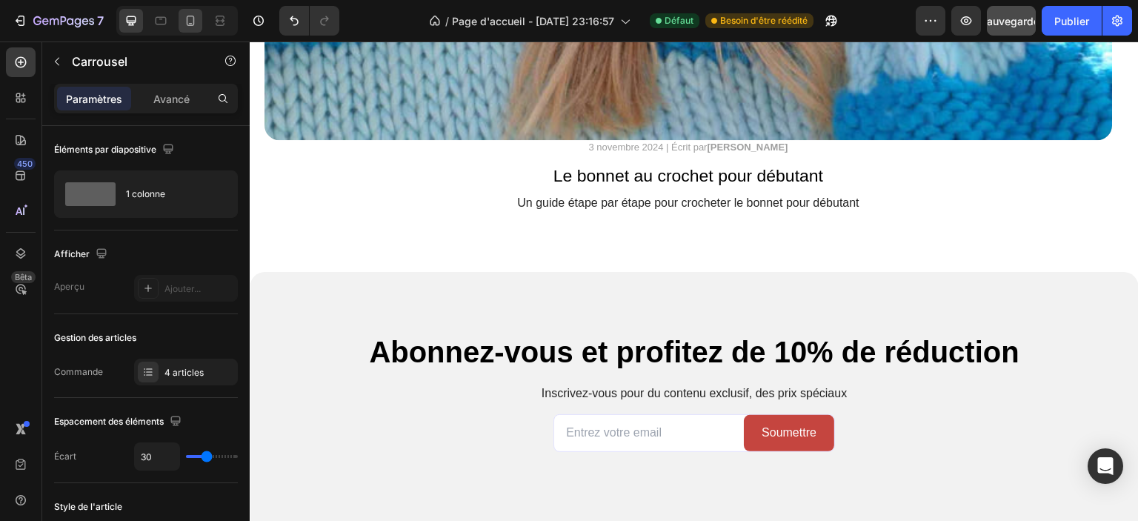
click at [181, 19] on div at bounding box center [191, 21] width 24 height 24
type input "100%"
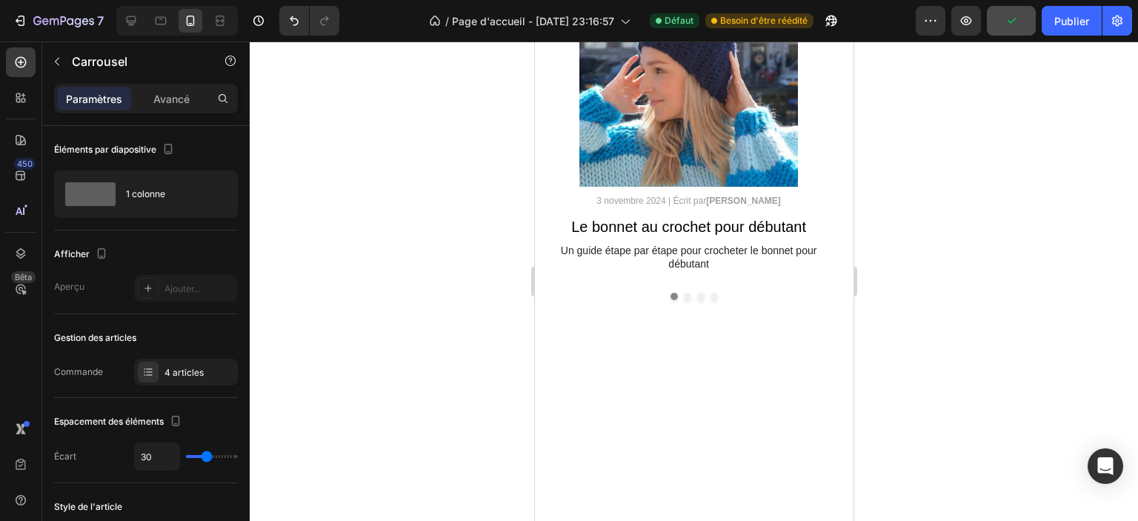
scroll to position [4240, 0]
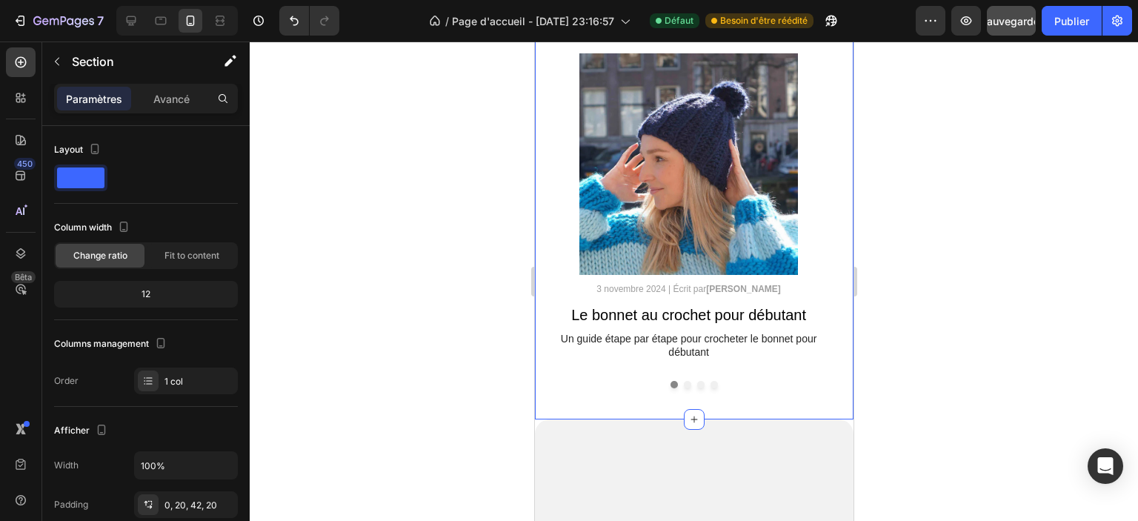
click at [571, 398] on div "Blogs Heading Image 3 novembre 2024 | Écrit par Camille Laurent Text Block Le b…" at bounding box center [693, 211] width 319 height 418
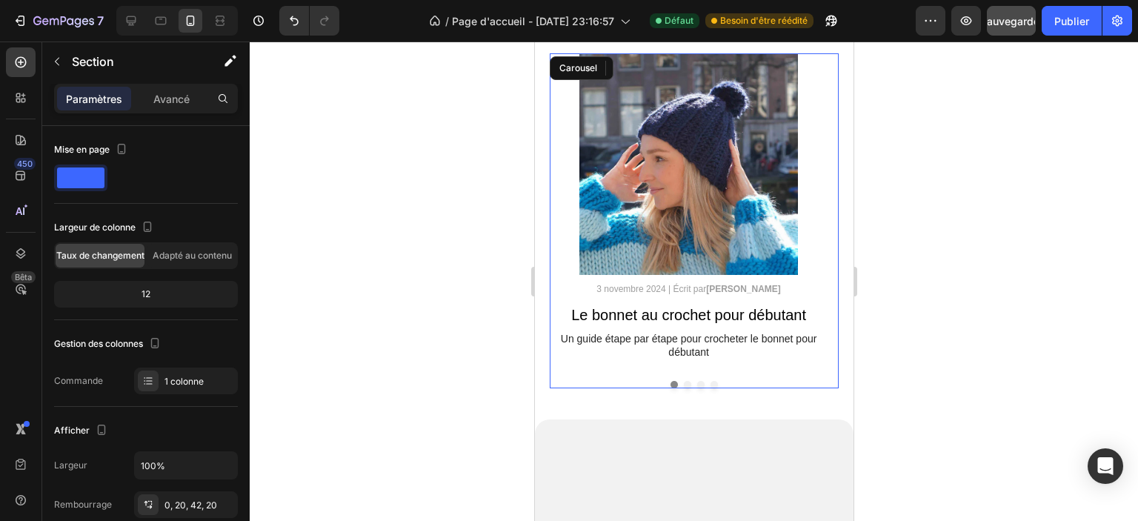
click at [683, 383] on button "Dot" at bounding box center [686, 384] width 7 height 7
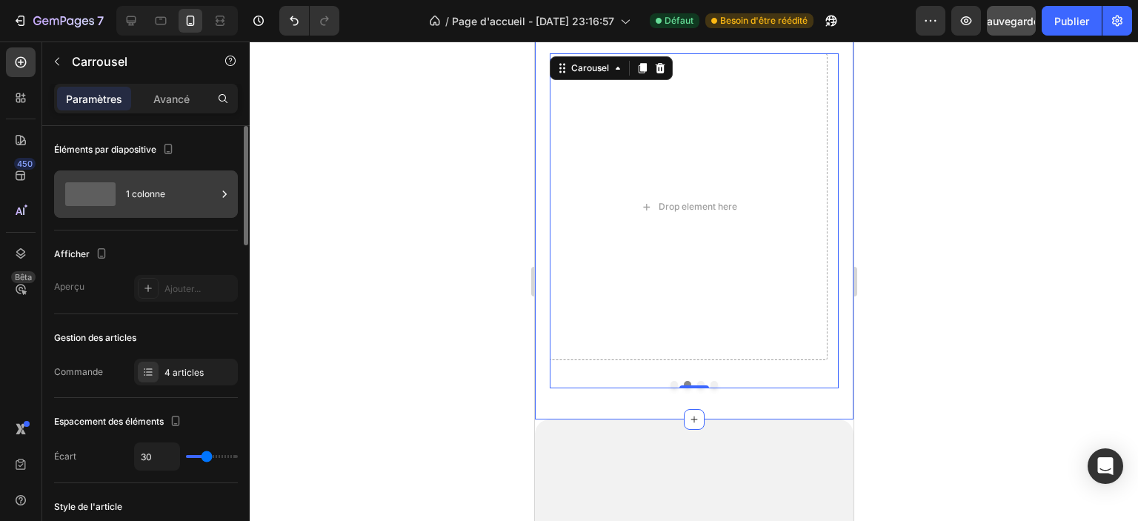
click at [160, 204] on div "1 colonne" at bounding box center [171, 194] width 90 height 34
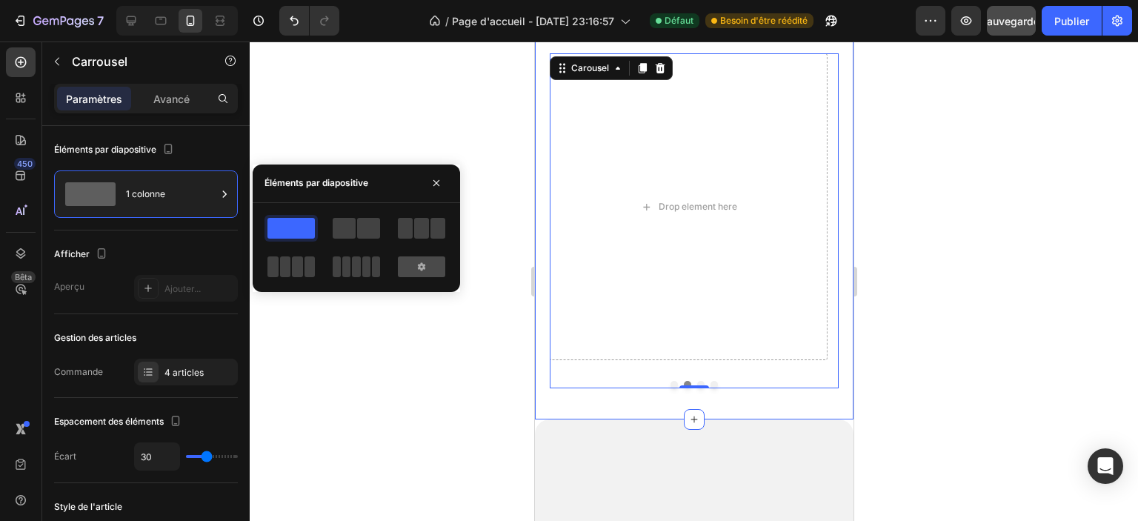
click at [432, 265] on div at bounding box center [421, 266] width 47 height 21
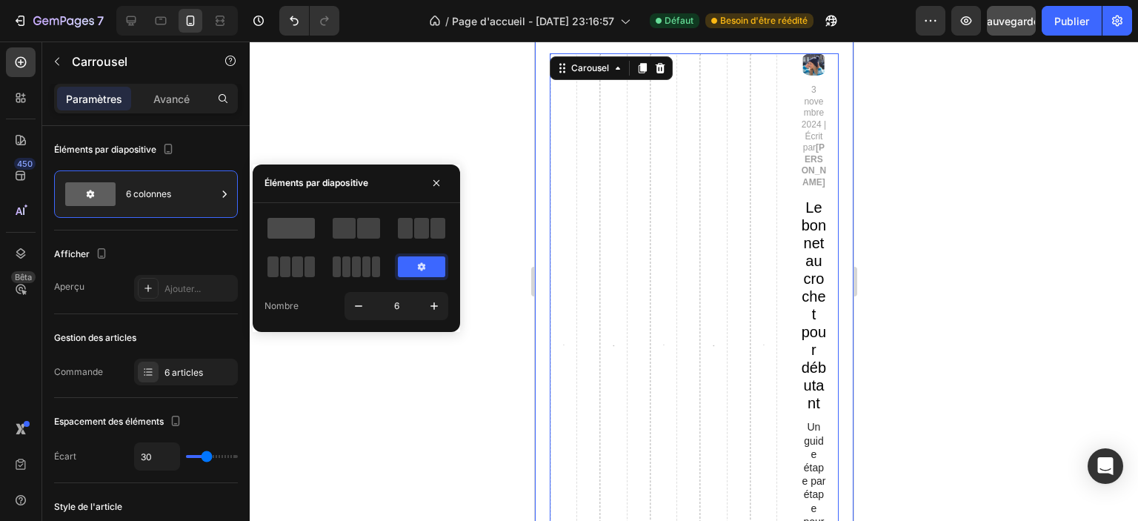
click at [293, 233] on span at bounding box center [291, 228] width 47 height 21
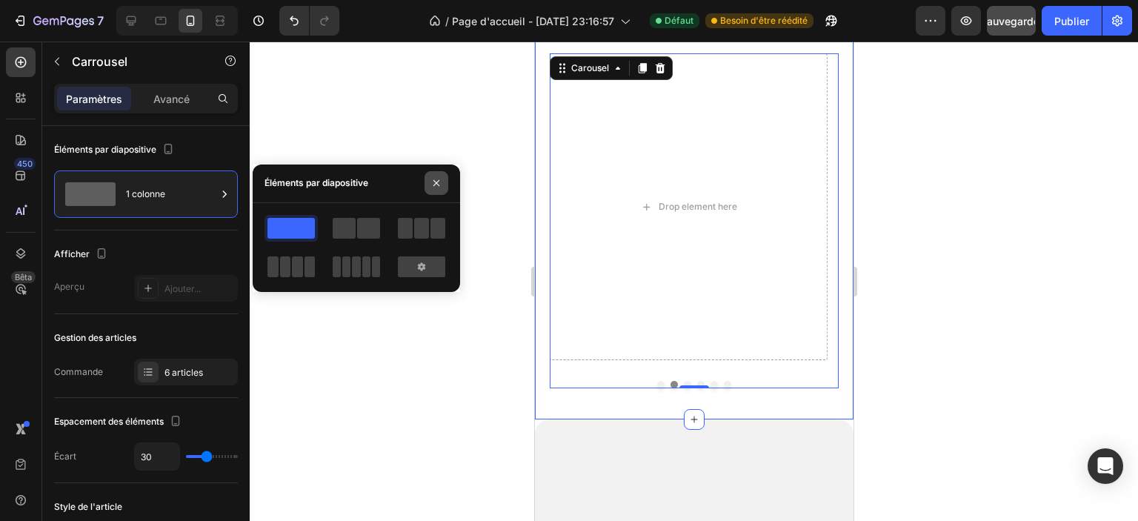
click at [442, 178] on button "button" at bounding box center [437, 183] width 24 height 24
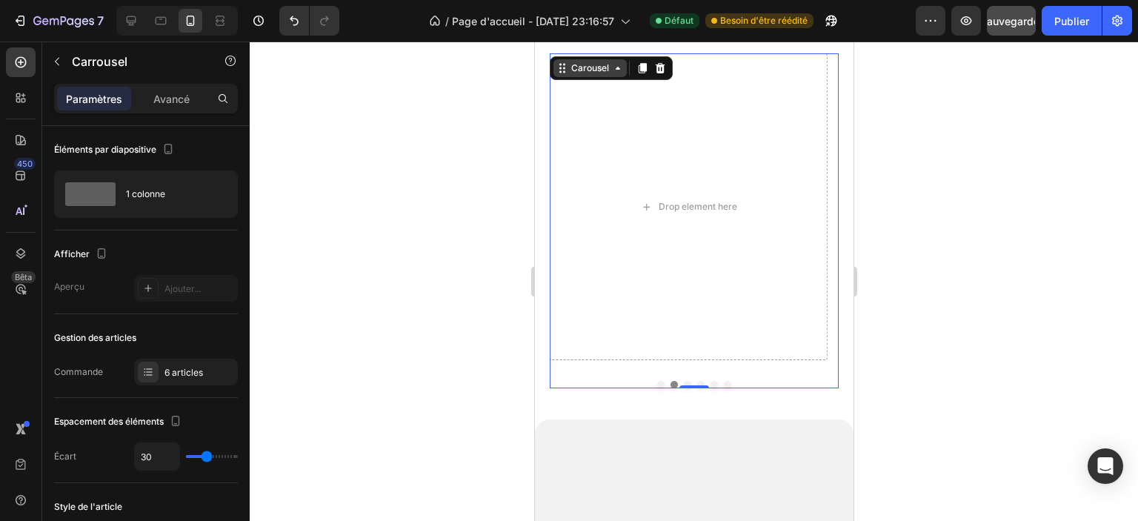
click at [620, 69] on icon at bounding box center [617, 68] width 12 height 12
click at [1064, 23] on font "Publier" at bounding box center [1072, 21] width 35 height 13
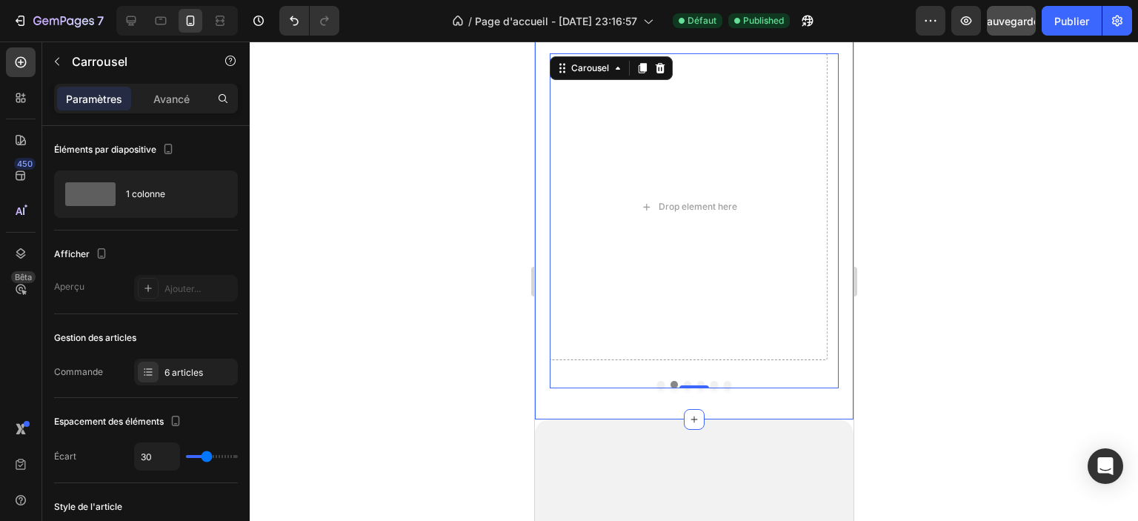
click at [541, 379] on div "Blogs Heading Image 3 novembre 2024 | Écrit par Camille Laurent Text Block Le b…" at bounding box center [693, 211] width 319 height 418
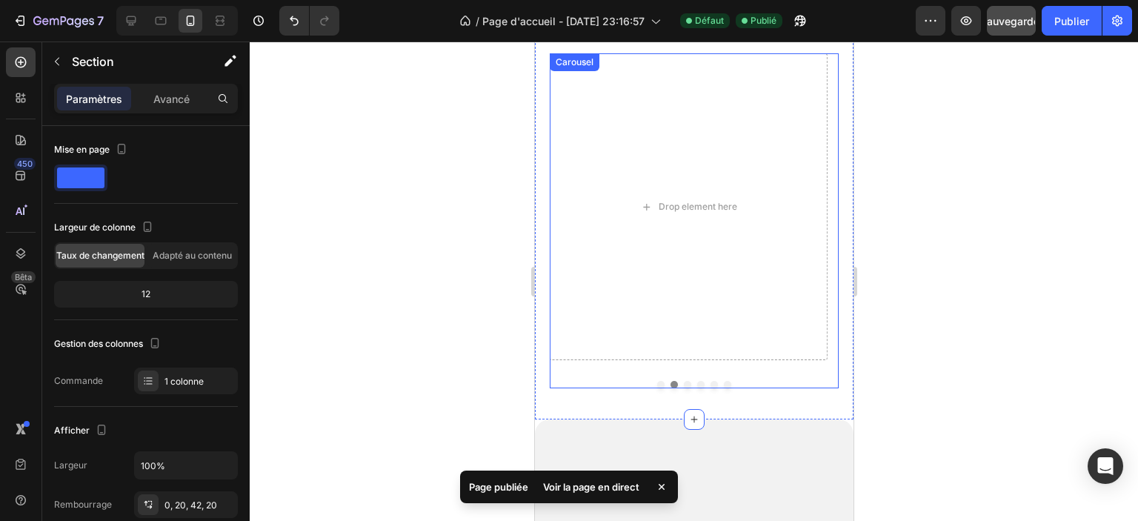
click at [575, 374] on div "Image 3 novembre 2024 | Écrit par Camille Laurent Text Block Le bonnet au croch…" at bounding box center [693, 220] width 289 height 335
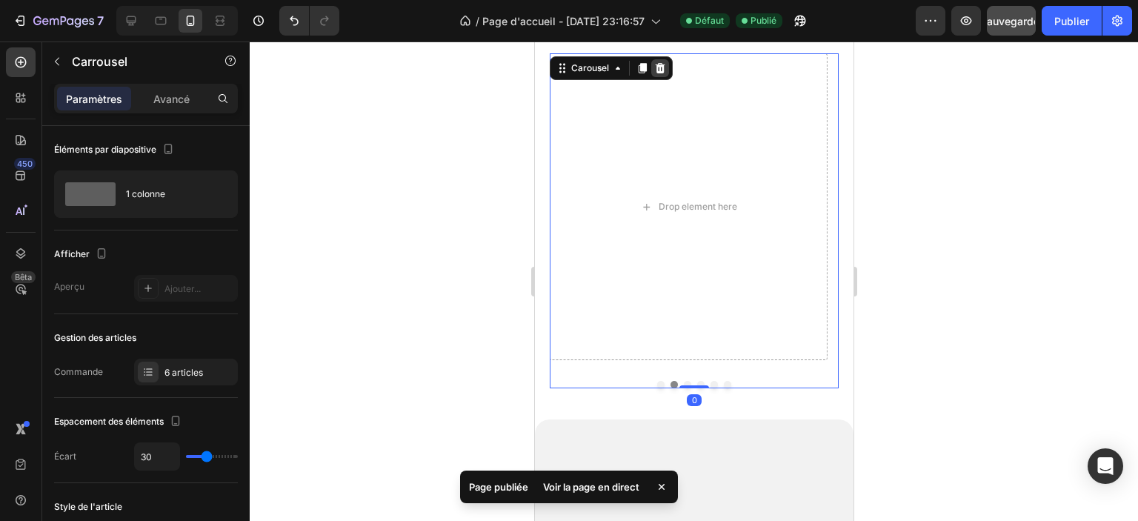
click at [658, 70] on icon at bounding box center [660, 68] width 12 height 12
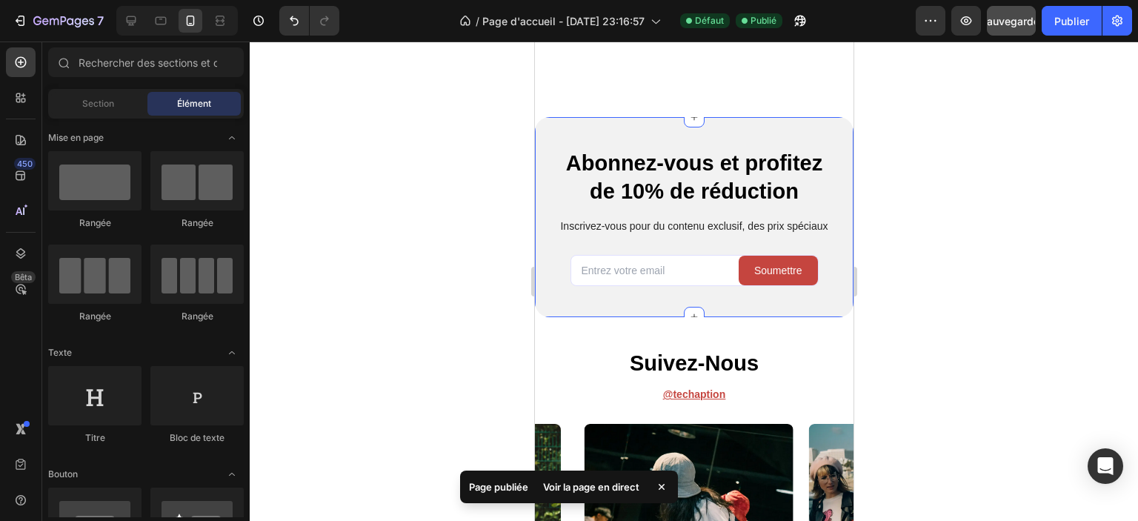
scroll to position [4314, 0]
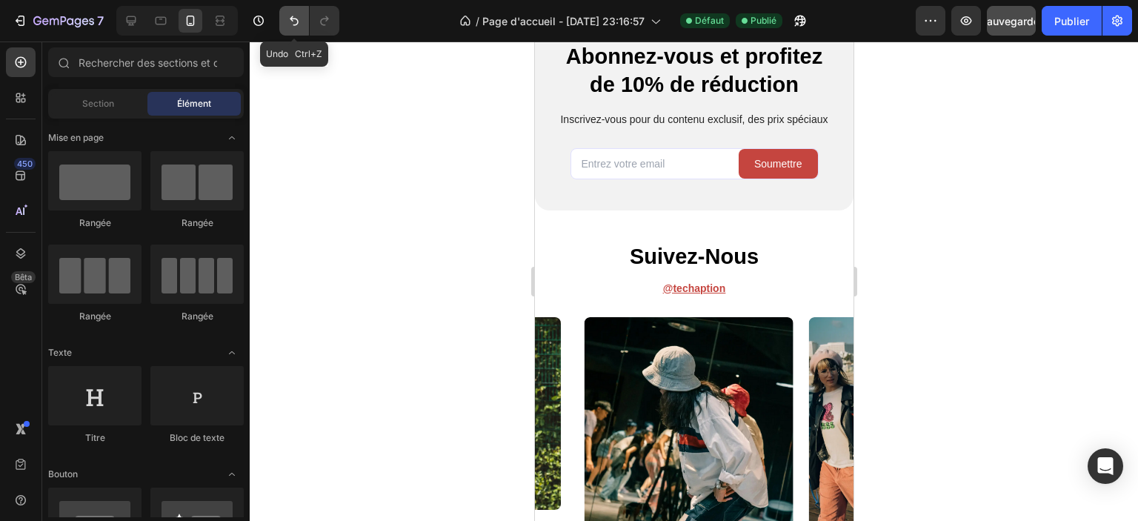
click at [299, 21] on icon "Annuler/Rétablir" at bounding box center [294, 20] width 15 height 15
click at [350, 288] on div at bounding box center [694, 282] width 889 height 480
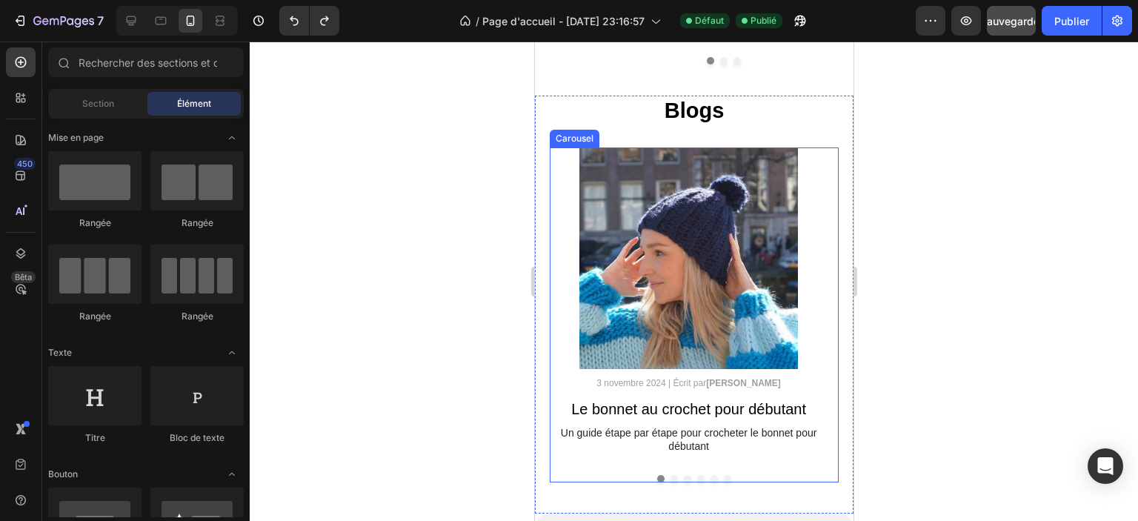
scroll to position [4240, 0]
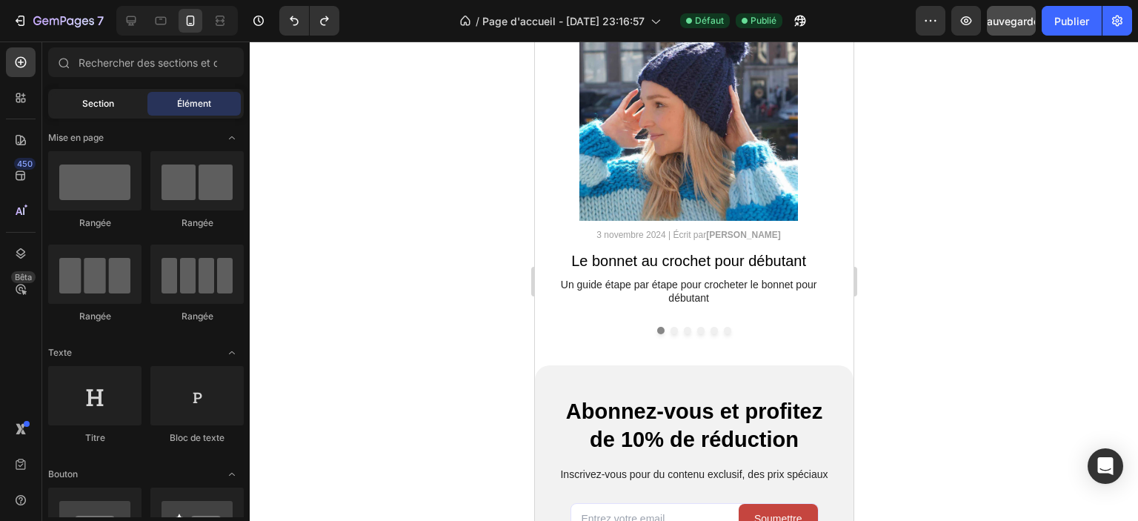
click at [105, 109] on font "Section" at bounding box center [98, 103] width 32 height 11
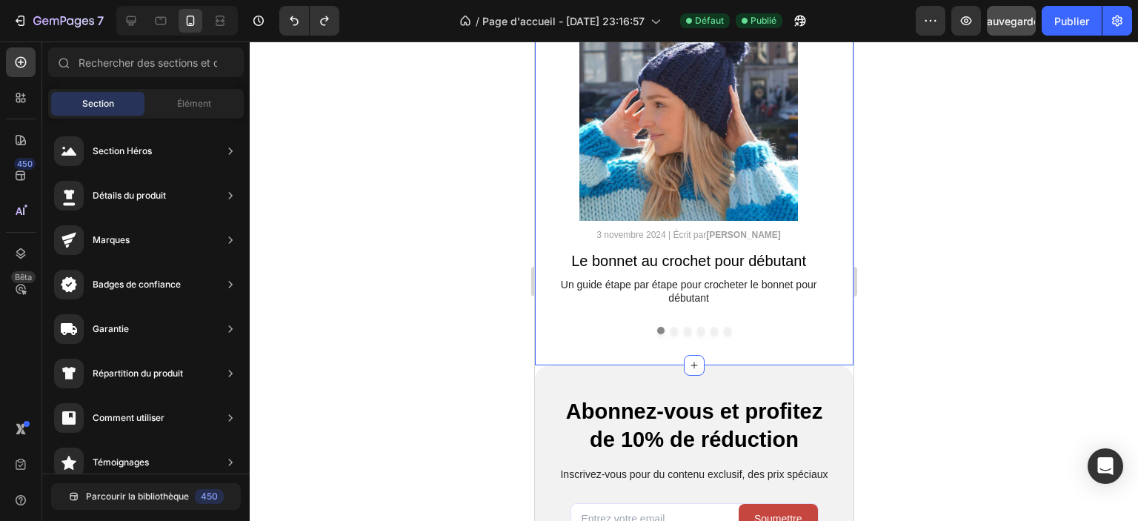
click at [554, 337] on div "Blogs Heading Image 3 novembre 2024 | Écrit par Camille Laurent Text Block Le b…" at bounding box center [693, 156] width 319 height 418
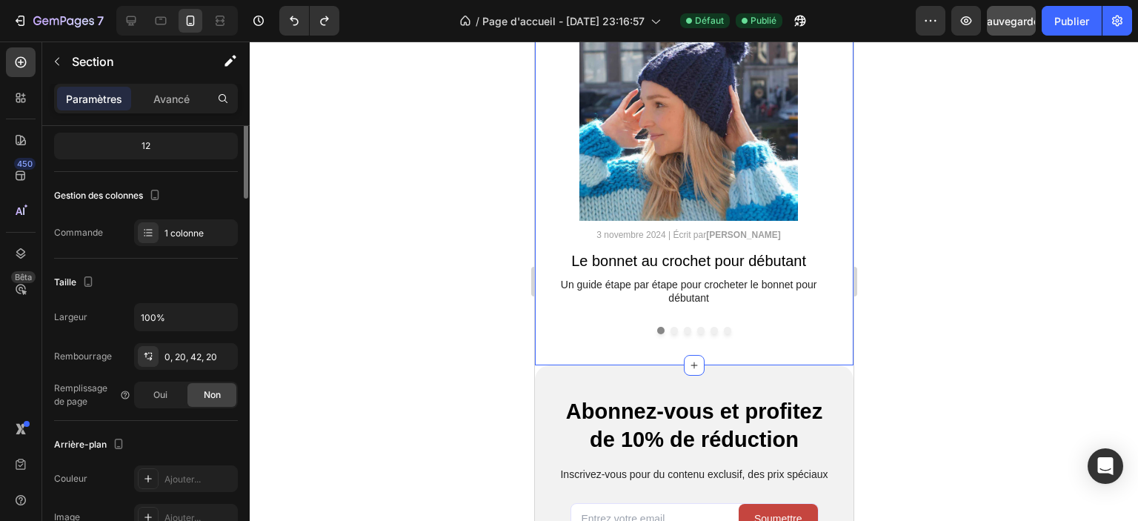
scroll to position [0, 0]
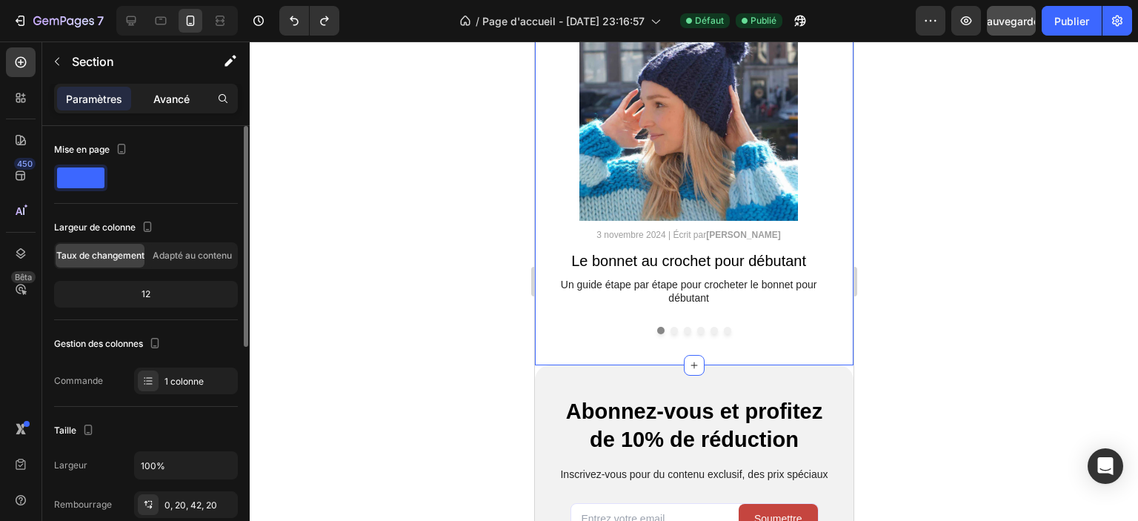
click at [165, 96] on font "Avancé" at bounding box center [171, 99] width 36 height 13
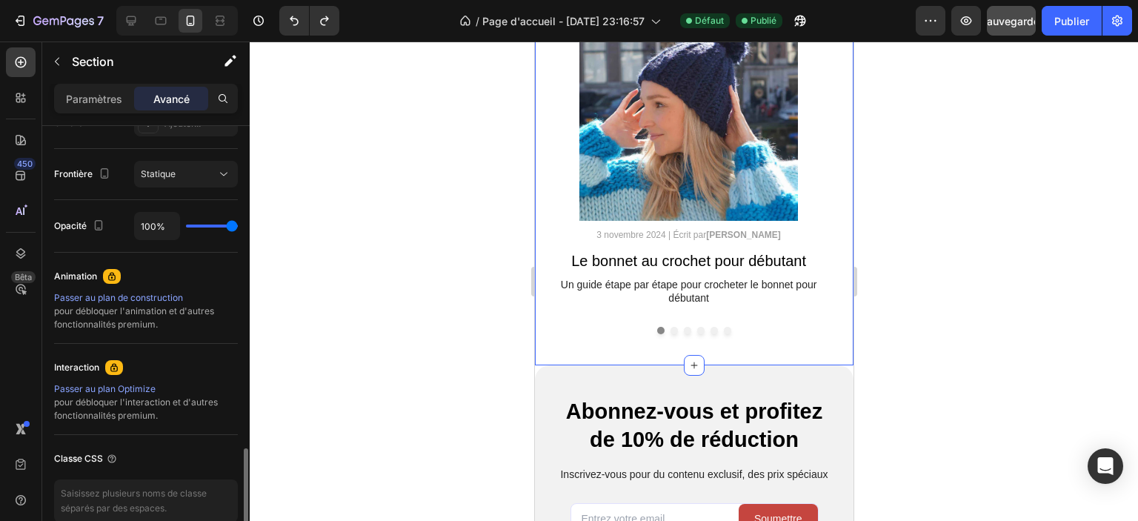
scroll to position [590, 0]
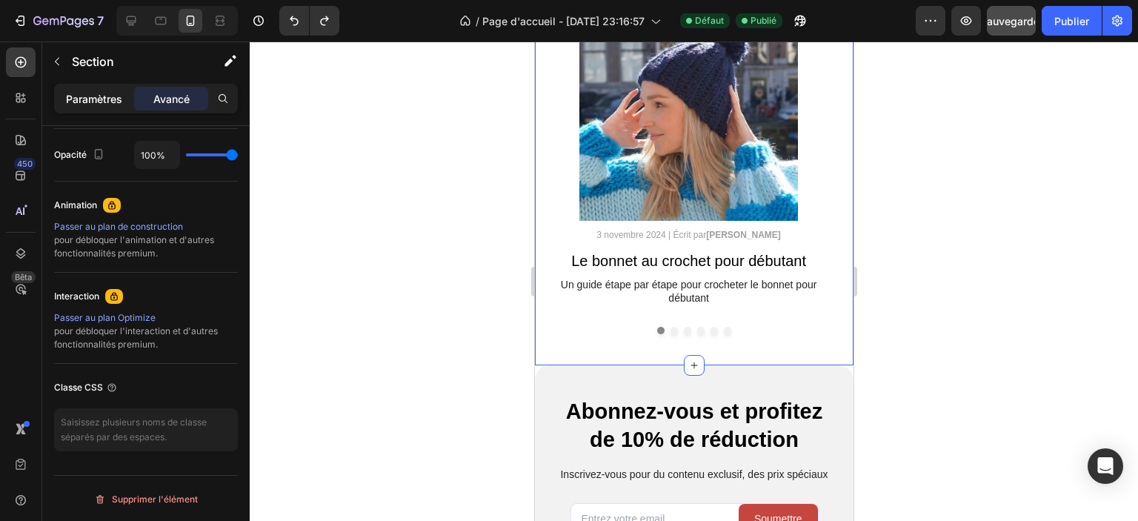
click at [90, 97] on font "Paramètres" at bounding box center [94, 99] width 56 height 13
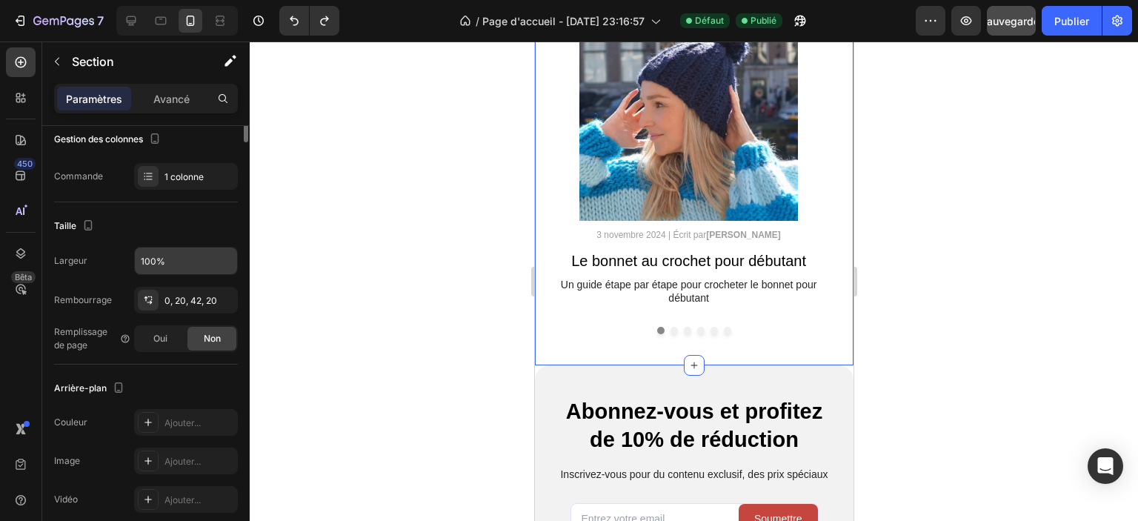
scroll to position [0, 0]
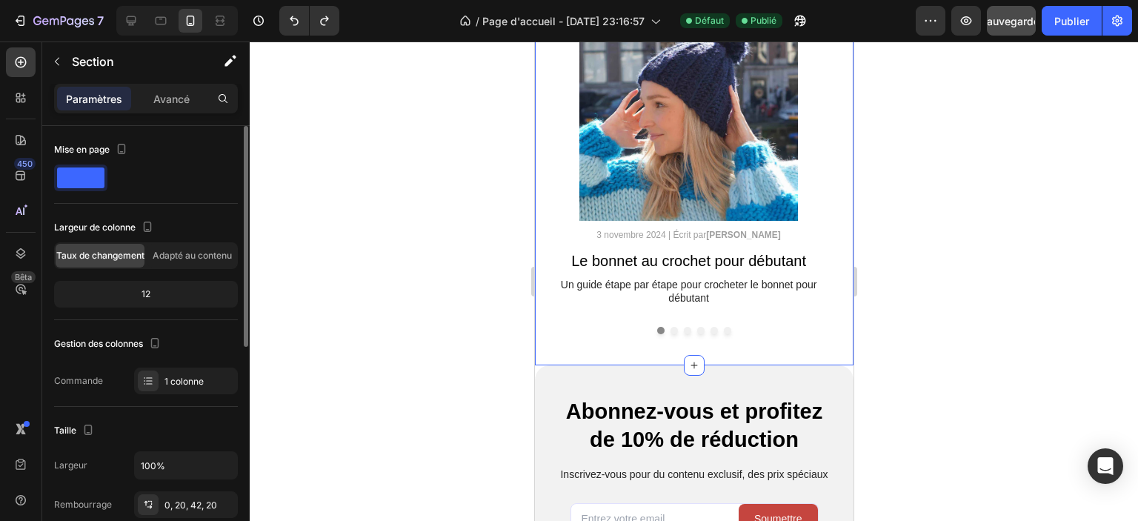
click at [89, 181] on span at bounding box center [80, 177] width 47 height 21
drag, startPoint x: 169, startPoint y: 253, endPoint x: 178, endPoint y: 270, distance: 19.2
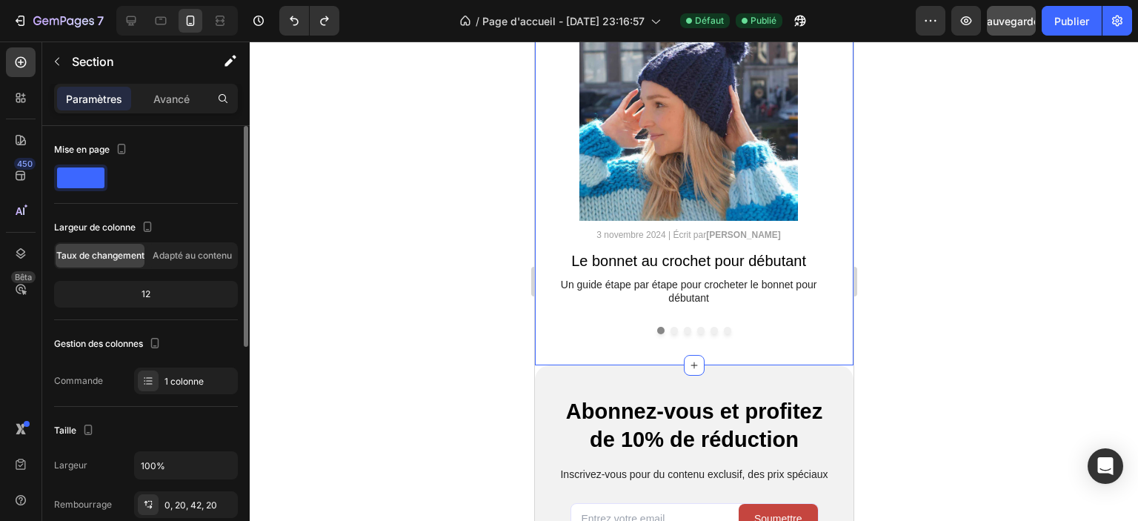
click at [169, 253] on font "Adapté au contenu" at bounding box center [192, 255] width 79 height 11
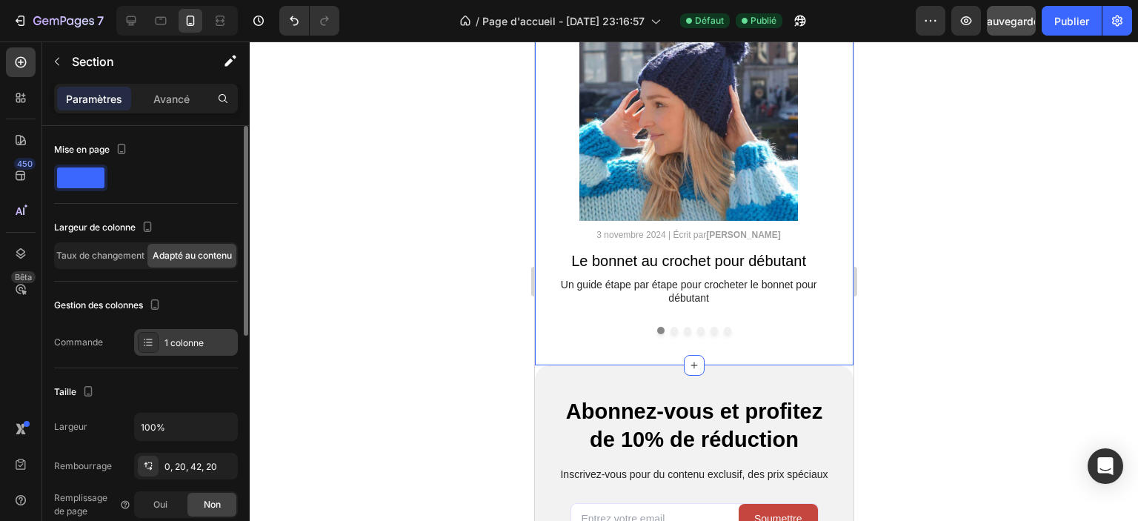
click at [186, 342] on font "1 colonne" at bounding box center [184, 342] width 39 height 11
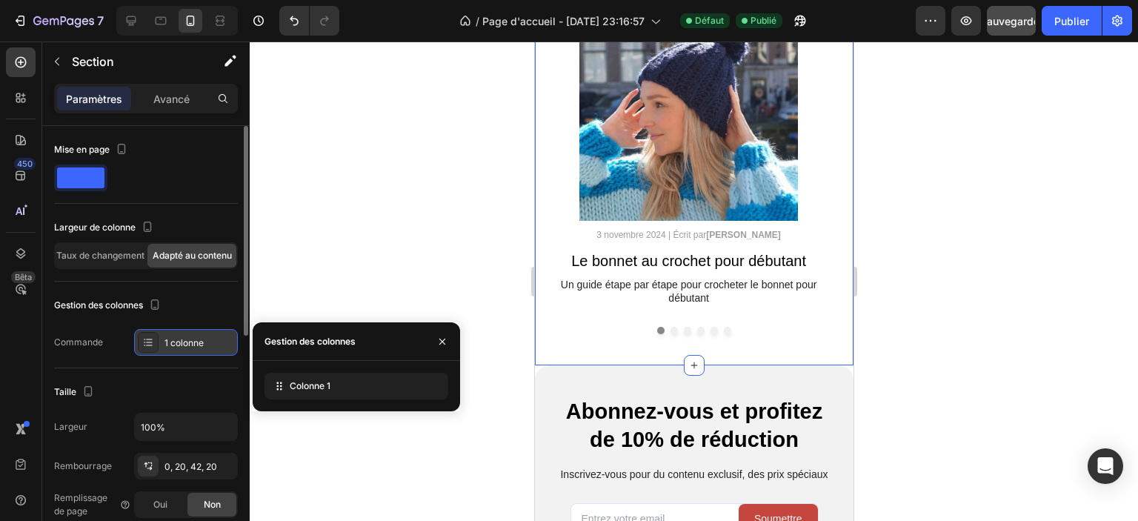
click at [186, 342] on font "1 colonne" at bounding box center [184, 342] width 39 height 11
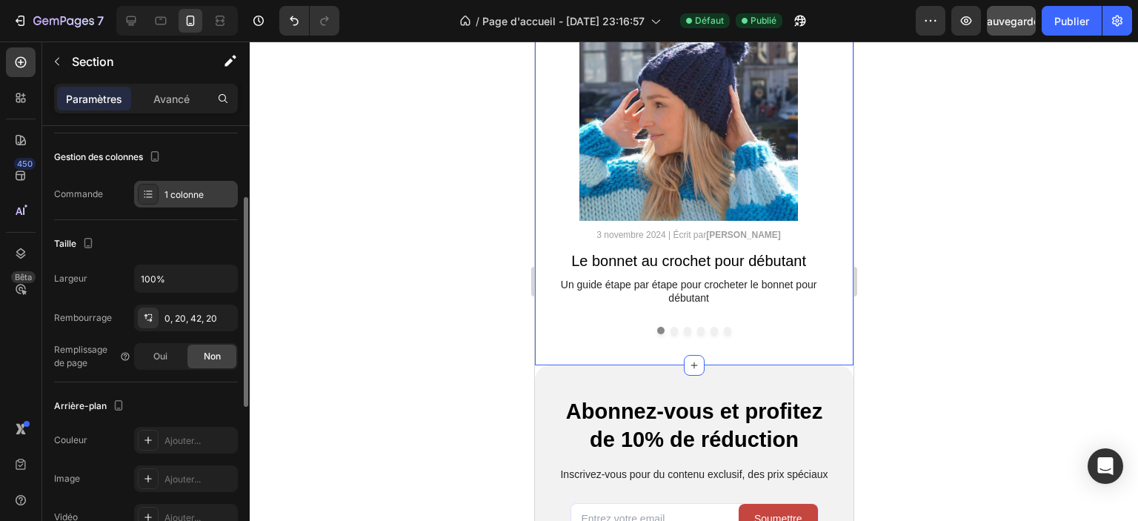
scroll to position [222, 0]
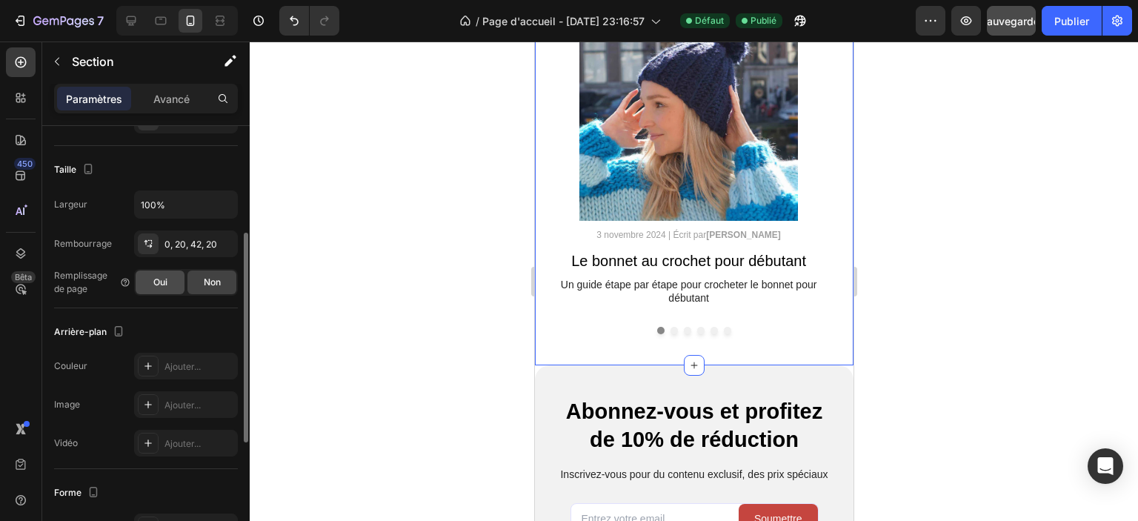
click at [172, 291] on div "Oui" at bounding box center [160, 283] width 49 height 24
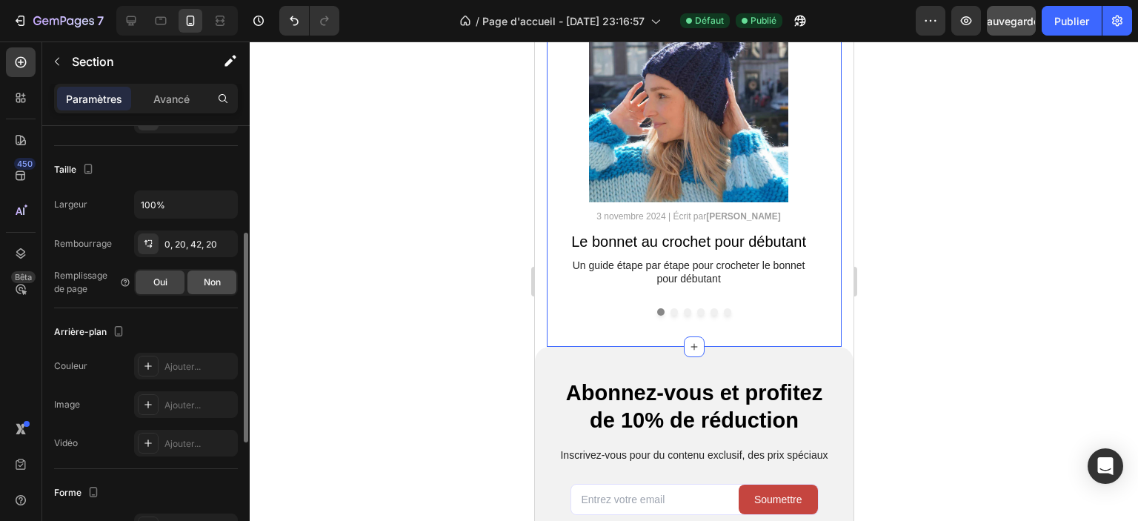
click at [208, 288] on div "Non" at bounding box center [212, 283] width 49 height 24
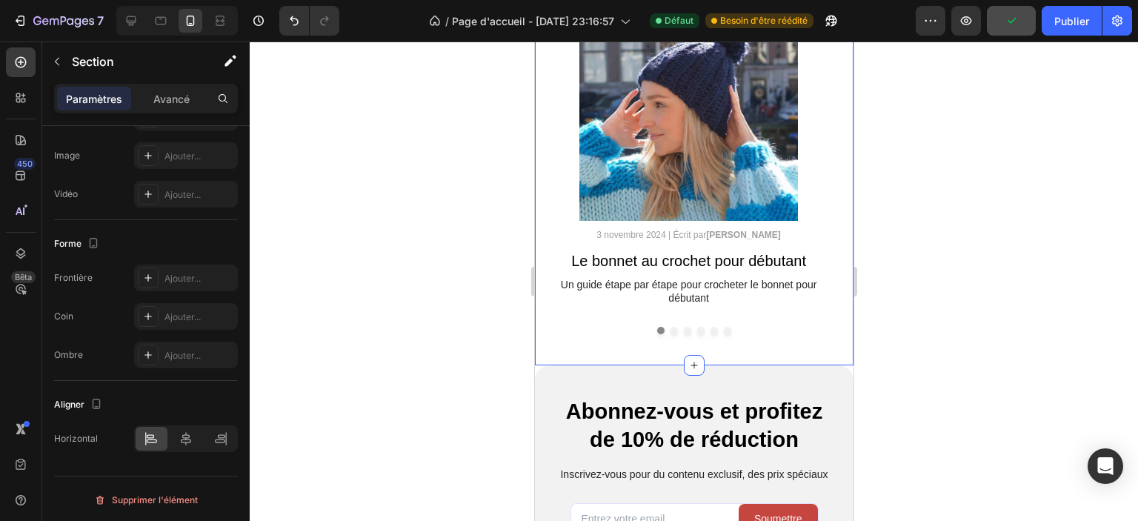
scroll to position [0, 0]
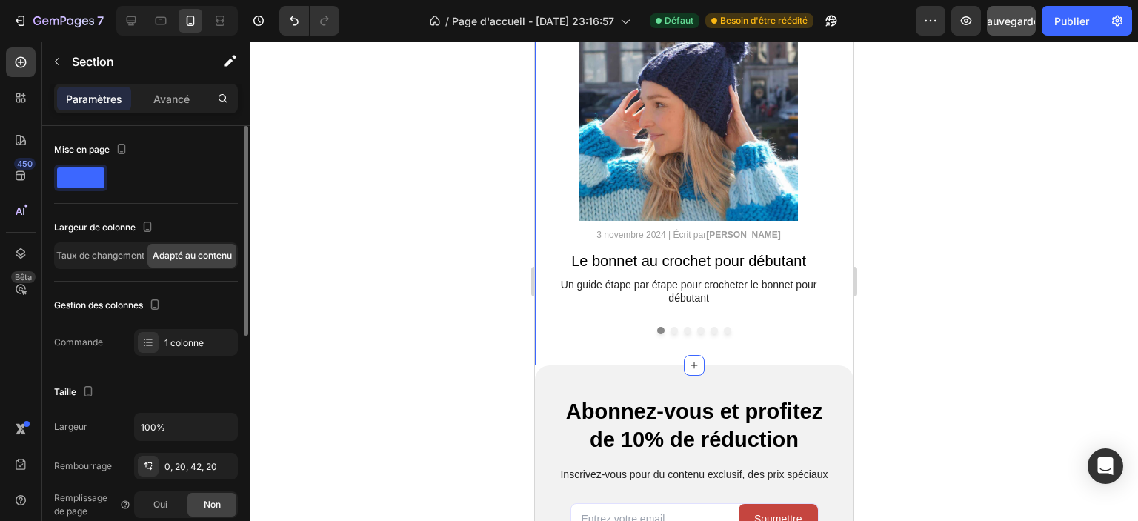
click at [106, 93] on font "Paramètres" at bounding box center [94, 99] width 56 height 13
click at [164, 96] on font "Avancé" at bounding box center [171, 99] width 36 height 13
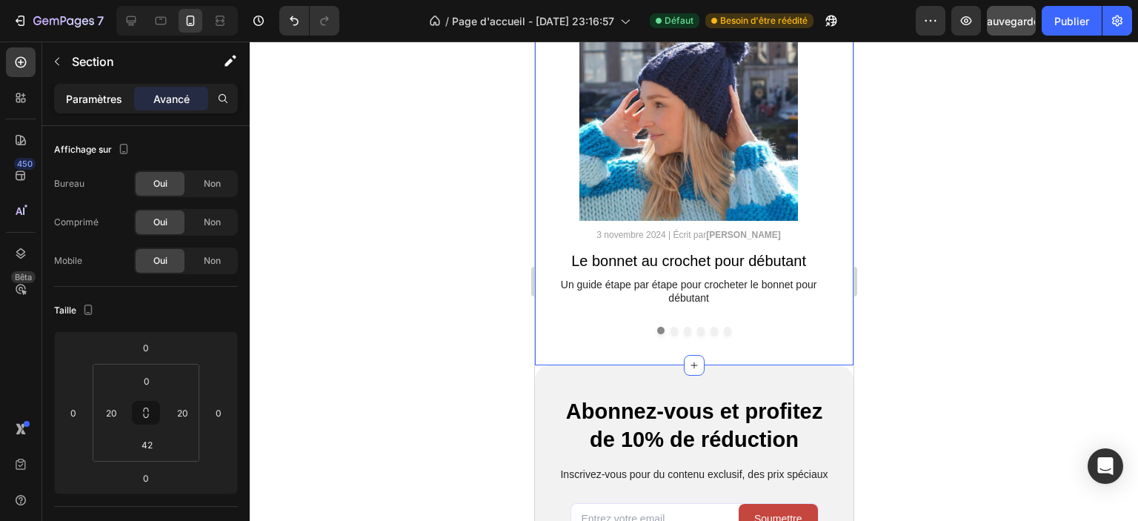
click at [111, 96] on font "Paramètres" at bounding box center [94, 99] width 56 height 13
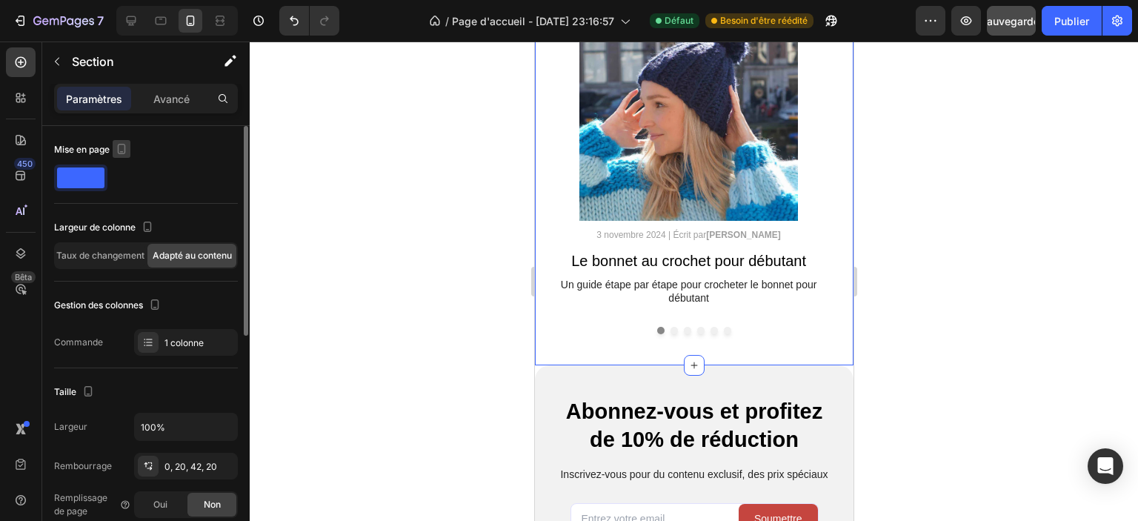
click at [120, 147] on icon "button" at bounding box center [121, 149] width 15 height 15
click at [128, 169] on icon "button" at bounding box center [124, 172] width 15 height 15
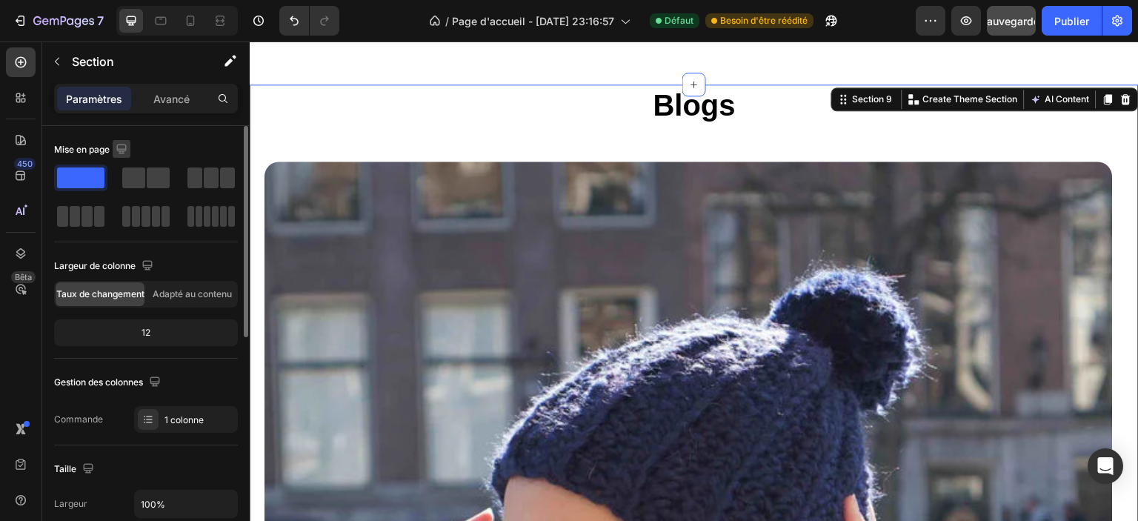
scroll to position [4094, 0]
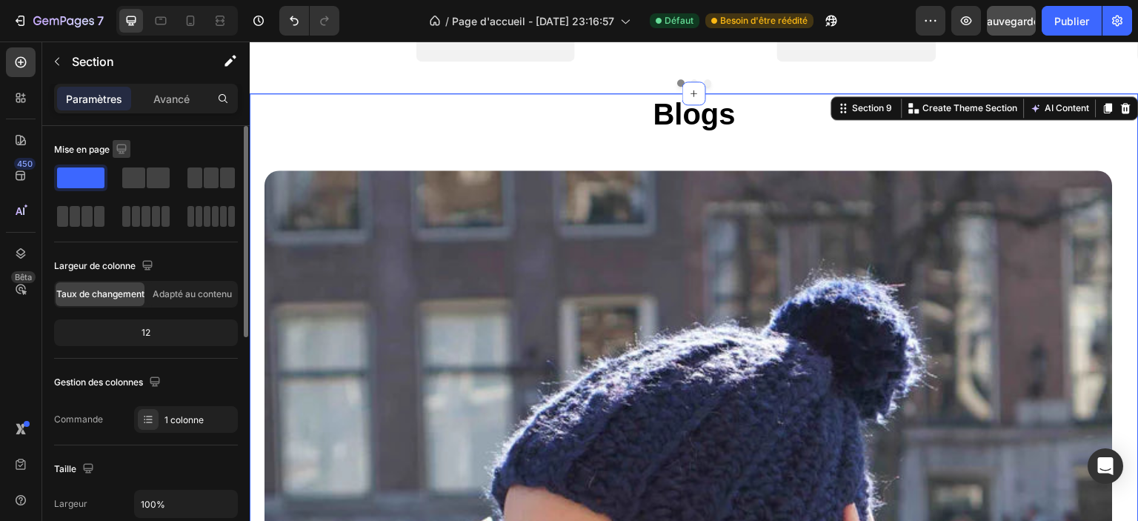
click at [123, 149] on icon "button" at bounding box center [121, 149] width 15 height 15
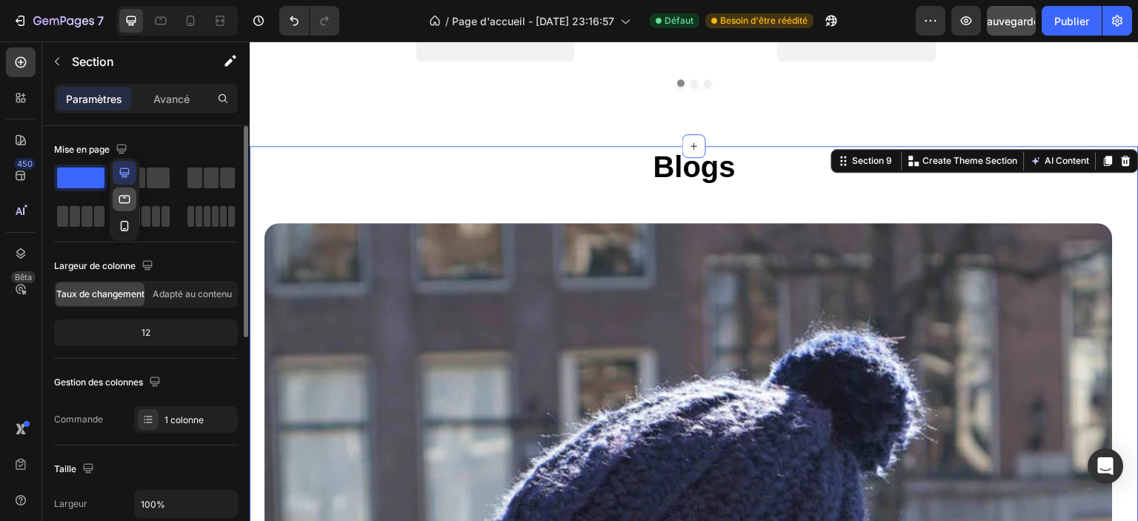
click at [130, 196] on icon "button" at bounding box center [124, 199] width 11 height 8
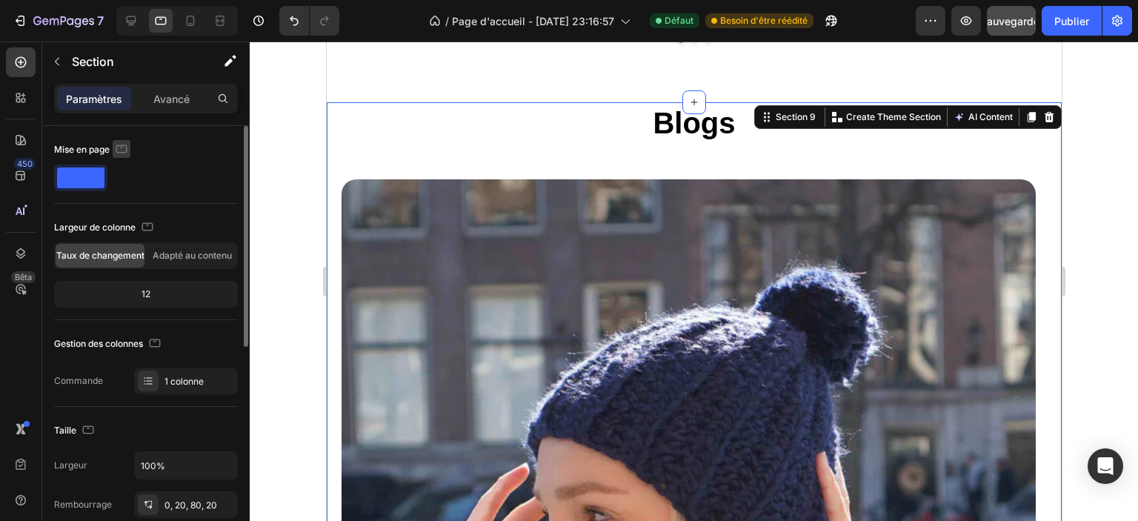
scroll to position [4148, 0]
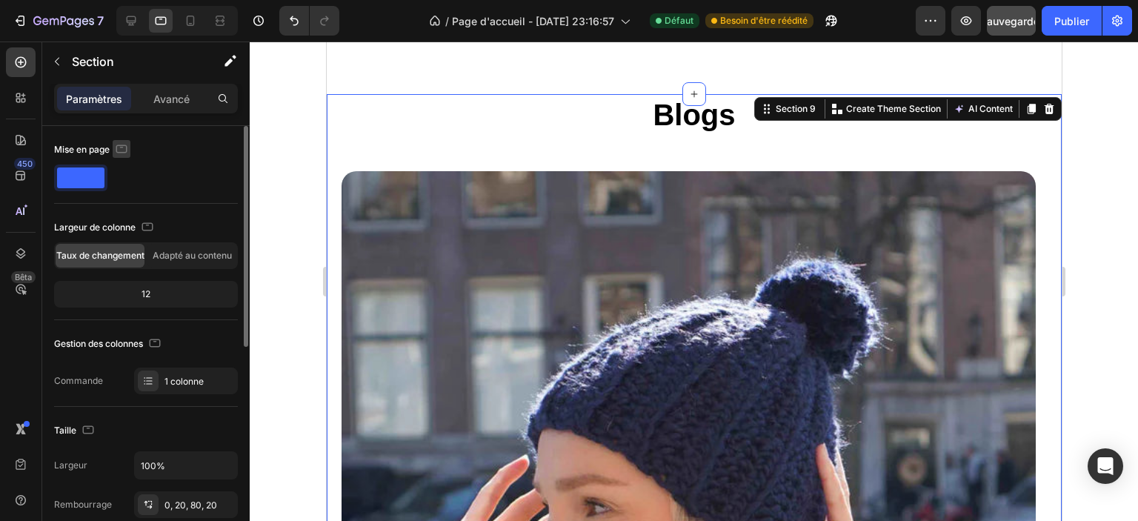
click at [122, 147] on icon "button" at bounding box center [122, 147] width 4 height 1
click at [125, 222] on icon "button" at bounding box center [124, 226] width 15 height 15
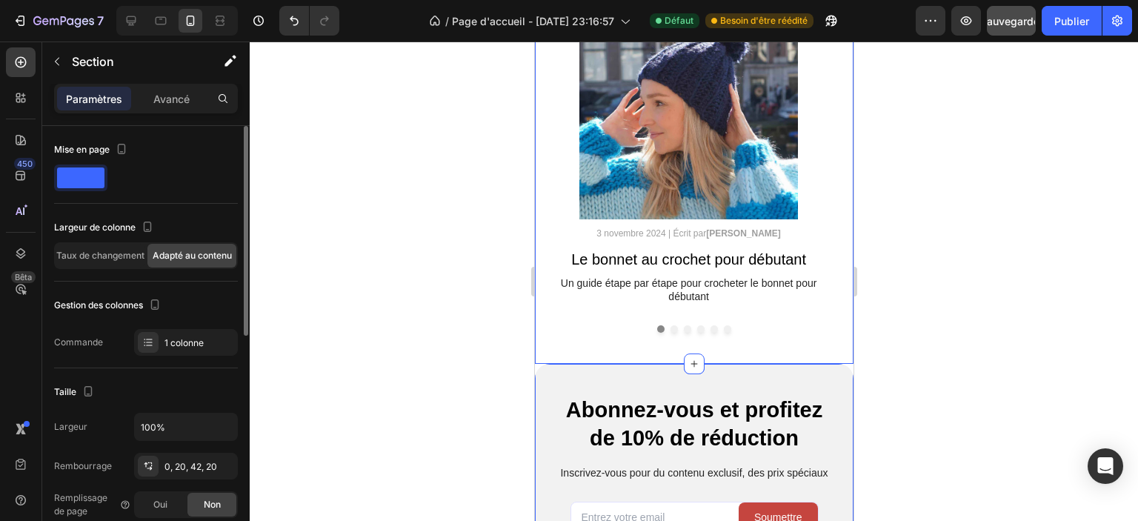
scroll to position [4242, 0]
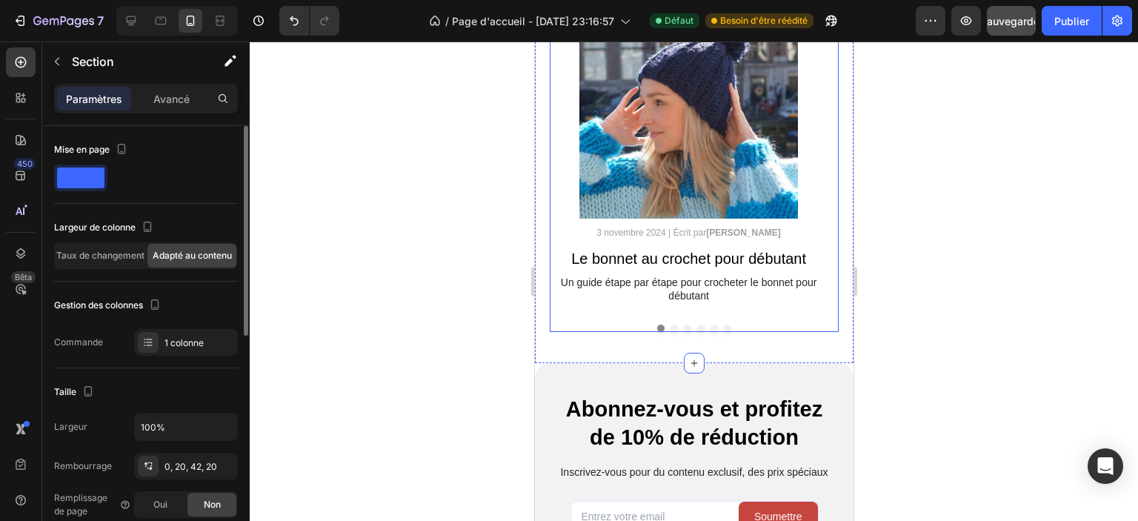
click at [670, 330] on button "Dot" at bounding box center [673, 328] width 7 height 7
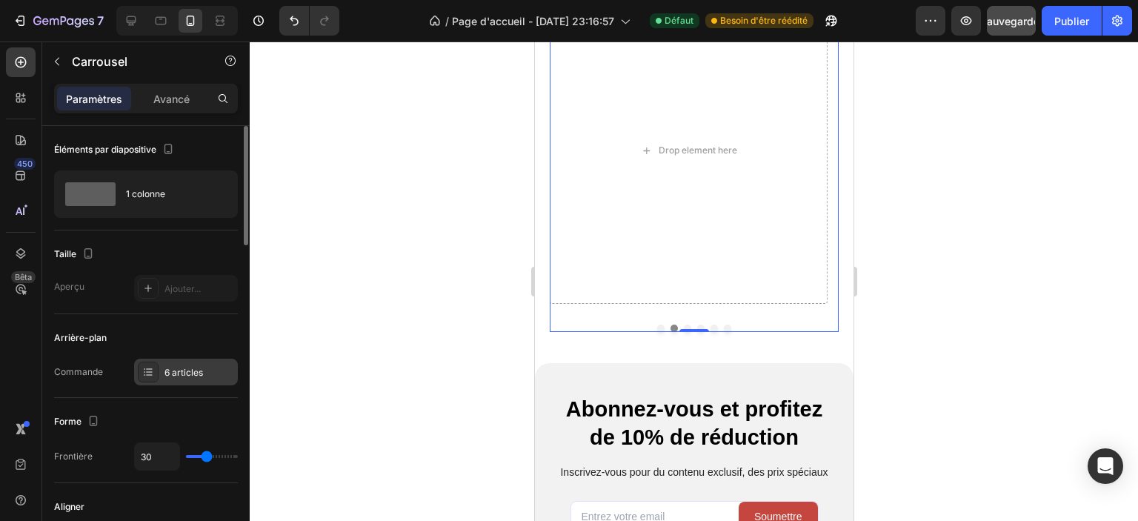
click at [184, 369] on font "6 articles" at bounding box center [184, 372] width 39 height 11
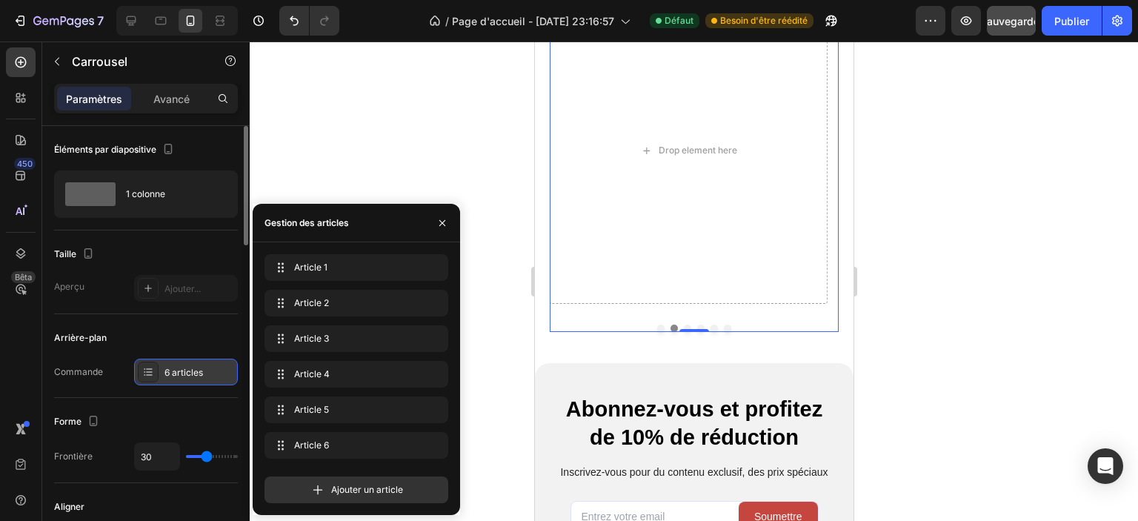
click at [194, 370] on font "6 articles" at bounding box center [184, 372] width 39 height 11
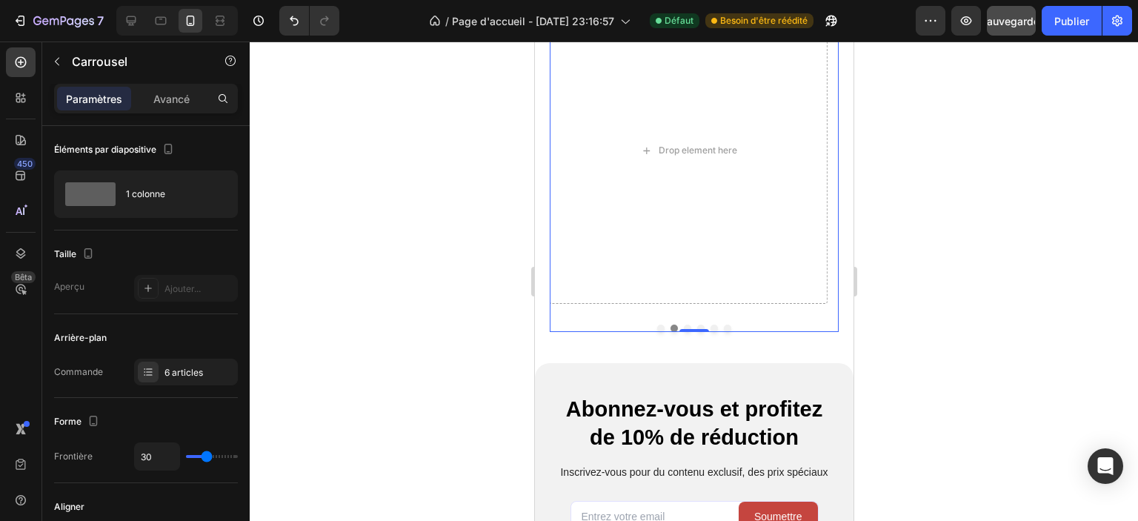
click at [657, 329] on button "Dot" at bounding box center [660, 328] width 7 height 7
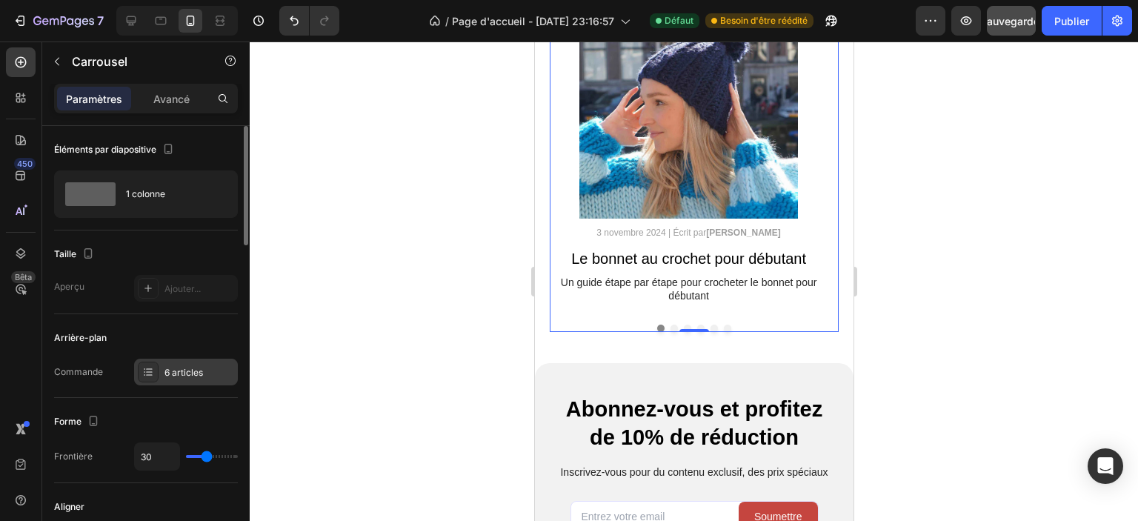
click at [191, 375] on font "6 articles" at bounding box center [184, 372] width 39 height 11
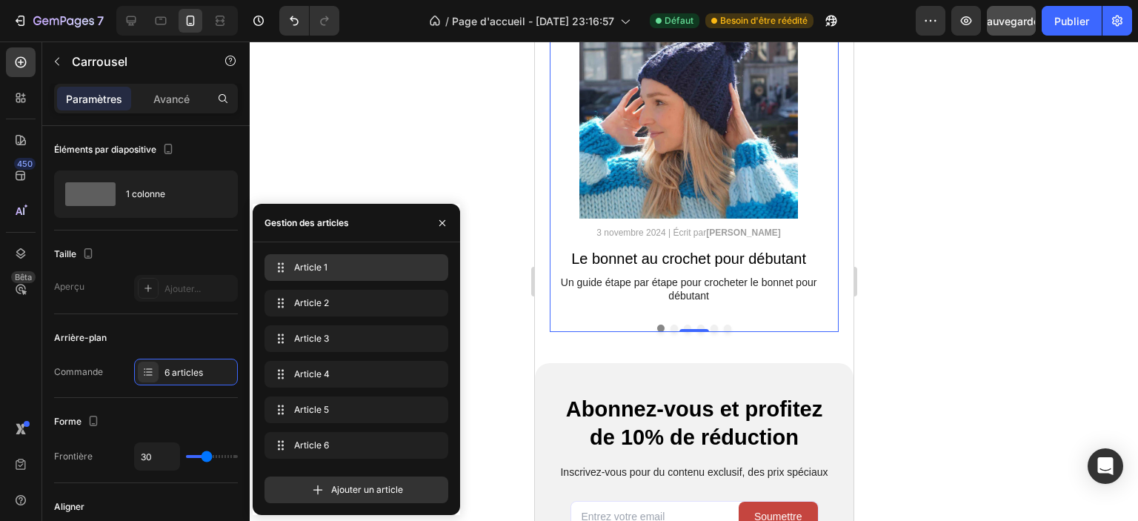
click at [329, 271] on span "Article 1" at bounding box center [353, 267] width 119 height 13
click at [365, 273] on span "Article 1" at bounding box center [346, 267] width 110 height 13
click at [365, 273] on span "Article 1" at bounding box center [336, 267] width 84 height 13
click at [365, 273] on span "Article 1" at bounding box center [346, 267] width 110 height 13
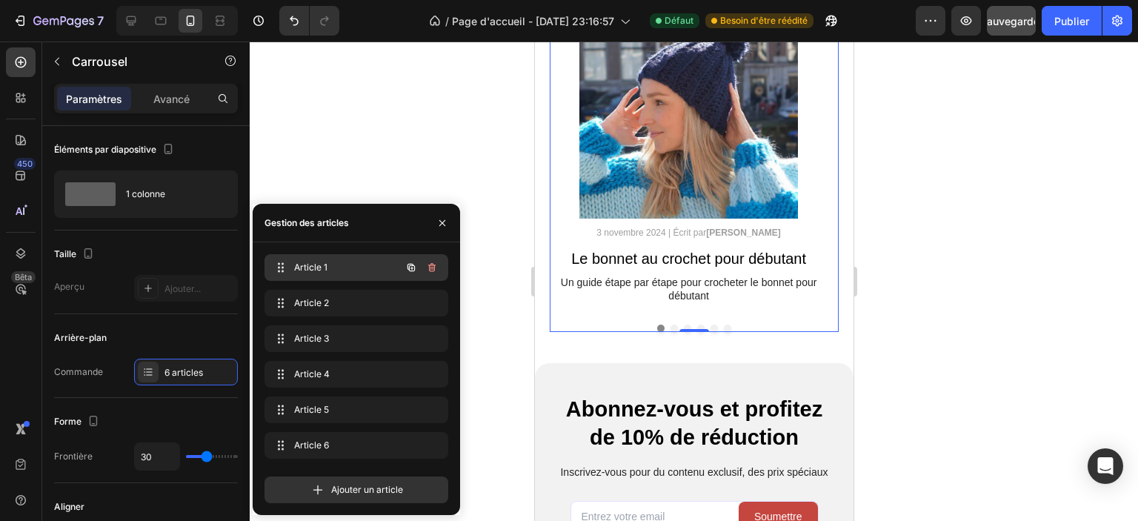
click at [360, 264] on span "Article 1" at bounding box center [336, 267] width 84 height 13
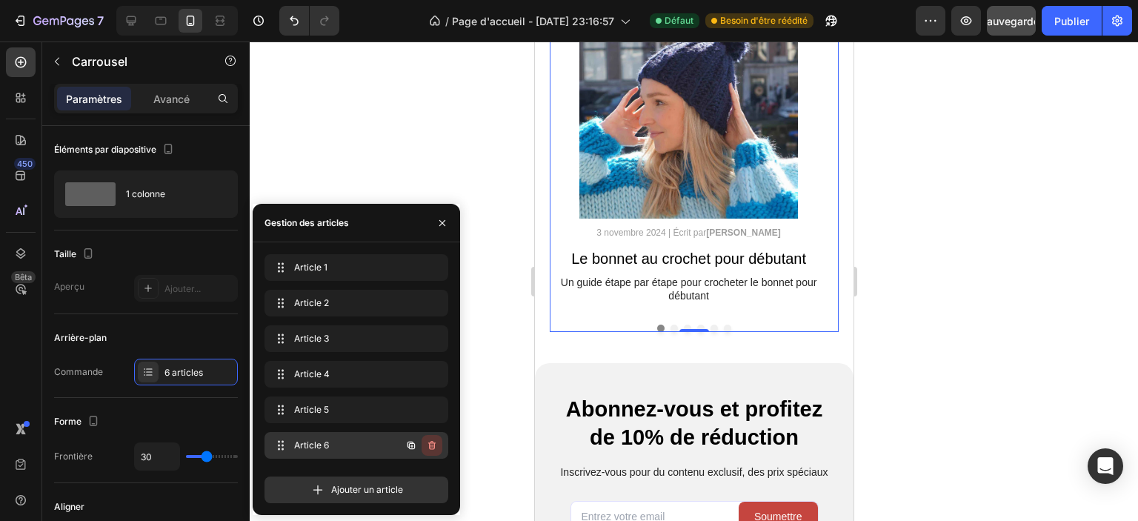
click at [436, 441] on icon "button" at bounding box center [432, 445] width 12 height 12
click at [428, 443] on font "Supprimer" at bounding box center [413, 444] width 44 height 11
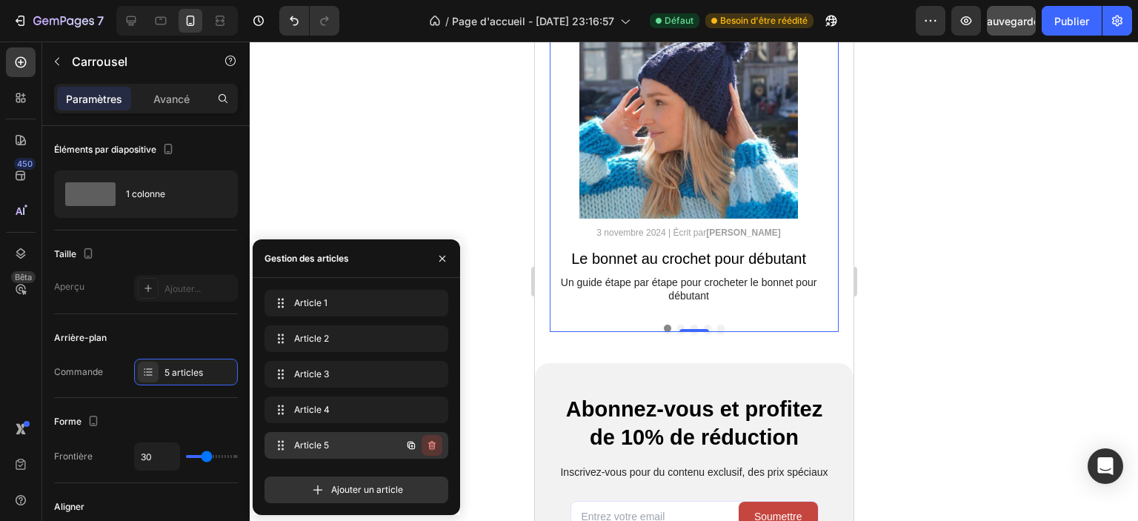
click at [439, 444] on button "button" at bounding box center [432, 445] width 21 height 21
click at [432, 447] on font "Supprimer" at bounding box center [413, 444] width 44 height 11
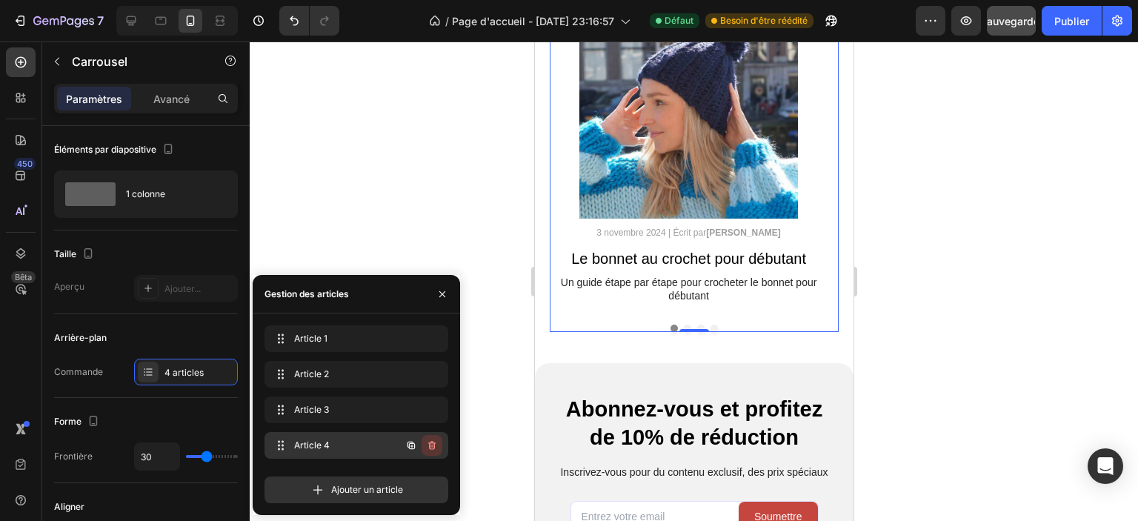
click at [434, 447] on icon "button" at bounding box center [432, 445] width 12 height 12
click at [430, 447] on font "Supprimer" at bounding box center [413, 444] width 44 height 11
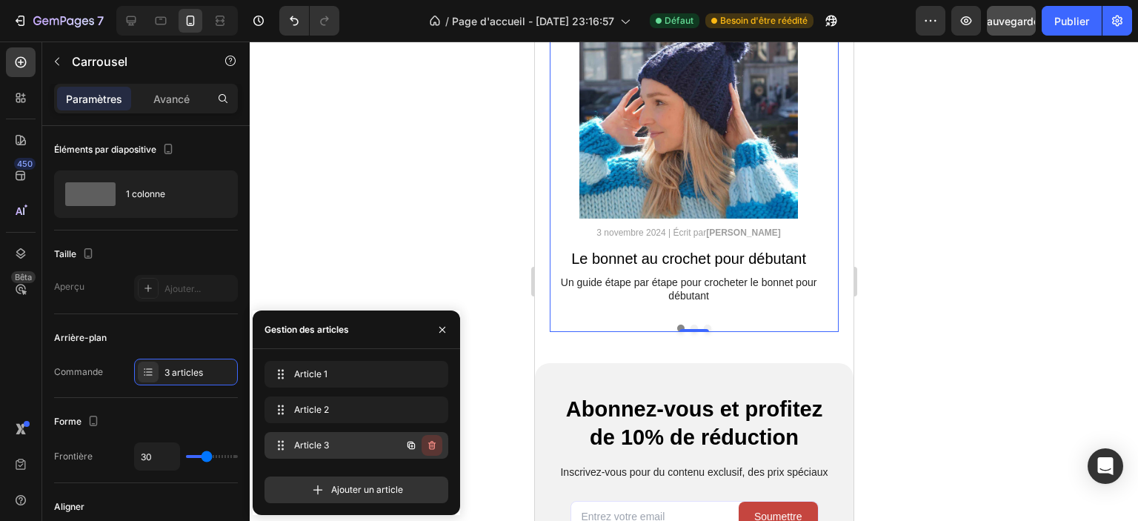
click at [429, 446] on icon "button" at bounding box center [431, 445] width 7 height 9
click at [425, 447] on font "Supprimer" at bounding box center [413, 444] width 44 height 11
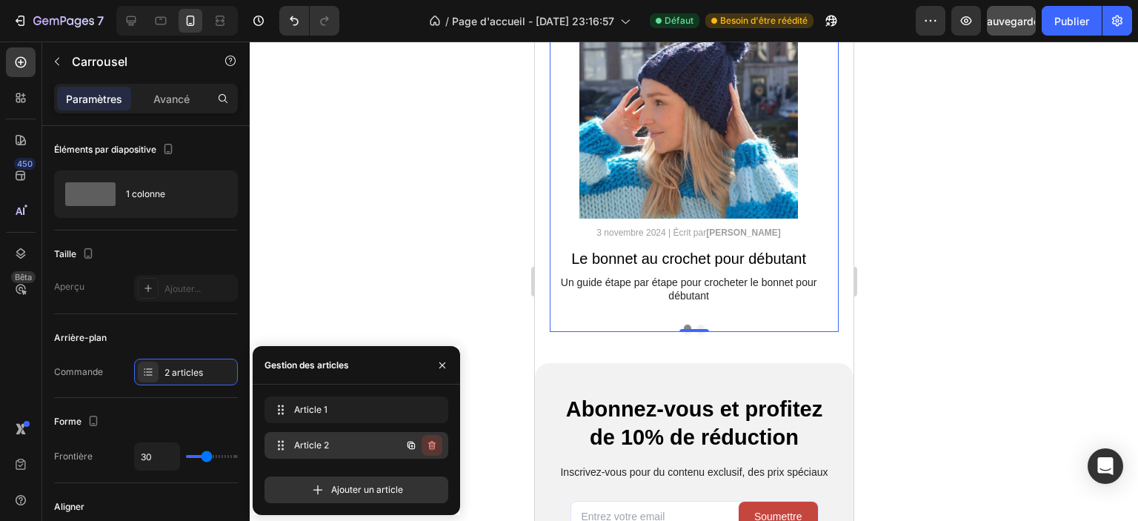
click at [431, 446] on icon "button" at bounding box center [431, 447] width 1 height 4
click at [431, 445] on font "Supprimer" at bounding box center [413, 444] width 44 height 11
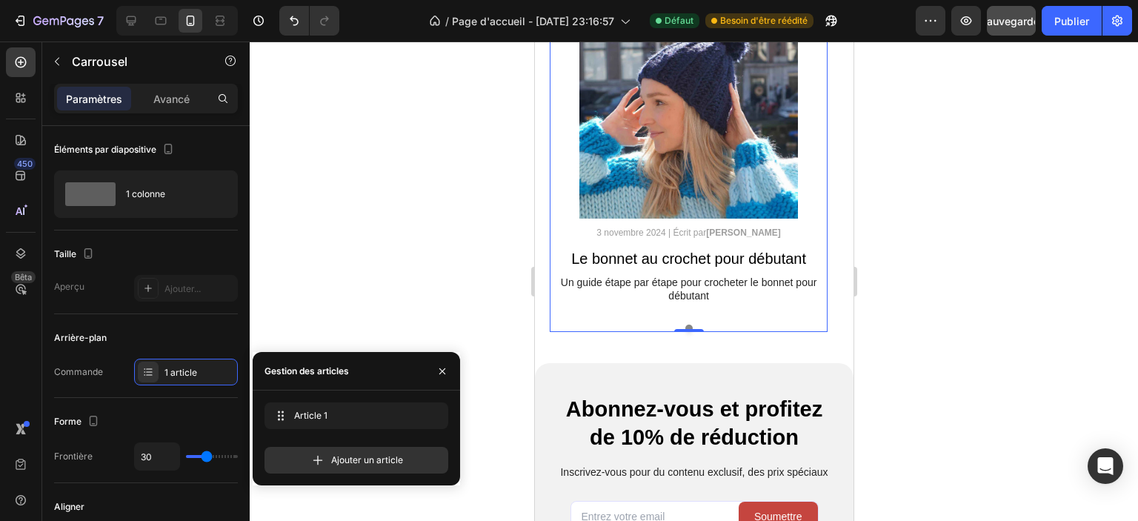
click at [948, 268] on div at bounding box center [694, 282] width 889 height 480
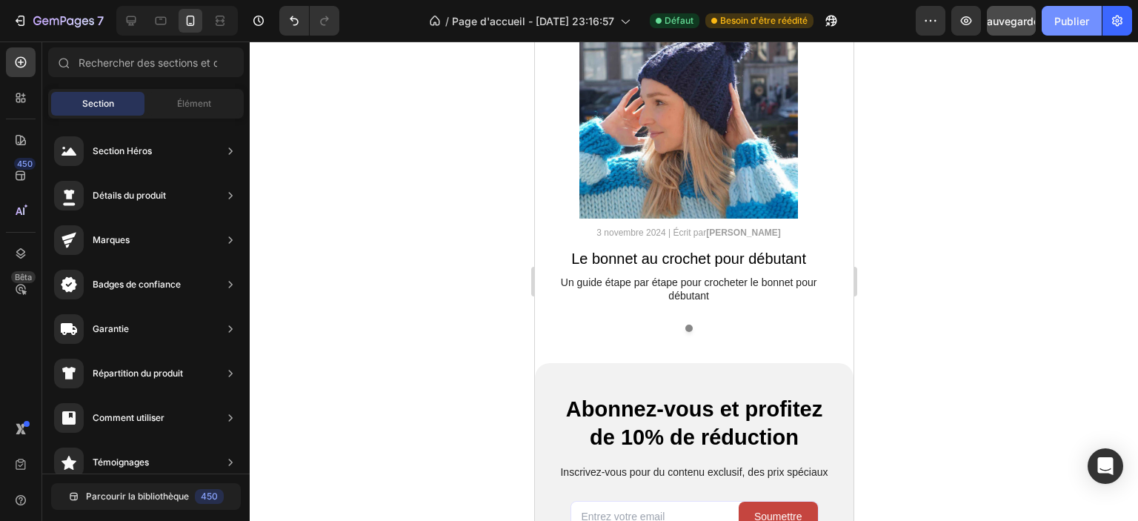
click at [1075, 22] on font "Publier" at bounding box center [1072, 21] width 35 height 13
click at [162, 24] on icon at bounding box center [161, 21] width 11 height 8
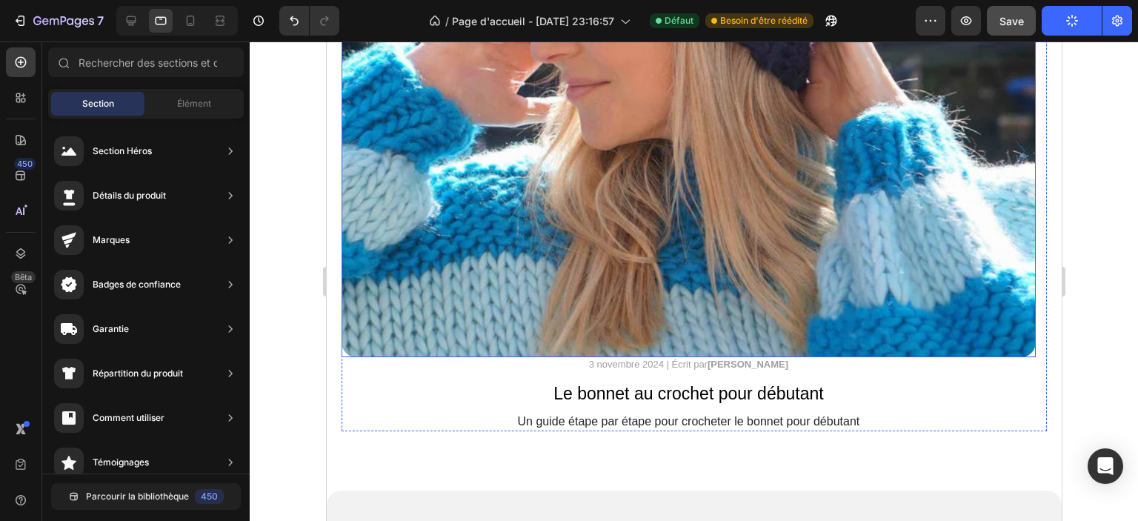
scroll to position [4687, 0]
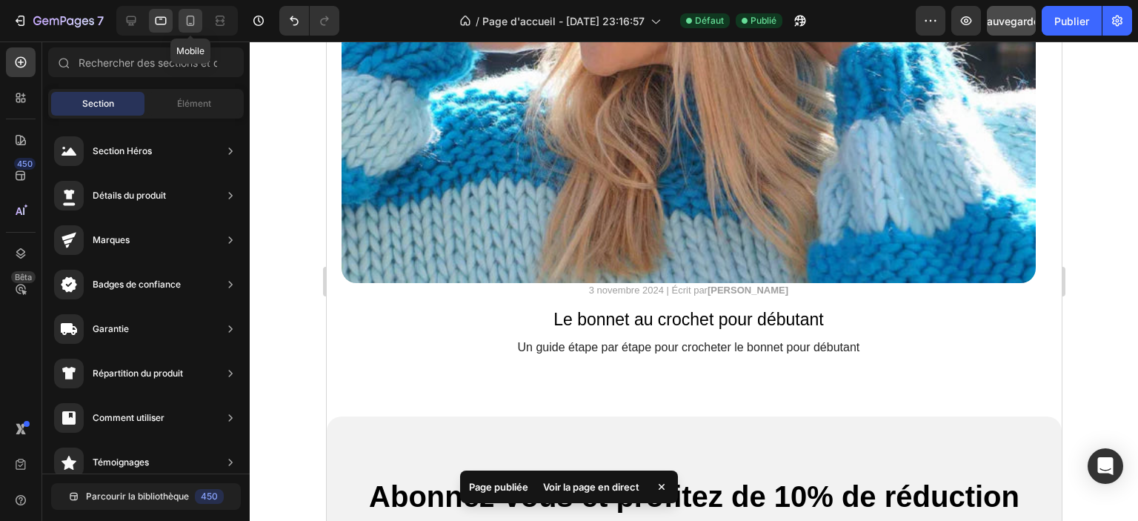
click at [199, 23] on div at bounding box center [191, 21] width 24 height 24
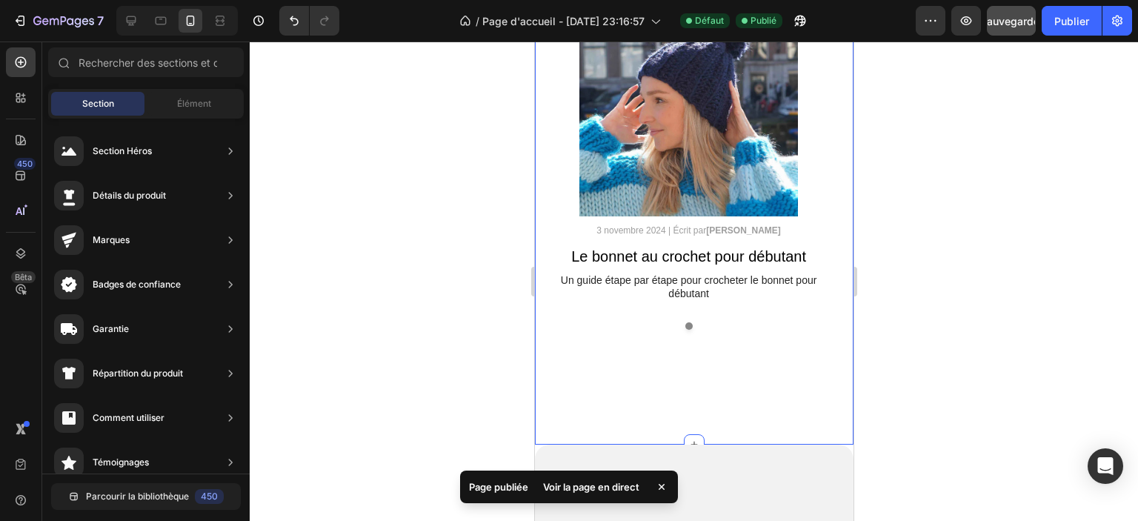
scroll to position [4075, 0]
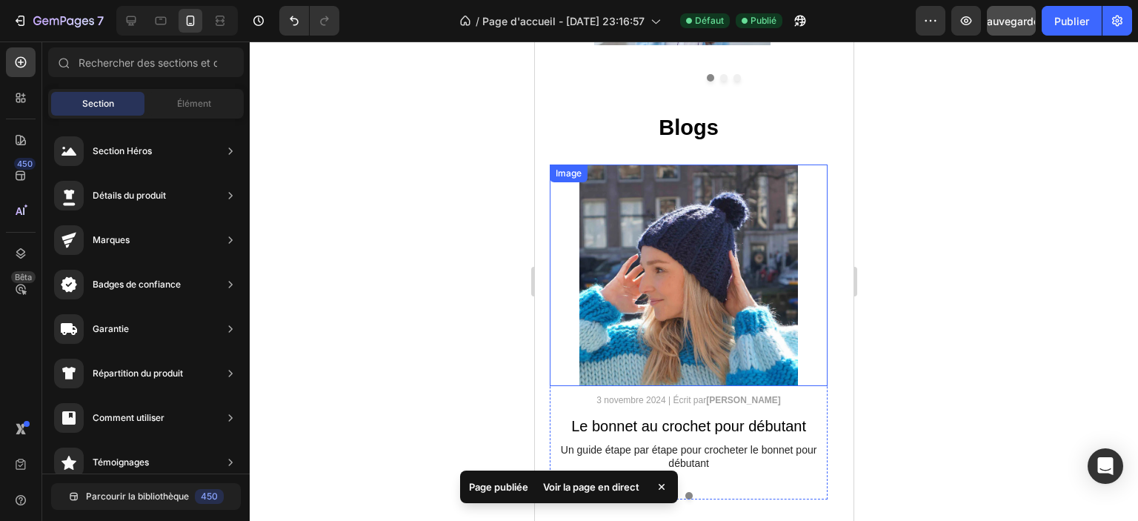
click at [592, 259] on img at bounding box center [688, 276] width 278 height 222
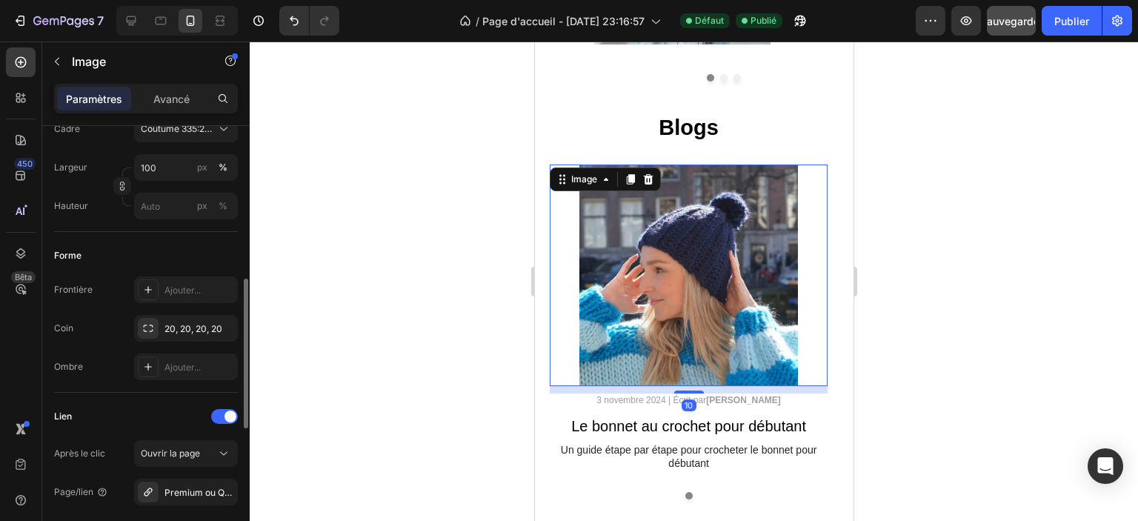
scroll to position [519, 0]
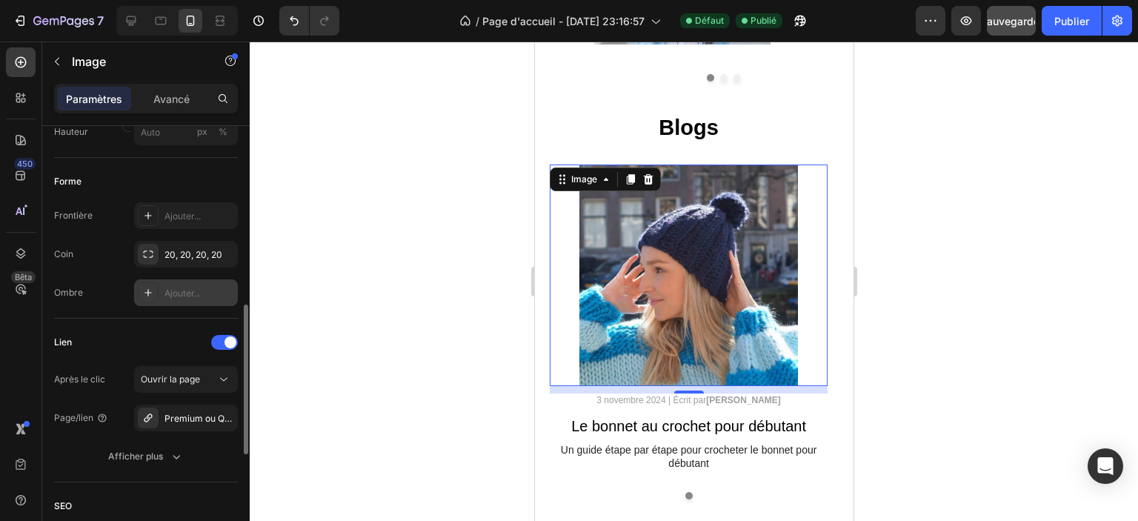
click at [163, 299] on div "Ajouter..." at bounding box center [186, 292] width 104 height 27
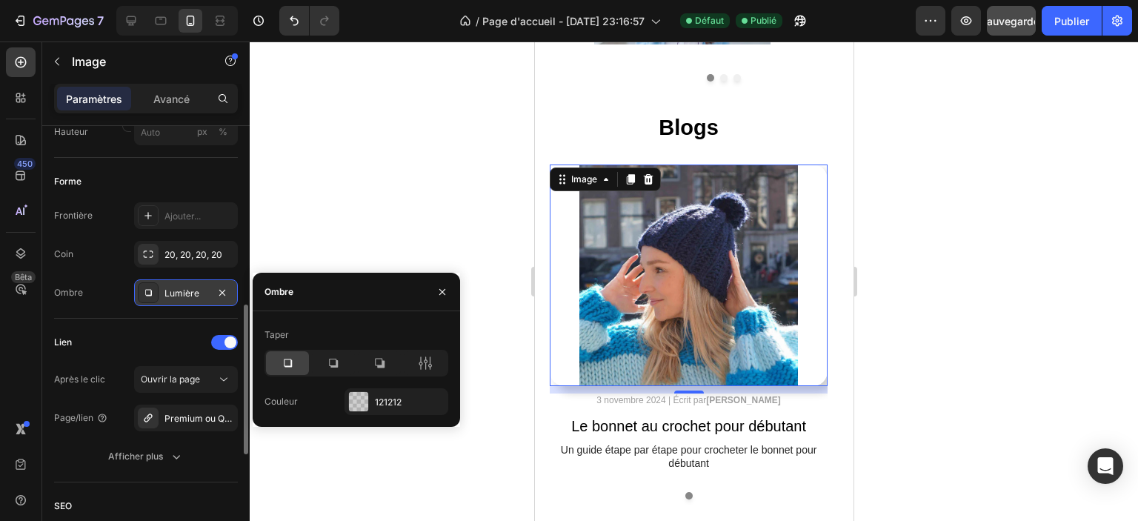
click at [159, 296] on div "Lumière" at bounding box center [186, 292] width 104 height 27
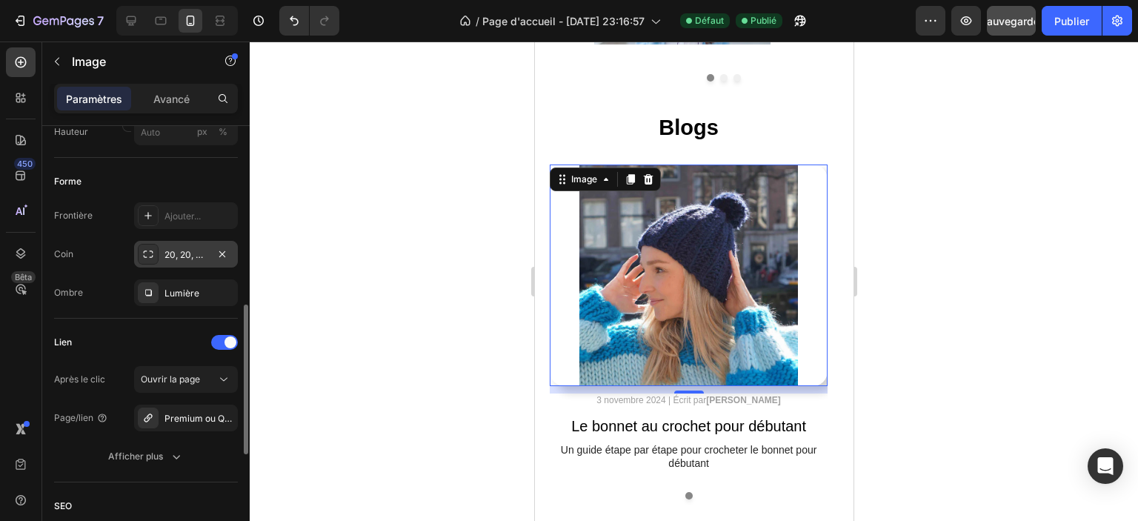
click at [176, 259] on font "20, 20, 20, 20" at bounding box center [194, 254] width 58 height 11
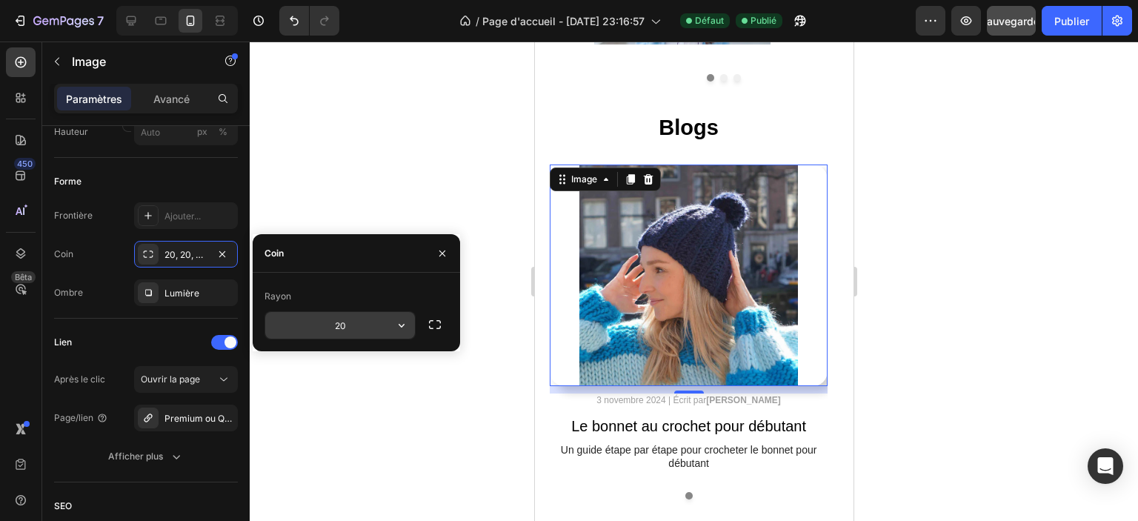
click at [348, 328] on input "20" at bounding box center [340, 325] width 150 height 27
type input "5"
click at [107, 265] on div "Coin 20, 20, 20, 20" at bounding box center [146, 254] width 184 height 27
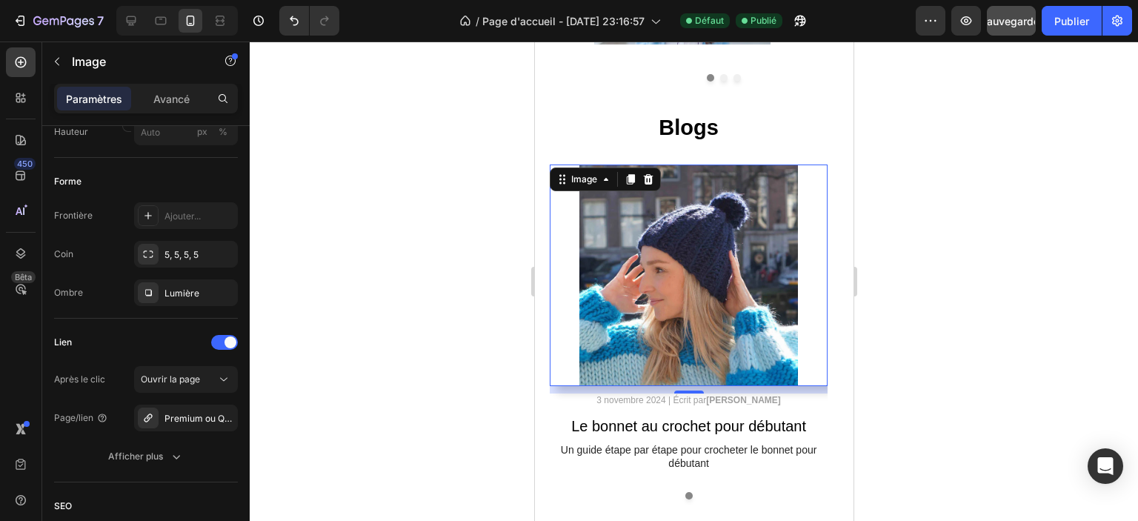
click at [477, 280] on div at bounding box center [694, 282] width 889 height 480
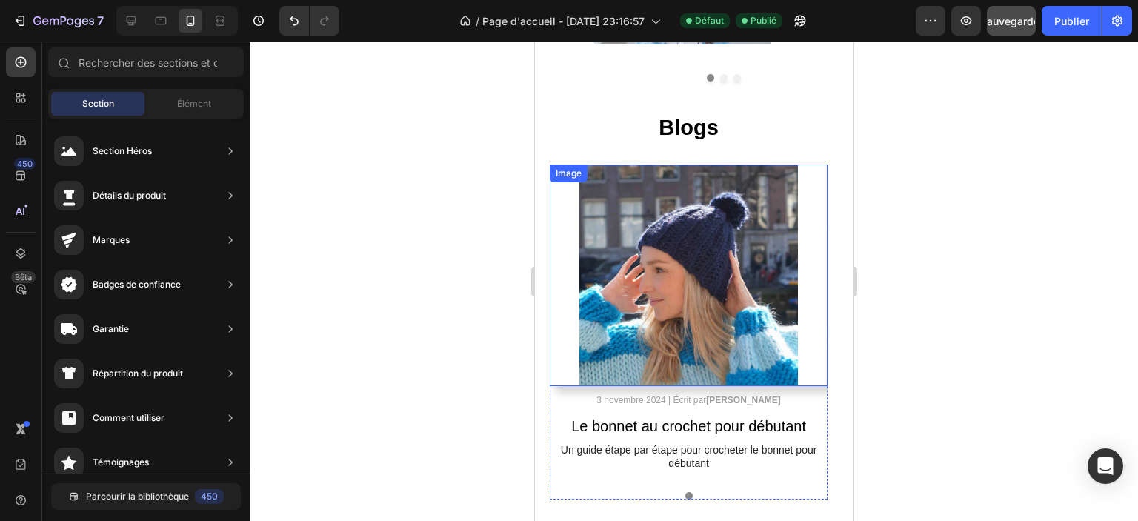
click at [738, 284] on img at bounding box center [688, 276] width 278 height 222
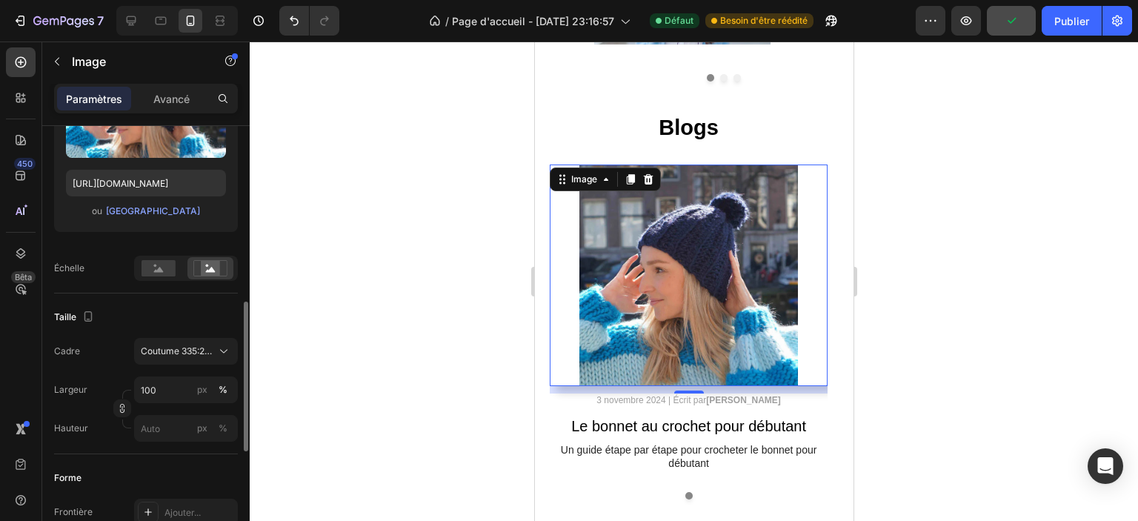
scroll to position [371, 0]
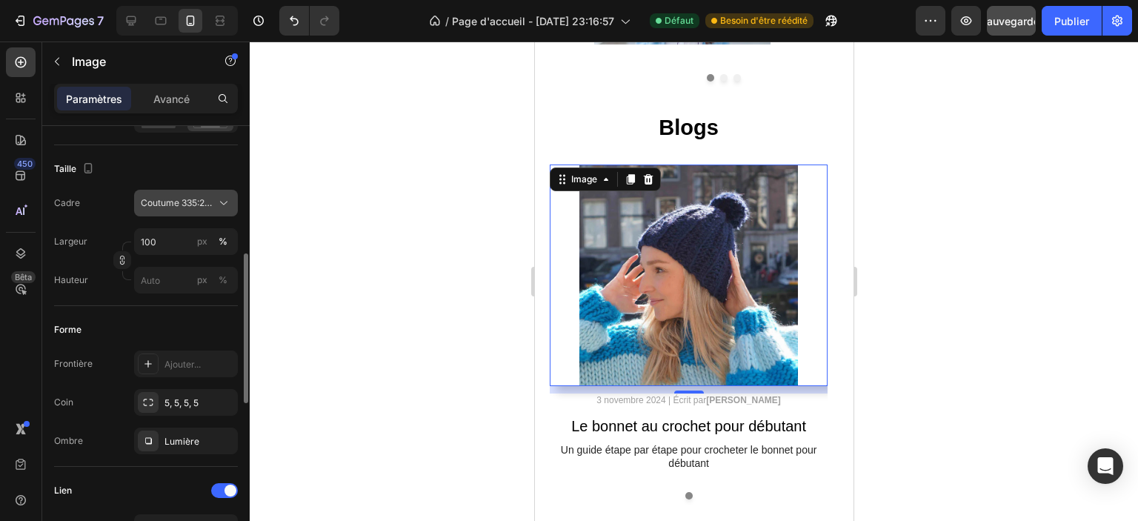
click at [175, 210] on div "Coutume 335:267" at bounding box center [186, 203] width 90 height 15
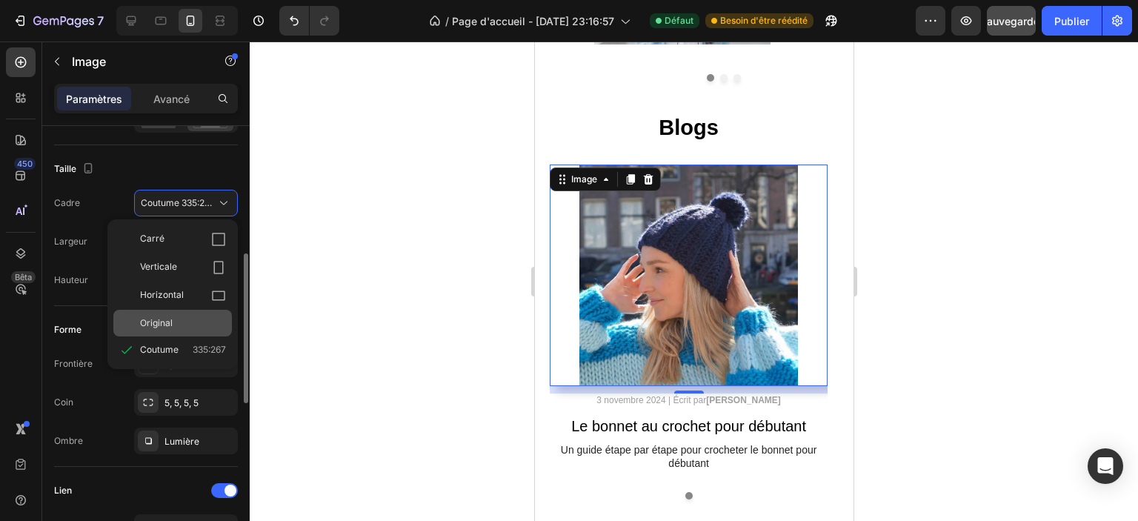
click at [172, 322] on div "Original" at bounding box center [183, 322] width 86 height 13
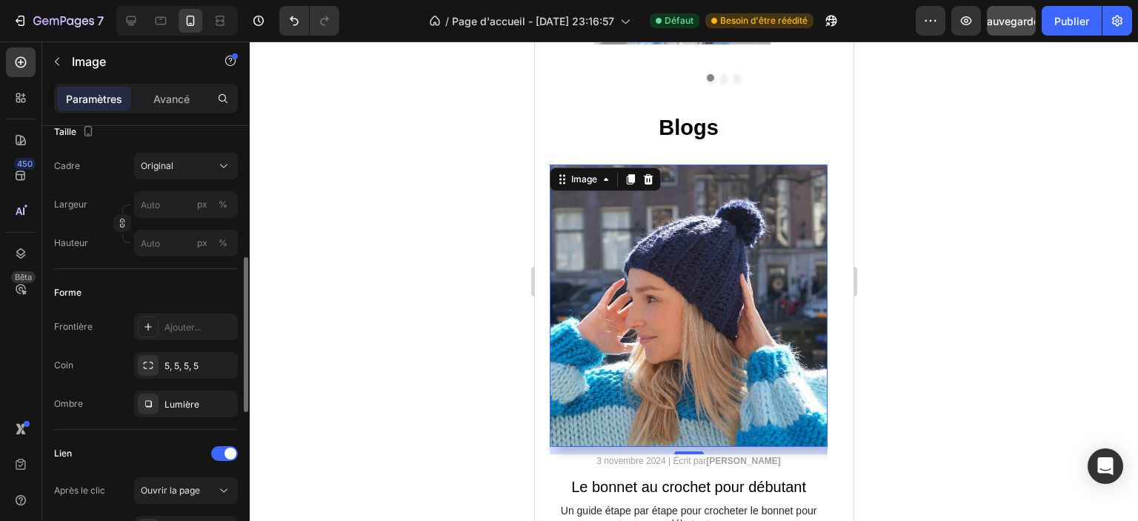
click at [107, 350] on div "Frontière Ajouter... Coin 5, 5, 5, 5 Ombre Lumière" at bounding box center [146, 365] width 184 height 104
click at [207, 371] on div "5, 5, 5, 5" at bounding box center [186, 365] width 43 height 13
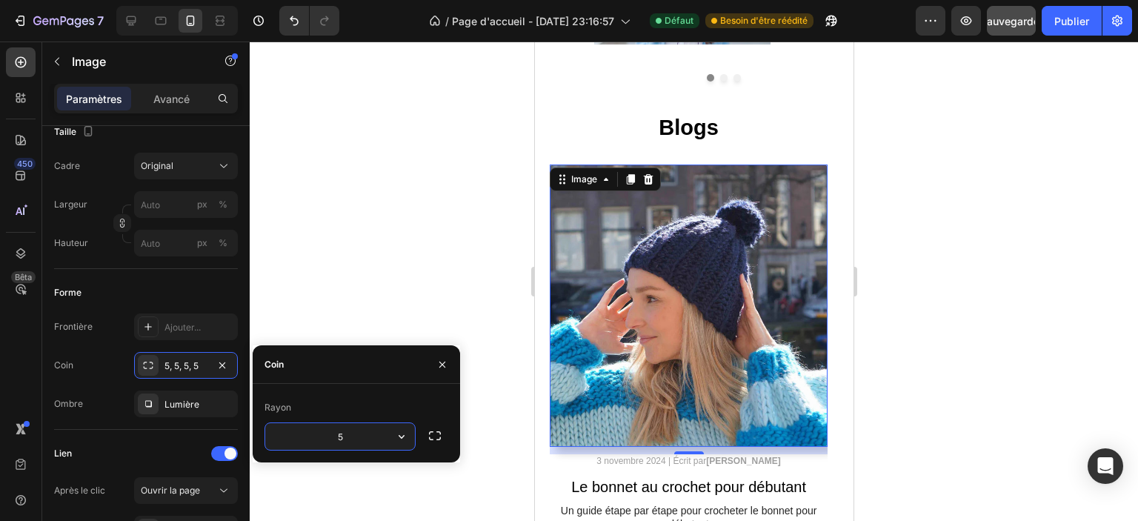
click at [365, 434] on input "5" at bounding box center [340, 436] width 150 height 27
type input "10"
click at [133, 385] on div "Frontière Ajouter... Coin 5, 5, 5, 5 Ombre Lumière" at bounding box center [146, 365] width 184 height 104
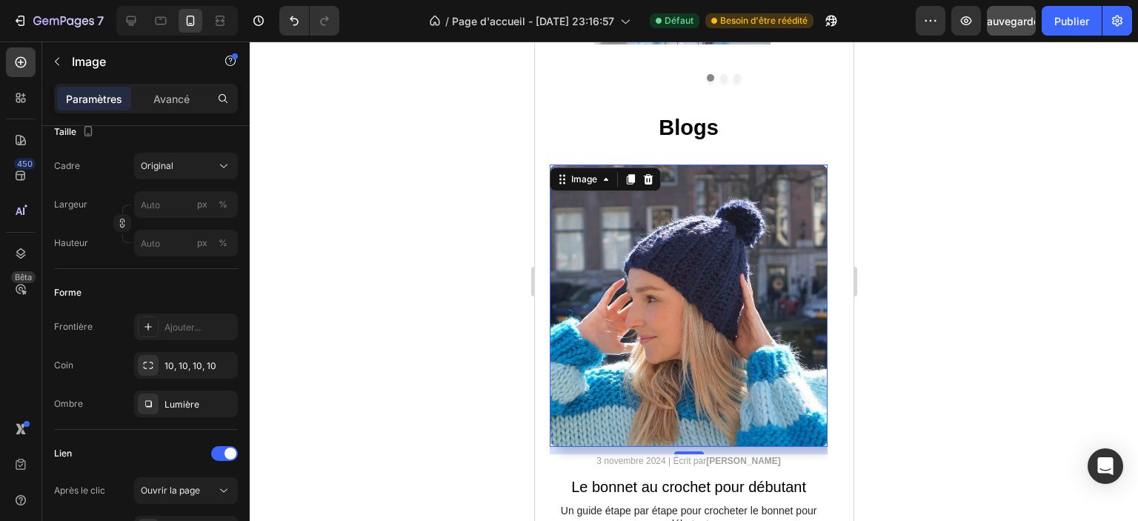
click at [435, 328] on div at bounding box center [694, 282] width 889 height 480
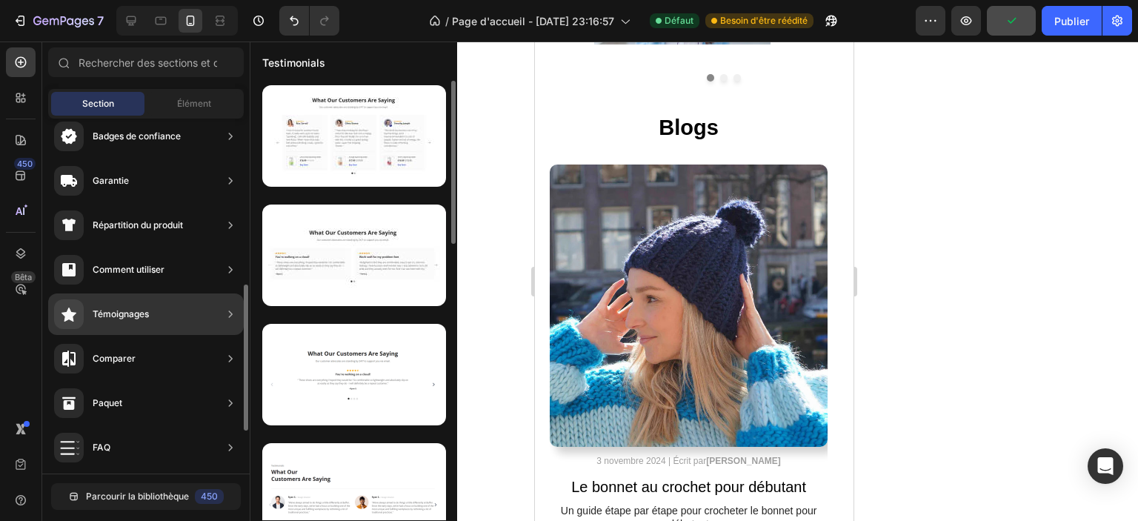
scroll to position [222, 0]
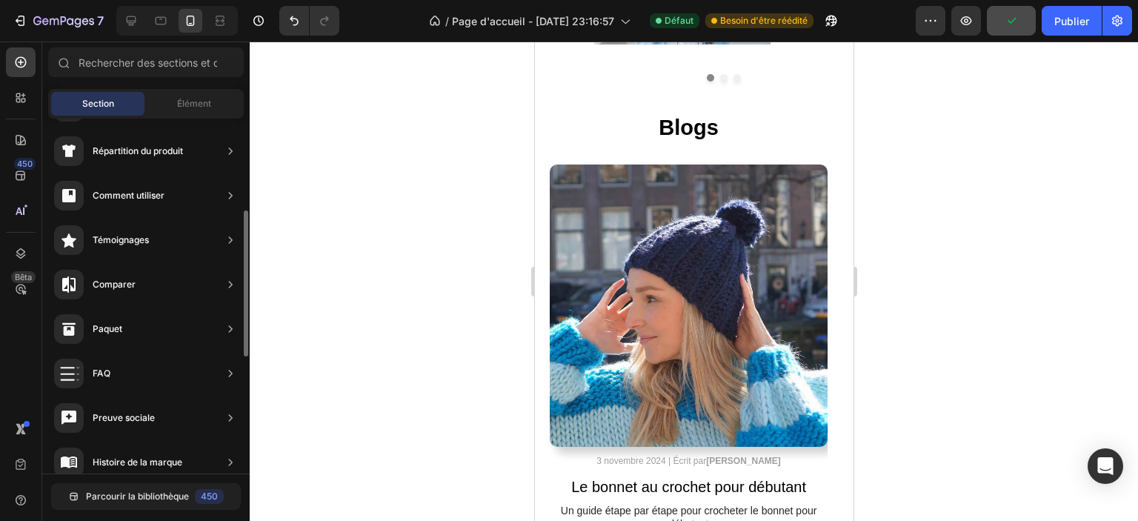
click at [500, 220] on div at bounding box center [694, 282] width 889 height 480
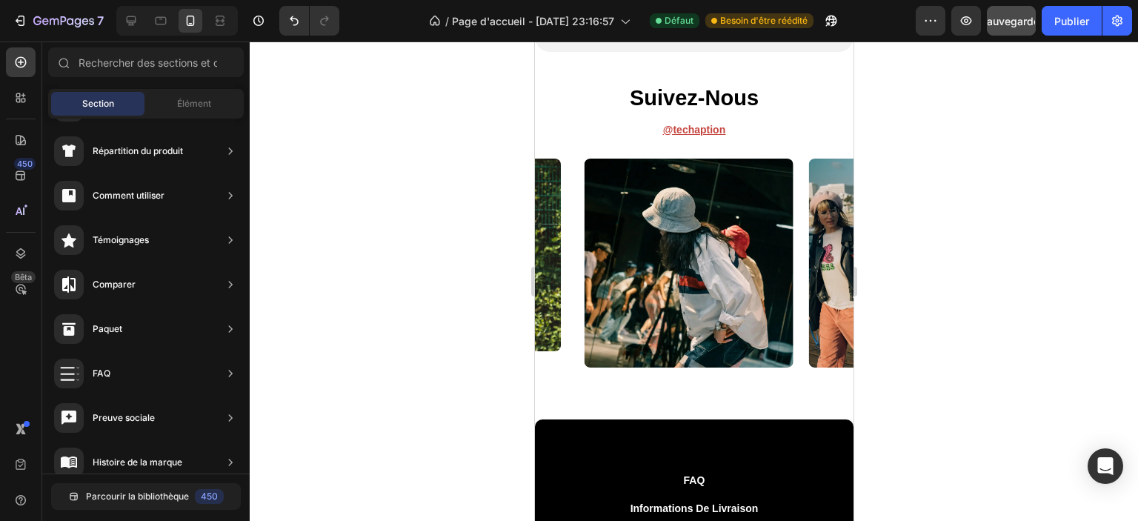
scroll to position [4816, 0]
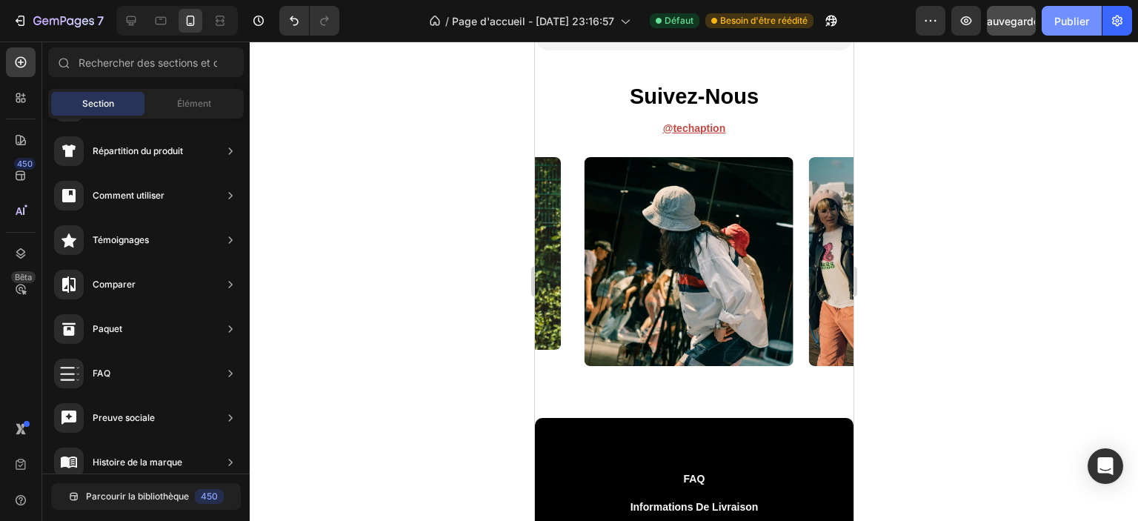
click at [1064, 27] on font "Publier" at bounding box center [1072, 21] width 35 height 16
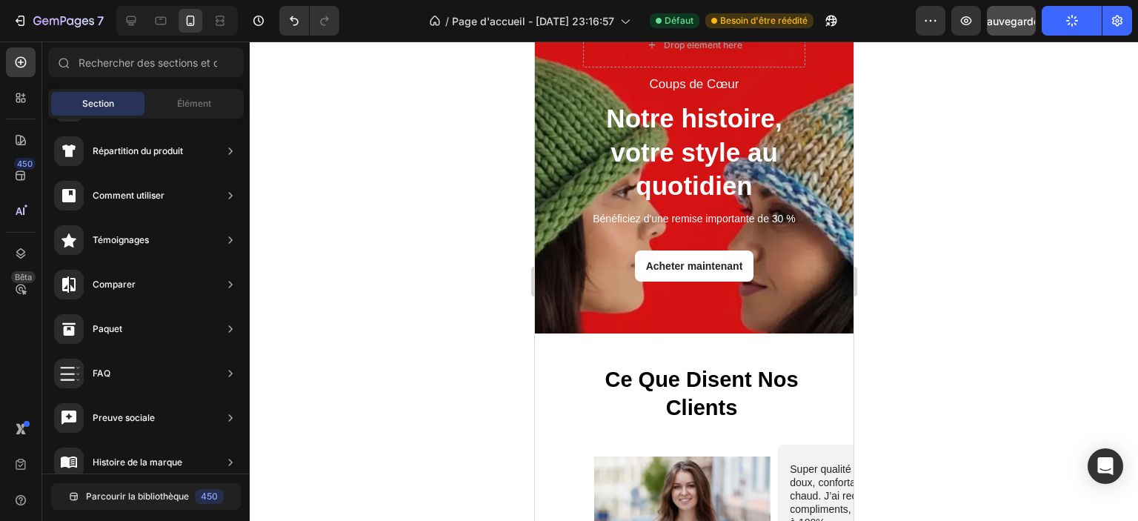
scroll to position [3408, 0]
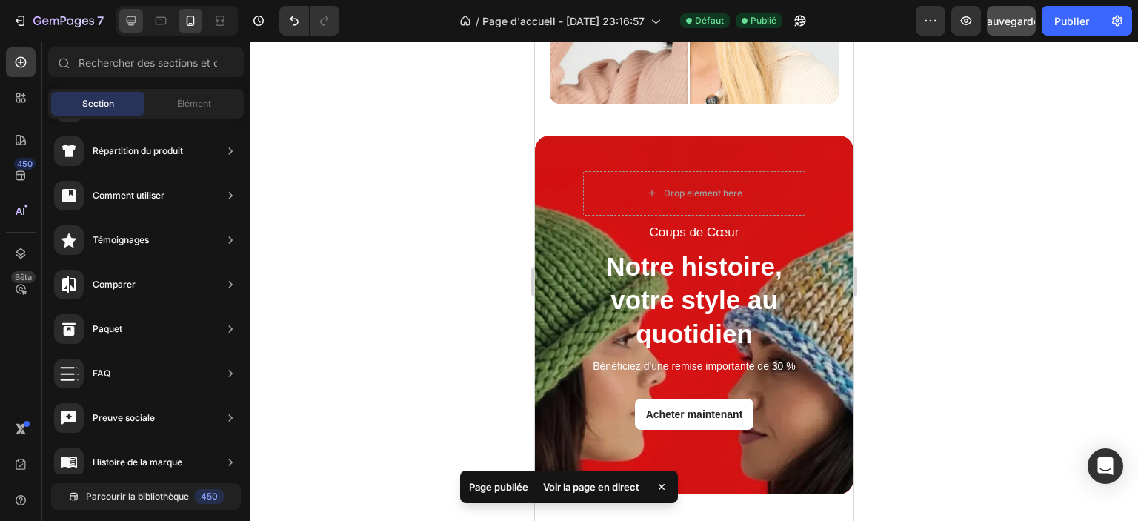
click at [130, 21] on icon at bounding box center [131, 20] width 15 height 15
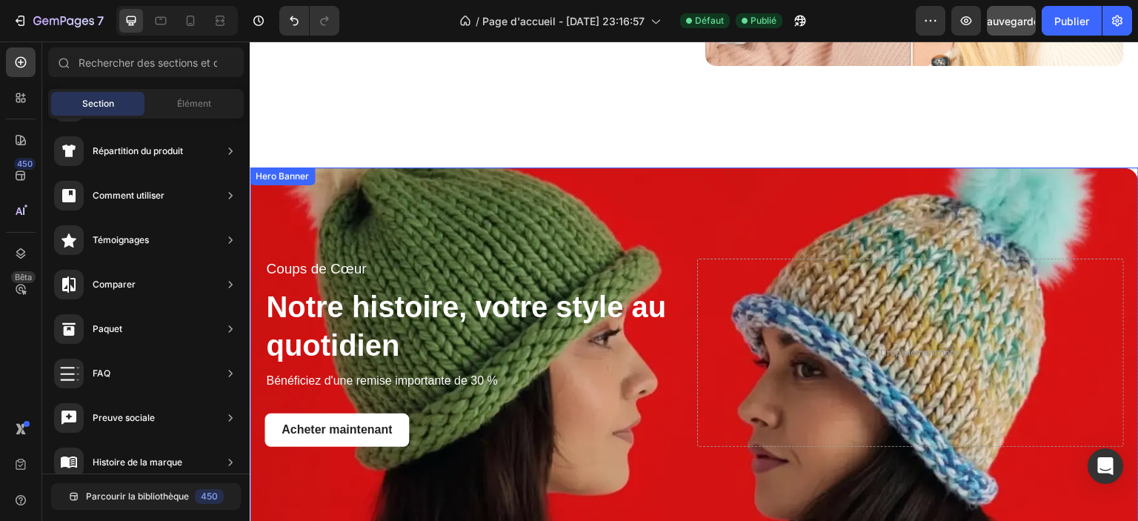
scroll to position [3259, 0]
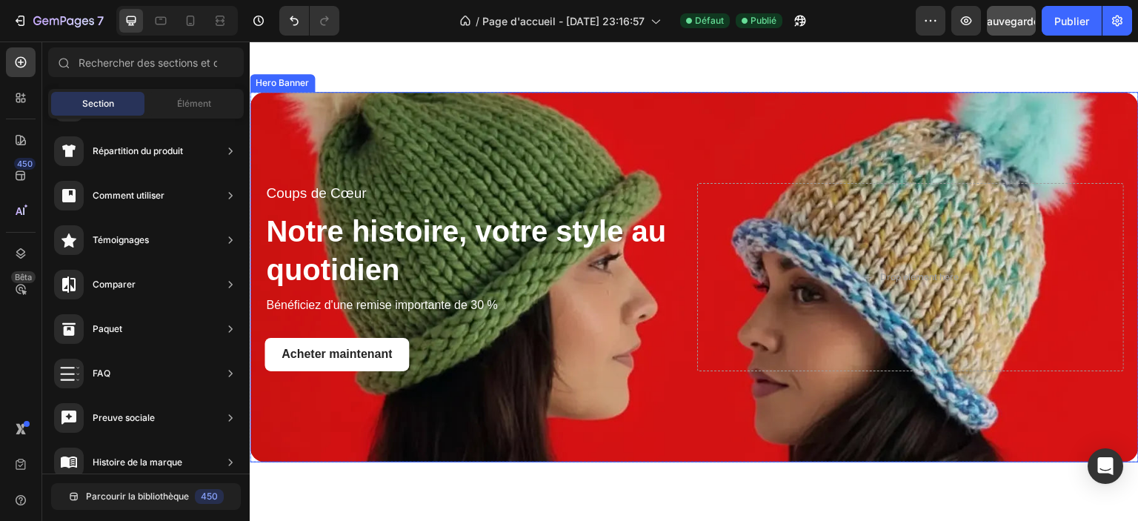
click at [738, 121] on div "Background Image" at bounding box center [694, 277] width 889 height 371
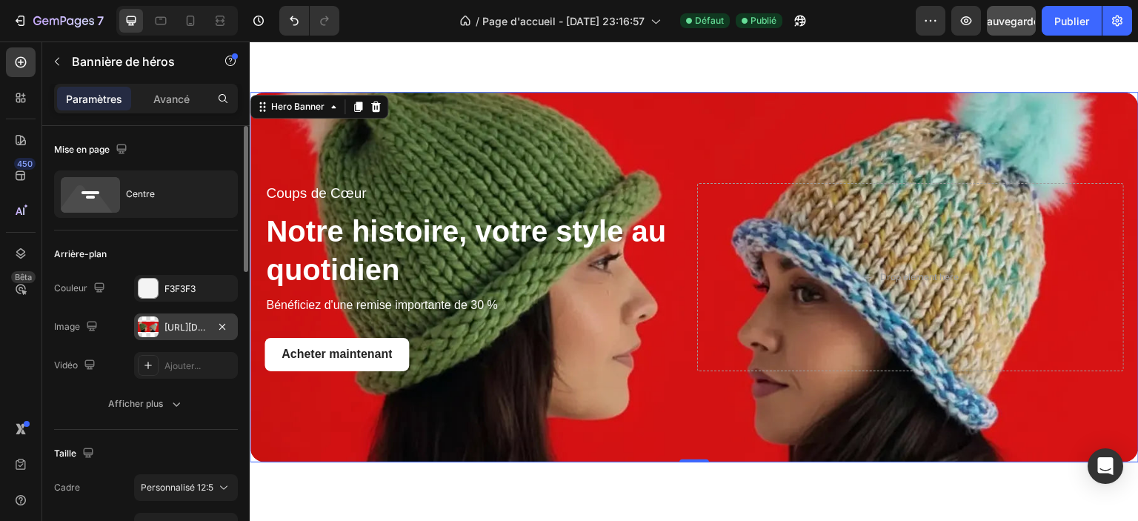
click at [193, 329] on font "https://cdn.shopify.com/s/files/1/0826/8254/4162/files/gempages_585287611619213…" at bounding box center [213, 327] width 96 height 11
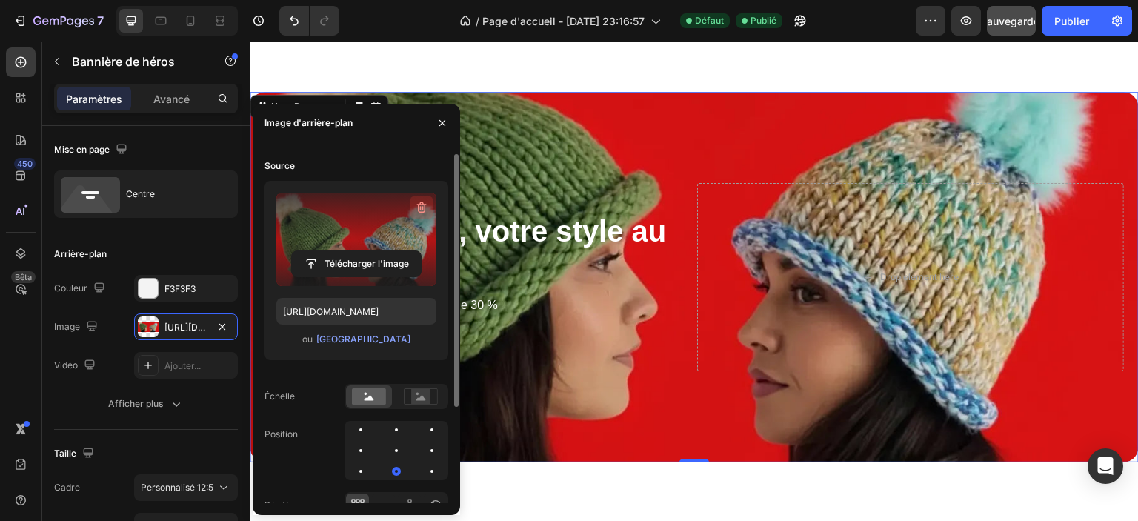
click at [412, 210] on button "button" at bounding box center [422, 208] width 24 height 24
type input "Auto"
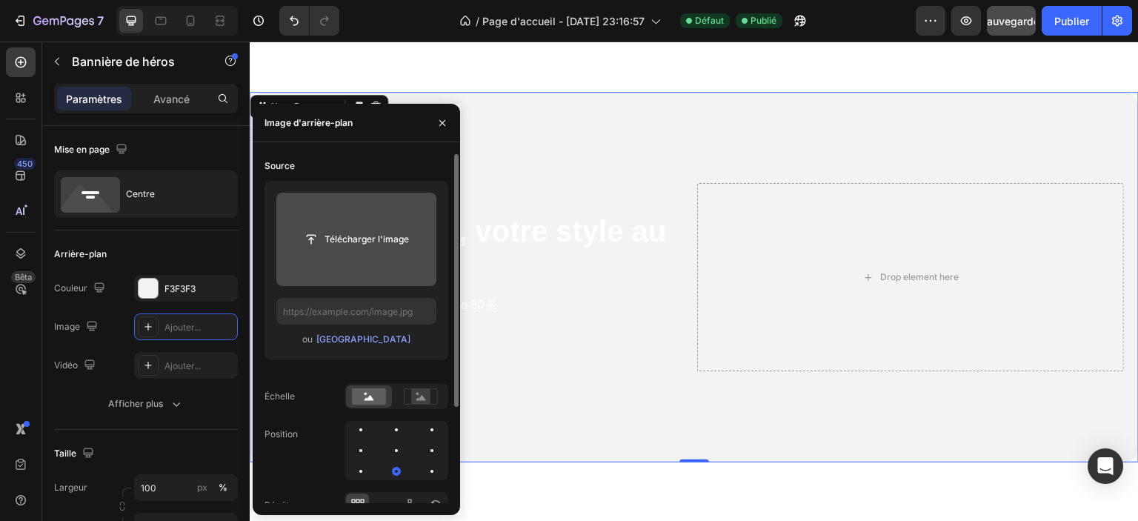
click at [353, 236] on input "file" at bounding box center [356, 239] width 129 height 25
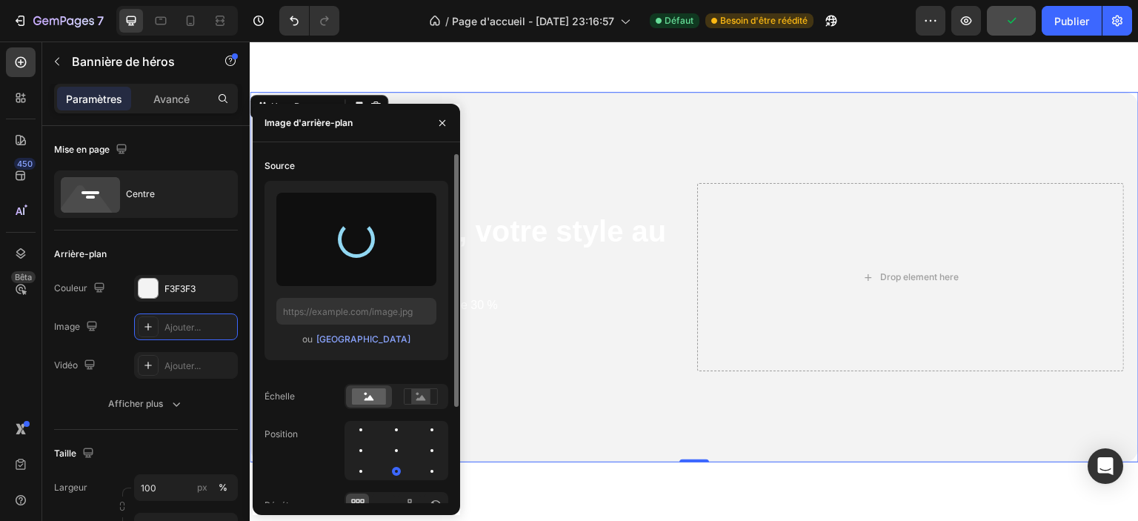
type input "https://cdn.shopify.com/s/files/1/0826/8254/4162/files/gempages_585287611619213…"
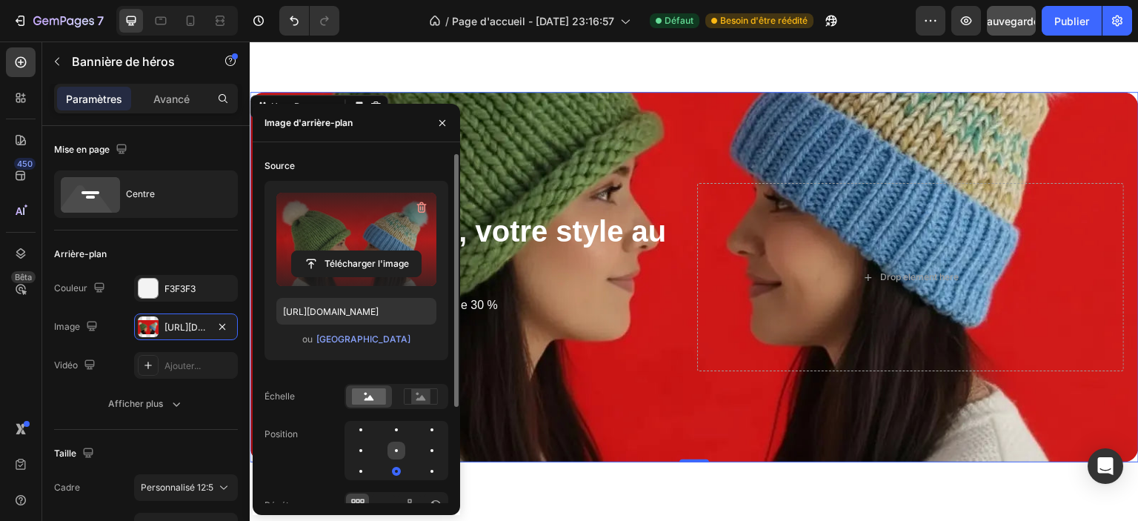
click at [398, 451] on div at bounding box center [397, 451] width 18 height 18
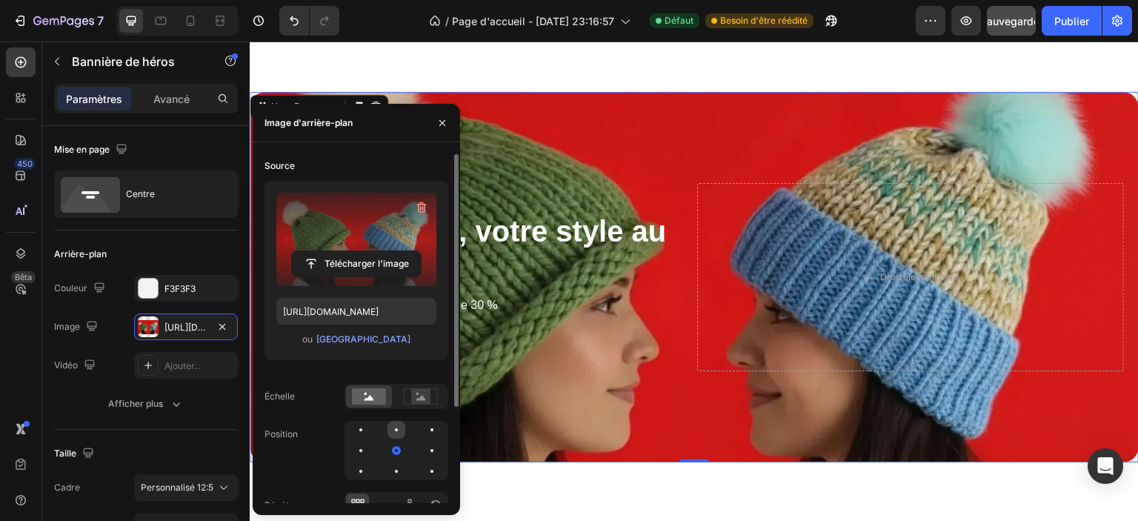
click at [397, 432] on div at bounding box center [397, 430] width 18 height 18
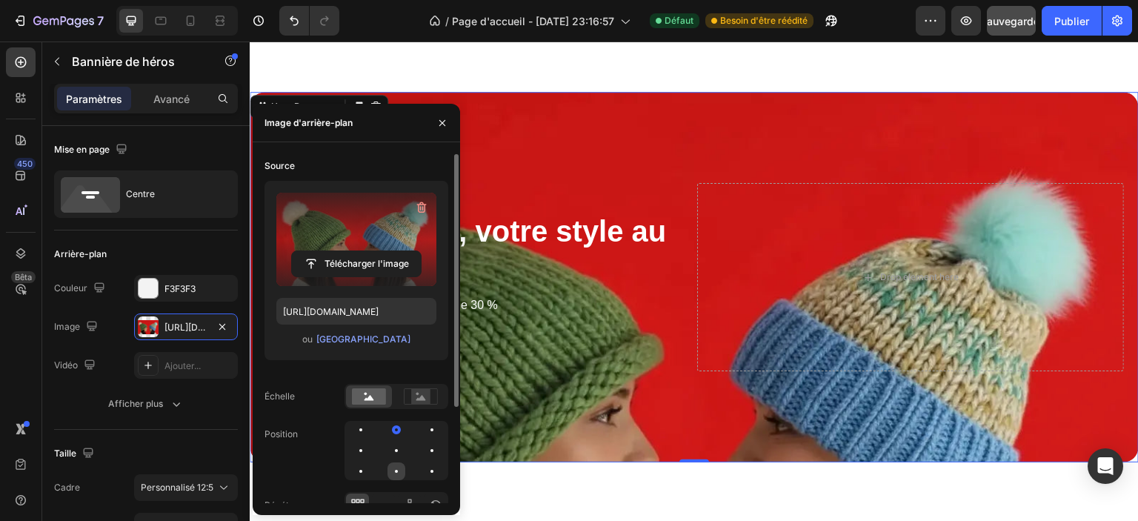
click at [399, 476] on div at bounding box center [397, 471] width 18 height 18
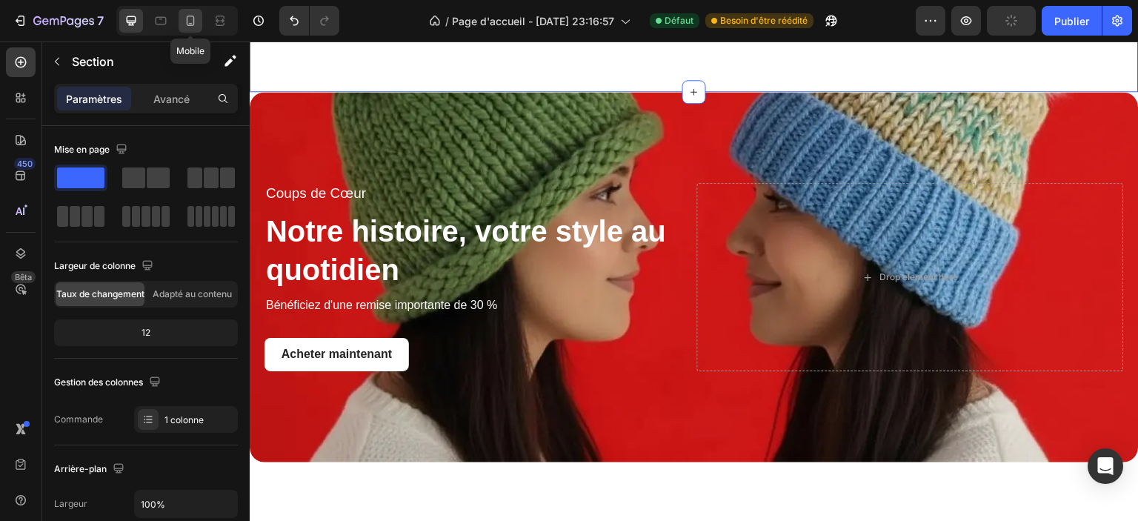
click at [190, 21] on icon at bounding box center [190, 20] width 15 height 15
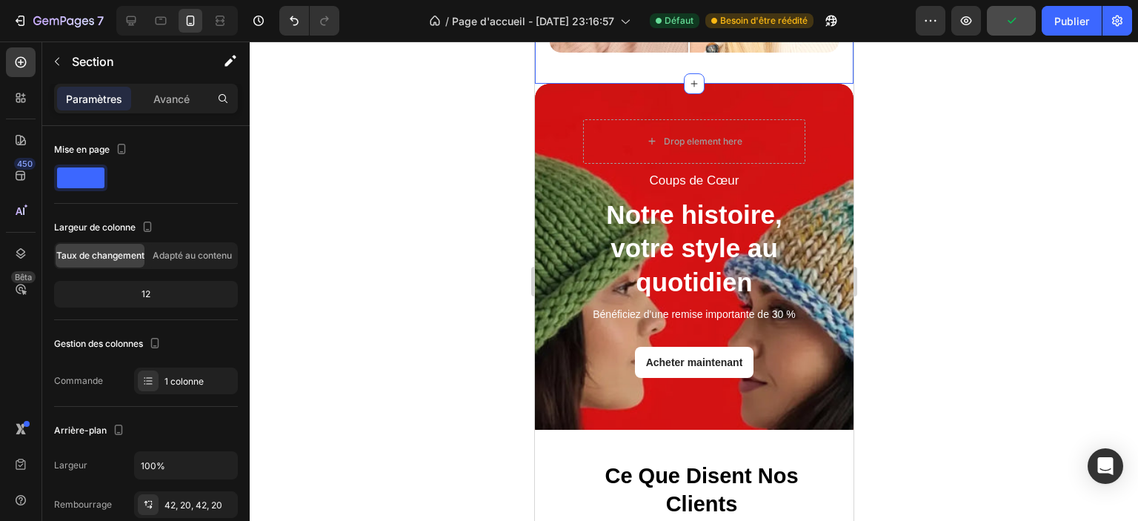
scroll to position [3476, 0]
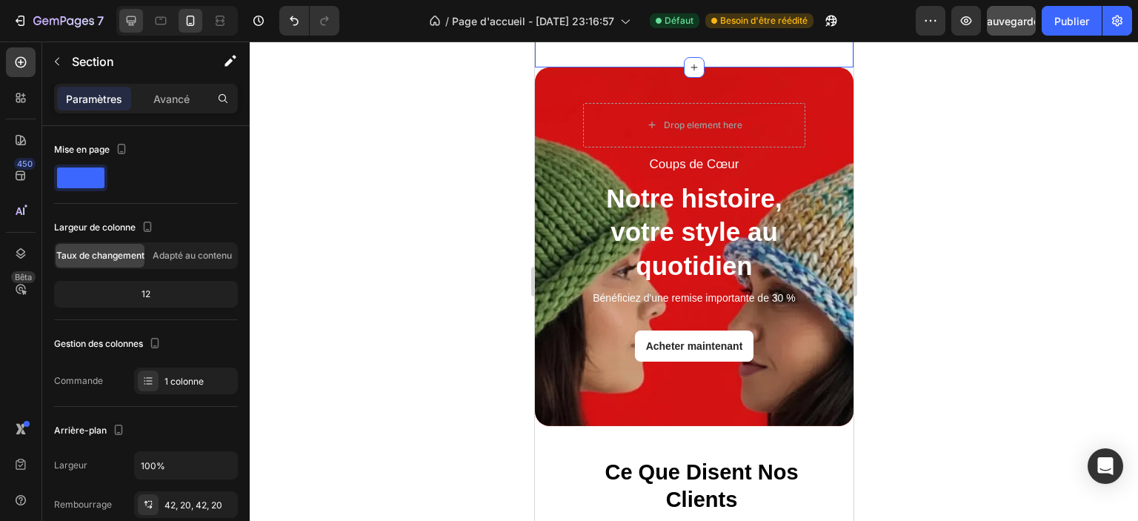
click at [133, 27] on icon at bounding box center [131, 20] width 15 height 15
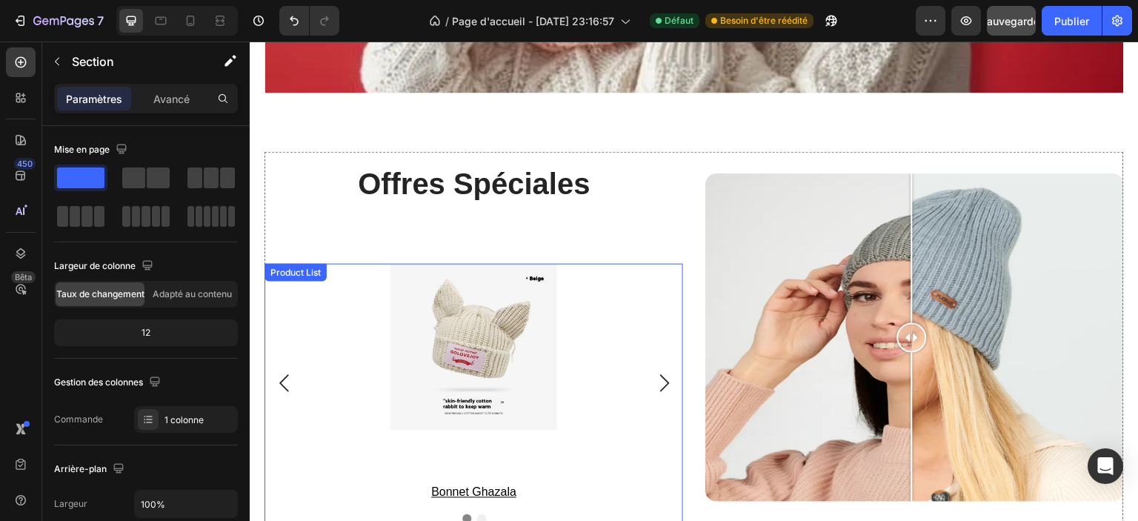
scroll to position [2768, 0]
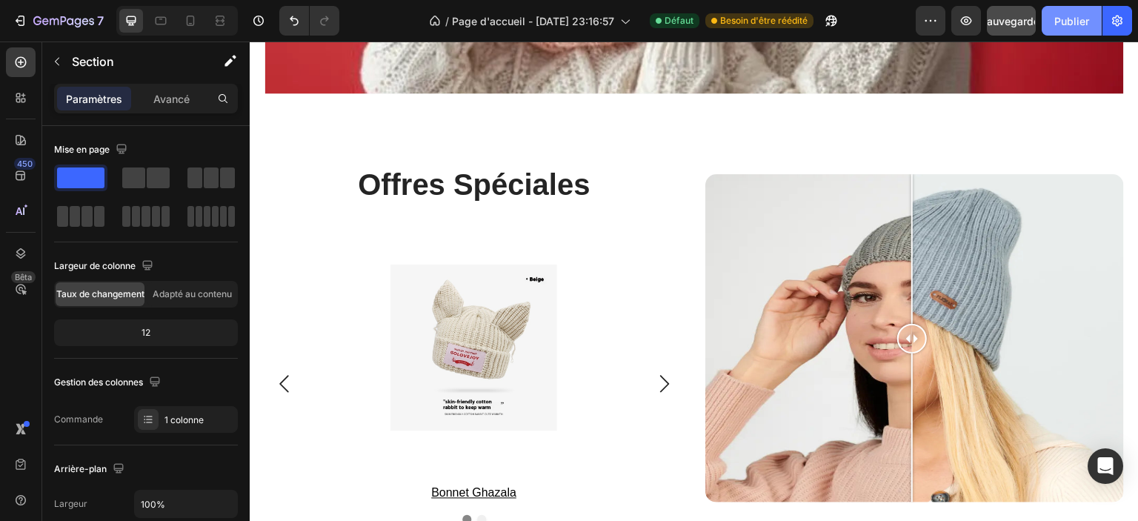
click at [1060, 17] on font "Publier" at bounding box center [1072, 21] width 35 height 13
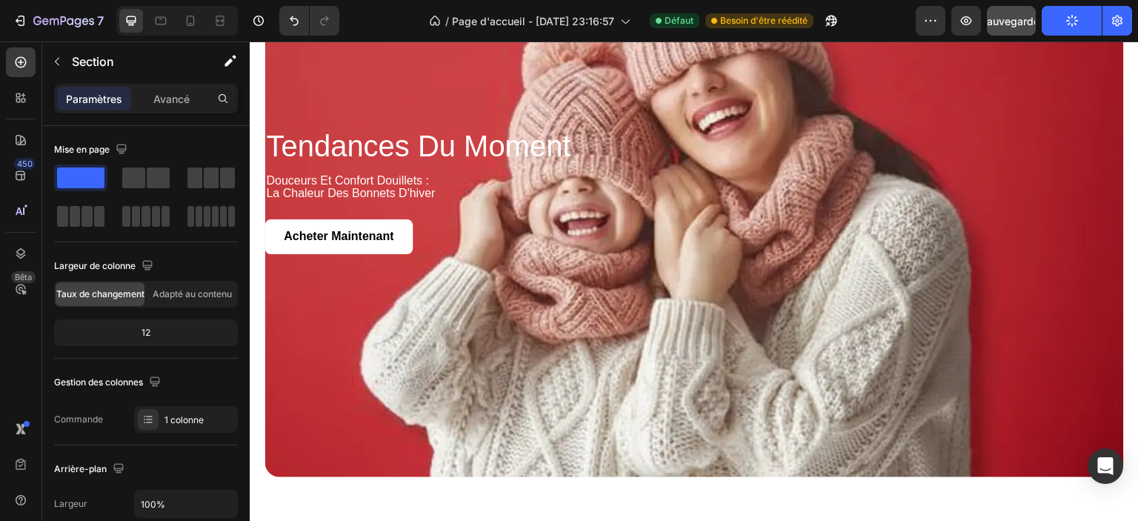
scroll to position [2472, 0]
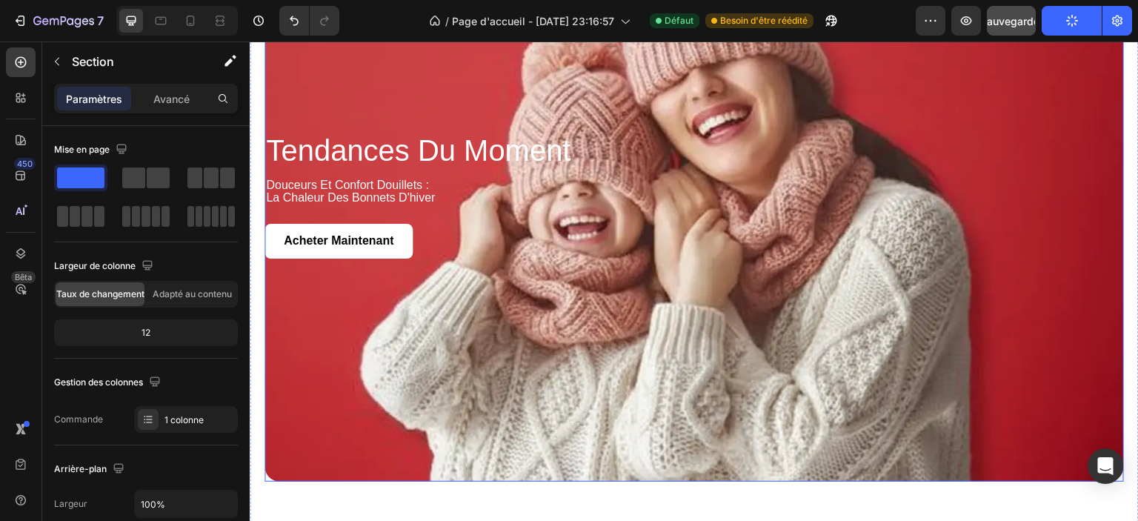
click at [365, 378] on div "Background Image" at bounding box center [695, 195] width 860 height 573
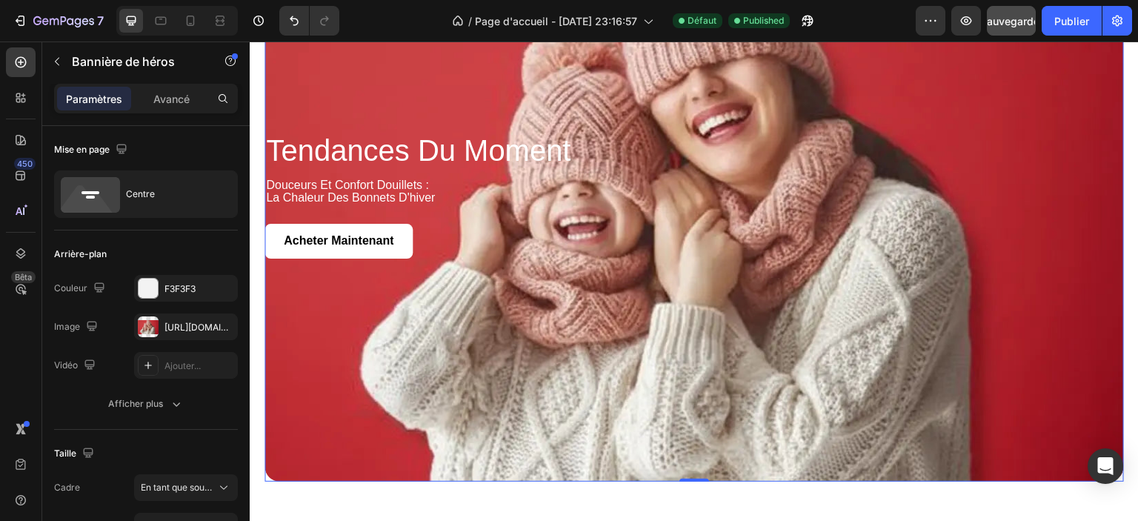
click at [348, 329] on div "Background Image" at bounding box center [695, 195] width 860 height 573
click at [163, 331] on div "https://cdn.shopify.com/s/files/1/0826/8254/4162/files/gempages_585287611619213…" at bounding box center [186, 326] width 104 height 27
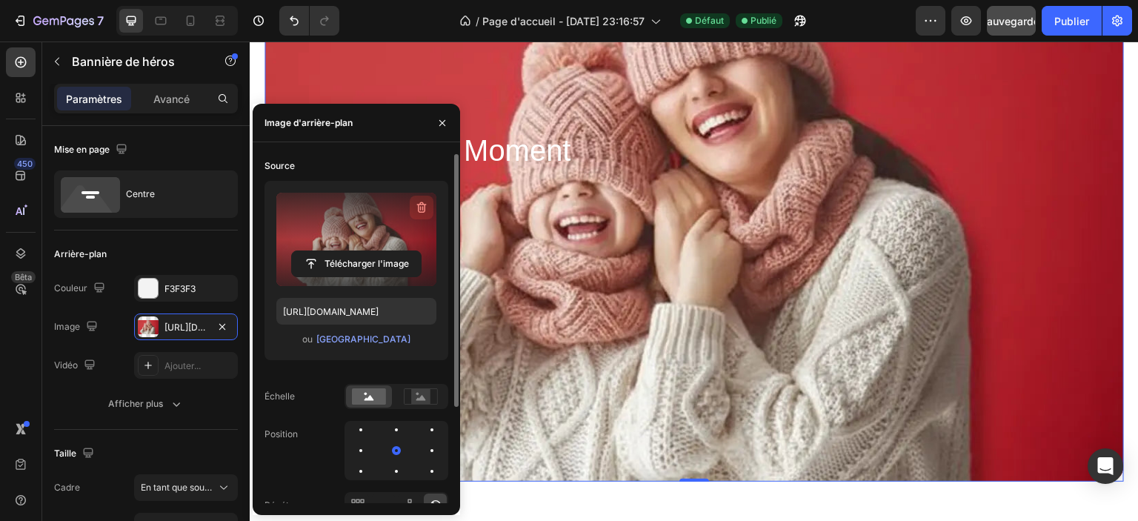
click at [417, 208] on icon "button" at bounding box center [421, 207] width 15 height 15
type input "Auto"
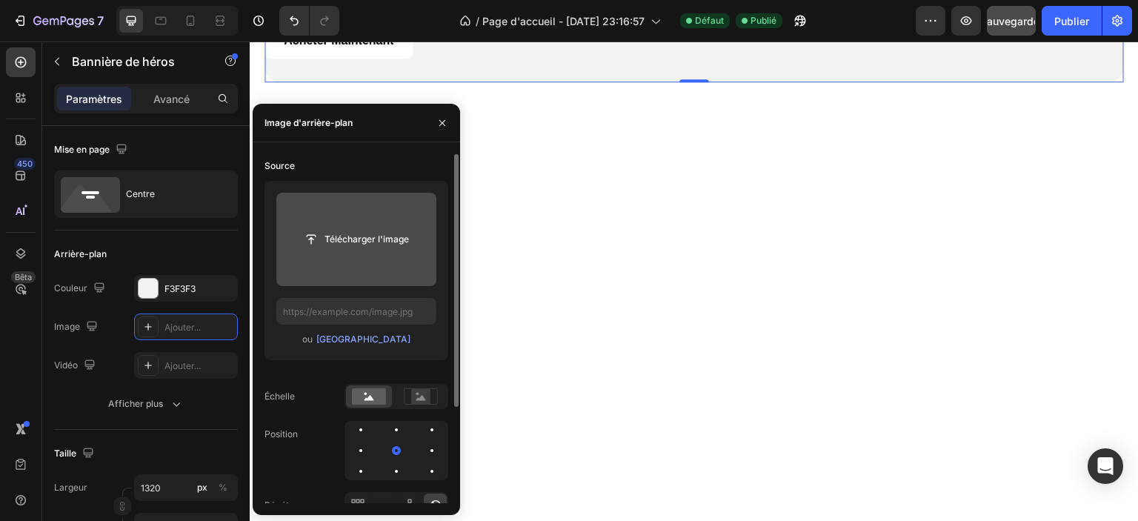
click at [344, 239] on input "file" at bounding box center [356, 239] width 129 height 25
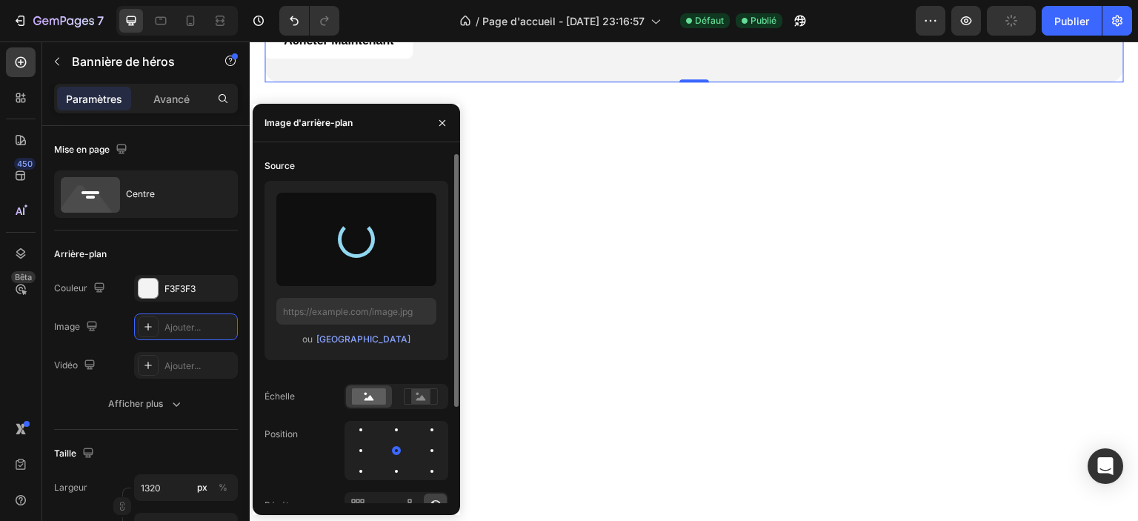
type input "https://cdn.shopify.com/s/files/1/0826/8254/4162/files/gempages_585287611619213…"
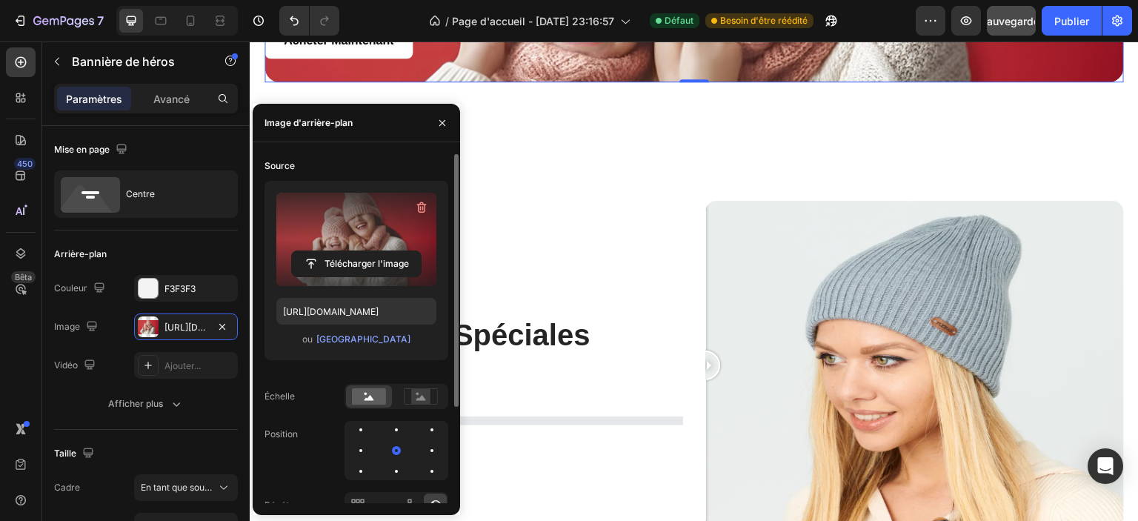
scroll to position [2249, 0]
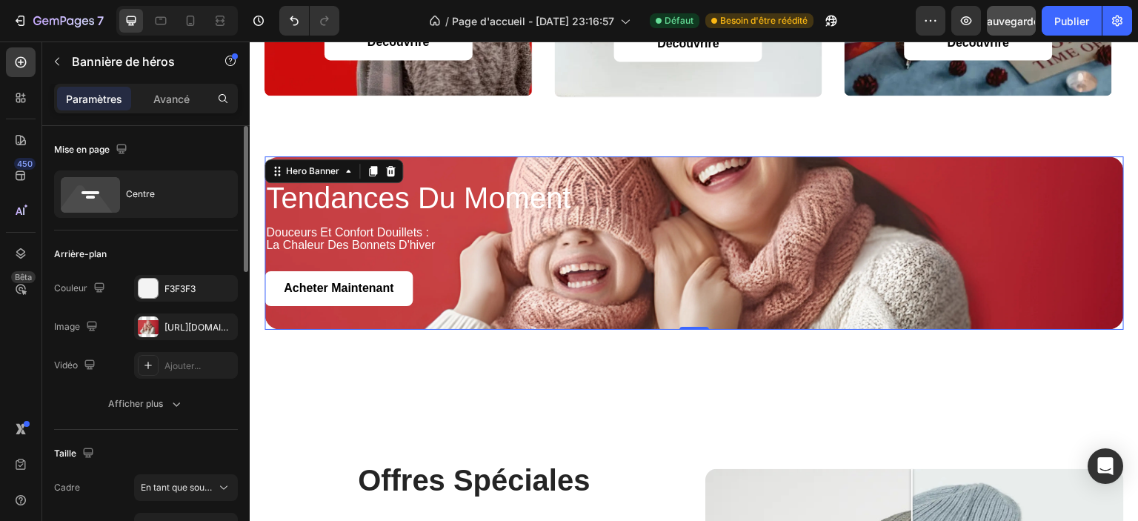
click at [104, 388] on div "Les modifications peuvent être masquées par l'image et la vidéo. Couleur F3F3F3…" at bounding box center [146, 346] width 184 height 142
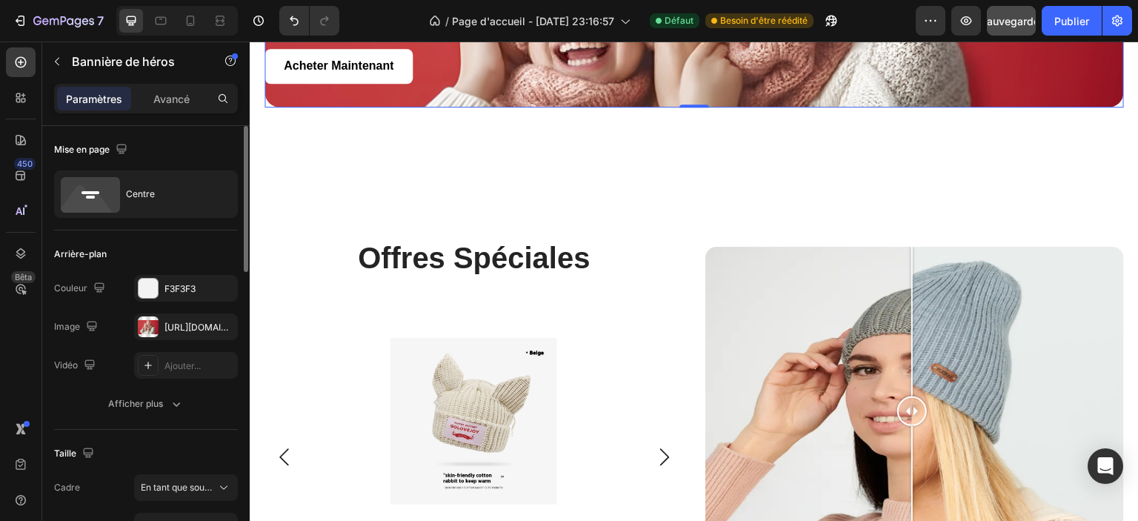
scroll to position [74, 0]
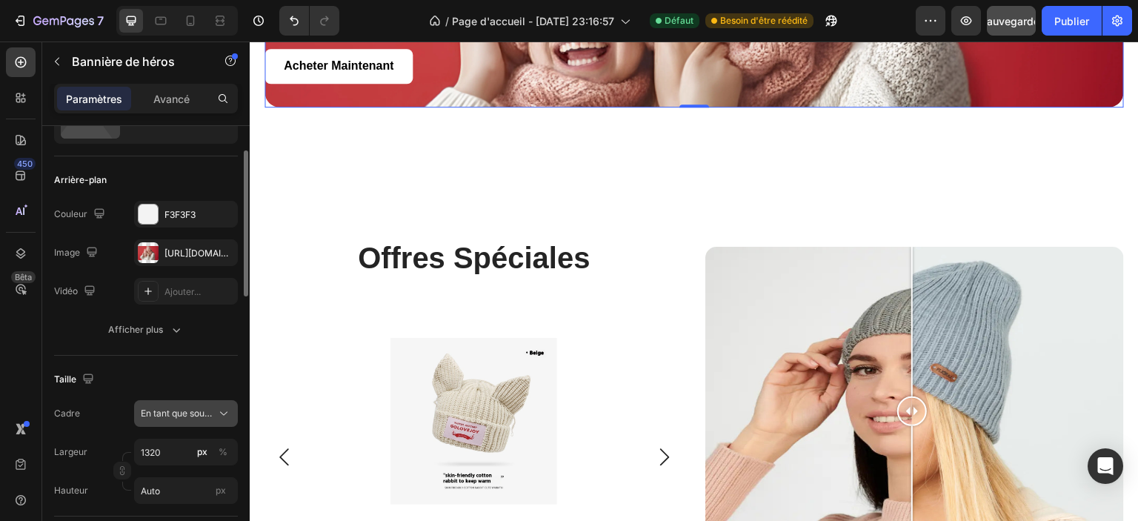
click at [180, 421] on button "En tant que source de bannière" at bounding box center [186, 413] width 104 height 27
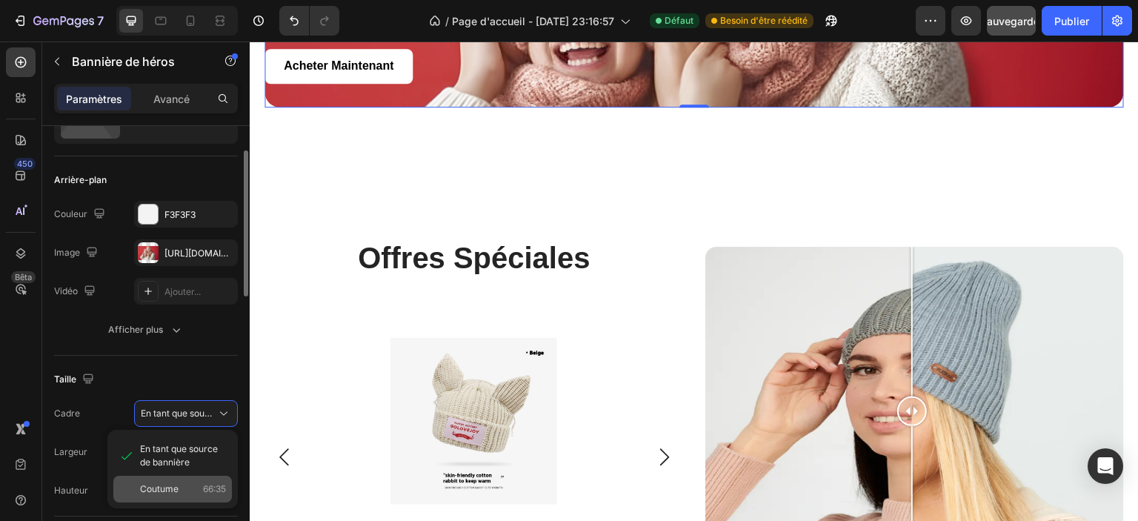
click at [177, 489] on font "Coutume" at bounding box center [159, 488] width 39 height 11
type input "700"
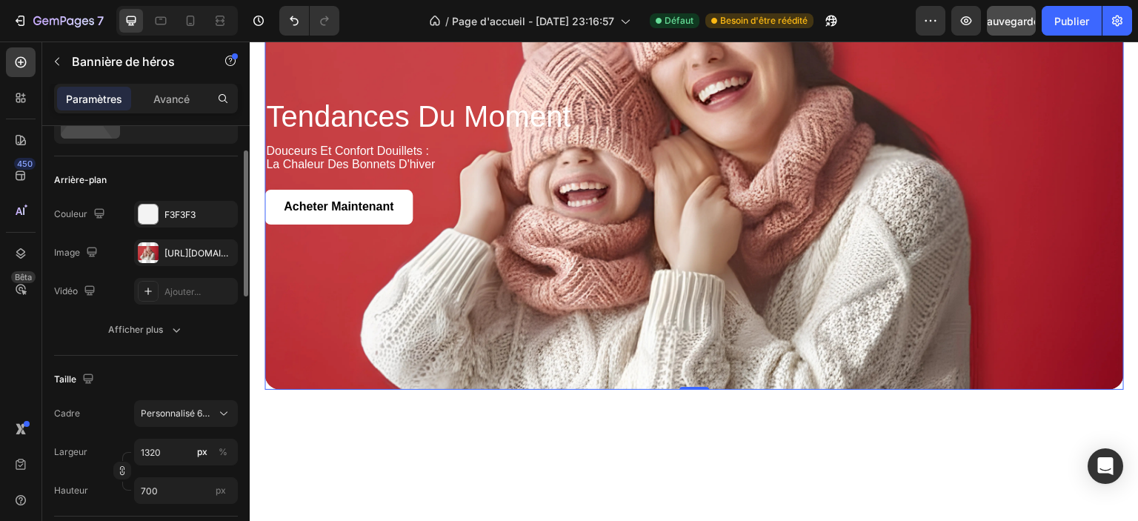
click at [197, 378] on div "Taille" at bounding box center [146, 380] width 184 height 24
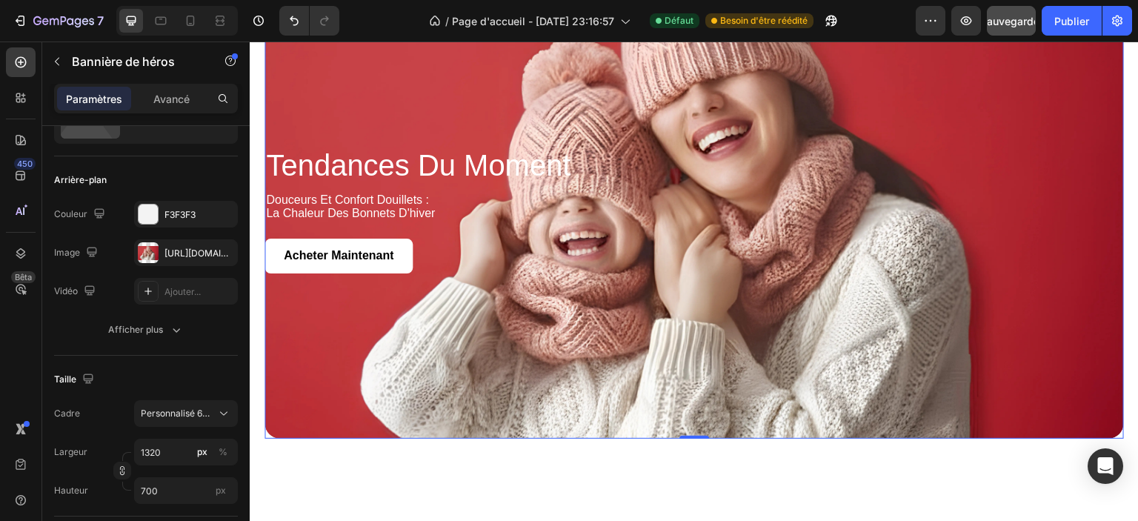
scroll to position [2323, 0]
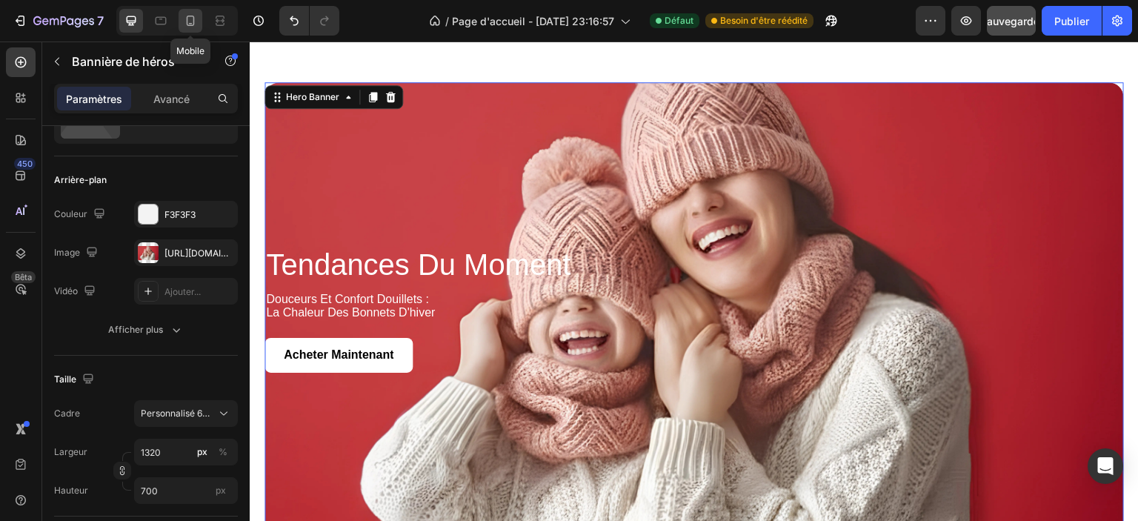
click at [186, 17] on icon at bounding box center [190, 20] width 15 height 15
type input "100%"
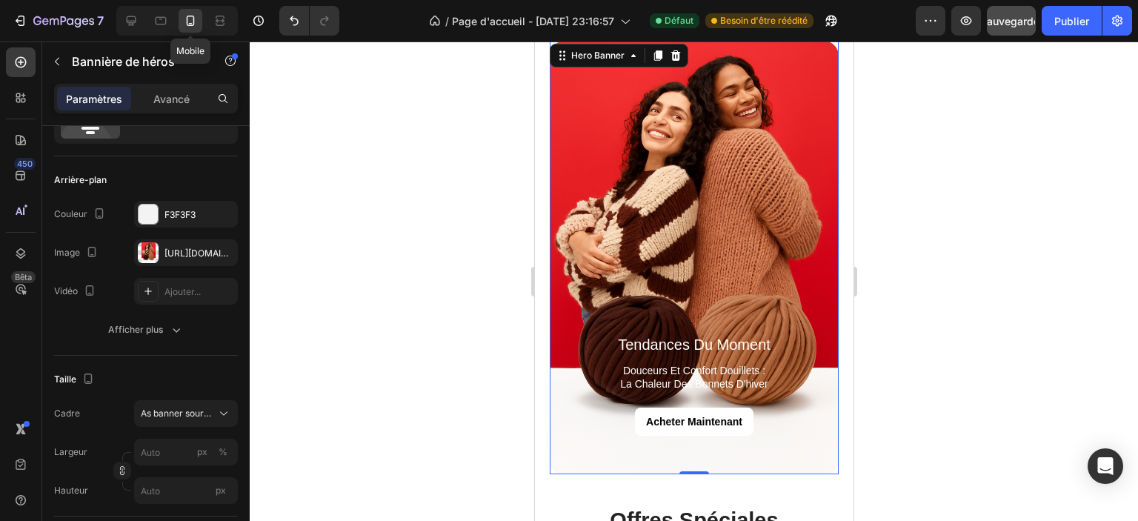
scroll to position [2271, 0]
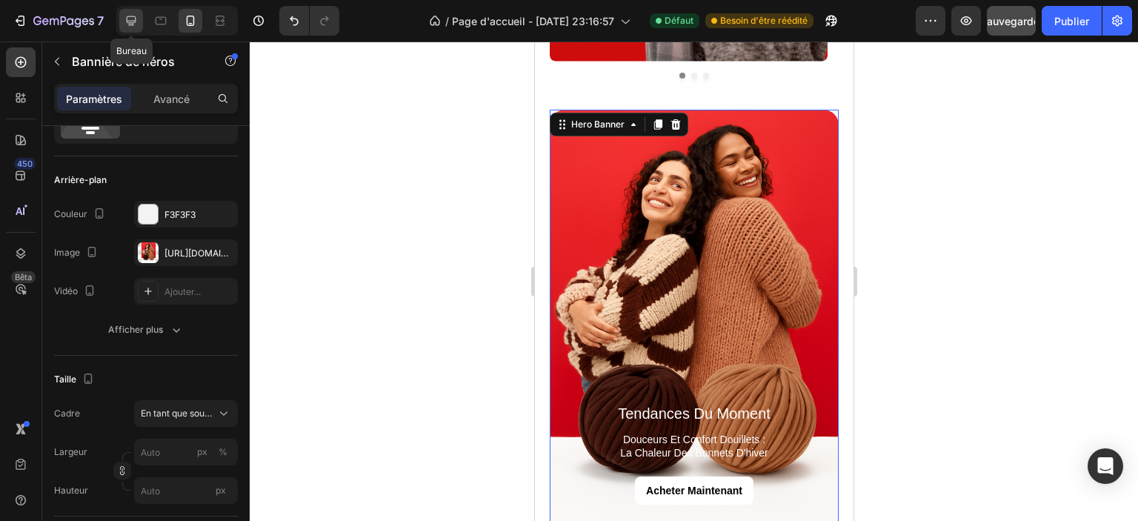
click at [132, 19] on icon at bounding box center [131, 20] width 15 height 15
type input "1320"
type input "700"
type input "1200"
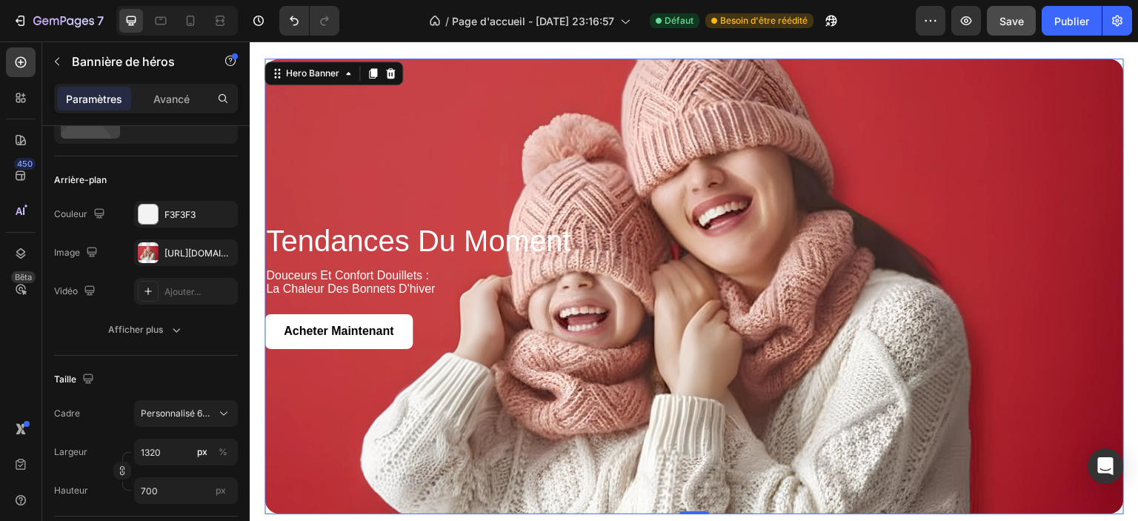
scroll to position [2312, 0]
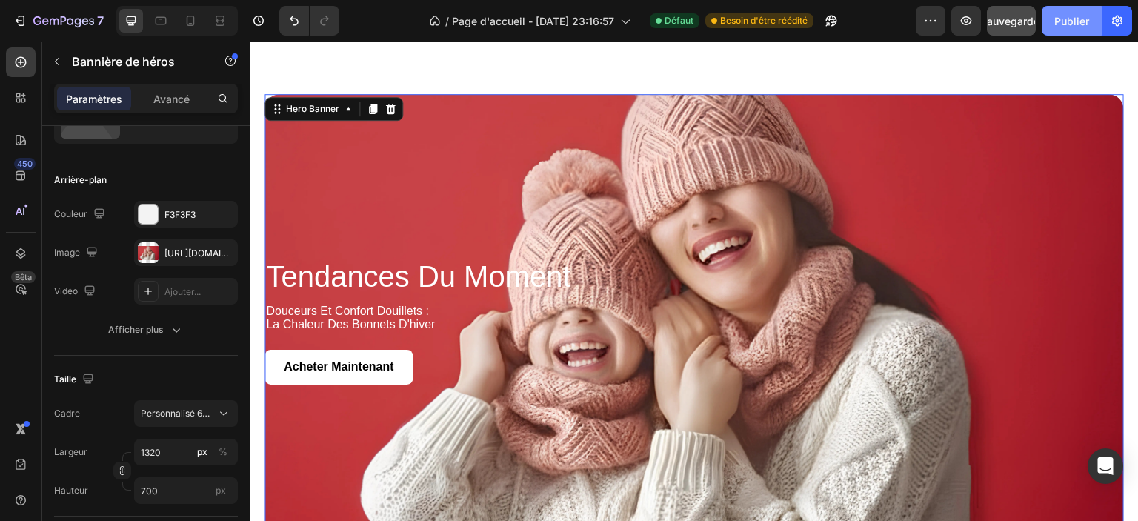
click at [1064, 11] on button "Publier" at bounding box center [1072, 21] width 60 height 30
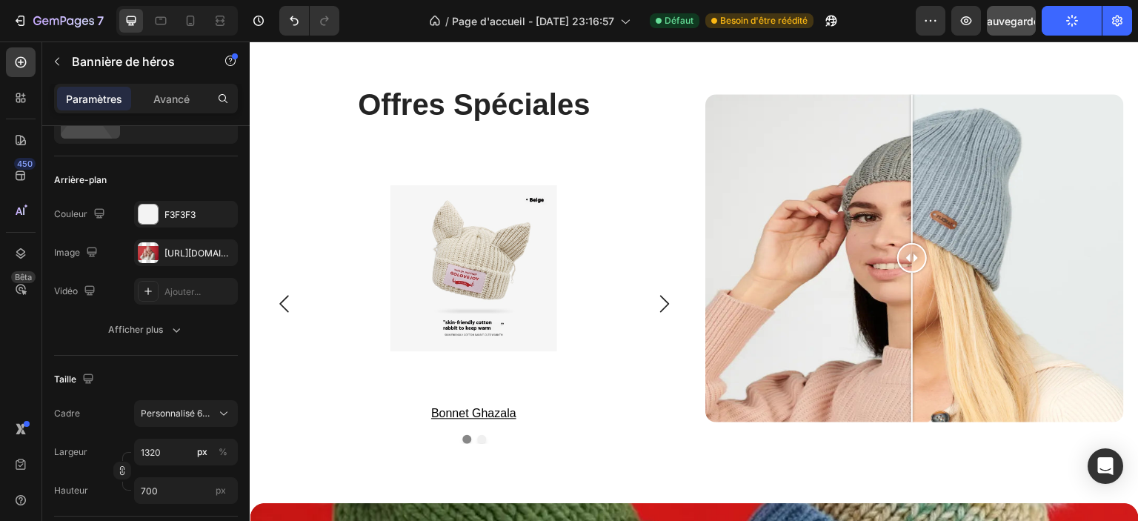
scroll to position [2904, 0]
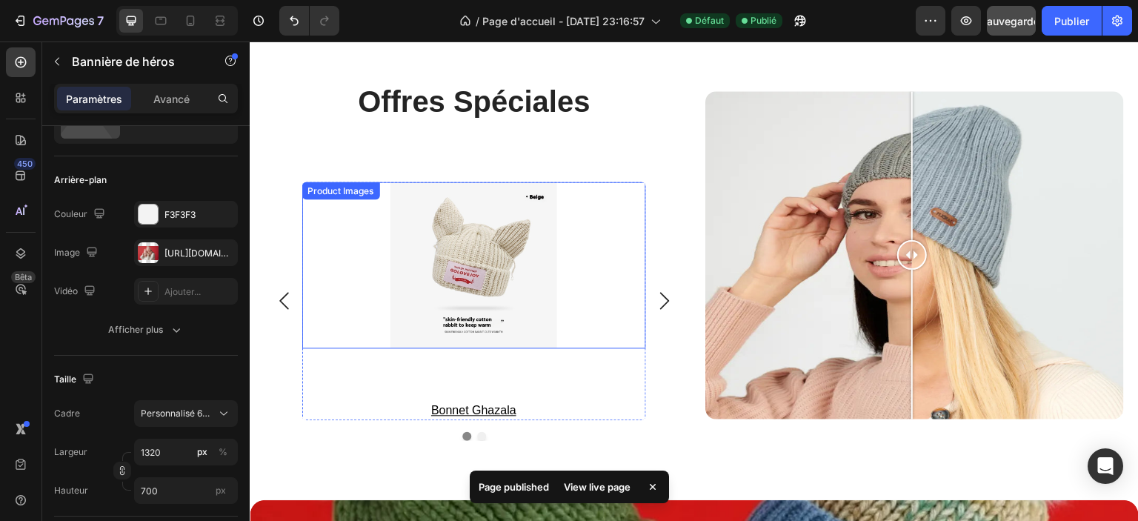
click at [431, 239] on img at bounding box center [474, 265] width 185 height 167
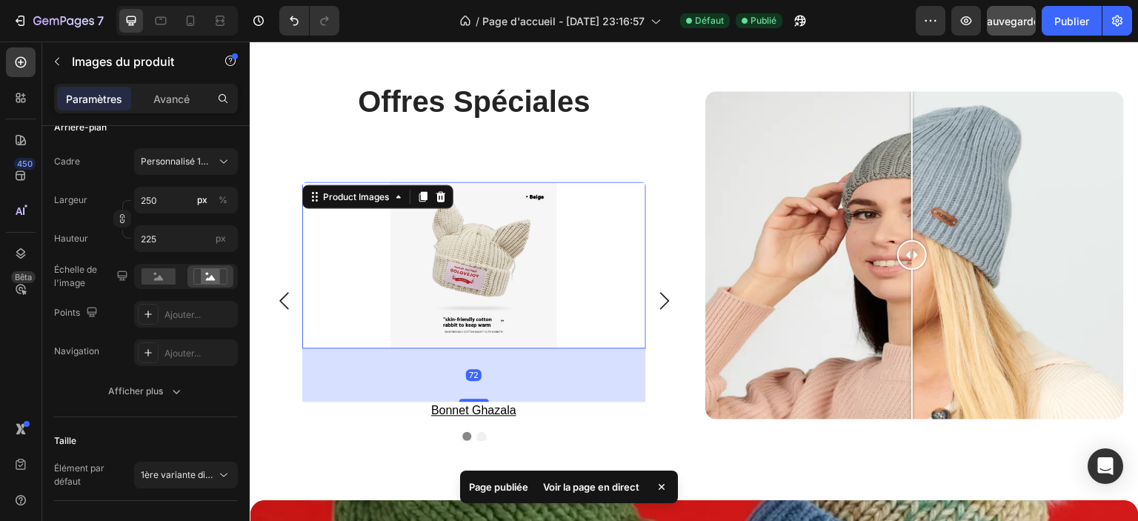
scroll to position [473, 0]
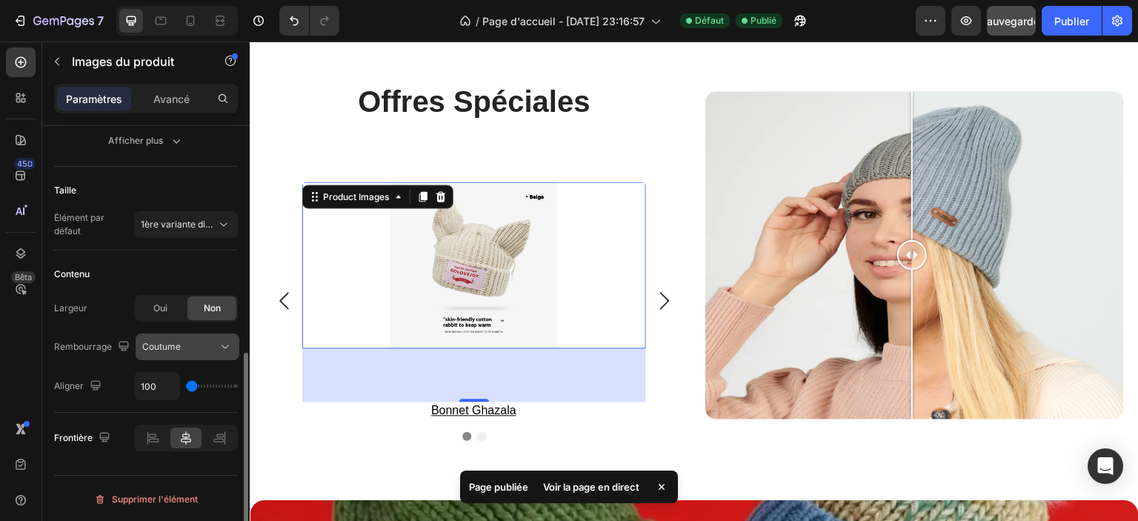
click at [187, 348] on div "Coutume" at bounding box center [180, 346] width 76 height 13
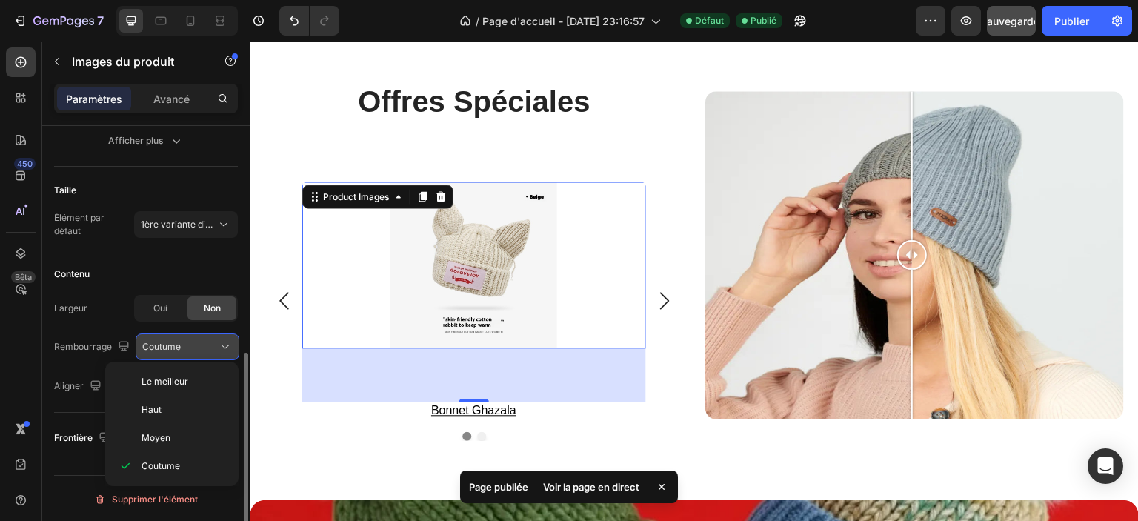
click at [187, 347] on div "Coutume" at bounding box center [180, 346] width 76 height 13
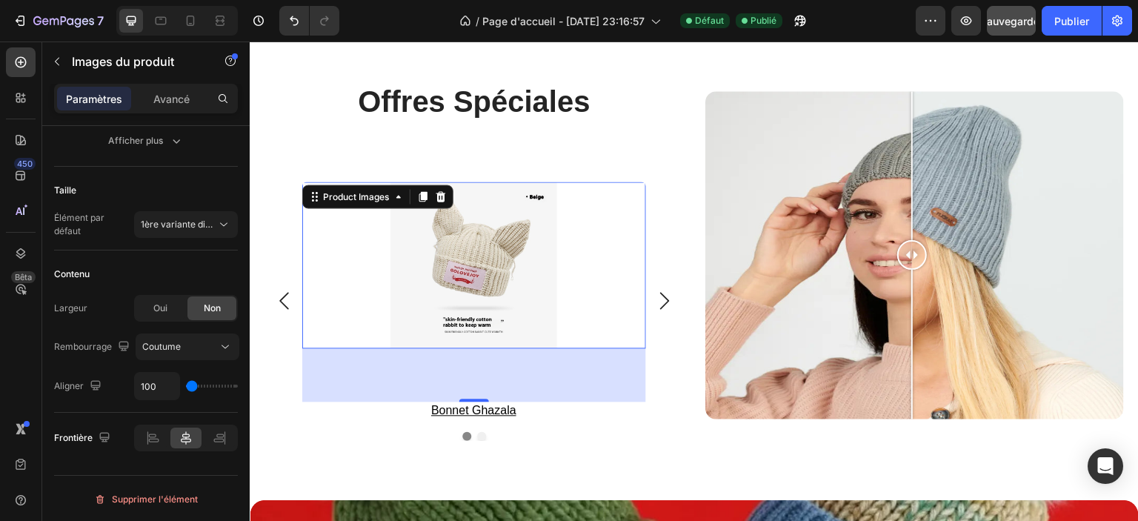
click at [484, 319] on img at bounding box center [474, 265] width 185 height 167
click at [190, 93] on div "Avancé" at bounding box center [171, 99] width 74 height 24
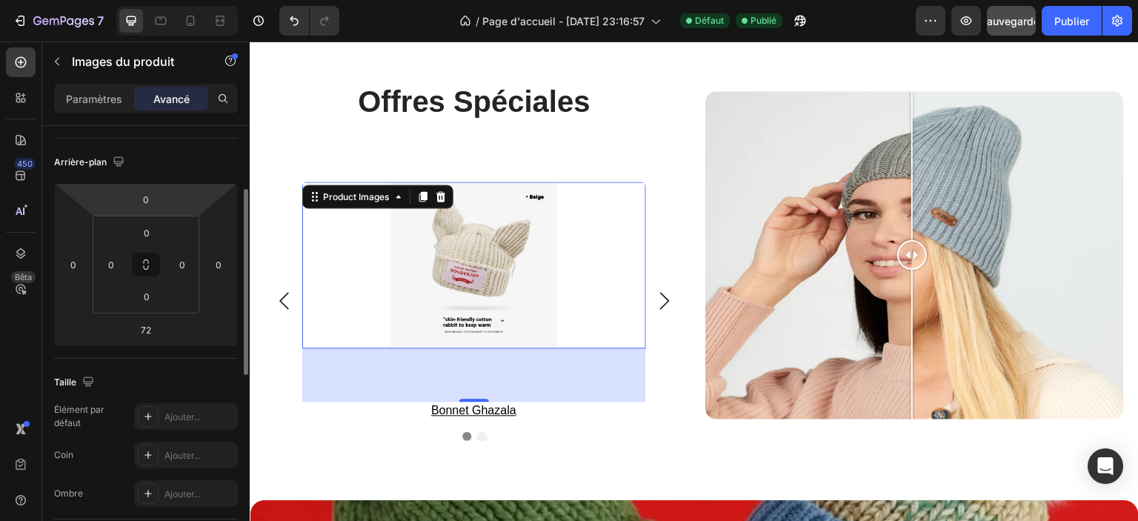
scroll to position [222, 0]
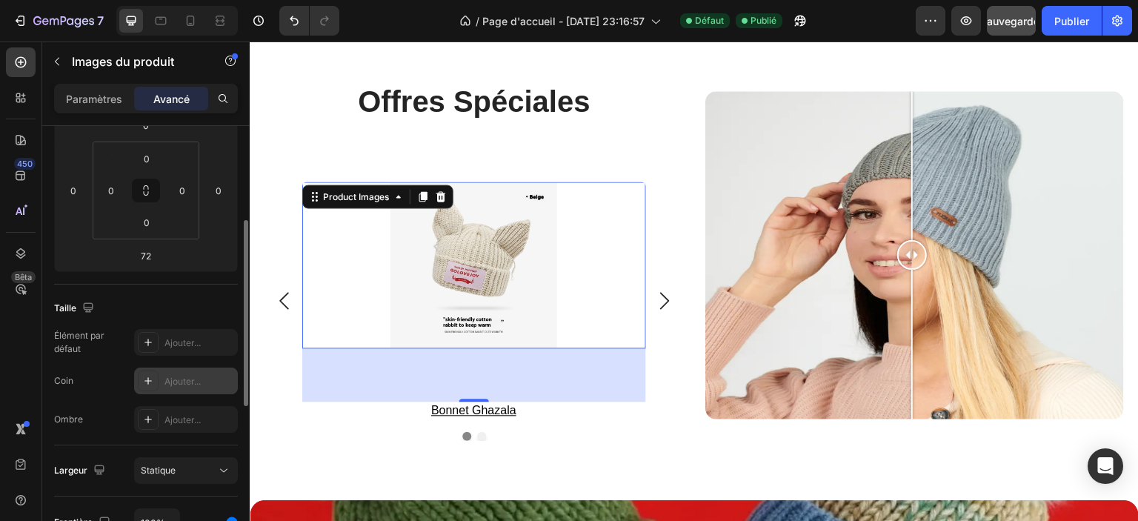
click at [175, 386] on div "Ajouter..." at bounding box center [200, 381] width 70 height 13
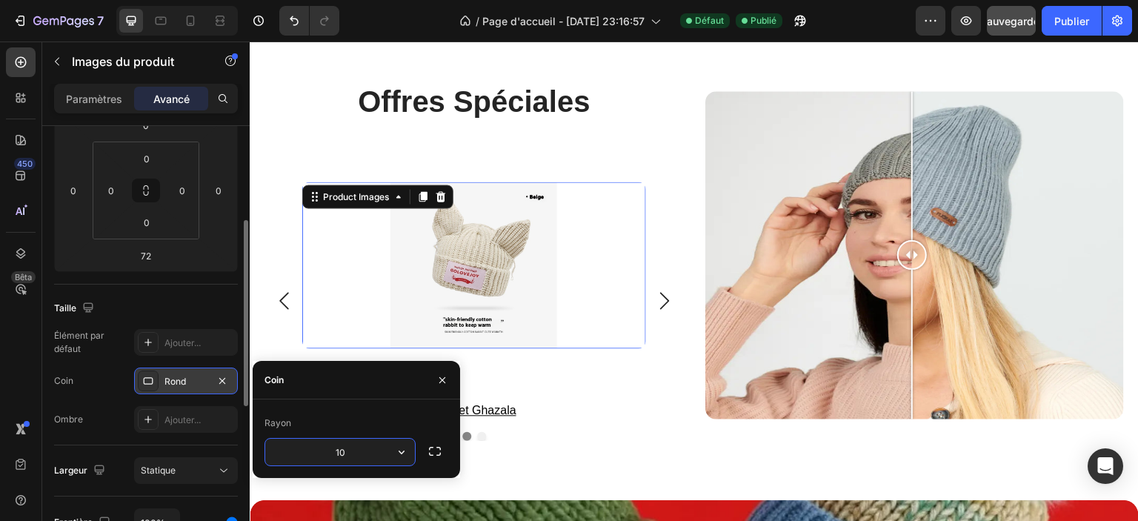
type input "1"
type input "0"
type input "5"
click at [101, 386] on div "Coin Rond" at bounding box center [146, 381] width 184 height 27
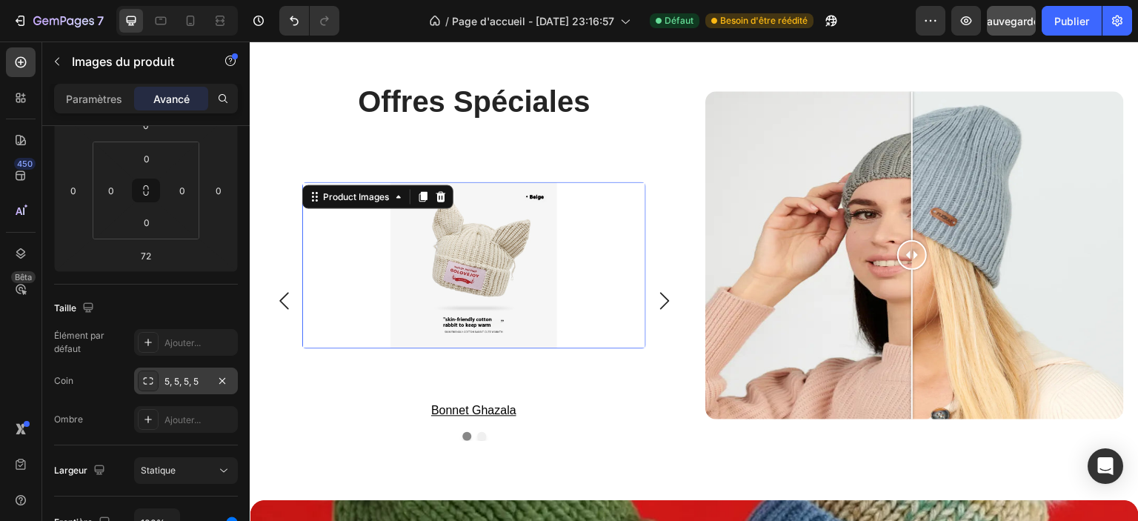
click at [434, 251] on img at bounding box center [474, 265] width 185 height 167
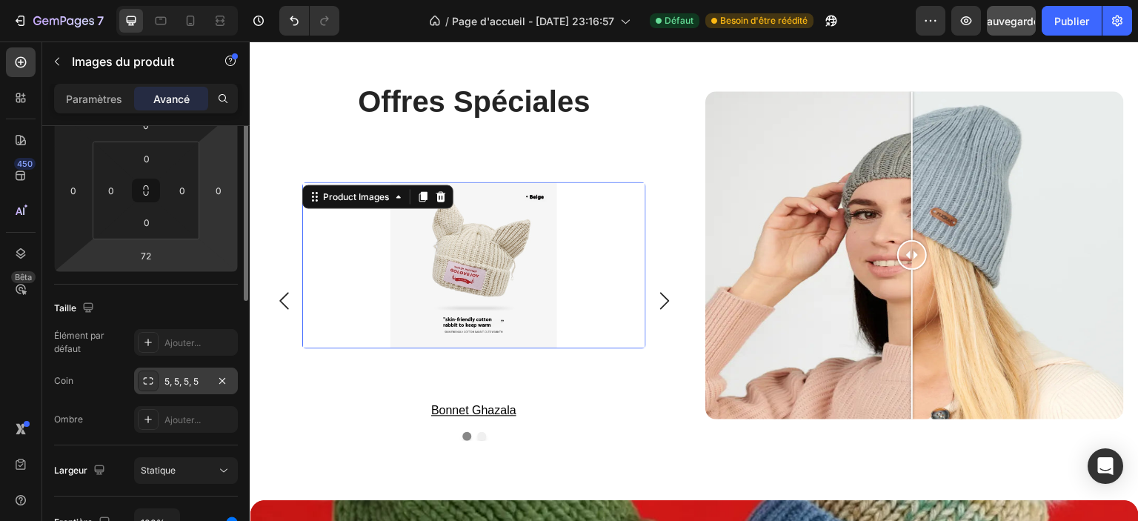
scroll to position [148, 0]
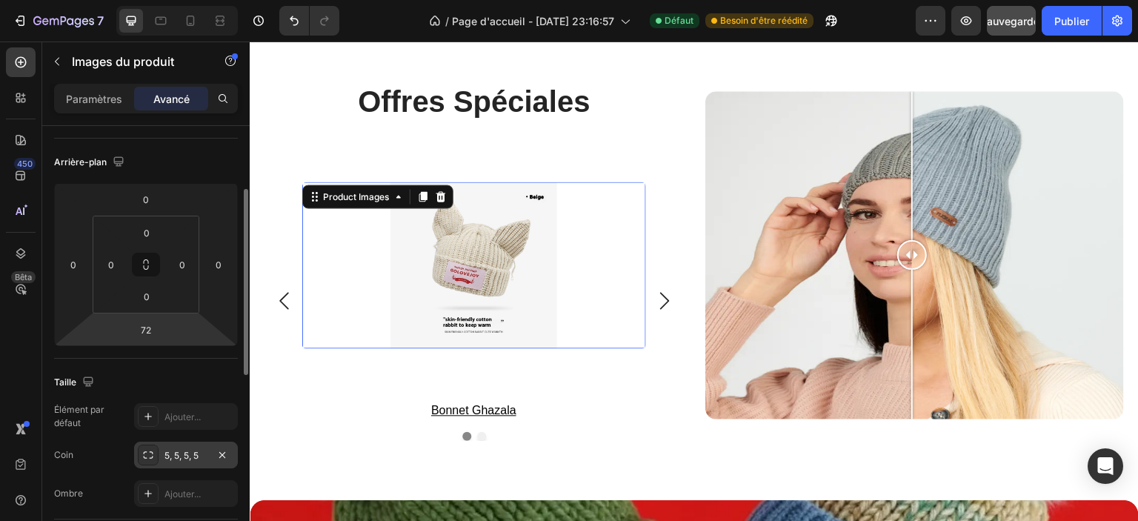
click at [166, 265] on html "7 / Page d'accueil - 24 sept. 23:16:57 Défaut Besoin d'être réédité Aperçu Sauv…" at bounding box center [569, 132] width 1138 height 265
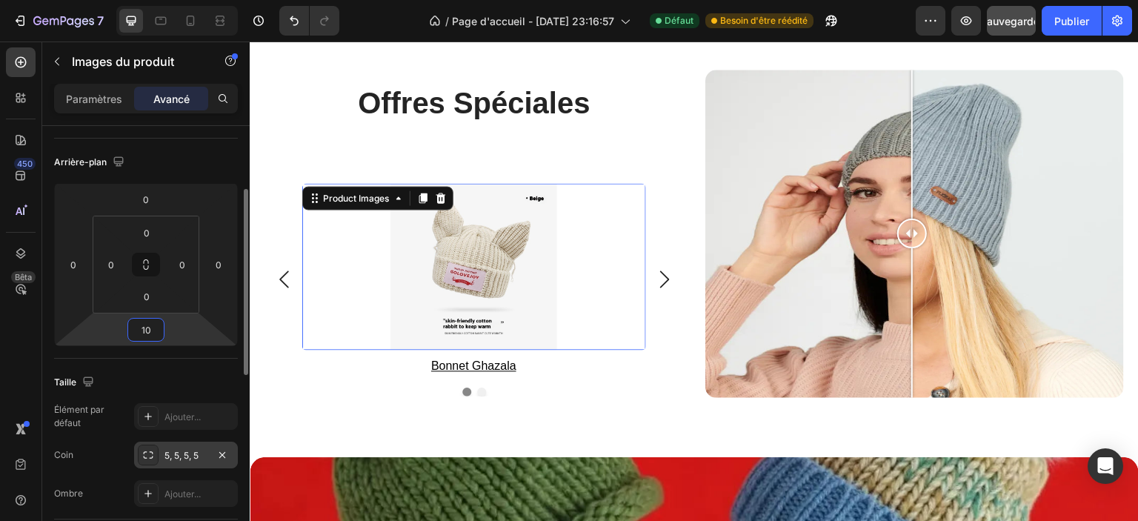
type input "10"
click at [176, 364] on div "Taille Élément par défaut Ajouter... Coin 5, 5, 5, 5 Ombre Ajouter..." at bounding box center [146, 439] width 184 height 161
click at [93, 101] on font "Paramètres" at bounding box center [94, 99] width 56 height 13
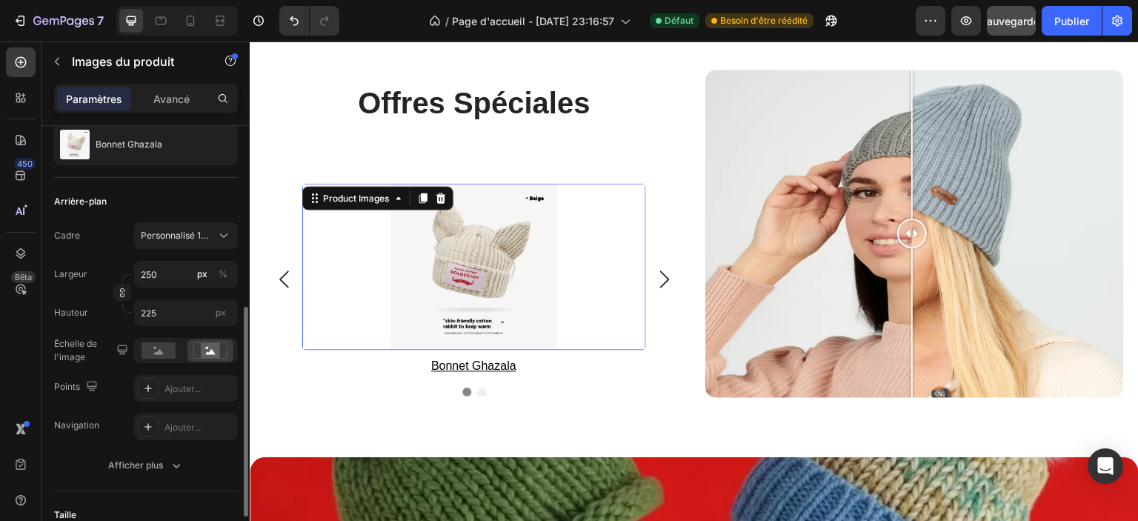
scroll to position [222, 0]
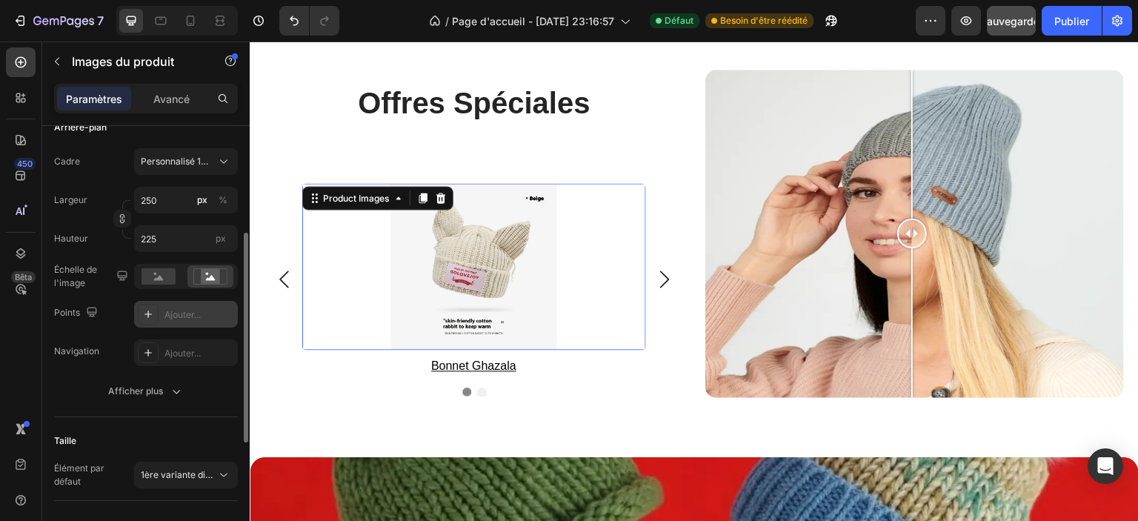
click at [145, 311] on icon at bounding box center [148, 314] width 12 height 12
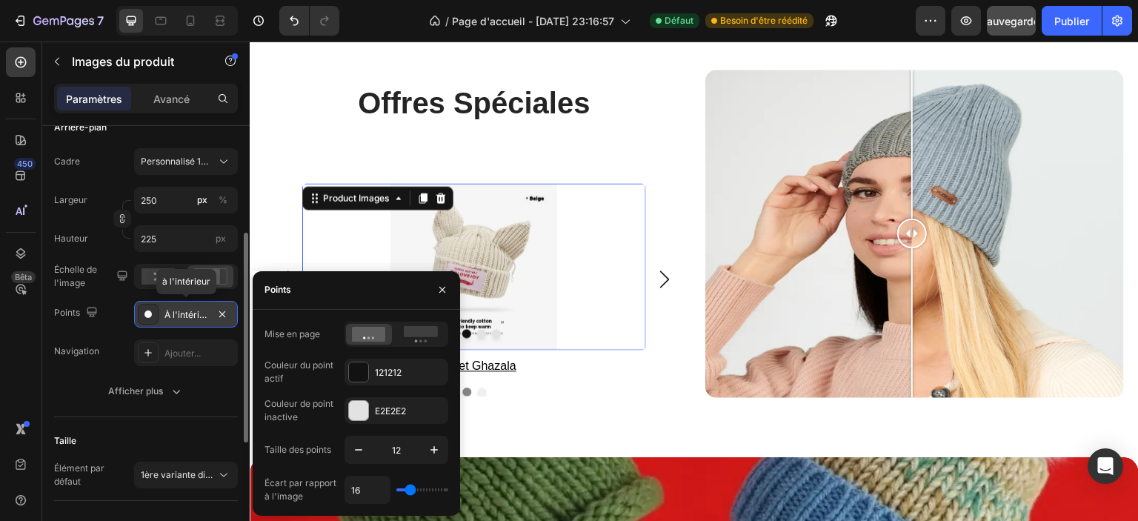
click at [145, 311] on icon at bounding box center [148, 314] width 12 height 12
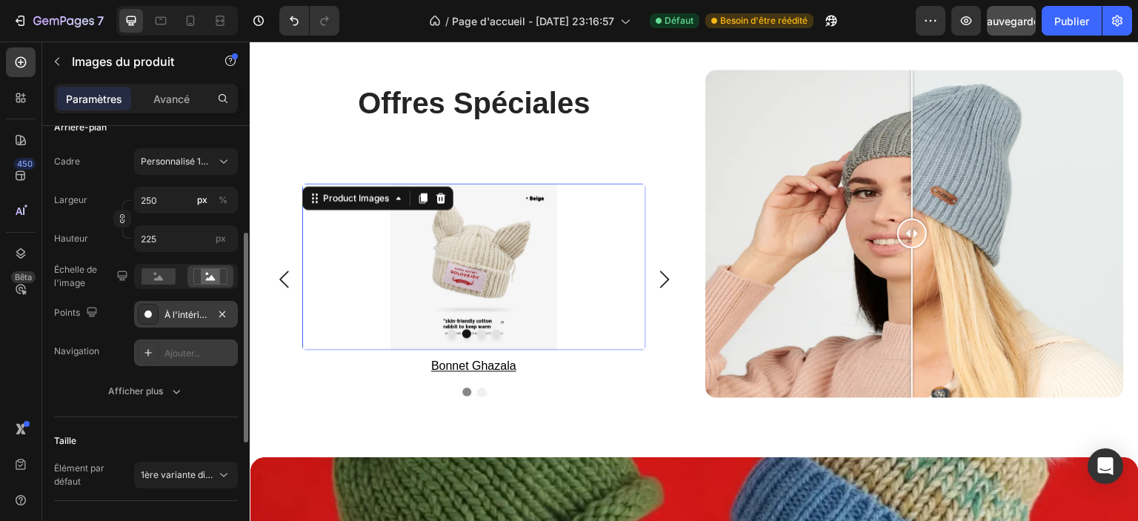
click at [151, 352] on icon at bounding box center [148, 353] width 12 height 12
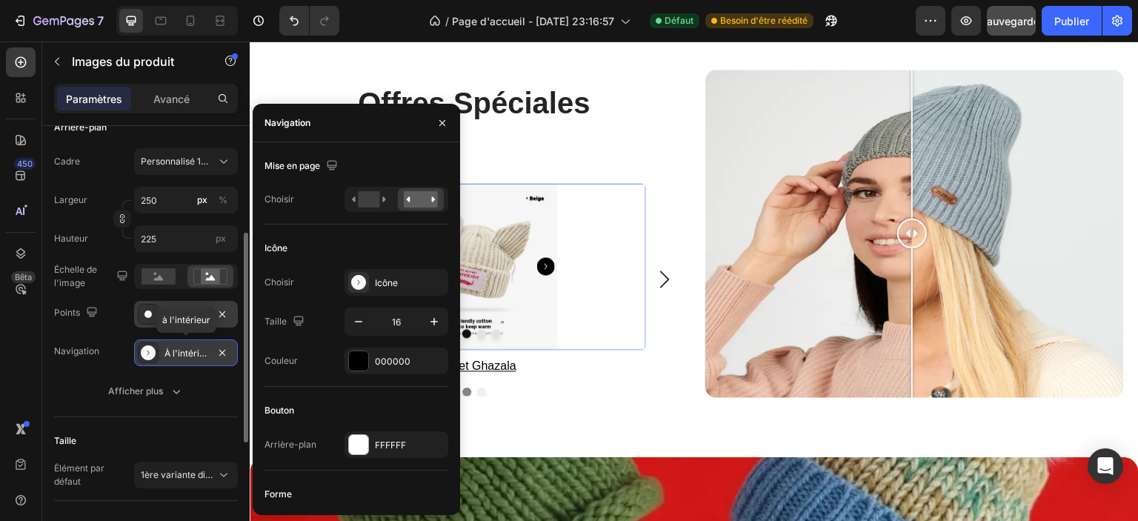
click at [151, 352] on icon at bounding box center [148, 352] width 15 height 15
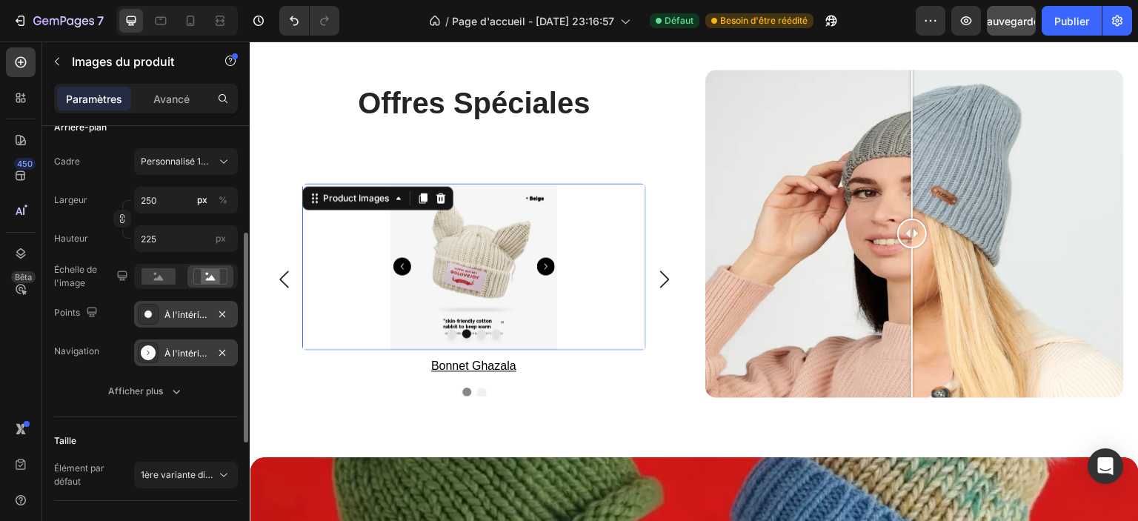
scroll to position [296, 0]
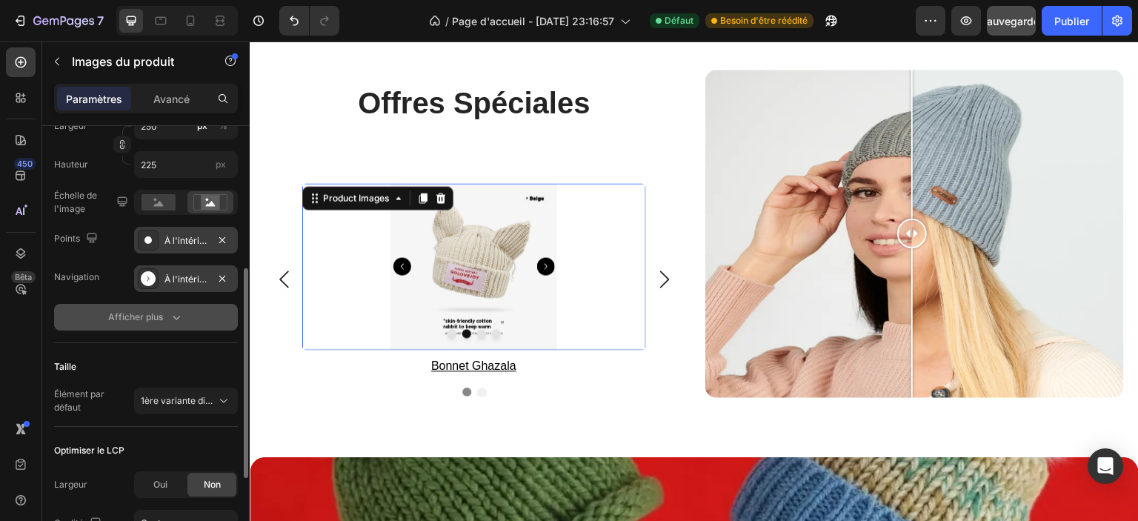
click at [142, 318] on font "Afficher plus" at bounding box center [135, 316] width 55 height 11
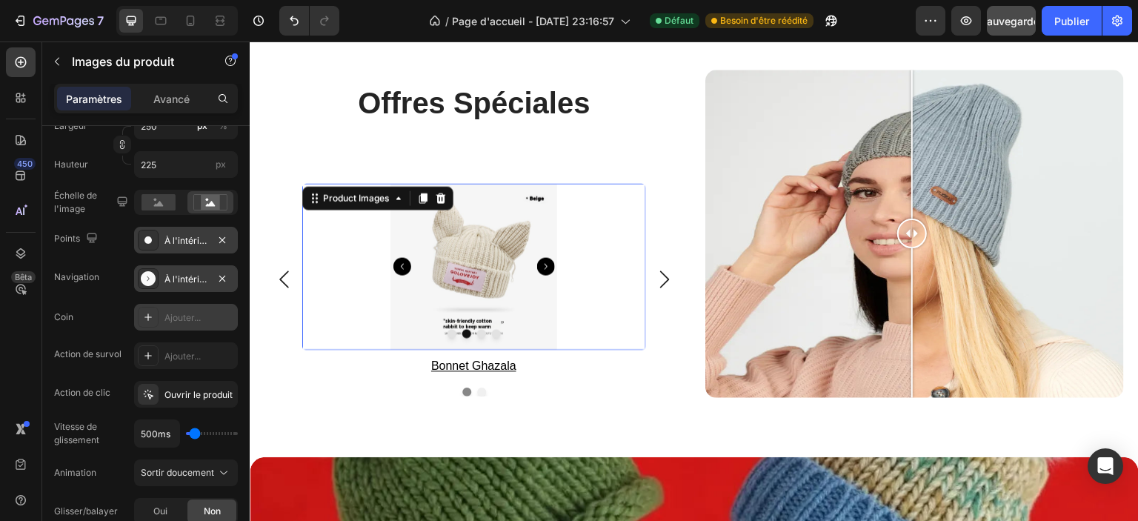
click at [155, 314] on div at bounding box center [148, 317] width 21 height 21
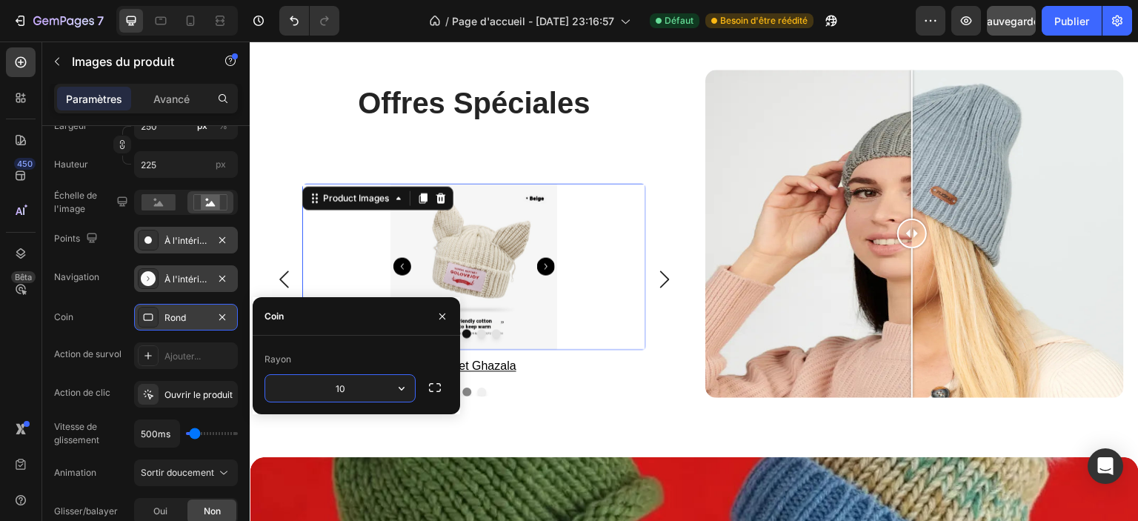
type input "1"
click at [334, 356] on div "Rayon" at bounding box center [357, 360] width 184 height 24
click at [365, 391] on input "20" at bounding box center [340, 388] width 150 height 27
type input "30"
click at [397, 340] on div "Rayon 30" at bounding box center [357, 375] width 208 height 79
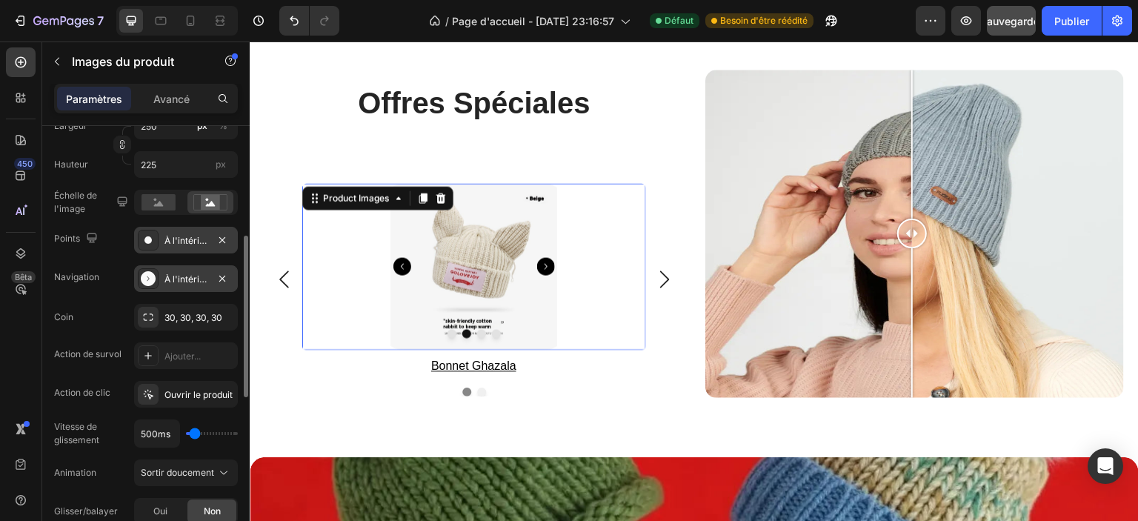
click at [107, 318] on div "Coin 30, 30, 30, 30" at bounding box center [146, 317] width 184 height 27
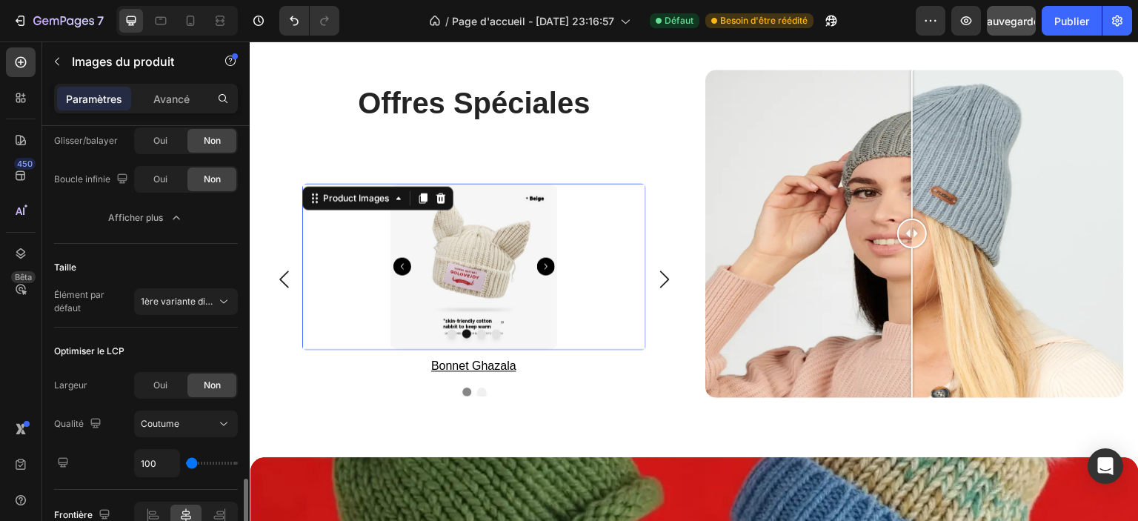
scroll to position [744, 0]
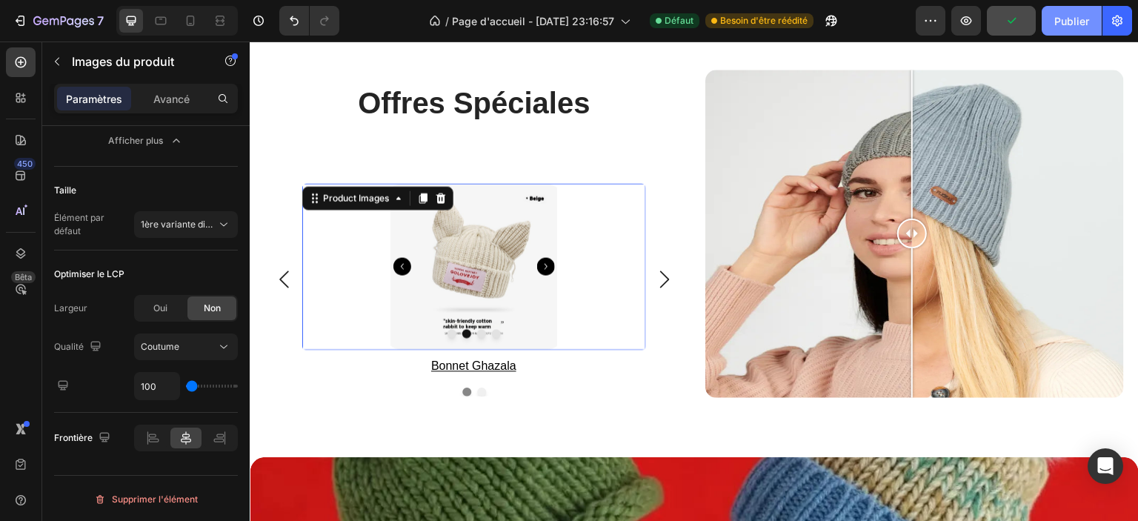
click at [1073, 20] on font "Publier" at bounding box center [1072, 21] width 35 height 13
click at [196, 14] on icon at bounding box center [190, 20] width 15 height 15
type input "228"
type input "204"
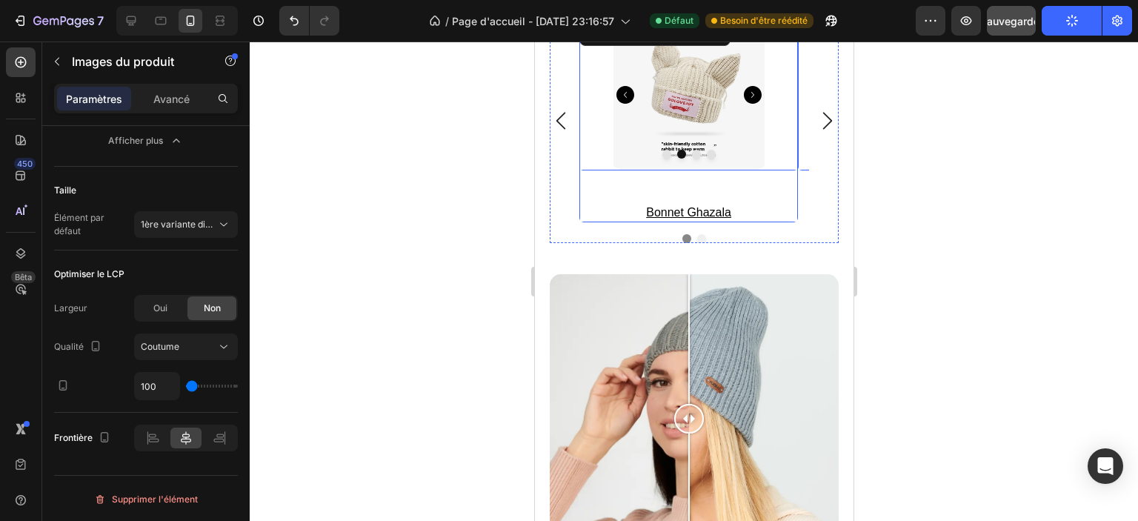
scroll to position [2779, 0]
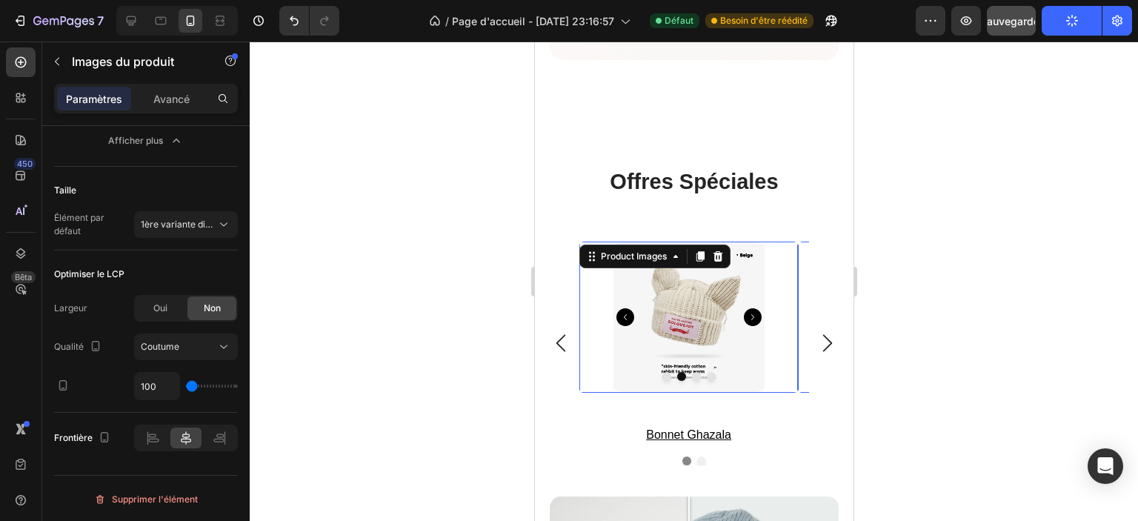
click at [917, 345] on div at bounding box center [694, 282] width 889 height 480
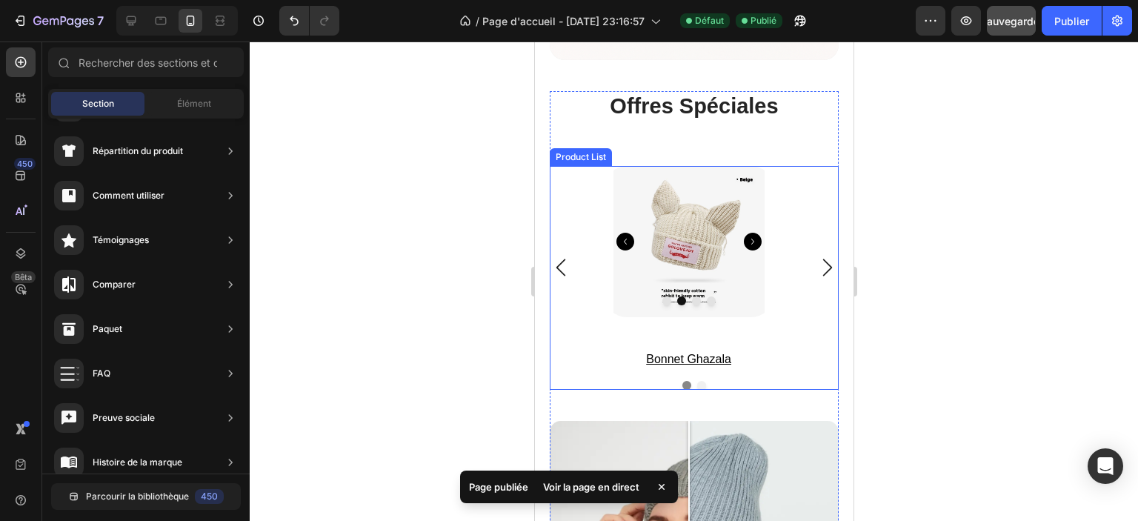
click at [823, 259] on icon "Carousel Next Arrow" at bounding box center [827, 267] width 9 height 17
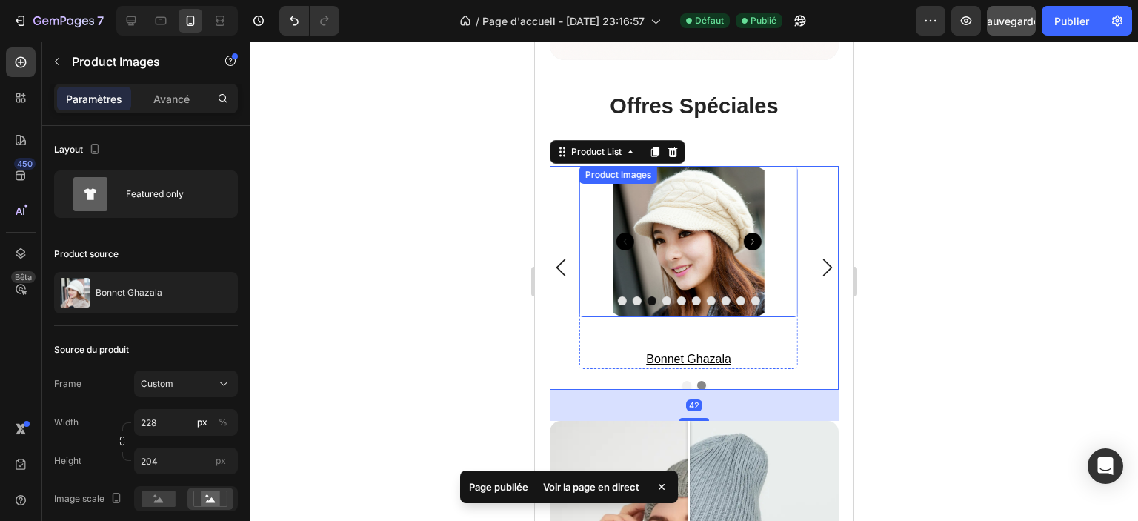
click at [638, 296] on button "Dot" at bounding box center [636, 300] width 9 height 9
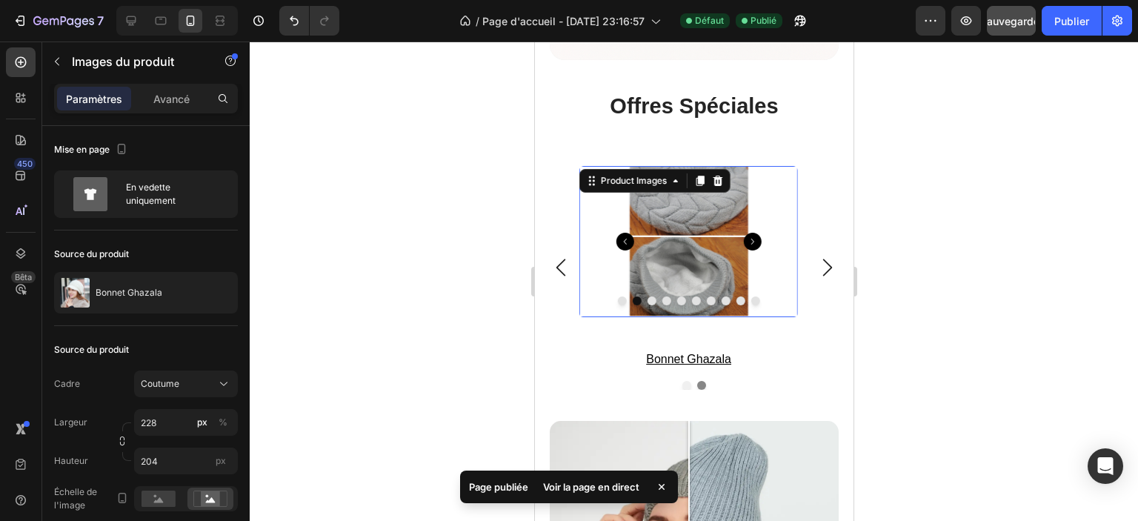
click at [638, 296] on button "Dot" at bounding box center [636, 300] width 9 height 9
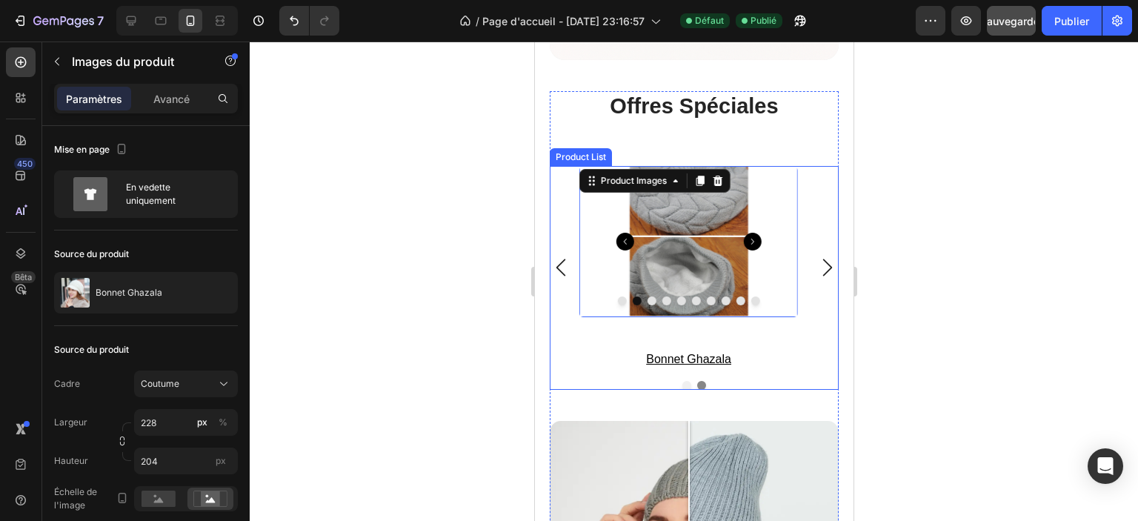
click at [559, 259] on icon "Carousel Back Arrow" at bounding box center [560, 268] width 18 height 18
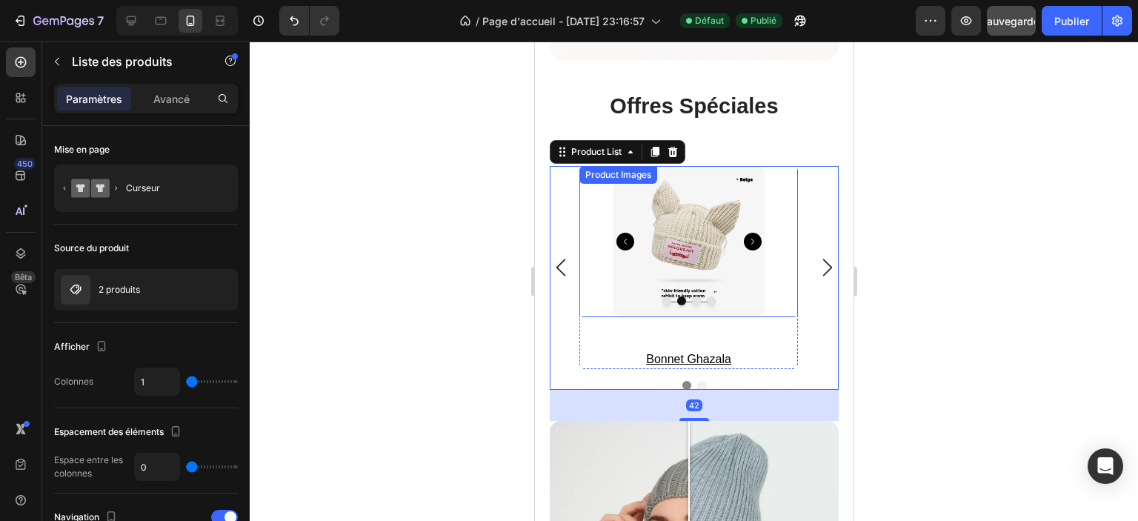
click at [694, 296] on button "Dot" at bounding box center [695, 300] width 9 height 9
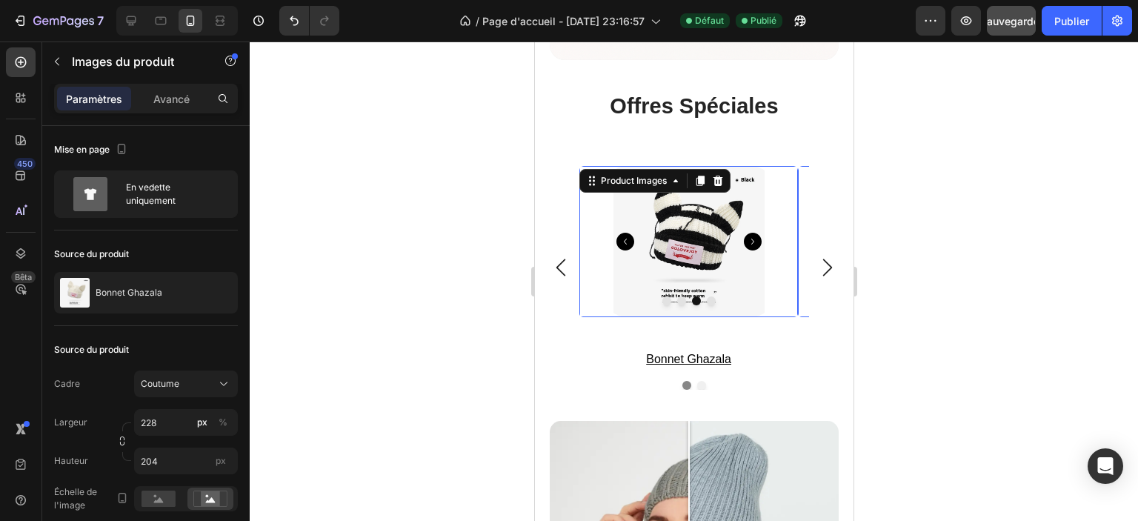
click at [713, 296] on button "Dot" at bounding box center [710, 300] width 9 height 9
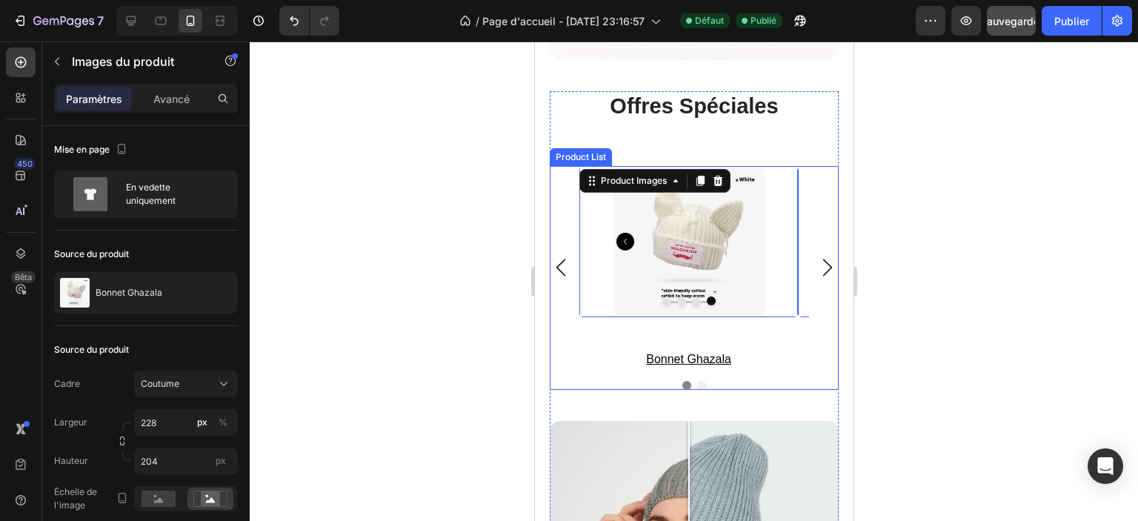
click at [820, 259] on icon "Carousel Next Arrow" at bounding box center [827, 268] width 18 height 18
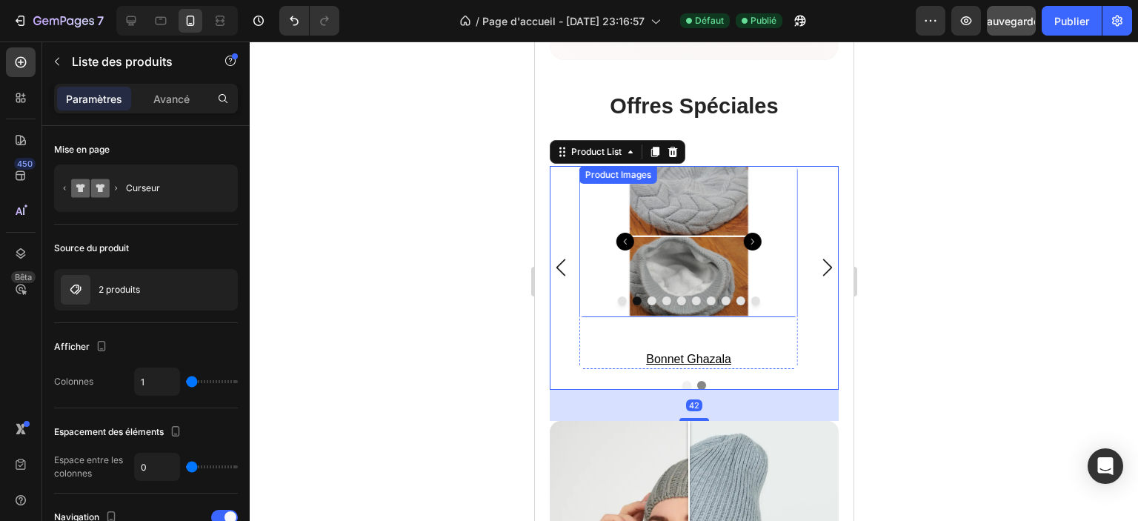
click at [660, 296] on div at bounding box center [688, 300] width 169 height 9
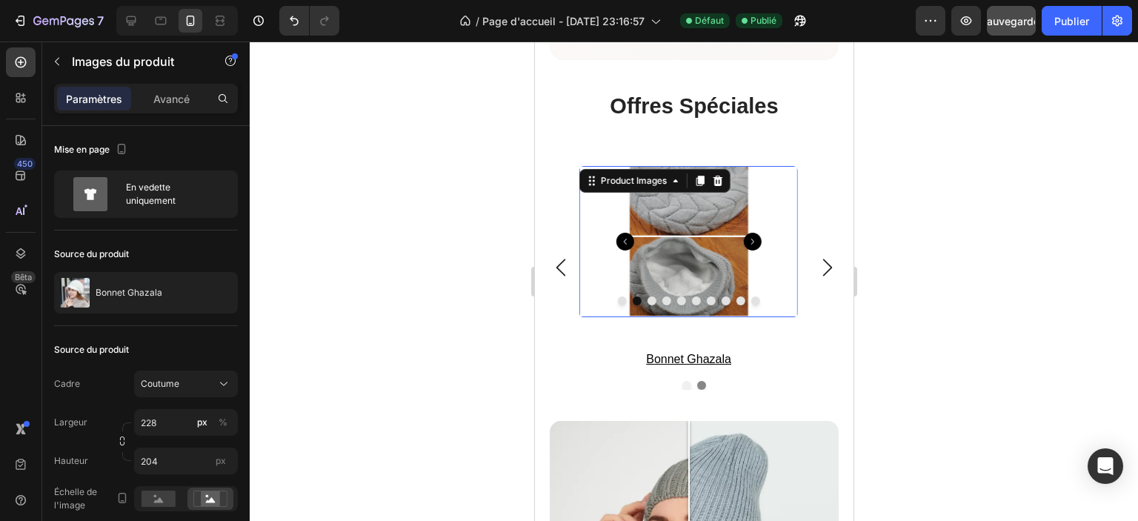
click at [649, 296] on button "Dot" at bounding box center [651, 300] width 9 height 9
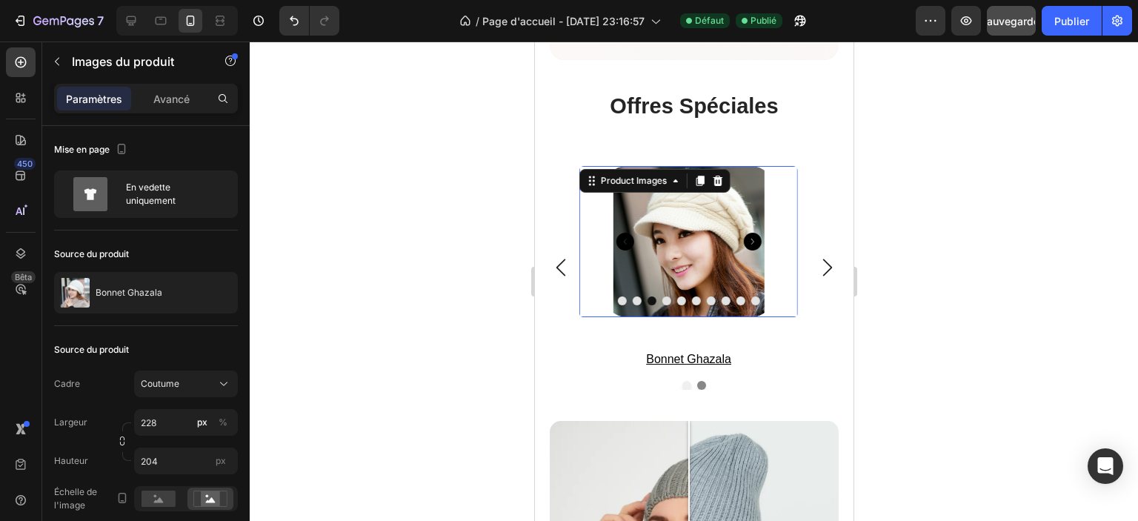
click at [682, 296] on button "Dot" at bounding box center [681, 300] width 9 height 9
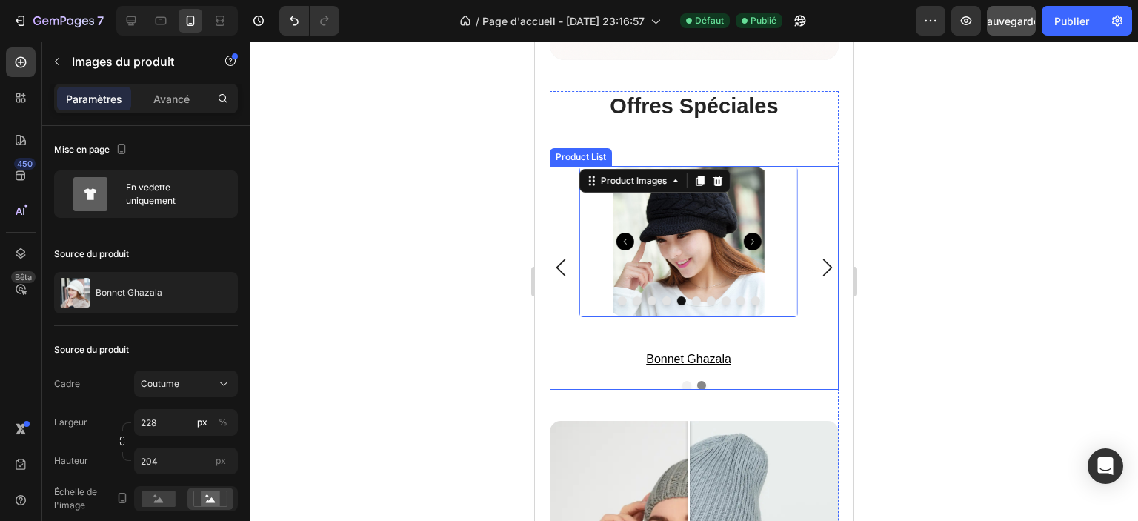
click at [818, 259] on icon "Carousel Next Arrow" at bounding box center [827, 268] width 18 height 18
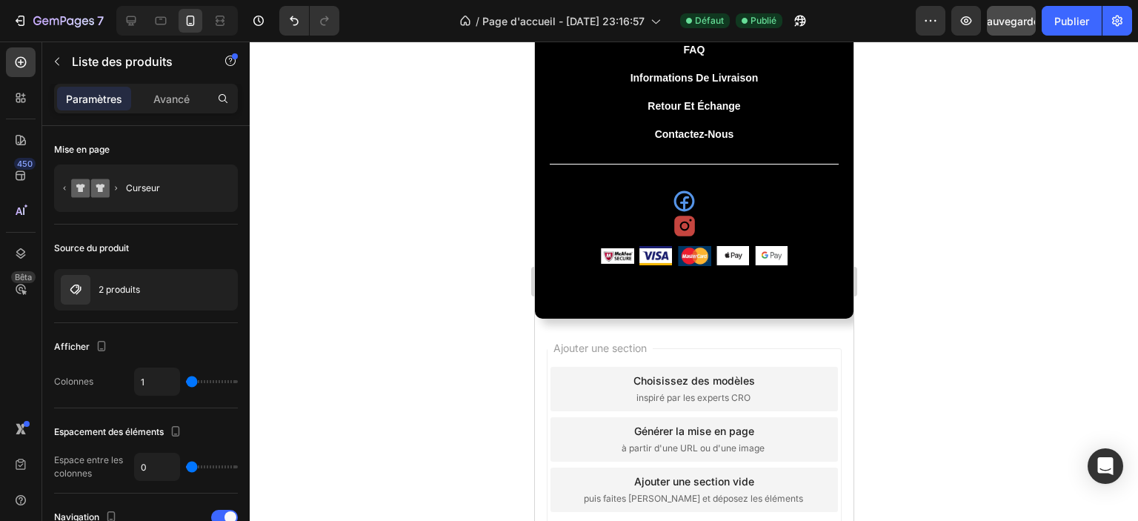
scroll to position [5167, 0]
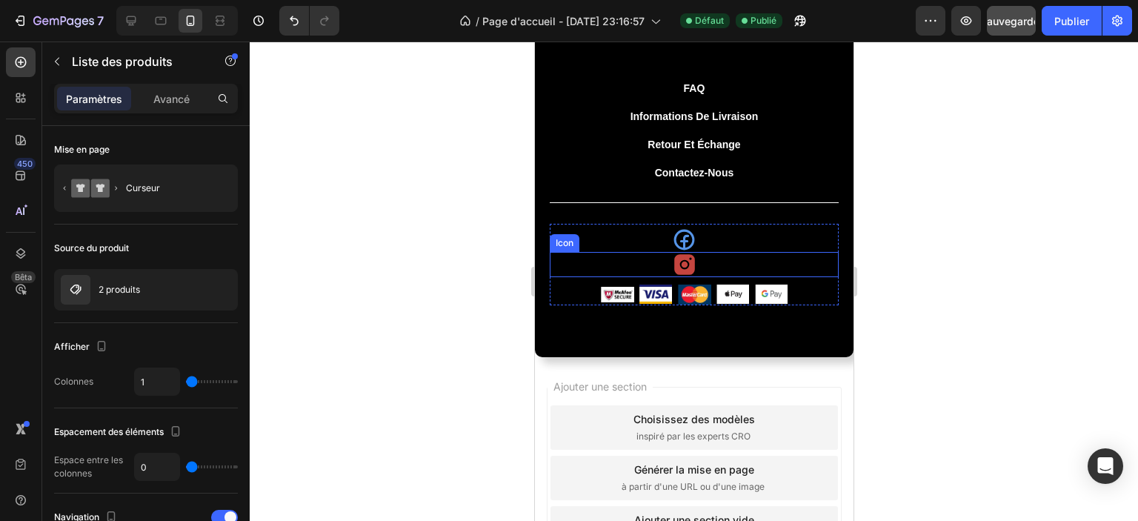
click at [749, 257] on div "Icon" at bounding box center [693, 264] width 289 height 25
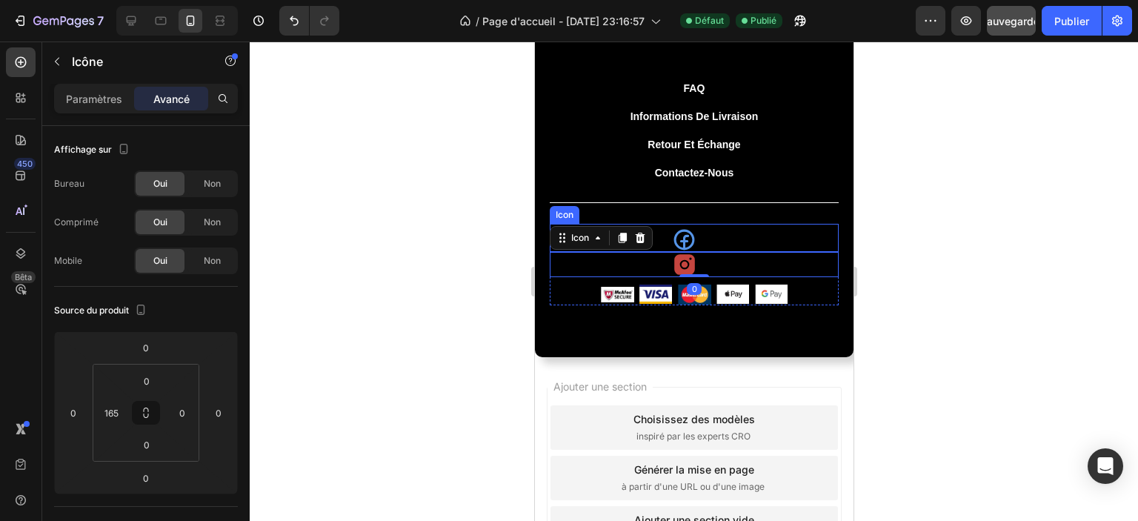
click at [740, 241] on div "Icon" at bounding box center [693, 238] width 289 height 28
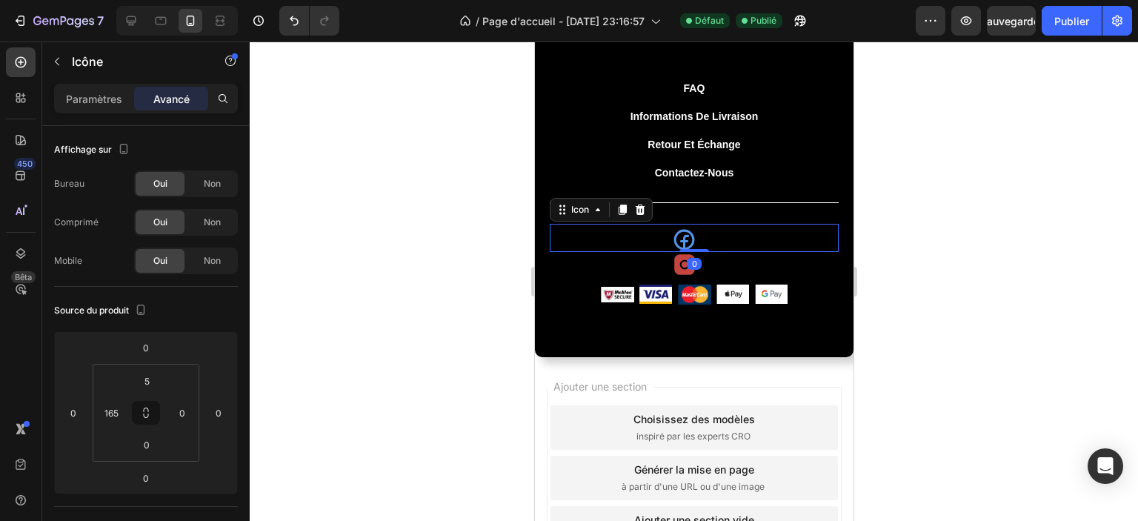
scroll to position [589, 0]
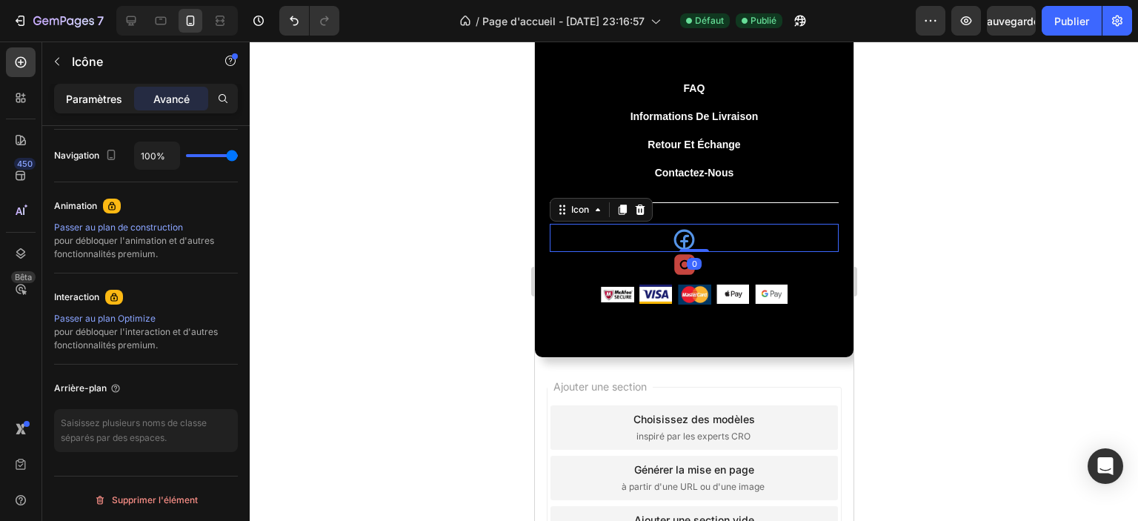
click at [104, 97] on font "Paramètres" at bounding box center [94, 99] width 56 height 13
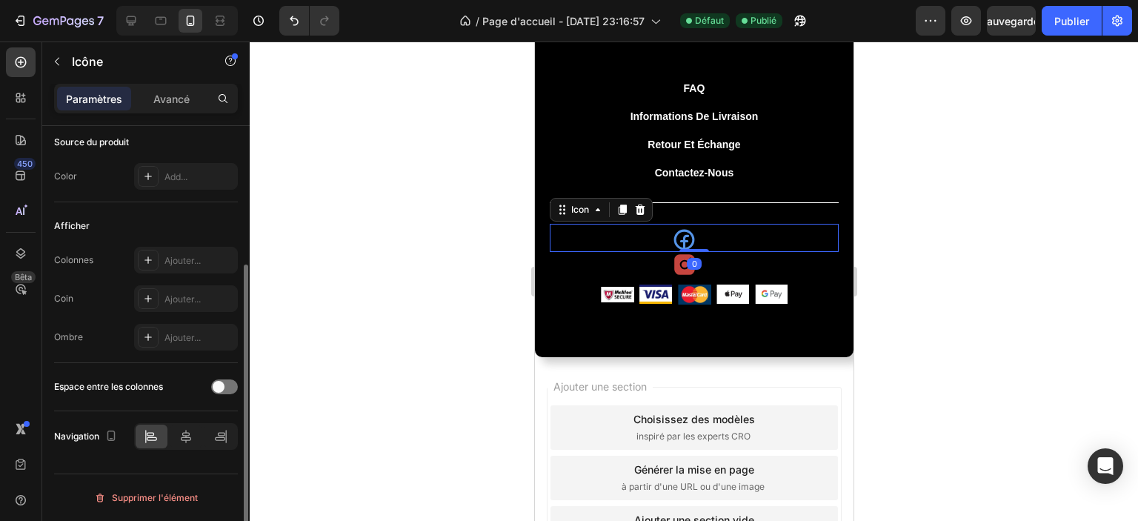
scroll to position [207, 0]
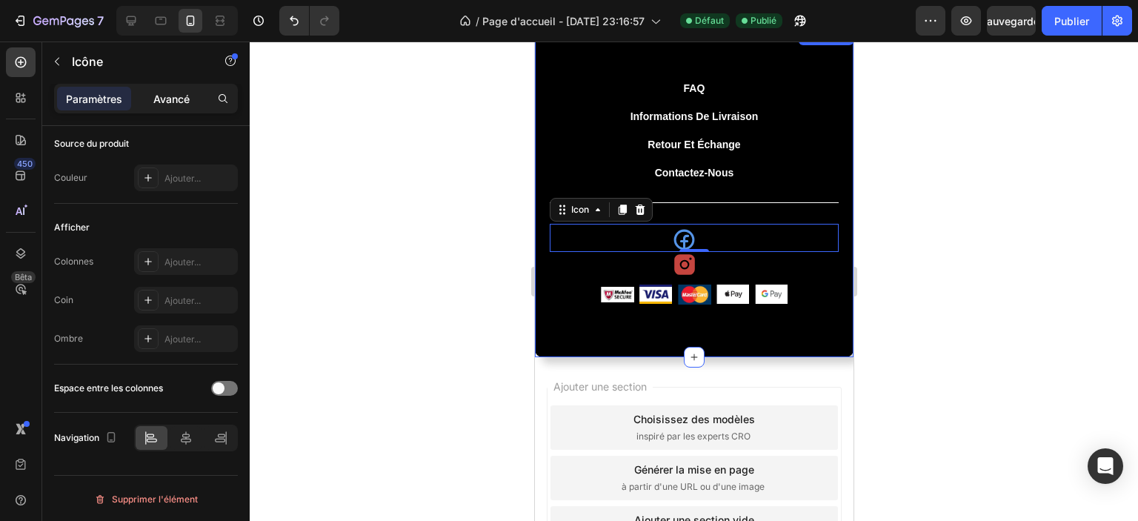
click at [180, 99] on font "Avancé" at bounding box center [171, 99] width 36 height 13
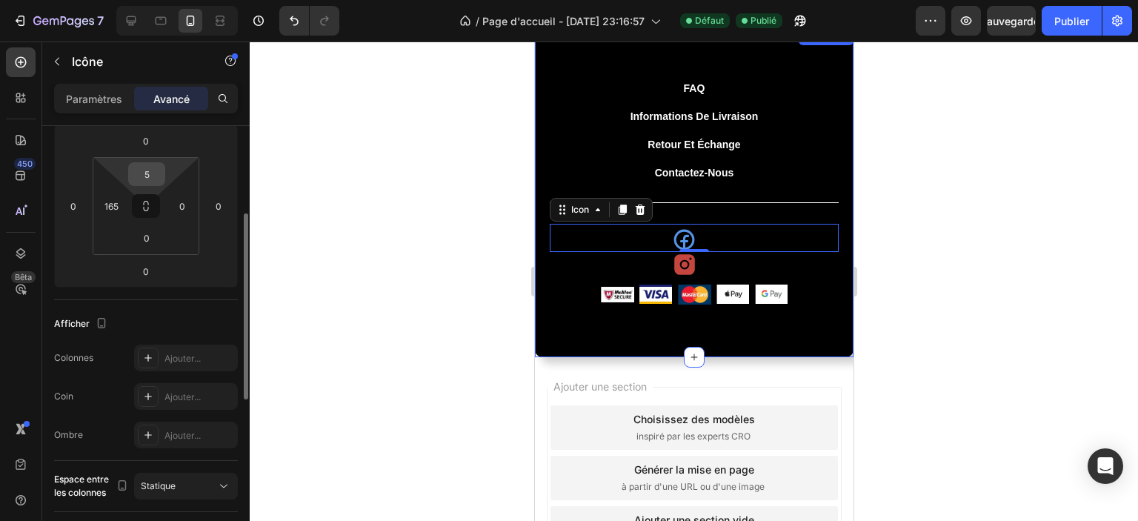
click at [160, 170] on input "5" at bounding box center [147, 174] width 30 height 22
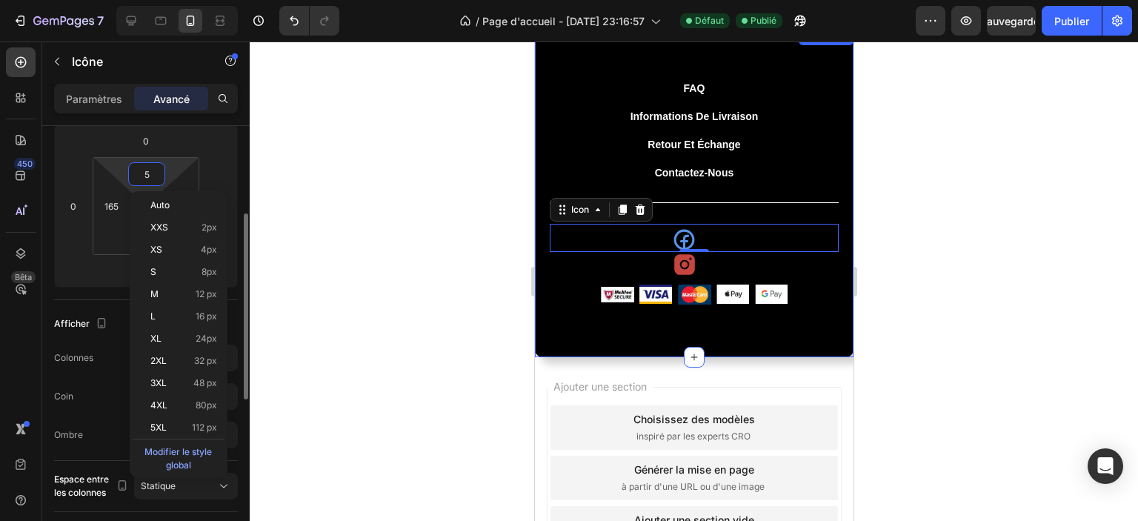
type input "1"
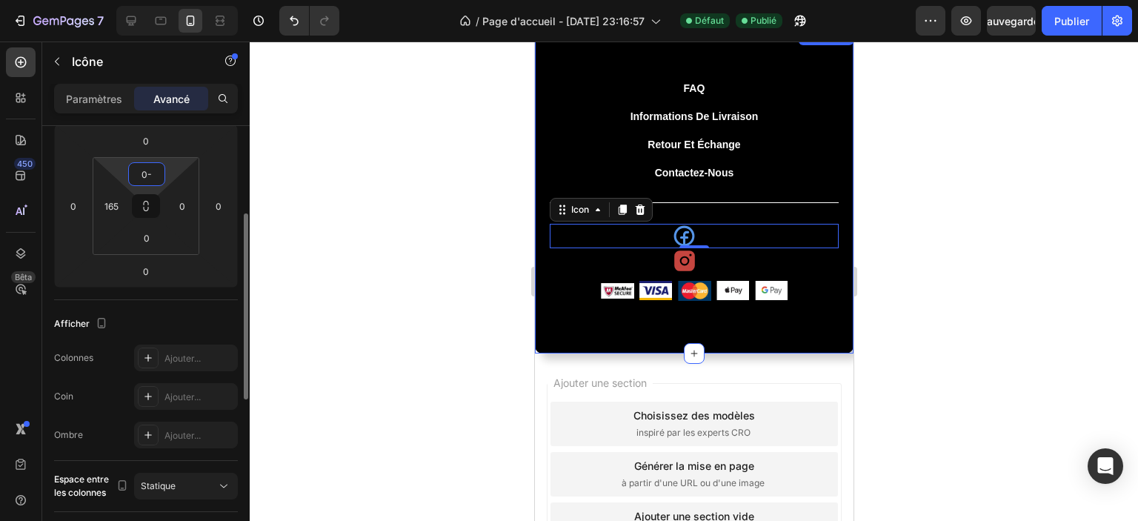
type input "0"
type input "-"
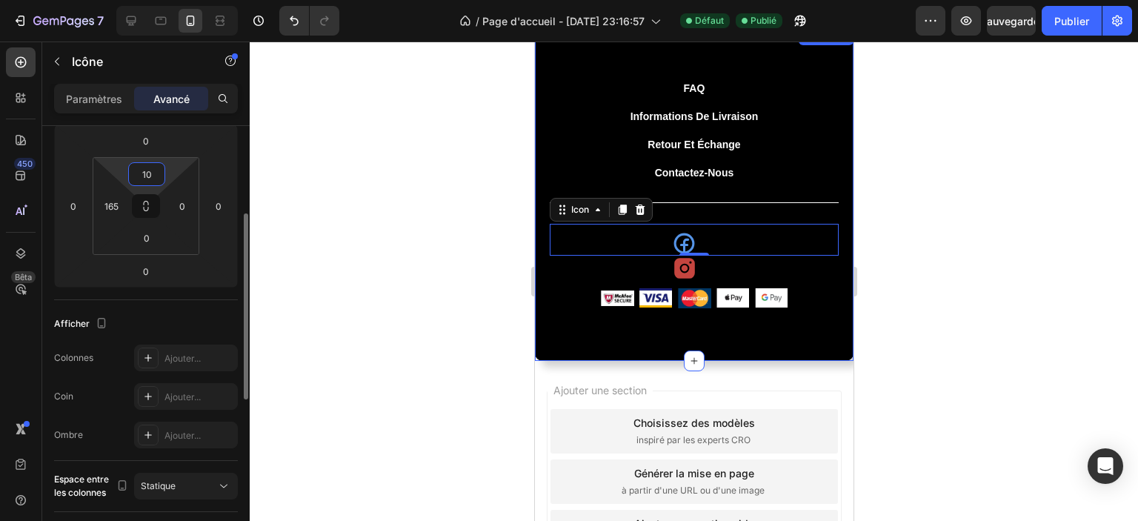
type input "1"
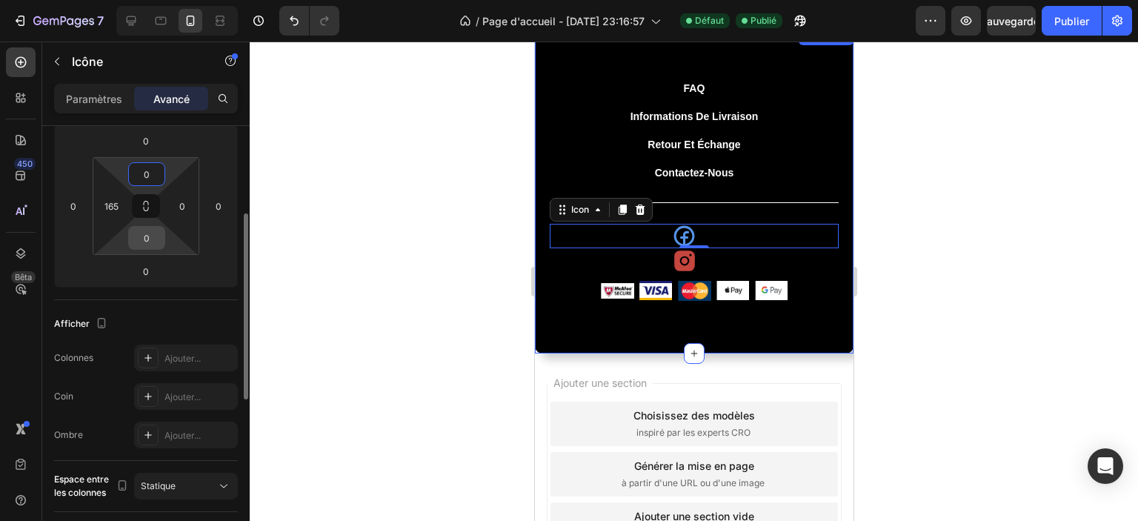
type input "0"
click at [154, 239] on input "0" at bounding box center [147, 238] width 30 height 22
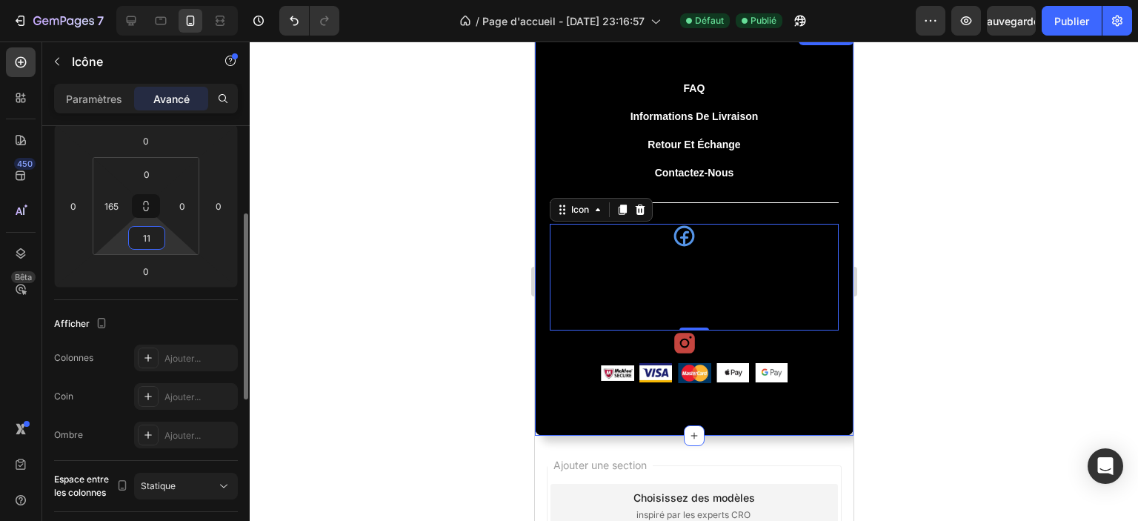
type input "1"
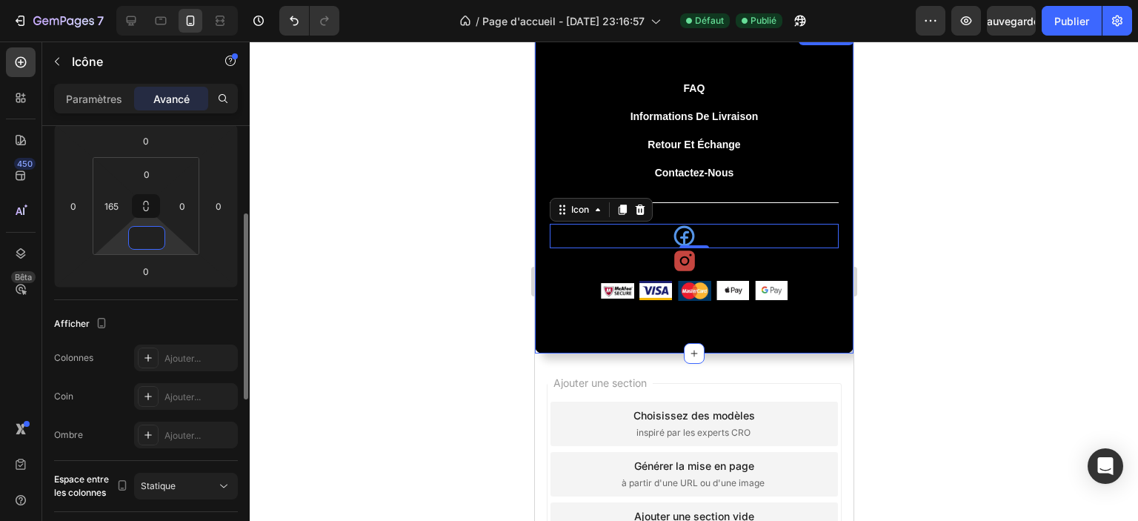
type input "0"
click at [144, 269] on input "0" at bounding box center [146, 271] width 30 height 22
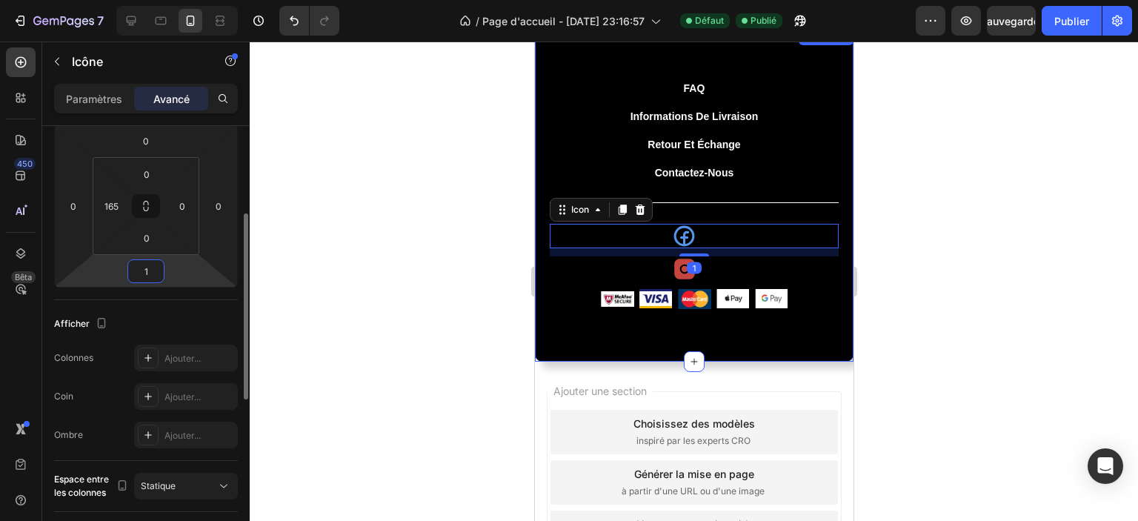
type input "11"
click at [321, 207] on div at bounding box center [694, 282] width 889 height 480
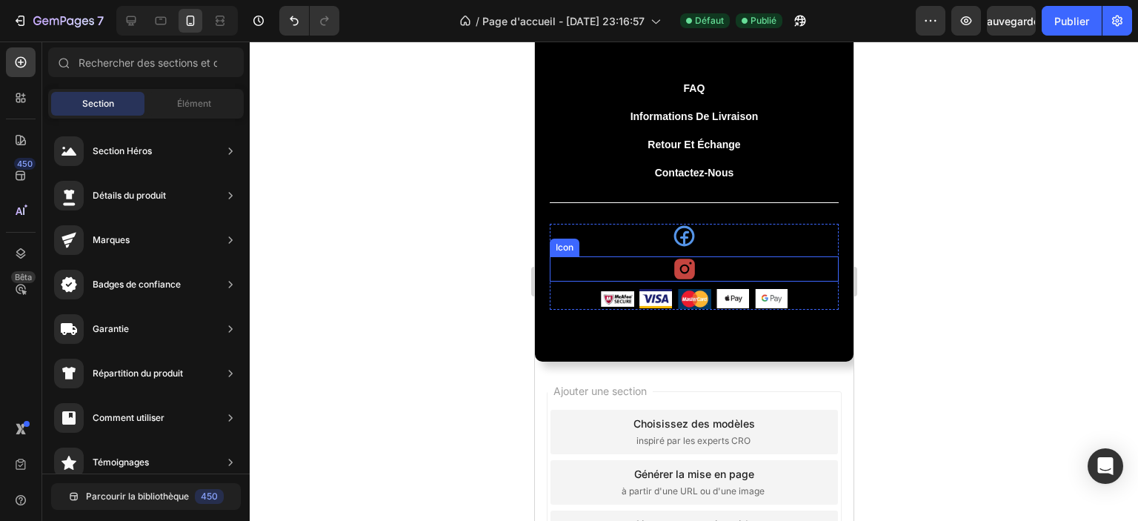
click at [677, 262] on icon at bounding box center [684, 269] width 21 height 21
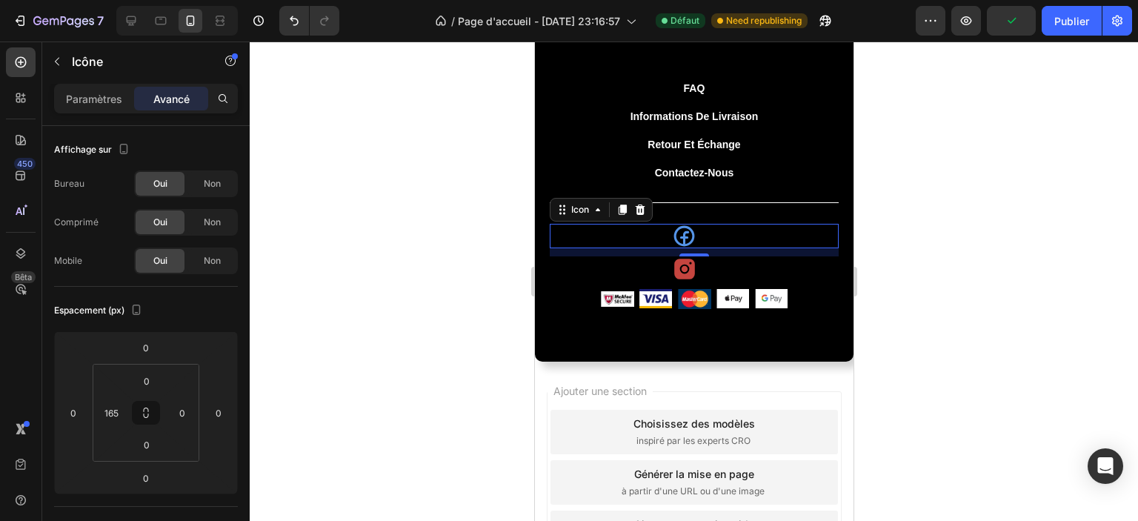
click at [683, 230] on icon at bounding box center [683, 236] width 24 height 24
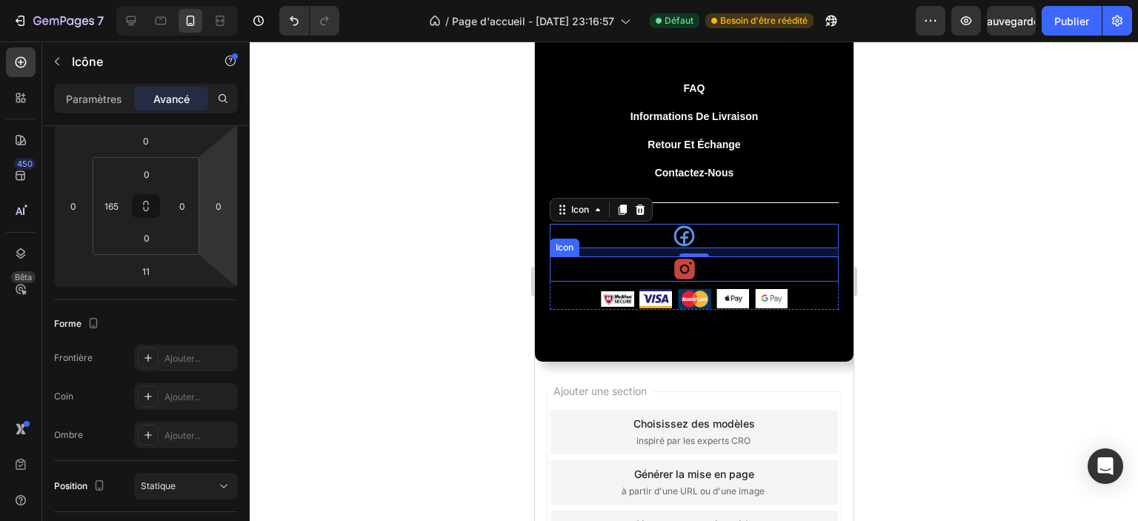
click at [620, 262] on div "Icon" at bounding box center [693, 268] width 289 height 25
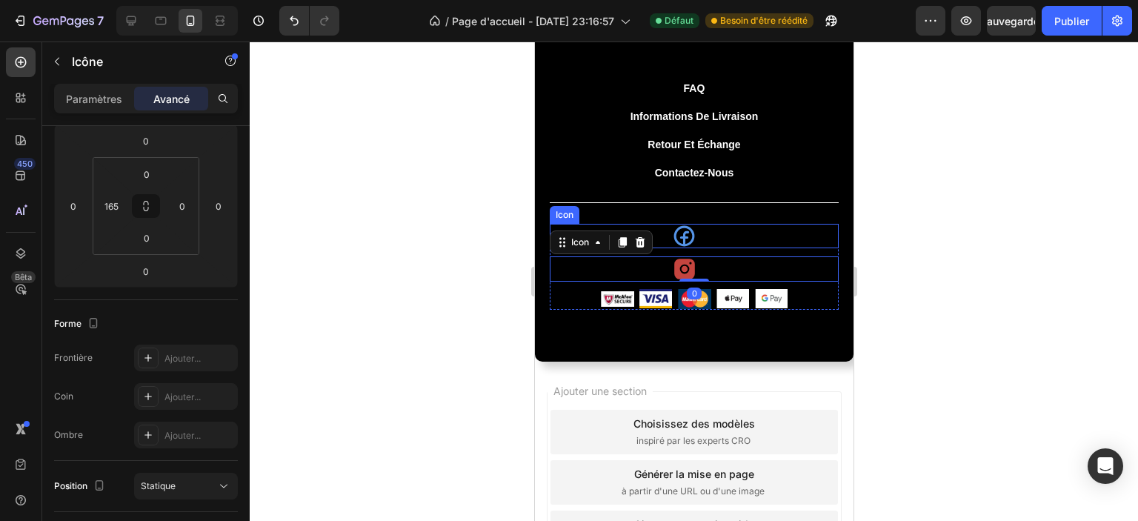
click at [742, 235] on div "Icon" at bounding box center [693, 236] width 289 height 24
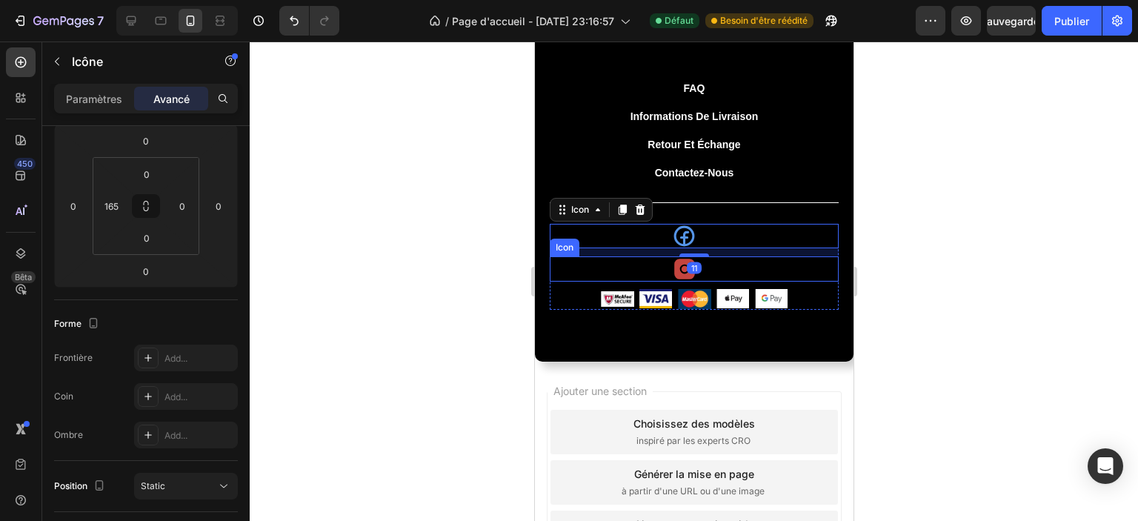
click at [724, 266] on div "Icon" at bounding box center [693, 268] width 289 height 25
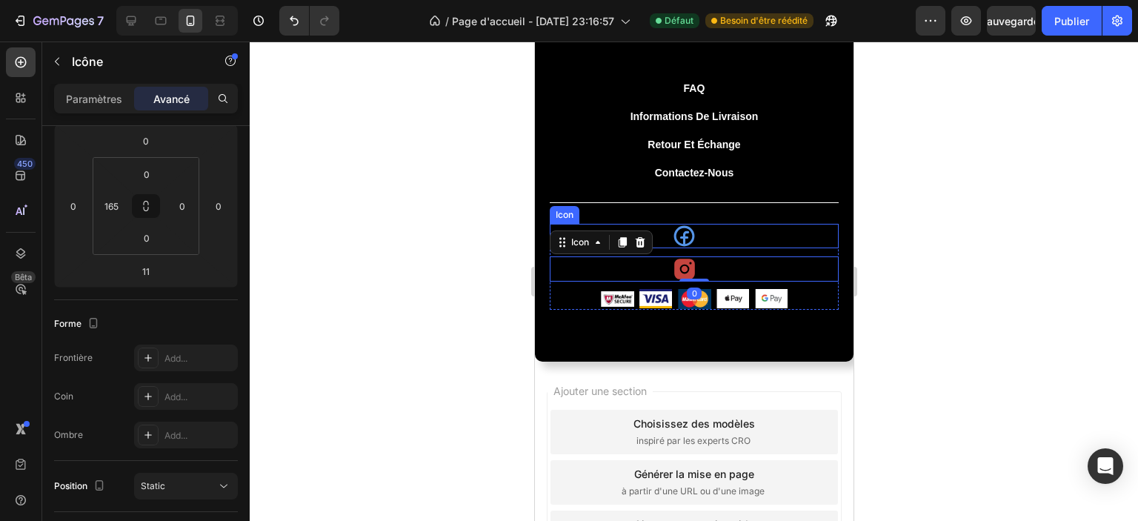
click at [742, 233] on div "Icon" at bounding box center [693, 236] width 289 height 24
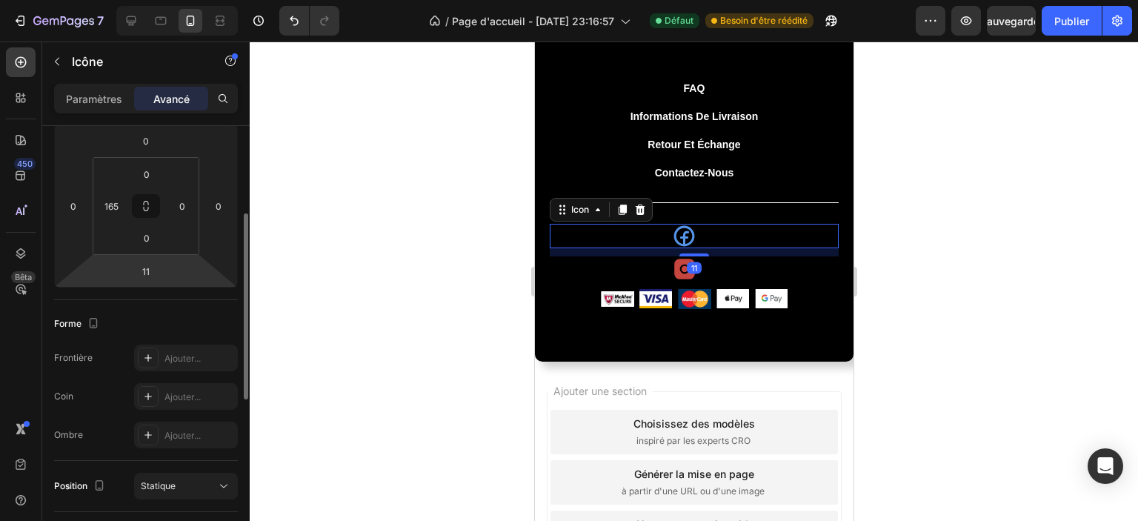
click at [165, 265] on html "7 / Page d'accueil - 24 sept. 23:16:57 Défaut Besoin d'être réédité Aperçu Sauv…" at bounding box center [569, 132] width 1138 height 265
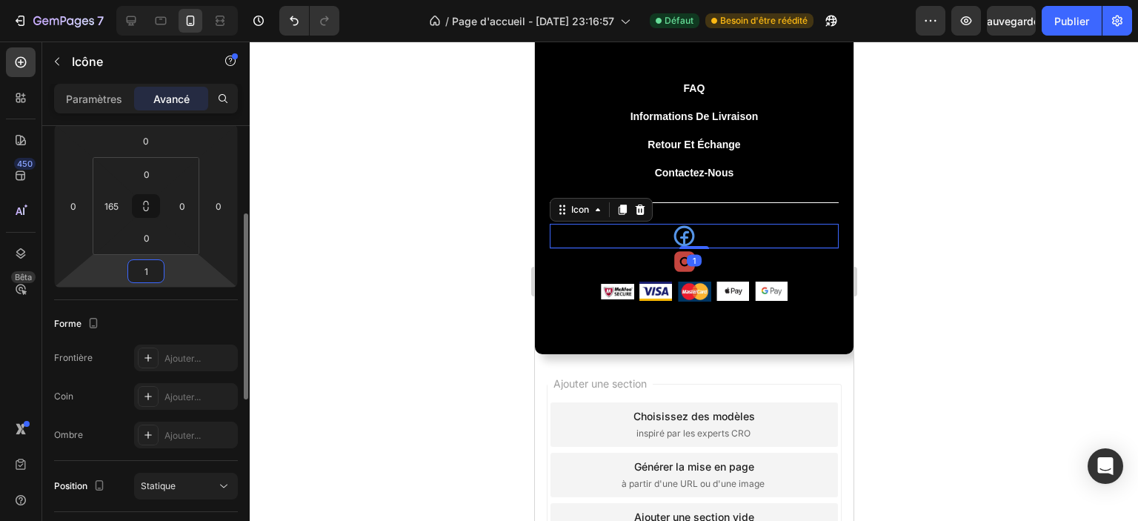
type input "10"
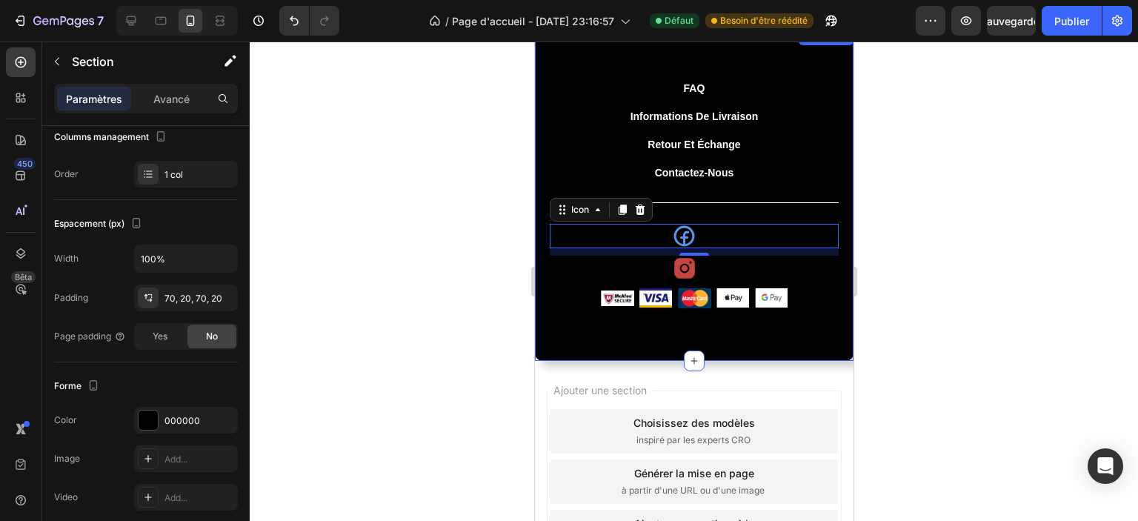
click at [748, 210] on div "FAQ Button Informations de livraison Button Retour et échange Button Contactez-…" at bounding box center [693, 194] width 289 height 230
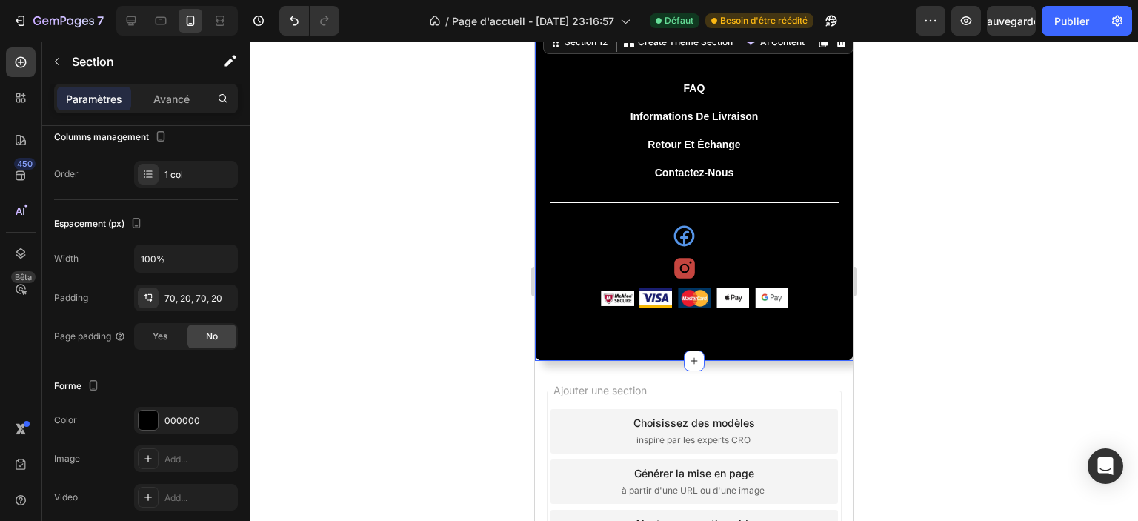
scroll to position [0, 0]
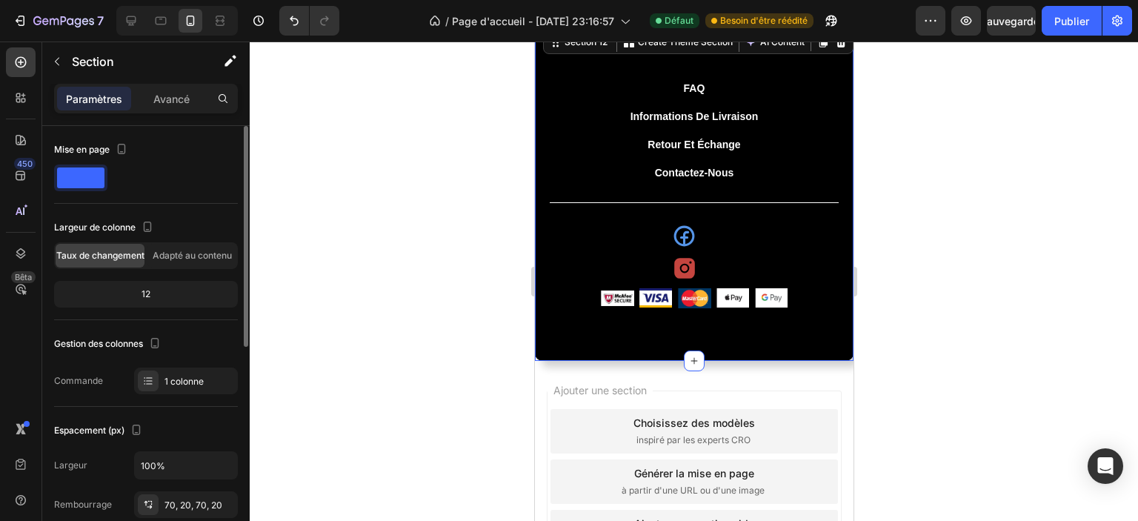
click at [714, 206] on div "FAQ Button Informations de livraison Button Retour et échange Button Contactez-…" at bounding box center [693, 194] width 289 height 230
click at [696, 204] on div "FAQ Button Informations de livraison Button Retour et échange Button Contactez-…" at bounding box center [693, 194] width 289 height 230
click at [689, 216] on div "FAQ Button Informations de livraison Button Retour et échange Button Contactez-…" at bounding box center [693, 194] width 289 height 230
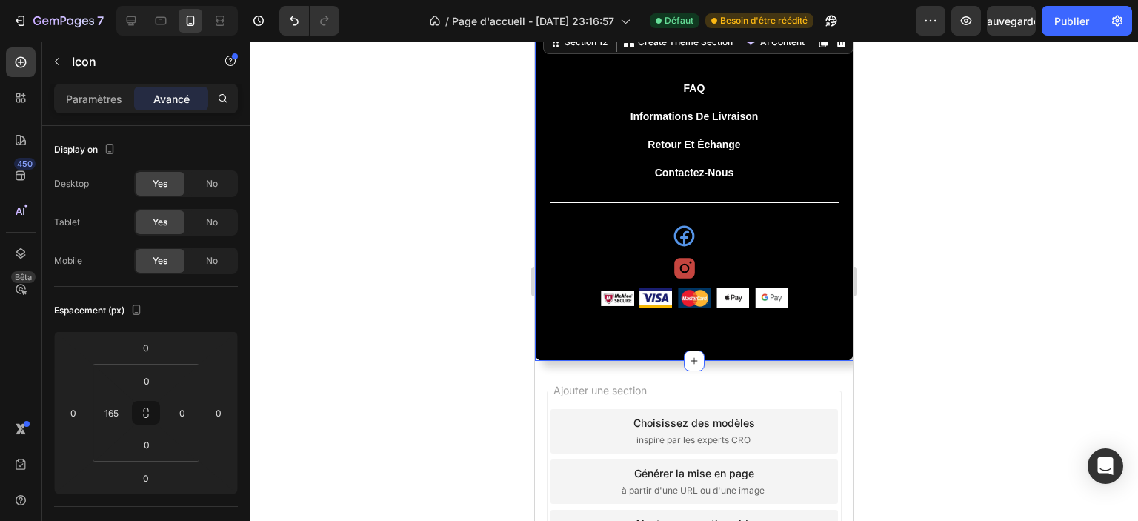
click at [810, 260] on div "Icon" at bounding box center [693, 268] width 289 height 25
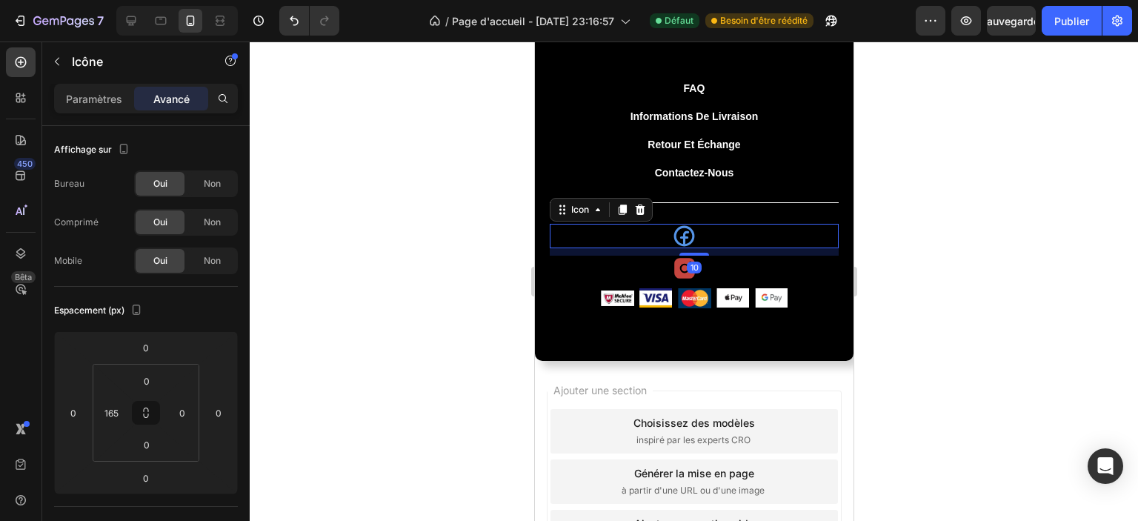
click at [770, 225] on div "Icon 10" at bounding box center [693, 236] width 289 height 24
click at [159, 101] on font "Avancé" at bounding box center [171, 99] width 36 height 13
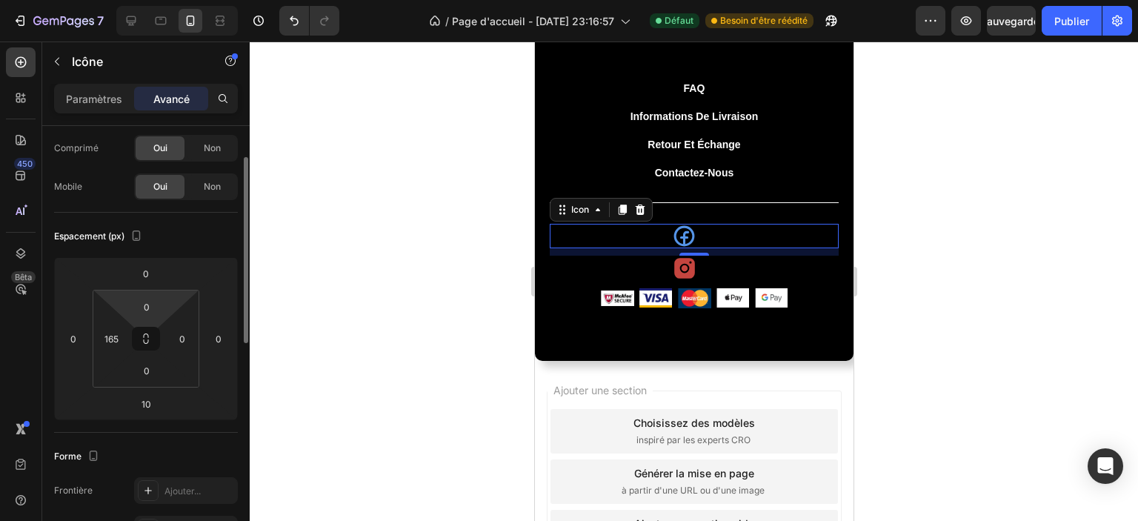
scroll to position [148, 0]
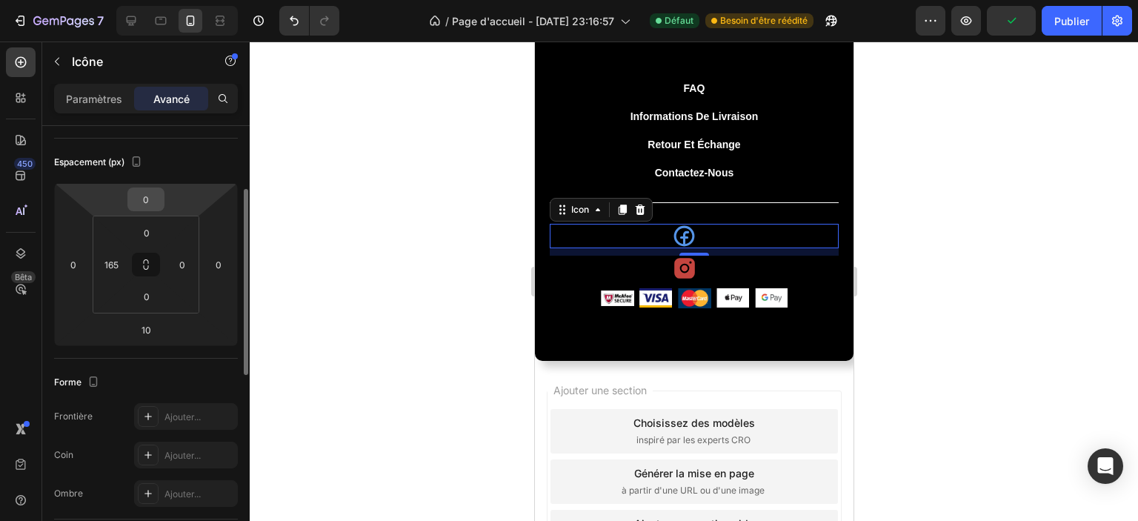
click at [139, 201] on input "0" at bounding box center [146, 199] width 30 height 22
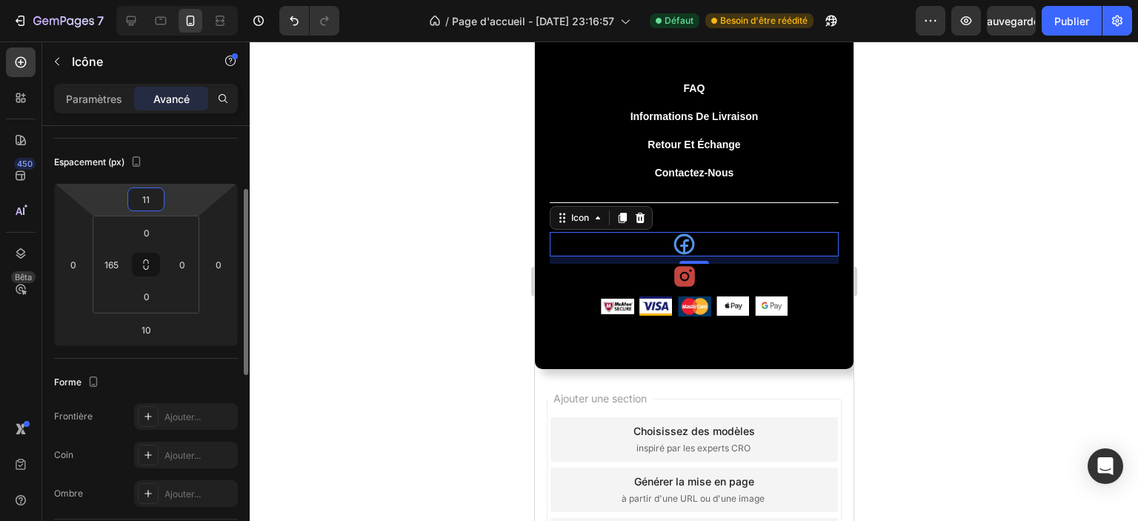
type input "1"
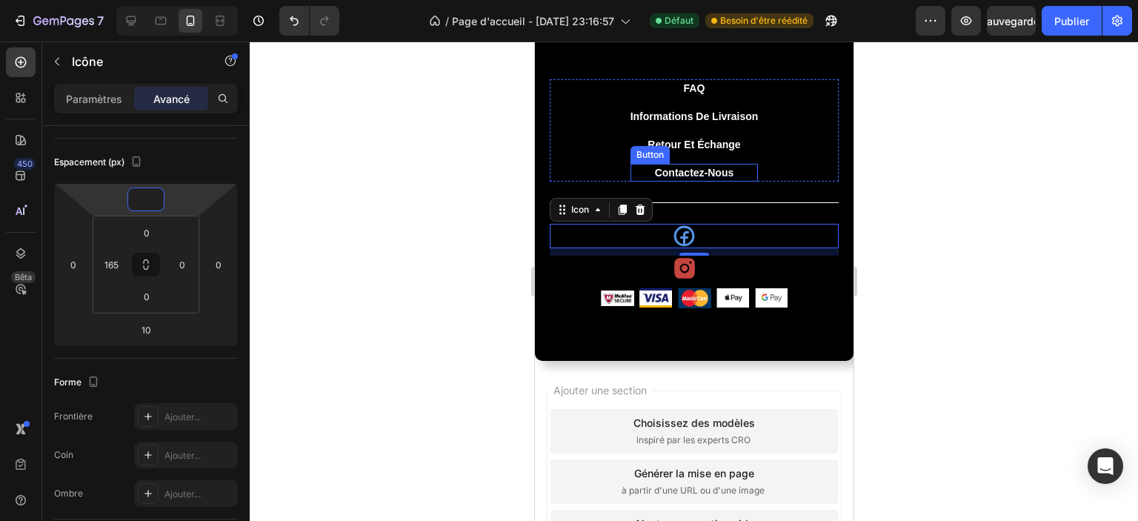
click at [707, 190] on div "FAQ Button Informations de livraison Button Retour et échange Button Contactez-…" at bounding box center [693, 194] width 289 height 230
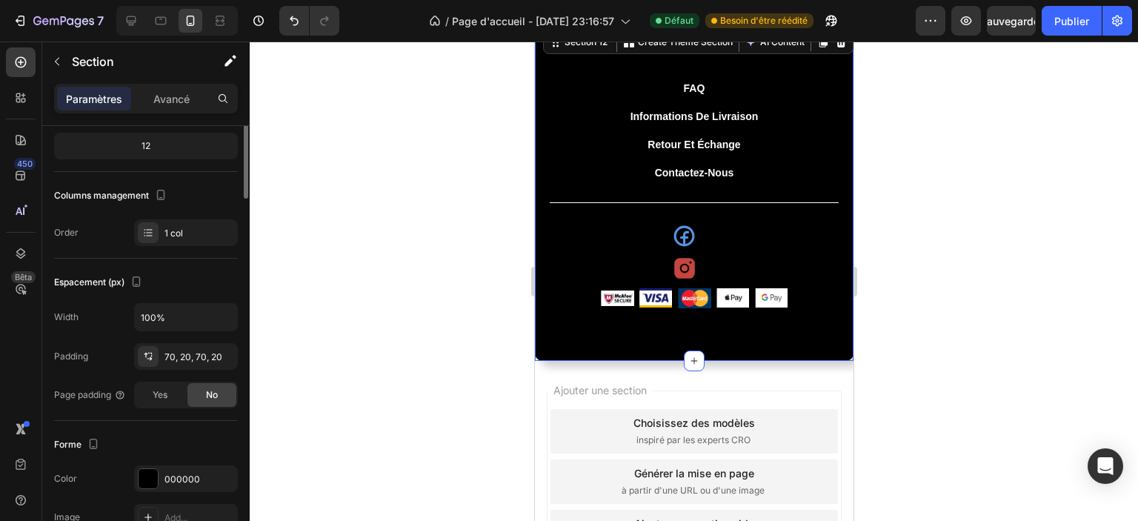
scroll to position [0, 0]
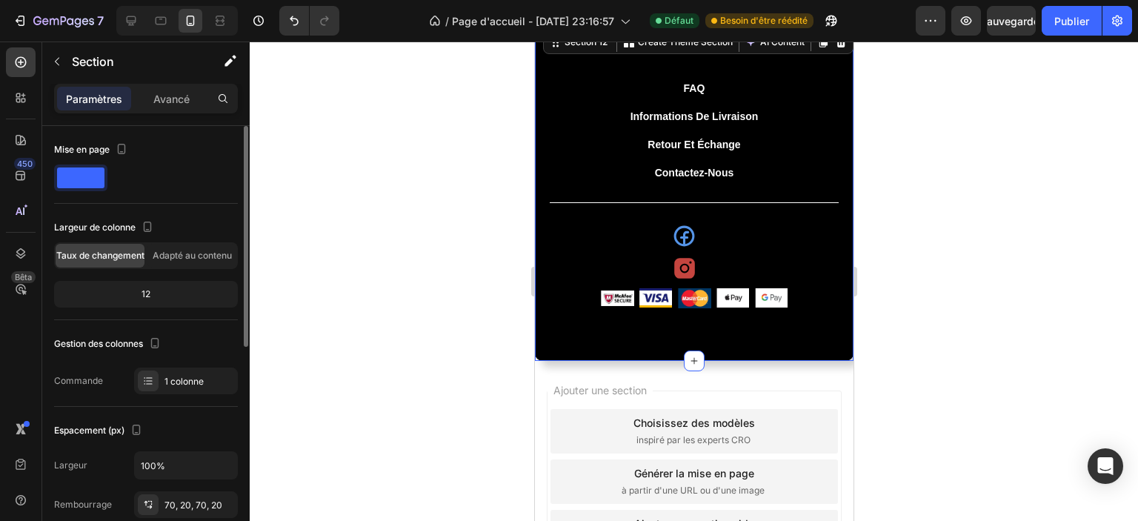
click at [634, 193] on div "FAQ Button Informations de livraison Button Retour et échange Button Contactez-…" at bounding box center [693, 194] width 289 height 230
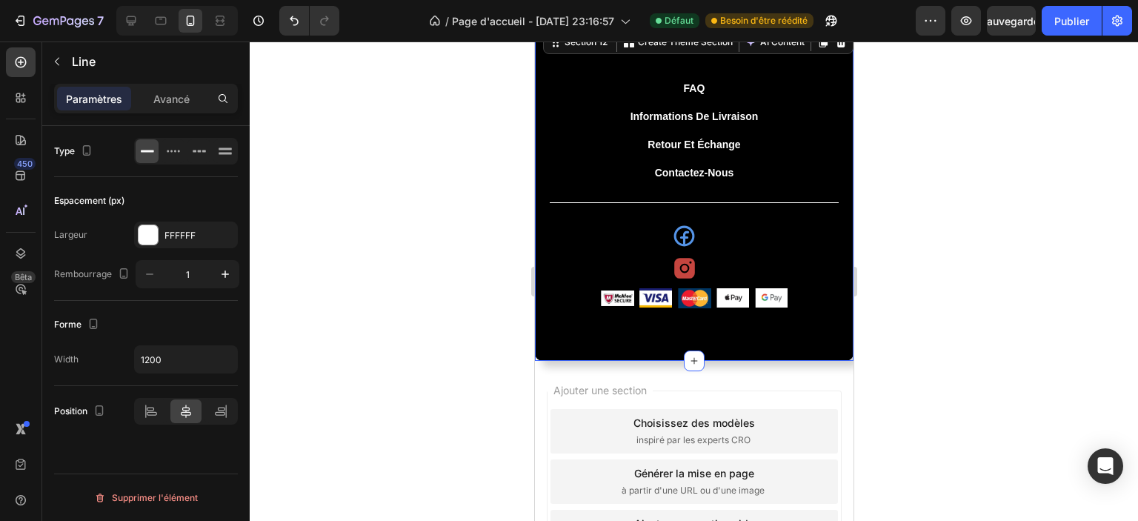
click at [626, 202] on div "Title Line" at bounding box center [693, 202] width 289 height 1
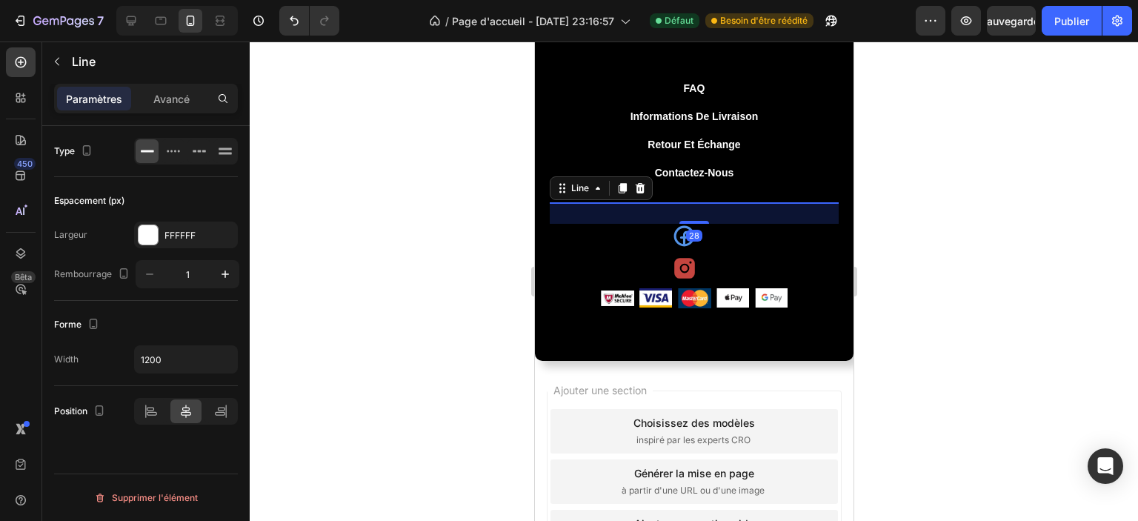
click at [626, 203] on div "28" at bounding box center [693, 213] width 289 height 21
click at [179, 102] on font "Avancé" at bounding box center [171, 99] width 36 height 13
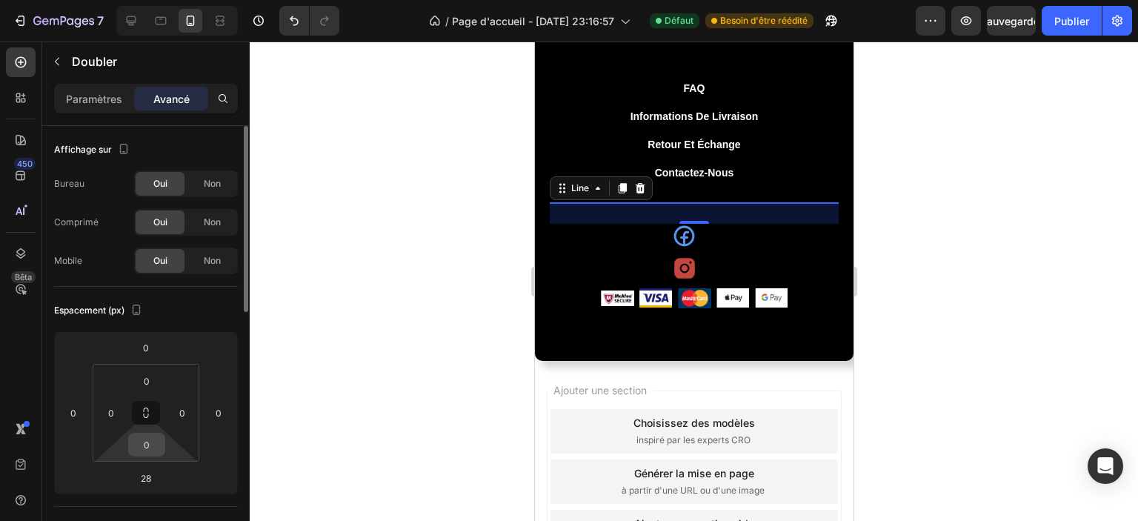
click at [152, 441] on input "0" at bounding box center [147, 445] width 30 height 22
click at [102, 265] on html "7 / Page d'accueil - 24 sept. 23:16:57 Défaut Besoin d'être réédité Aperçu Sauv…" at bounding box center [569, 132] width 1138 height 265
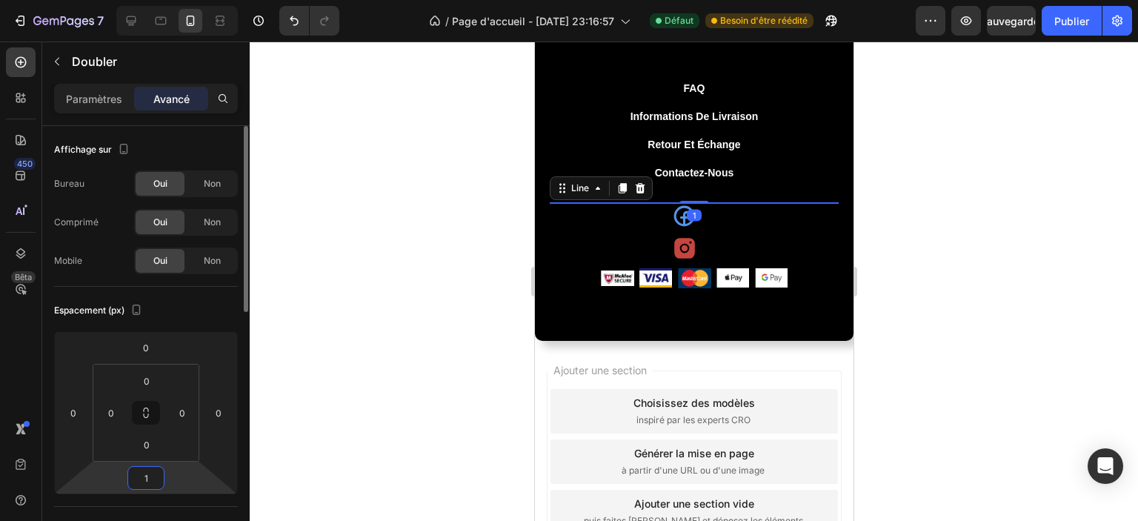
type input "10"
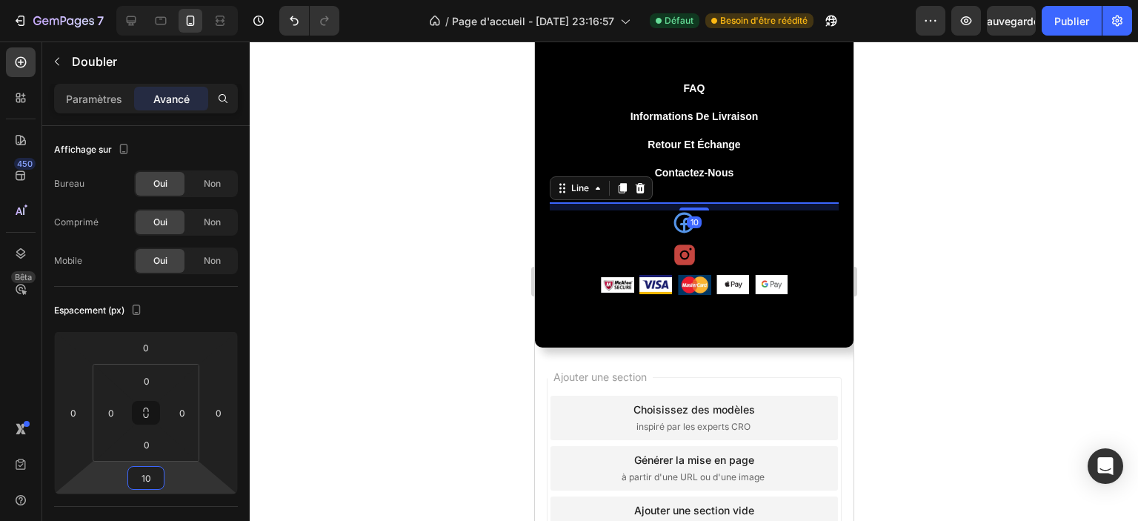
click at [469, 345] on div at bounding box center [694, 282] width 889 height 480
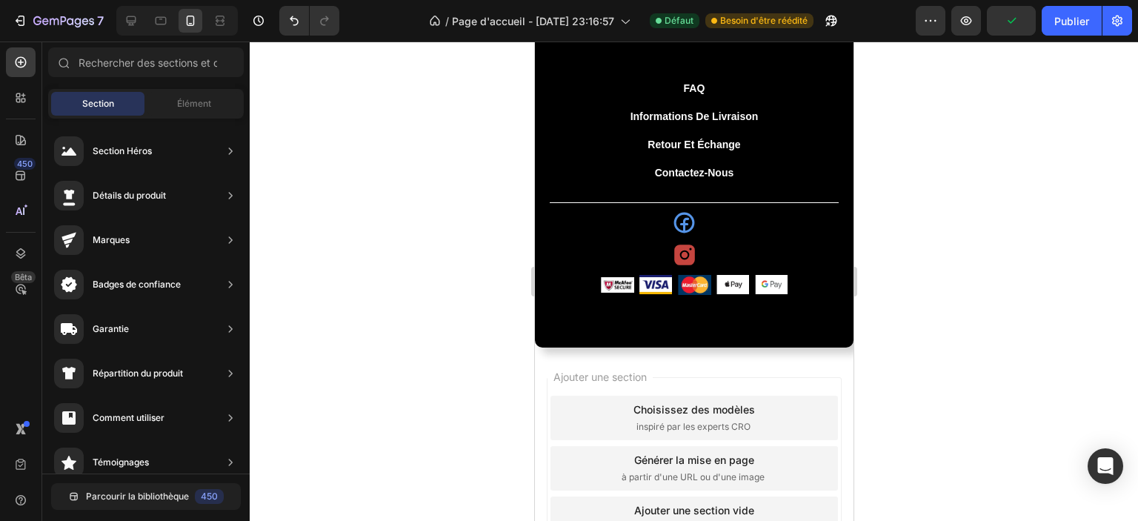
click at [1003, 228] on div at bounding box center [694, 282] width 889 height 480
click at [1075, 21] on font "Publier" at bounding box center [1072, 21] width 35 height 13
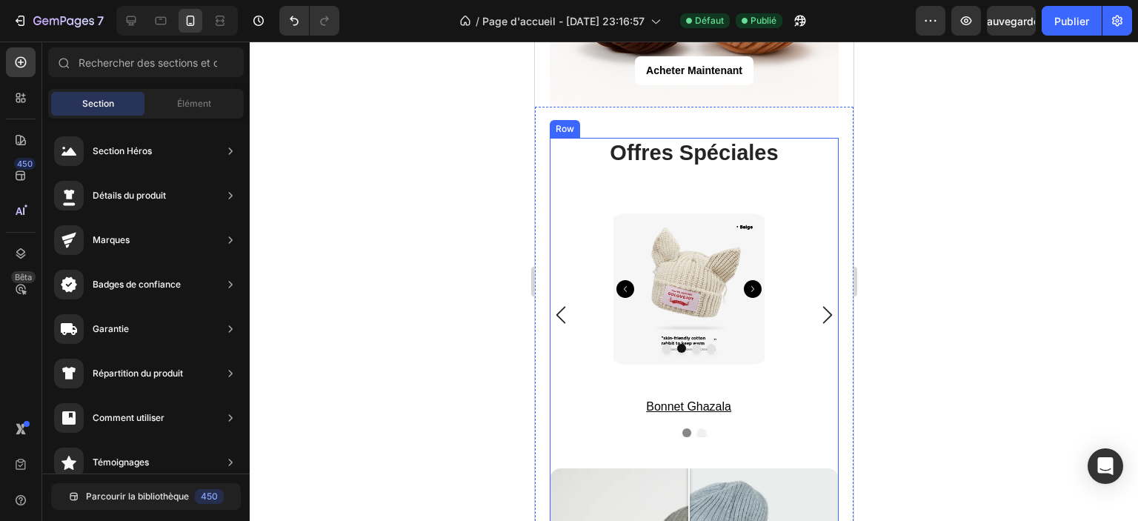
scroll to position [2742, 0]
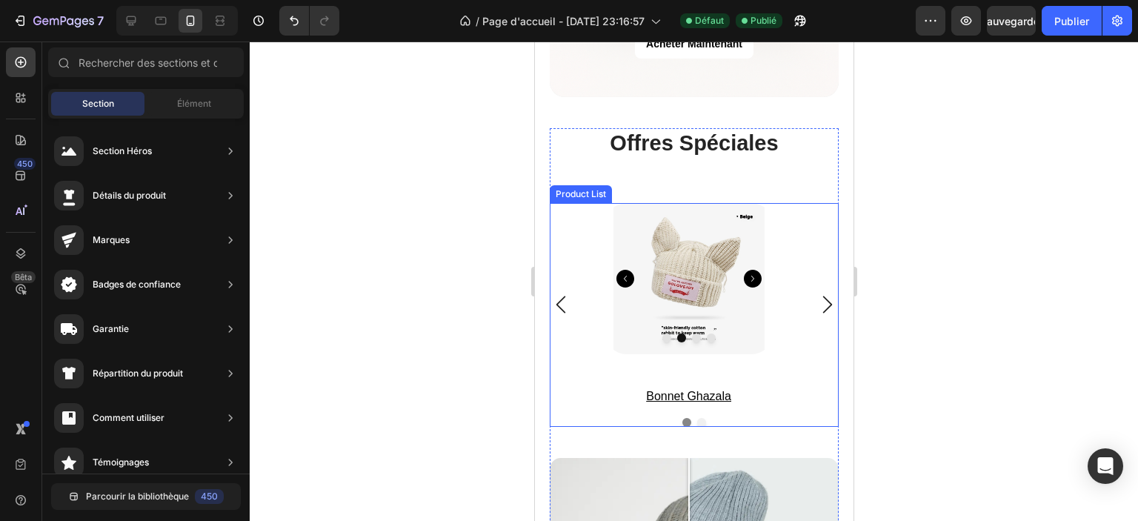
click at [818, 296] on icon "Carousel Next Arrow" at bounding box center [827, 305] width 18 height 18
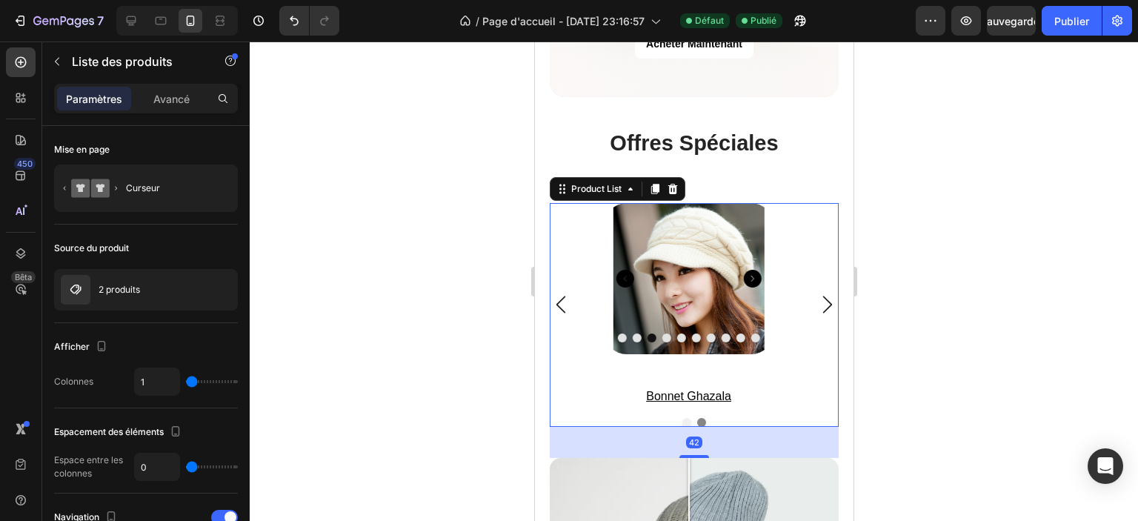
click at [818, 296] on icon "Carousel Next Arrow" at bounding box center [827, 305] width 18 height 18
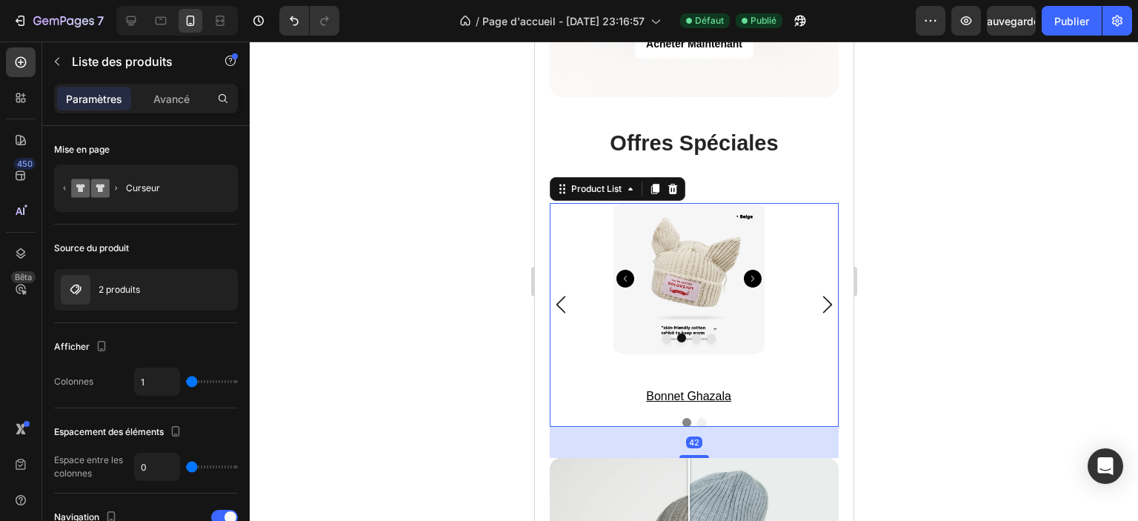
click at [560, 296] on icon "Carousel Back Arrow" at bounding box center [560, 305] width 18 height 18
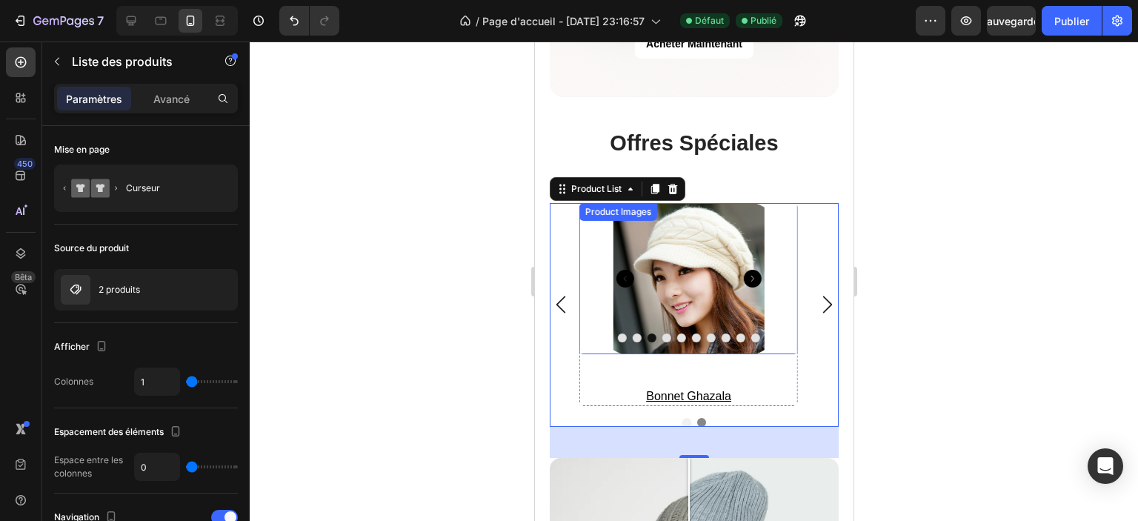
drag, startPoint x: 657, startPoint y: 260, endPoint x: 646, endPoint y: 262, distance: 11.3
click at [657, 260] on img at bounding box center [688, 278] width 169 height 151
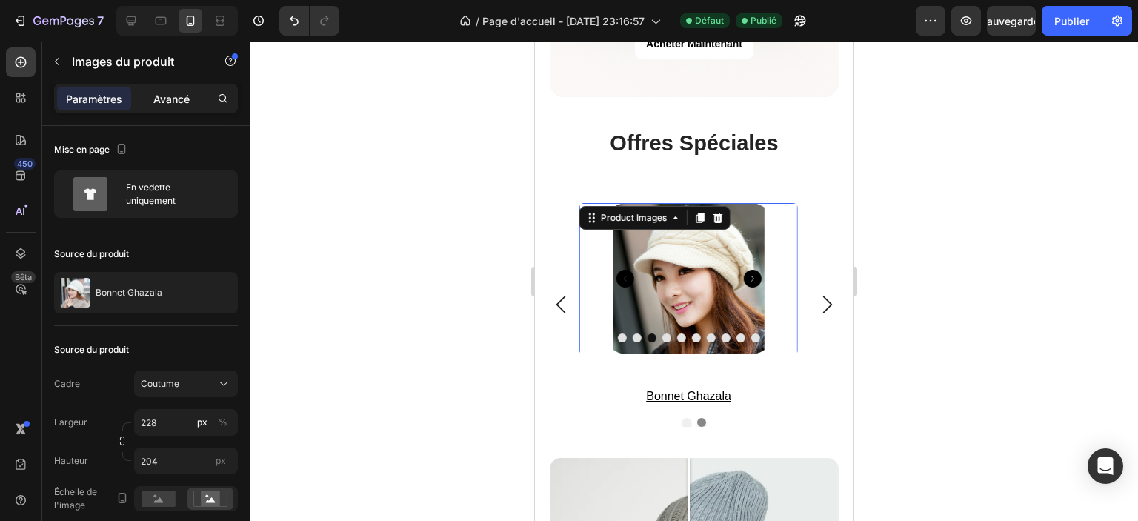
click at [168, 93] on font "Avancé" at bounding box center [171, 99] width 36 height 13
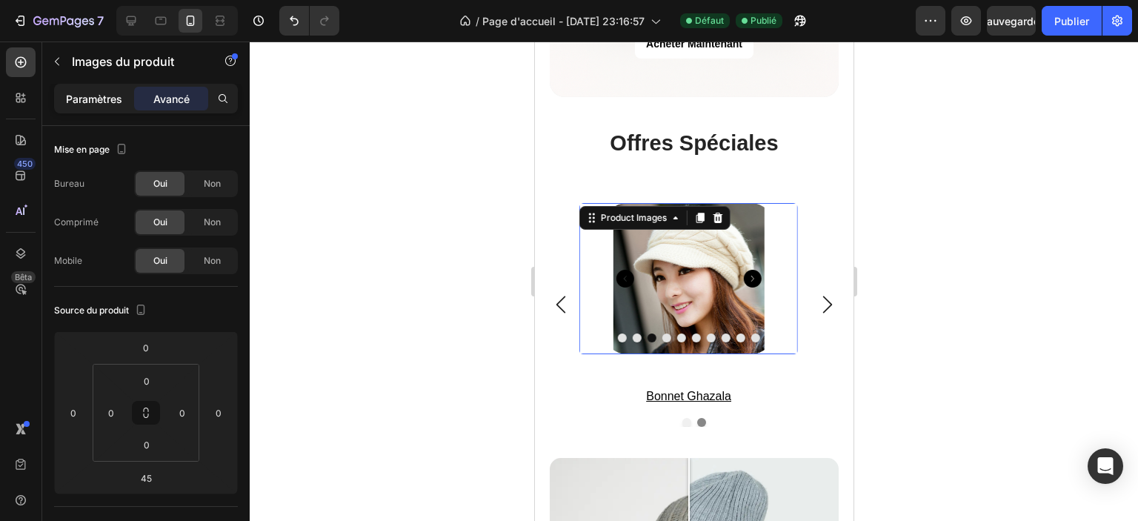
click at [92, 109] on div "Paramètres" at bounding box center [94, 99] width 74 height 24
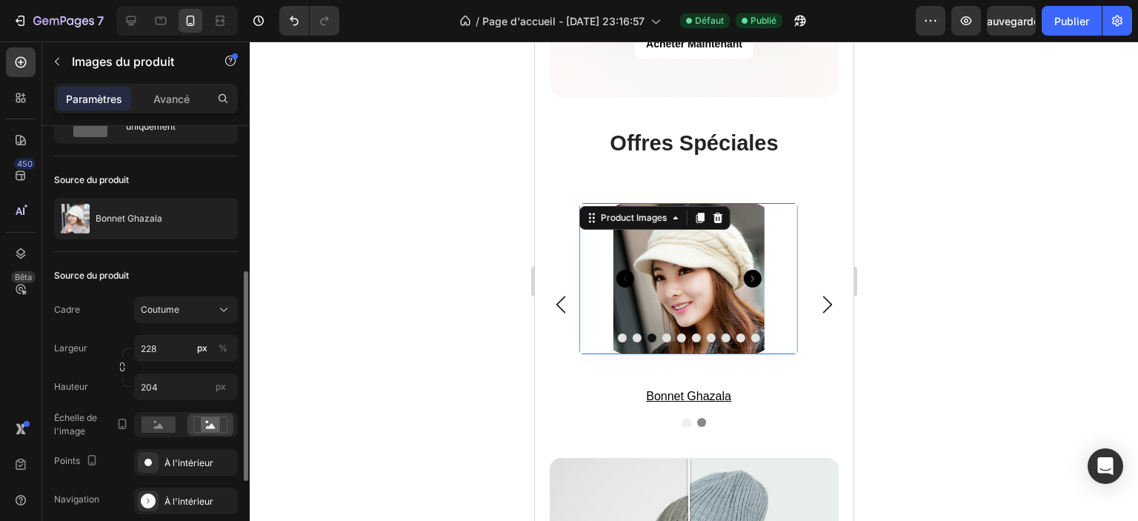
scroll to position [148, 0]
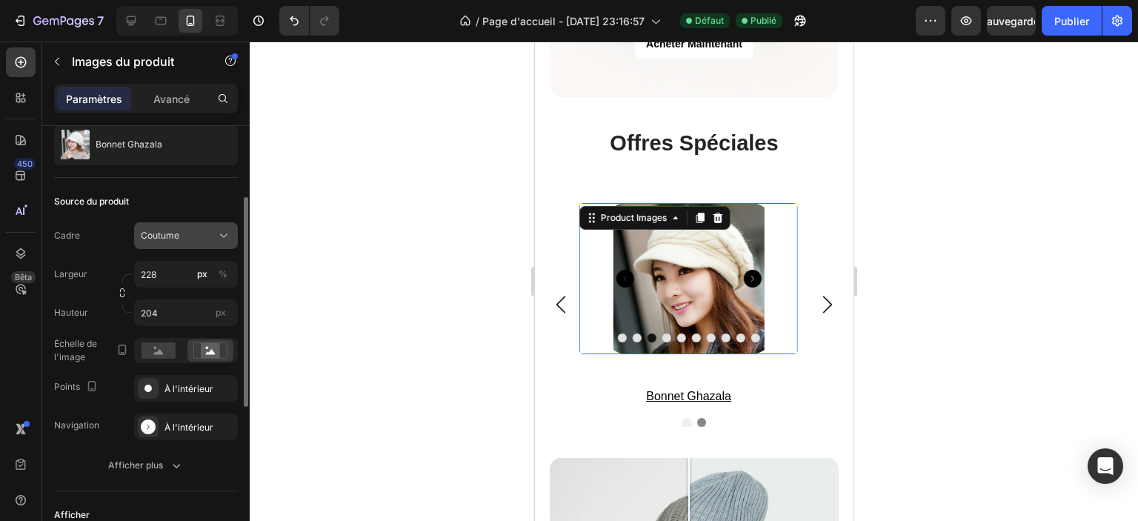
click at [234, 233] on button "Coutume" at bounding box center [186, 235] width 104 height 27
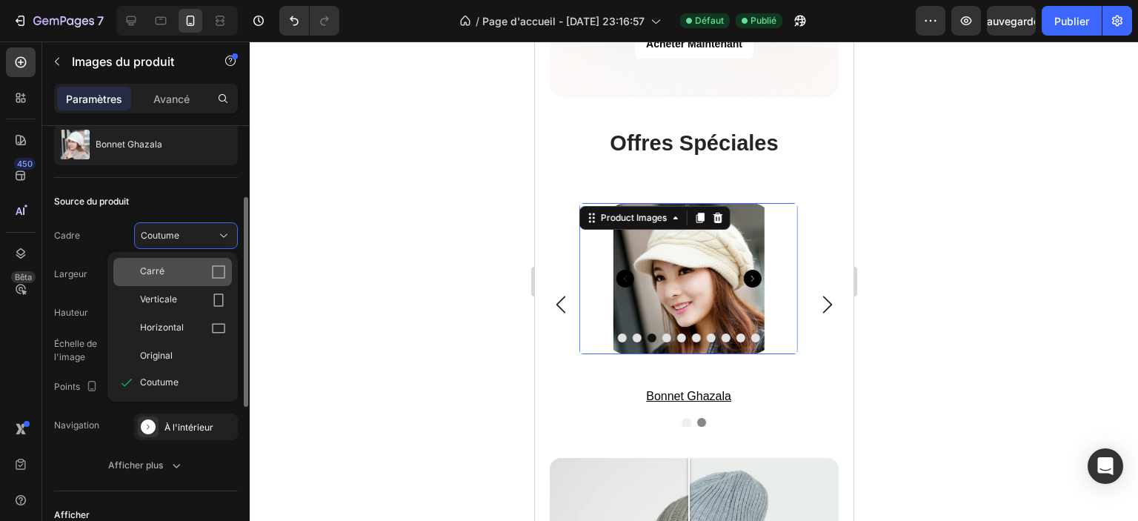
click at [219, 266] on icon at bounding box center [218, 272] width 15 height 15
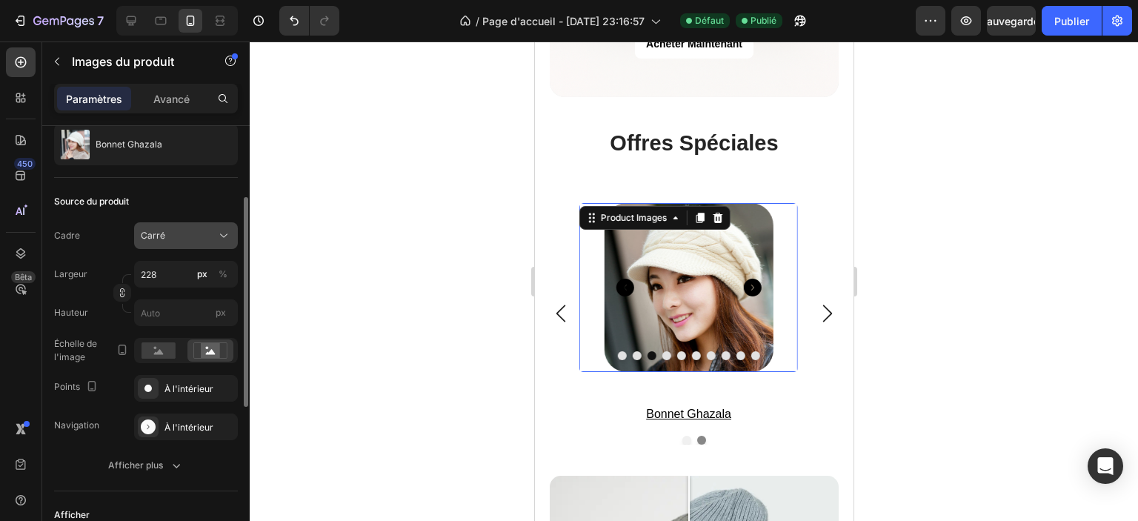
click at [221, 239] on icon at bounding box center [223, 235] width 15 height 15
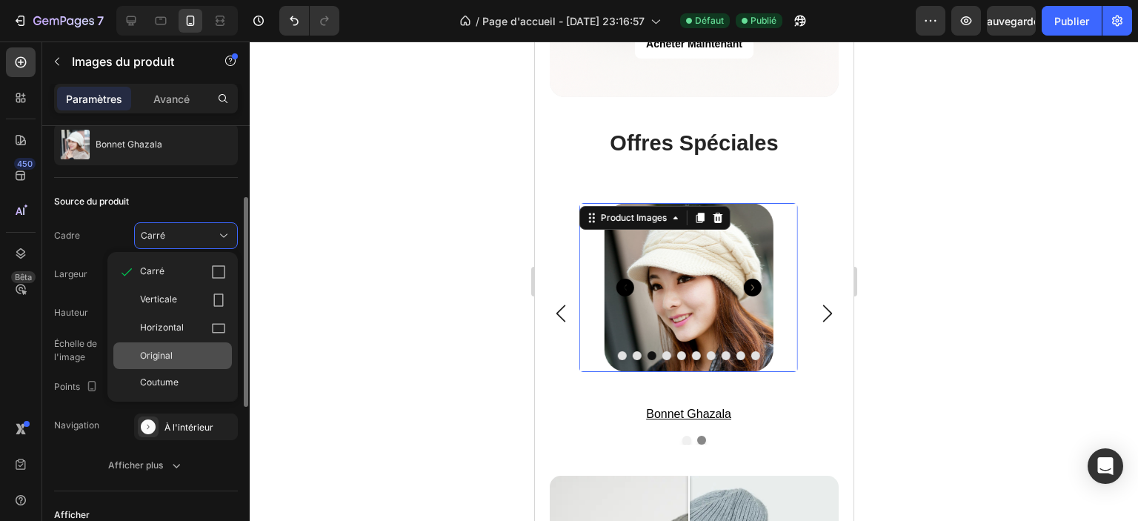
click at [208, 359] on div "Original" at bounding box center [183, 355] width 86 height 13
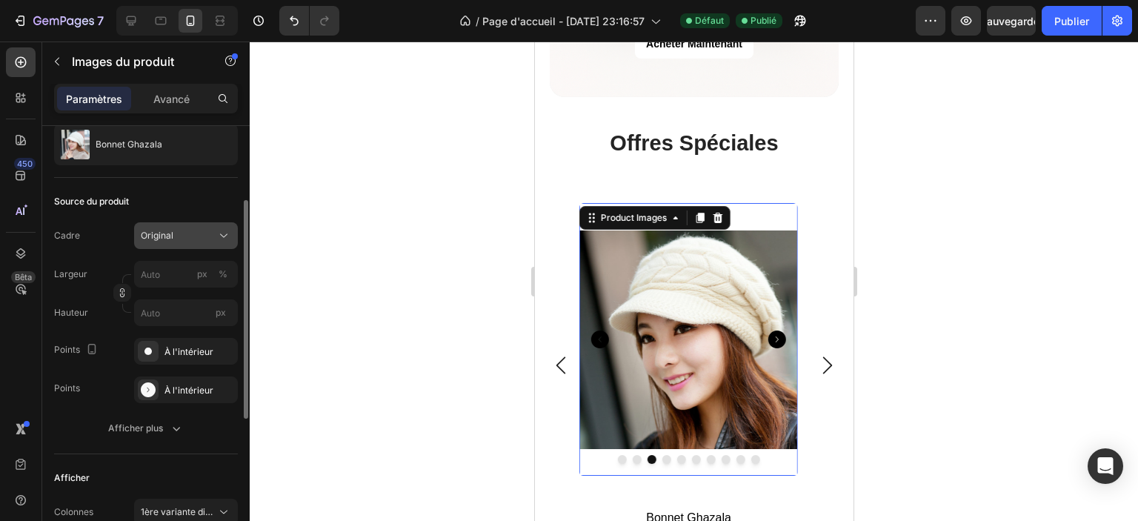
click at [213, 237] on div "Original" at bounding box center [186, 235] width 90 height 15
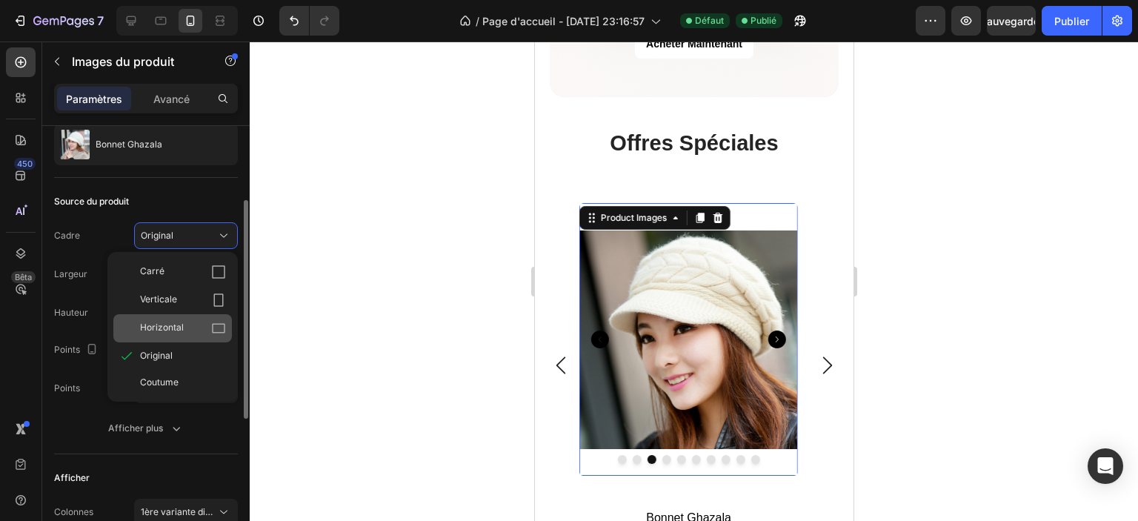
click at [205, 322] on div "Horizontal" at bounding box center [183, 328] width 86 height 15
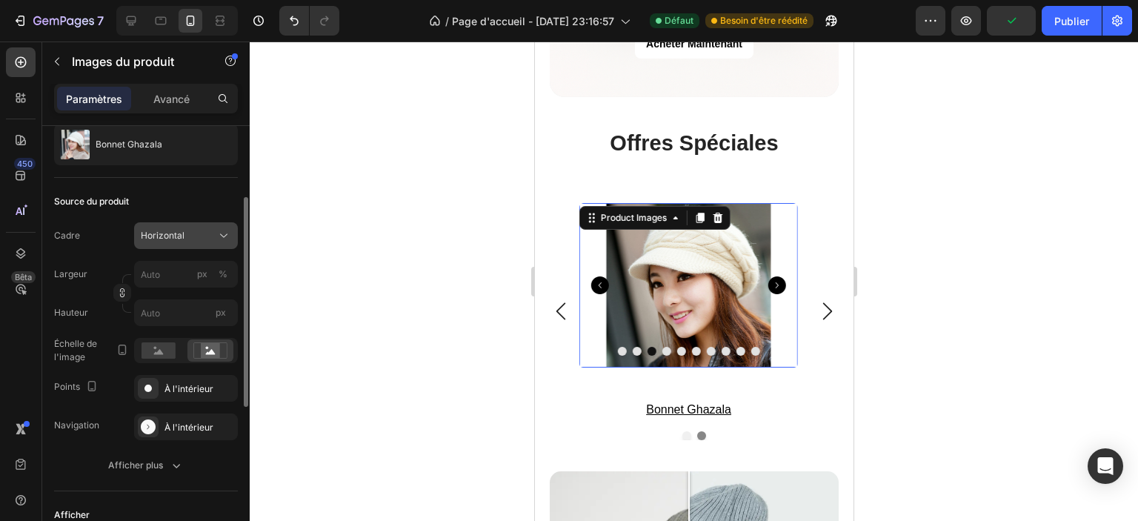
click at [216, 233] on icon at bounding box center [223, 235] width 15 height 15
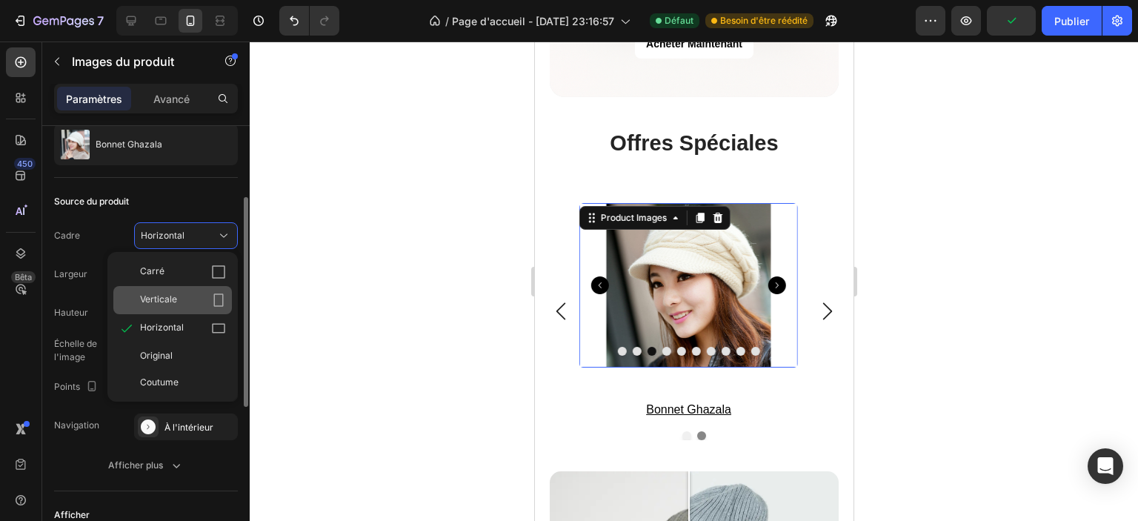
drag, startPoint x: 205, startPoint y: 284, endPoint x: 205, endPoint y: 294, distance: 10.4
click at [205, 294] on div "Carré Verticale Horizontal Original Coutume" at bounding box center [172, 327] width 130 height 138
click at [205, 297] on div "Verticale" at bounding box center [183, 300] width 86 height 15
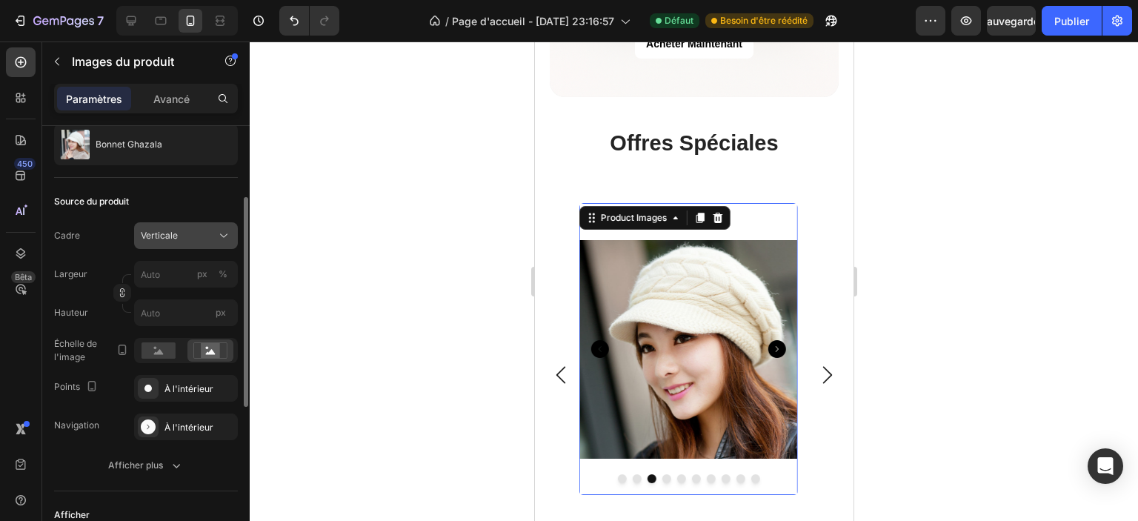
click at [216, 236] on icon at bounding box center [223, 235] width 15 height 15
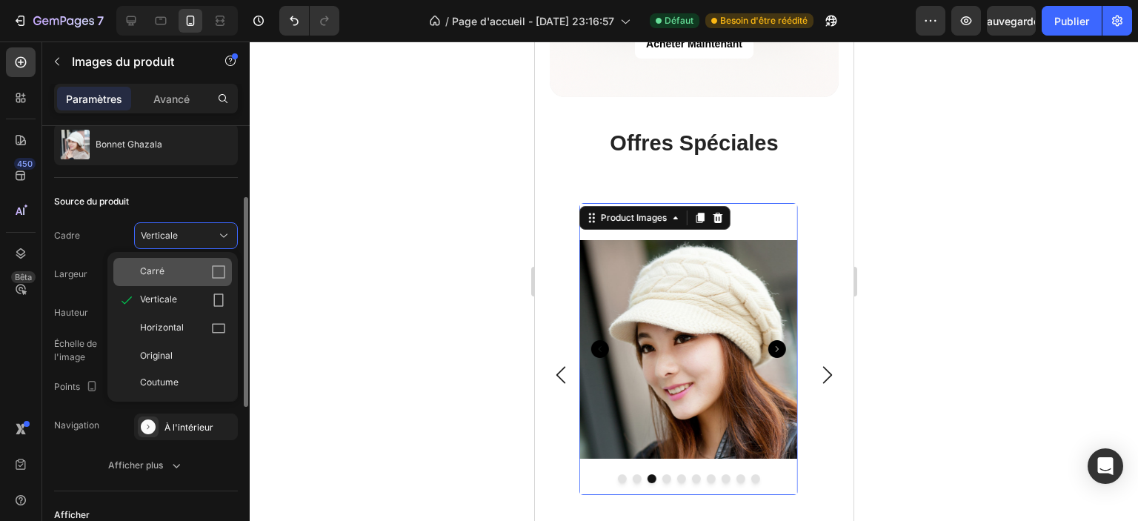
click at [205, 272] on div "Carré" at bounding box center [183, 272] width 86 height 15
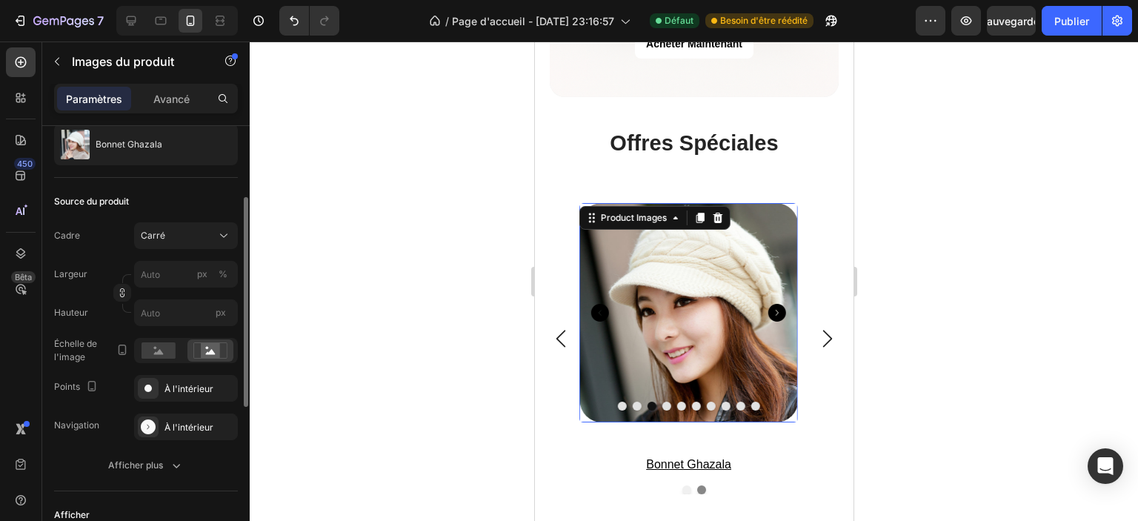
click at [392, 203] on div at bounding box center [694, 282] width 889 height 480
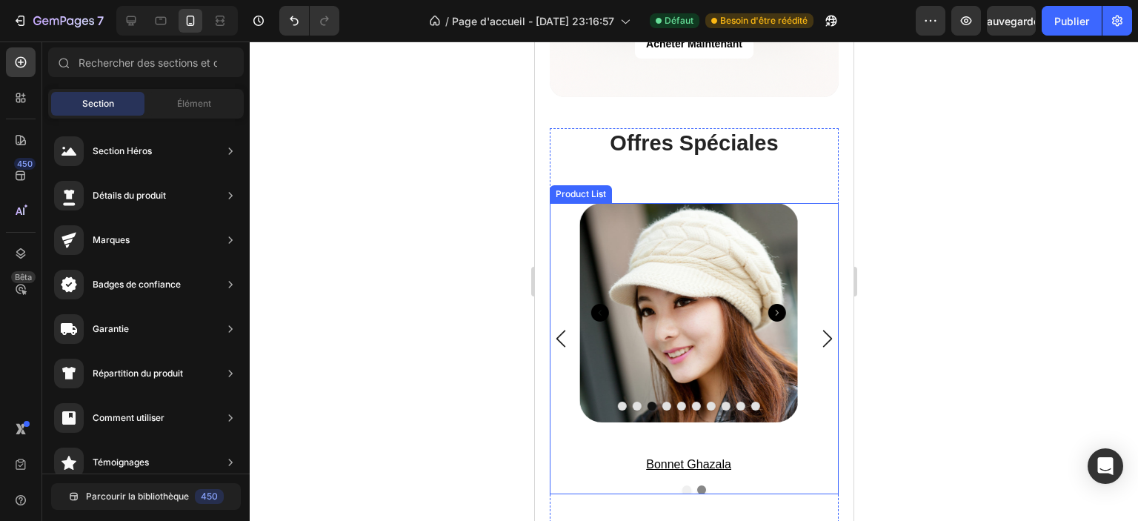
click at [818, 330] on icon "Carousel Next Arrow" at bounding box center [827, 339] width 18 height 18
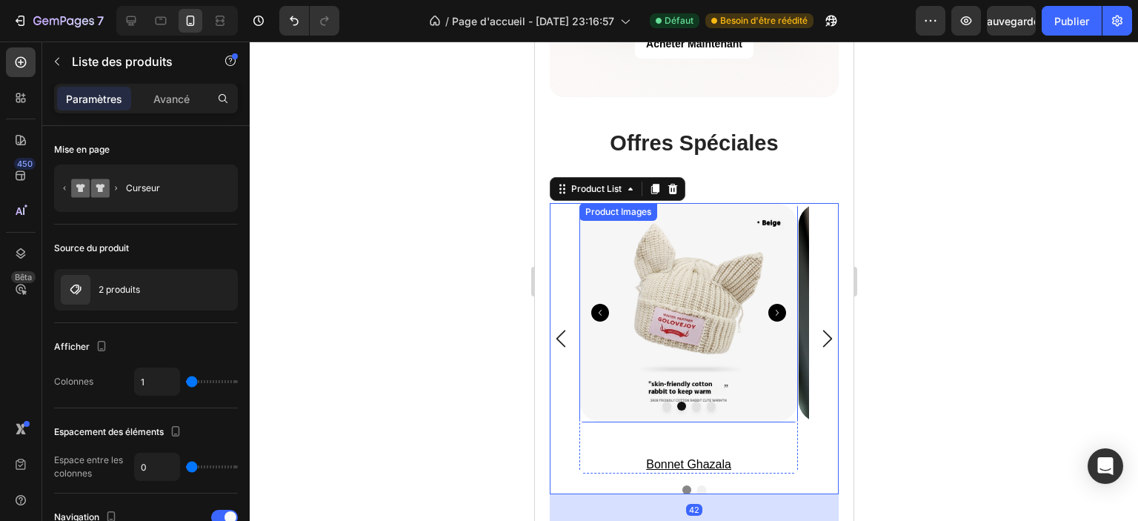
click at [780, 304] on icon "Carousel Next Arrow" at bounding box center [777, 313] width 18 height 18
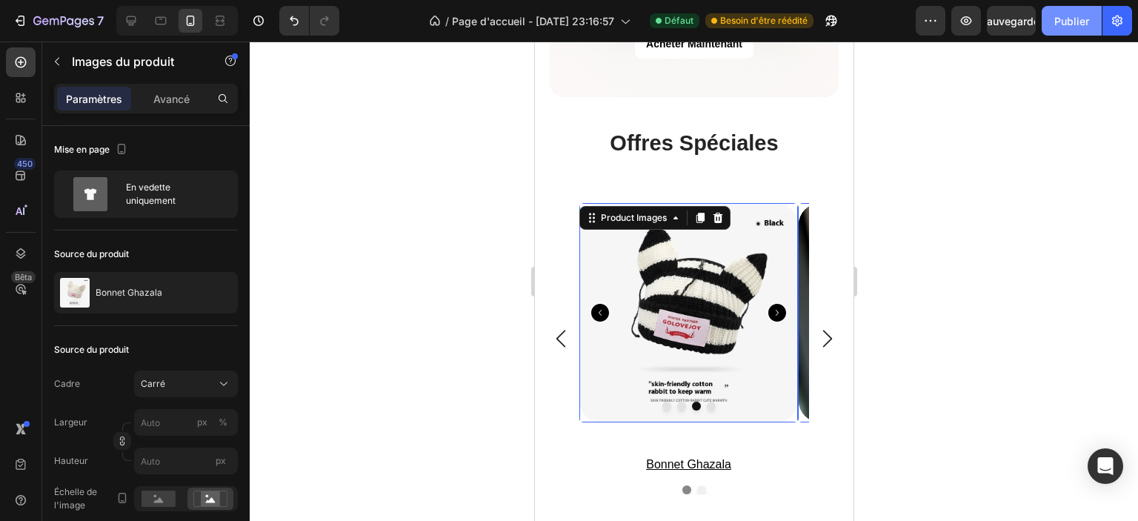
click at [1071, 20] on font "Publier" at bounding box center [1072, 21] width 35 height 13
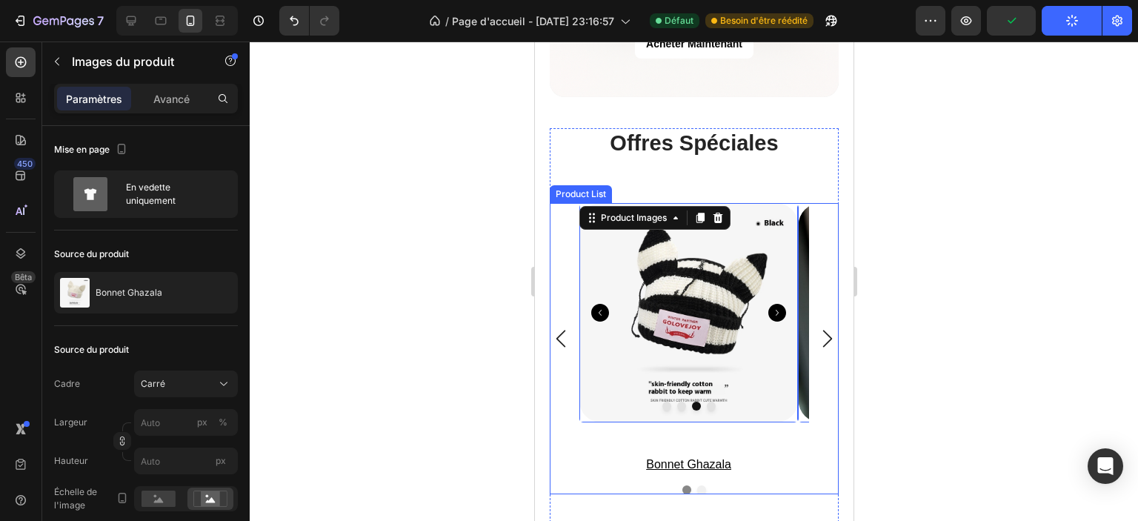
click at [555, 330] on icon "Carousel Back Arrow" at bounding box center [560, 339] width 18 height 18
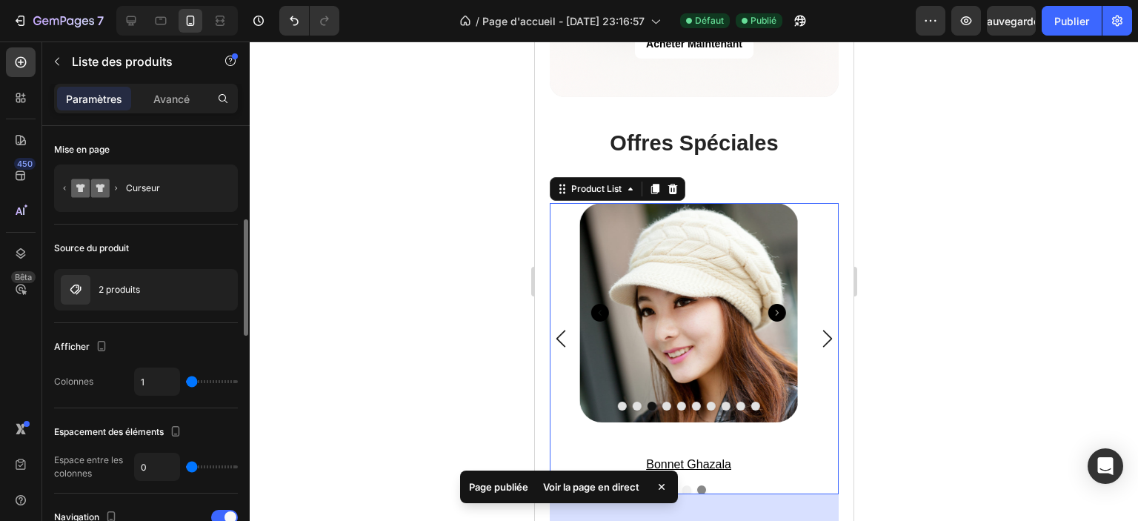
scroll to position [74, 0]
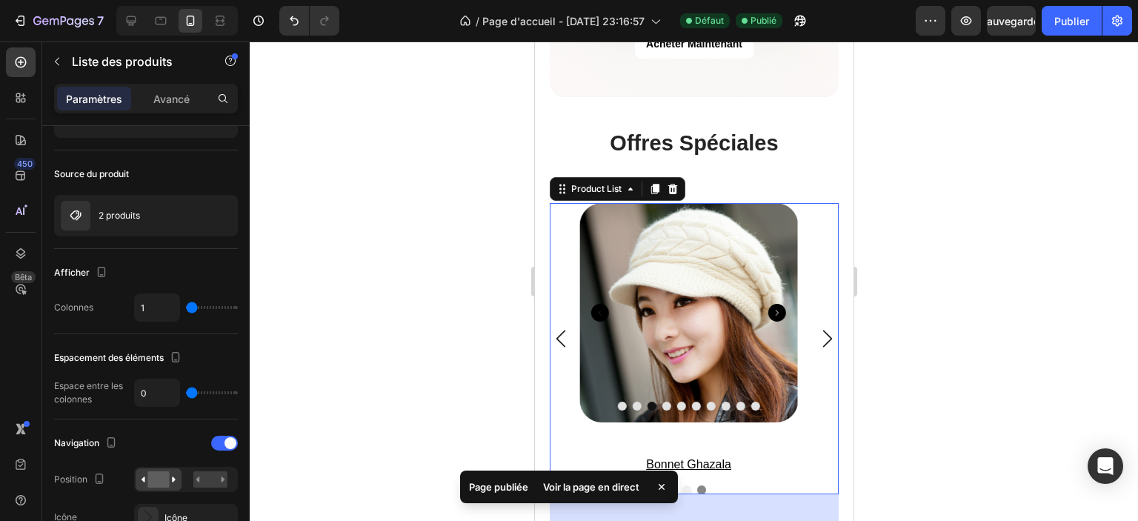
click at [567, 414] on div "Product Images bonnet ghazala Product Title Row Product List 42 Product Images …" at bounding box center [693, 338] width 289 height 271
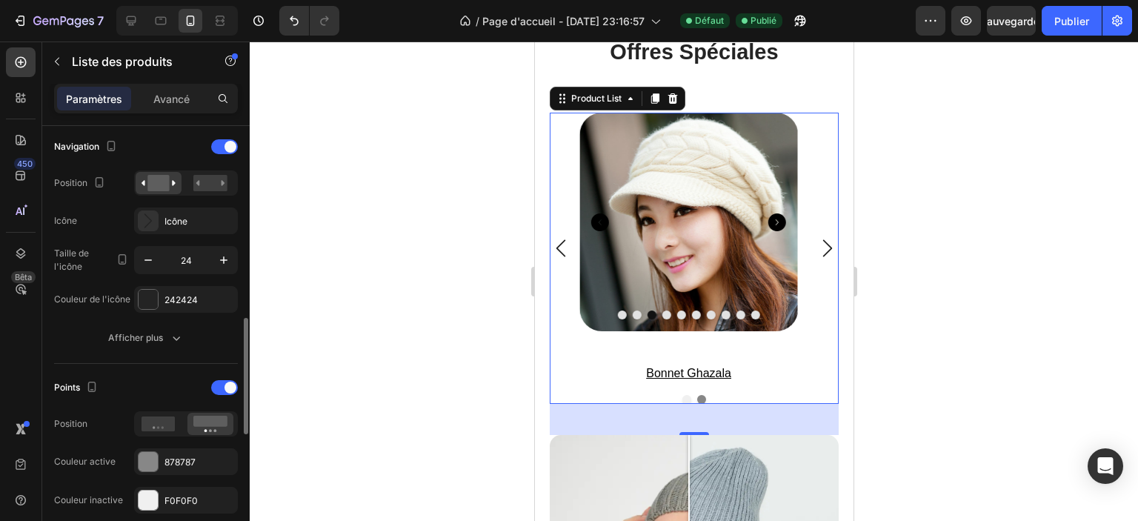
scroll to position [519, 0]
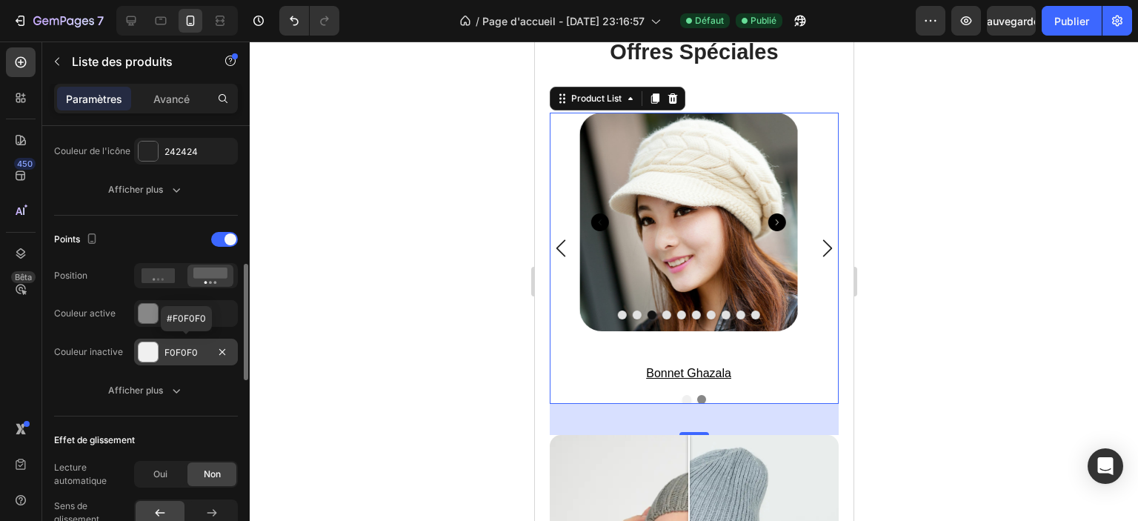
click at [148, 354] on div at bounding box center [148, 351] width 19 height 19
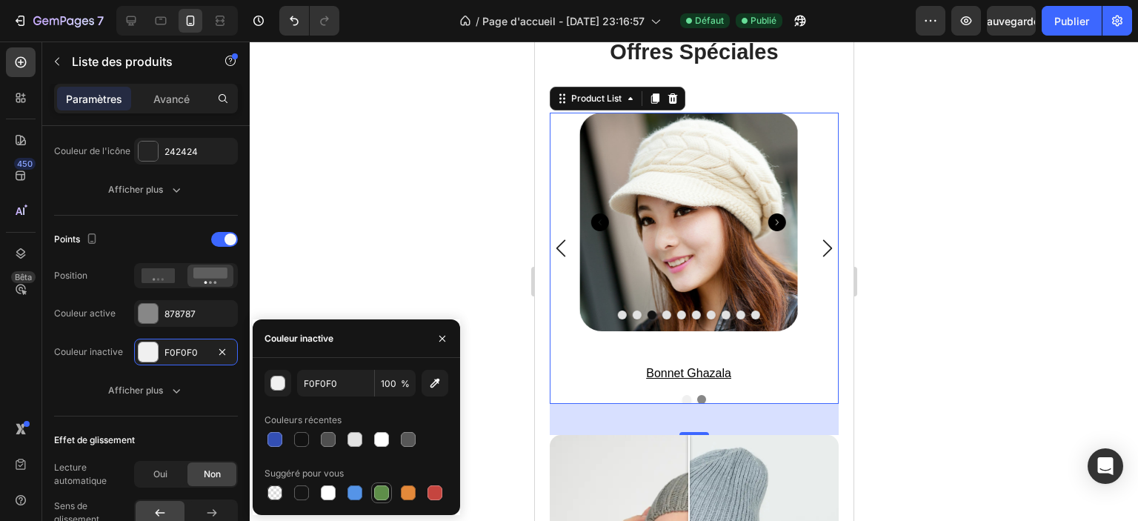
click at [381, 493] on div at bounding box center [381, 492] width 15 height 15
click at [434, 499] on div at bounding box center [435, 492] width 15 height 15
type input "C5453F"
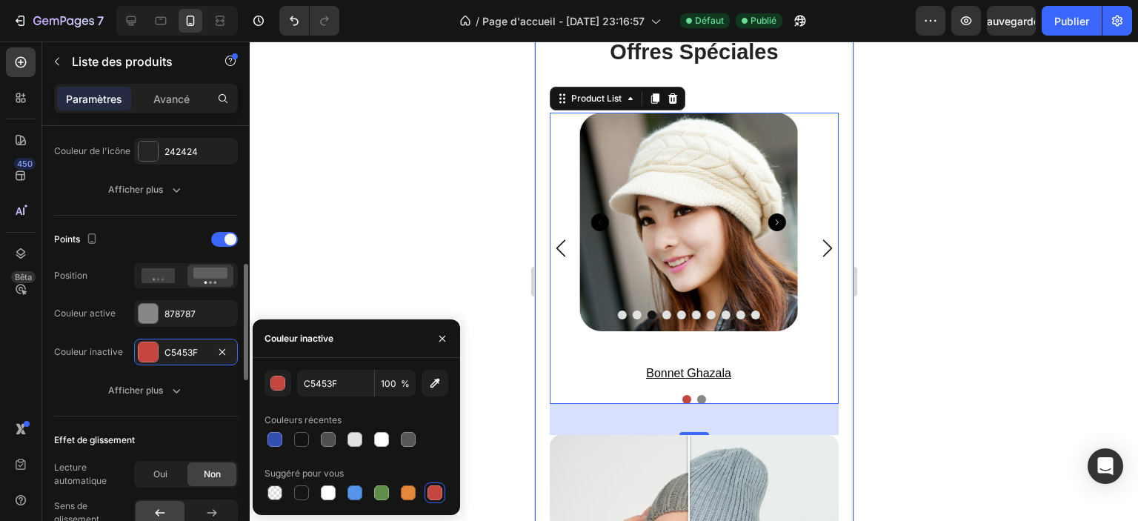
click at [112, 263] on div "Position" at bounding box center [146, 275] width 184 height 25
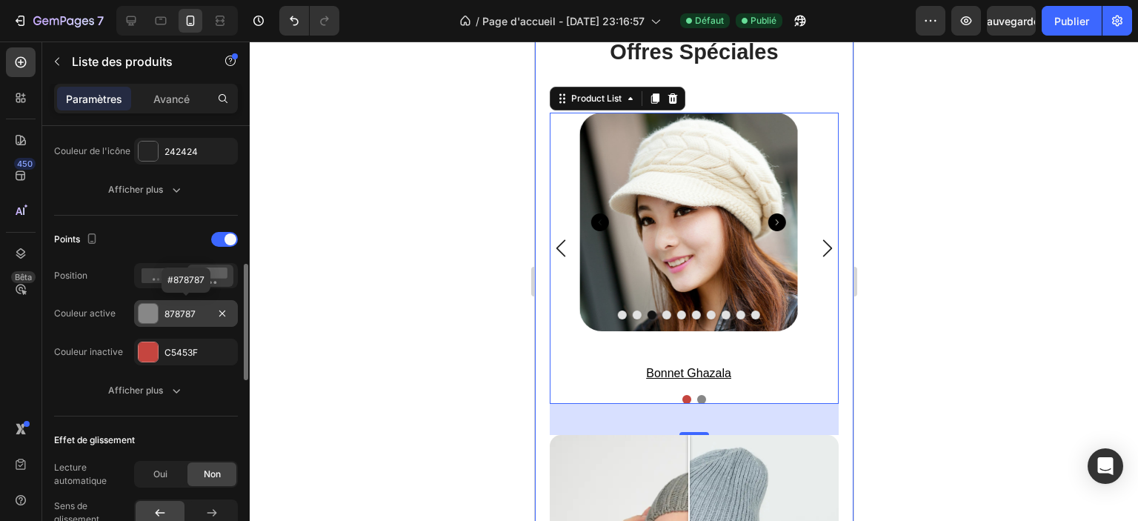
click at [151, 314] on div at bounding box center [148, 313] width 19 height 19
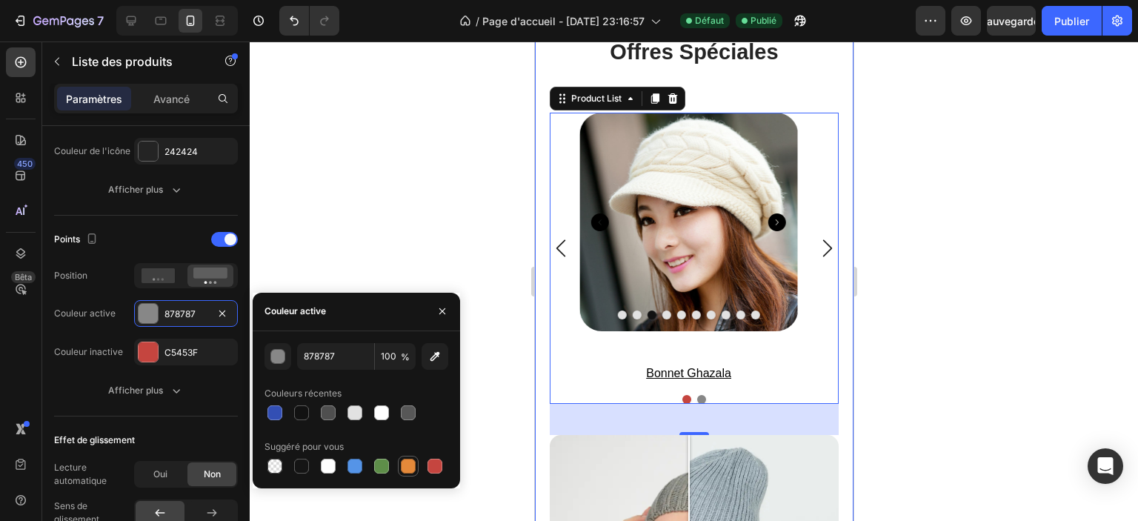
click at [405, 467] on div at bounding box center [408, 466] width 15 height 15
type input "E4893A"
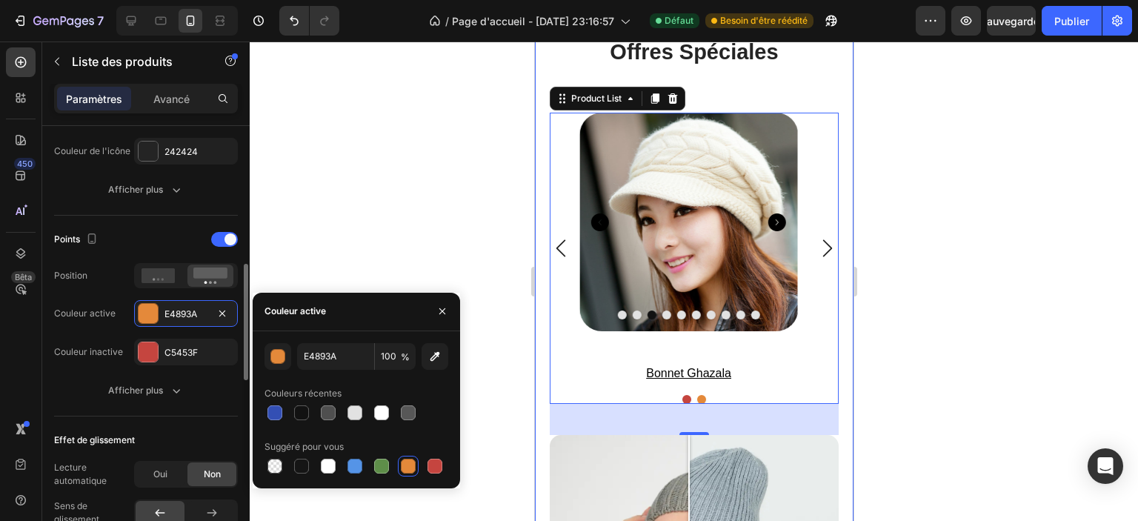
click at [109, 322] on div "Couleur active" at bounding box center [85, 314] width 62 height 24
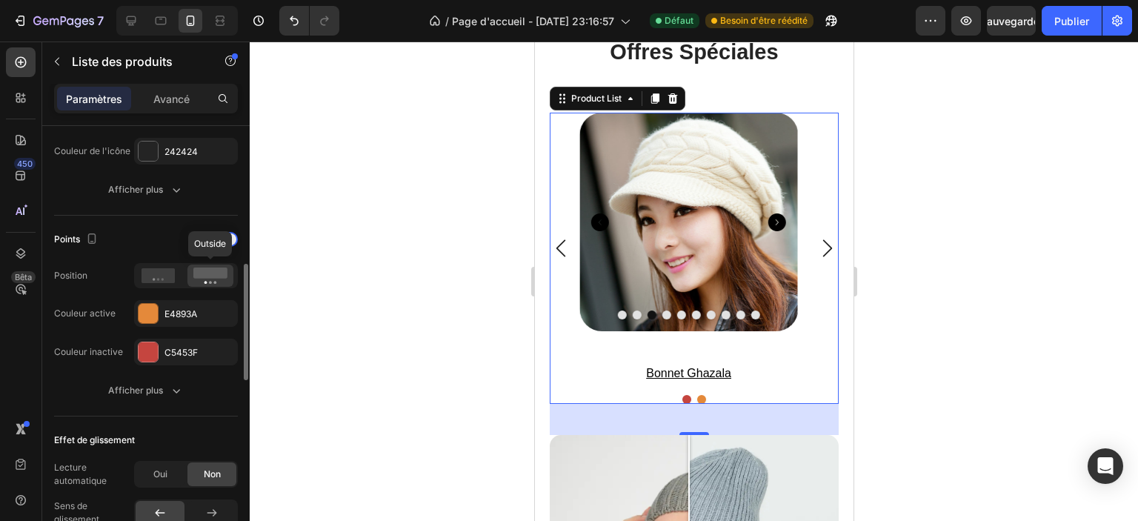
scroll to position [371, 0]
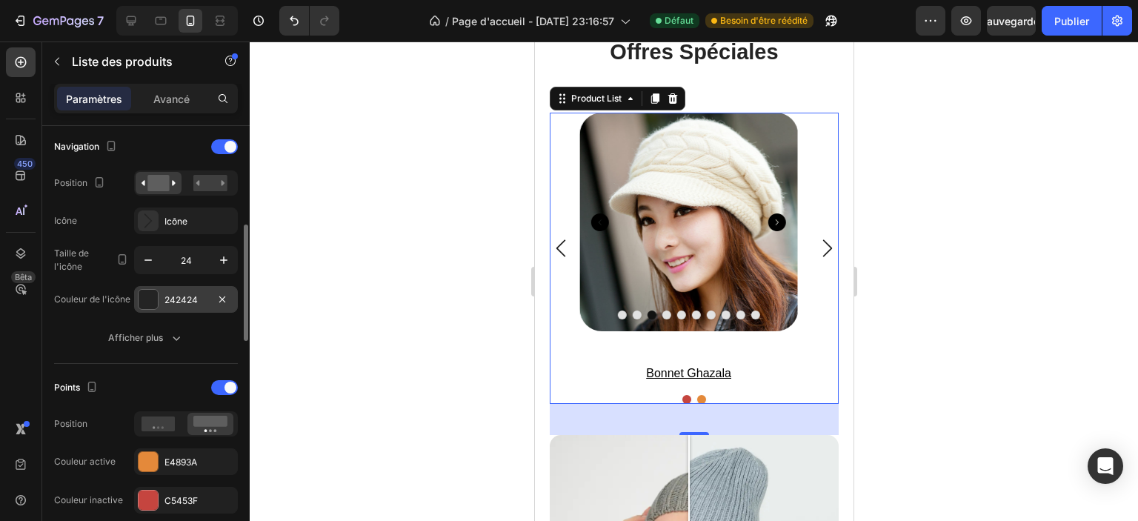
click at [172, 298] on font "242424" at bounding box center [181, 299] width 33 height 11
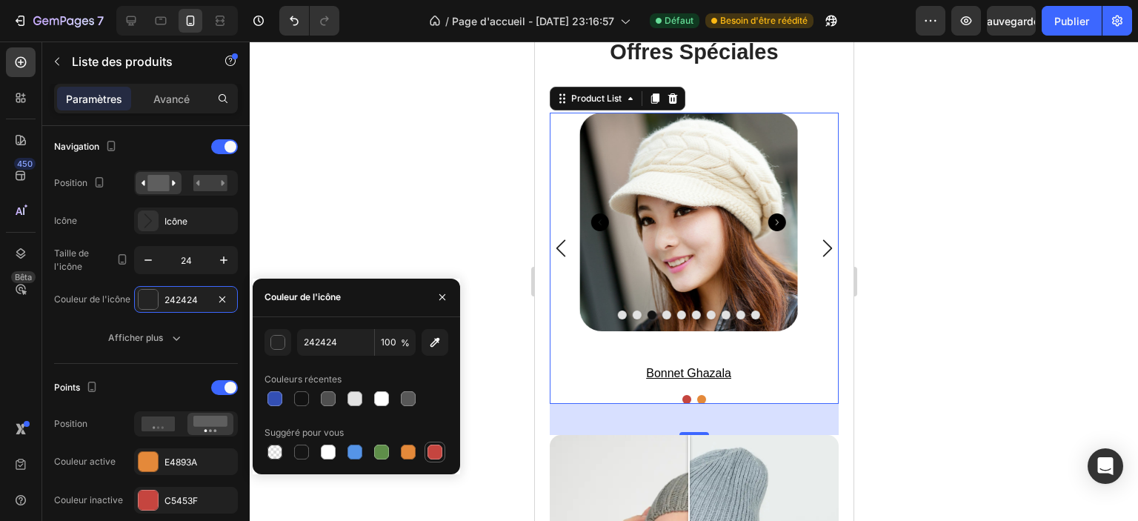
click at [431, 449] on div at bounding box center [435, 452] width 15 height 15
click at [414, 455] on div at bounding box center [408, 452] width 15 height 15
click at [302, 450] on div at bounding box center [301, 452] width 15 height 15
type input "151515"
click at [86, 316] on div "Navigation Position Icône Icône Taille de l'icône 24 Couleur de l'icône 151515 …" at bounding box center [146, 243] width 184 height 216
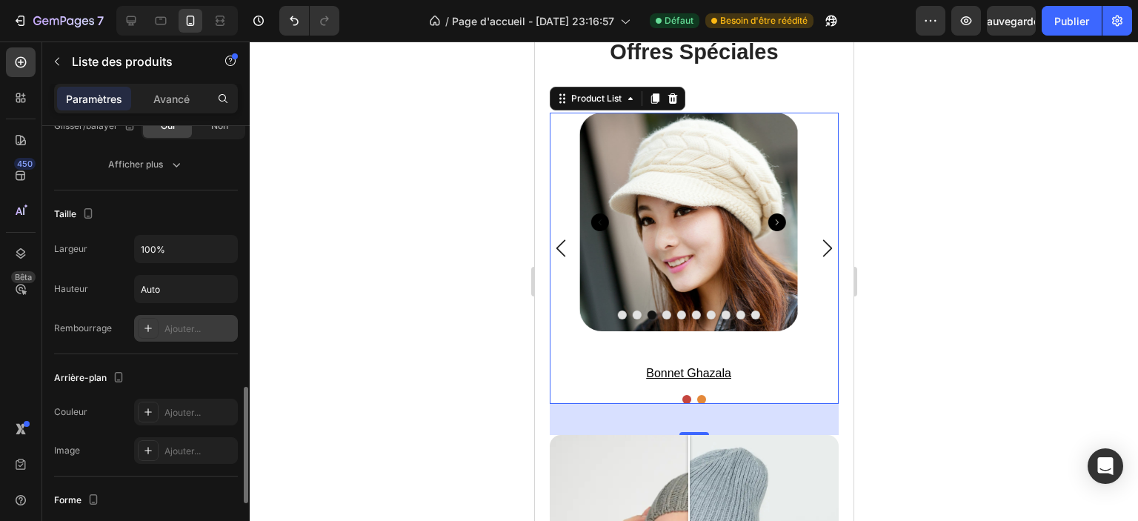
scroll to position [835, 0]
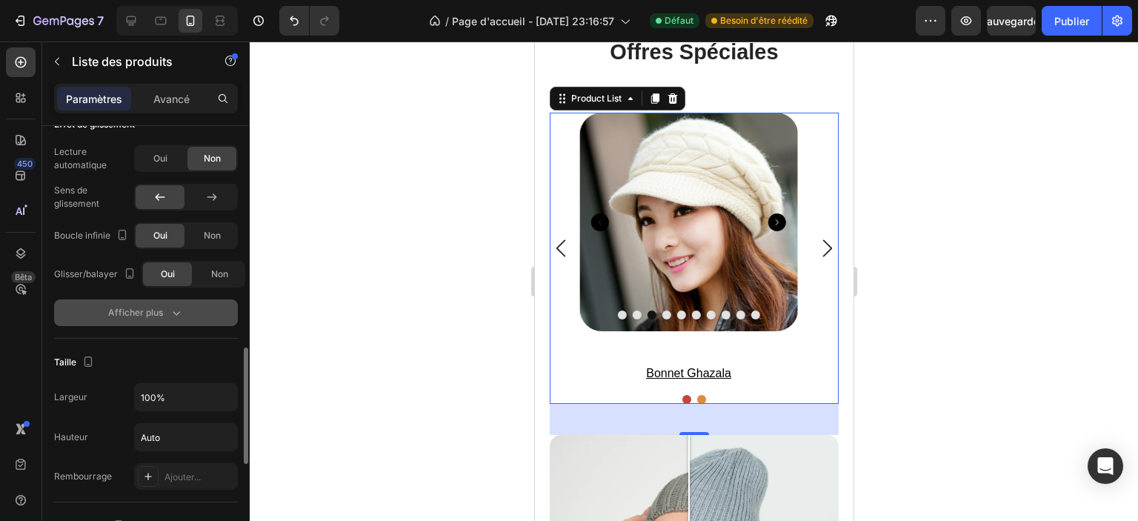
click at [159, 307] on font "Afficher plus" at bounding box center [135, 312] width 55 height 11
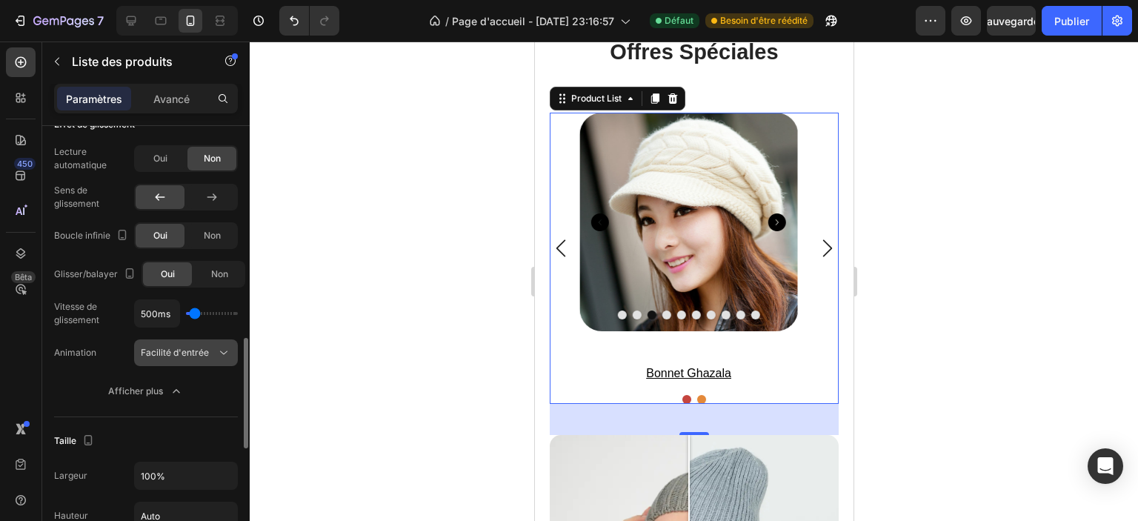
click at [203, 347] on font "Facilité d'entrée" at bounding box center [175, 352] width 68 height 11
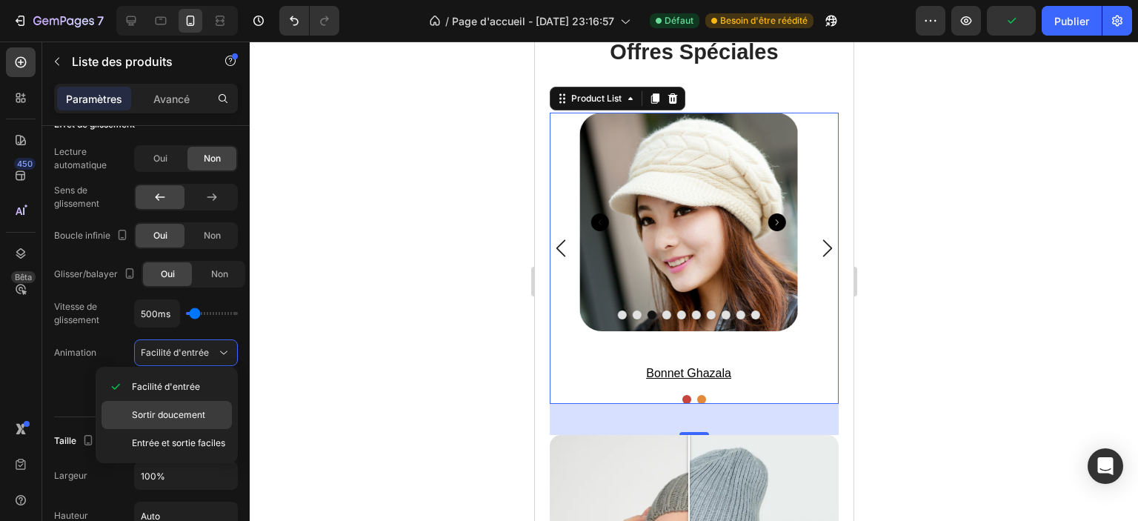
click at [190, 411] on font "Sortir doucement" at bounding box center [168, 414] width 73 height 11
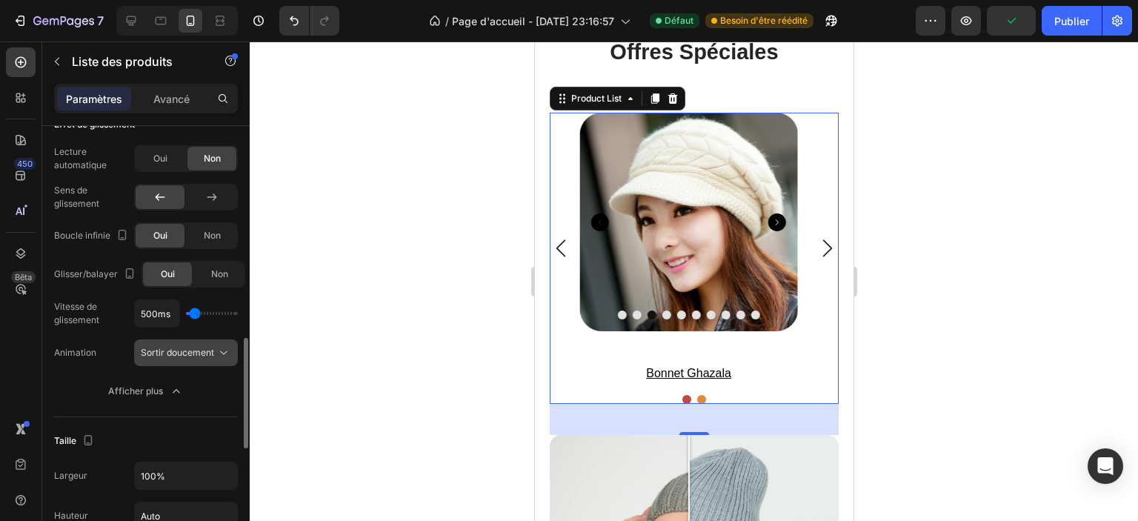
click at [189, 352] on font "Sortir doucement" at bounding box center [177, 352] width 73 height 11
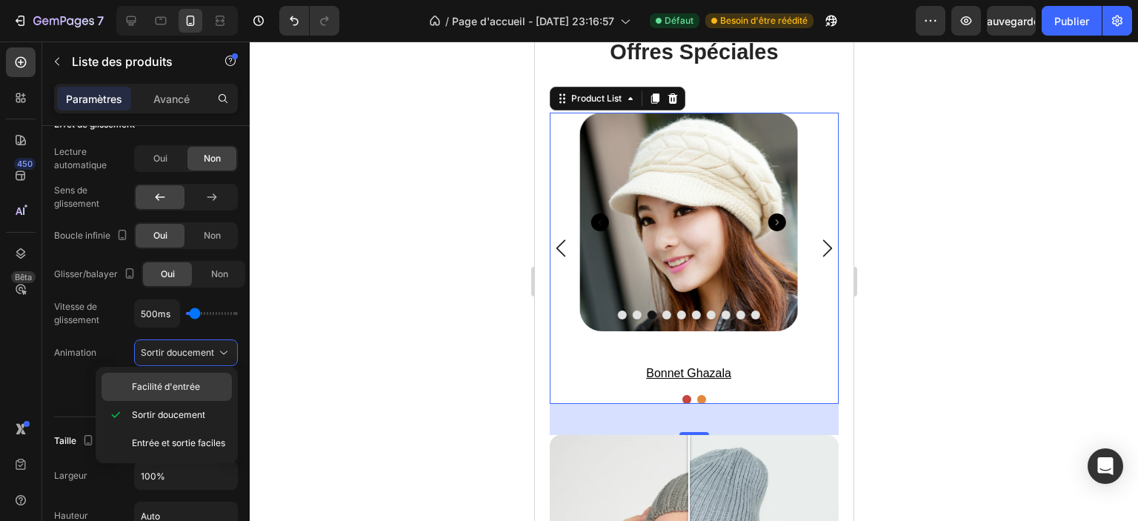
click at [182, 390] on font "Facilité d'entrée" at bounding box center [166, 386] width 68 height 11
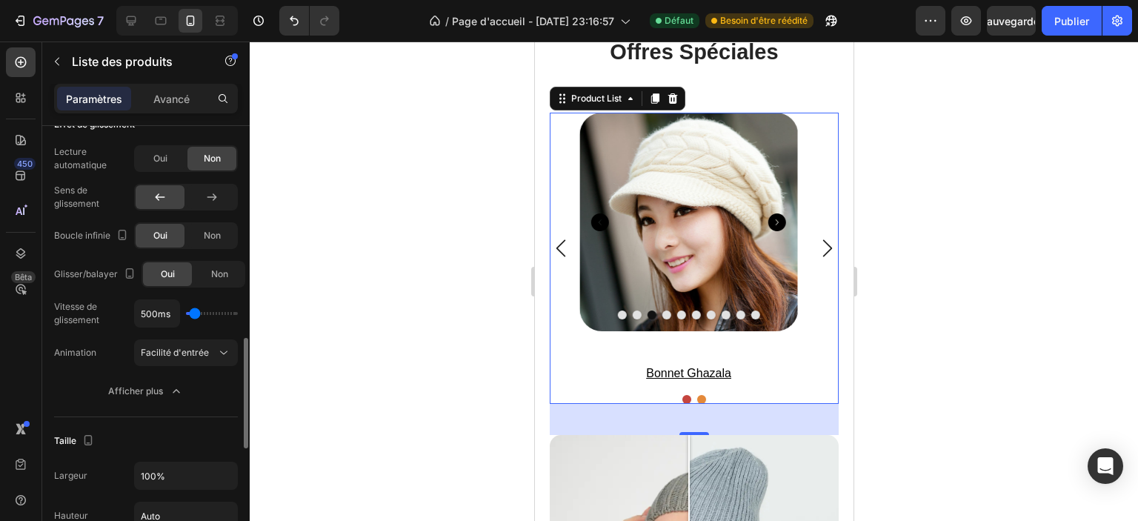
click at [81, 359] on div "Animation" at bounding box center [75, 353] width 42 height 24
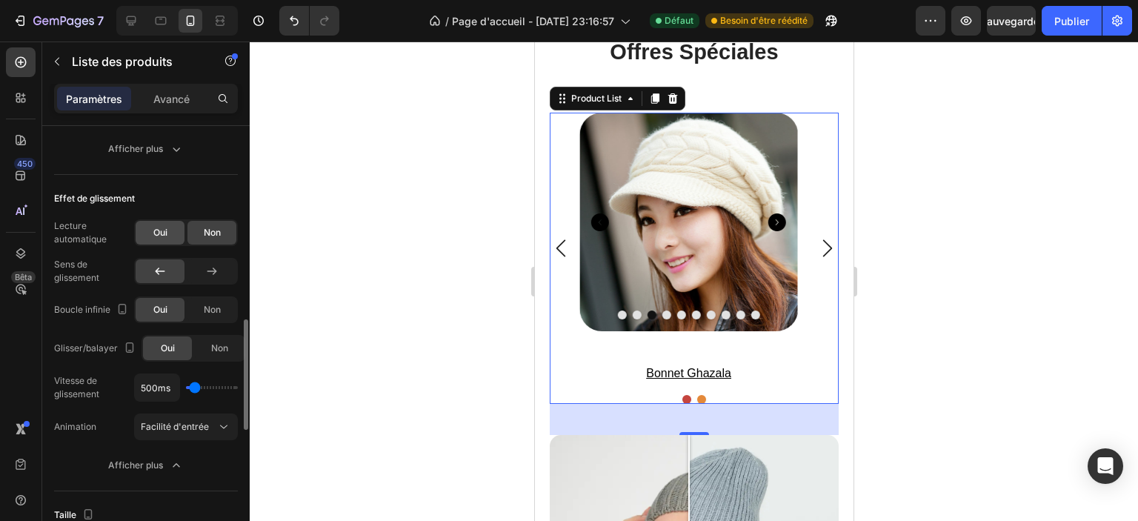
click at [159, 236] on span "Oui" at bounding box center [160, 232] width 14 height 13
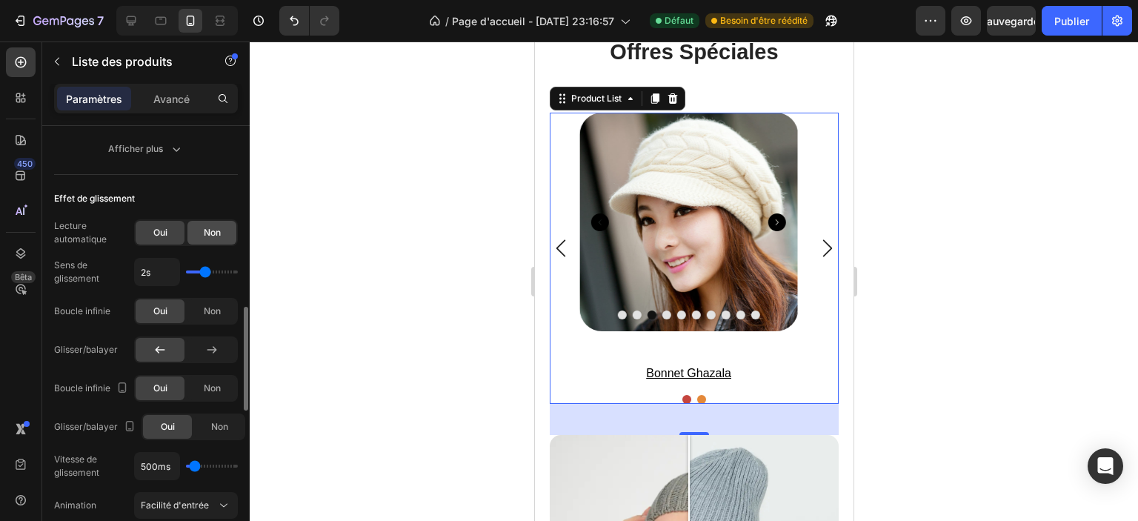
click at [208, 233] on font "Non" at bounding box center [212, 232] width 17 height 11
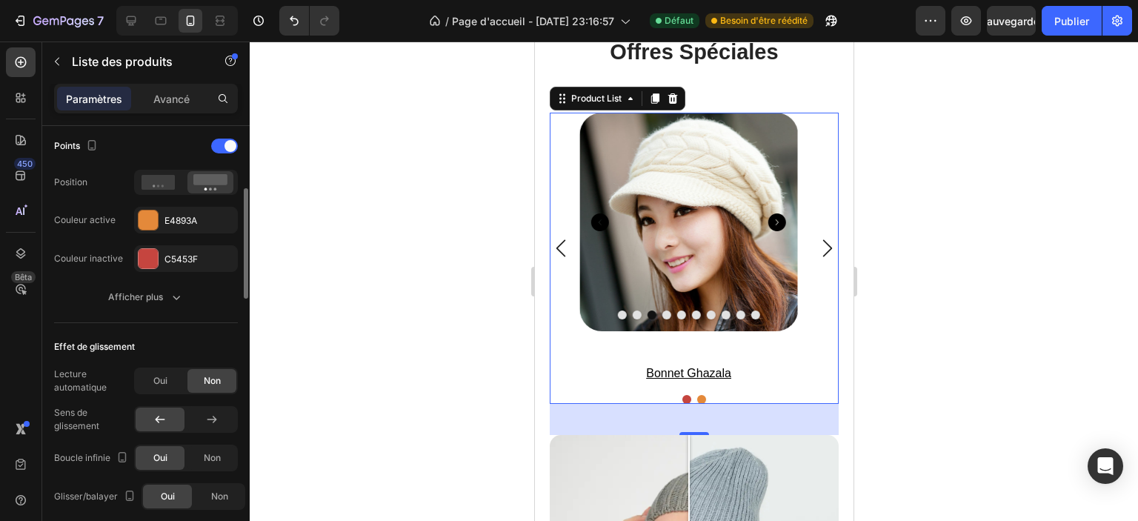
scroll to position [538, 0]
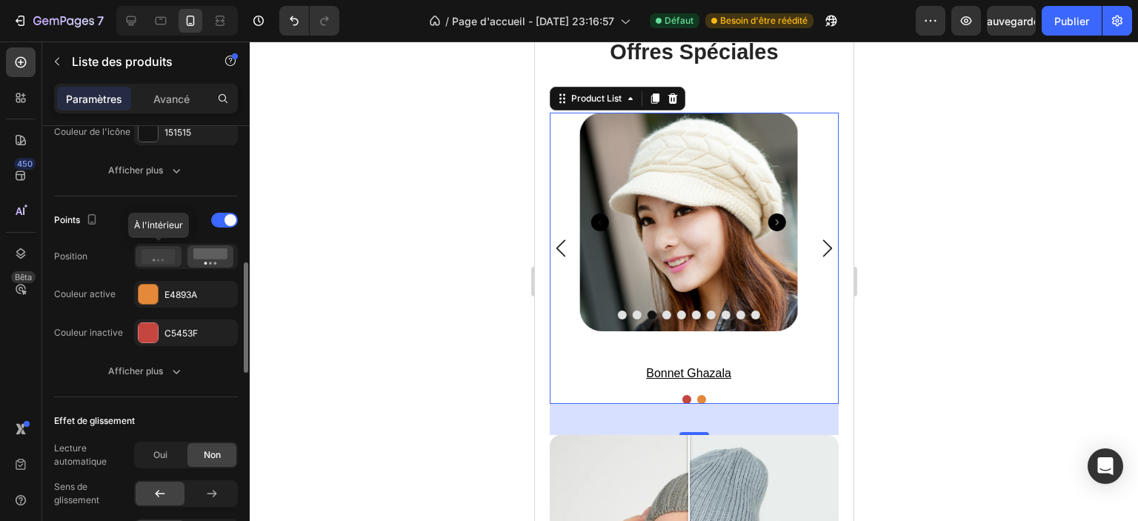
click at [172, 257] on icon at bounding box center [159, 256] width 34 height 15
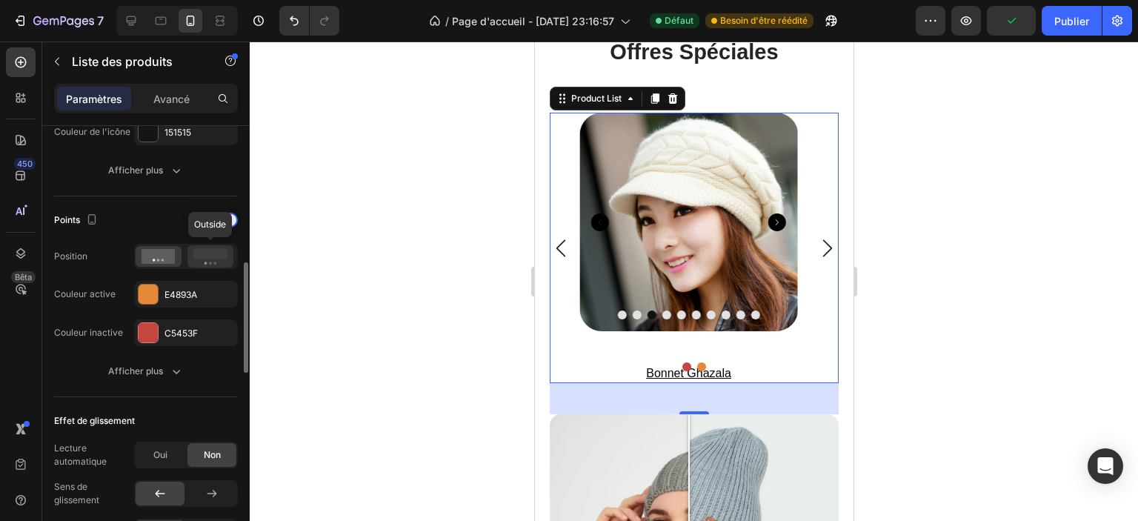
click at [208, 256] on rect at bounding box center [210, 253] width 34 height 11
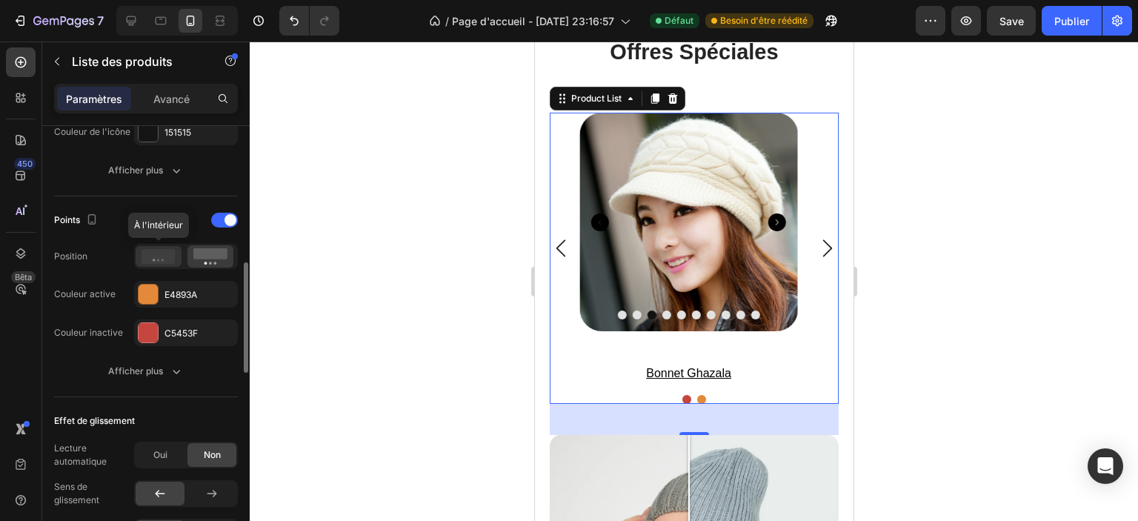
click at [163, 254] on icon at bounding box center [159, 256] width 34 height 15
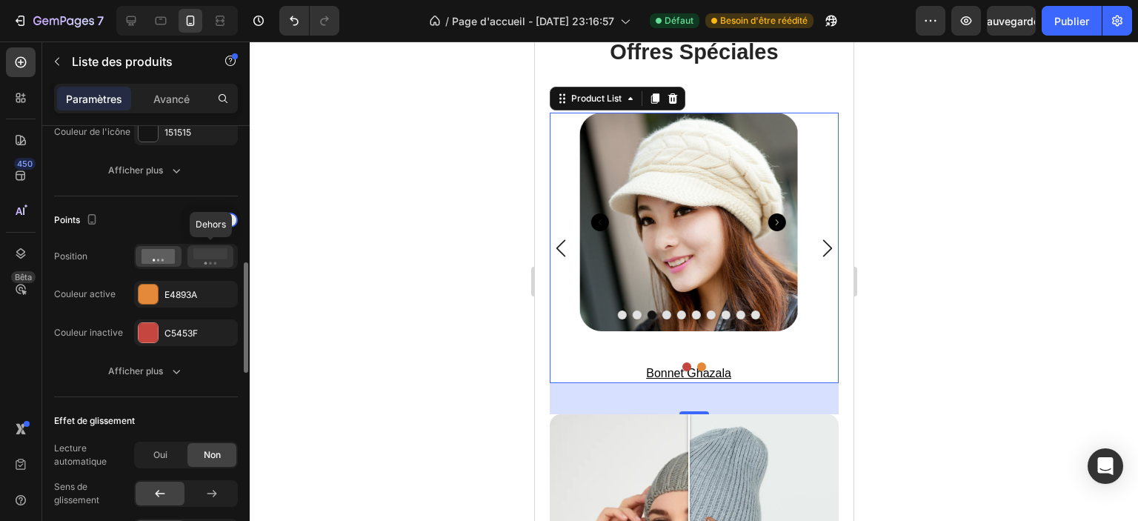
click at [205, 254] on rect at bounding box center [210, 253] width 34 height 11
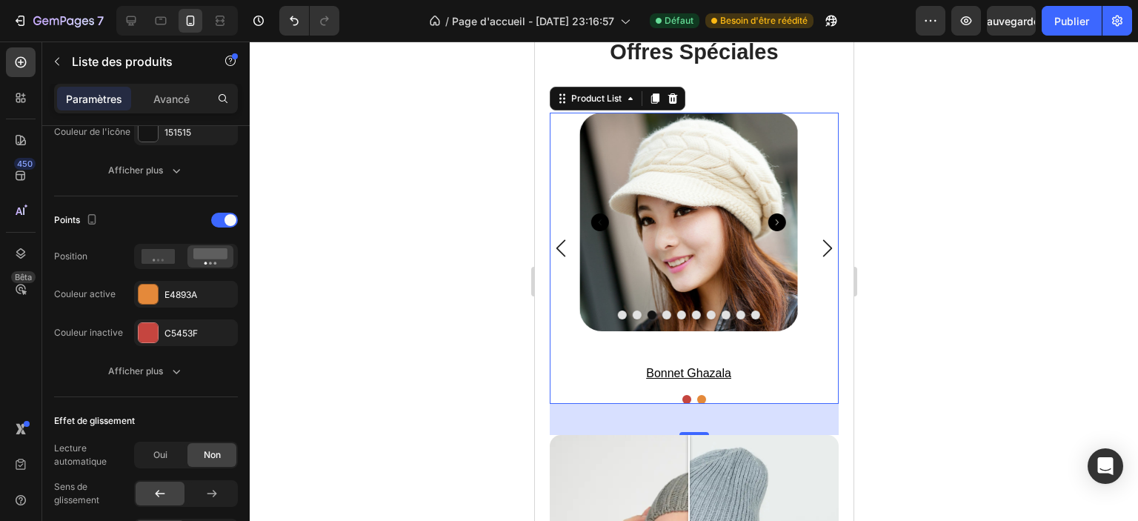
click at [904, 341] on div at bounding box center [694, 282] width 889 height 480
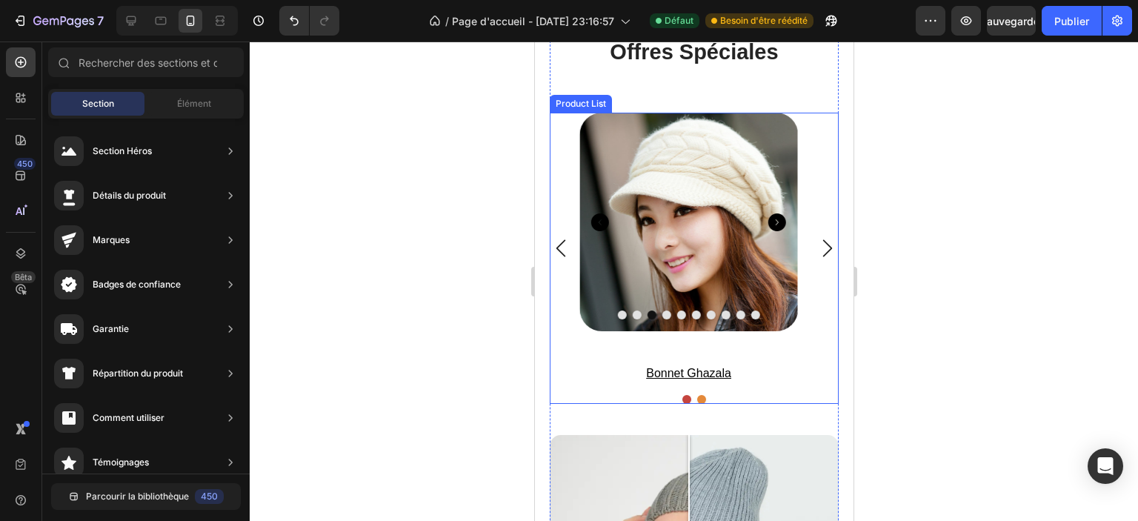
click at [558, 324] on div "Product Images bonnet ghazala Product Title Row Product List Product Images bon…" at bounding box center [693, 248] width 289 height 271
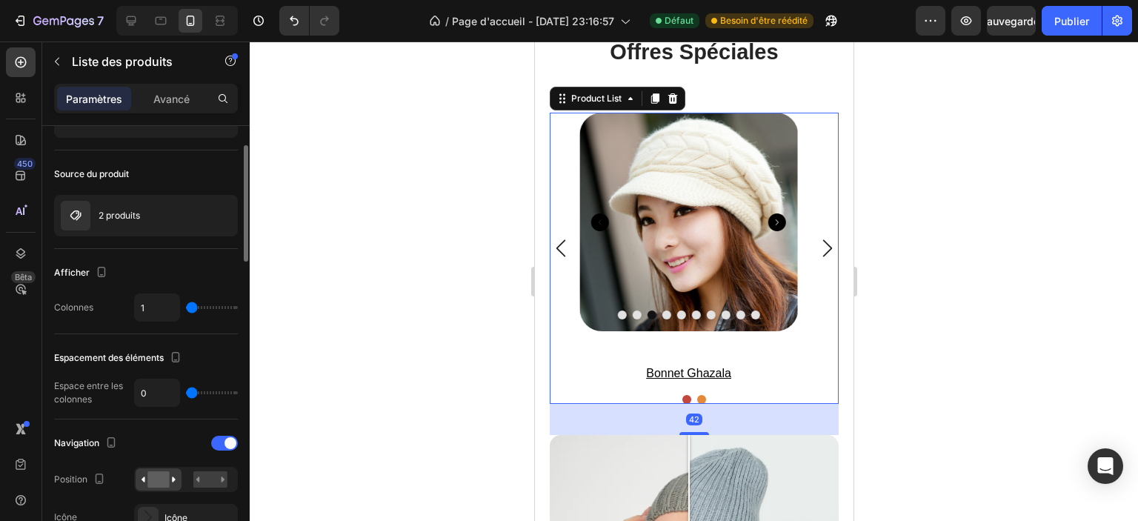
scroll to position [148, 0]
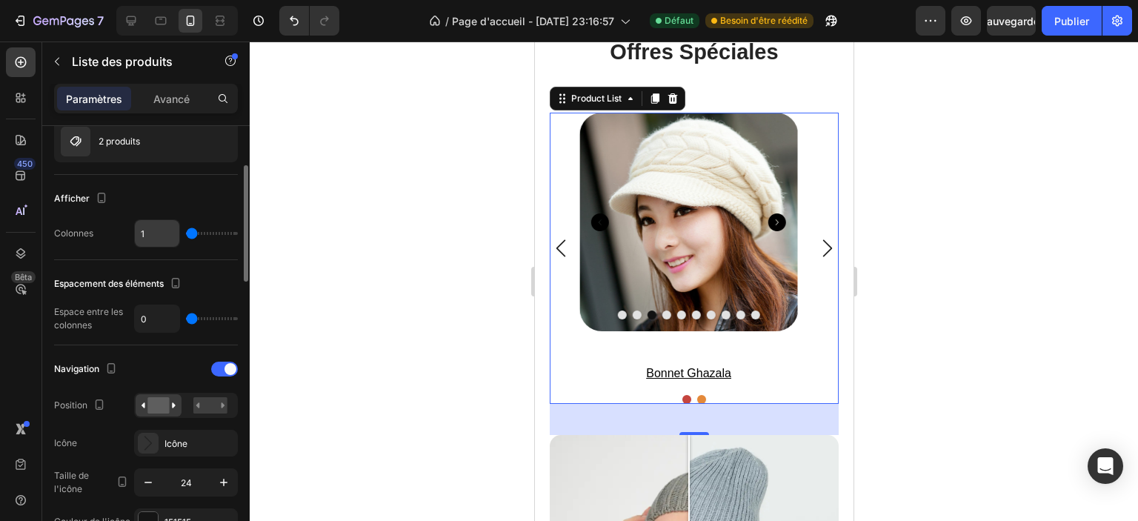
click at [166, 231] on input "1" at bounding box center [157, 233] width 44 height 27
type input "2"
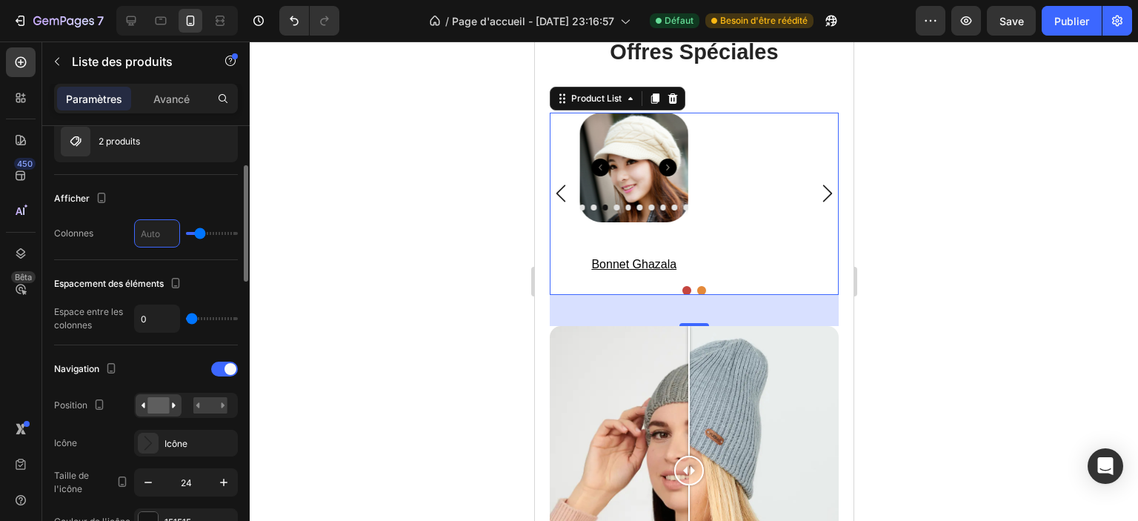
type input "1"
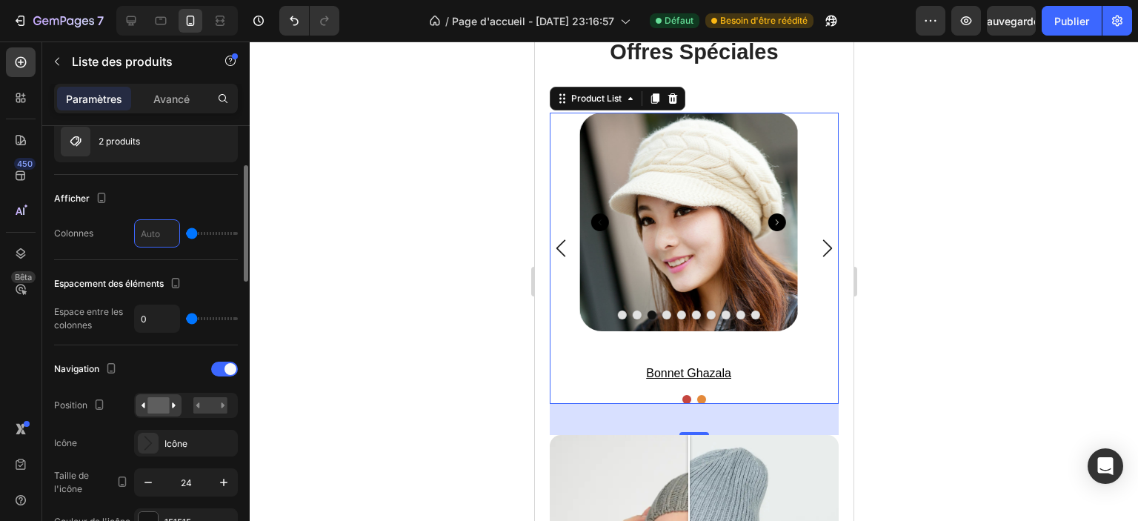
type input "1"
click at [157, 323] on input "0" at bounding box center [157, 318] width 44 height 27
type input "1"
type input "10"
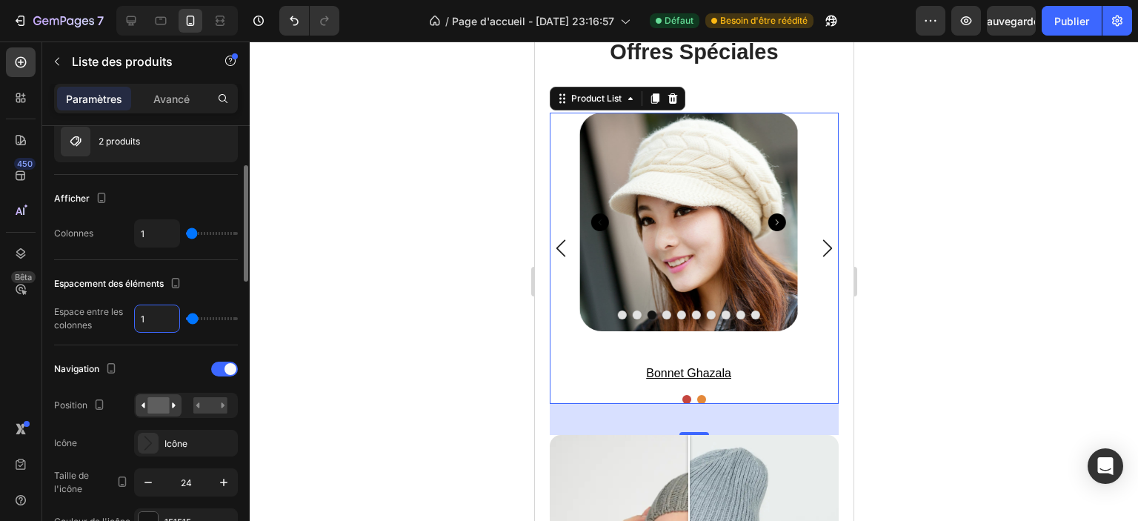
type input "10"
type input "100"
type input "80"
type input "10"
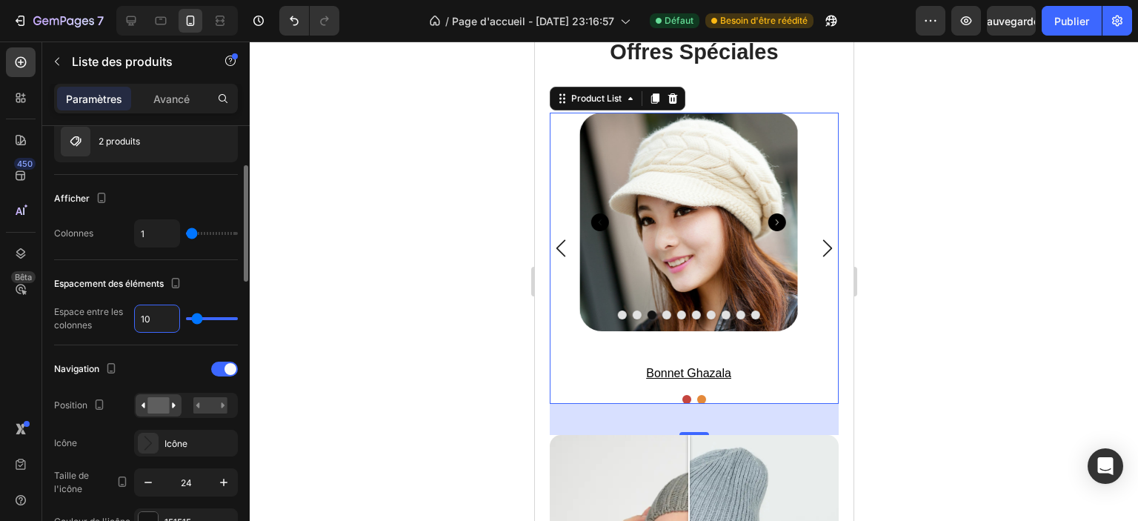
type input "1"
type input "0"
click at [139, 277] on font "Espacement des éléments" at bounding box center [109, 283] width 110 height 13
type input "0"
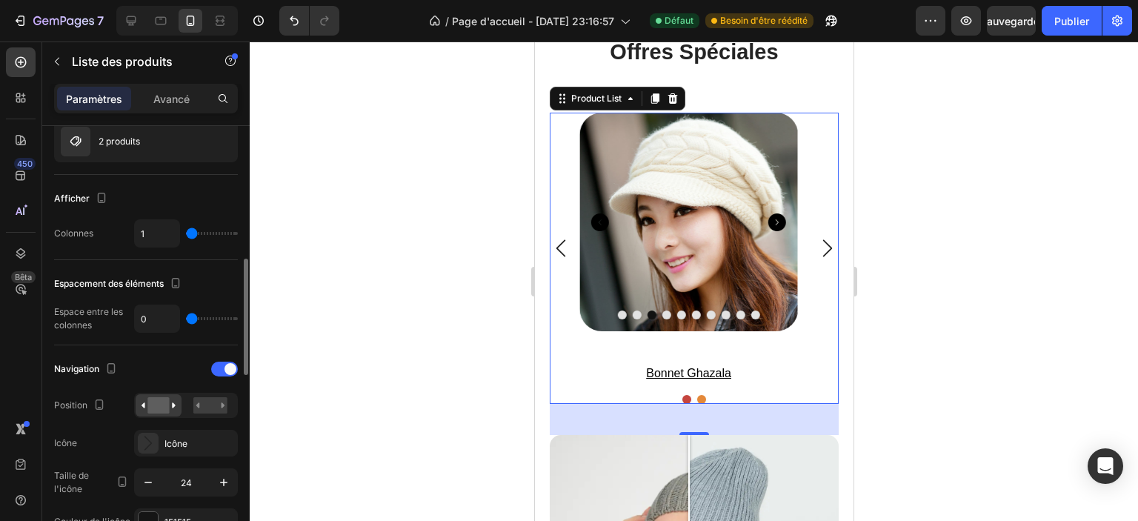
scroll to position [222, 0]
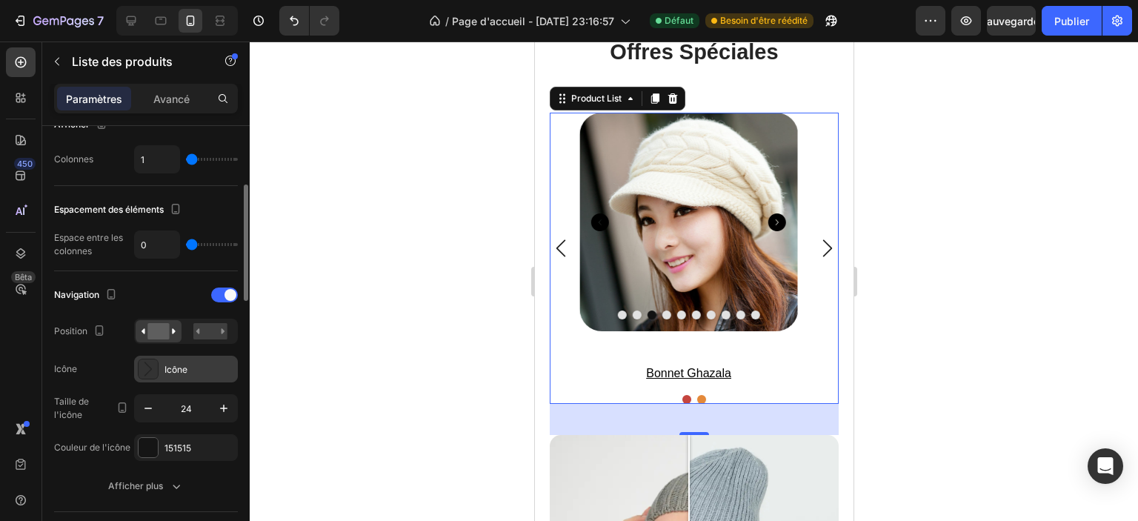
click at [147, 365] on icon at bounding box center [148, 369] width 15 height 15
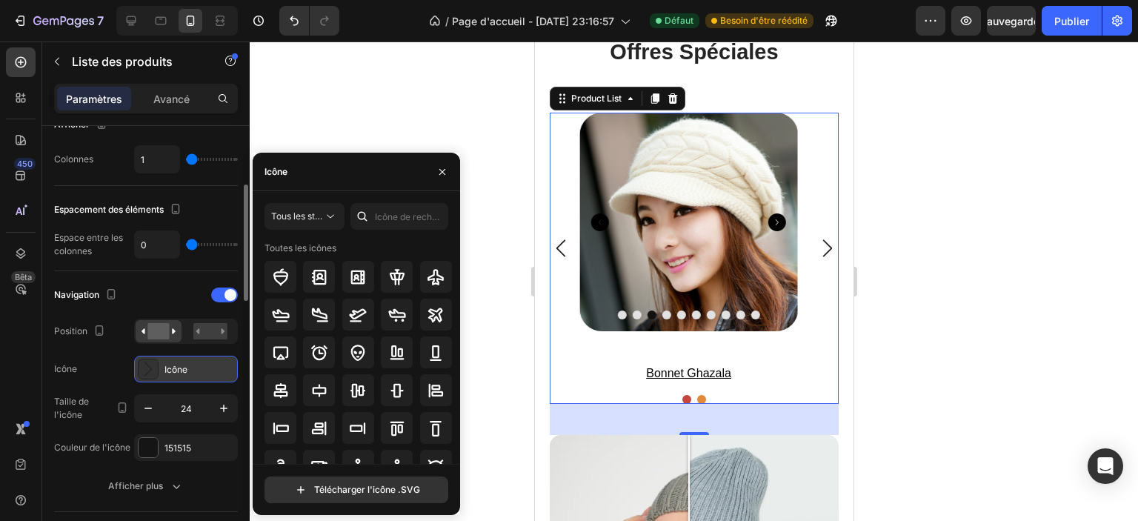
click at [147, 365] on icon at bounding box center [148, 369] width 15 height 15
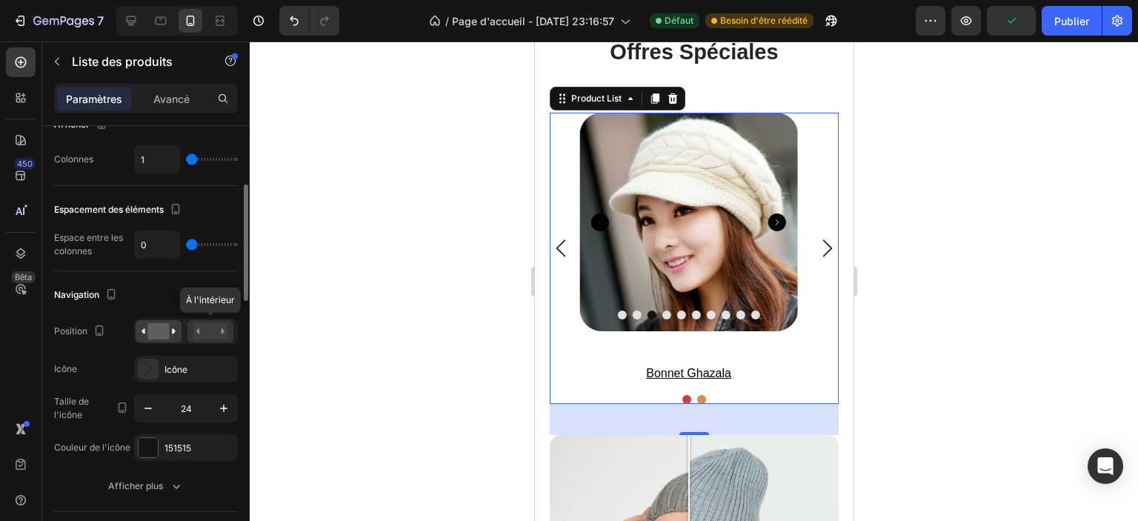
click at [205, 328] on rect at bounding box center [210, 331] width 34 height 16
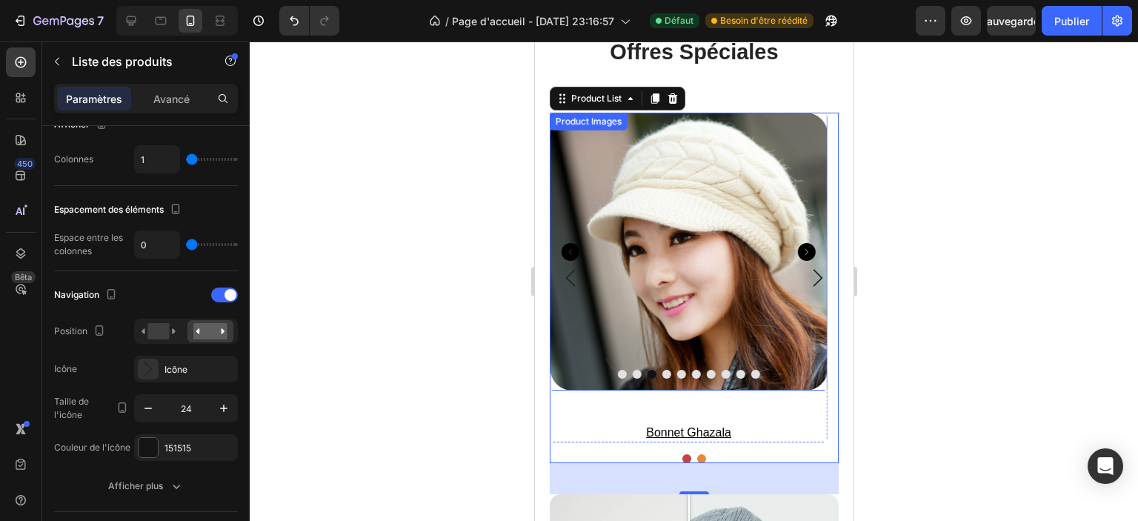
click at [807, 254] on icon "Carousel Next Arrow" at bounding box center [806, 252] width 18 height 18
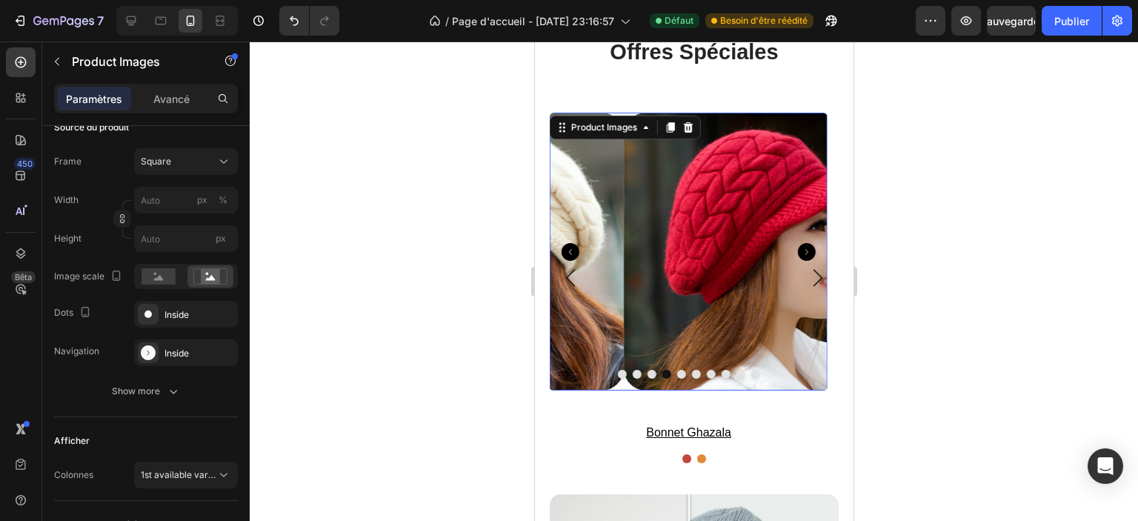
scroll to position [0, 0]
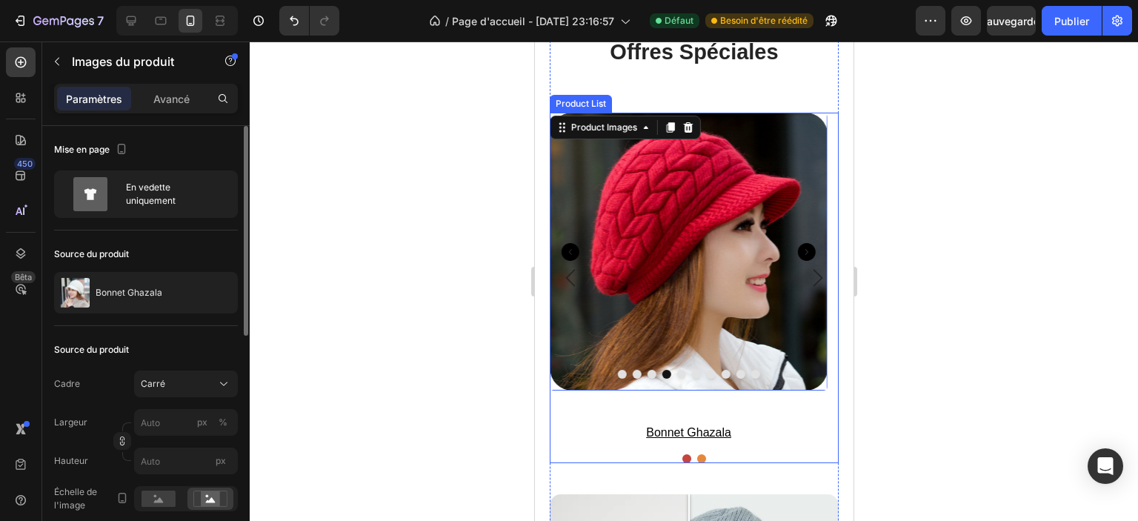
click at [813, 272] on icon "Carousel Next Arrow" at bounding box center [817, 277] width 9 height 17
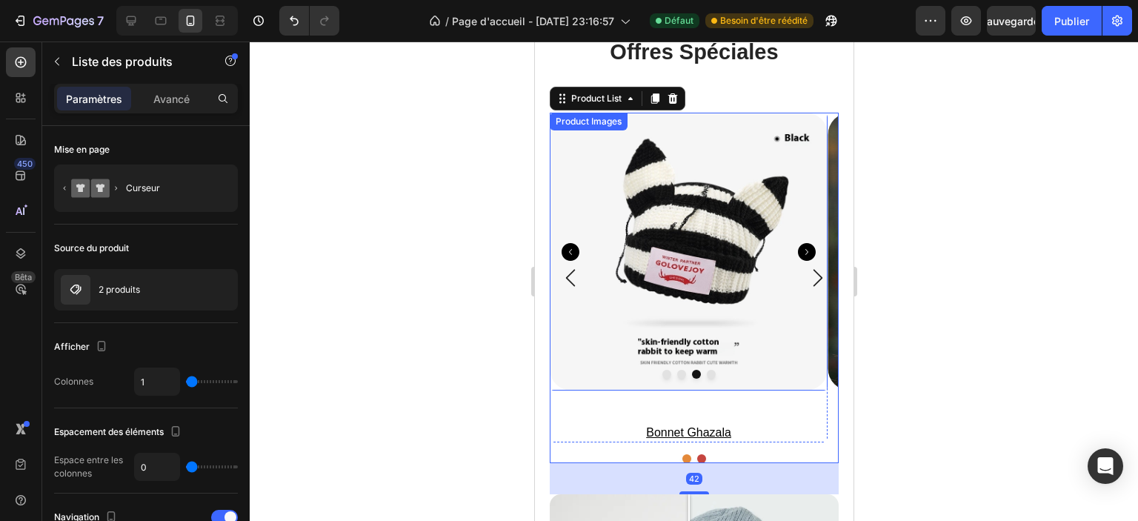
click at [806, 253] on icon "Carousel Next Arrow" at bounding box center [806, 252] width 18 height 18
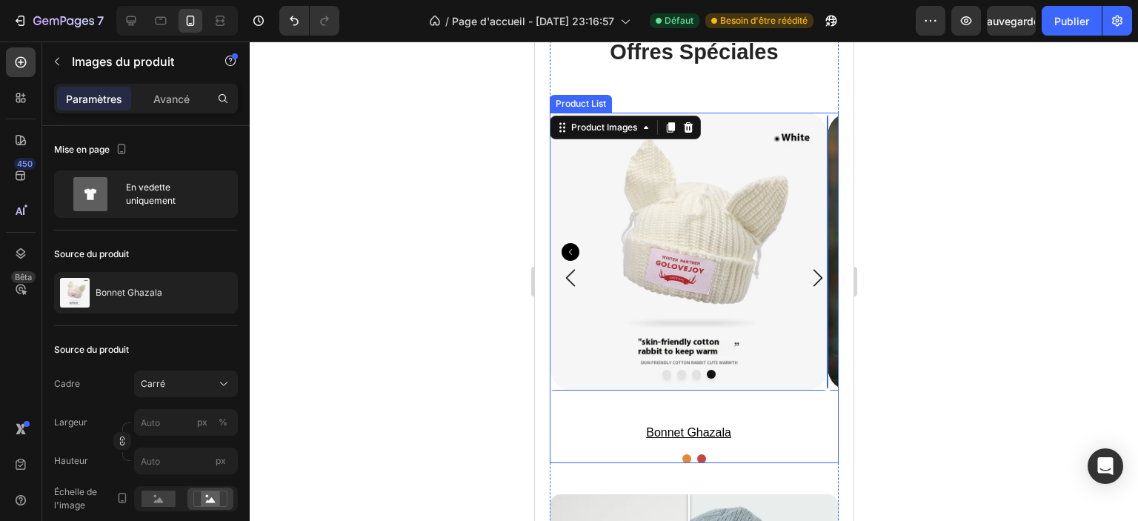
click at [569, 275] on icon "Carousel Back Arrow" at bounding box center [570, 278] width 18 height 18
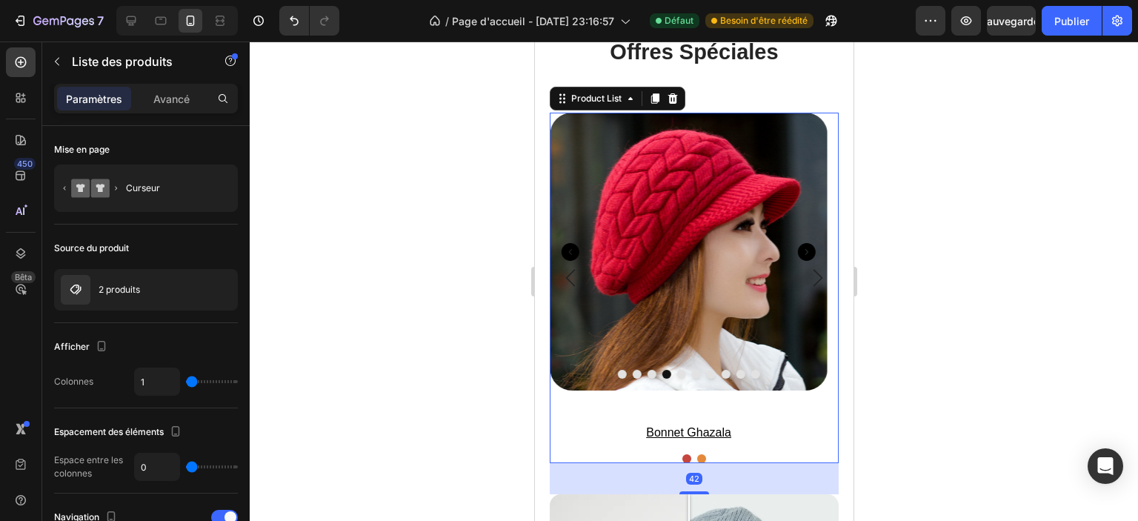
click at [569, 275] on icon "Carousel Back Arrow" at bounding box center [570, 278] width 18 height 18
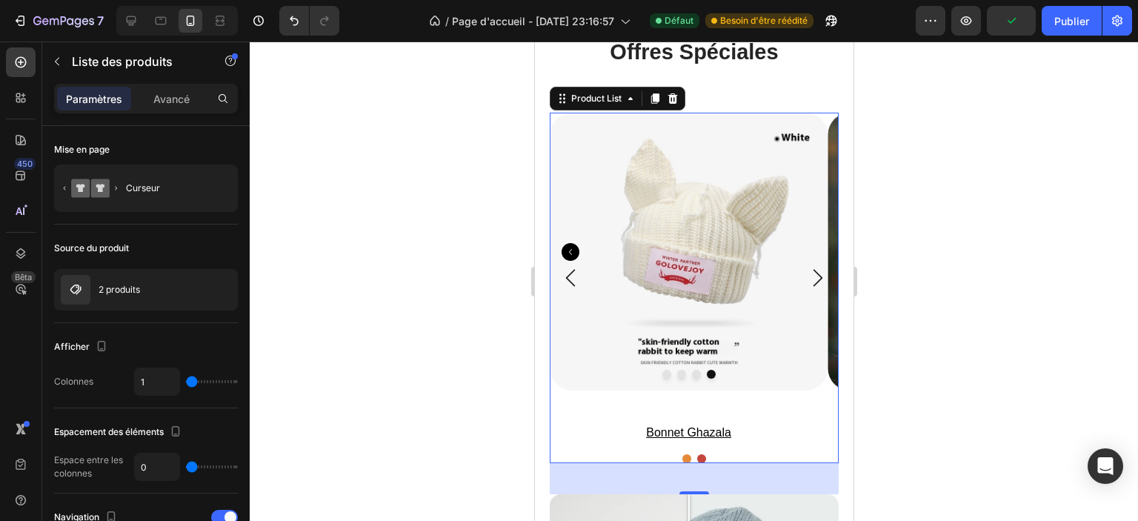
click at [409, 246] on div at bounding box center [694, 282] width 889 height 480
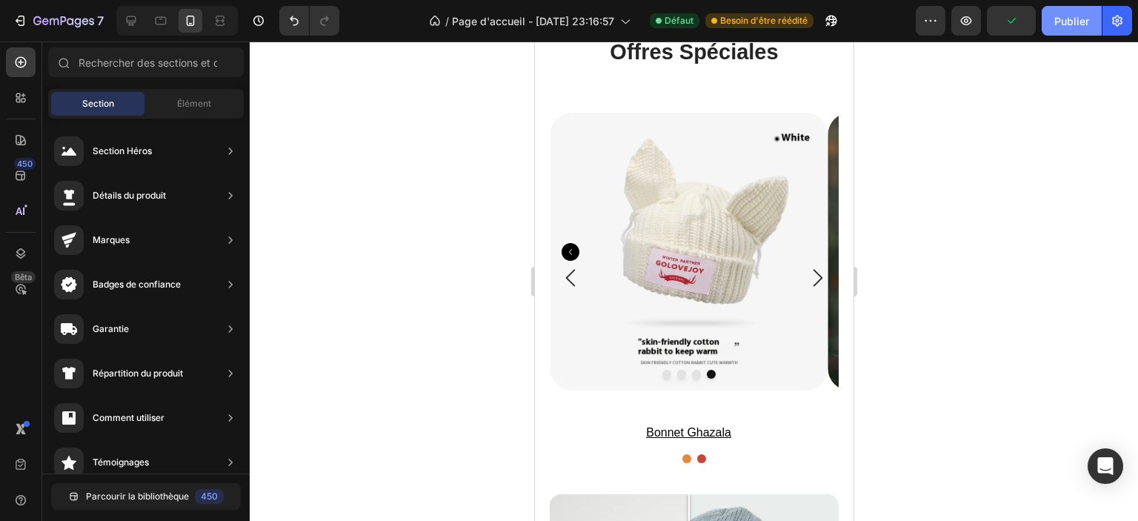
click at [1070, 27] on font "Publier" at bounding box center [1072, 21] width 35 height 16
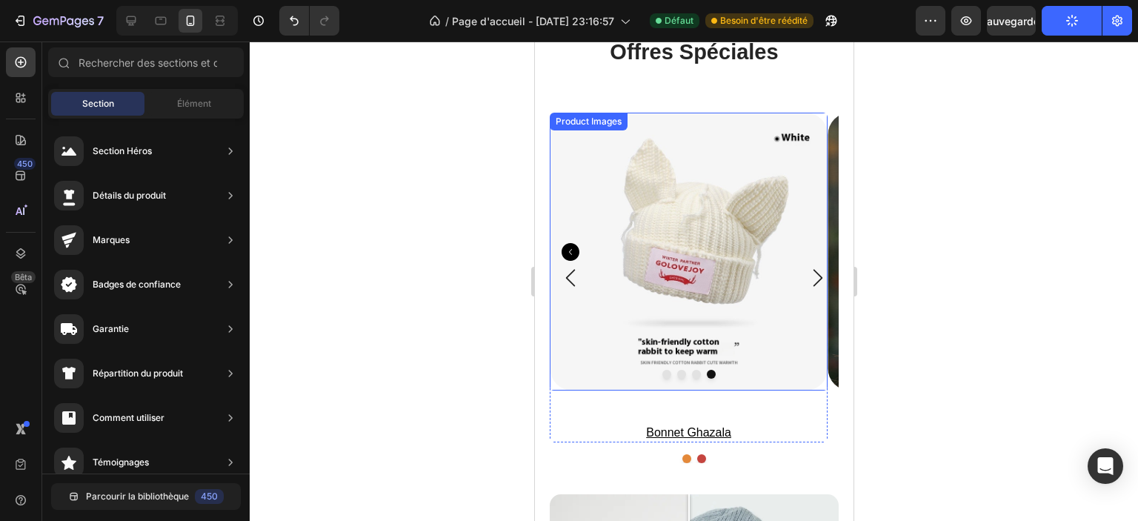
drag, startPoint x: 688, startPoint y: 374, endPoint x: 679, endPoint y: 375, distance: 9.0
click at [688, 373] on div at bounding box center [688, 374] width 278 height 9
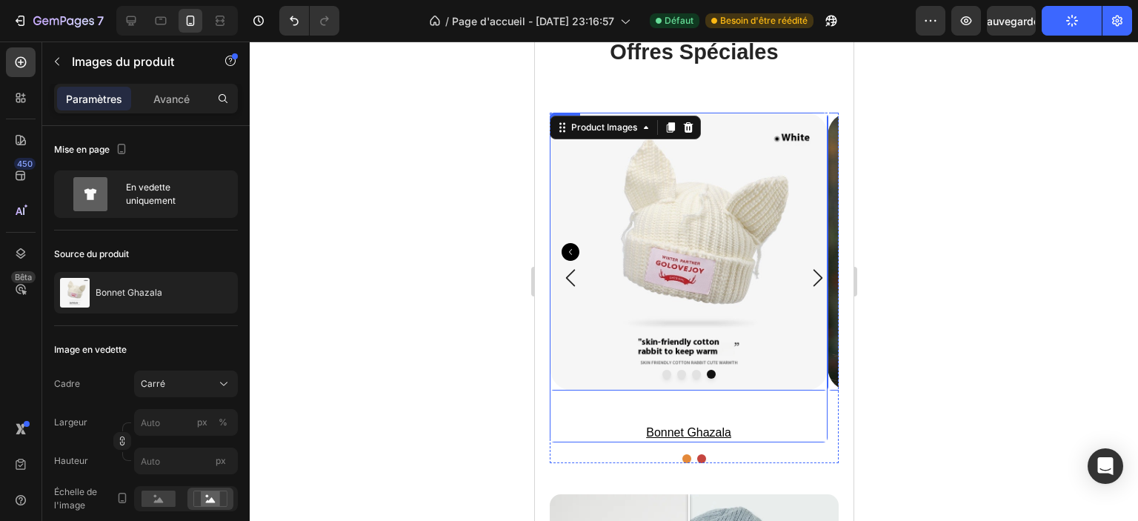
click at [562, 410] on div "Product Images 45 bonnet ghazala Product Title" at bounding box center [688, 278] width 278 height 330
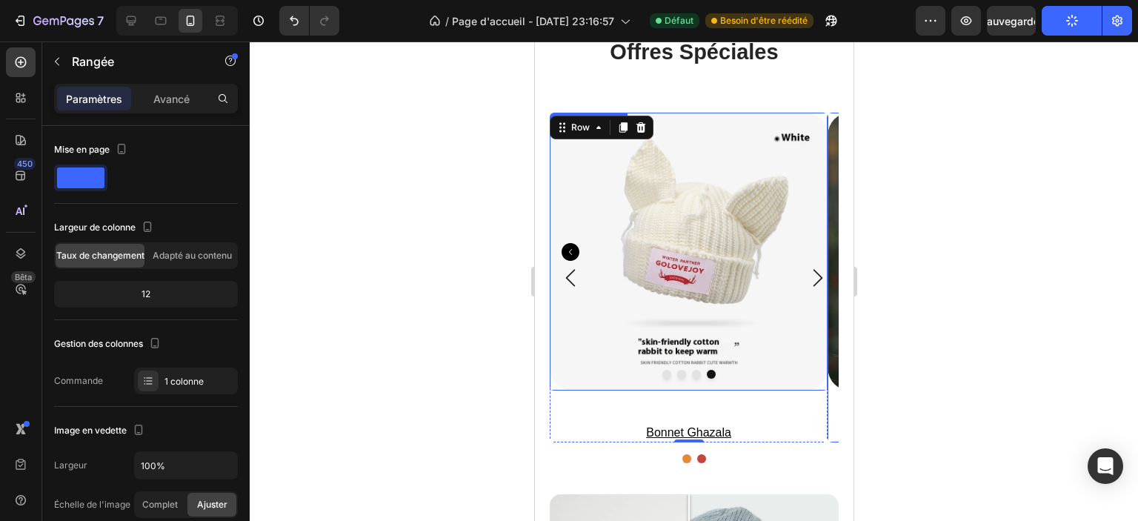
click at [567, 358] on img at bounding box center [688, 252] width 278 height 278
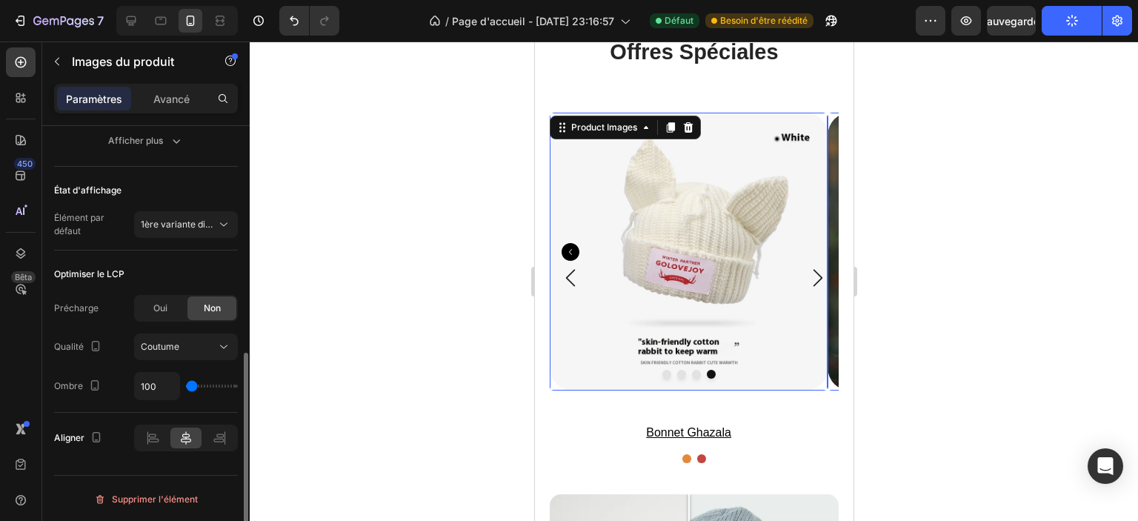
scroll to position [251, 0]
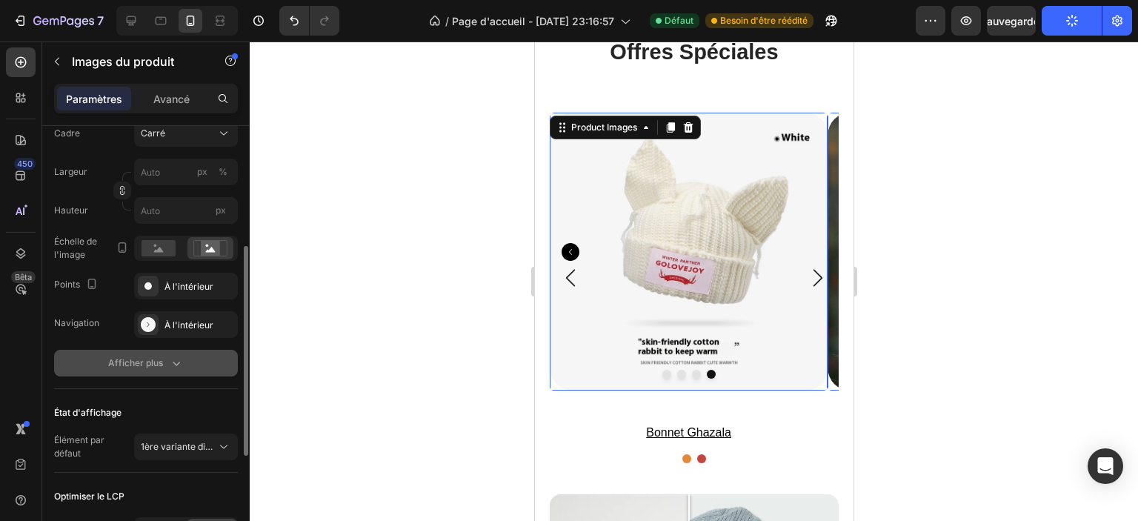
click at [169, 365] on icon "button" at bounding box center [176, 363] width 15 height 15
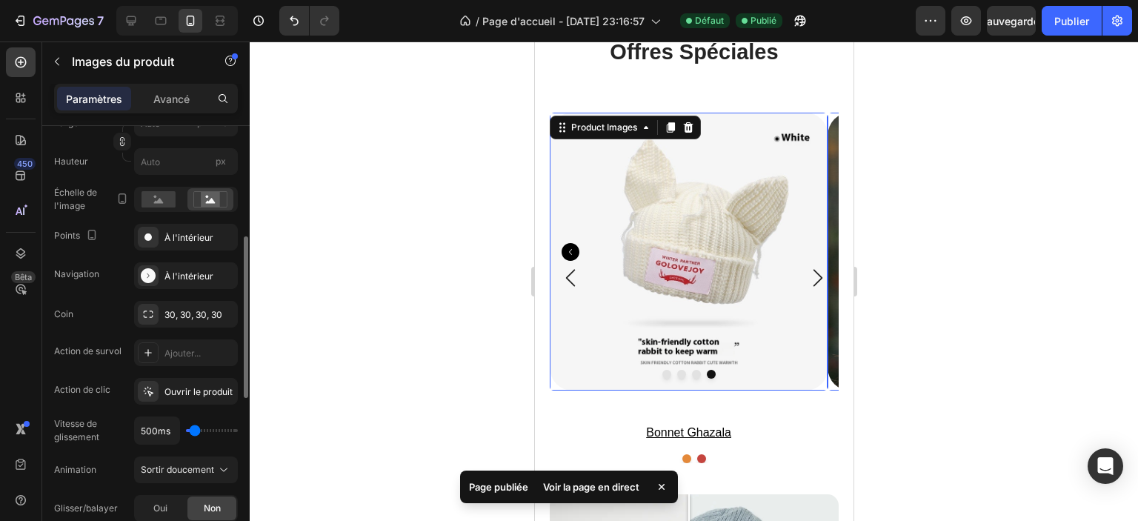
scroll to position [0, 0]
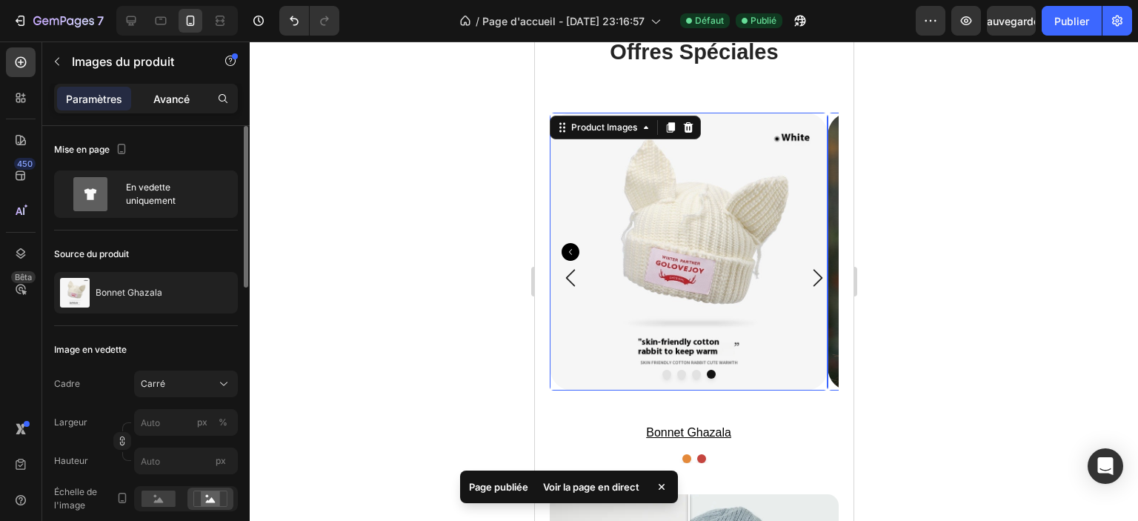
click at [167, 106] on div "Avancé" at bounding box center [171, 99] width 74 height 24
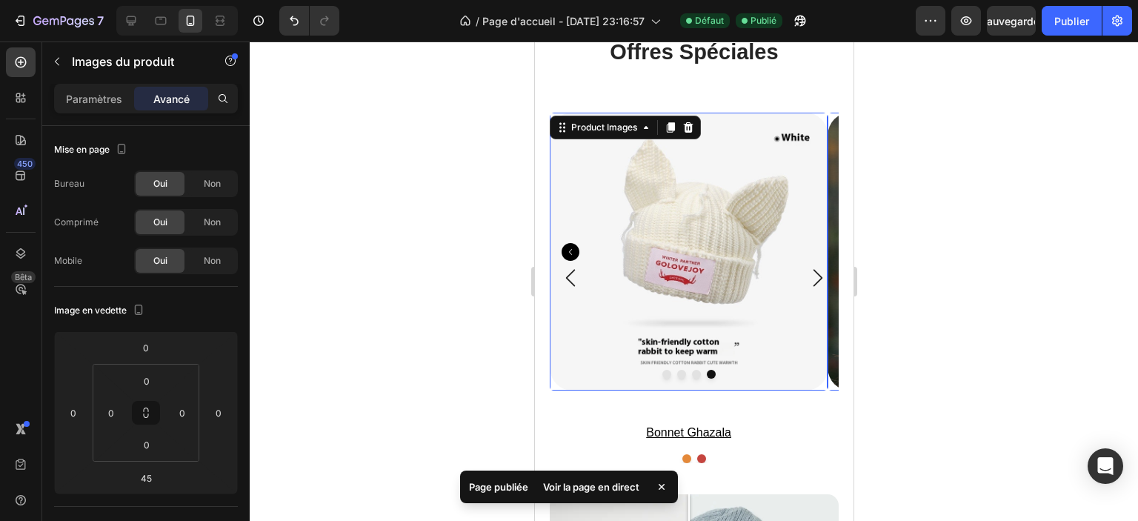
scroll to position [371, 0]
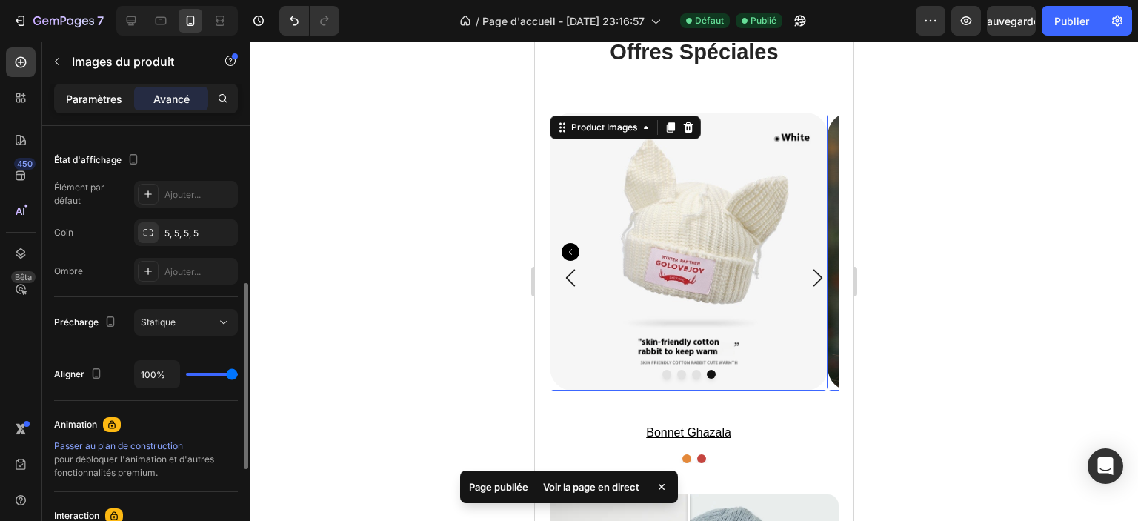
click at [106, 98] on font "Paramètres" at bounding box center [94, 99] width 56 height 13
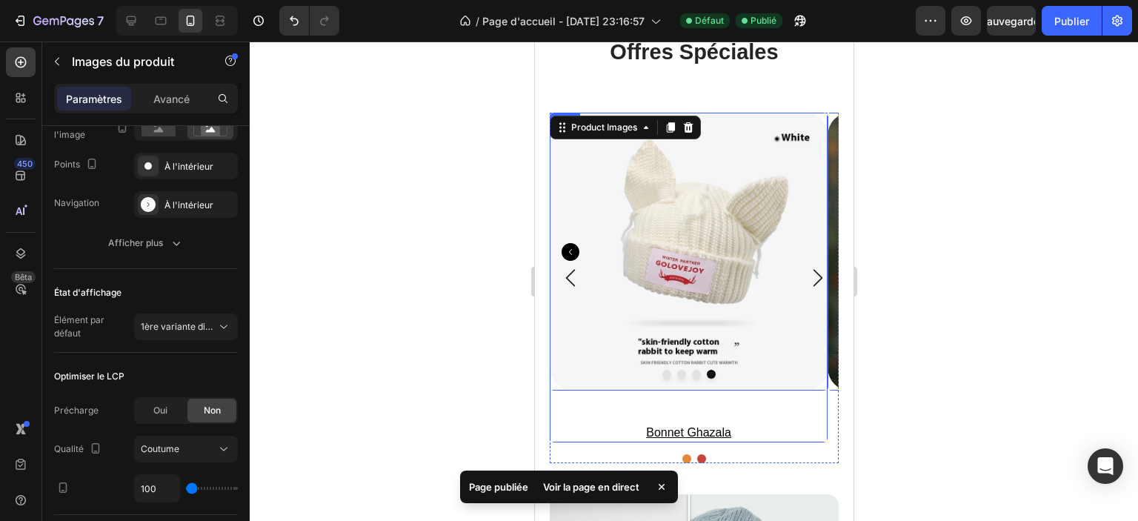
click at [616, 408] on div "Product Images 45 bonnet ghazala Product Title" at bounding box center [688, 278] width 278 height 330
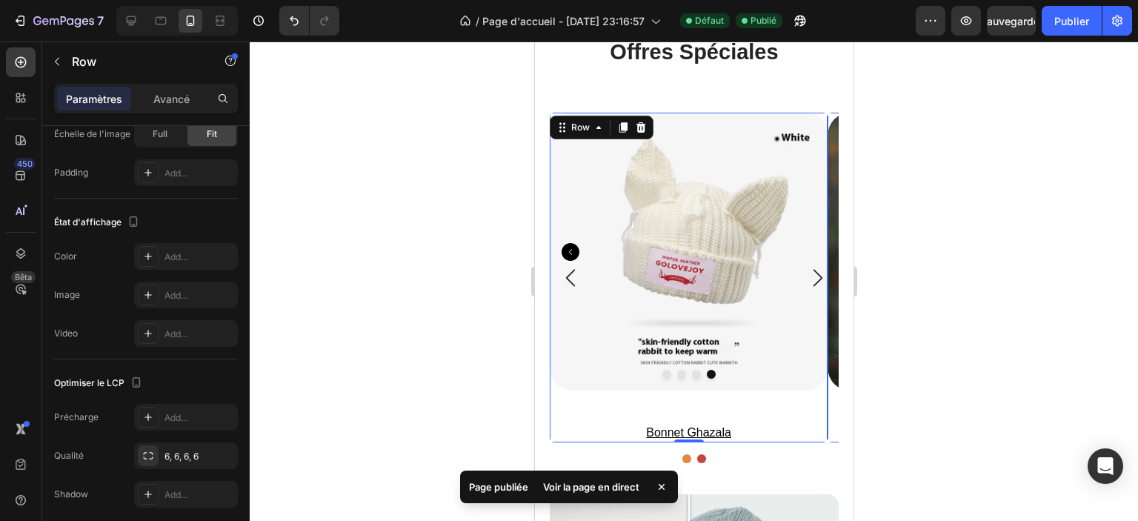
scroll to position [0, 0]
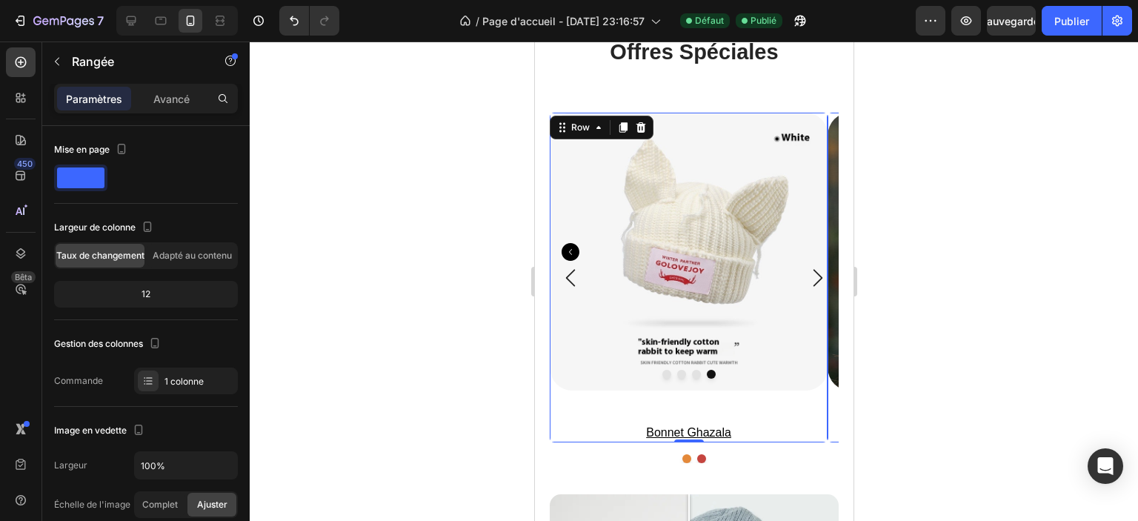
click at [680, 409] on div "Product Images bonnet ghazala Product Title" at bounding box center [688, 278] width 278 height 330
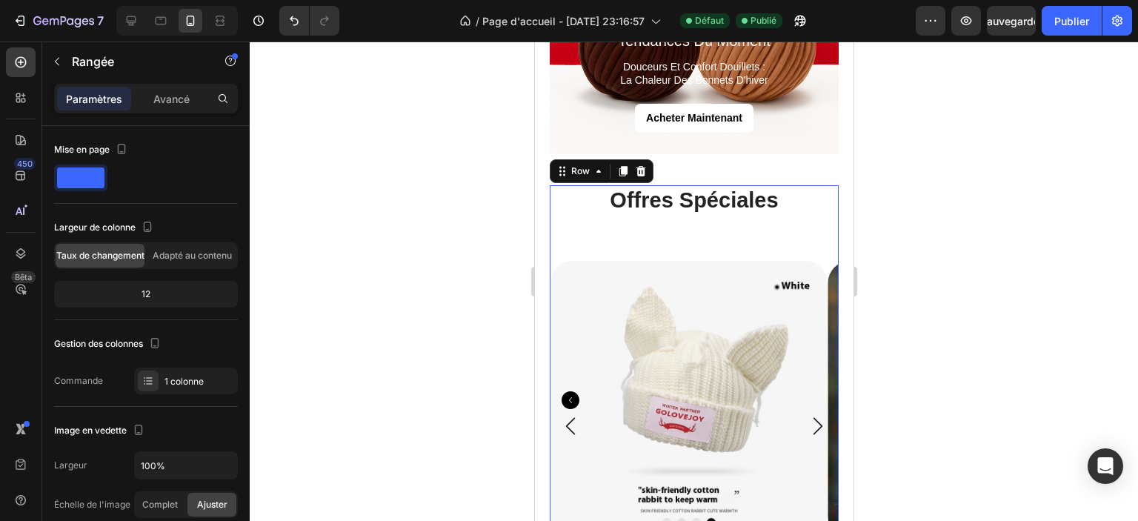
click at [806, 242] on div "offres spéciales Heading Product Images bonnet ghazala Product Title Row Produc…" at bounding box center [693, 413] width 289 height 457
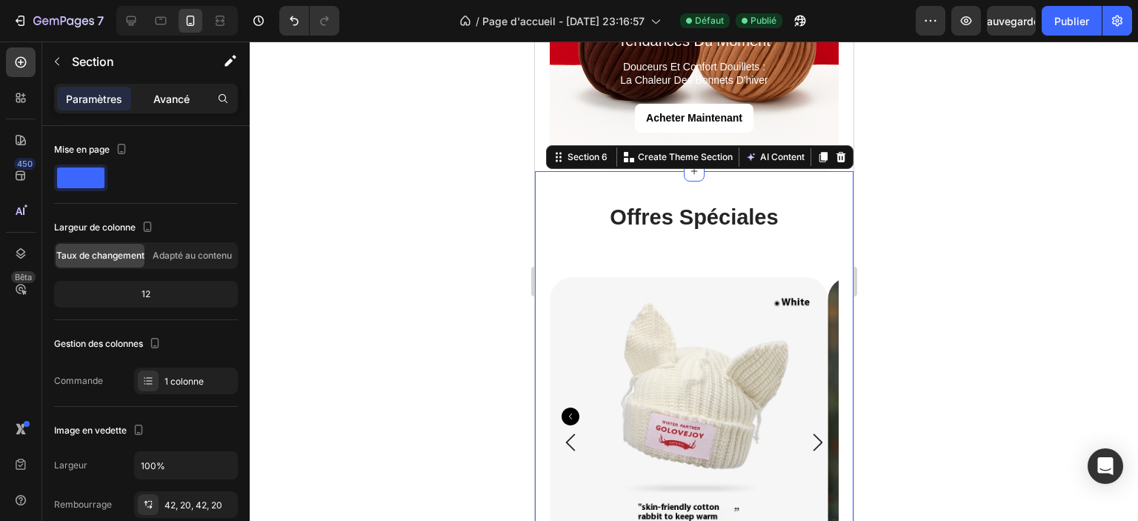
click at [184, 99] on font "Avancé" at bounding box center [171, 99] width 36 height 13
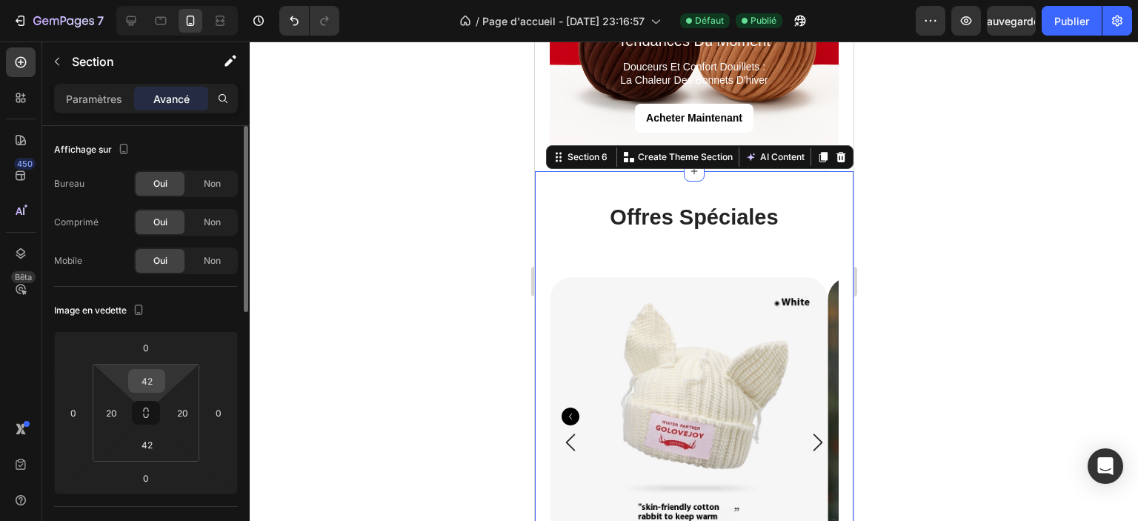
click at [143, 382] on input "42" at bounding box center [147, 381] width 30 height 22
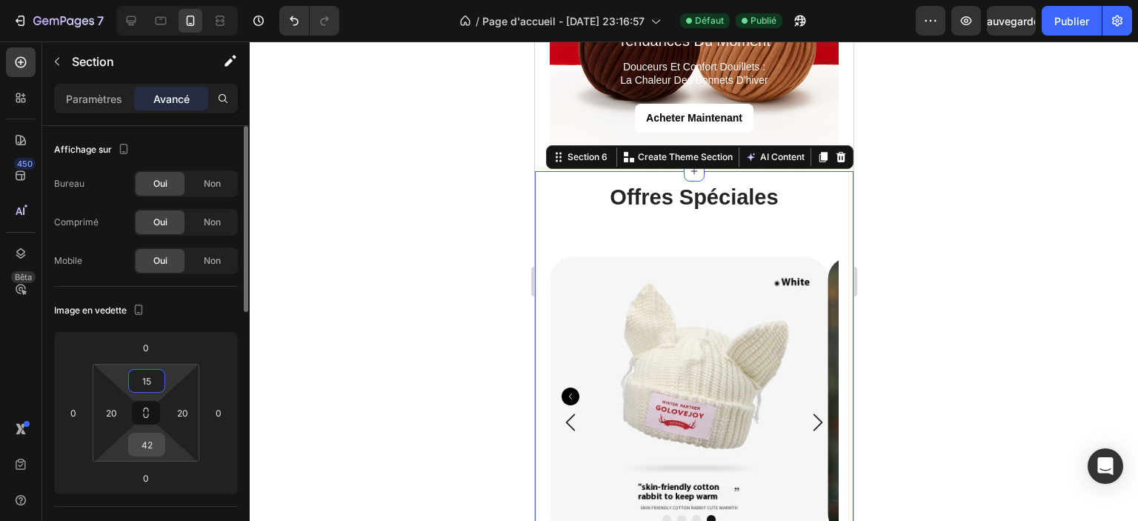
type input "15"
click at [154, 448] on input "42" at bounding box center [147, 445] width 30 height 22
type input "15"
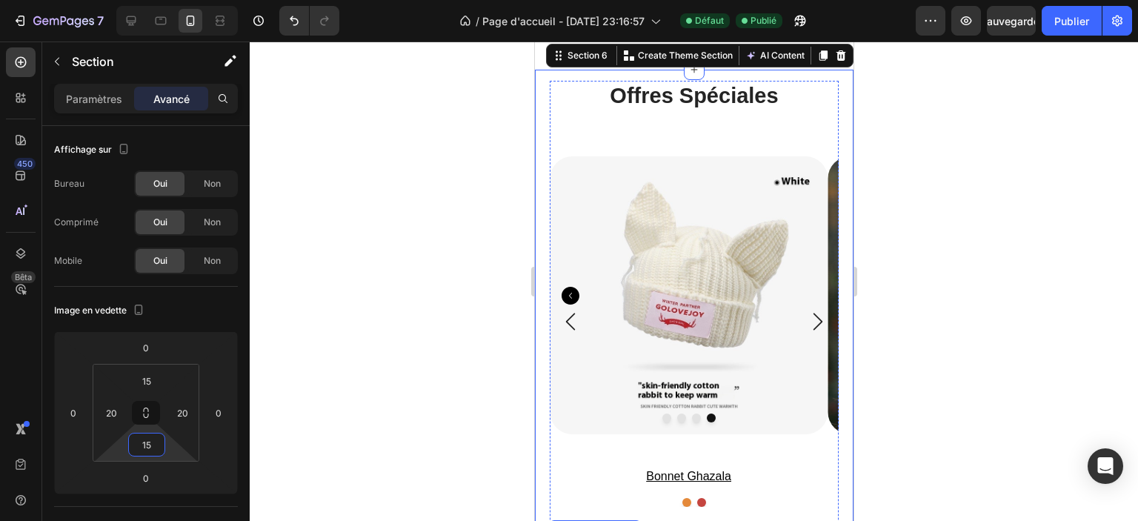
scroll to position [2742, 0]
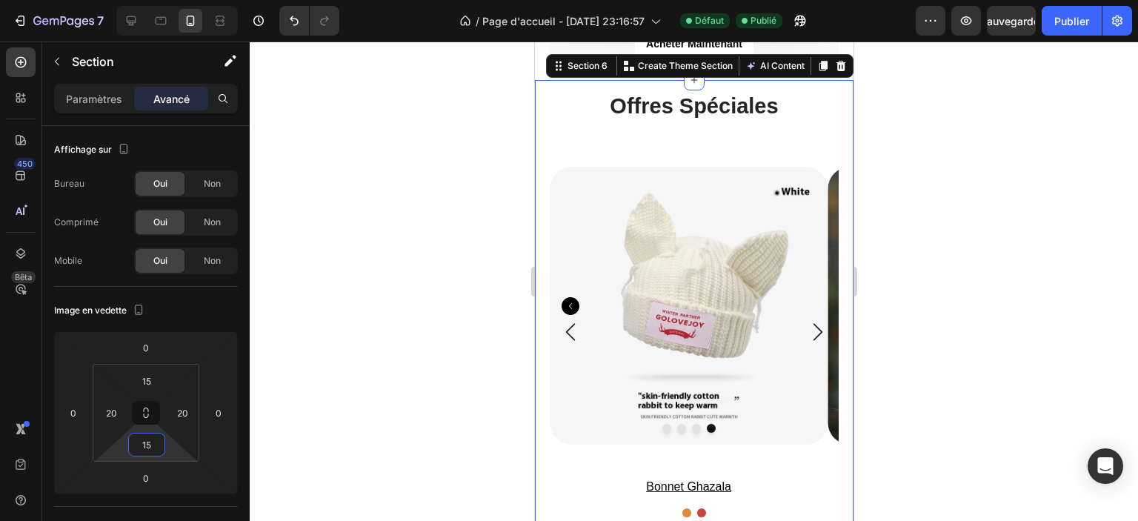
click at [98, 87] on div "Paramètres" at bounding box center [94, 99] width 74 height 24
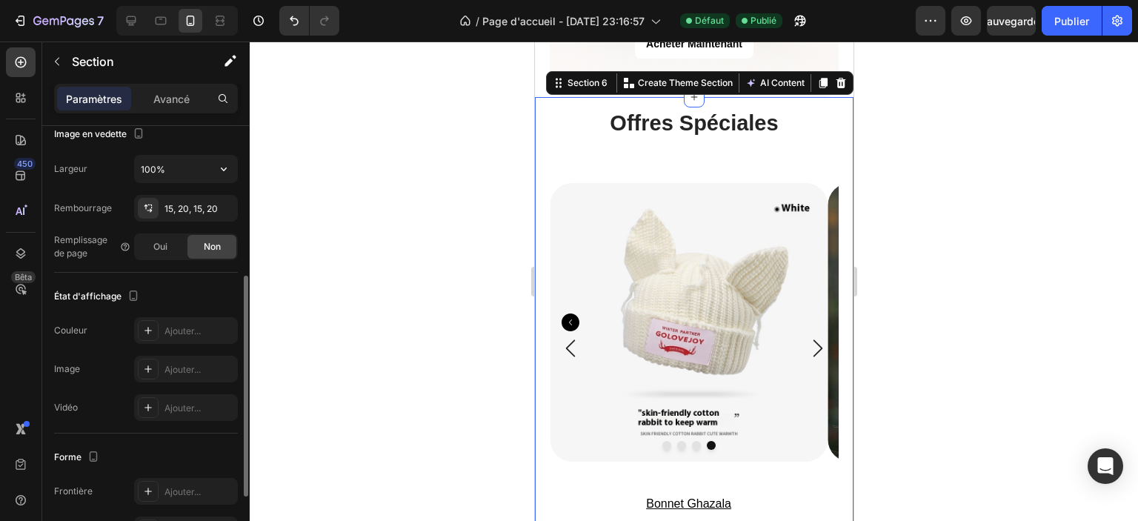
scroll to position [427, 0]
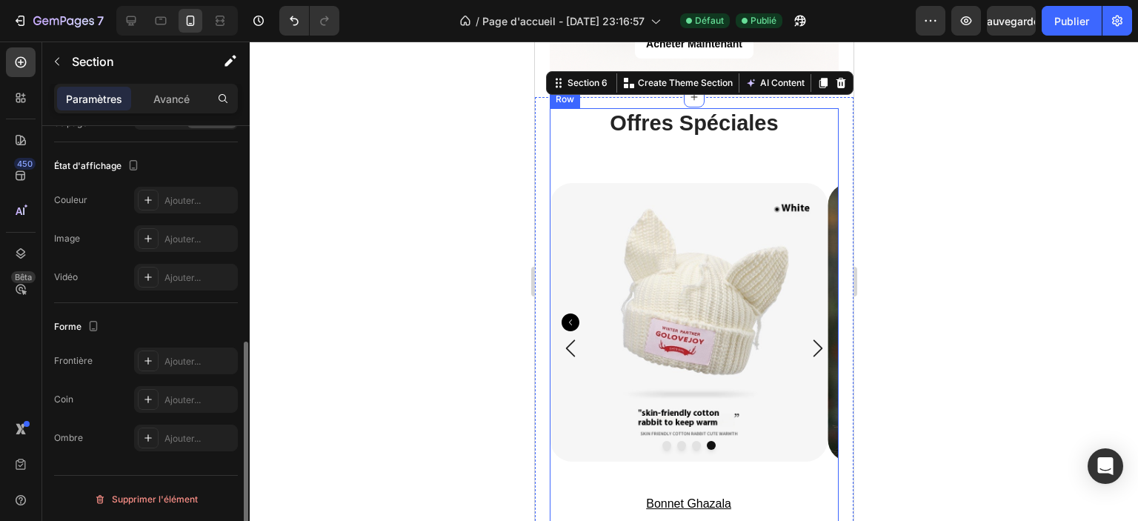
click at [568, 145] on div "offres spéciales Heading Product Images bonnet ghazala Product Title Row Produc…" at bounding box center [693, 336] width 289 height 457
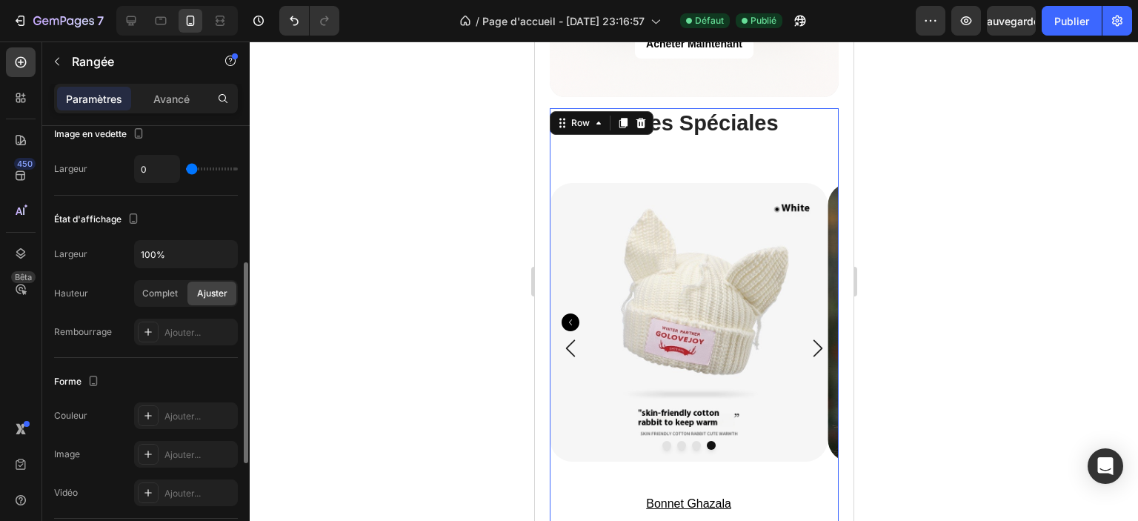
scroll to position [511, 0]
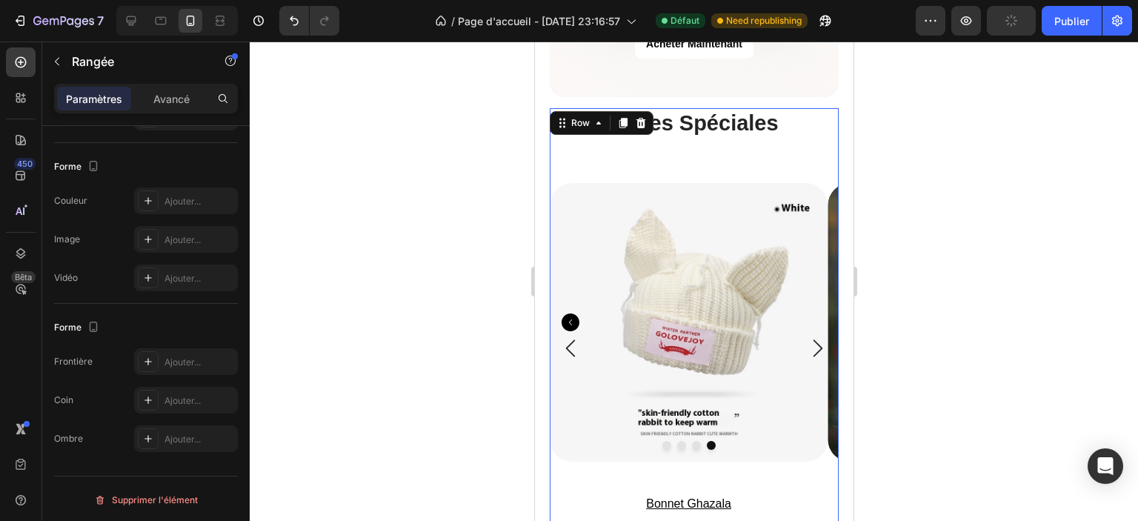
click at [597, 153] on div "offres spéciales Heading Product Images bonnet ghazala Product Title Row Produc…" at bounding box center [693, 336] width 289 height 457
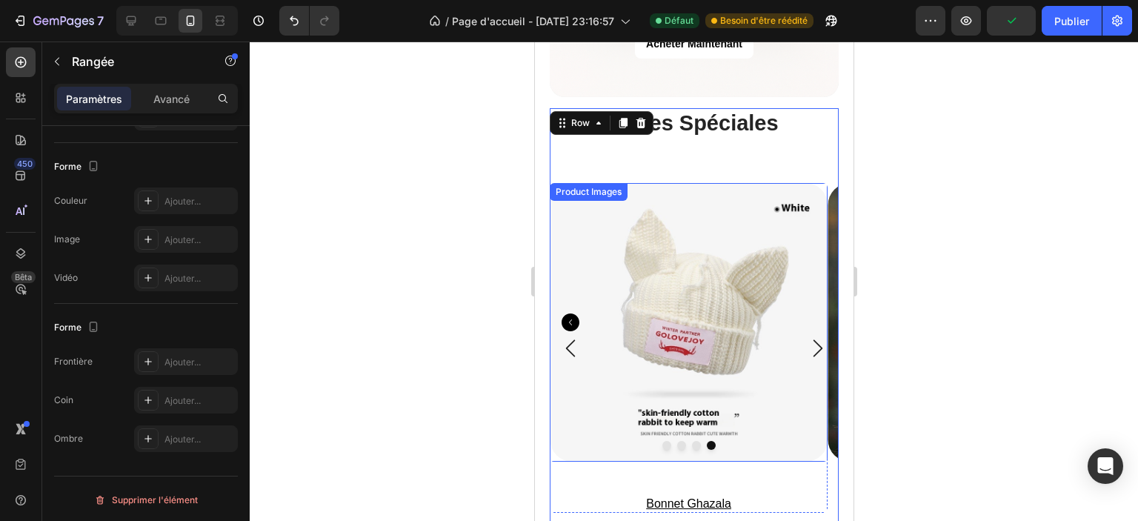
click at [605, 208] on img at bounding box center [688, 322] width 278 height 278
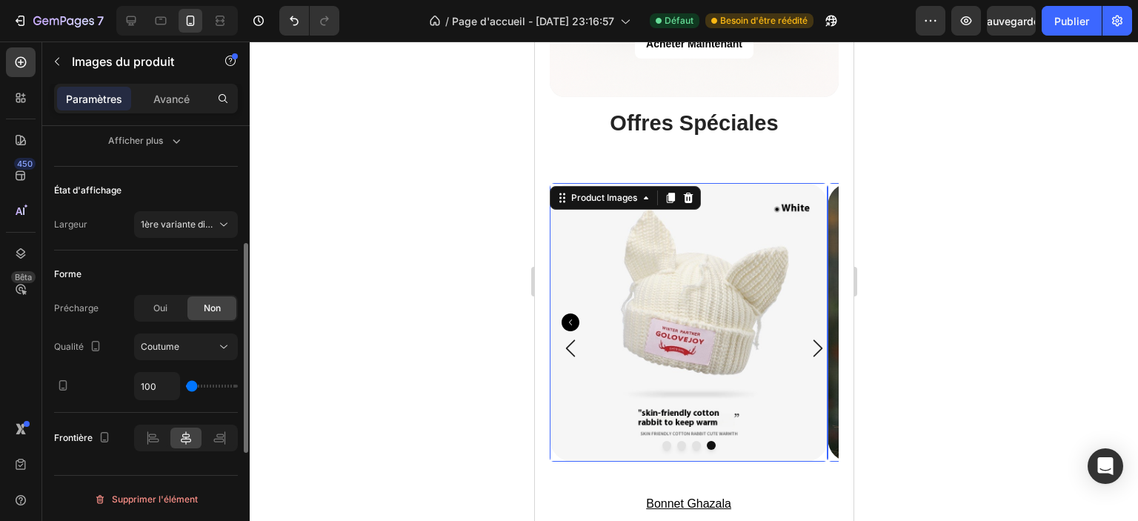
scroll to position [399, 0]
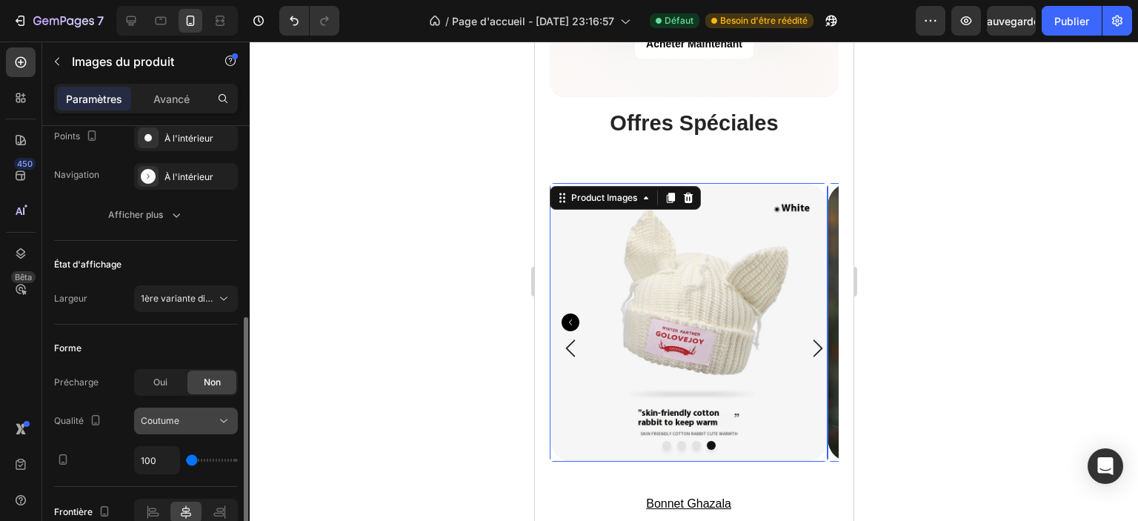
click at [202, 425] on div "Coutume" at bounding box center [179, 420] width 76 height 13
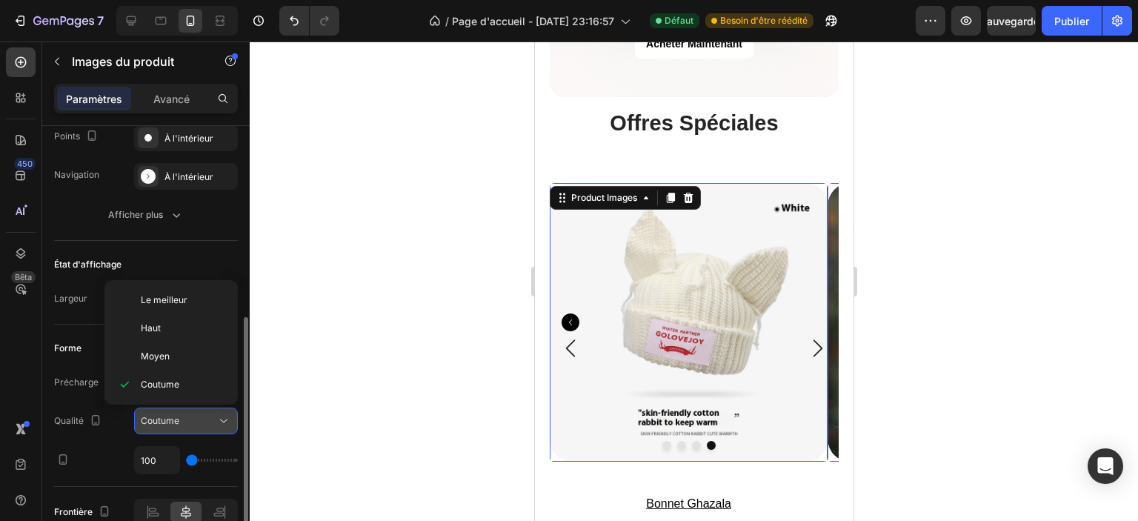
click at [202, 425] on div "Coutume" at bounding box center [179, 420] width 76 height 13
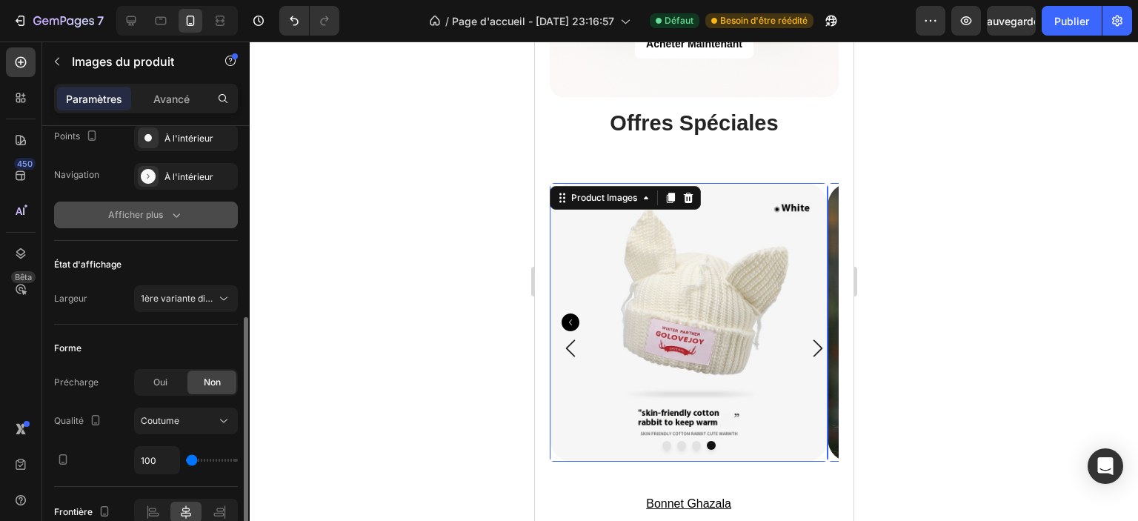
click at [180, 220] on icon "button" at bounding box center [176, 215] width 15 height 15
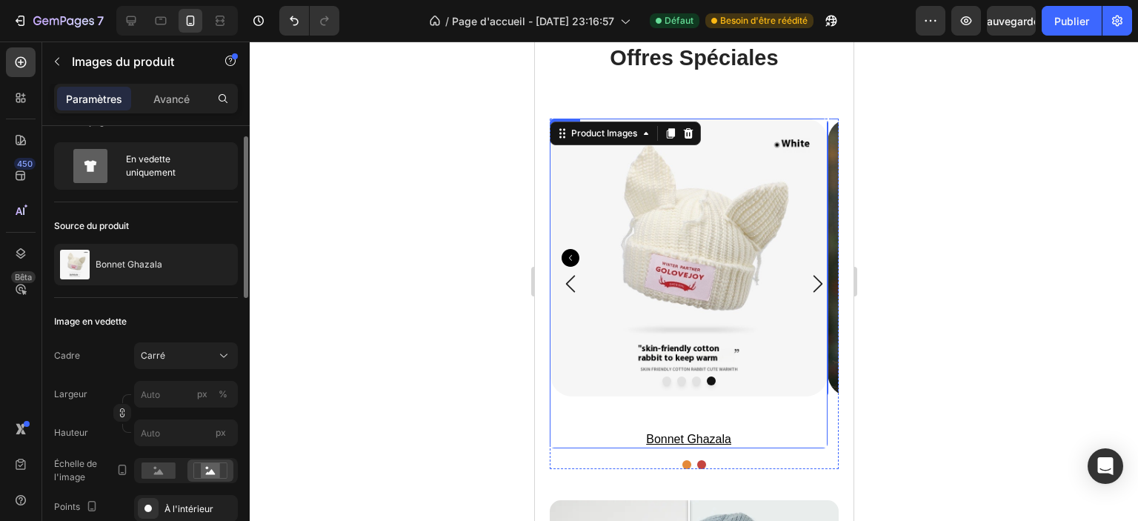
scroll to position [2816, 0]
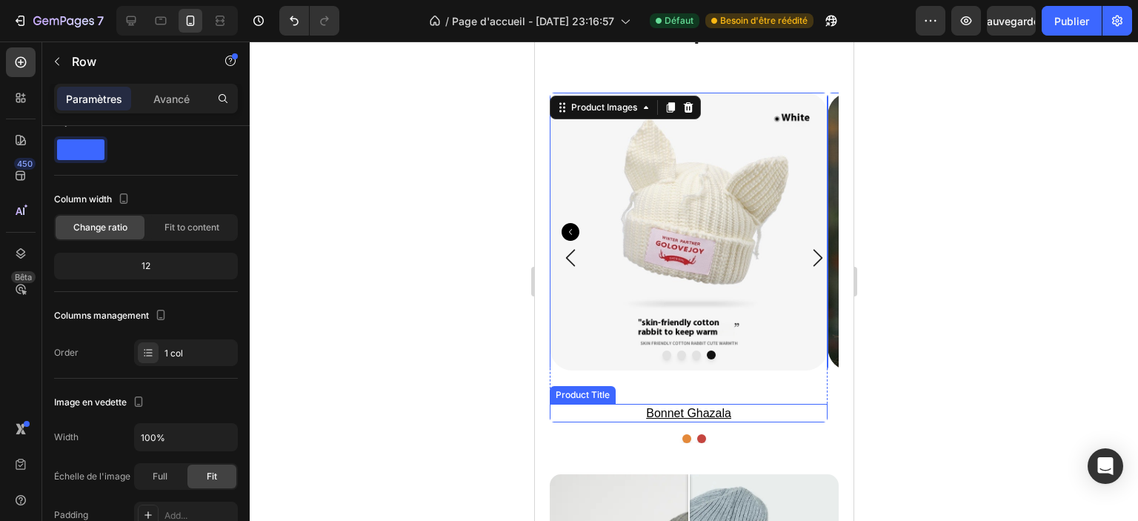
click at [819, 399] on div "Product Images 45 bonnet ghazala Product Title" at bounding box center [688, 258] width 278 height 330
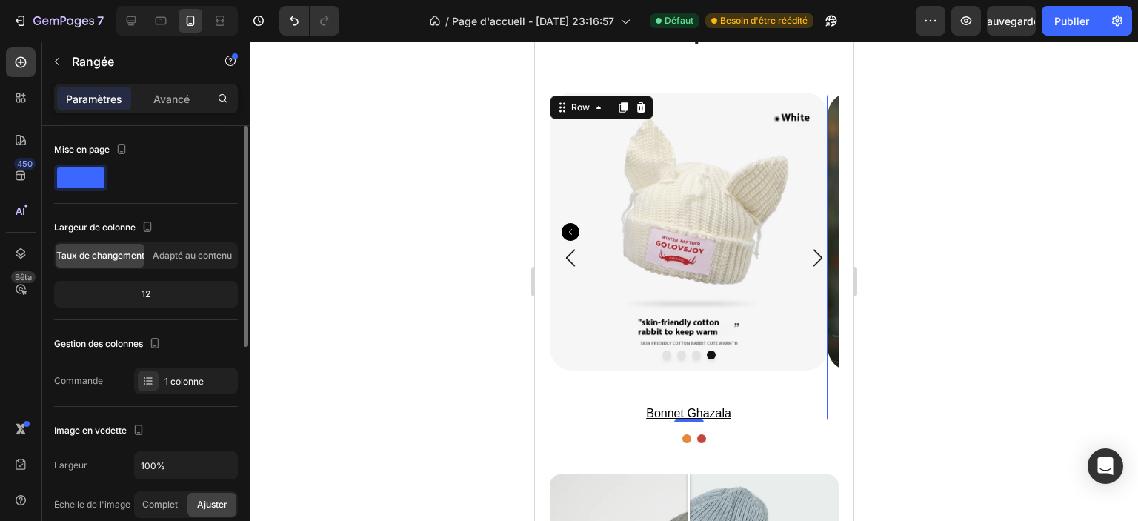
click at [798, 401] on div "Product Images bonnet ghazala Product Title" at bounding box center [688, 258] width 278 height 330
click at [158, 261] on span "Adapté au contenu" at bounding box center [192, 255] width 79 height 13
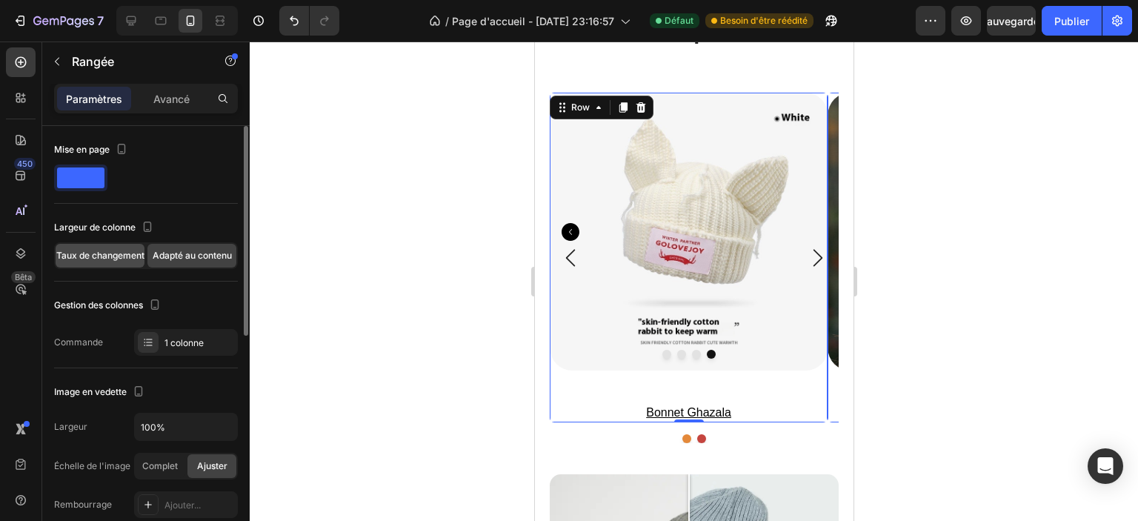
click at [105, 260] on font "Taux de changement" at bounding box center [100, 255] width 88 height 11
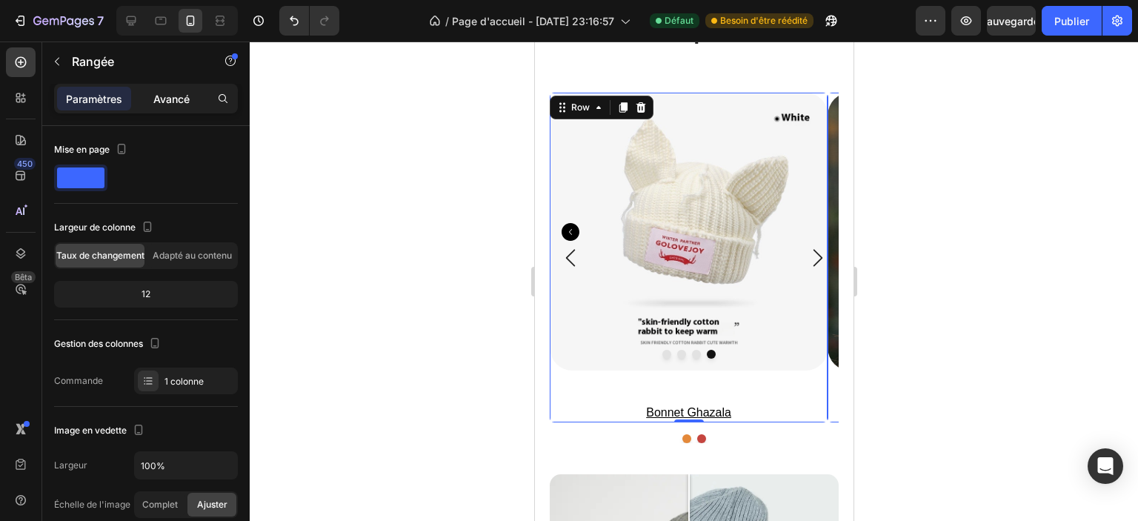
click at [164, 89] on div "Avancé" at bounding box center [171, 99] width 74 height 24
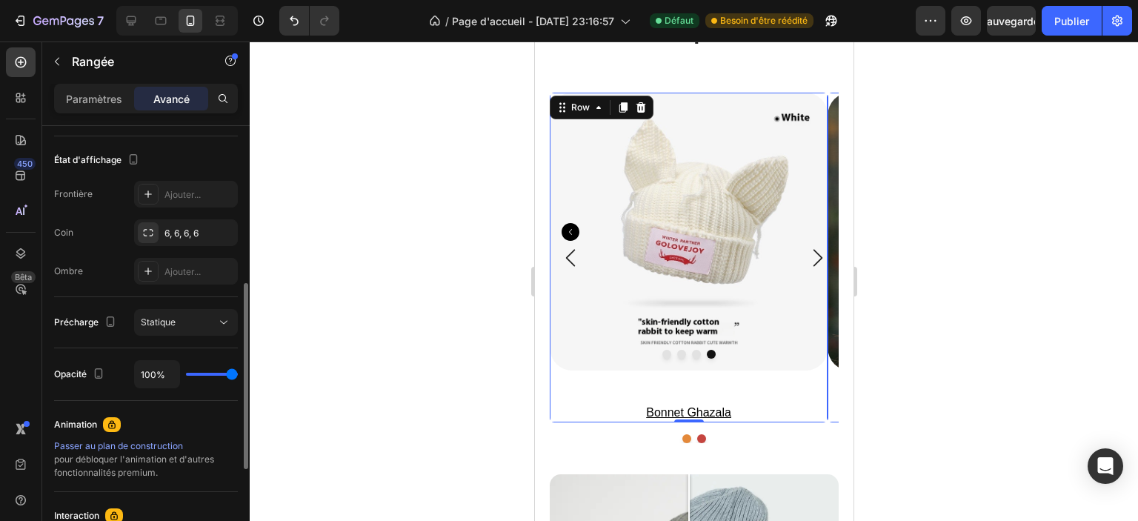
scroll to position [590, 0]
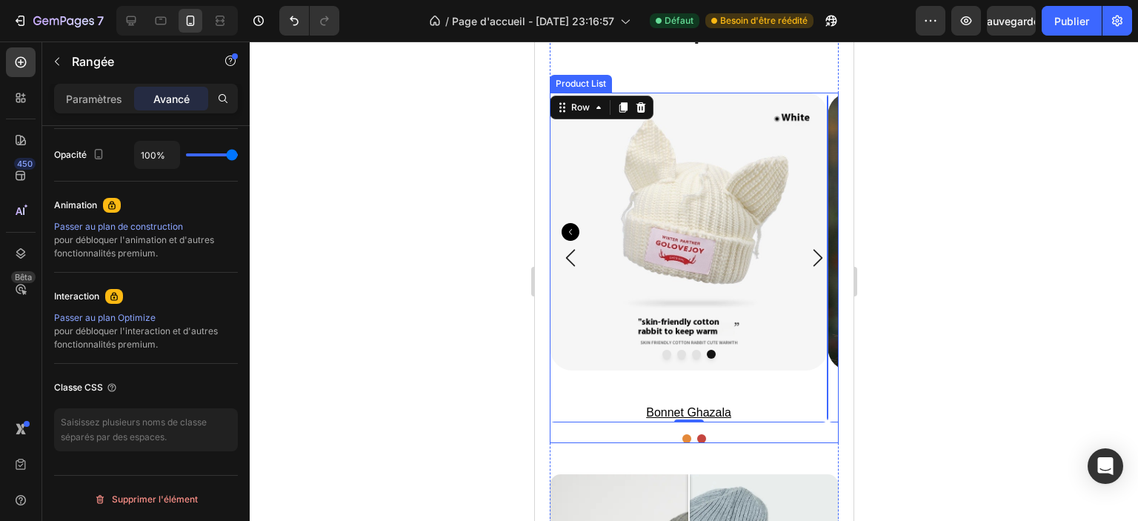
click at [820, 435] on div at bounding box center [693, 438] width 289 height 9
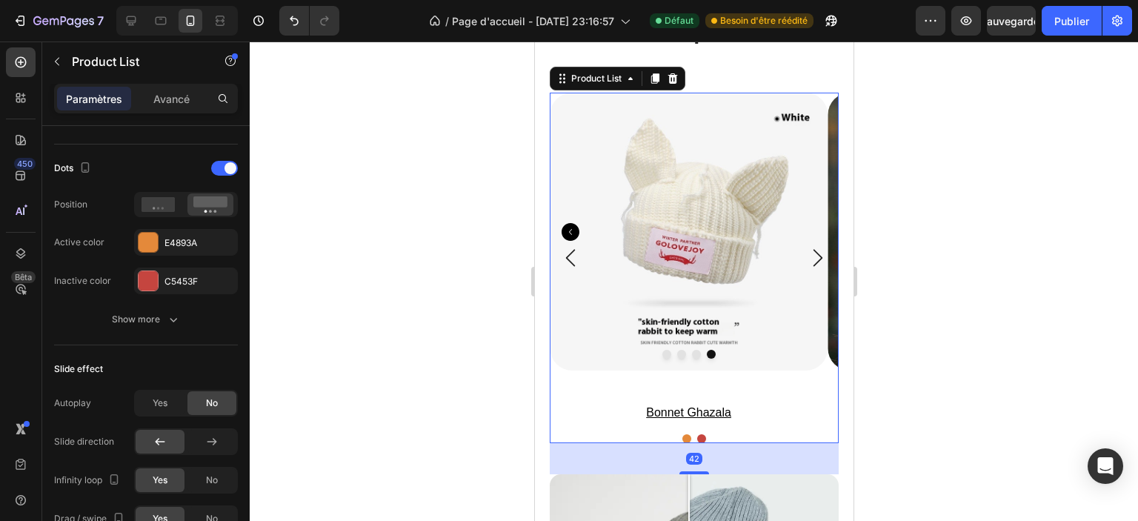
scroll to position [0, 0]
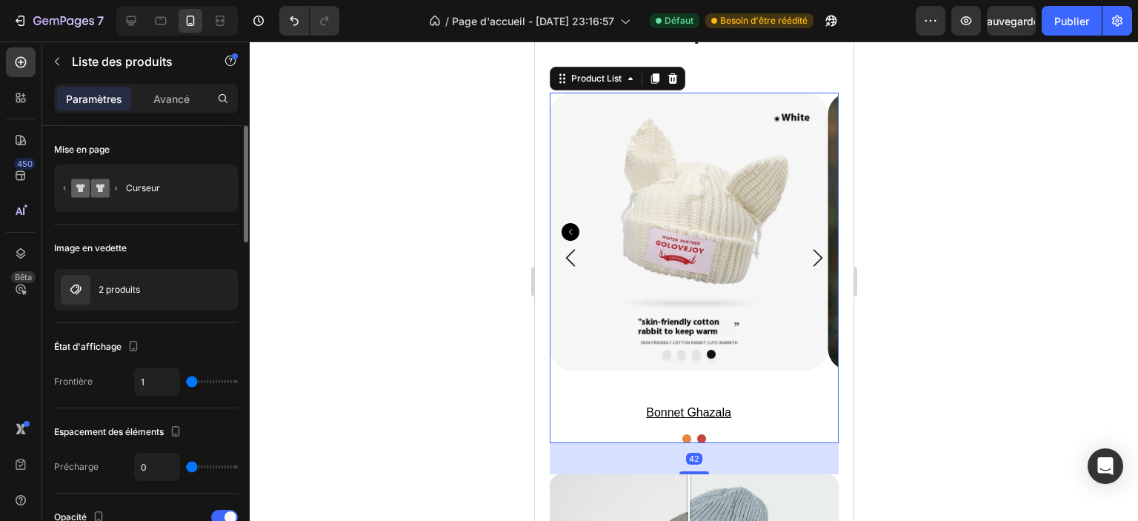
click at [806, 414] on h3 "bonnet ghazala" at bounding box center [688, 413] width 278 height 19
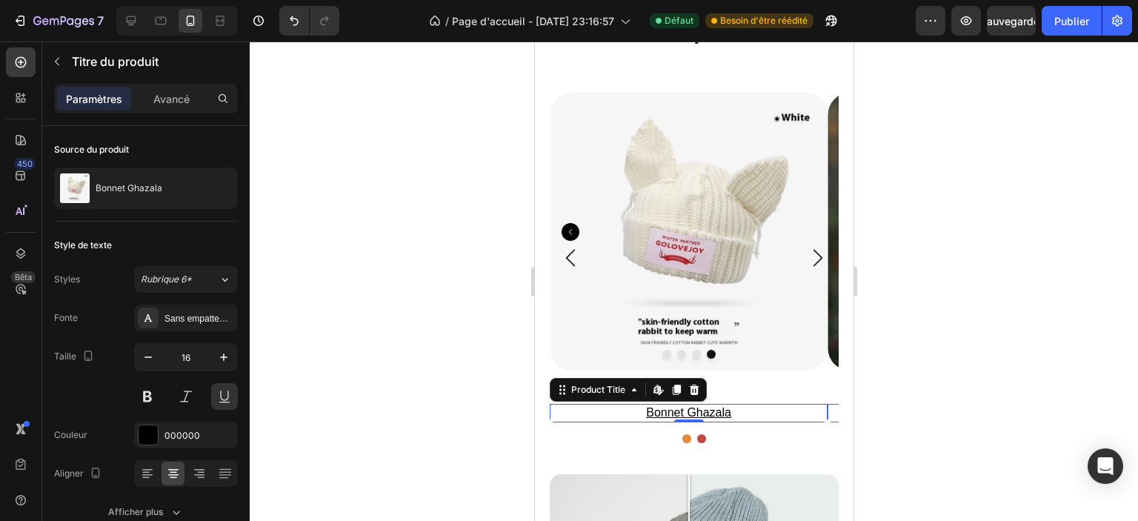
click at [806, 429] on div "Product Images bonnet ghazala Product Title Edit content in Shopify 0 Row Produ…" at bounding box center [693, 268] width 289 height 351
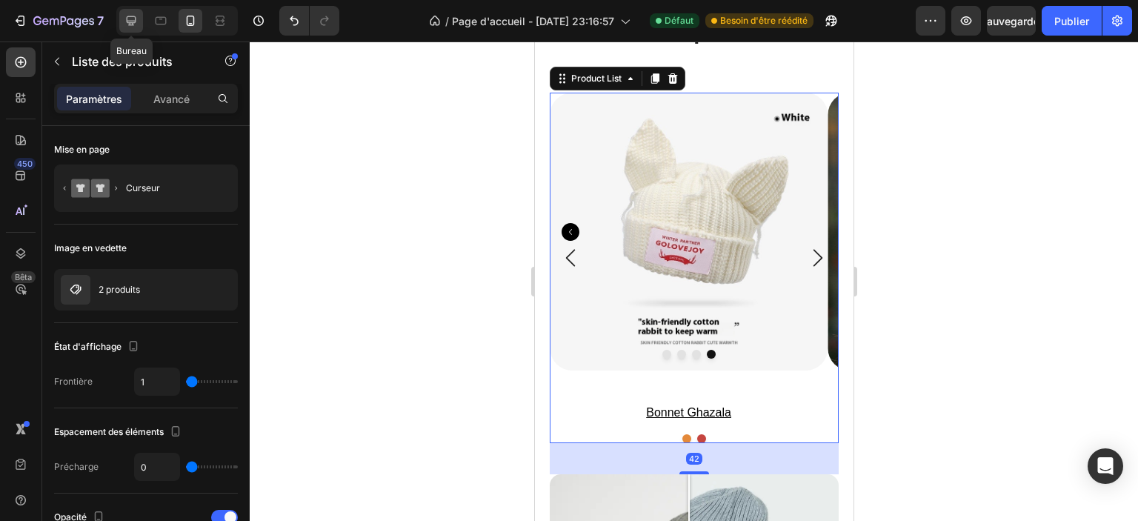
click at [133, 19] on icon at bounding box center [131, 20] width 15 height 15
type input "544"
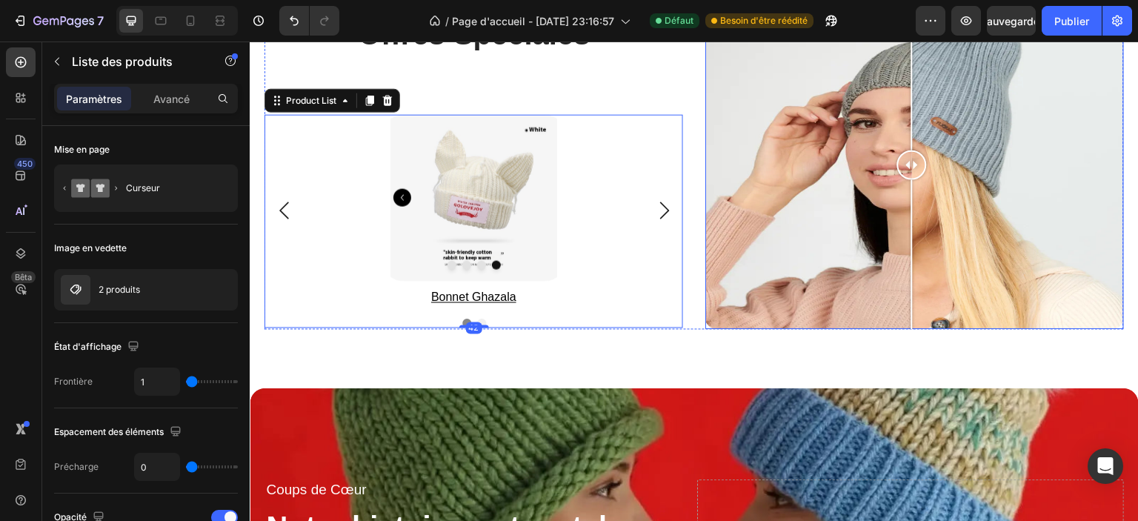
scroll to position [2900, 0]
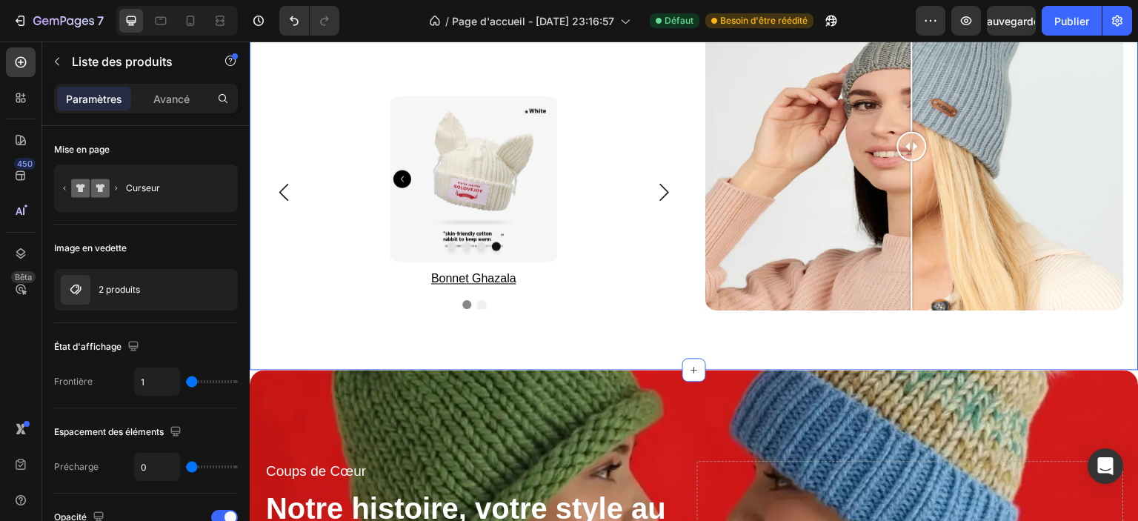
click at [615, 338] on div "offres spéciales Heading Product Images bonnet ghazala Product Title Row Produc…" at bounding box center [694, 145] width 889 height 447
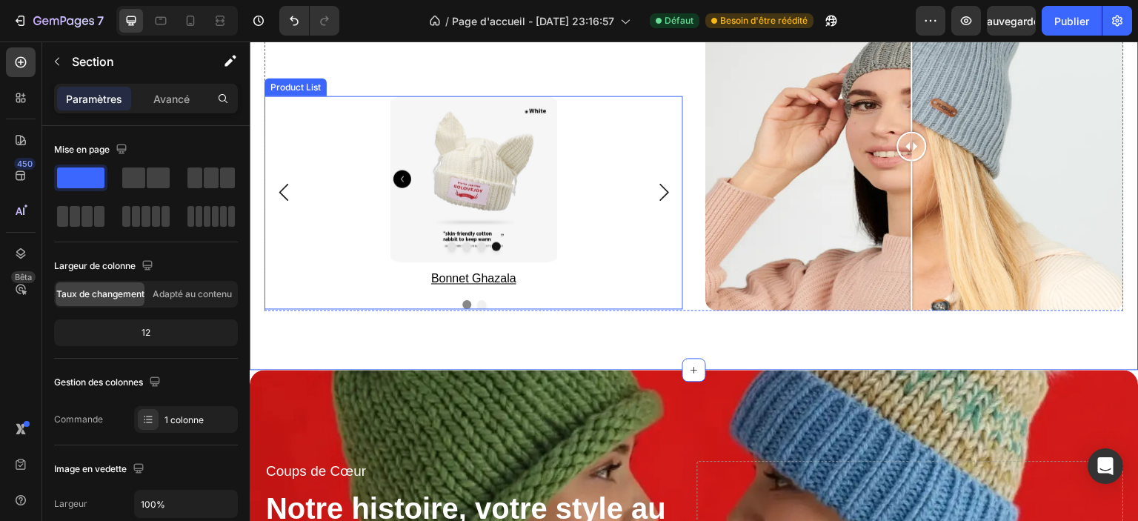
click at [614, 291] on div "Product Images bonnet ghazala Product Title Row Product List Product Images bon…" at bounding box center [474, 202] width 403 height 213
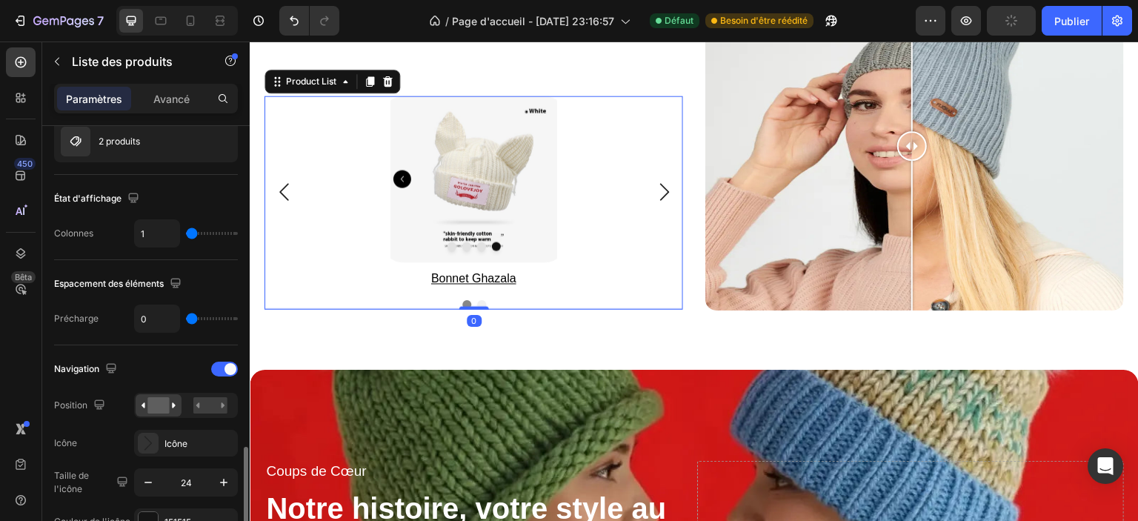
scroll to position [519, 0]
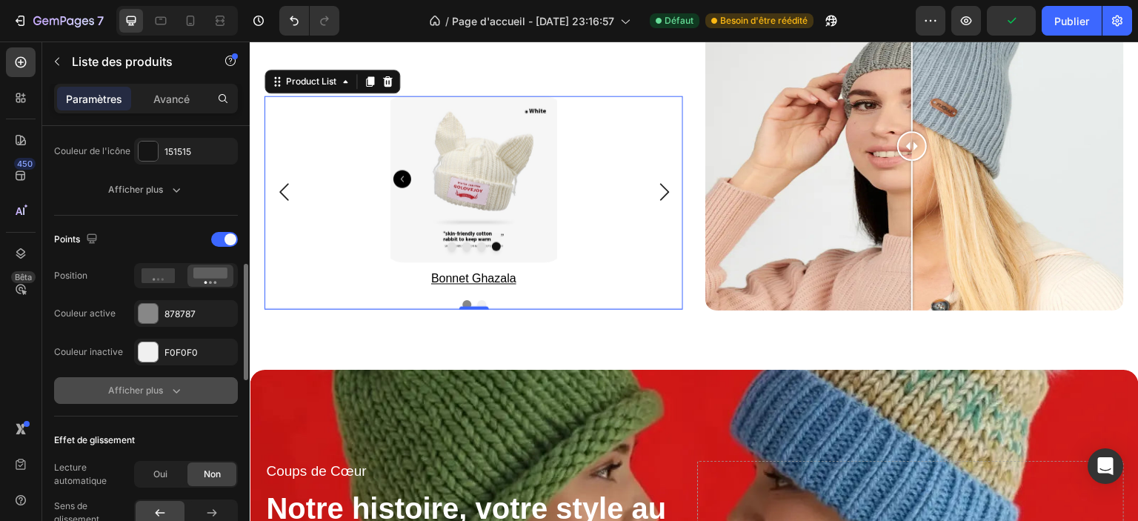
click at [163, 387] on div "Afficher plus" at bounding box center [146, 390] width 76 height 15
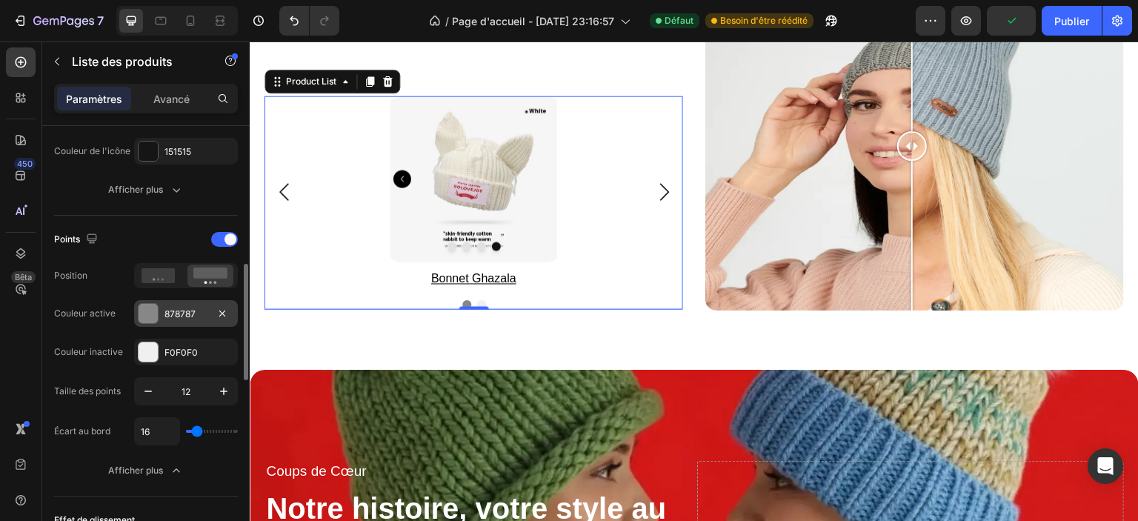
click at [159, 307] on div "878787" at bounding box center [186, 313] width 104 height 27
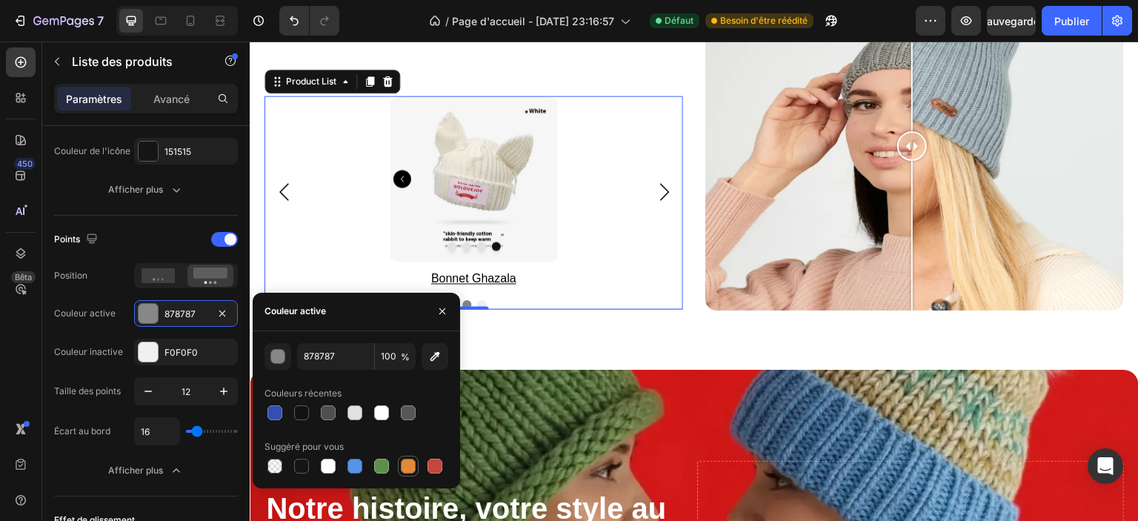
click at [406, 465] on div at bounding box center [408, 466] width 15 height 15
type input "E4893A"
click at [195, 355] on font "F0F0F0" at bounding box center [181, 352] width 33 height 11
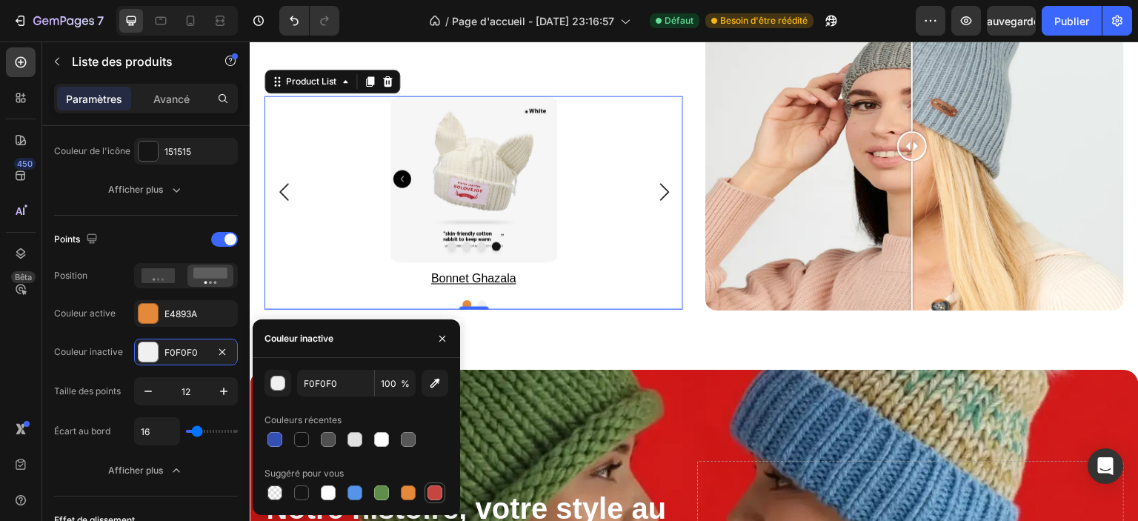
click at [434, 493] on div at bounding box center [435, 492] width 15 height 15
type input "C5453F"
click at [113, 287] on div "Points Position Couleur active E4893A Couleur inactive C5453F" at bounding box center [146, 297] width 184 height 138
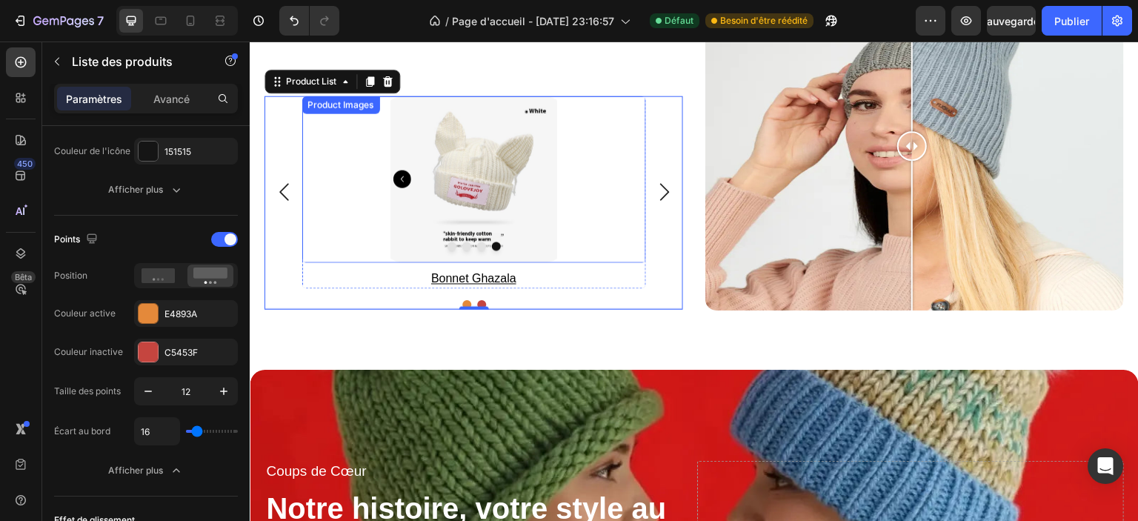
click at [577, 170] on div at bounding box center [474, 179] width 344 height 167
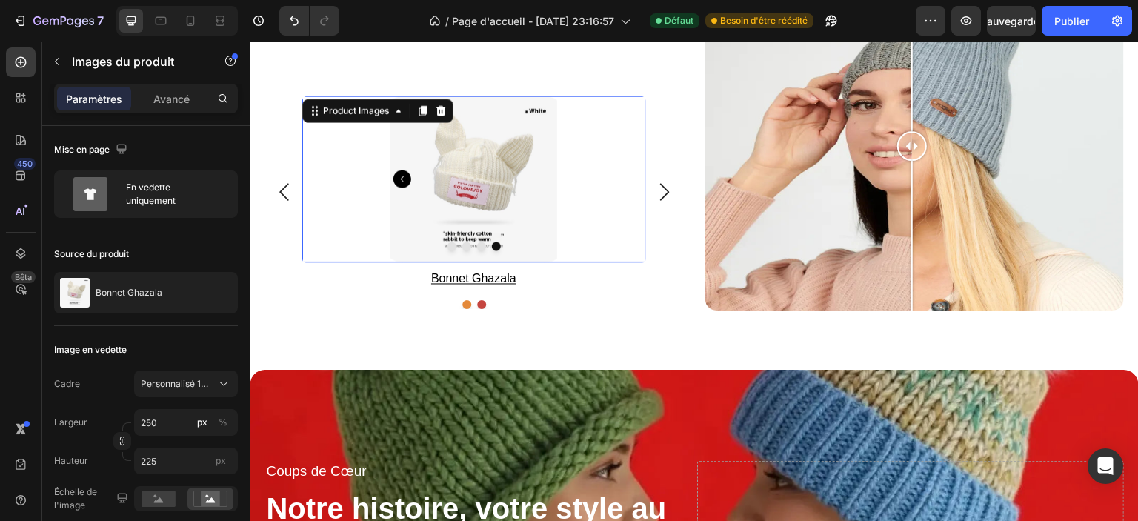
click at [606, 177] on div at bounding box center [474, 179] width 344 height 167
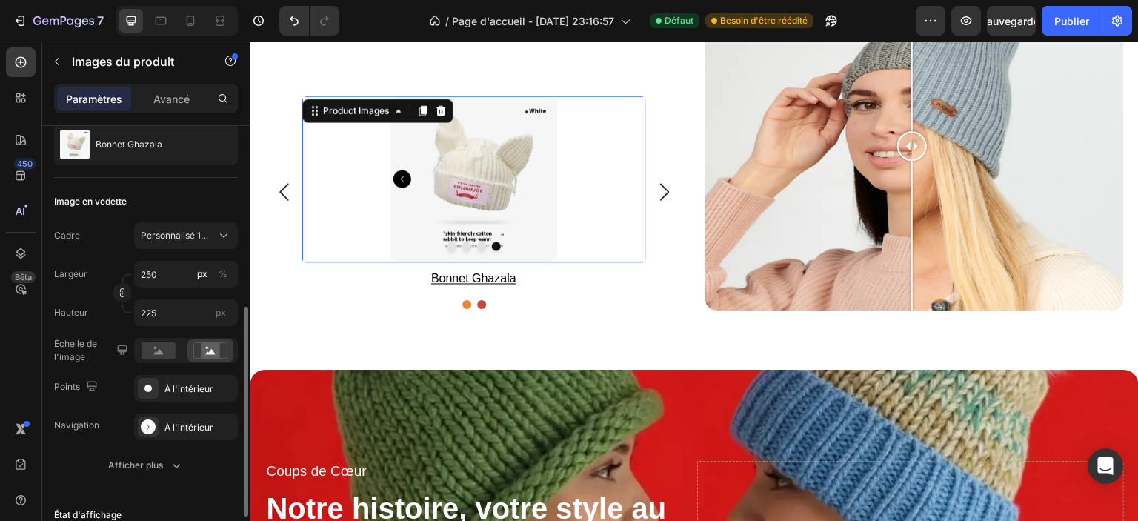
scroll to position [222, 0]
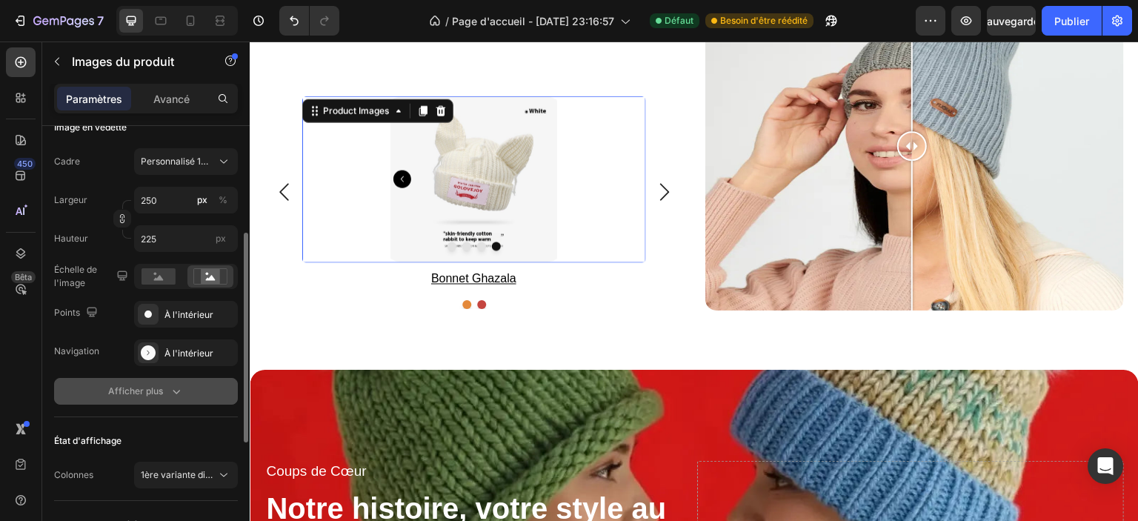
click at [170, 385] on icon "button" at bounding box center [176, 391] width 15 height 15
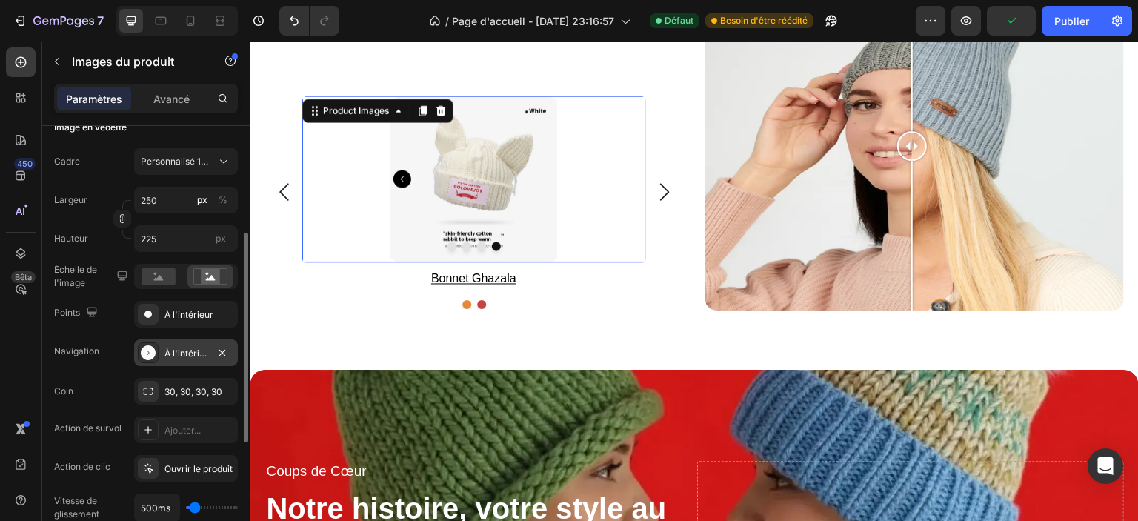
click at [188, 356] on font "À l'intérieur" at bounding box center [189, 353] width 49 height 11
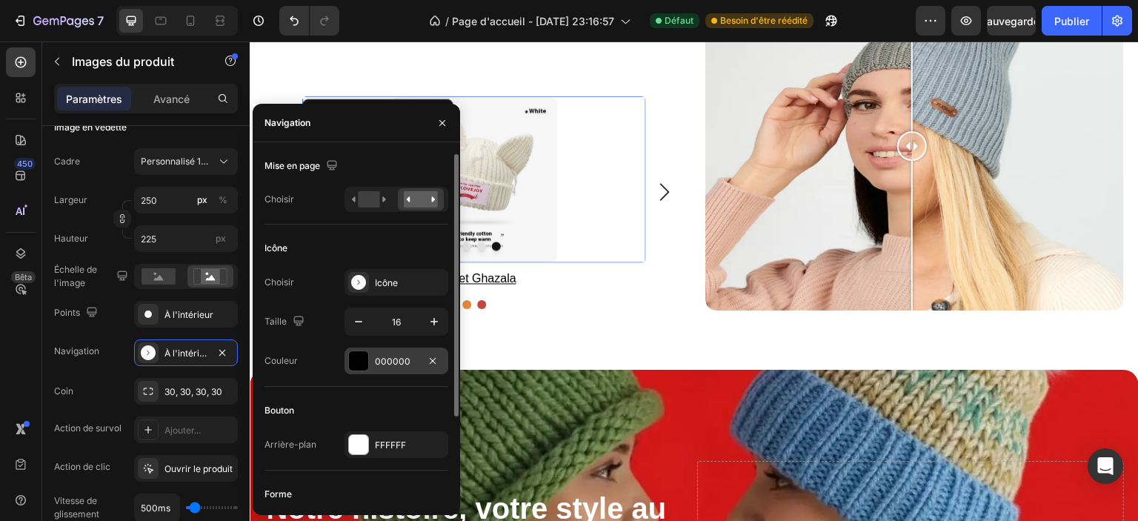
click at [362, 361] on div at bounding box center [358, 360] width 19 height 19
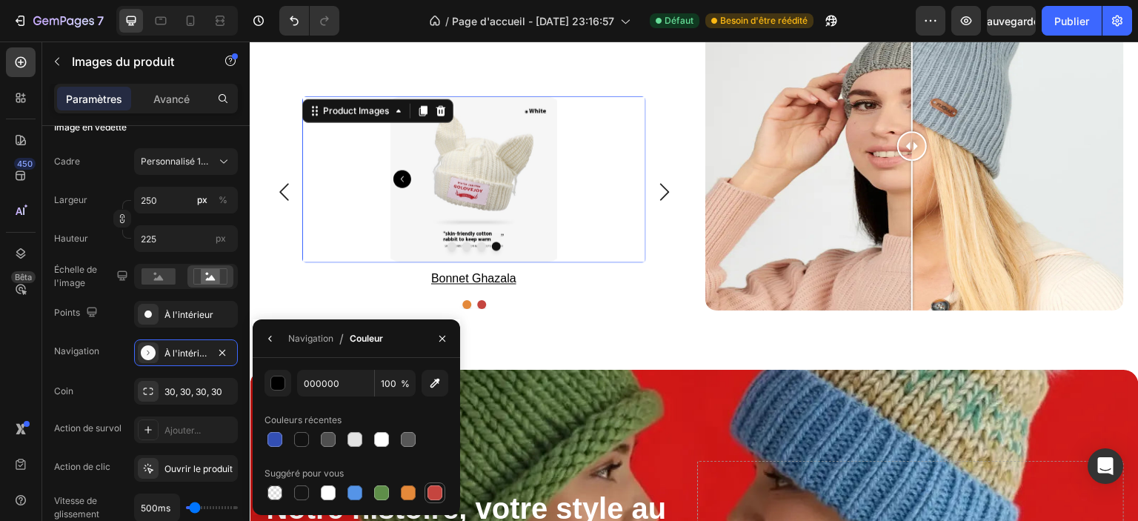
click at [441, 494] on div at bounding box center [435, 492] width 15 height 15
type input "C5453F"
click at [100, 374] on div "Cadre Personnalisé 10:9 Largeur 250 px % Hauteur 225 px Échelle de l'image Poin…" at bounding box center [146, 412] width 184 height 528
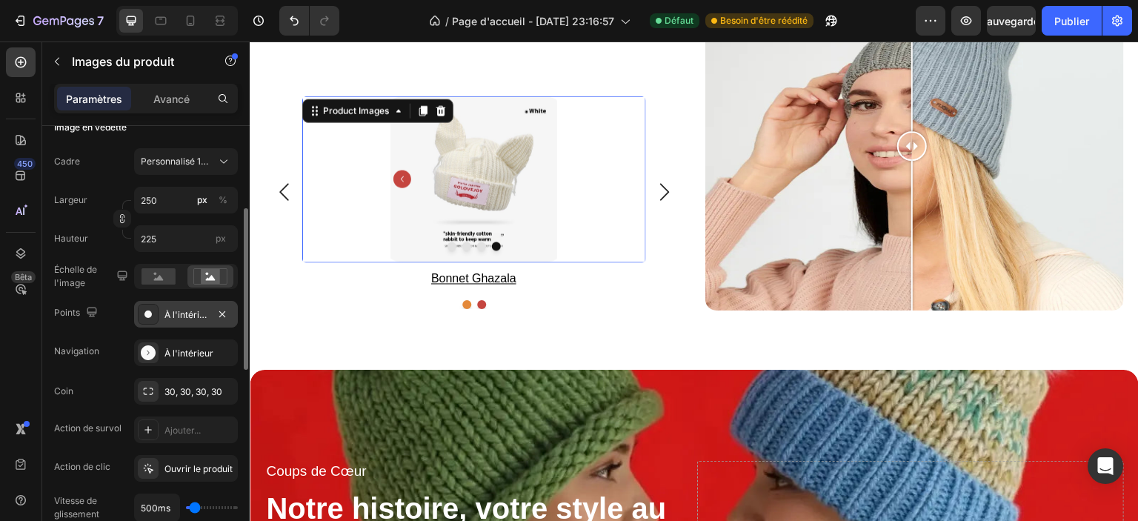
click at [170, 316] on font "À l'intérieur" at bounding box center [189, 314] width 49 height 11
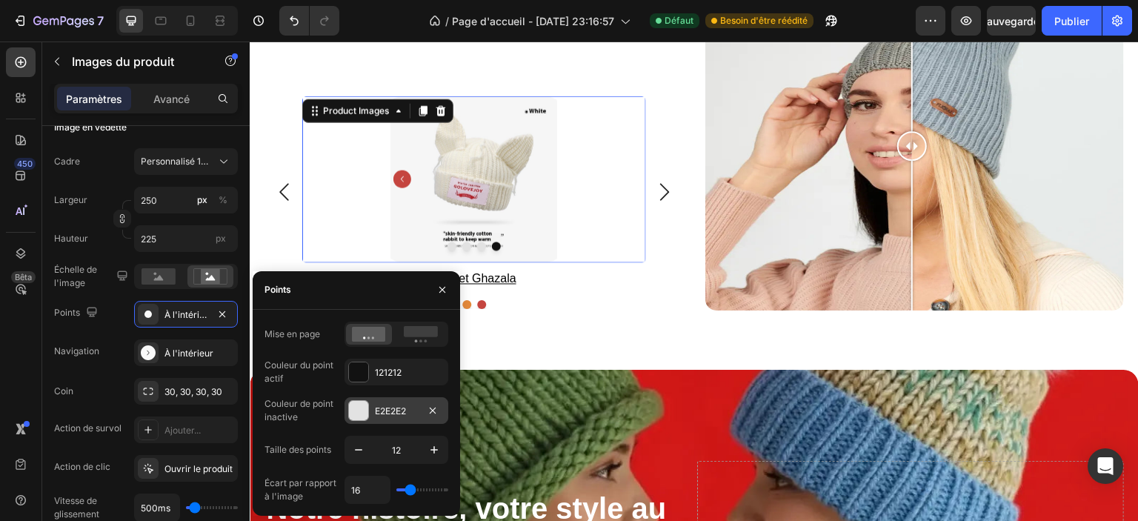
click at [384, 405] on font "E2E2E2" at bounding box center [390, 410] width 31 height 11
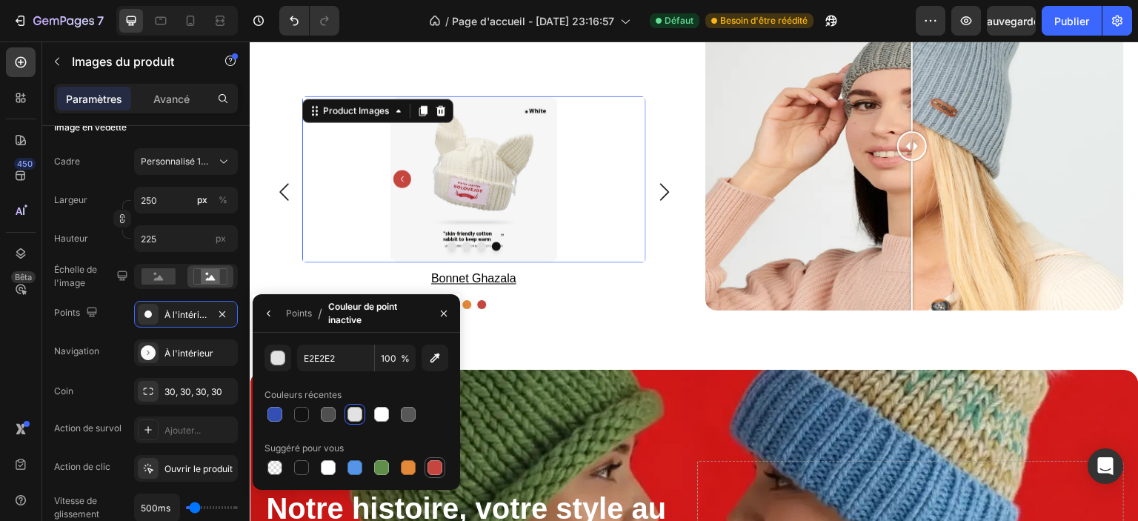
click at [437, 471] on div at bounding box center [435, 467] width 15 height 15
type input "C5453F"
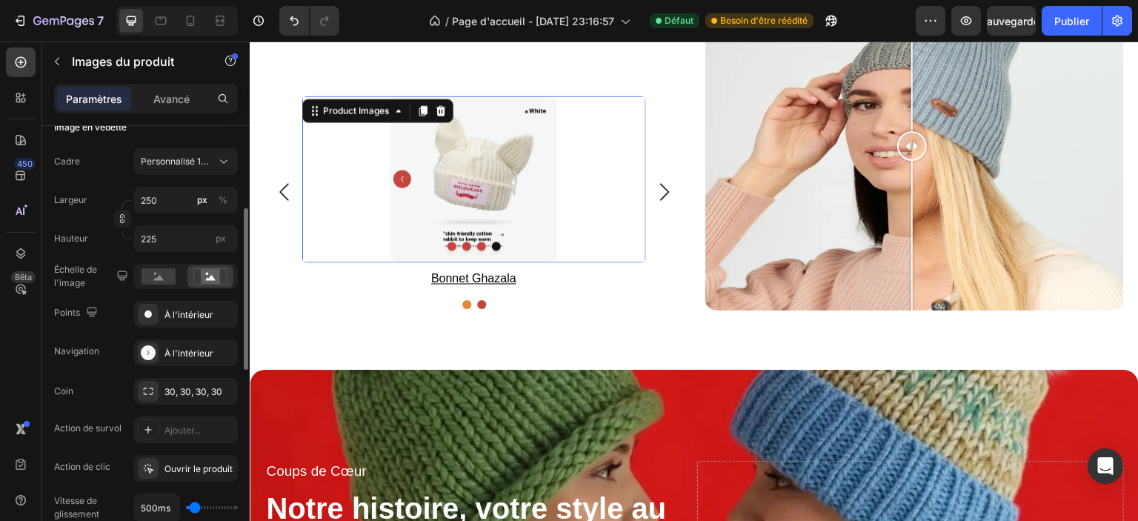
click at [102, 322] on div "Points À l'intérieur" at bounding box center [146, 314] width 184 height 27
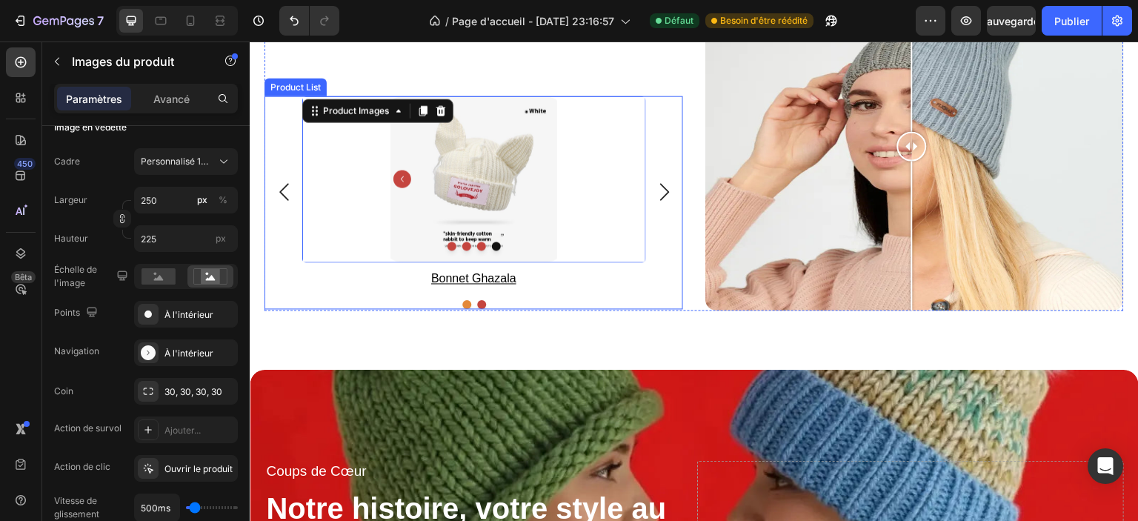
click at [663, 189] on icon "Carousel Next Arrow" at bounding box center [665, 192] width 18 height 18
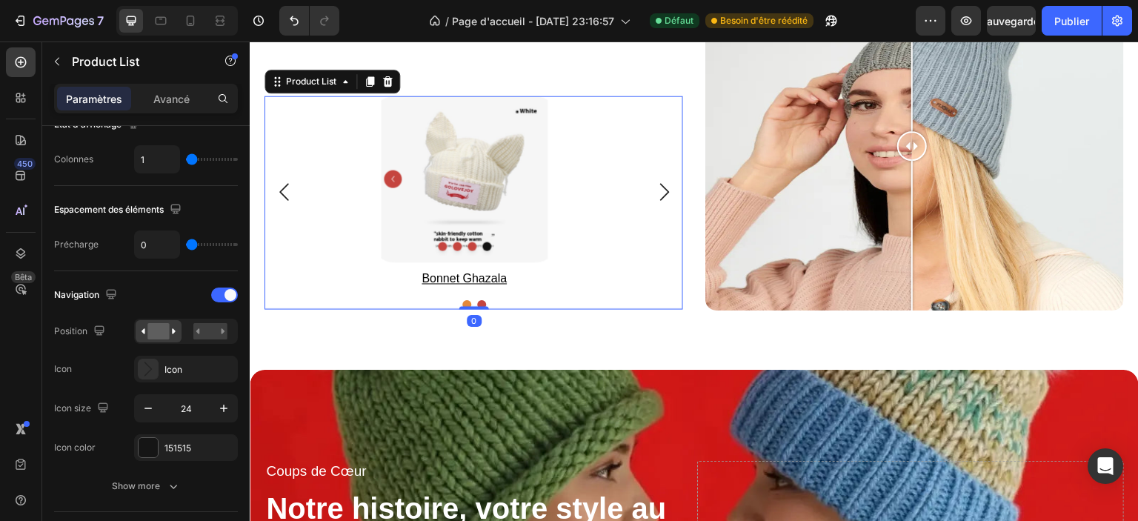
scroll to position [0, 0]
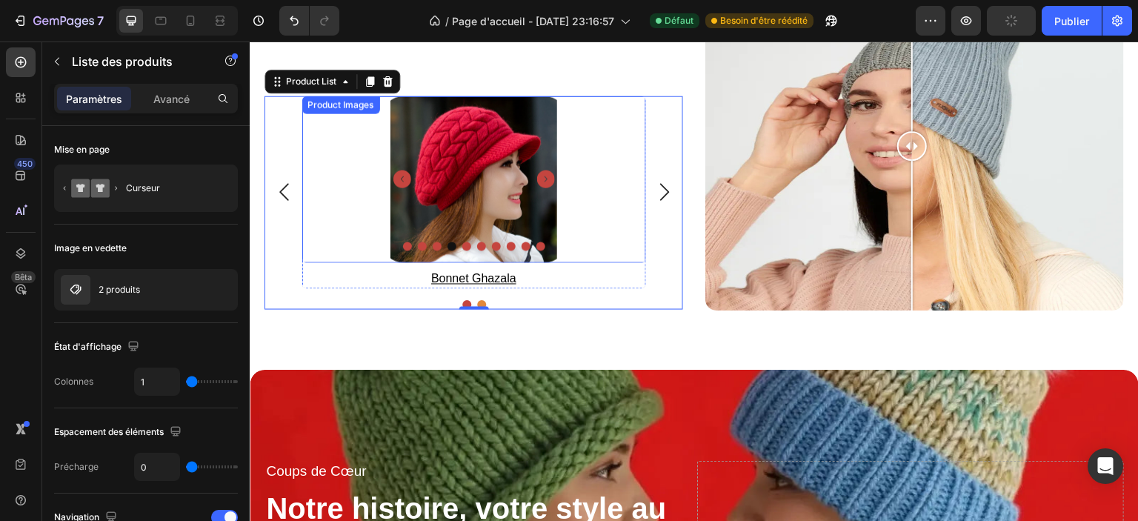
click at [478, 243] on button "Dot" at bounding box center [481, 246] width 9 height 9
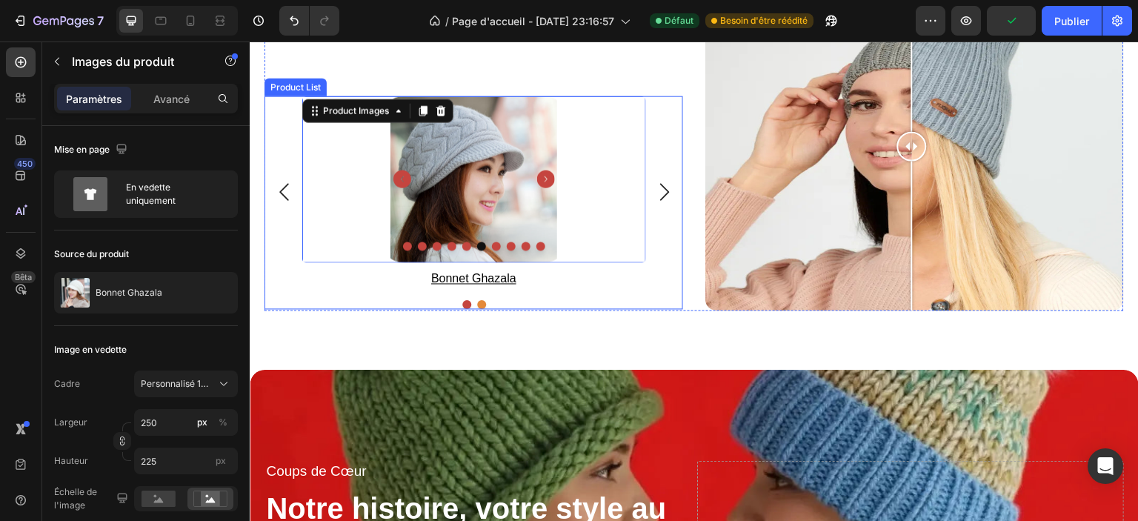
click at [665, 186] on icon "Carousel Next Arrow" at bounding box center [665, 192] width 18 height 18
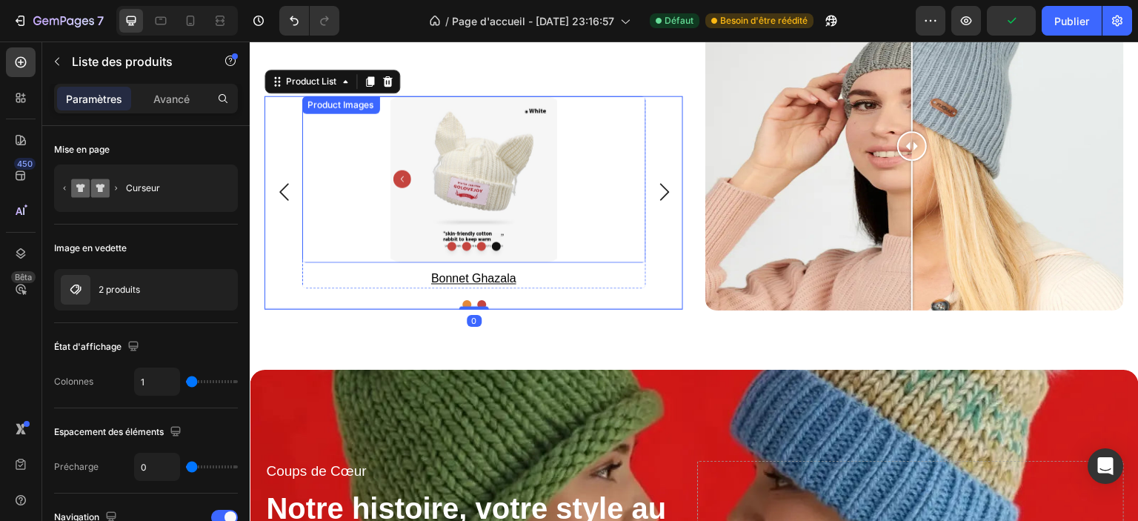
click at [408, 217] on img at bounding box center [474, 179] width 185 height 167
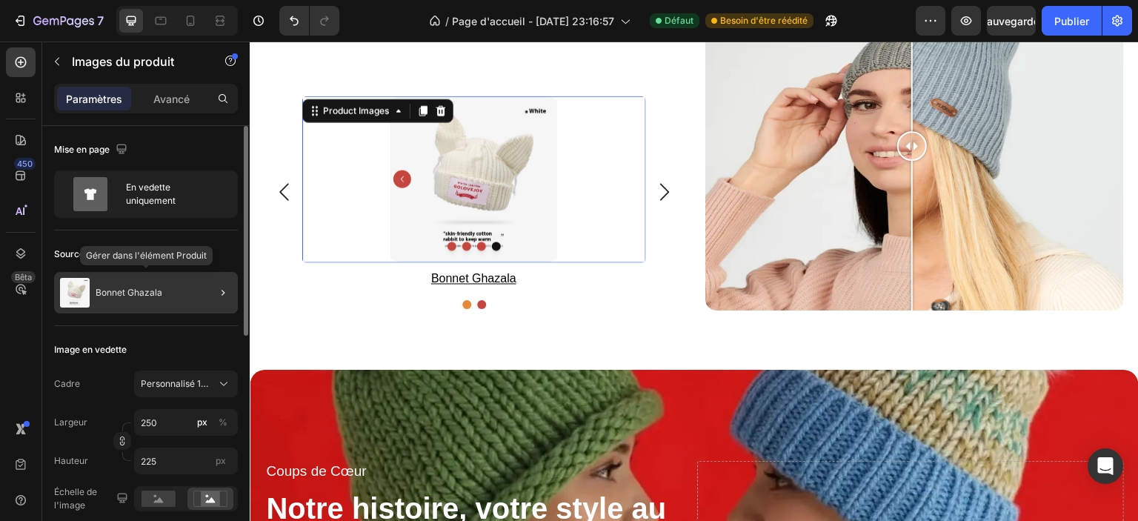
scroll to position [148, 0]
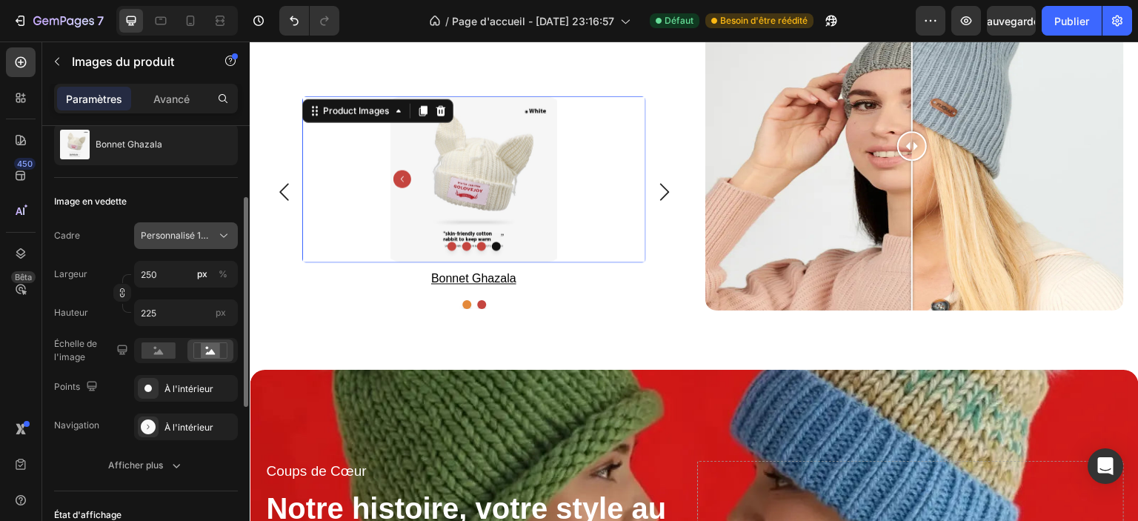
click at [195, 230] on font "Personnalisé 10:9" at bounding box center [177, 235] width 73 height 11
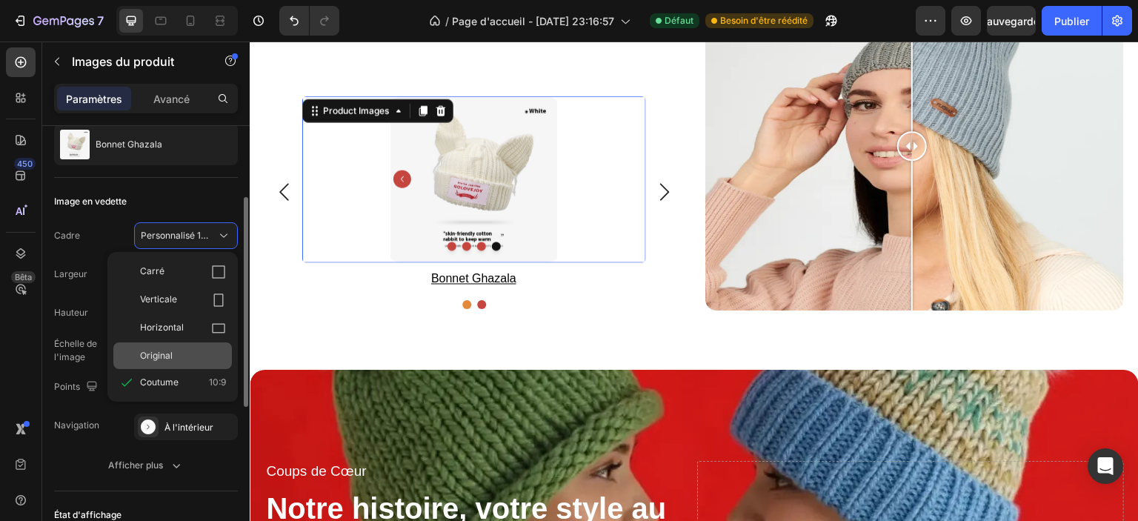
click at [190, 349] on div "Original" at bounding box center [183, 355] width 86 height 13
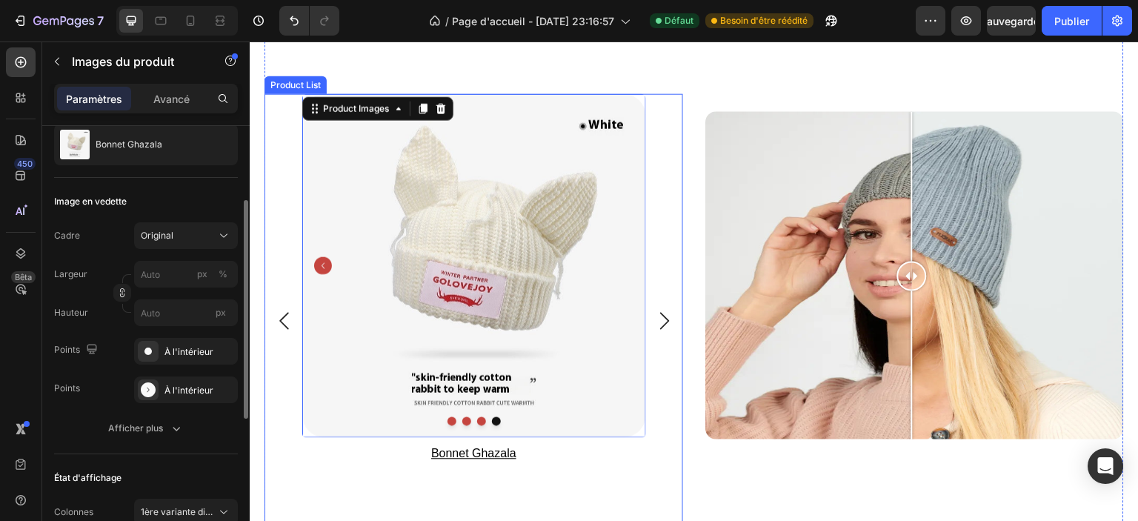
click at [664, 316] on icon "Carousel Next Arrow" at bounding box center [665, 321] width 18 height 18
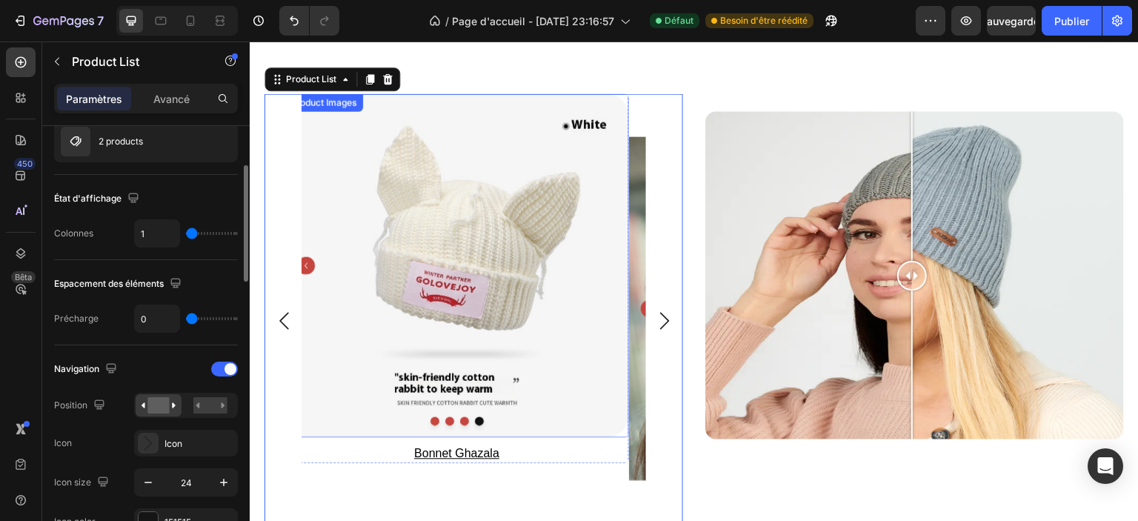
scroll to position [0, 0]
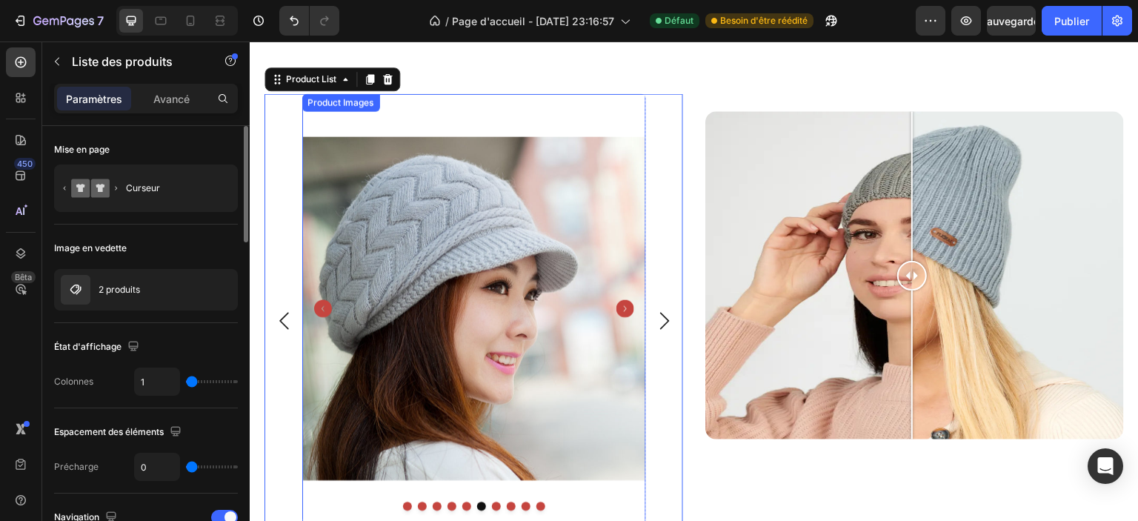
click at [515, 136] on img at bounding box center [474, 307] width 344 height 428
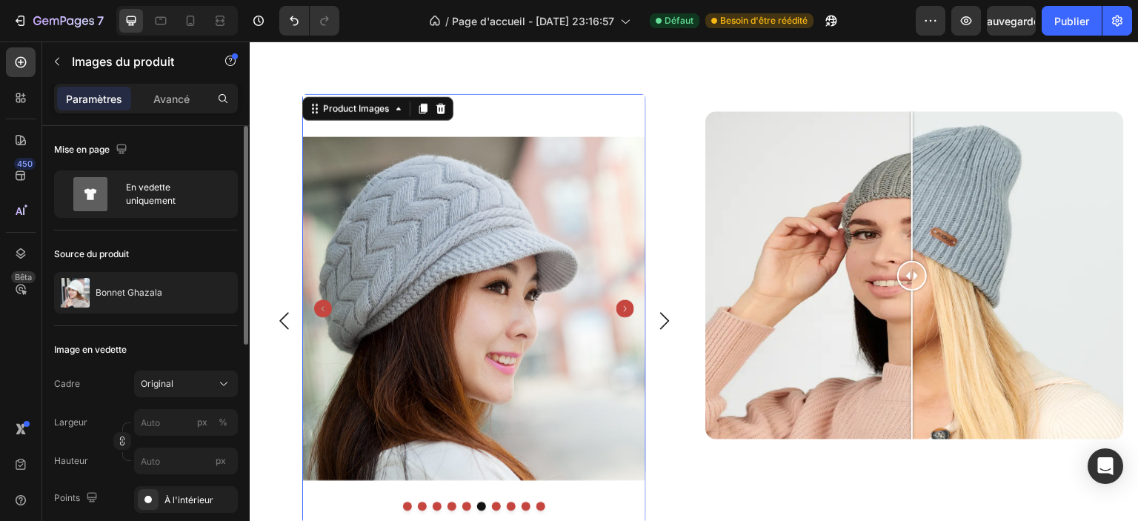
scroll to position [74, 0]
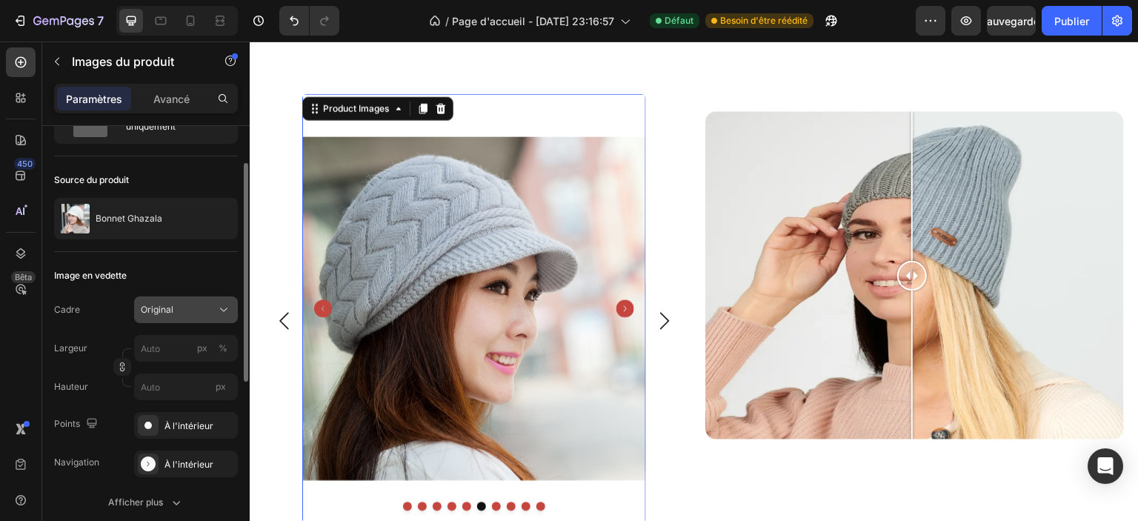
click at [183, 308] on div "Original" at bounding box center [177, 309] width 73 height 13
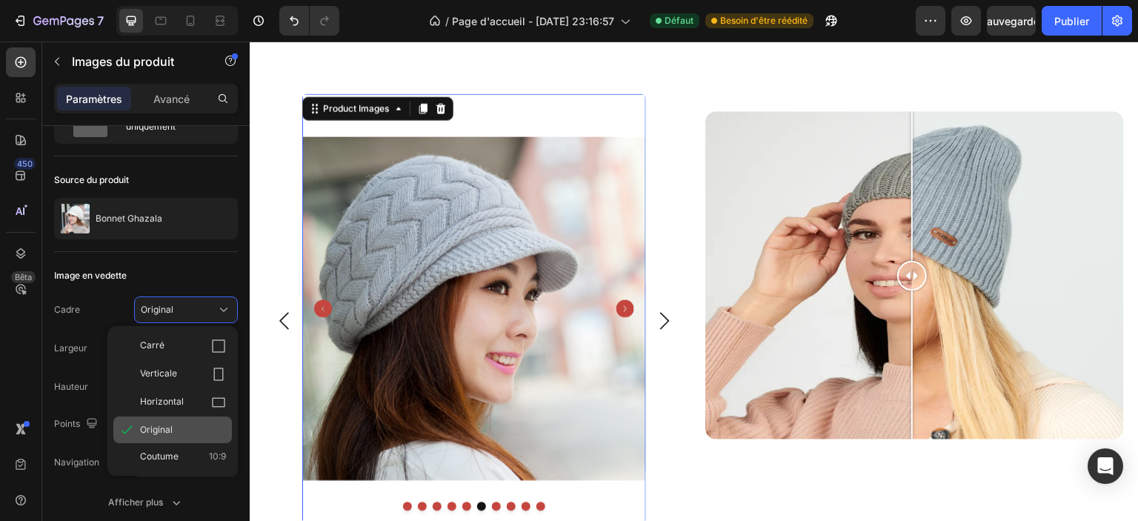
click at [167, 428] on font "Original" at bounding box center [156, 429] width 33 height 11
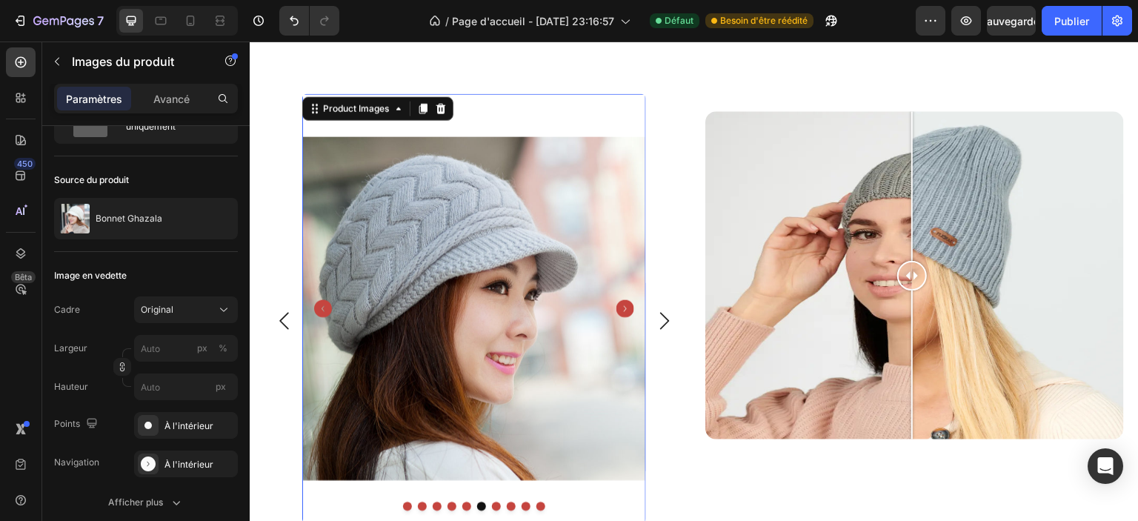
click at [181, 322] on div "Cadre Original Largeur px % Hauteur px" at bounding box center [146, 348] width 184 height 104
click at [184, 309] on div "Original" at bounding box center [177, 309] width 73 height 13
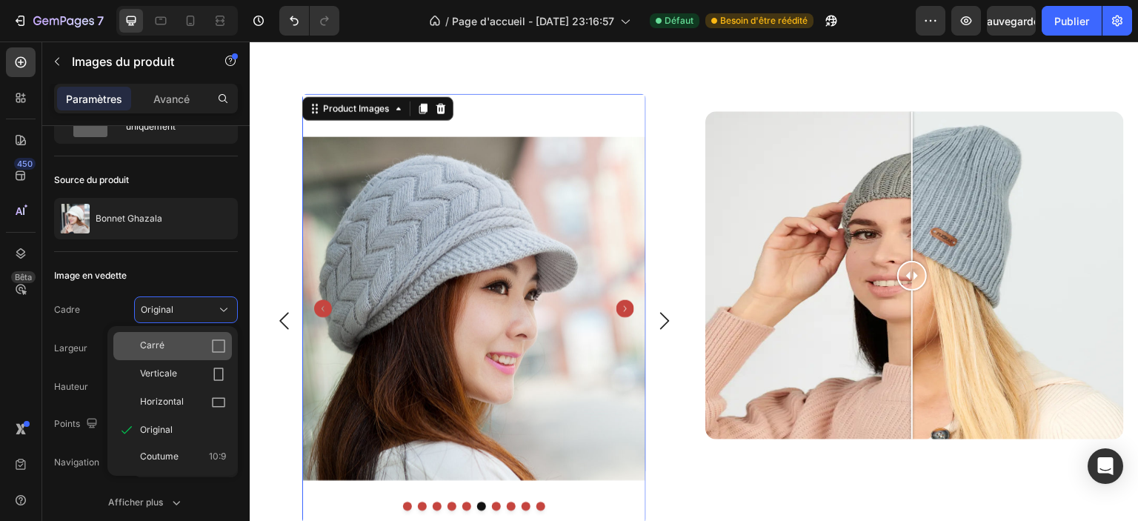
click at [188, 349] on div "Carré" at bounding box center [183, 346] width 86 height 15
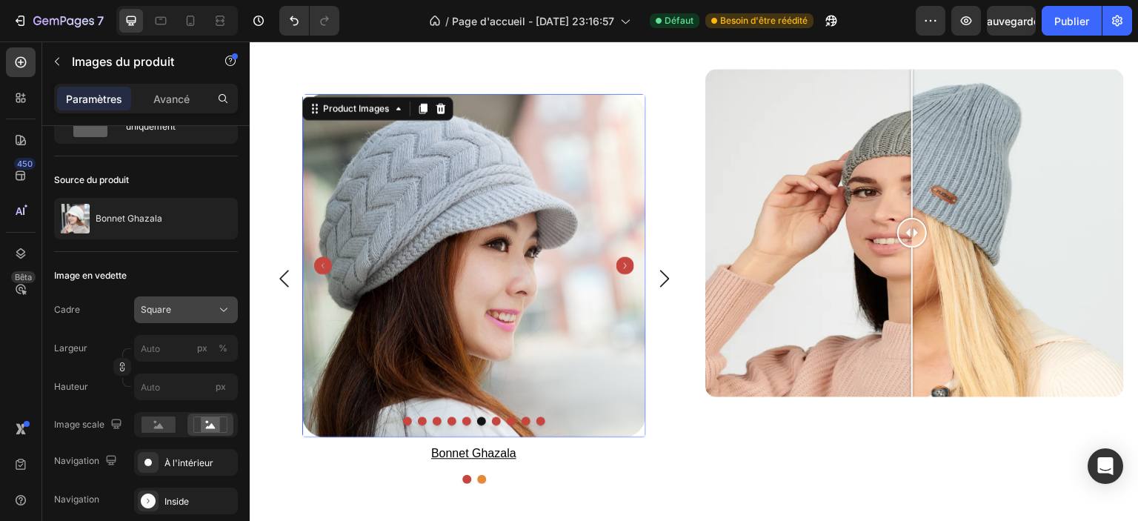
scroll to position [2858, 0]
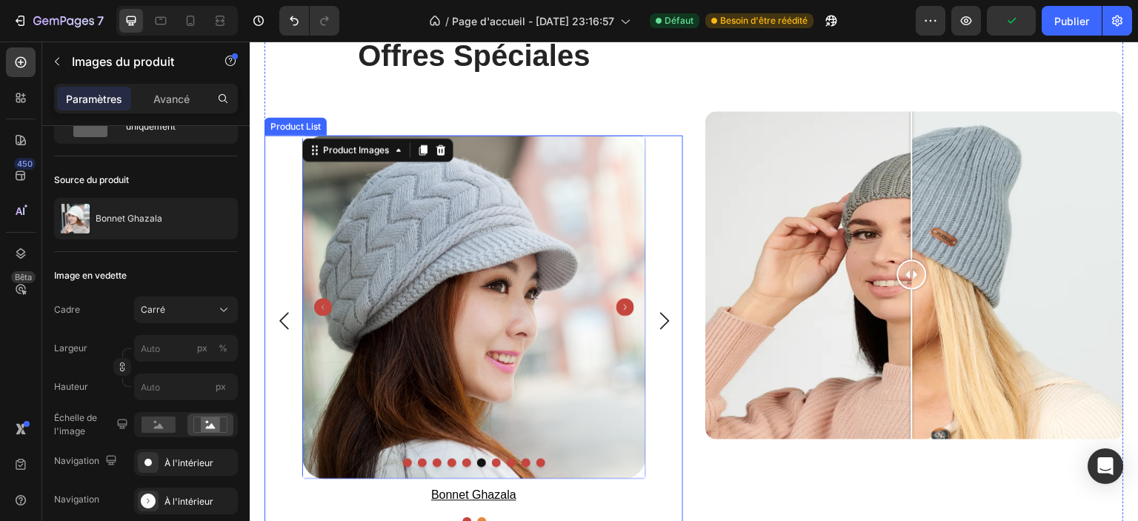
click at [285, 314] on icon "Carousel Back Arrow" at bounding box center [284, 321] width 18 height 18
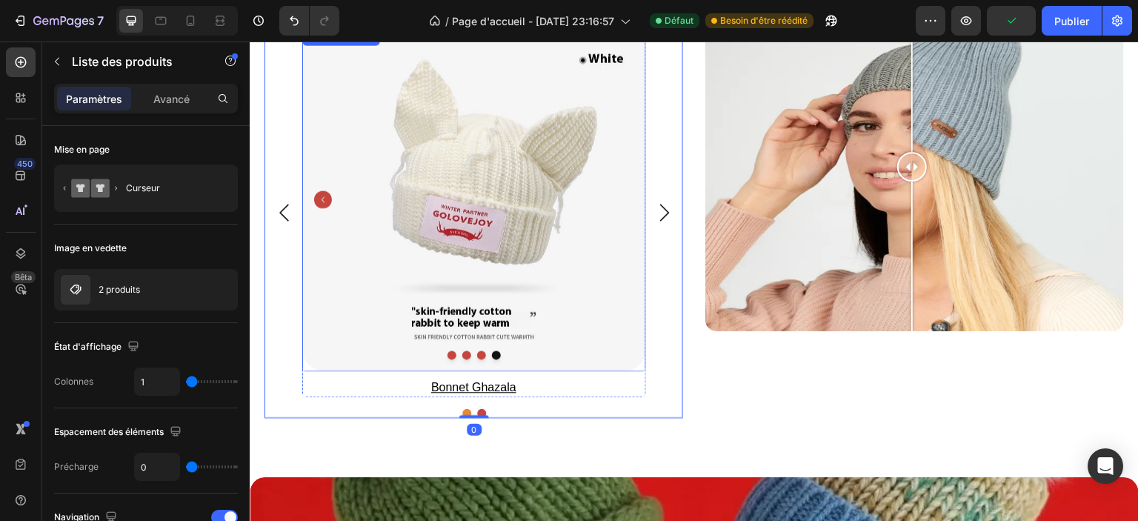
scroll to position [3006, 0]
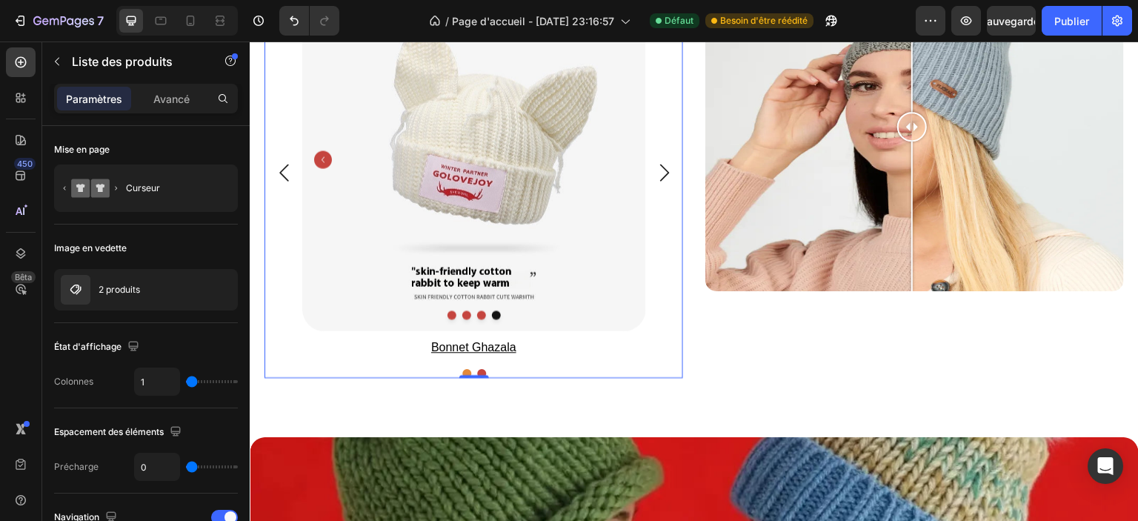
click at [478, 371] on button "Dot" at bounding box center [481, 373] width 9 height 9
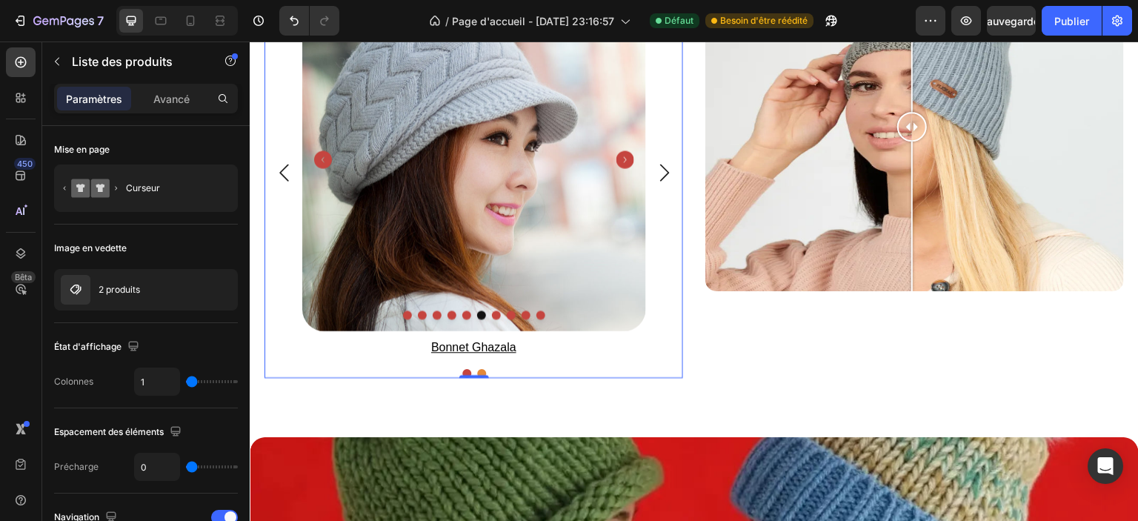
click at [668, 167] on icon "Carousel Next Arrow" at bounding box center [665, 173] width 18 height 18
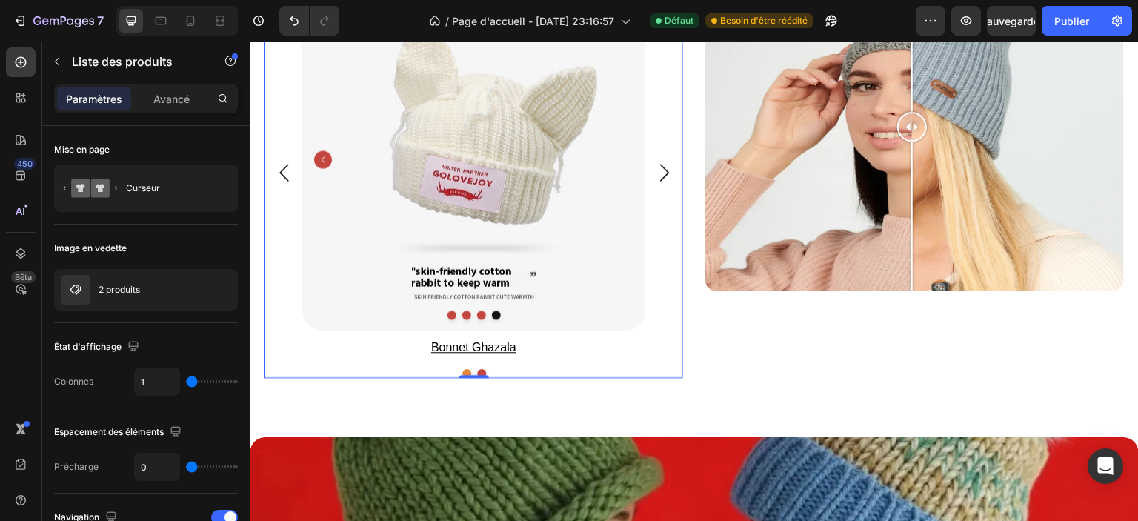
click at [463, 371] on button "Dot" at bounding box center [466, 373] width 9 height 9
click at [662, 173] on icon "Carousel Next Arrow" at bounding box center [665, 173] width 18 height 18
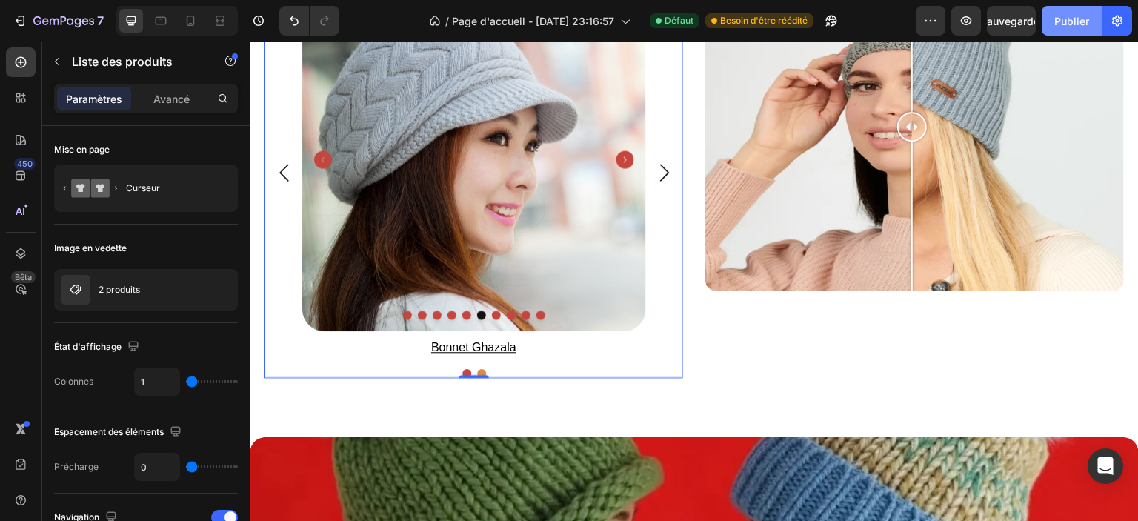
click at [1059, 24] on font "Publier" at bounding box center [1072, 21] width 35 height 13
drag, startPoint x: 191, startPoint y: 19, endPoint x: 27, endPoint y: 9, distance: 164.1
click at [191, 19] on icon at bounding box center [190, 20] width 15 height 15
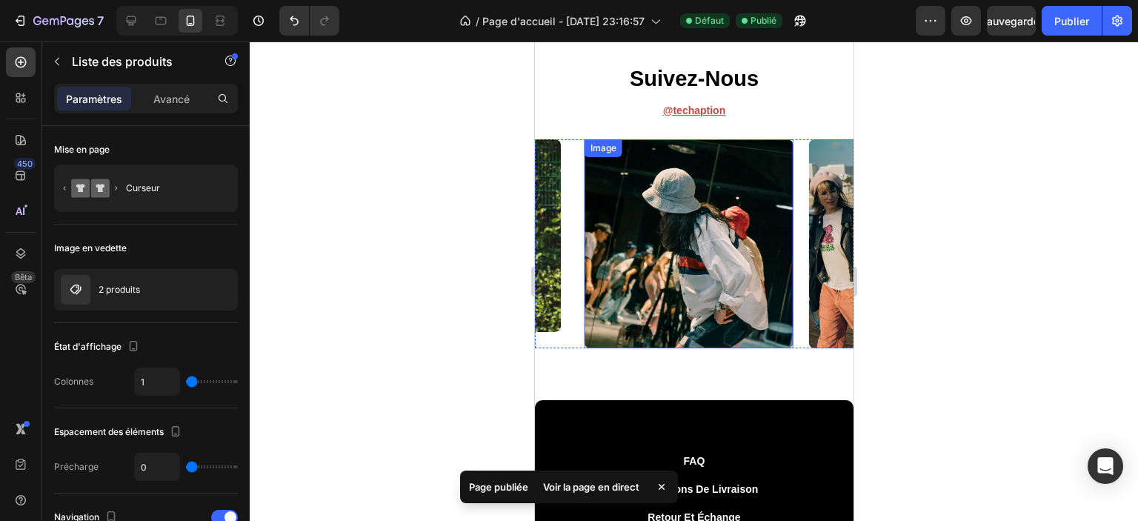
scroll to position [4874, 0]
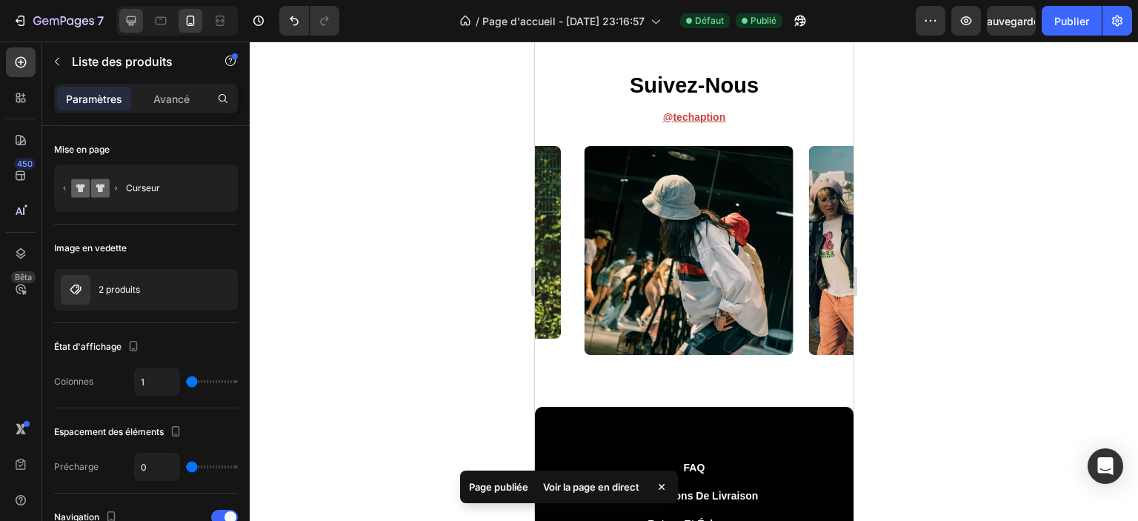
click at [135, 19] on icon at bounding box center [132, 21] width 10 height 10
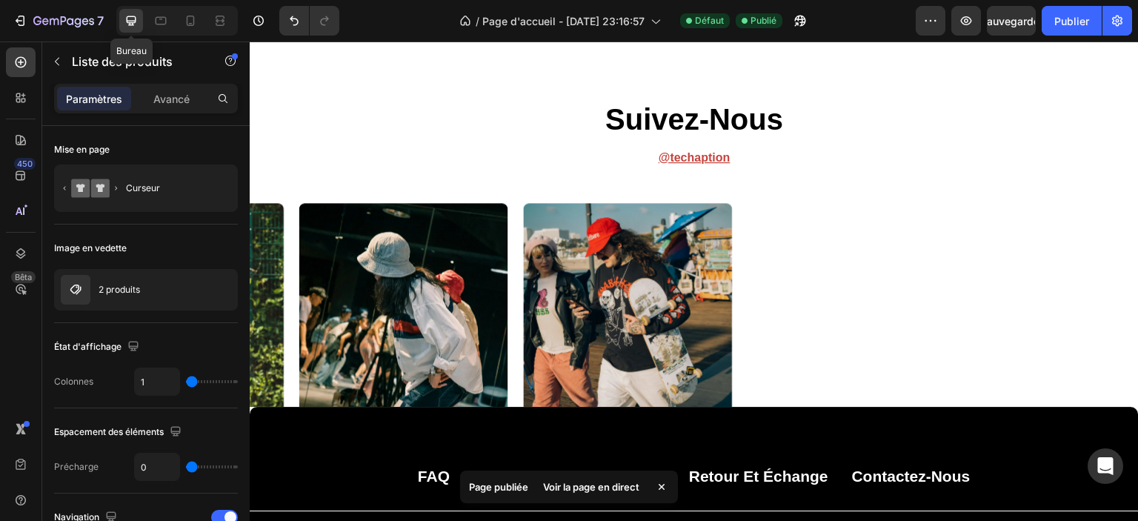
type input "544"
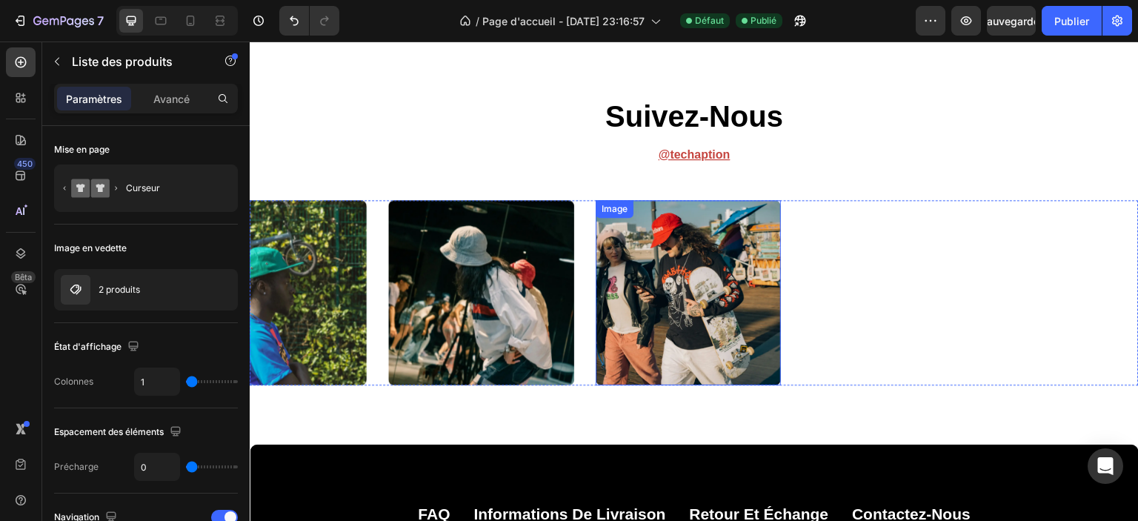
scroll to position [4874, 0]
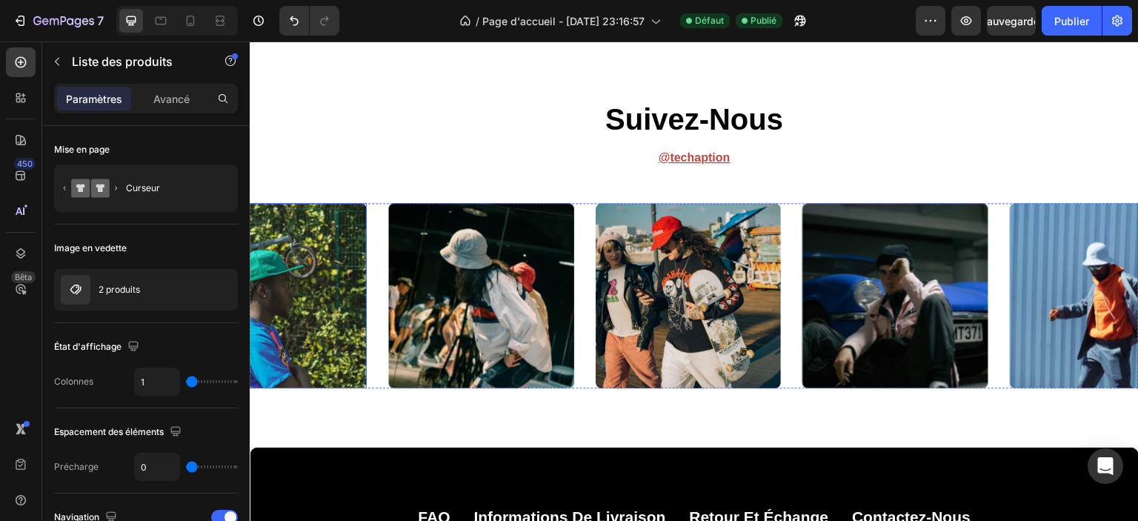
click at [342, 308] on img at bounding box center [275, 296] width 186 height 186
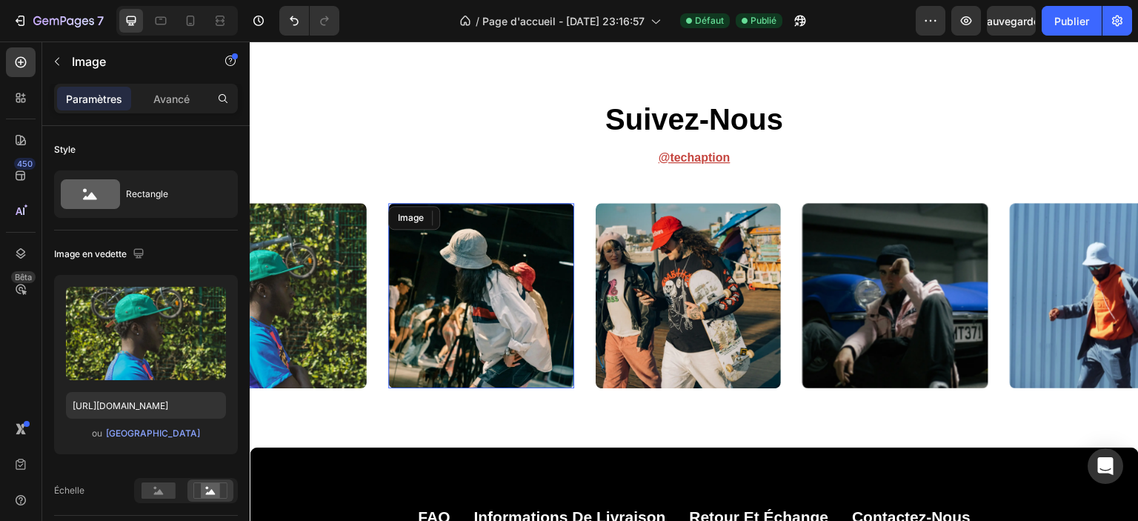
click at [476, 326] on img at bounding box center [481, 296] width 186 height 186
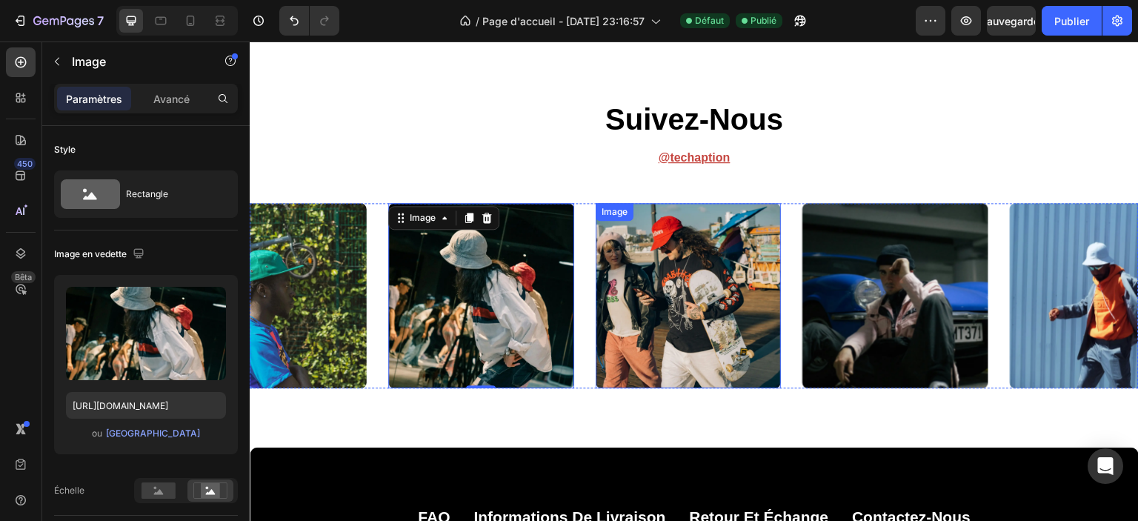
click at [691, 317] on img at bounding box center [689, 296] width 186 height 186
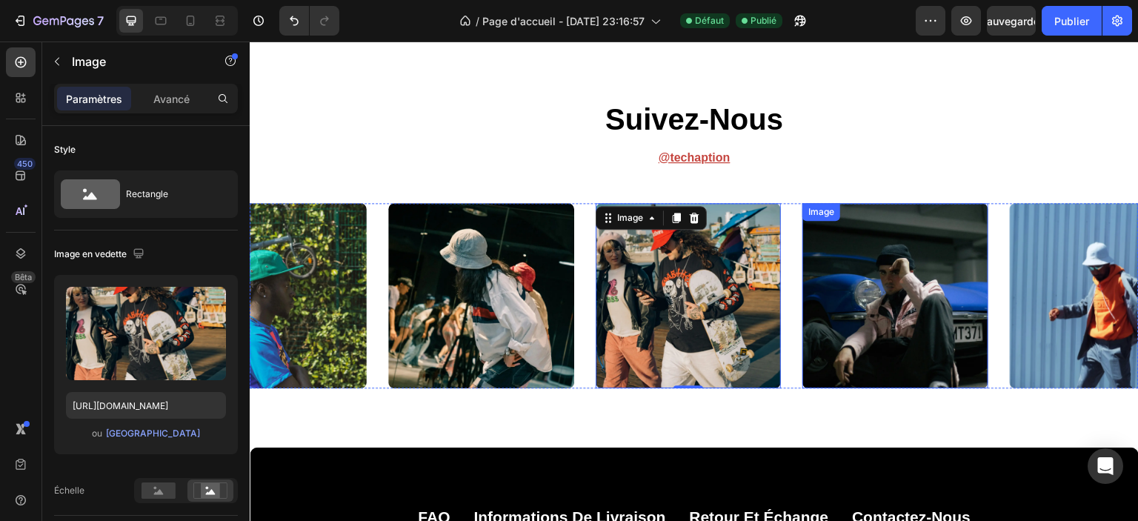
click at [886, 348] on img at bounding box center [896, 296] width 186 height 186
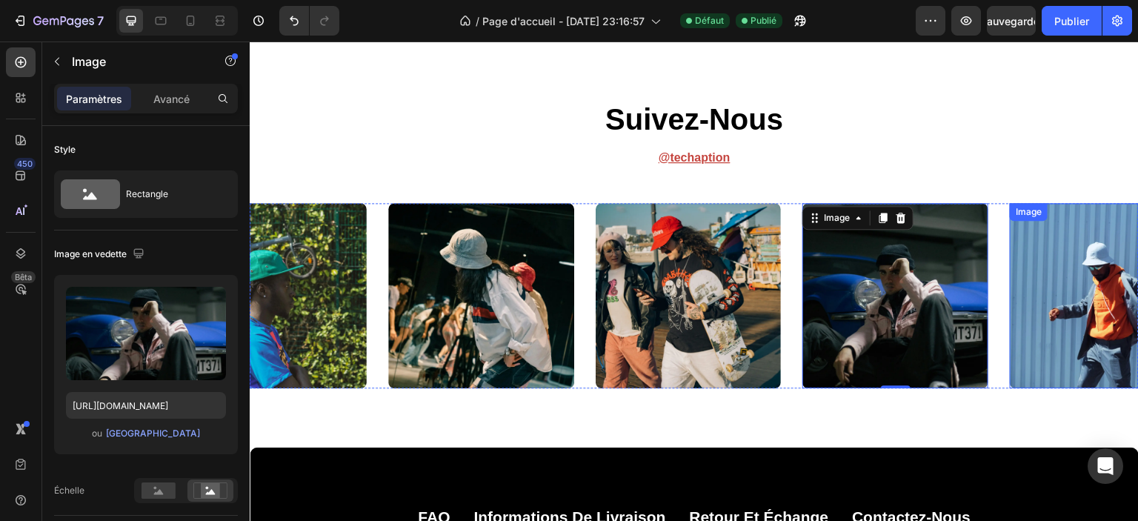
click at [1044, 318] on img at bounding box center [1103, 296] width 186 height 186
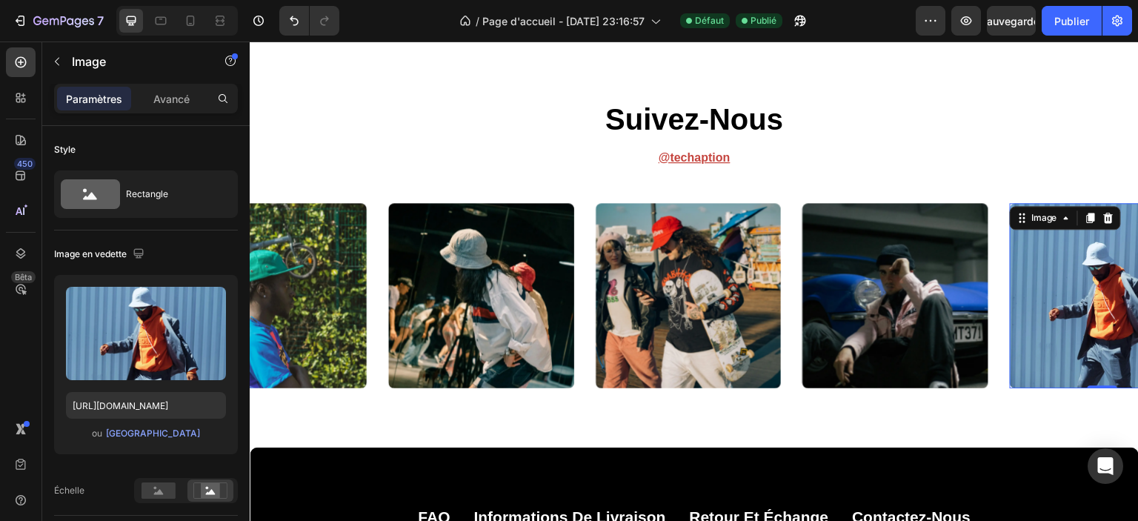
click at [308, 294] on img at bounding box center [275, 296] width 186 height 186
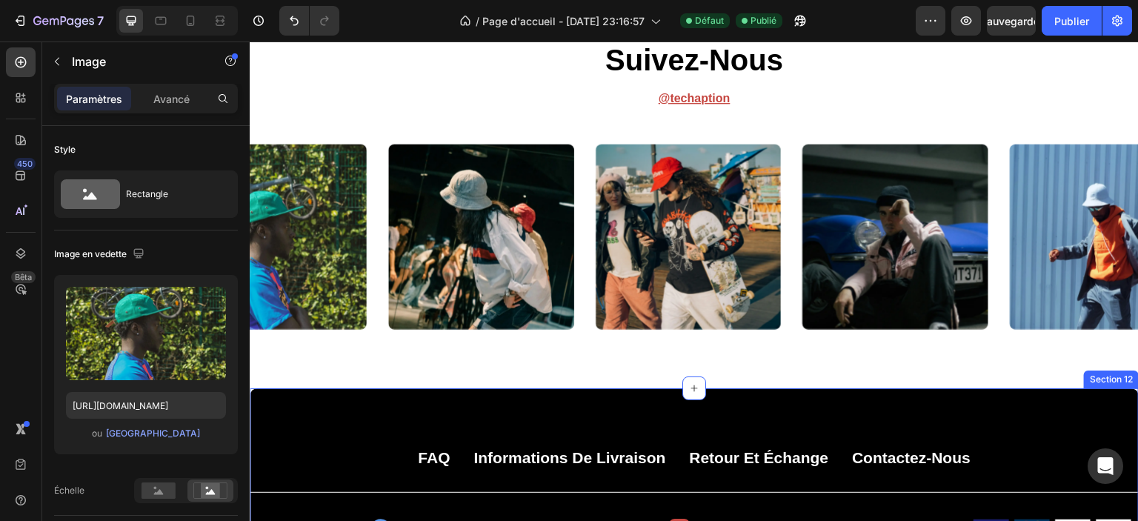
scroll to position [5561, 0]
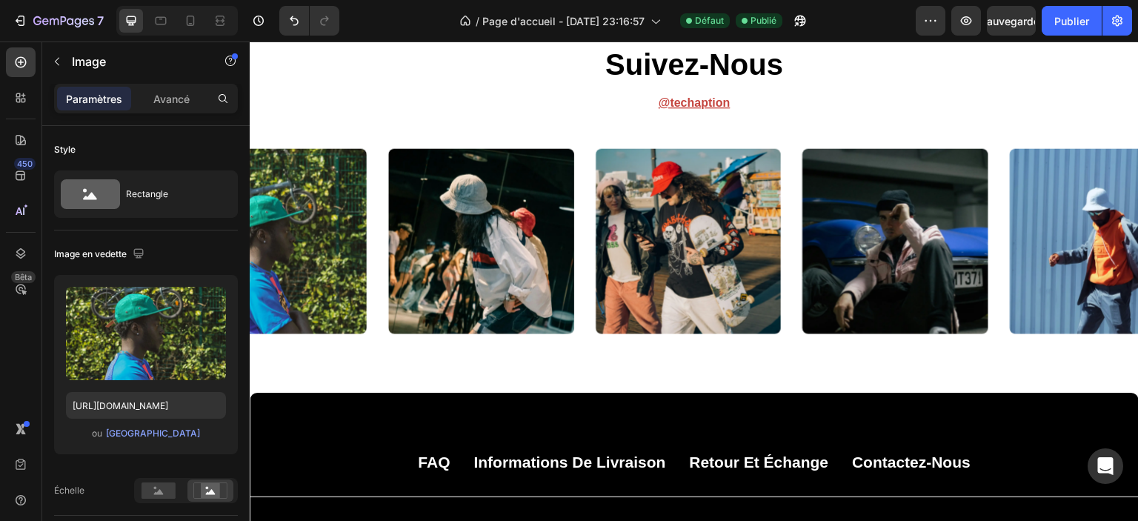
click at [324, 279] on img at bounding box center [275, 241] width 186 height 186
click at [282, 265] on img at bounding box center [275, 241] width 186 height 186
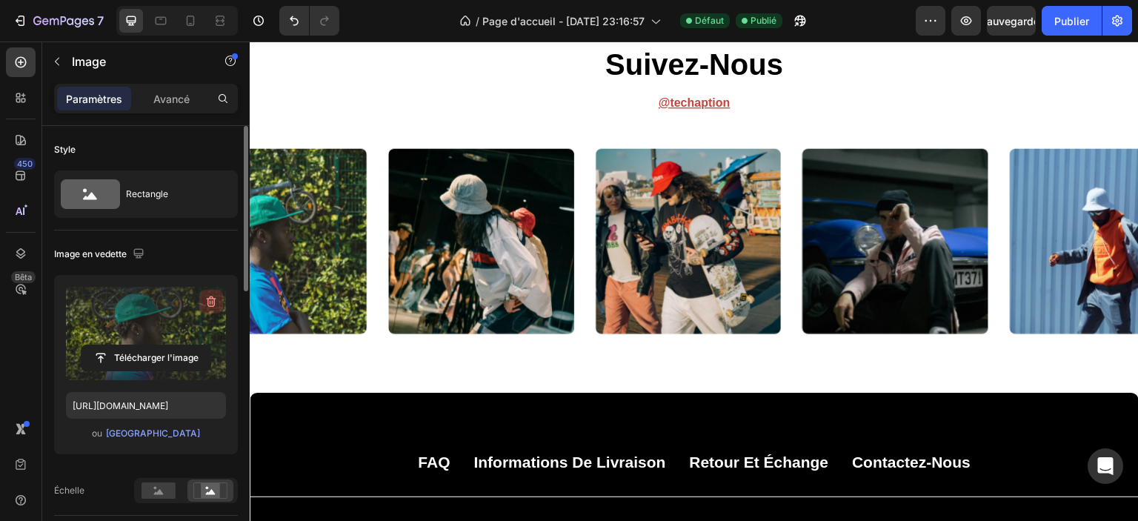
click at [216, 305] on icon "button" at bounding box center [211, 301] width 15 height 15
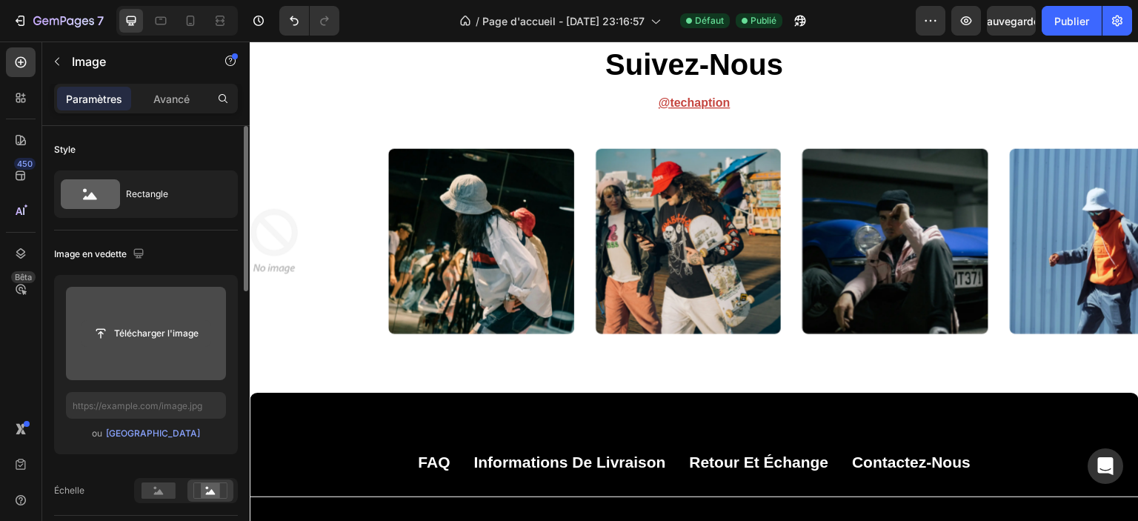
click at [167, 331] on input "file" at bounding box center [146, 333] width 129 height 25
type input "C:\fakepath\premium_photo-1695603437391-ad99a68075de.avif"
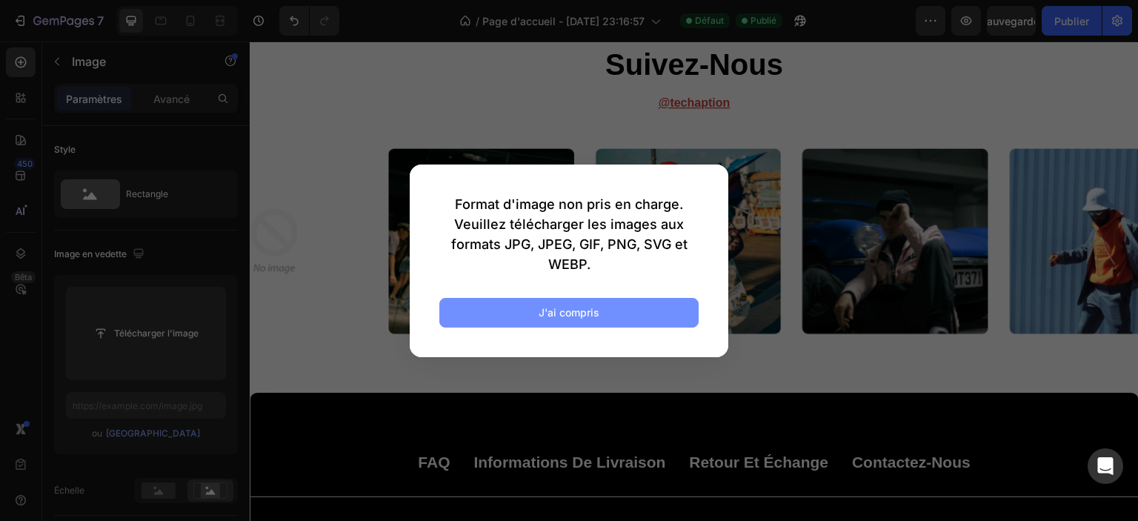
click at [637, 310] on button "J'ai compris" at bounding box center [568, 313] width 259 height 30
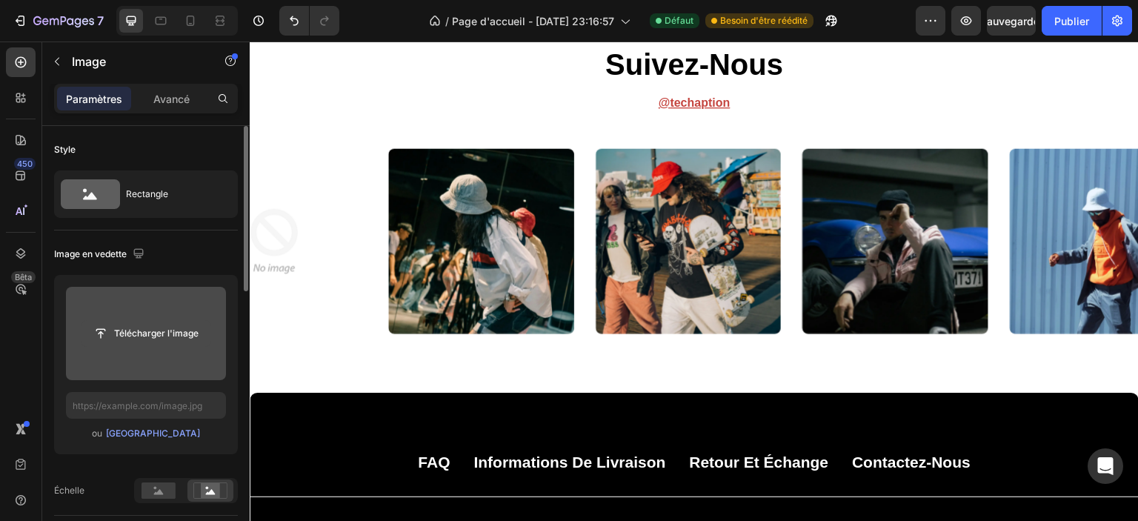
click at [162, 320] on button "Télécharger l'image" at bounding box center [146, 333] width 130 height 27
click at [173, 329] on input "file" at bounding box center [146, 333] width 129 height 25
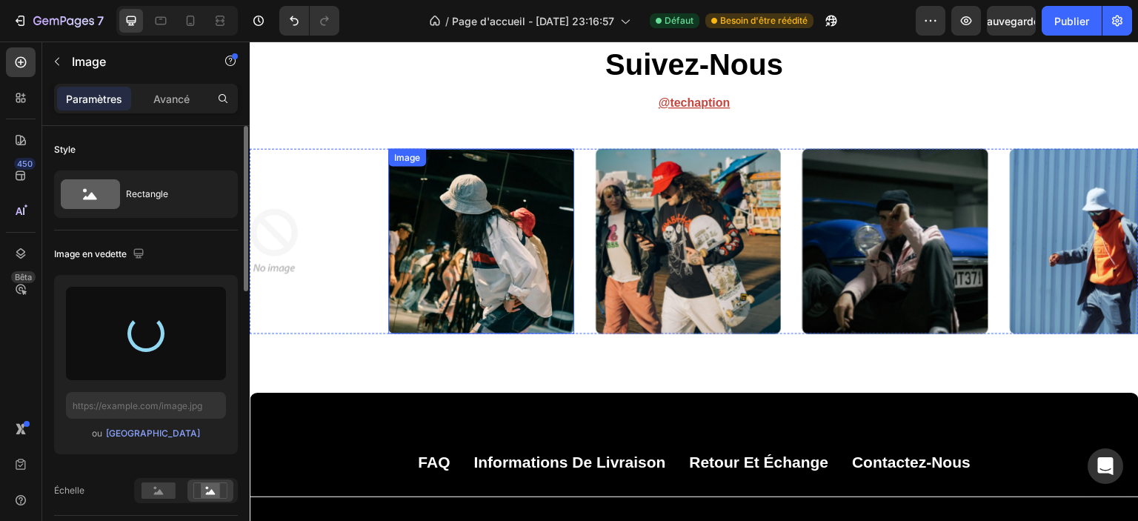
type input "https://cdn.shopify.com/s/files/1/0826/8254/4162/files/gempages_585287611619213…"
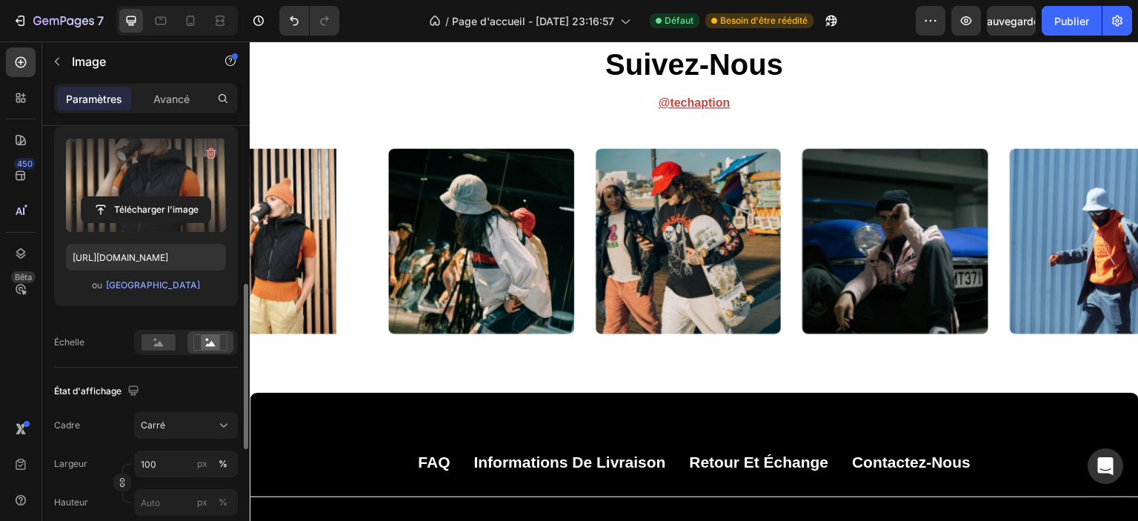
scroll to position [222, 0]
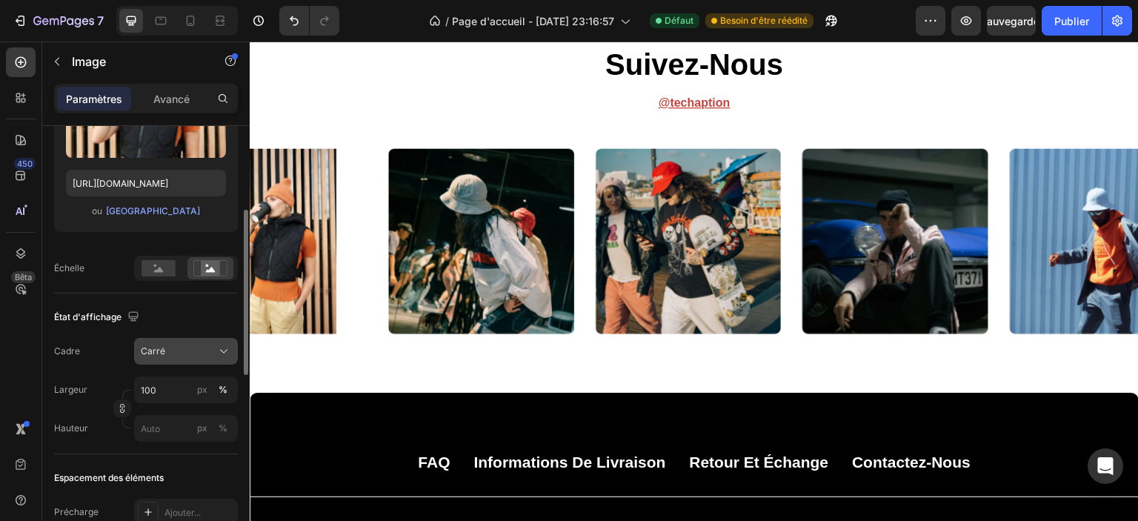
click at [178, 345] on div "Carré" at bounding box center [177, 351] width 73 height 13
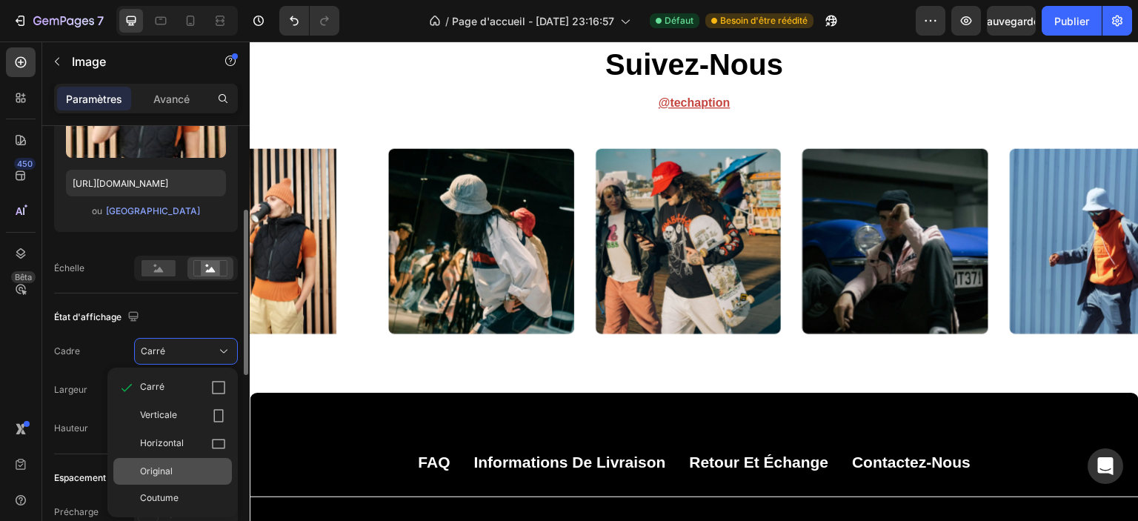
click at [190, 465] on div "Original" at bounding box center [183, 471] width 86 height 13
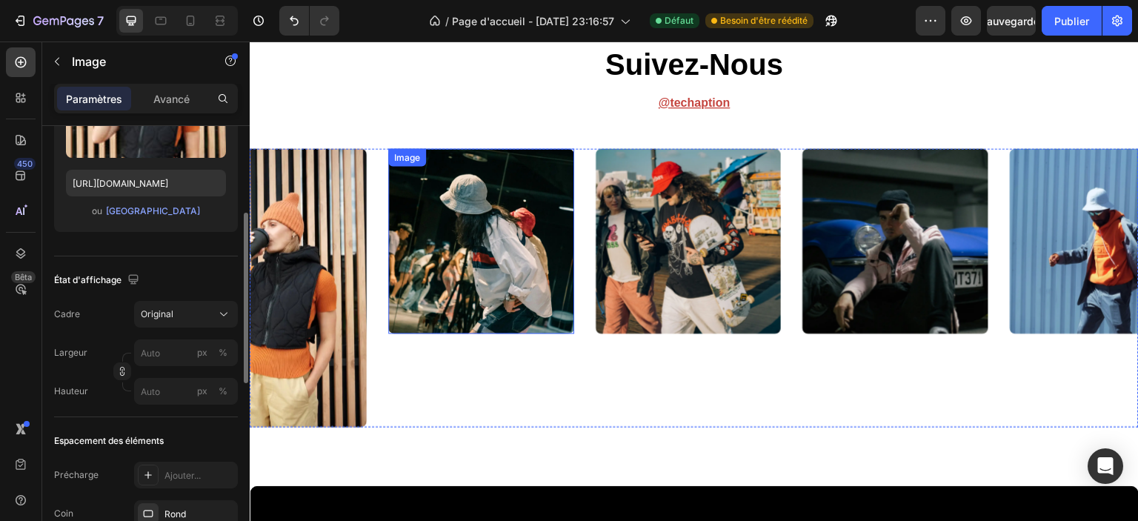
click at [505, 254] on img at bounding box center [481, 241] width 186 height 186
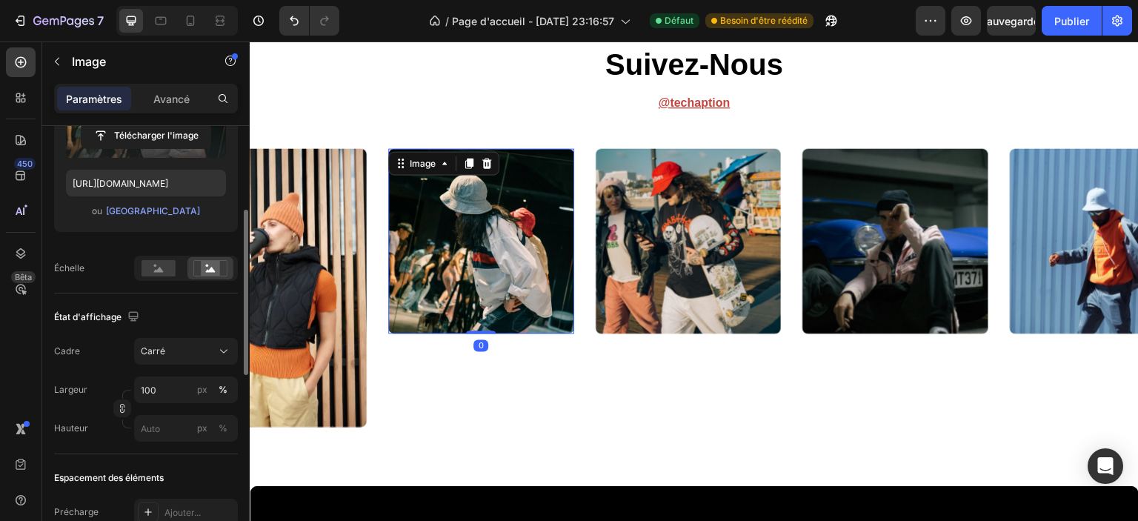
scroll to position [74, 0]
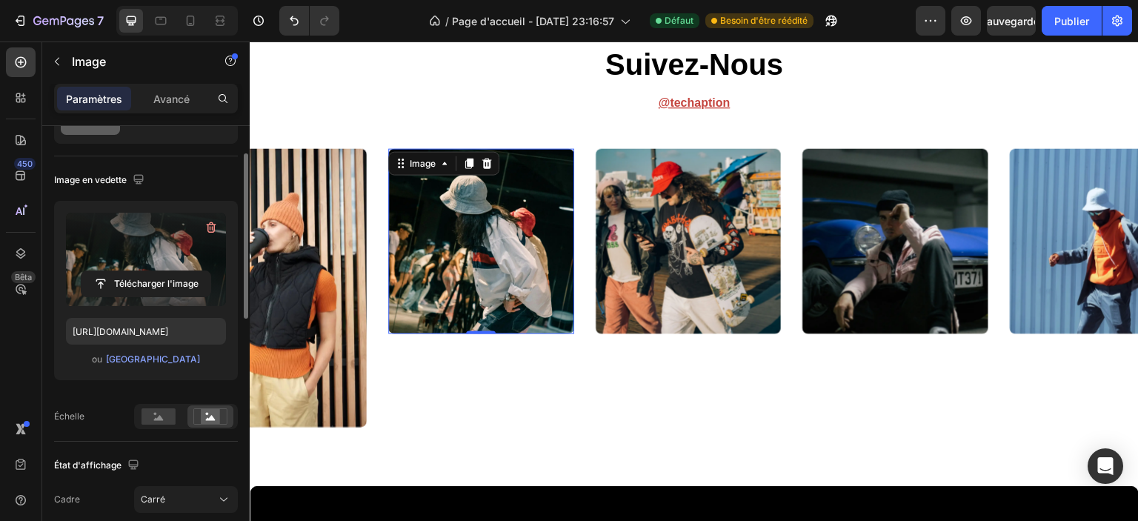
click at [199, 229] on button "button" at bounding box center [211, 228] width 24 height 24
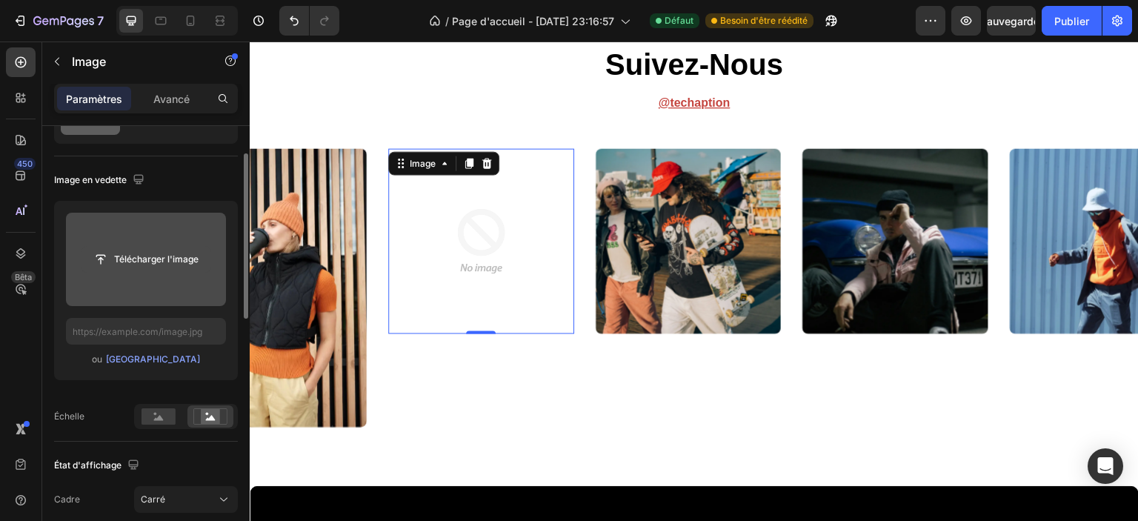
click at [163, 251] on input "file" at bounding box center [146, 259] width 129 height 25
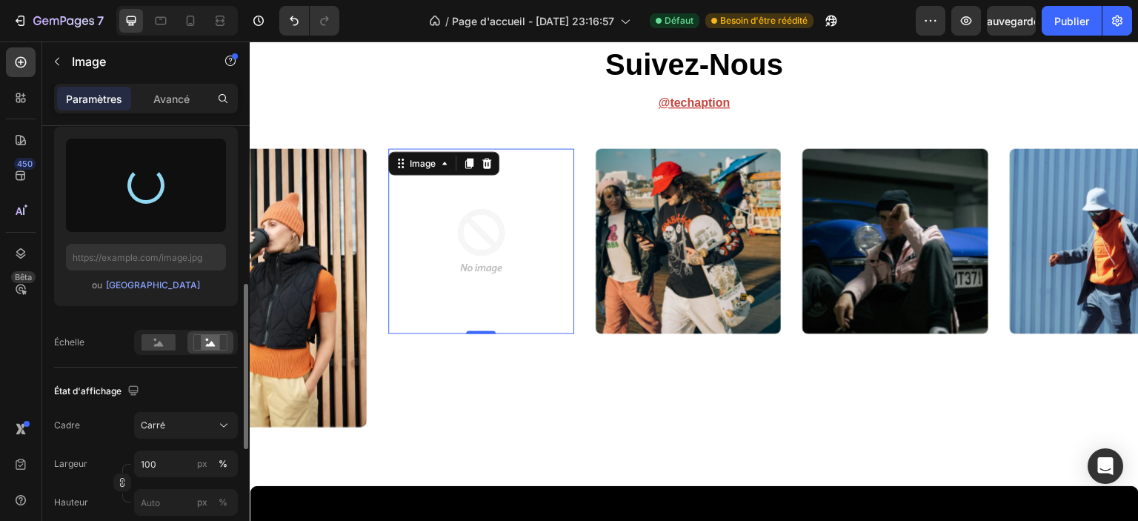
scroll to position [222, 0]
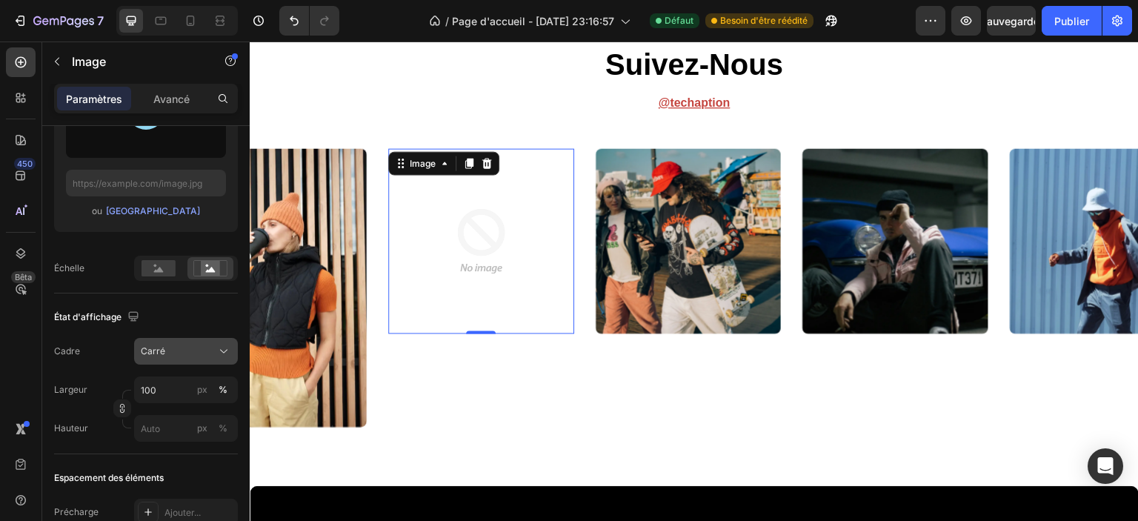
click at [175, 356] on div "Carré" at bounding box center [177, 351] width 73 height 13
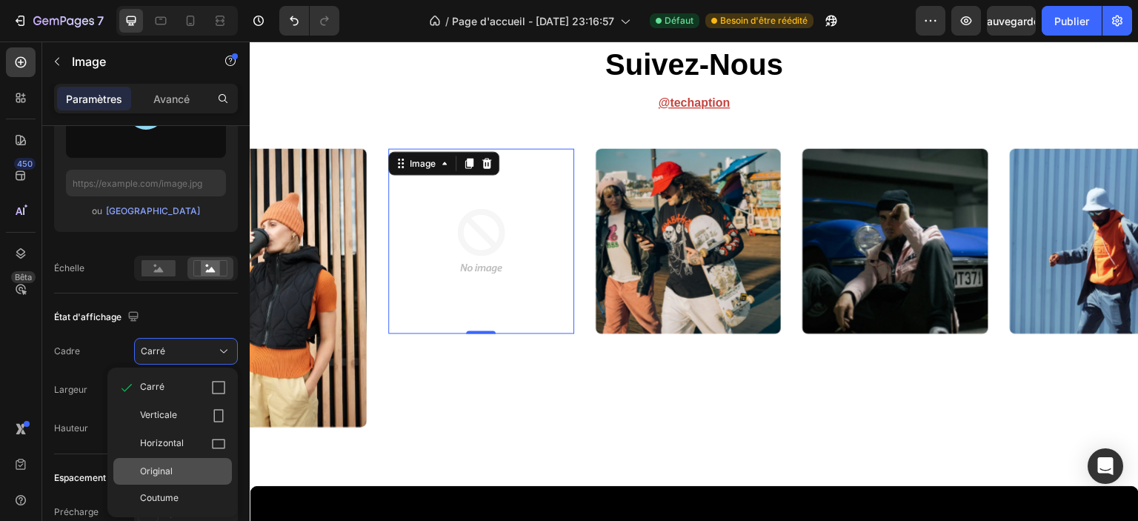
type input "https://cdn.shopify.com/s/files/1/0826/8254/4162/files/gempages_585287611619213…"
click at [172, 465] on span "Original" at bounding box center [156, 471] width 33 height 13
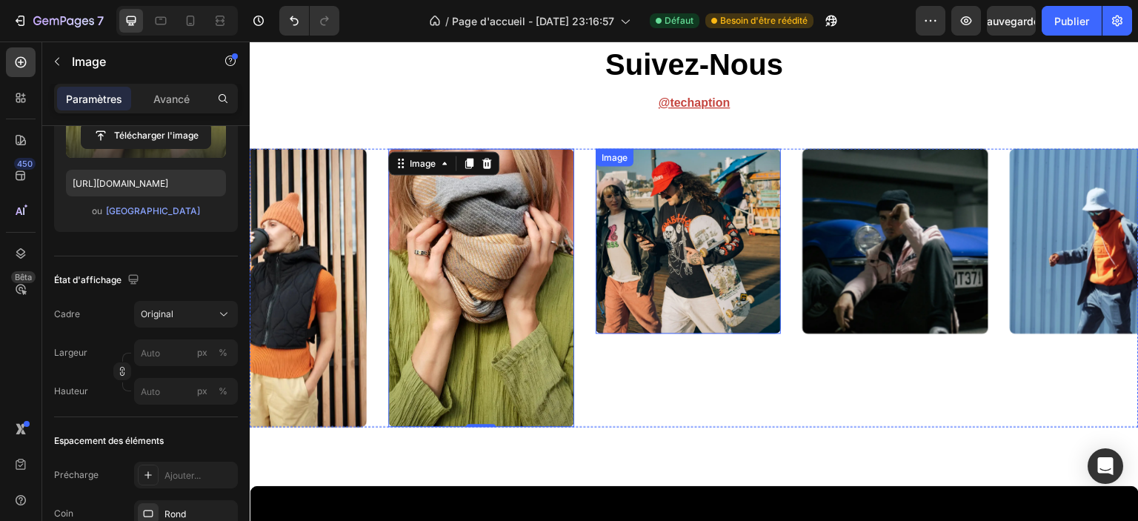
click at [677, 314] on img at bounding box center [689, 241] width 186 height 186
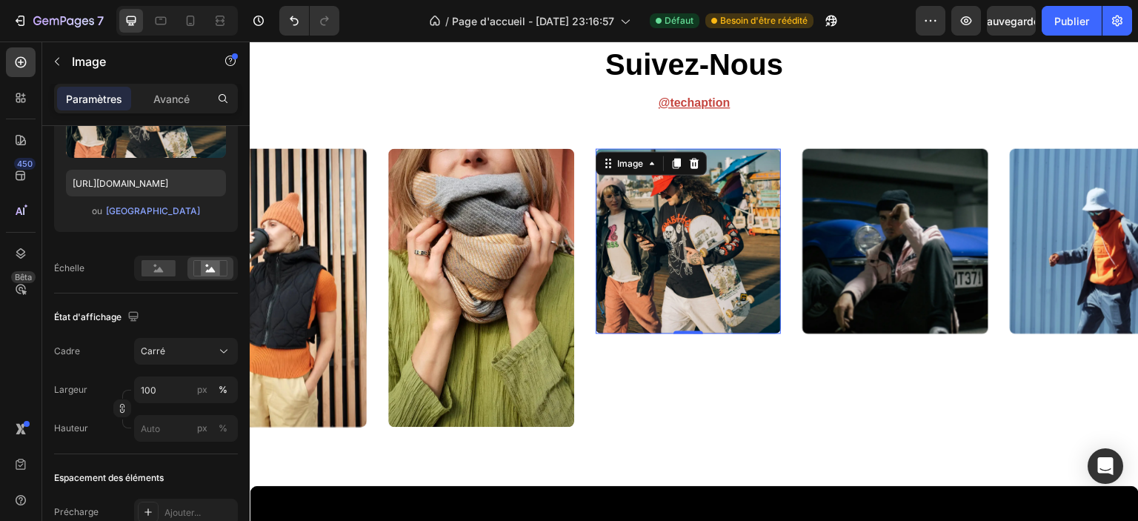
click at [697, 239] on img at bounding box center [689, 241] width 186 height 186
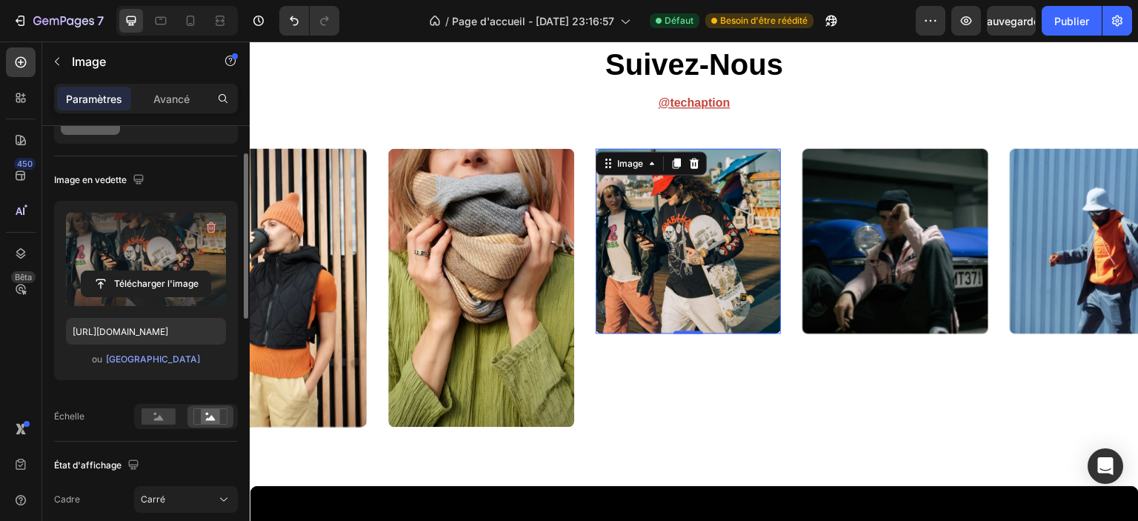
click at [150, 261] on label at bounding box center [146, 259] width 160 height 93
click at [150, 271] on input "file" at bounding box center [146, 283] width 129 height 25
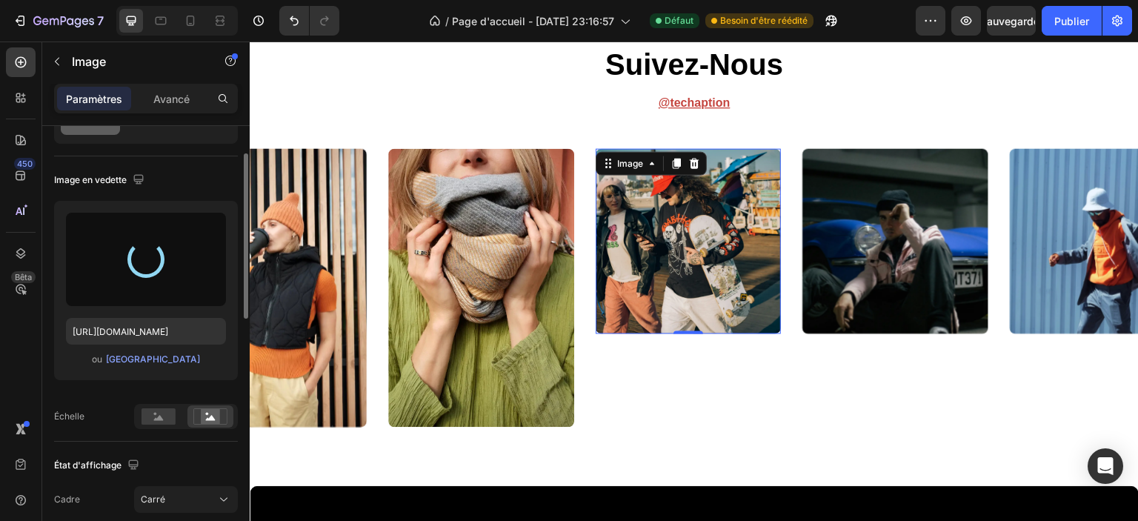
scroll to position [148, 0]
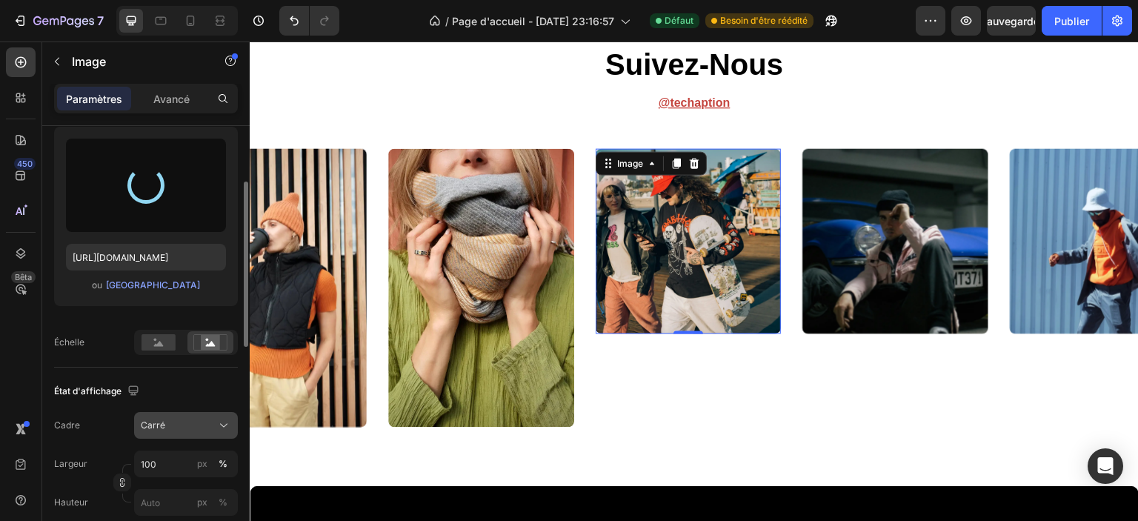
click at [182, 426] on div "Carré" at bounding box center [177, 425] width 73 height 13
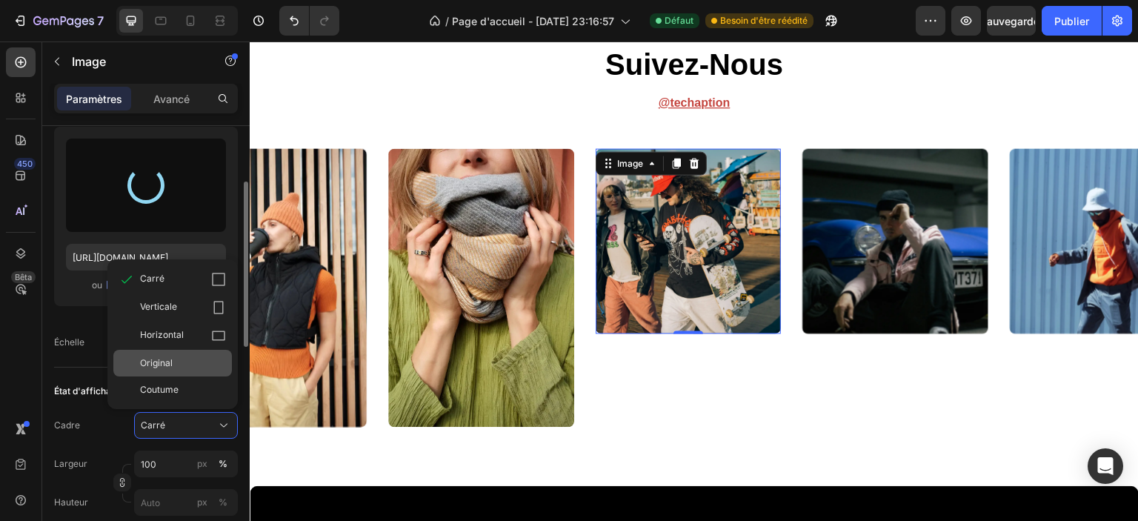
click at [167, 362] on font "Original" at bounding box center [156, 362] width 33 height 11
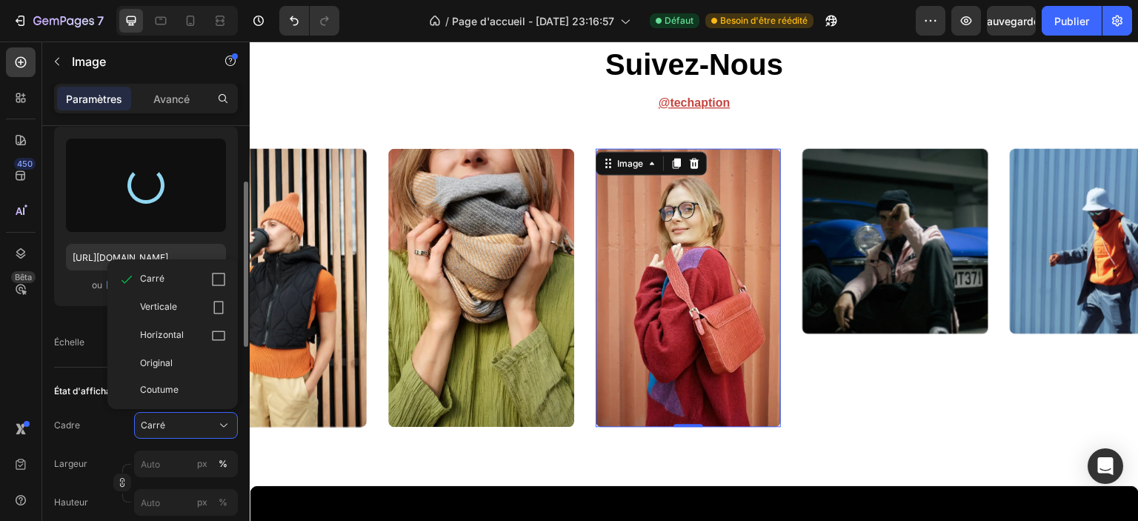
type input "https://cdn.shopify.com/s/files/1/0826/8254/4162/files/gempages_585287611619213…"
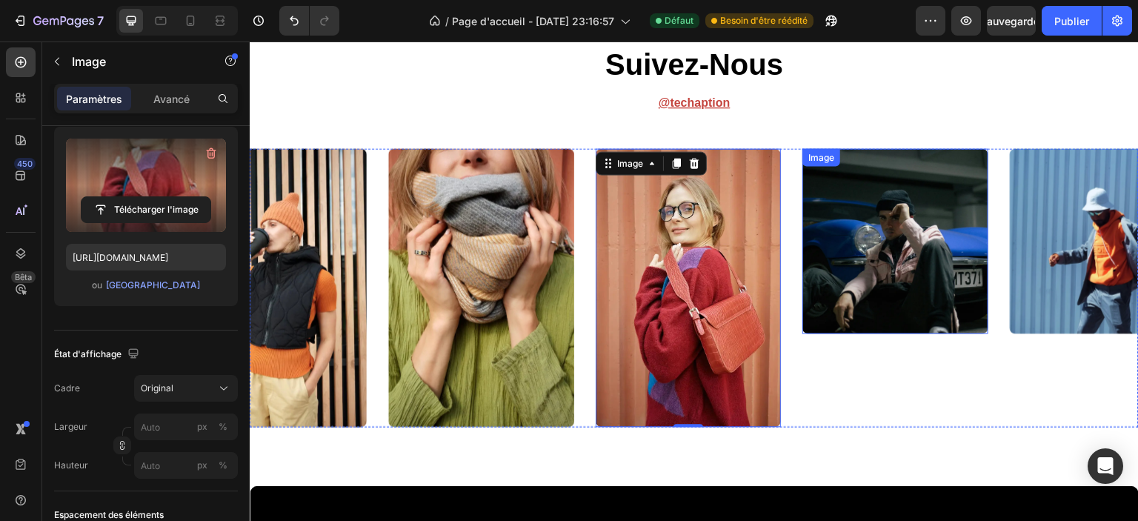
click at [883, 288] on img at bounding box center [896, 241] width 186 height 186
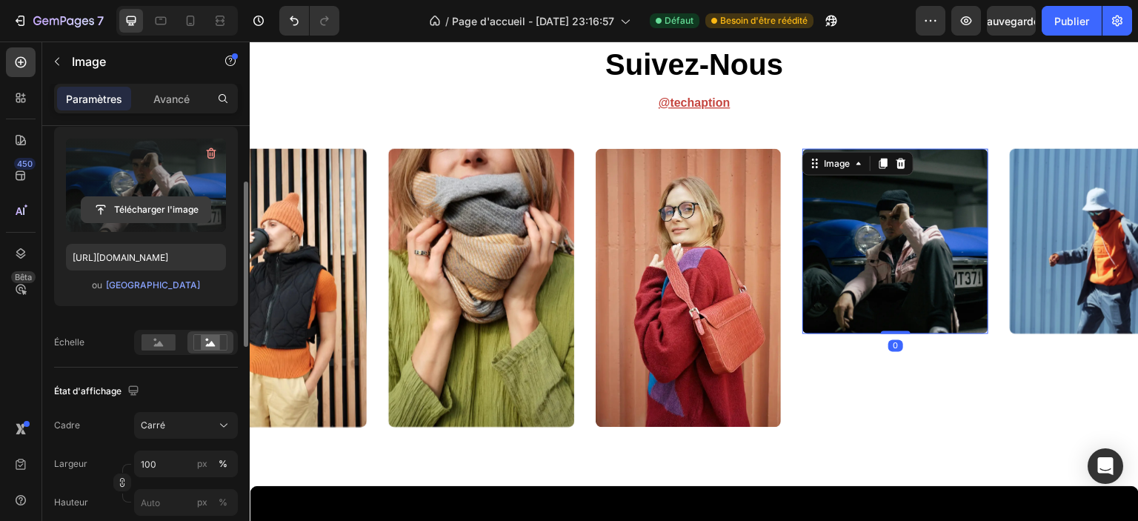
click at [137, 198] on input "file" at bounding box center [146, 209] width 129 height 25
click at [213, 148] on icon "button" at bounding box center [211, 153] width 15 height 15
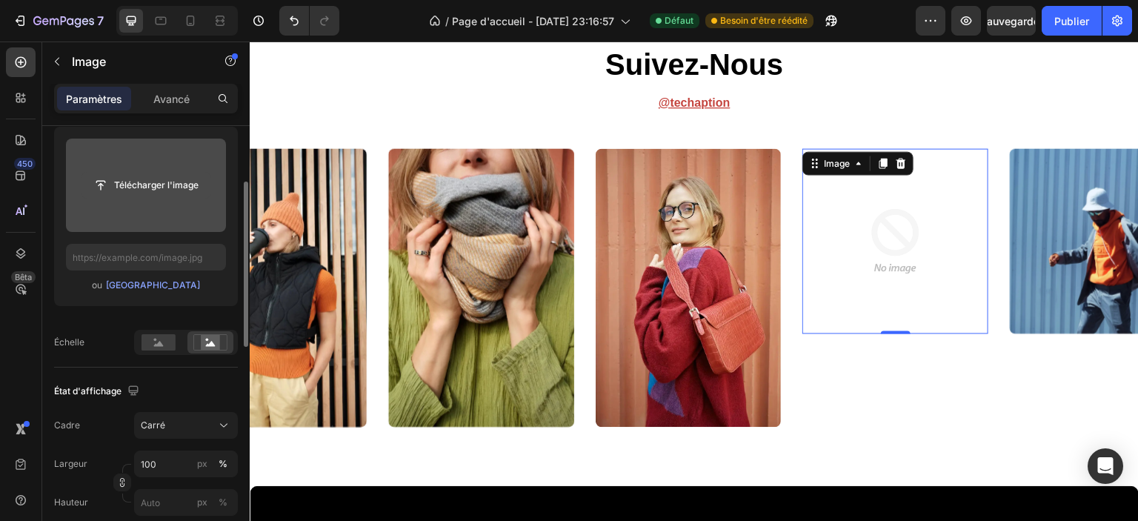
click at [125, 186] on input "file" at bounding box center [146, 185] width 129 height 25
click at [126, 184] on input "file" at bounding box center [146, 185] width 129 height 25
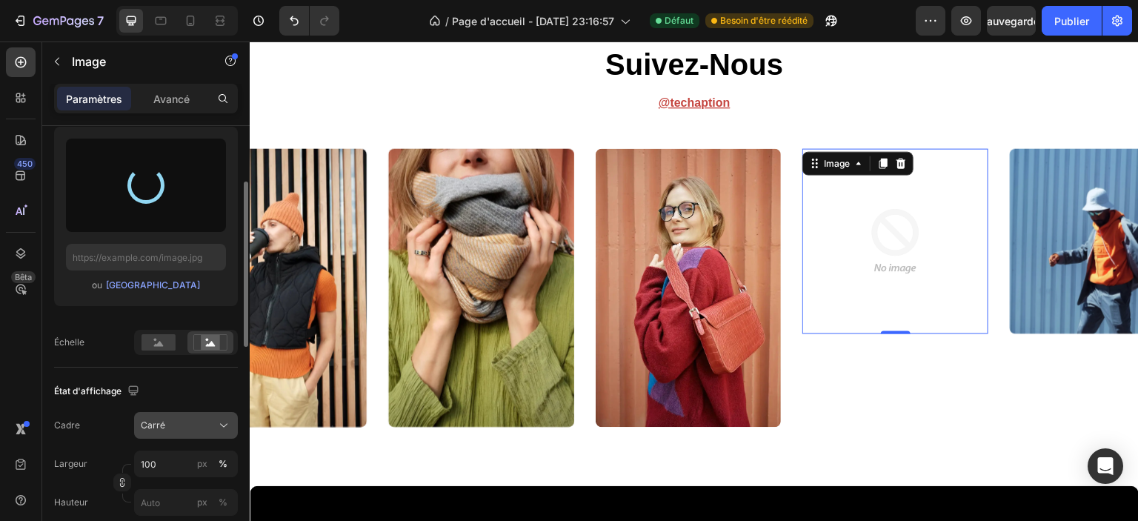
click at [160, 423] on font "Carré" at bounding box center [153, 424] width 24 height 11
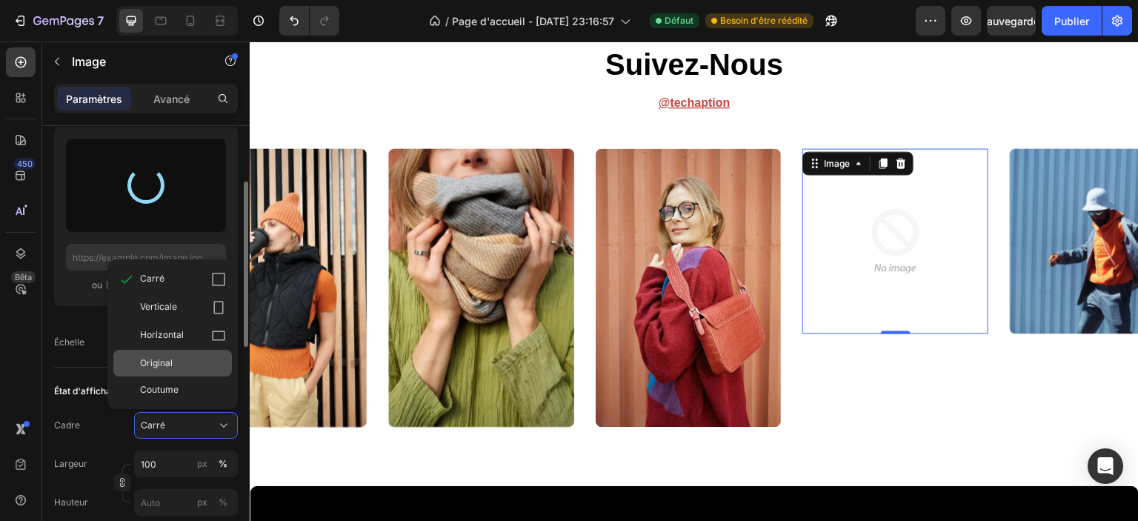
click at [167, 361] on font "Original" at bounding box center [156, 362] width 33 height 11
type input "https://cdn.shopify.com/s/files/1/0826/8254/4162/files/gempages_585287611619213…"
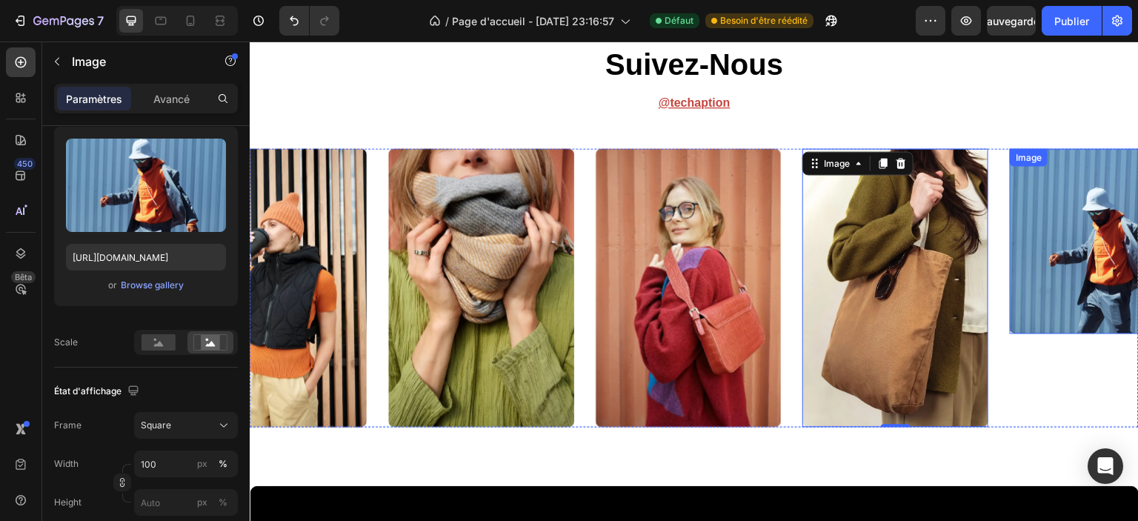
click at [1068, 246] on img at bounding box center [1103, 241] width 186 height 186
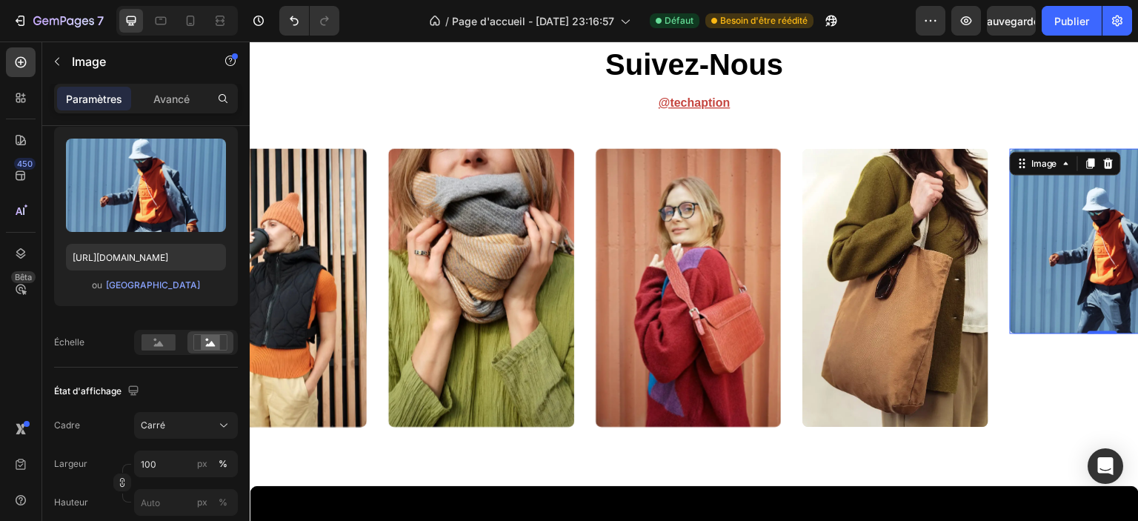
click at [1073, 253] on img at bounding box center [1103, 241] width 186 height 186
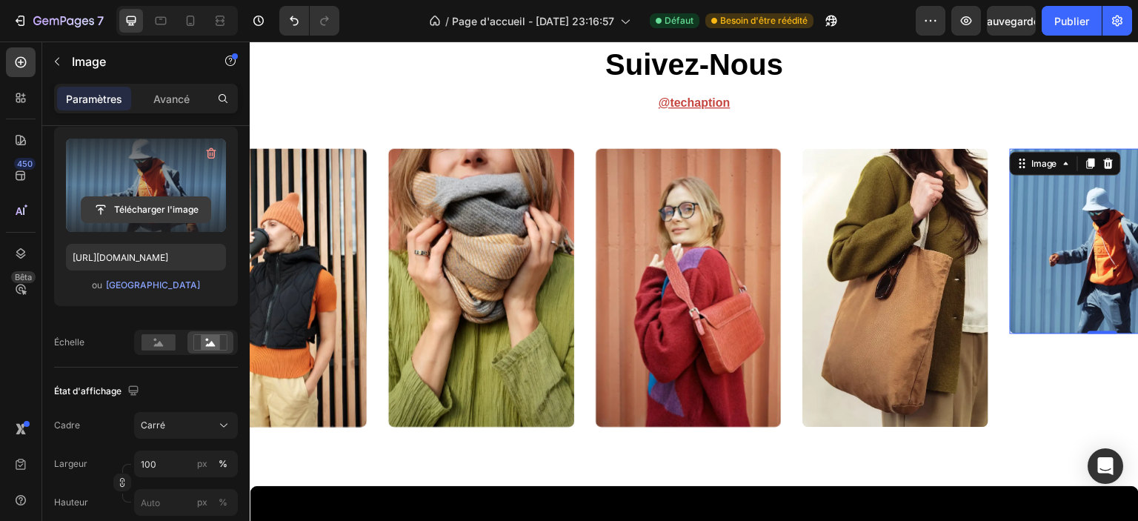
click at [209, 150] on icon "button" at bounding box center [211, 153] width 15 height 15
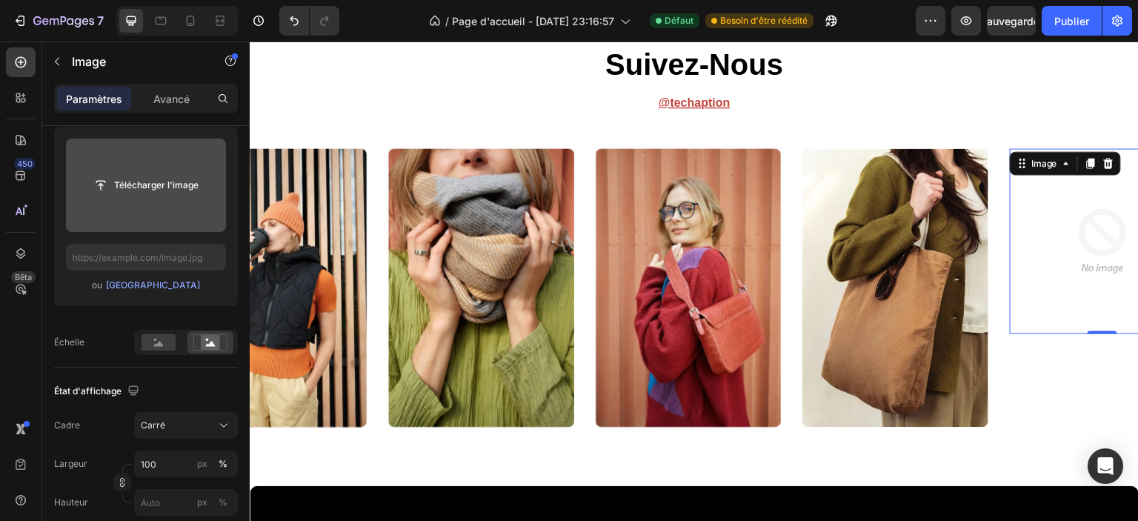
click at [139, 192] on input "file" at bounding box center [146, 185] width 129 height 25
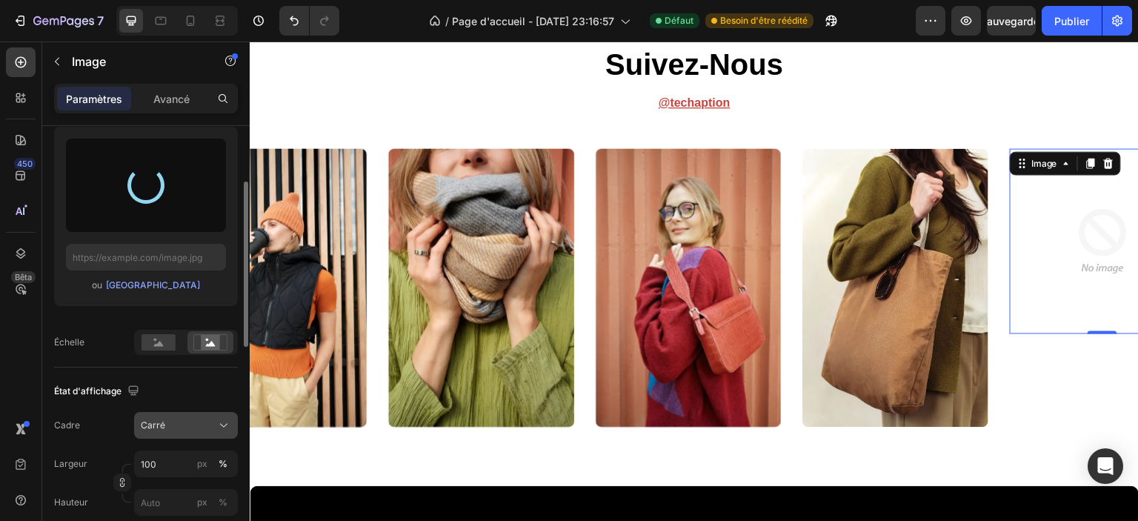
click at [158, 427] on font "Carré" at bounding box center [153, 424] width 24 height 11
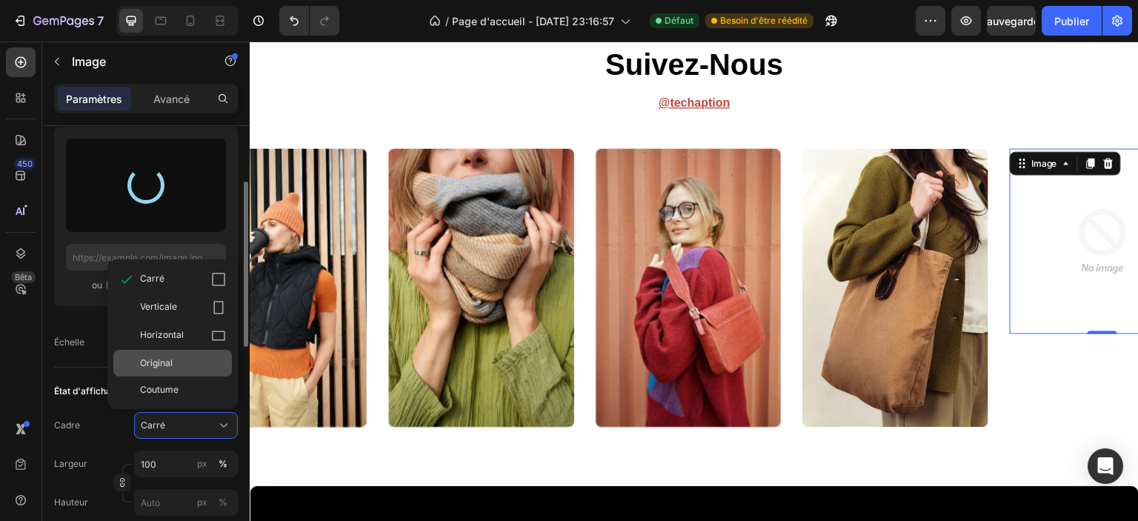
click at [163, 357] on font "Original" at bounding box center [156, 362] width 33 height 11
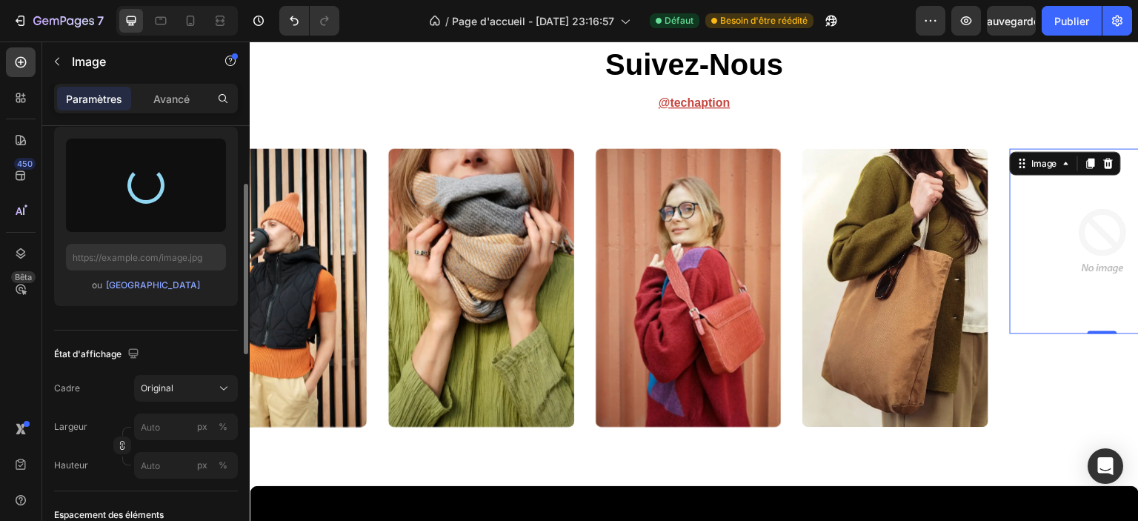
type input "https://cdn.shopify.com/s/files/1/0826/8254/4162/files/gempages_585287611619213…"
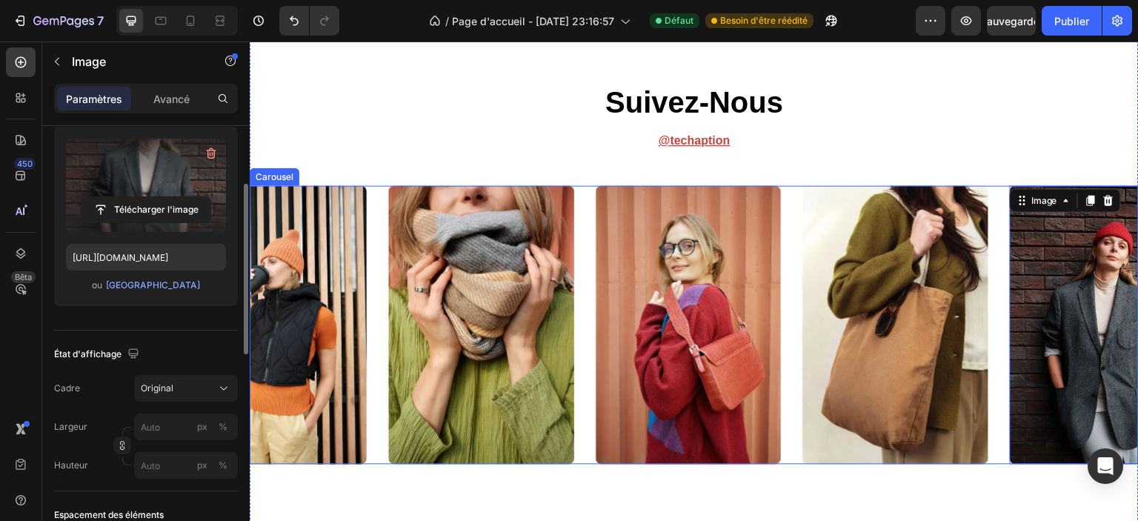
scroll to position [5487, 0]
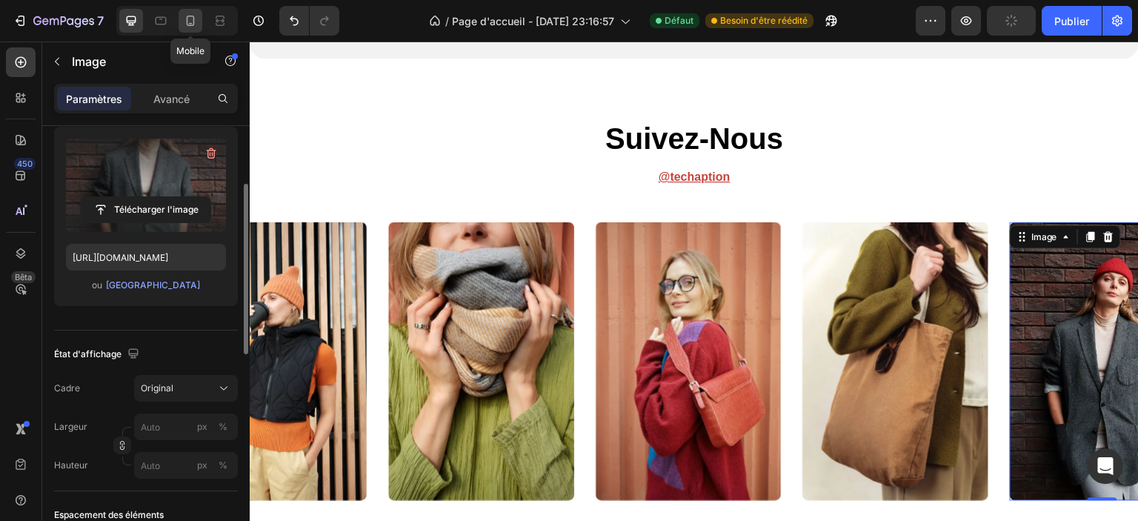
click at [187, 22] on icon at bounding box center [191, 21] width 8 height 10
type input "260"
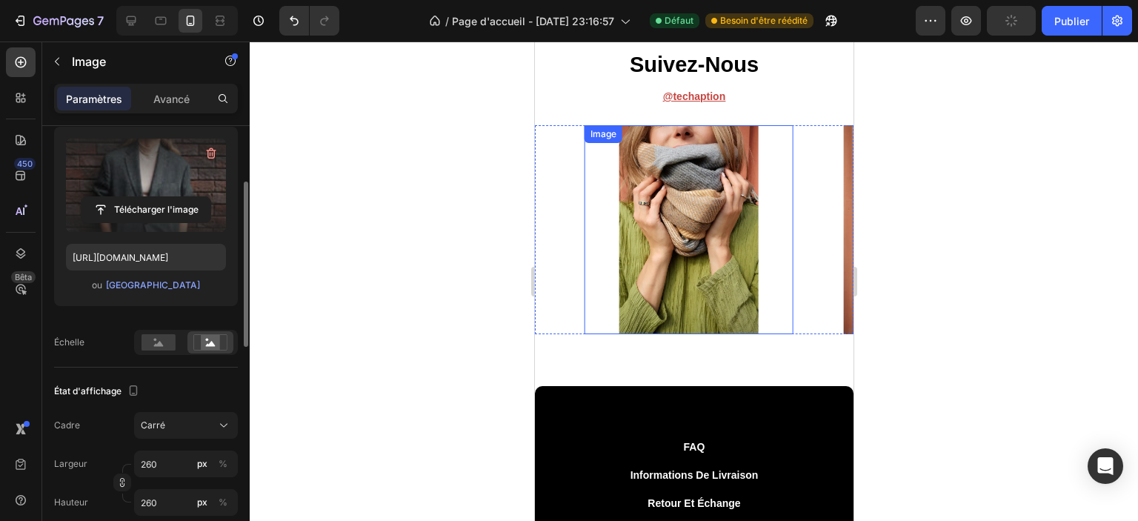
scroll to position [5518, 0]
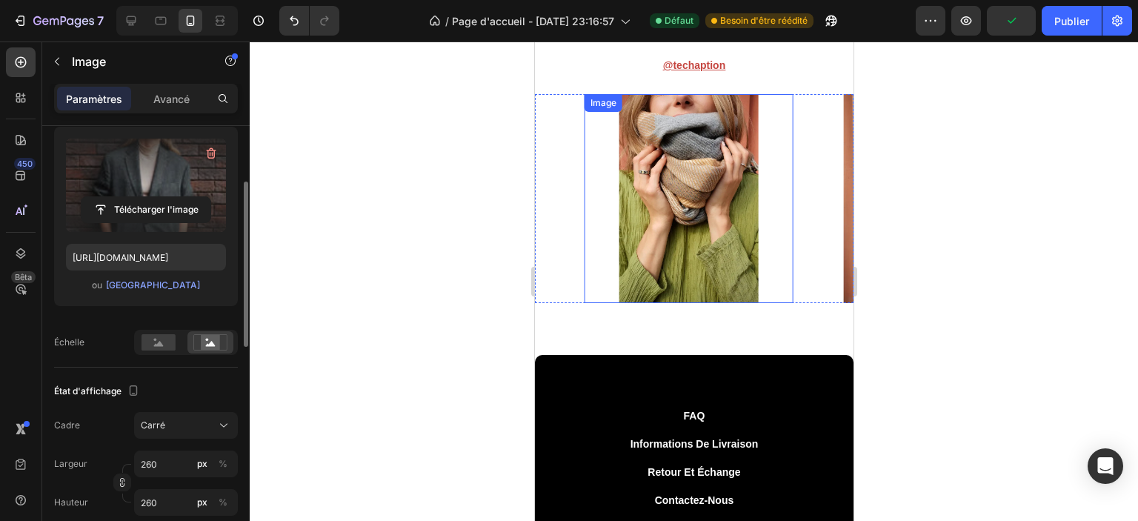
click at [685, 213] on img at bounding box center [688, 198] width 209 height 209
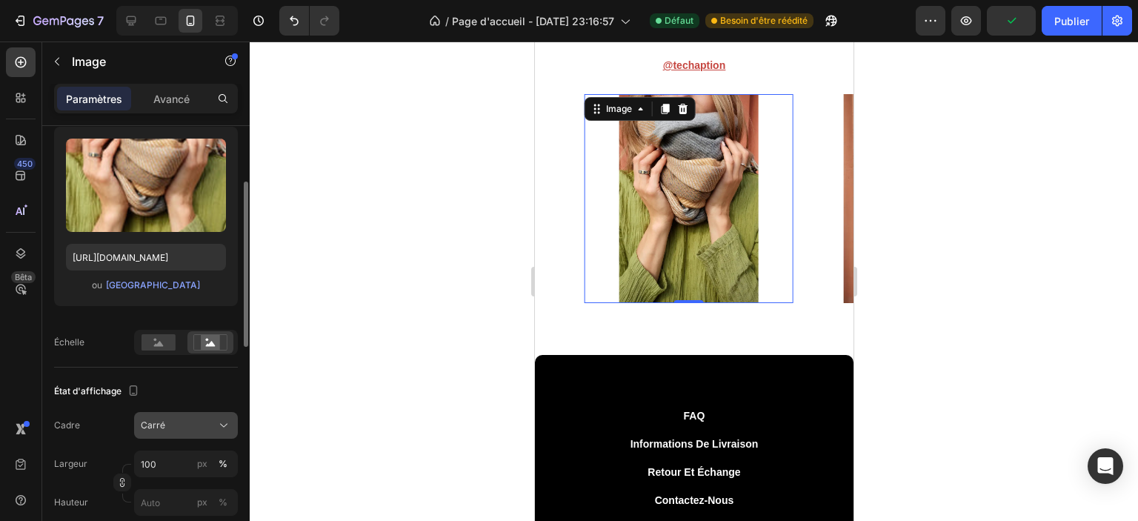
click at [163, 425] on font "Carré" at bounding box center [153, 424] width 24 height 11
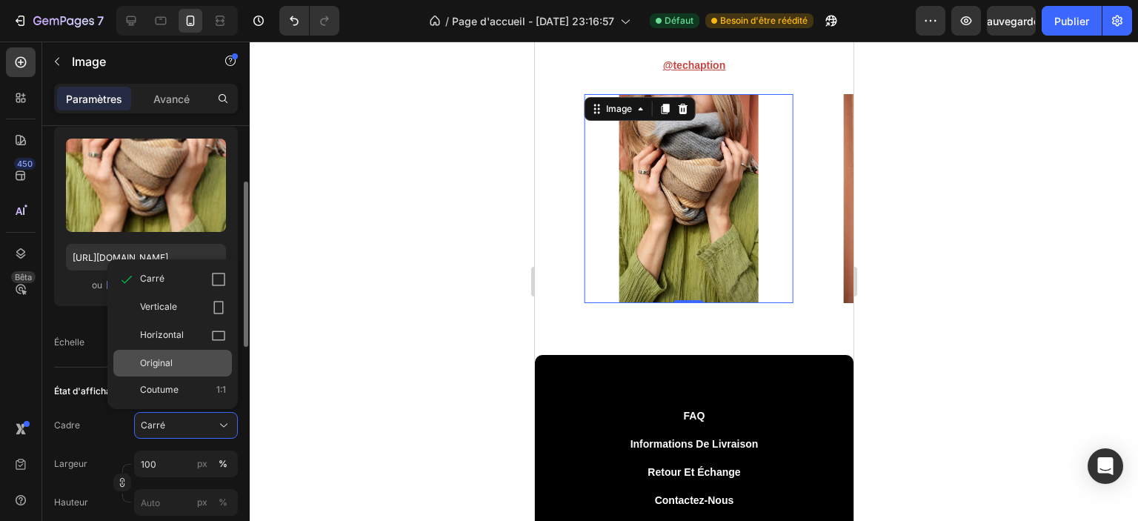
click at [159, 361] on font "Original" at bounding box center [156, 362] width 33 height 11
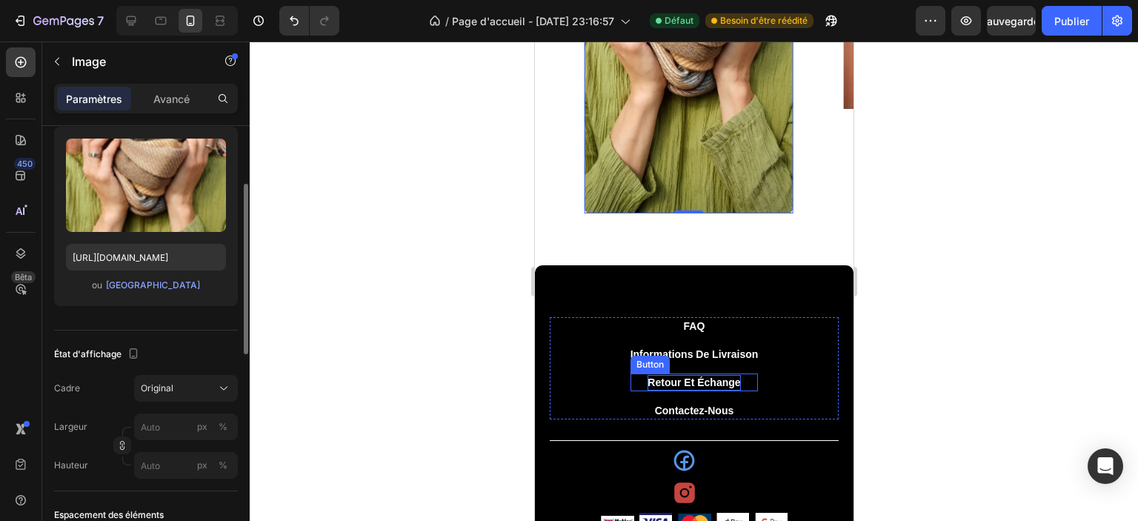
scroll to position [5444, 0]
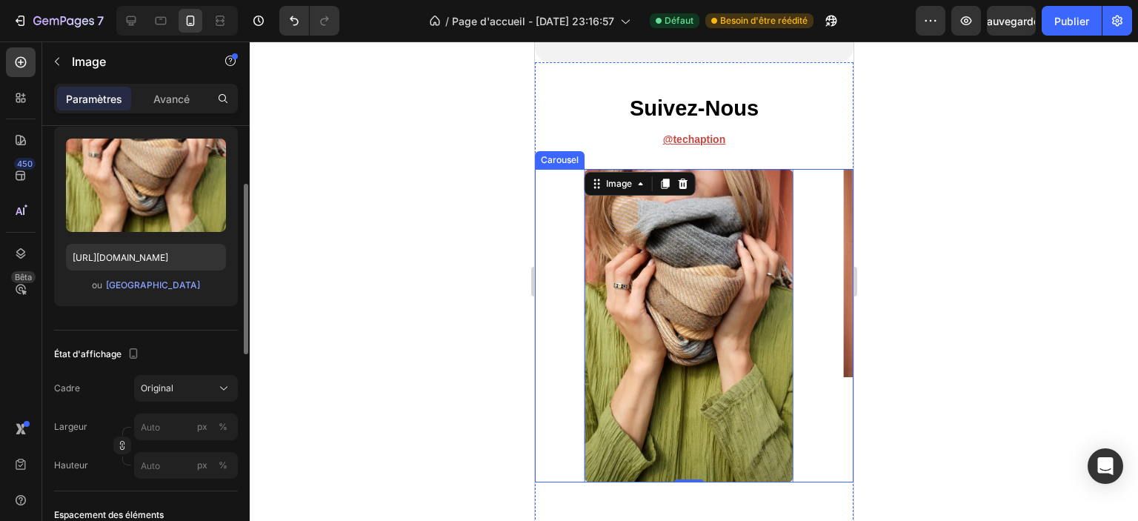
click at [824, 471] on div "Image" at bounding box center [913, 325] width 209 height 313
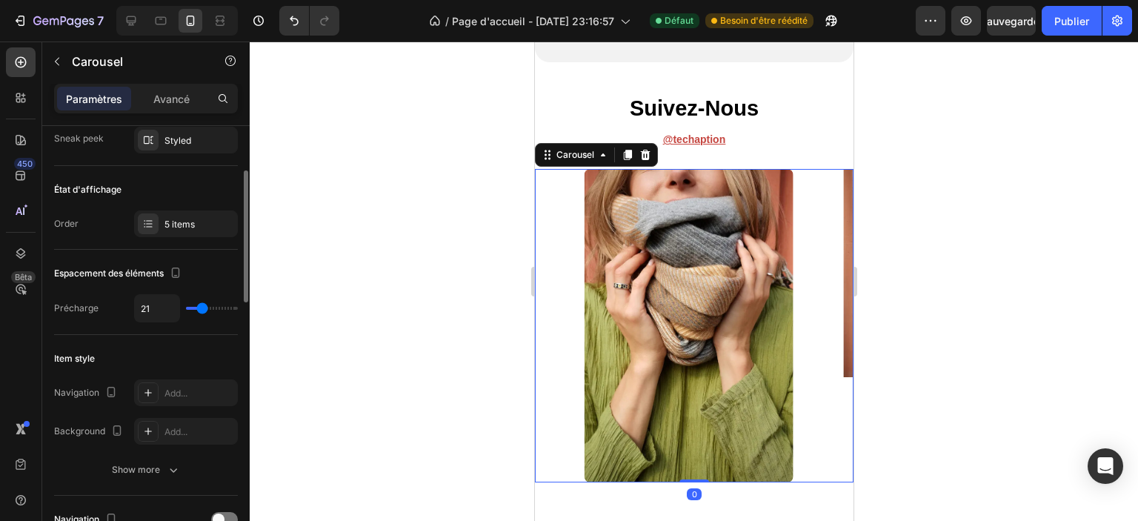
scroll to position [0, 0]
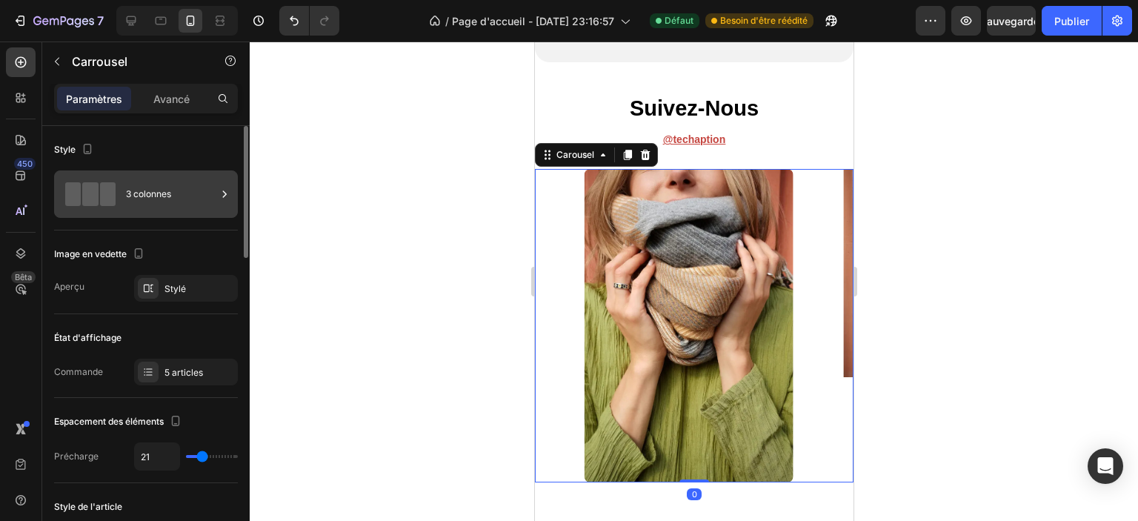
click at [107, 200] on span at bounding box center [108, 194] width 16 height 24
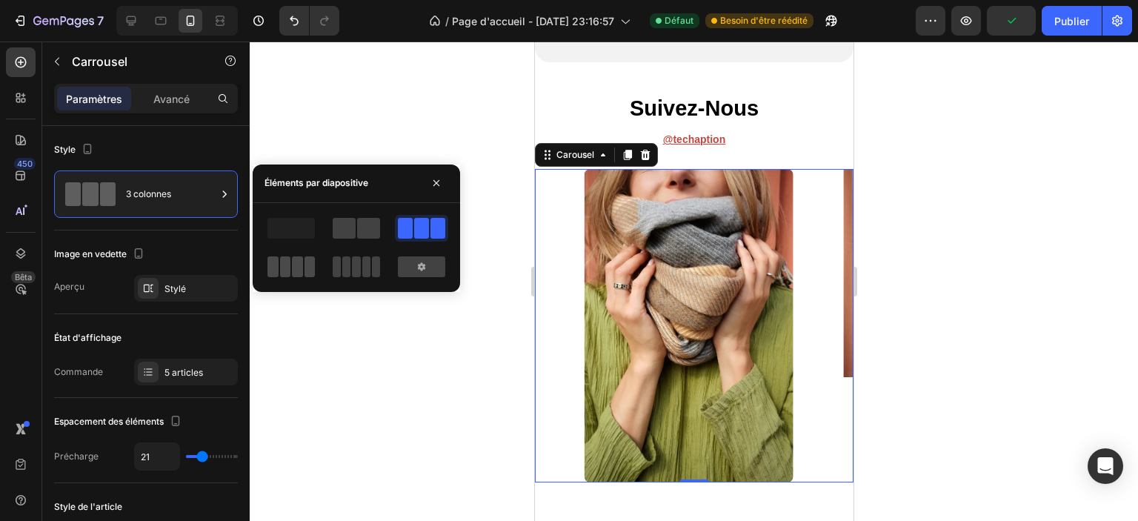
click at [293, 276] on span at bounding box center [297, 266] width 11 height 21
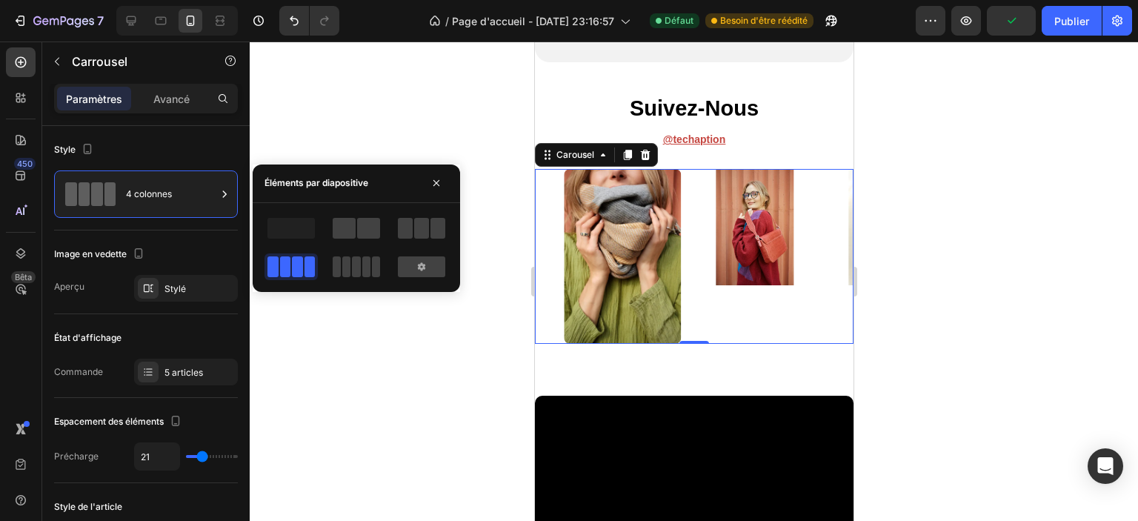
click at [365, 216] on div at bounding box center [356, 228] width 53 height 27
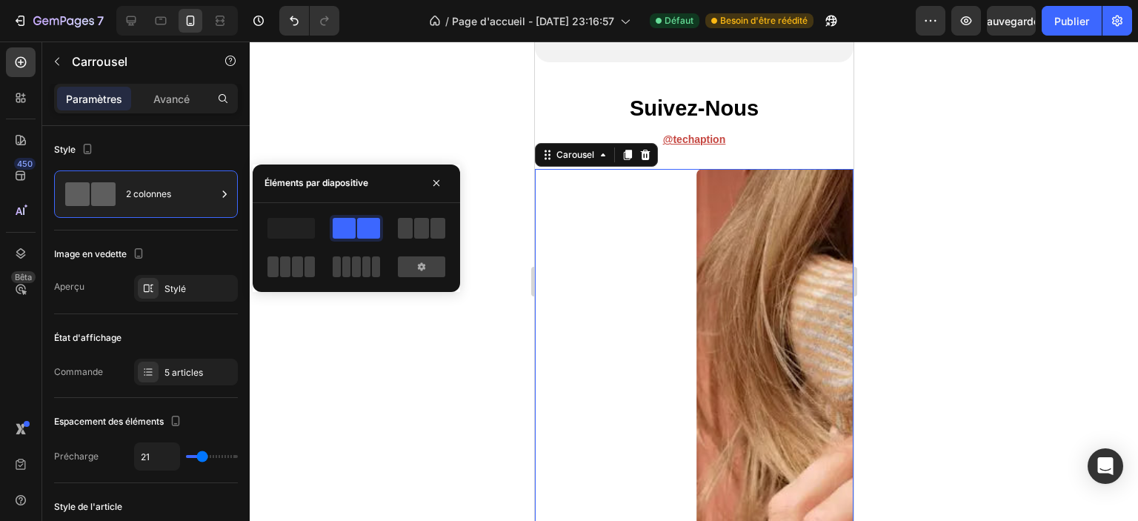
click at [256, 228] on div at bounding box center [357, 247] width 208 height 65
click at [285, 233] on span at bounding box center [291, 228] width 47 height 21
click at [433, 236] on span at bounding box center [438, 228] width 15 height 21
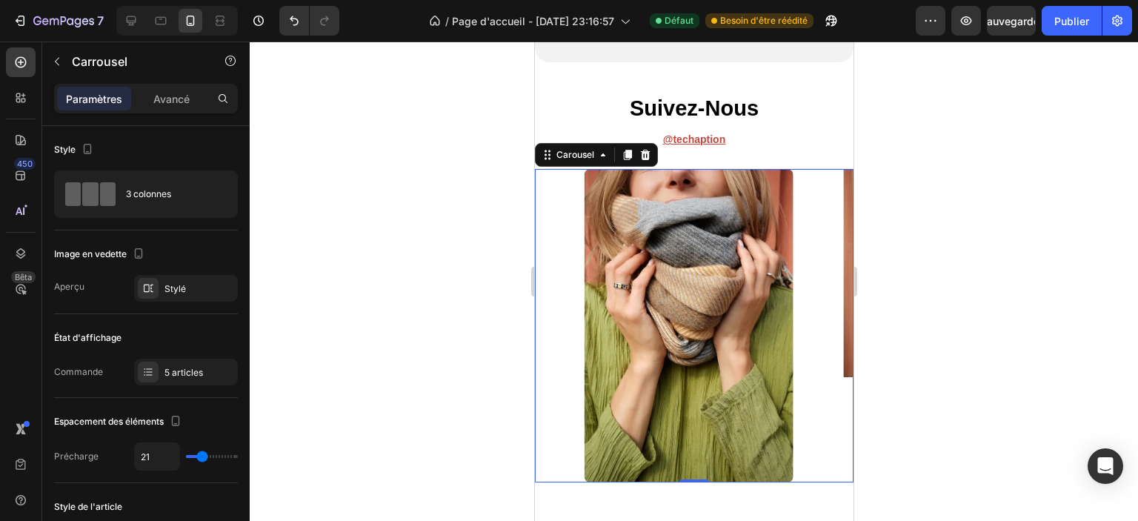
drag, startPoint x: 805, startPoint y: 344, endPoint x: 817, endPoint y: 337, distance: 14.3
click at [806, 344] on div "Image Image Image Image Image" at bounding box center [693, 325] width 319 height 313
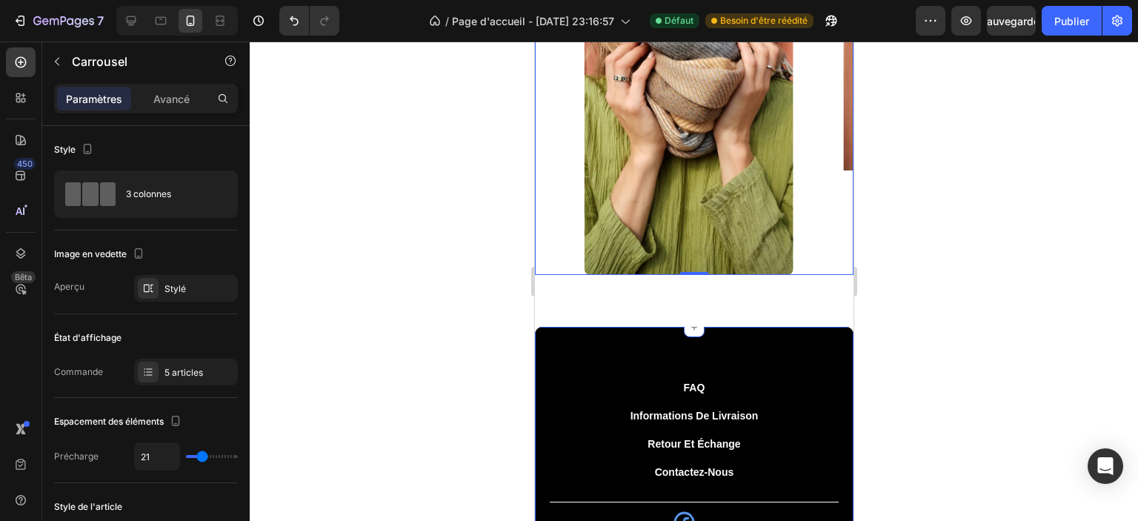
scroll to position [5666, 0]
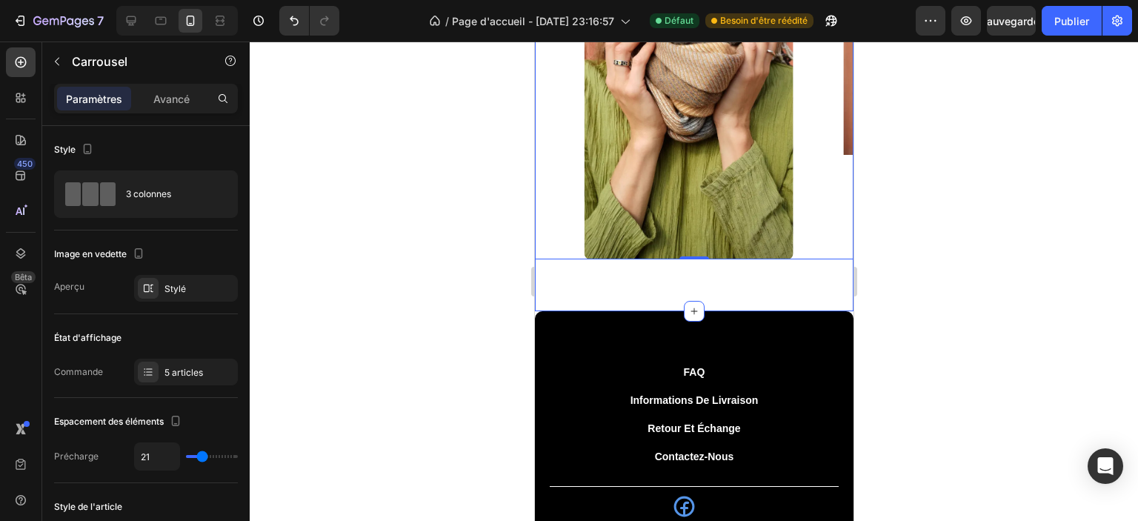
click at [713, 302] on div "suivez-nous Heading @ Techaption Text Block Image Image Image Image Image Carou…" at bounding box center [693, 75] width 319 height 472
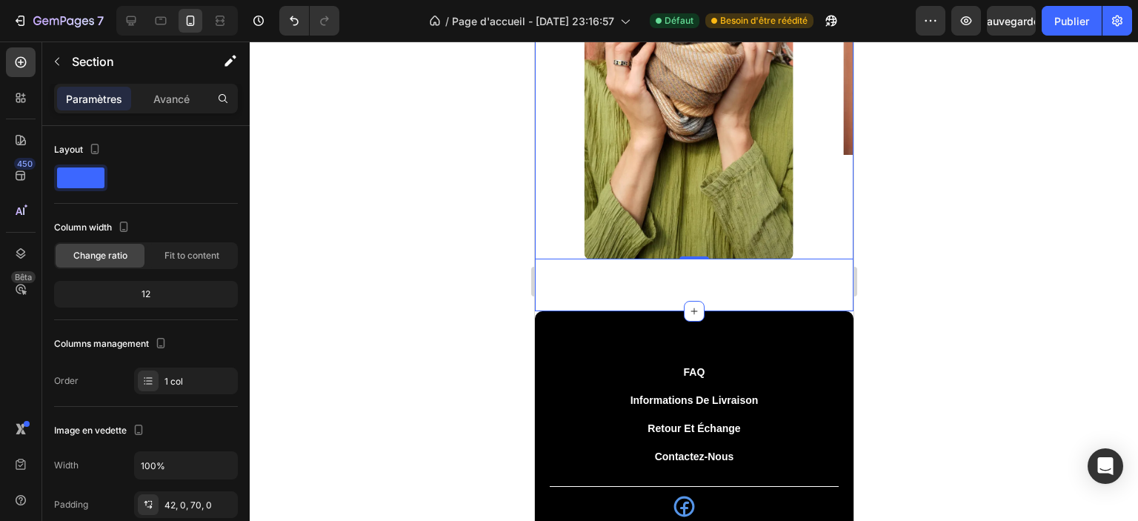
click at [712, 287] on div "suivez-nous Heading @ Techaption Text Block Image Image Image Image Image Carou…" at bounding box center [693, 75] width 319 height 472
click at [134, 26] on icon at bounding box center [131, 20] width 15 height 15
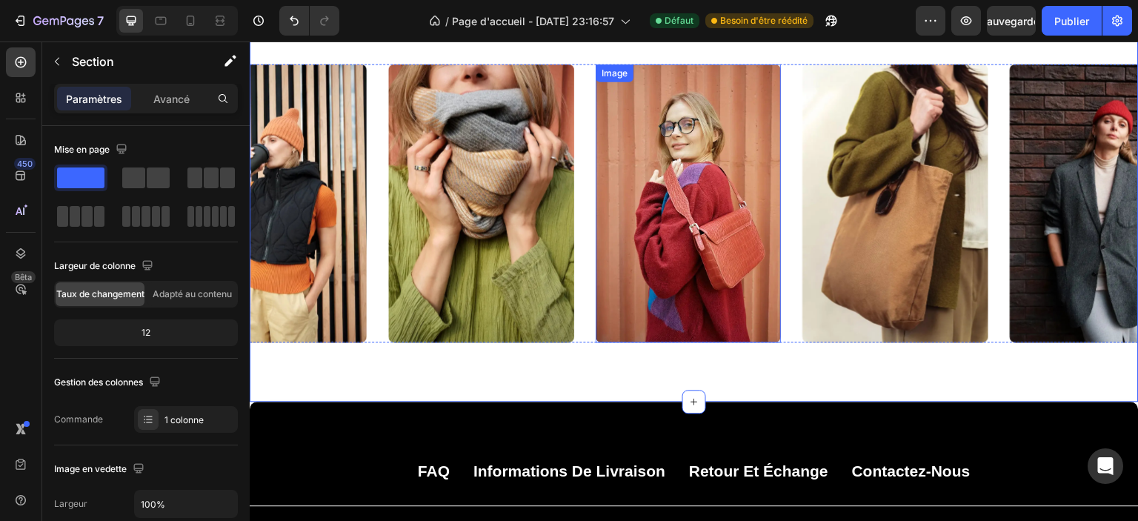
scroll to position [5412, 0]
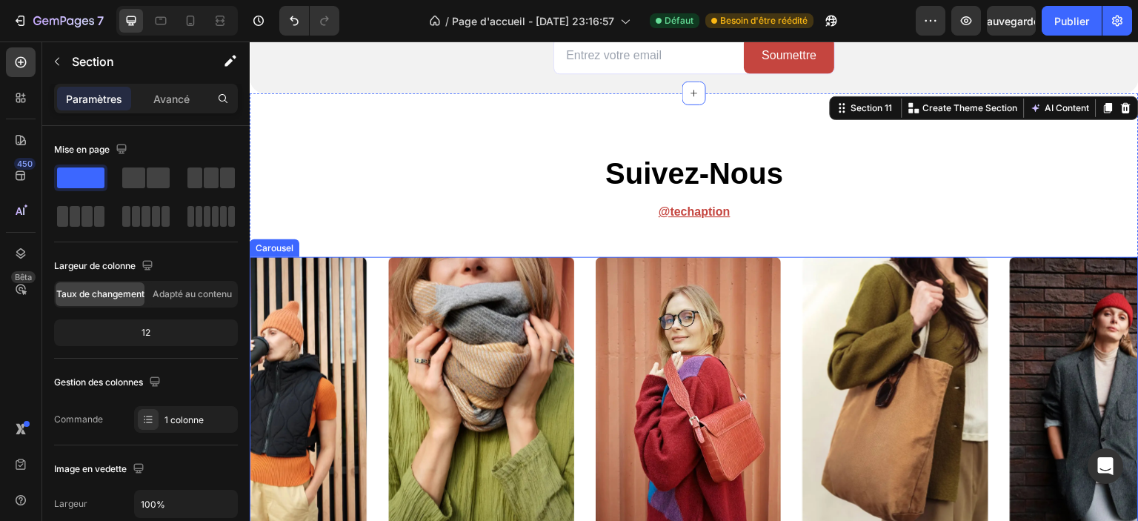
click at [343, 344] on img at bounding box center [275, 396] width 186 height 279
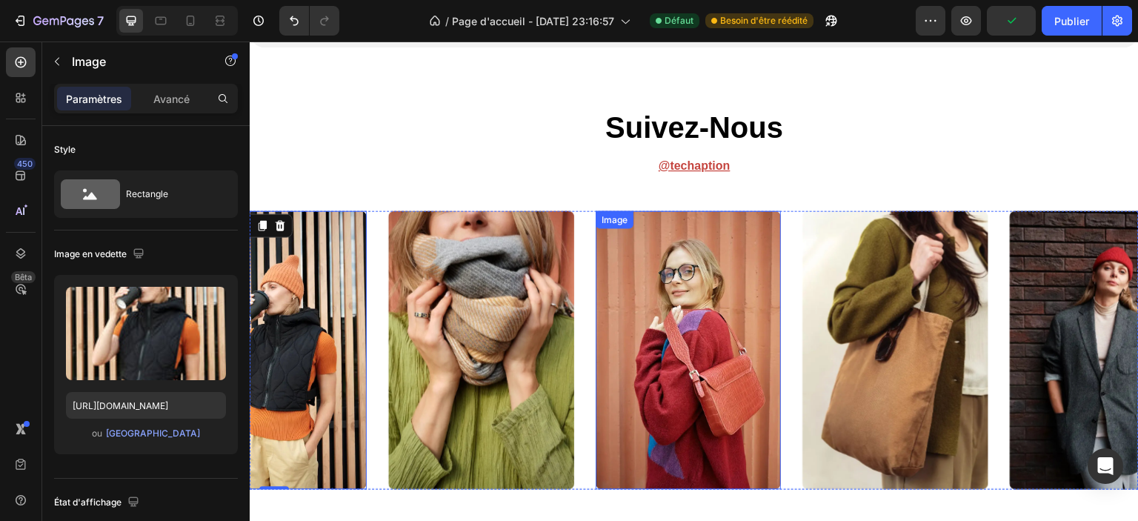
scroll to position [5634, 0]
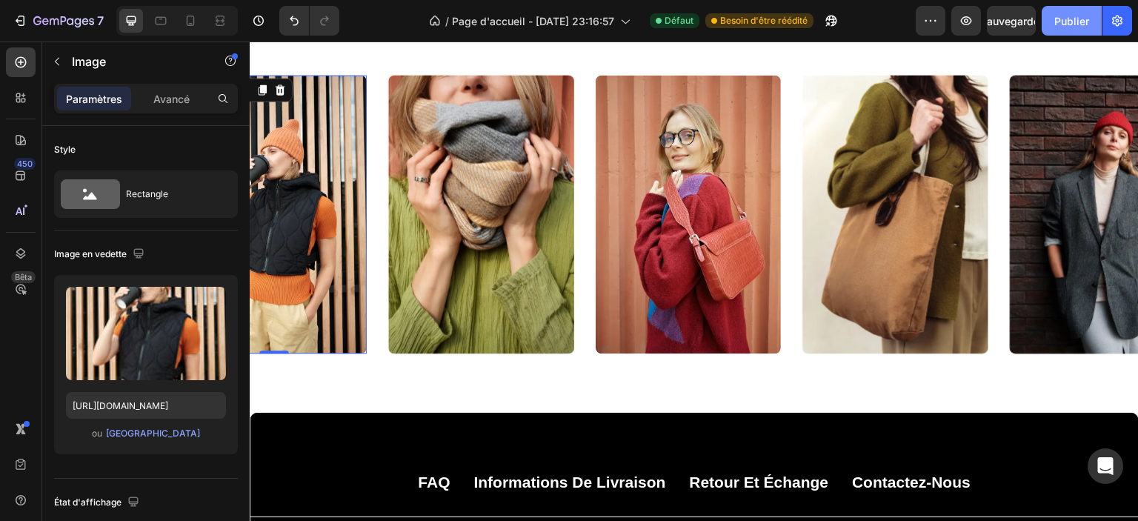
drag, startPoint x: 1066, startPoint y: 19, endPoint x: 1055, endPoint y: 22, distance: 11.0
click at [1066, 20] on font "Publier" at bounding box center [1072, 21] width 35 height 13
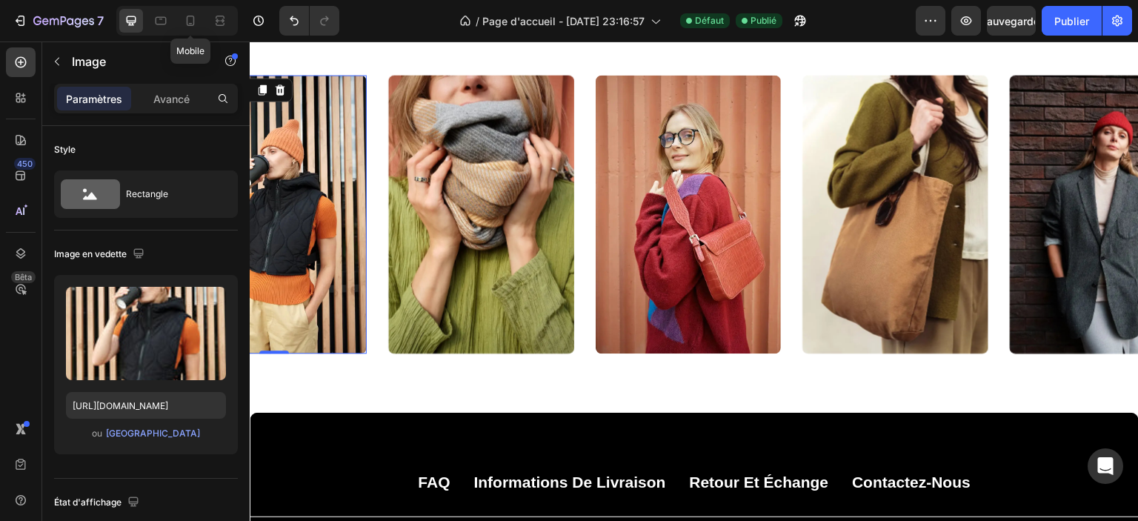
drag, startPoint x: 189, startPoint y: 23, endPoint x: 800, endPoint y: 0, distance: 611.1
click at [190, 23] on icon at bounding box center [190, 20] width 15 height 15
type input "260"
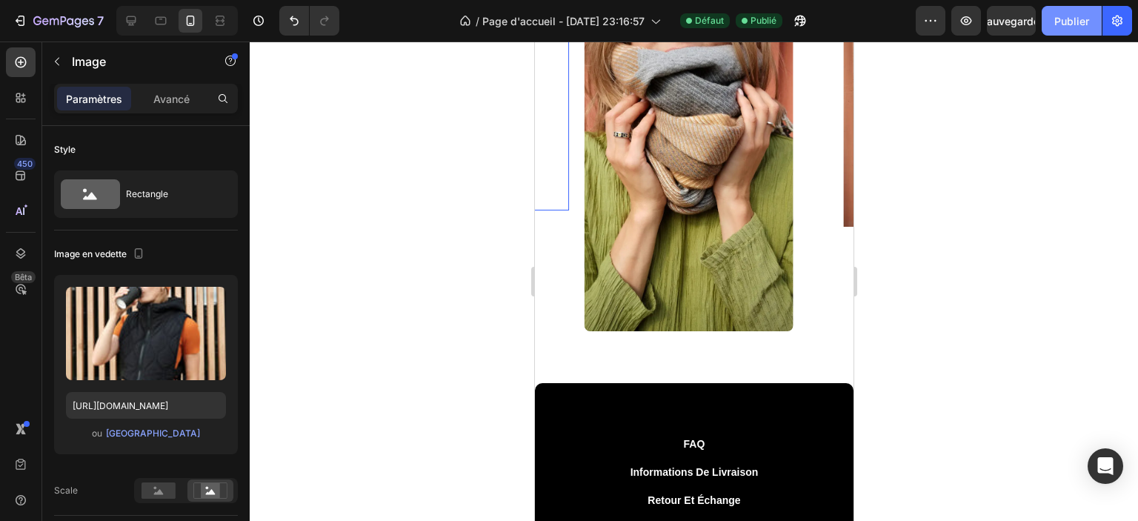
scroll to position [5558, 0]
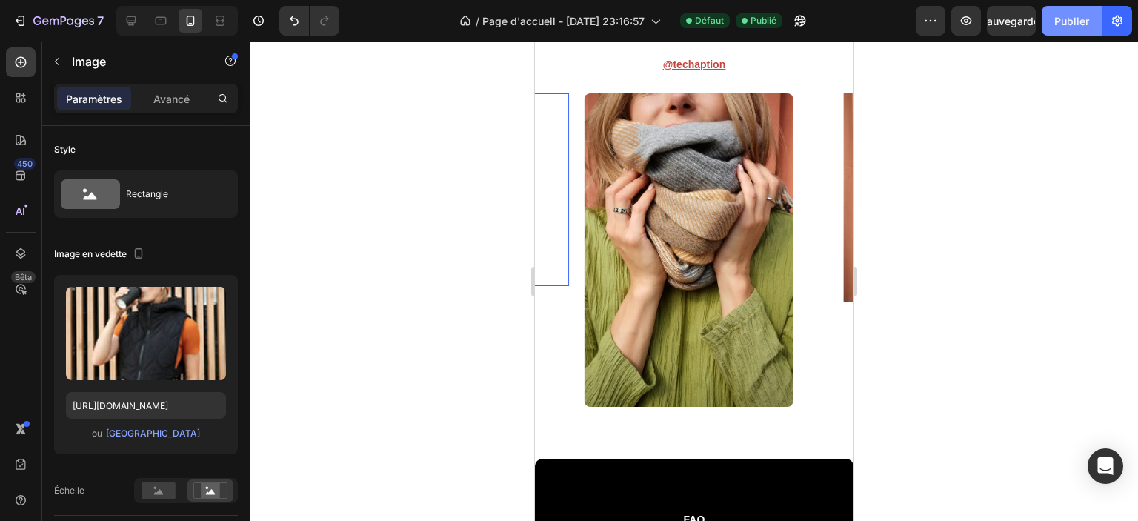
click at [1069, 23] on font "Publier" at bounding box center [1072, 21] width 35 height 13
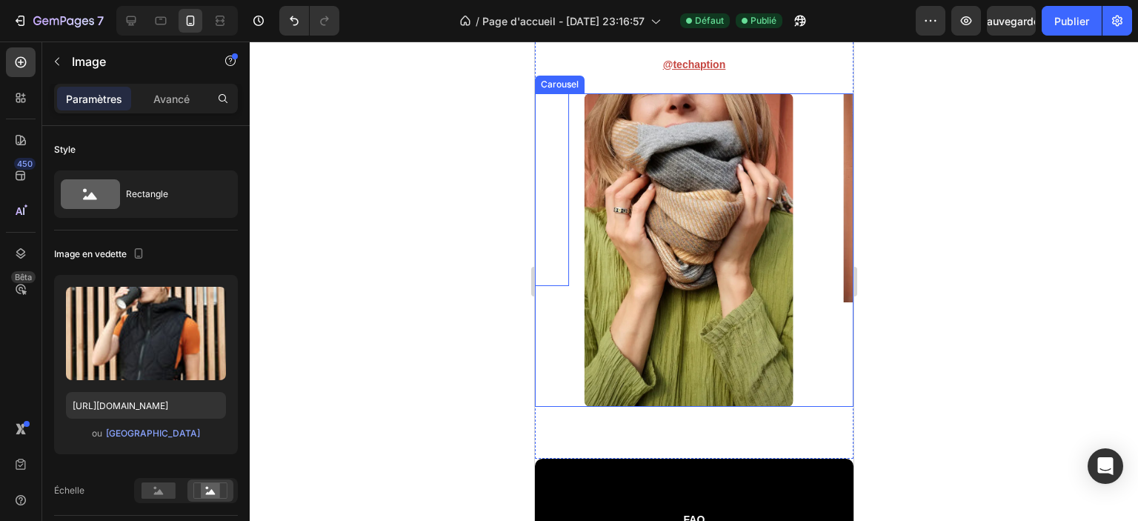
click at [811, 376] on div "Image" at bounding box center [913, 249] width 209 height 313
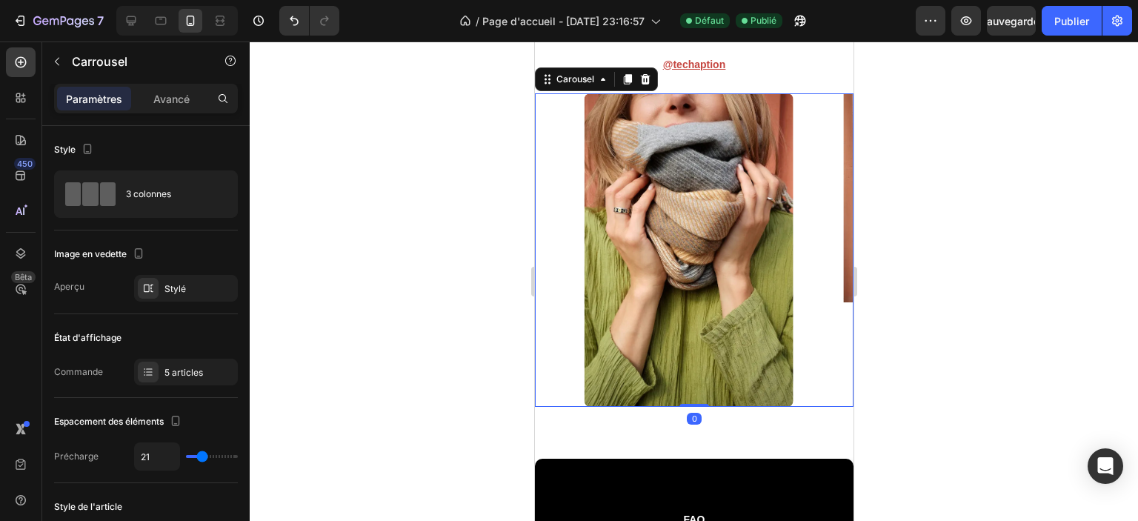
click at [581, 295] on div "Image Image Image Image Image" at bounding box center [693, 249] width 319 height 313
click at [568, 295] on div "Image Image Image Image Image" at bounding box center [693, 249] width 319 height 313
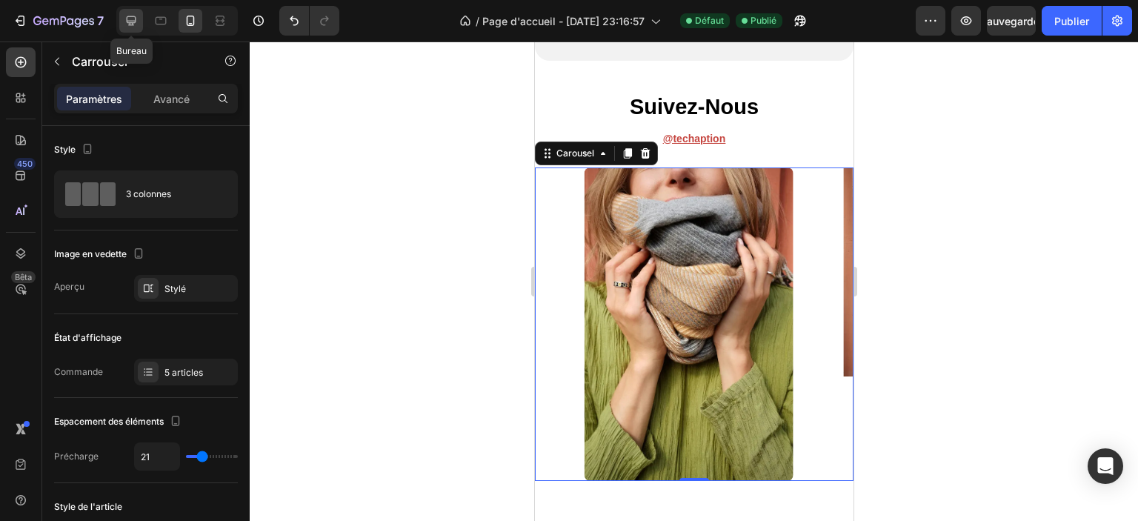
click at [127, 20] on icon at bounding box center [132, 21] width 10 height 10
type input "29"
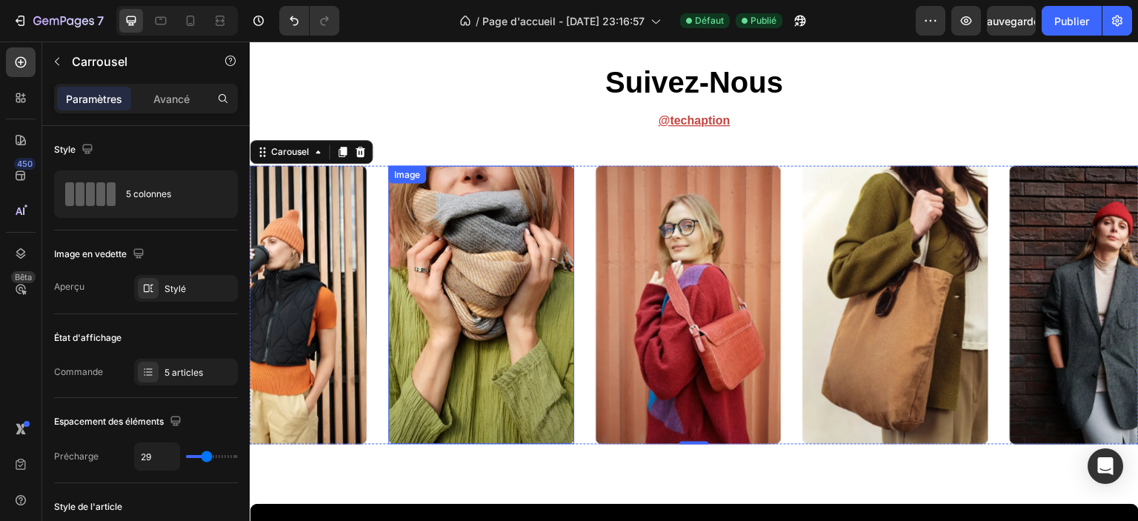
scroll to position [5615, 0]
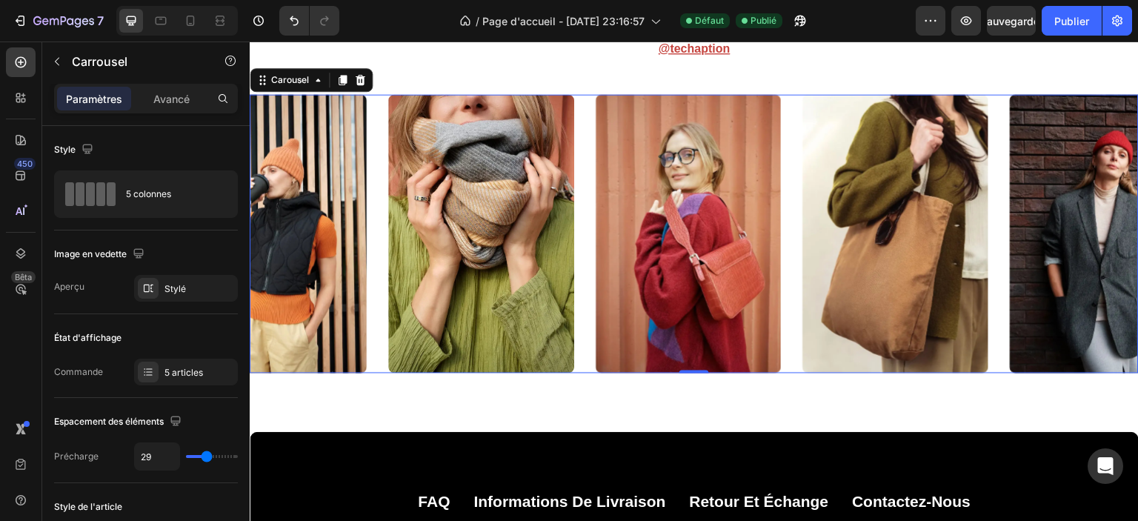
click at [323, 252] on img at bounding box center [275, 233] width 186 height 279
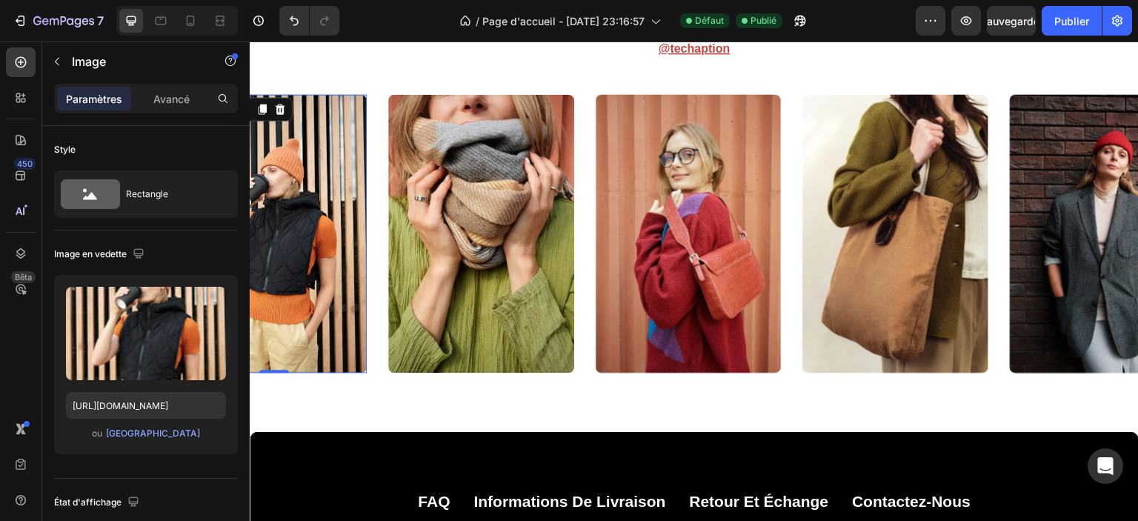
click at [478, 270] on img at bounding box center [481, 233] width 186 height 279
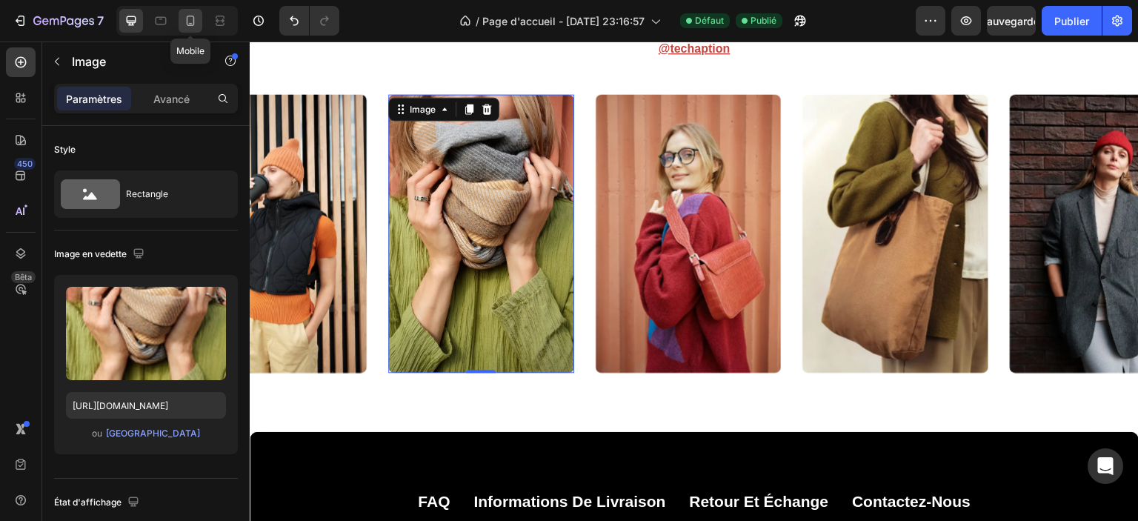
click at [194, 22] on icon at bounding box center [190, 20] width 15 height 15
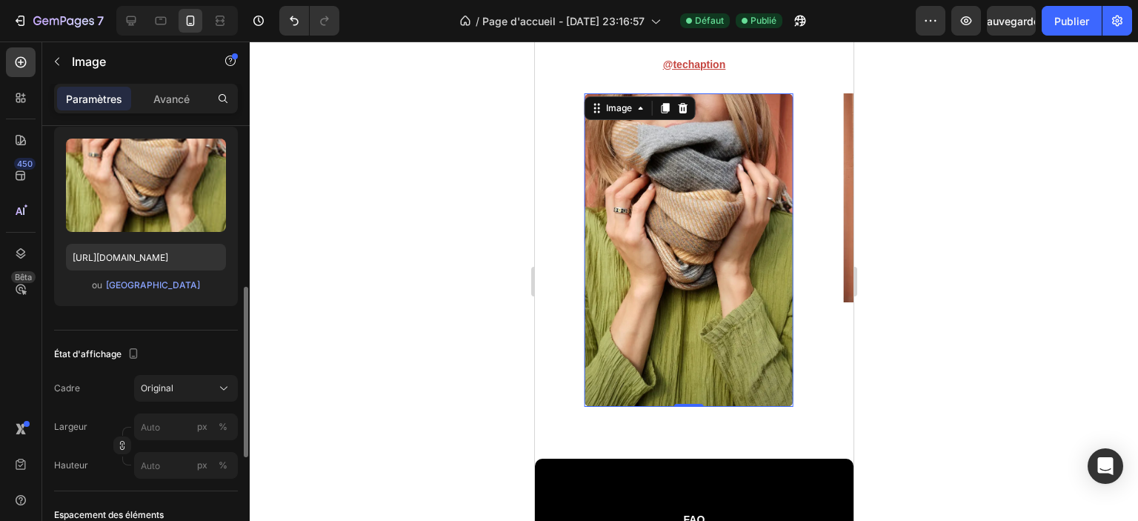
scroll to position [222, 0]
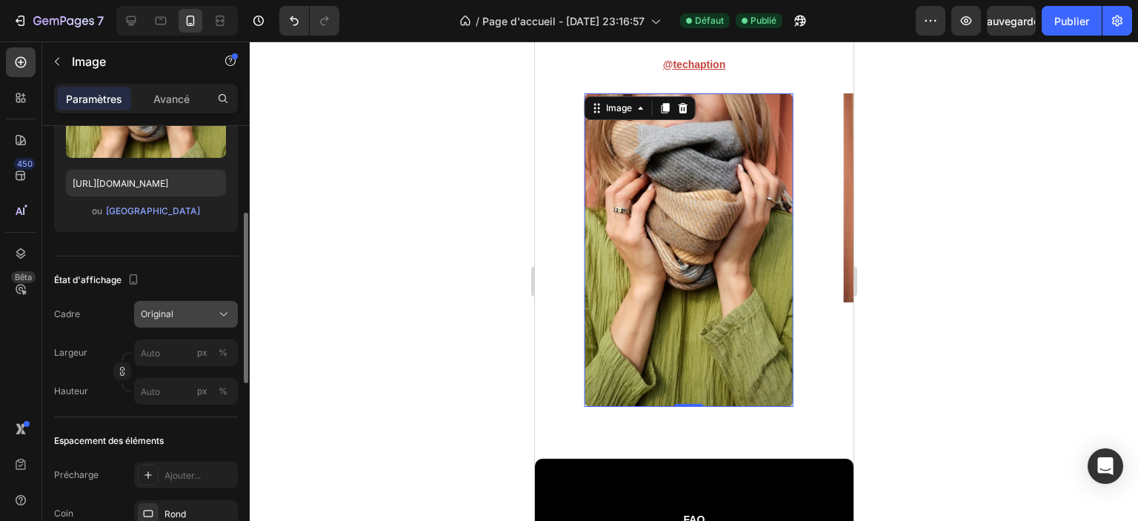
click at [160, 319] on span "Original" at bounding box center [157, 314] width 33 height 13
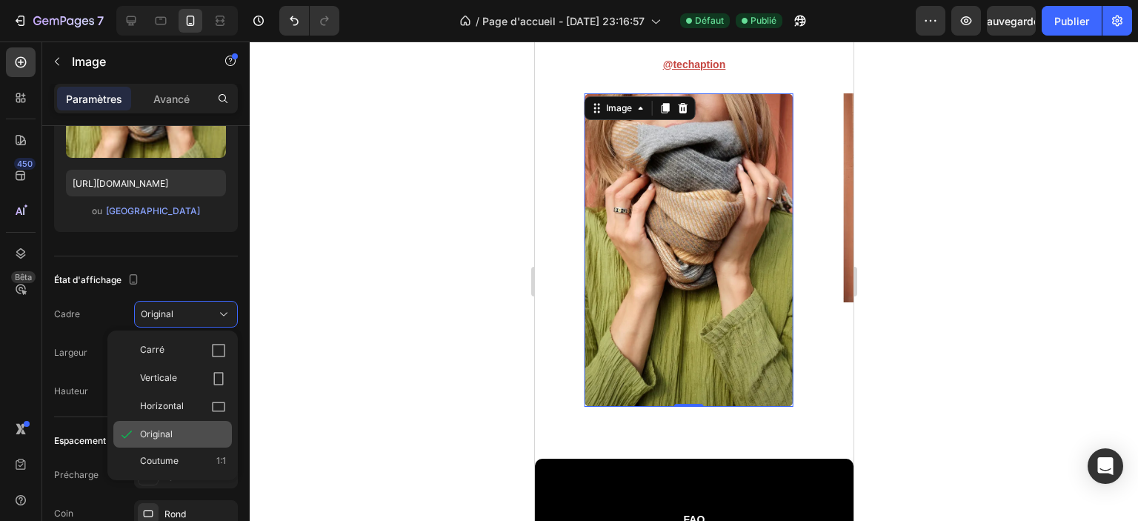
click at [160, 435] on font "Original" at bounding box center [156, 433] width 33 height 11
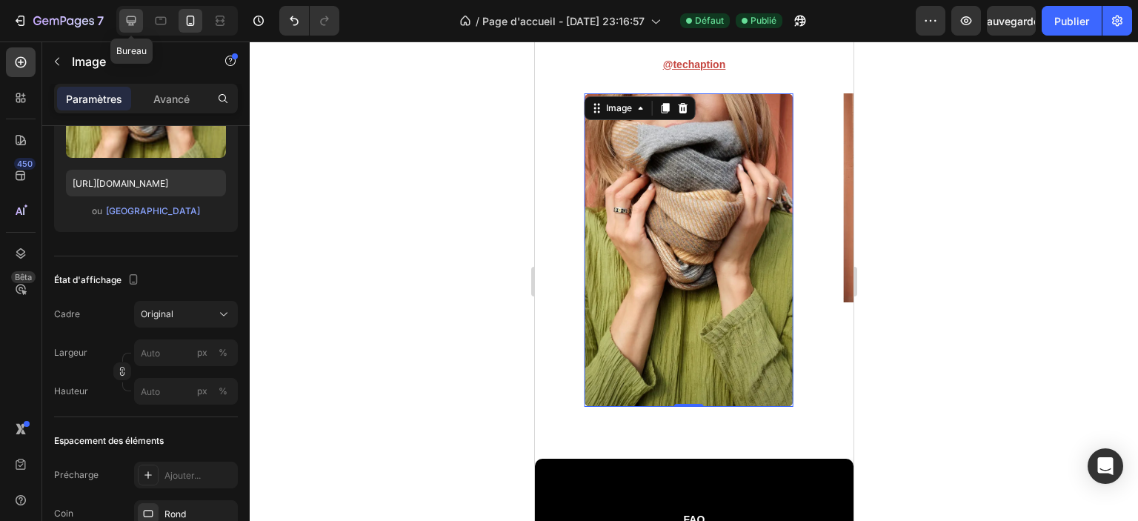
click at [133, 24] on icon at bounding box center [131, 20] width 15 height 15
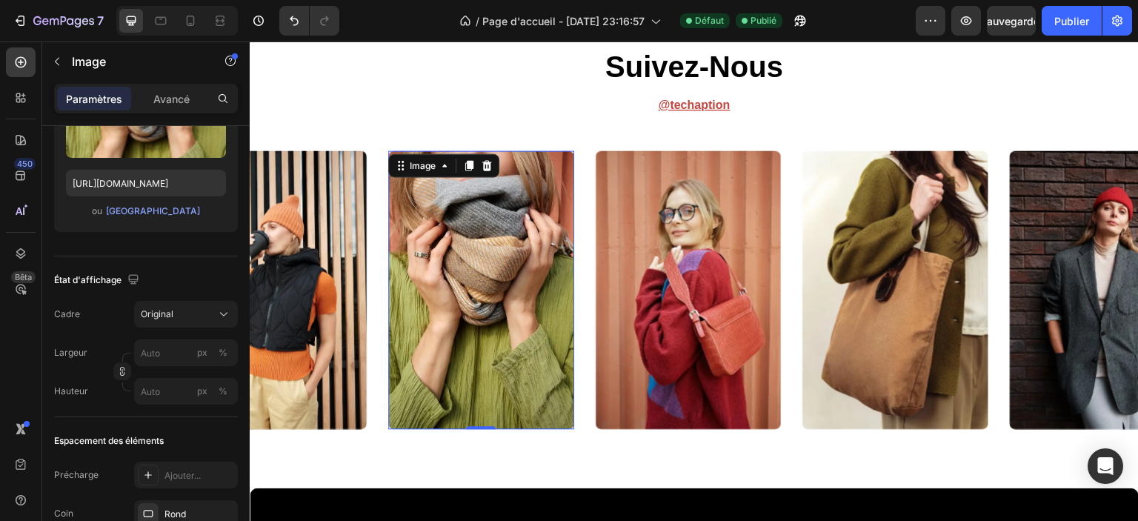
scroll to position [5615, 0]
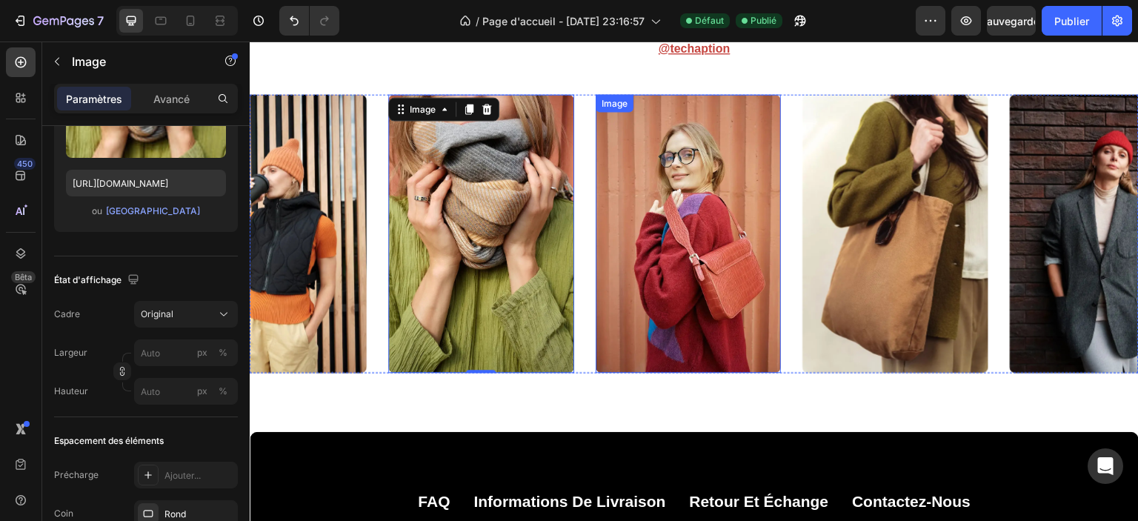
click at [691, 269] on img at bounding box center [689, 233] width 186 height 279
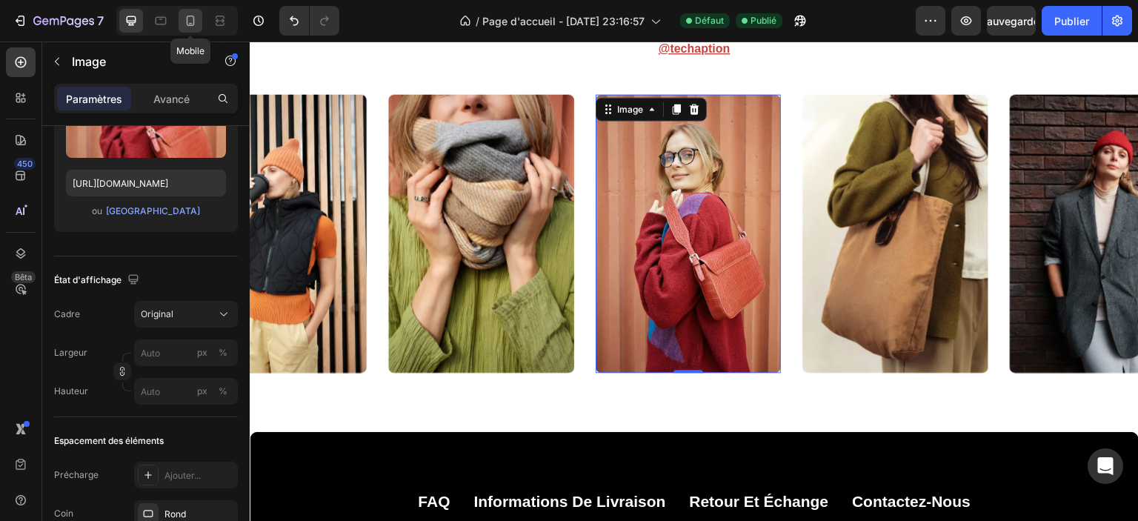
click at [188, 20] on icon at bounding box center [190, 20] width 15 height 15
type input "100"
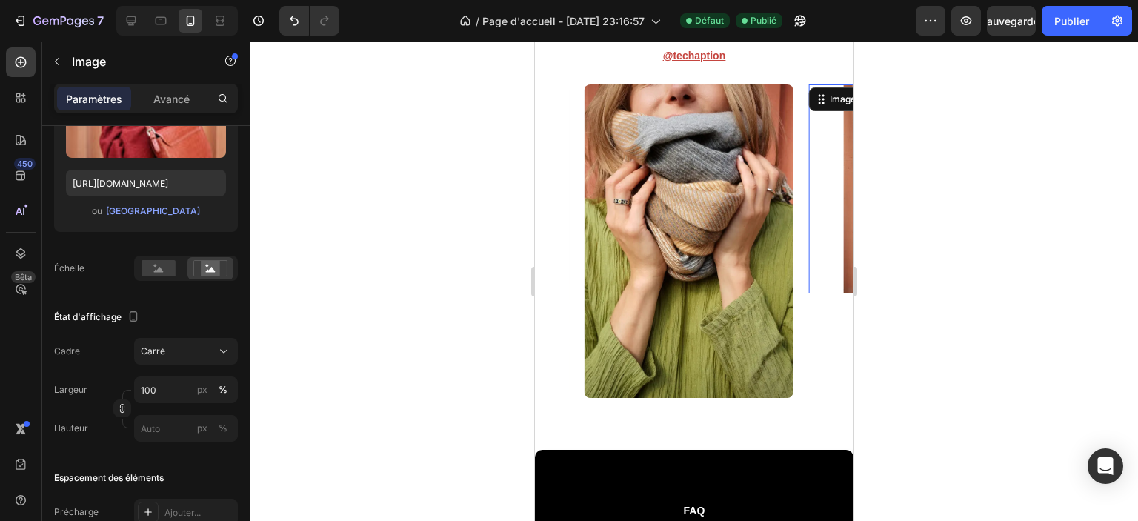
scroll to position [5558, 0]
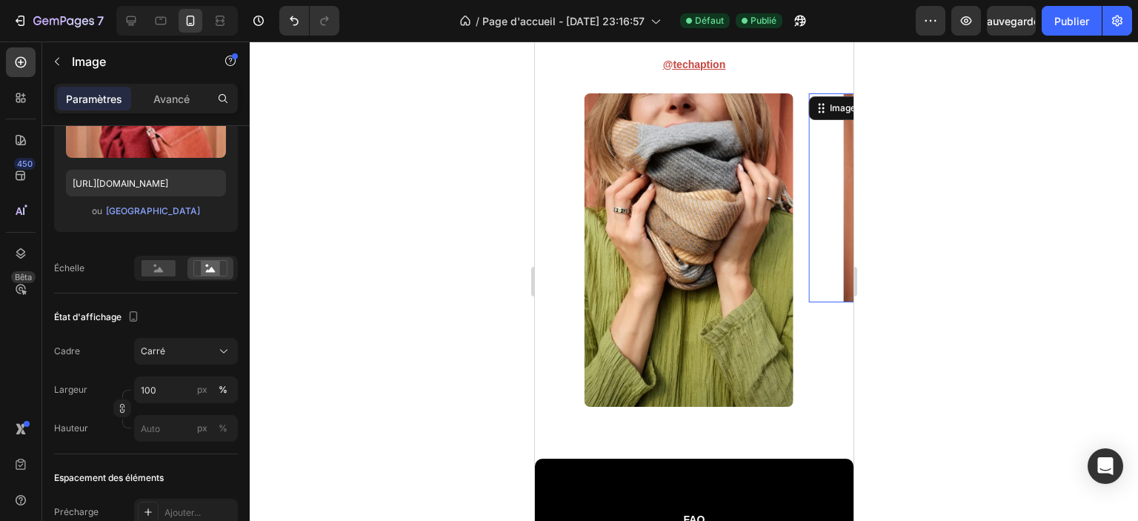
click at [836, 235] on img at bounding box center [913, 197] width 209 height 209
click at [832, 276] on img at bounding box center [913, 197] width 209 height 209
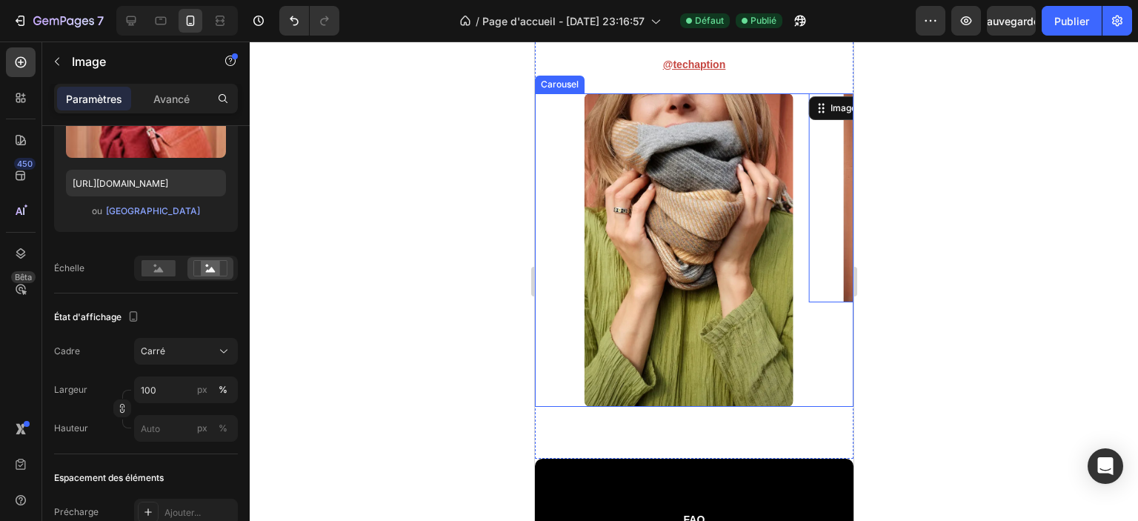
click at [803, 343] on div "Image Image 0 Image Image Image" at bounding box center [693, 249] width 319 height 313
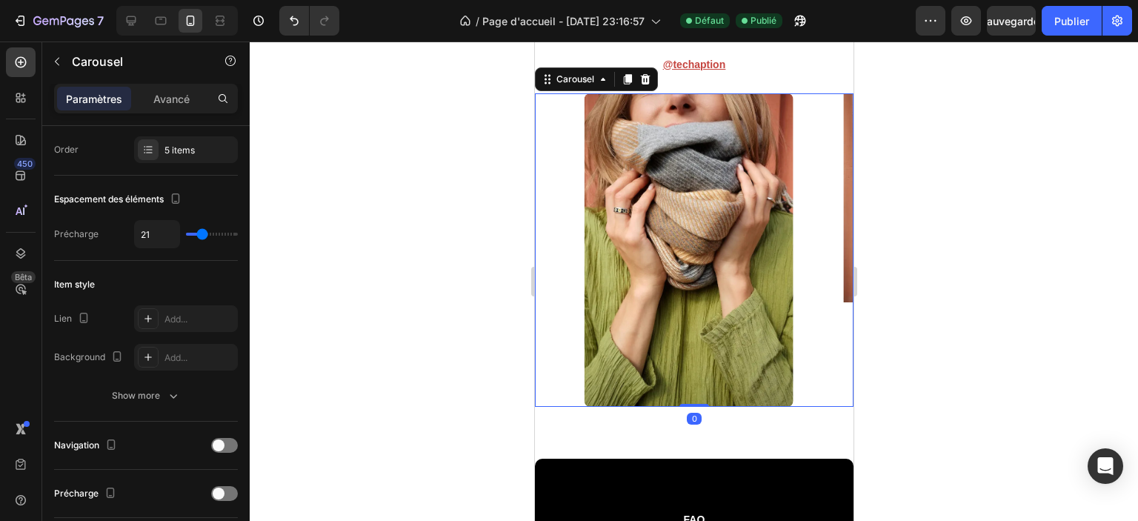
scroll to position [0, 0]
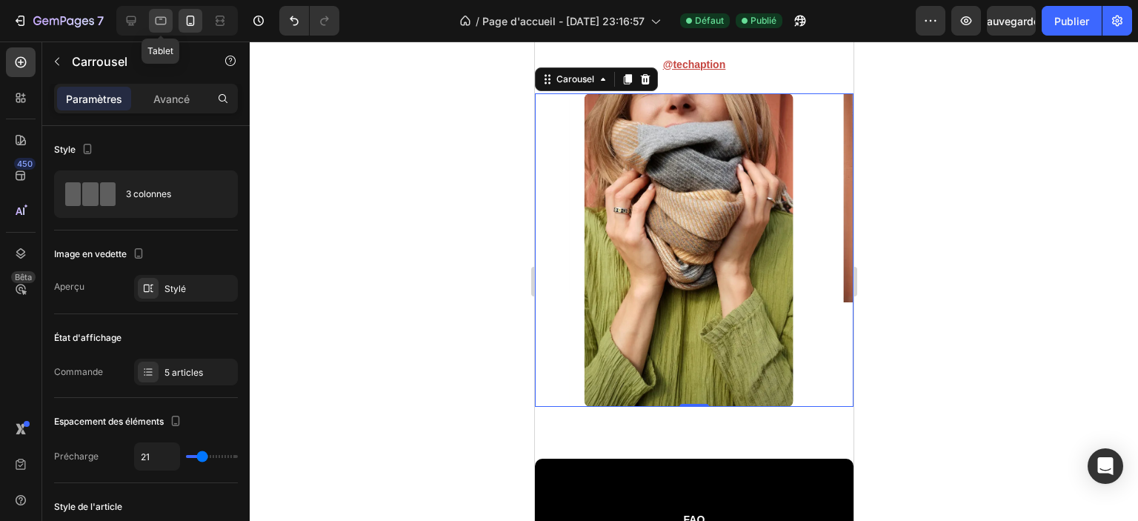
click at [159, 19] on icon at bounding box center [161, 19] width 4 height 1
type input "29"
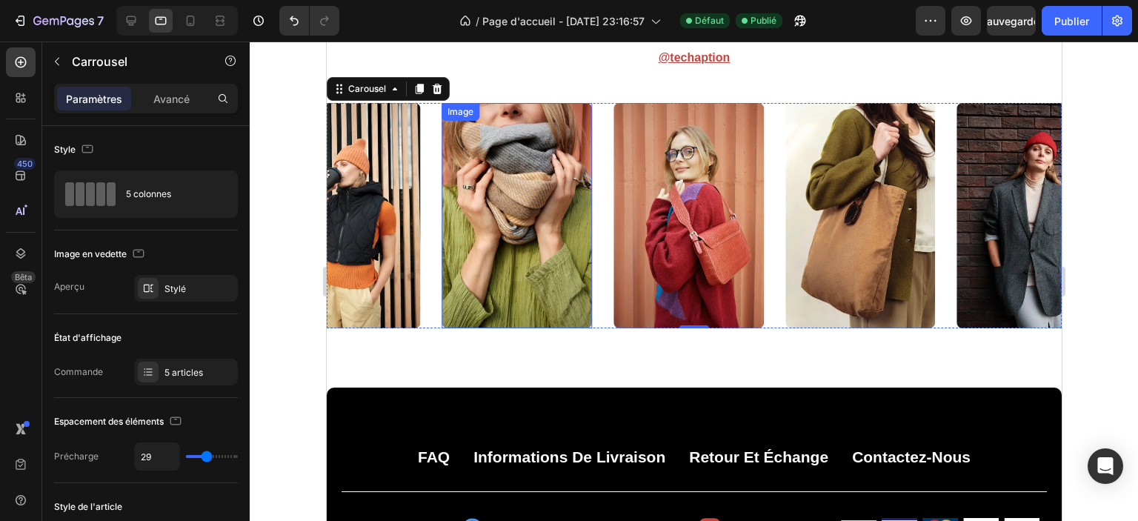
scroll to position [5615, 0]
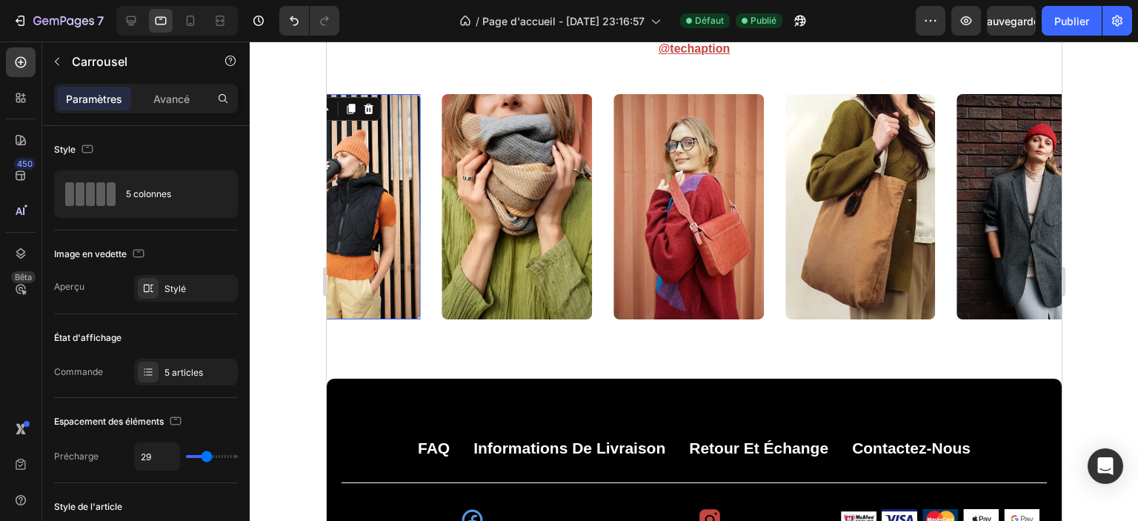
click at [408, 210] on img at bounding box center [345, 206] width 150 height 225
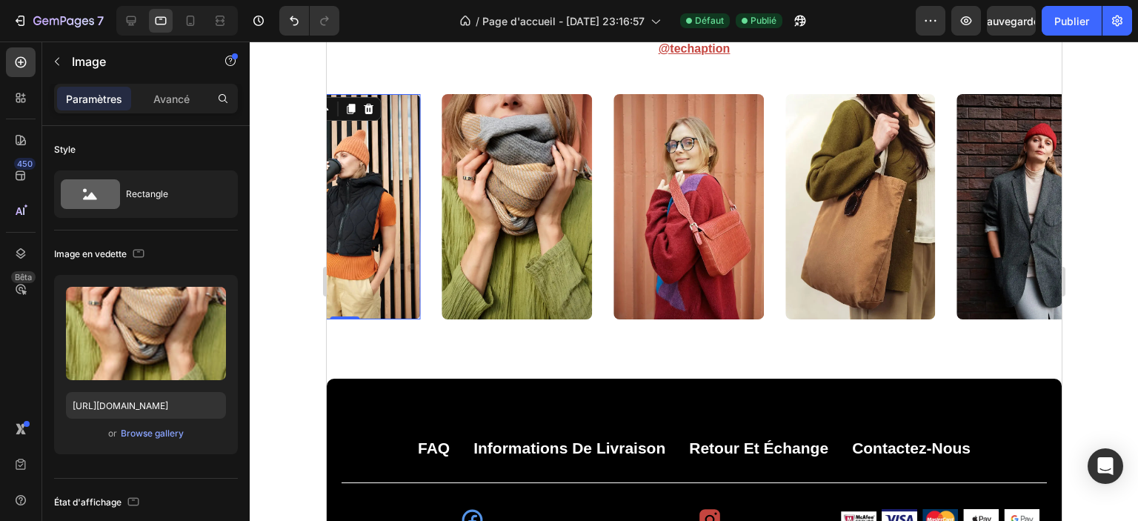
click at [508, 218] on img at bounding box center [516, 206] width 150 height 225
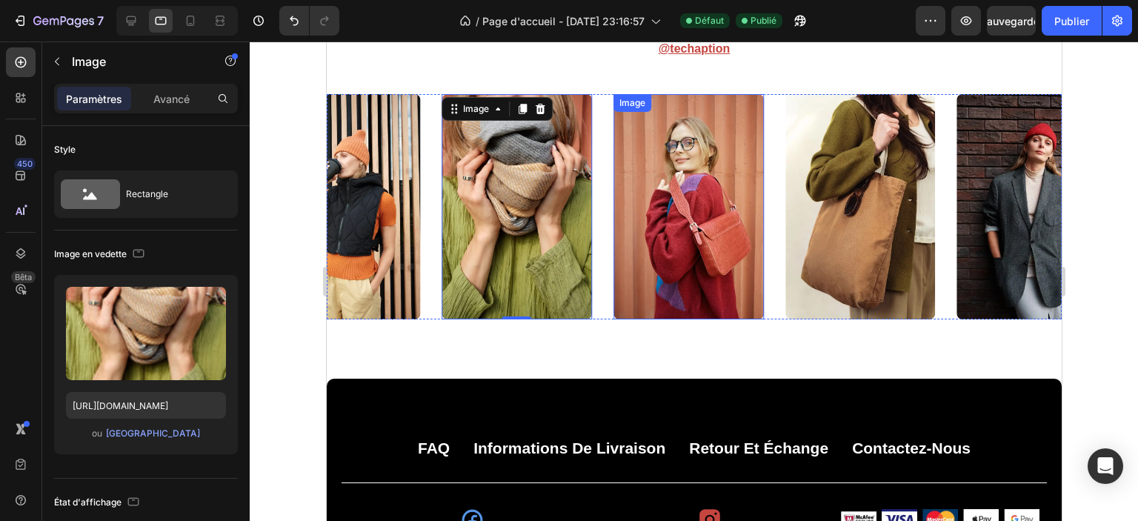
click at [656, 222] on img at bounding box center [688, 206] width 150 height 225
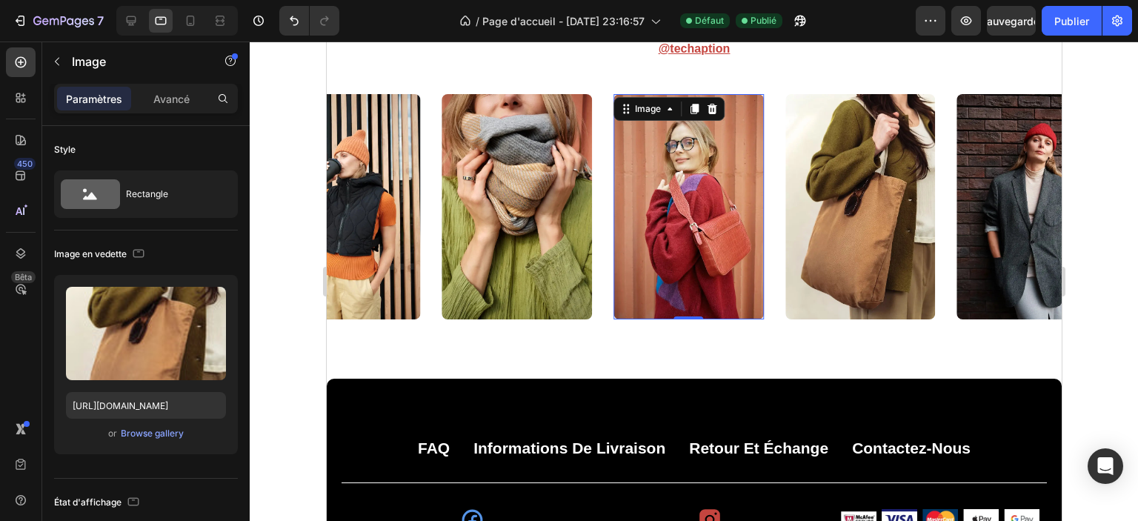
click at [872, 216] on img at bounding box center [860, 206] width 150 height 225
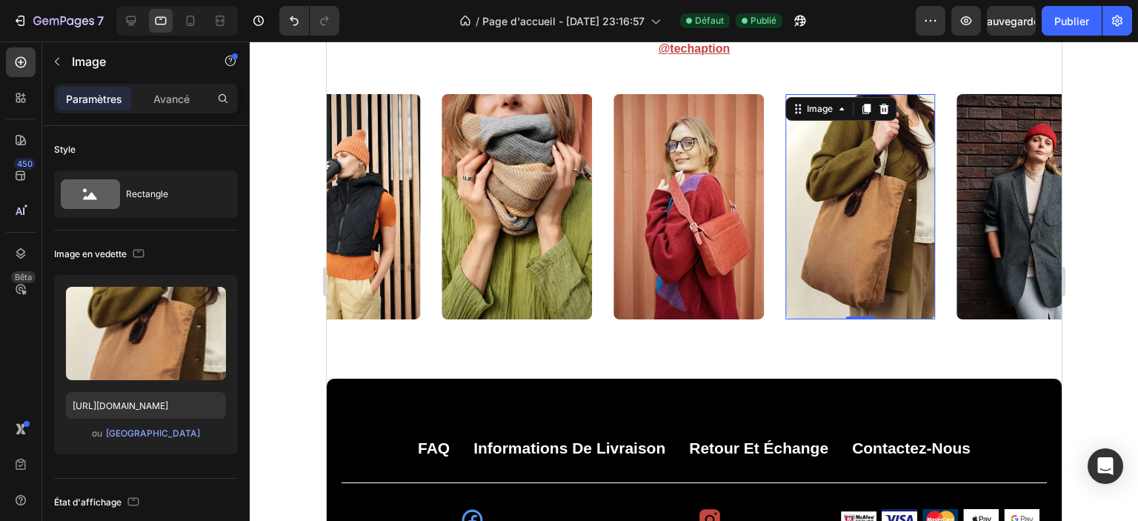
click at [1007, 207] on img at bounding box center [1032, 206] width 150 height 225
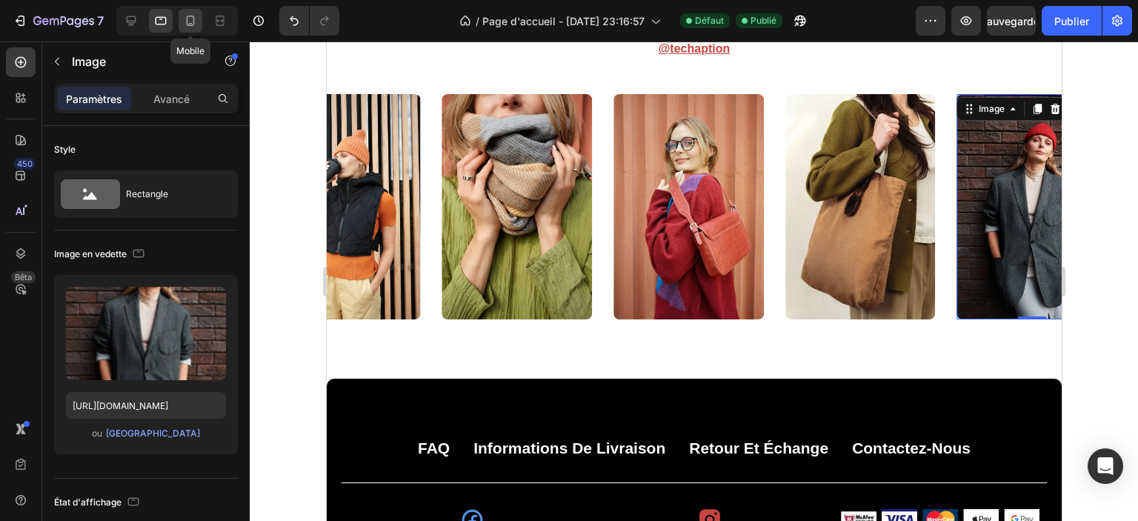
click at [198, 21] on div at bounding box center [191, 21] width 24 height 24
type input "260"
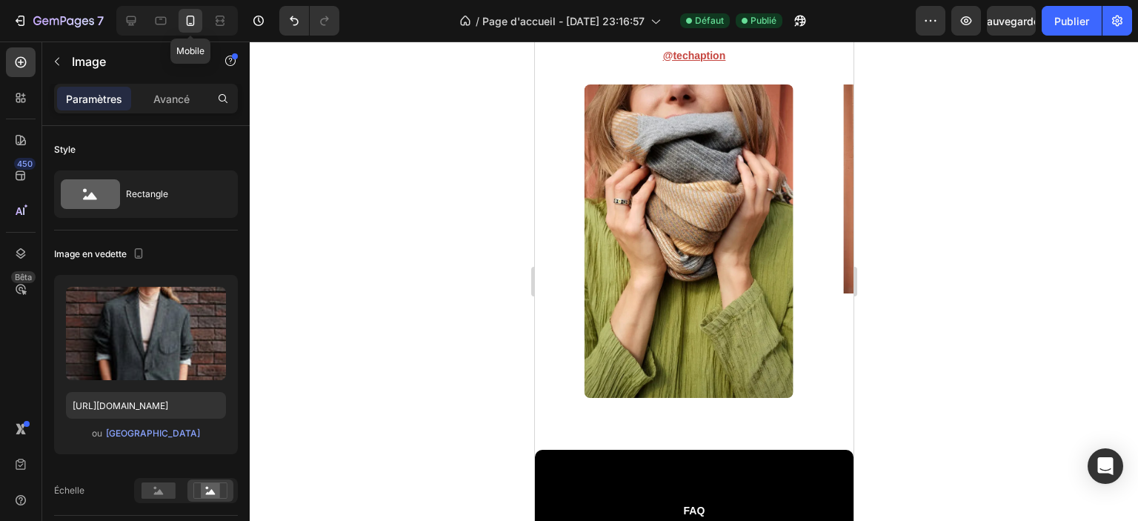
scroll to position [5558, 0]
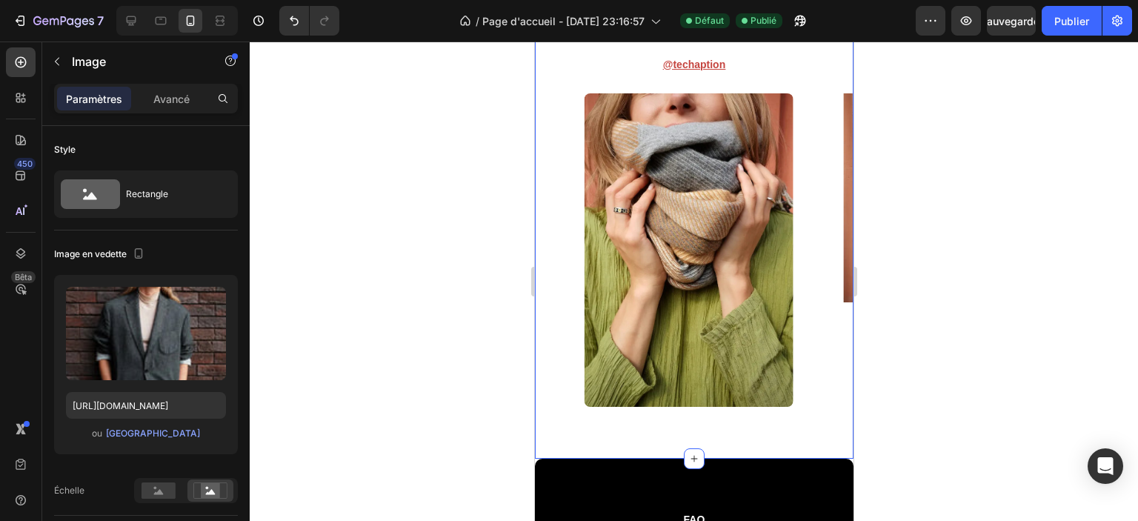
click at [585, 428] on div "suivez-nous Heading @ Techaption Text Block Image Image Image Image Image Carou…" at bounding box center [693, 223] width 319 height 472
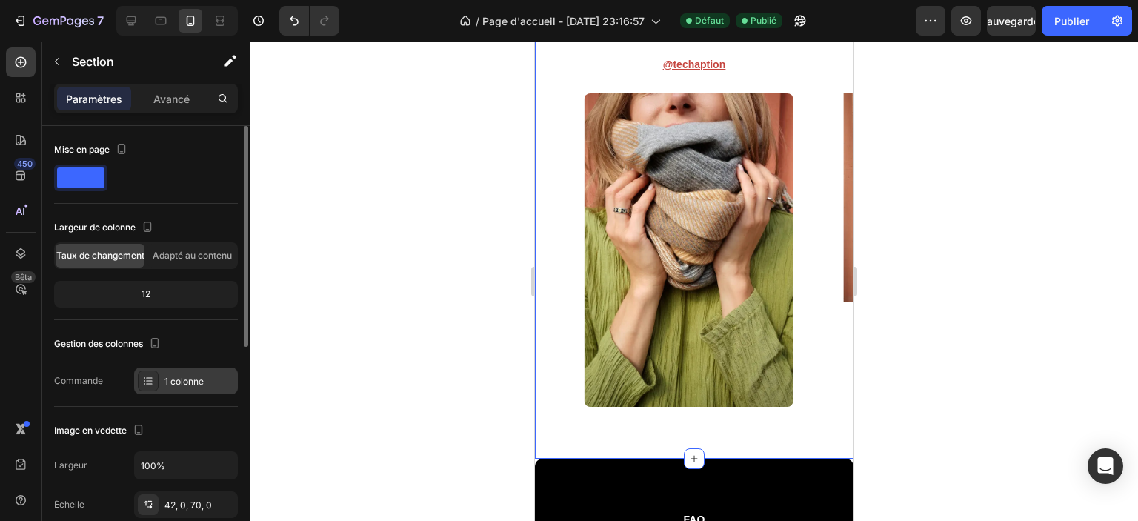
click at [172, 388] on div "1 colonne" at bounding box center [186, 381] width 104 height 27
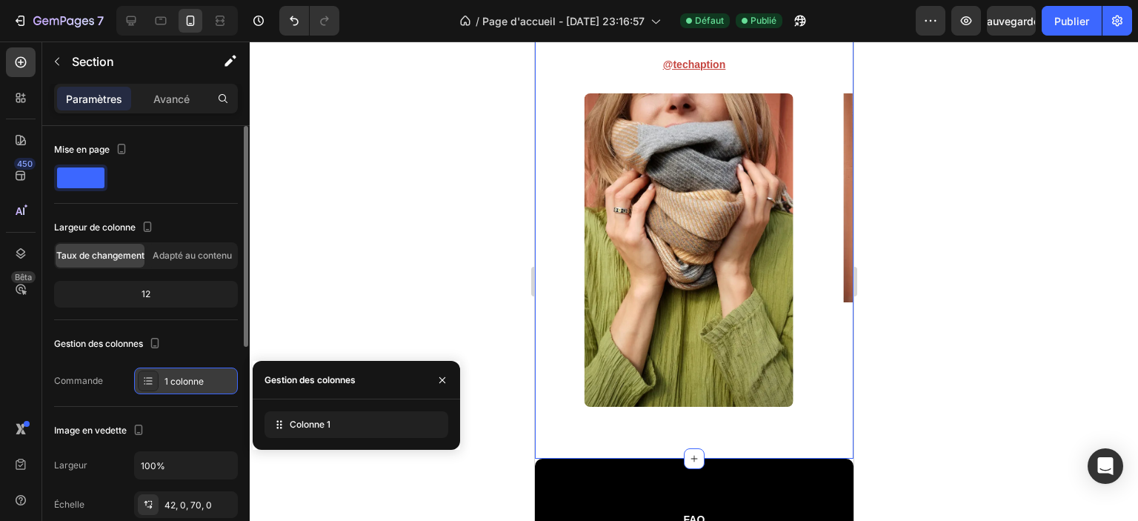
click at [172, 388] on div "1 colonne" at bounding box center [186, 381] width 104 height 27
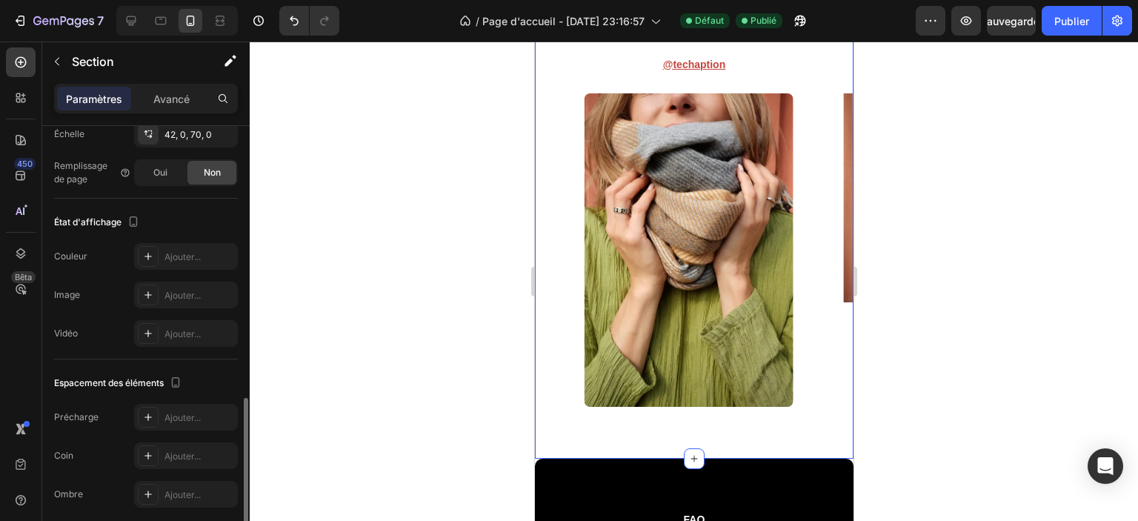
scroll to position [427, 0]
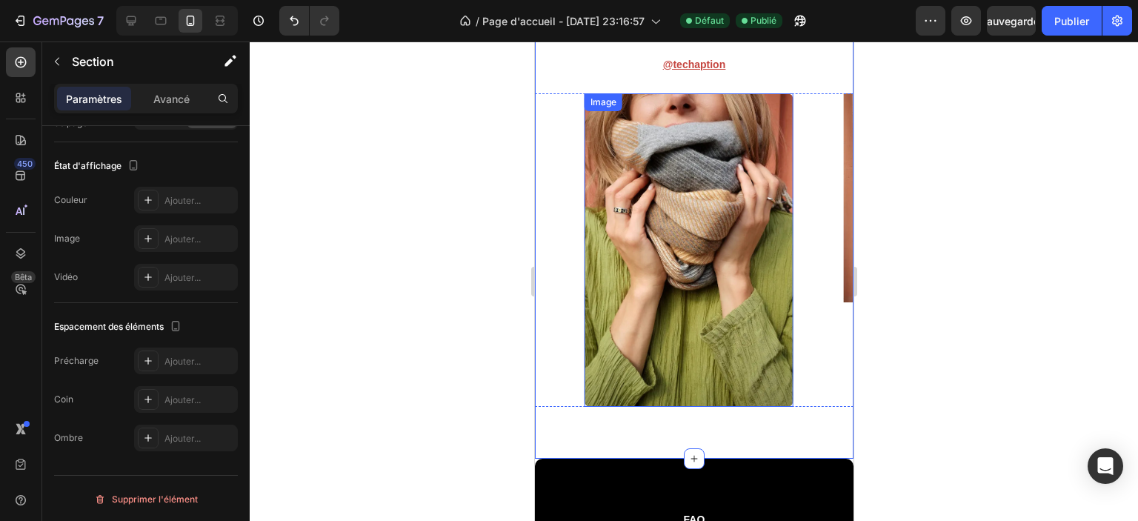
click at [783, 235] on img at bounding box center [688, 249] width 209 height 313
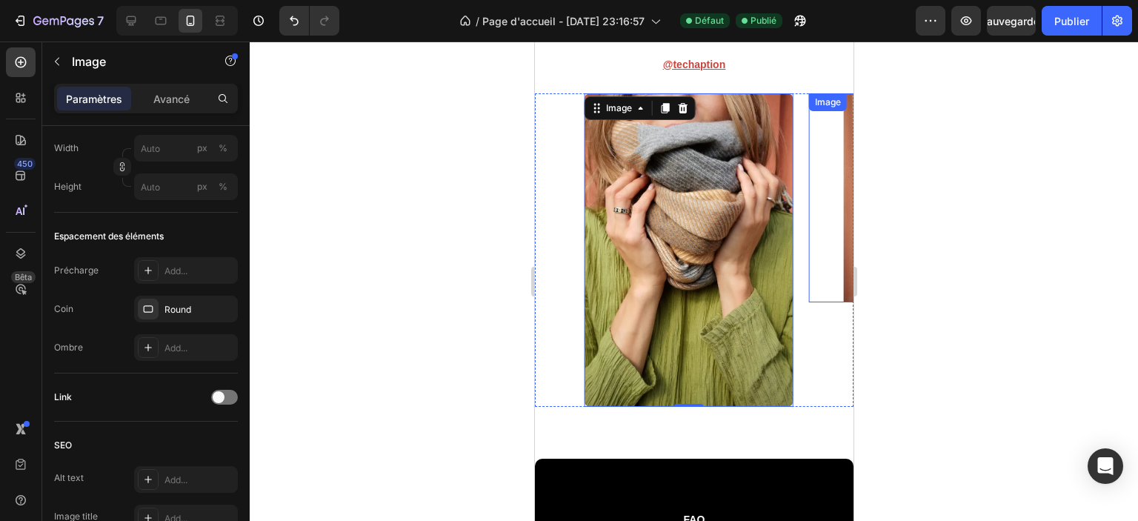
scroll to position [0, 0]
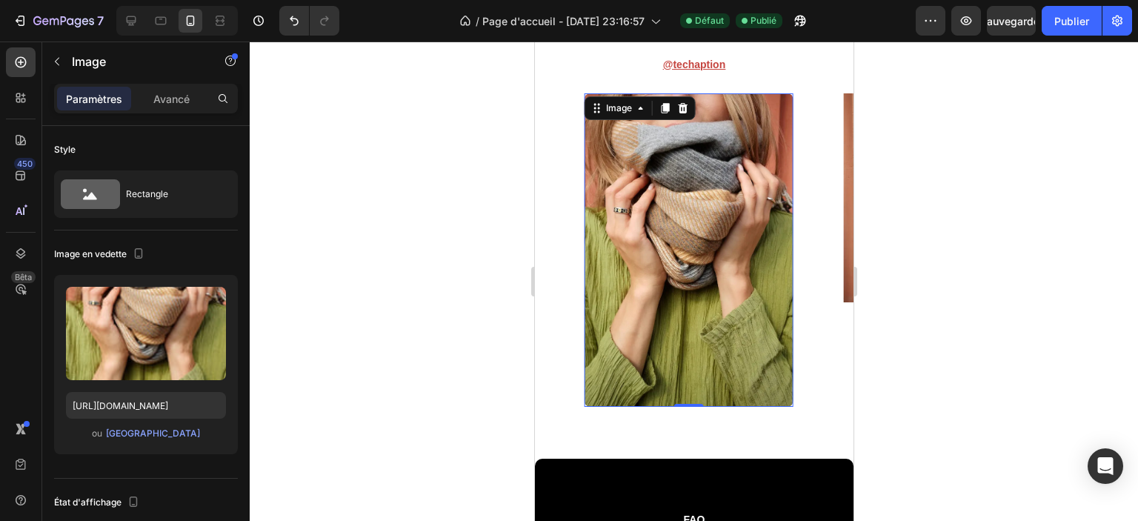
drag, startPoint x: 745, startPoint y: 348, endPoint x: 477, endPoint y: 350, distance: 268.3
drag, startPoint x: 683, startPoint y: 296, endPoint x: 451, endPoint y: 300, distance: 232.0
drag, startPoint x: 696, startPoint y: 289, endPoint x: 496, endPoint y: 291, distance: 200.1
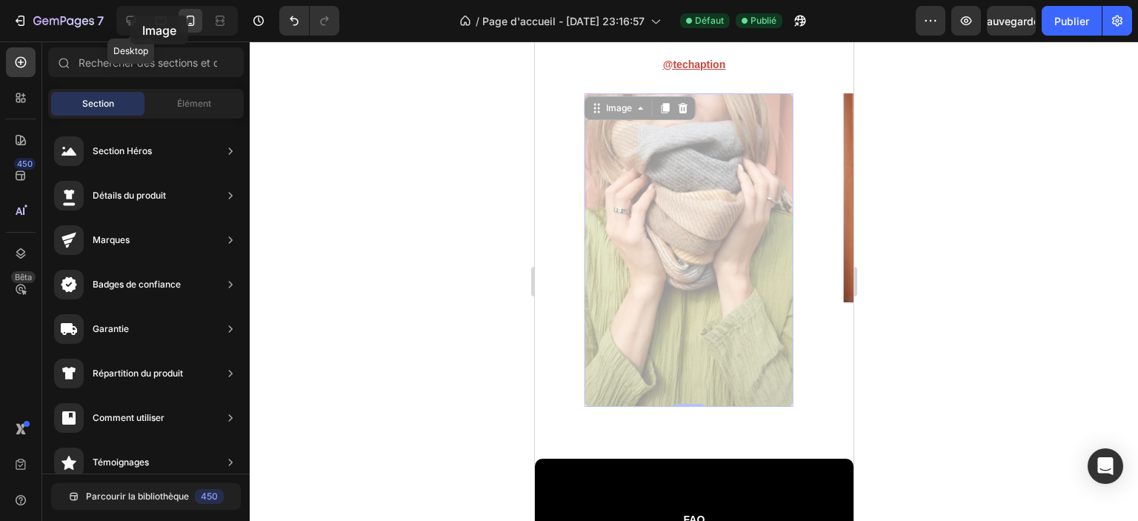
click at [130, 20] on icon at bounding box center [131, 20] width 15 height 15
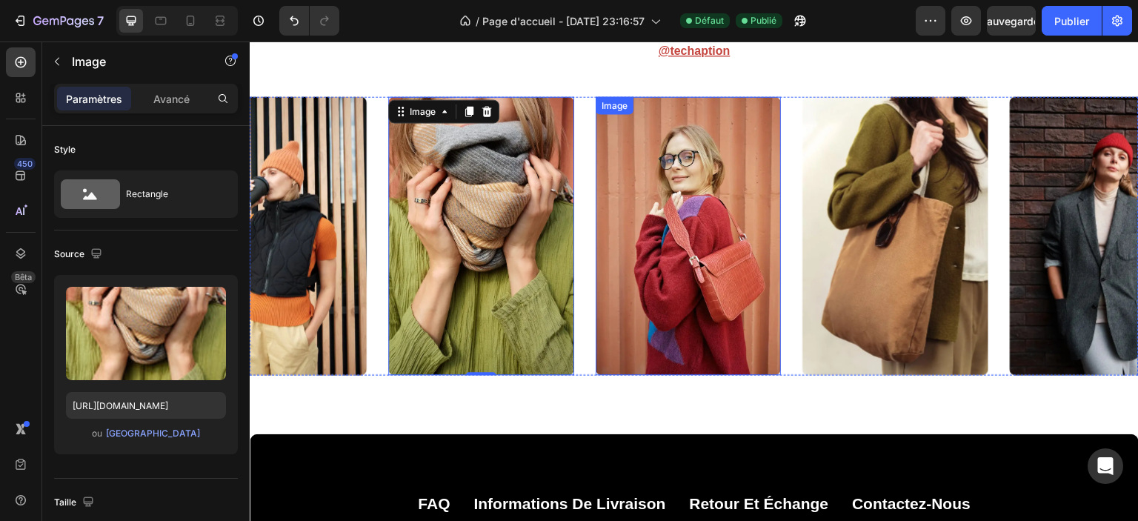
scroll to position [5615, 0]
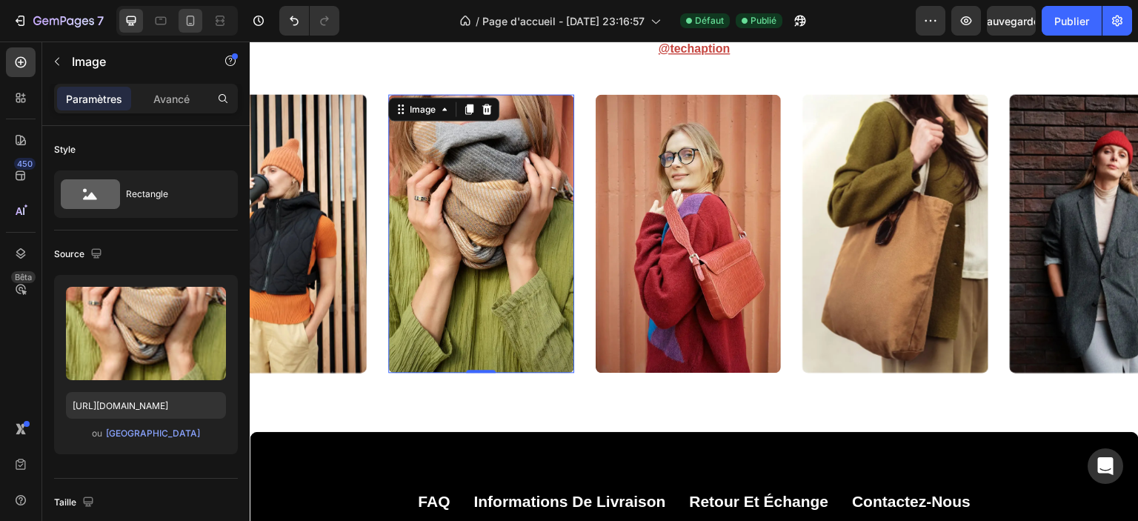
click at [192, 20] on icon at bounding box center [190, 20] width 15 height 15
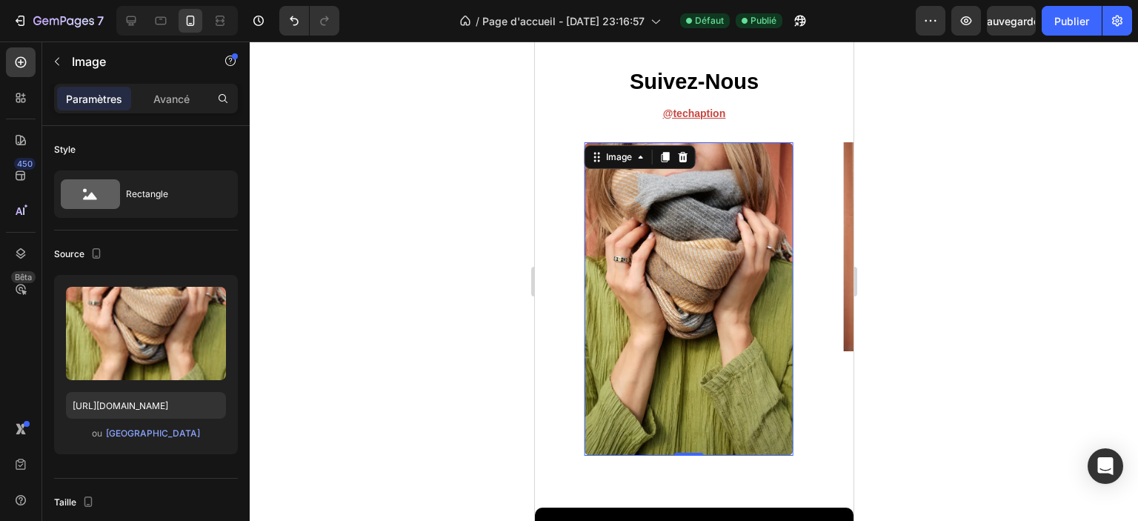
scroll to position [5484, 0]
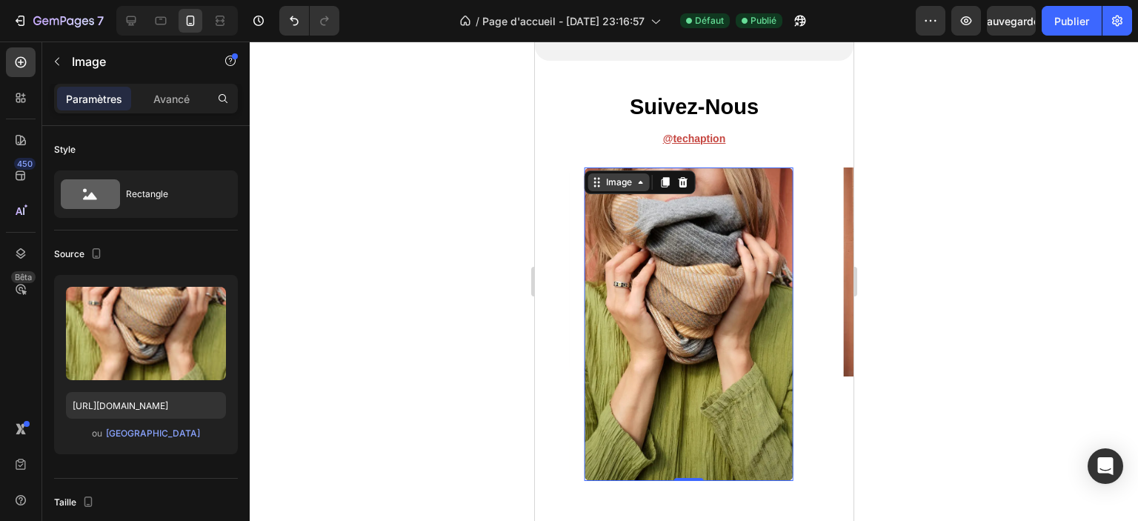
click at [638, 182] on icon at bounding box center [640, 182] width 12 height 12
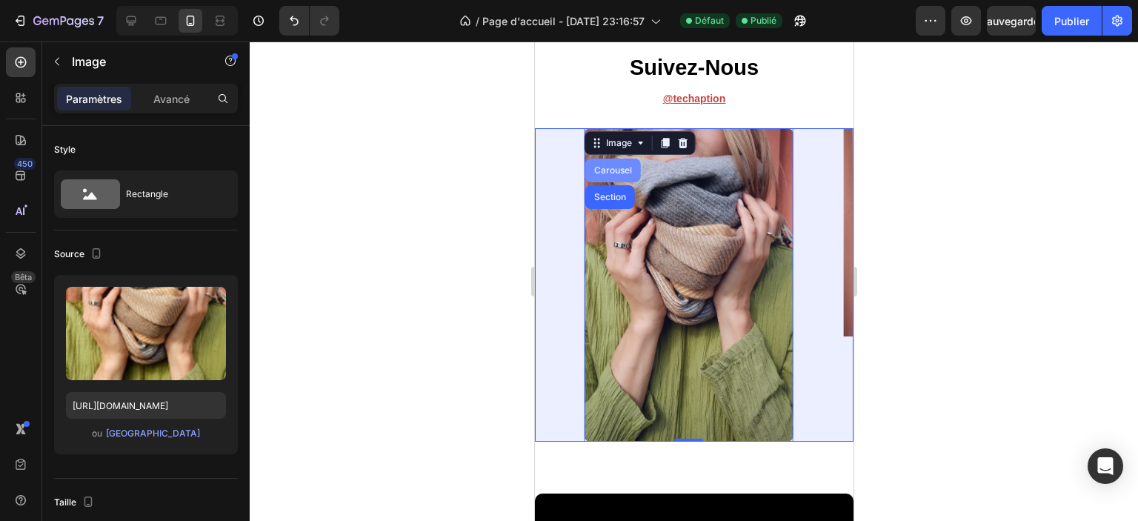
click at [612, 170] on div "Carousel" at bounding box center [613, 170] width 44 height 9
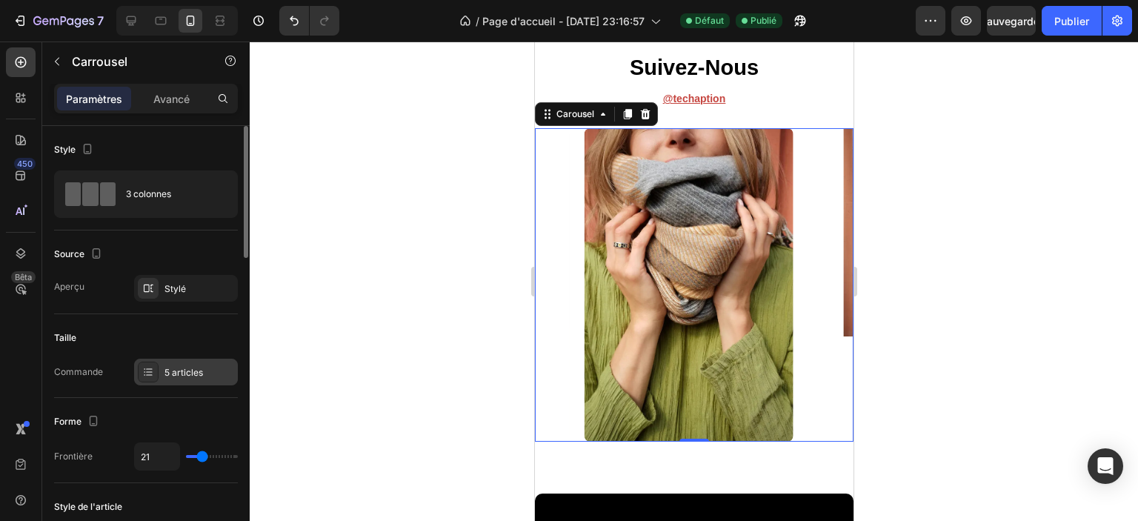
click at [184, 373] on font "5 articles" at bounding box center [184, 372] width 39 height 11
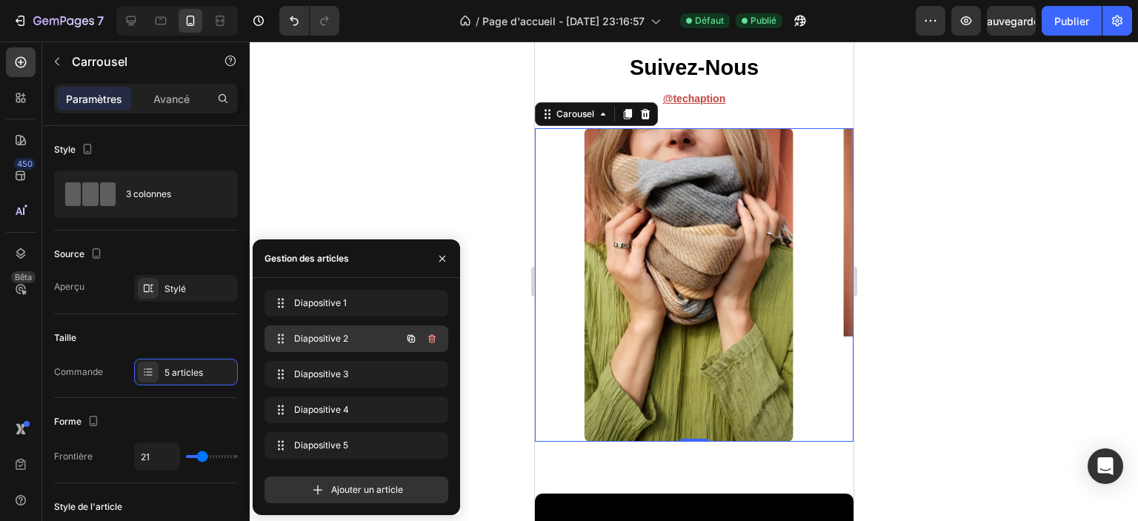
click at [331, 339] on font "Diapositive 2" at bounding box center [321, 338] width 54 height 11
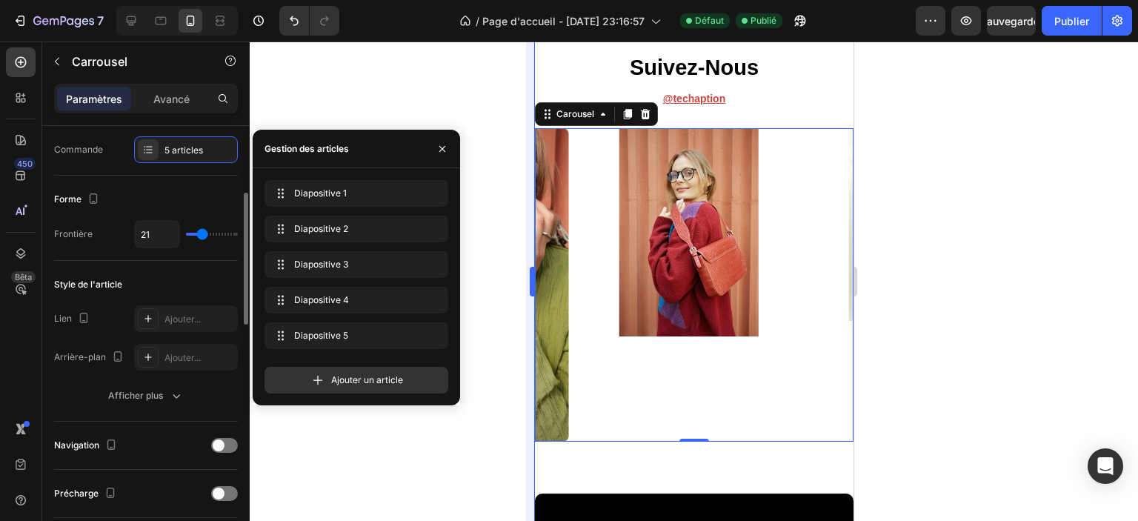
scroll to position [74, 0]
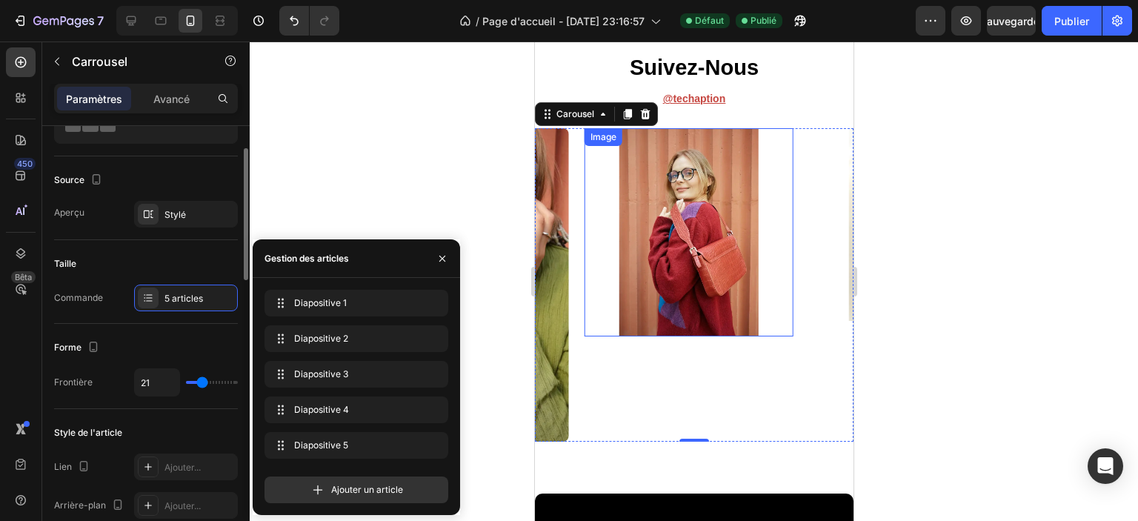
click at [680, 257] on img at bounding box center [688, 232] width 209 height 209
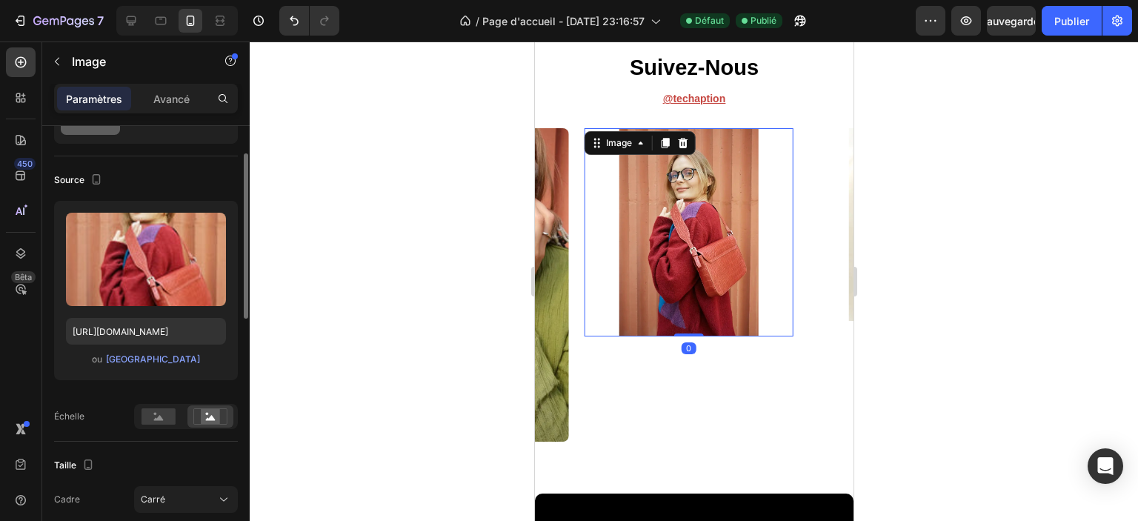
scroll to position [148, 0]
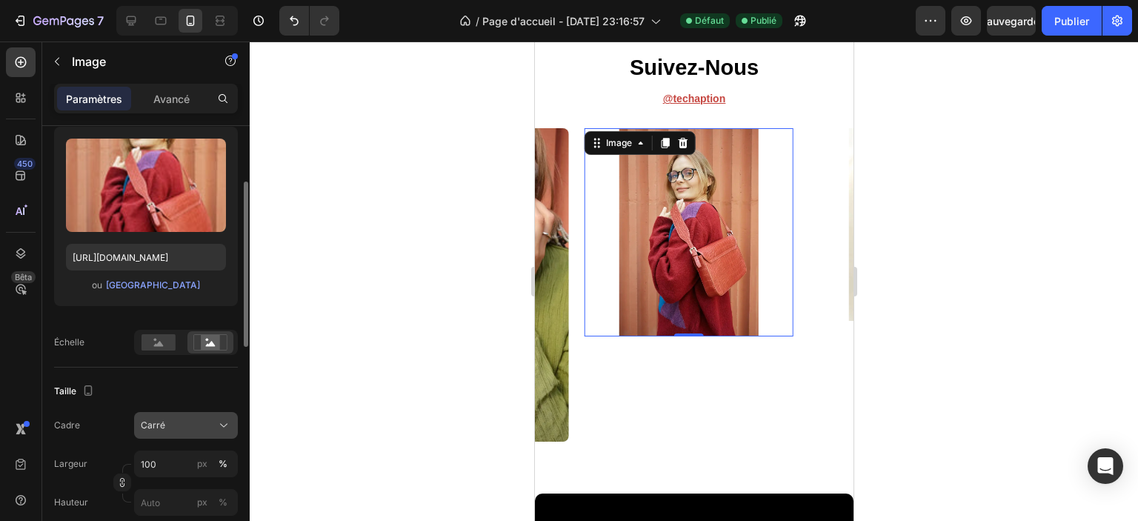
click at [173, 414] on button "Carré" at bounding box center [186, 425] width 104 height 27
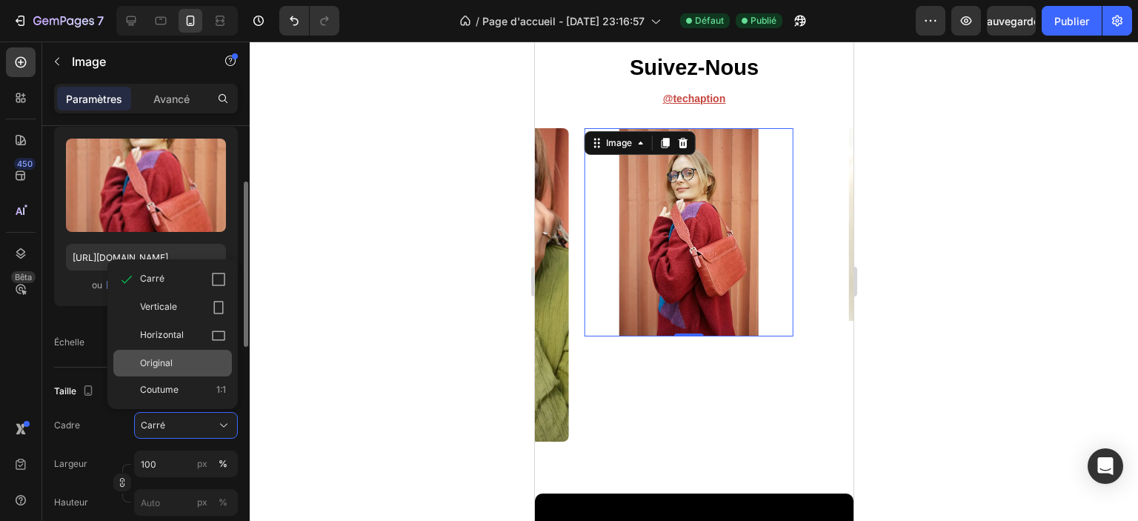
click at [182, 358] on div "Original" at bounding box center [183, 362] width 86 height 13
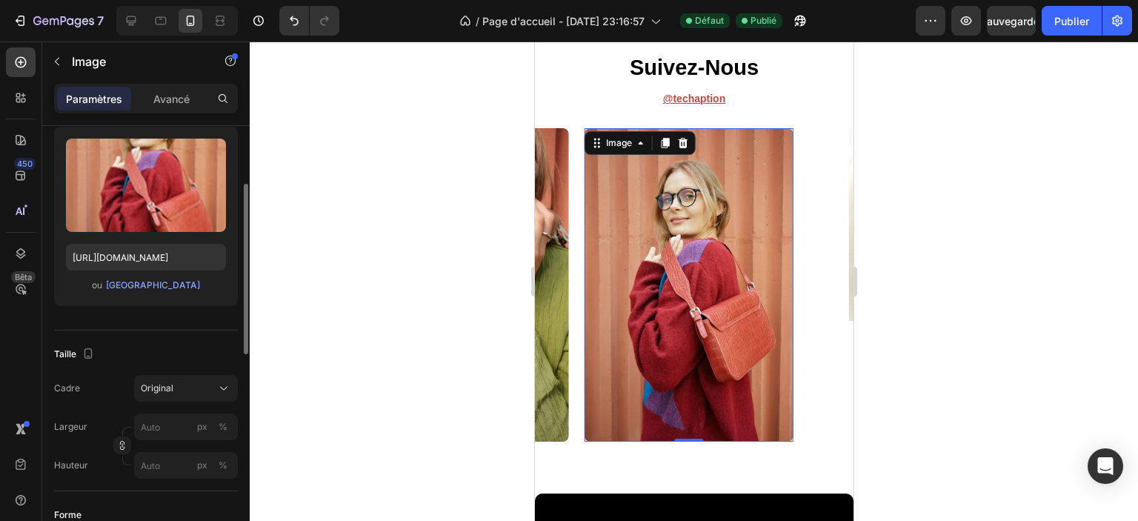
click at [653, 296] on img at bounding box center [688, 284] width 209 height 313
click at [160, 94] on font "Avancé" at bounding box center [171, 99] width 36 height 13
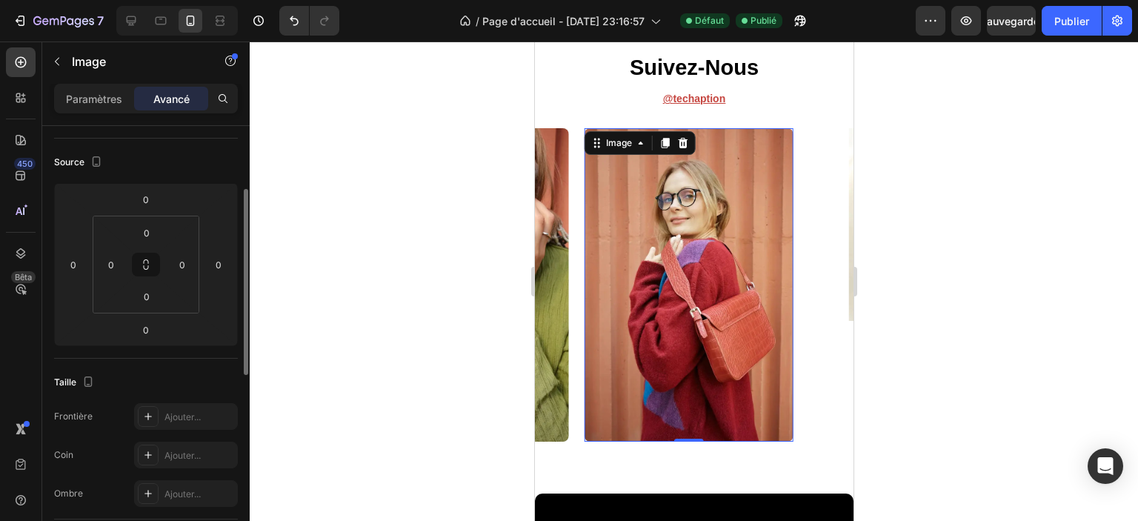
click at [102, 96] on font "Paramètres" at bounding box center [94, 99] width 56 height 13
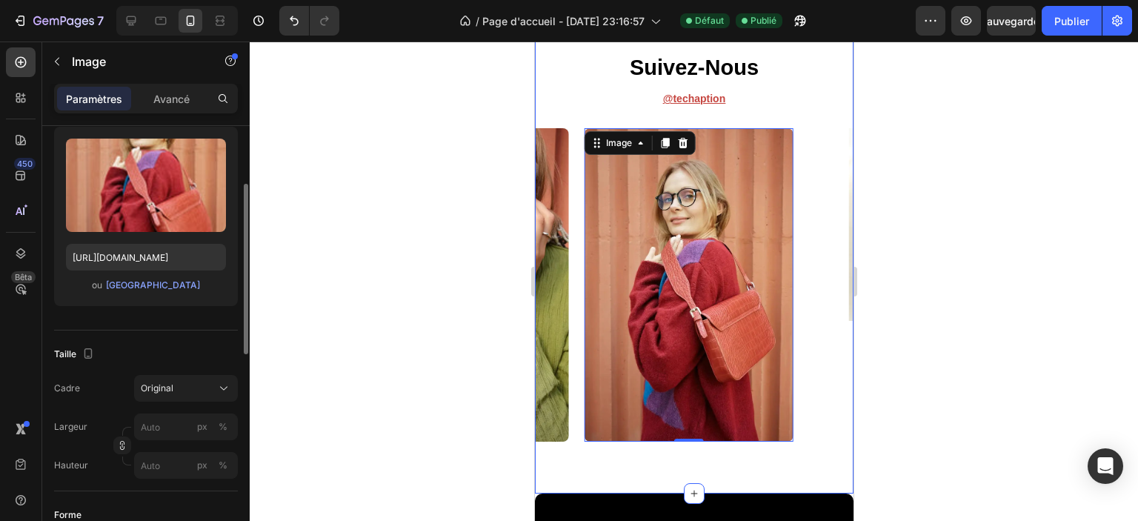
click at [596, 459] on div "suivez-nous Heading @ Techaption Text Block Image Image 0 Image Image Image Car…" at bounding box center [693, 257] width 319 height 472
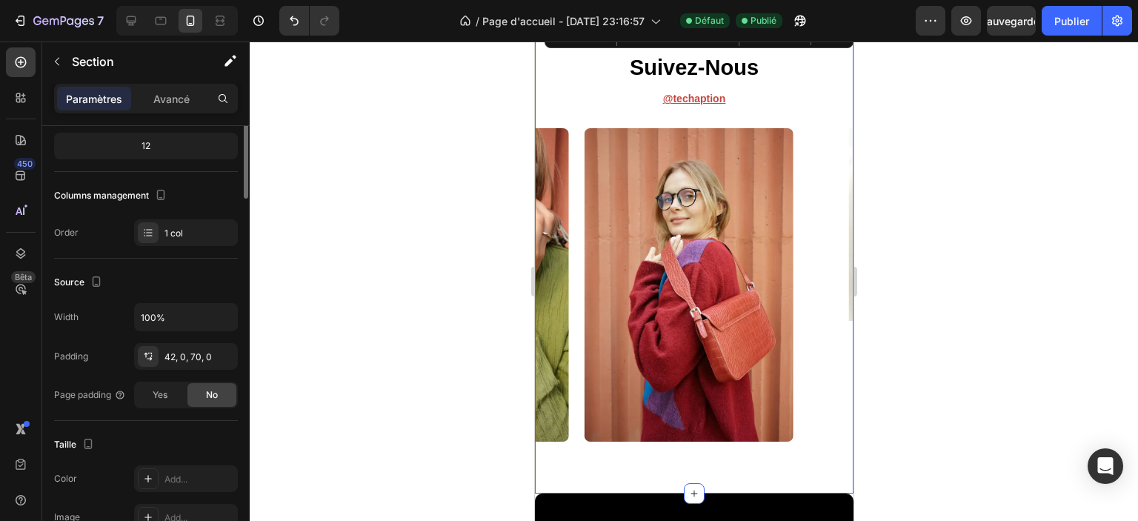
scroll to position [0, 0]
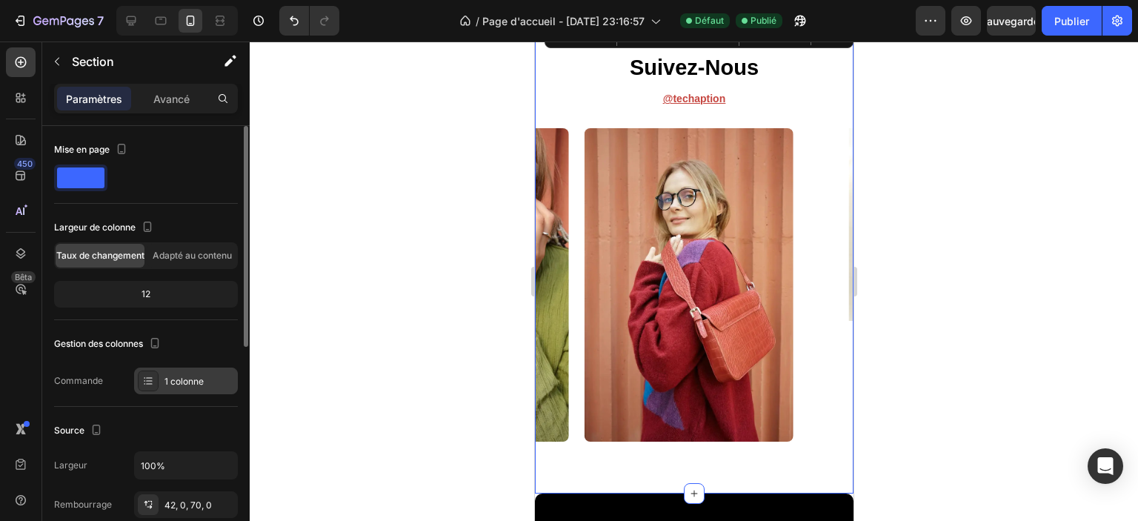
click at [180, 382] on font "1 colonne" at bounding box center [184, 381] width 39 height 11
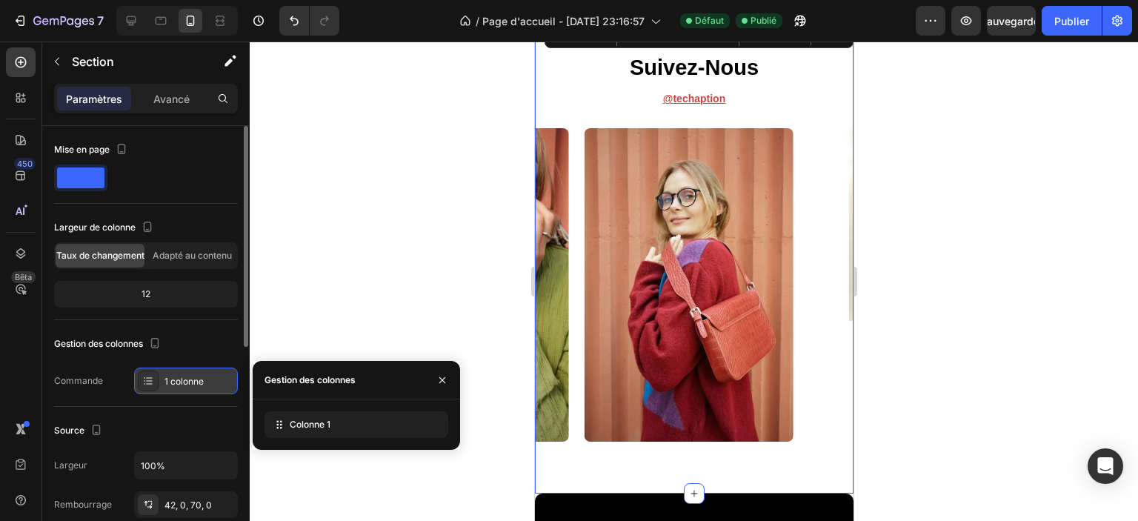
click at [179, 382] on font "1 colonne" at bounding box center [184, 381] width 39 height 11
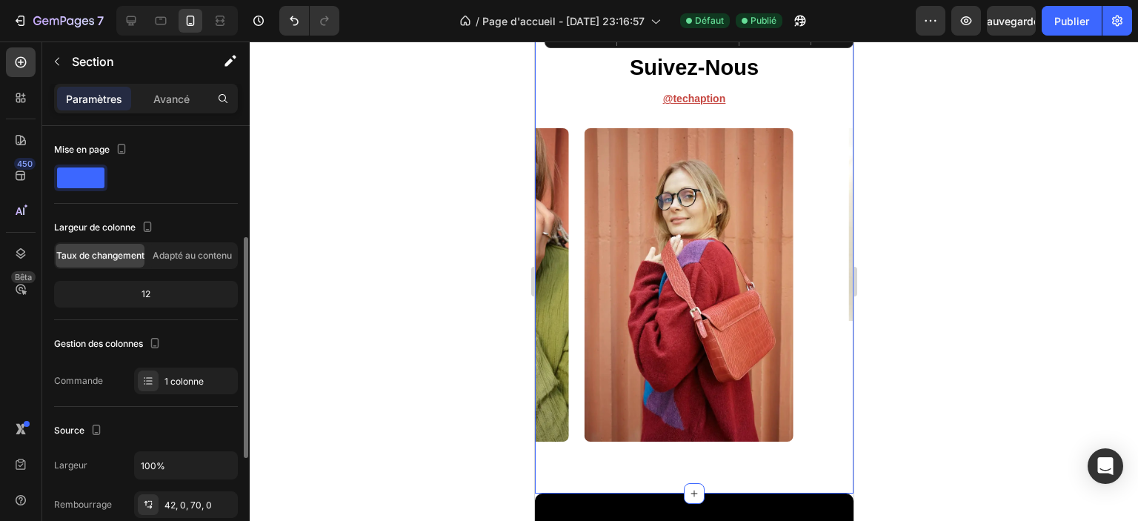
scroll to position [74, 0]
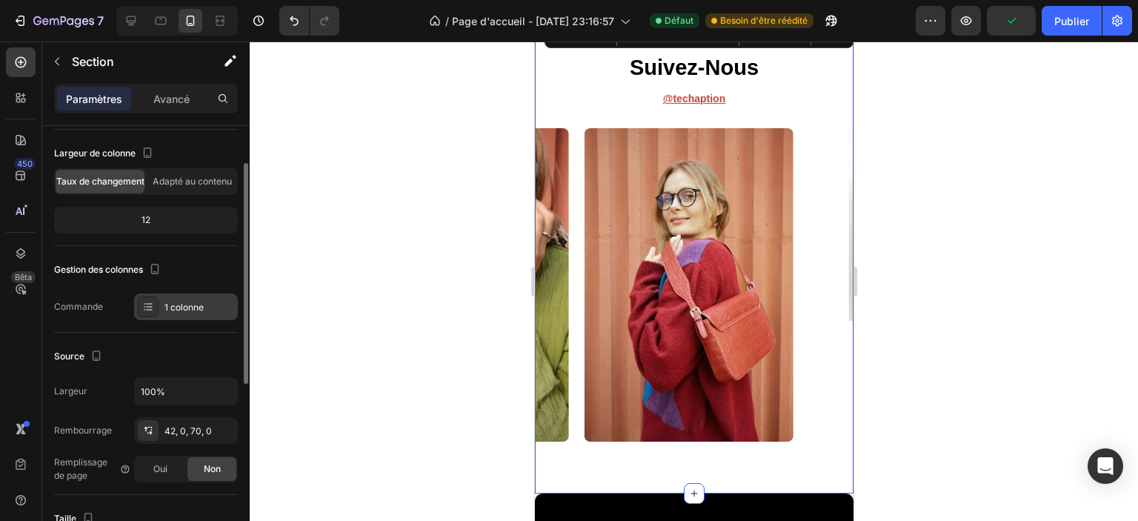
click at [191, 309] on font "1 colonne" at bounding box center [184, 307] width 39 height 11
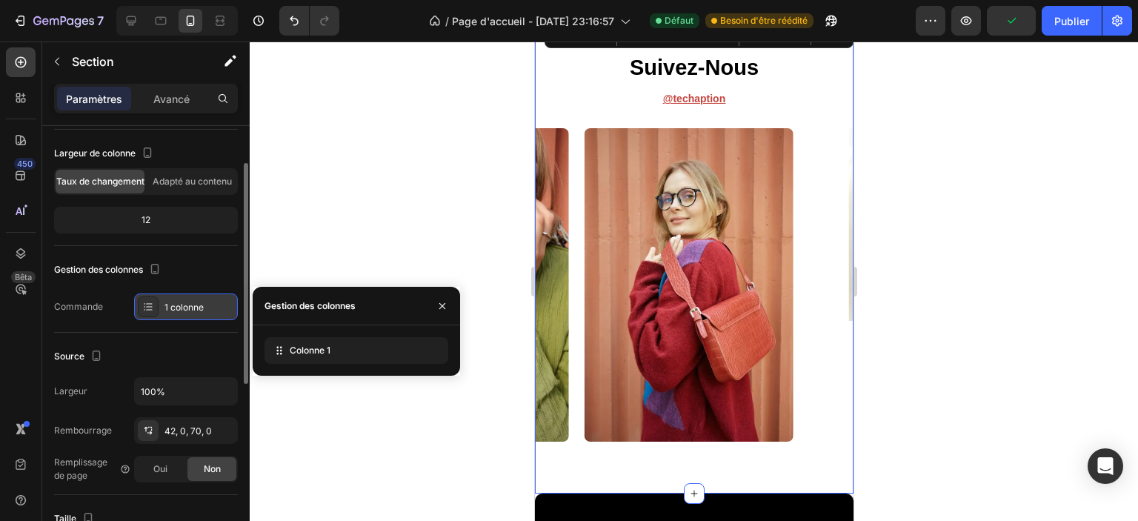
click at [196, 305] on font "1 colonne" at bounding box center [184, 307] width 39 height 11
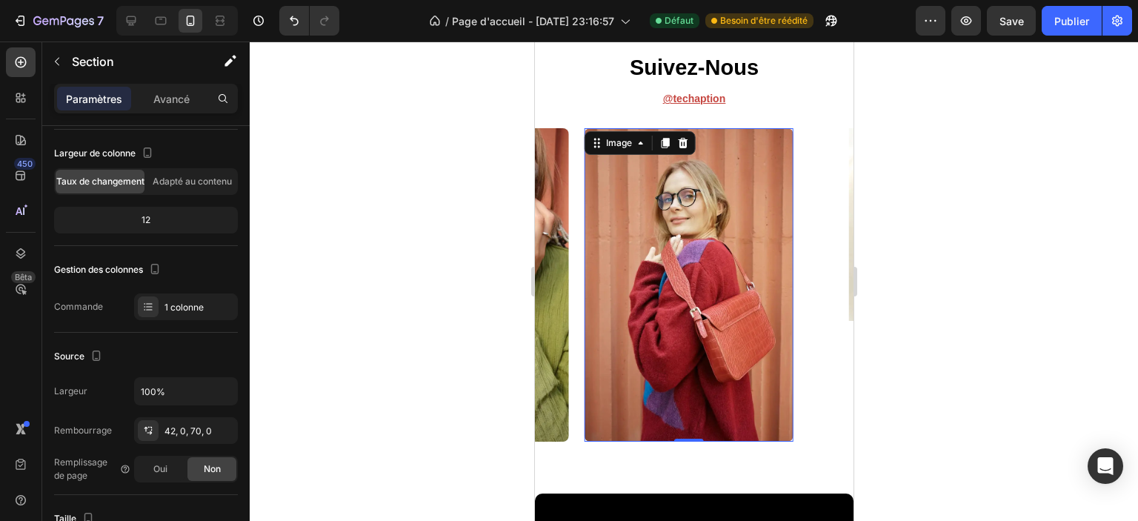
click at [665, 407] on img at bounding box center [688, 284] width 209 height 313
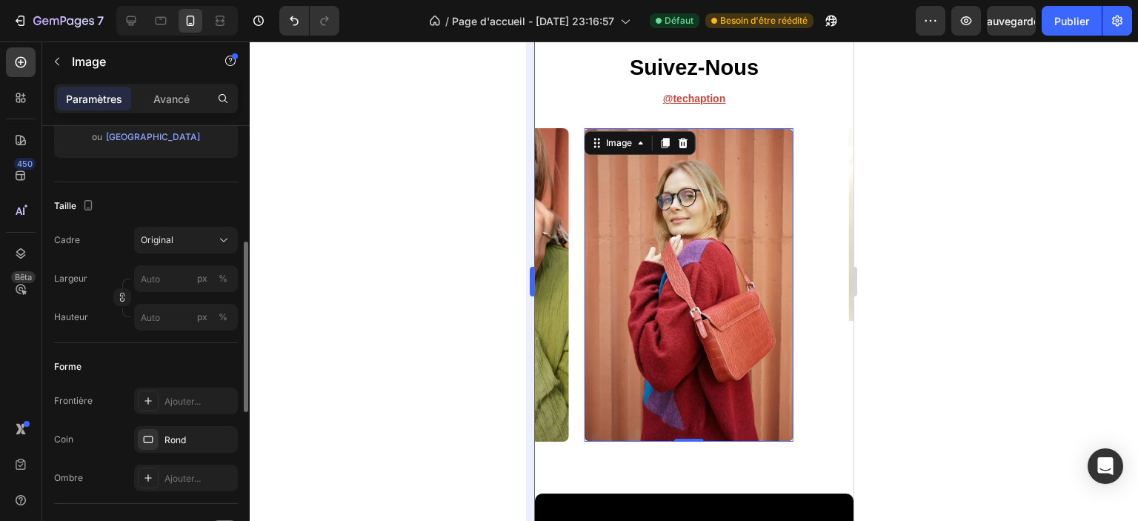
scroll to position [148, 0]
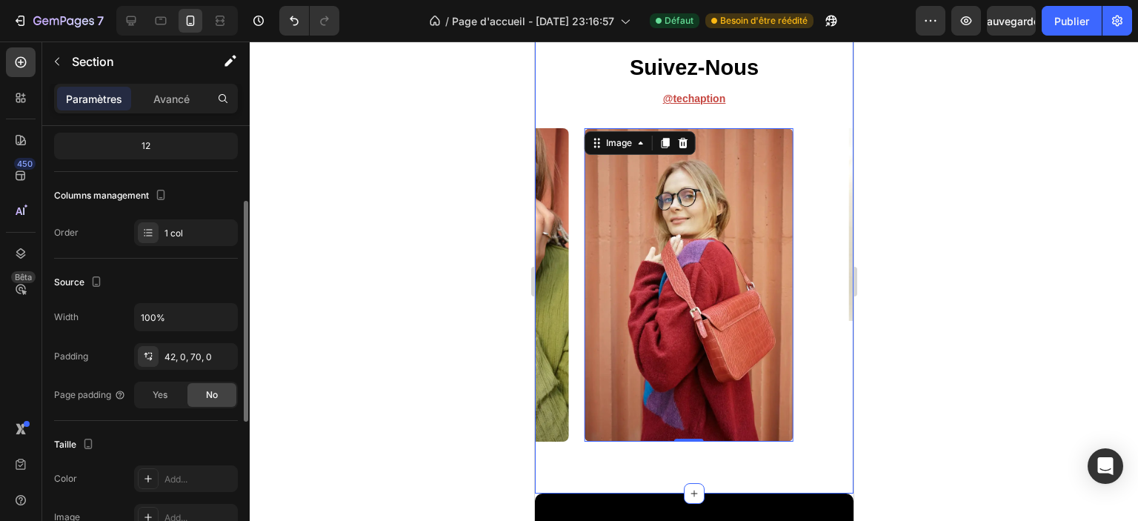
click at [635, 471] on div "suivez-nous Heading @ Techaption Text Block Image Image 0 Image Image Image Car…" at bounding box center [693, 257] width 319 height 472
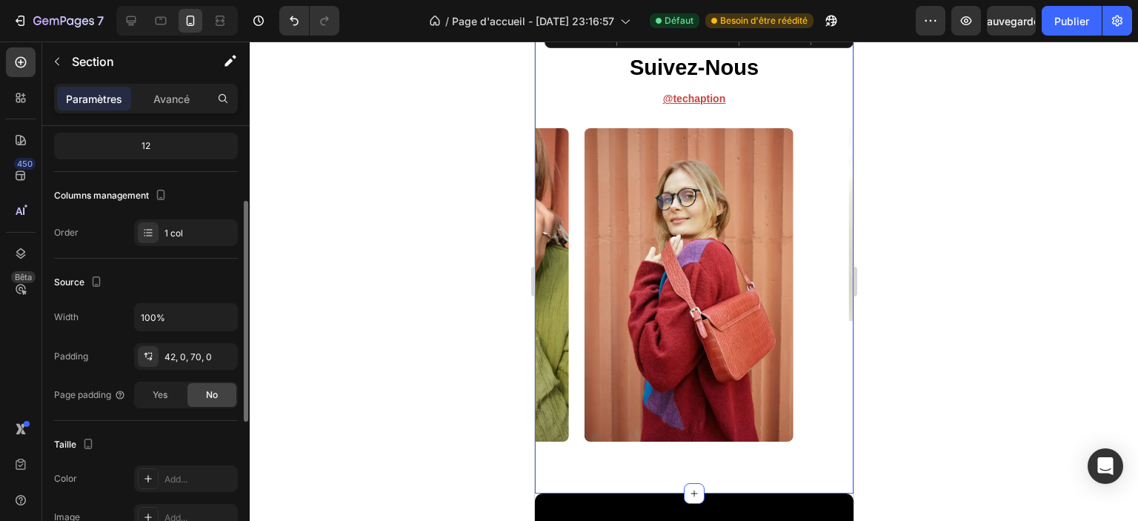
scroll to position [0, 0]
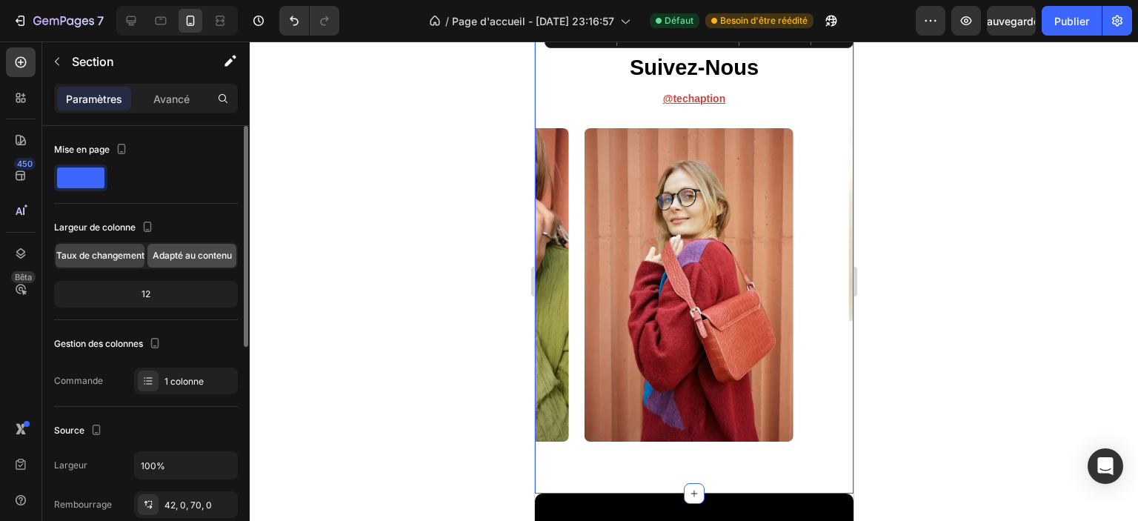
click at [204, 260] on span "Adapté au contenu" at bounding box center [192, 255] width 79 height 13
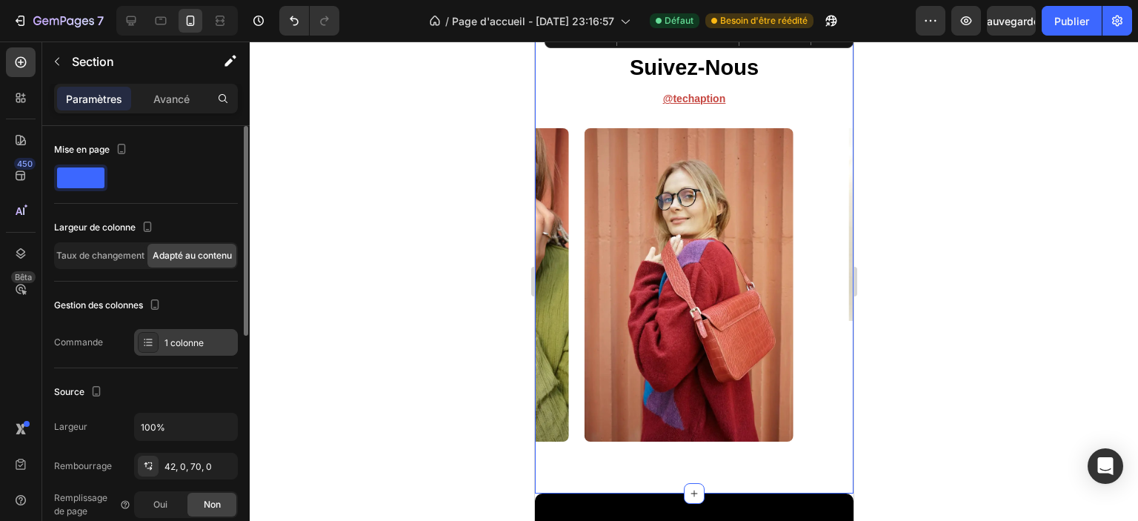
click at [169, 343] on font "1 colonne" at bounding box center [184, 342] width 39 height 11
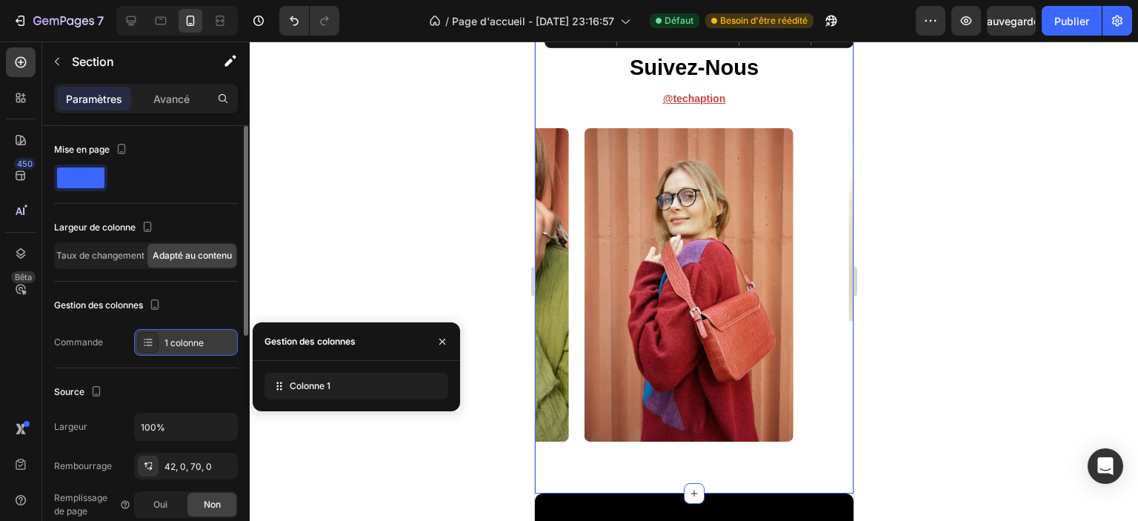
click at [169, 343] on font "1 colonne" at bounding box center [184, 342] width 39 height 11
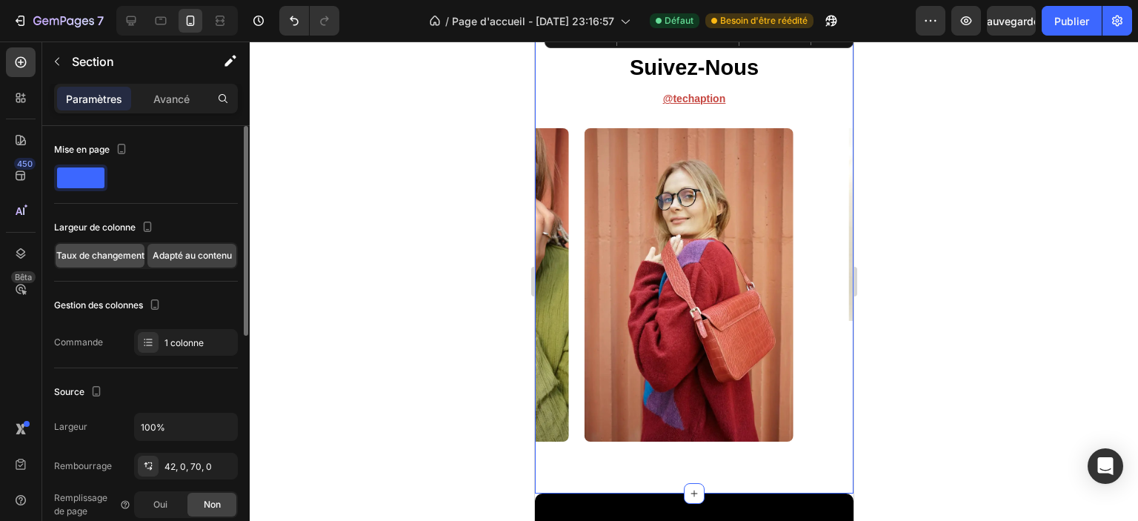
click at [102, 251] on font "Taux de changement" at bounding box center [100, 255] width 88 height 11
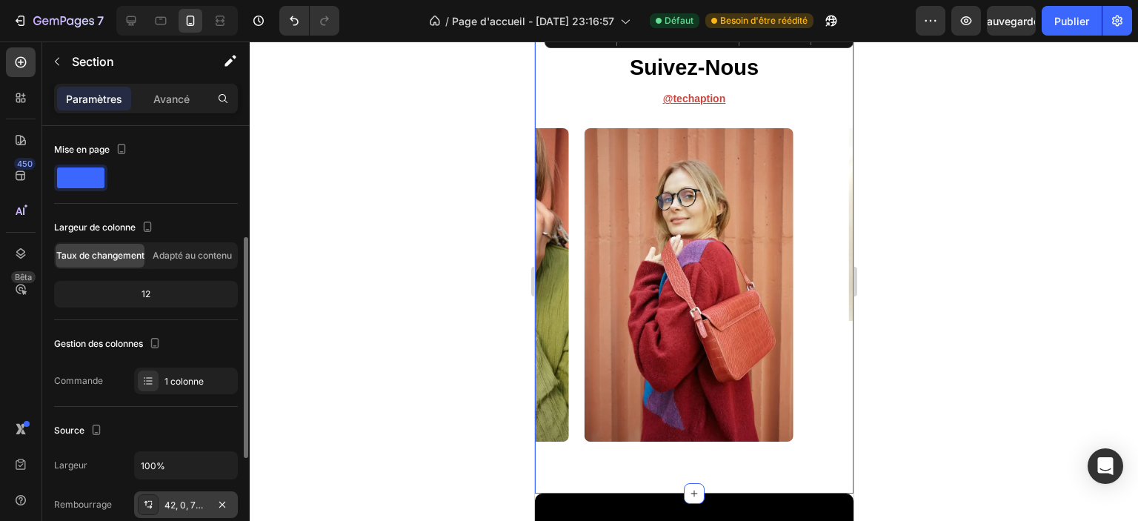
scroll to position [148, 0]
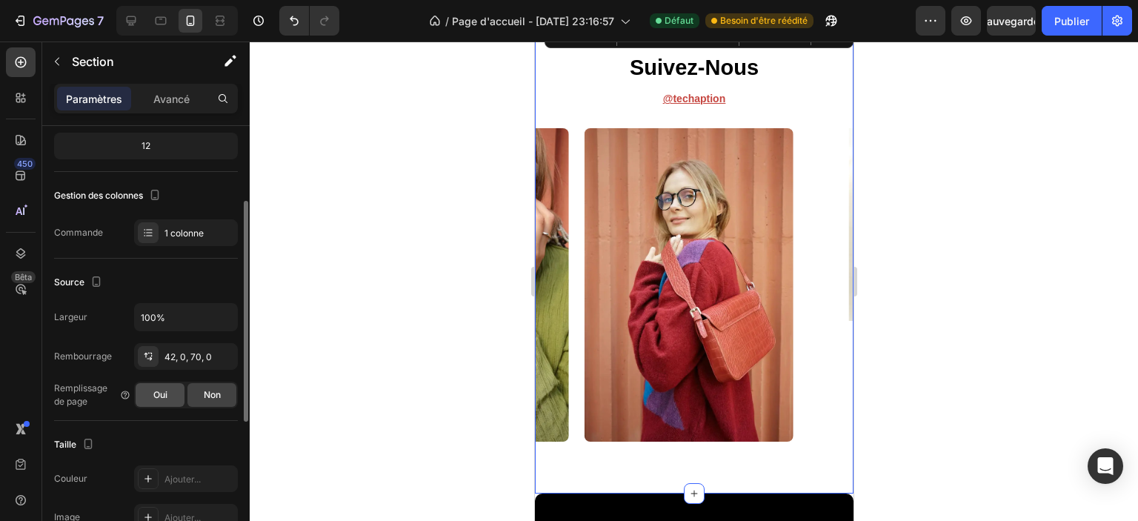
click at [154, 397] on font "Oui" at bounding box center [160, 394] width 14 height 11
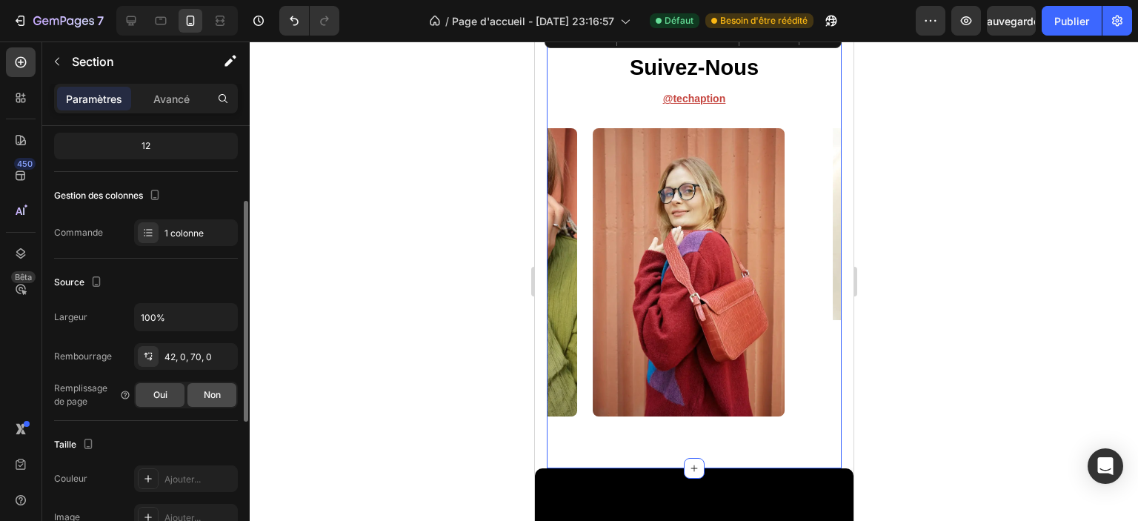
click at [208, 400] on div "Non" at bounding box center [212, 395] width 49 height 24
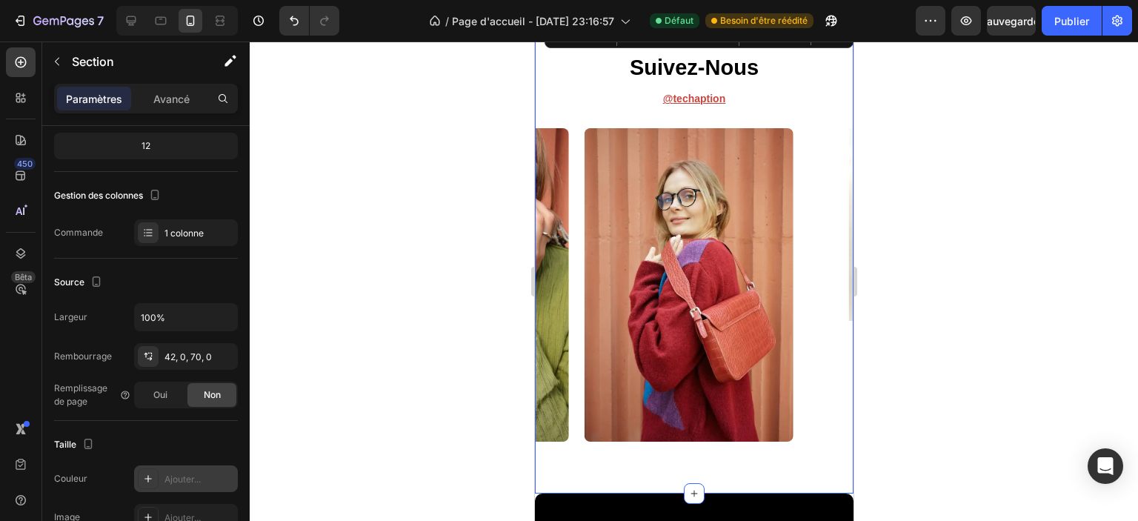
scroll to position [222, 0]
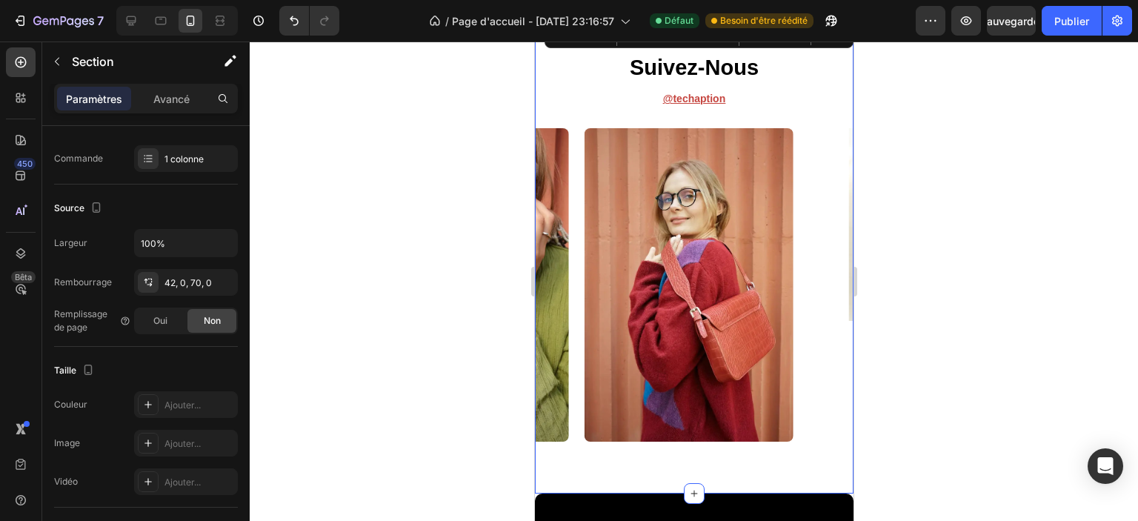
drag, startPoint x: 1077, startPoint y: 32, endPoint x: 1069, endPoint y: 39, distance: 10.5
click at [1078, 32] on button "Publier" at bounding box center [1072, 21] width 60 height 30
click at [727, 452] on div "suivez-nous Heading @ Techaption Text Block Image Image Image Image Image Carou…" at bounding box center [693, 257] width 319 height 472
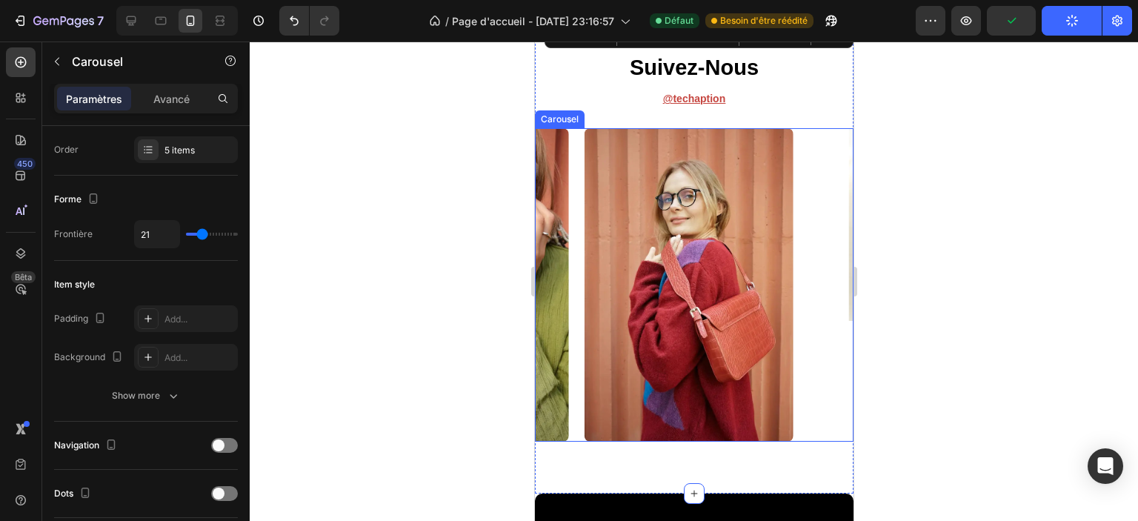
click at [819, 353] on div "Image" at bounding box center [913, 284] width 209 height 313
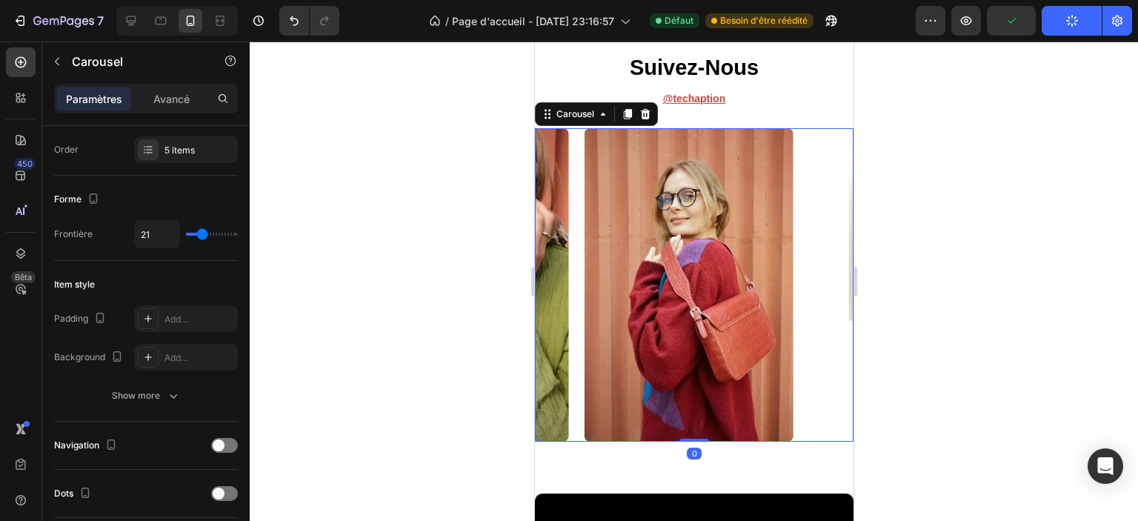
scroll to position [0, 0]
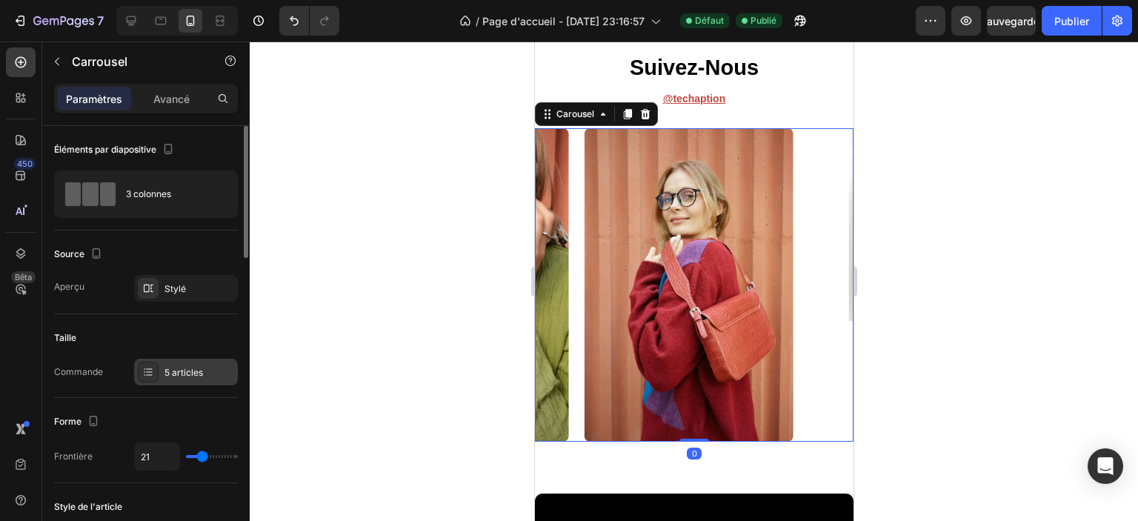
click at [186, 376] on font "5 articles" at bounding box center [184, 372] width 39 height 11
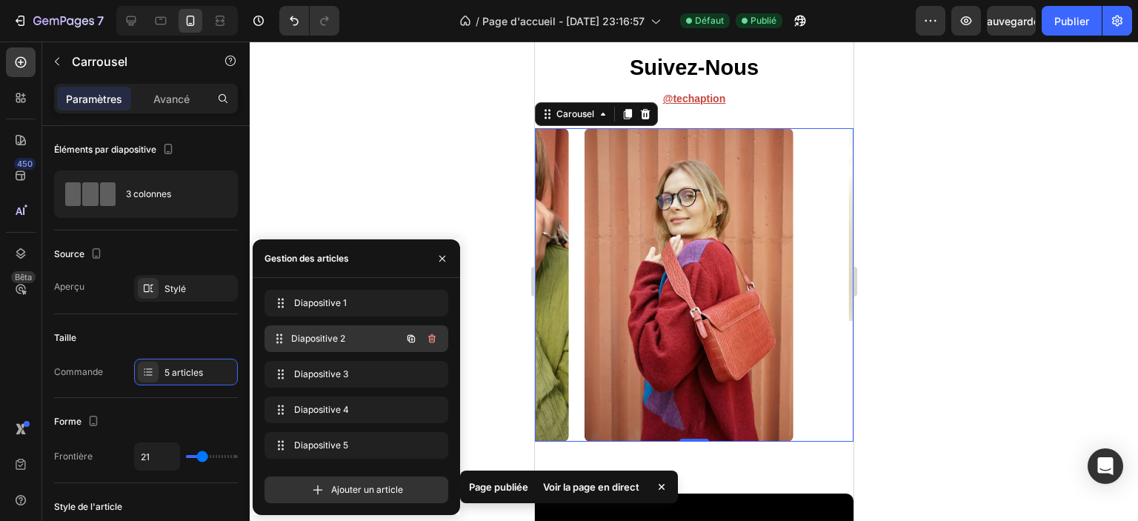
click at [350, 348] on div "Diapositive 2 Slide 2" at bounding box center [336, 338] width 130 height 21
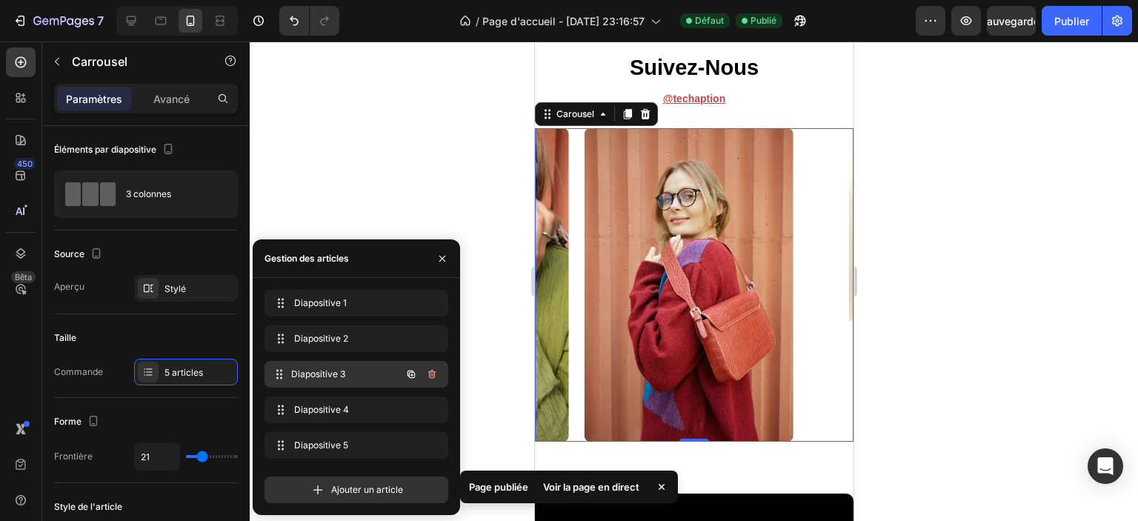
click at [332, 376] on font "Diapositive 3" at bounding box center [318, 373] width 54 height 11
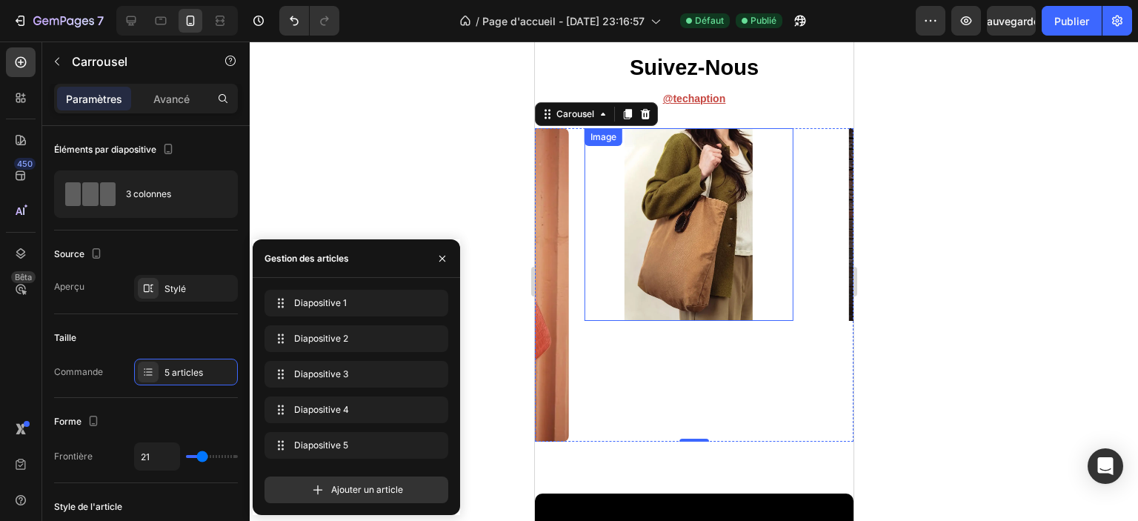
click at [660, 268] on img at bounding box center [688, 224] width 193 height 193
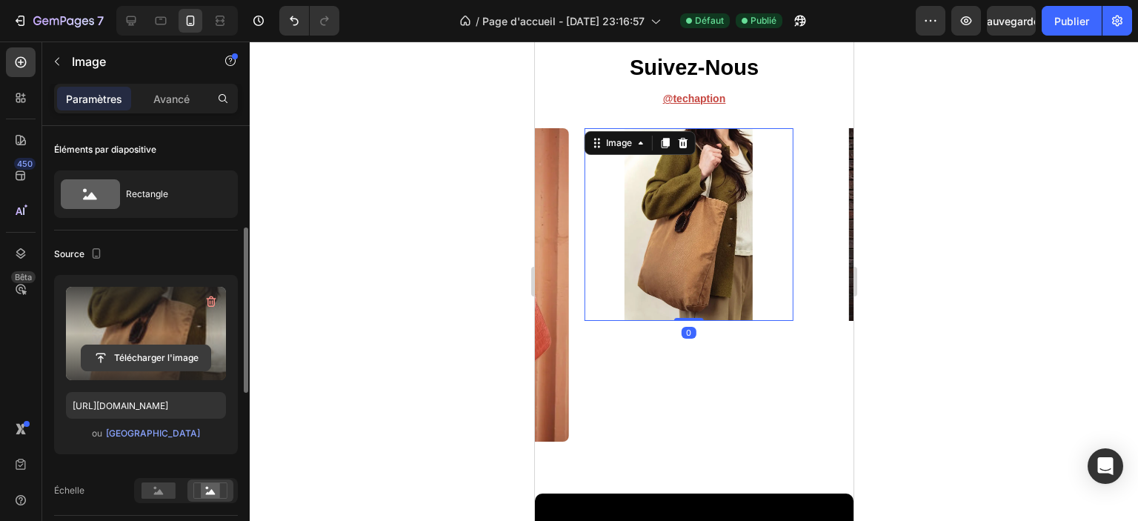
scroll to position [222, 0]
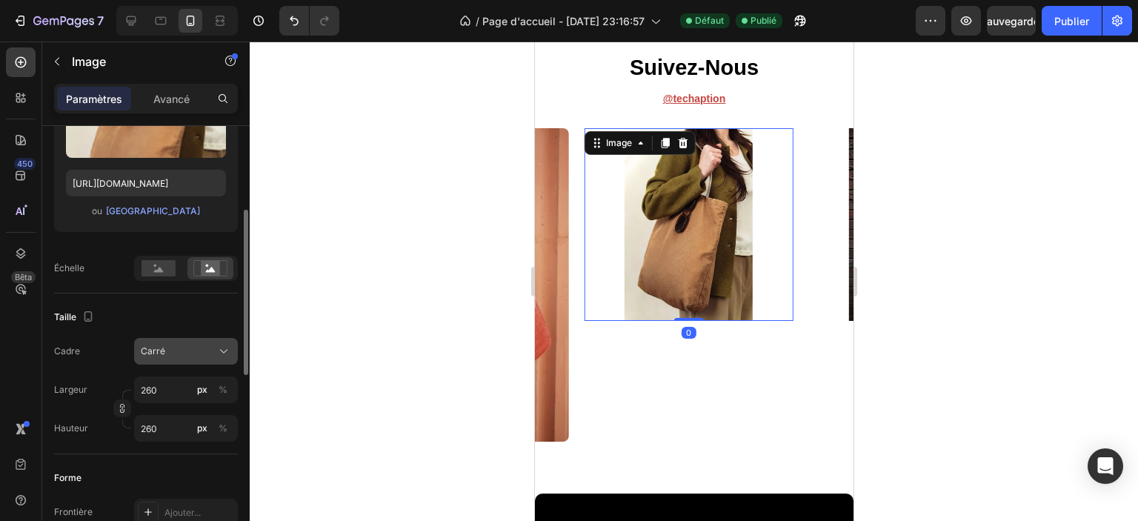
click at [163, 356] on span "Carré" at bounding box center [153, 351] width 24 height 13
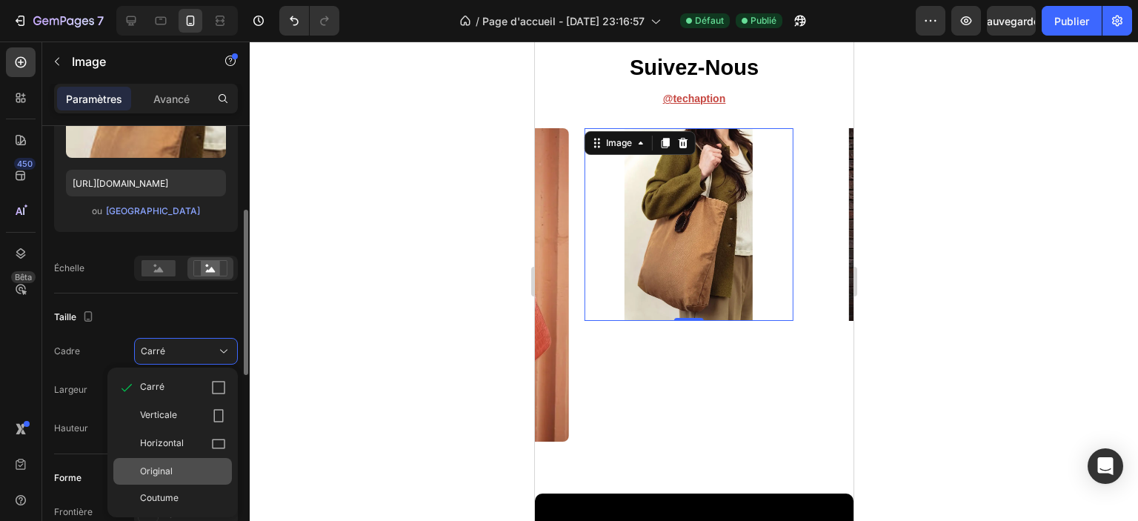
click at [162, 459] on div "Original" at bounding box center [172, 471] width 119 height 27
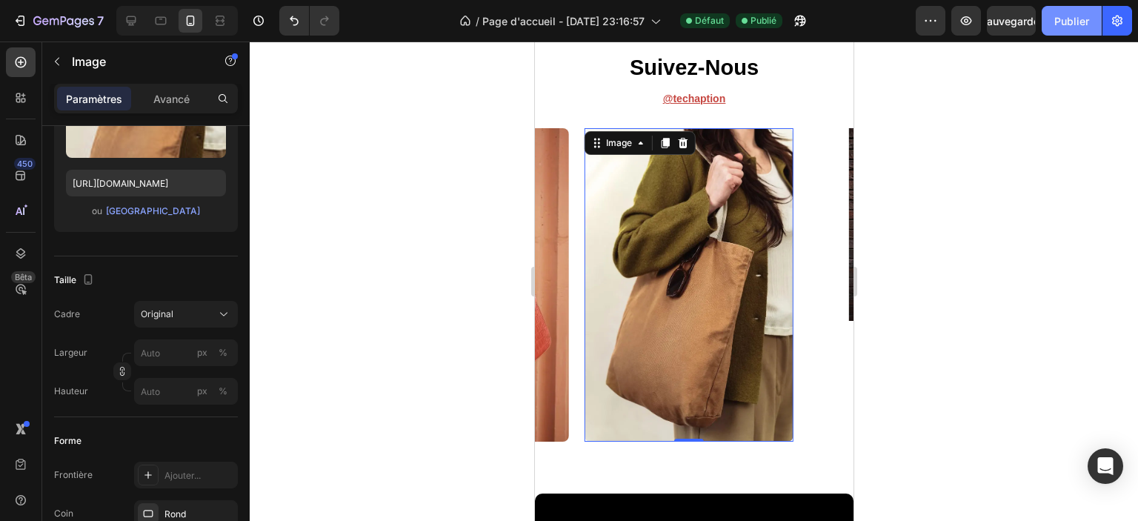
click at [1072, 23] on font "Publier" at bounding box center [1072, 21] width 35 height 13
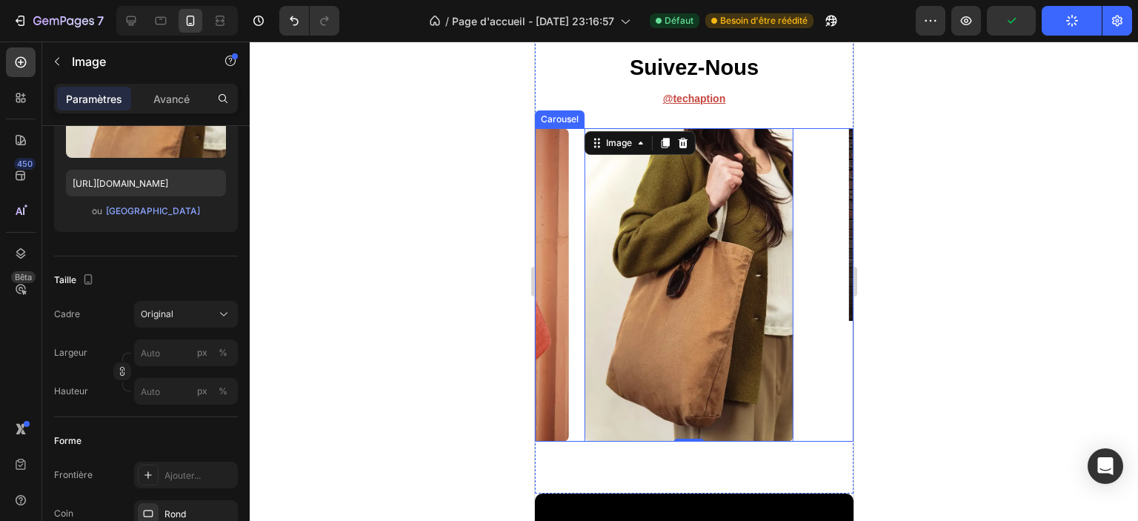
click at [809, 417] on div "Image" at bounding box center [913, 284] width 209 height 313
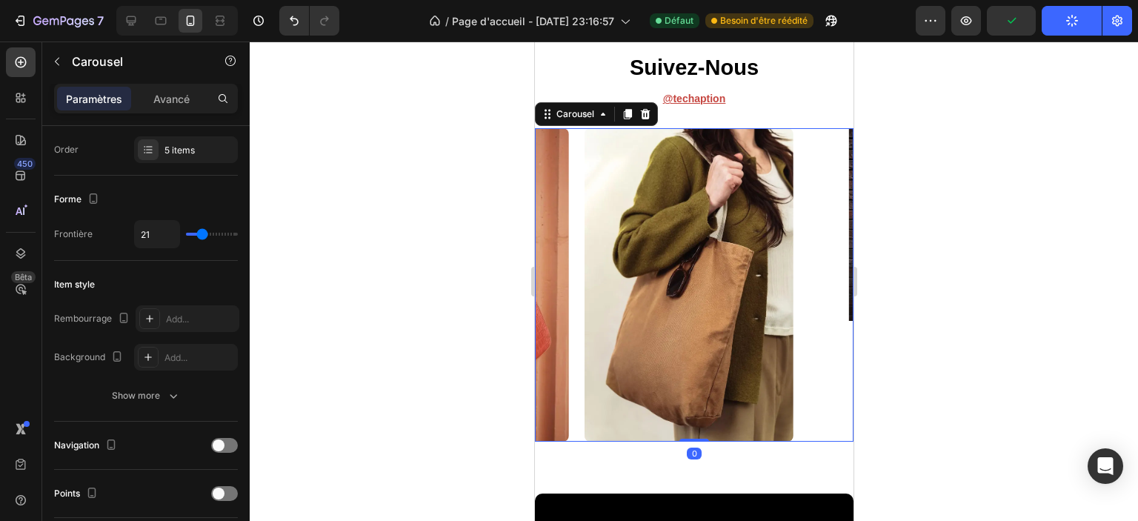
scroll to position [0, 0]
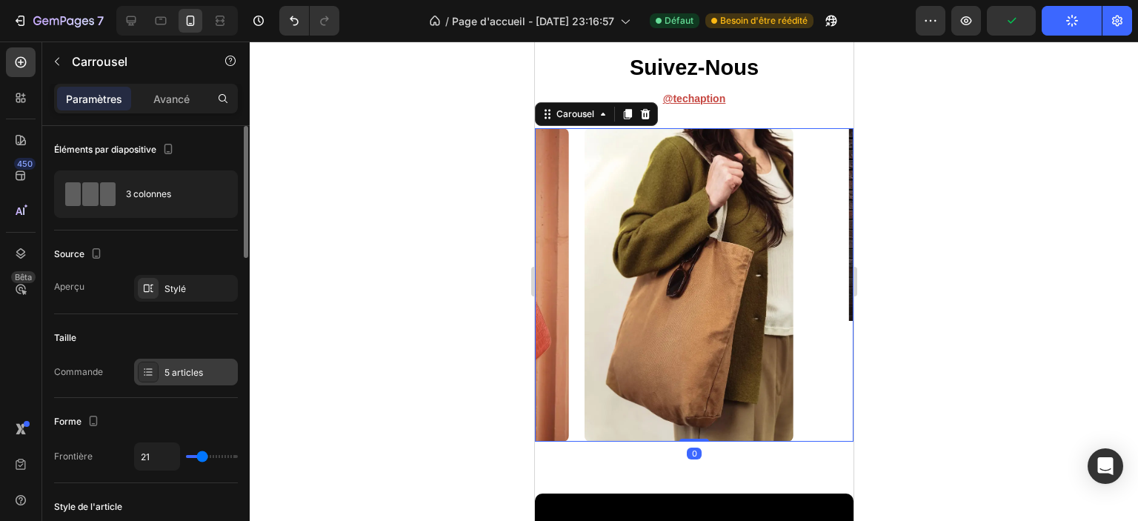
click at [166, 377] on div "5 articles" at bounding box center [200, 372] width 70 height 13
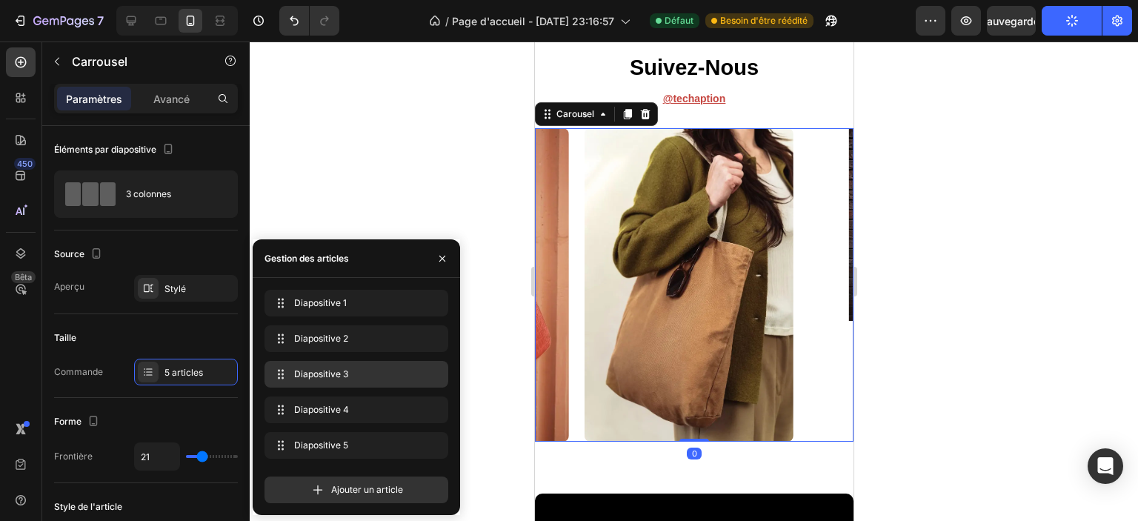
click at [341, 378] on font "Diapositive 3" at bounding box center [321, 373] width 54 height 11
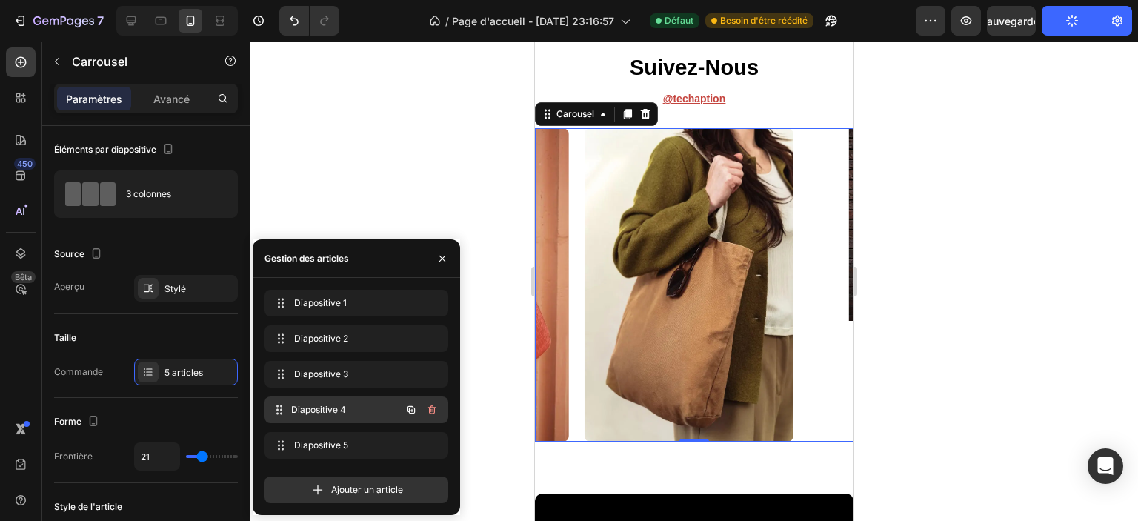
click at [328, 411] on font "Diapositive 4" at bounding box center [318, 409] width 55 height 11
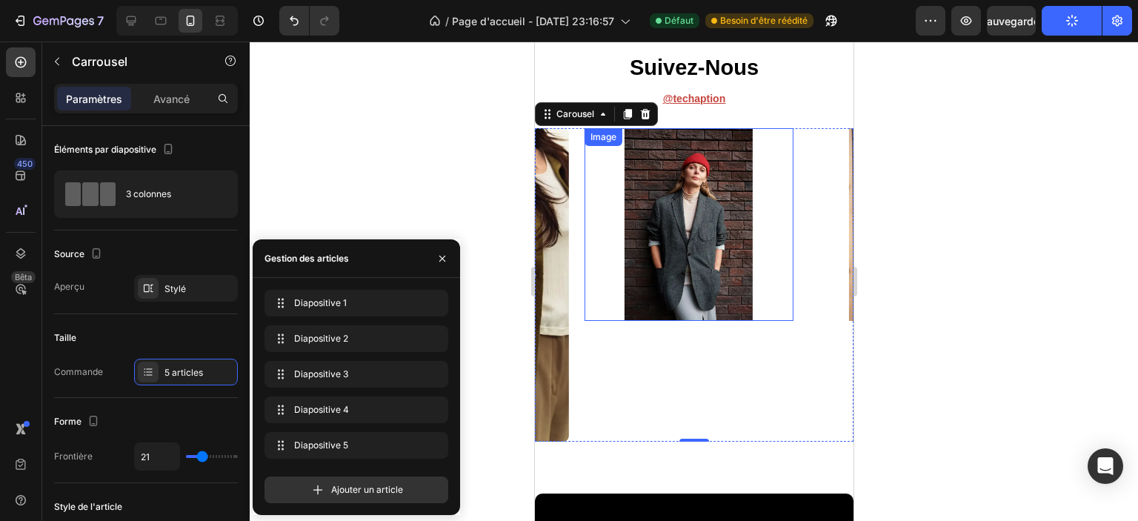
click at [694, 228] on img at bounding box center [688, 224] width 193 height 193
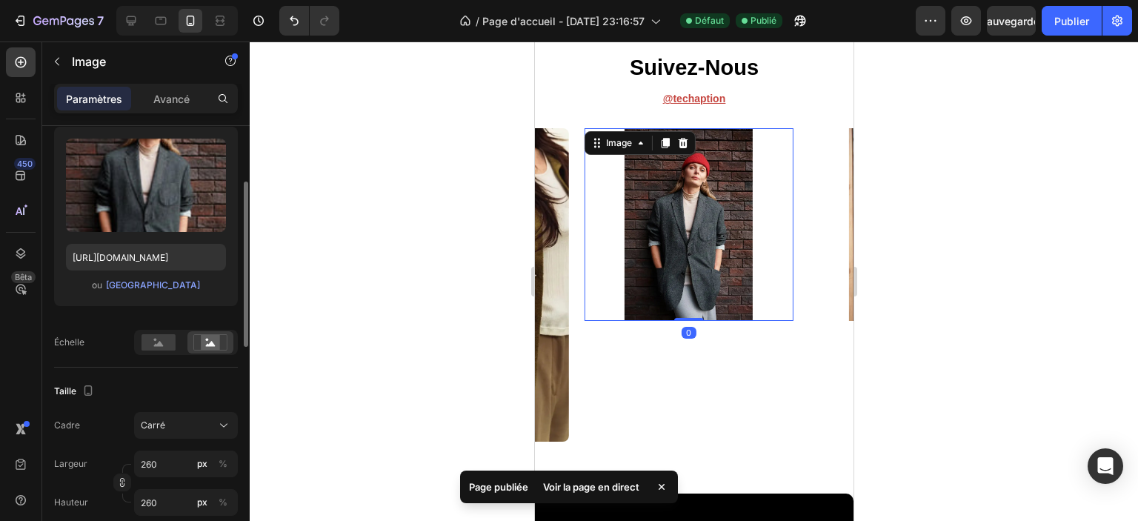
scroll to position [222, 0]
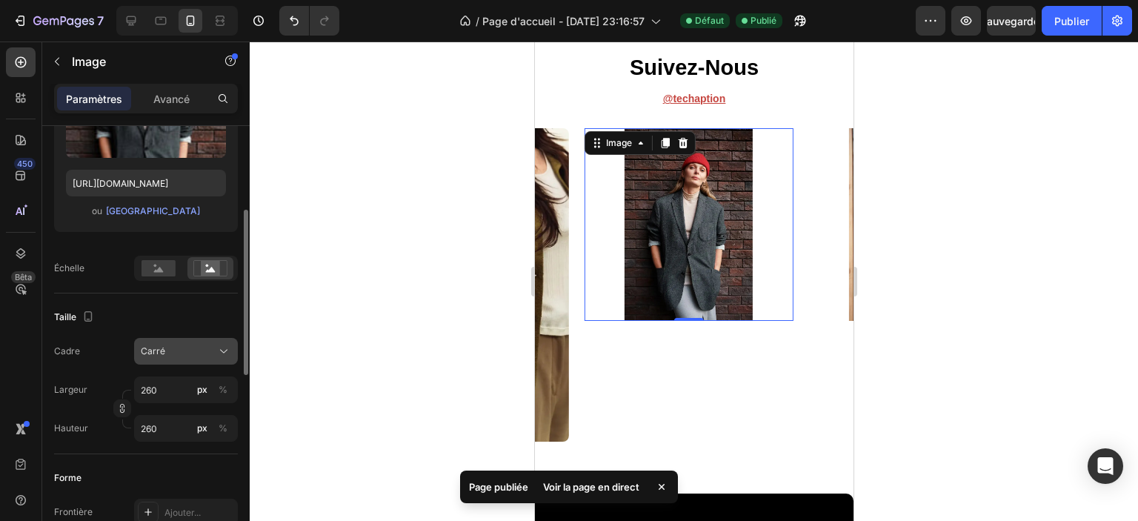
click at [157, 358] on button "Carré" at bounding box center [186, 351] width 104 height 27
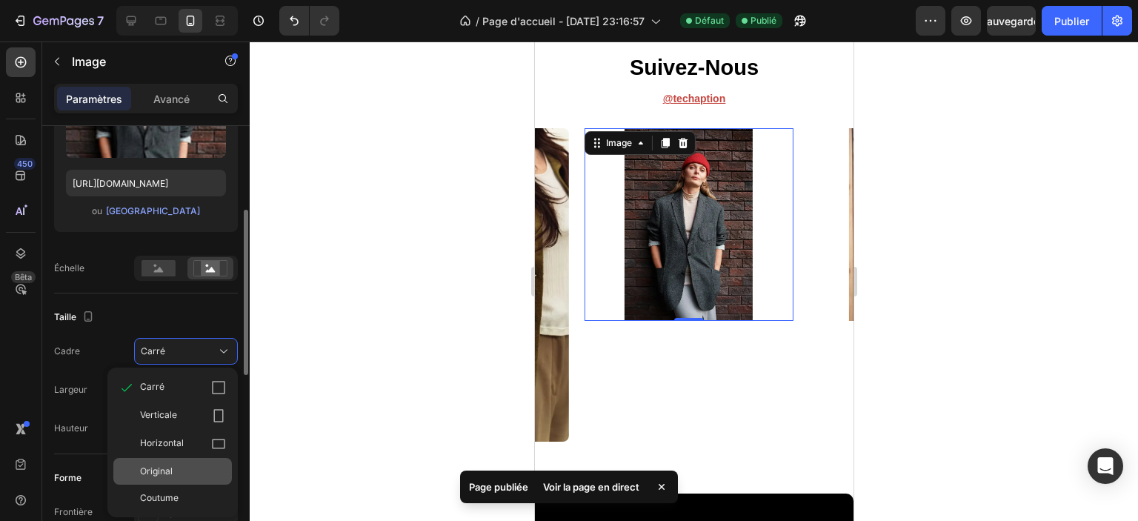
click at [176, 471] on div "Original" at bounding box center [183, 471] width 86 height 13
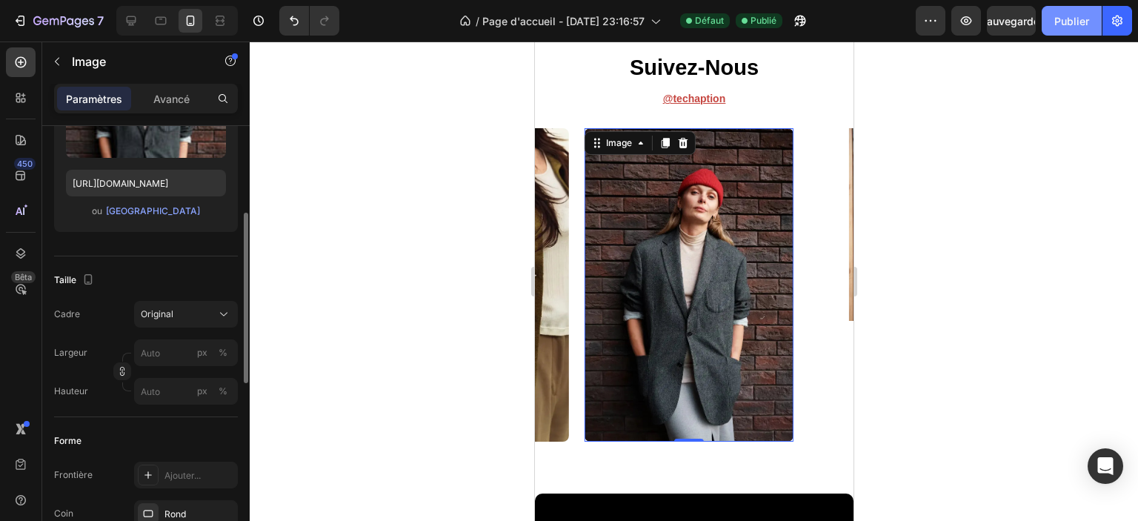
click at [1076, 26] on font "Publier" at bounding box center [1072, 21] width 35 height 13
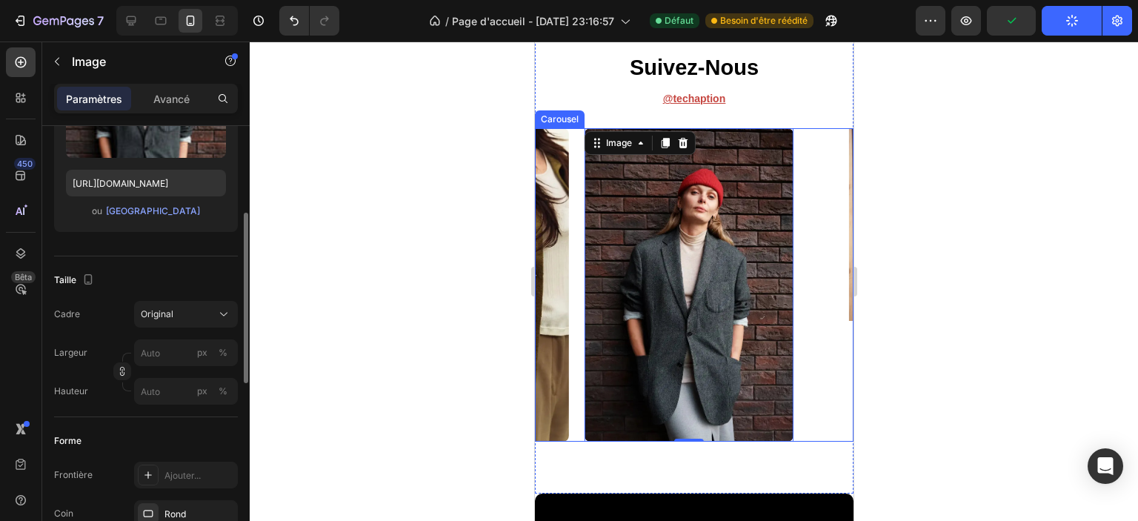
click at [800, 331] on div "Image Image Image Image 0 Image" at bounding box center [693, 284] width 319 height 313
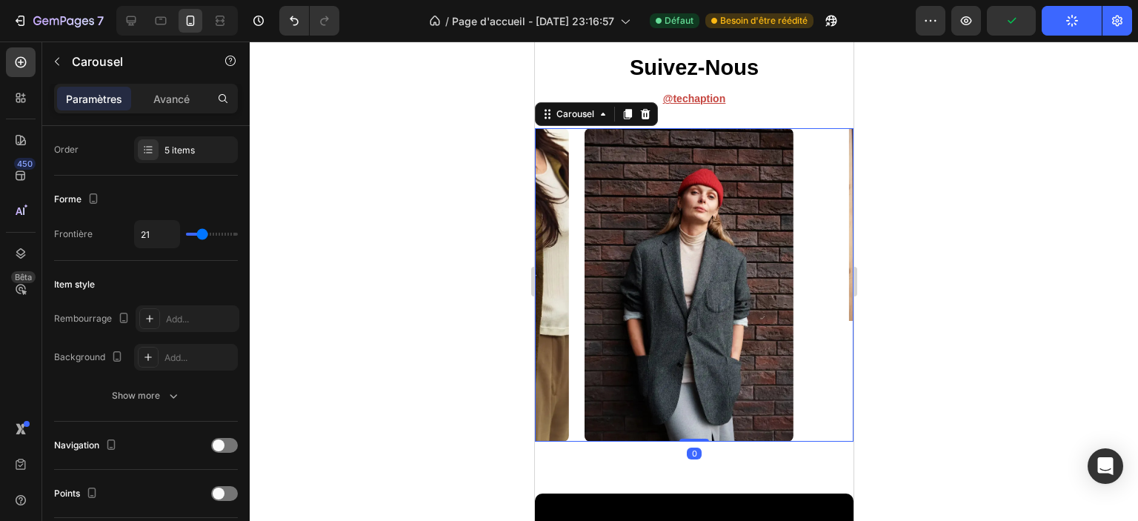
scroll to position [0, 0]
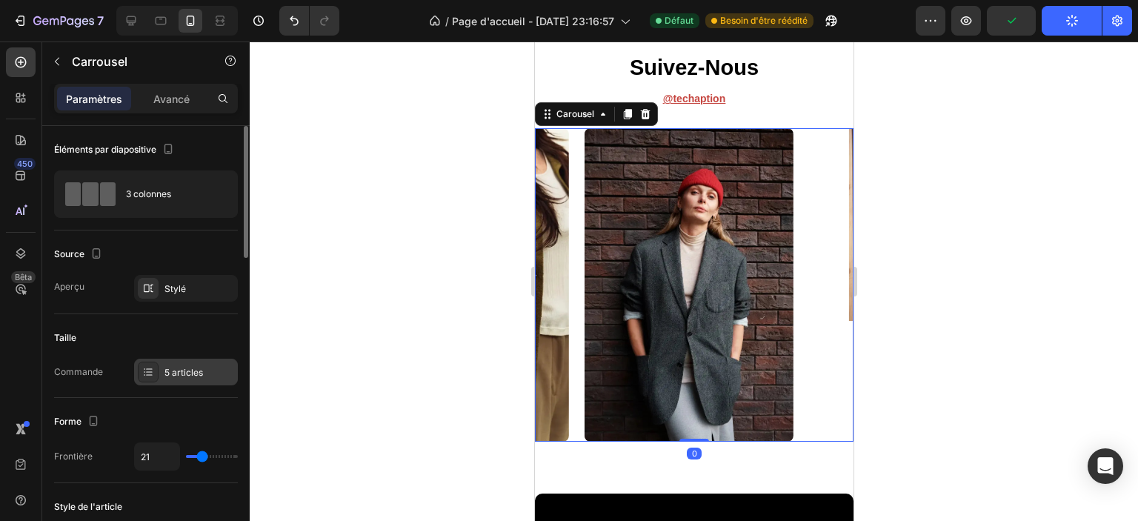
click at [168, 367] on font "5 articles" at bounding box center [184, 372] width 39 height 11
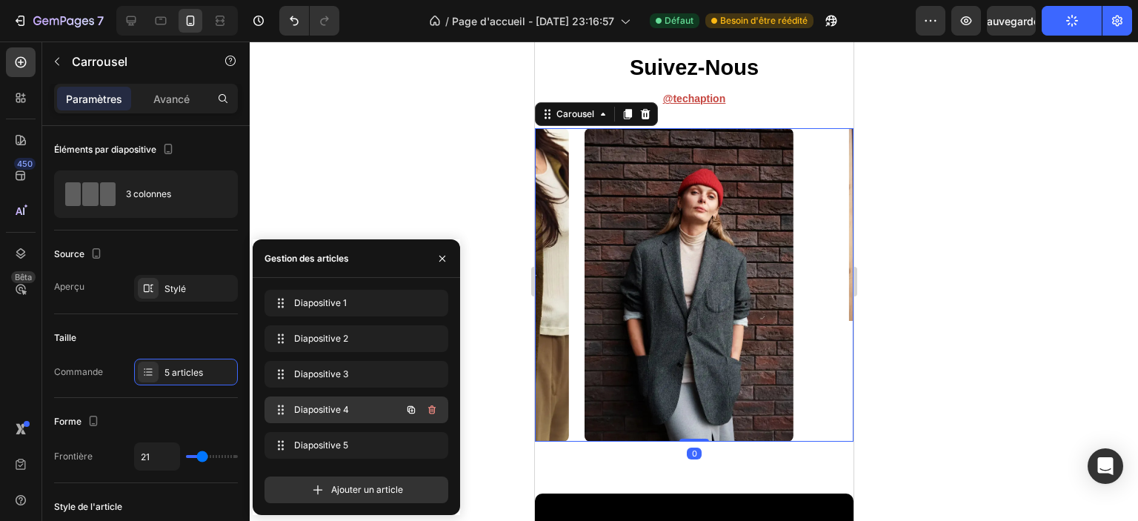
click at [320, 411] on font "Diapositive 4" at bounding box center [321, 409] width 55 height 11
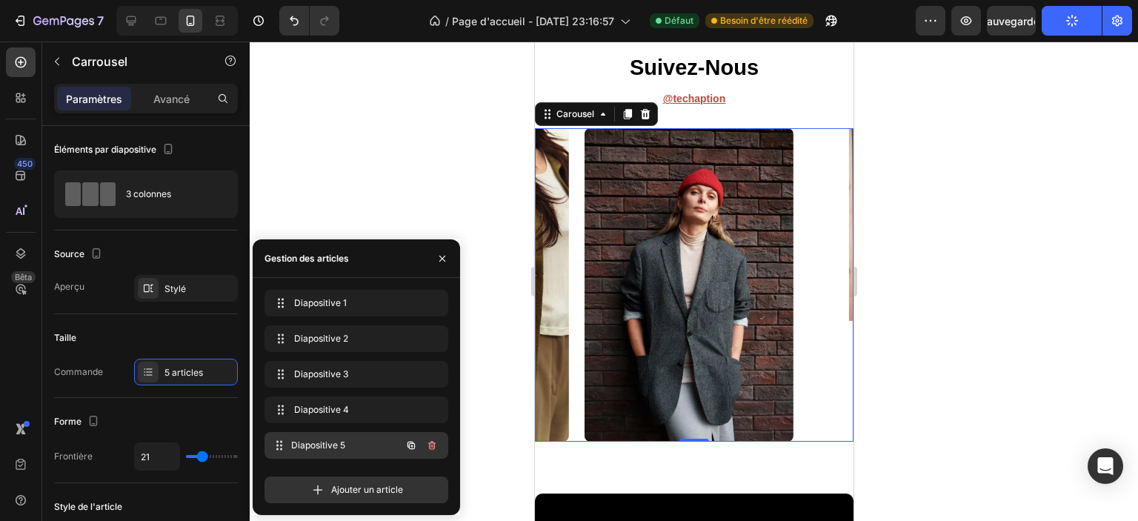
click at [332, 448] on font "Diapositive 5" at bounding box center [318, 444] width 54 height 11
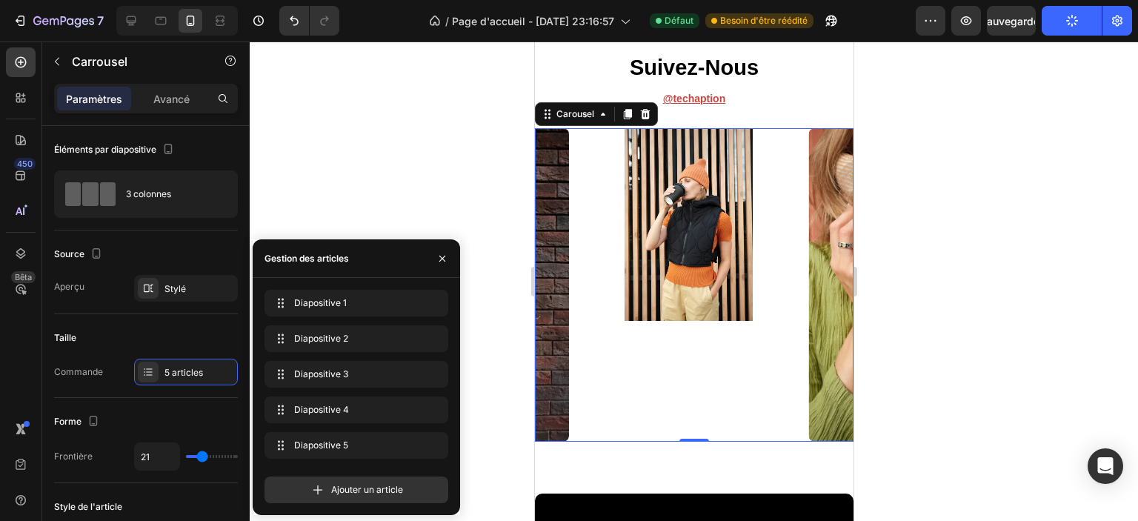
click at [676, 292] on img at bounding box center [688, 224] width 193 height 193
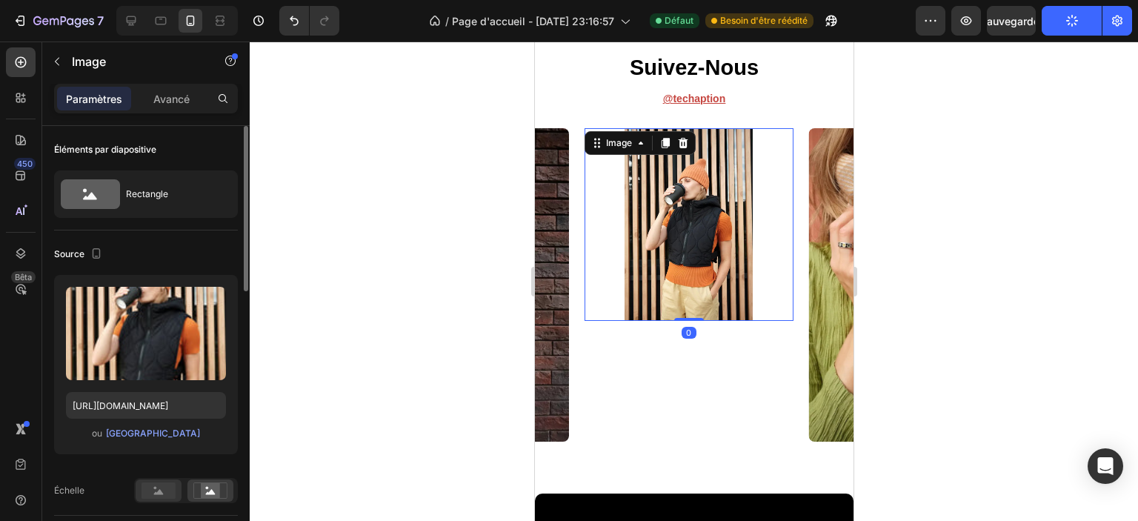
scroll to position [148, 0]
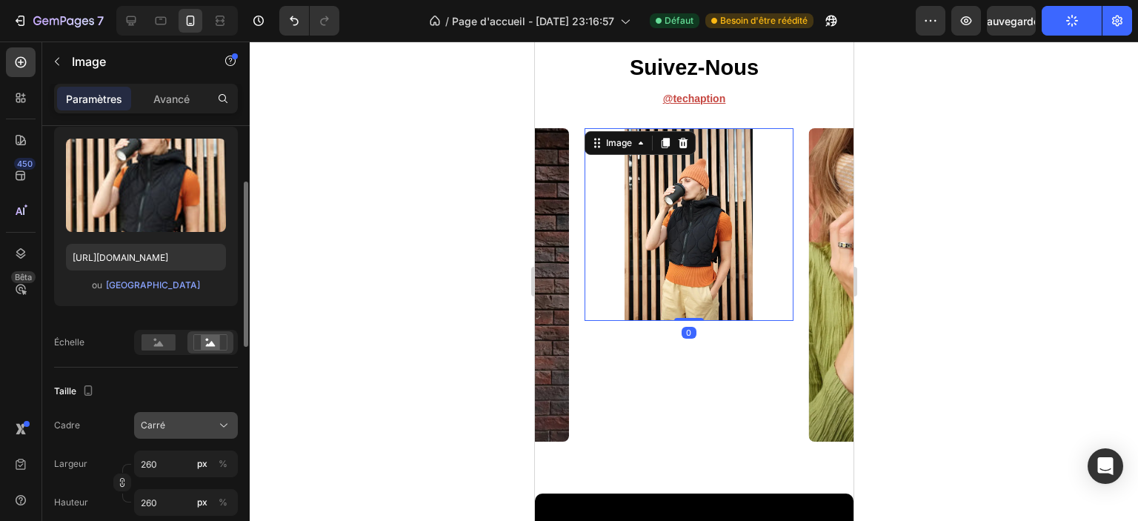
click at [169, 432] on button "Carré" at bounding box center [186, 425] width 104 height 27
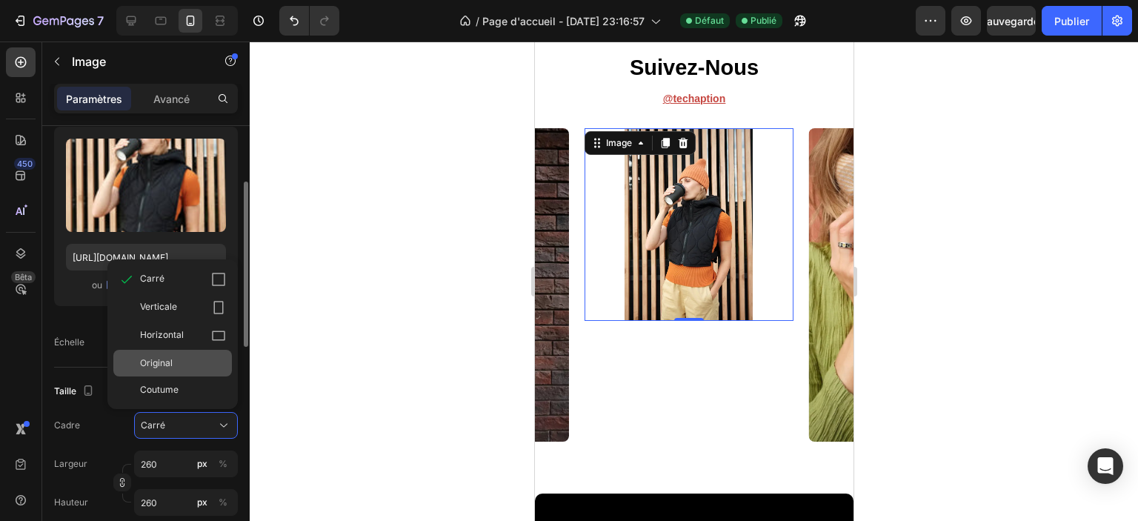
click at [176, 362] on div "Original" at bounding box center [183, 362] width 86 height 13
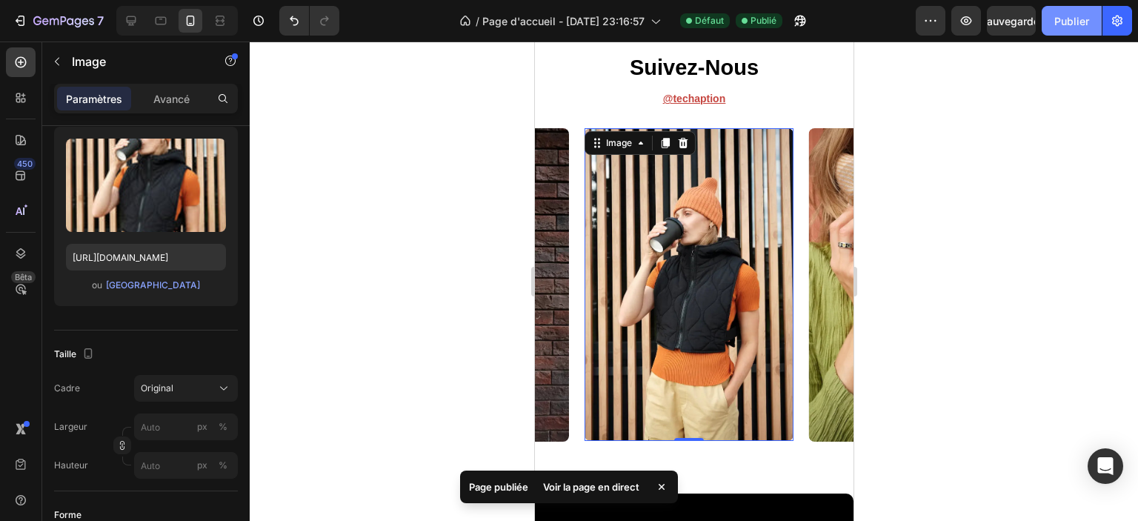
click at [1058, 19] on font "Publier" at bounding box center [1072, 21] width 35 height 13
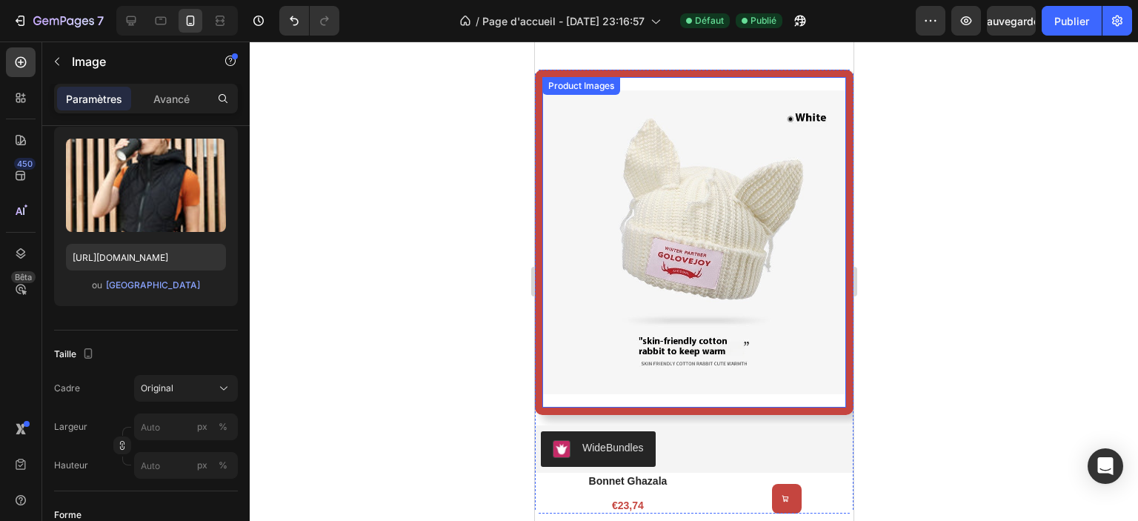
scroll to position [963, 0]
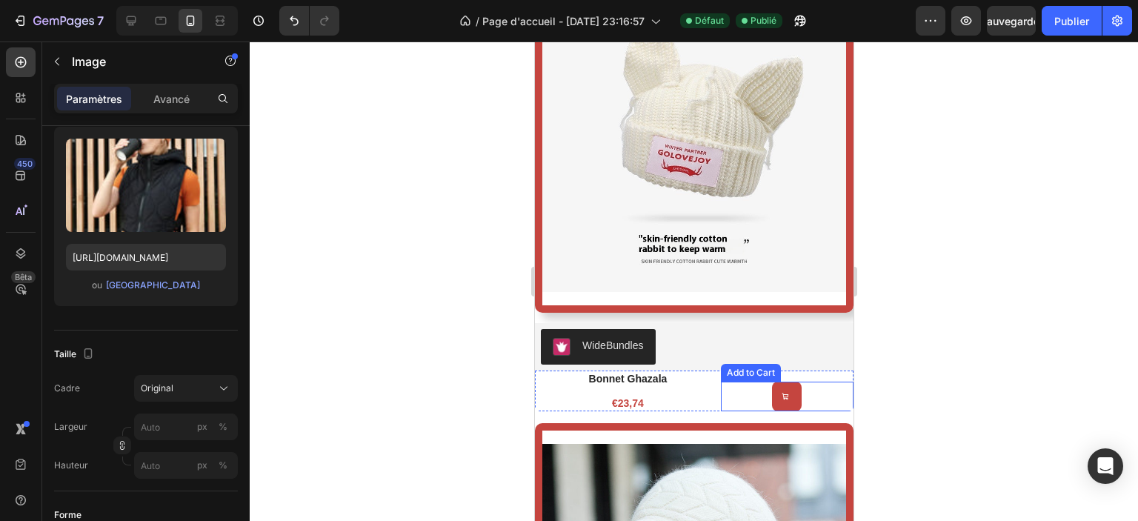
click at [809, 387] on div "Add to Cart" at bounding box center [786, 397] width 133 height 30
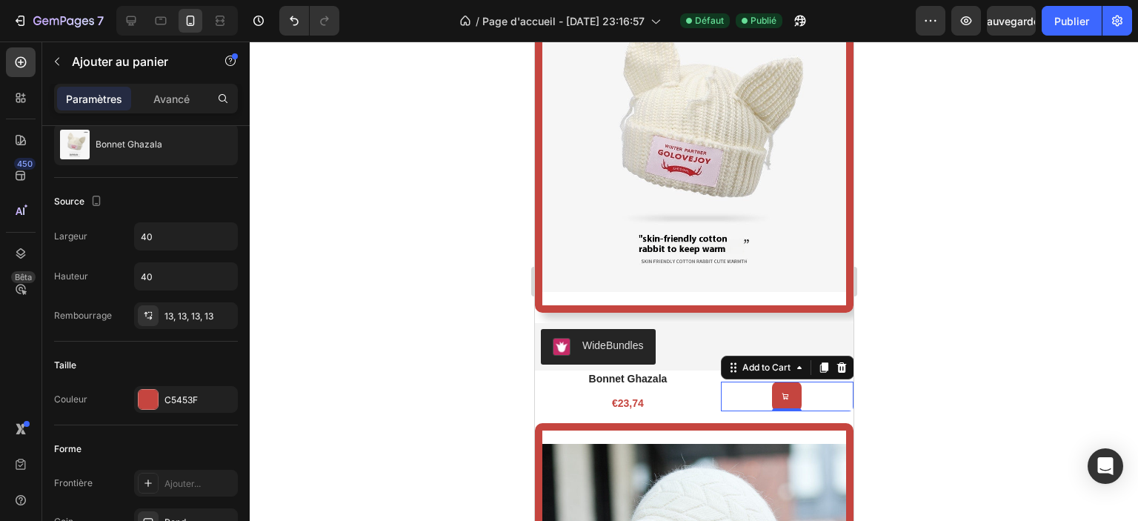
scroll to position [0, 0]
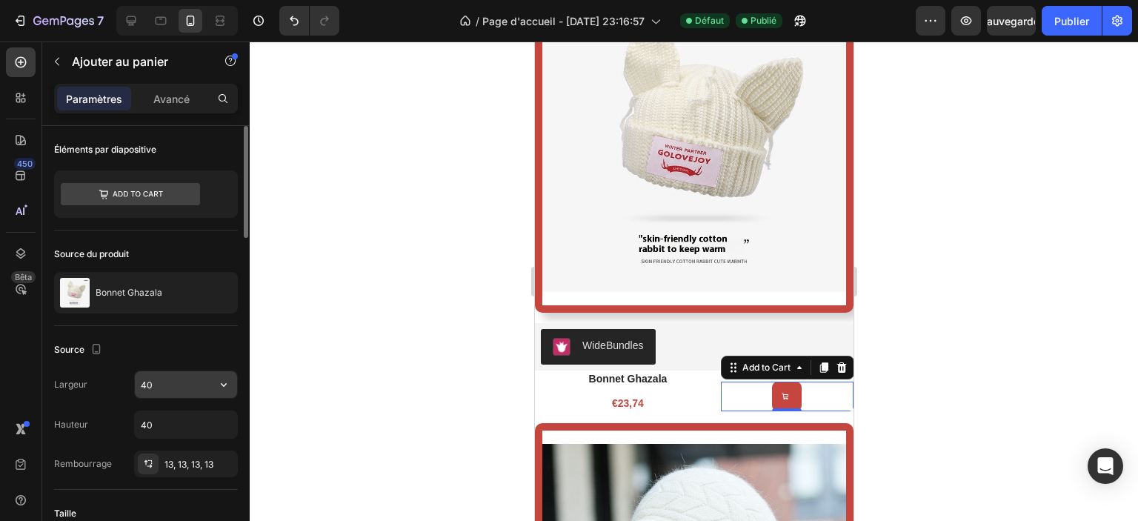
click at [162, 386] on input "40" at bounding box center [186, 384] width 102 height 27
type input "50"
click at [163, 417] on input "40" at bounding box center [186, 424] width 102 height 27
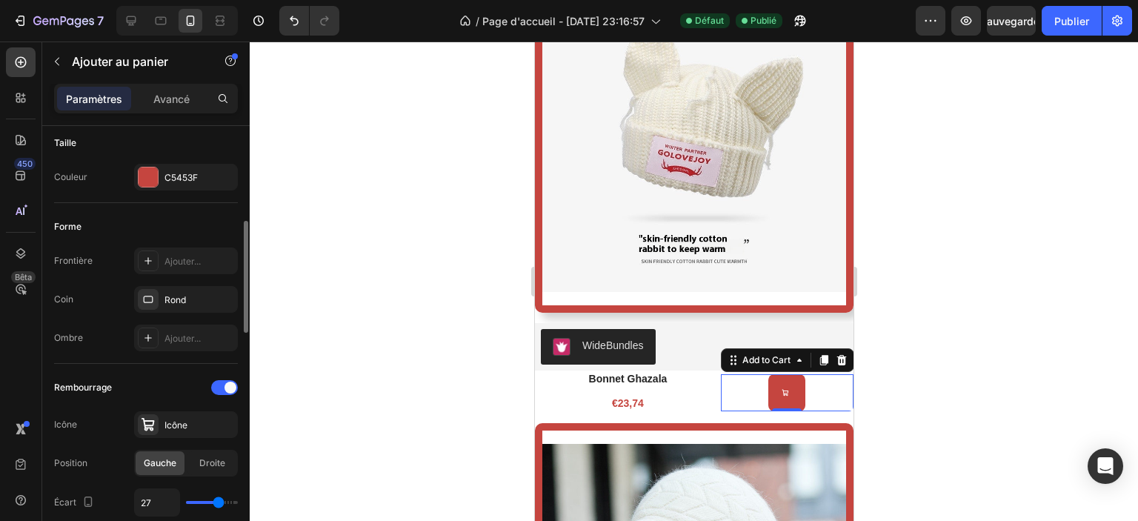
scroll to position [445, 0]
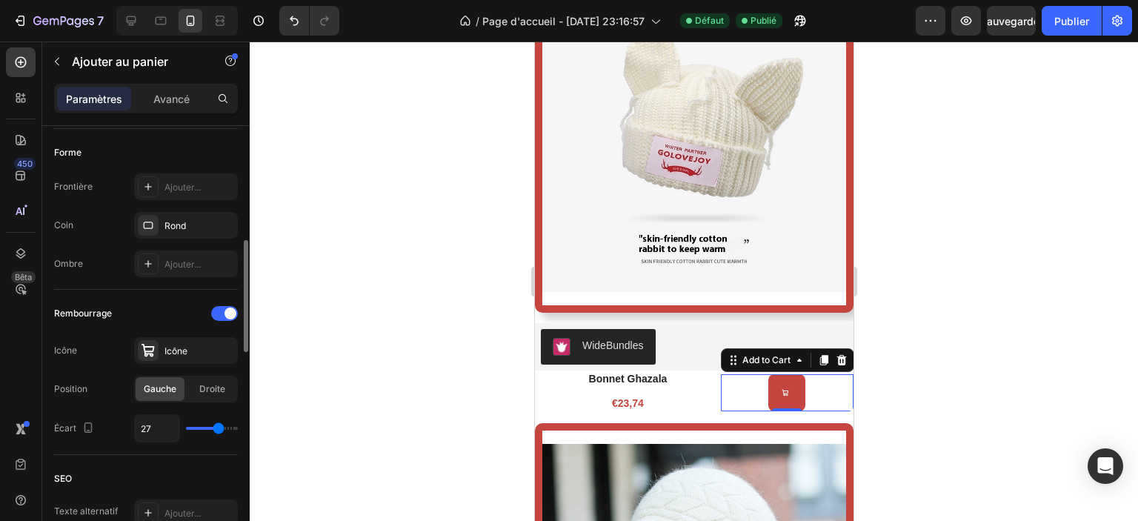
type input "50"
type input "26"
type input "27"
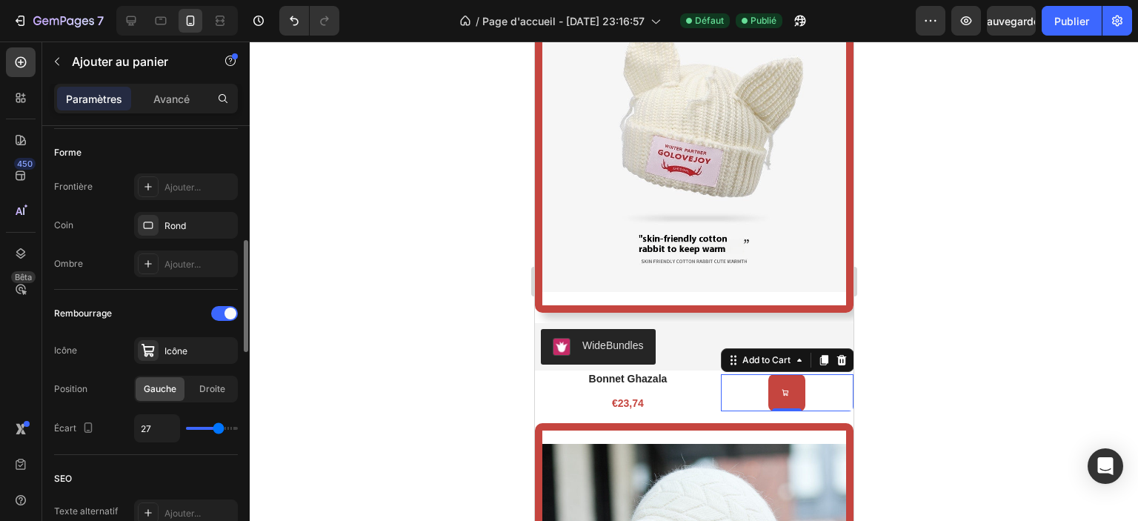
type input "28"
type input "29"
type input "30"
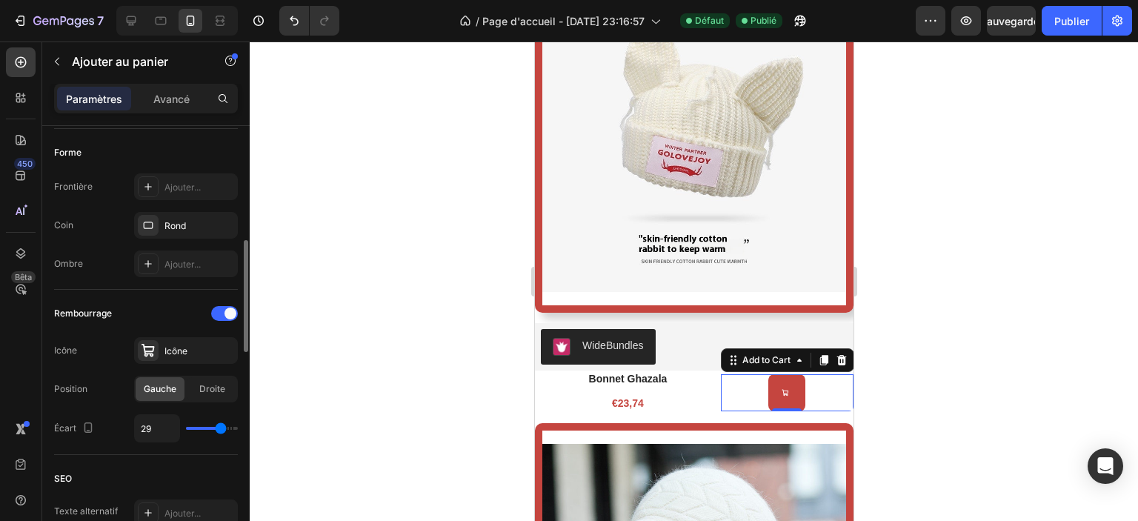
type input "30"
type input "32"
type input "33"
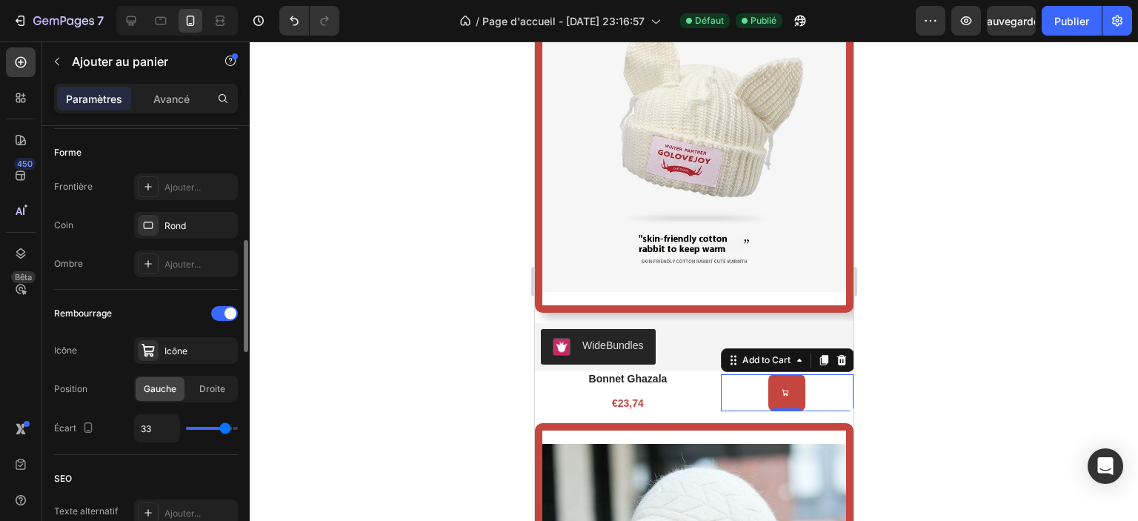
type input "34"
type input "35"
type input "36"
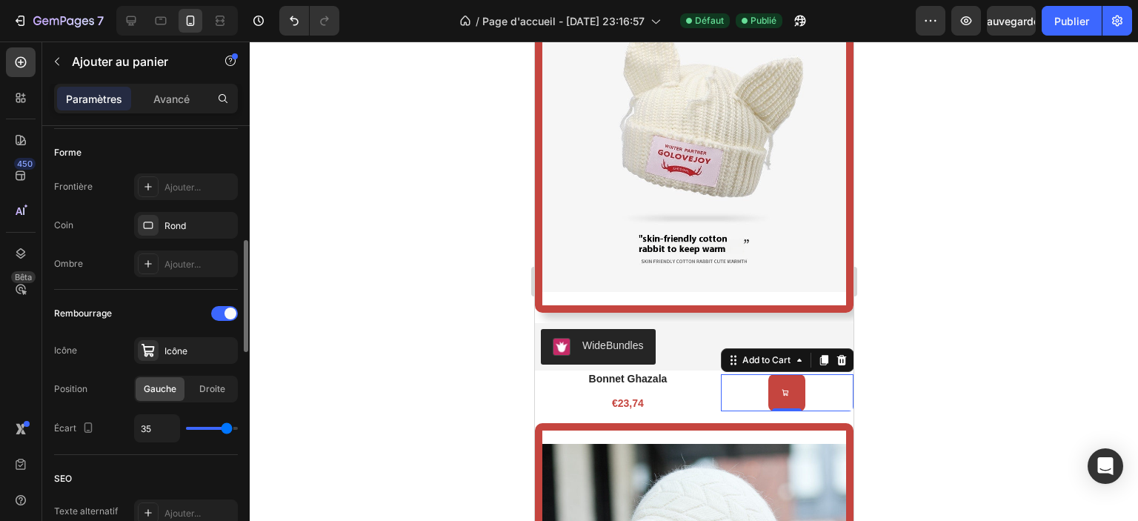
type input "36"
type input "38"
type input "40"
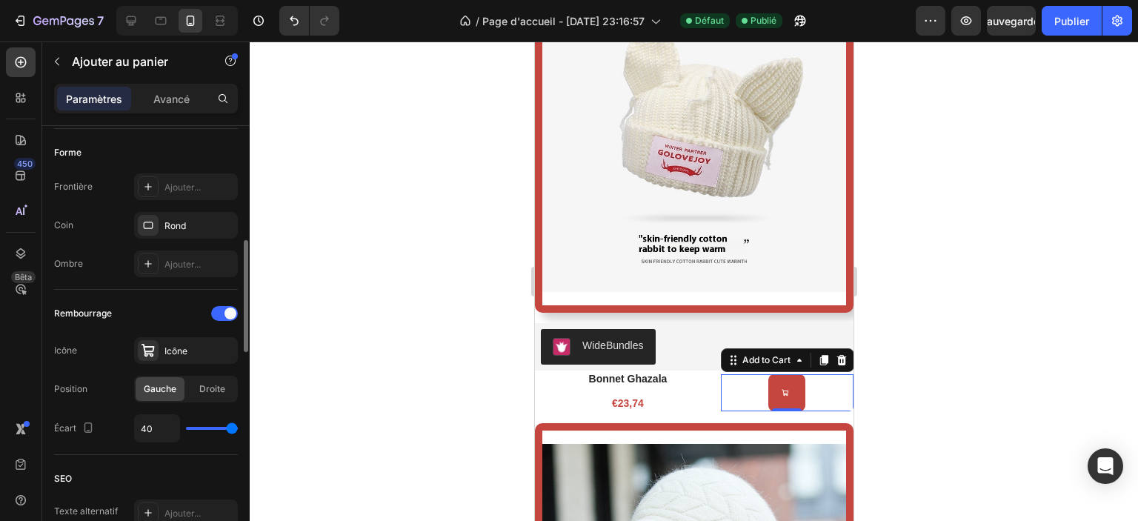
type input "39"
type input "24"
type input "12"
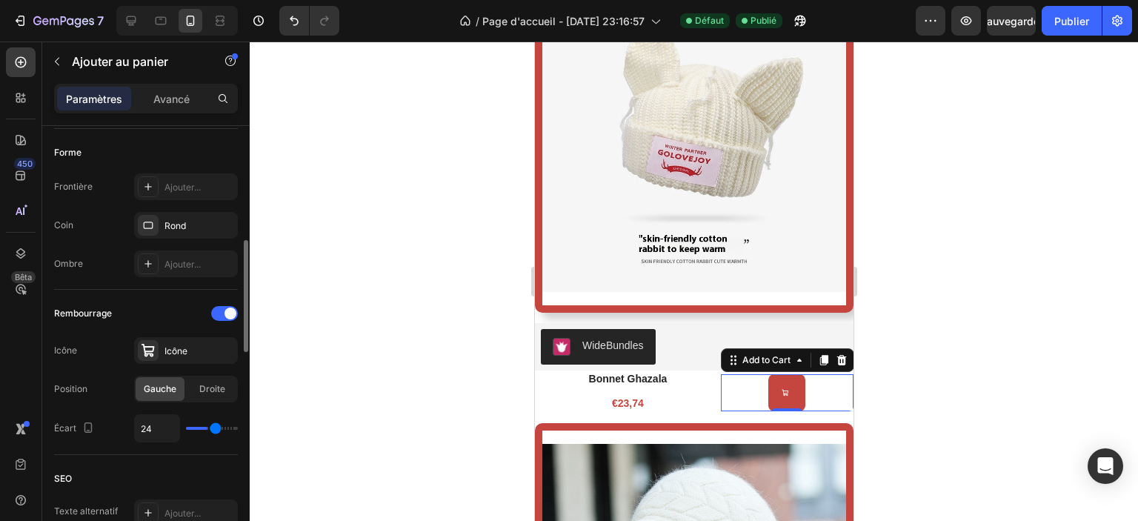
type input "12"
type input "7"
type input "4"
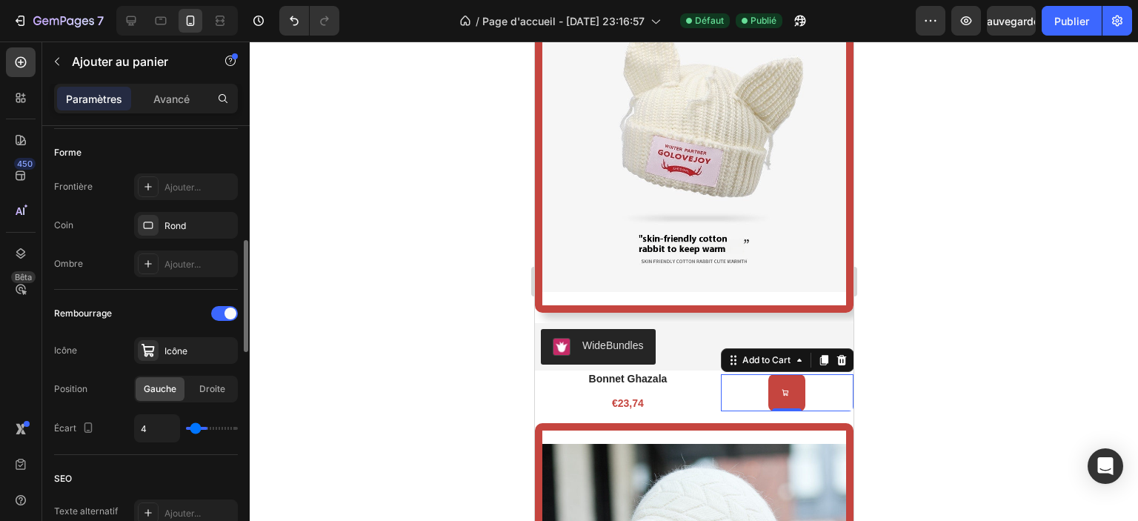
type input "1"
type input "0"
type input "1"
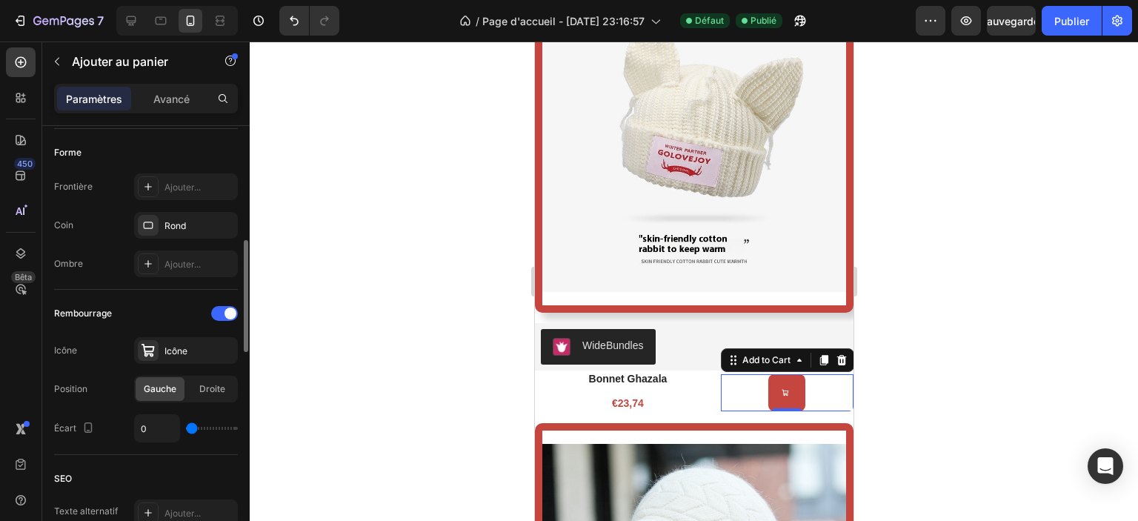
type input "1"
type input "21"
type input "40"
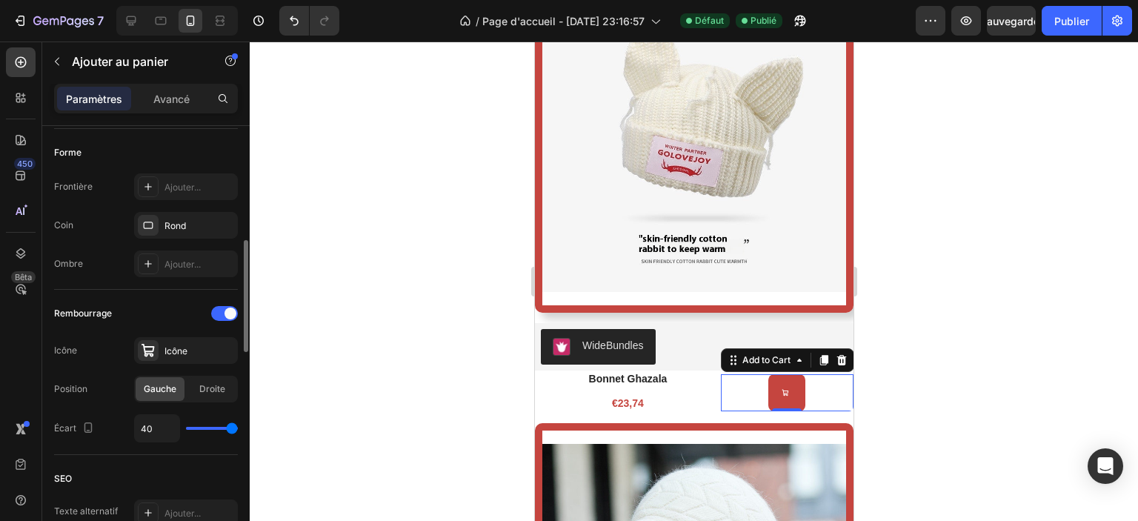
type input "37"
type input "25"
type input "22"
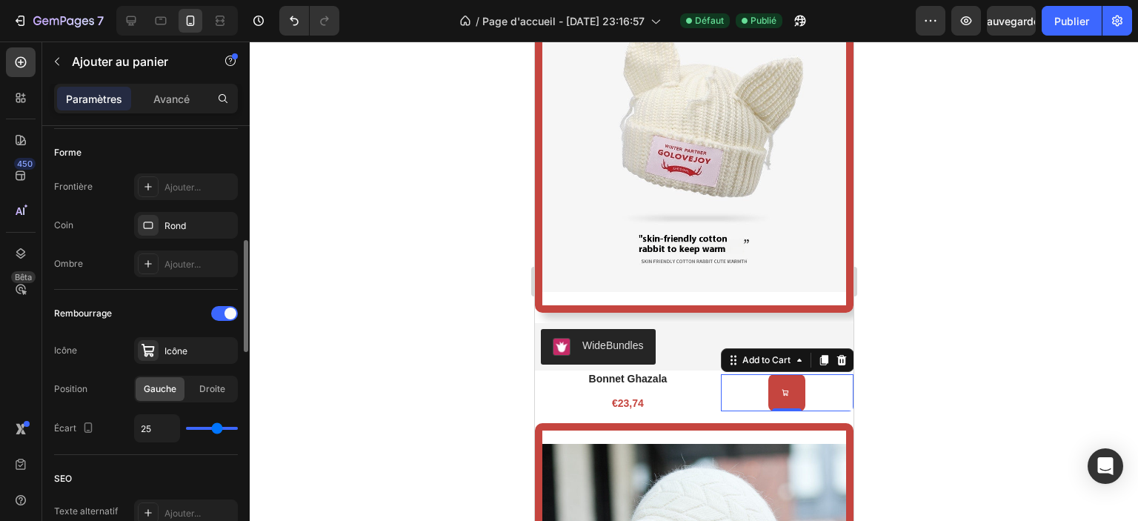
type input "22"
type input "21"
type input "19"
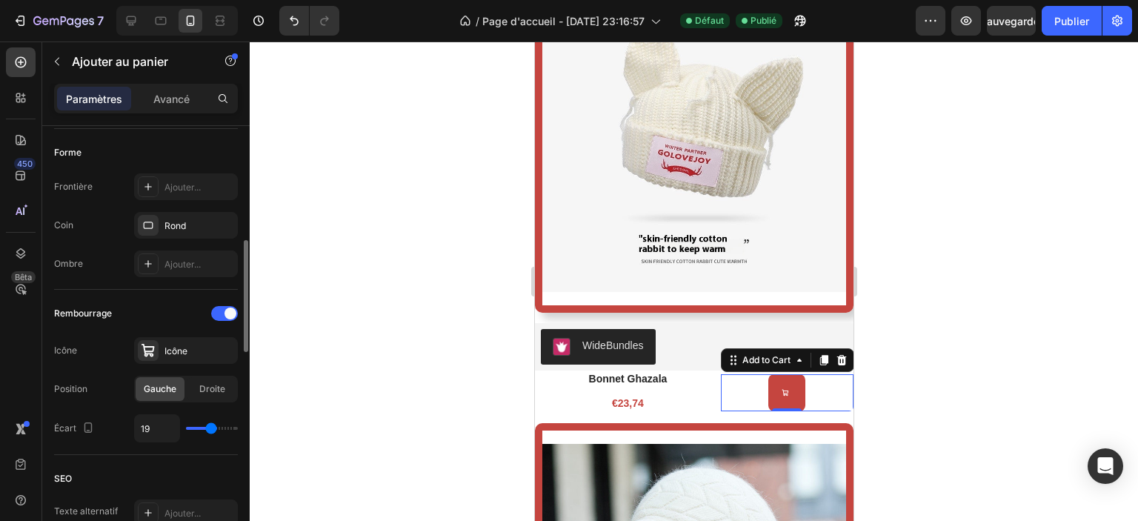
type input "18"
type input "16"
type input "15"
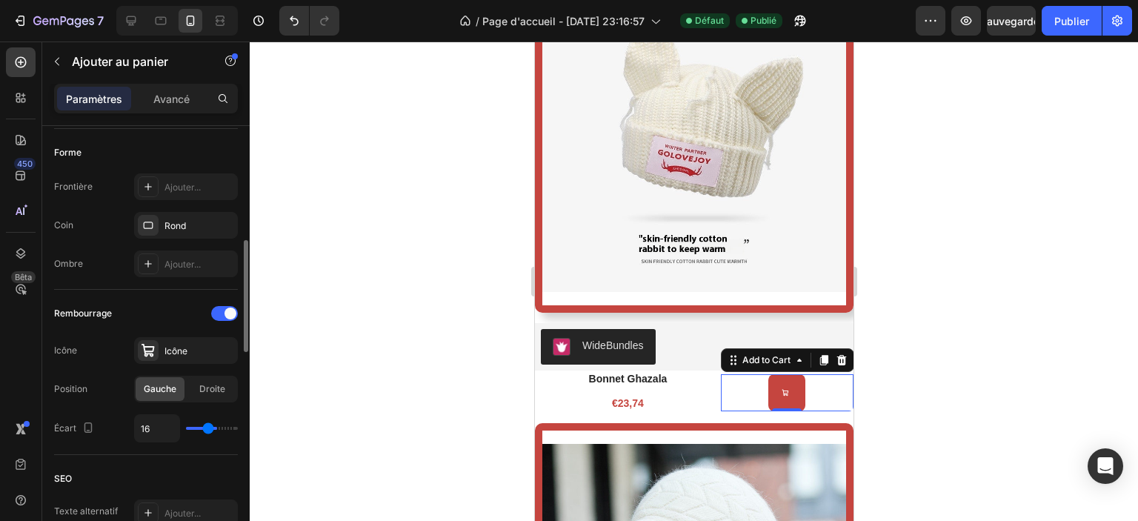
type input "15"
type input "16"
type input "17"
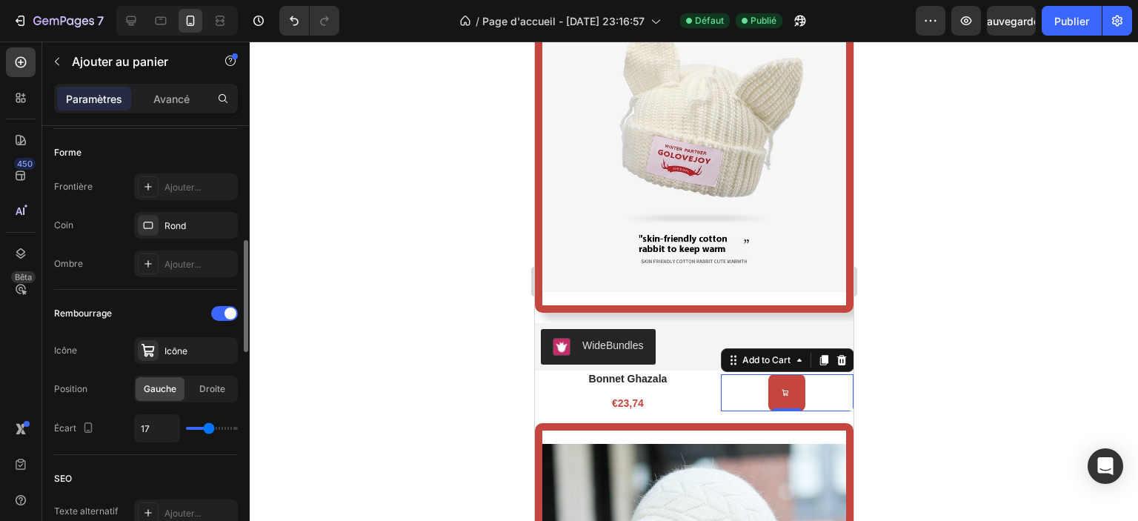
type input "19"
type input "18"
type input "17"
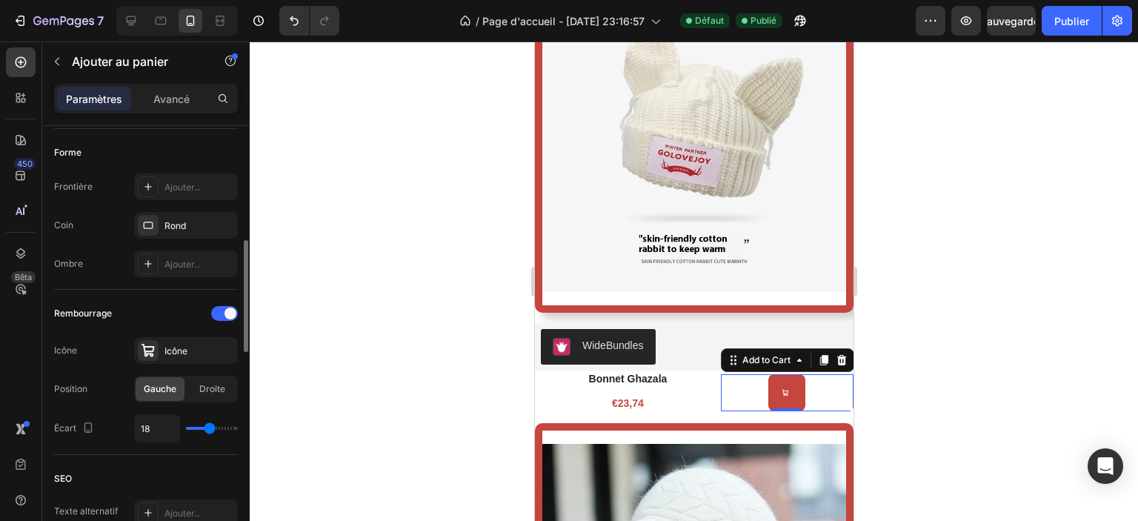
type input "17"
type input "16"
type input "17"
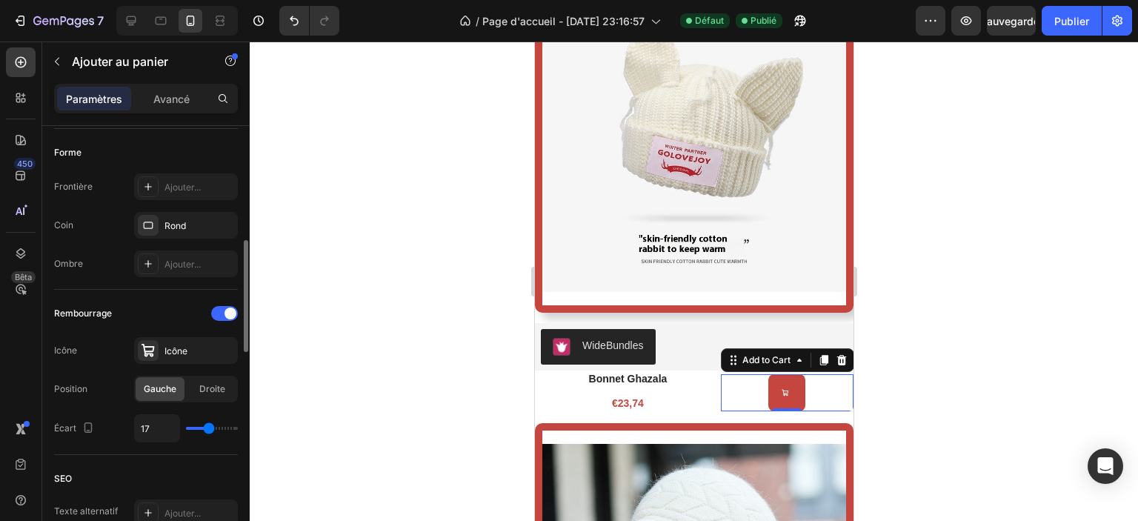
type input "18"
type input "19"
type input "20"
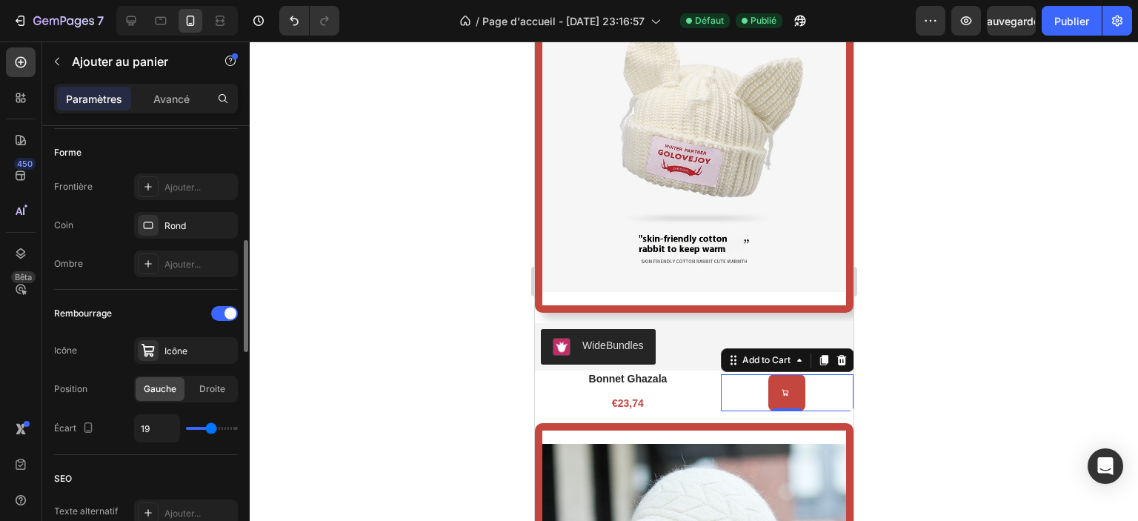
type input "20"
type input "21"
type input "22"
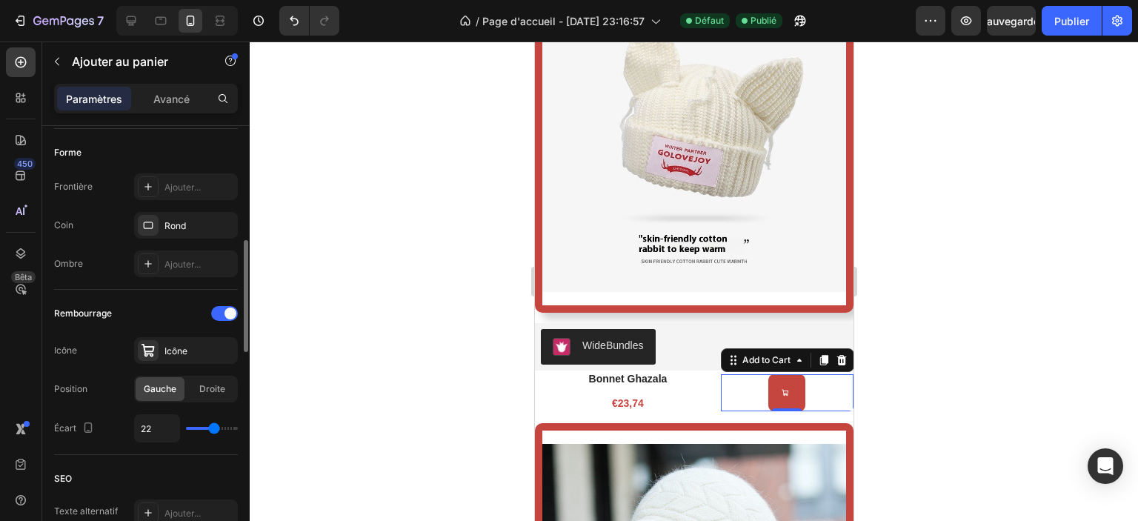
type input "24"
type input "32"
type input "40"
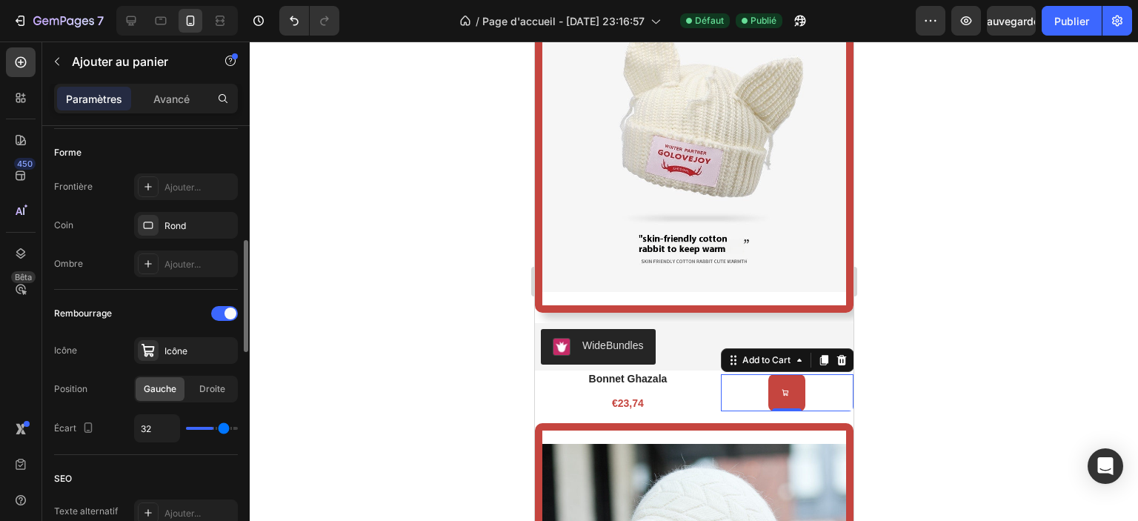
type input "40"
type input "21"
click at [213, 428] on input "range" at bounding box center [212, 428] width 52 height 3
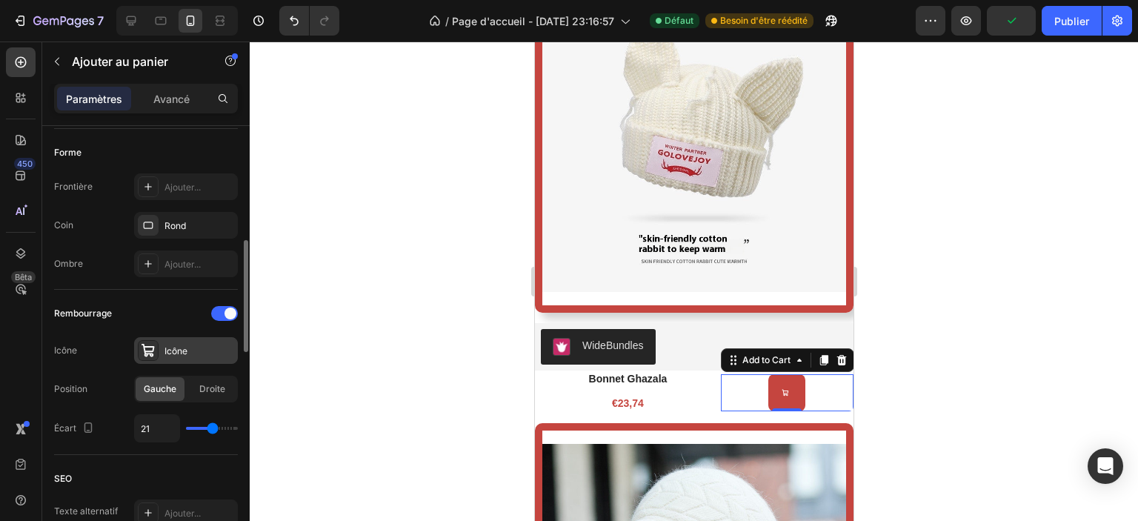
click at [192, 350] on div "Icône" at bounding box center [200, 351] width 70 height 13
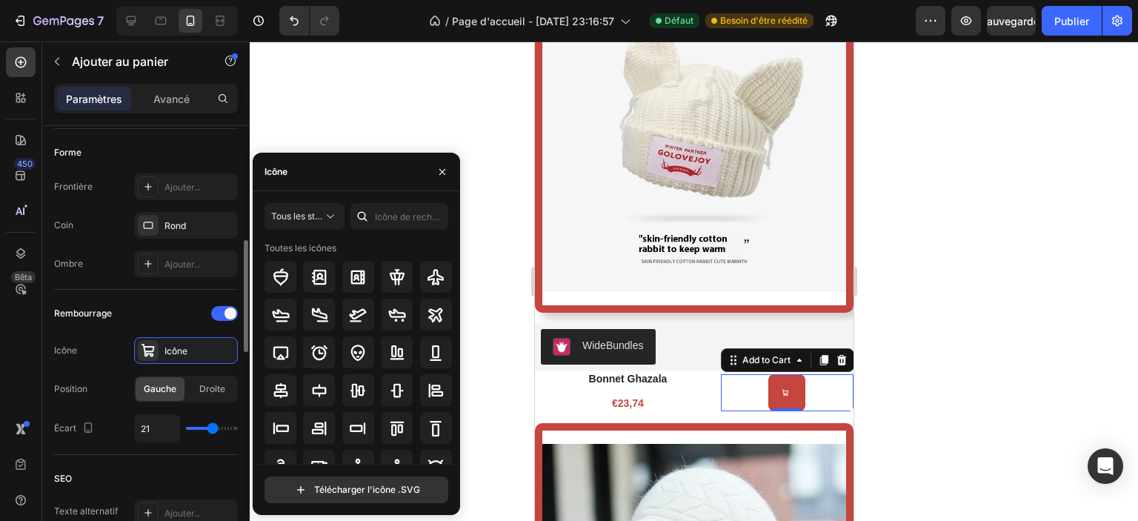
click at [127, 309] on div "Rembourrage" at bounding box center [146, 314] width 184 height 24
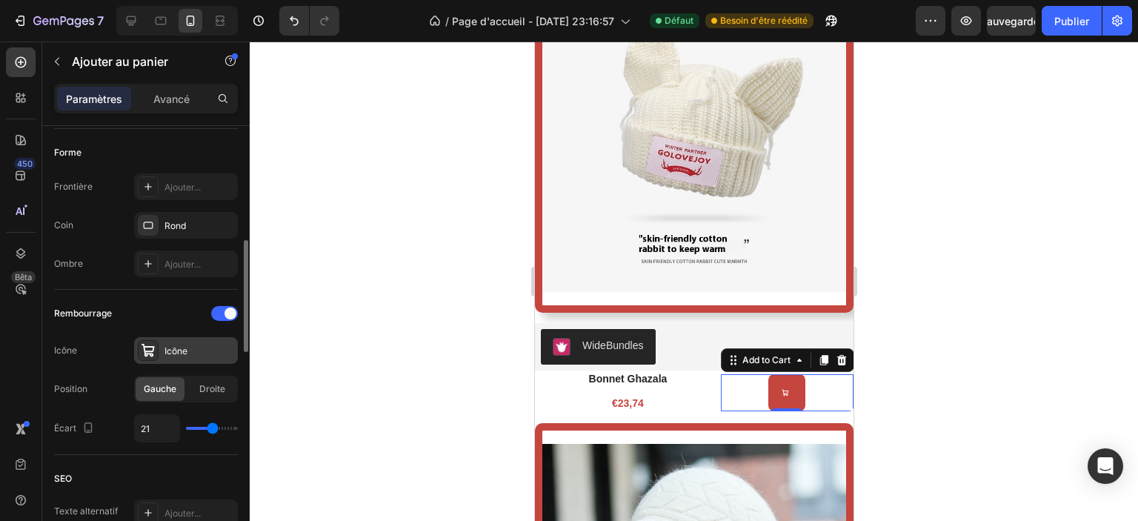
scroll to position [519, 0]
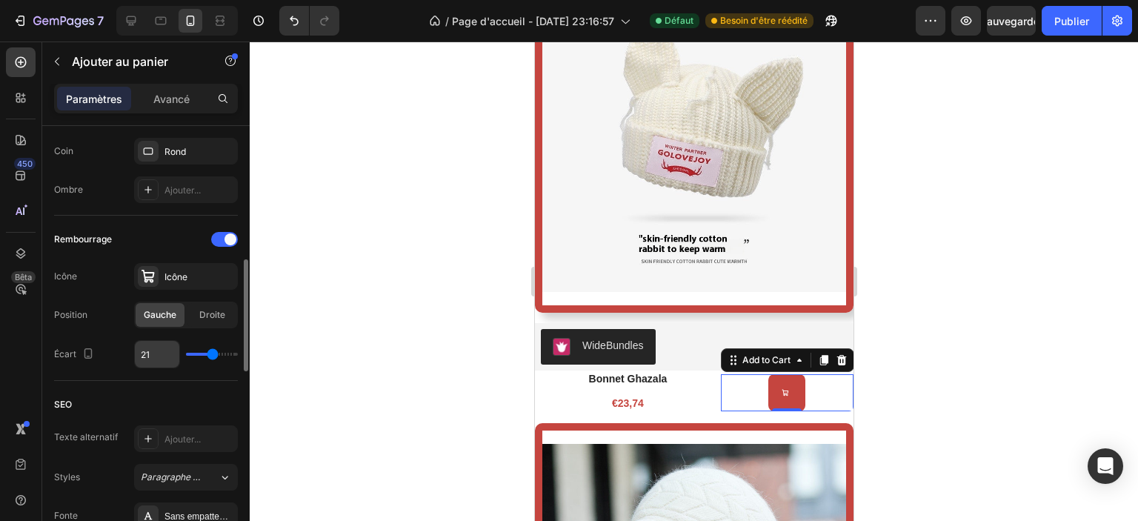
click at [157, 357] on input "21" at bounding box center [157, 354] width 44 height 27
type input "5"
type input "50"
type input "40"
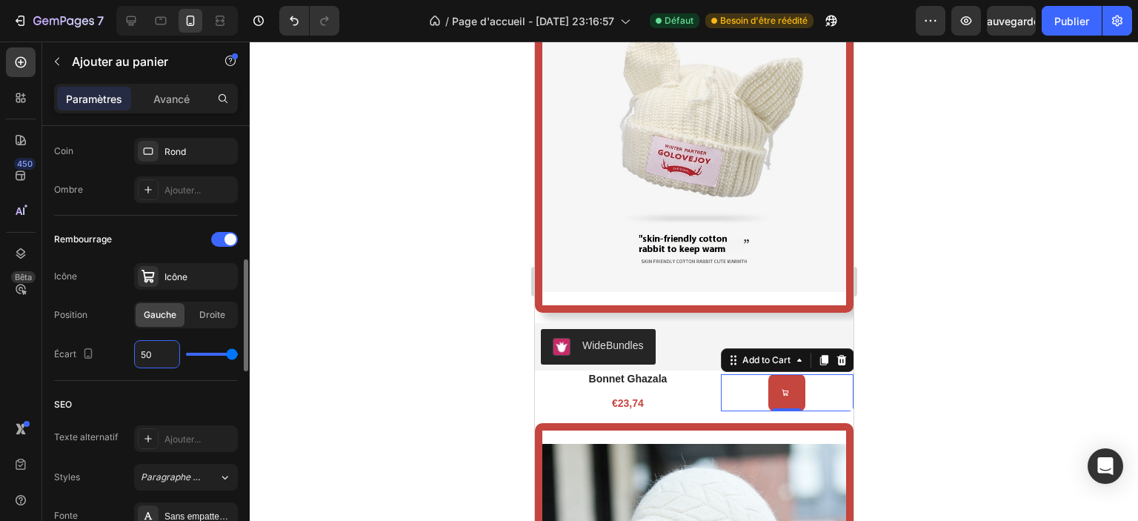
type input "5"
type input "0"
type input "2"
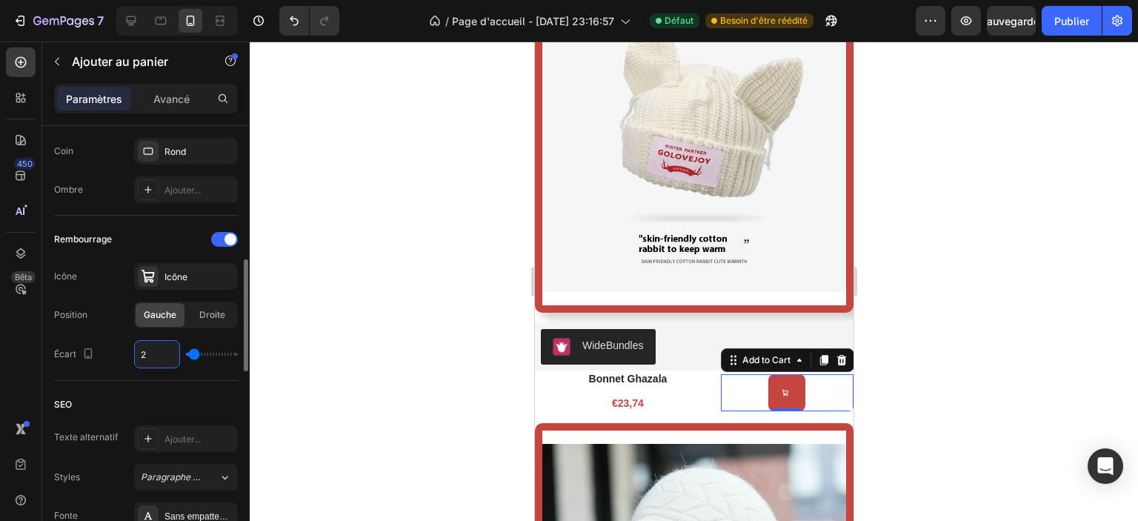
type input "20"
click at [169, 273] on font "Icône" at bounding box center [176, 276] width 23 height 11
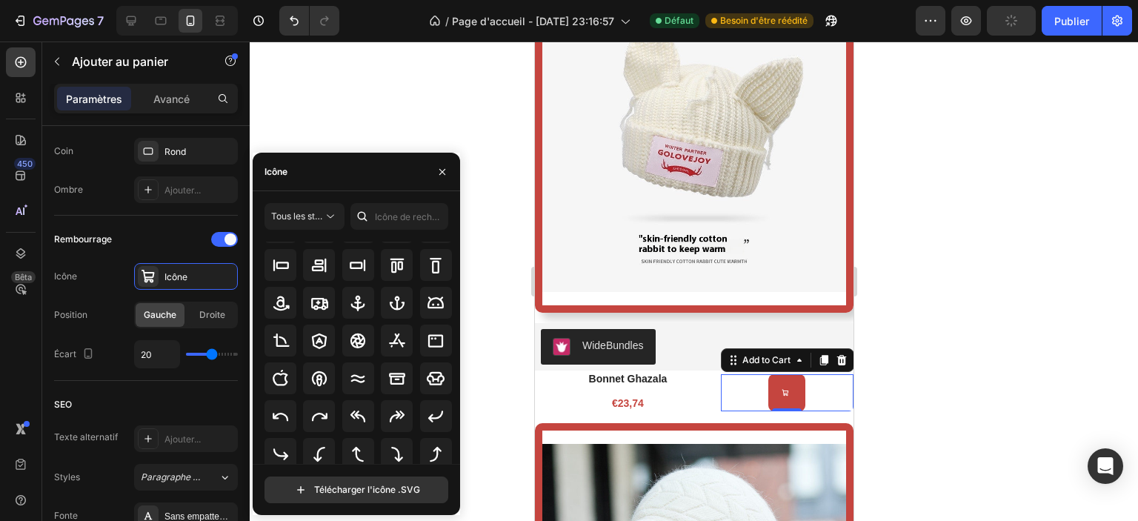
scroll to position [0, 0]
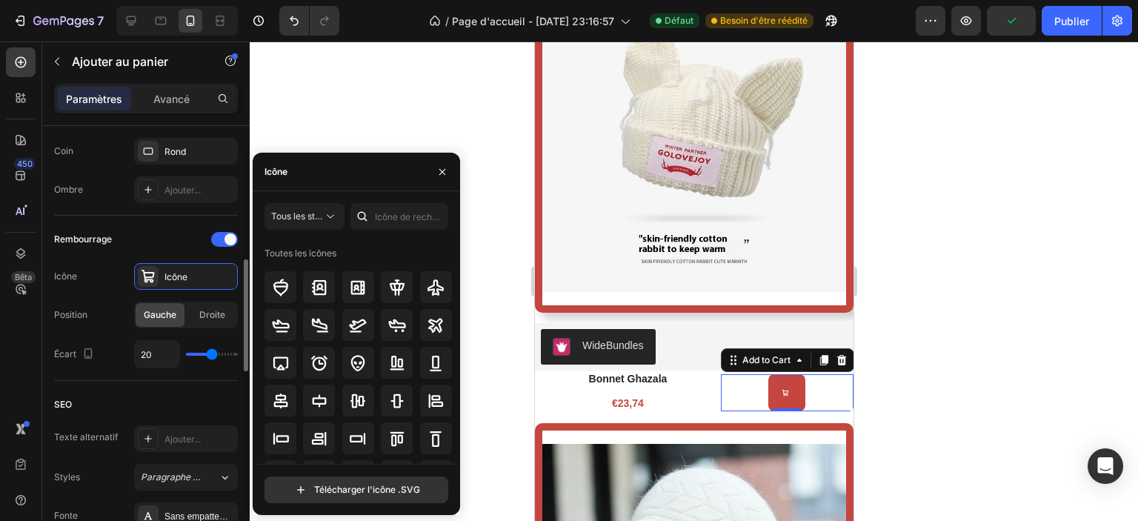
click at [114, 294] on div "Rembourrage Icône Icône Position Gauche Droite Écart 20" at bounding box center [146, 298] width 184 height 141
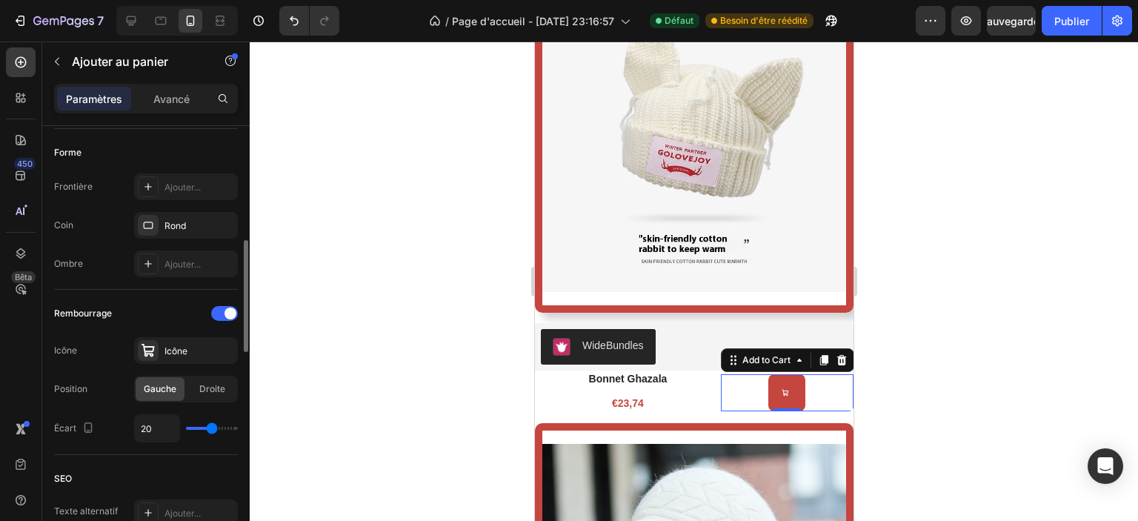
scroll to position [371, 0]
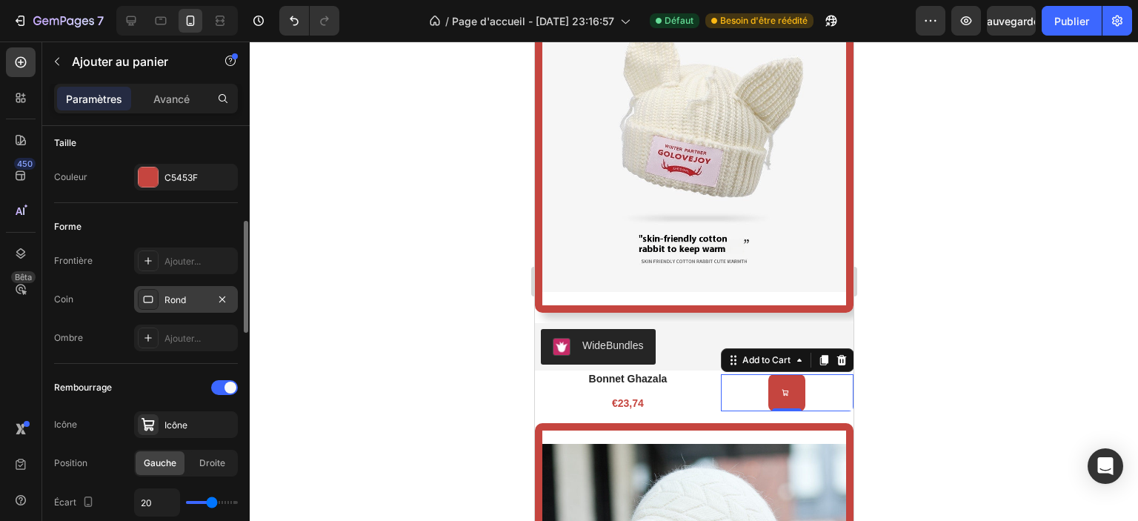
click at [184, 305] on div "Rond" at bounding box center [186, 299] width 43 height 13
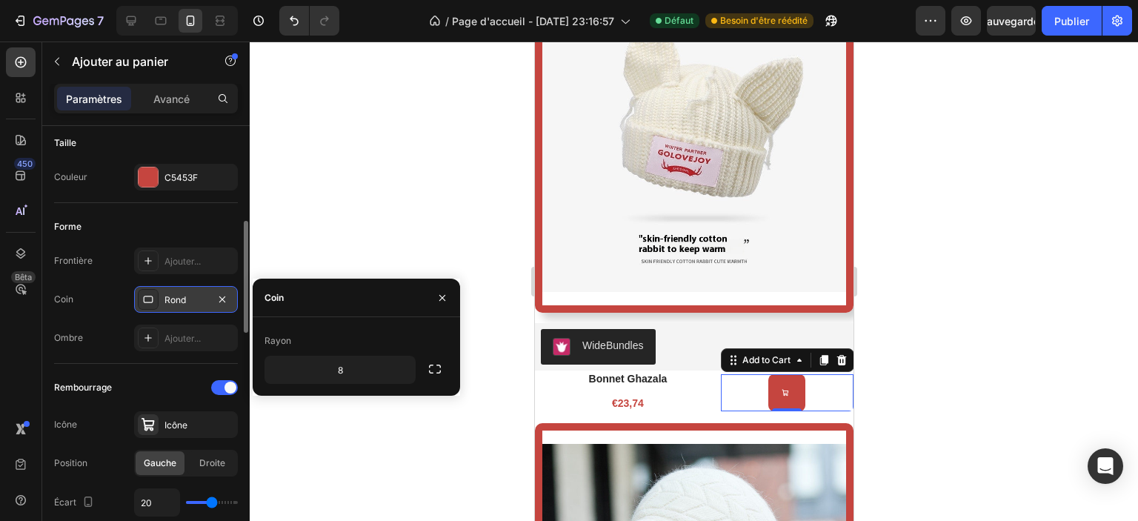
click at [184, 305] on div "Rond" at bounding box center [186, 299] width 43 height 13
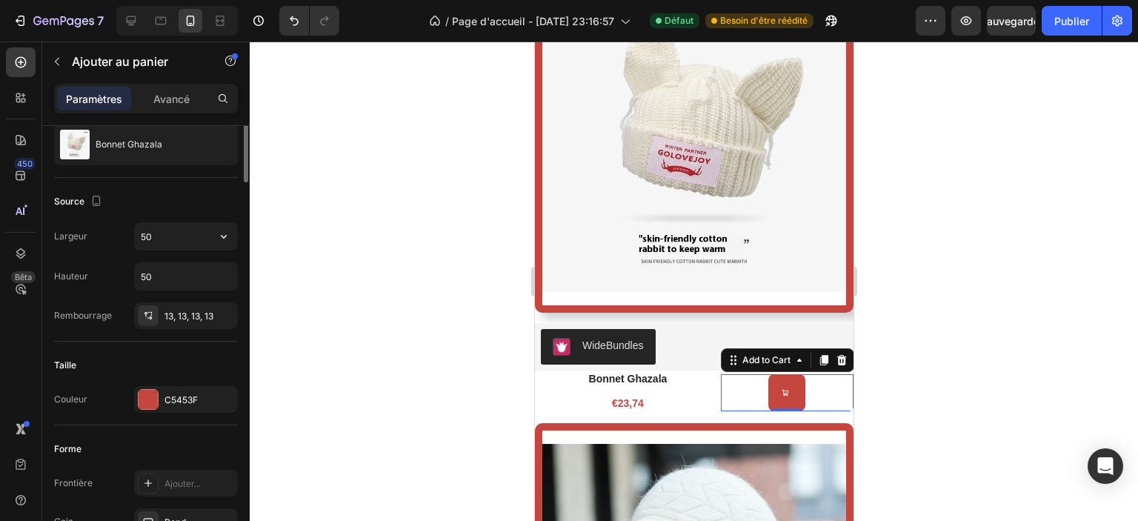
scroll to position [74, 0]
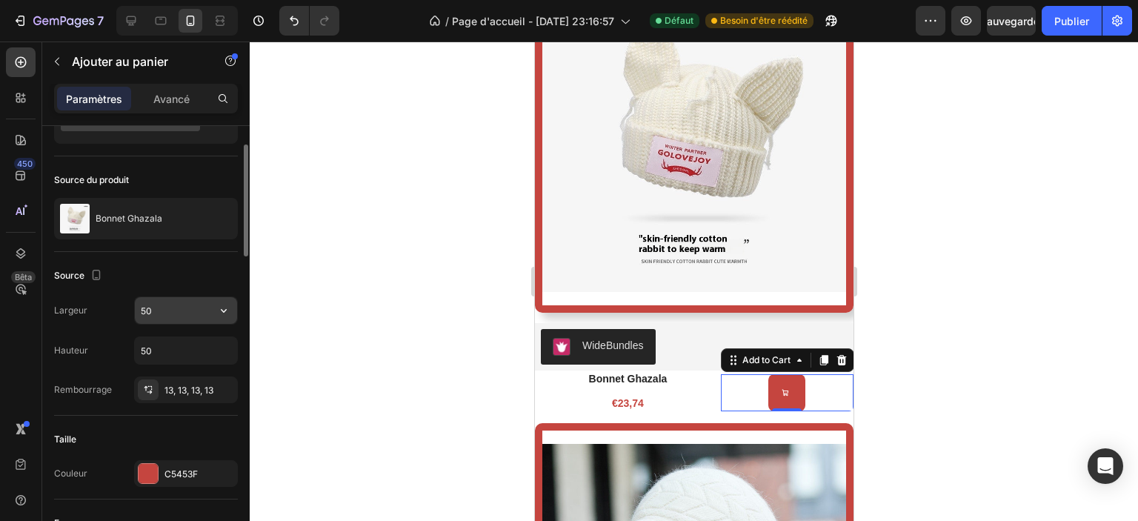
click at [179, 316] on input "50" at bounding box center [186, 310] width 102 height 27
type input "10"
click at [170, 345] on input "50" at bounding box center [186, 350] width 102 height 27
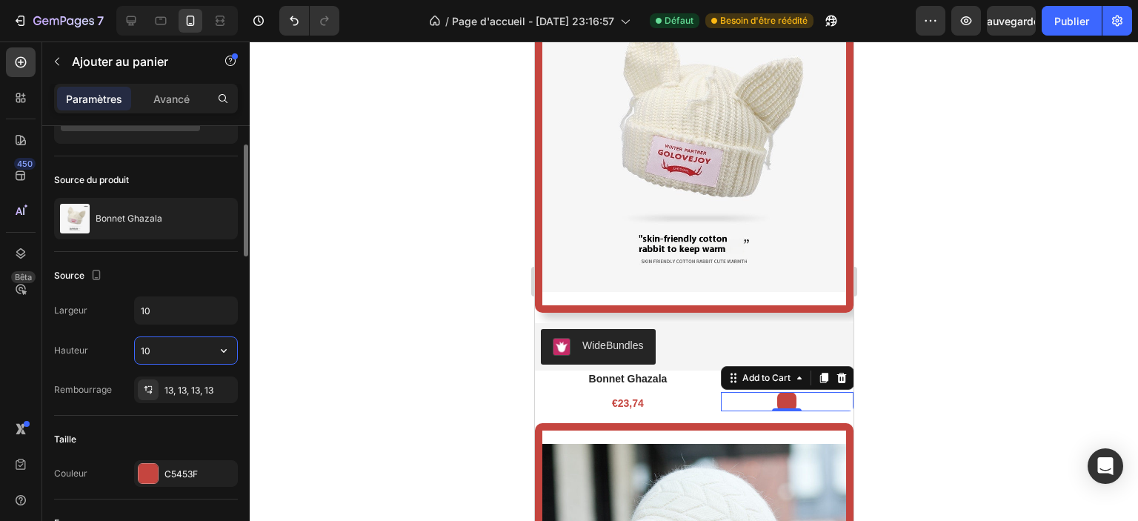
type input "1"
type input "20"
click at [163, 321] on input "10" at bounding box center [186, 310] width 102 height 27
type input "2"
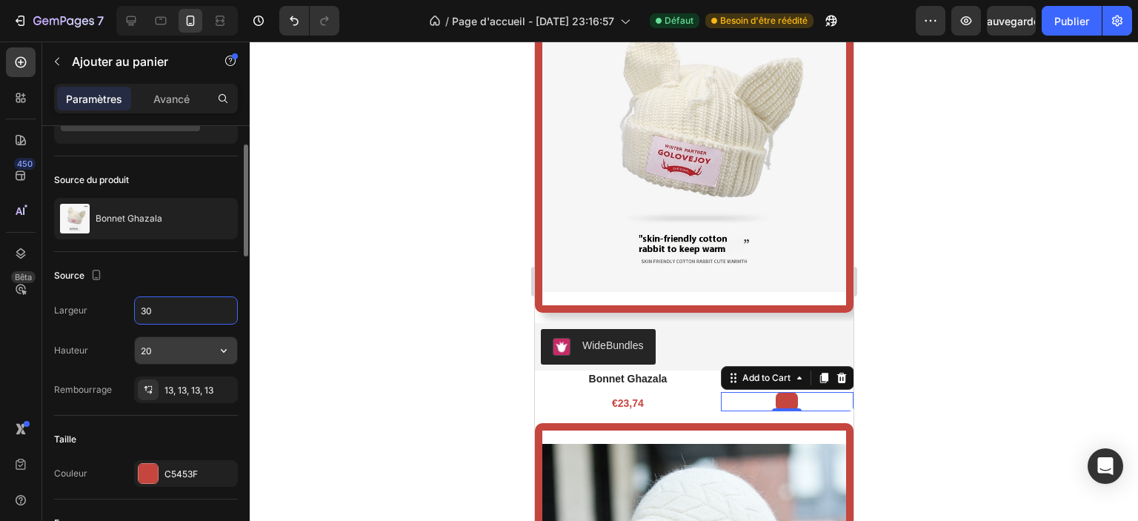
type input "30"
click at [181, 358] on input "20" at bounding box center [186, 350] width 102 height 27
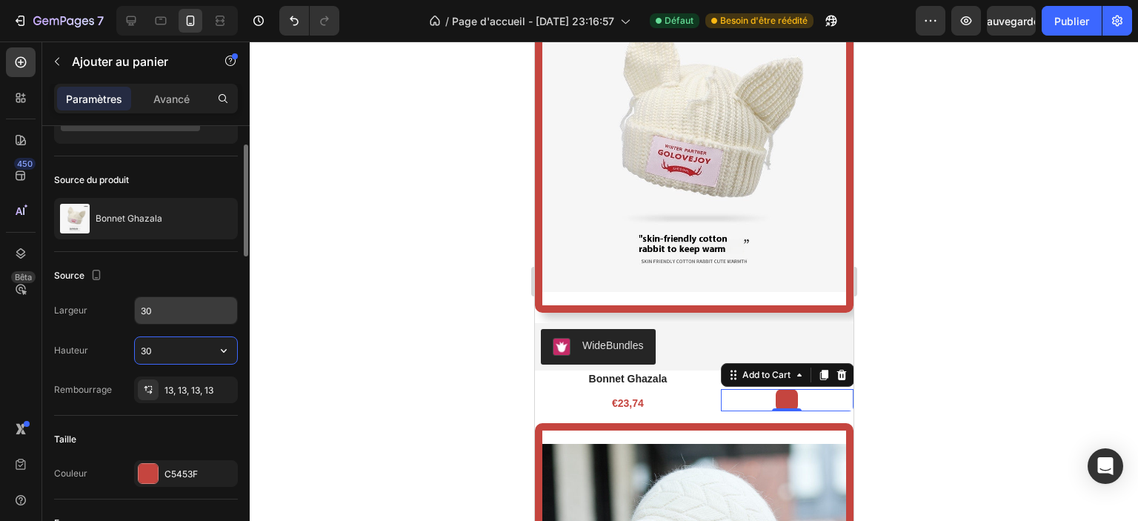
type input "30"
click at [181, 316] on input "30" at bounding box center [186, 310] width 102 height 27
type input "40"
click at [182, 339] on input "30" at bounding box center [186, 350] width 102 height 27
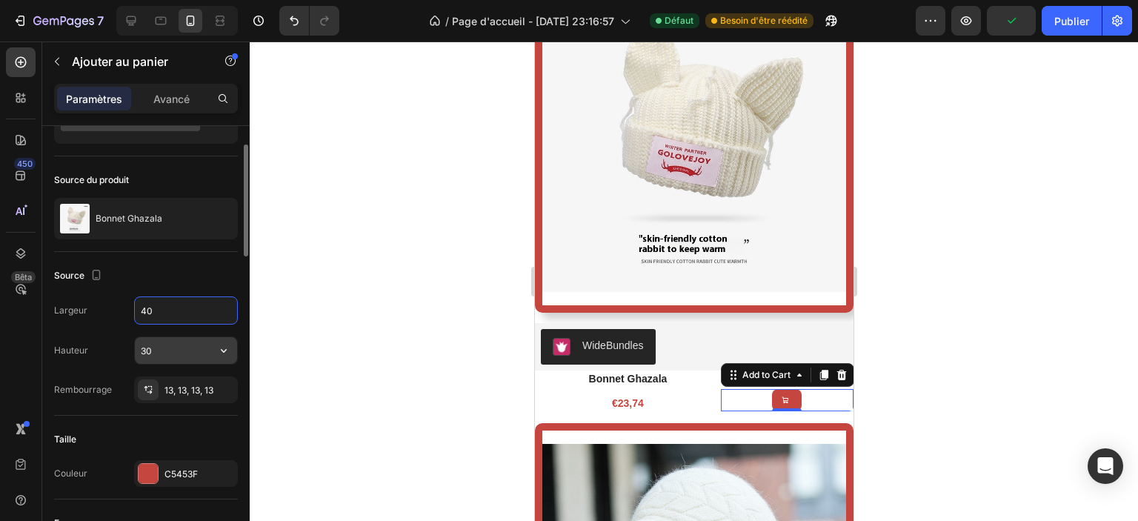
click at [182, 339] on input "30" at bounding box center [186, 350] width 102 height 27
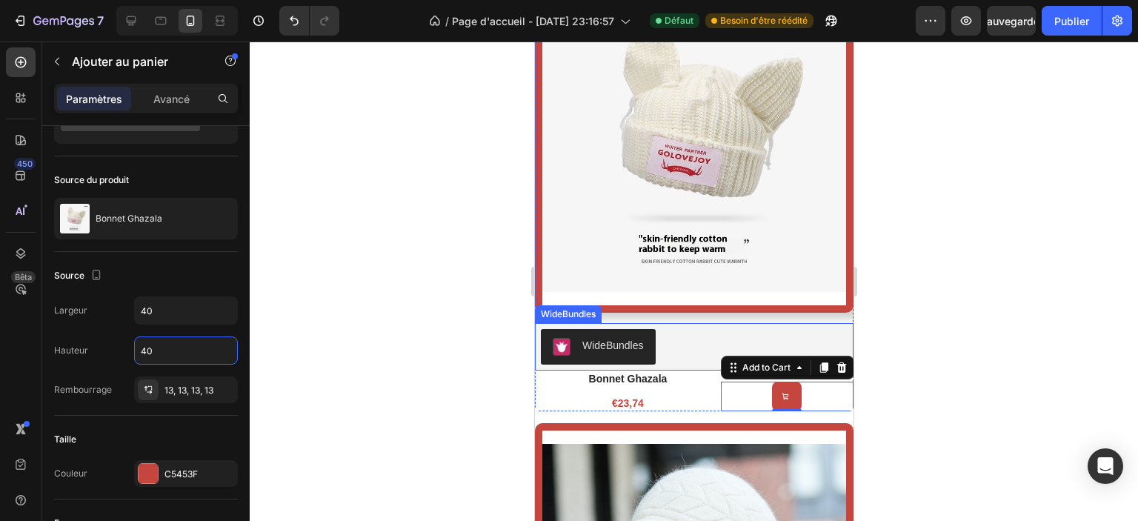
type input "40"
click at [980, 364] on div at bounding box center [694, 282] width 889 height 480
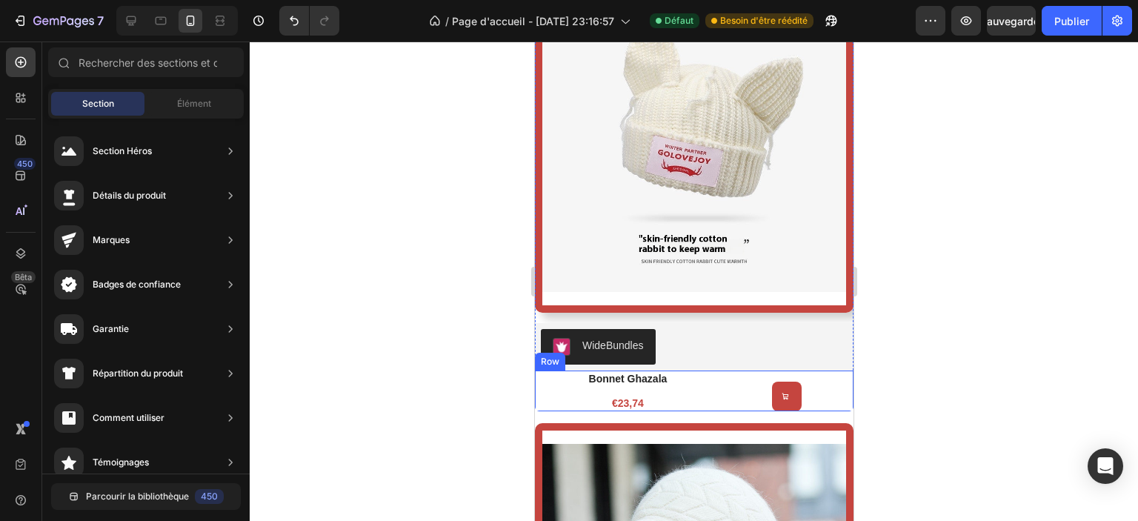
click at [688, 382] on div "bonnet ghazala Product Title €23,74 Product Price Product Price" at bounding box center [627, 391] width 186 height 40
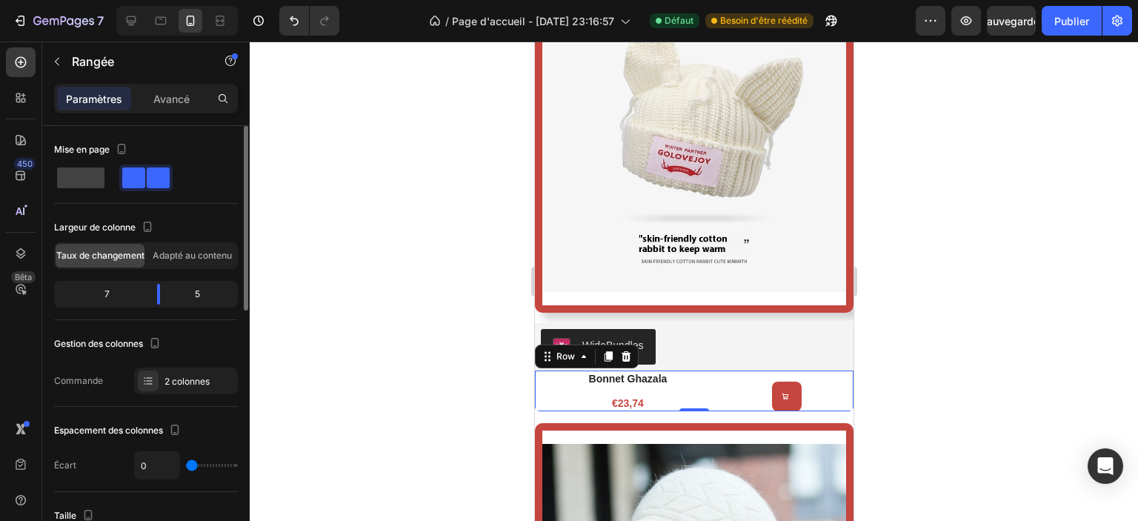
click at [102, 299] on div "7" at bounding box center [101, 294] width 88 height 21
click at [185, 296] on div "5" at bounding box center [203, 294] width 63 height 21
click at [82, 176] on span at bounding box center [80, 177] width 47 height 21
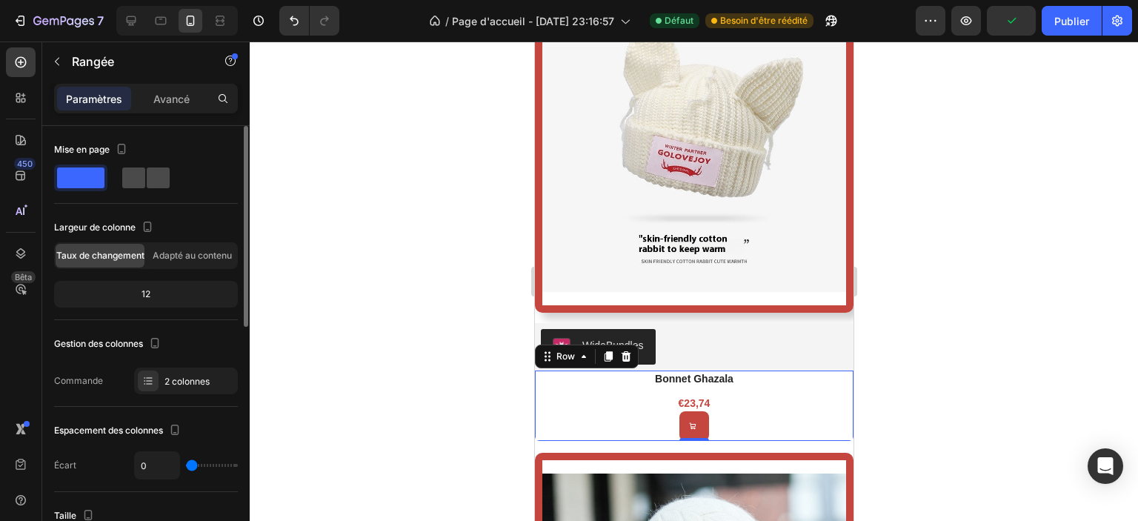
click at [139, 182] on span at bounding box center [133, 177] width 23 height 21
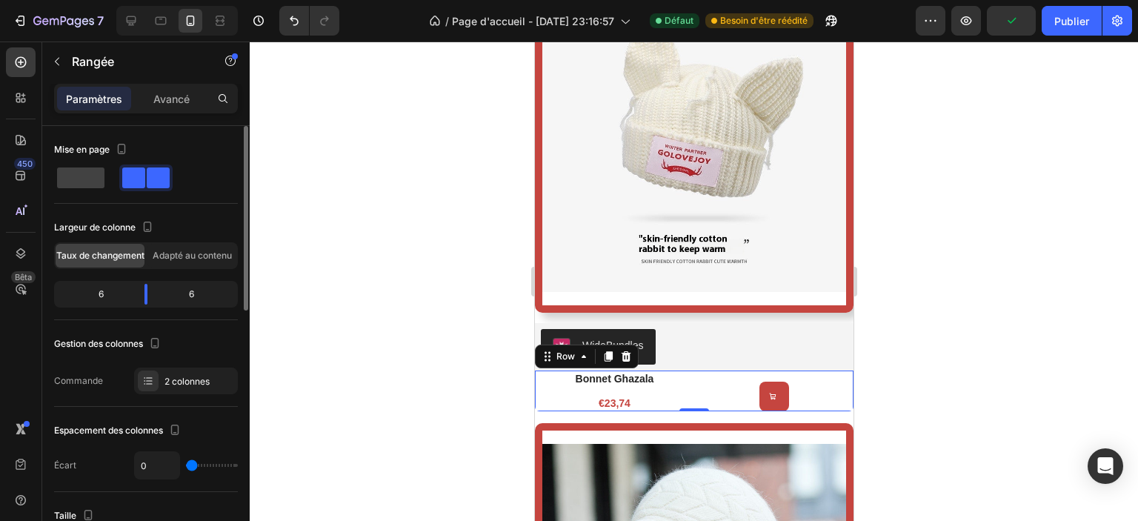
click at [159, 177] on span at bounding box center [158, 177] width 23 height 21
click at [160, 177] on span at bounding box center [158, 177] width 23 height 21
click at [90, 179] on span at bounding box center [80, 177] width 47 height 21
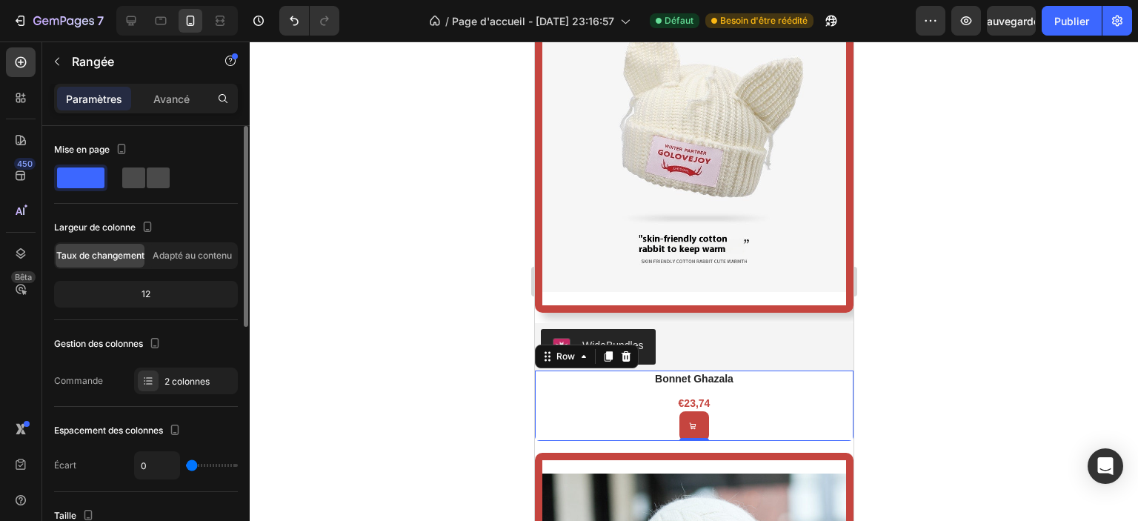
click at [143, 177] on span at bounding box center [133, 177] width 23 height 21
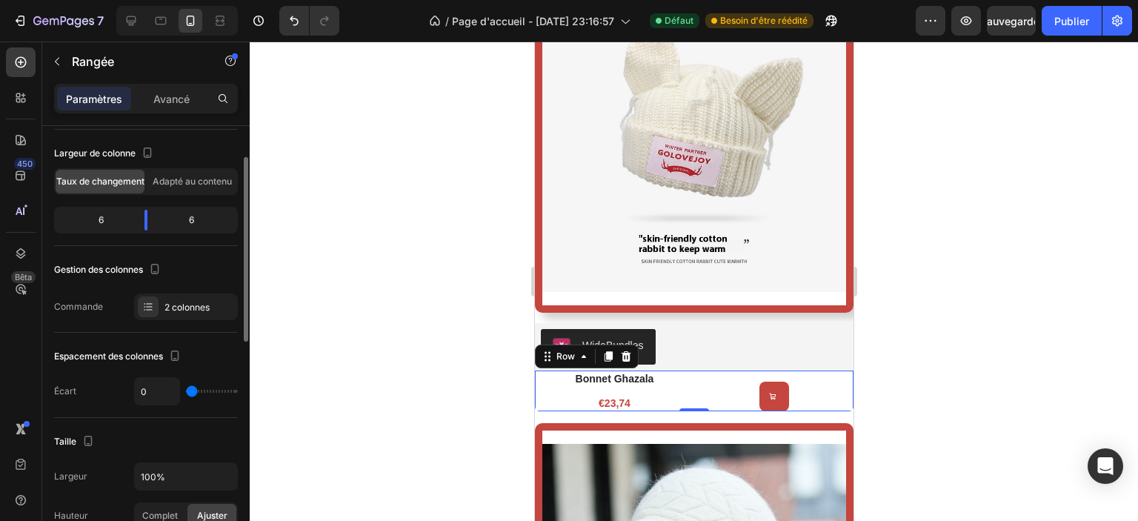
scroll to position [222, 0]
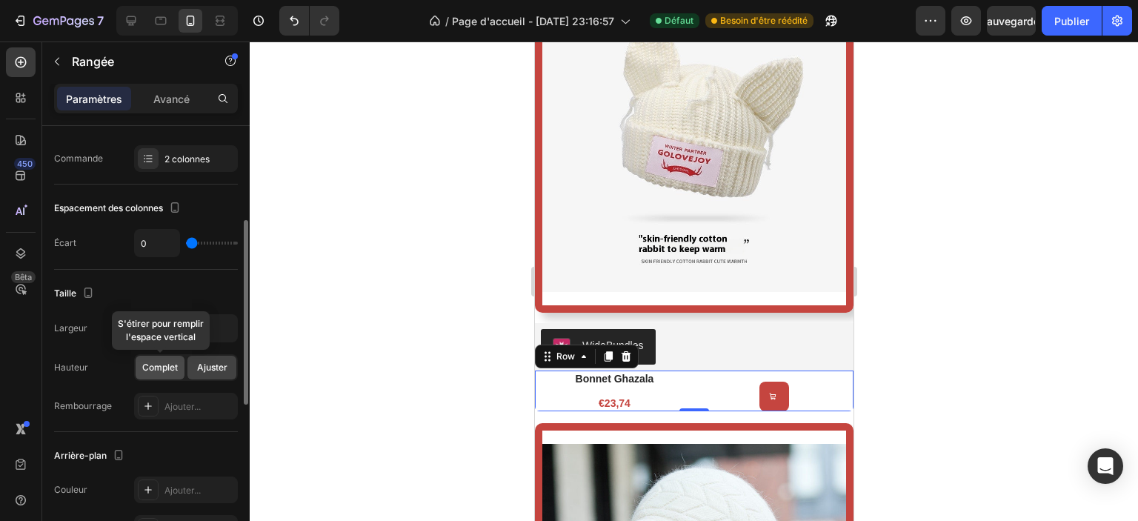
click at [167, 374] on div "Complet" at bounding box center [160, 368] width 49 height 24
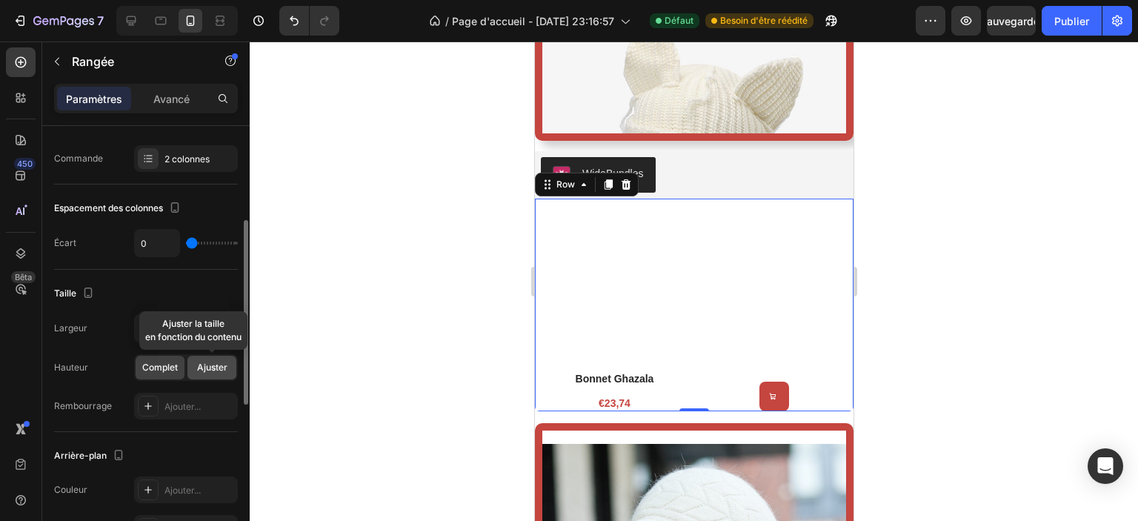
click at [208, 367] on font "Ajuster" at bounding box center [212, 367] width 30 height 11
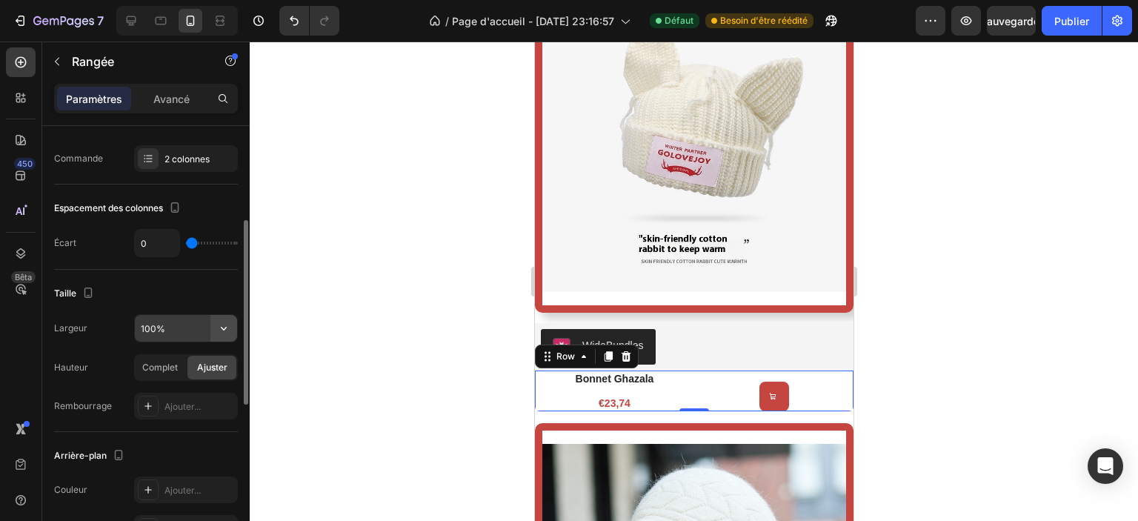
click at [219, 329] on icon "button" at bounding box center [223, 328] width 15 height 15
type input "9"
type input "25"
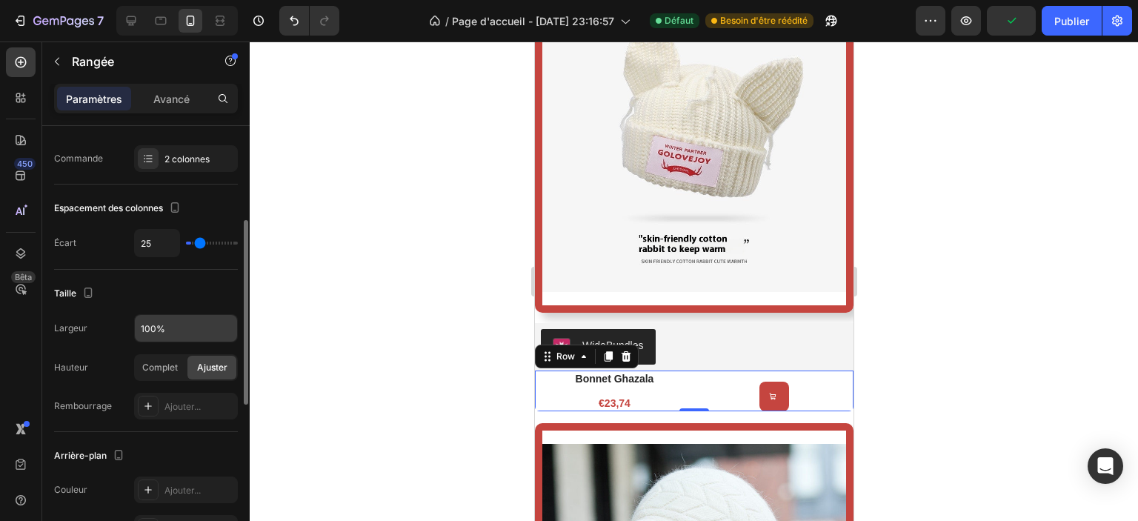
type input "31"
type input "32"
drag, startPoint x: 194, startPoint y: 239, endPoint x: 184, endPoint y: 248, distance: 13.7
click at [186, 245] on input "range" at bounding box center [212, 243] width 52 height 3
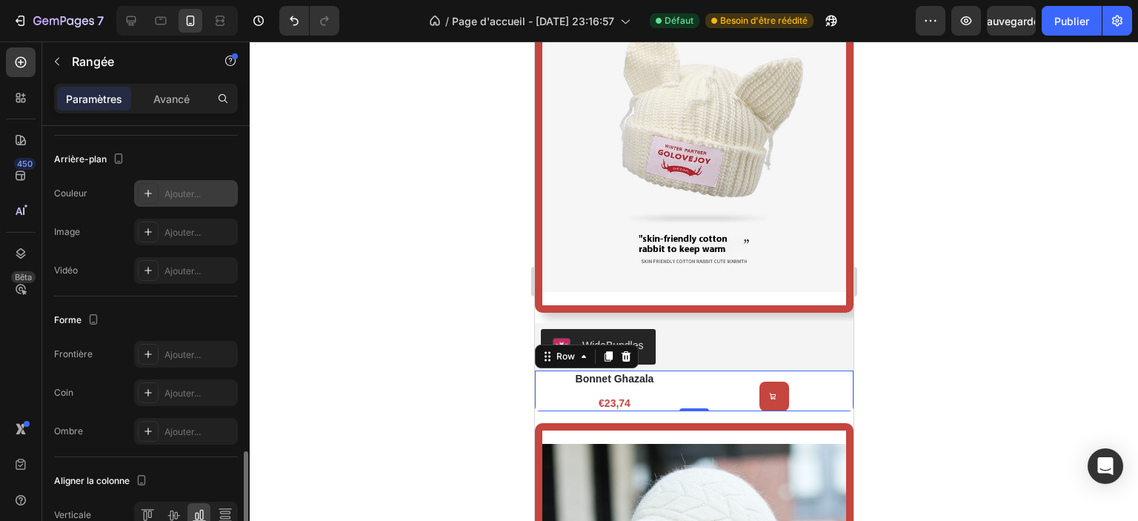
scroll to position [593, 0]
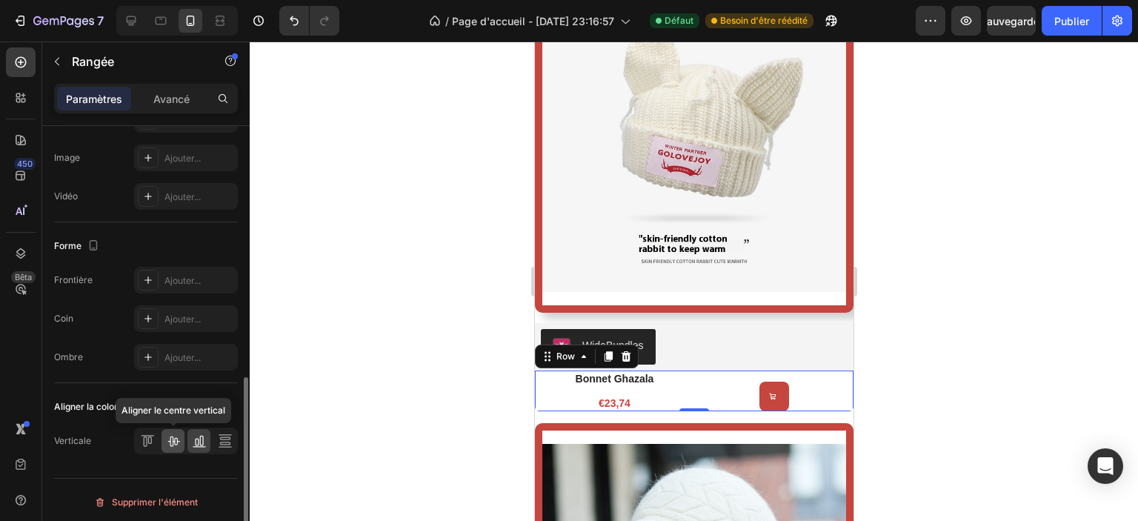
click at [170, 446] on icon at bounding box center [173, 441] width 15 height 15
click at [143, 438] on icon at bounding box center [145, 442] width 4 height 10
click at [170, 441] on icon at bounding box center [173, 441] width 15 height 15
click at [194, 442] on icon at bounding box center [199, 441] width 15 height 15
click at [176, 441] on icon at bounding box center [173, 441] width 15 height 15
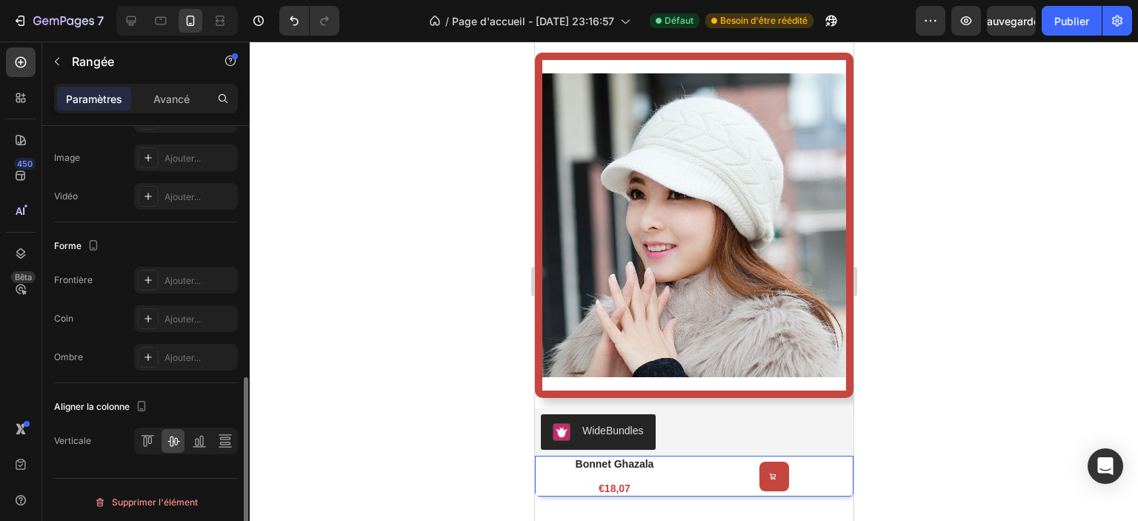
scroll to position [595, 0]
click at [221, 437] on icon at bounding box center [225, 438] width 15 height 15
click at [192, 442] on icon at bounding box center [199, 438] width 15 height 15
click at [184, 441] on div at bounding box center [173, 439] width 23 height 24
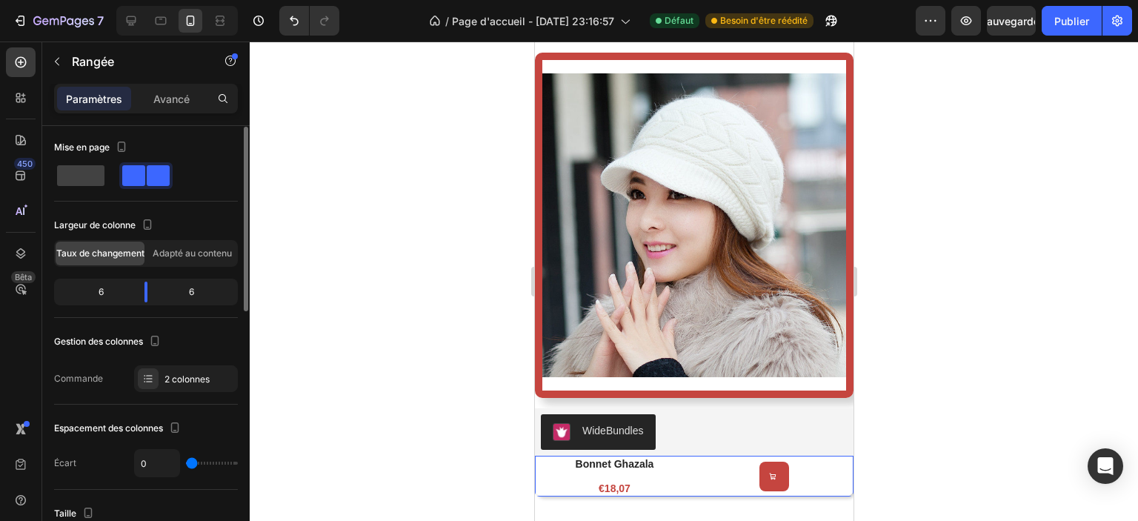
scroll to position [0, 0]
click at [119, 293] on div "6" at bounding box center [95, 294] width 76 height 21
click at [179, 290] on div "6" at bounding box center [197, 294] width 76 height 21
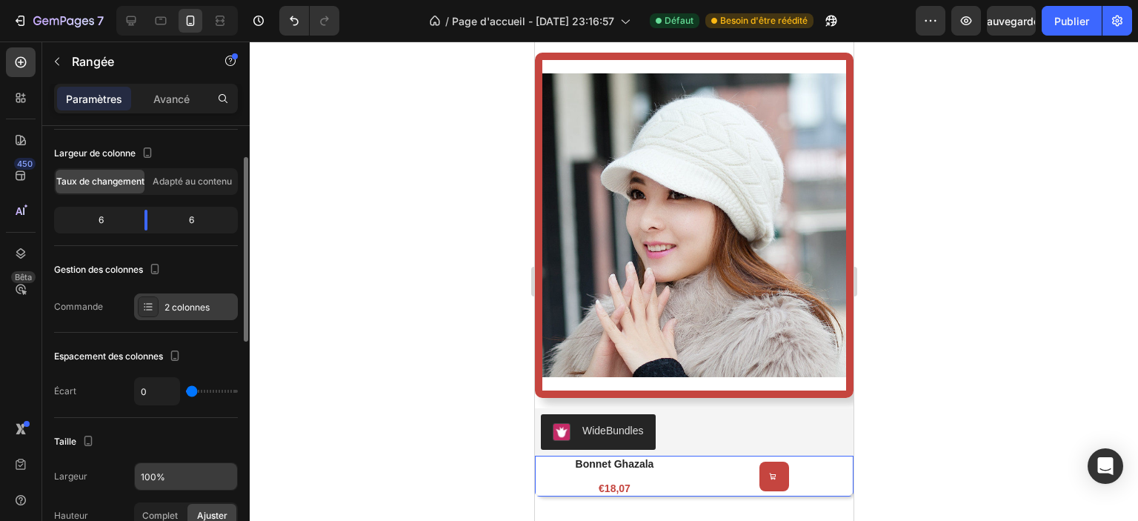
click at [163, 312] on div "2 colonnes" at bounding box center [186, 306] width 104 height 27
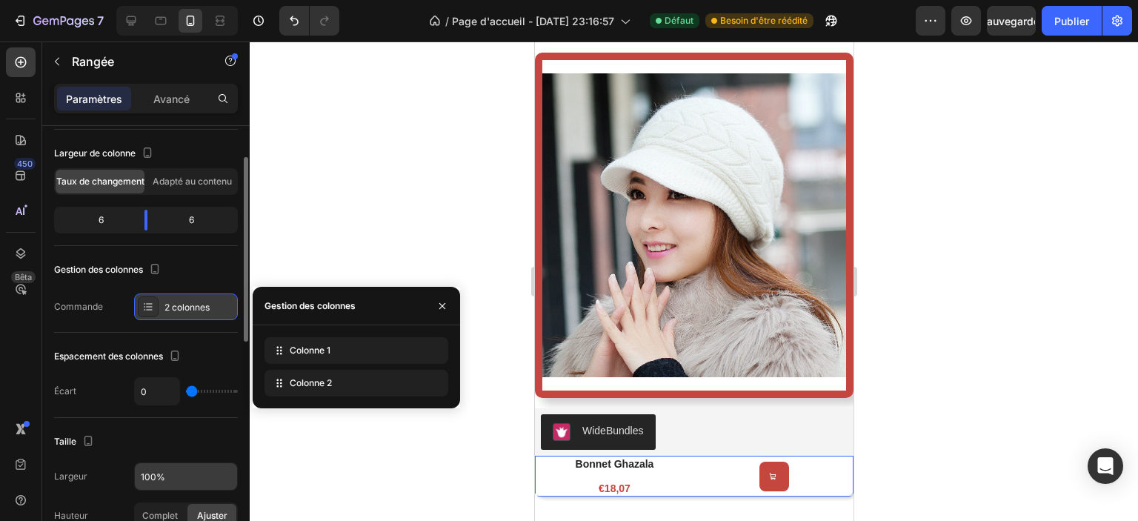
click at [163, 312] on div "2 colonnes" at bounding box center [186, 306] width 104 height 27
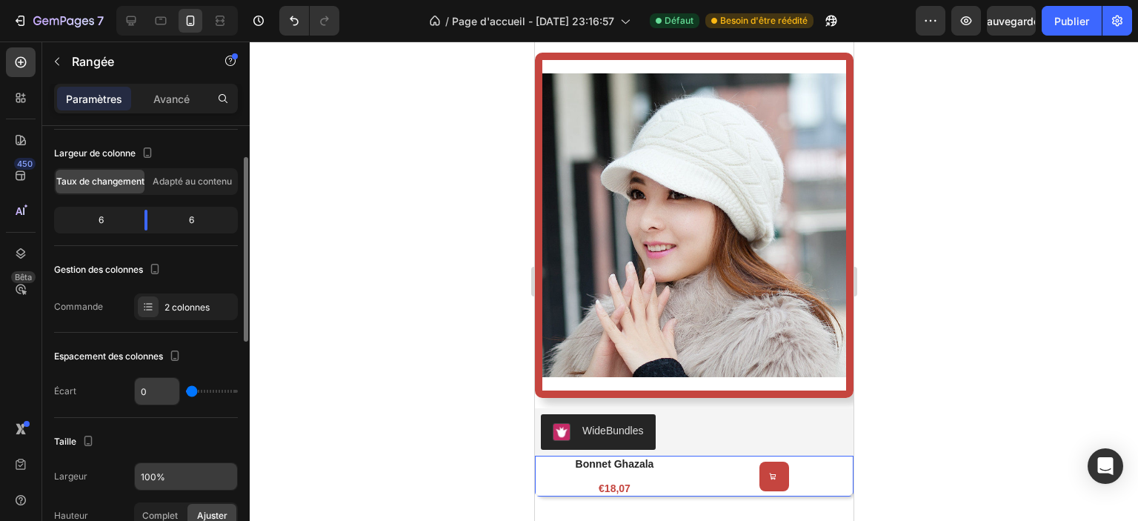
drag, startPoint x: 192, startPoint y: 394, endPoint x: 172, endPoint y: 389, distance: 20.7
click at [186, 391] on input "range" at bounding box center [212, 391] width 52 height 3
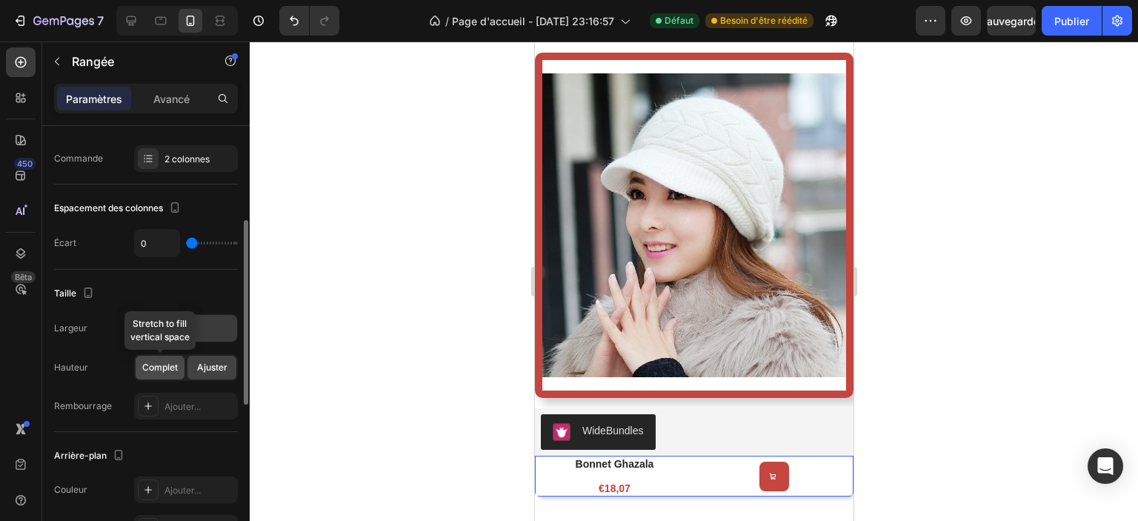
click at [161, 371] on span "Complet" at bounding box center [160, 367] width 36 height 13
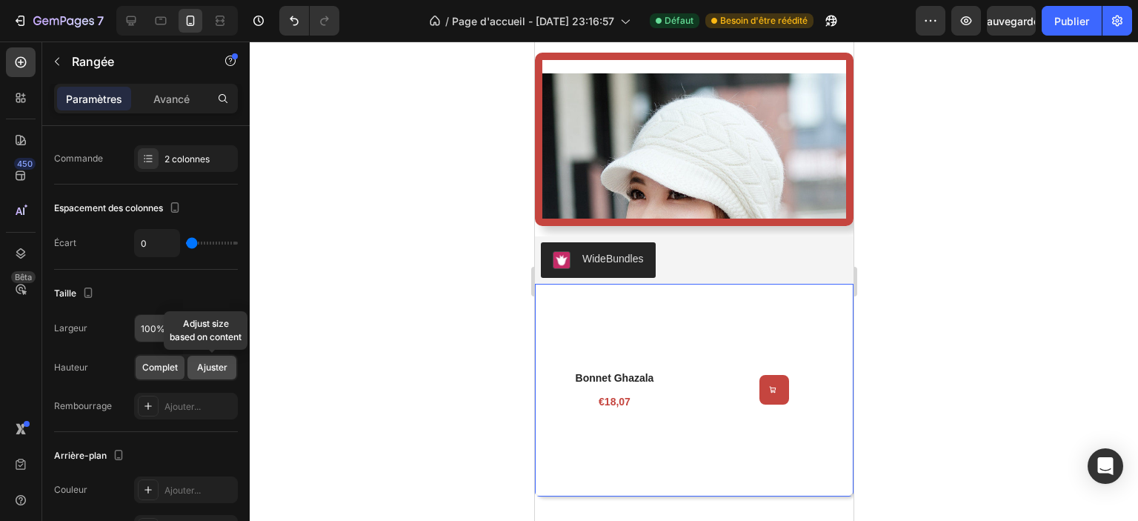
click at [216, 367] on font "Ajuster" at bounding box center [212, 367] width 30 height 11
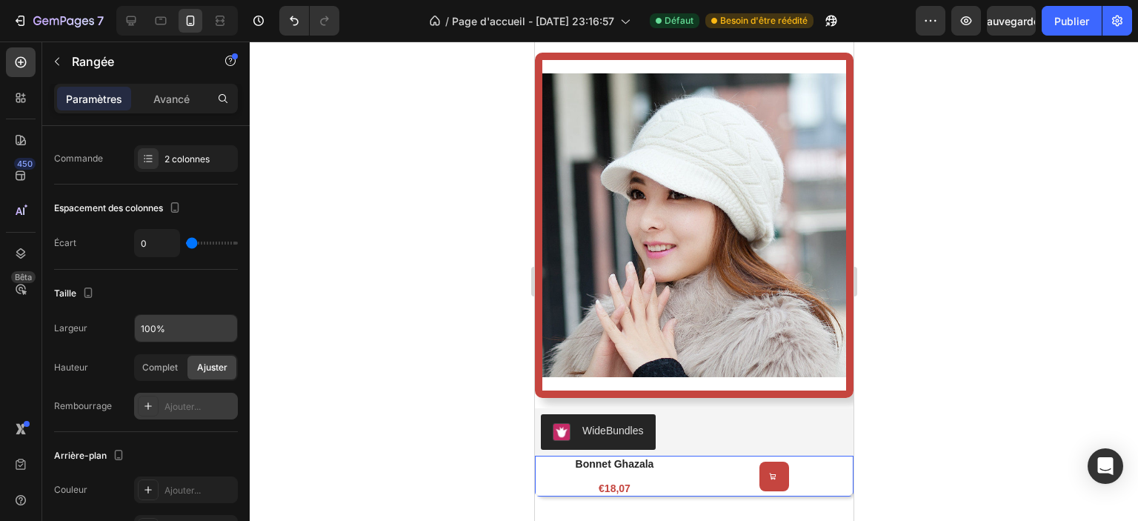
click at [157, 401] on div at bounding box center [148, 406] width 21 height 21
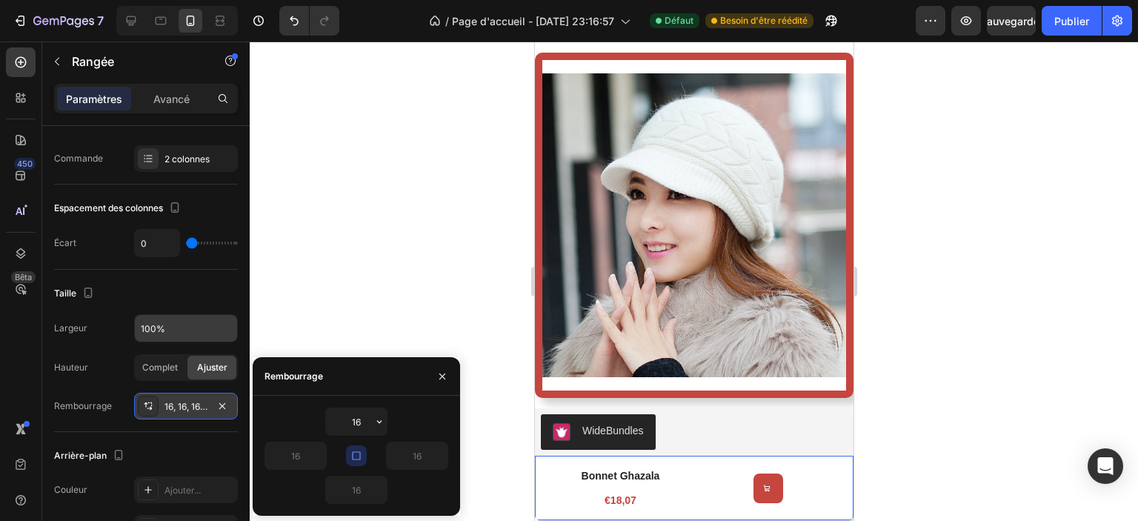
click at [166, 405] on font "16, 16, 16, 16" at bounding box center [189, 406] width 49 height 11
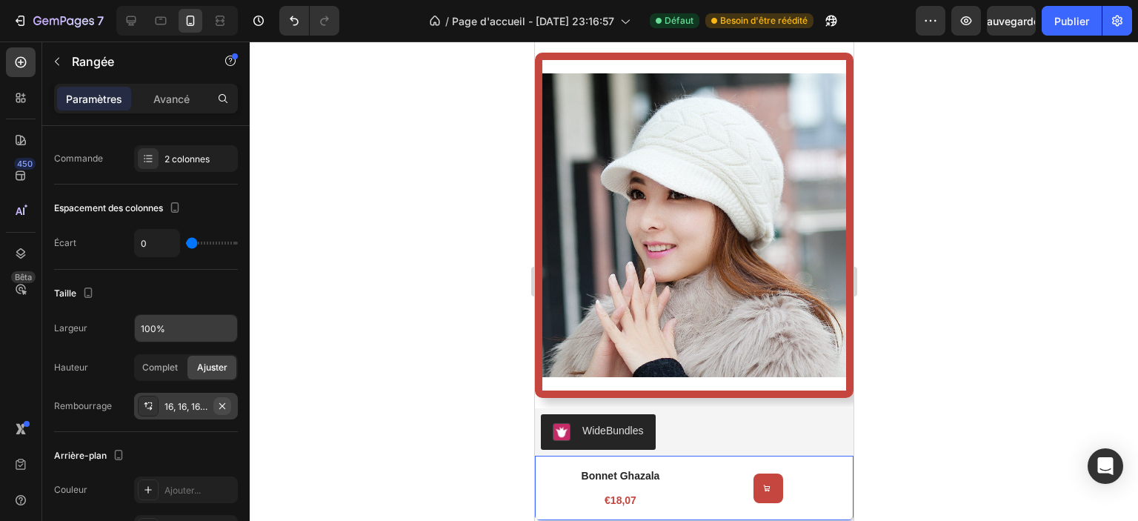
click at [219, 404] on icon "button" at bounding box center [222, 406] width 12 height 12
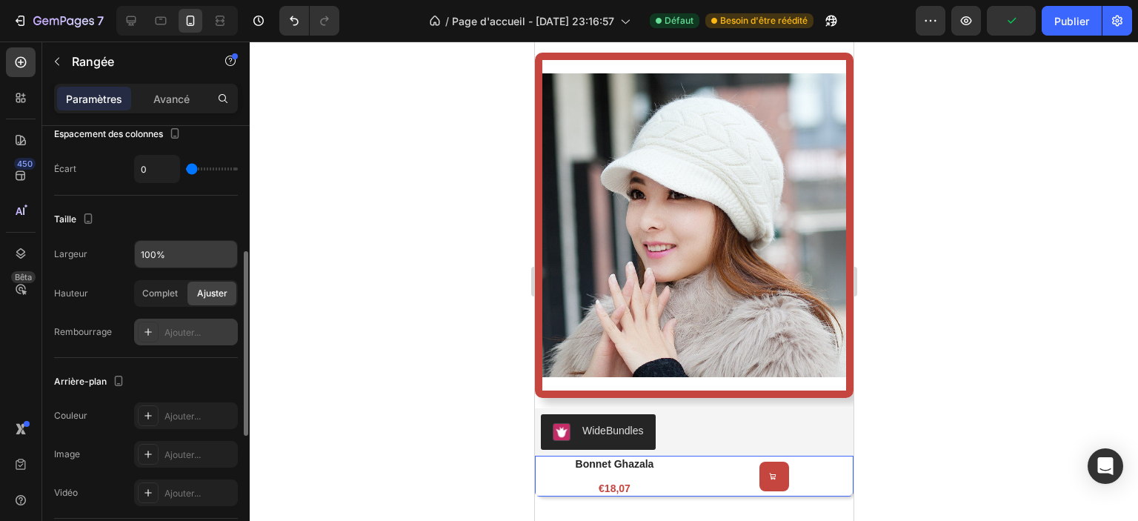
scroll to position [445, 0]
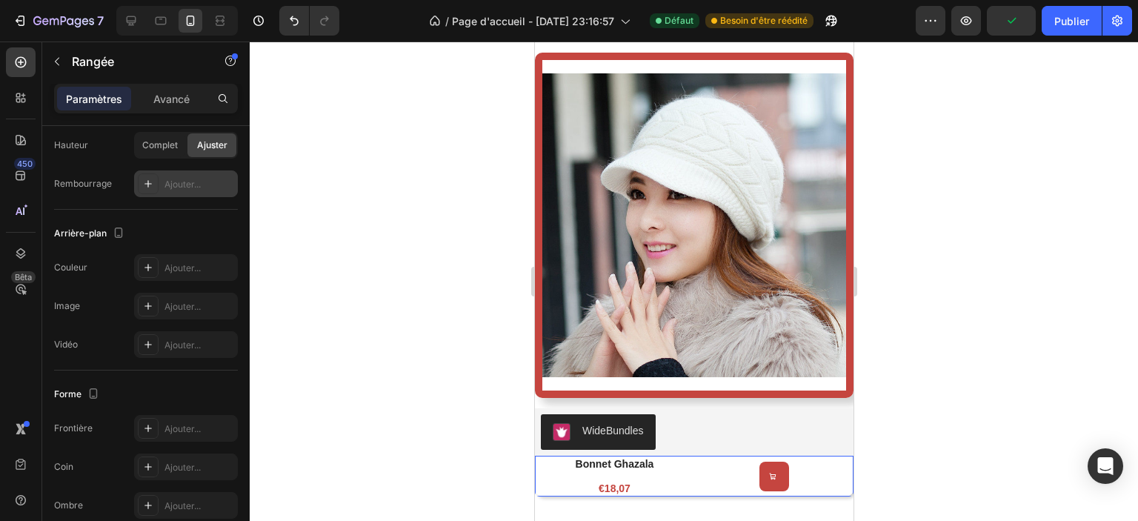
click at [800, 462] on div "Add to Cart" at bounding box center [773, 477] width 159 height 30
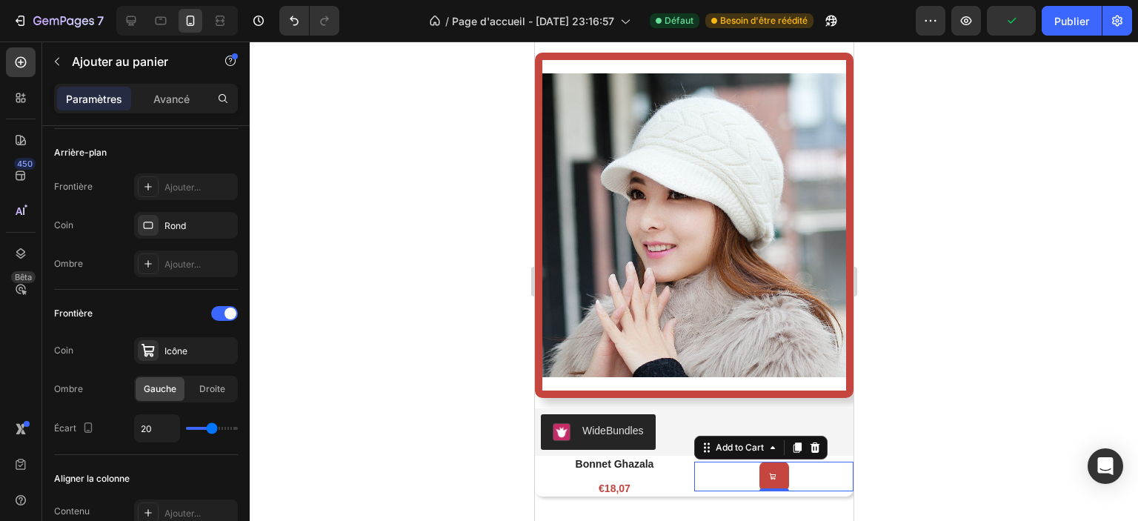
scroll to position [0, 0]
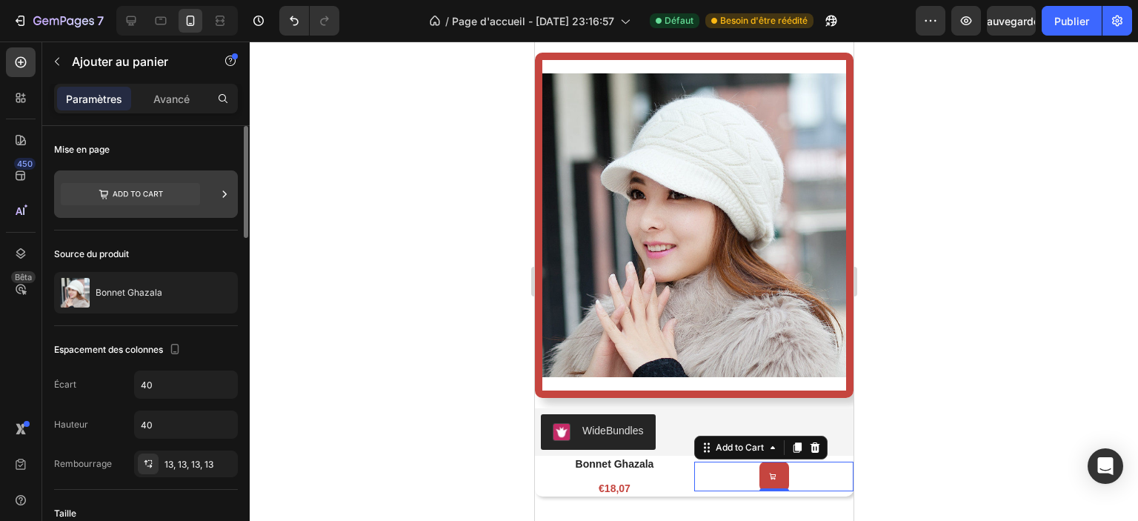
click at [209, 185] on div at bounding box center [146, 193] width 184 height 47
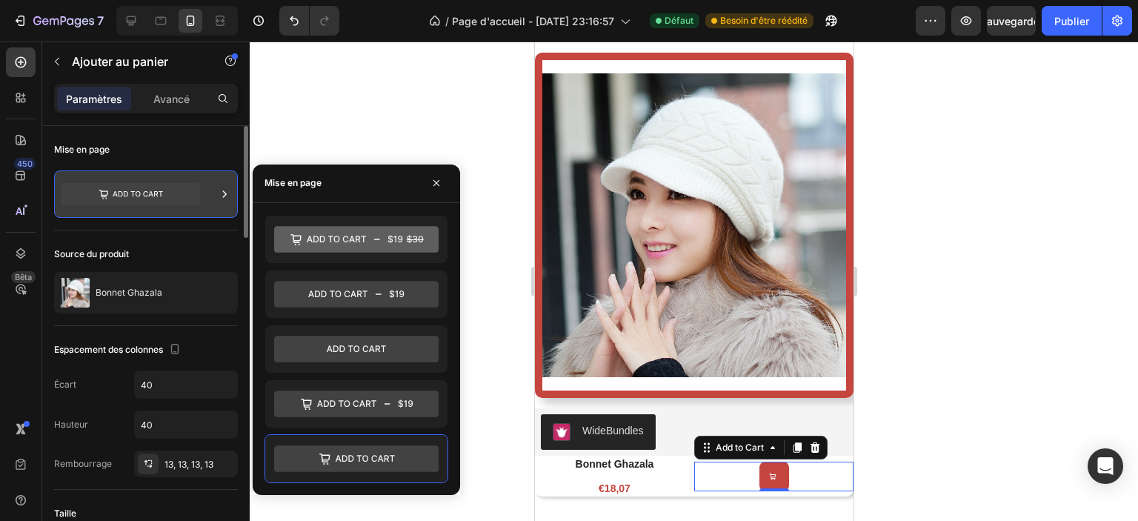
click at [209, 185] on div at bounding box center [146, 193] width 184 height 47
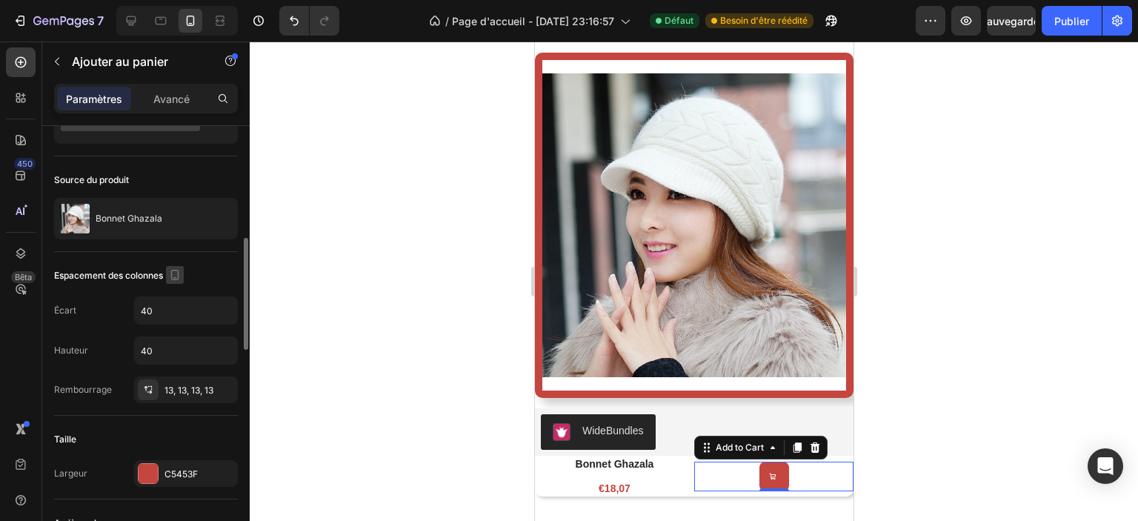
scroll to position [148, 0]
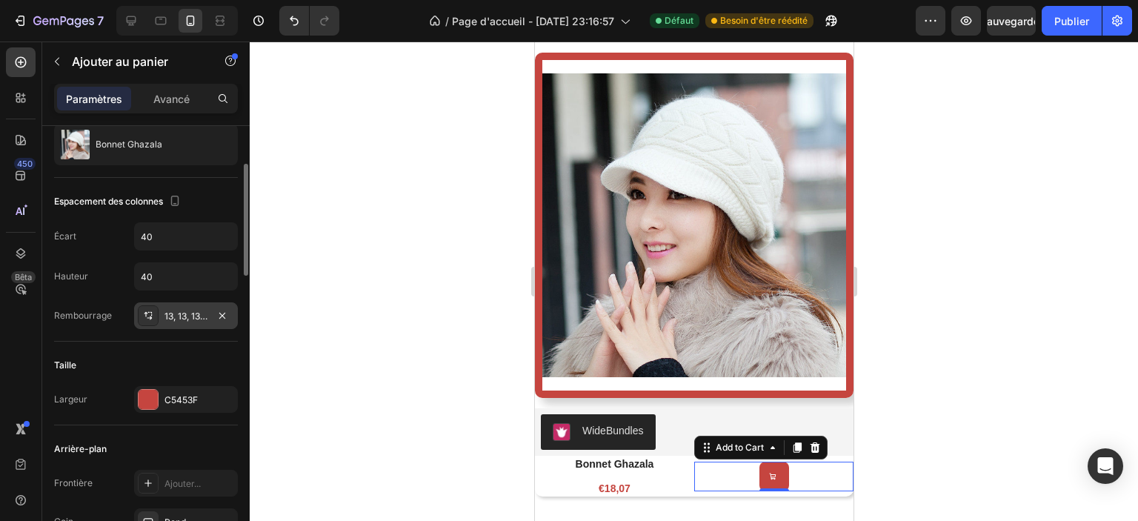
click at [185, 316] on font "13, 13, 13, 13" at bounding box center [189, 316] width 49 height 11
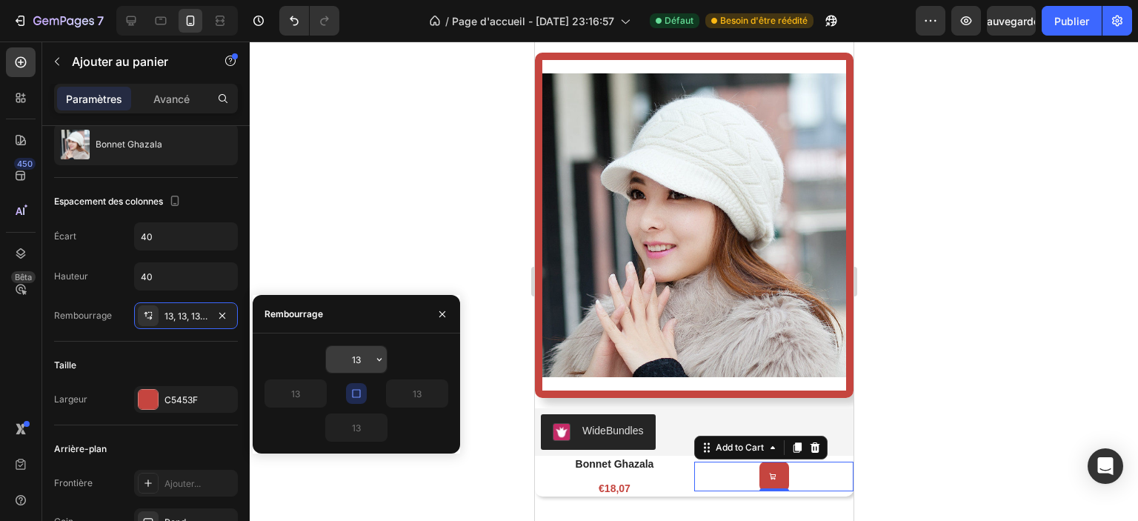
click at [368, 355] on input "13" at bounding box center [356, 359] width 61 height 27
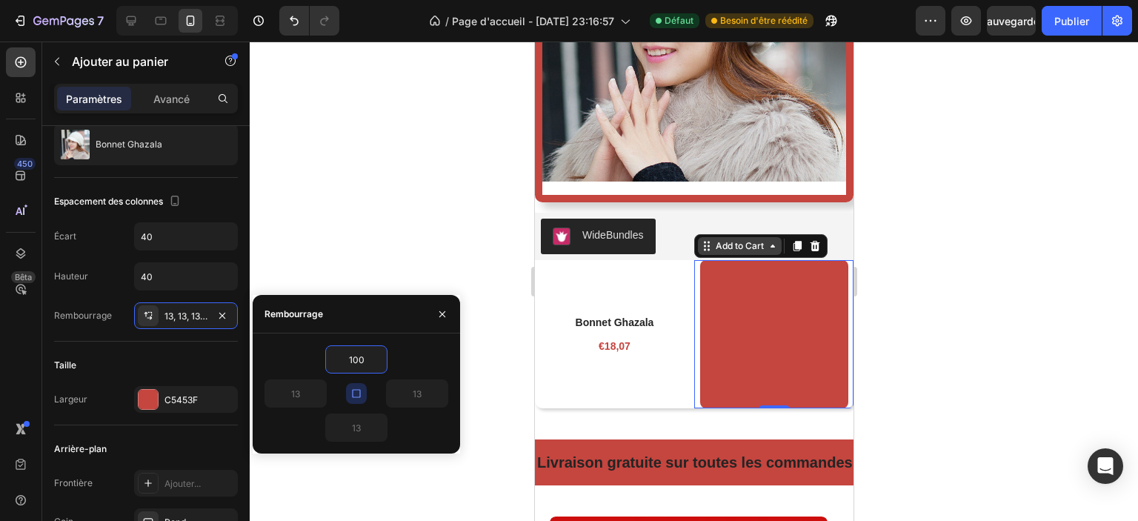
scroll to position [1664, 0]
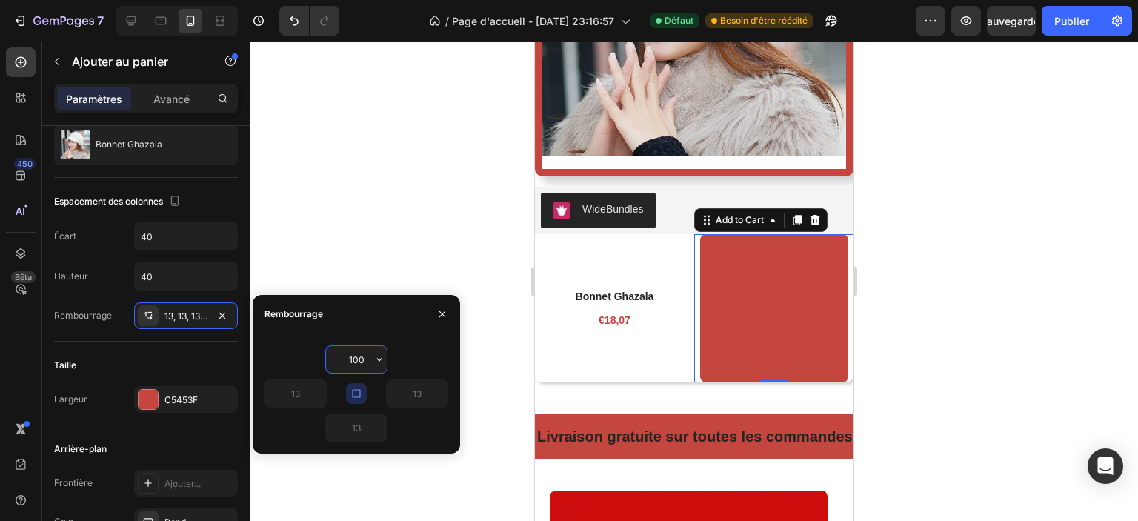
click at [362, 359] on input "100" at bounding box center [356, 359] width 61 height 27
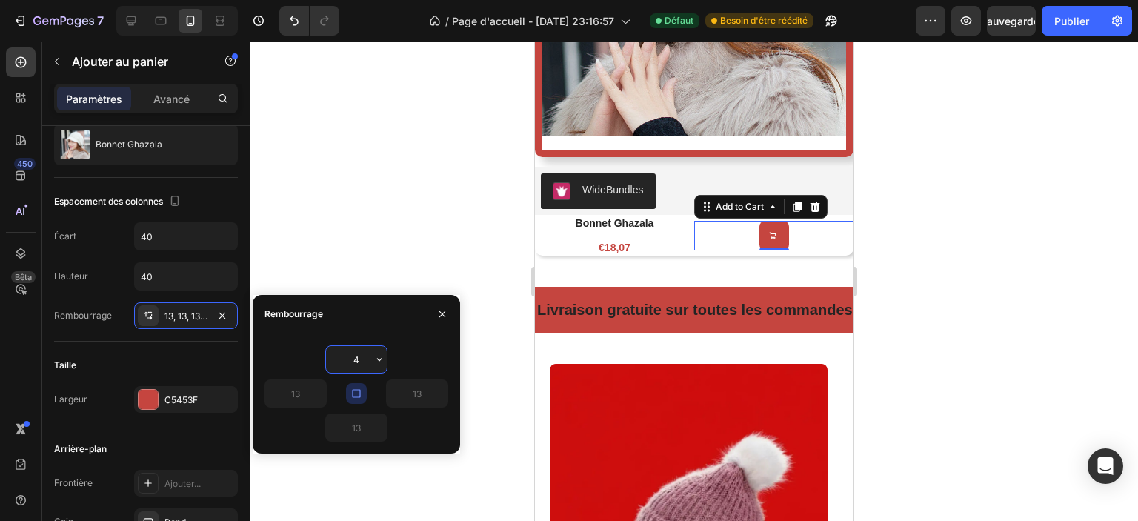
scroll to position [1556, 0]
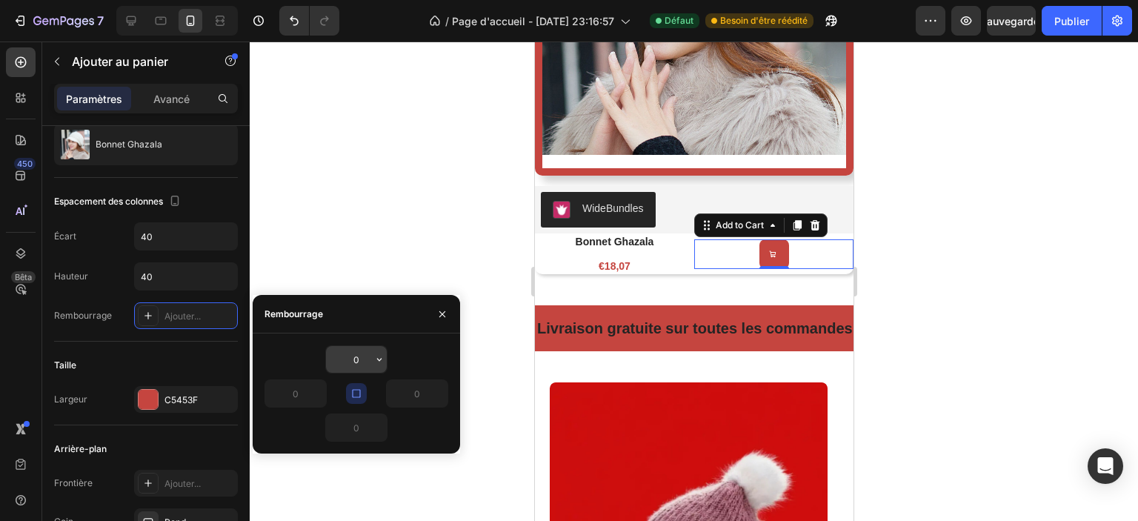
click at [361, 356] on input "0" at bounding box center [356, 359] width 61 height 27
click at [318, 361] on div "10" at bounding box center [357, 359] width 184 height 28
click at [148, 351] on div "Taille Largeur C5453F" at bounding box center [146, 384] width 184 height 84
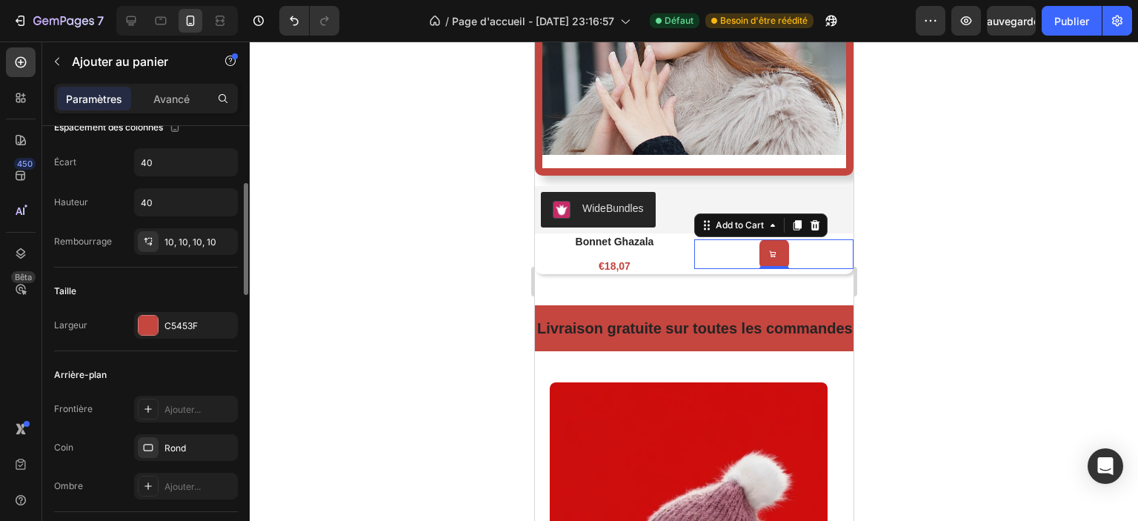
scroll to position [296, 0]
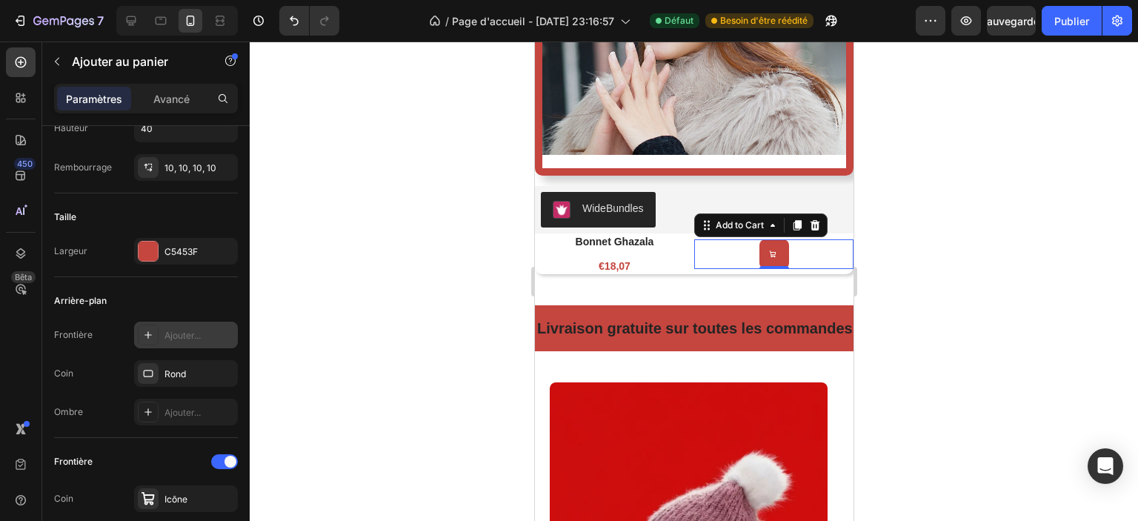
click at [155, 334] on div at bounding box center [148, 335] width 21 height 21
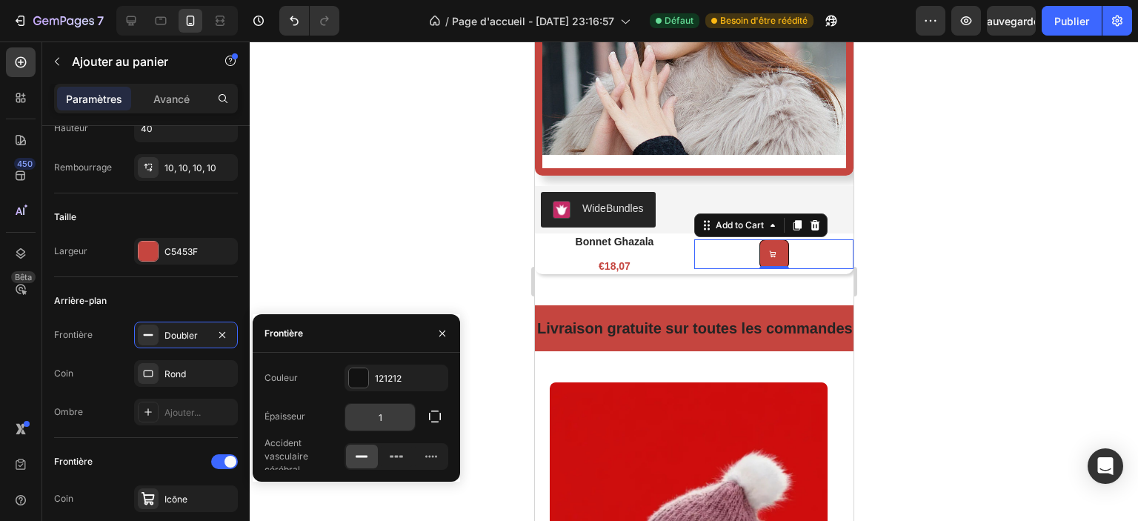
click at [388, 418] on input "1" at bounding box center [380, 417] width 70 height 27
click at [108, 360] on div "Coin Rond" at bounding box center [146, 373] width 184 height 27
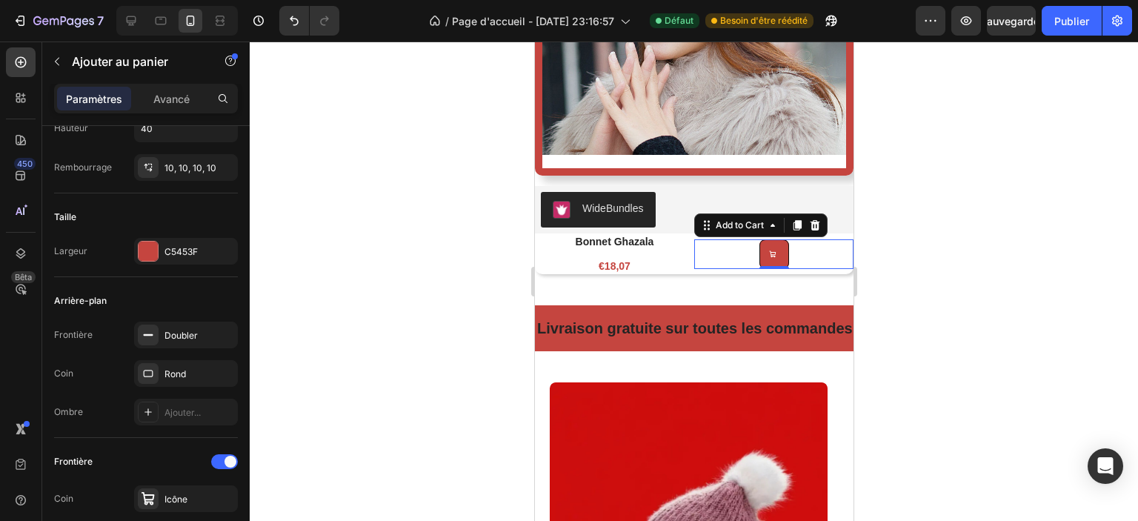
click at [183, 251] on font "C5453F" at bounding box center [181, 251] width 33 height 11
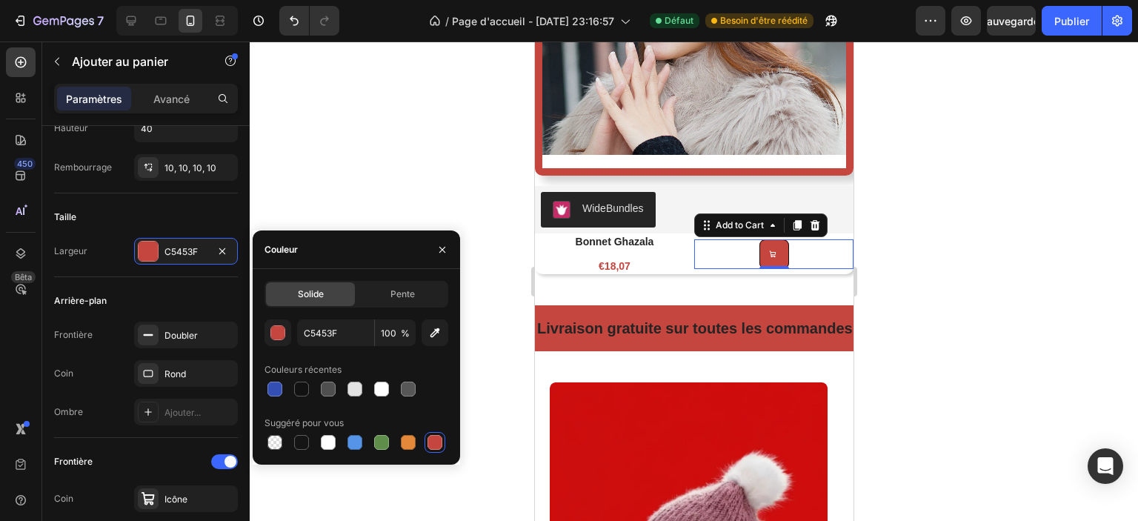
click at [421, 439] on div at bounding box center [357, 442] width 184 height 21
click at [414, 442] on div at bounding box center [408, 442] width 15 height 15
click at [406, 443] on div at bounding box center [408, 442] width 15 height 15
click at [439, 445] on div at bounding box center [435, 442] width 15 height 15
click at [92, 340] on div "Frontière Doubler" at bounding box center [146, 335] width 184 height 27
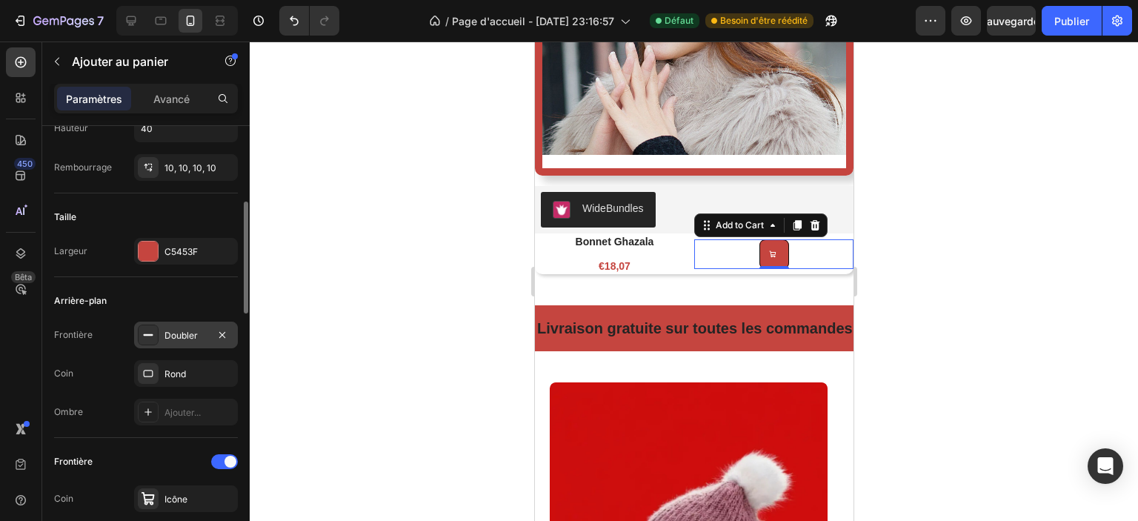
click at [179, 332] on font "Doubler" at bounding box center [181, 335] width 33 height 11
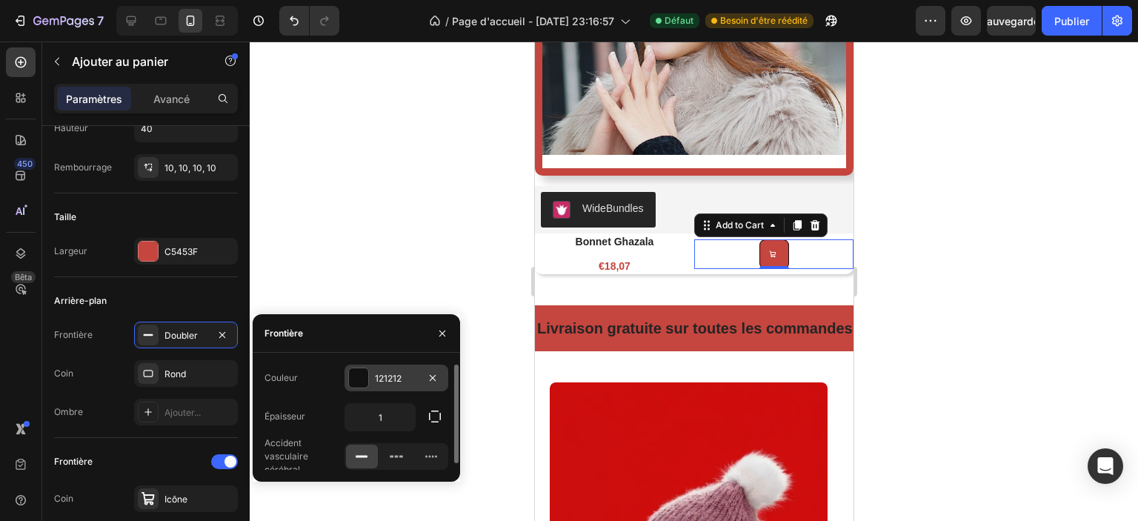
click at [371, 371] on div "121212" at bounding box center [397, 378] width 104 height 27
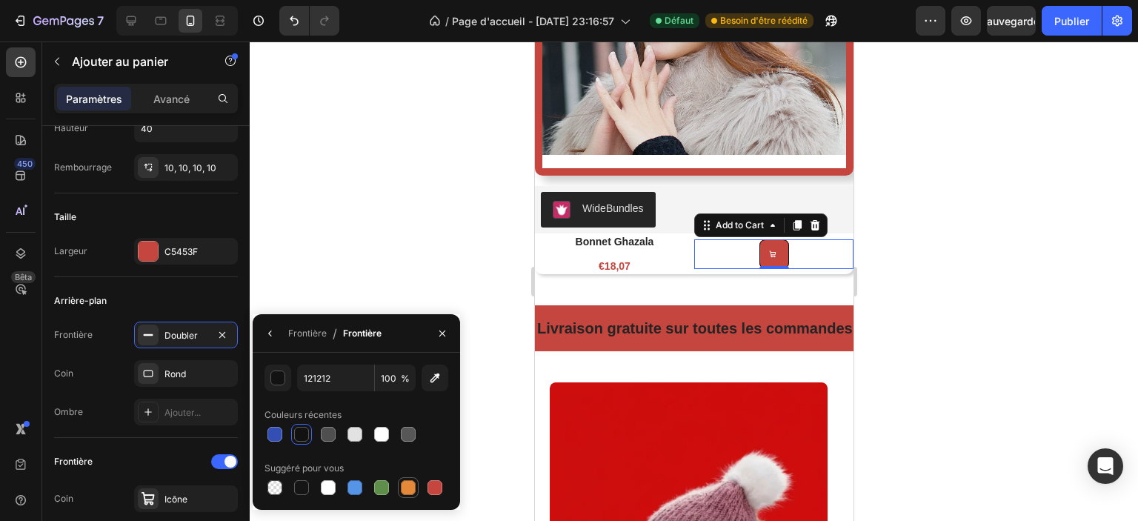
click at [411, 488] on div at bounding box center [408, 487] width 15 height 15
click at [110, 349] on div "Frontière Doubler Coin Rond Ombre Ajouter..." at bounding box center [146, 374] width 184 height 104
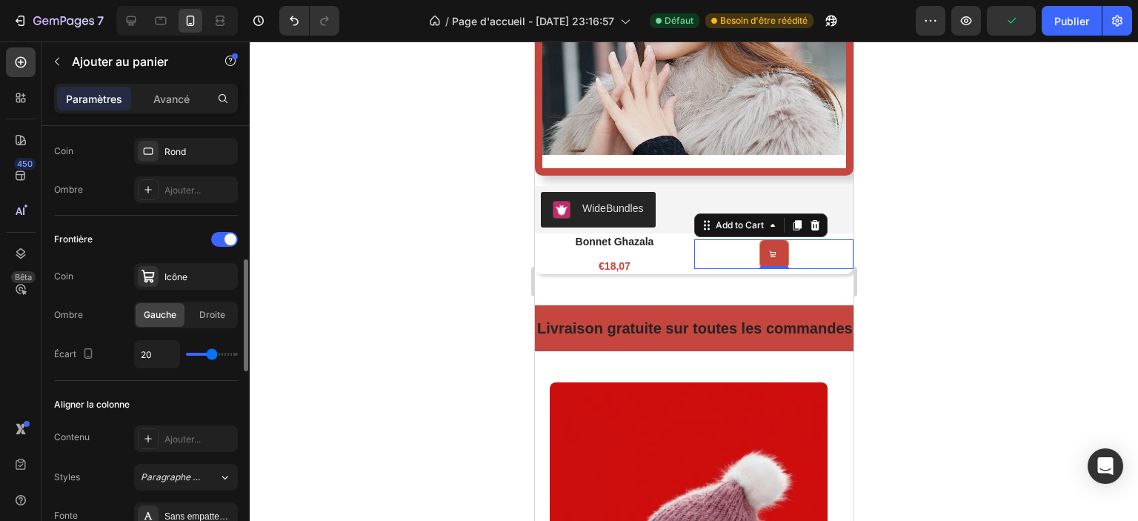
scroll to position [593, 0]
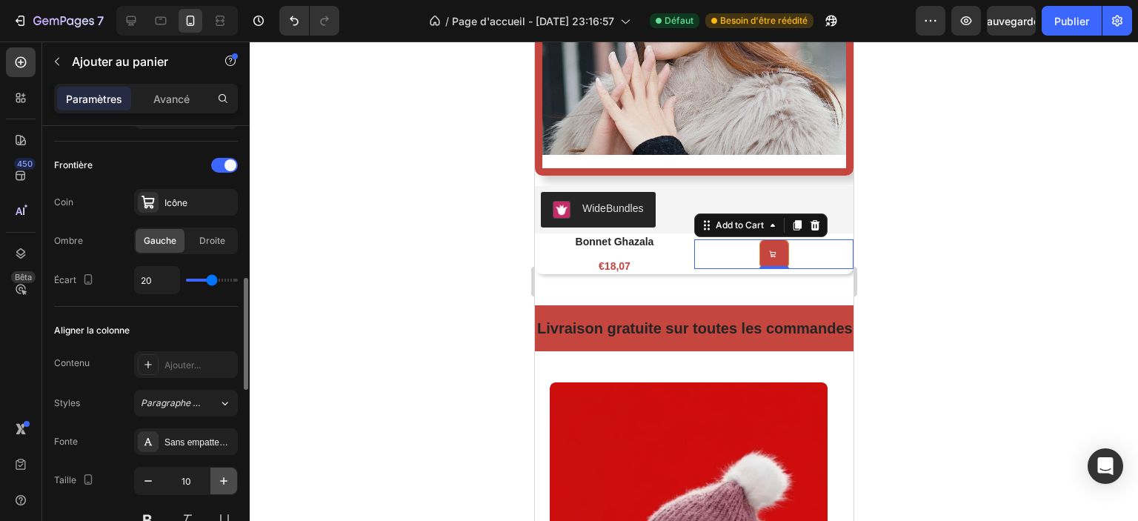
click at [225, 482] on icon "button" at bounding box center [223, 481] width 15 height 15
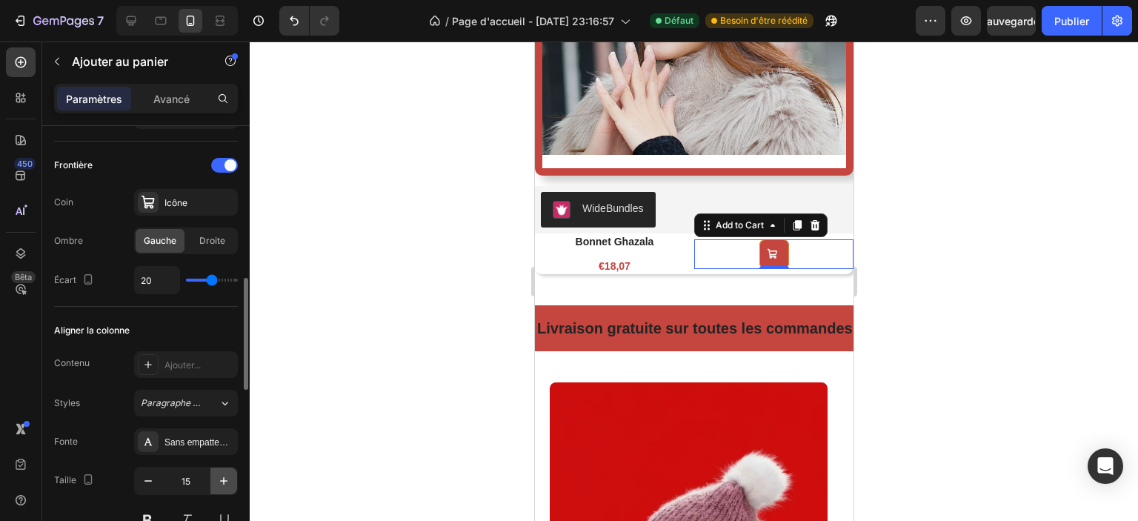
click at [225, 482] on icon "button" at bounding box center [223, 481] width 15 height 15
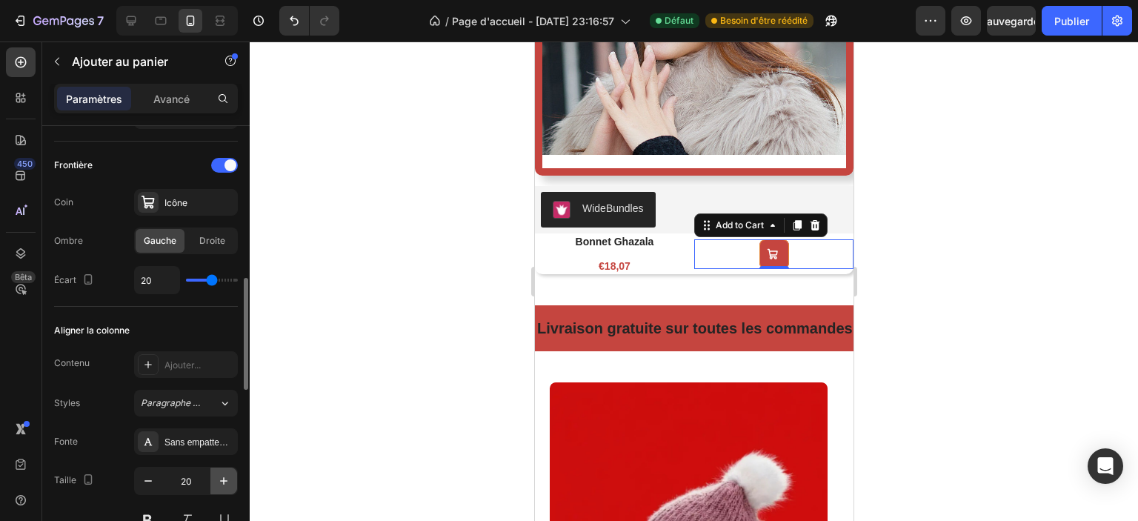
click at [225, 482] on icon "button" at bounding box center [223, 481] width 15 height 15
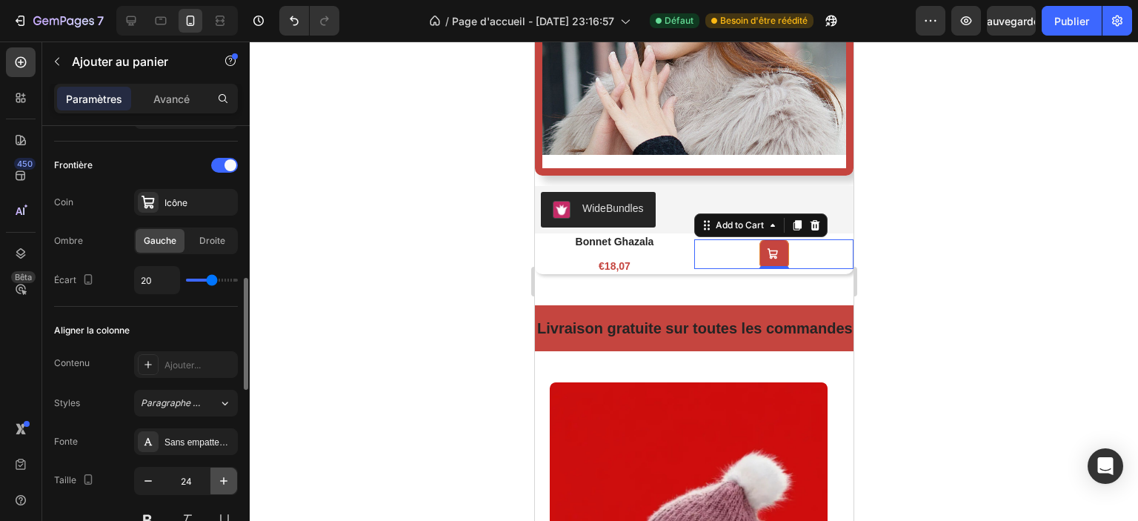
click at [225, 482] on icon "button" at bounding box center [223, 481] width 15 height 15
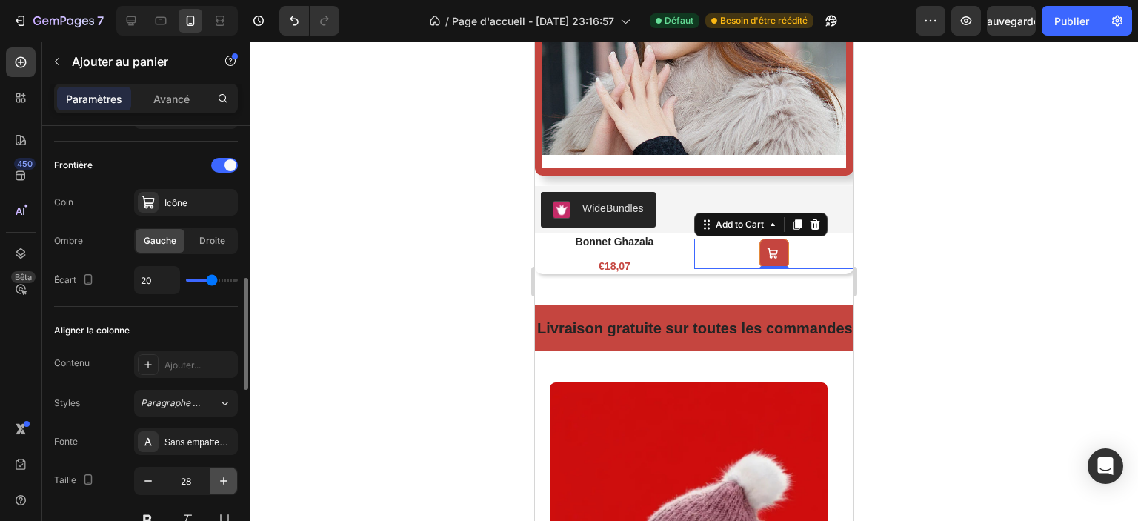
click at [225, 482] on icon "button" at bounding box center [223, 481] width 15 height 15
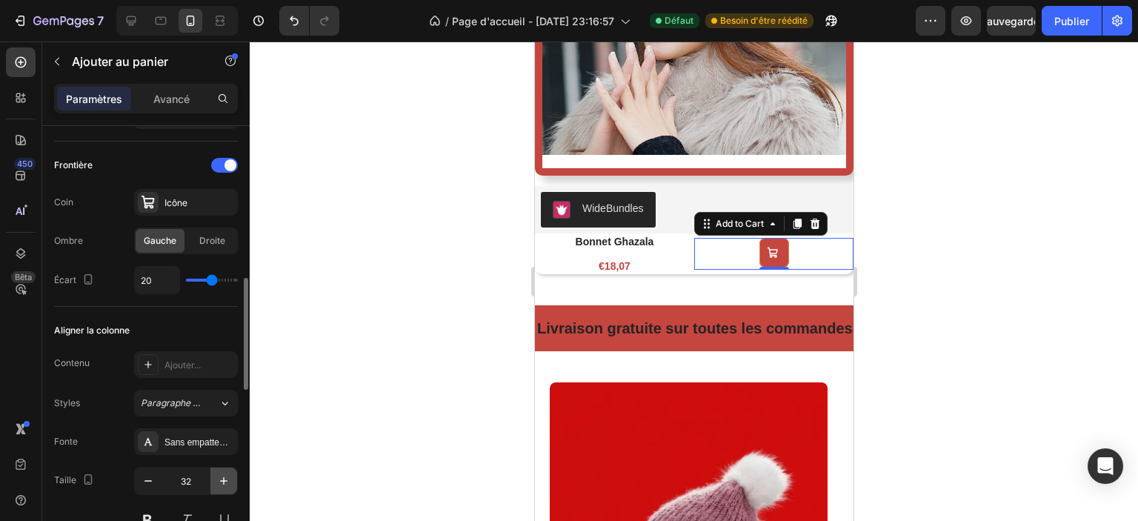
click at [225, 482] on icon "button" at bounding box center [223, 481] width 15 height 15
click at [183, 480] on input "34" at bounding box center [186, 481] width 49 height 27
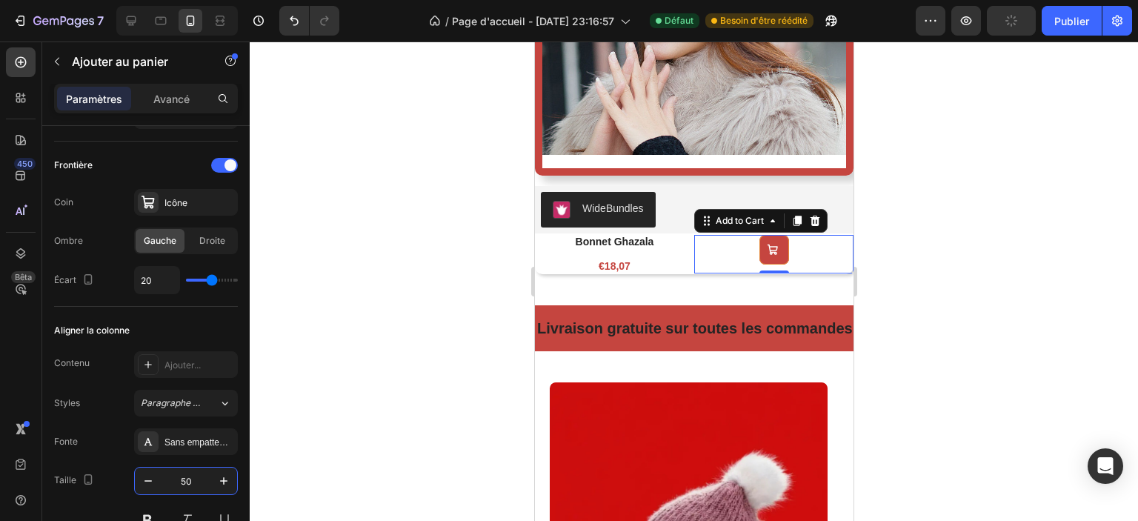
click at [391, 325] on div at bounding box center [694, 282] width 889 height 480
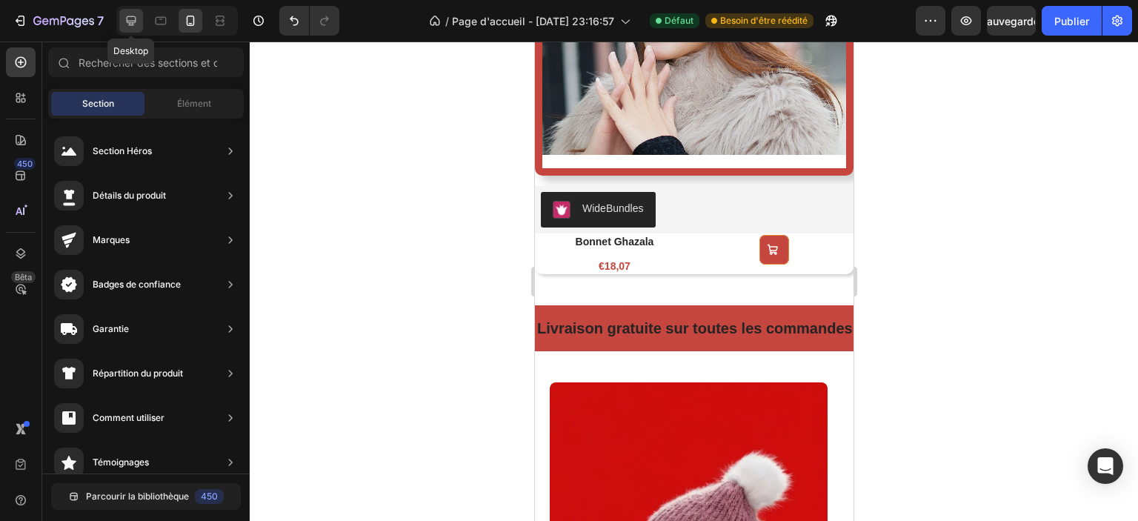
click at [134, 20] on icon at bounding box center [131, 20] width 15 height 15
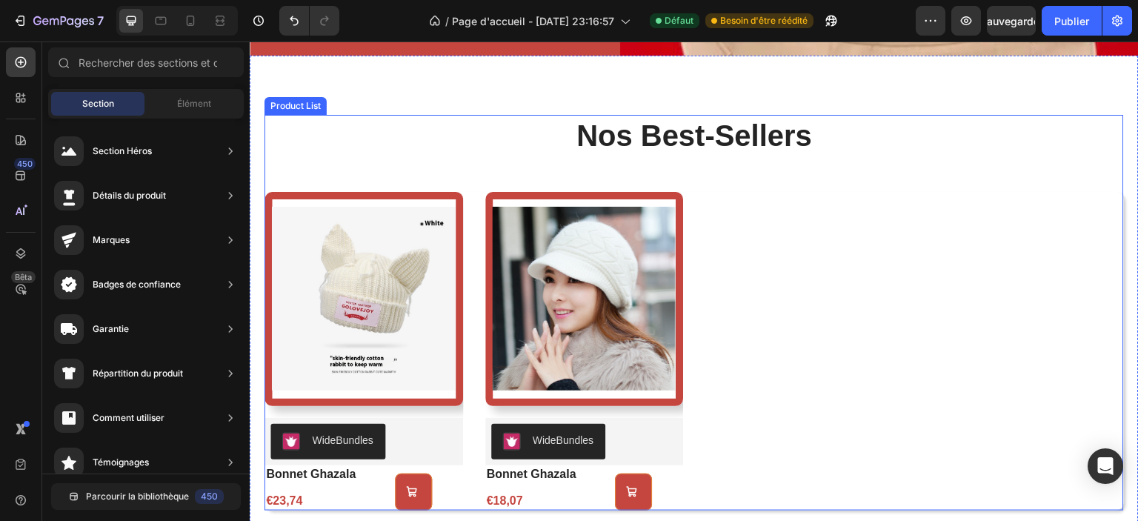
scroll to position [889, 0]
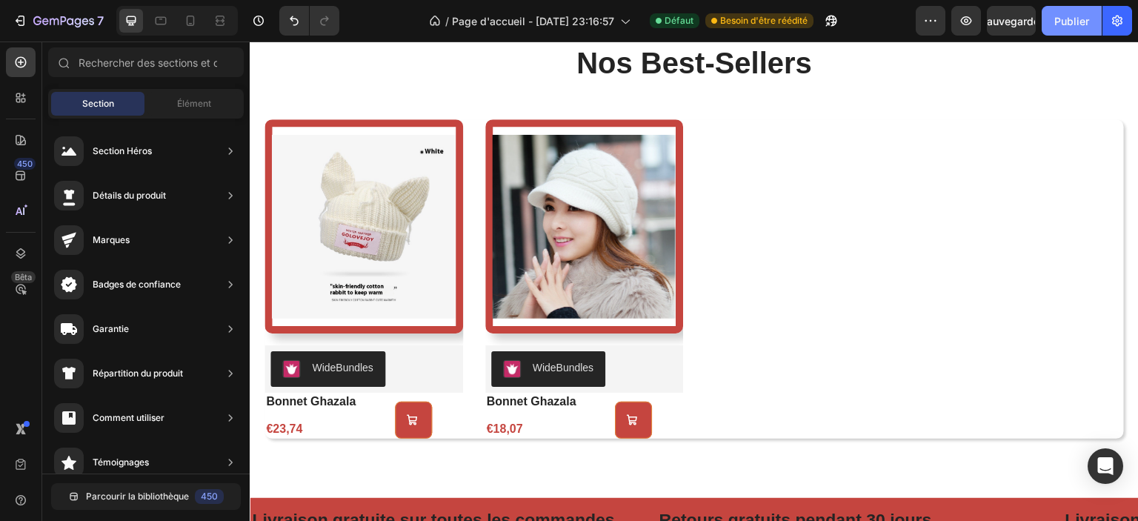
click at [1064, 24] on font "Publier" at bounding box center [1072, 21] width 35 height 13
click at [418, 422] on button at bounding box center [413, 420] width 37 height 37
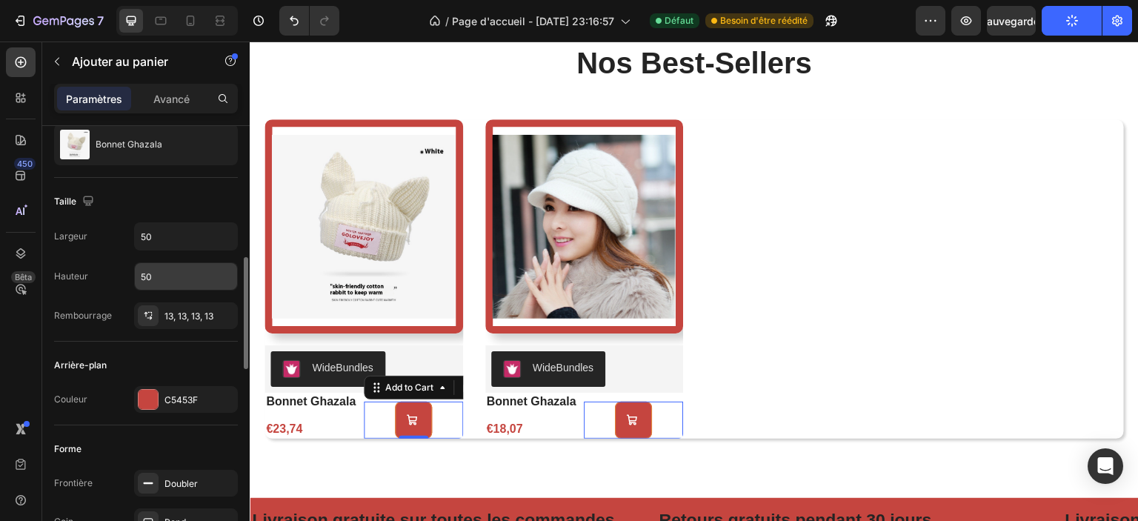
scroll to position [222, 0]
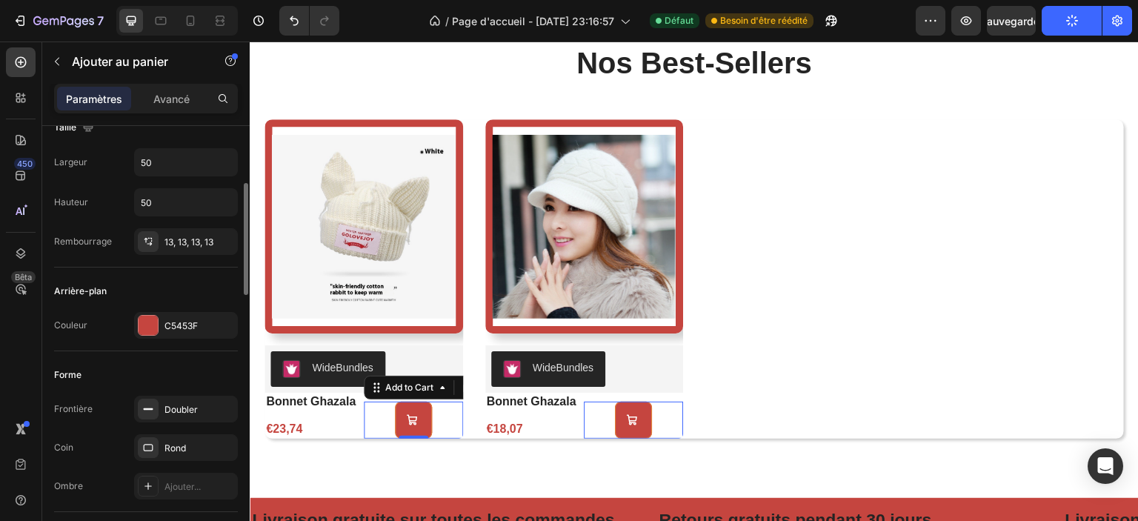
click at [453, 419] on div "Add to Cart 0" at bounding box center [413, 420] width 99 height 37
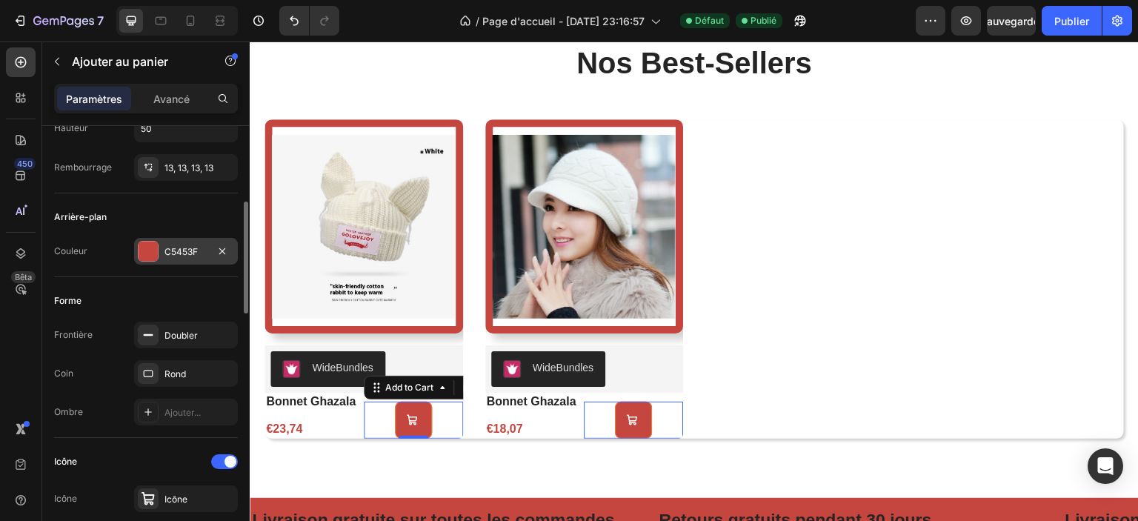
click at [173, 246] on font "C5453F" at bounding box center [181, 251] width 33 height 11
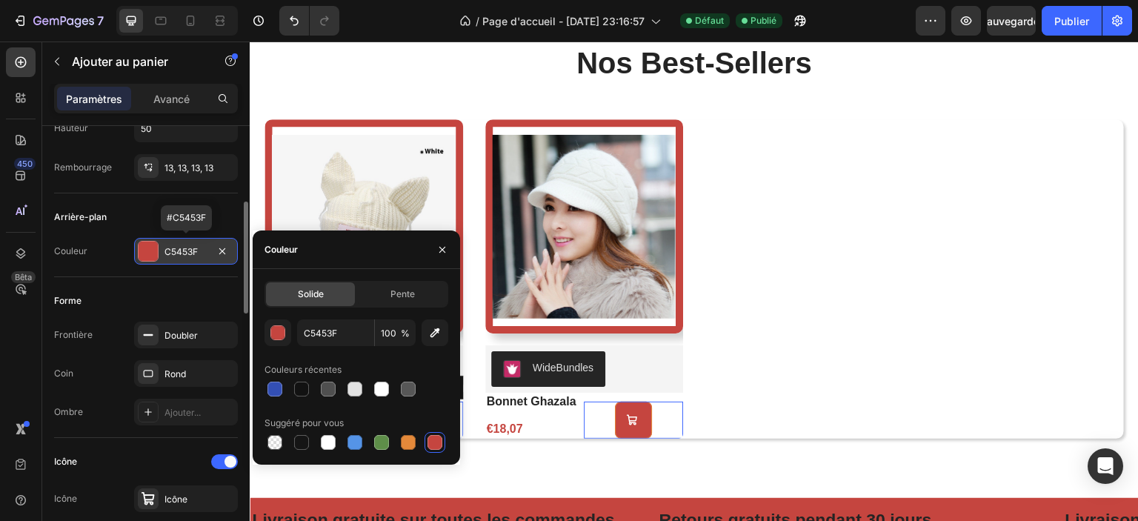
click at [172, 246] on font "C5453F" at bounding box center [181, 251] width 33 height 11
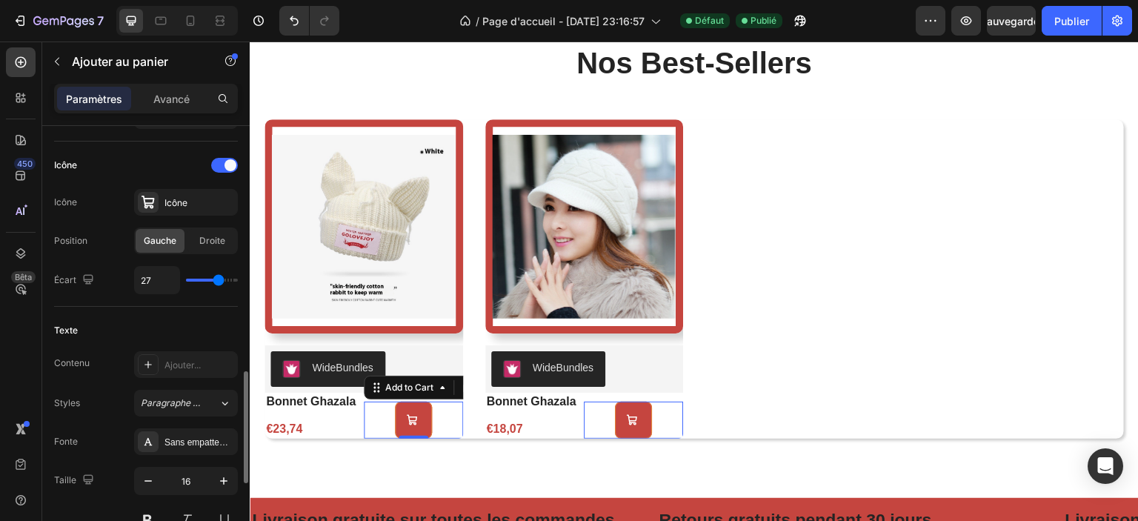
scroll to position [667, 0]
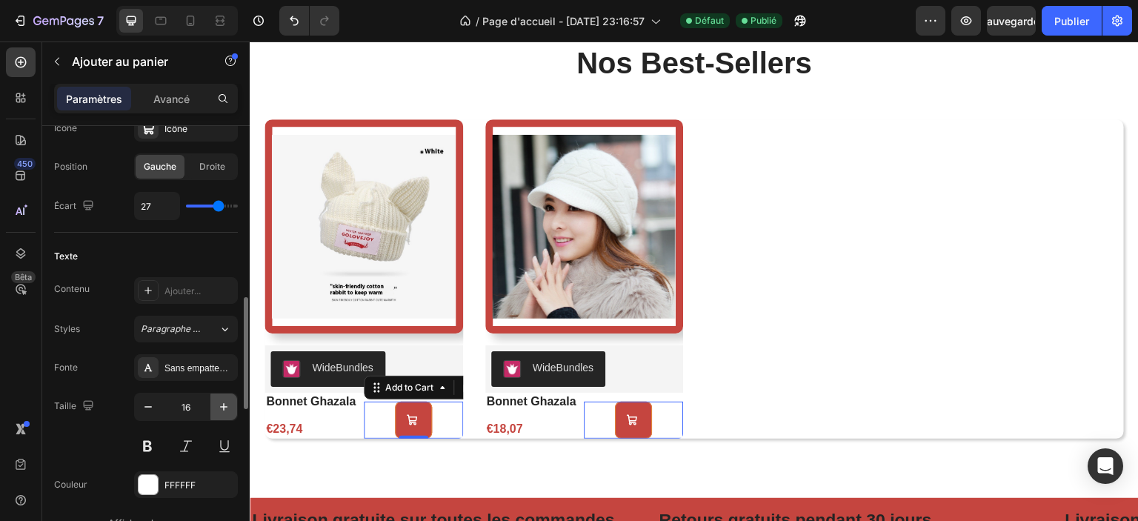
click at [220, 408] on icon "button" at bounding box center [223, 406] width 15 height 15
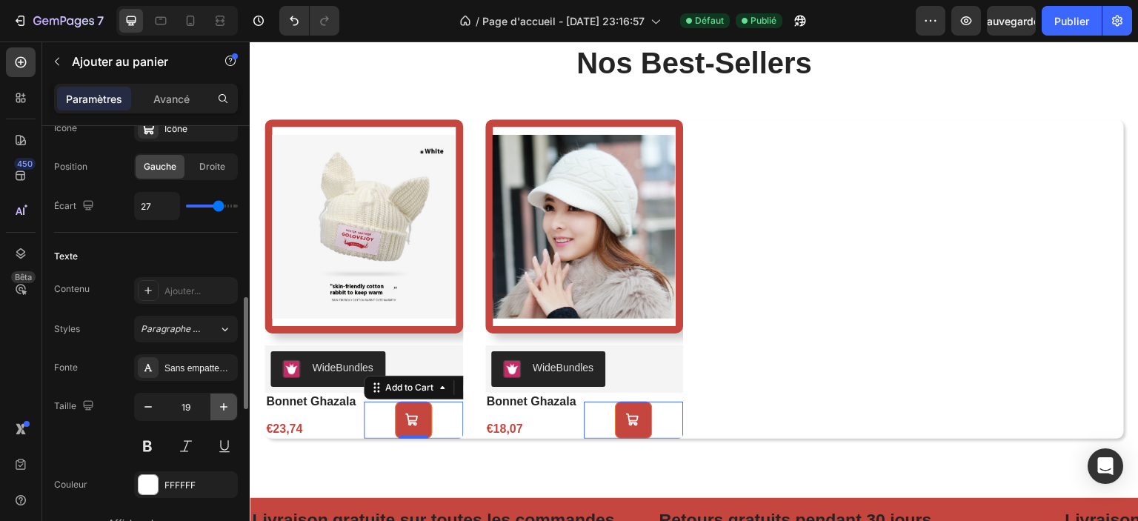
click at [220, 408] on icon "button" at bounding box center [223, 406] width 15 height 15
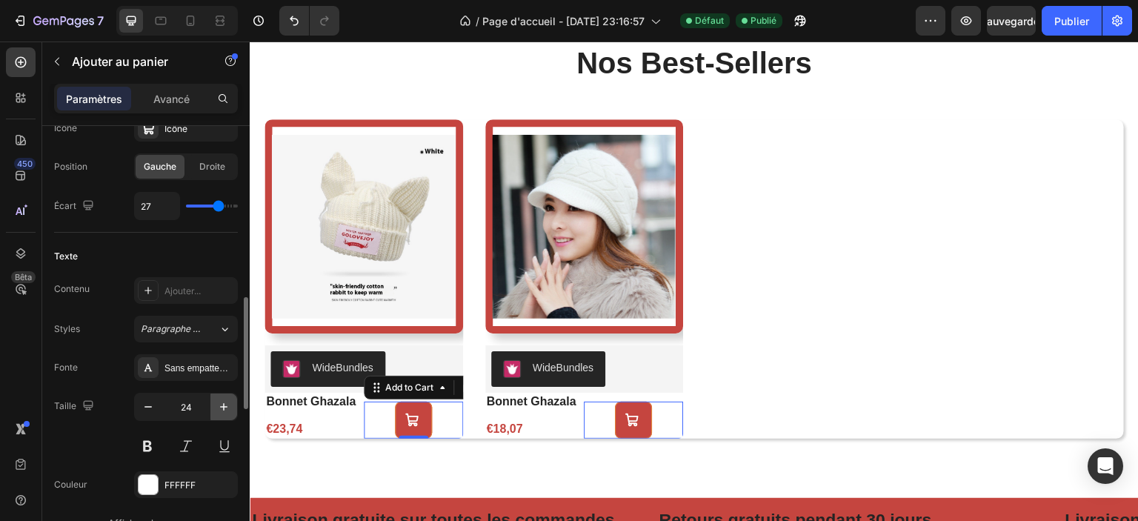
click at [220, 408] on icon "button" at bounding box center [223, 406] width 15 height 15
click at [219, 408] on icon "button" at bounding box center [223, 406] width 15 height 15
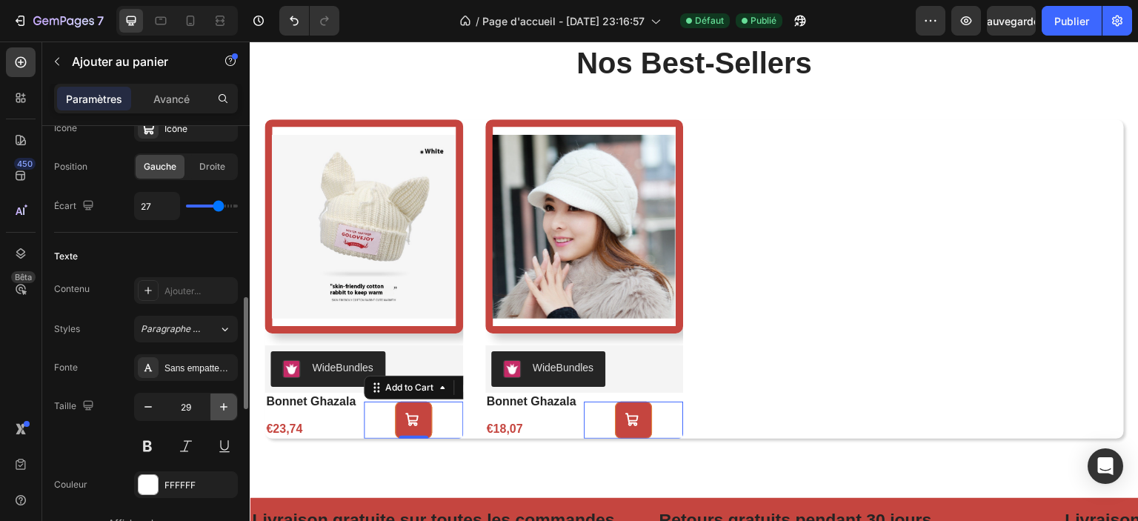
click at [219, 408] on icon "button" at bounding box center [223, 406] width 15 height 15
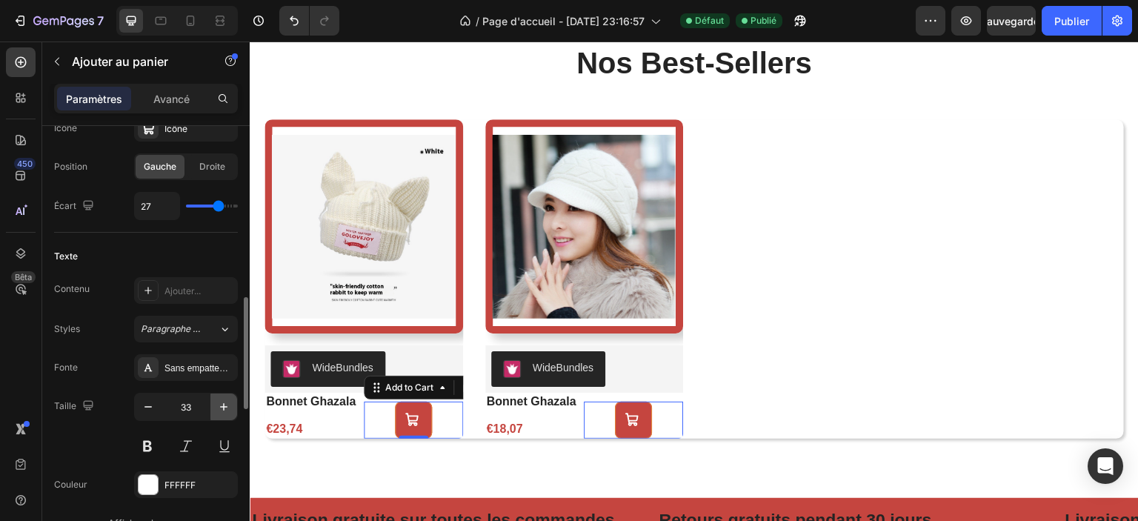
click at [219, 408] on icon "button" at bounding box center [223, 406] width 15 height 15
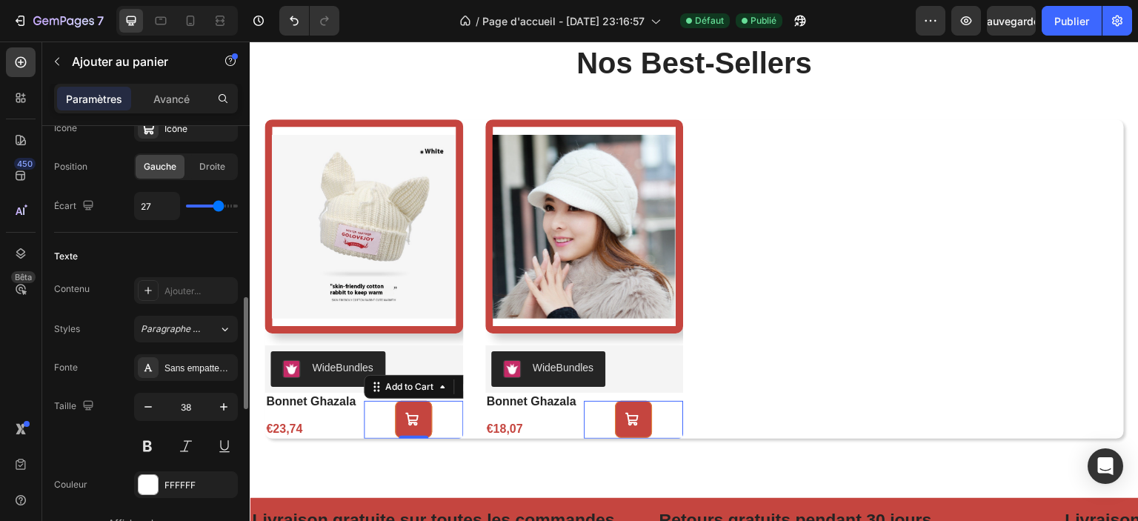
click at [113, 365] on div "Fonte Sans empattement" at bounding box center [146, 367] width 184 height 27
click at [218, 24] on icon at bounding box center [220, 20] width 15 height 15
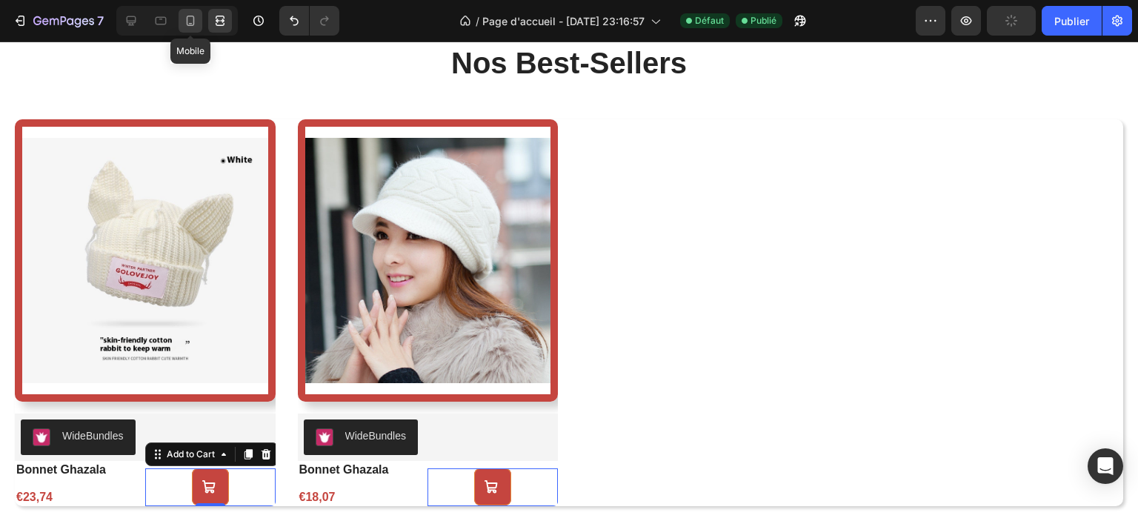
click at [193, 21] on icon at bounding box center [191, 21] width 8 height 10
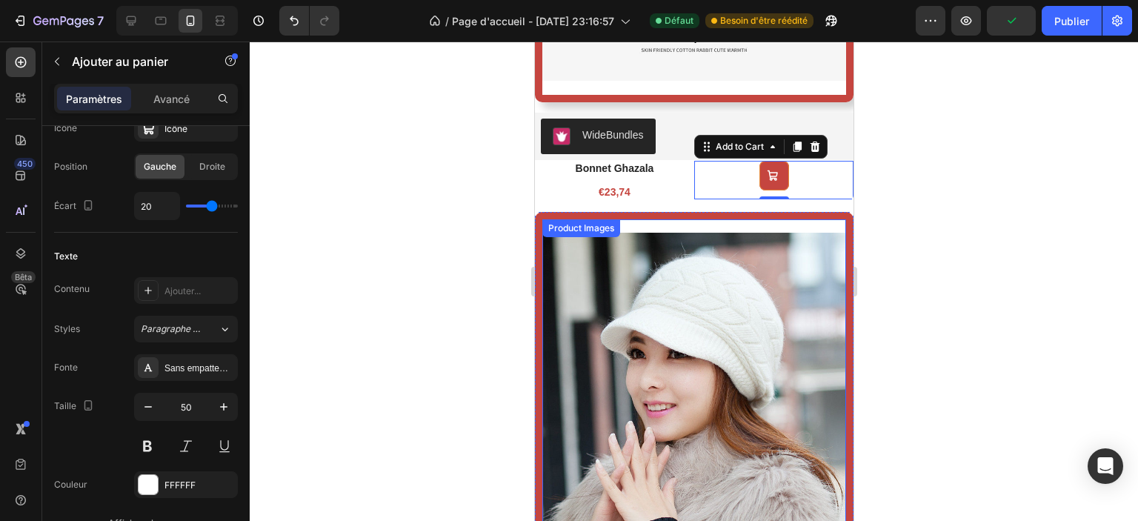
scroll to position [1250, 0]
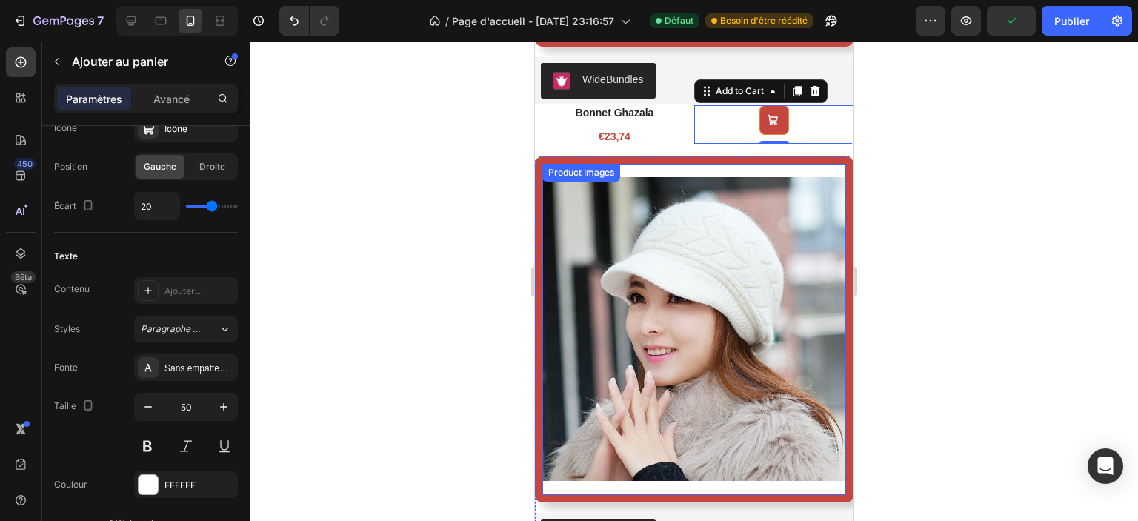
click at [454, 203] on div at bounding box center [694, 282] width 889 height 480
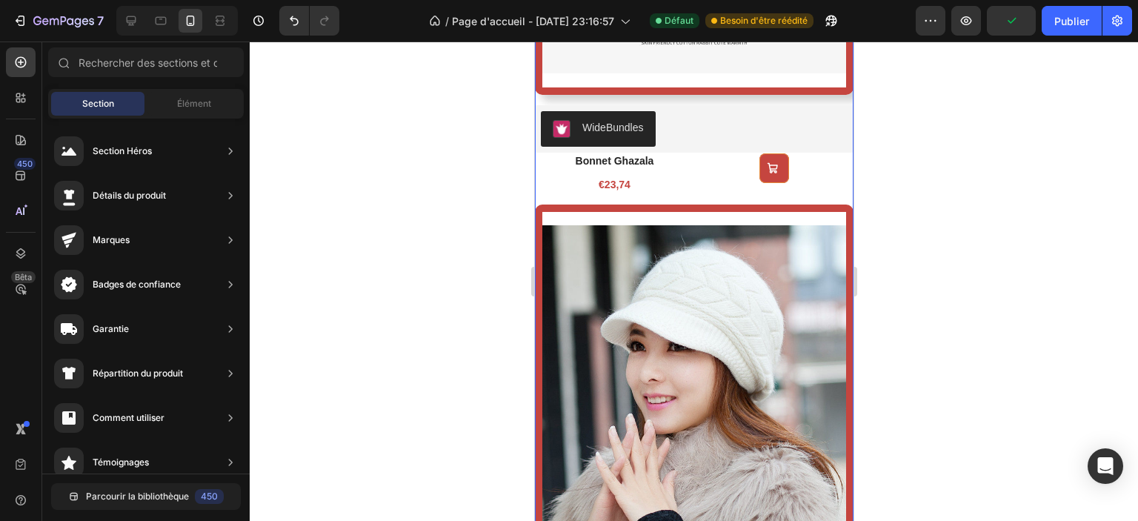
scroll to position [1176, 0]
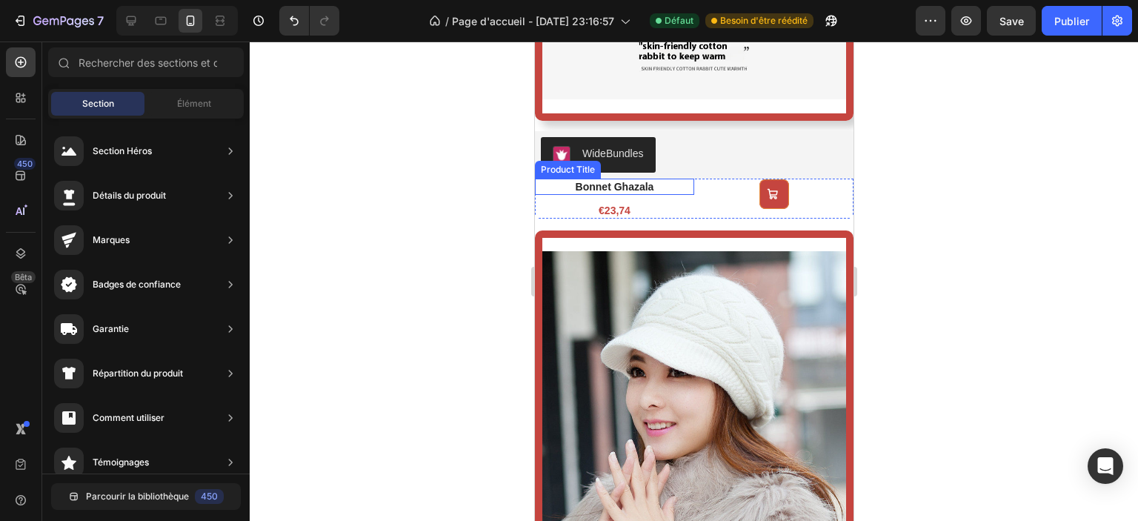
click at [617, 179] on h2 "bonnet ghazala" at bounding box center [613, 187] width 159 height 16
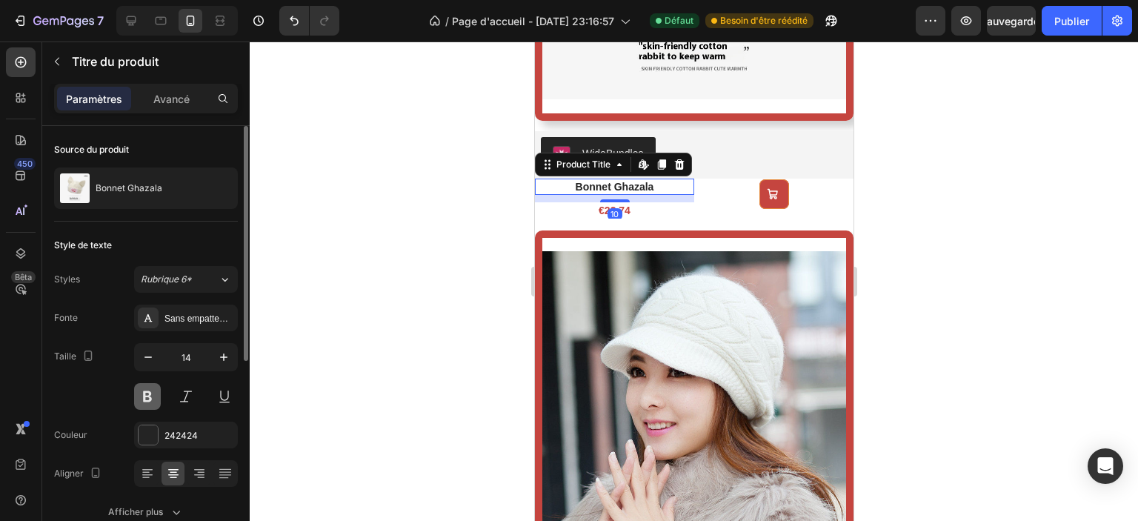
click at [153, 394] on button at bounding box center [147, 396] width 27 height 27
click at [227, 361] on icon "button" at bounding box center [223, 357] width 15 height 15
click at [226, 361] on icon "button" at bounding box center [223, 357] width 15 height 15
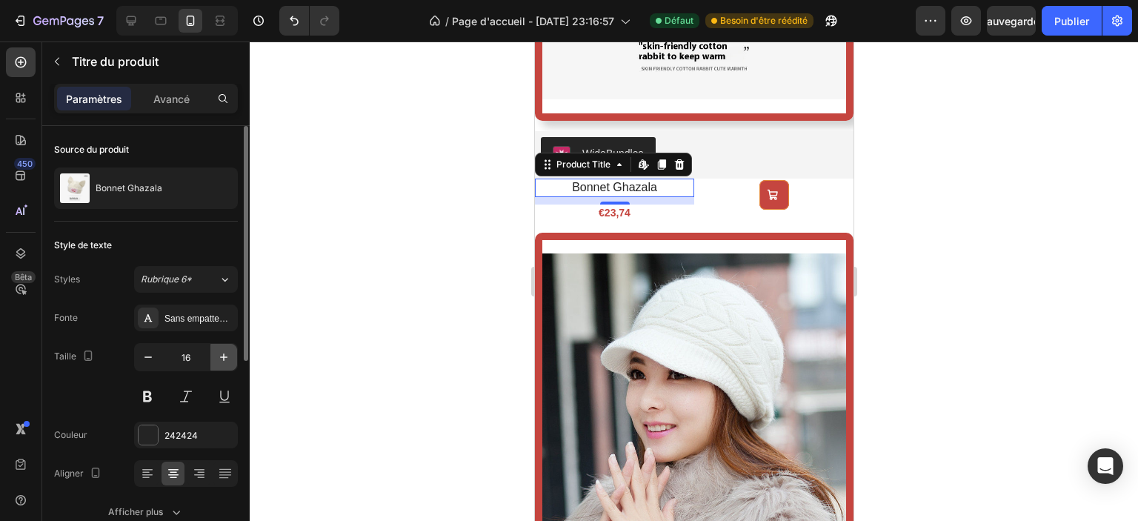
click at [225, 361] on icon "button" at bounding box center [223, 357] width 15 height 15
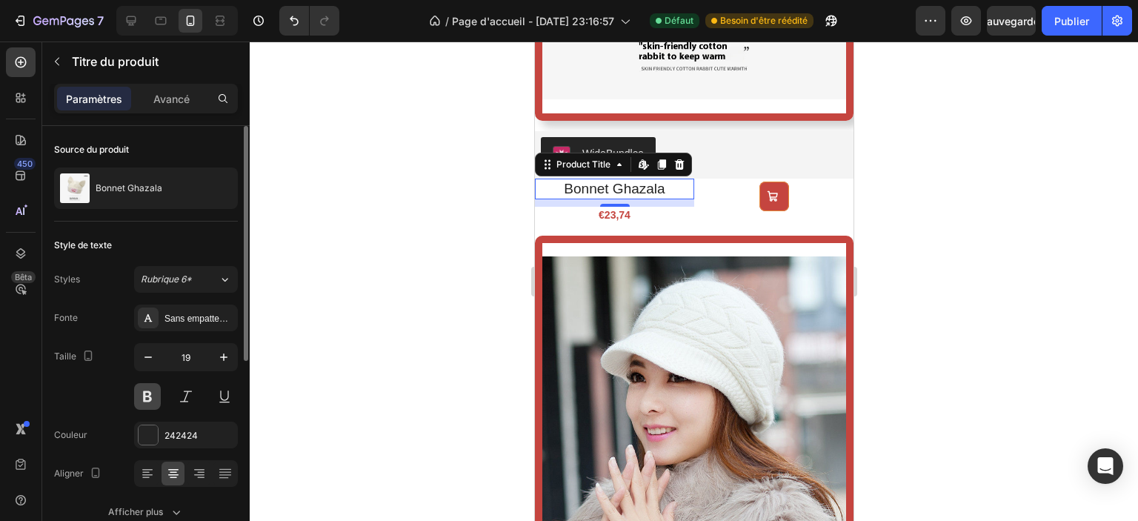
click at [147, 394] on button at bounding box center [147, 396] width 27 height 27
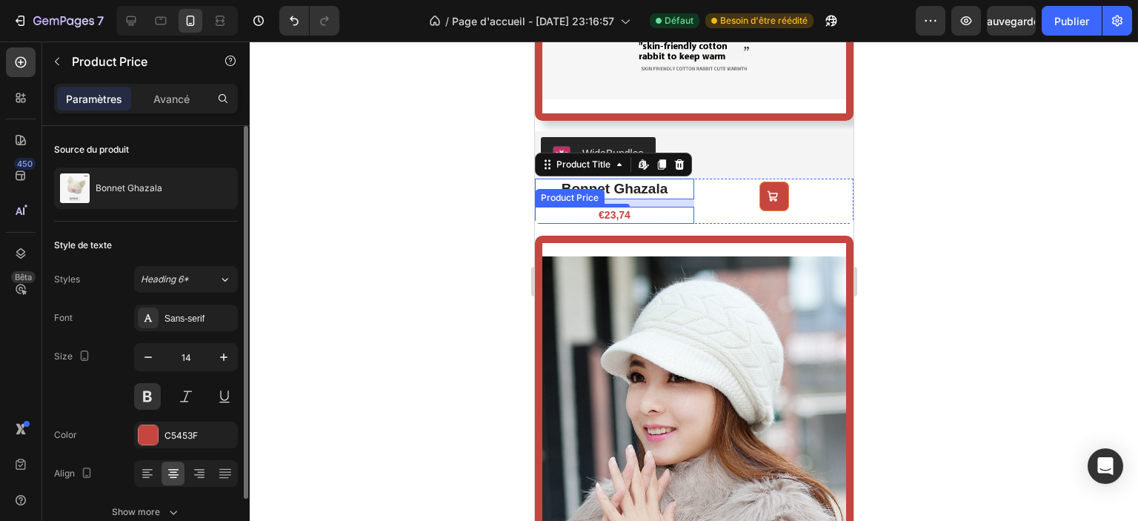
click at [584, 207] on div "€23,74" at bounding box center [613, 215] width 159 height 16
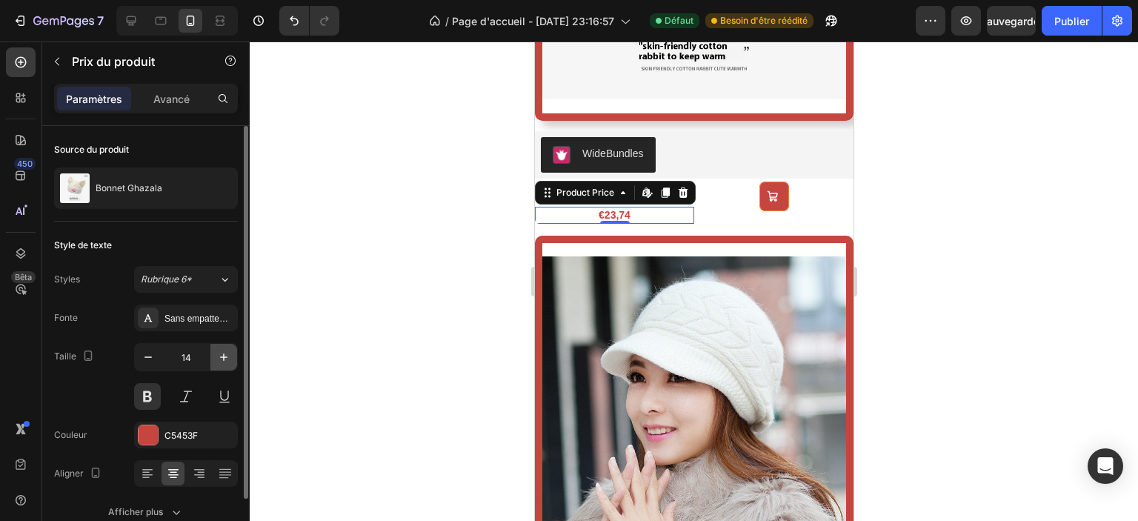
click at [222, 354] on icon "button" at bounding box center [223, 357] width 15 height 15
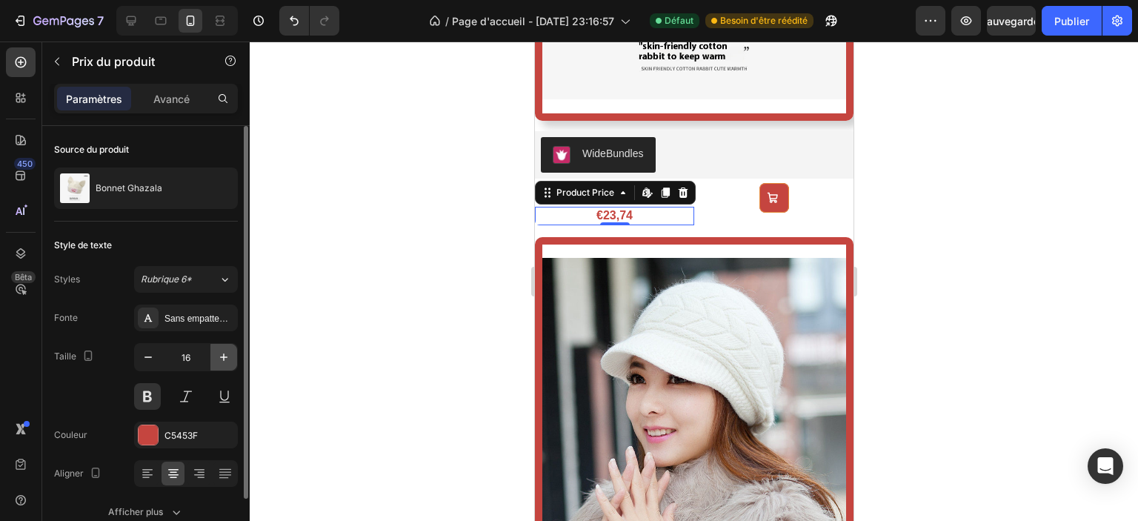
click at [222, 354] on icon "button" at bounding box center [223, 357] width 15 height 15
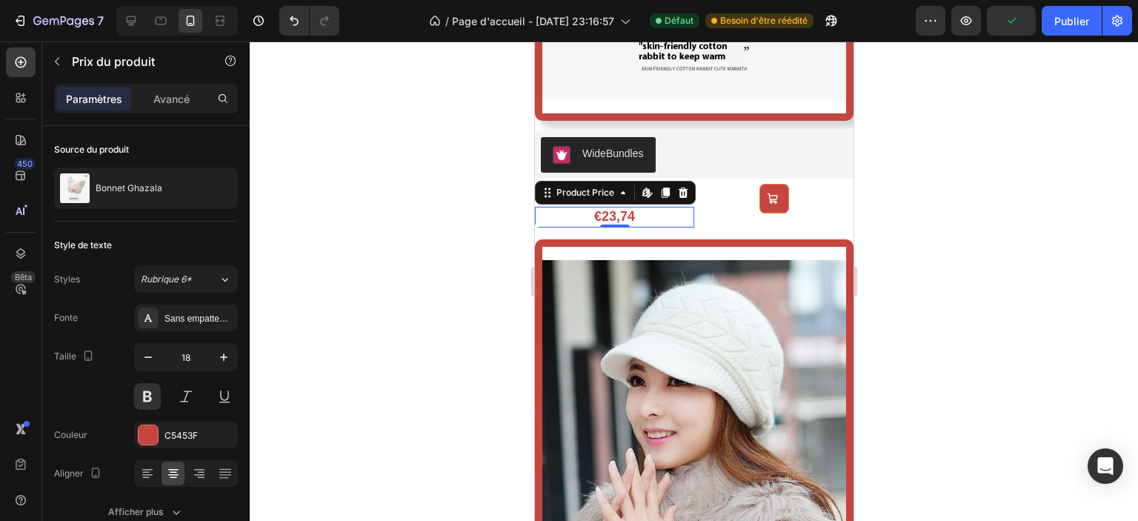
click at [431, 245] on div at bounding box center [694, 282] width 889 height 480
click at [633, 207] on div "€23,74" at bounding box center [613, 217] width 159 height 20
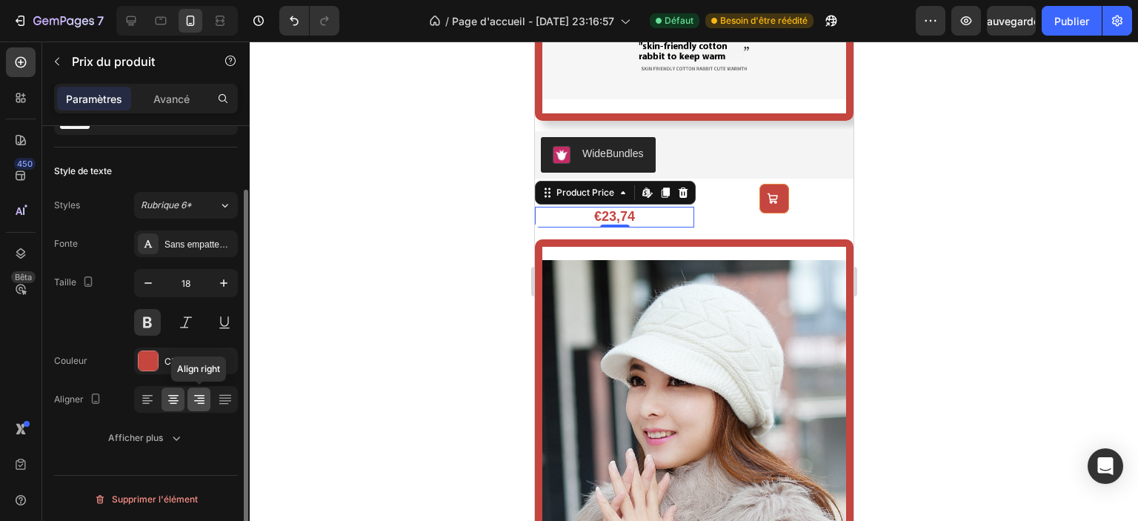
click at [205, 396] on icon at bounding box center [199, 399] width 15 height 15
click at [173, 400] on icon at bounding box center [173, 399] width 15 height 15
click at [159, 400] on div at bounding box center [186, 399] width 104 height 27
drag, startPoint x: 151, startPoint y: 399, endPoint x: 163, endPoint y: 399, distance: 11.9
click at [152, 399] on icon at bounding box center [147, 399] width 15 height 15
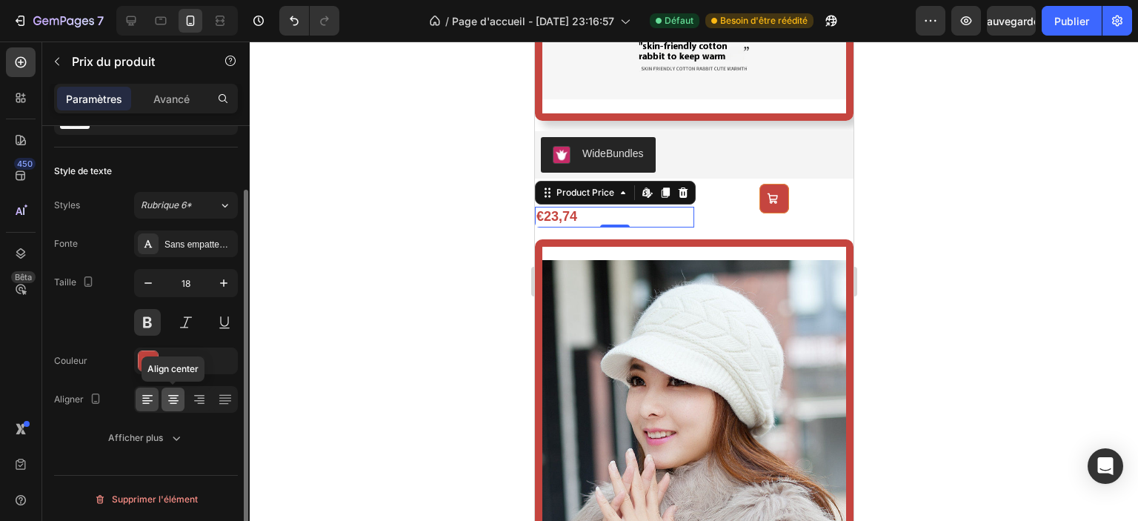
click at [172, 398] on icon at bounding box center [173, 399] width 15 height 15
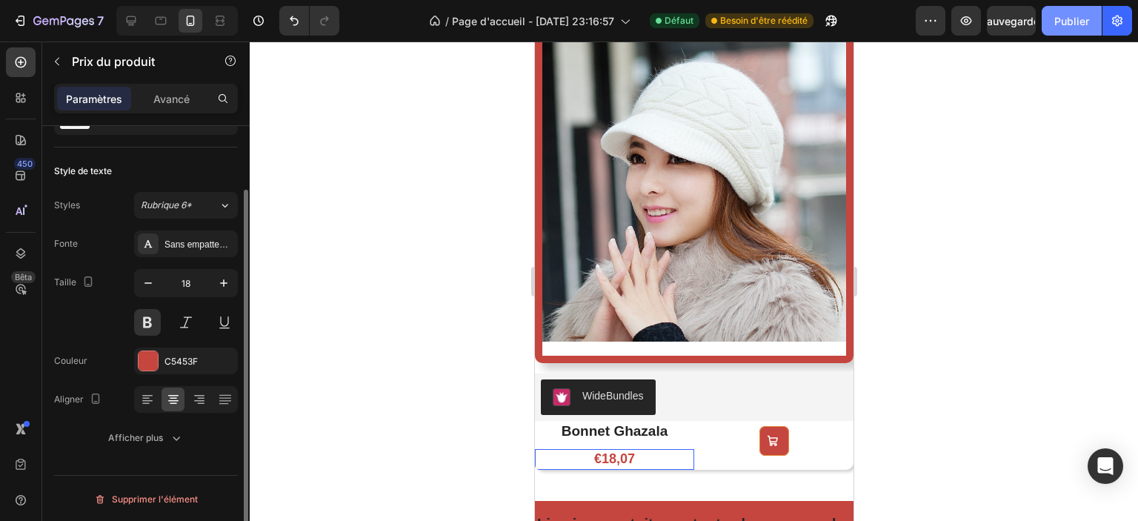
click at [1065, 17] on font "Publier" at bounding box center [1072, 21] width 35 height 13
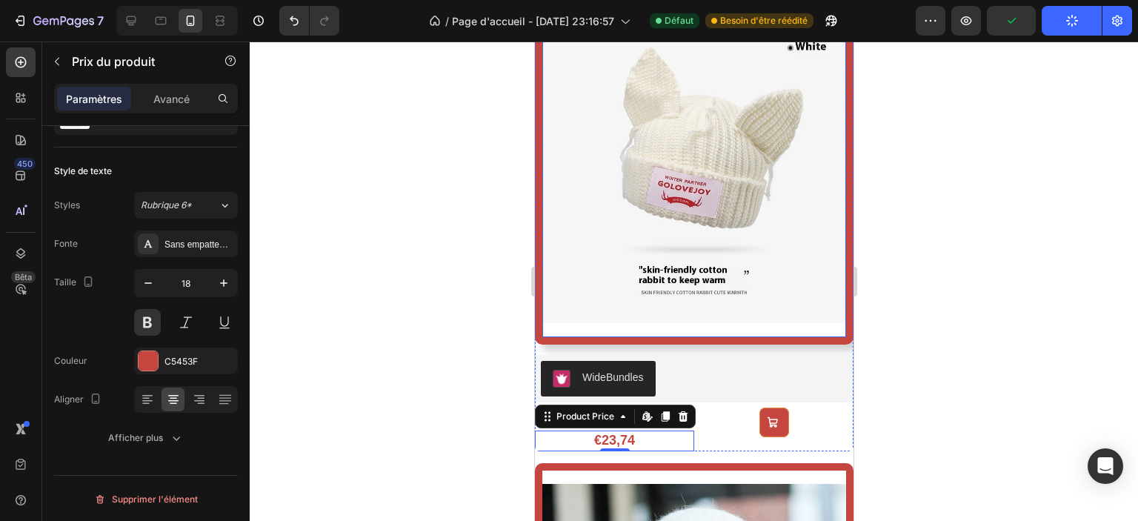
scroll to position [1102, 0]
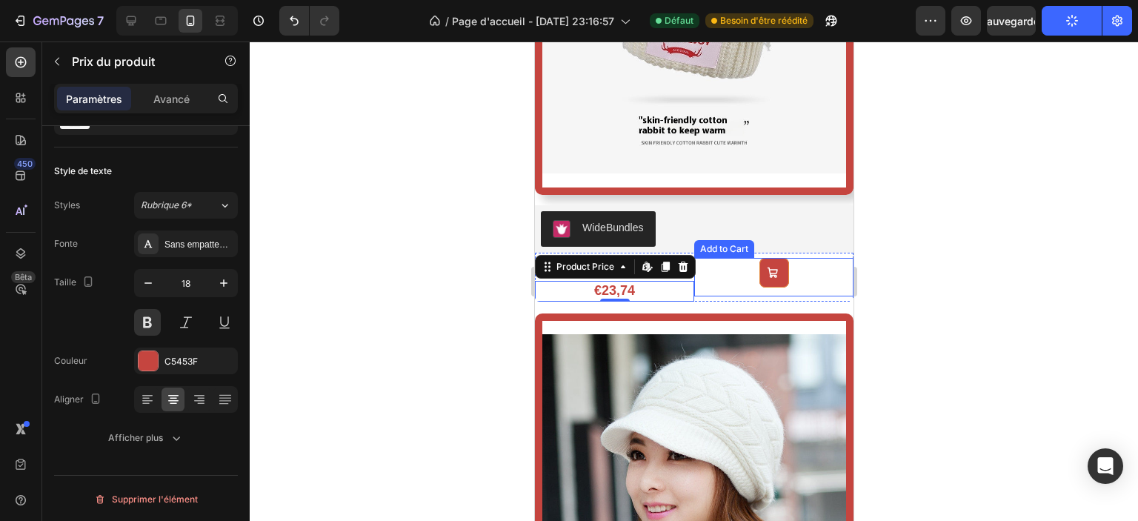
click at [831, 258] on div "Add to Cart" at bounding box center [773, 277] width 159 height 39
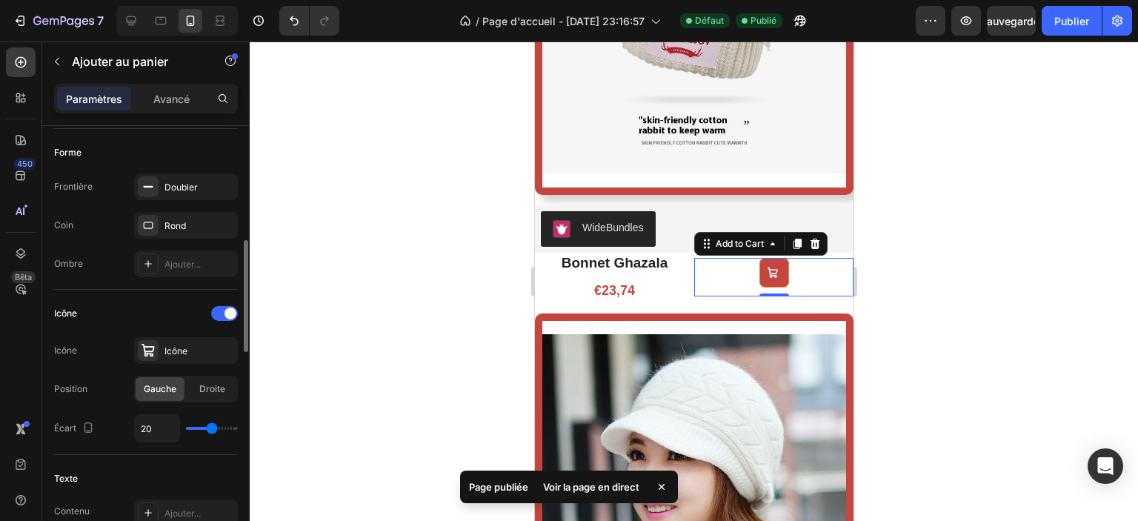
scroll to position [519, 0]
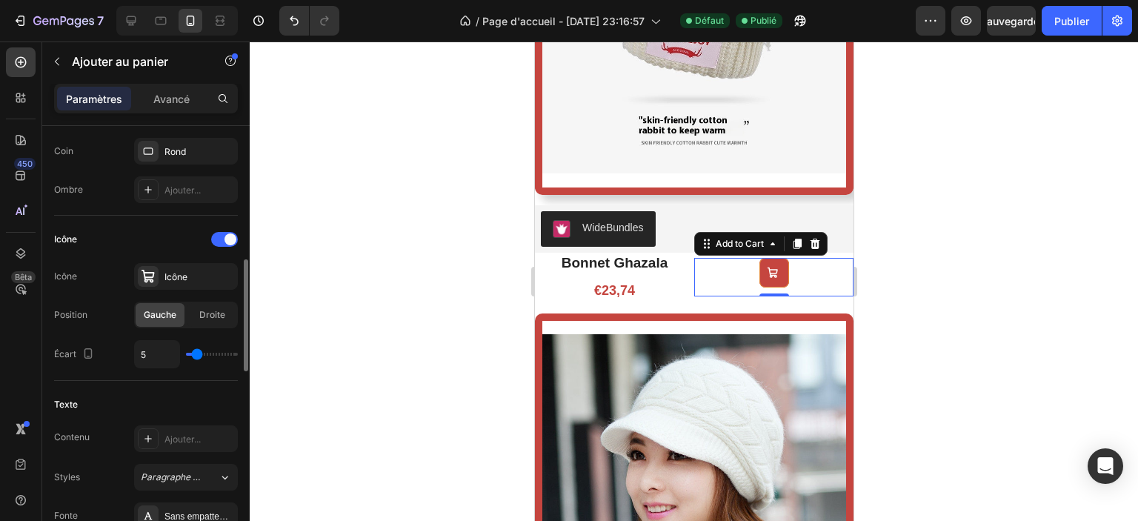
drag, startPoint x: 208, startPoint y: 351, endPoint x: 197, endPoint y: 355, distance: 12.0
click at [197, 355] on input "range" at bounding box center [212, 354] width 52 height 3
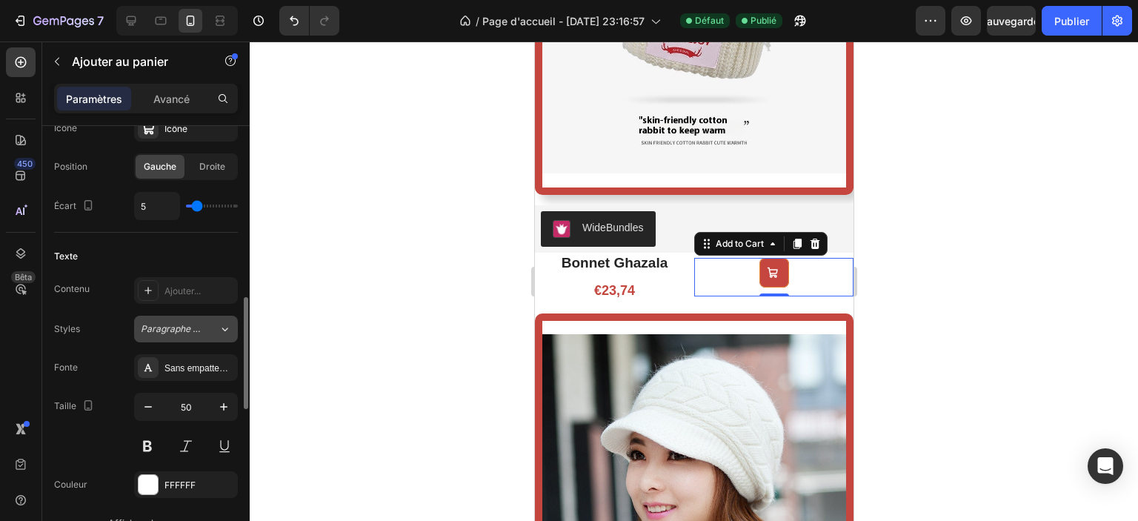
click at [203, 331] on div "Paragraphe 1*" at bounding box center [180, 328] width 78 height 13
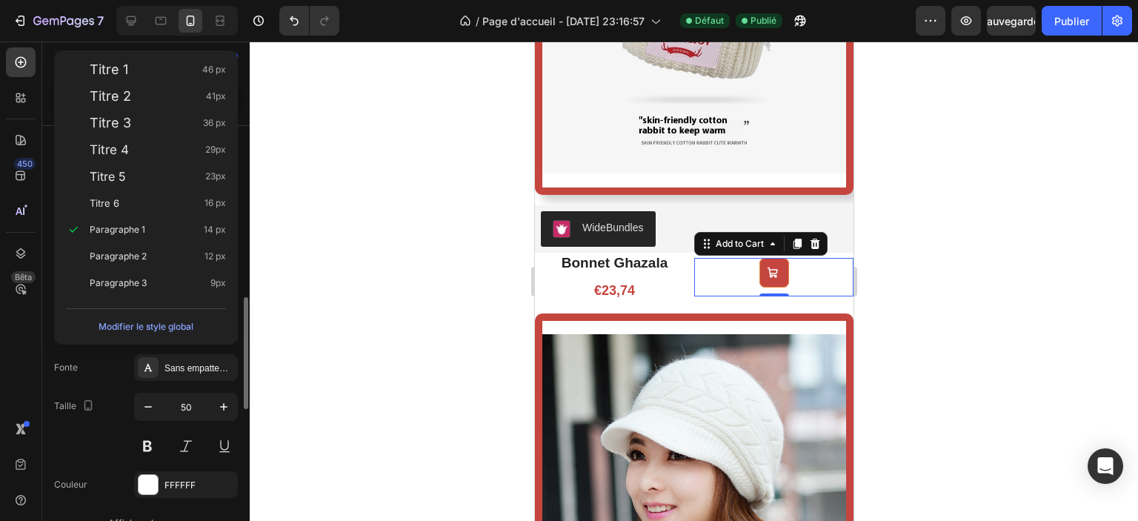
click at [116, 351] on div "Styles Paragraphe 1* Fonte Sans empattement Taille 50 Couleur FFFFFF Afficher p…" at bounding box center [146, 426] width 184 height 221
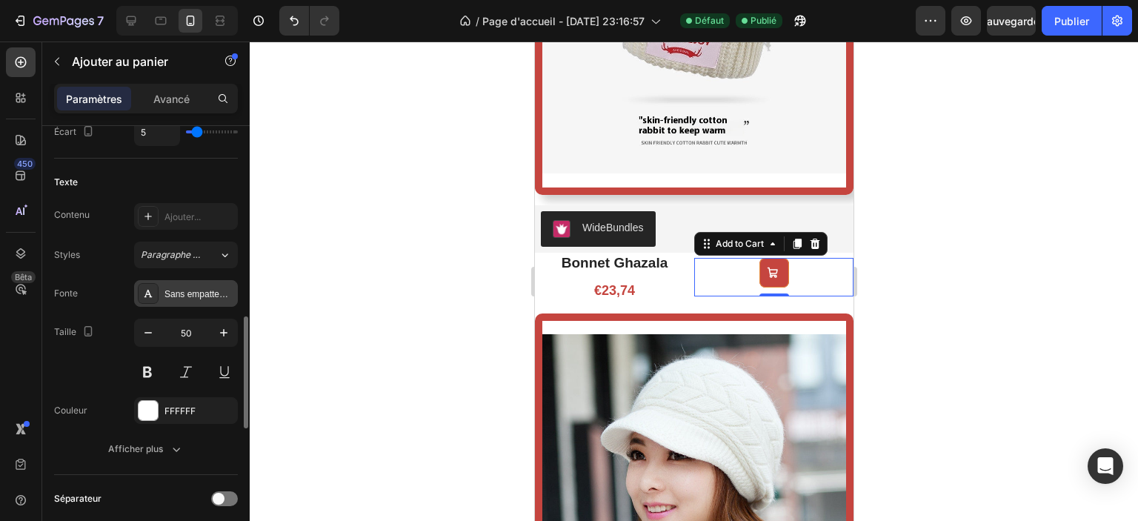
scroll to position [815, 0]
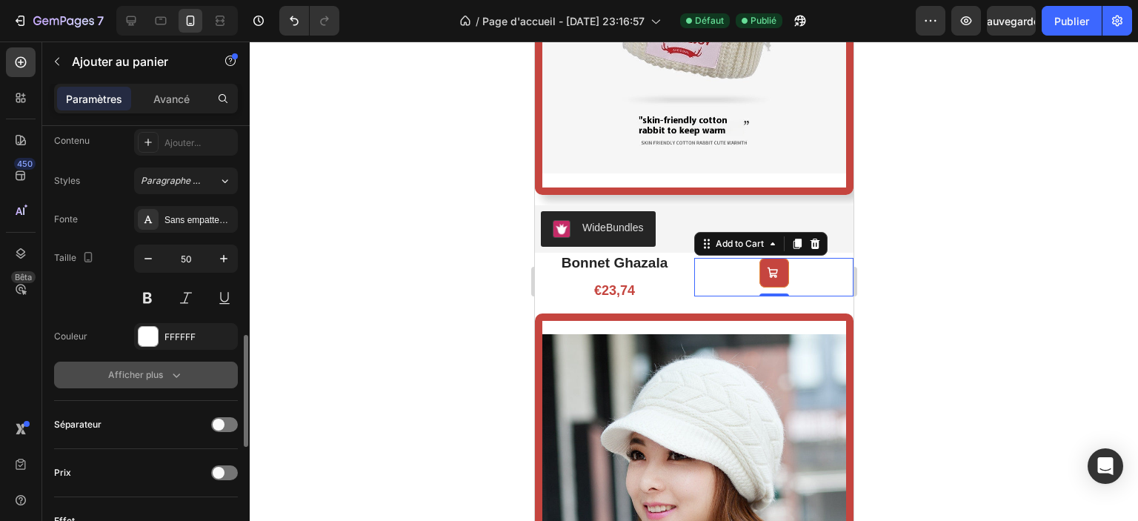
click at [149, 378] on font "Afficher plus" at bounding box center [135, 374] width 55 height 13
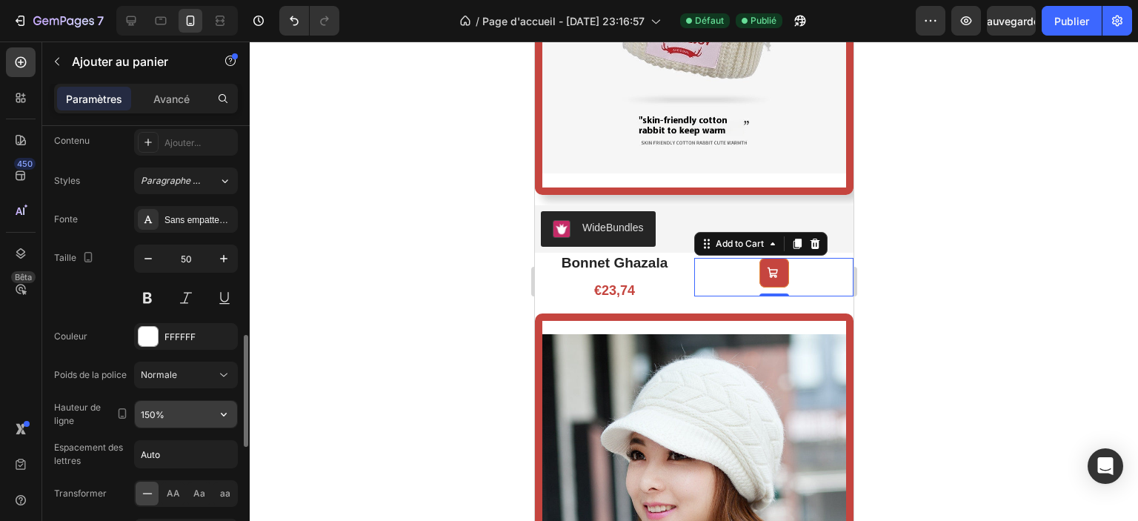
click at [190, 412] on input "150%" at bounding box center [186, 414] width 102 height 27
click at [110, 388] on div "Fonte Sans empattement Taille 50 Couleur FFFFFF Poids de la police Normale Haut…" at bounding box center [146, 395] width 184 height 378
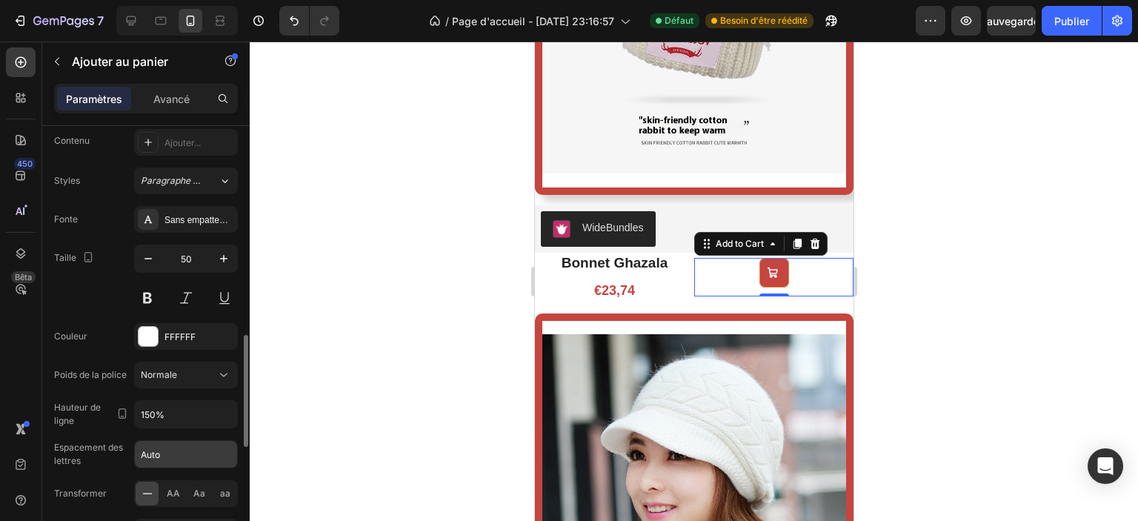
click at [173, 457] on input "Auto" at bounding box center [186, 454] width 102 height 27
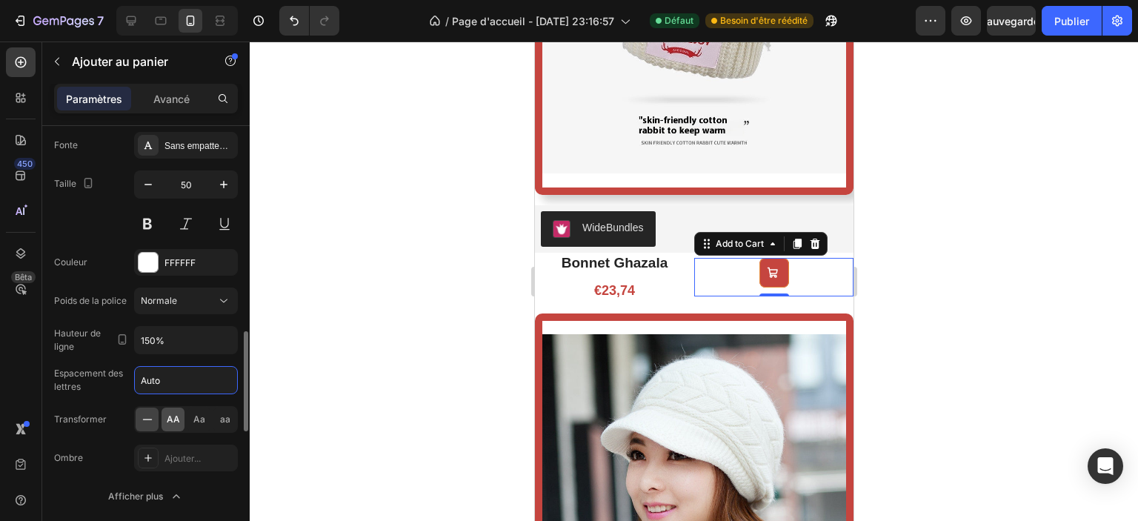
click at [178, 420] on font "AA" at bounding box center [173, 419] width 13 height 11
click at [199, 422] on span "Aa" at bounding box center [199, 419] width 12 height 13
click at [151, 421] on icon at bounding box center [147, 419] width 15 height 15
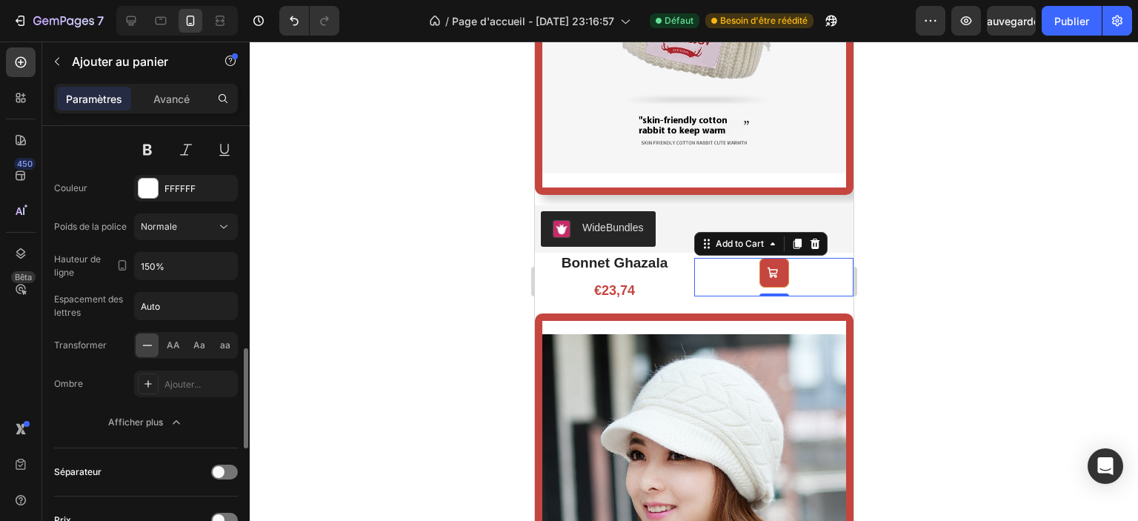
scroll to position [1038, 0]
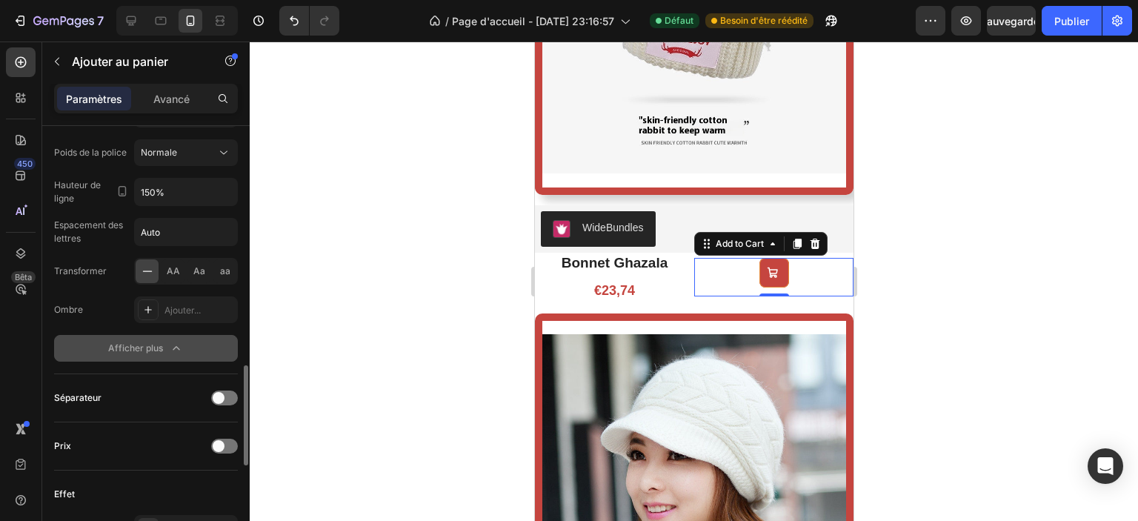
click at [189, 352] on button "Afficher plus" at bounding box center [146, 348] width 184 height 27
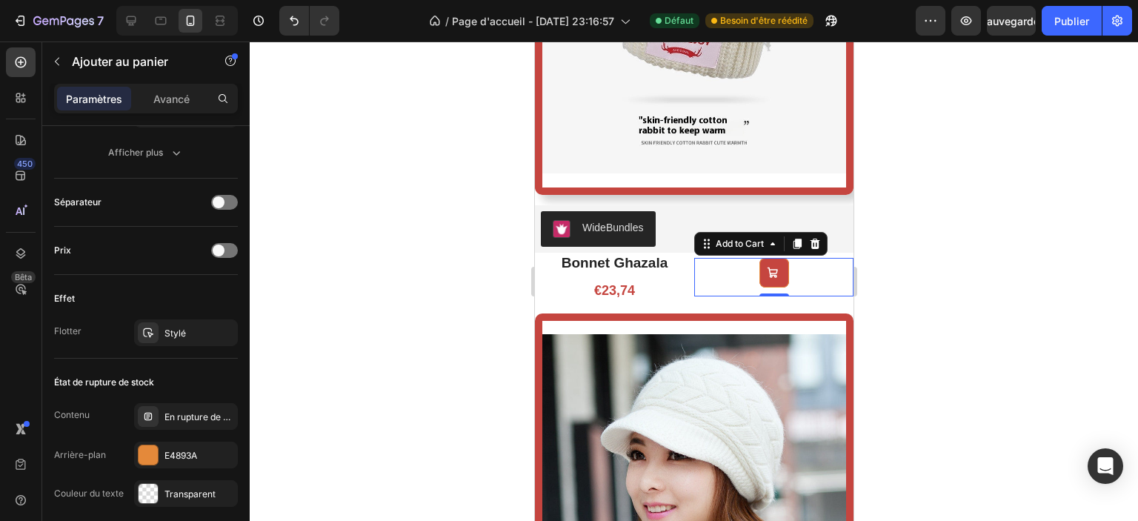
click at [934, 273] on div at bounding box center [694, 282] width 889 height 480
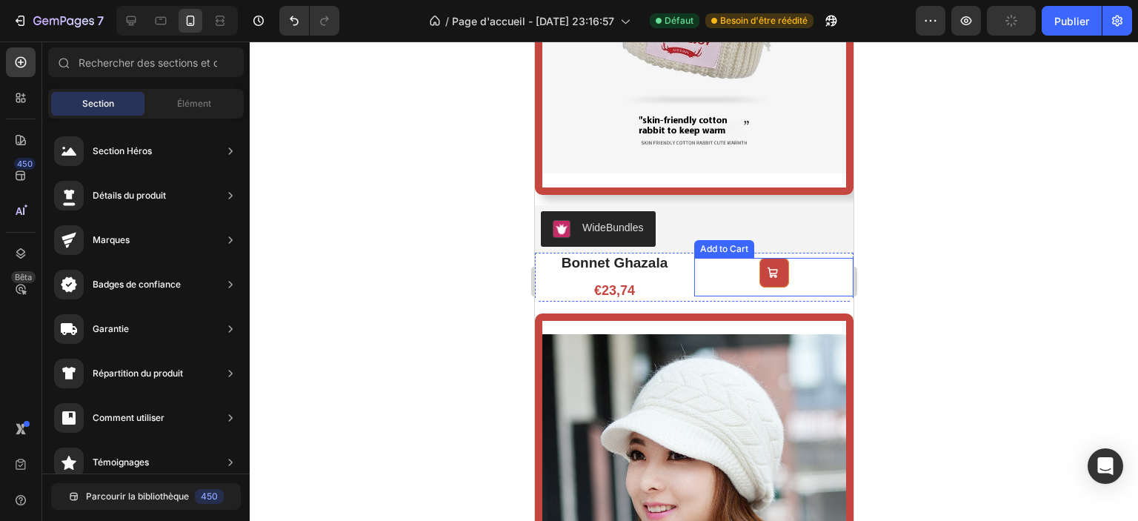
click at [815, 266] on div "Add to Cart" at bounding box center [773, 277] width 159 height 39
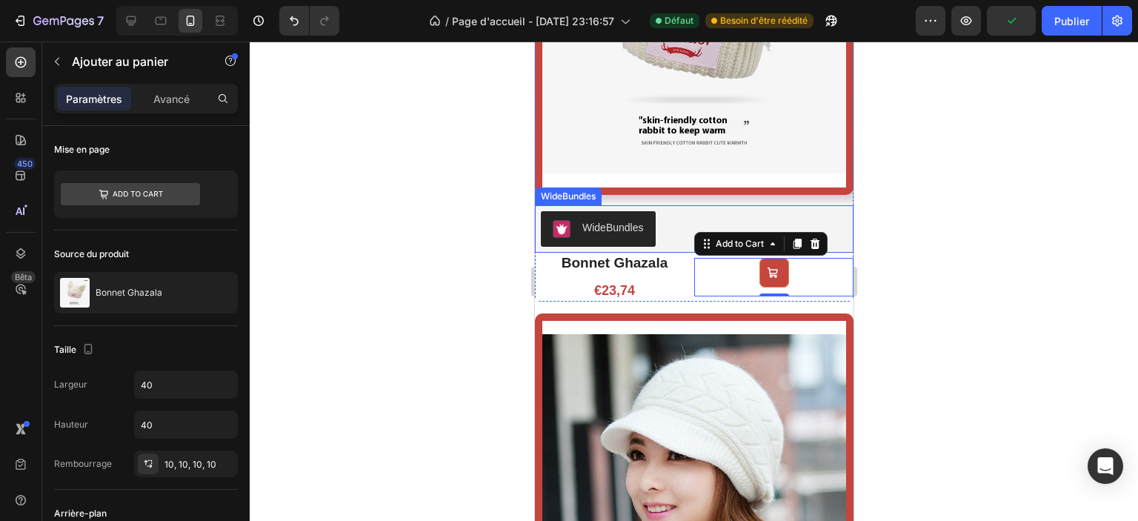
click at [820, 219] on div "WideBundles" at bounding box center [693, 229] width 307 height 36
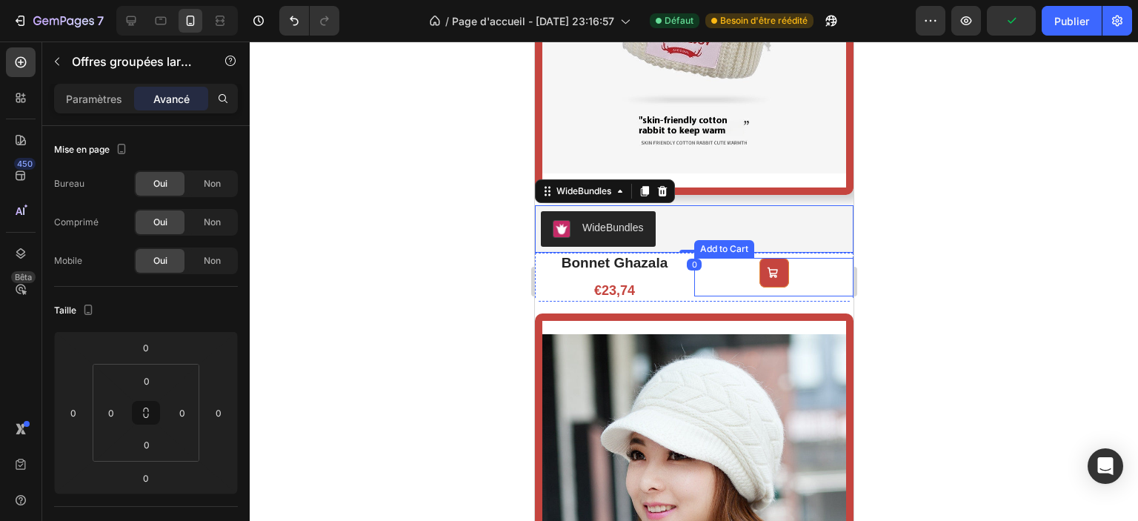
click at [816, 260] on div "Add to Cart" at bounding box center [773, 277] width 159 height 39
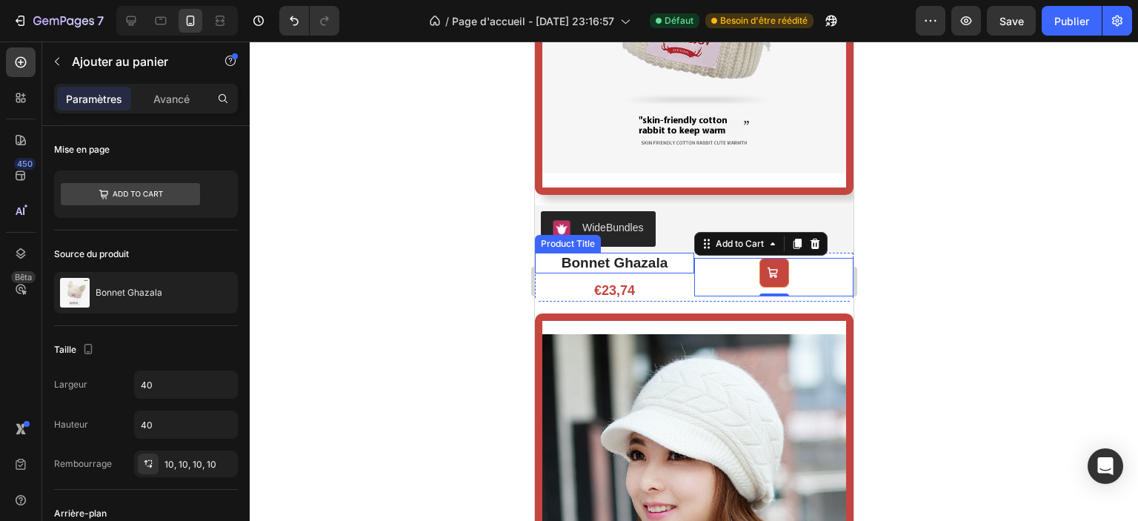
click at [679, 260] on h2 "bonnet ghazala" at bounding box center [613, 263] width 159 height 21
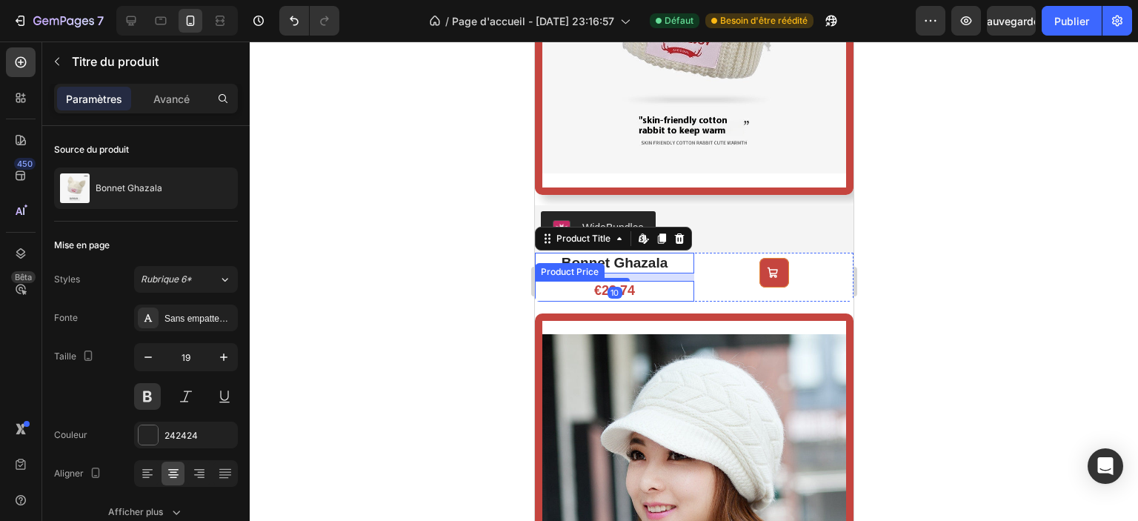
click at [671, 283] on div "€23,74" at bounding box center [613, 291] width 159 height 20
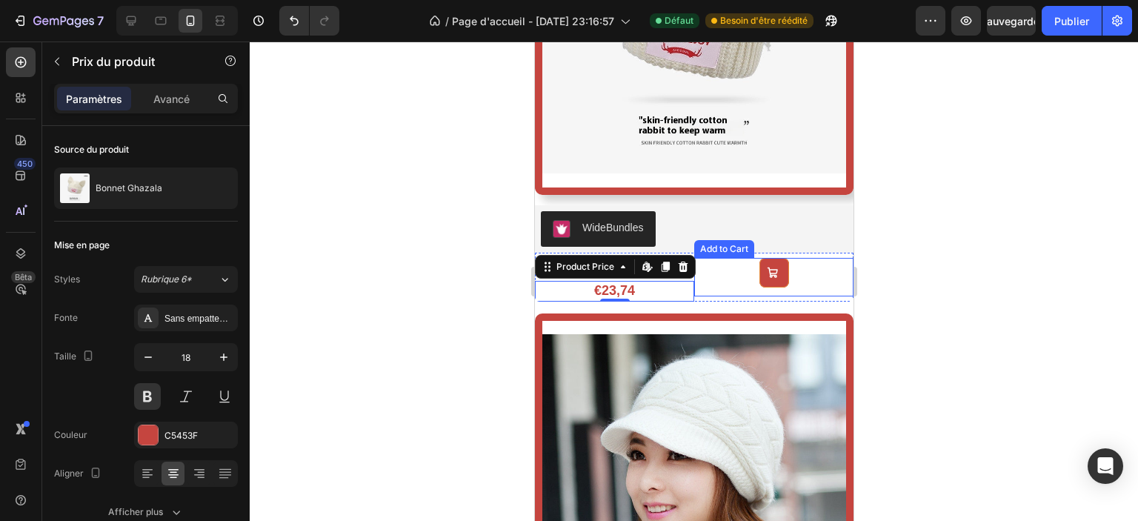
click at [807, 271] on div "Add to Cart" at bounding box center [773, 277] width 159 height 39
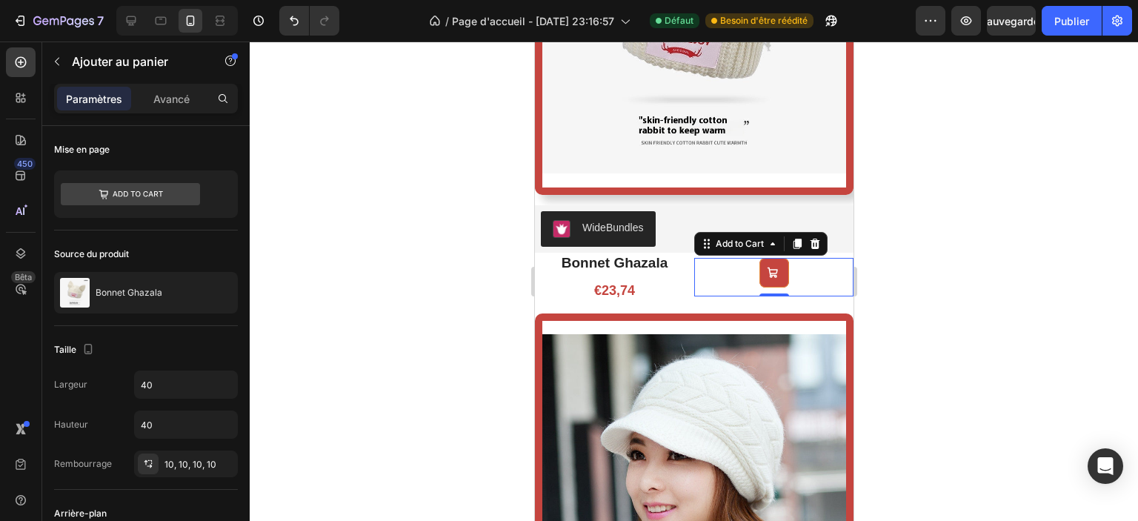
click at [961, 249] on div at bounding box center [694, 282] width 889 height 480
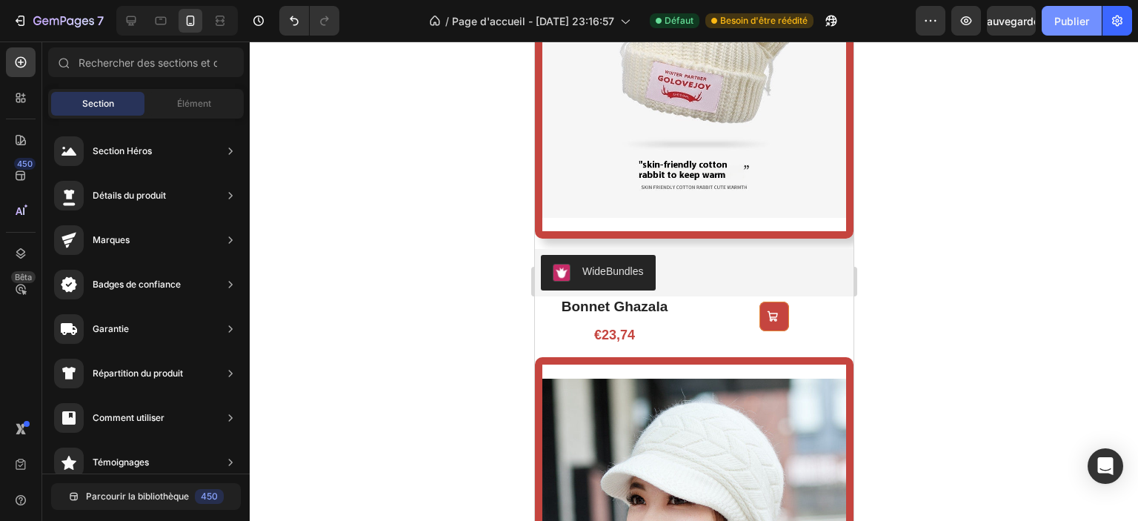
click at [1066, 27] on font "Publier" at bounding box center [1072, 21] width 35 height 16
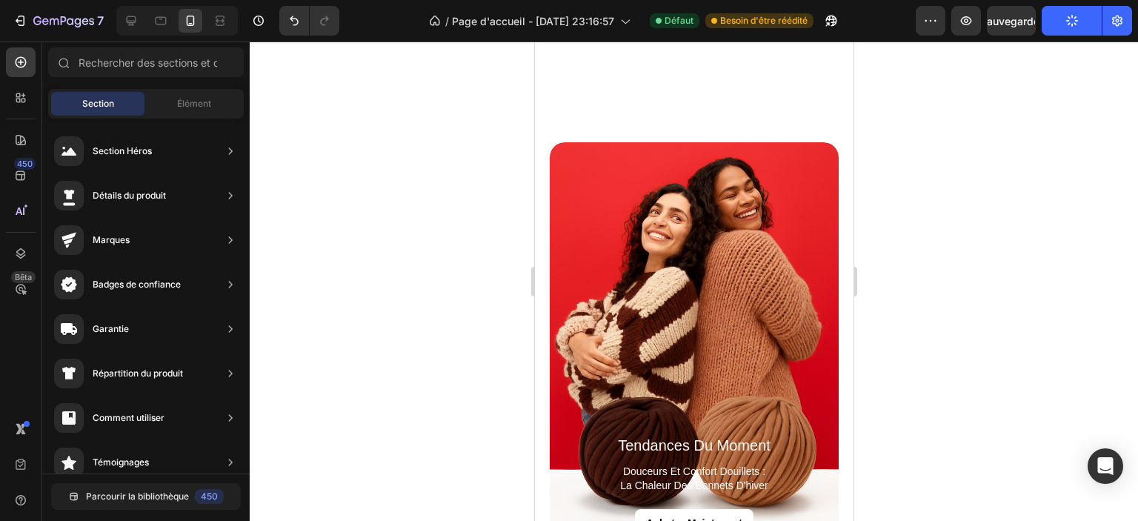
scroll to position [2594, 0]
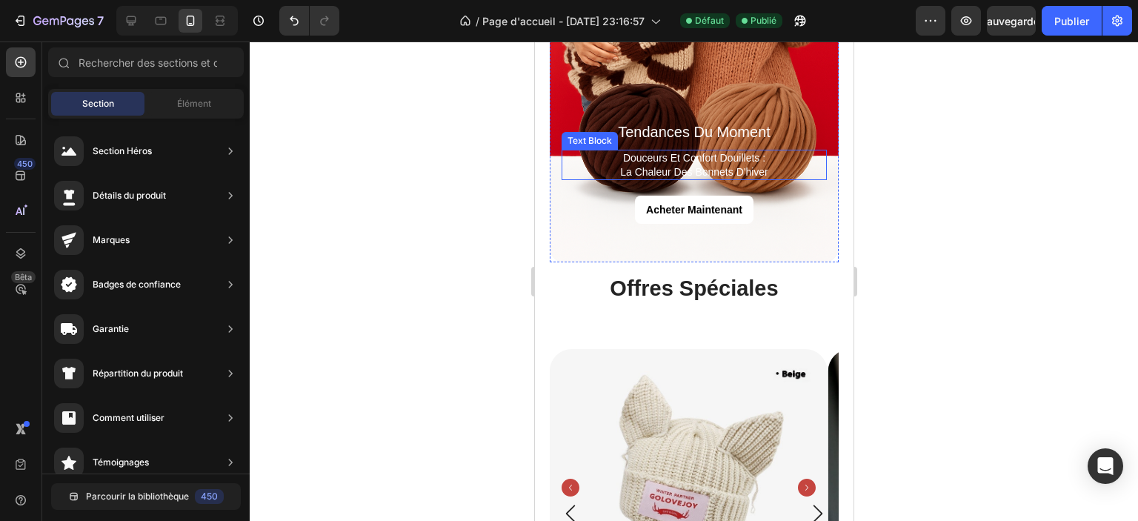
click at [711, 154] on p "douceurs et confort douillets : la chaleur des bonnets d'hiver" at bounding box center [694, 164] width 262 height 27
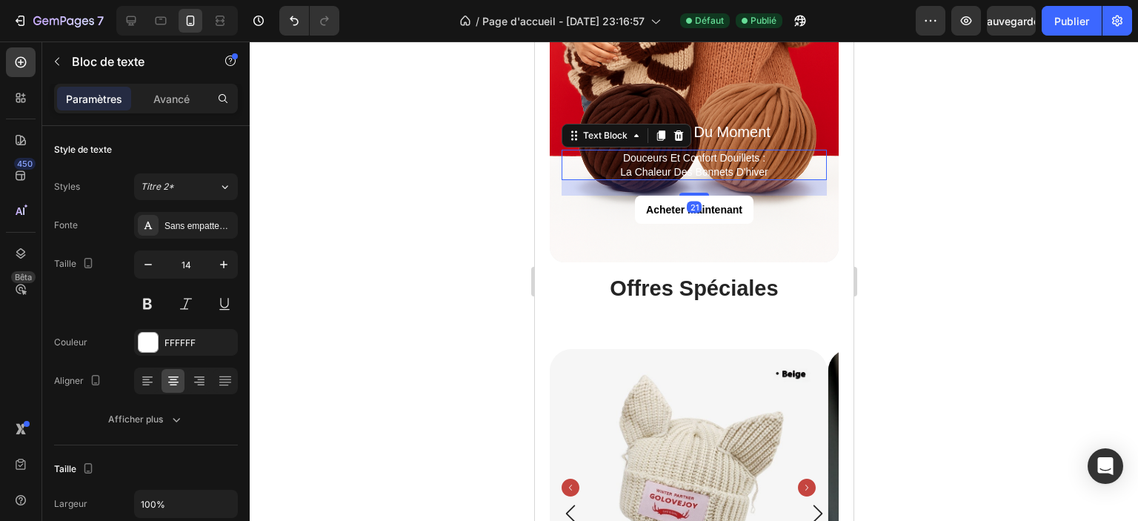
click at [711, 154] on p "douceurs et confort douillets : la chaleur des bonnets d'hiver" at bounding box center [694, 164] width 262 height 27
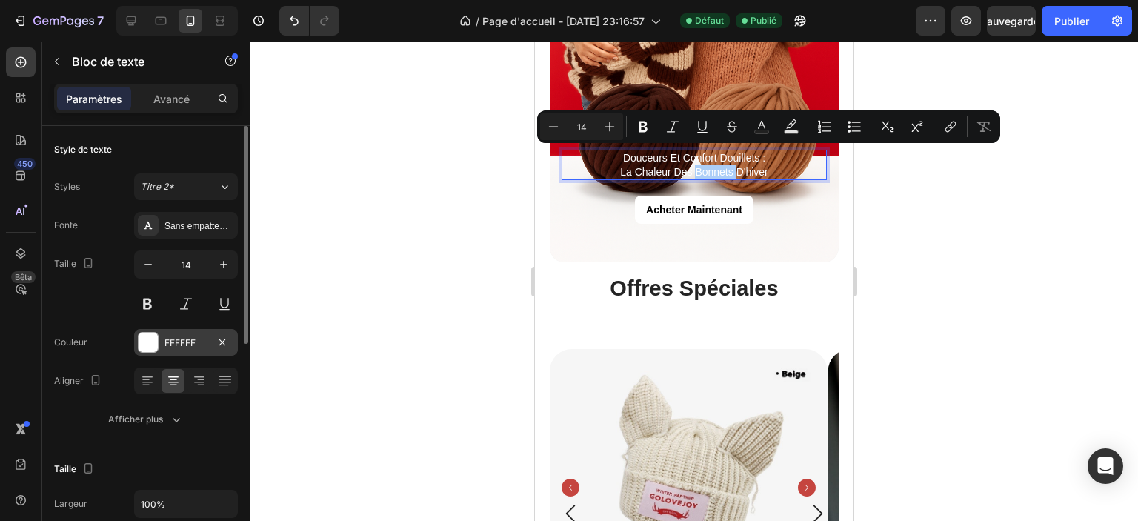
click at [154, 343] on div at bounding box center [148, 342] width 19 height 19
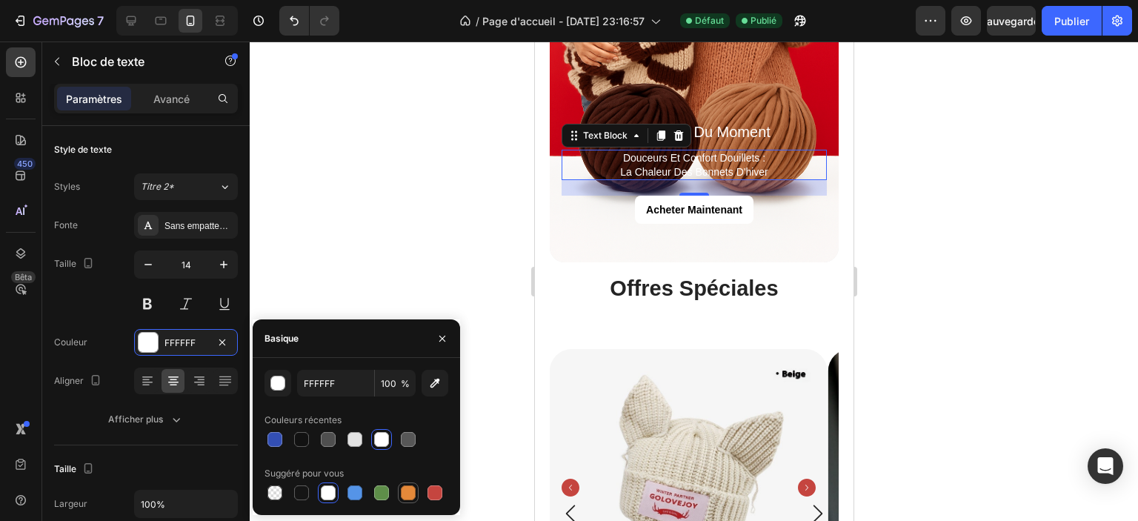
click at [409, 488] on div at bounding box center [408, 492] width 15 height 15
click at [303, 437] on div at bounding box center [301, 439] width 15 height 15
click at [414, 496] on div at bounding box center [408, 492] width 15 height 15
click at [439, 494] on div at bounding box center [435, 492] width 15 height 15
click at [412, 495] on div at bounding box center [408, 492] width 15 height 15
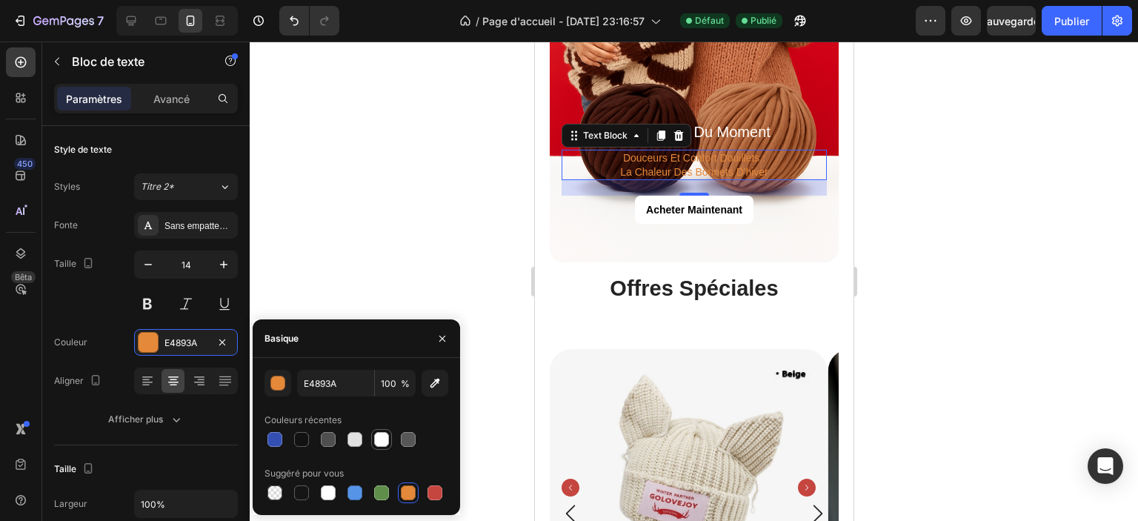
click at [380, 434] on div at bounding box center [381, 439] width 15 height 15
click at [274, 440] on div at bounding box center [275, 439] width 15 height 15
click at [297, 439] on div at bounding box center [301, 439] width 15 height 15
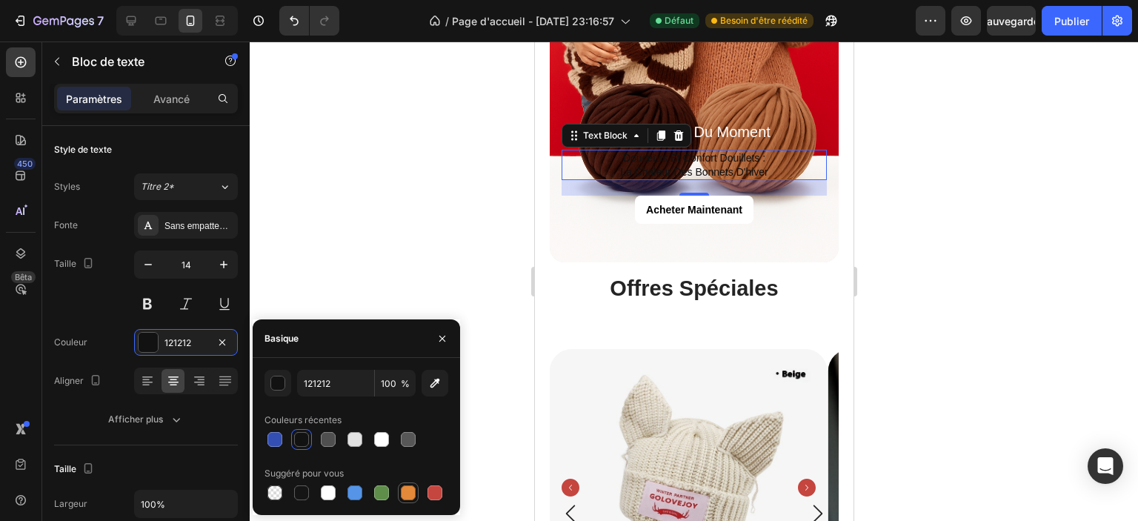
click at [406, 495] on div at bounding box center [408, 492] width 15 height 15
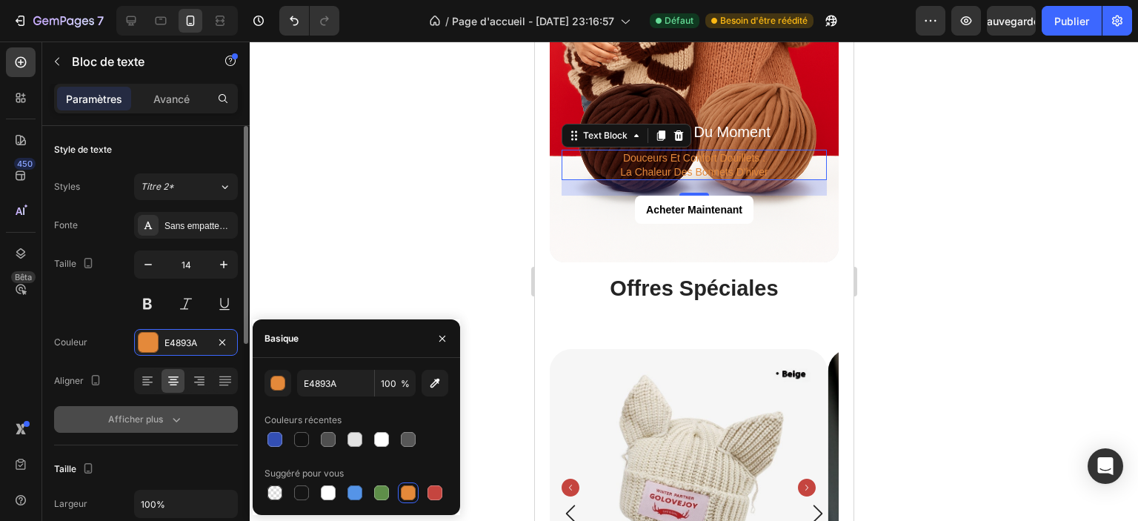
click at [176, 415] on icon "button" at bounding box center [176, 419] width 15 height 15
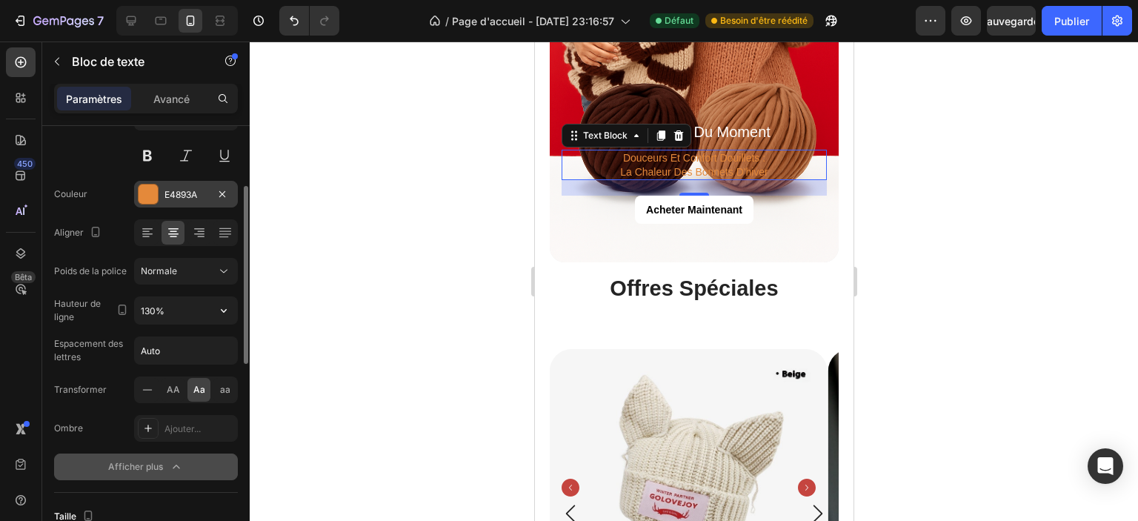
scroll to position [74, 0]
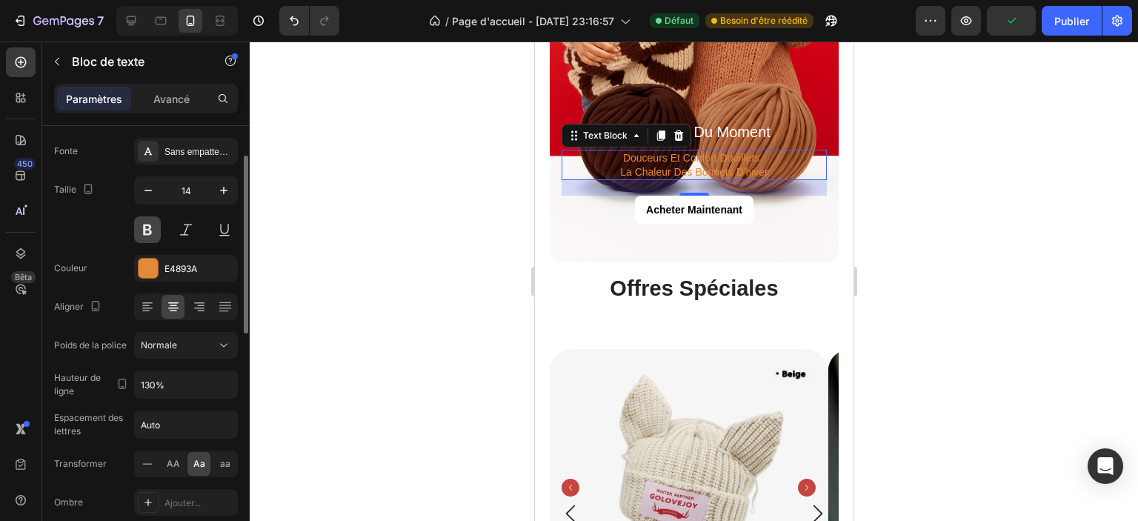
click at [151, 230] on button at bounding box center [147, 229] width 27 height 27
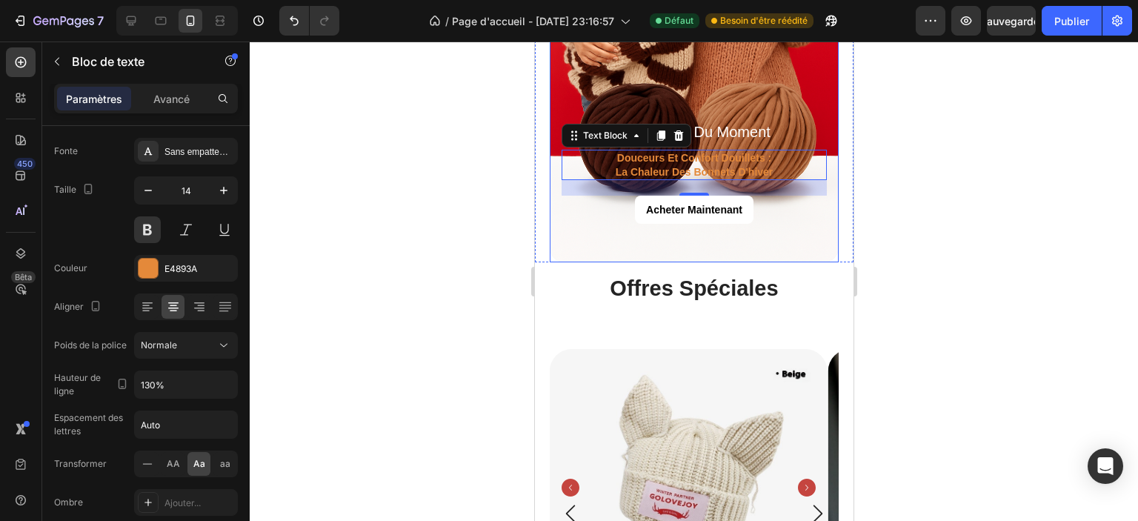
click at [882, 205] on div at bounding box center [694, 282] width 889 height 480
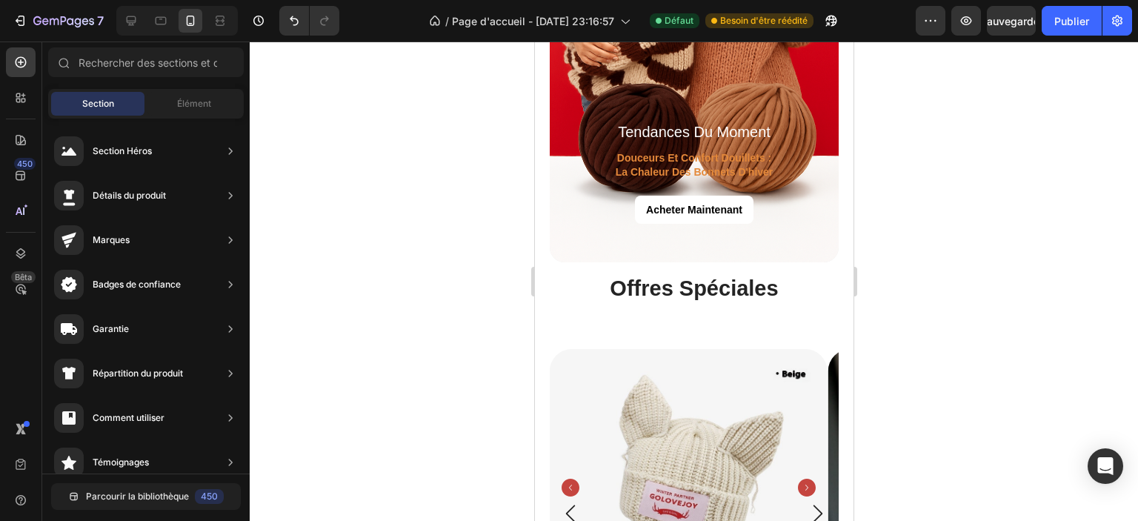
click at [883, 204] on div at bounding box center [694, 282] width 889 height 480
click at [712, 156] on p "douceurs et confort douillets : la chaleur des bonnets d'hiver" at bounding box center [694, 164] width 262 height 27
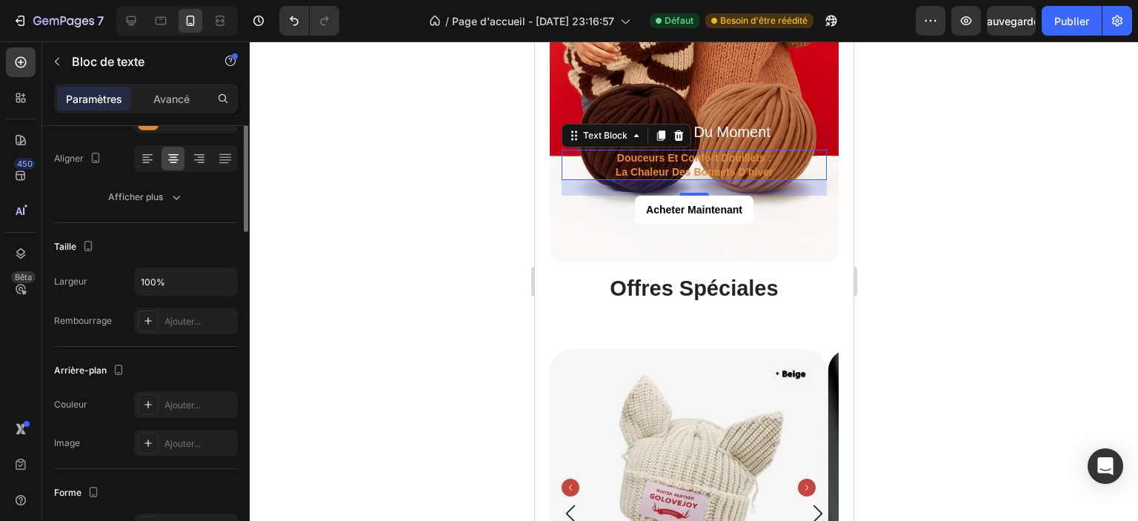
scroll to position [0, 0]
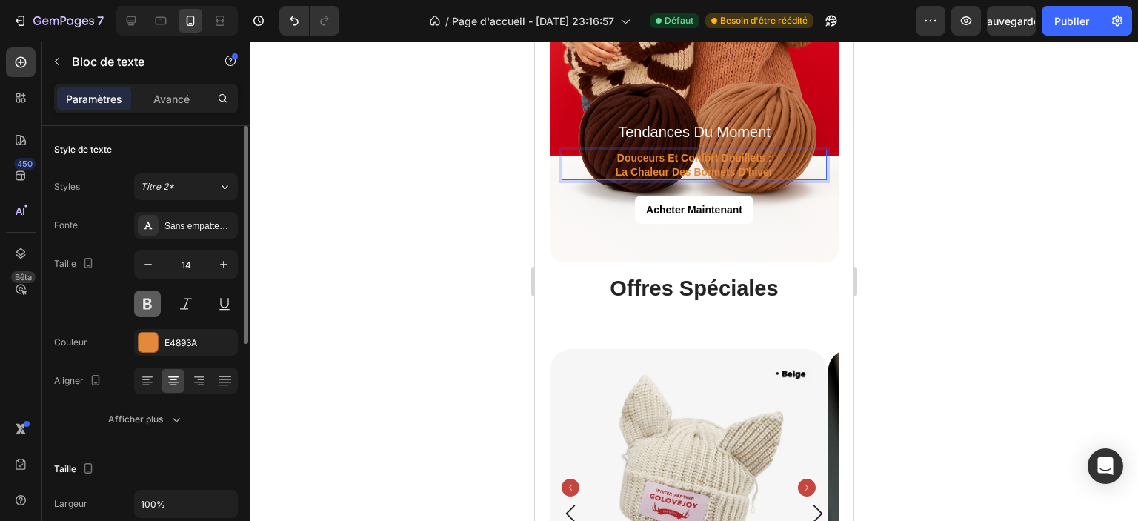
click at [149, 301] on button at bounding box center [147, 304] width 27 height 27
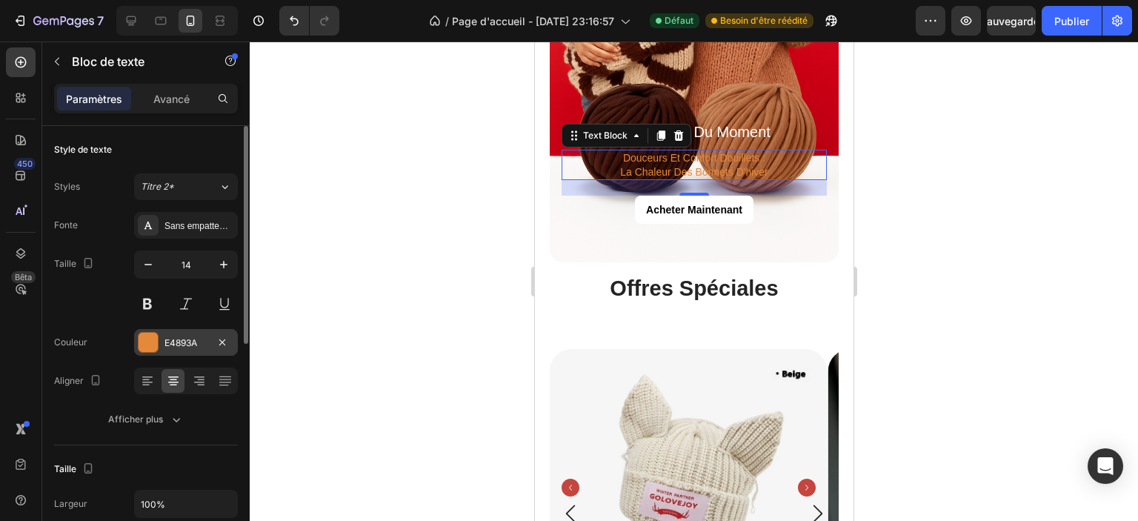
click at [166, 343] on font "E4893A" at bounding box center [181, 342] width 33 height 11
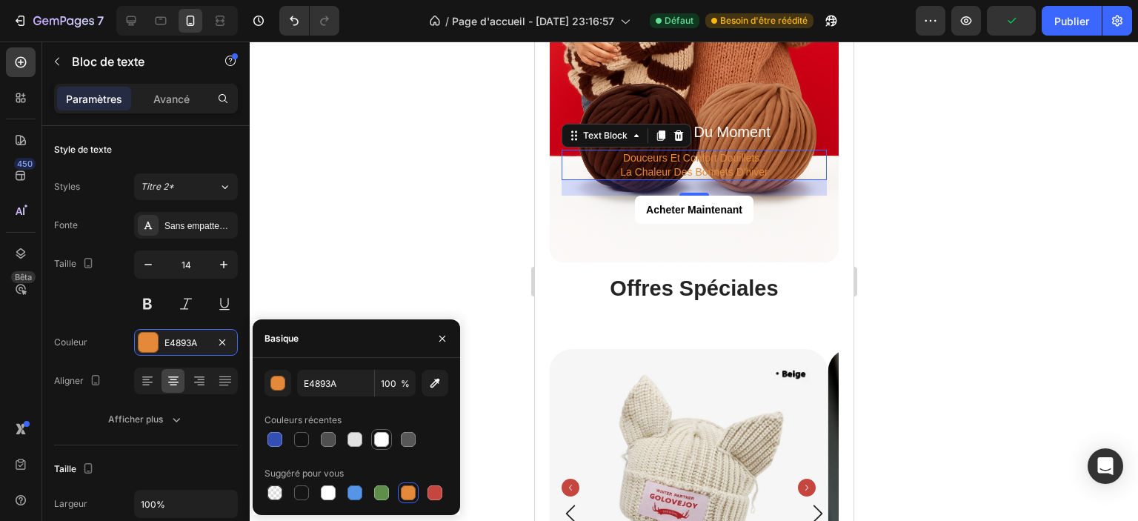
click at [387, 441] on div at bounding box center [381, 439] width 15 height 15
click at [402, 489] on div at bounding box center [408, 492] width 15 height 15
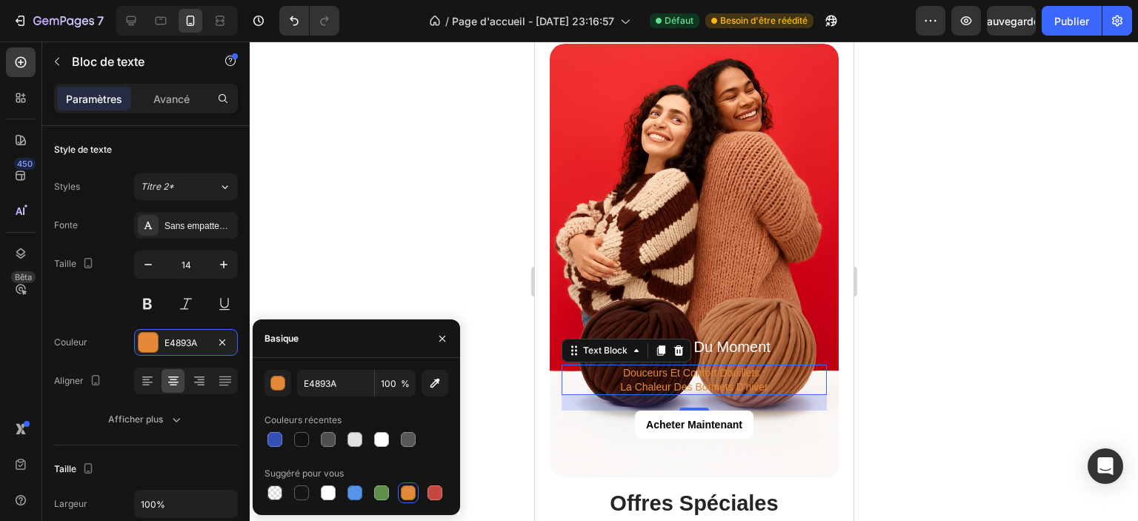
scroll to position [2372, 0]
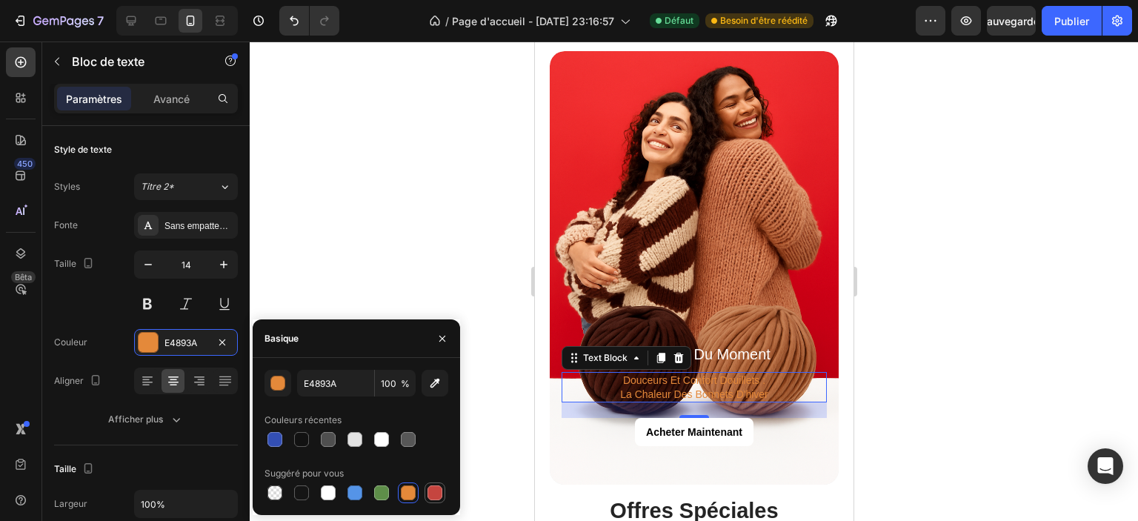
click at [439, 491] on div at bounding box center [435, 492] width 15 height 15
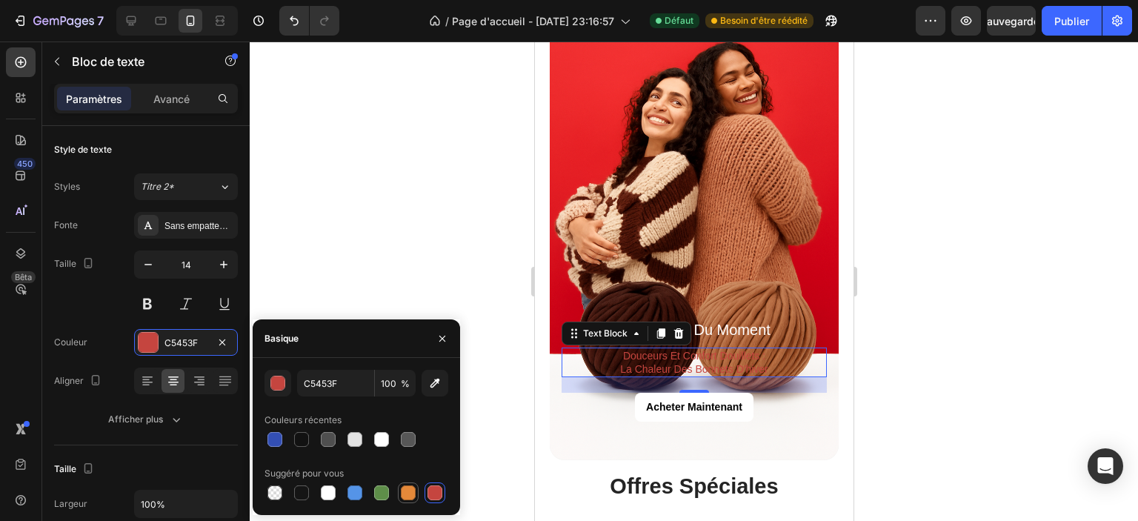
click at [405, 497] on div at bounding box center [408, 492] width 15 height 15
click at [303, 445] on div at bounding box center [301, 439] width 15 height 15
click at [332, 442] on div at bounding box center [328, 439] width 15 height 15
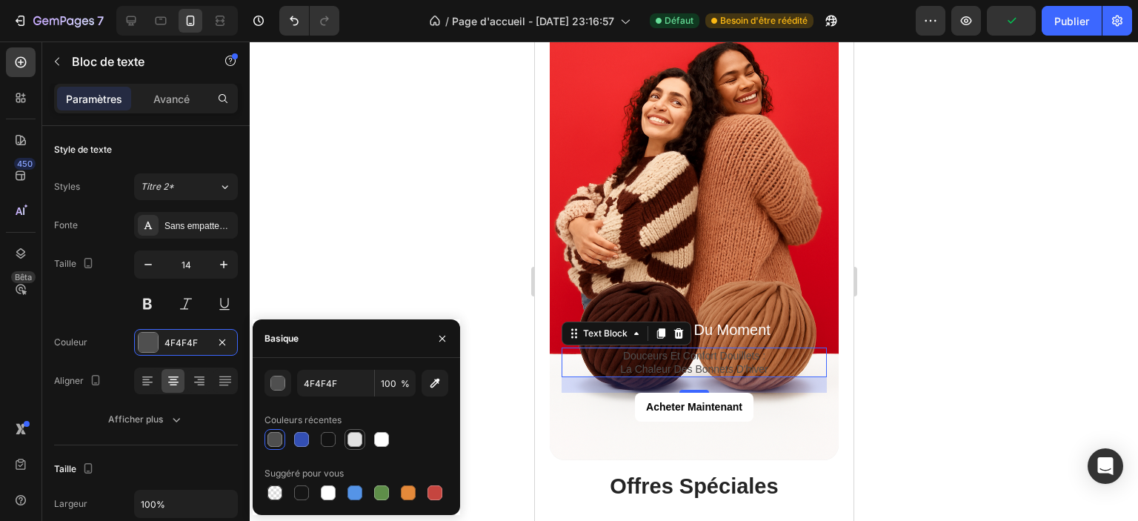
click at [359, 441] on div at bounding box center [355, 439] width 15 height 15
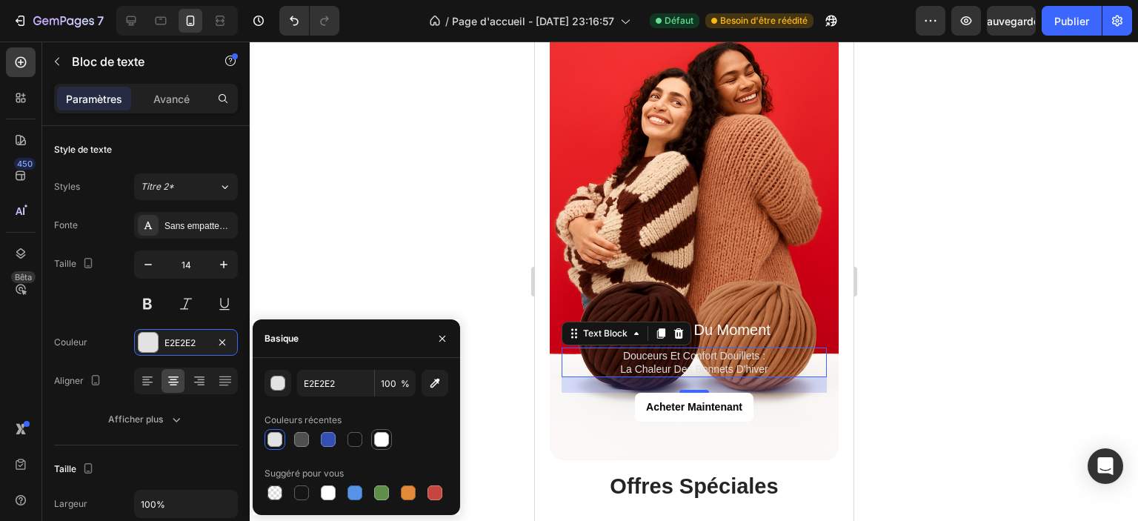
click at [376, 437] on div at bounding box center [381, 439] width 15 height 15
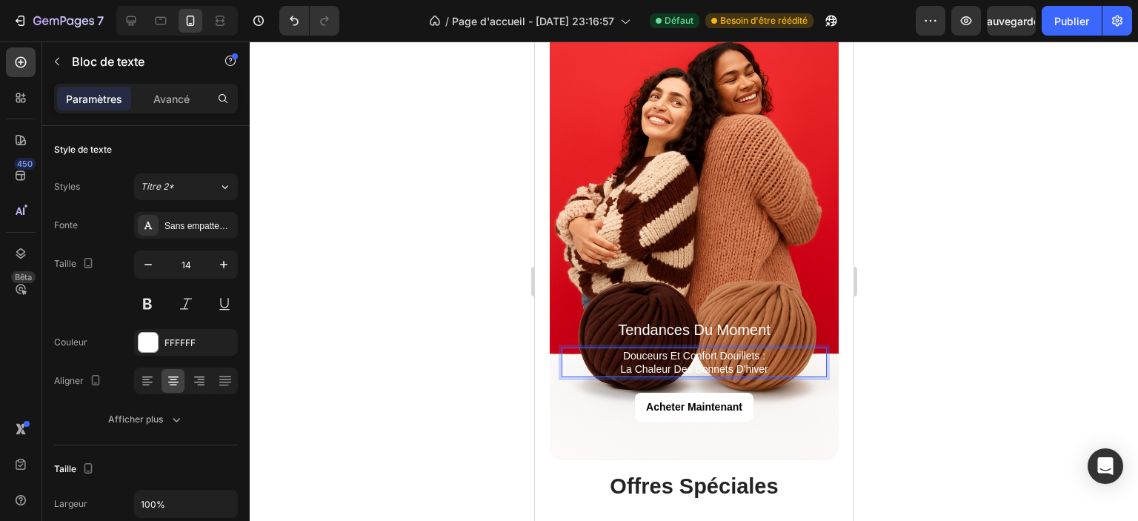
click at [686, 354] on p "douceurs et confort douillets : la chaleur des bonnets d'hiver" at bounding box center [694, 362] width 262 height 27
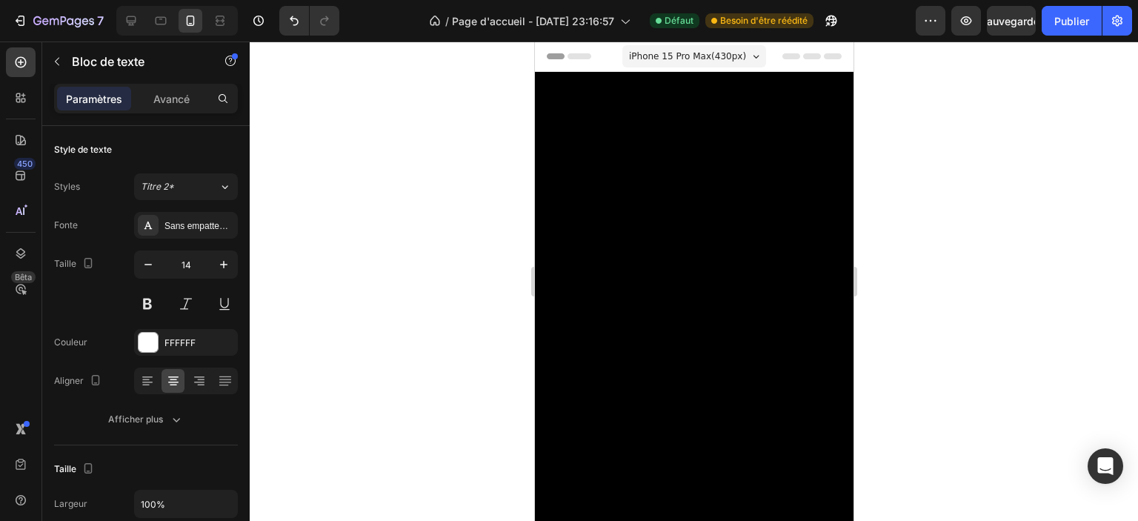
scroll to position [2372, 0]
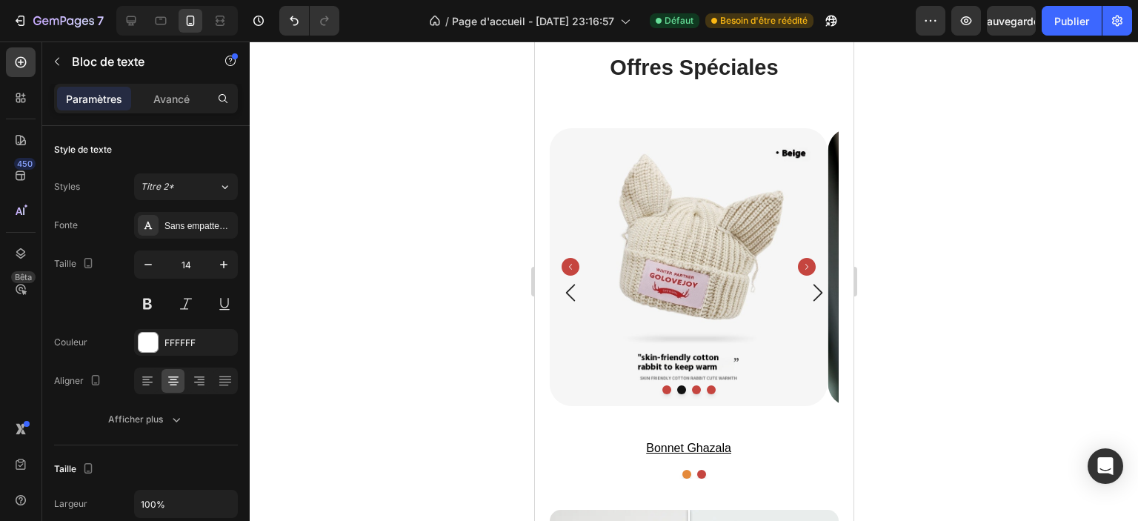
click at [1001, 273] on div at bounding box center [694, 282] width 889 height 480
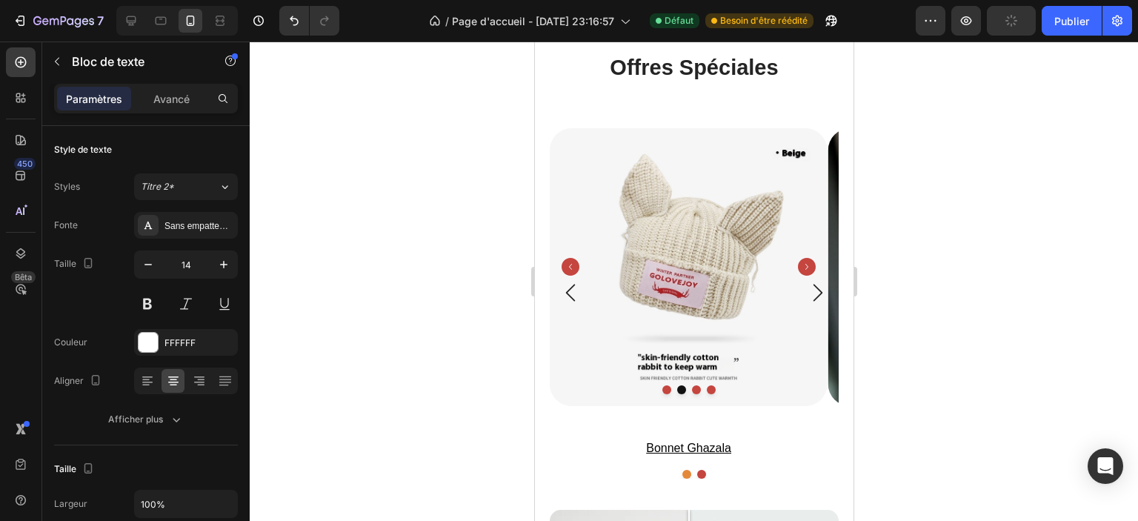
click at [1058, 20] on font "Publier" at bounding box center [1072, 21] width 35 height 13
click at [477, 193] on div at bounding box center [694, 282] width 889 height 480
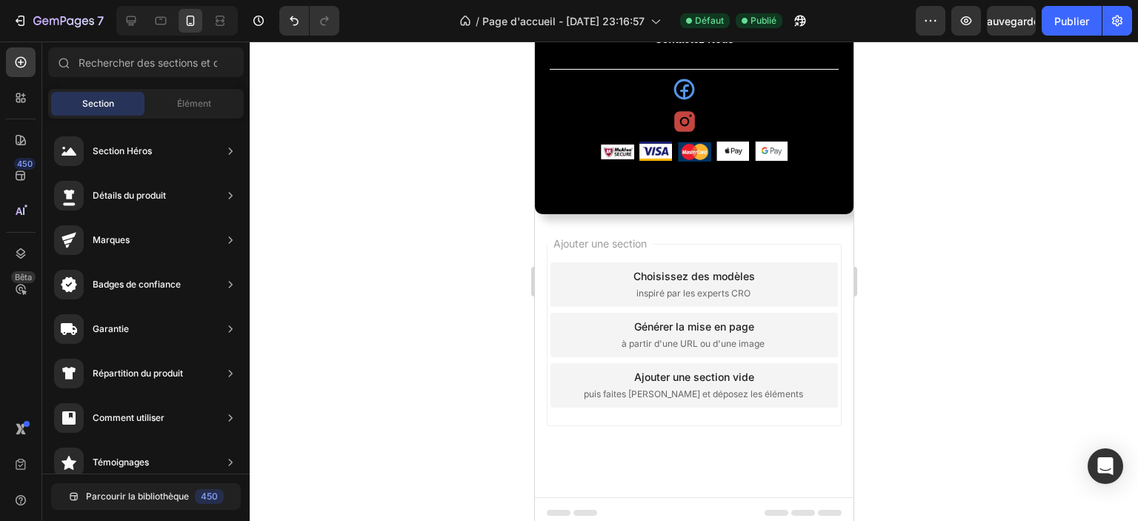
scroll to position [5262, 0]
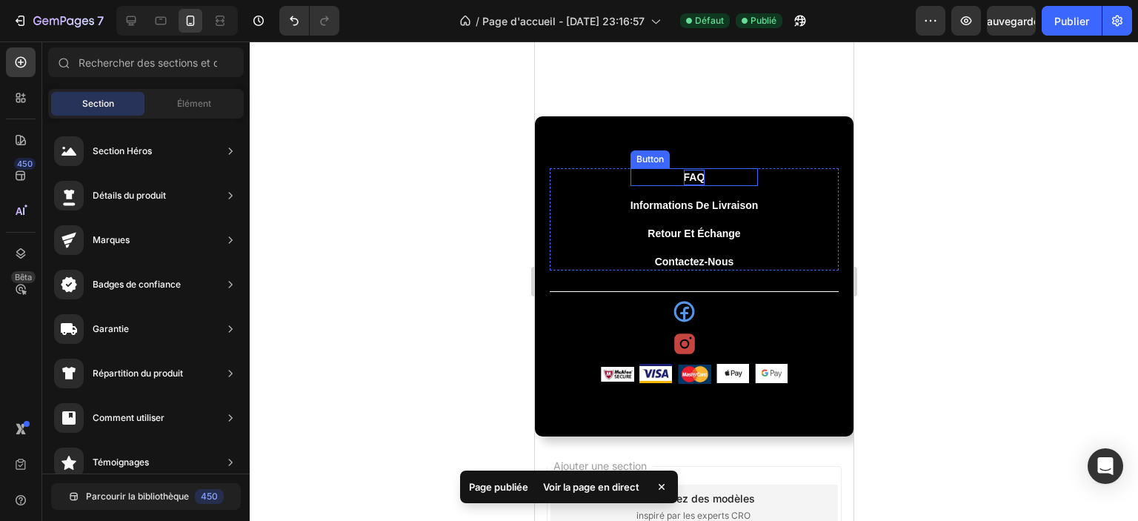
click at [693, 180] on p "FAQ" at bounding box center [693, 178] width 21 height 16
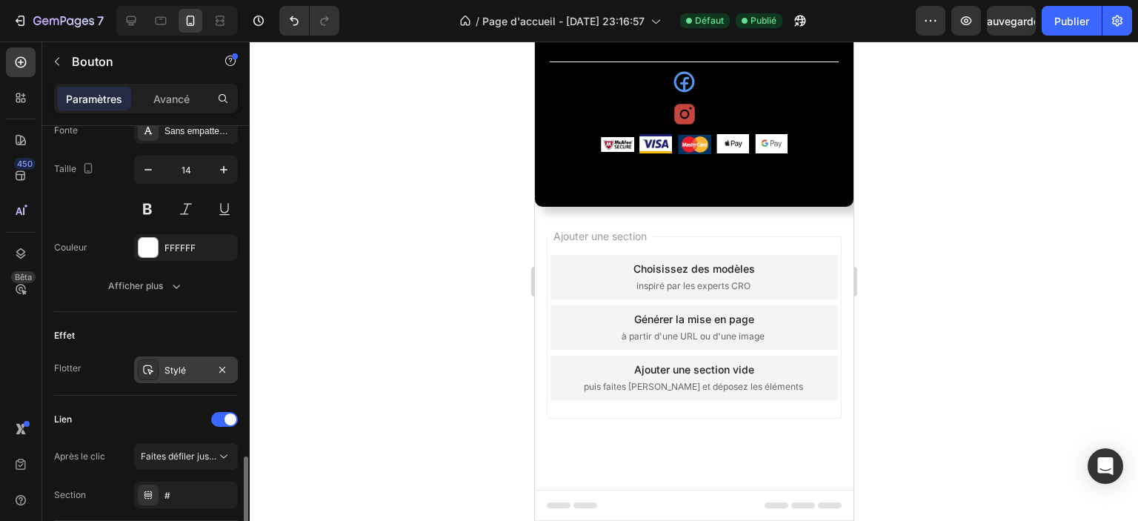
scroll to position [700, 0]
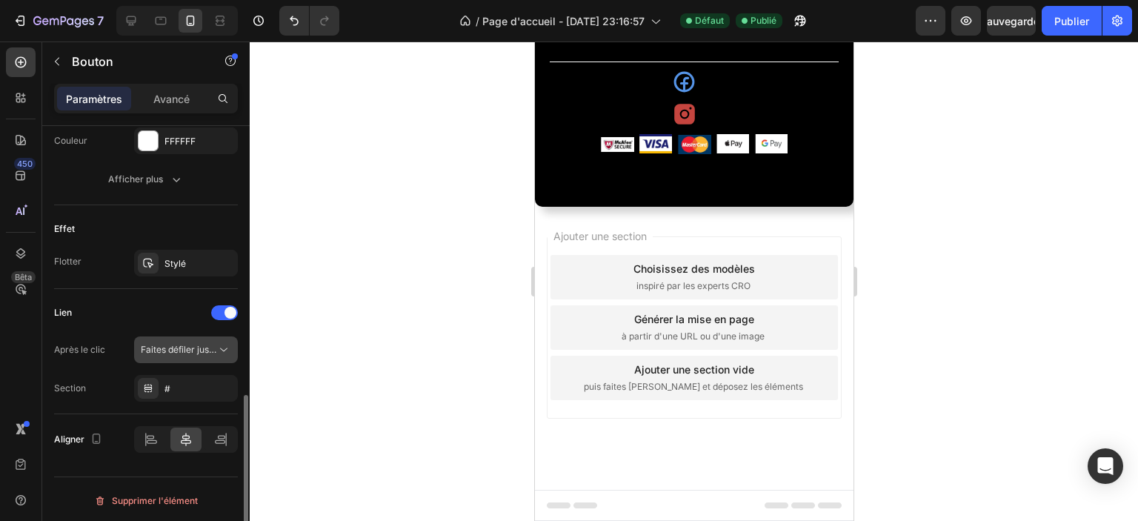
click at [206, 346] on font "Faites défiler jusqu'à" at bounding box center [184, 349] width 87 height 11
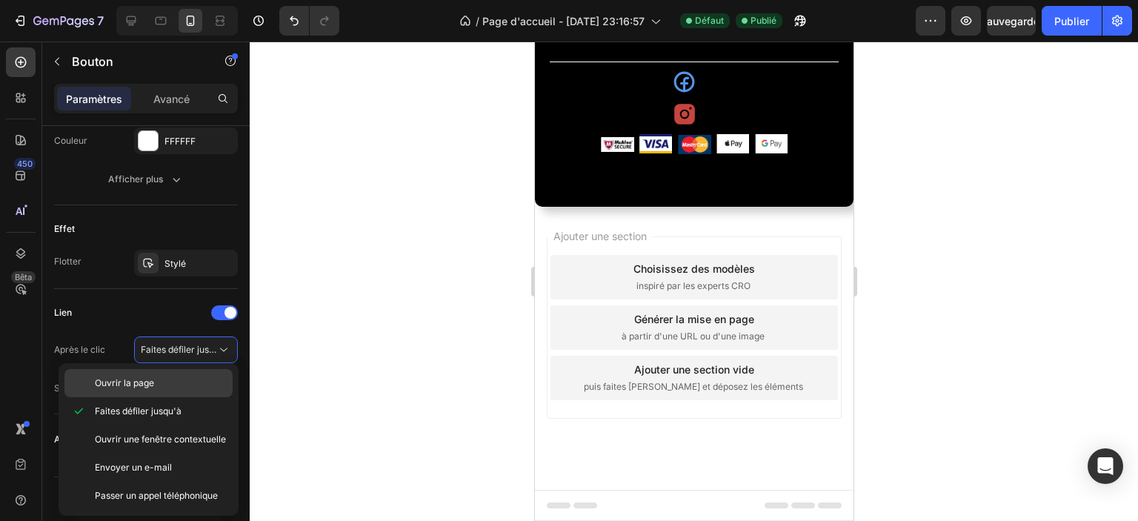
click at [142, 382] on font "Ouvrir la page" at bounding box center [124, 382] width 59 height 11
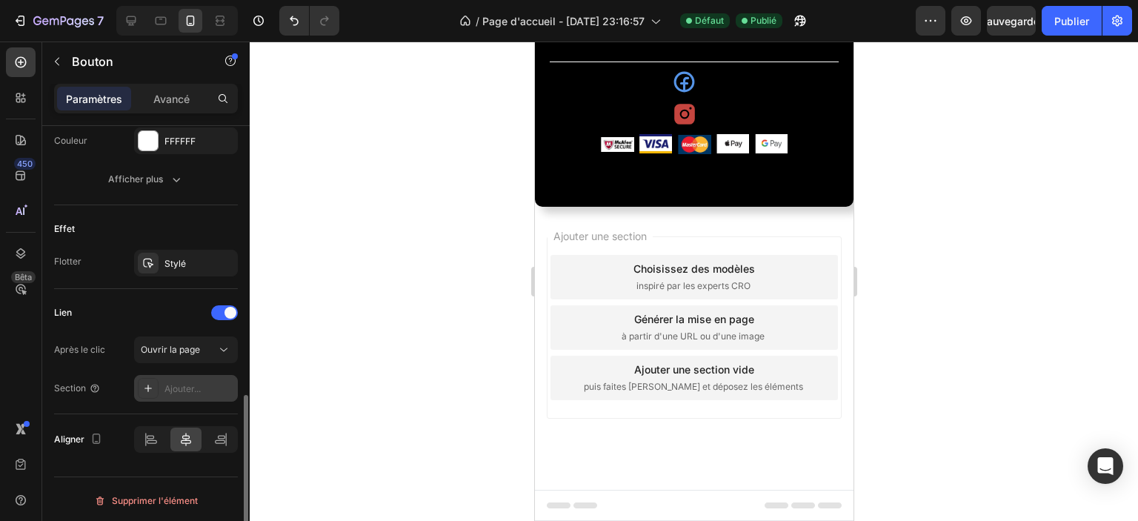
click at [167, 391] on font "Ajouter..." at bounding box center [183, 388] width 36 height 11
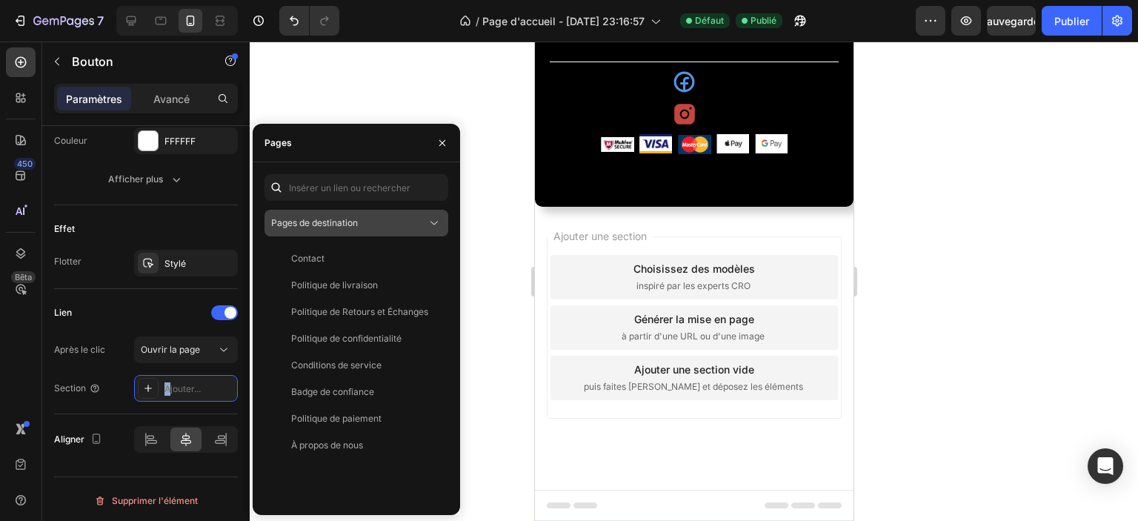
click at [383, 225] on div "Pages de destination" at bounding box center [349, 222] width 156 height 13
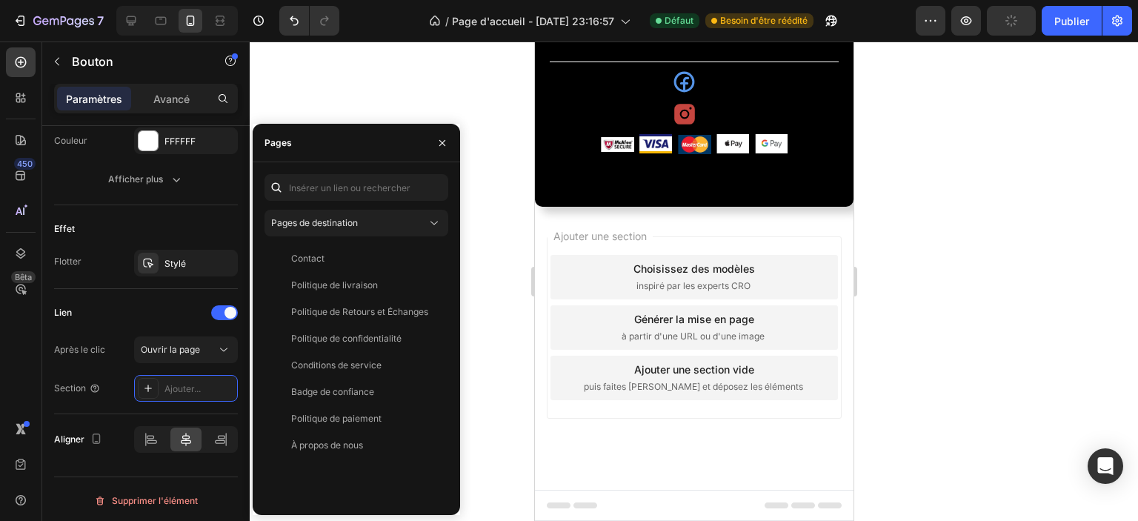
click at [361, 482] on div "Contact Voir Politique de livraison Voir Politique de Retours et Échanges Voir …" at bounding box center [357, 374] width 184 height 258
click at [386, 340] on font "Politique de confidentialité" at bounding box center [346, 338] width 110 height 11
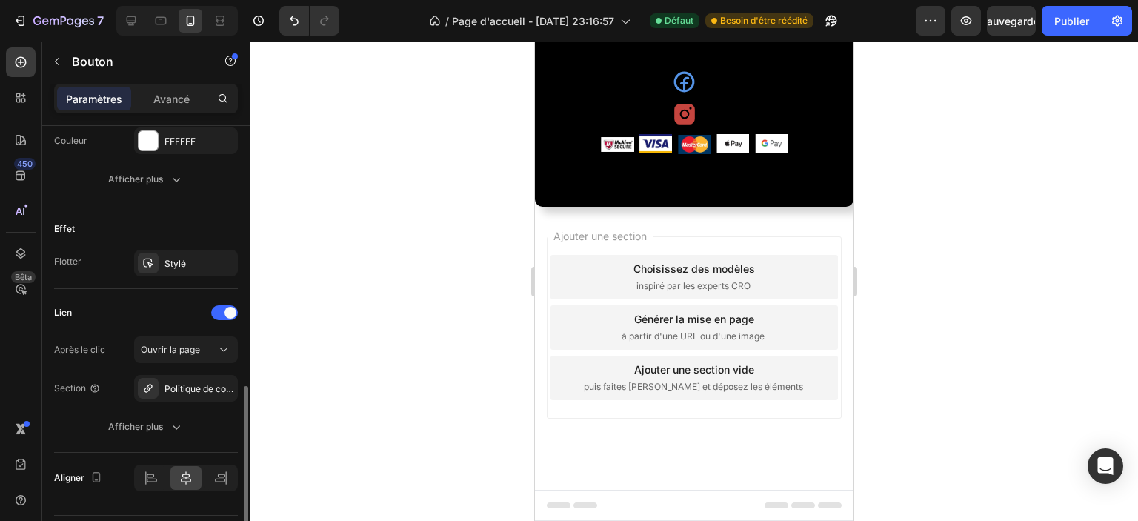
click at [173, 313] on div "Lien" at bounding box center [146, 313] width 184 height 24
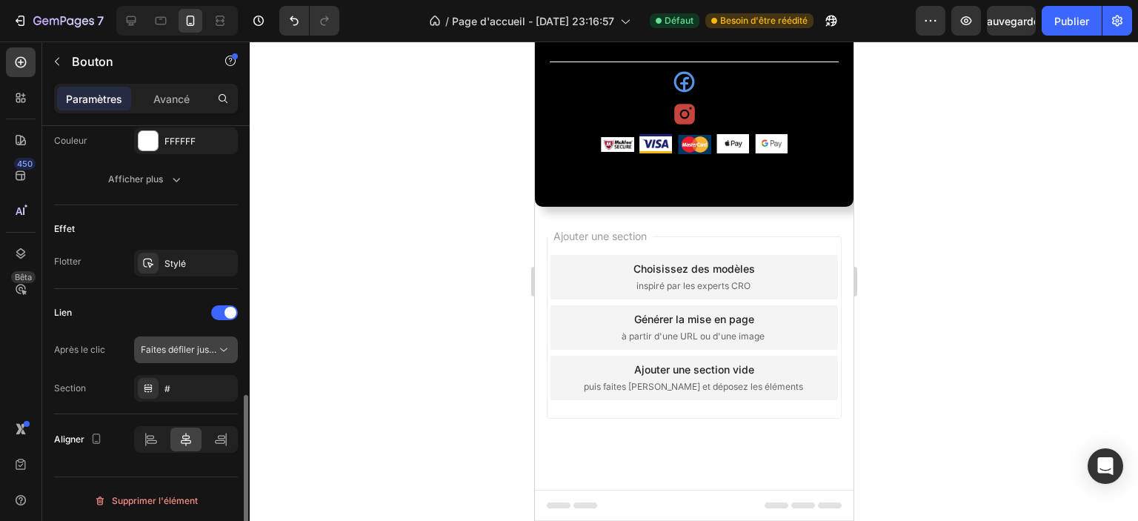
click at [181, 349] on font "Faites défiler jusqu'à" at bounding box center [184, 349] width 87 height 11
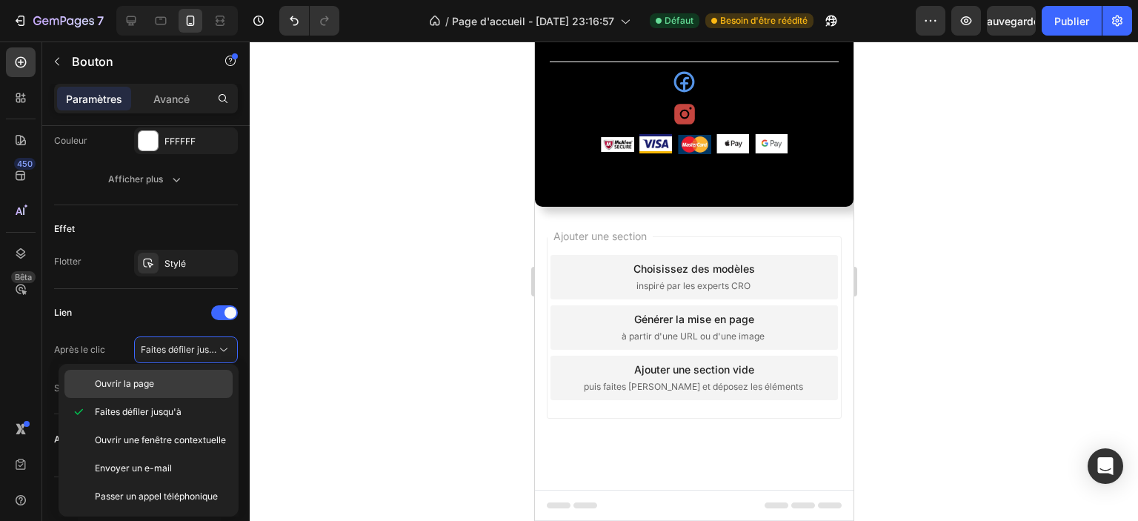
click at [139, 382] on font "Ouvrir la page" at bounding box center [124, 383] width 59 height 11
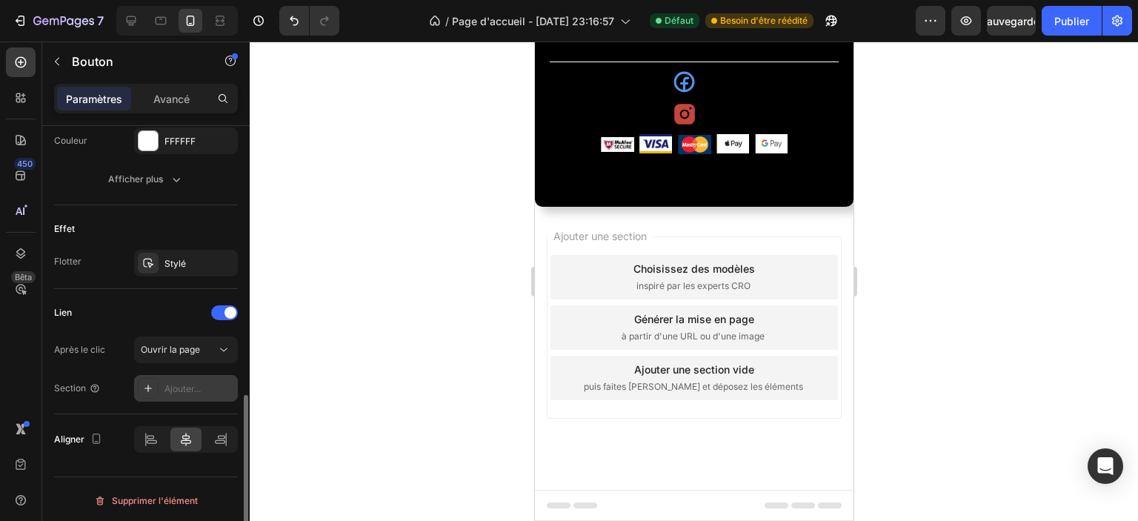
click at [176, 388] on font "Ajouter..." at bounding box center [183, 388] width 36 height 11
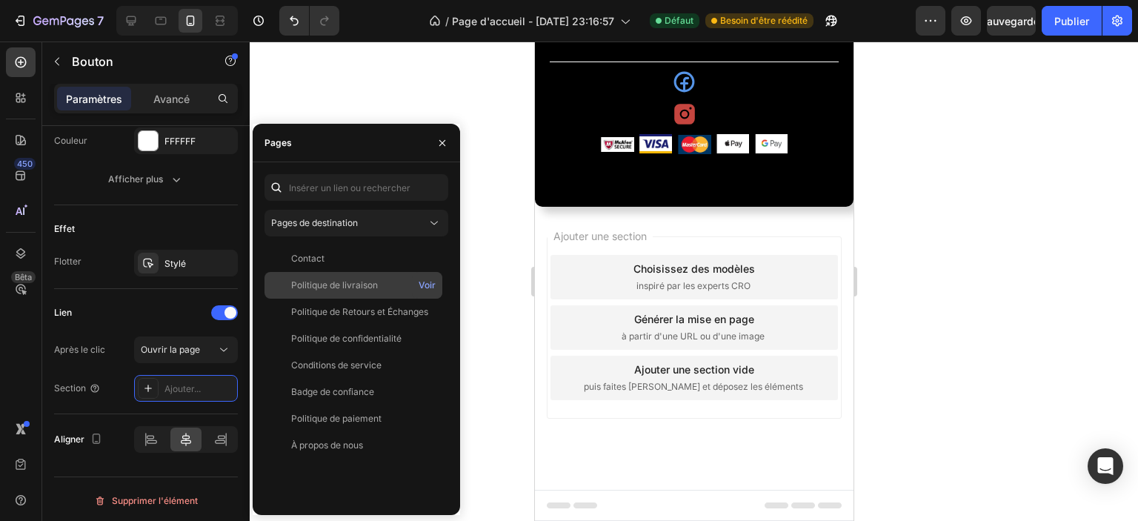
click at [377, 284] on font "Politique de livraison" at bounding box center [334, 284] width 87 height 11
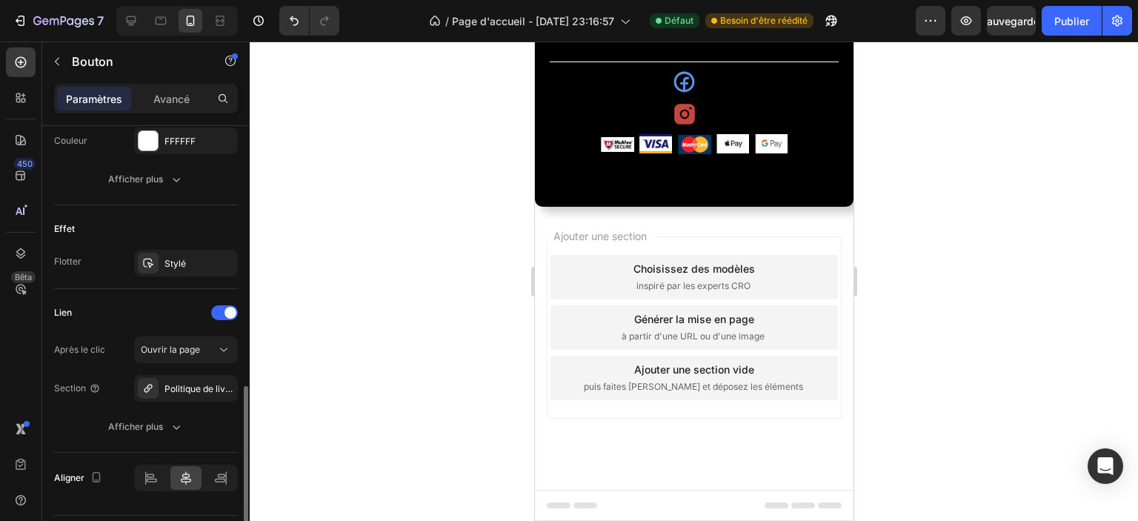
click at [156, 308] on div "Lien" at bounding box center [146, 313] width 184 height 24
click at [651, 12] on p "Retour et échange" at bounding box center [693, 4] width 93 height 16
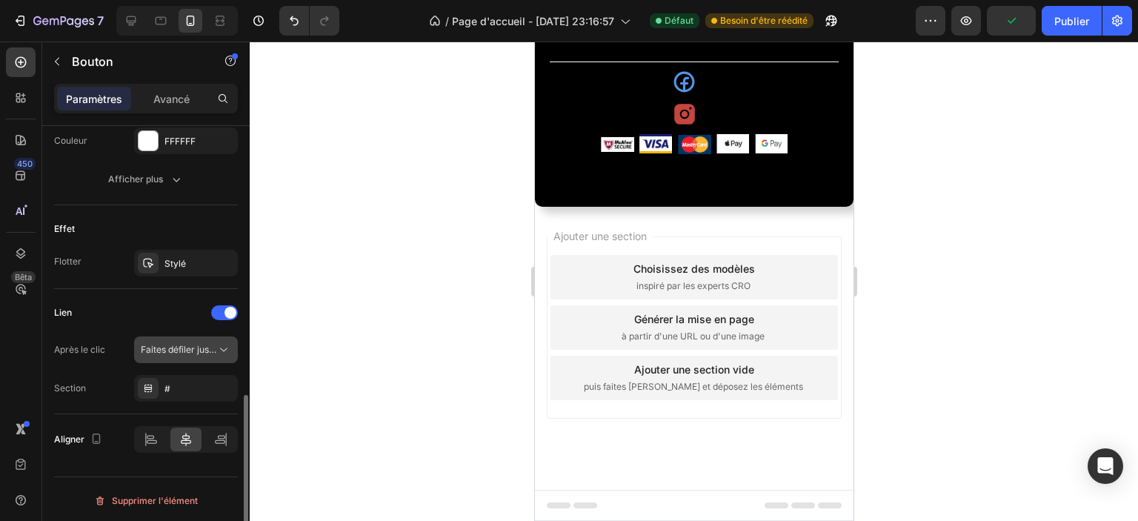
click at [177, 355] on button "Faites défiler jusqu'à" at bounding box center [186, 349] width 104 height 27
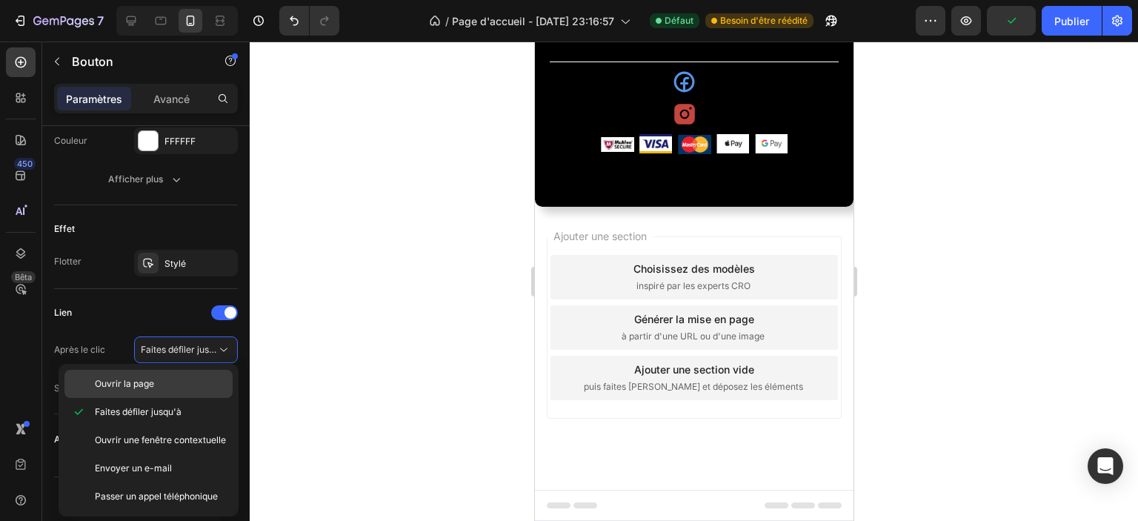
click at [166, 385] on p "Ouvrir la page" at bounding box center [160, 383] width 131 height 13
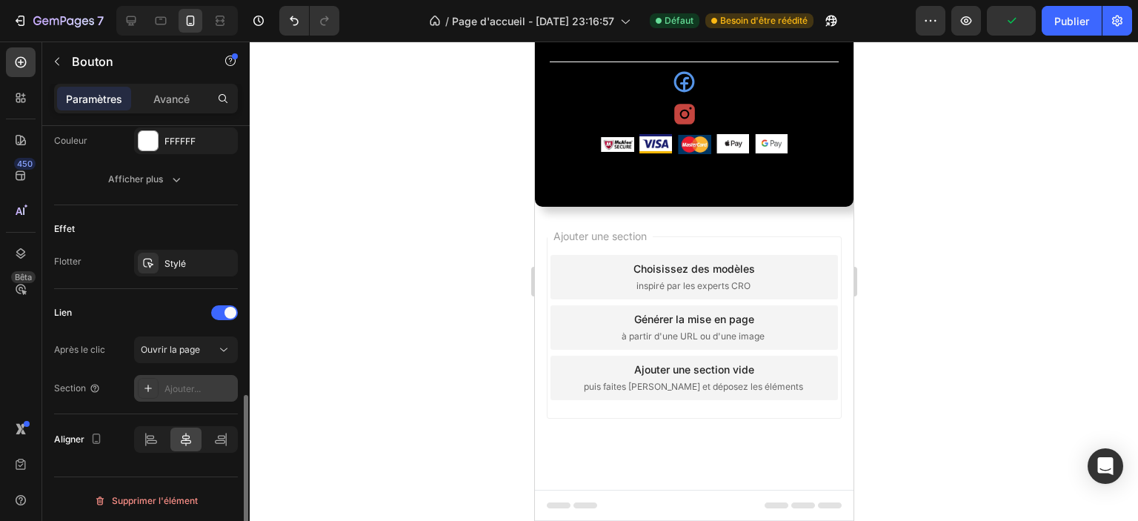
click at [171, 388] on font "Ajouter..." at bounding box center [183, 388] width 36 height 11
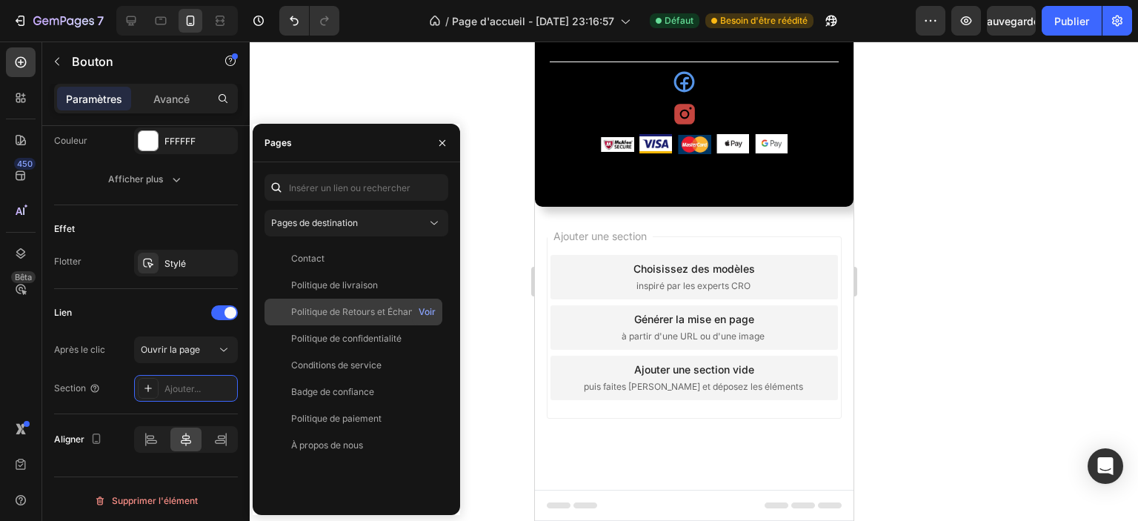
click at [371, 319] on div "Politique de Retours et Échanges Voir" at bounding box center [354, 312] width 178 height 27
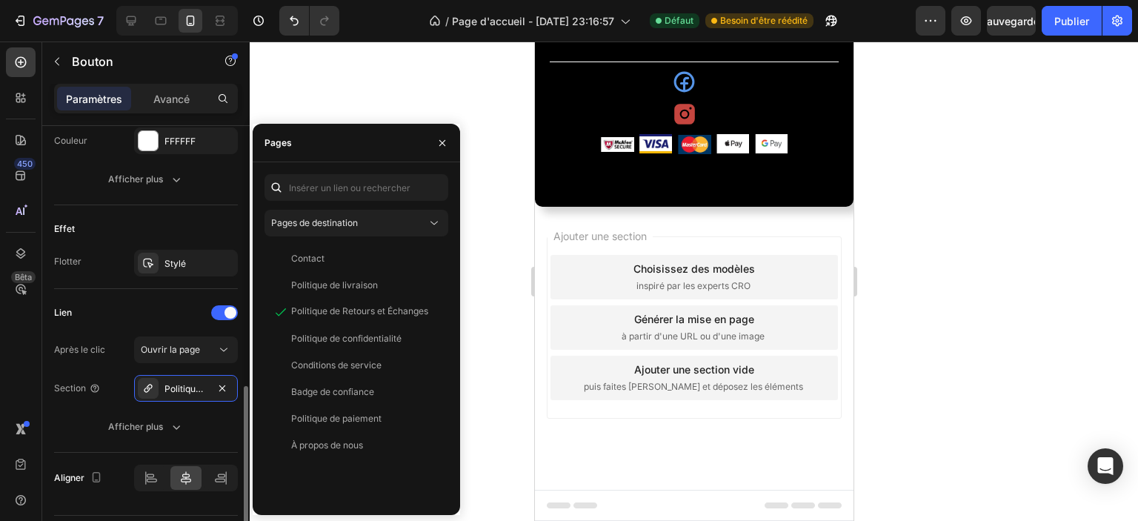
click at [139, 306] on div "Lien" at bounding box center [146, 313] width 184 height 24
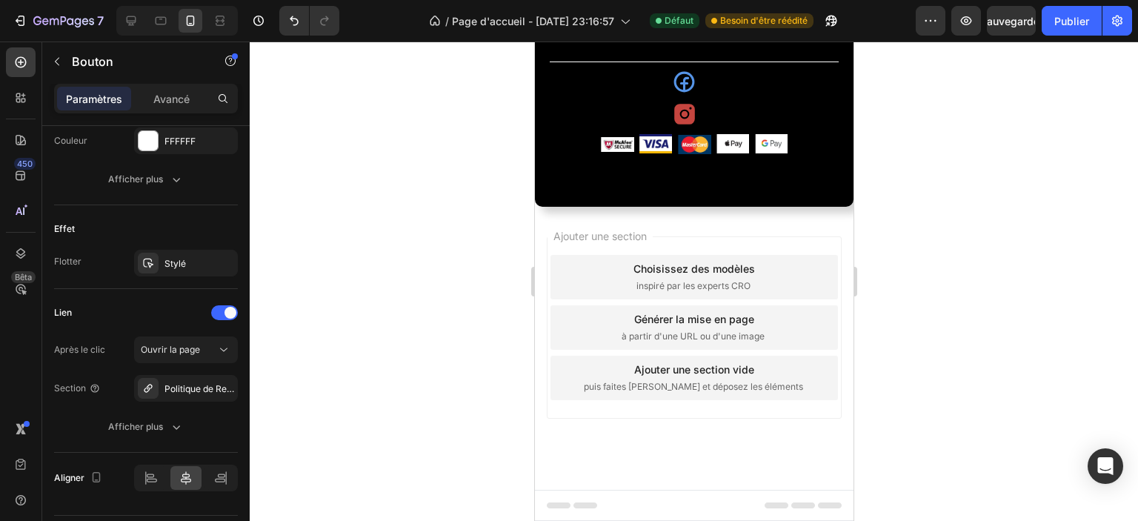
click at [643, 41] on div "Contactez-nous Button" at bounding box center [694, 32] width 128 height 18
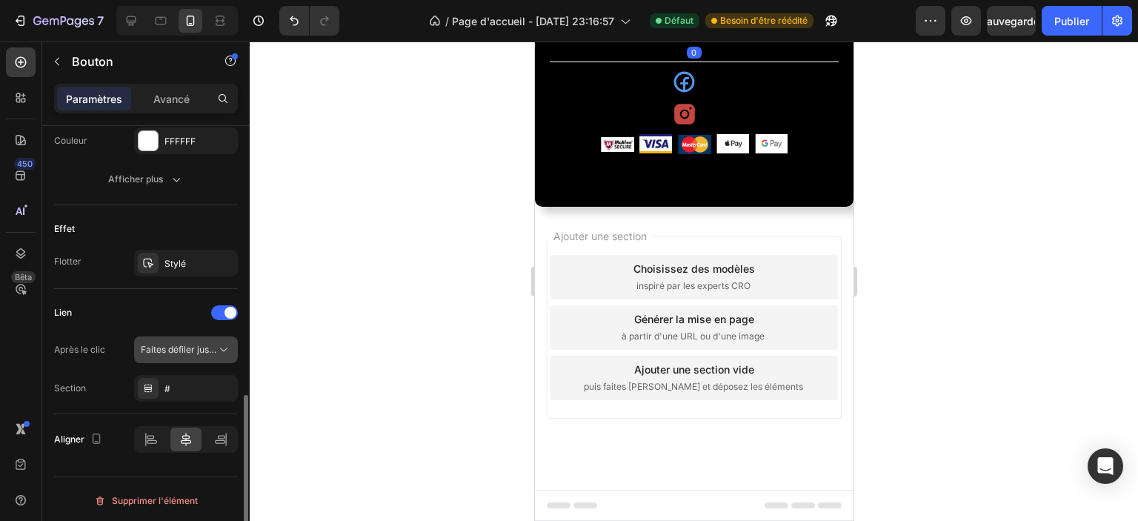
click at [202, 349] on font "Faites défiler jusqu'à" at bounding box center [184, 349] width 87 height 11
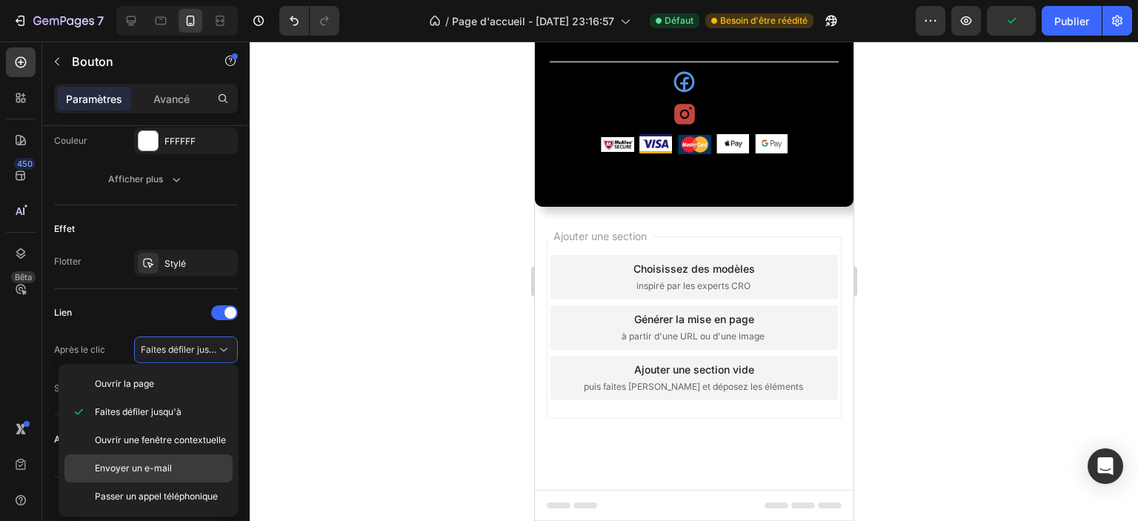
click at [177, 474] on div "Envoyer un e-mail" at bounding box center [148, 468] width 168 height 28
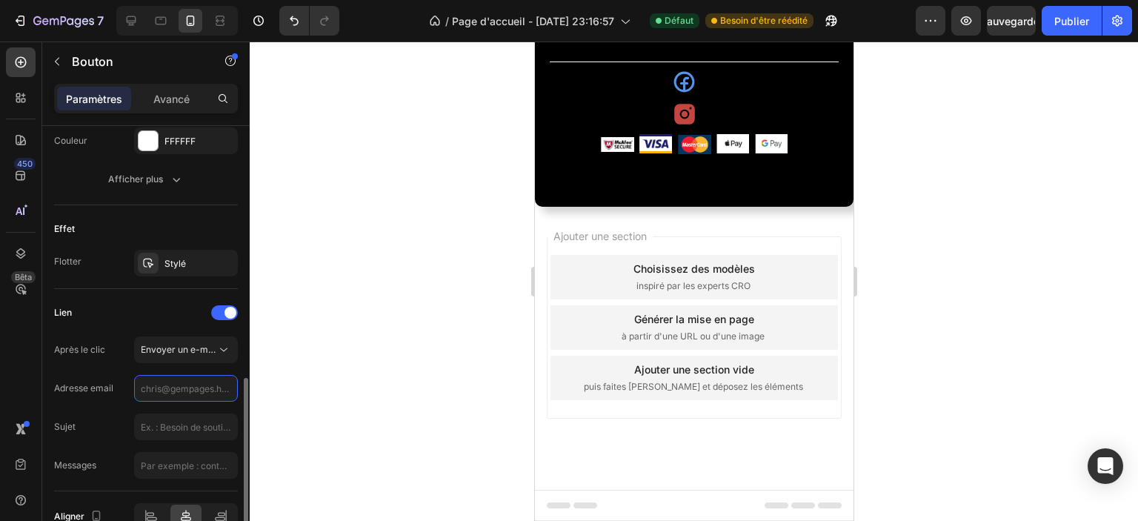
drag, startPoint x: 210, startPoint y: 388, endPoint x: 206, endPoint y: 400, distance: 13.4
click at [210, 388] on input "text" at bounding box center [186, 388] width 104 height 27
click at [201, 428] on input "text" at bounding box center [186, 427] width 104 height 27
click at [196, 462] on input "text" at bounding box center [186, 465] width 104 height 27
click at [132, 382] on div "Adresse email" at bounding box center [146, 388] width 184 height 27
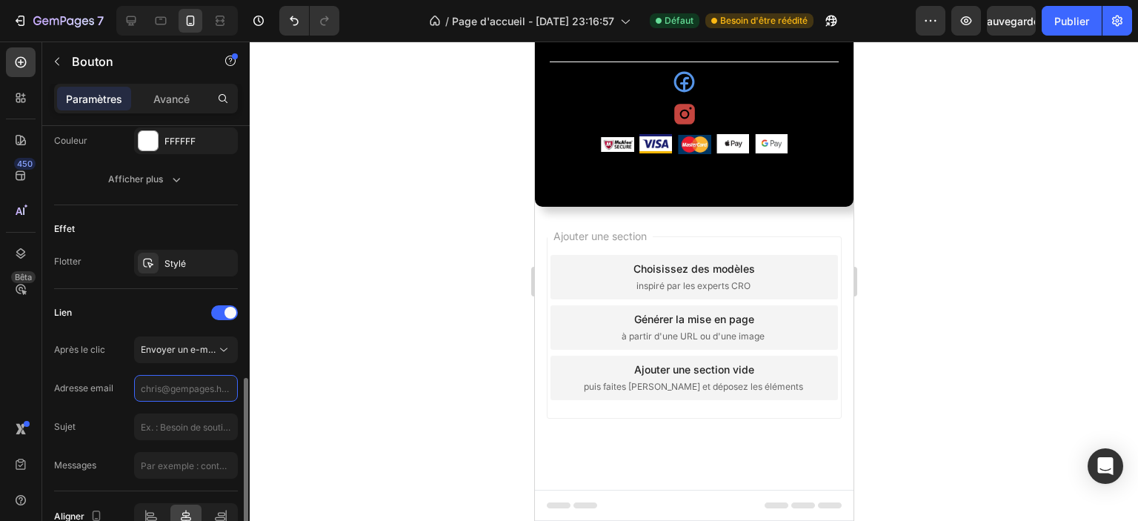
drag, startPoint x: 163, startPoint y: 387, endPoint x: 152, endPoint y: 409, distance: 24.9
click at [163, 387] on input "text" at bounding box center [186, 388] width 104 height 27
click at [162, 428] on input "text" at bounding box center [186, 427] width 104 height 27
click at [178, 465] on input "text" at bounding box center [186, 465] width 104 height 27
drag, startPoint x: 434, startPoint y: 256, endPoint x: 407, endPoint y: 258, distance: 27.5
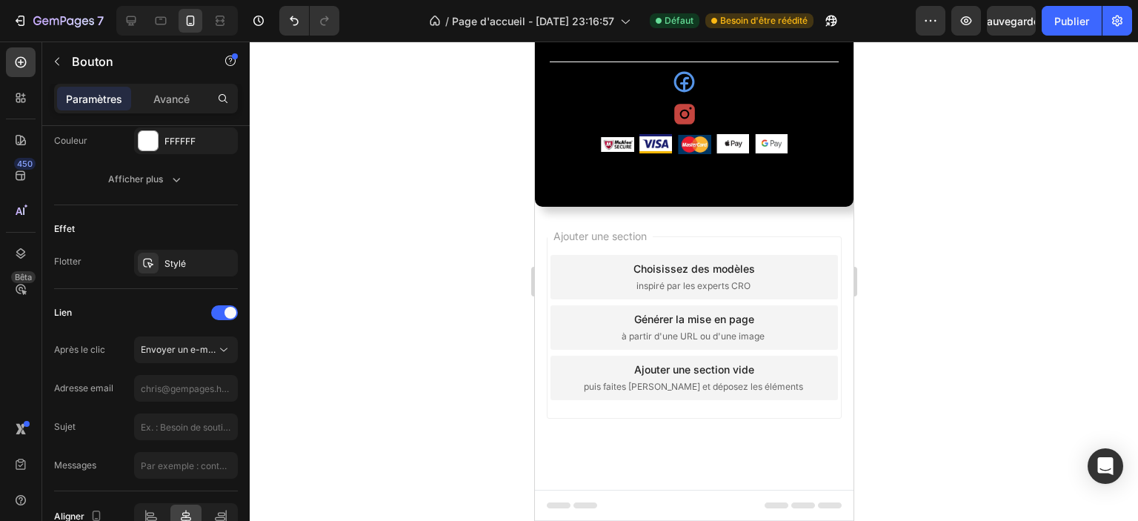
click at [434, 256] on div at bounding box center [694, 282] width 889 height 480
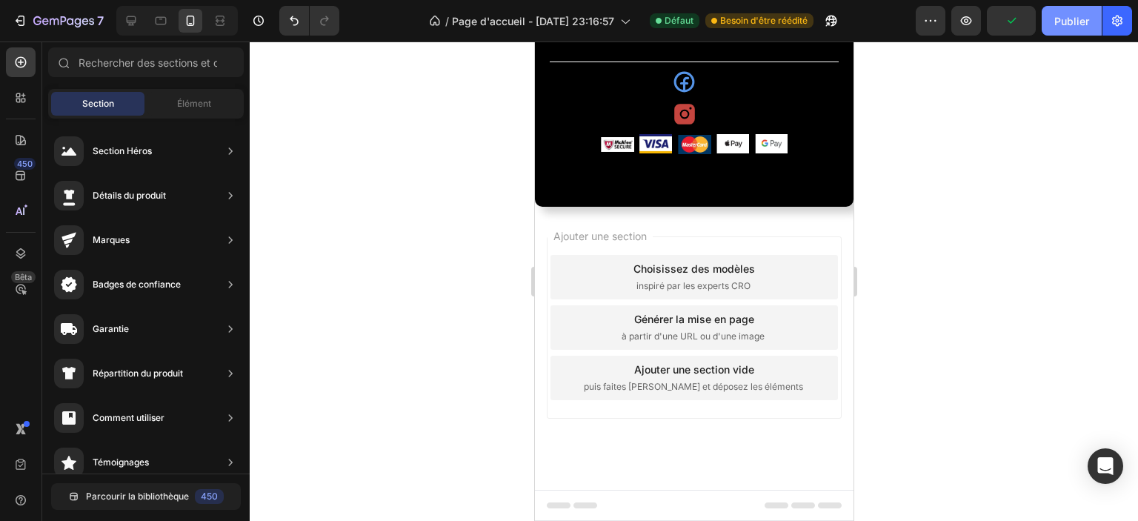
click at [1071, 28] on font "Publier" at bounding box center [1072, 21] width 35 height 16
click at [139, 24] on div at bounding box center [131, 21] width 24 height 24
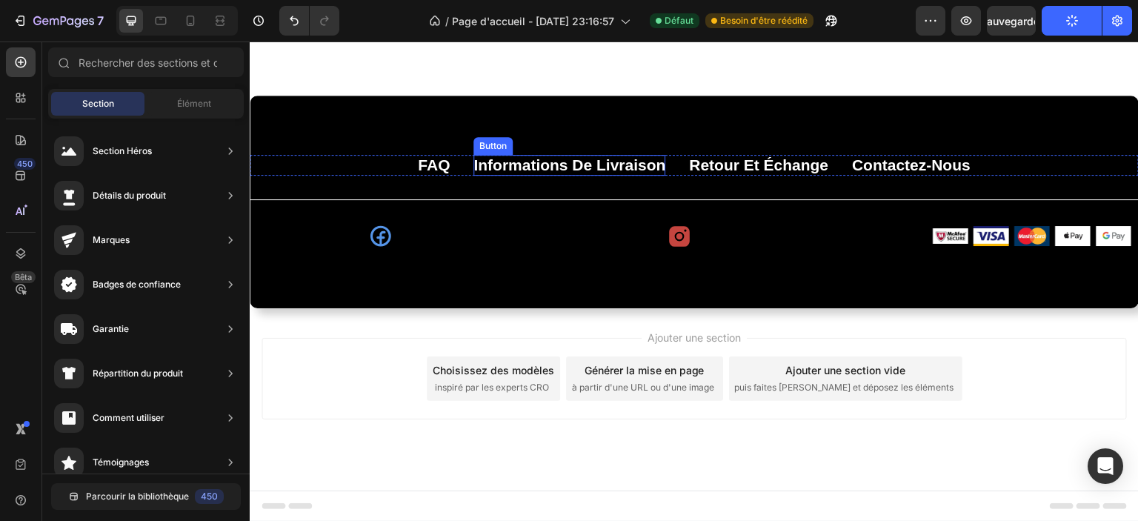
click at [410, 176] on div "FAQ Button Informations de livraison Button Retour et échange Button Contactez-…" at bounding box center [694, 165] width 889 height 21
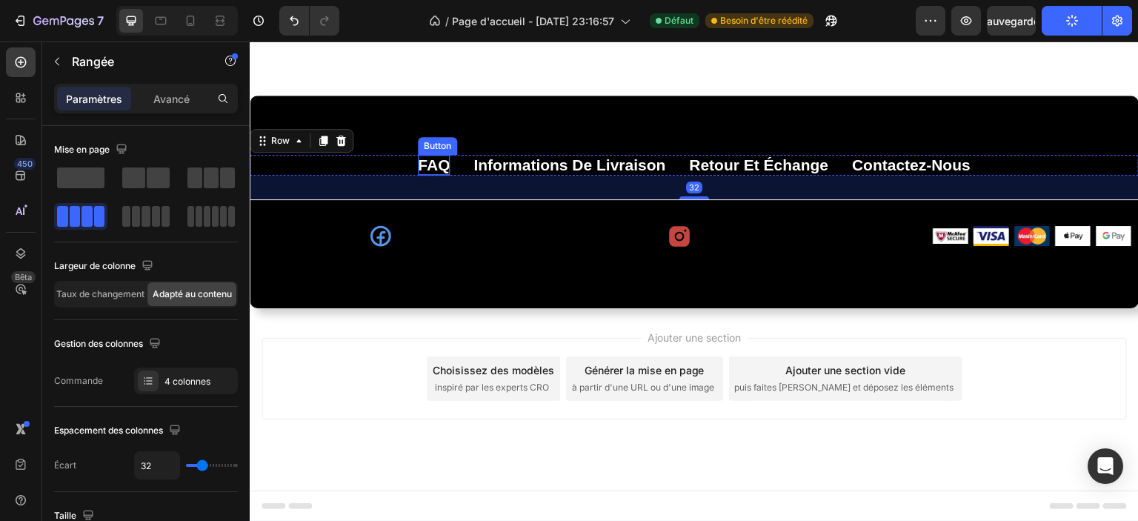
click at [419, 175] on p "FAQ" at bounding box center [434, 165] width 32 height 20
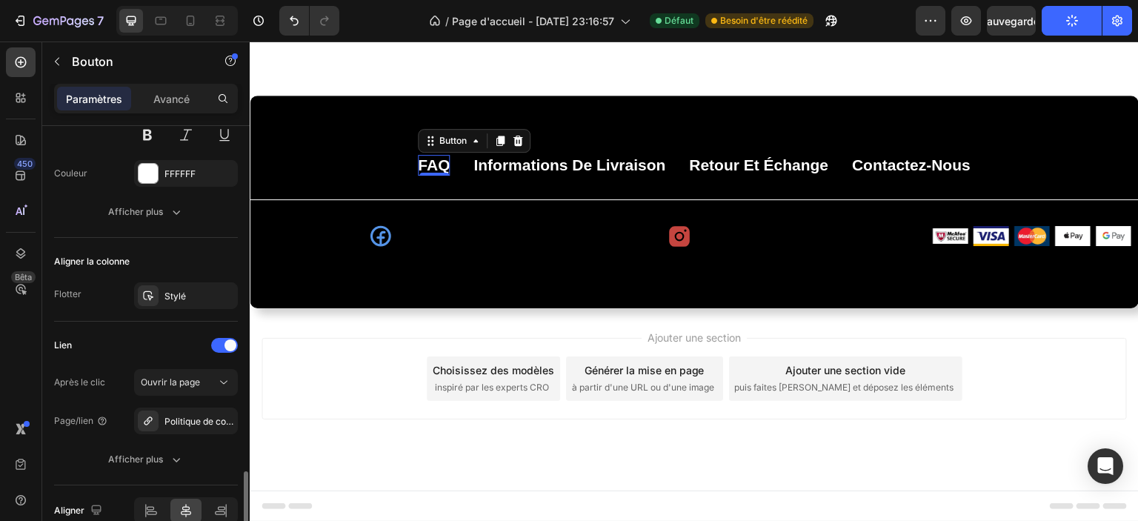
scroll to position [738, 0]
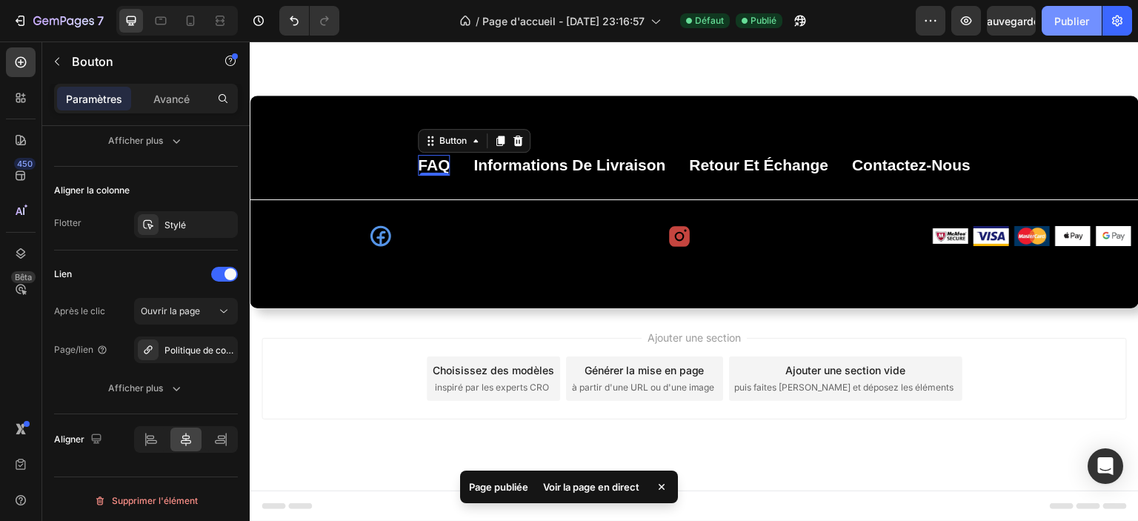
click at [1078, 24] on font "Publier" at bounding box center [1072, 21] width 35 height 13
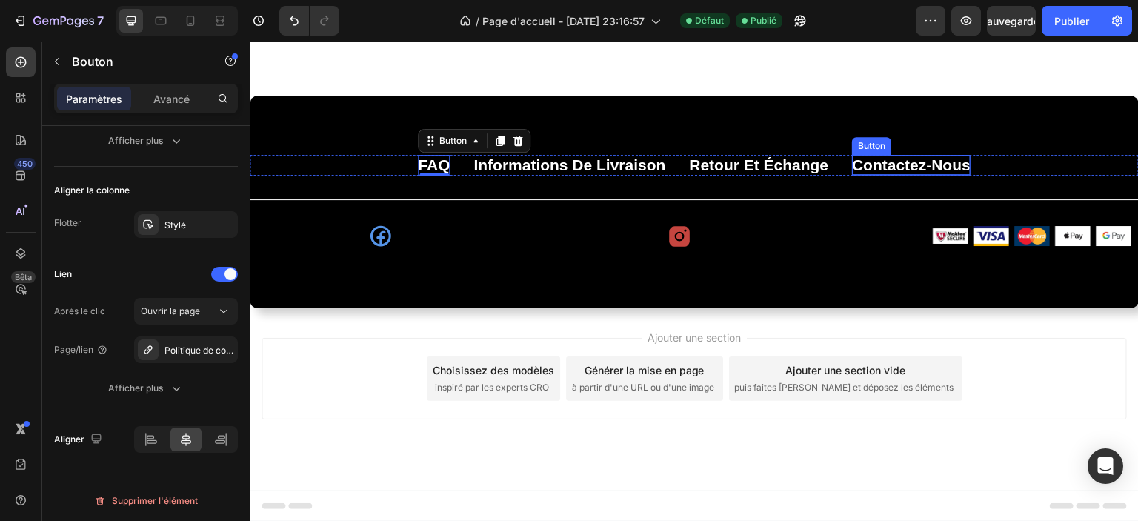
click at [860, 175] on p "Contactez-nous" at bounding box center [911, 165] width 119 height 20
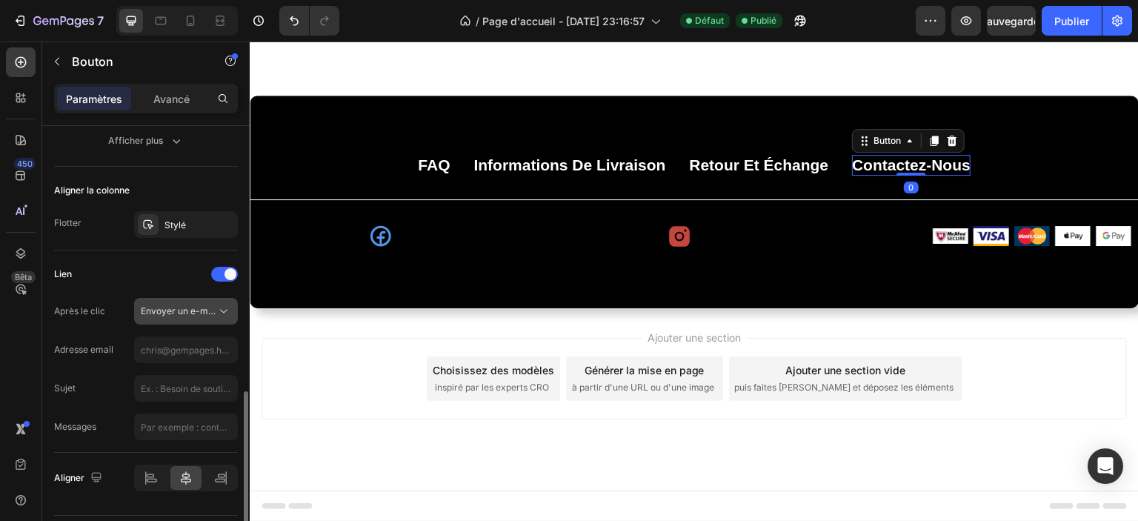
click at [167, 311] on font "Envoyer un e-mail" at bounding box center [179, 310] width 77 height 11
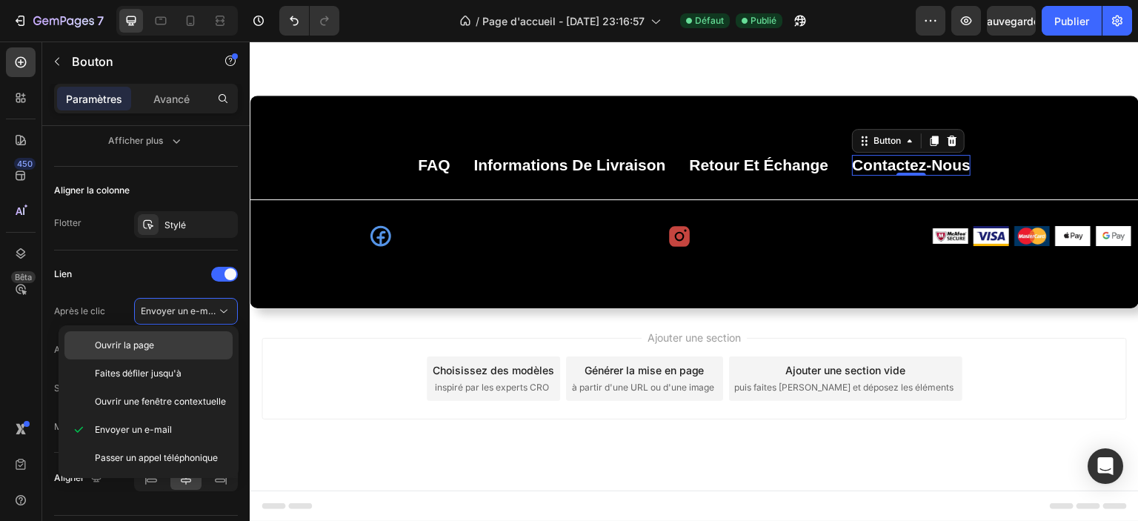
click at [156, 346] on p "Ouvrir la page" at bounding box center [160, 345] width 131 height 13
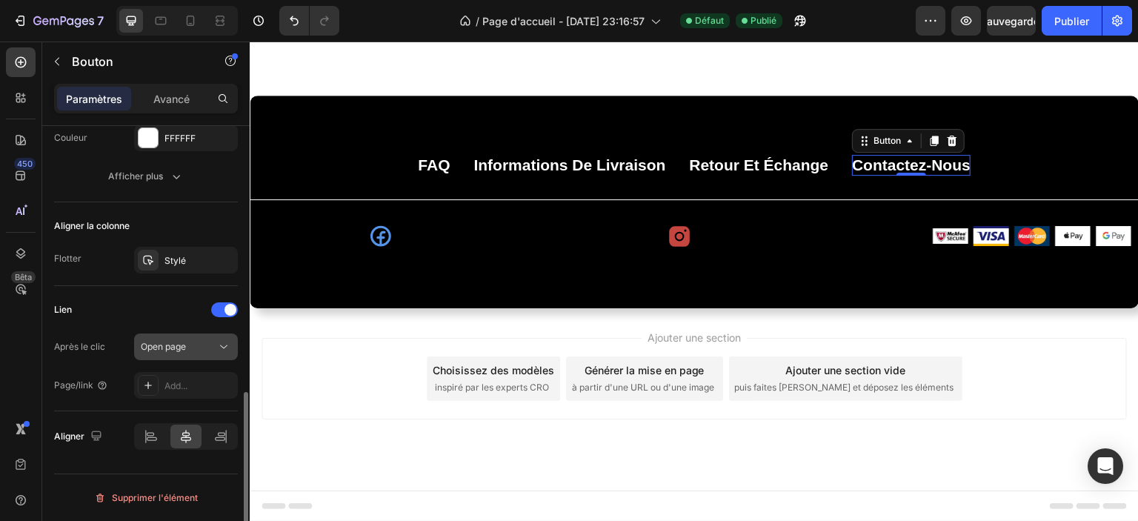
scroll to position [700, 0]
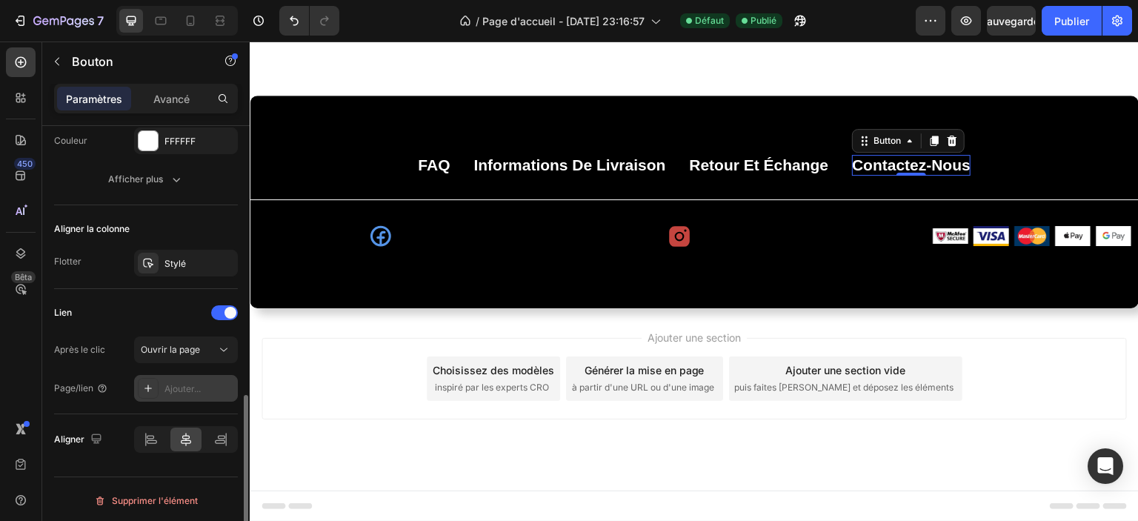
click at [199, 385] on font "Ajouter..." at bounding box center [183, 388] width 36 height 11
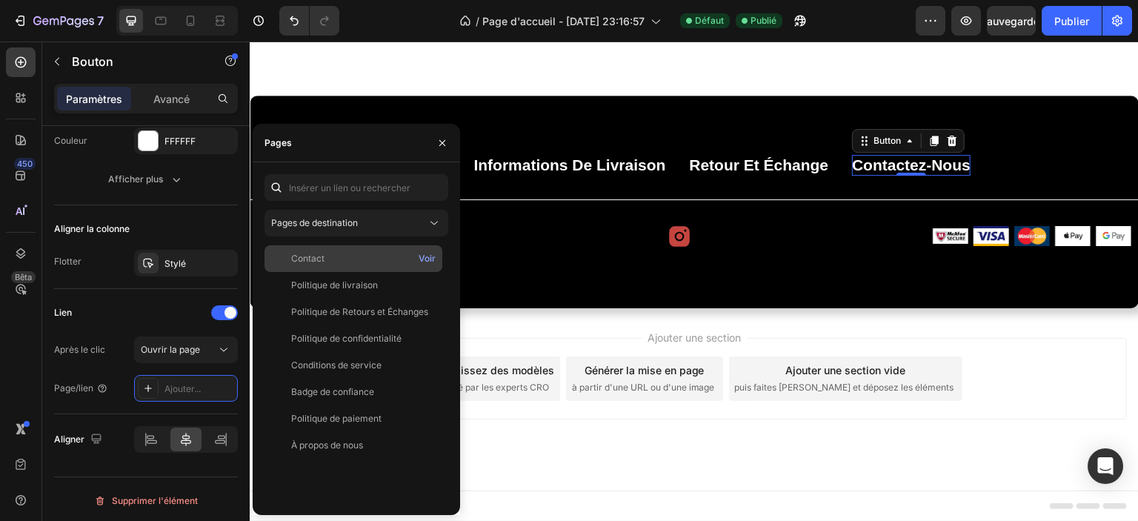
click at [334, 254] on div "Contact" at bounding box center [354, 258] width 166 height 13
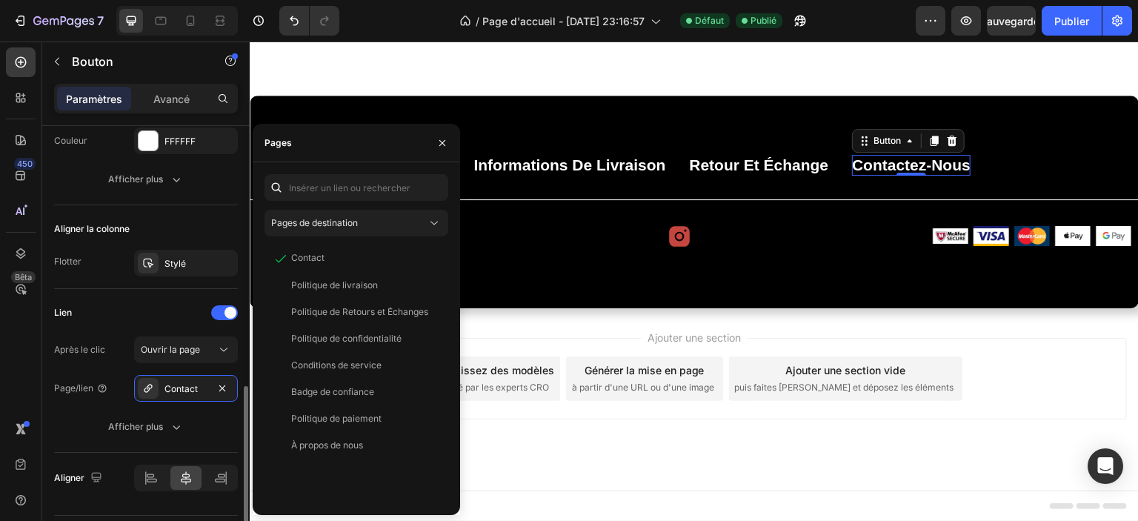
click at [127, 316] on div "Lien" at bounding box center [146, 313] width 184 height 24
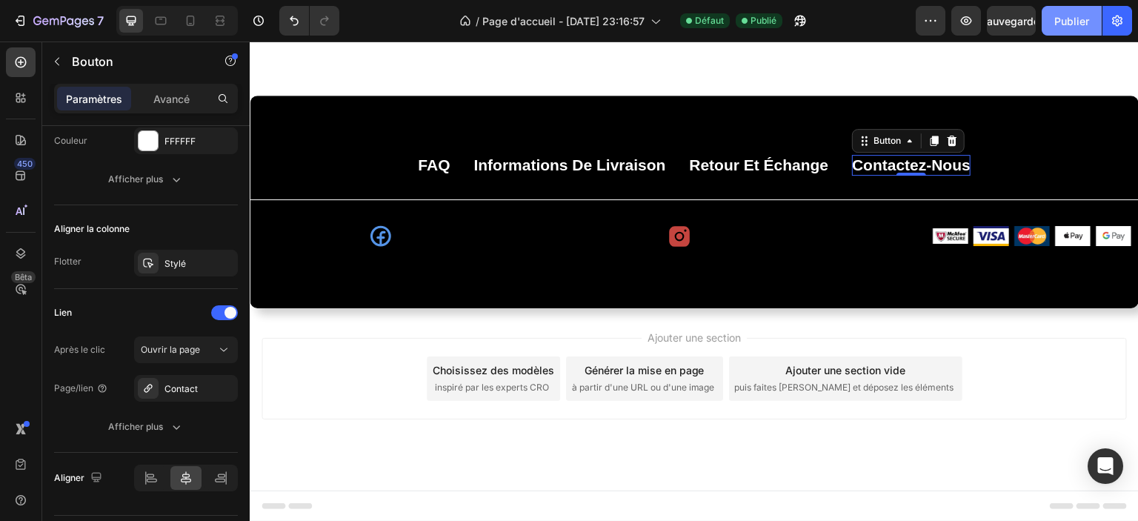
click at [1064, 29] on button "Publier" at bounding box center [1072, 21] width 60 height 30
